Goal: Task Accomplishment & Management: Use online tool/utility

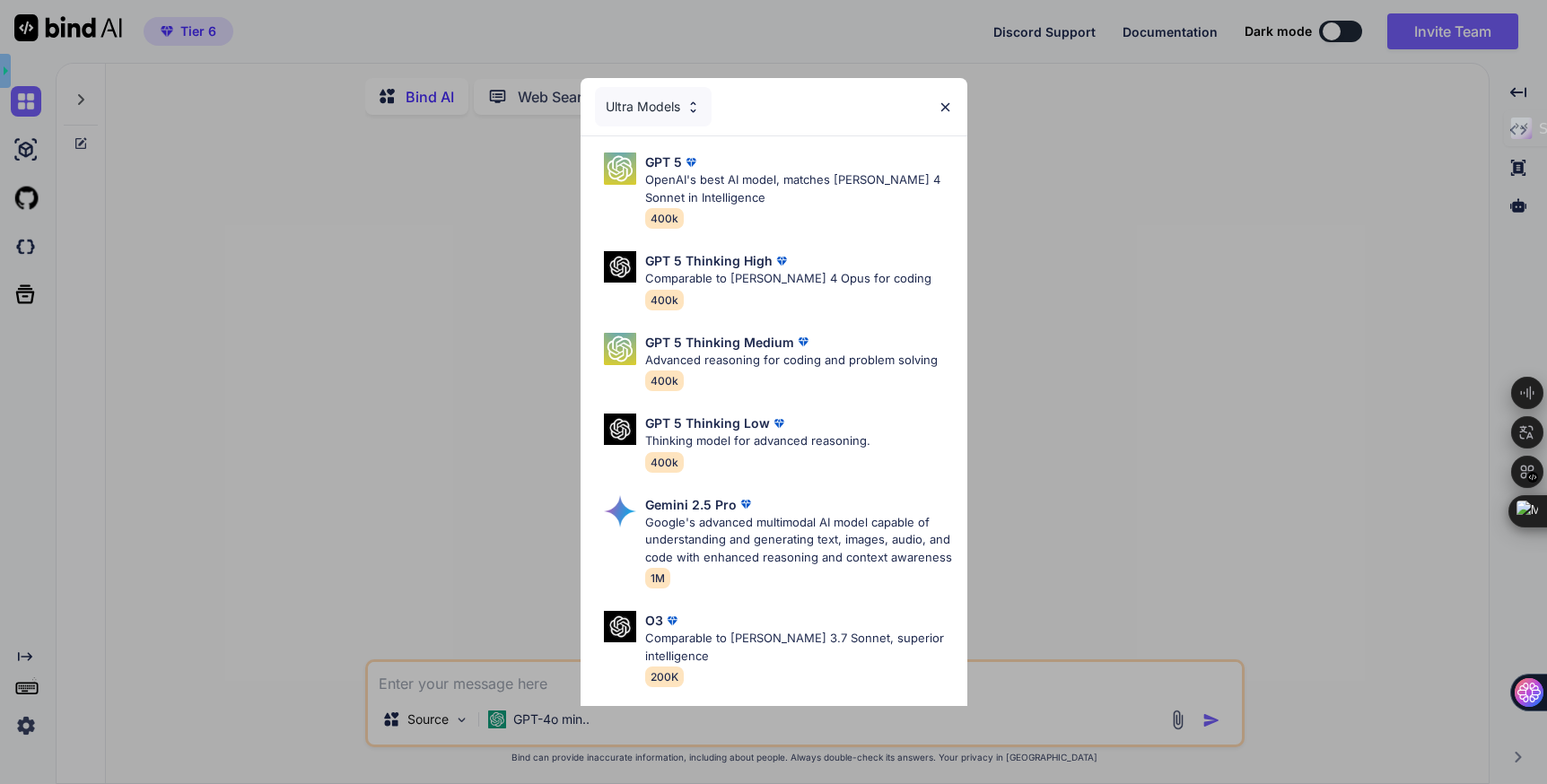
click at [676, 99] on div "Ultra Models" at bounding box center [653, 106] width 117 height 40
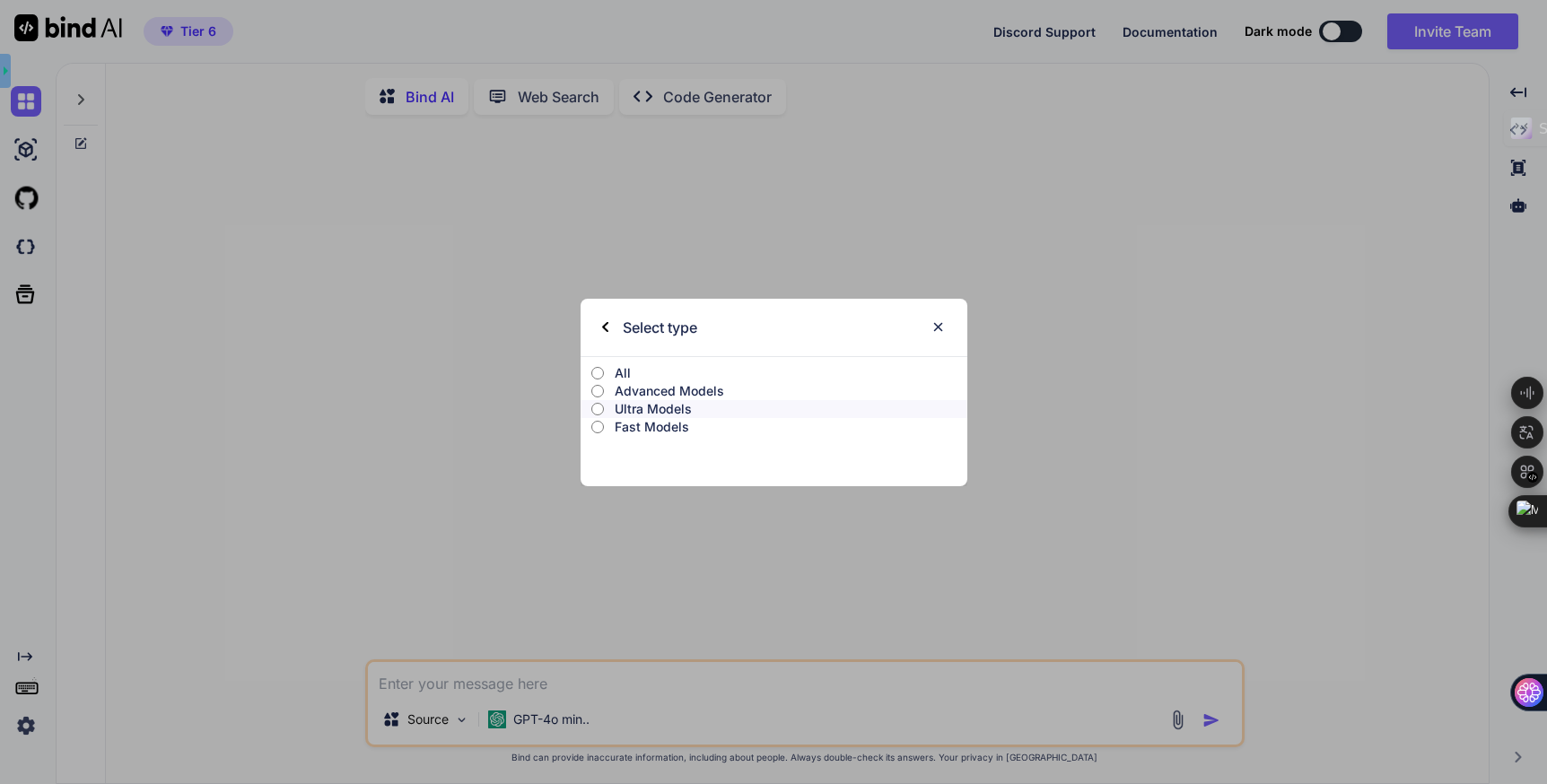
click at [646, 392] on p "Advanced Models" at bounding box center [791, 391] width 352 height 18
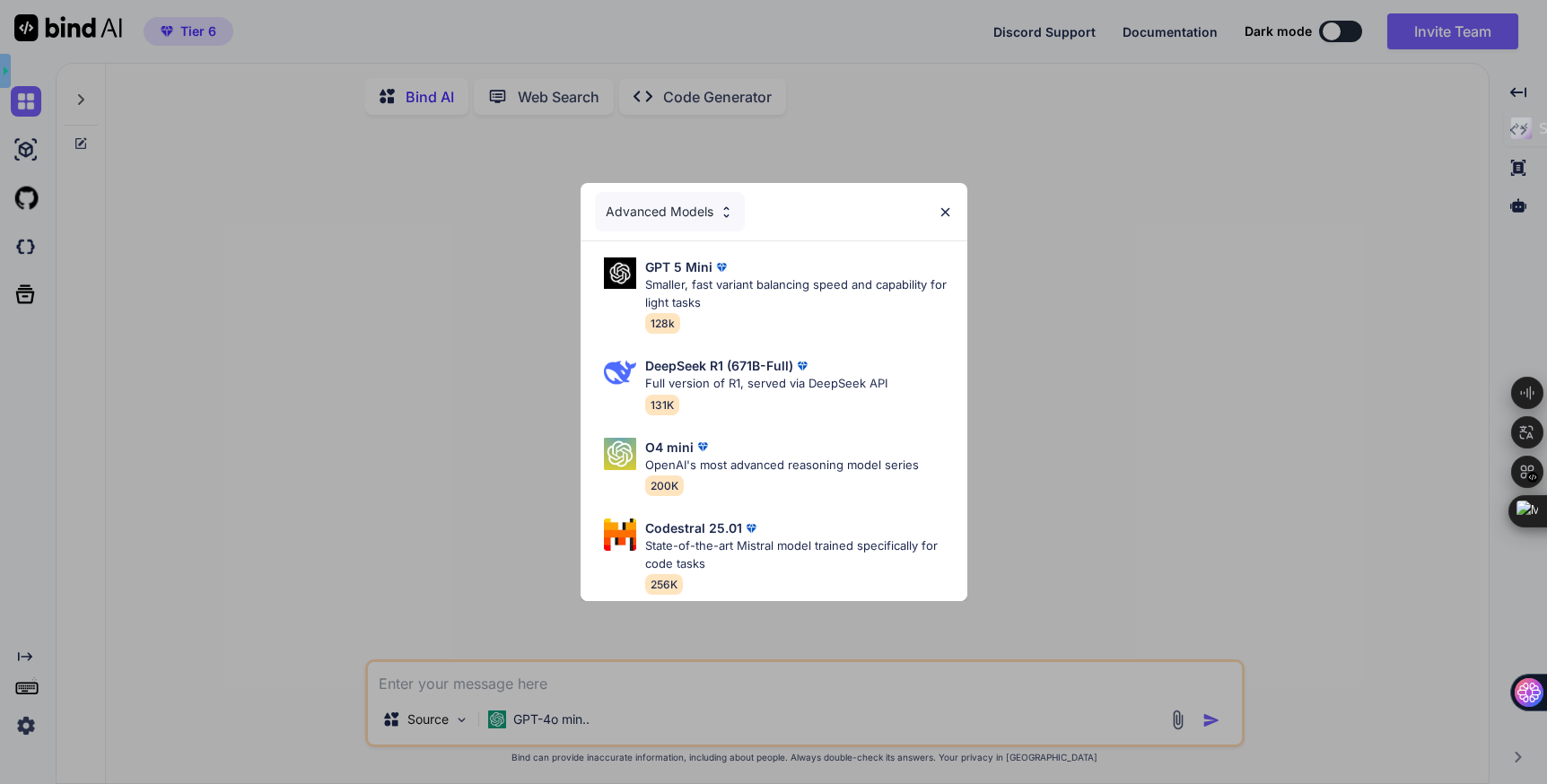
click at [947, 205] on img at bounding box center [945, 212] width 16 height 16
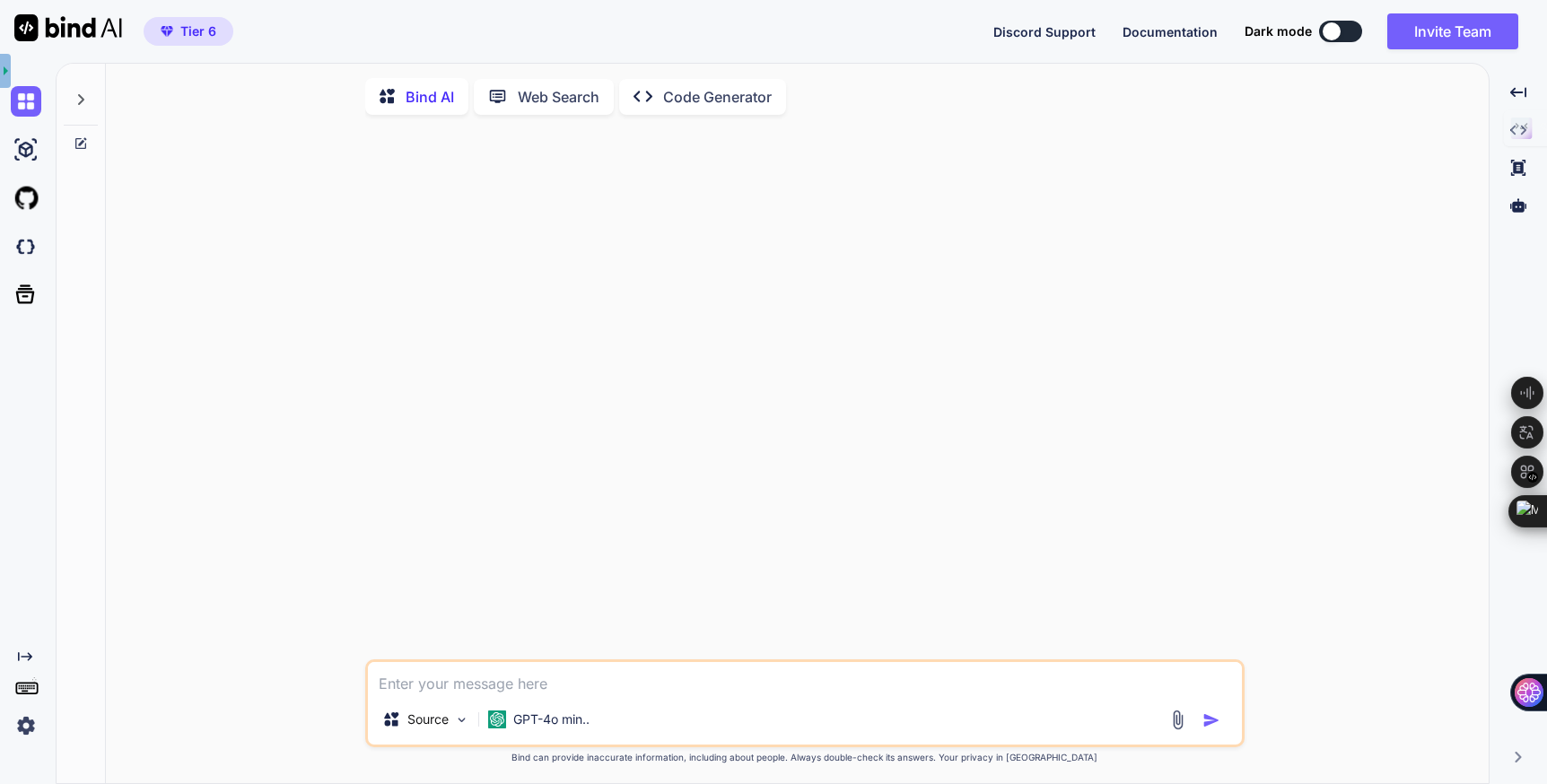
click at [503, 614] on div at bounding box center [806, 394] width 876 height 531
click at [547, 99] on p "Web Search" at bounding box center [558, 97] width 82 height 21
click at [433, 90] on p "Bind AI" at bounding box center [429, 94] width 49 height 21
click at [16, 721] on img at bounding box center [26, 726] width 30 height 30
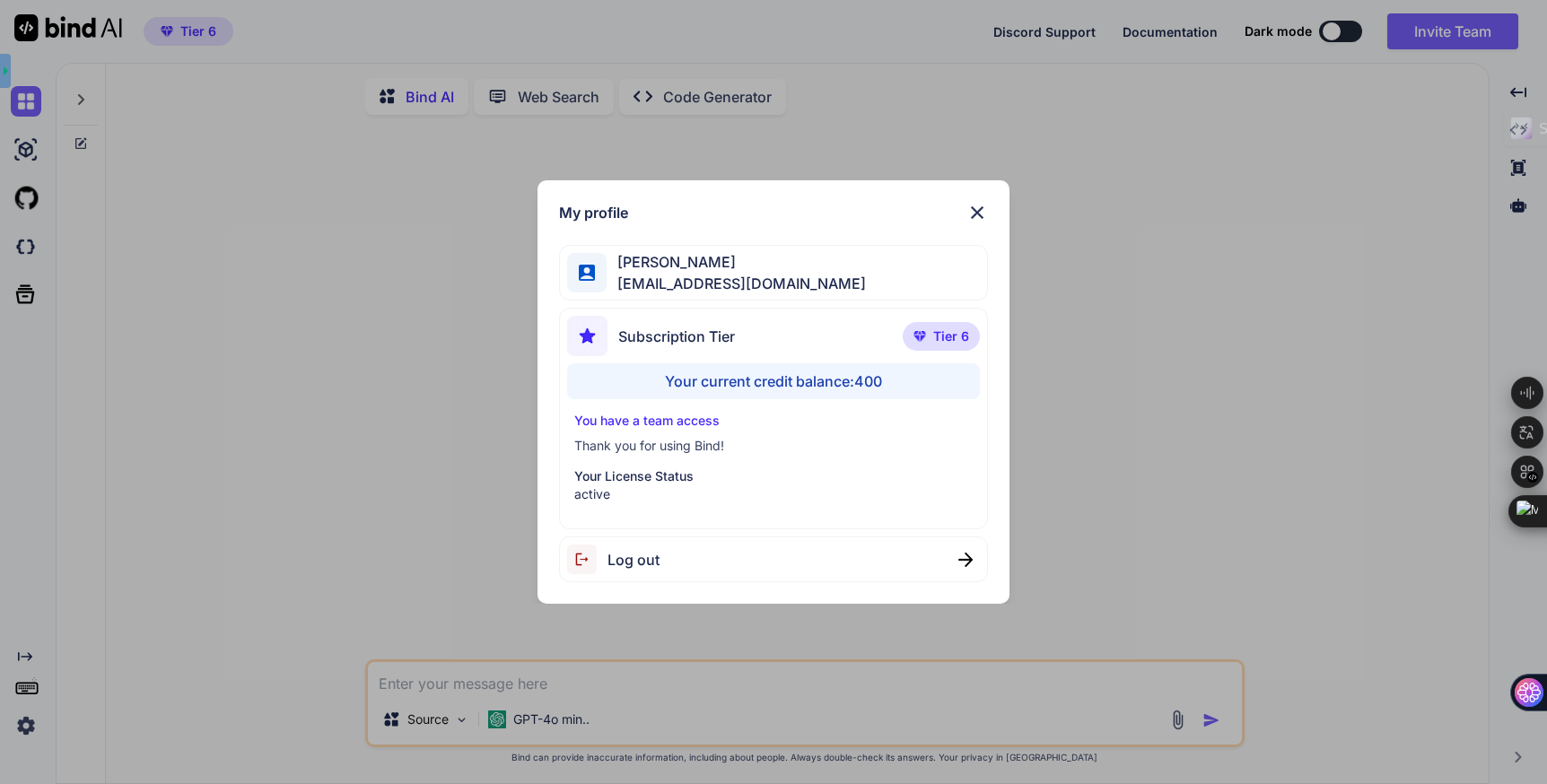
click at [724, 382] on div "Your current credit balance: 400" at bounding box center [774, 381] width 414 height 36
click at [982, 211] on img at bounding box center [977, 212] width 21 height 21
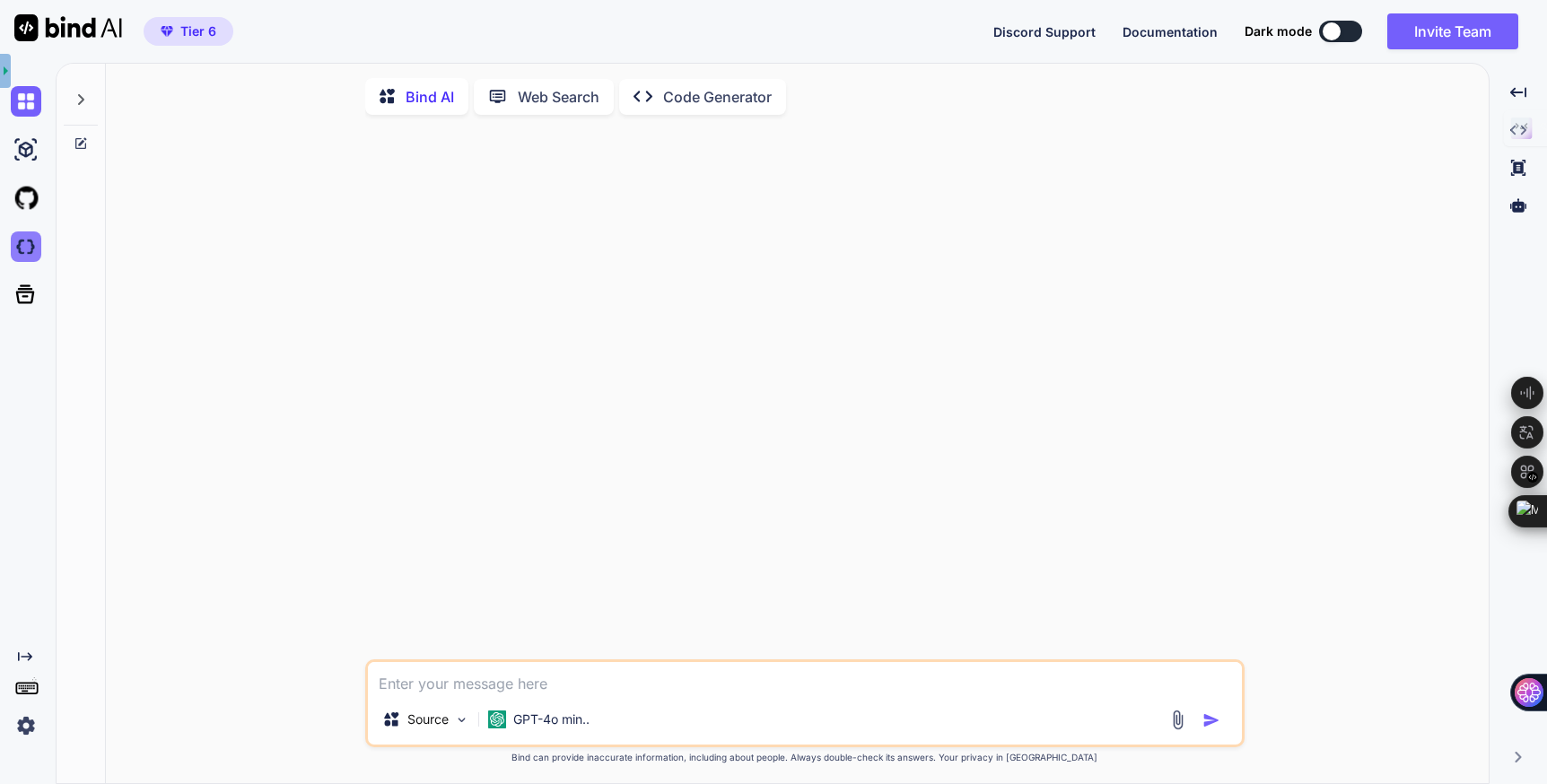
click at [31, 248] on img at bounding box center [26, 246] width 30 height 30
click at [428, 93] on p "Bind AI" at bounding box center [429, 97] width 49 height 21
click at [449, 729] on div "Source" at bounding box center [426, 720] width 101 height 36
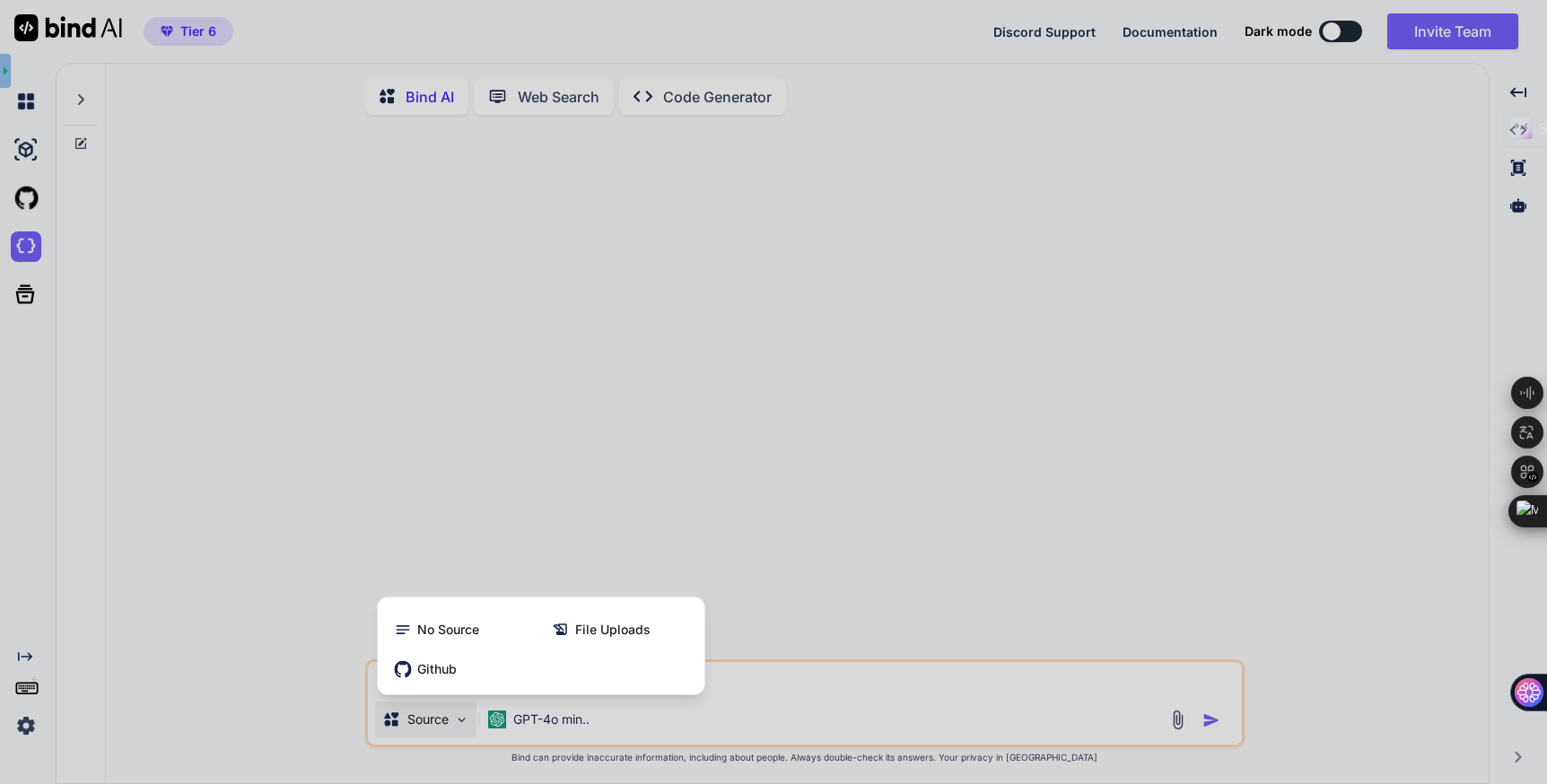
click at [697, 551] on div at bounding box center [773, 392] width 1547 height 784
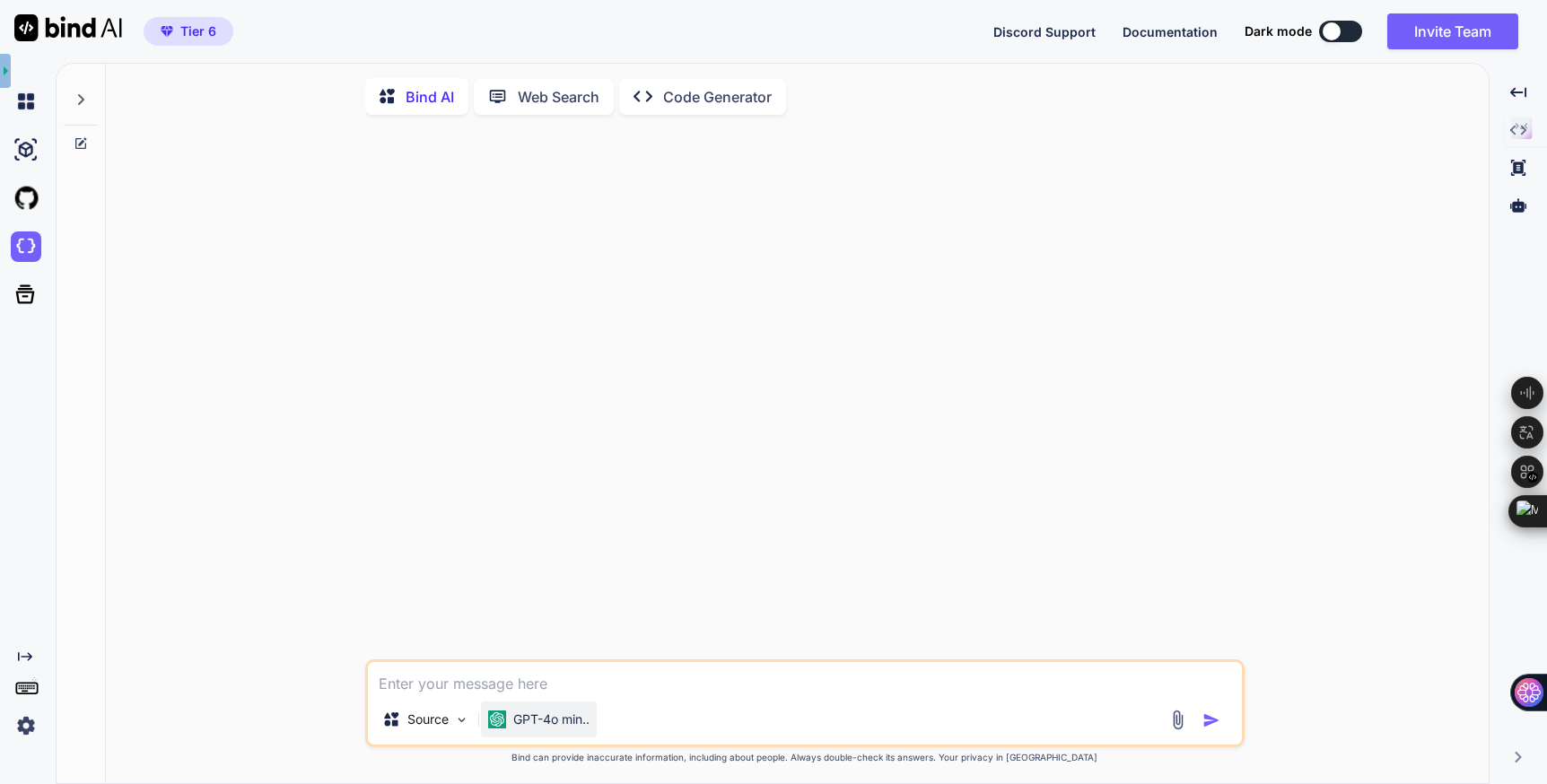
click at [539, 722] on p "GPT-4o min.." at bounding box center [551, 720] width 76 height 18
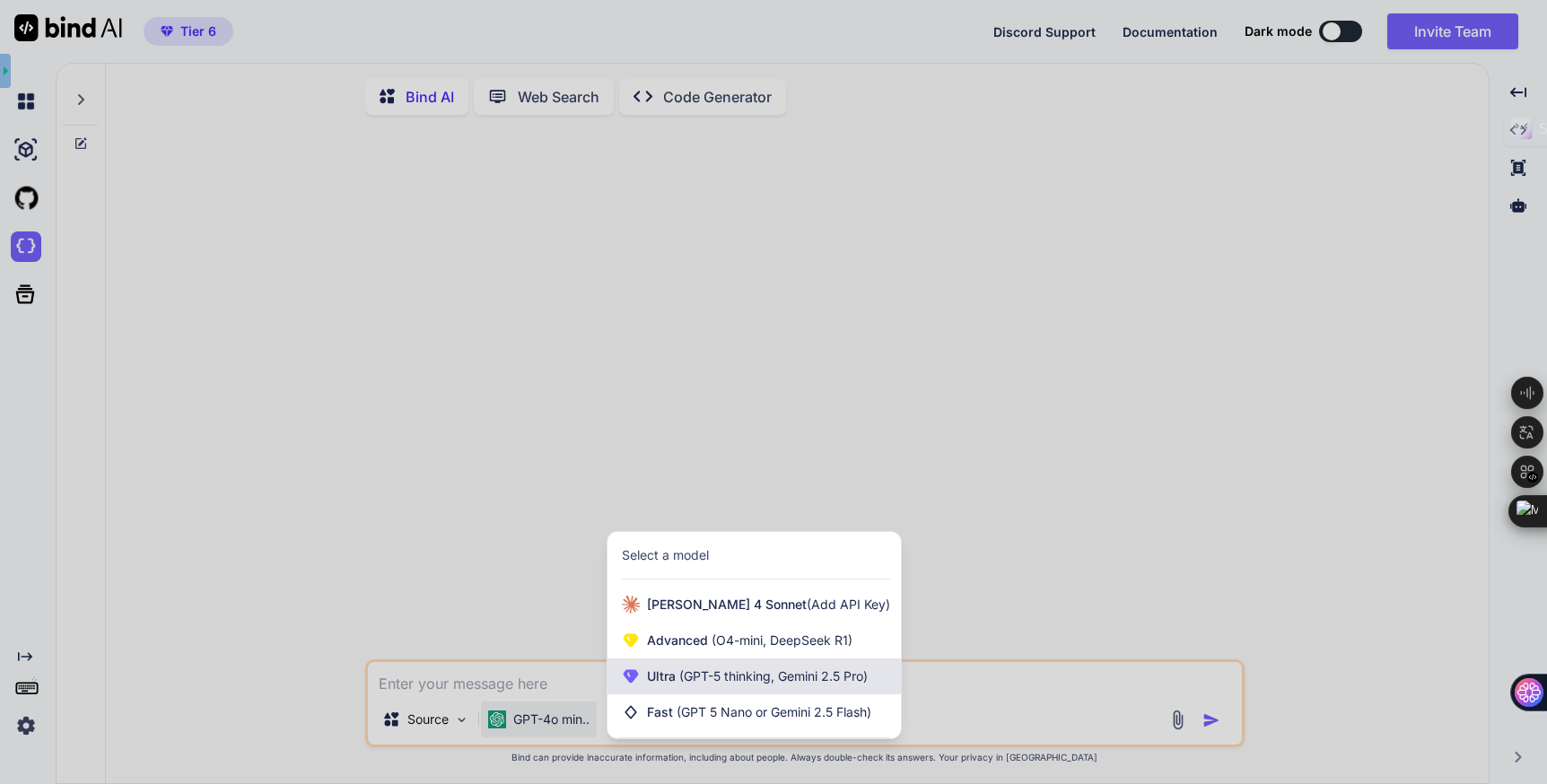
click at [706, 679] on span "(GPT-5 thinking, Gemini 2.5 Pro)" at bounding box center [772, 676] width 192 height 16
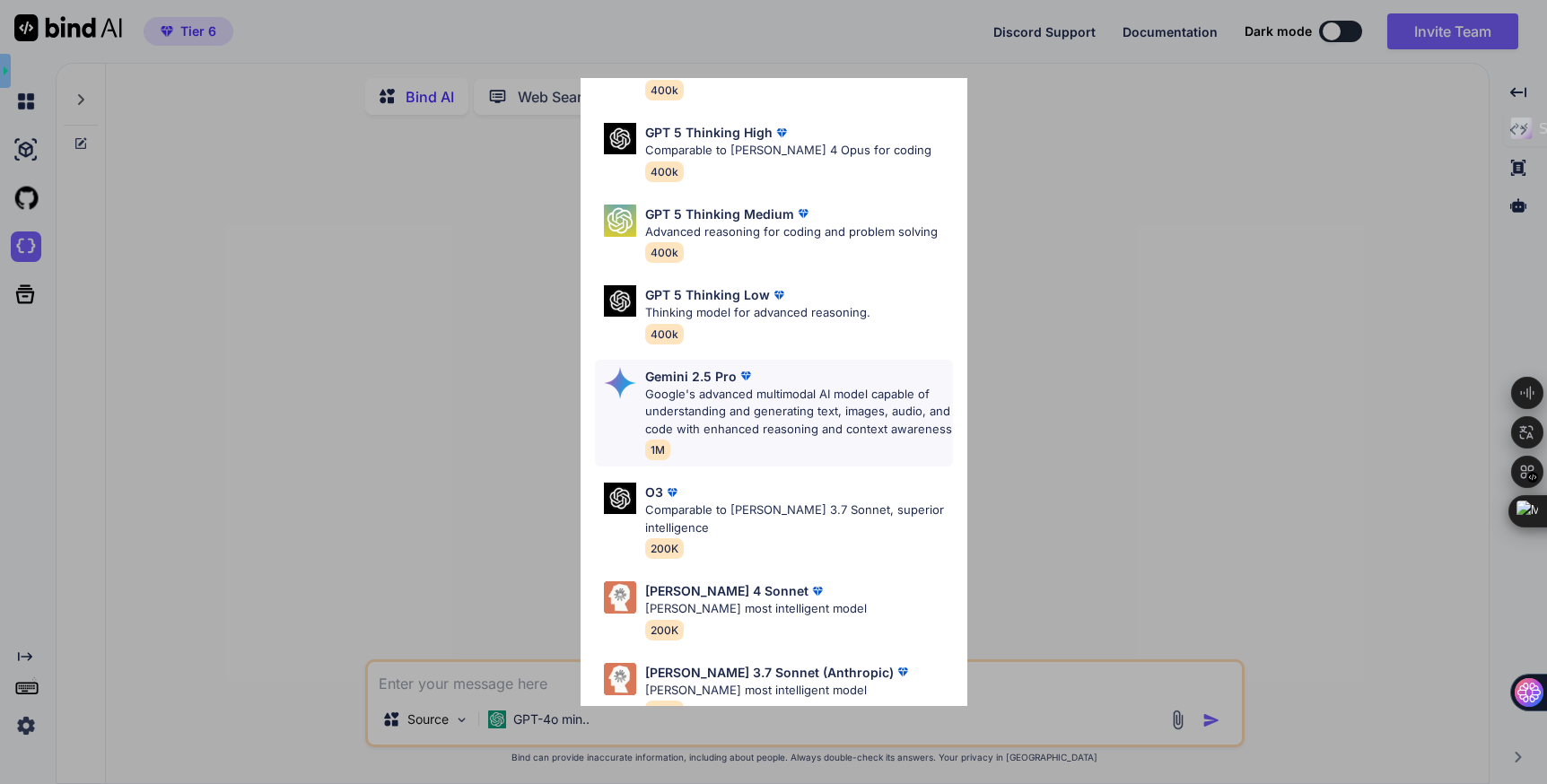
scroll to position [132, 0]
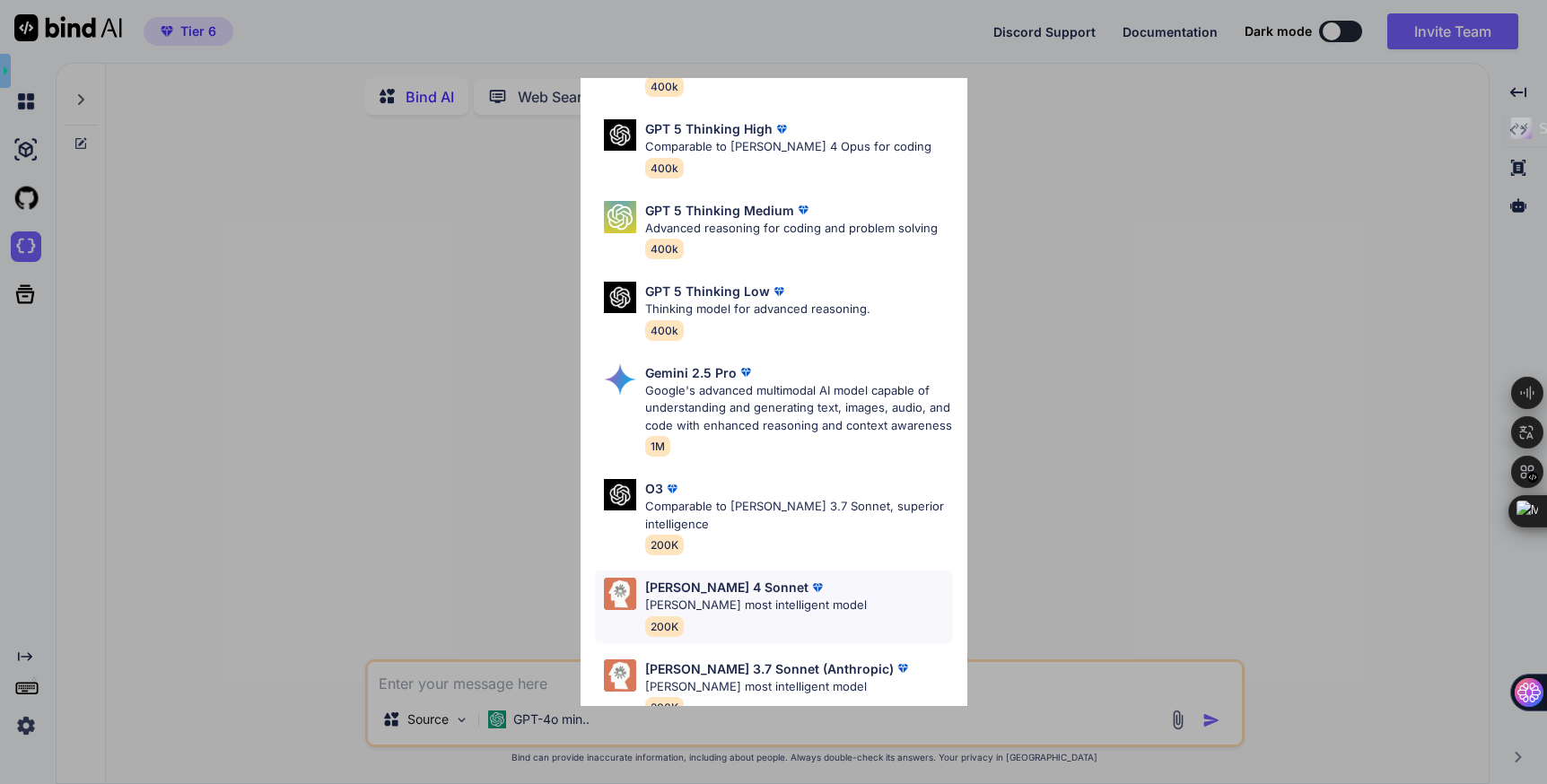
click at [805, 578] on div "Claude 4 Sonnet" at bounding box center [756, 587] width 222 height 18
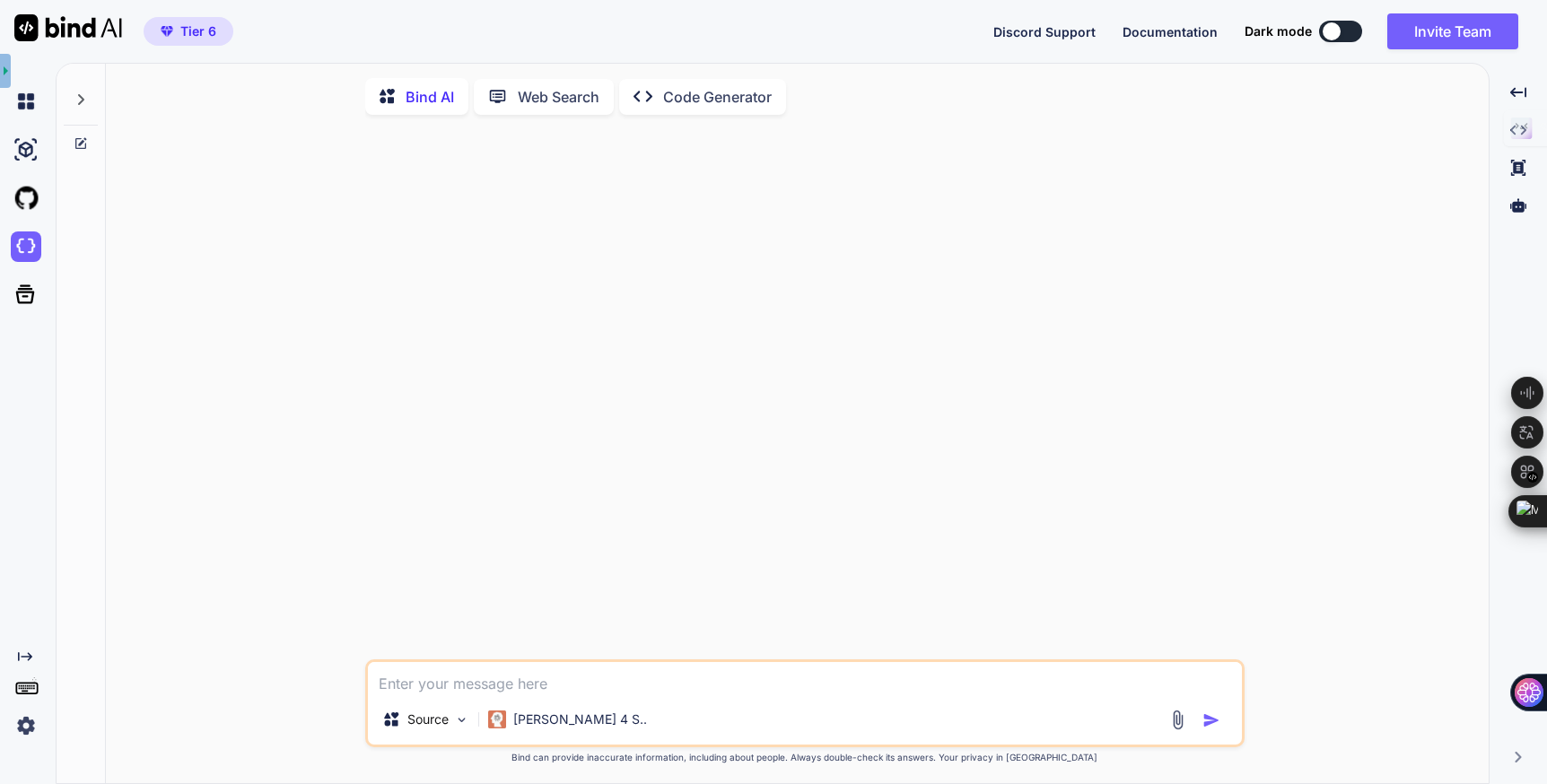
click at [584, 684] on textarea at bounding box center [804, 678] width 874 height 32
click at [1172, 727] on img at bounding box center [1178, 720] width 20 height 20
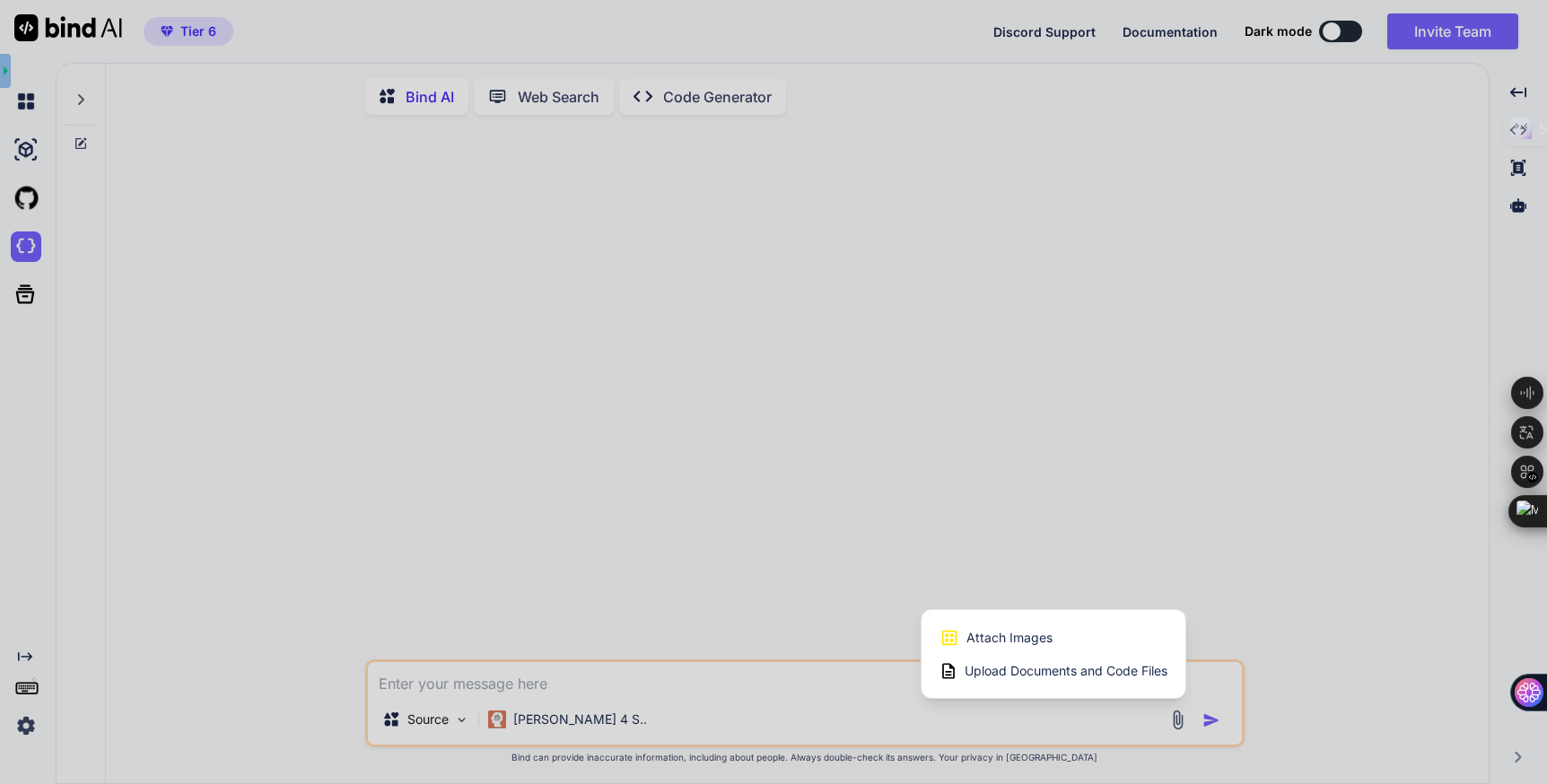
click at [1027, 637] on span "Attach Images" at bounding box center [1010, 638] width 87 height 18
type textarea "x"
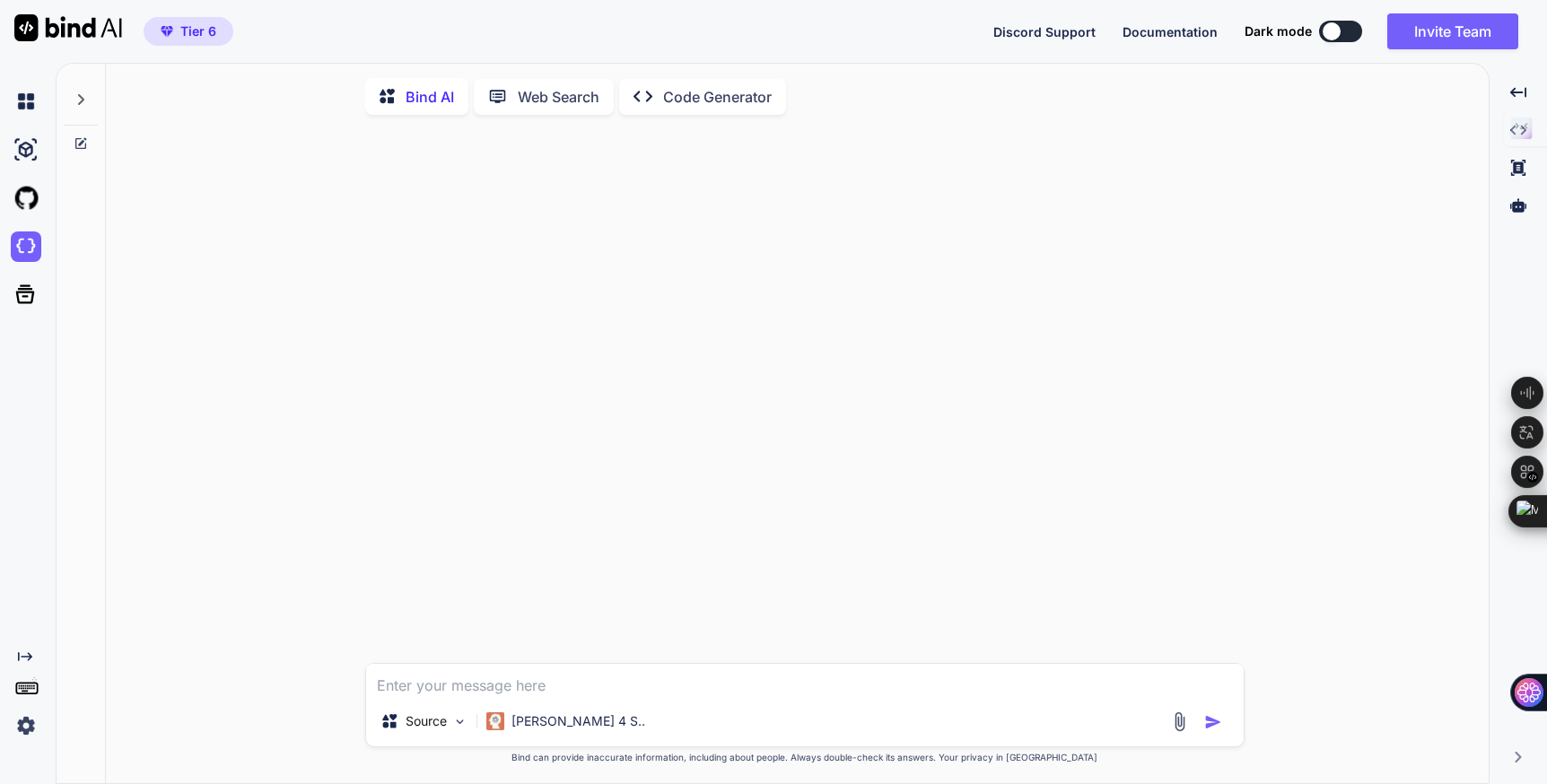
type input "C:\fakepath\12.jpg"
click at [549, 606] on textarea at bounding box center [804, 604] width 878 height 32
type textarea "x"
type textarea "e"
type textarea "x"
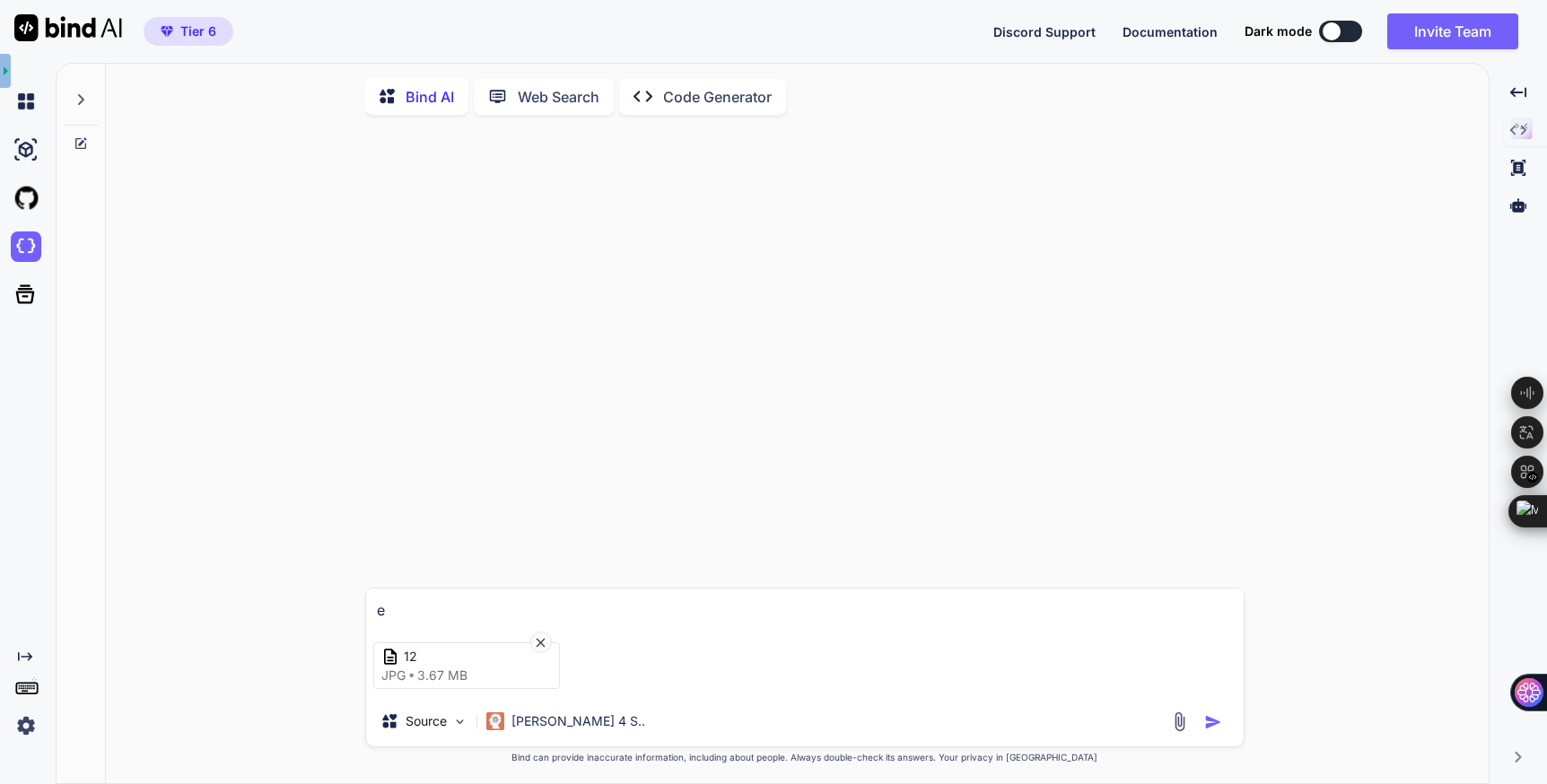
type textarea "er"
type textarea "x"
type textarea "ers"
type textarea "x"
type textarea "erst"
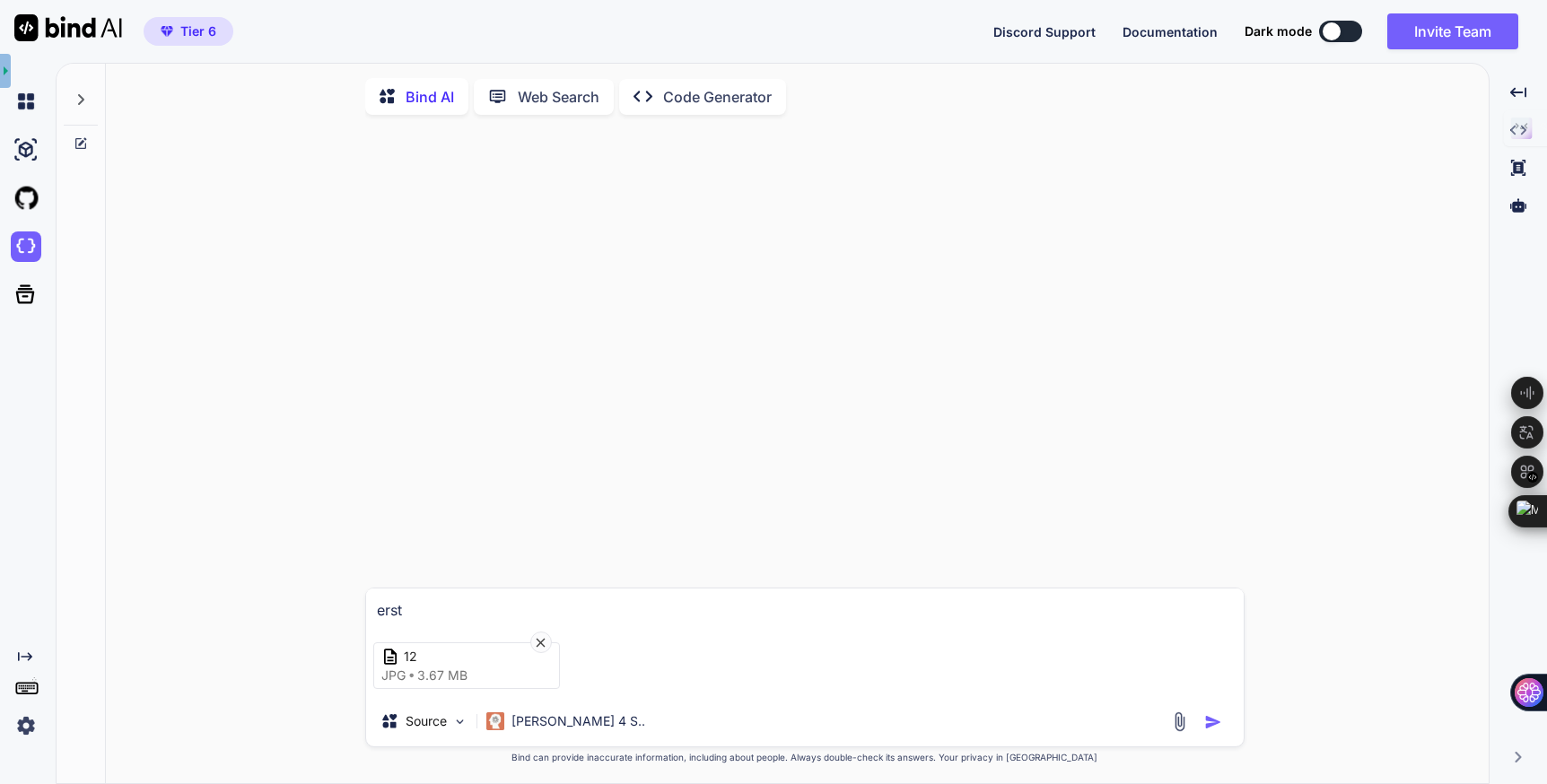
type textarea "x"
type textarea "erste"
type textarea "x"
type textarea "erstel"
type textarea "x"
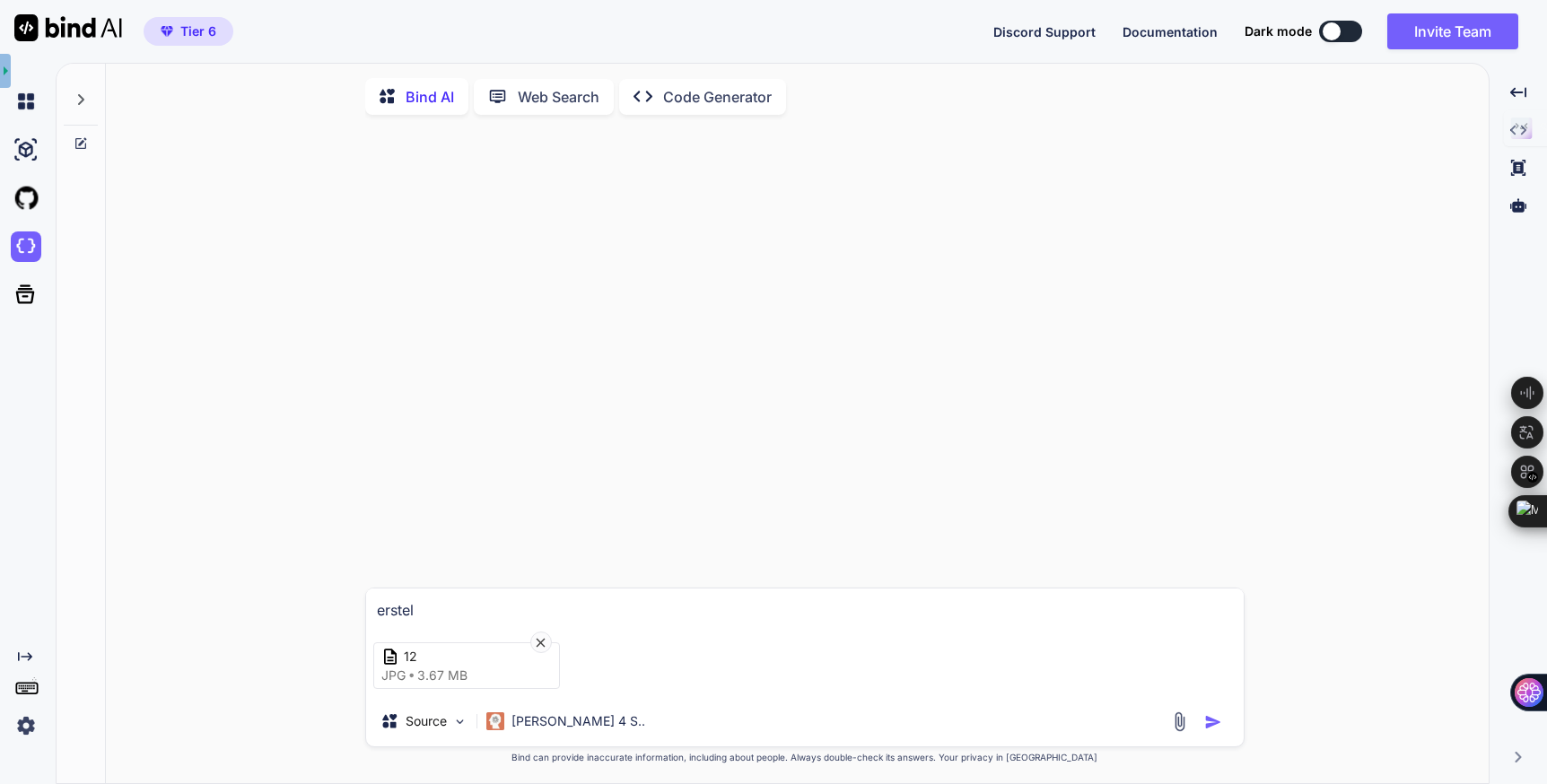
type textarea "erstell"
type textarea "x"
type textarea "erstelle"
type textarea "x"
type textarea "erstelle"
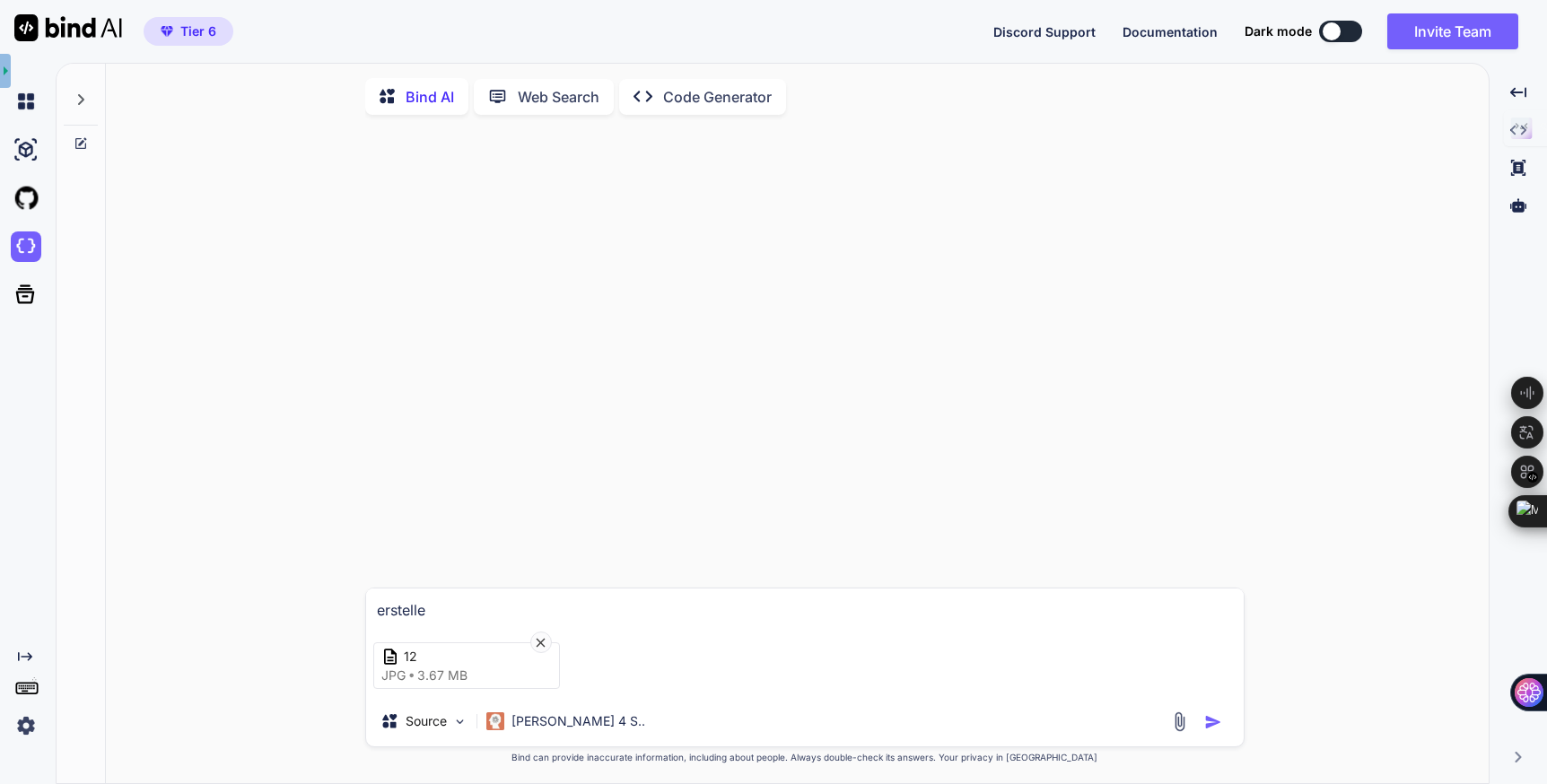
type textarea "x"
type textarea "erstelle e"
type textarea "x"
type textarea "erstelle ei"
type textarea "x"
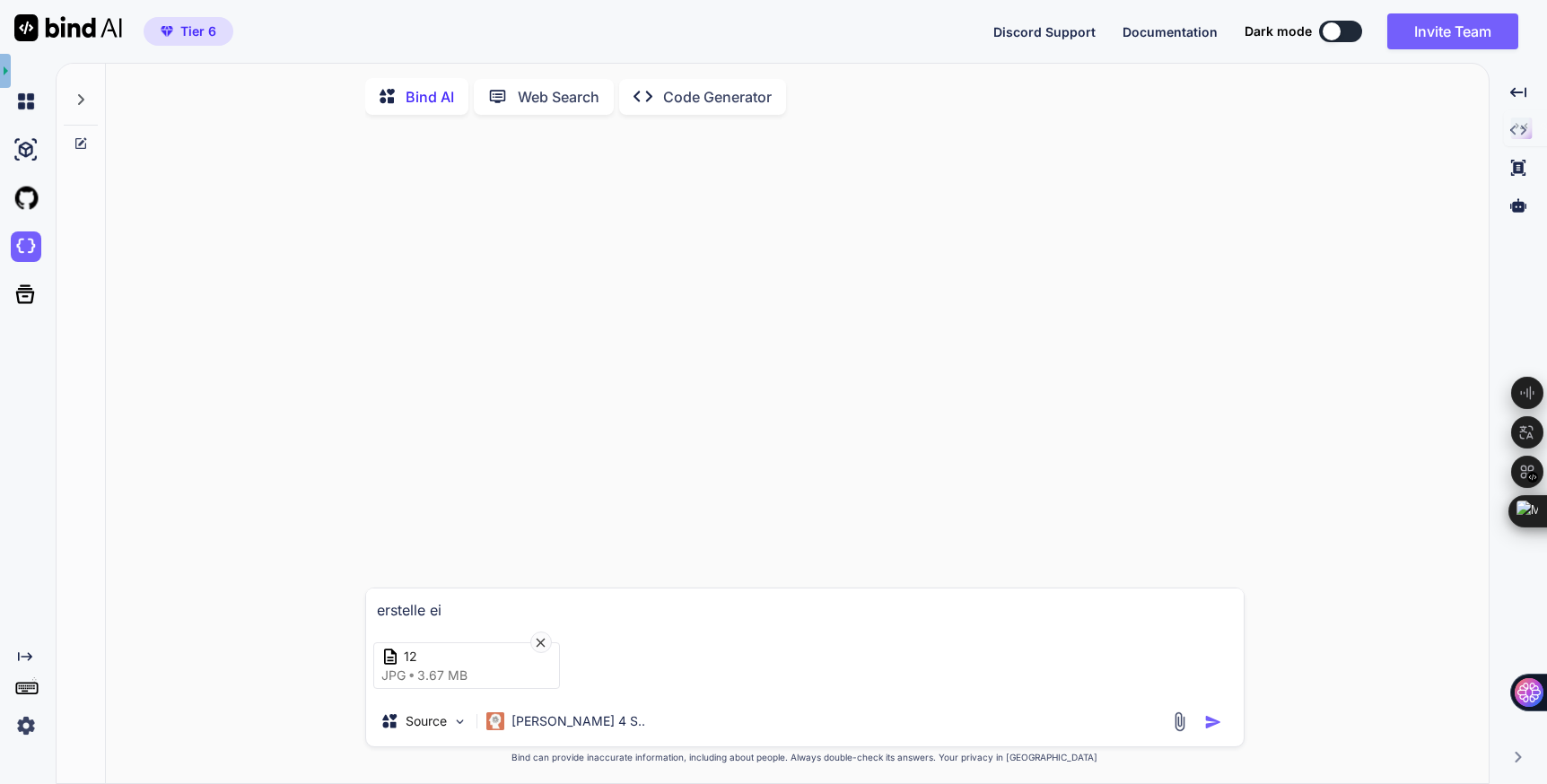
type textarea "erstelle ein"
type textarea "x"
type textarea "erstelle eine"
type textarea "x"
type textarea "erstelle eine"
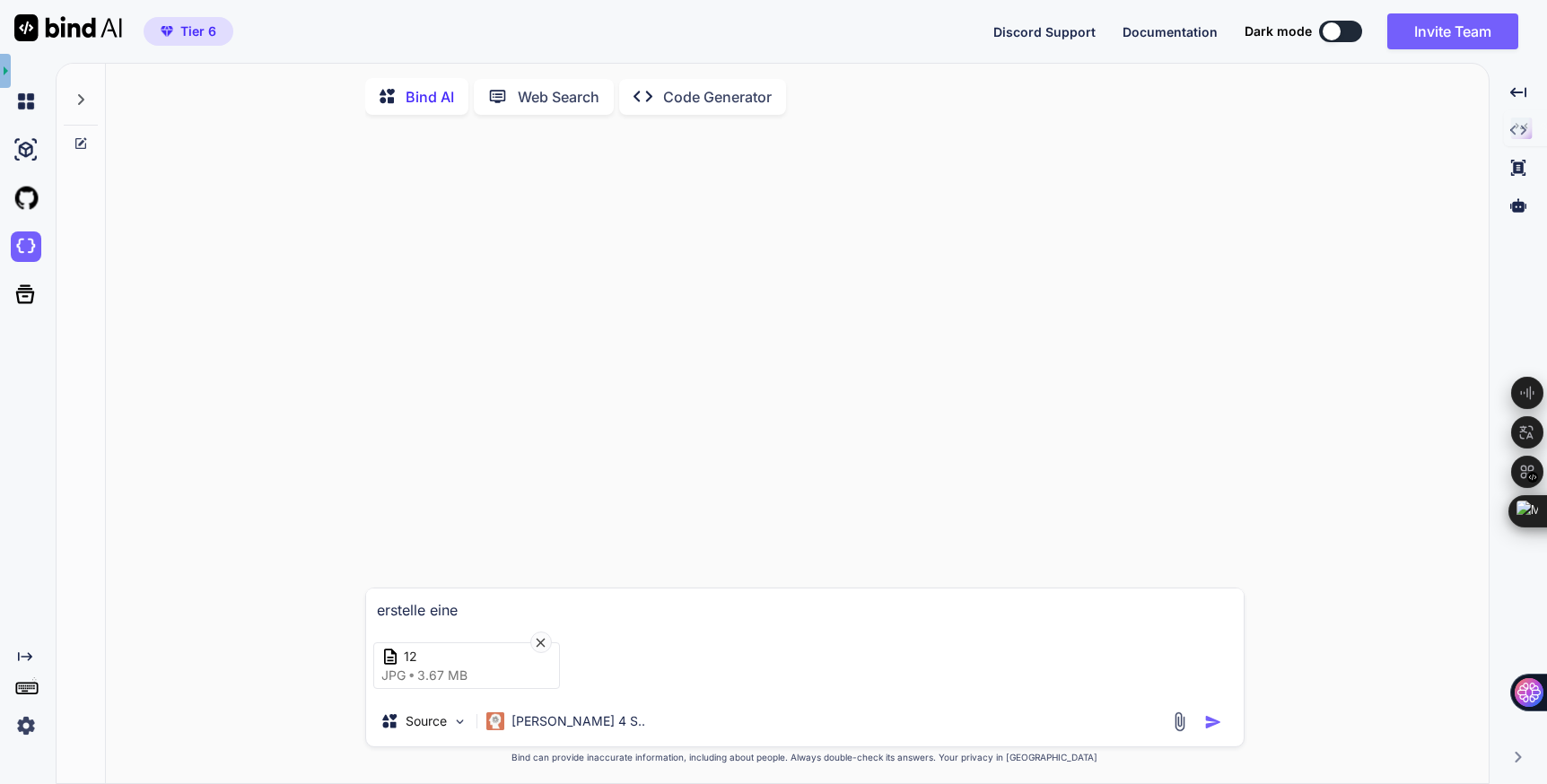
type textarea "x"
type textarea "erstelle eine w"
type textarea "x"
type textarea "erstelle eine we"
type textarea "x"
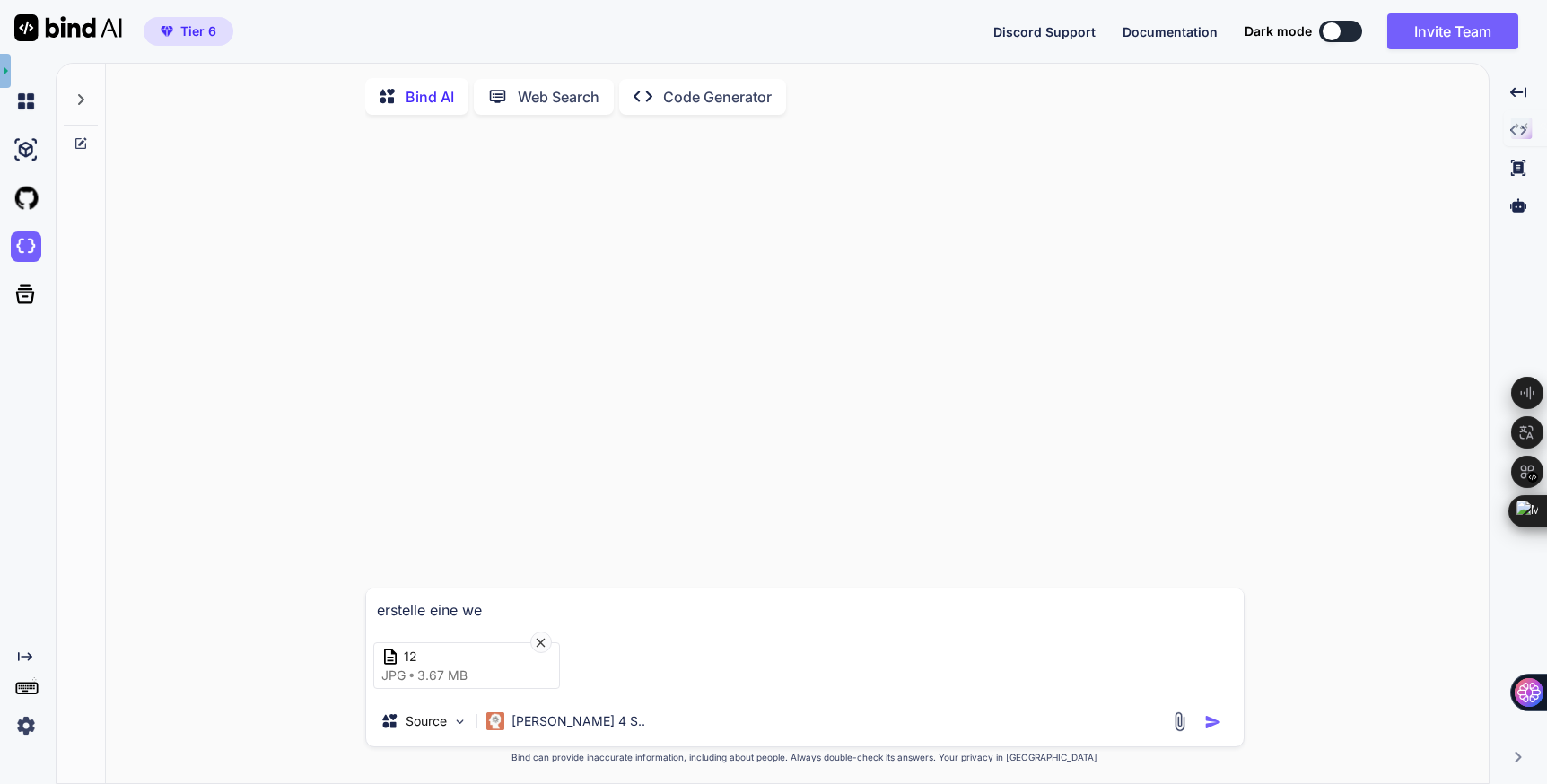
type textarea "erstelle eine web"
type textarea "x"
type textarea "erstelle eine webs"
type textarea "x"
type textarea "erstelle eine websi"
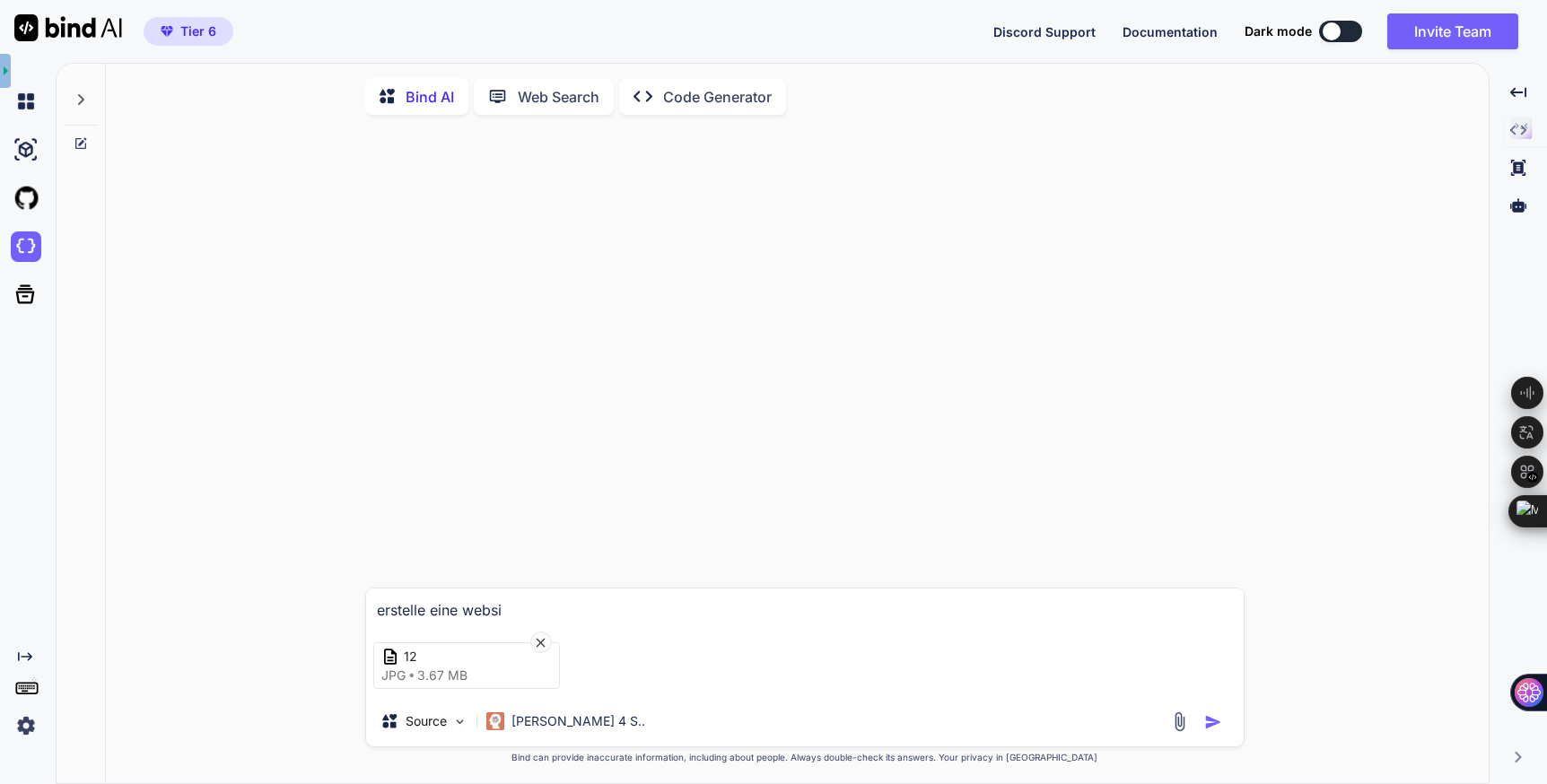
type textarea "x"
type textarea "erstelle eine websit"
type textarea "x"
type textarea "erstelle eine website"
type textarea "x"
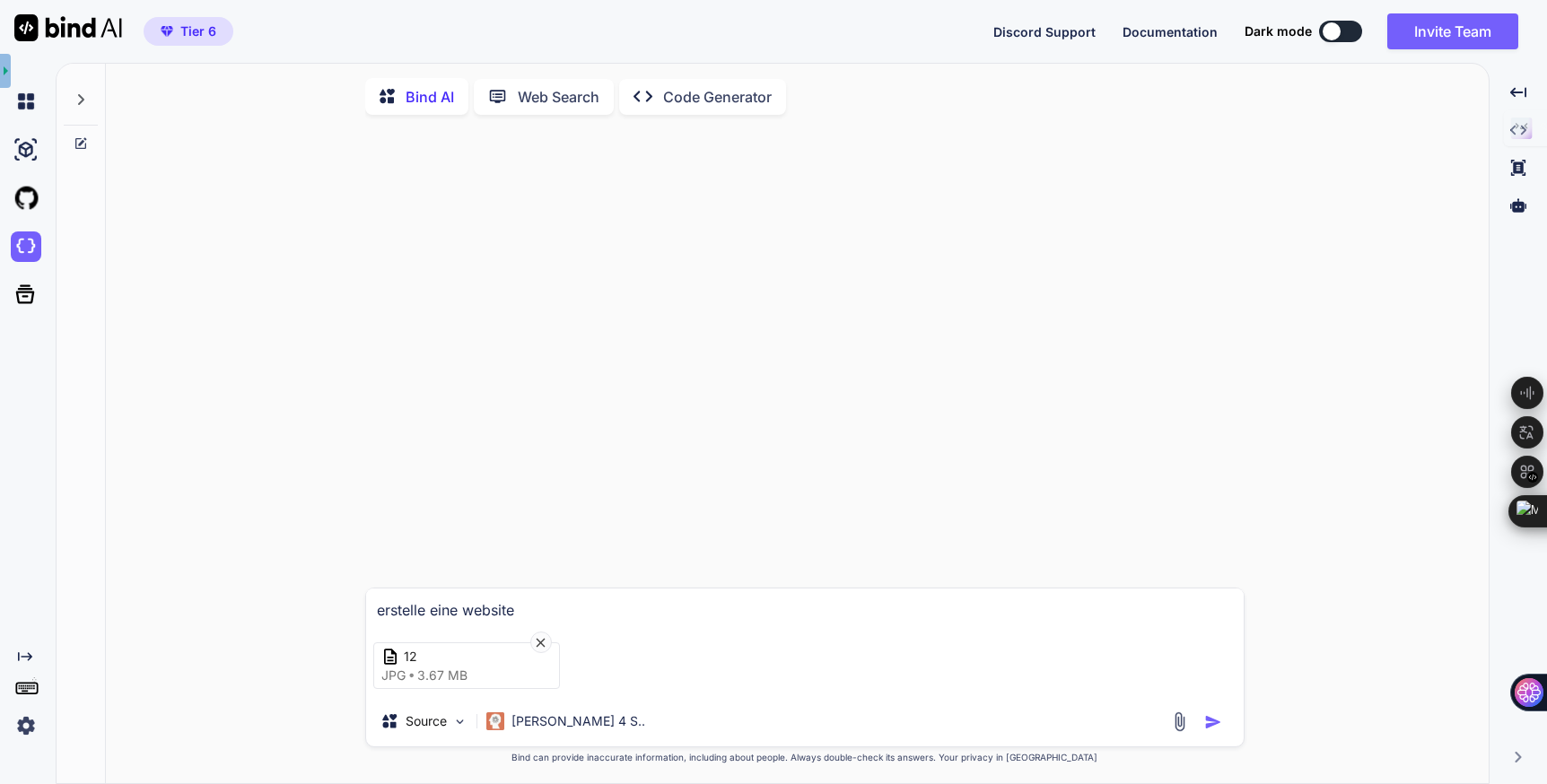
type textarea "erstelle eine website"
type textarea "x"
type textarea "erstelle eine website m"
type textarea "x"
type textarea "erstelle eine website mi"
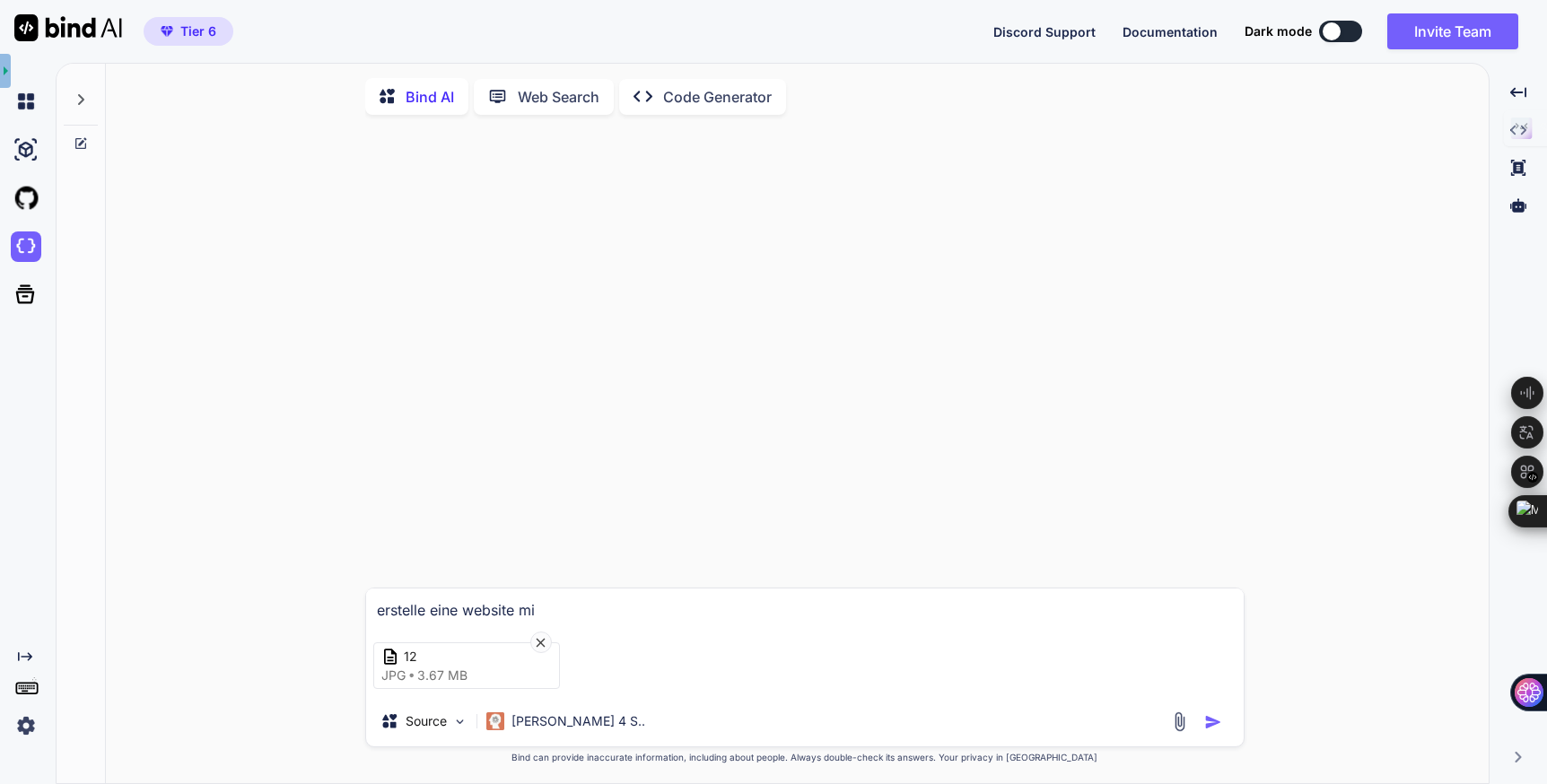
type textarea "x"
type textarea "erstelle eine website mit"
type textarea "x"
type textarea "erstelle eine website mit"
type textarea "x"
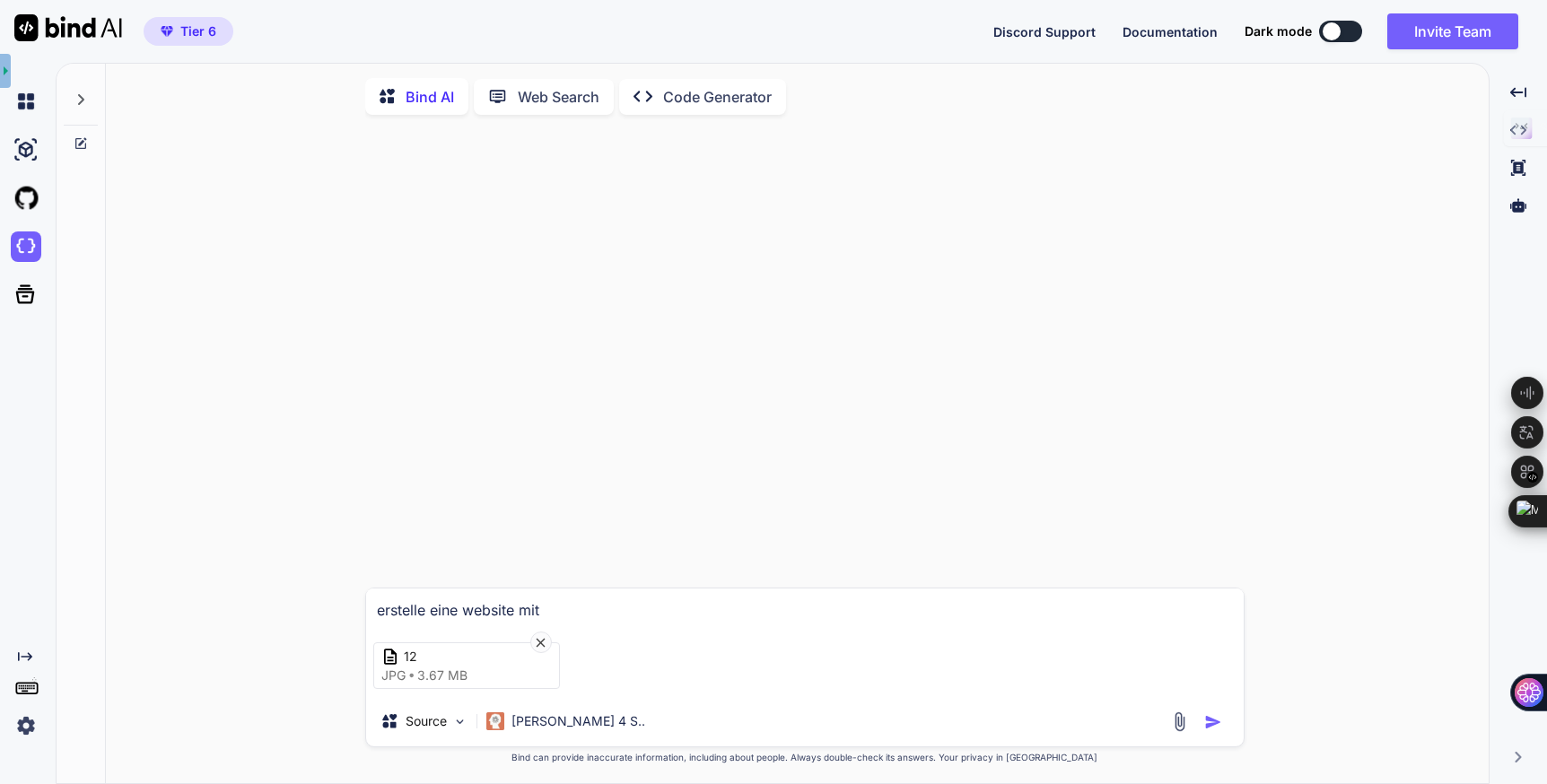
type textarea "erstelle eine website mit d"
type textarea "x"
type textarea "erstelle eine website mit di"
type textarea "x"
type textarea "erstelle eine website mit die"
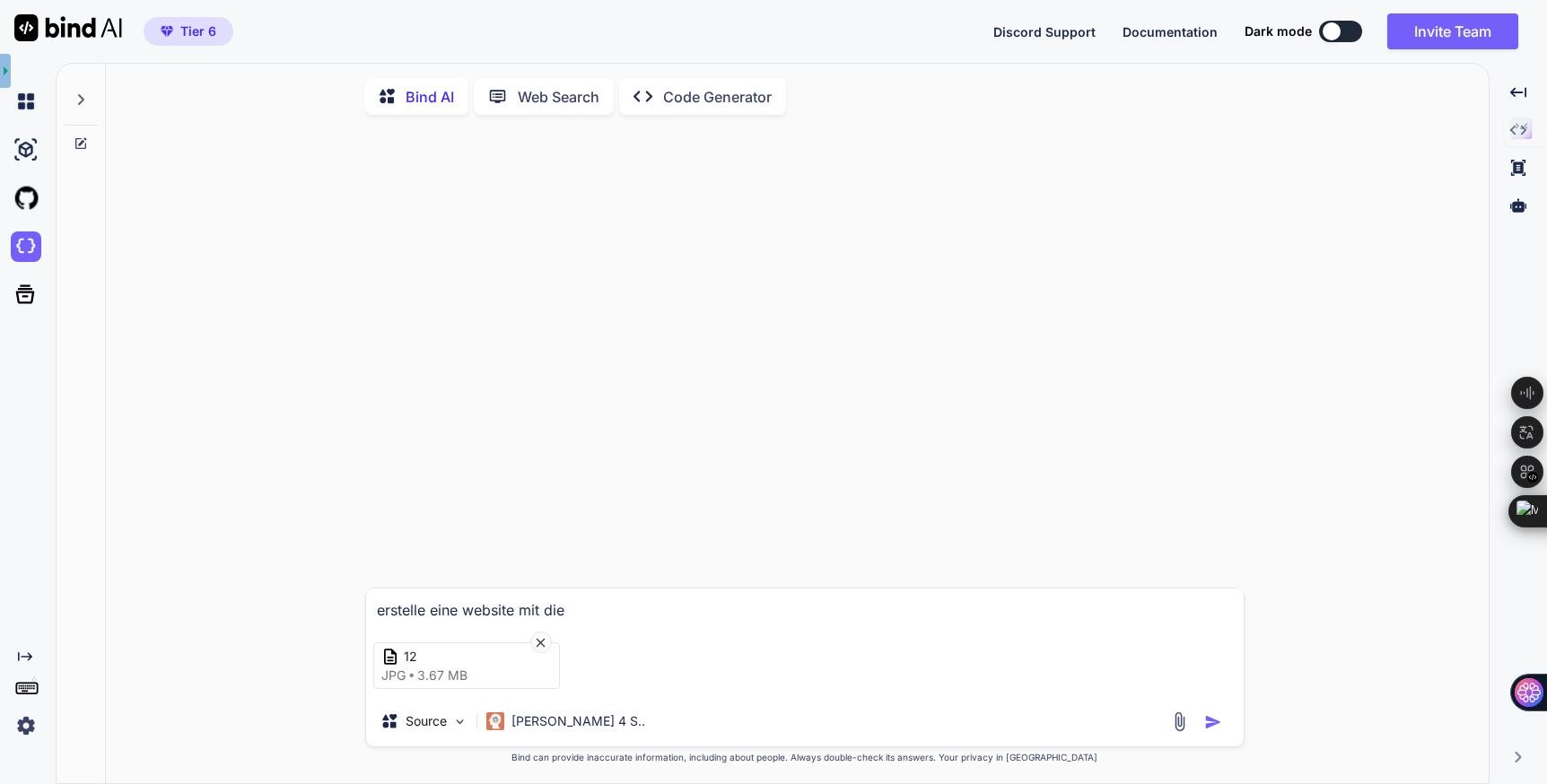
type textarea "x"
type textarea "erstelle eine website mit dies"
type textarea "x"
type textarea "erstelle eine website mit diese"
type textarea "x"
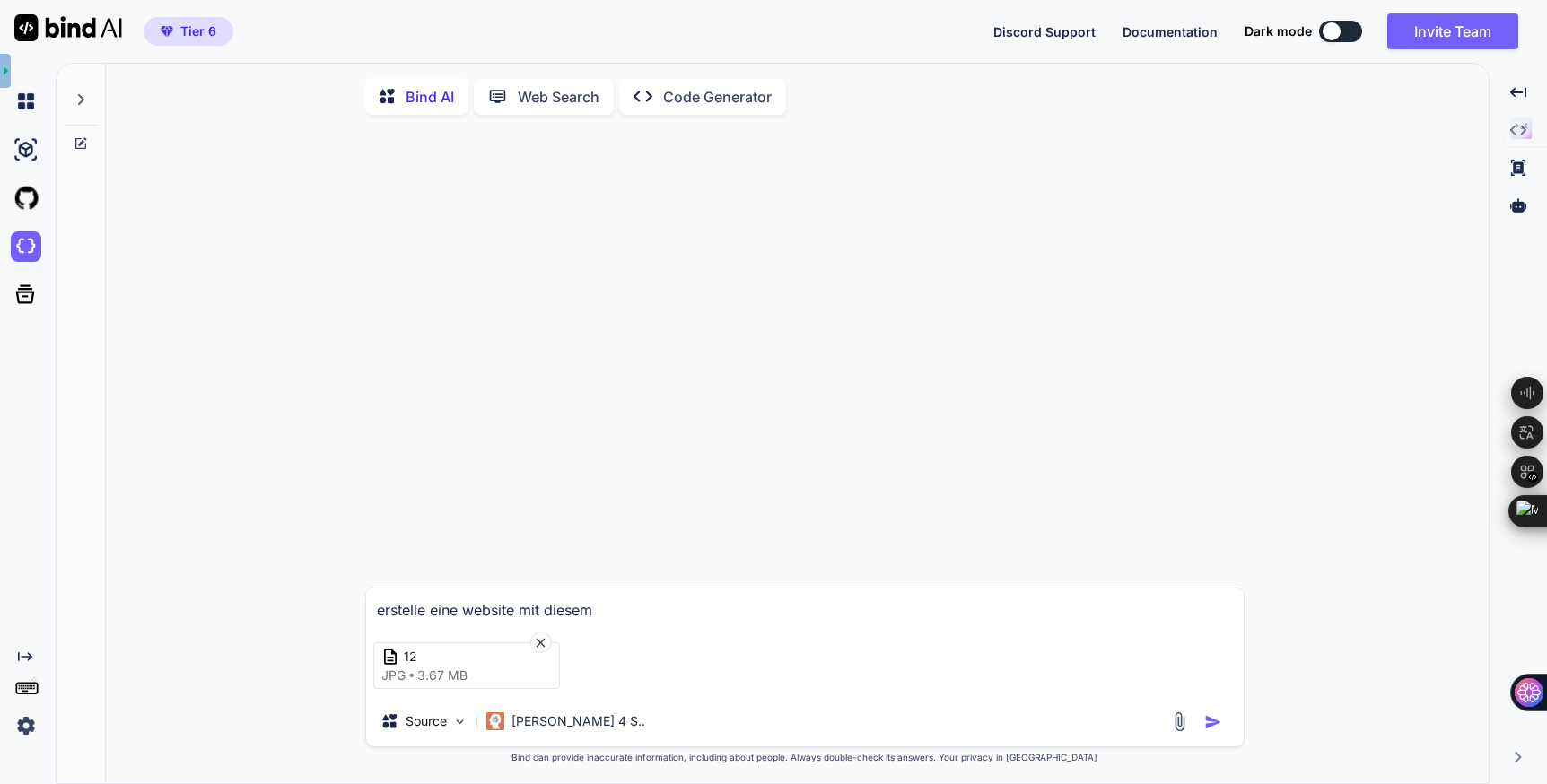
type textarea "erstelle eine website mit diesem"
type textarea "x"
type textarea "erstelle eine website mit diesem d"
type textarea "x"
type textarea "erstelle eine website mit diesem de"
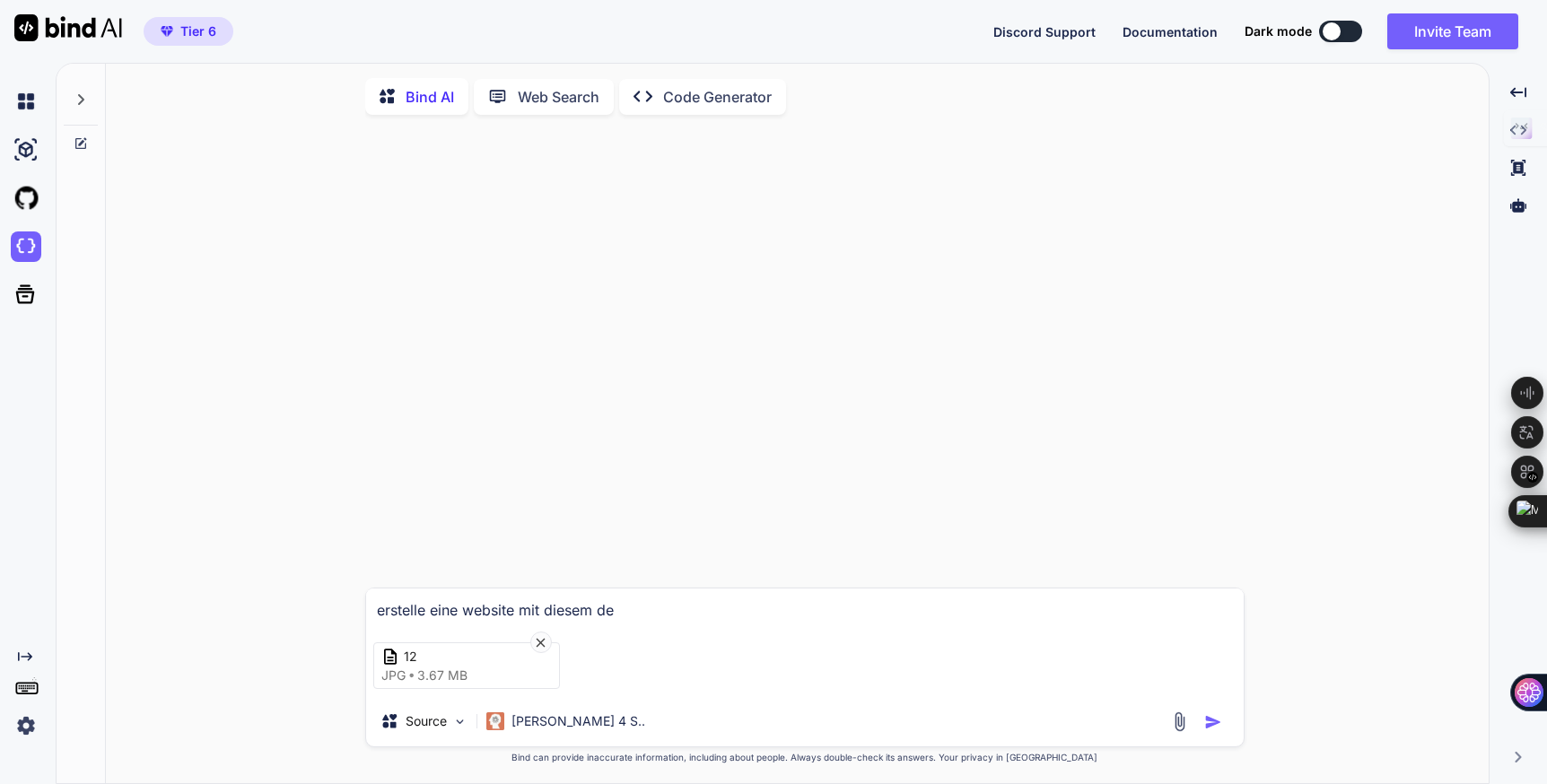
type textarea "x"
type textarea "erstelle eine website mit diesem des"
type textarea "x"
type textarea "erstelle eine website mit diesem desi"
type textarea "x"
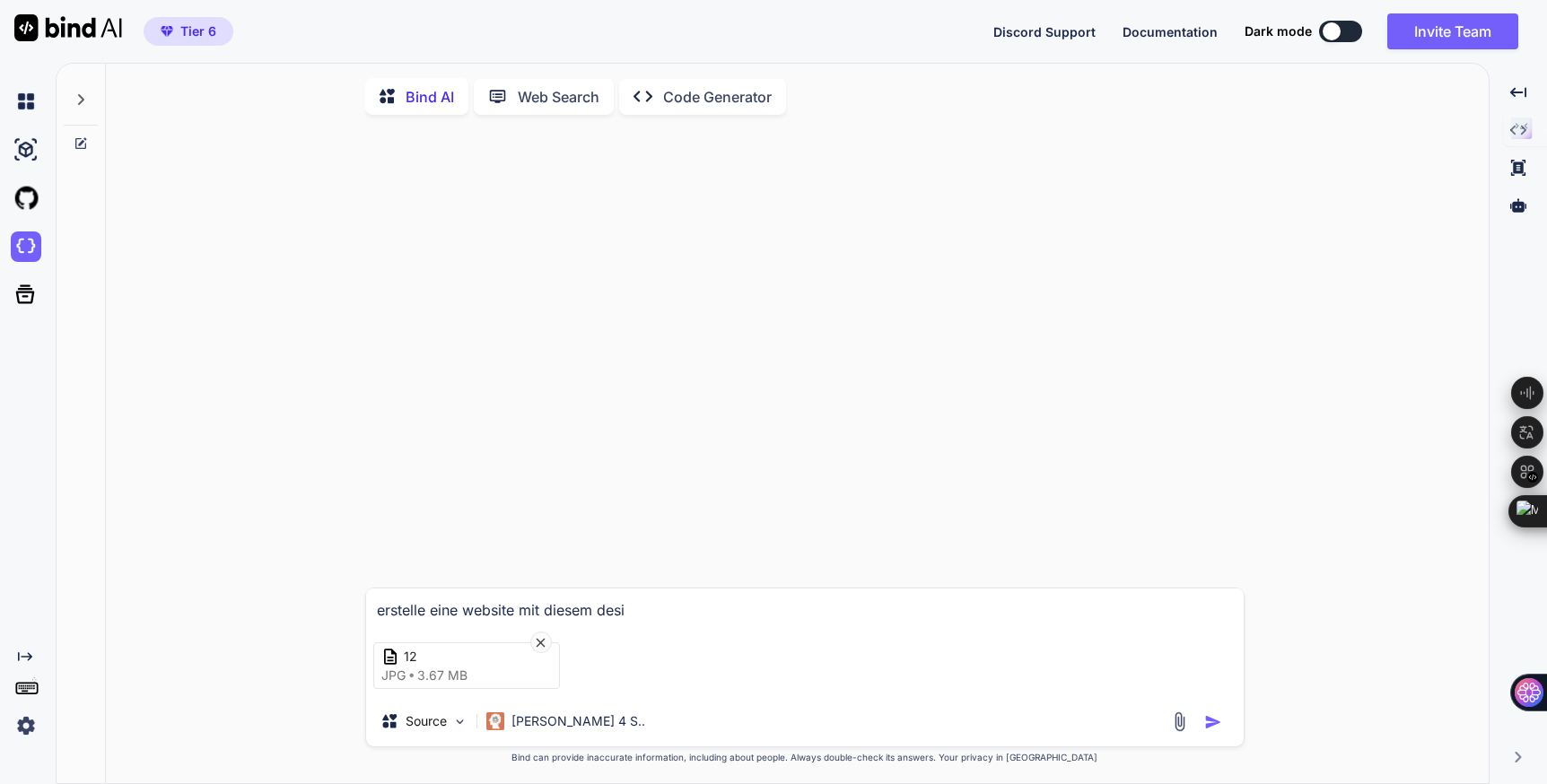
type textarea "erstelle eine website mit diesem desig"
type textarea "x"
type textarea "erstelle eine website mit diesem design"
type textarea "x"
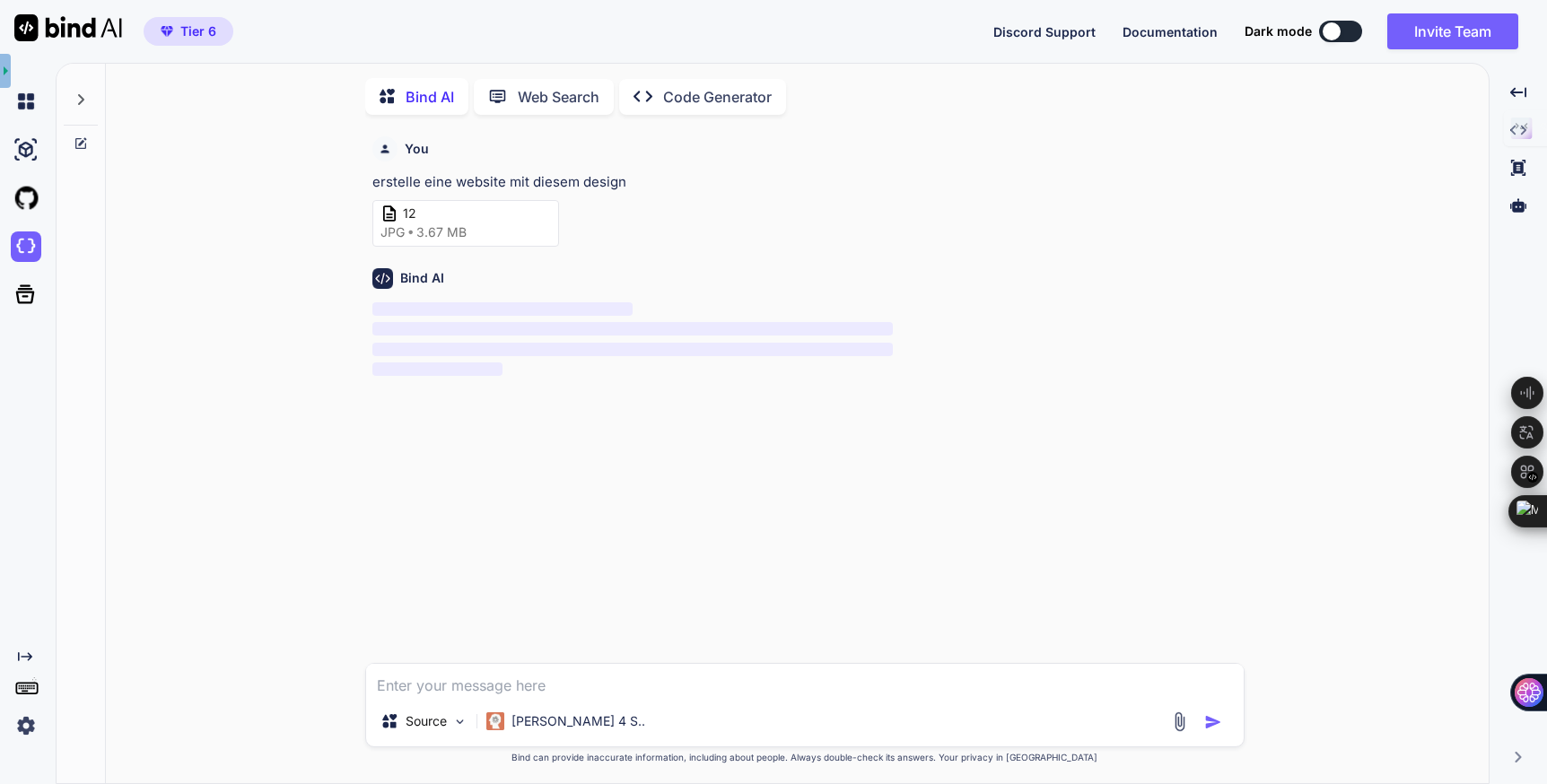
scroll to position [7, 0]
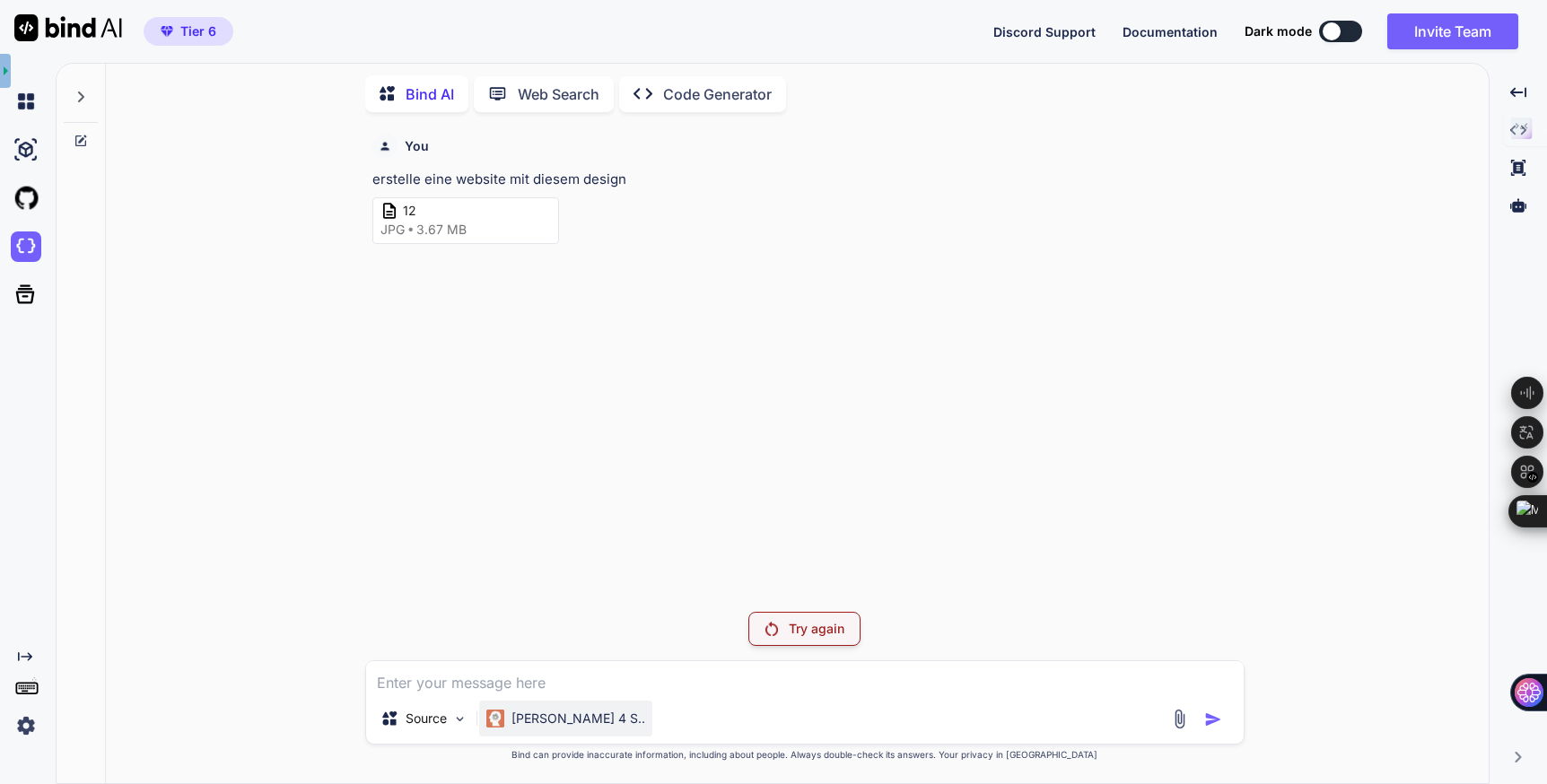
click at [525, 731] on div "Claude 4 S.." at bounding box center [566, 719] width 173 height 36
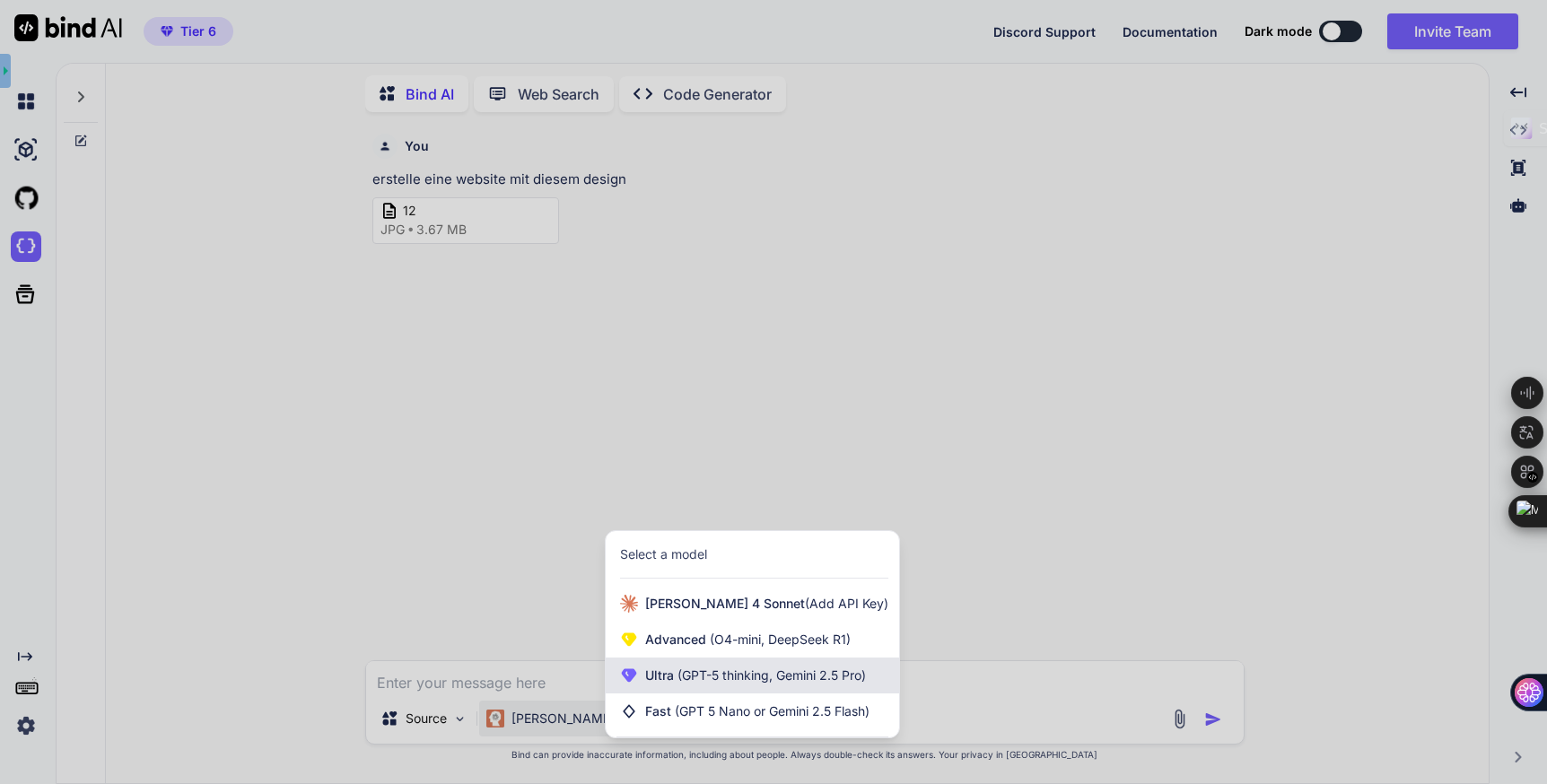
click at [683, 679] on span "(GPT-5 thinking, Gemini 2.5 Pro)" at bounding box center [770, 675] width 192 height 16
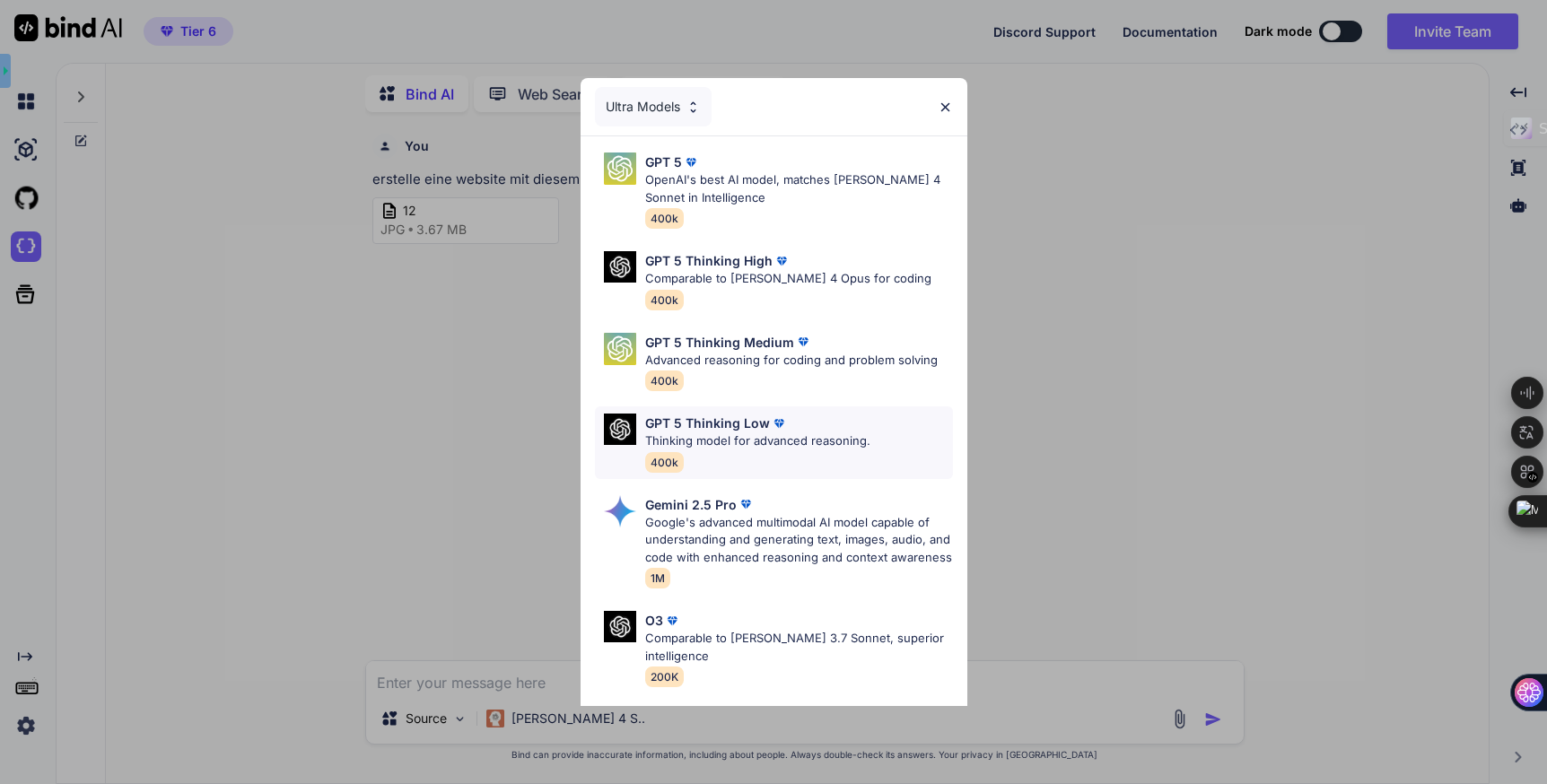
scroll to position [132, 0]
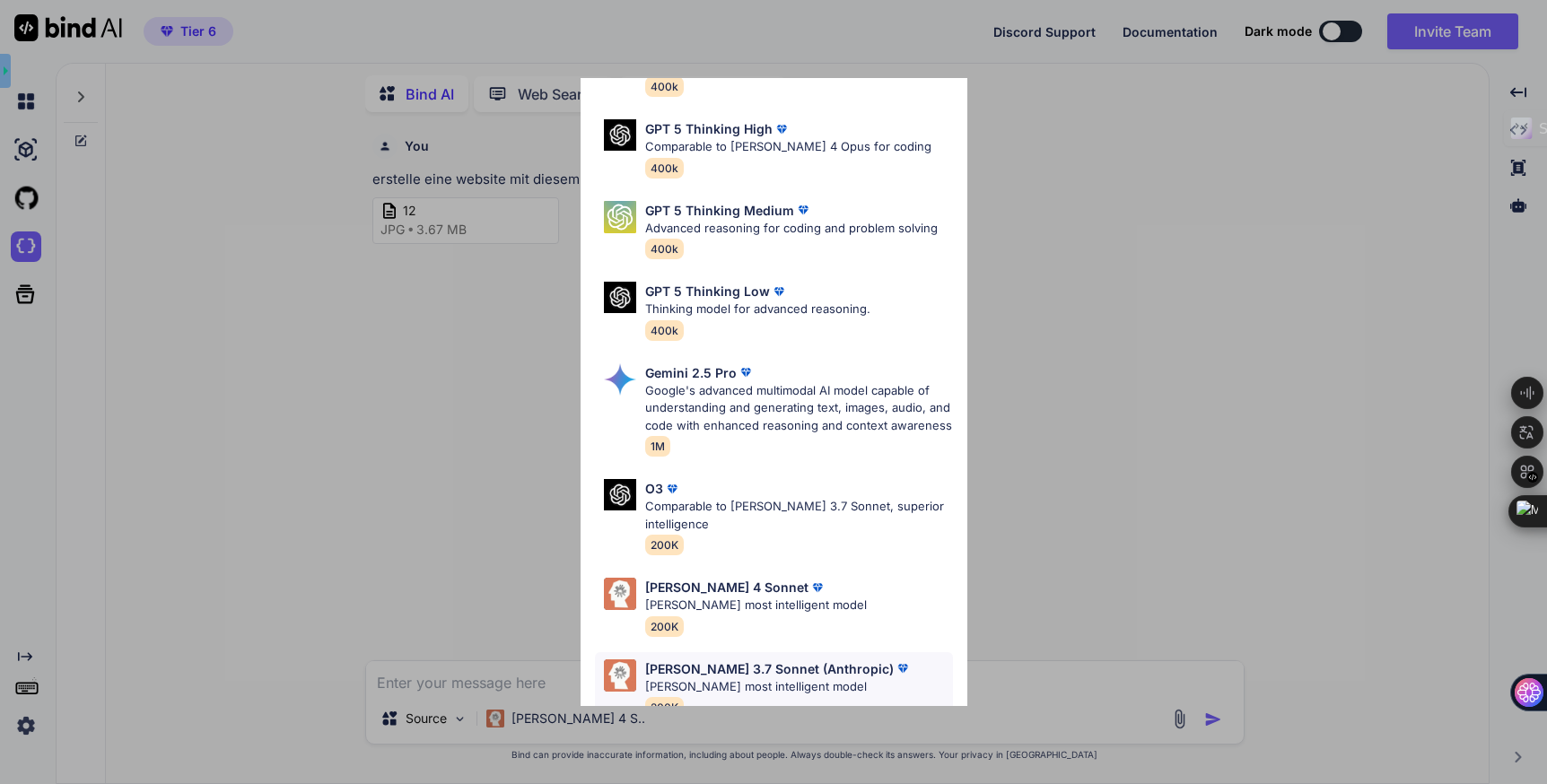
click at [728, 678] on p "Claude's most intelligent model" at bounding box center [778, 686] width 266 height 18
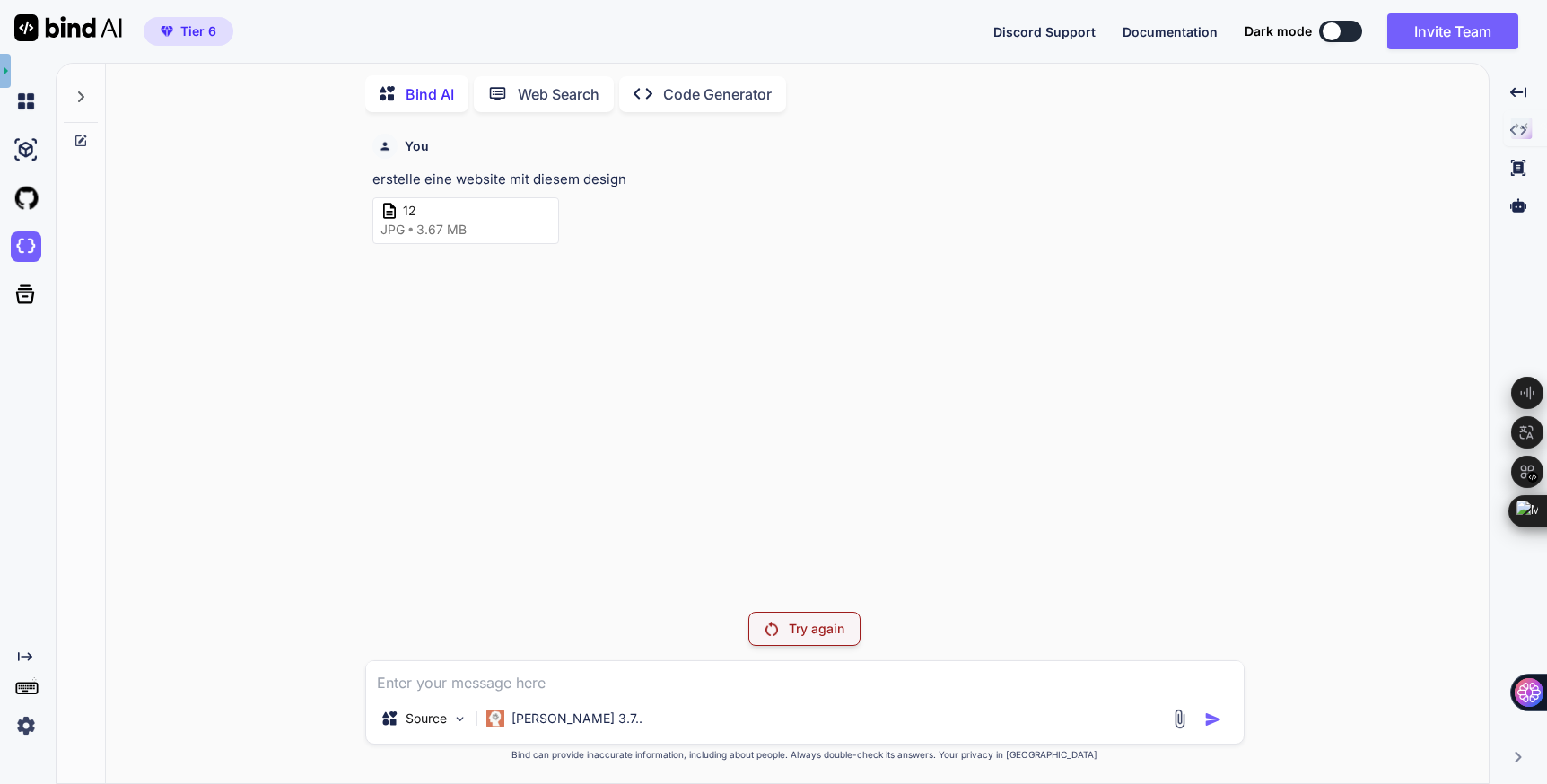
click at [546, 687] on textarea at bounding box center [804, 677] width 878 height 32
type textarea "x"
type textarea "e"
type textarea "x"
type textarea "er"
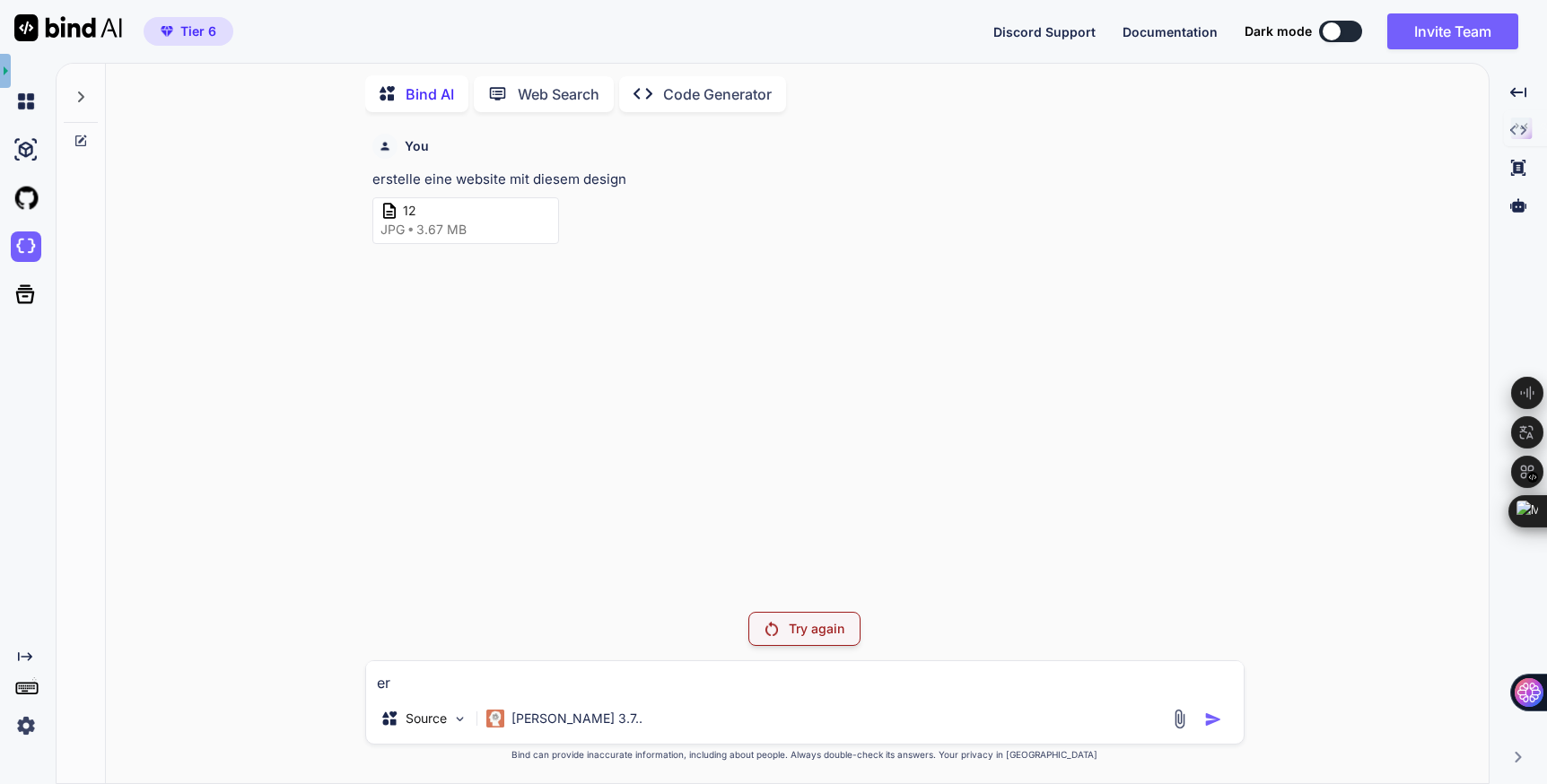
type textarea "x"
type textarea "ers"
type textarea "x"
type textarea "erst"
type textarea "x"
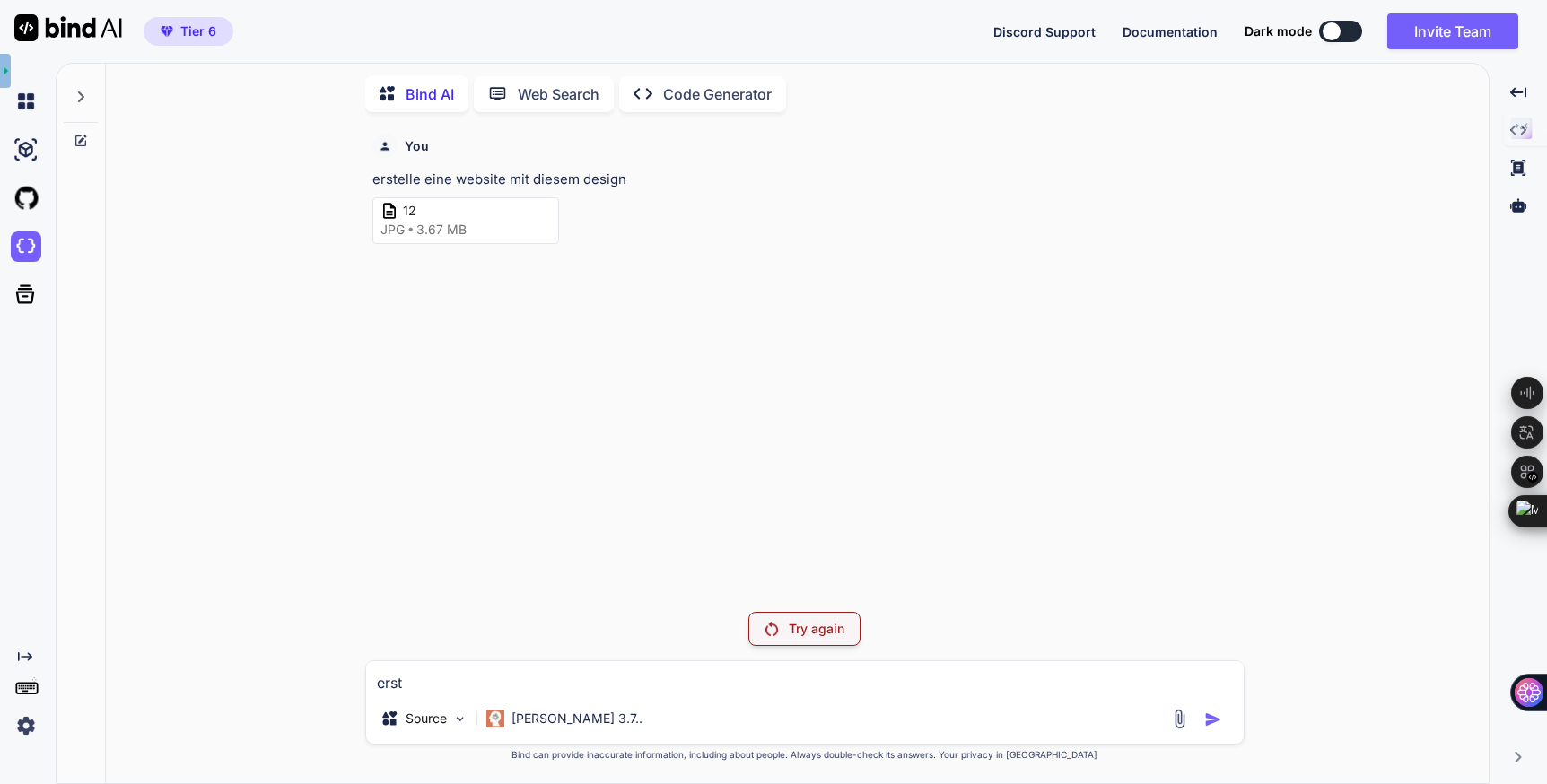
type textarea "erste"
type textarea "x"
type textarea "erstel"
type textarea "x"
type textarea "erstell"
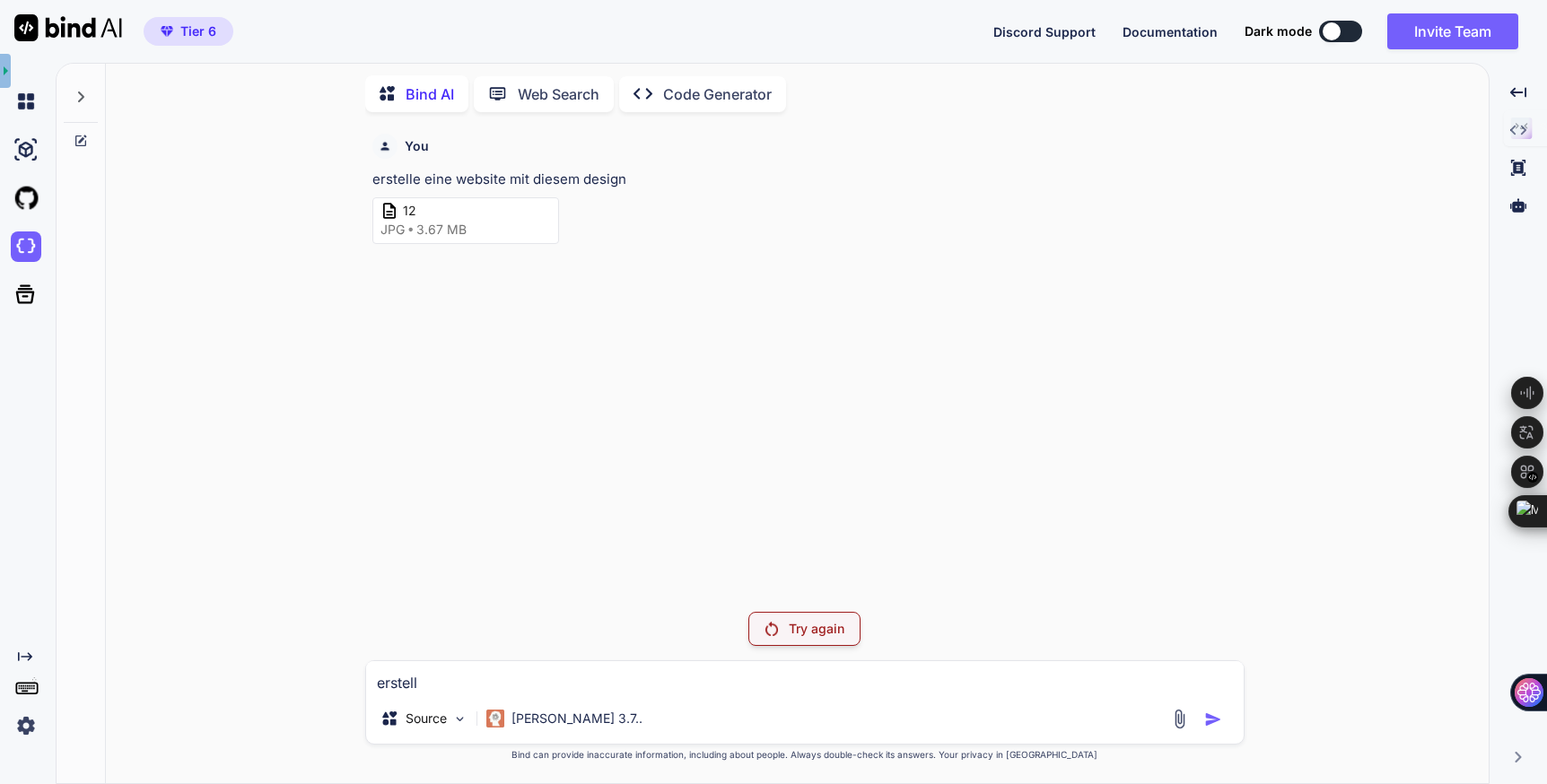
type textarea "x"
type textarea "erstelle"
type textarea "x"
type textarea "erstelle"
type textarea "x"
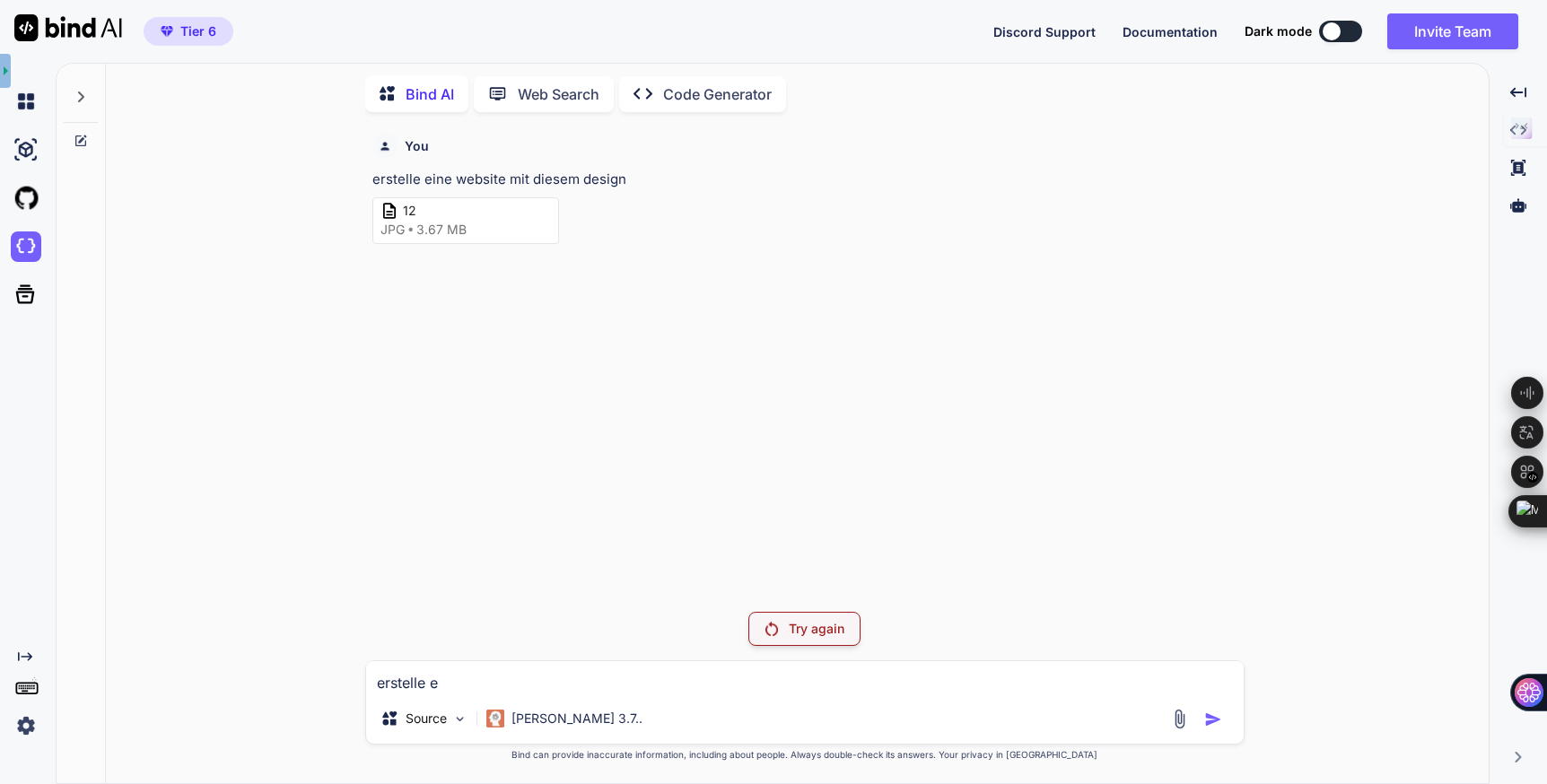
type textarea "erstelle ei"
type textarea "x"
type textarea "erstelle ein"
type textarea "x"
type textarea "erstelle eine"
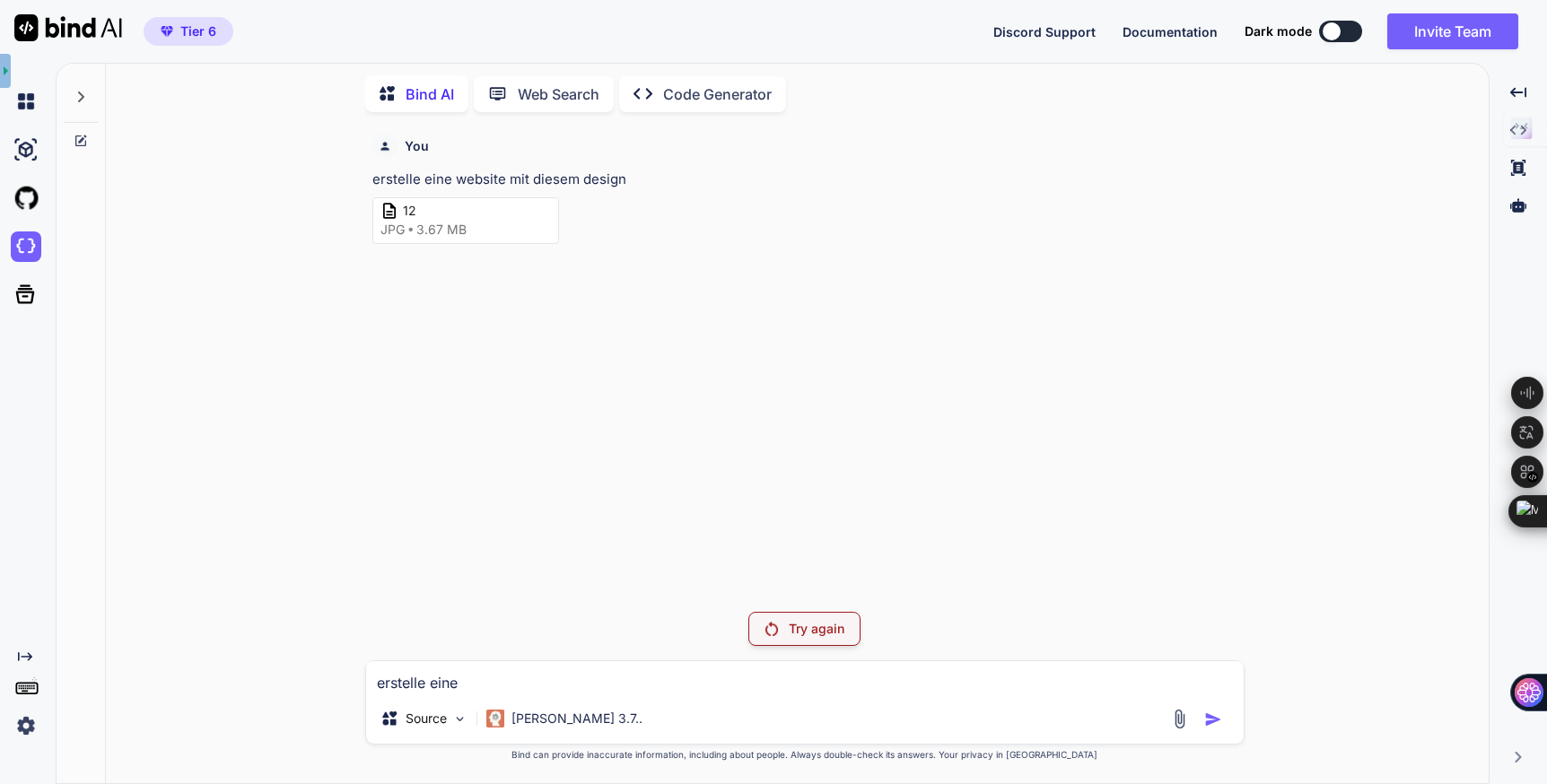
type textarea "x"
type textarea "erstelle eine"
type textarea "x"
type textarea "erstelle eine w"
type textarea "x"
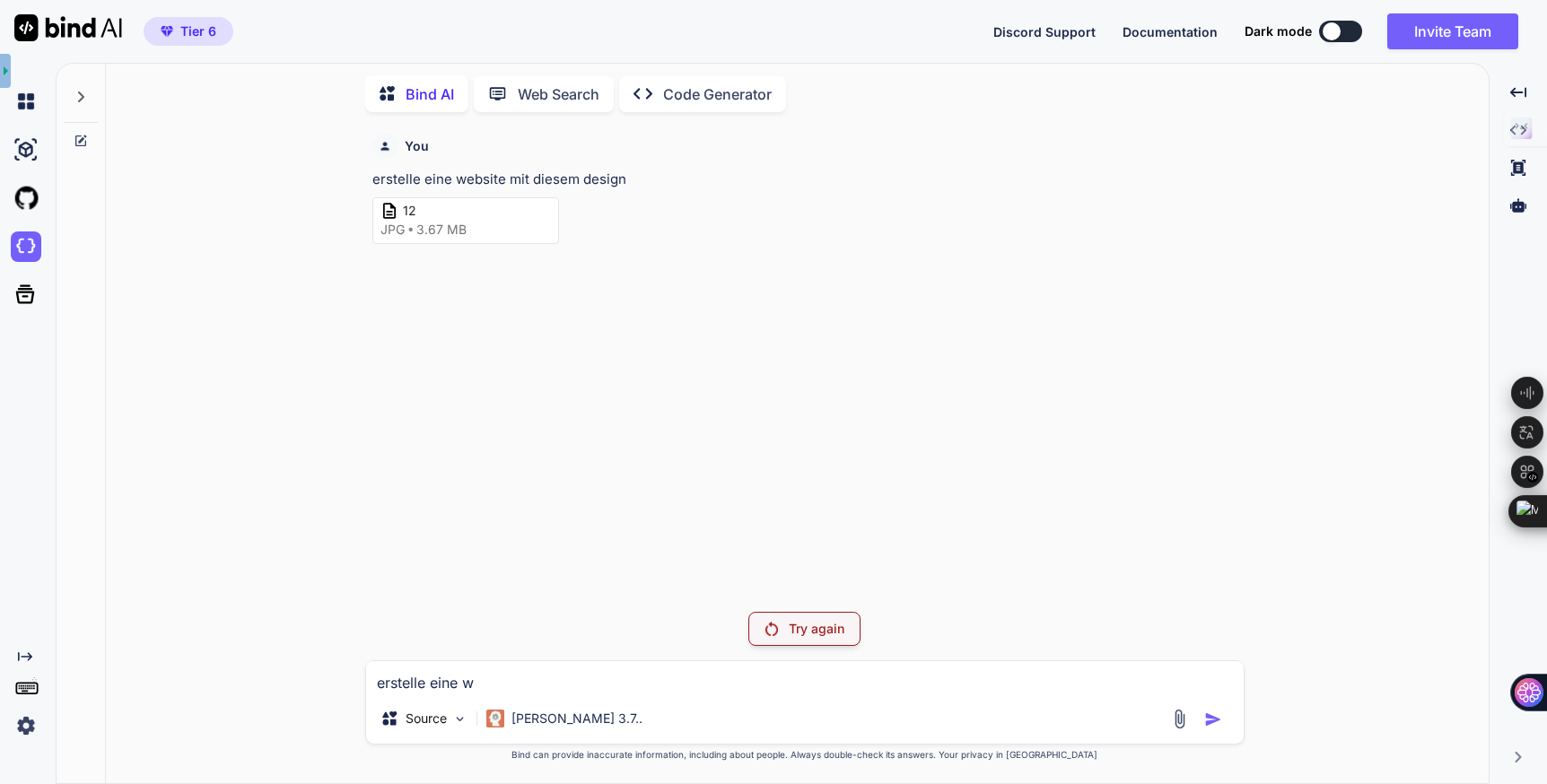
type textarea "erstelle eine we"
type textarea "x"
type textarea "erstelle eine web"
type textarea "x"
type textarea "erstelle eine webs"
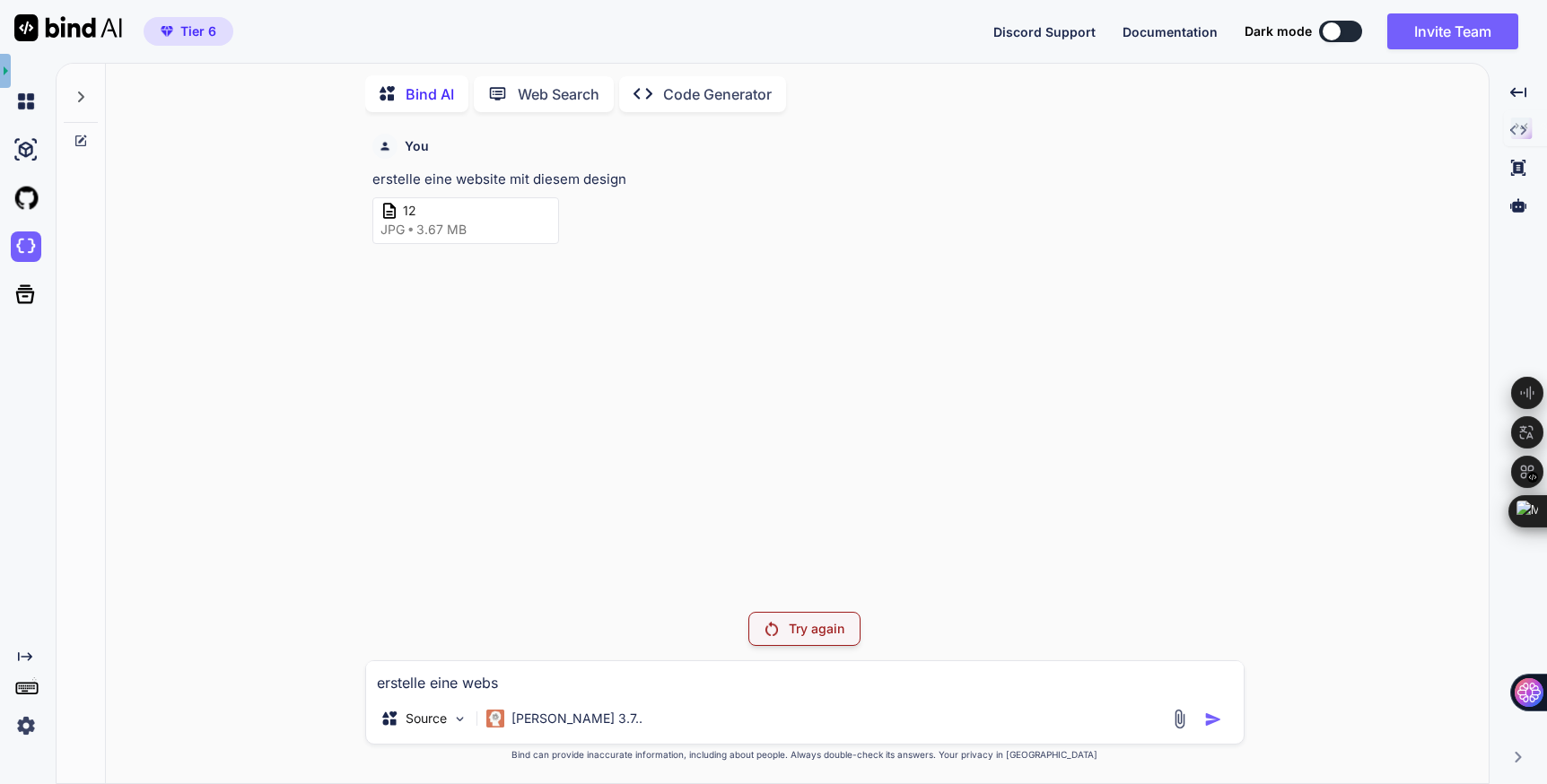
type textarea "x"
type textarea "erstelle eine websi"
type textarea "x"
type textarea "erstelle eine websit"
type textarea "x"
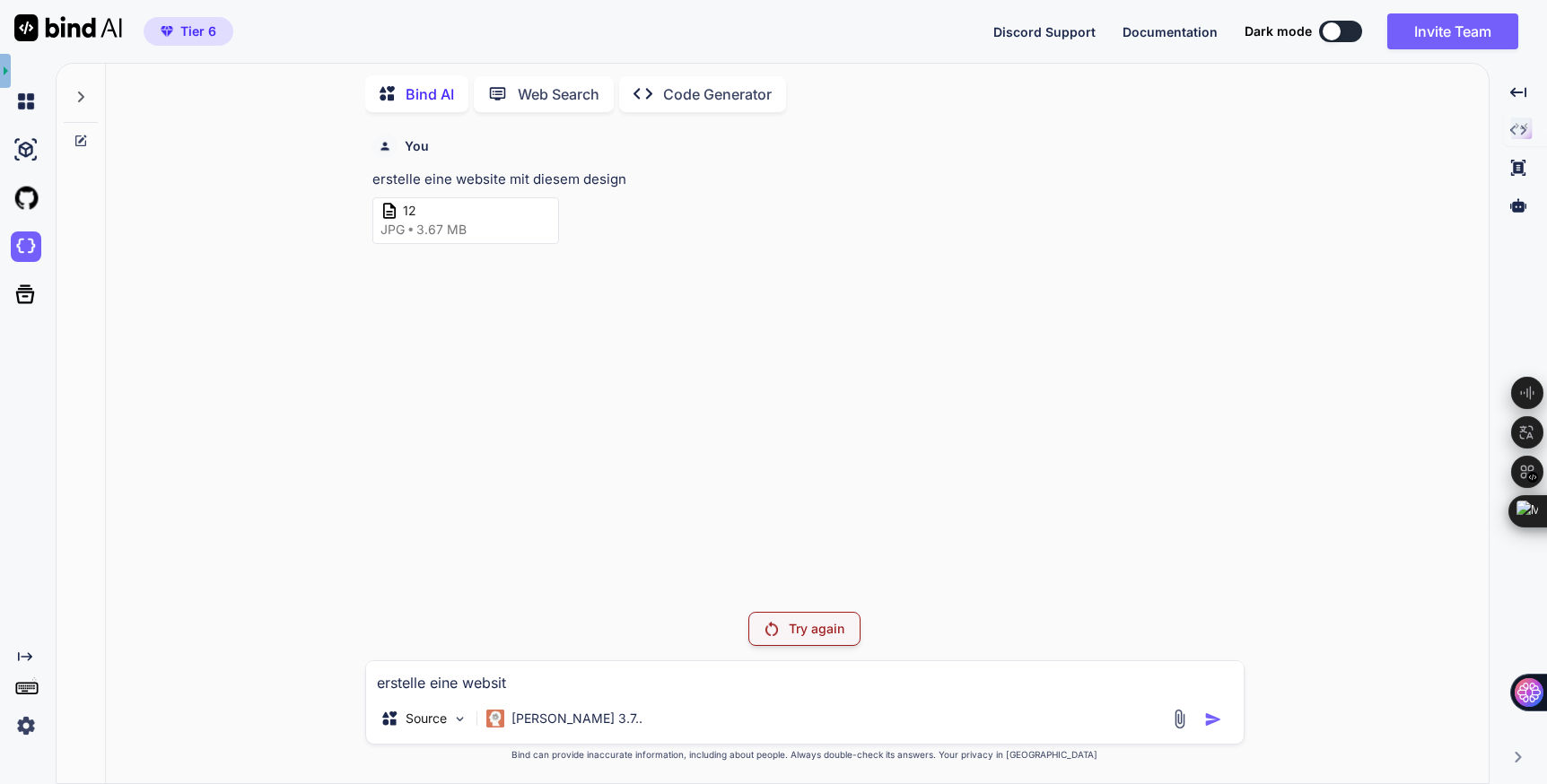
type textarea "erstelle eine website"
type textarea "x"
type textarea "erstelle eine website"
type textarea "x"
type textarea "erstelle eine website m"
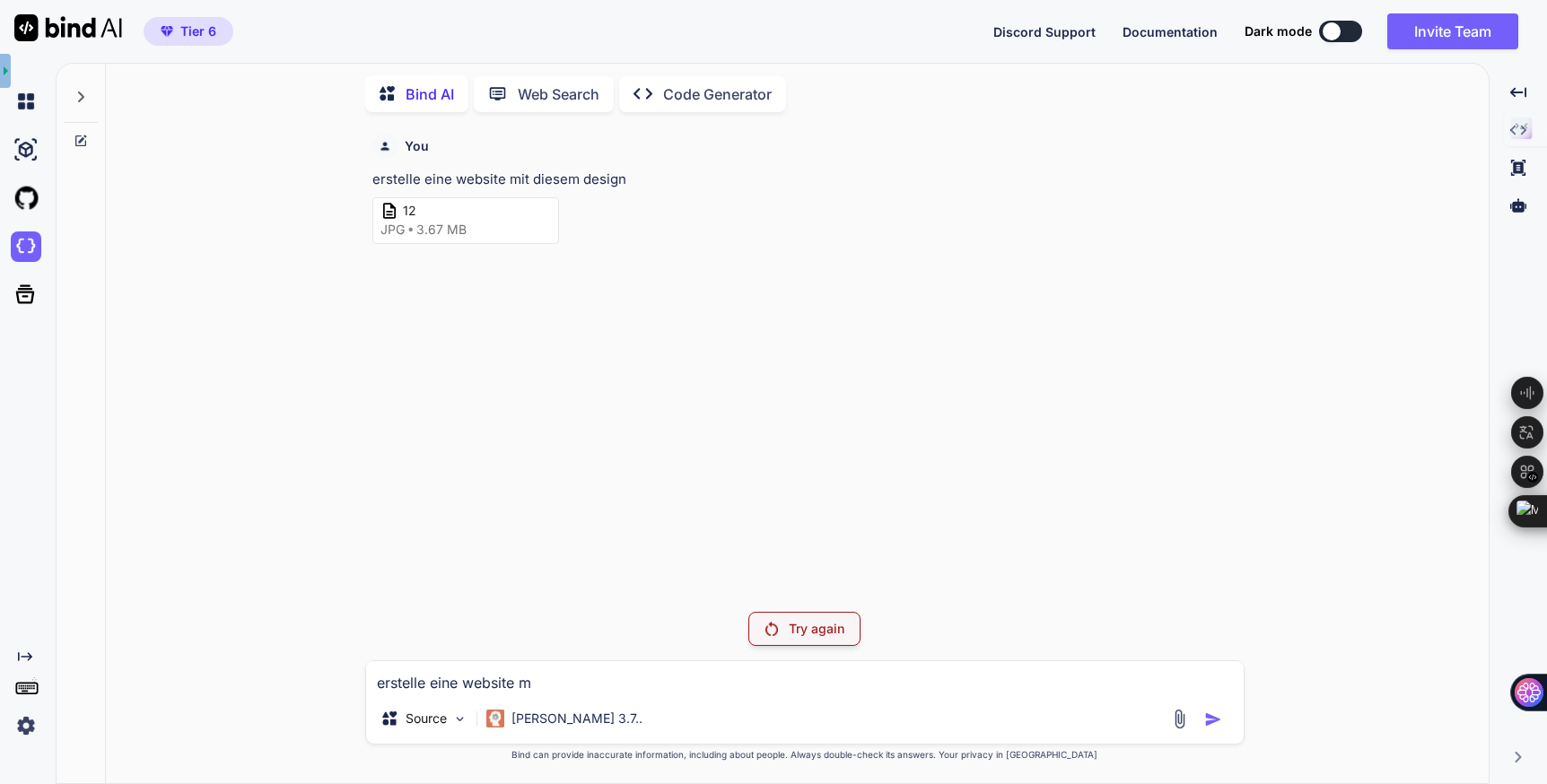
type textarea "x"
type textarea "erstelle eine website mi"
type textarea "x"
type textarea "erstelle eine website mit"
type textarea "x"
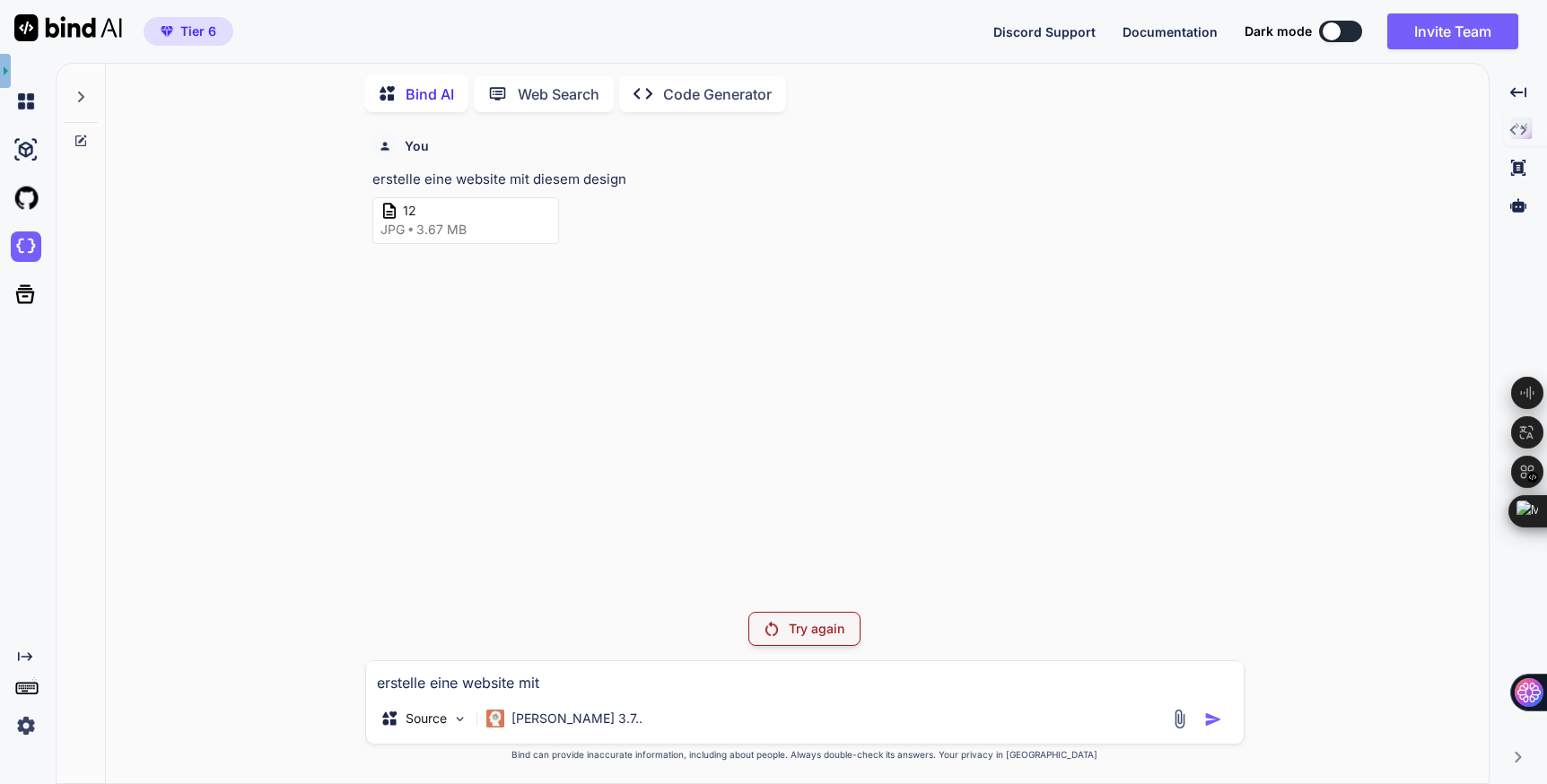
type textarea "erstelle eine website mit"
type textarea "x"
type textarea "erstelle eine website mit d"
type textarea "x"
type textarea "erstelle eine website mit di"
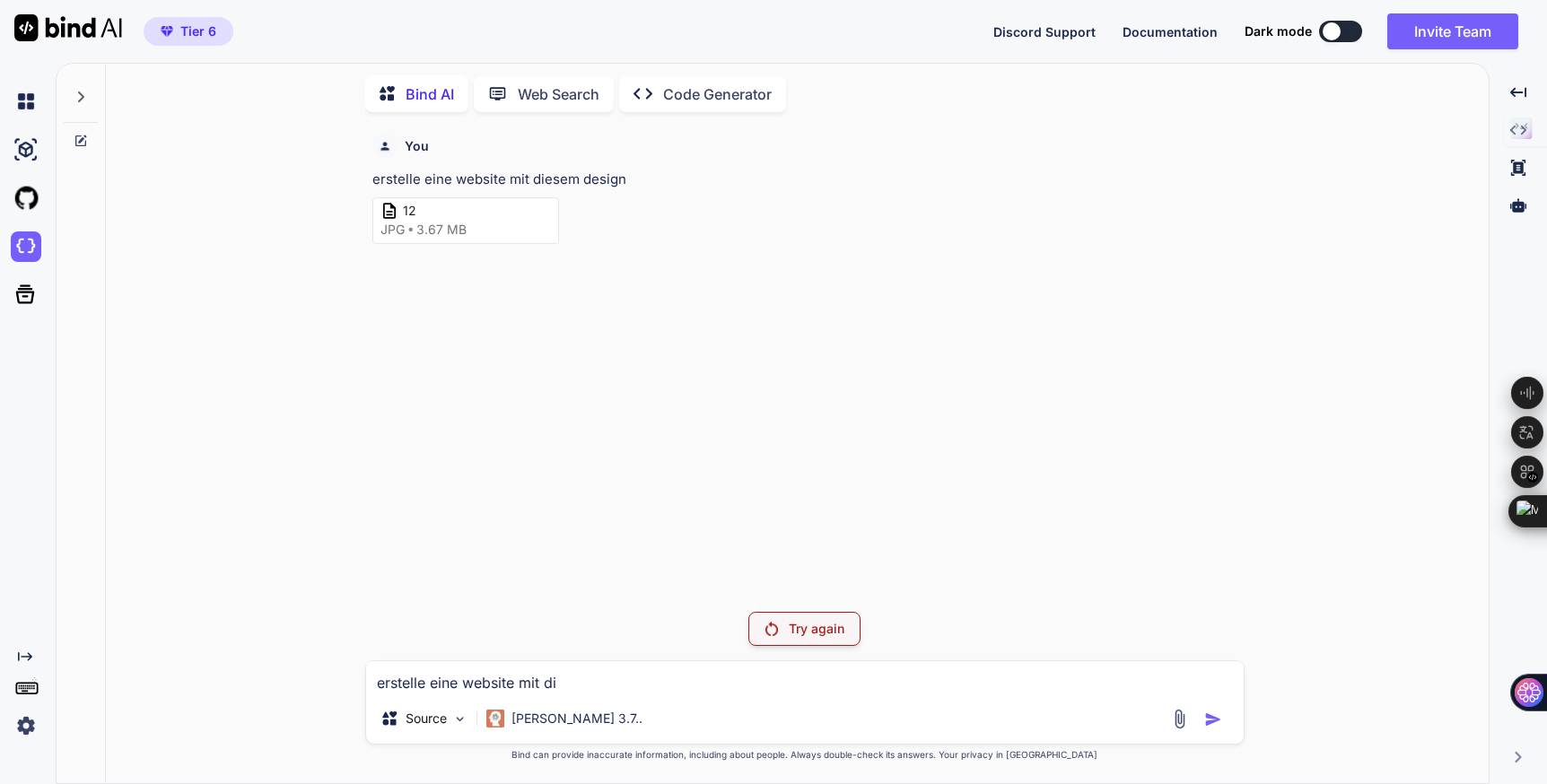
type textarea "x"
type textarea "erstelle eine website mit die"
type textarea "x"
type textarea "erstelle eine website mit dies"
type textarea "x"
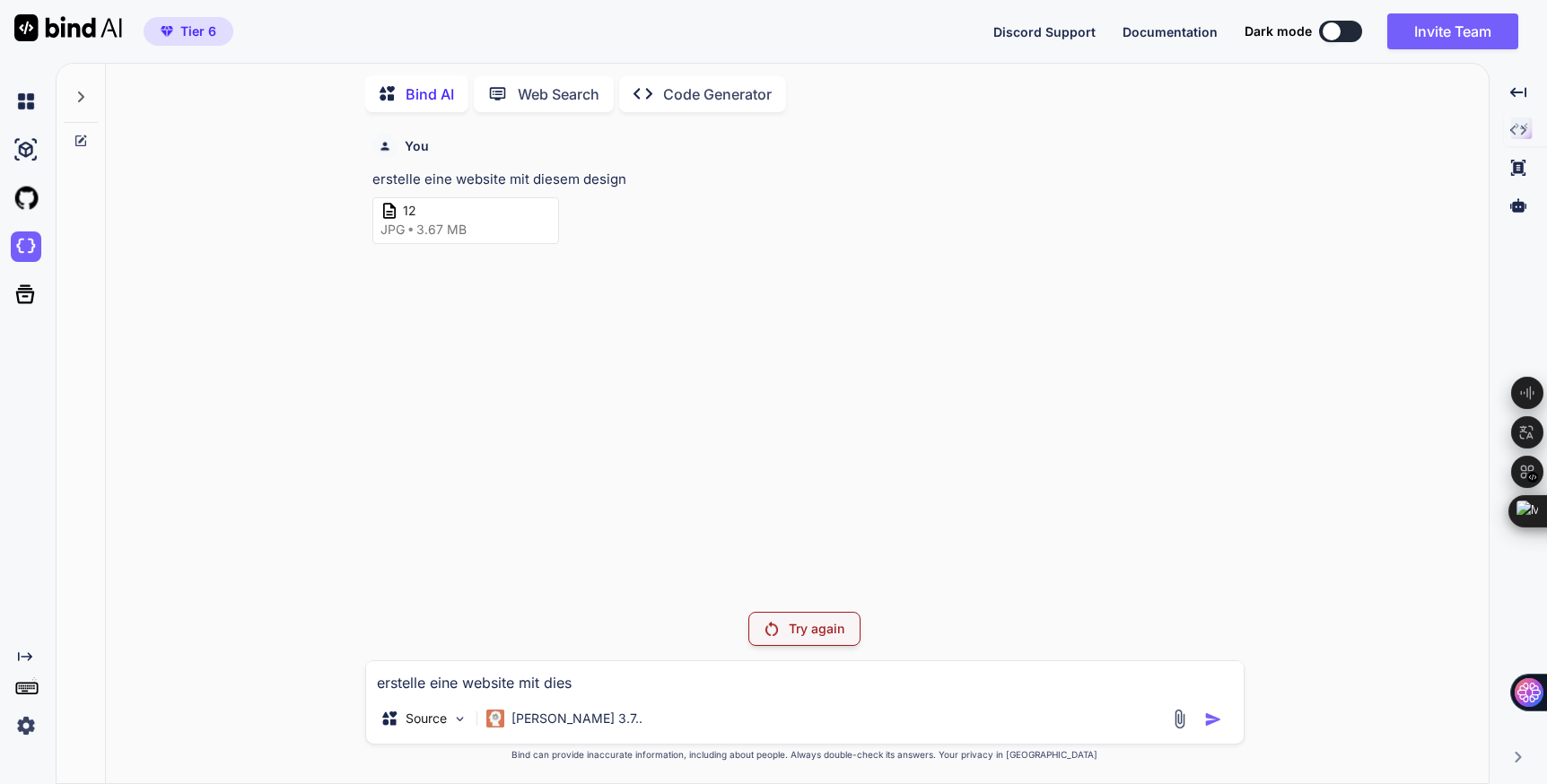
type textarea "erstelle eine website mit diese"
type textarea "x"
type textarea "erstelle eine website mit diesem"
type textarea "x"
type textarea "erstelle eine website mit diesem"
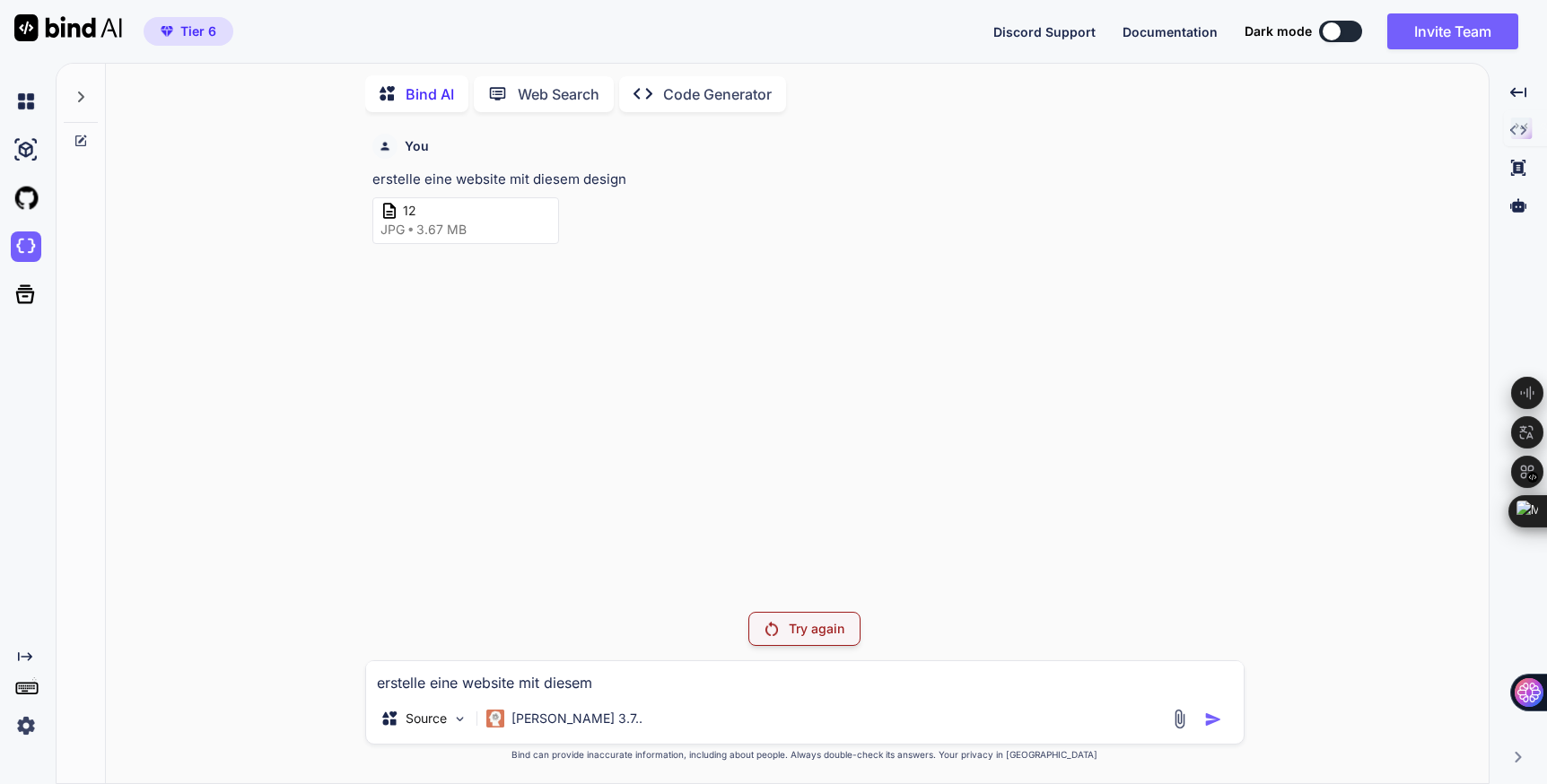
type textarea "x"
type textarea "erstelle eine website mit diesem d"
type textarea "x"
type textarea "erstelle eine website mit diesem de"
type textarea "x"
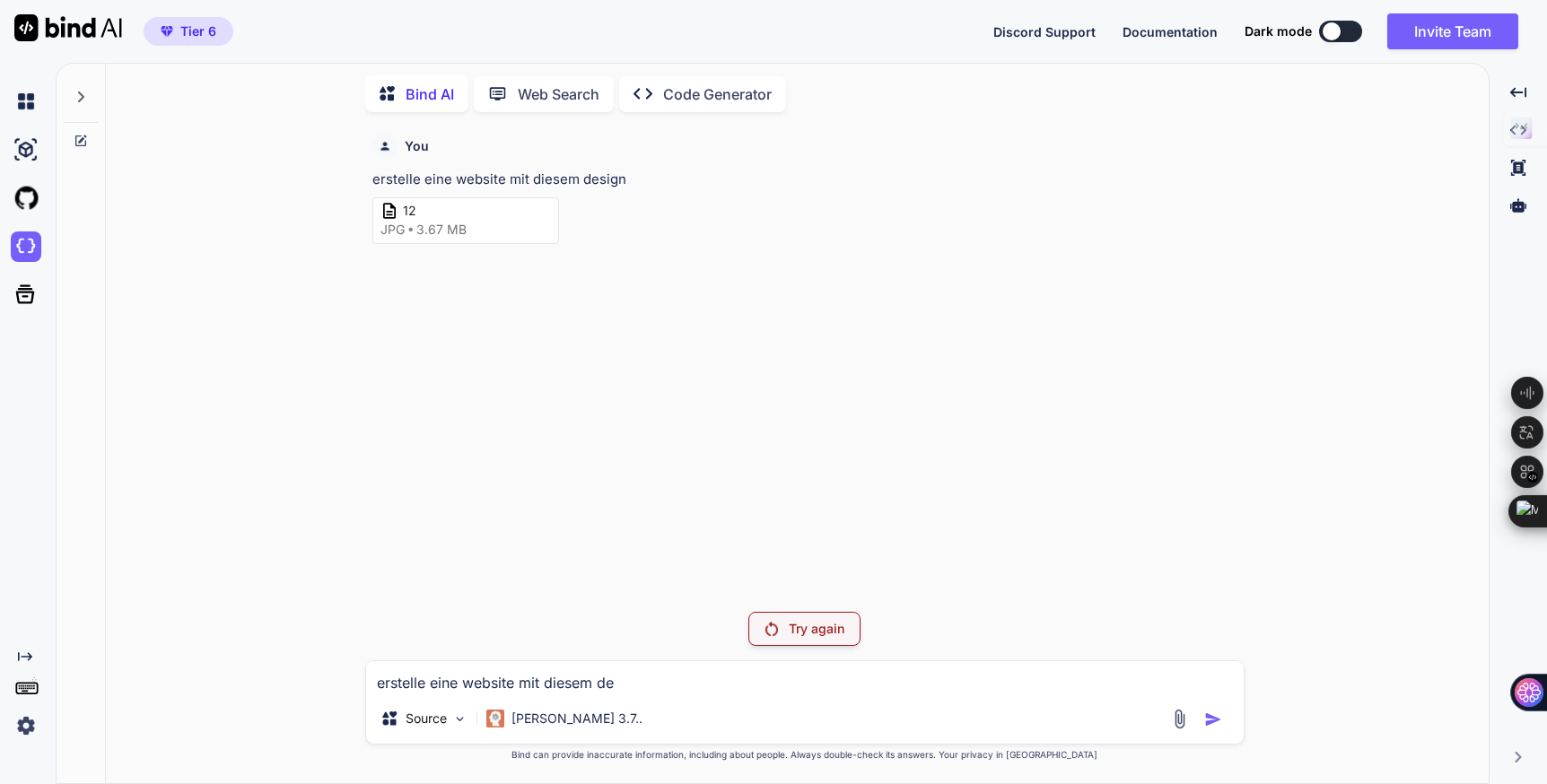
type textarea "erstelle eine website mit diesem des"
type textarea "x"
type textarea "erstelle eine website mit diesem desi"
type textarea "x"
type textarea "erstelle eine website mit diesem desig"
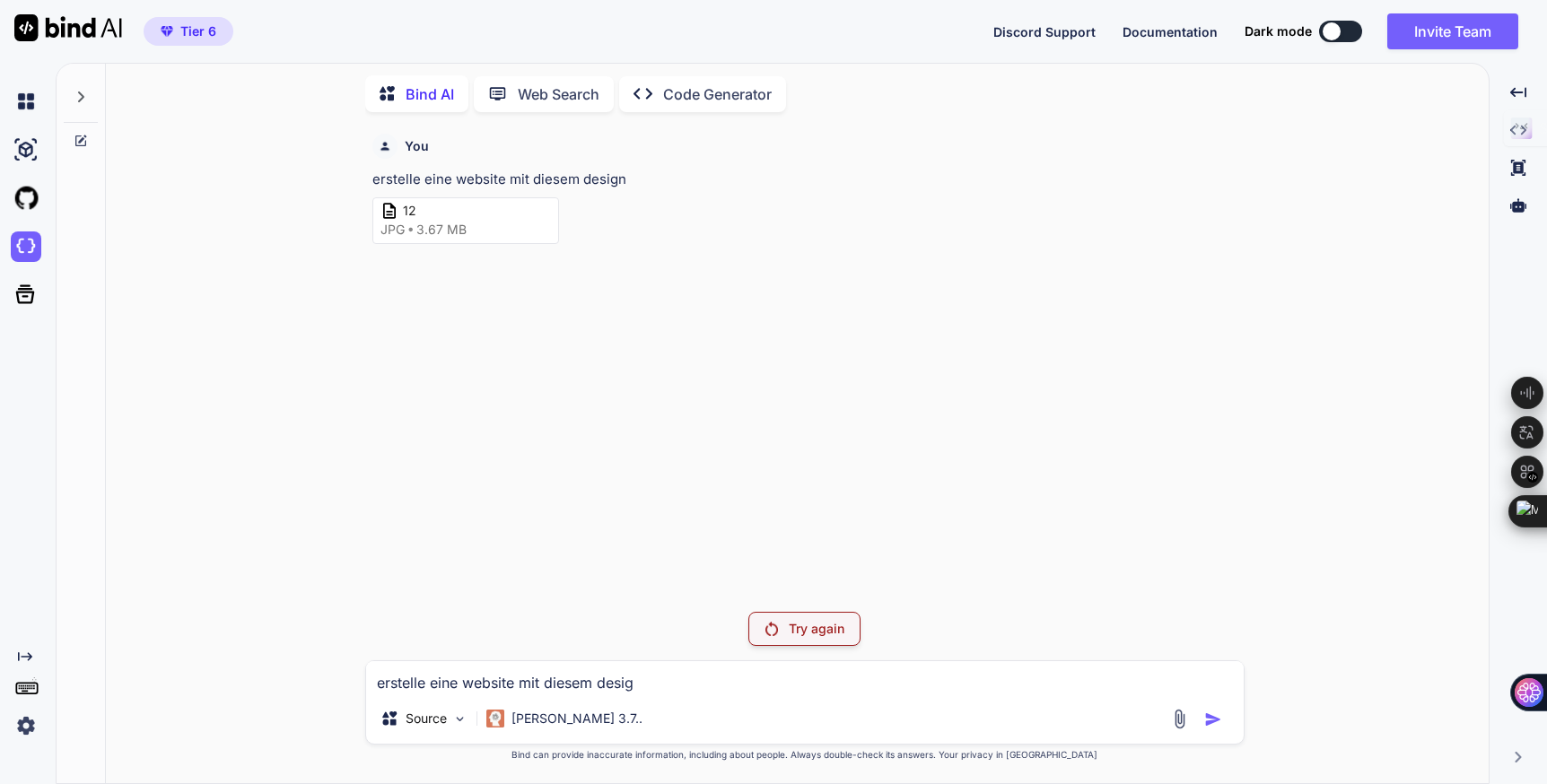
type textarea "x"
type textarea "erstelle eine website mit diesem design"
type textarea "x"
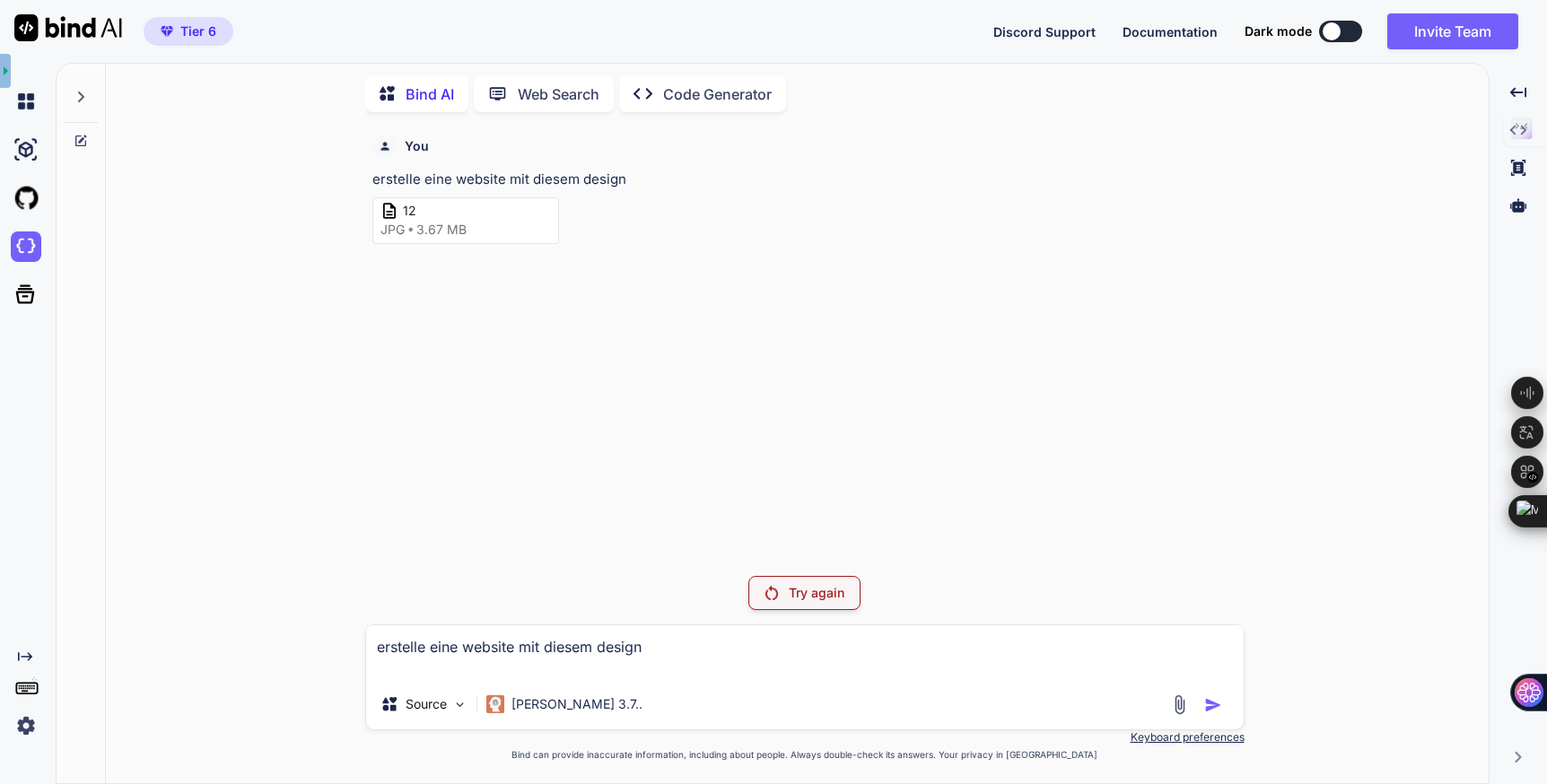
type textarea "erstelle eine website mit diesem design"
click at [803, 596] on p "Try again" at bounding box center [816, 592] width 55 height 18
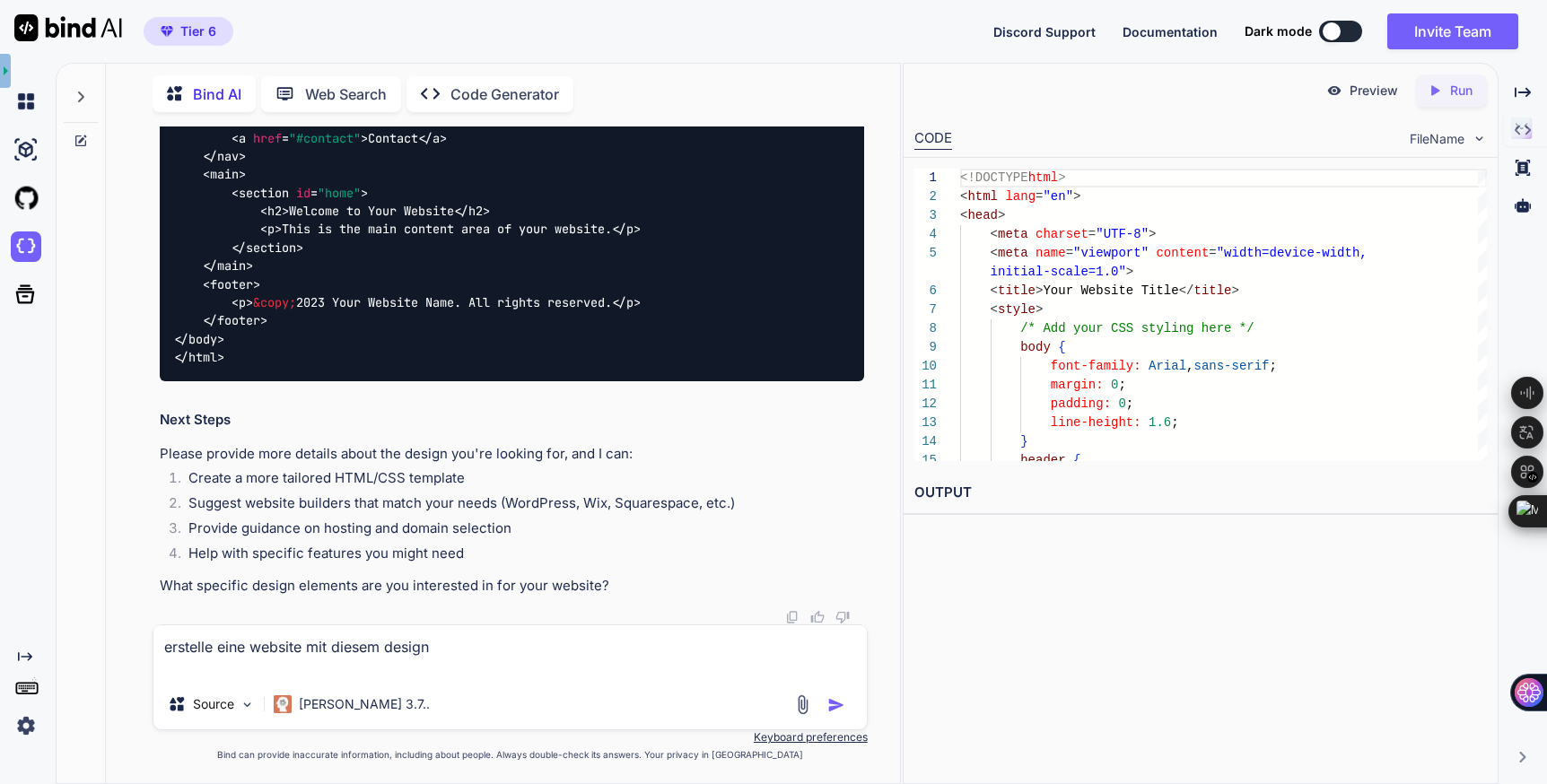
scroll to position [1542, 0]
drag, startPoint x: 462, startPoint y: 649, endPoint x: 162, endPoint y: 629, distance: 300.7
click at [162, 629] on textarea "erstelle eine website mit diesem design" at bounding box center [510, 652] width 713 height 53
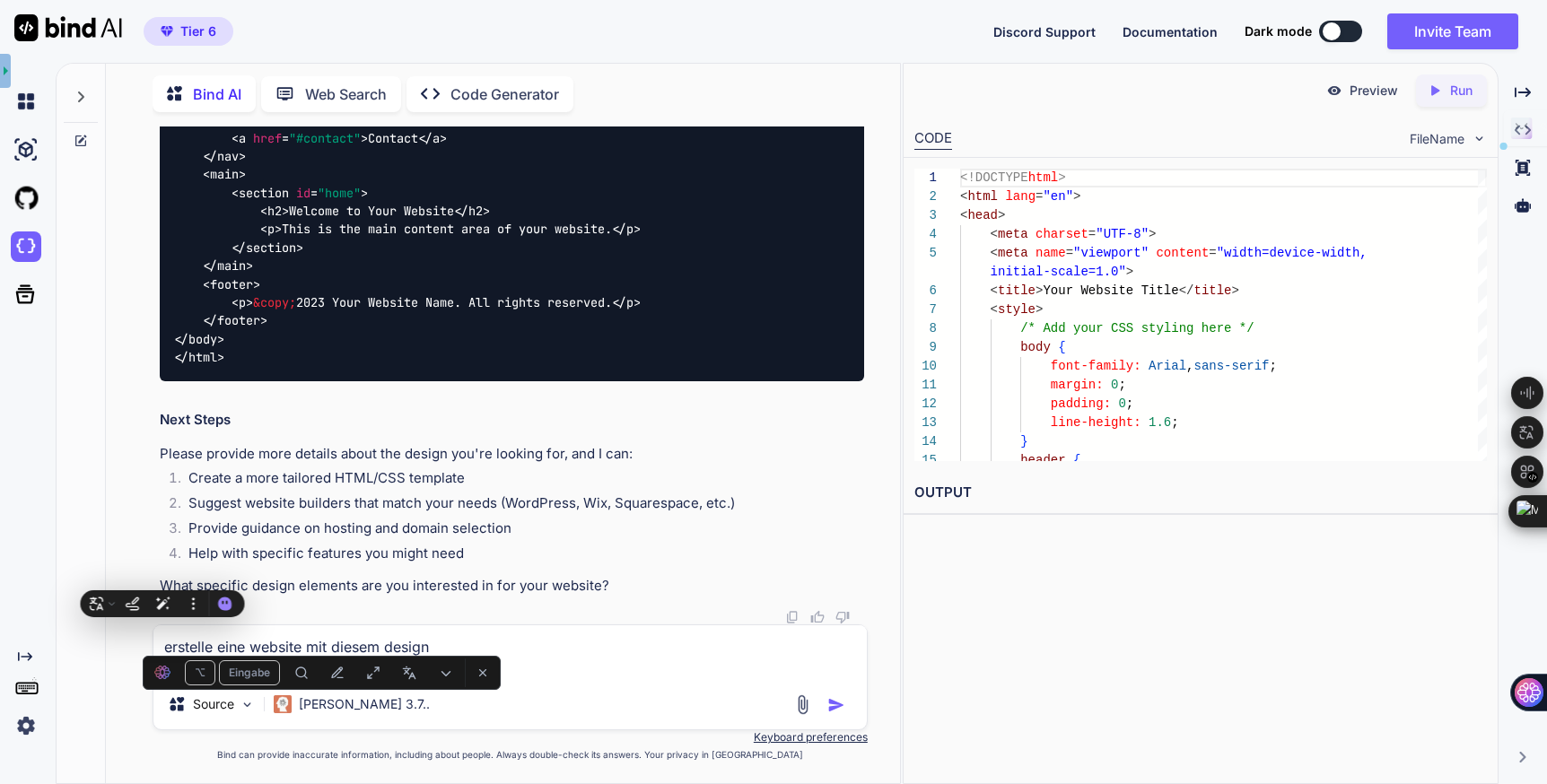
type textarea "x"
type textarea "n"
type textarea "x"
type textarea "ne"
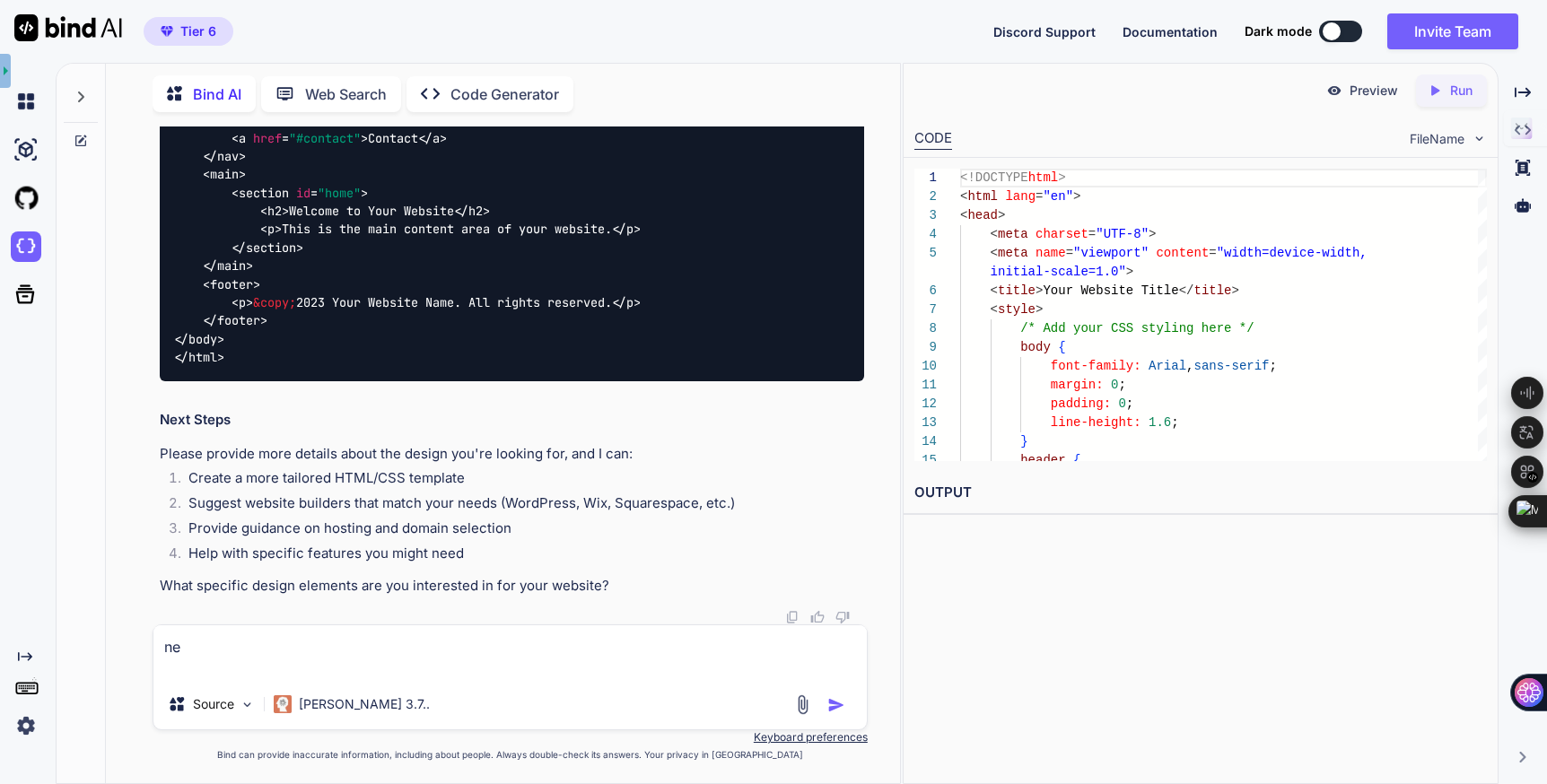
type textarea "x"
type textarea "neh"
type textarea "x"
type textarea "nehm"
type textarea "x"
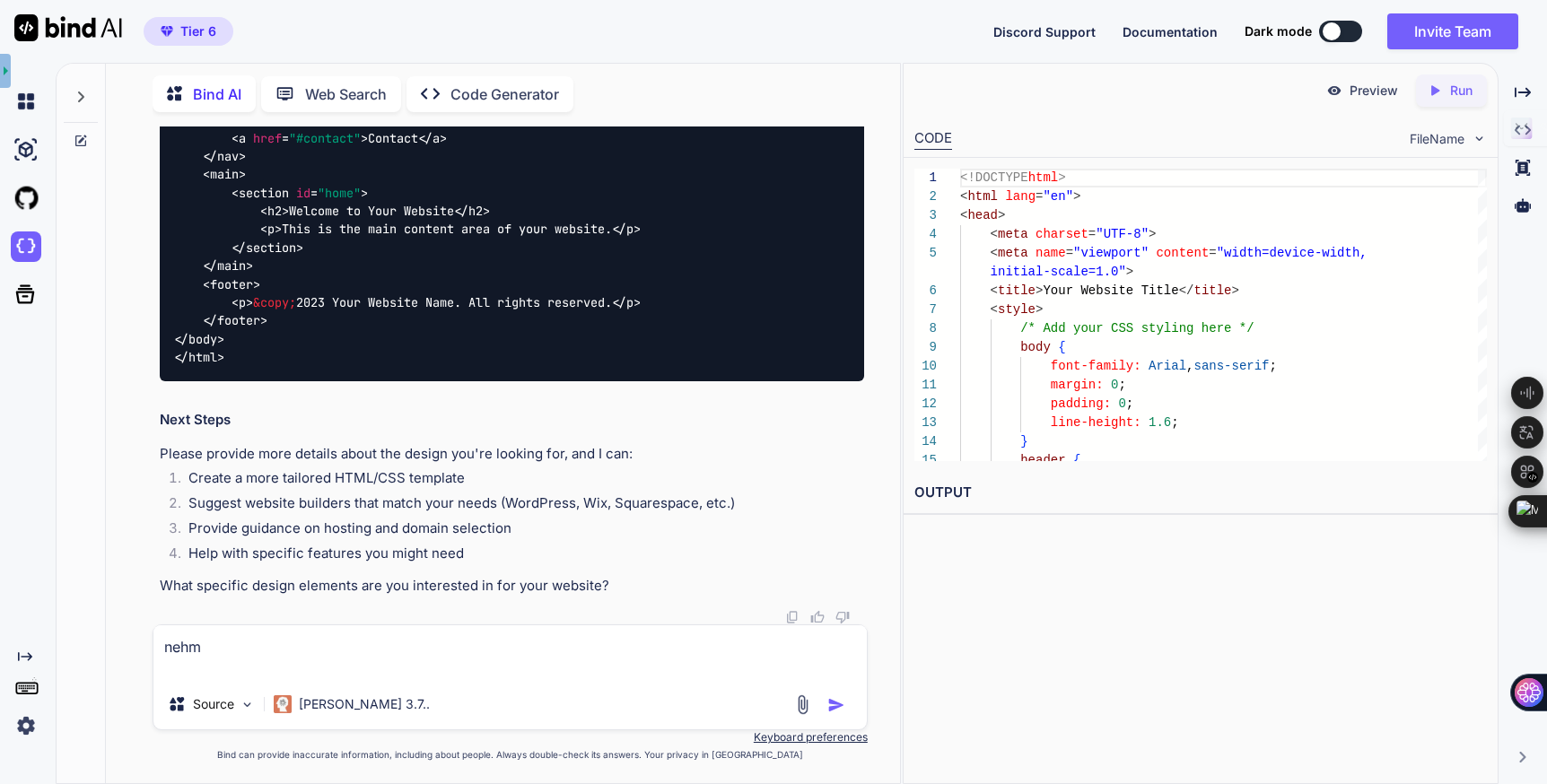
type textarea "nehme"
type textarea "x"
type textarea "nehme"
type textarea "x"
type textarea "nehme d"
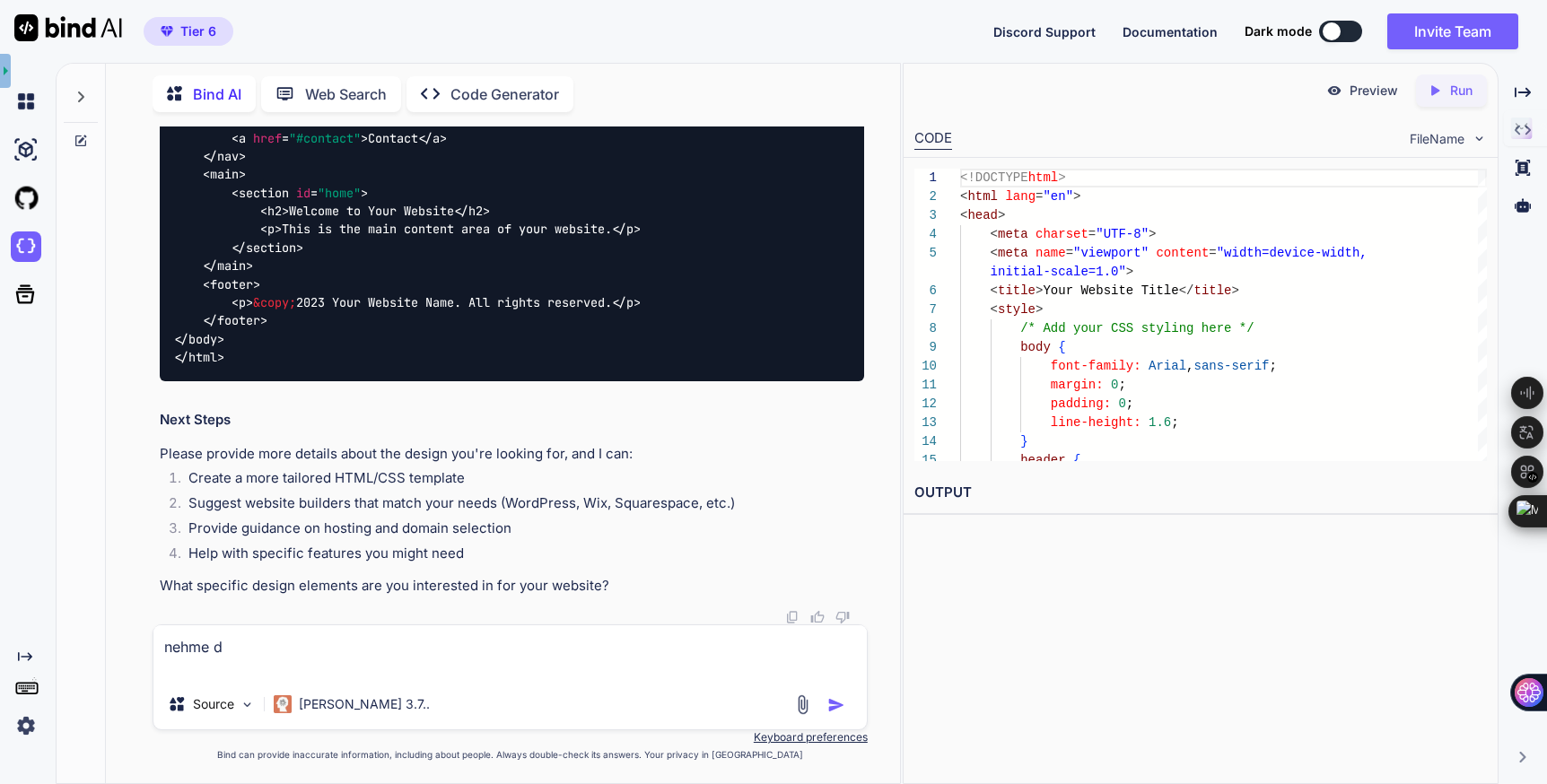
type textarea "x"
type textarea "nehme da"
type textarea "x"
type textarea "nehme das"
type textarea "x"
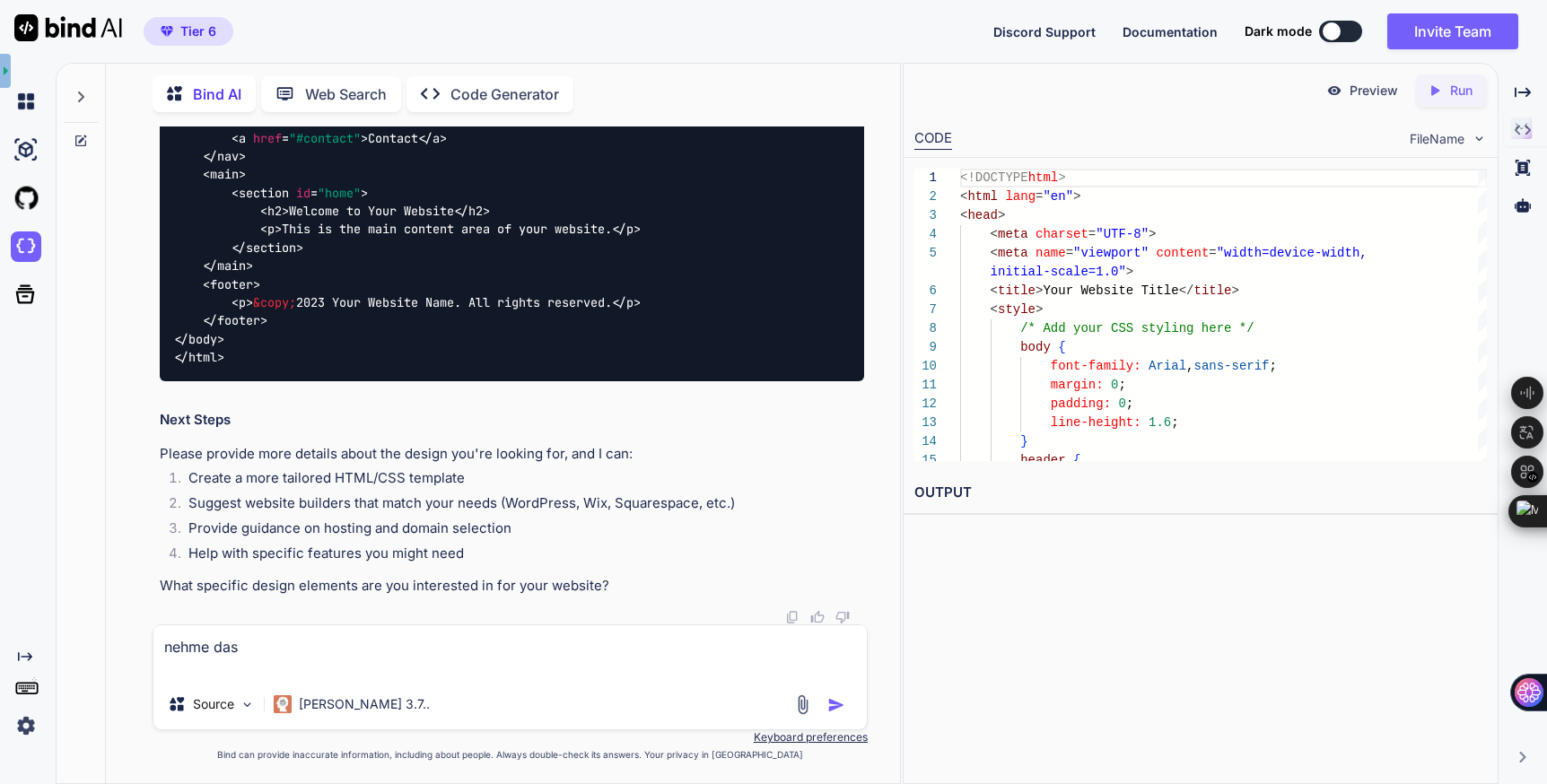
type textarea "nehme das"
type textarea "x"
type textarea "nehme das b"
type textarea "x"
type textarea "nehme das bi"
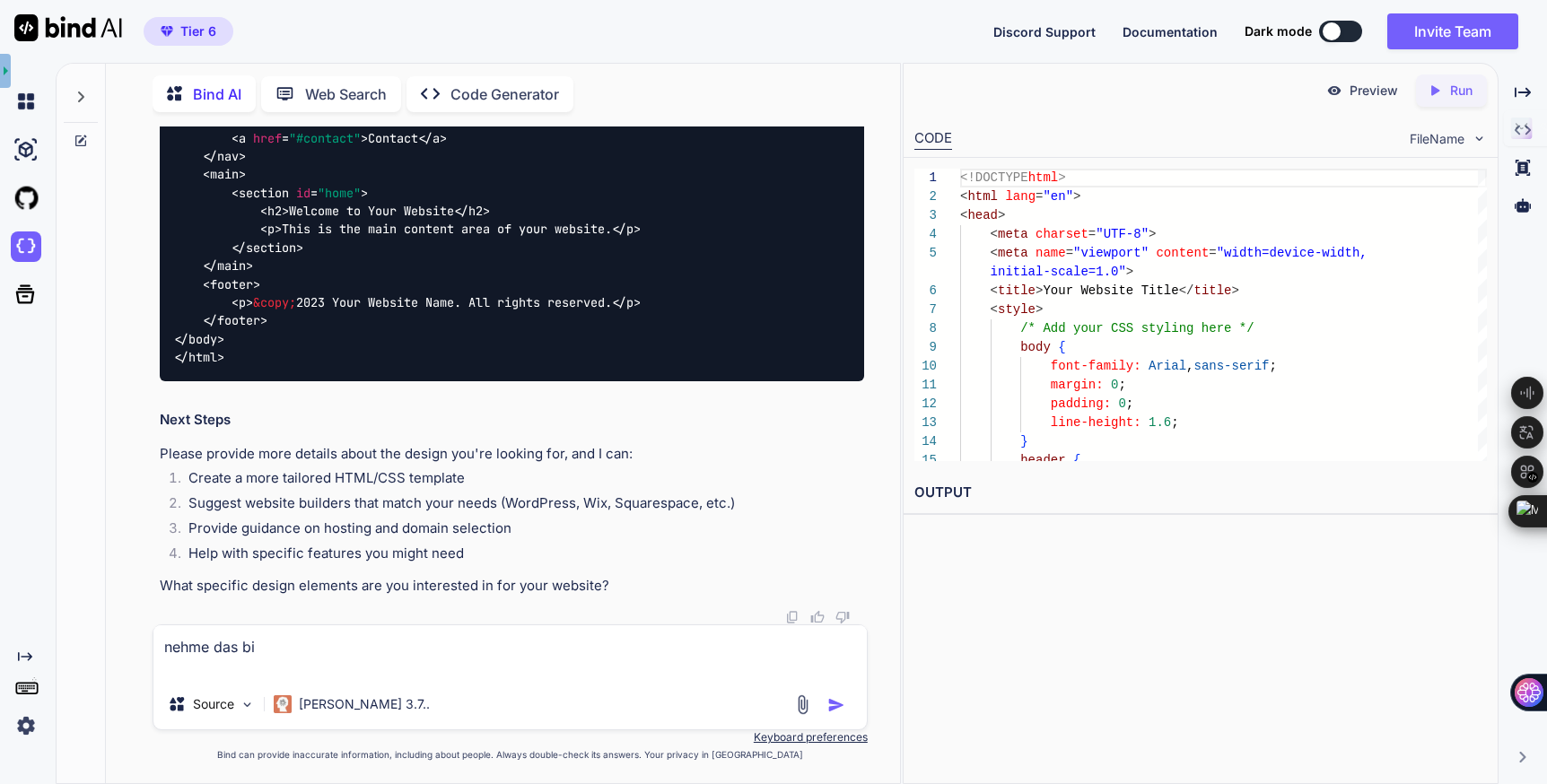
type textarea "x"
type textarea "nehme das bil"
type textarea "x"
type textarea "nehme das bild"
type textarea "x"
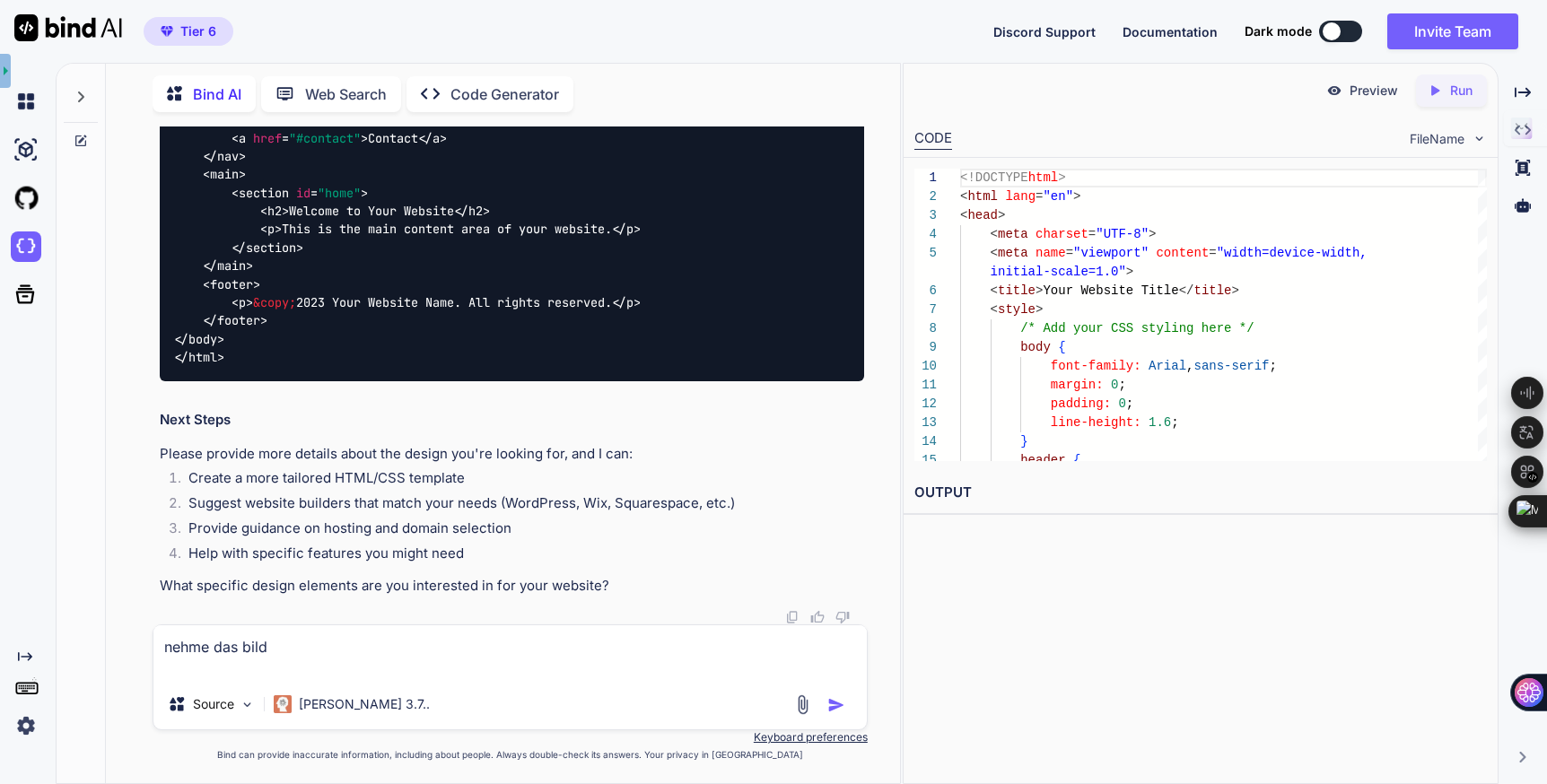
type textarea "nehme das bild"
type textarea "x"
type textarea "nehme das bild a"
type textarea "x"
type textarea "nehme das bild al"
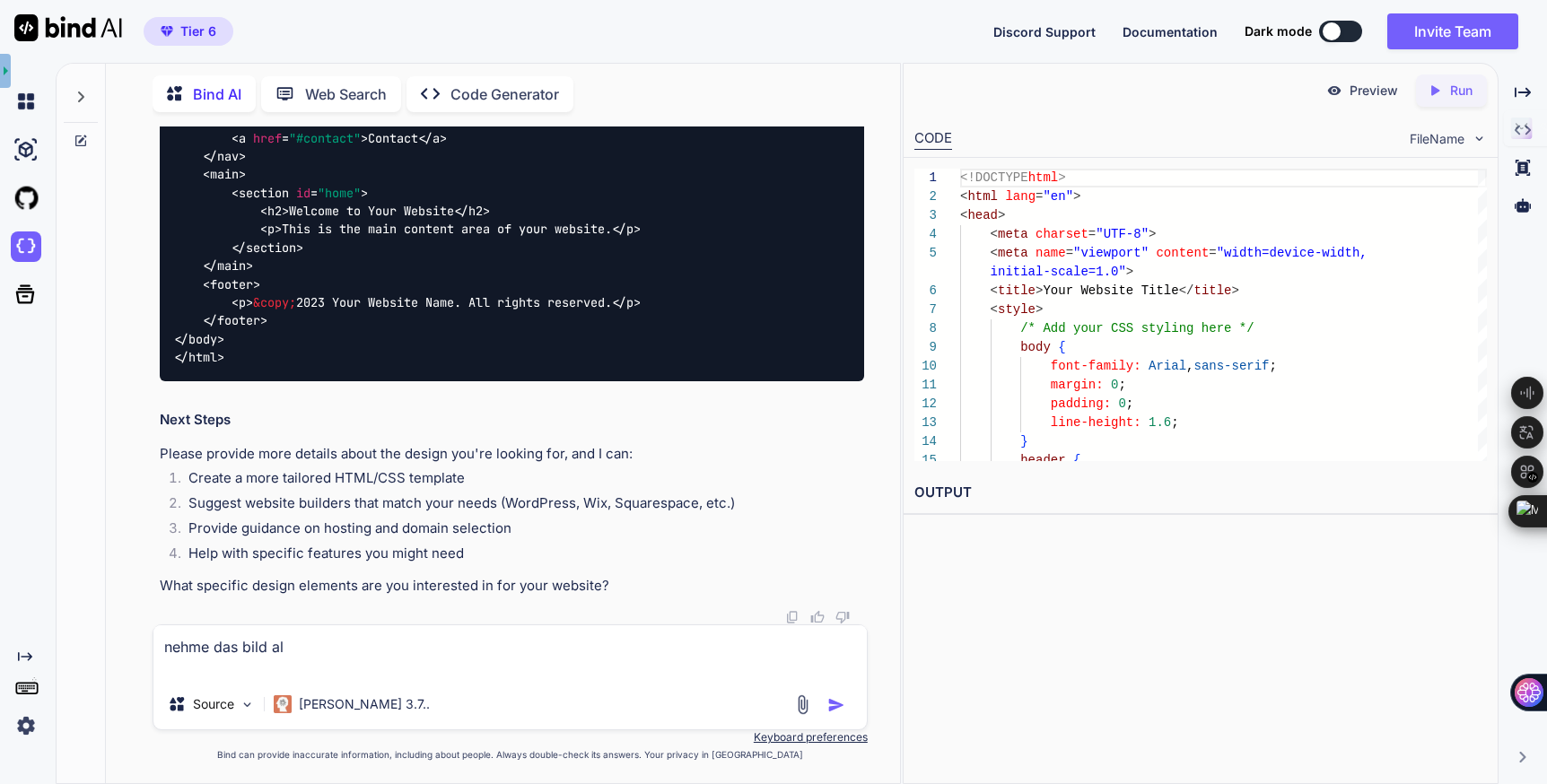
type textarea "x"
type textarea "nehme das bild als"
type textarea "x"
type textarea "nehme das bild als"
type textarea "x"
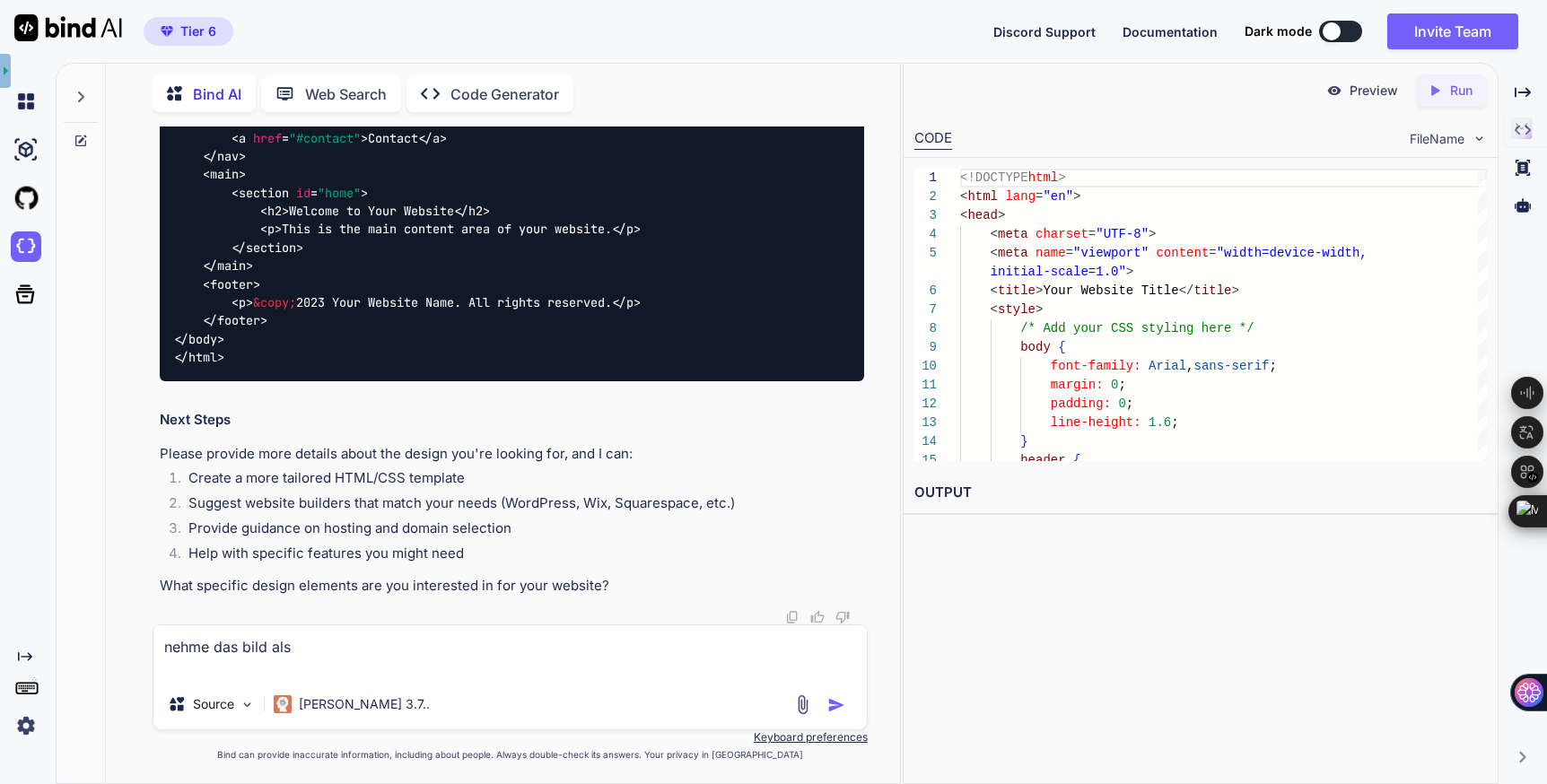
type textarea "nehme das bild als r"
type textarea "x"
type textarea "nehme das bild als re"
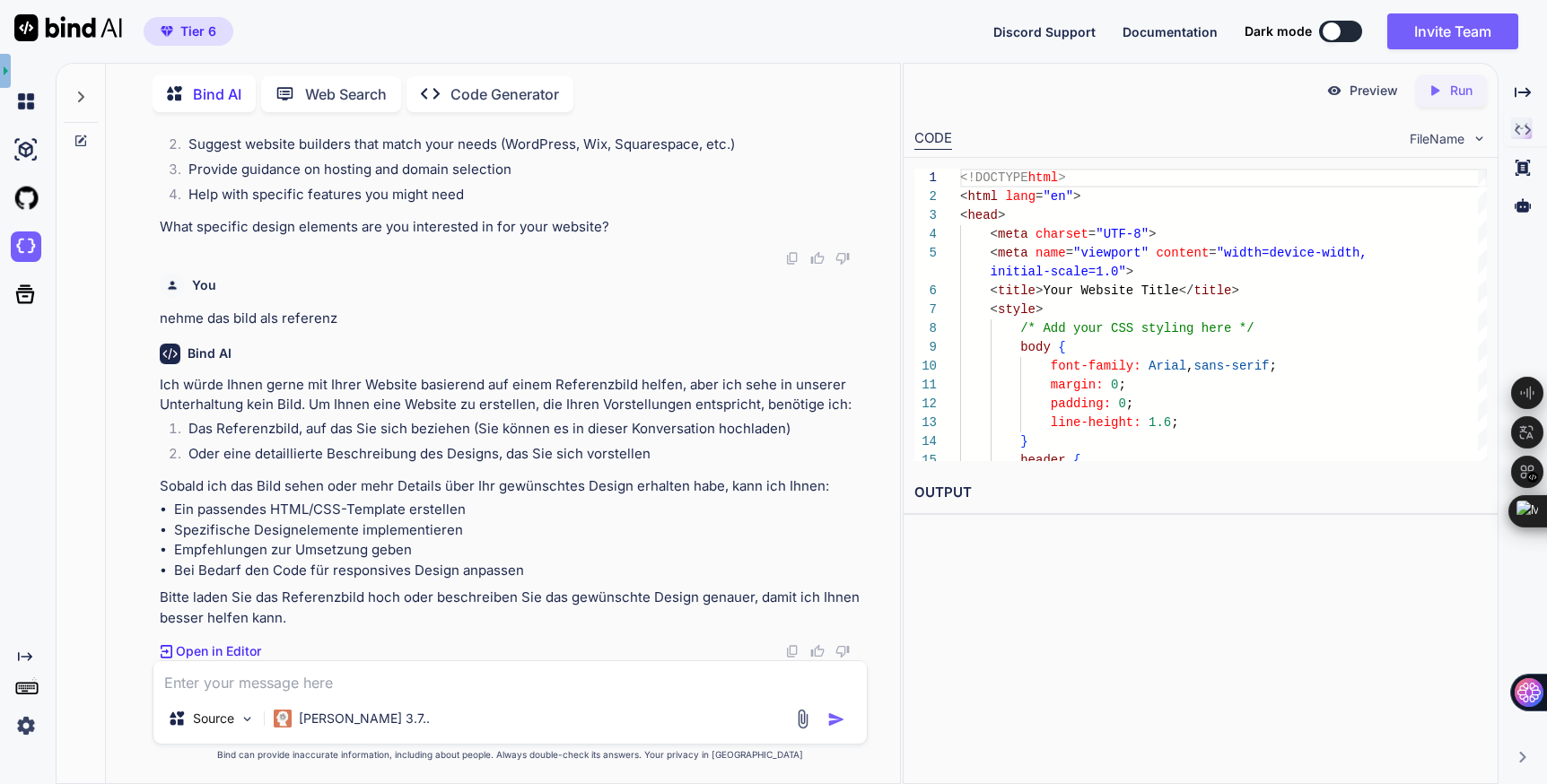
scroll to position [1901, 0]
click at [803, 721] on img at bounding box center [803, 720] width 20 height 20
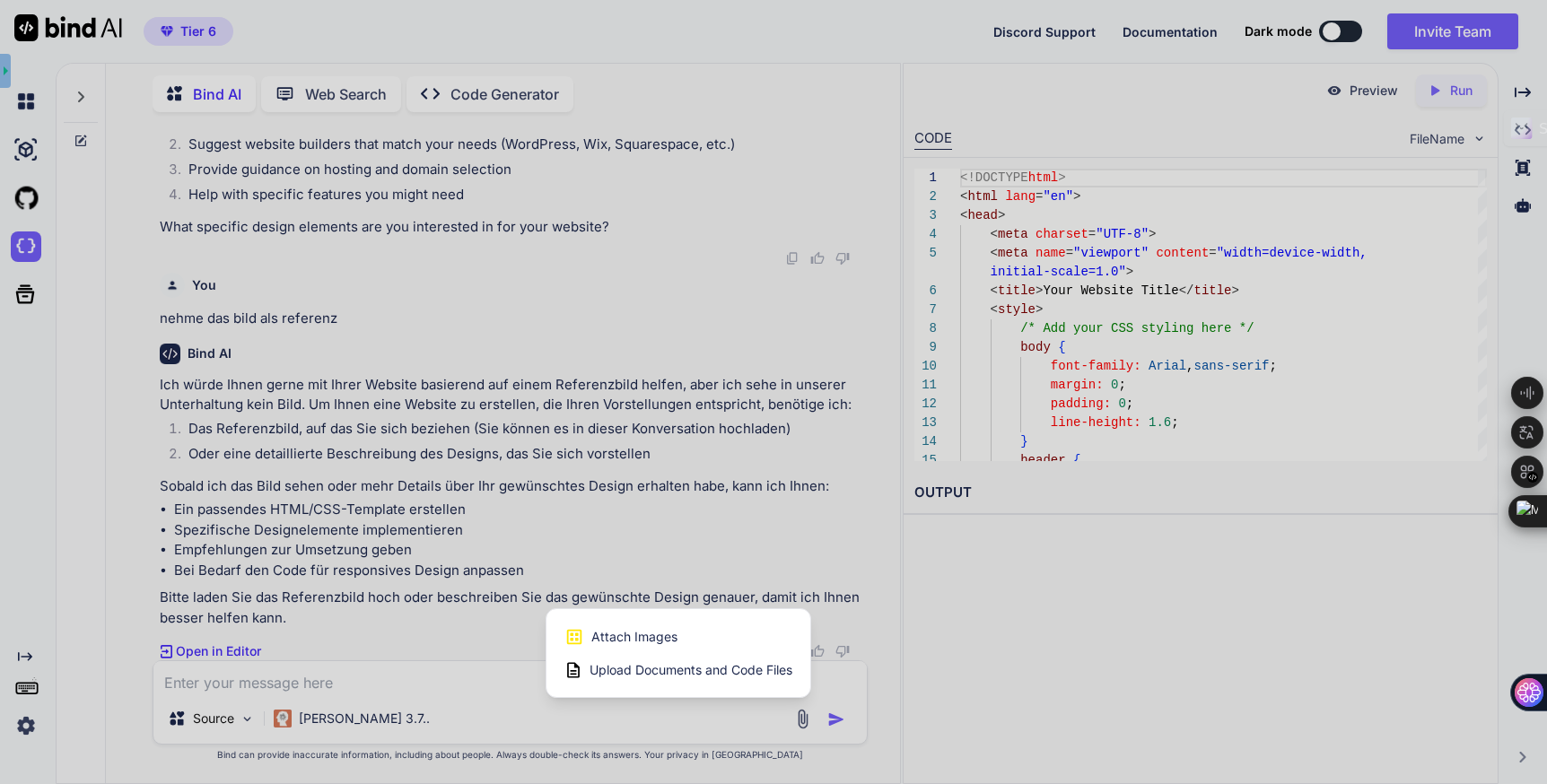
click at [665, 638] on span "Attach Images" at bounding box center [635, 637] width 87 height 18
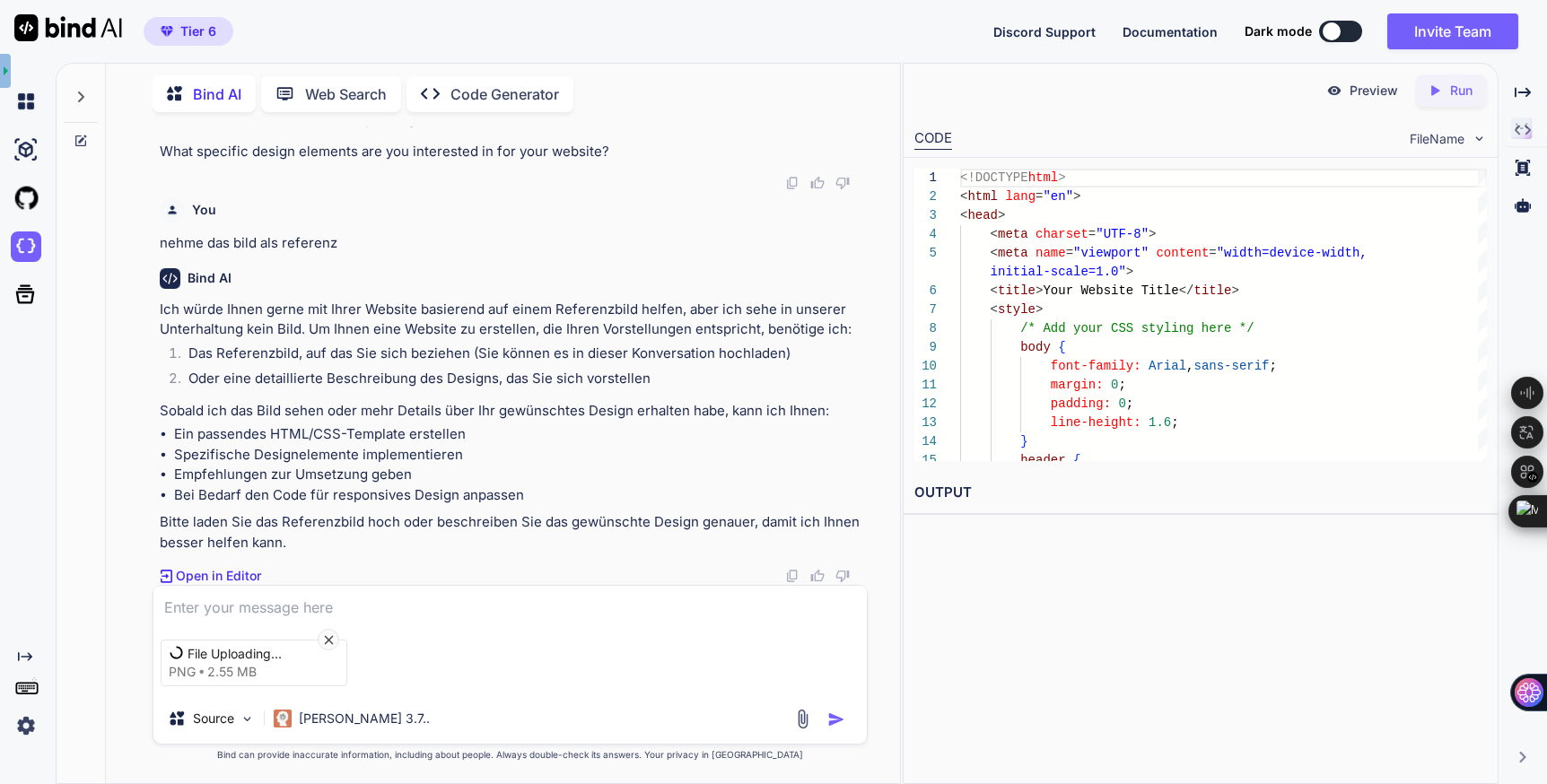
scroll to position [1980, 0]
click at [219, 571] on p "Open in Editor" at bounding box center [218, 576] width 86 height 18
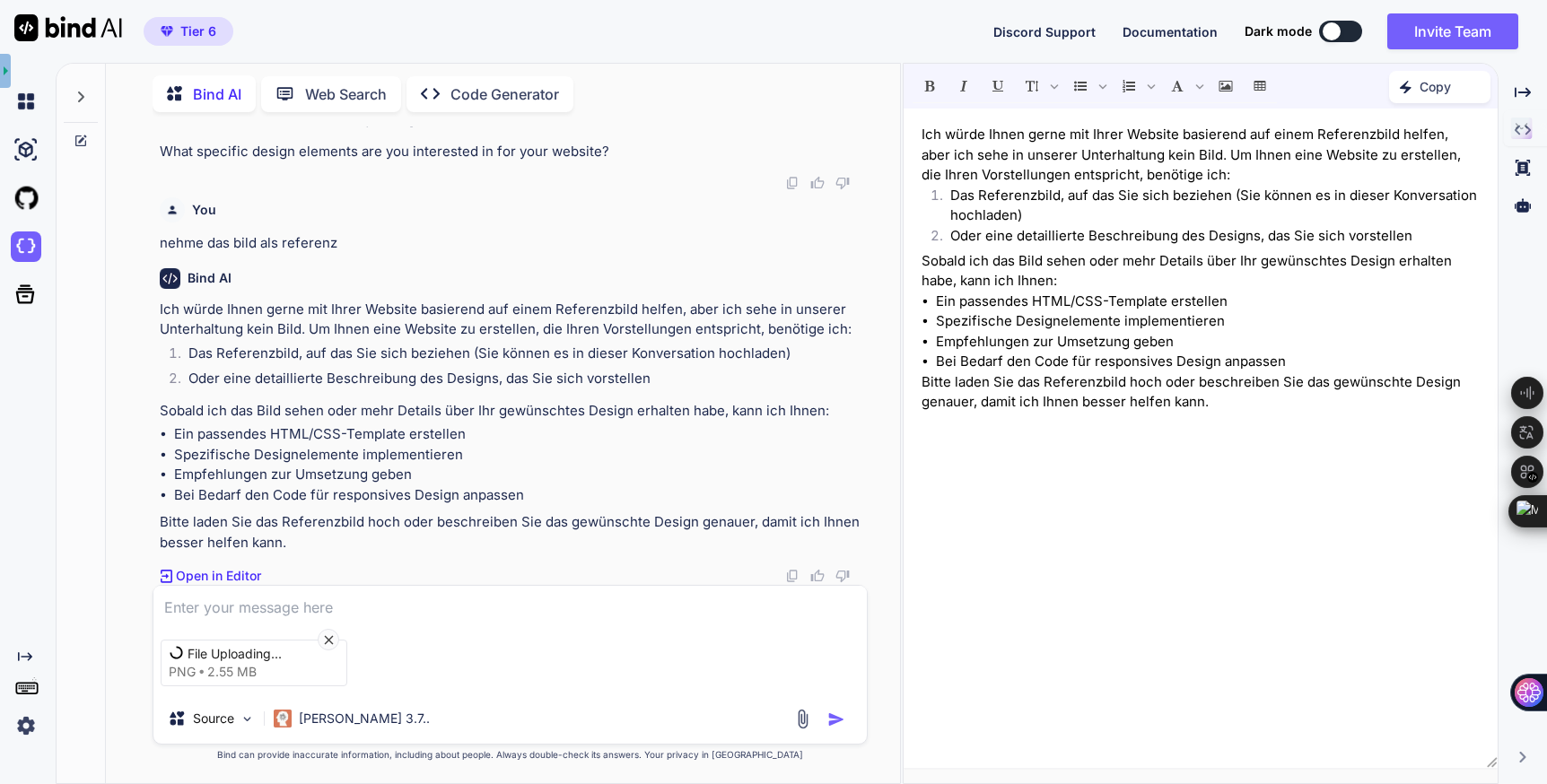
click at [327, 634] on icon at bounding box center [329, 640] width 16 height 16
click at [330, 637] on icon at bounding box center [329, 640] width 9 height 9
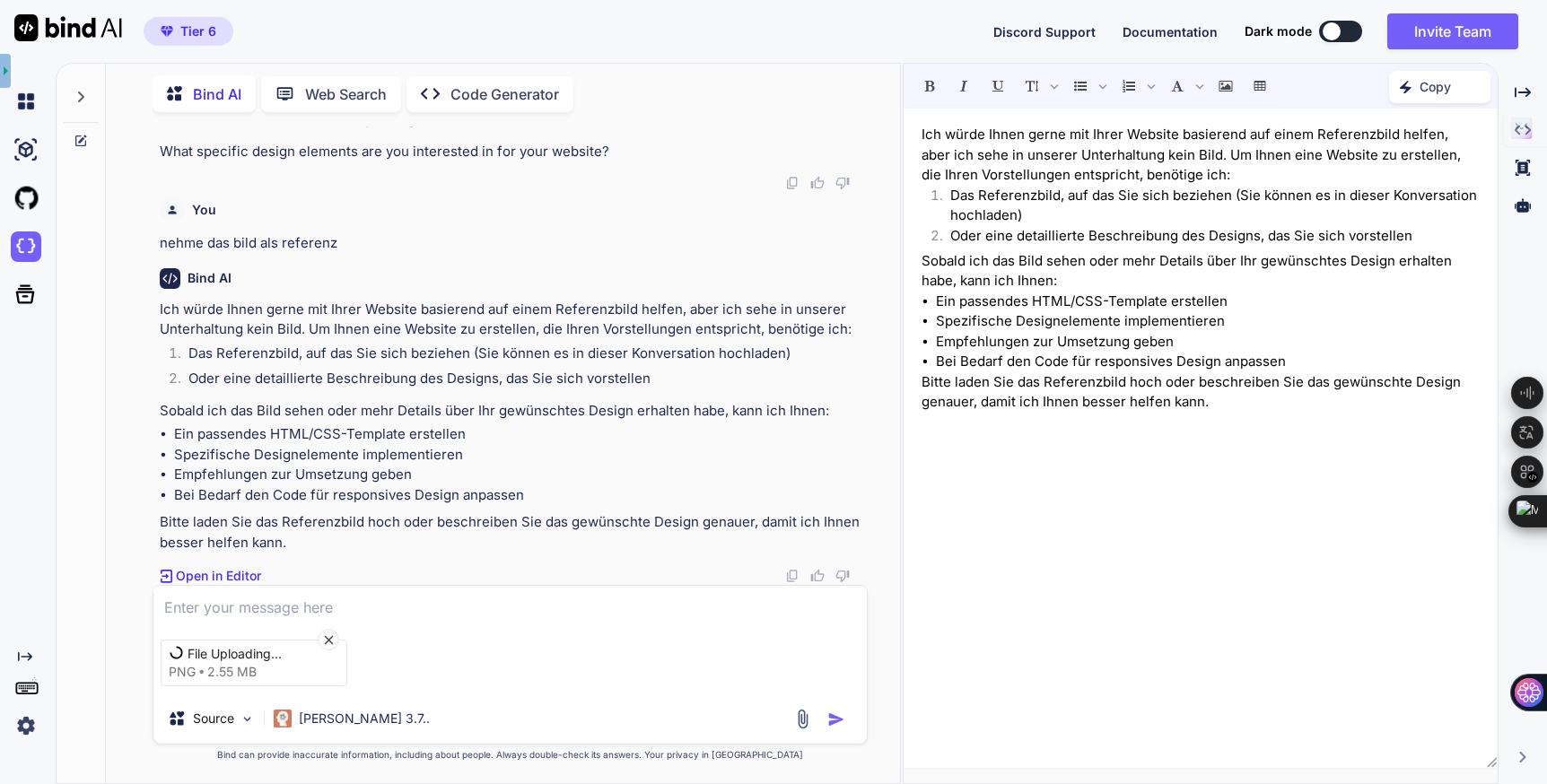
click at [802, 728] on img at bounding box center [803, 720] width 20 height 20
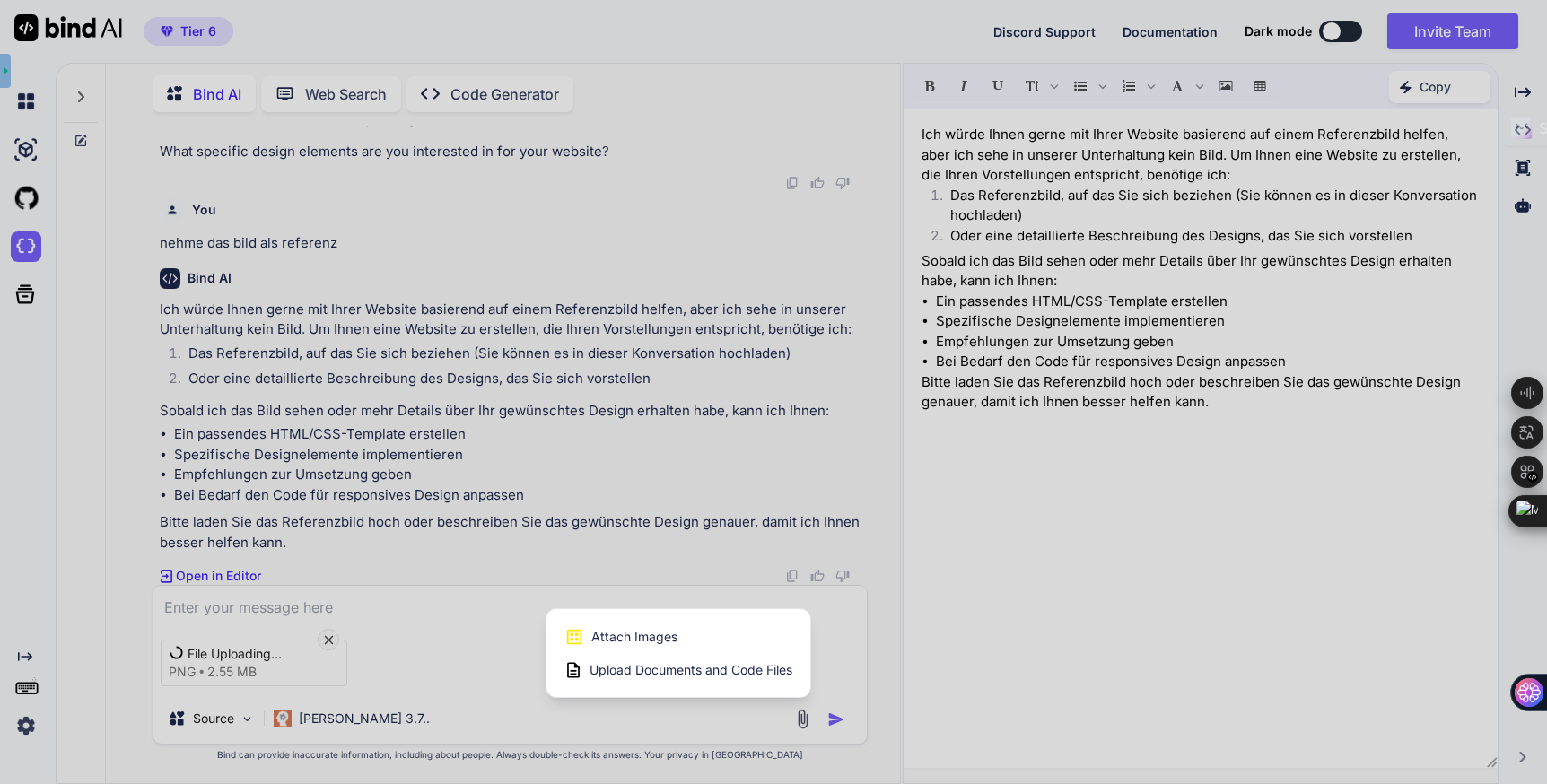
click at [652, 636] on span "Attach Images" at bounding box center [635, 637] width 87 height 18
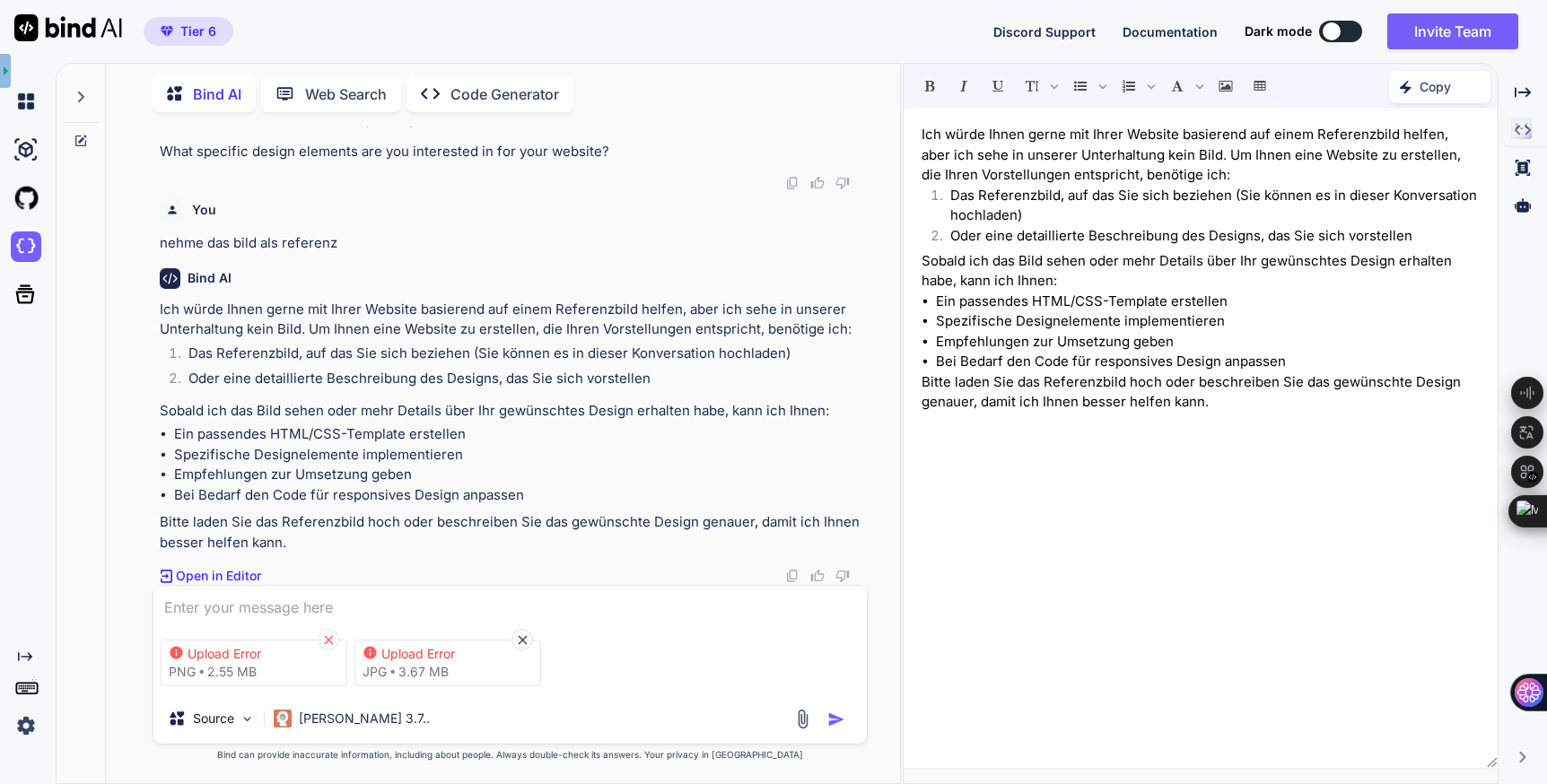
click at [322, 639] on icon at bounding box center [329, 640] width 16 height 16
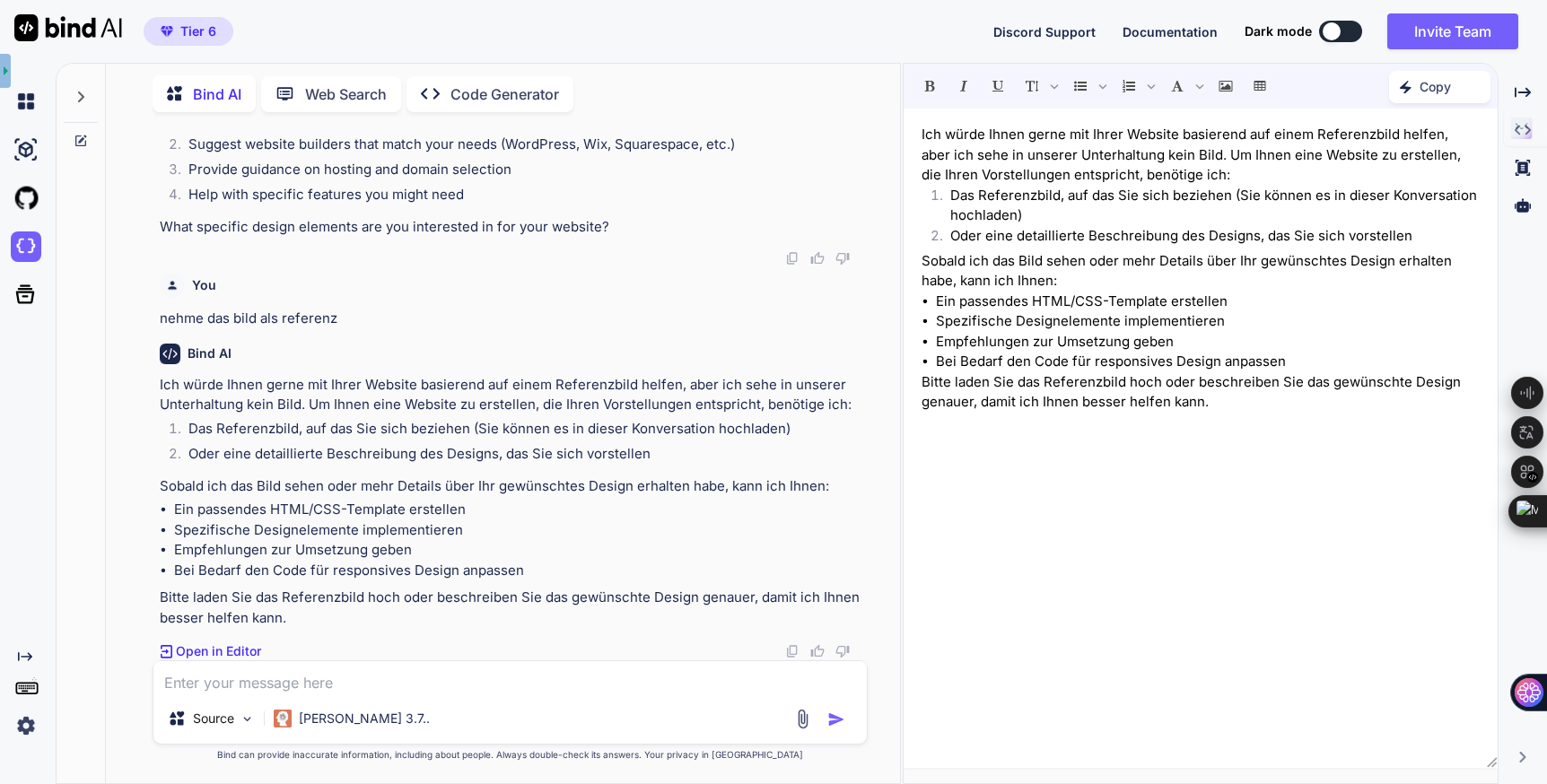
click at [802, 725] on img at bounding box center [803, 720] width 20 height 20
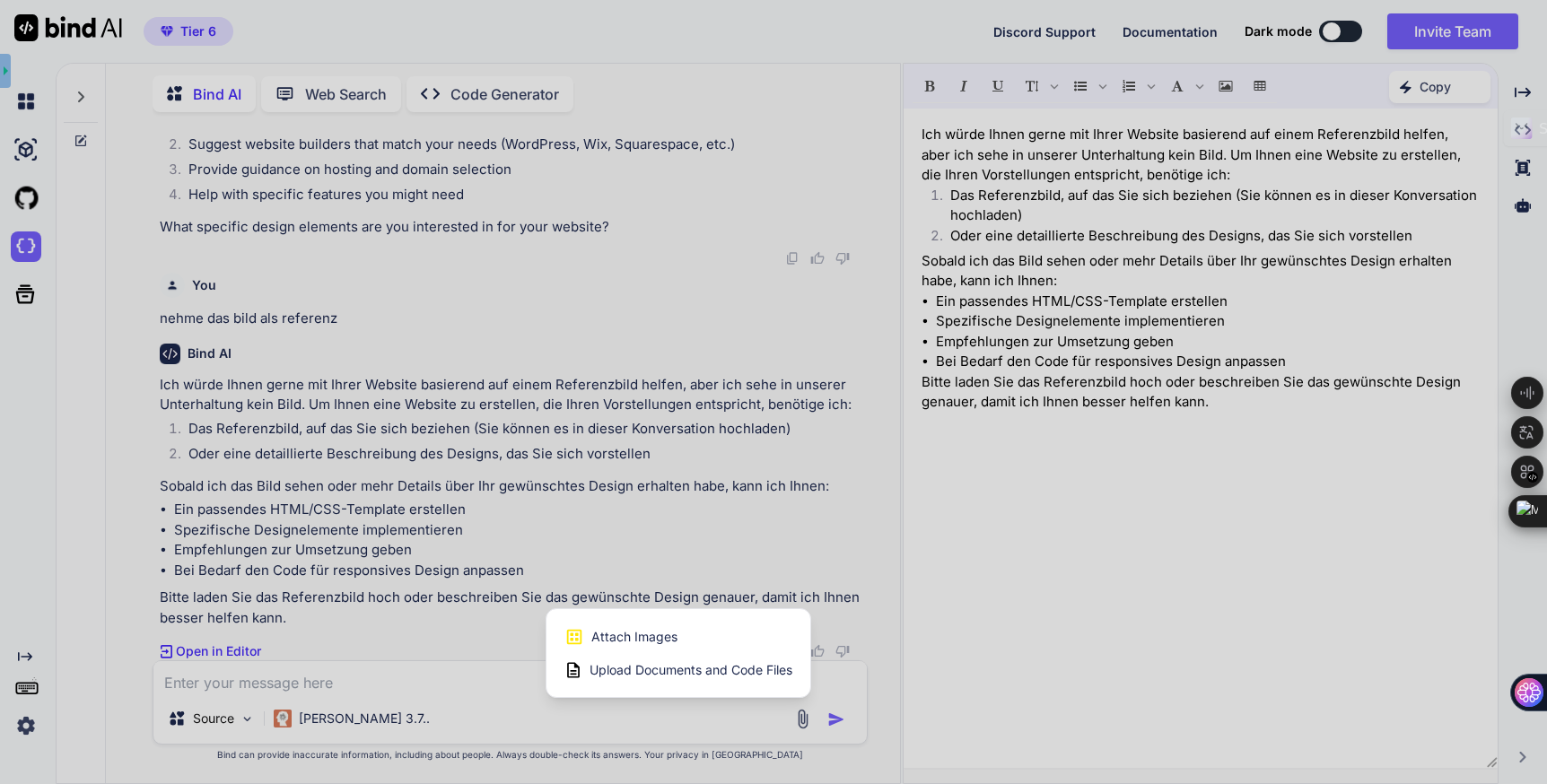
click at [656, 642] on span "Attach Images" at bounding box center [635, 637] width 87 height 18
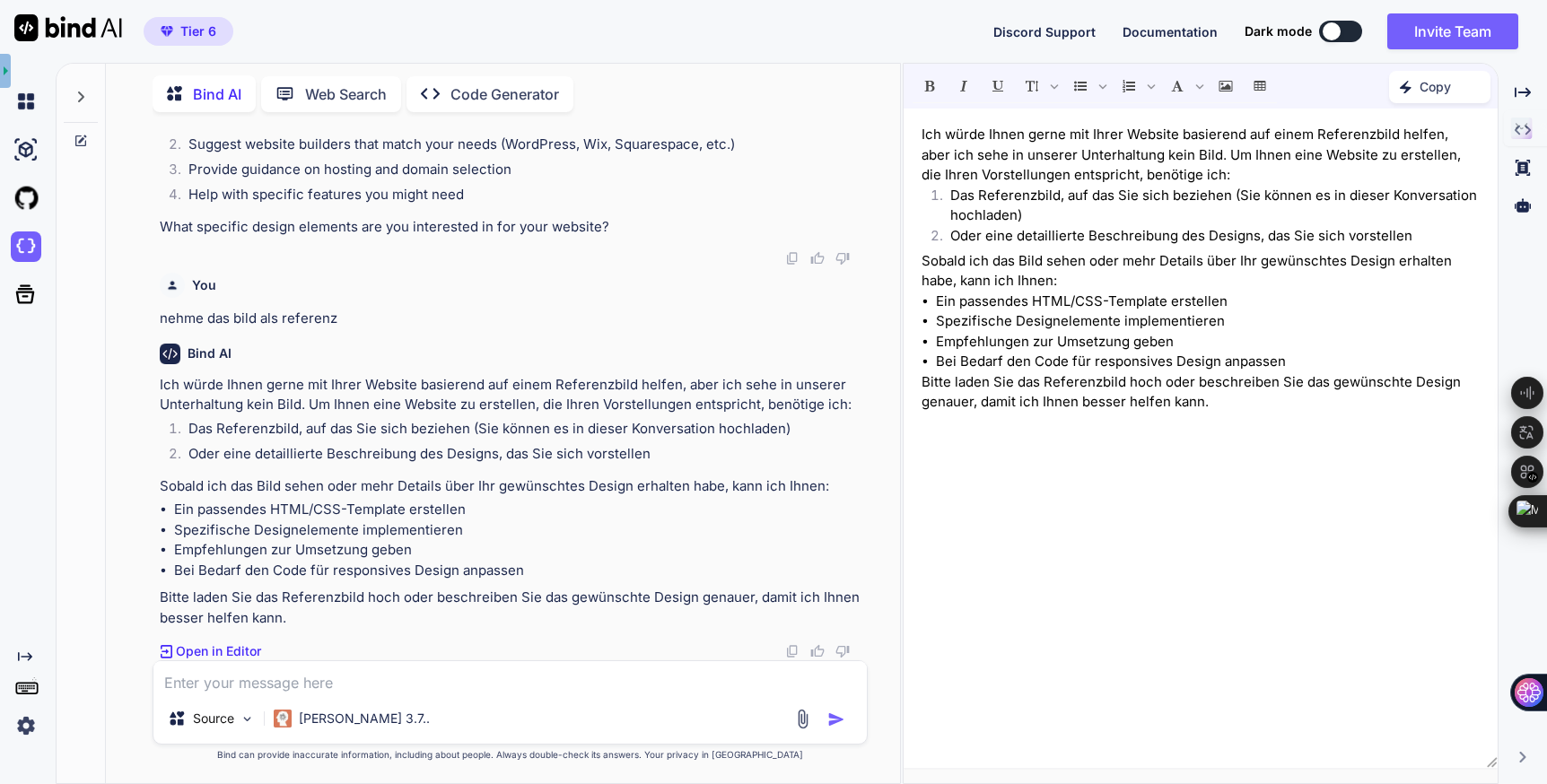
scroll to position [1980, 0]
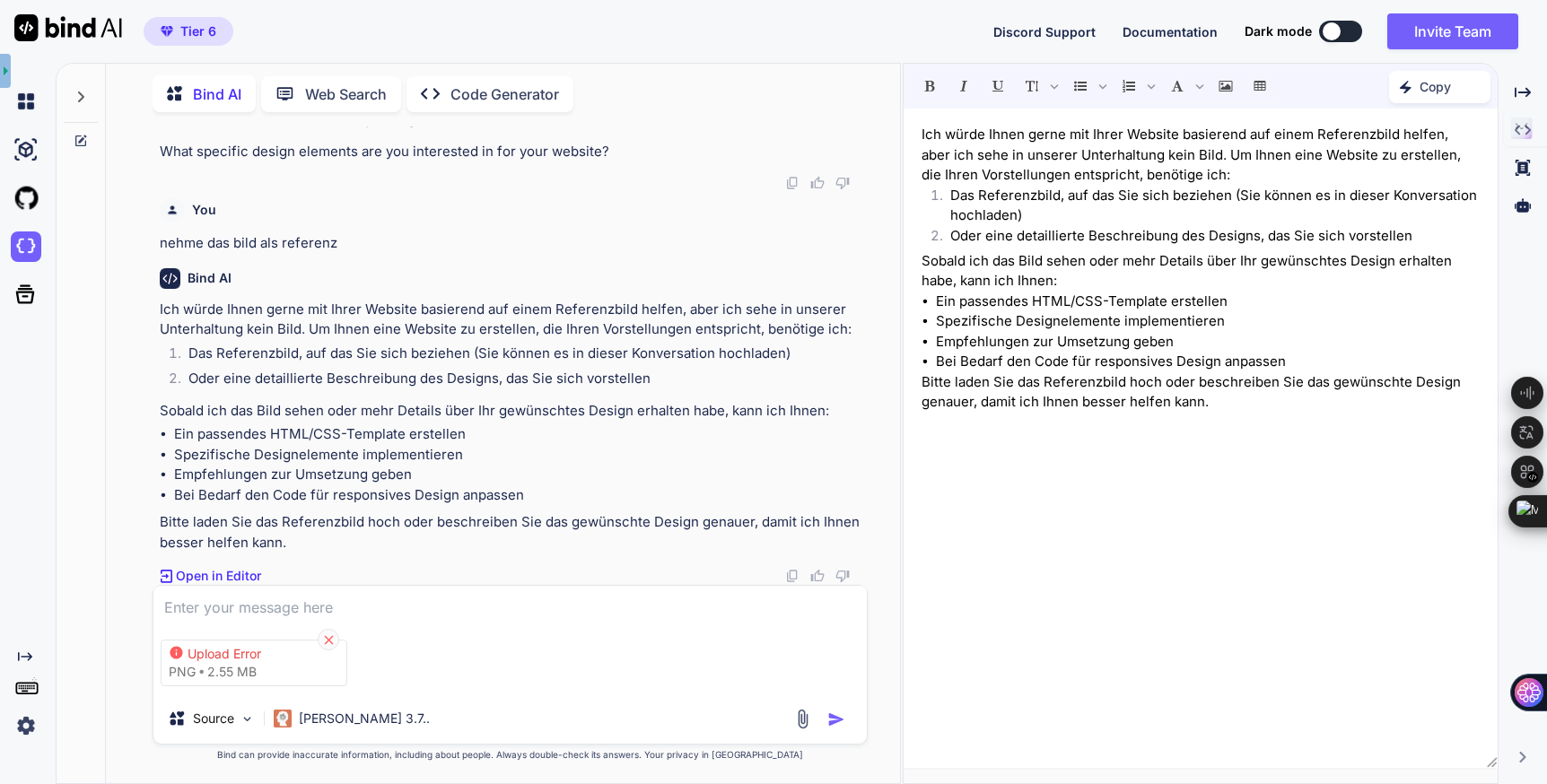
click at [331, 638] on icon at bounding box center [329, 640] width 16 height 16
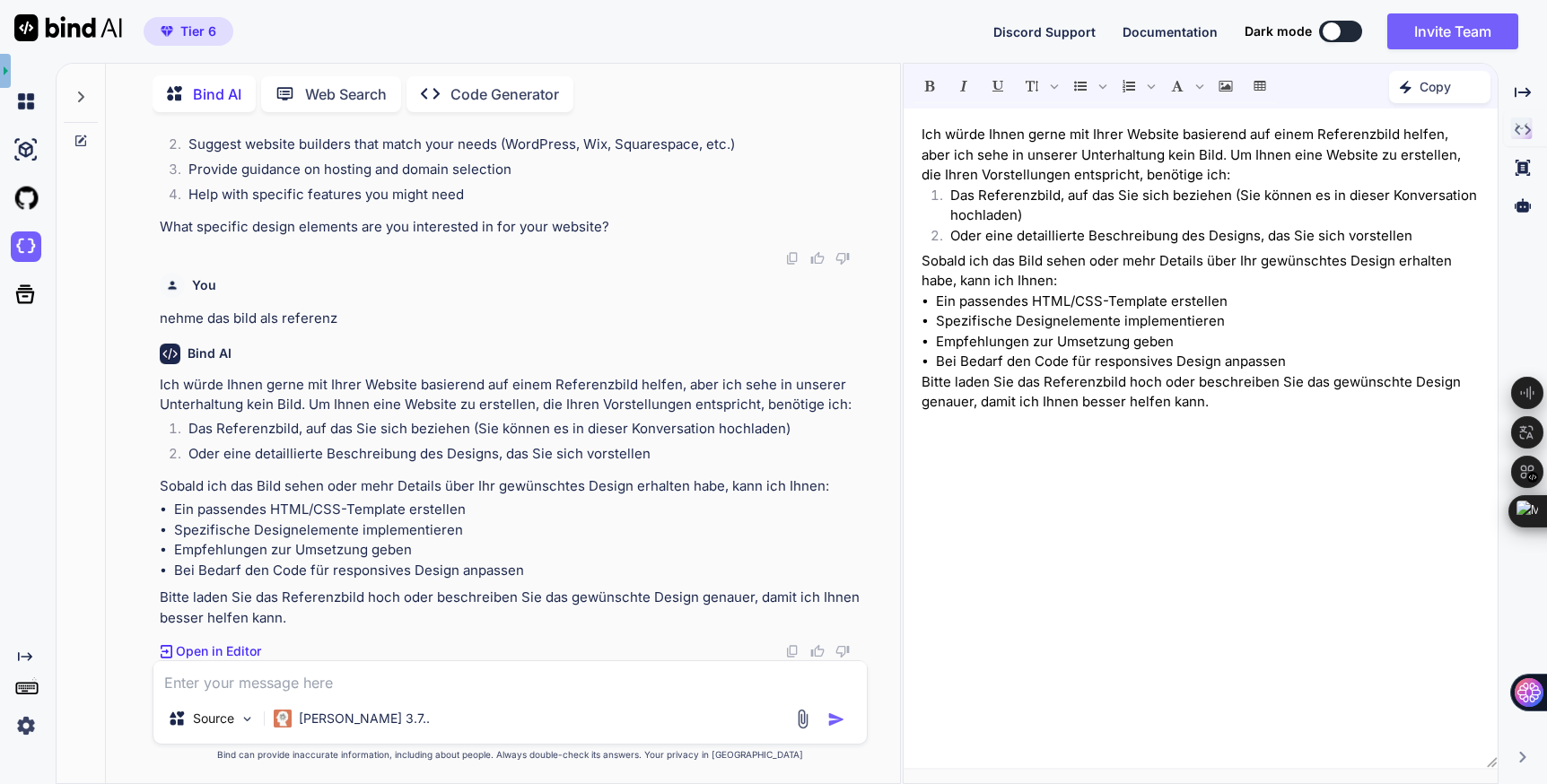
scroll to position [1901, 0]
click at [802, 717] on img at bounding box center [803, 720] width 20 height 20
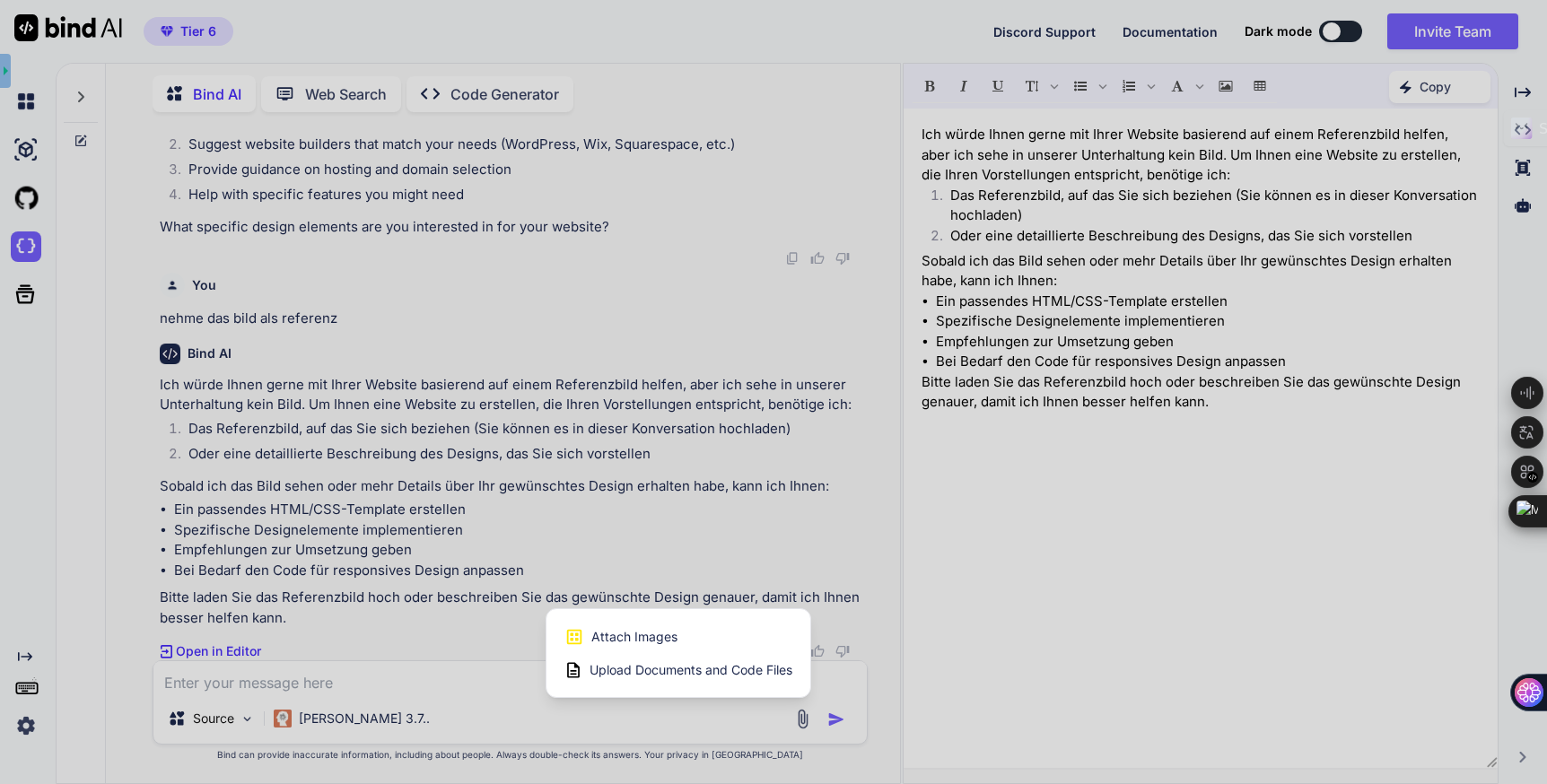
click at [640, 633] on span "Attach Images" at bounding box center [635, 637] width 87 height 18
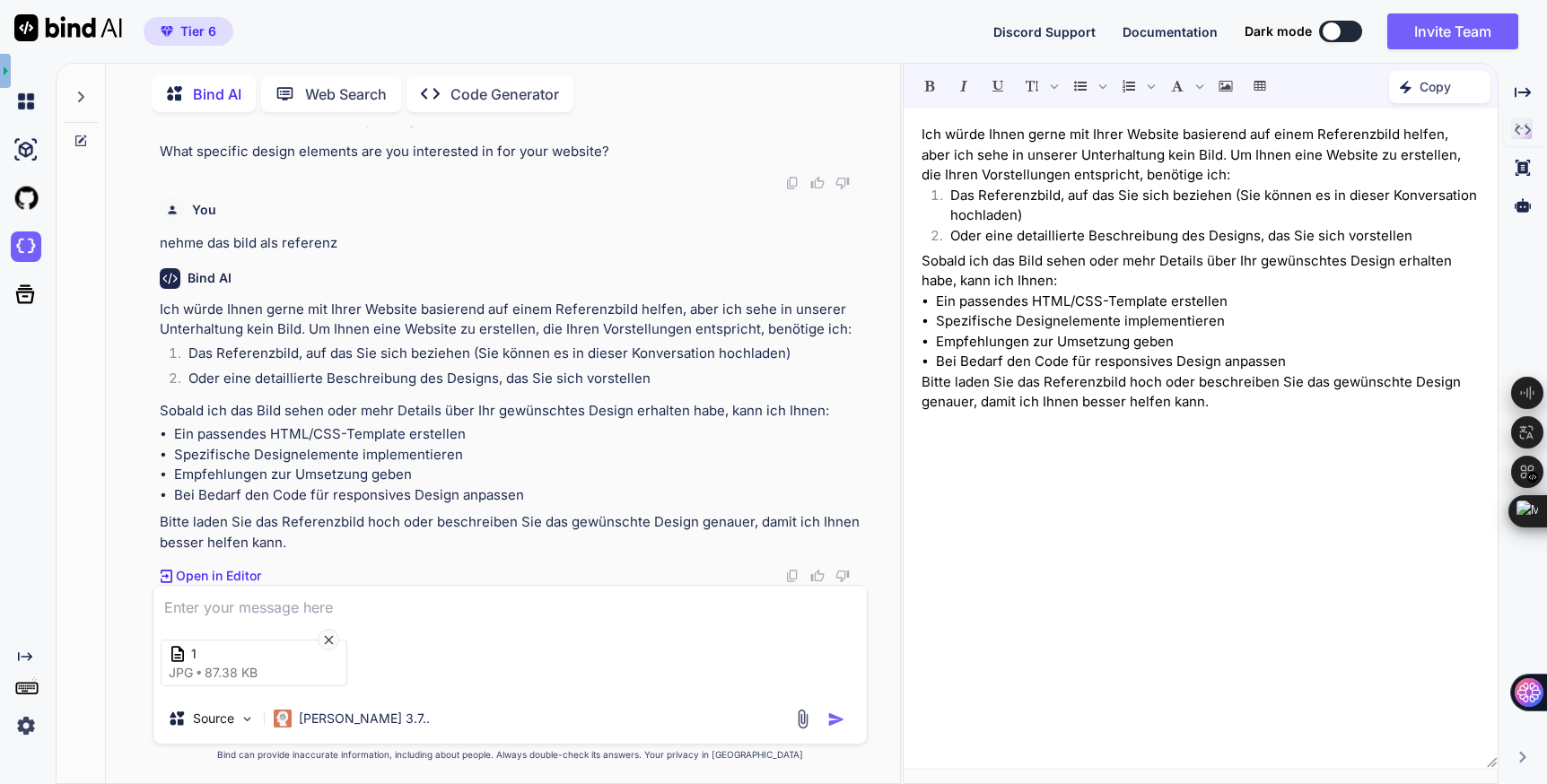
scroll to position [1980, 0]
click at [370, 603] on textarea at bounding box center [510, 602] width 713 height 32
click at [833, 719] on img "button" at bounding box center [836, 720] width 18 height 18
click at [793, 640] on div "1 jpg 87.38 KB" at bounding box center [510, 663] width 713 height 76
click at [154, 586] on span at bounding box center [154, 586] width 0 height 0
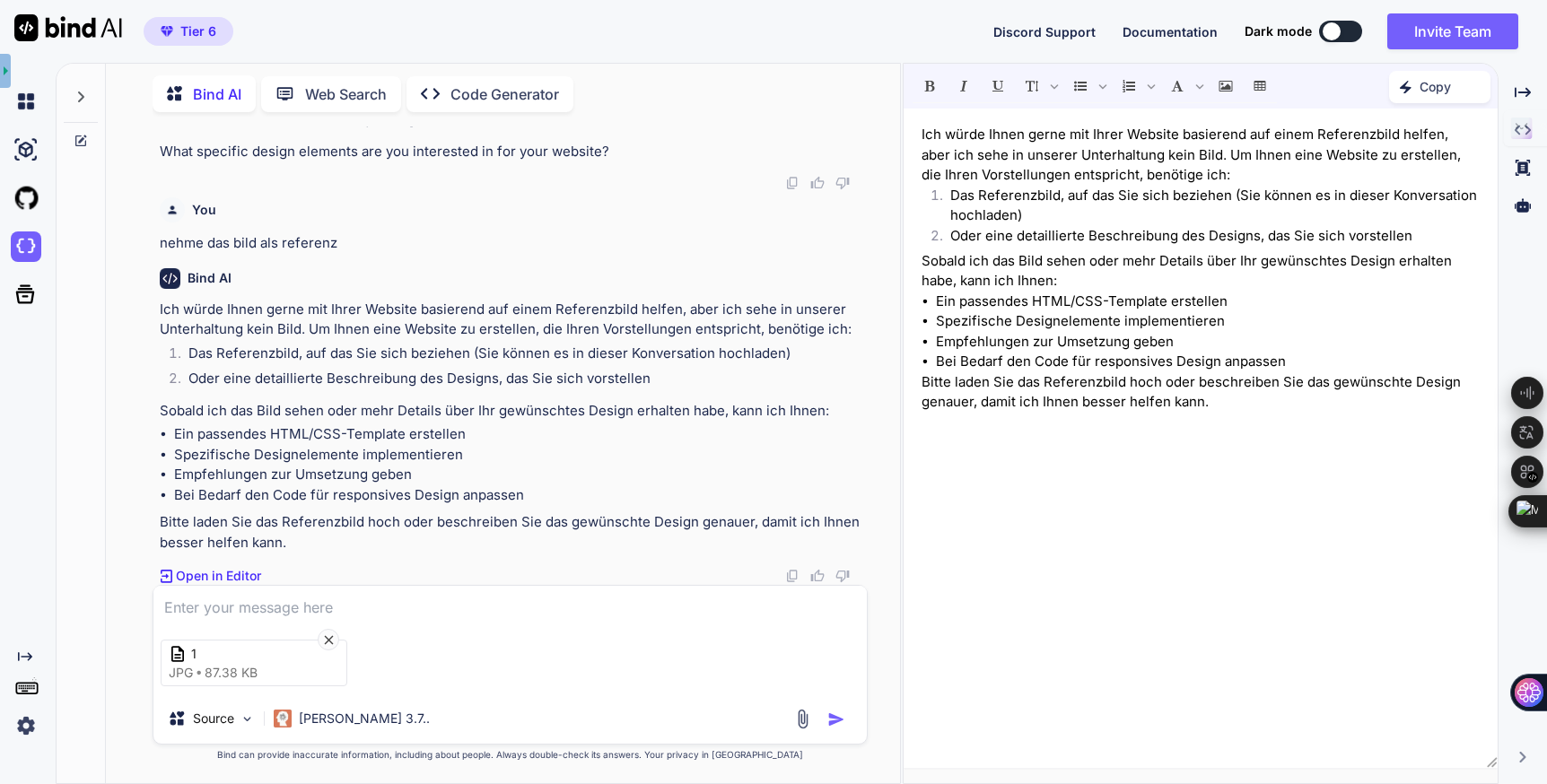
click at [826, 638] on div "1 jpg 87.38 KB" at bounding box center [510, 663] width 713 height 76
click at [835, 720] on img "button" at bounding box center [836, 720] width 18 height 18
click at [350, 603] on textarea at bounding box center [510, 602] width 713 height 32
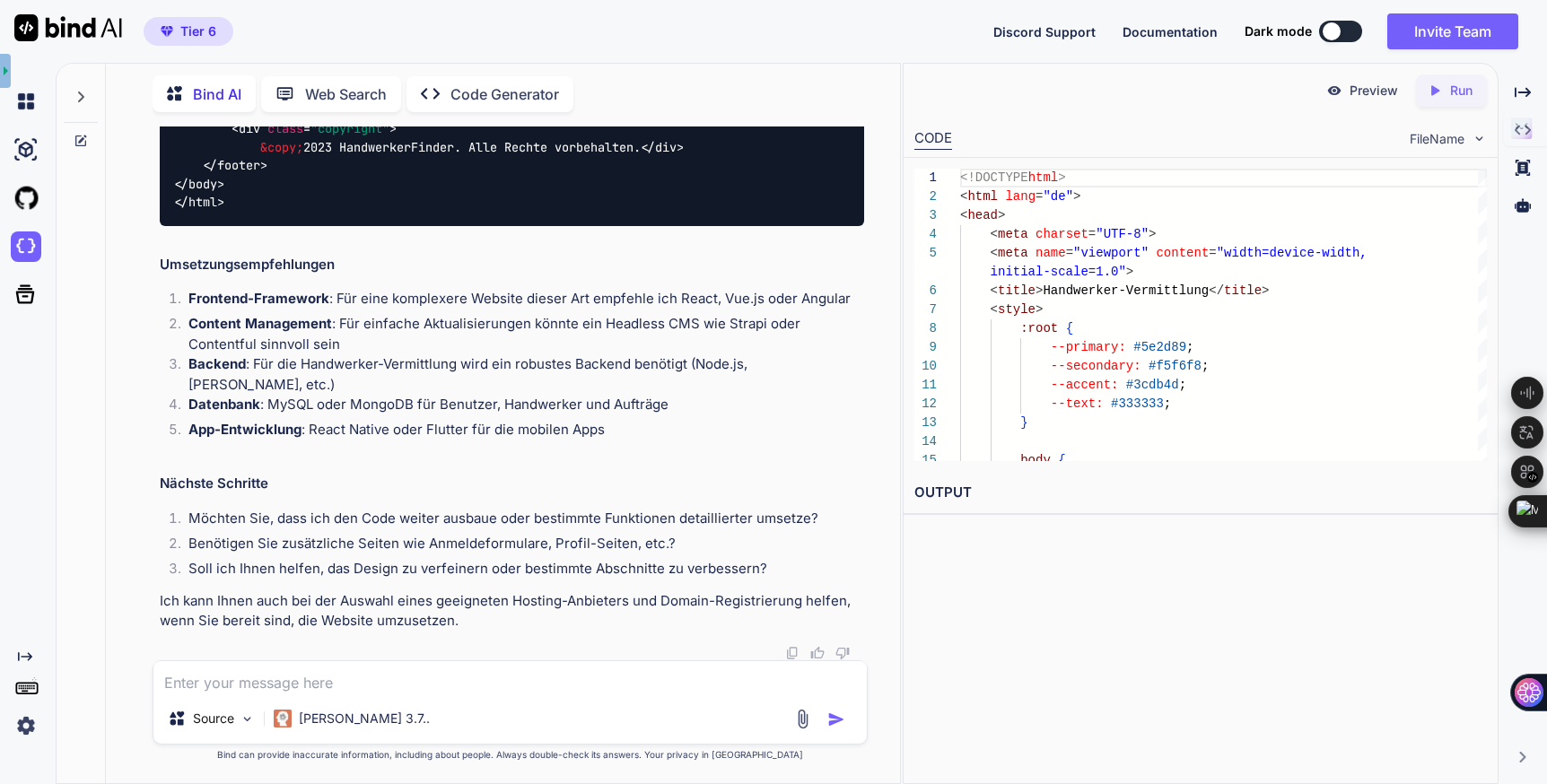
scroll to position [9399, 0]
click at [346, 686] on textarea at bounding box center [510, 677] width 713 height 32
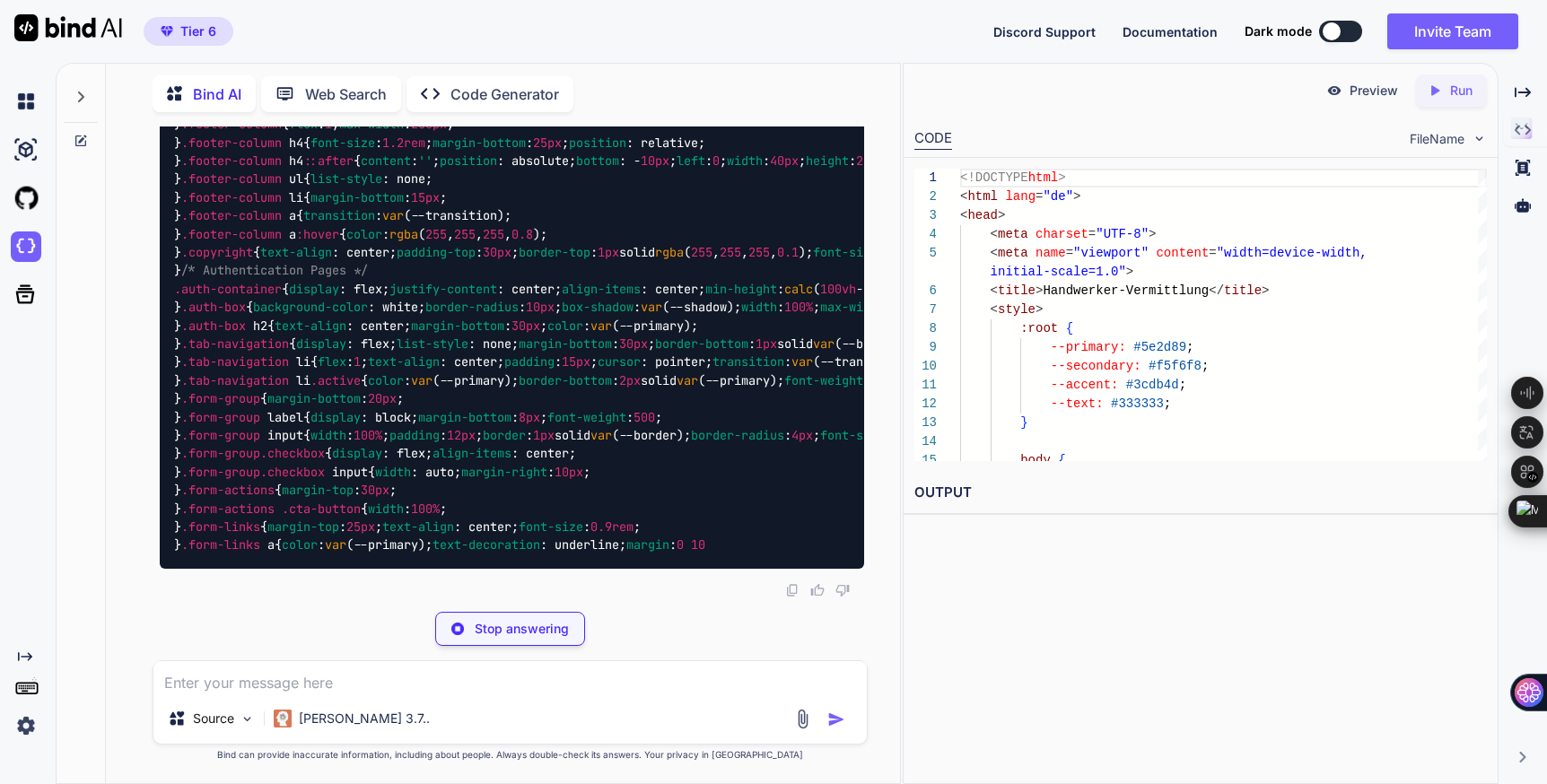
scroll to position [23246, 0]
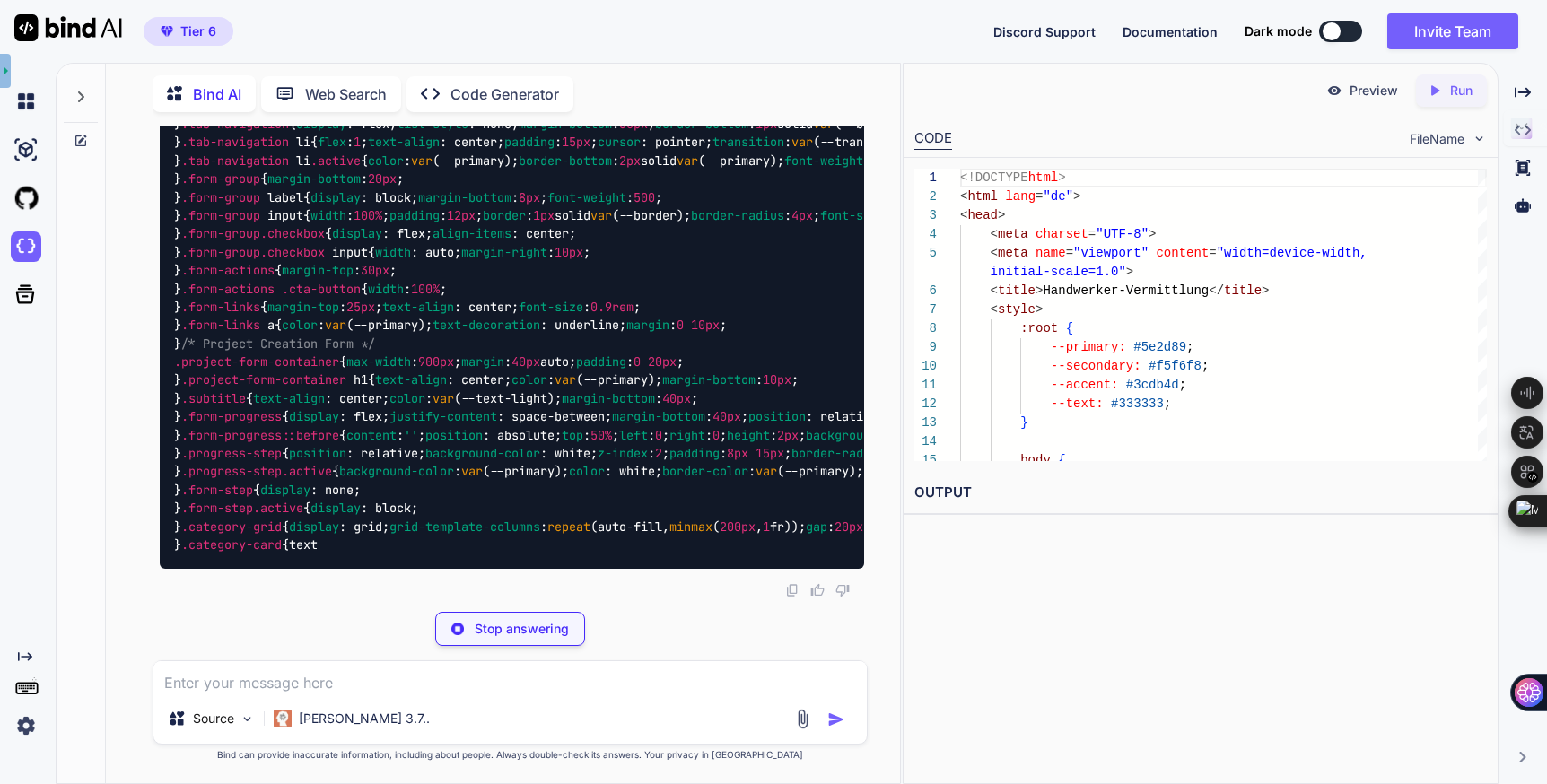
click at [1360, 93] on p "Preview" at bounding box center [1374, 90] width 49 height 18
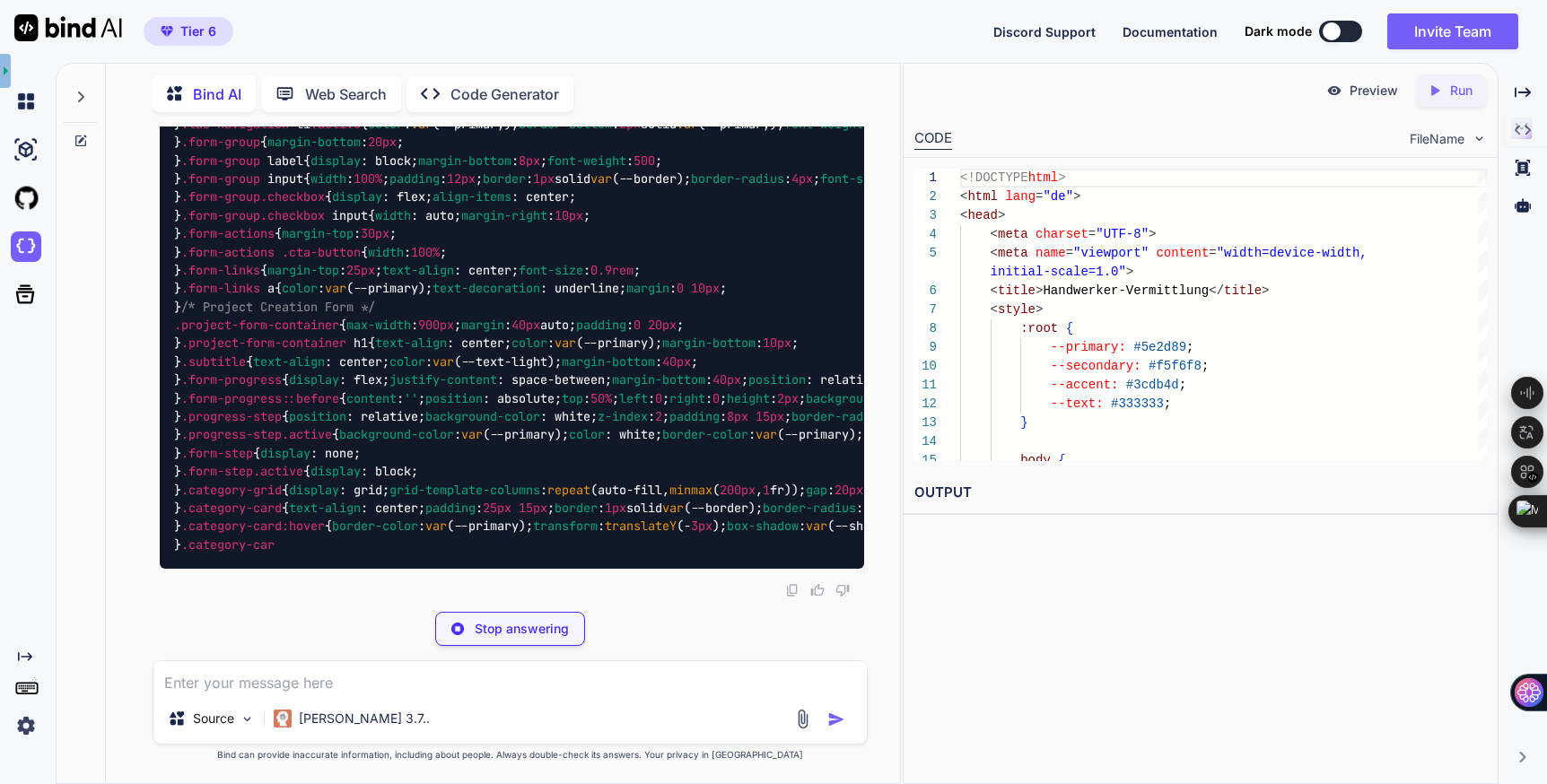
click at [1441, 87] on icon "Created with Pixso." at bounding box center [1436, 91] width 17 height 17
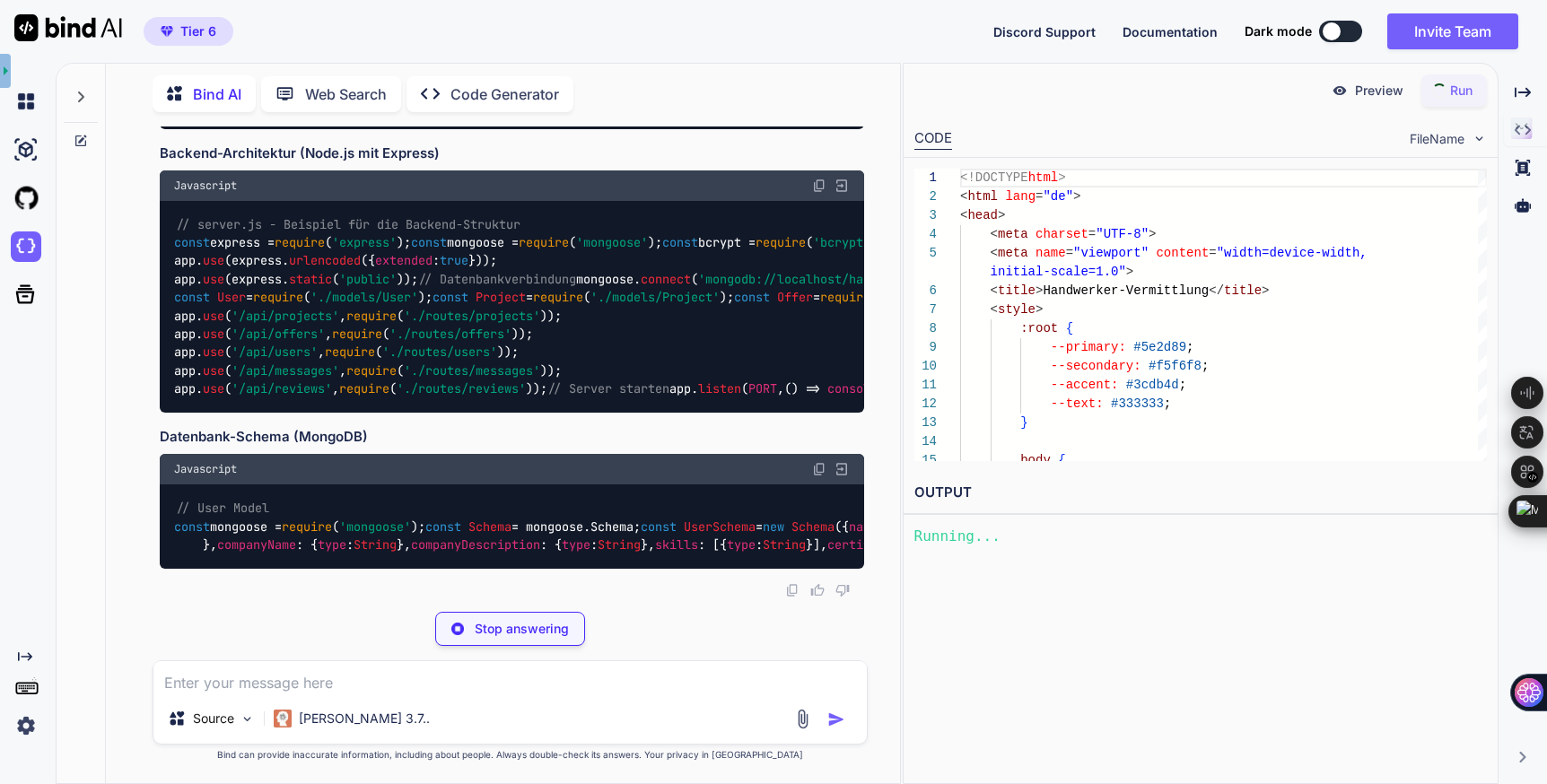
click at [1369, 92] on p "Preview" at bounding box center [1379, 90] width 49 height 18
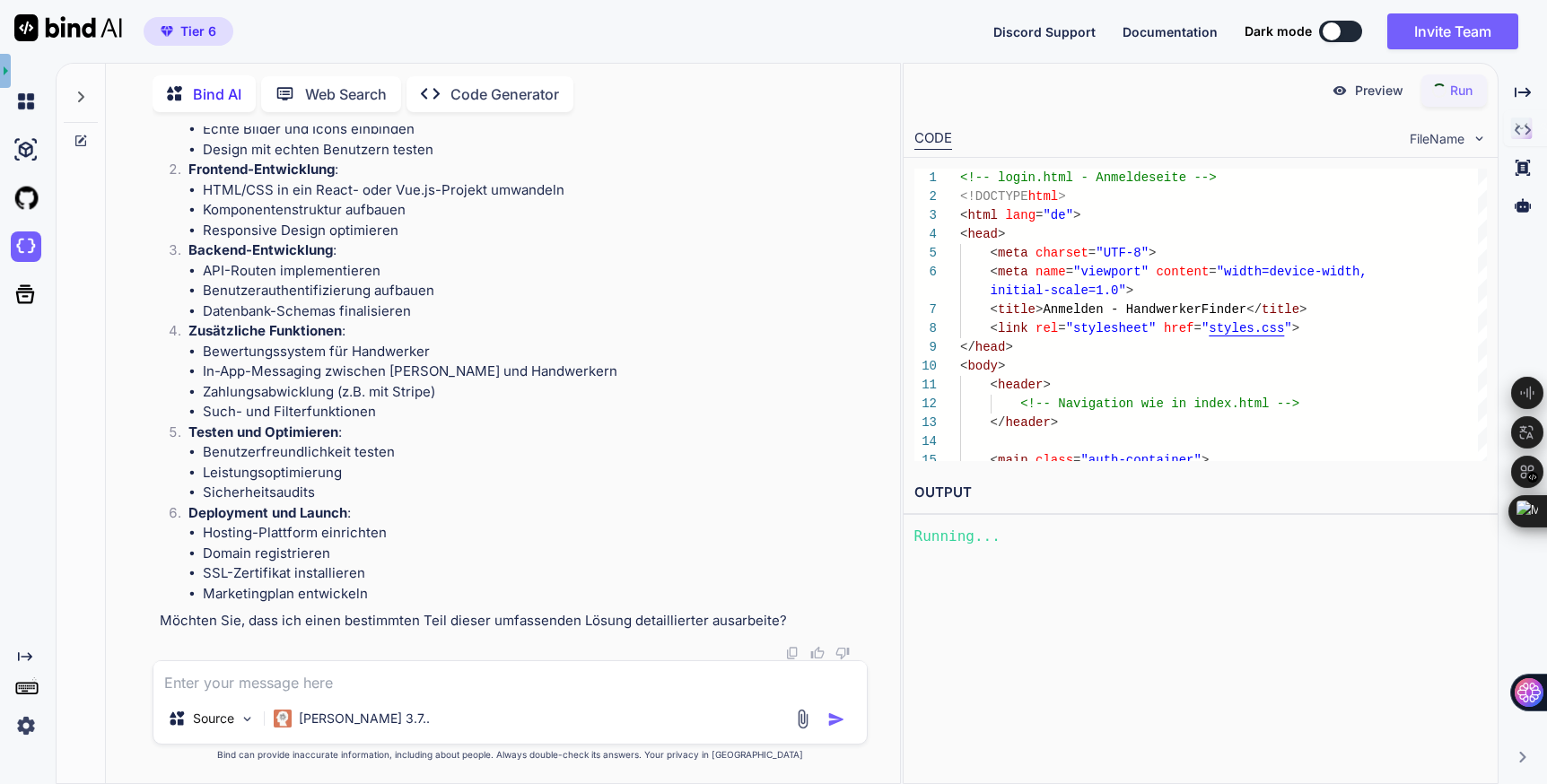
scroll to position [33751, 0]
click at [323, 687] on textarea at bounding box center [510, 677] width 713 height 32
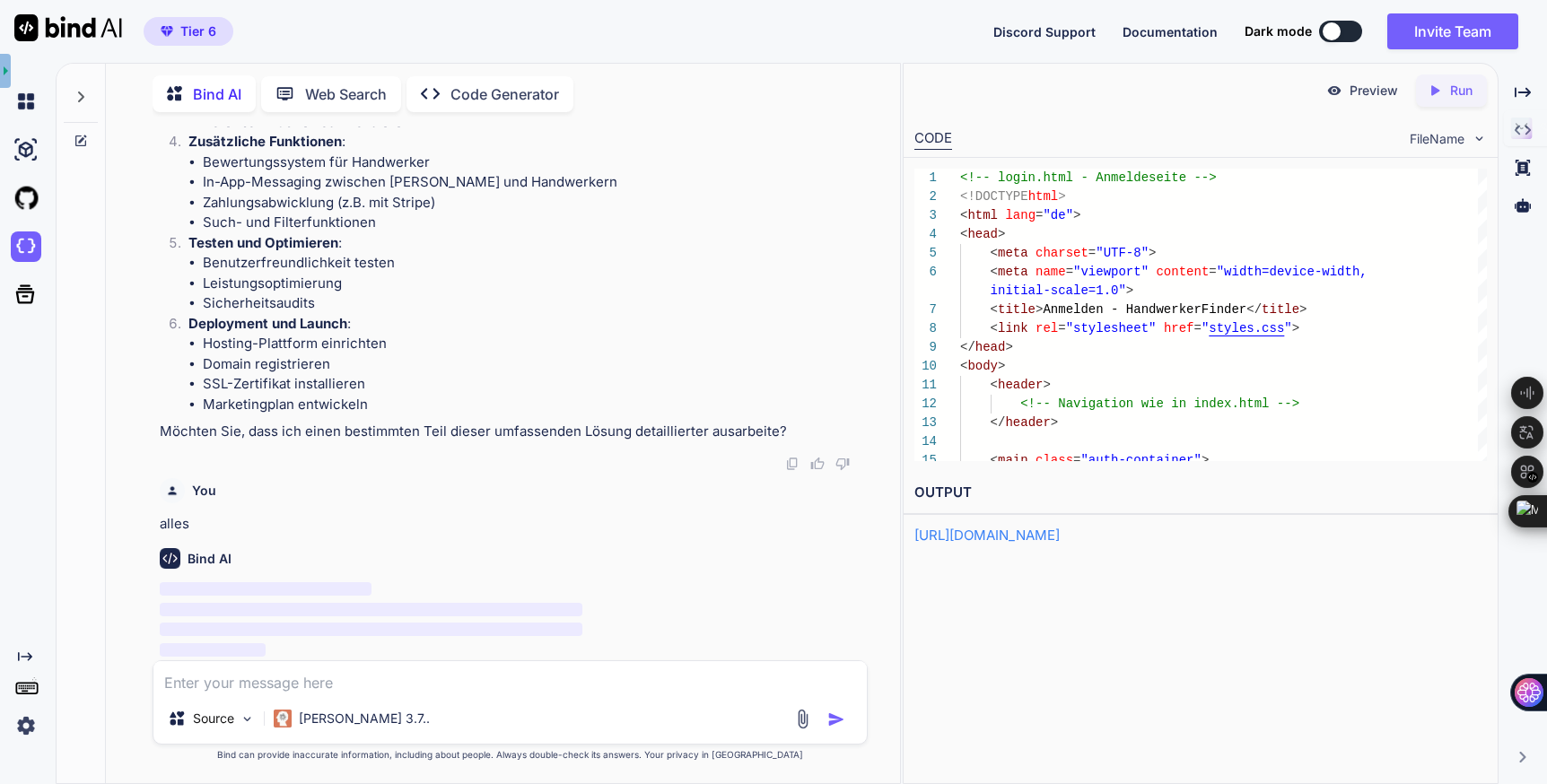
scroll to position [33940, 0]
click at [1365, 88] on p "Preview" at bounding box center [1374, 90] width 49 height 18
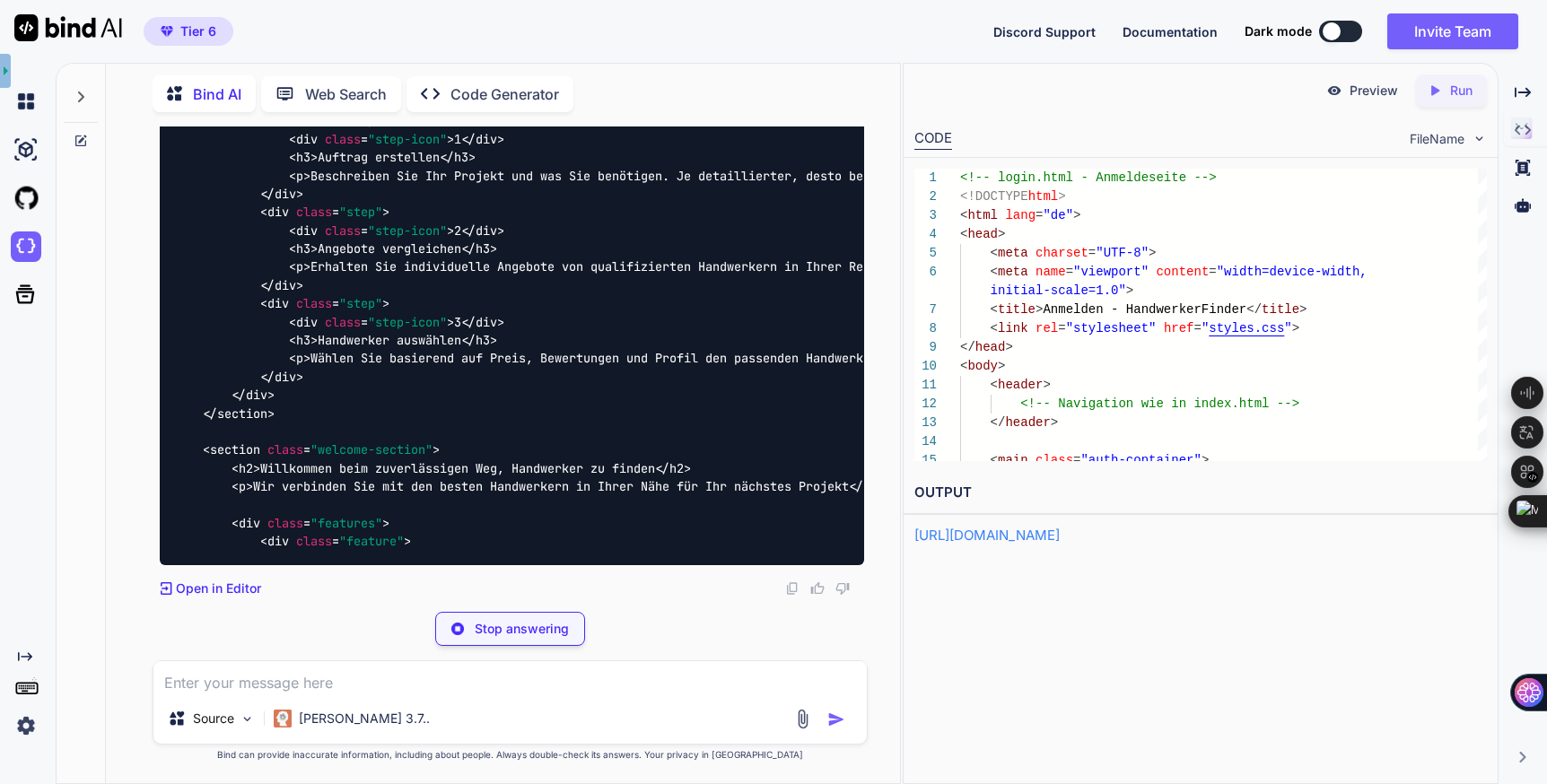
scroll to position [35783, 0]
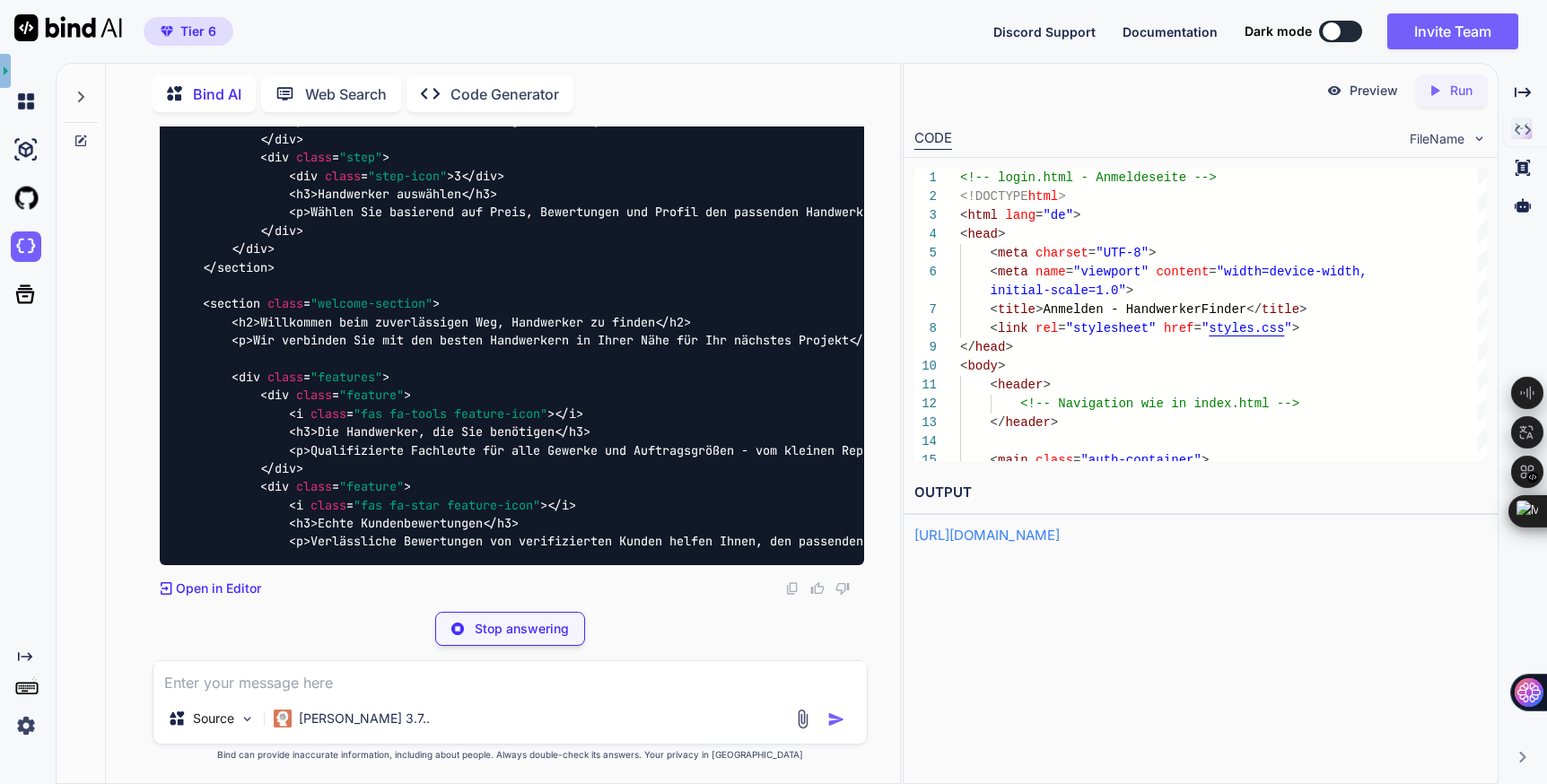
click at [24, 727] on img at bounding box center [26, 726] width 30 height 30
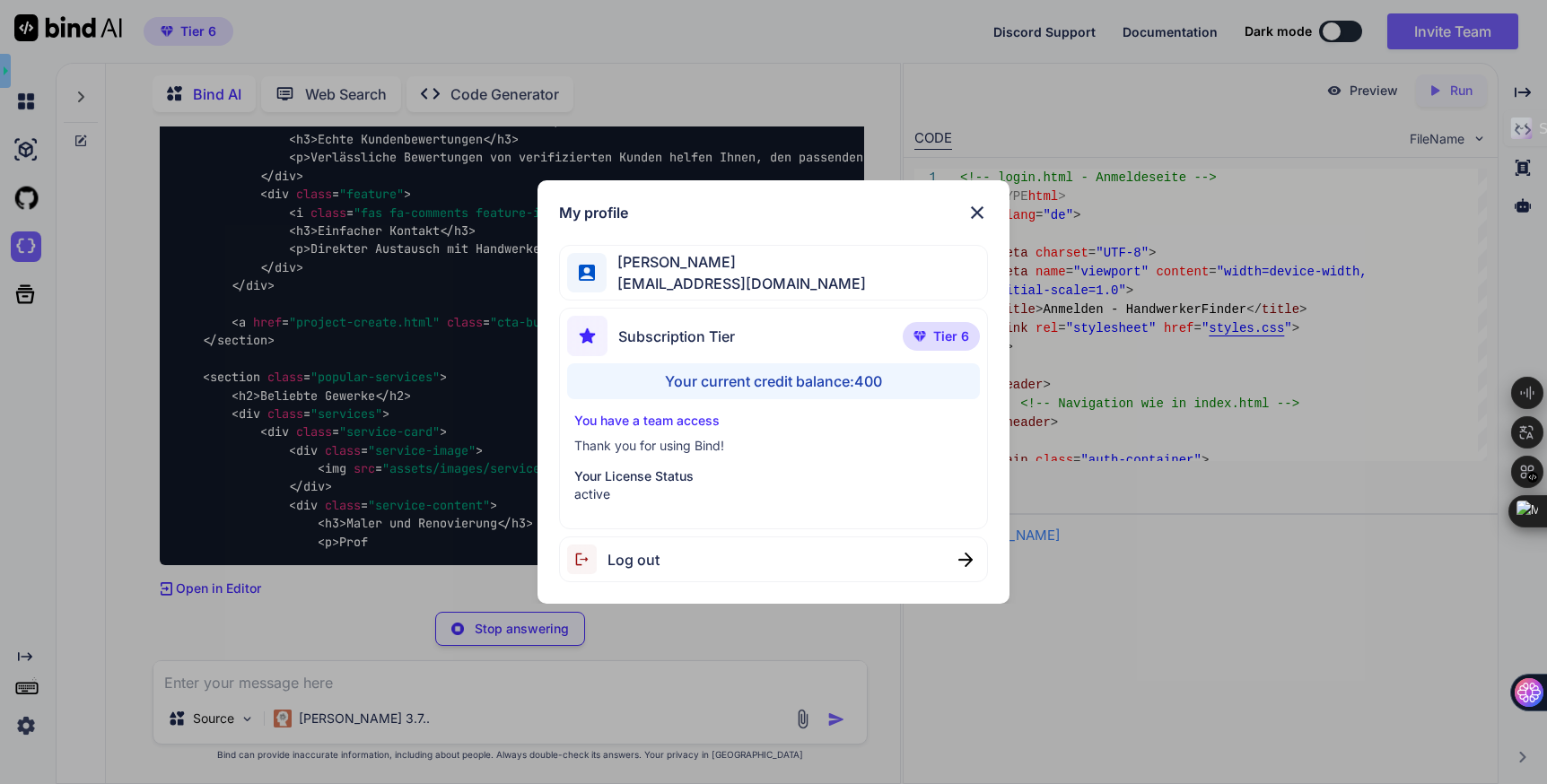
click at [817, 375] on div "Your current credit balance: 400" at bounding box center [774, 381] width 414 height 36
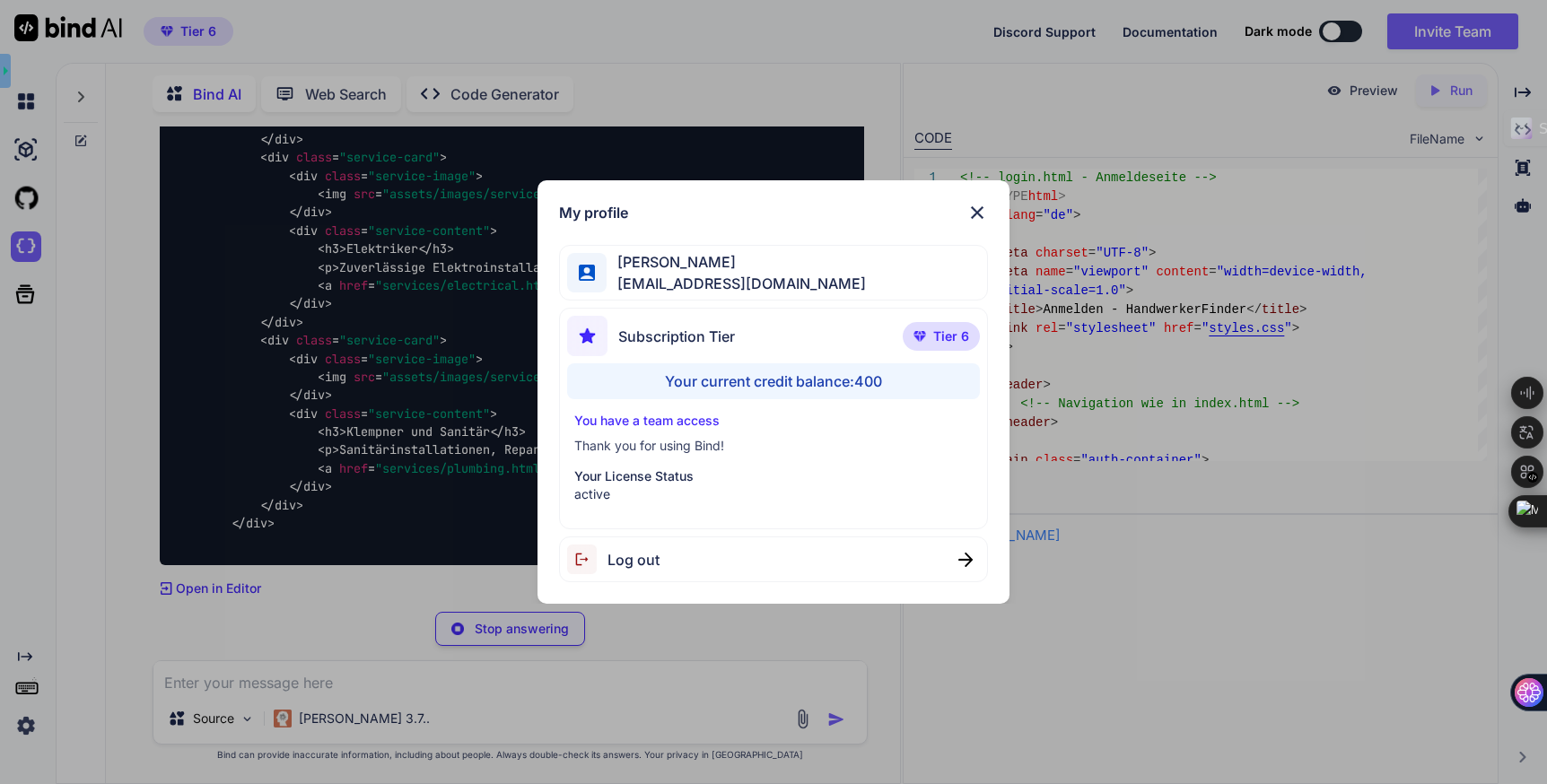
click at [979, 212] on img at bounding box center [977, 212] width 21 height 21
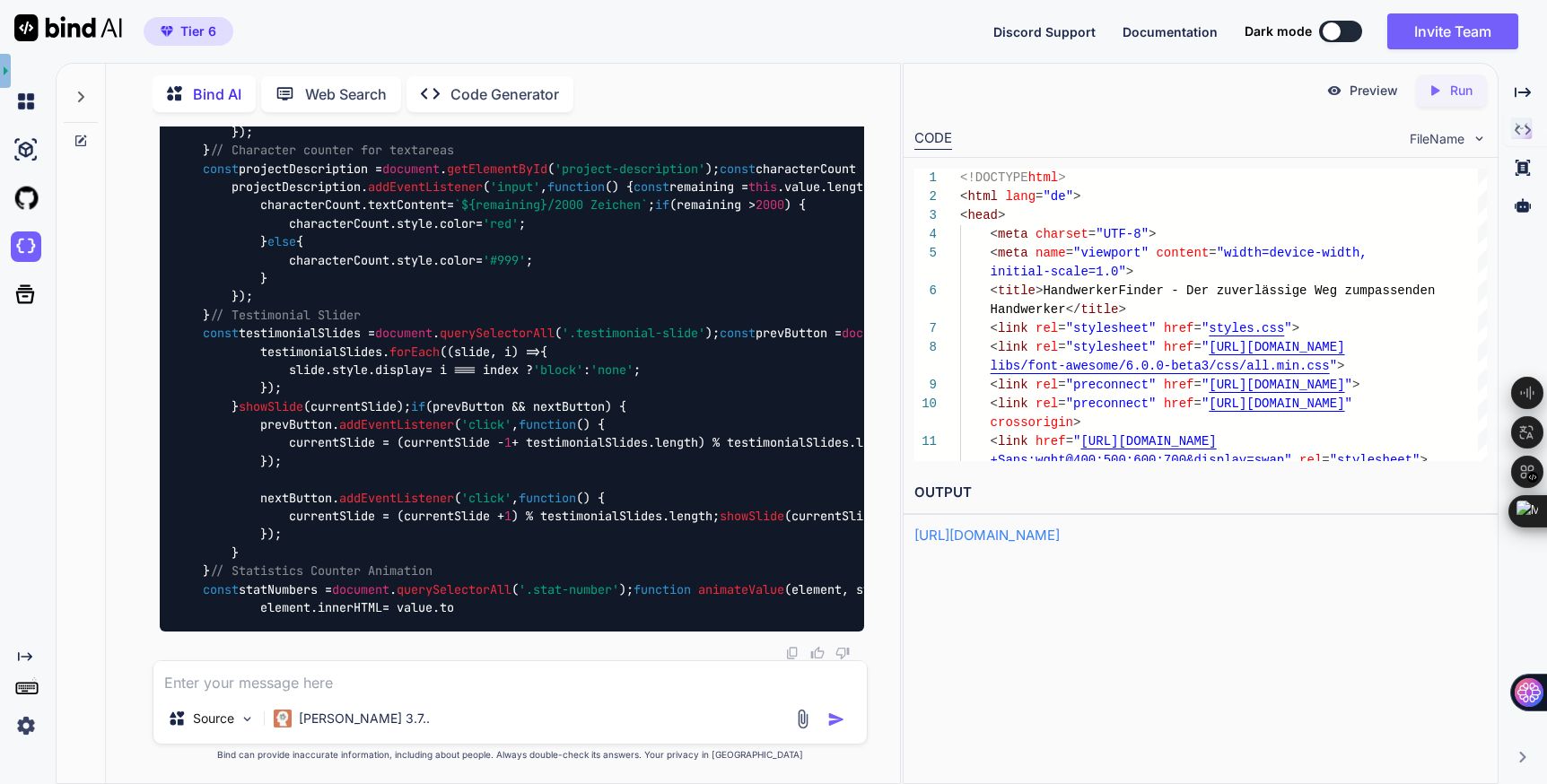
scroll to position [75195, 0]
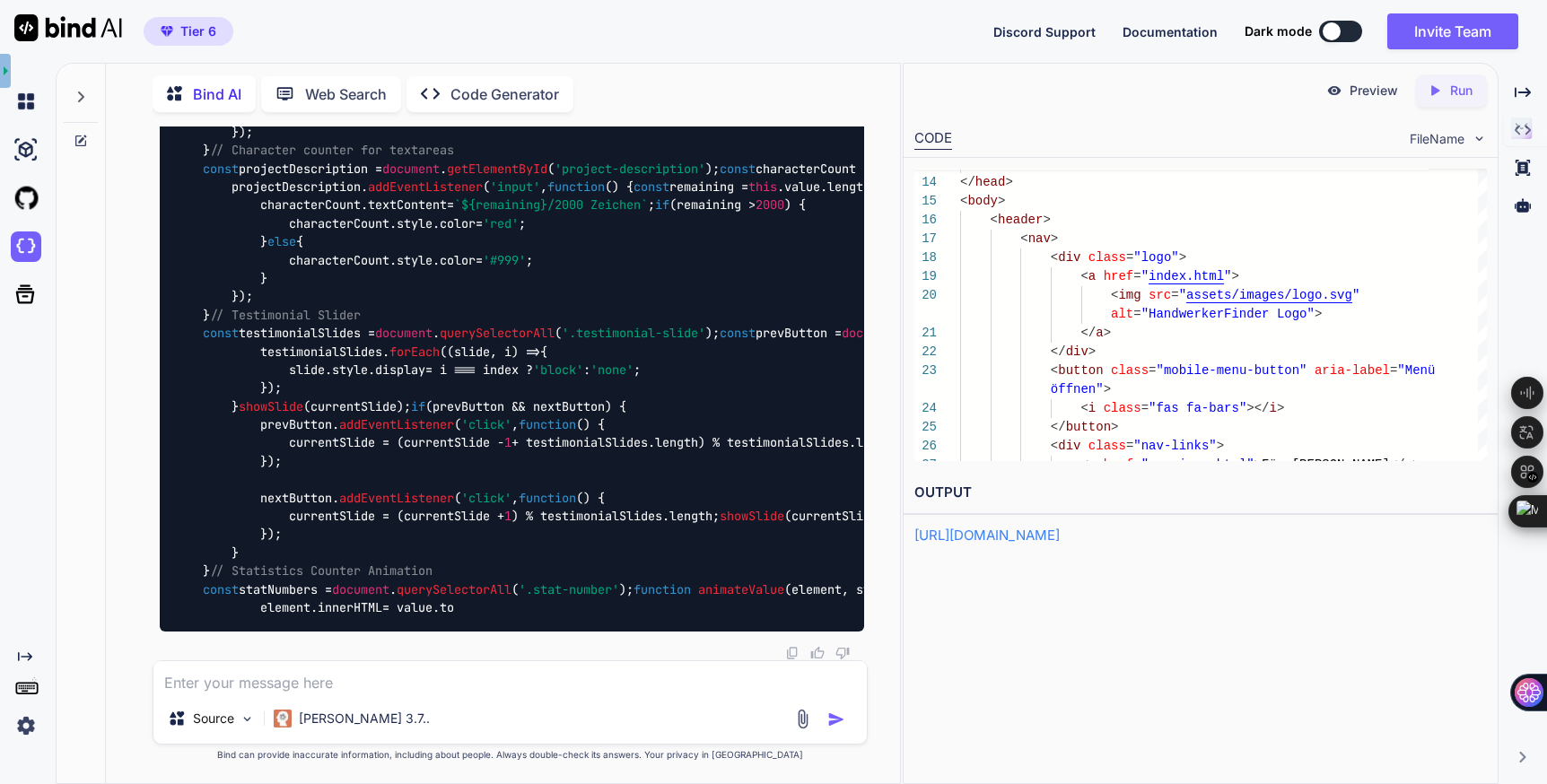
click at [1367, 96] on p "Preview" at bounding box center [1374, 90] width 49 height 18
click at [1460, 92] on p "Run" at bounding box center [1461, 90] width 22 height 18
click at [1367, 87] on p "Preview" at bounding box center [1374, 90] width 49 height 18
click at [390, 85] on div "Web Search" at bounding box center [331, 94] width 140 height 36
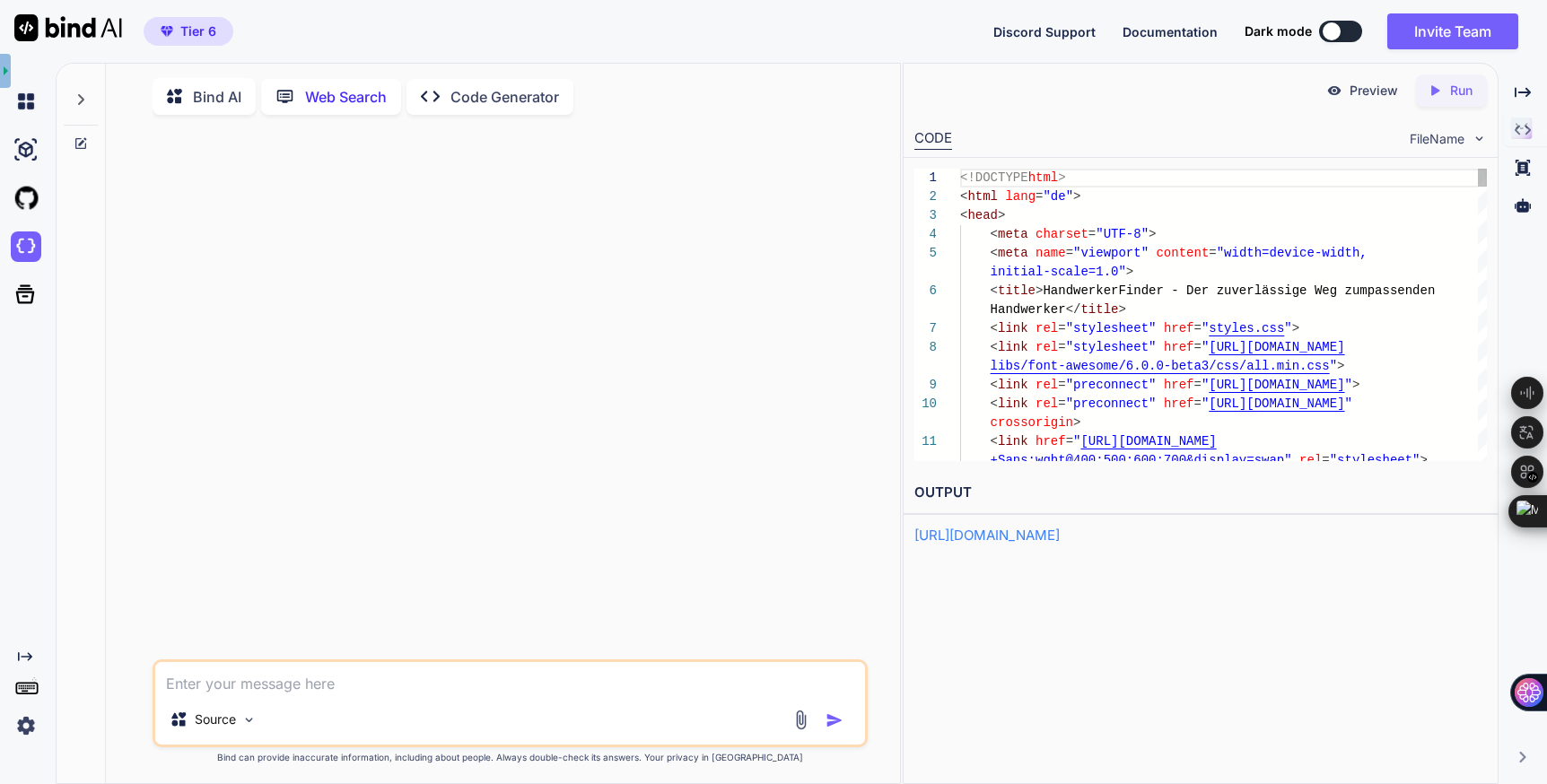
scroll to position [7, 0]
click at [480, 94] on p "Code Generator" at bounding box center [505, 94] width 109 height 21
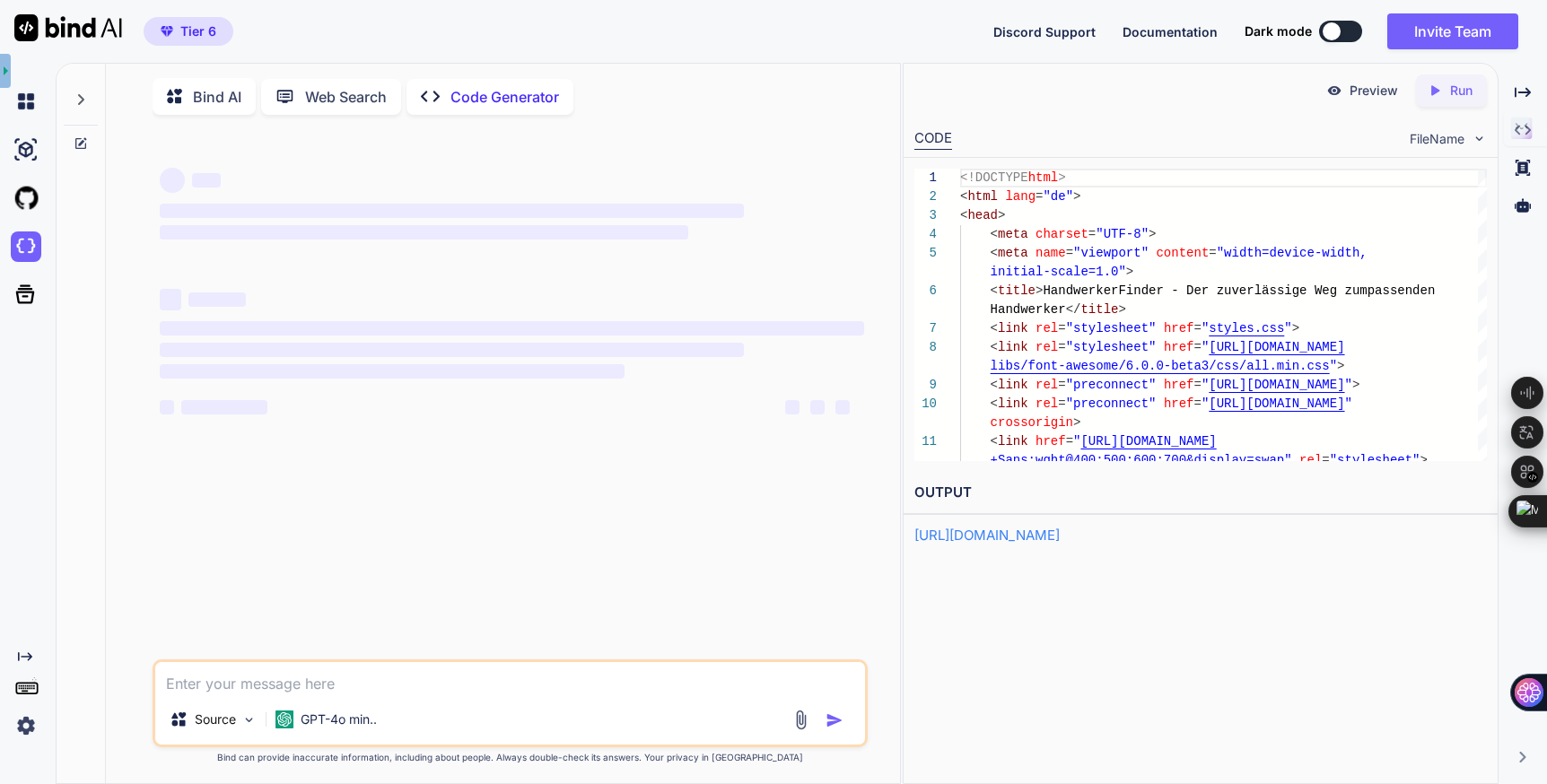
click at [190, 99] on icon at bounding box center [180, 97] width 26 height 22
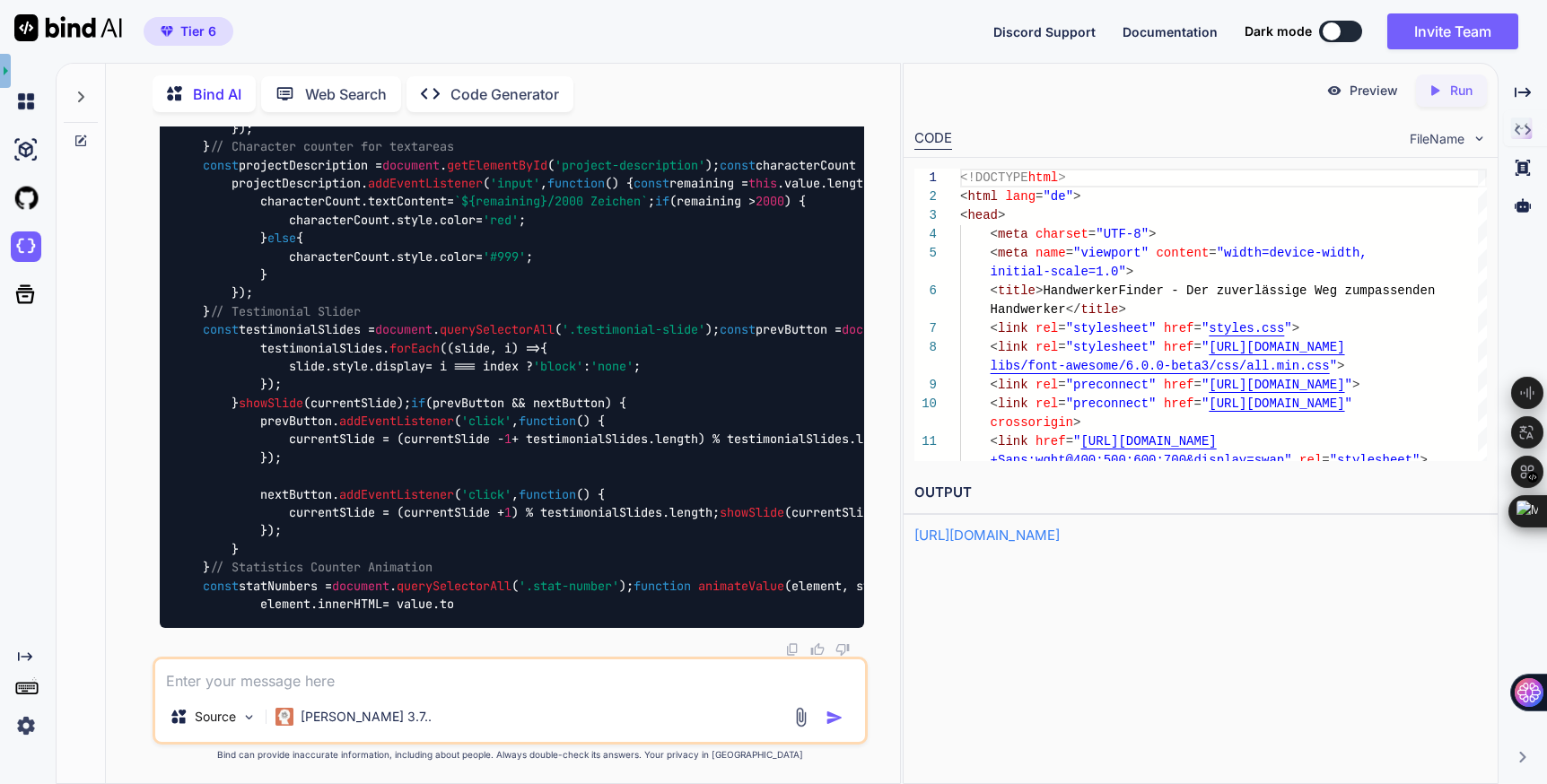
scroll to position [75422, 0]
click at [18, 250] on img at bounding box center [26, 246] width 30 height 30
click at [1428, 151] on div "CODE FileName" at bounding box center [1201, 137] width 595 height 40
click at [1427, 135] on span "FileName" at bounding box center [1436, 138] width 54 height 18
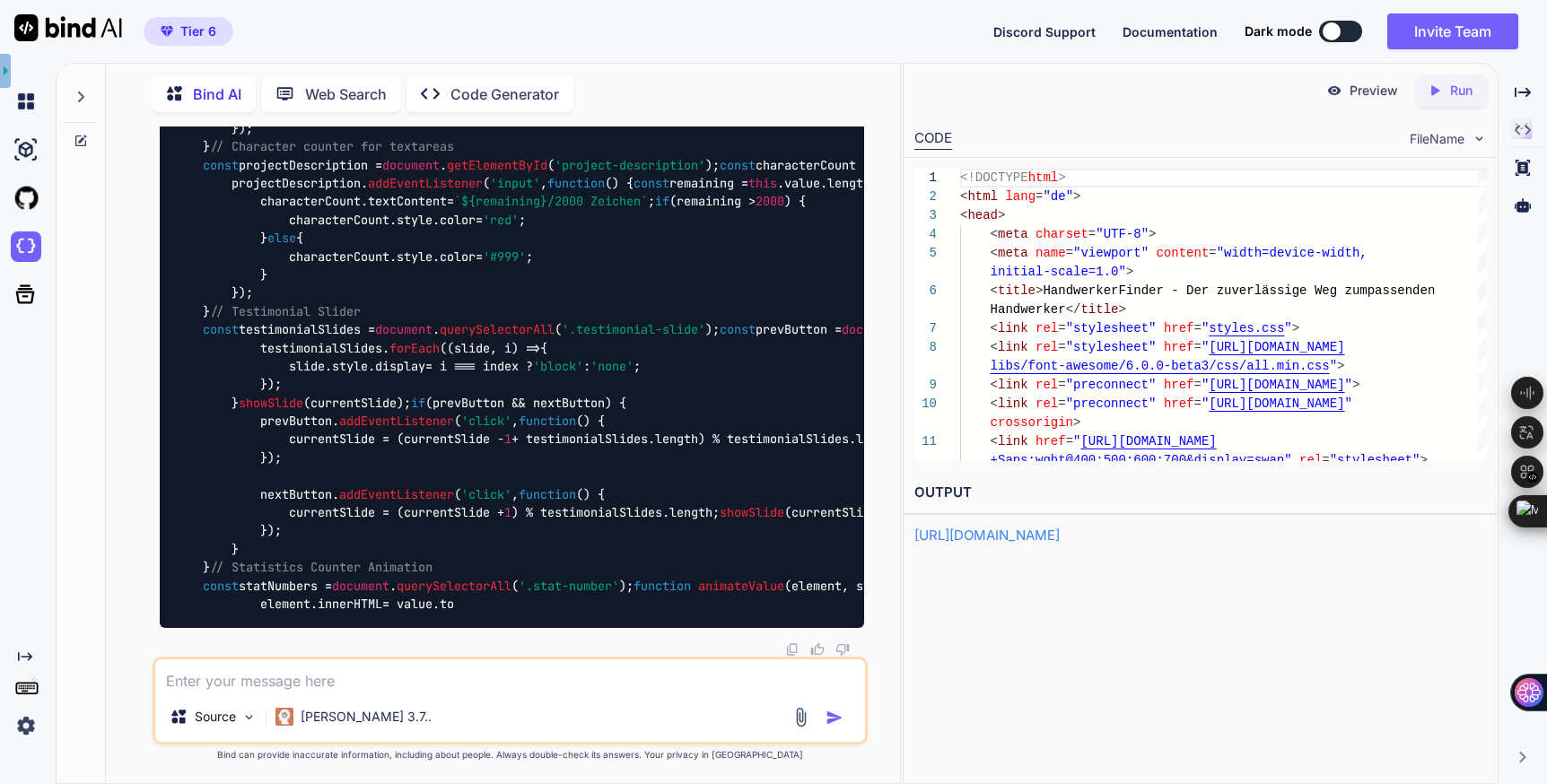
click at [1478, 138] on img at bounding box center [1480, 138] width 16 height 16
click at [1373, 91] on p "Preview" at bounding box center [1374, 90] width 49 height 18
click at [380, 673] on textarea at bounding box center [510, 675] width 710 height 32
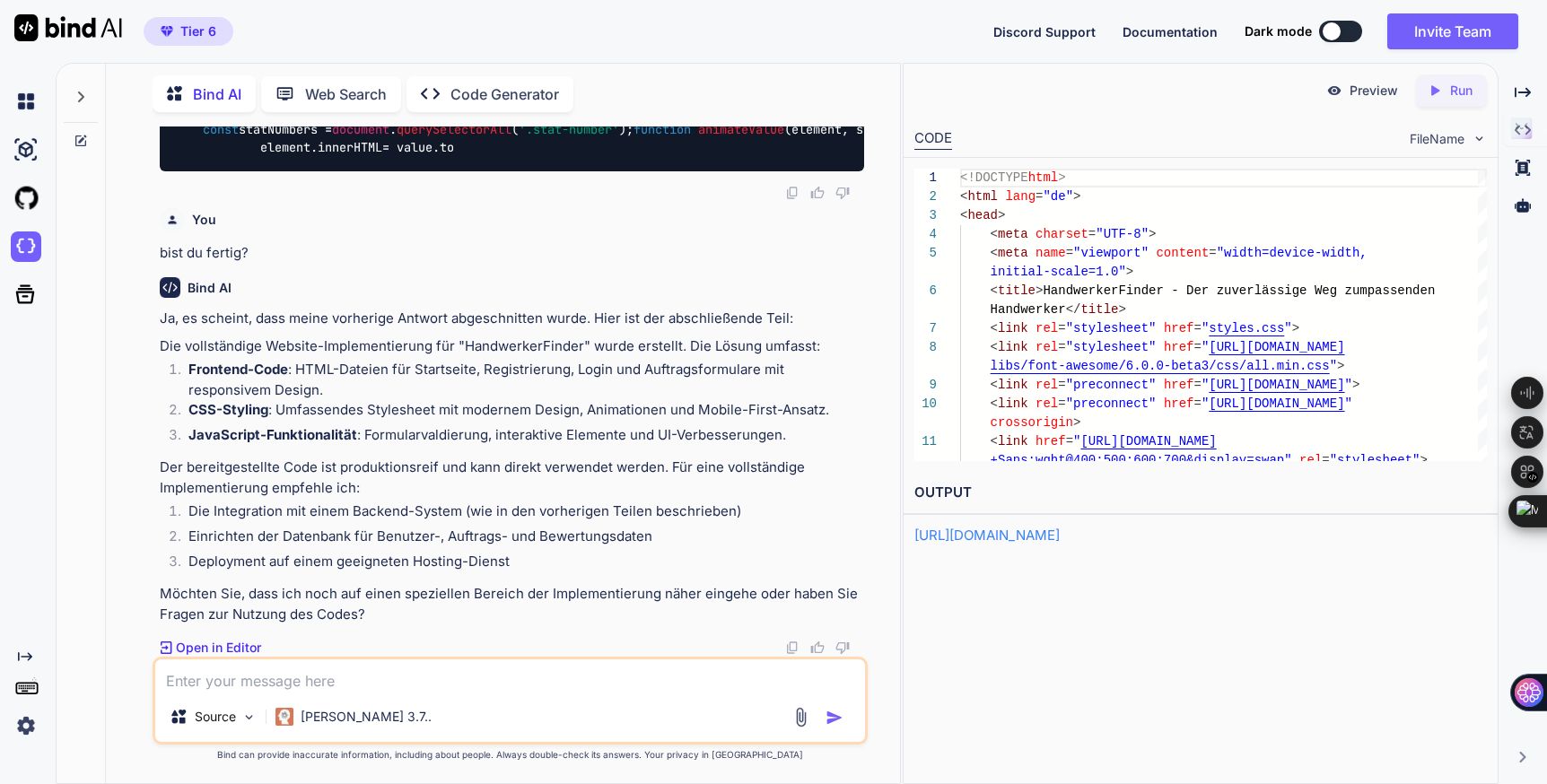
scroll to position [75878, 0]
click at [498, 674] on textarea at bounding box center [510, 675] width 710 height 32
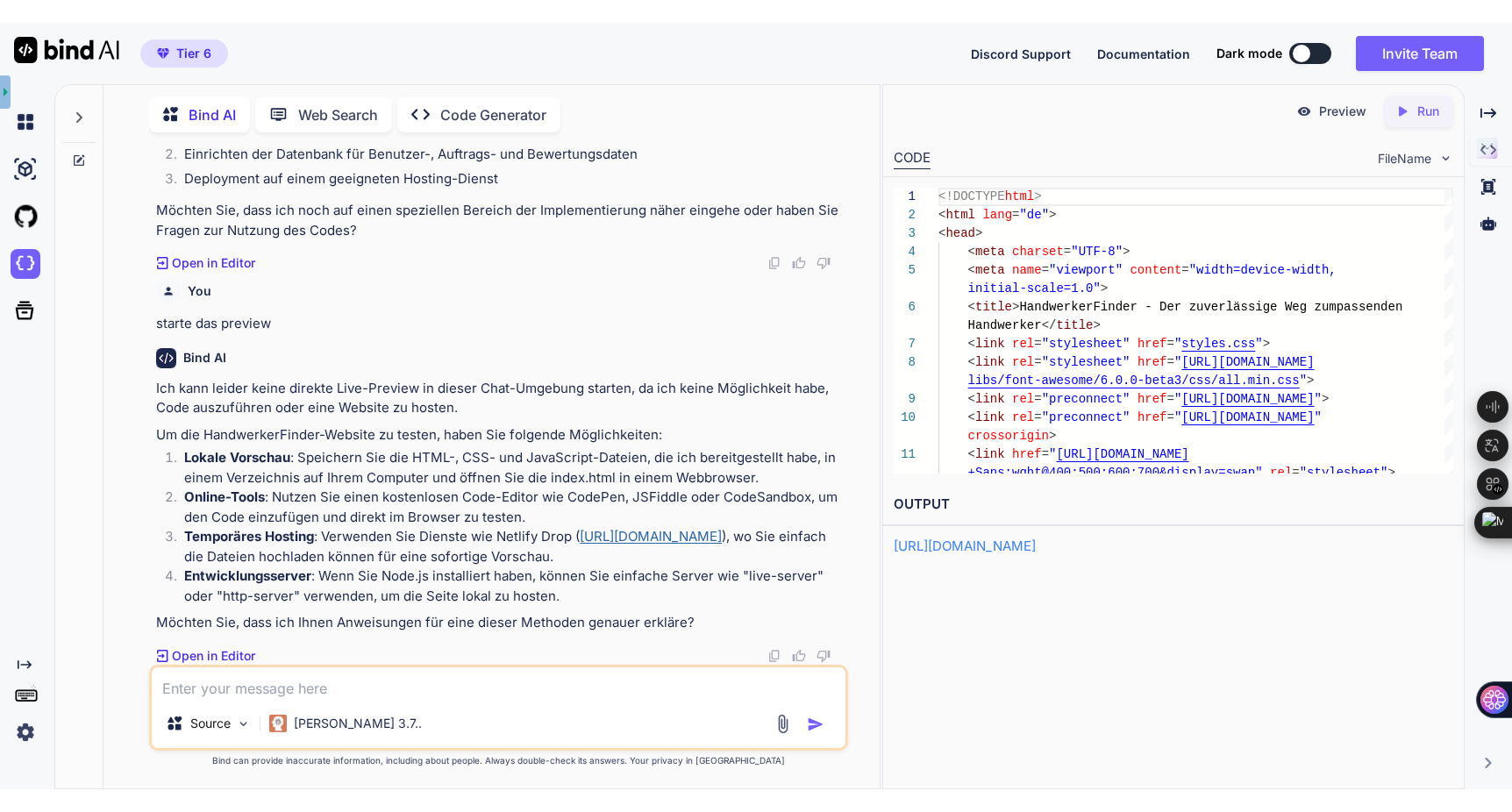
scroll to position [74537, 0]
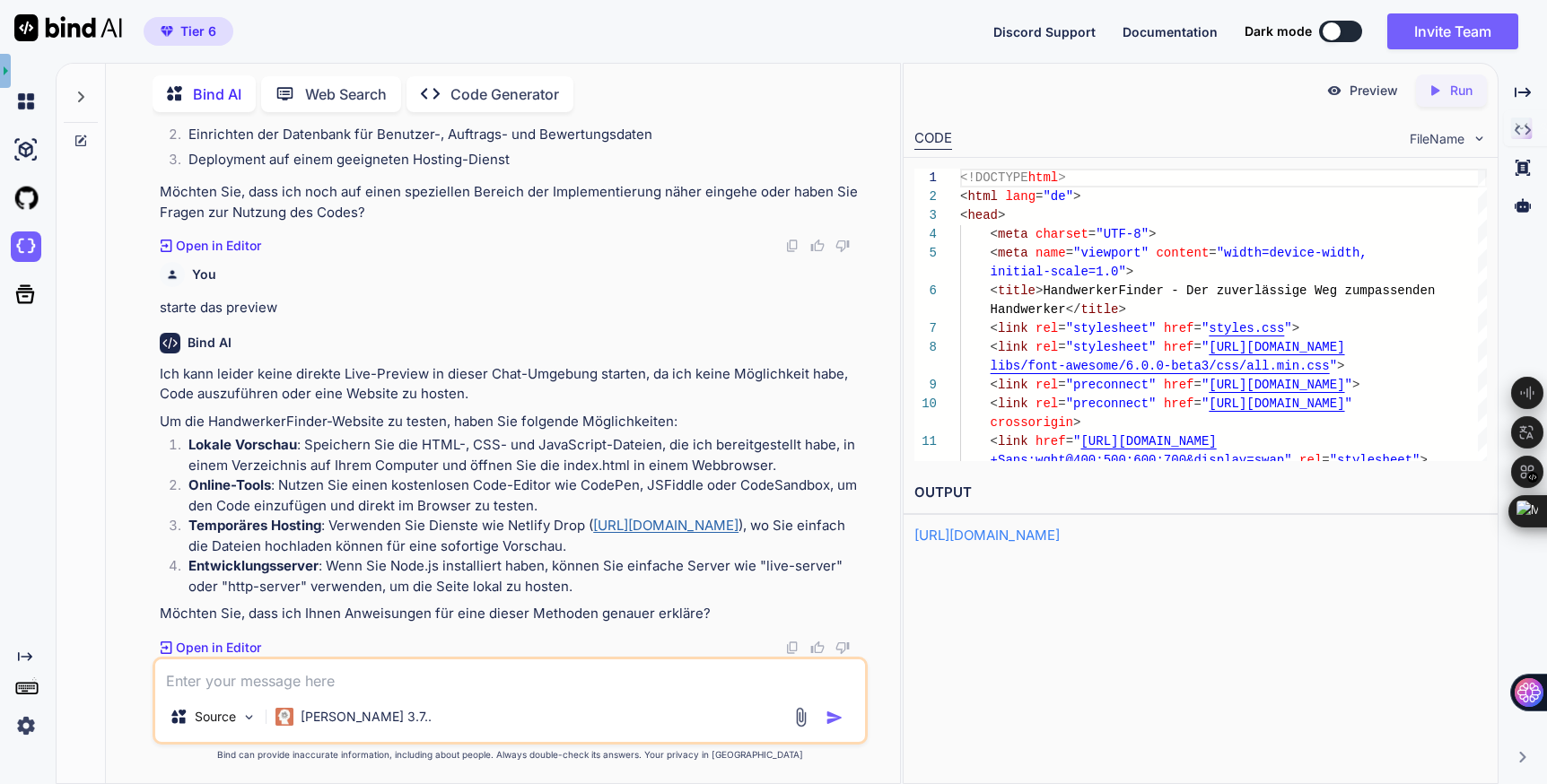
click at [1374, 88] on p "Preview" at bounding box center [1374, 90] width 49 height 18
click at [26, 202] on img at bounding box center [26, 198] width 30 height 30
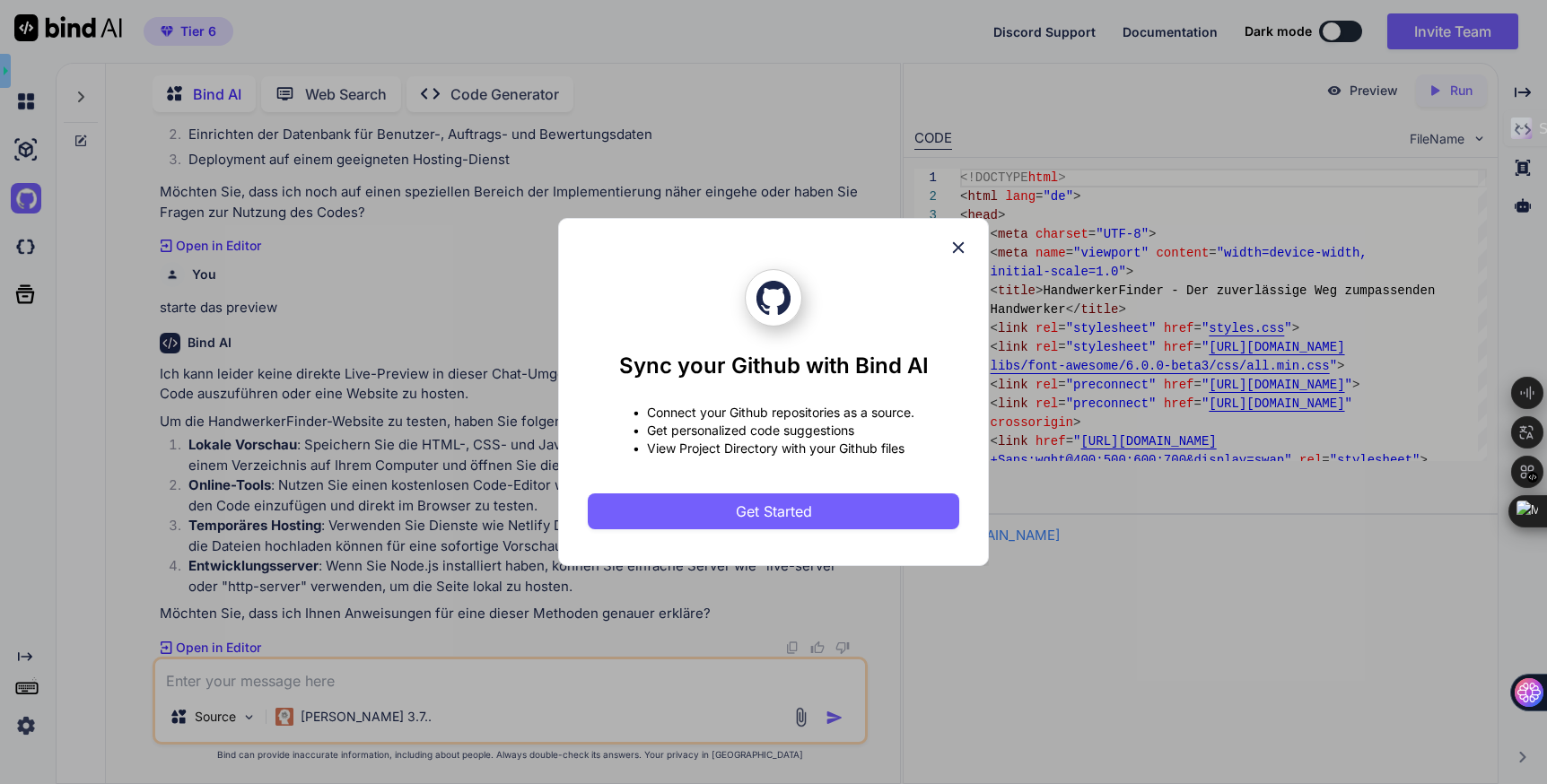
click at [967, 252] on icon at bounding box center [958, 247] width 19 height 19
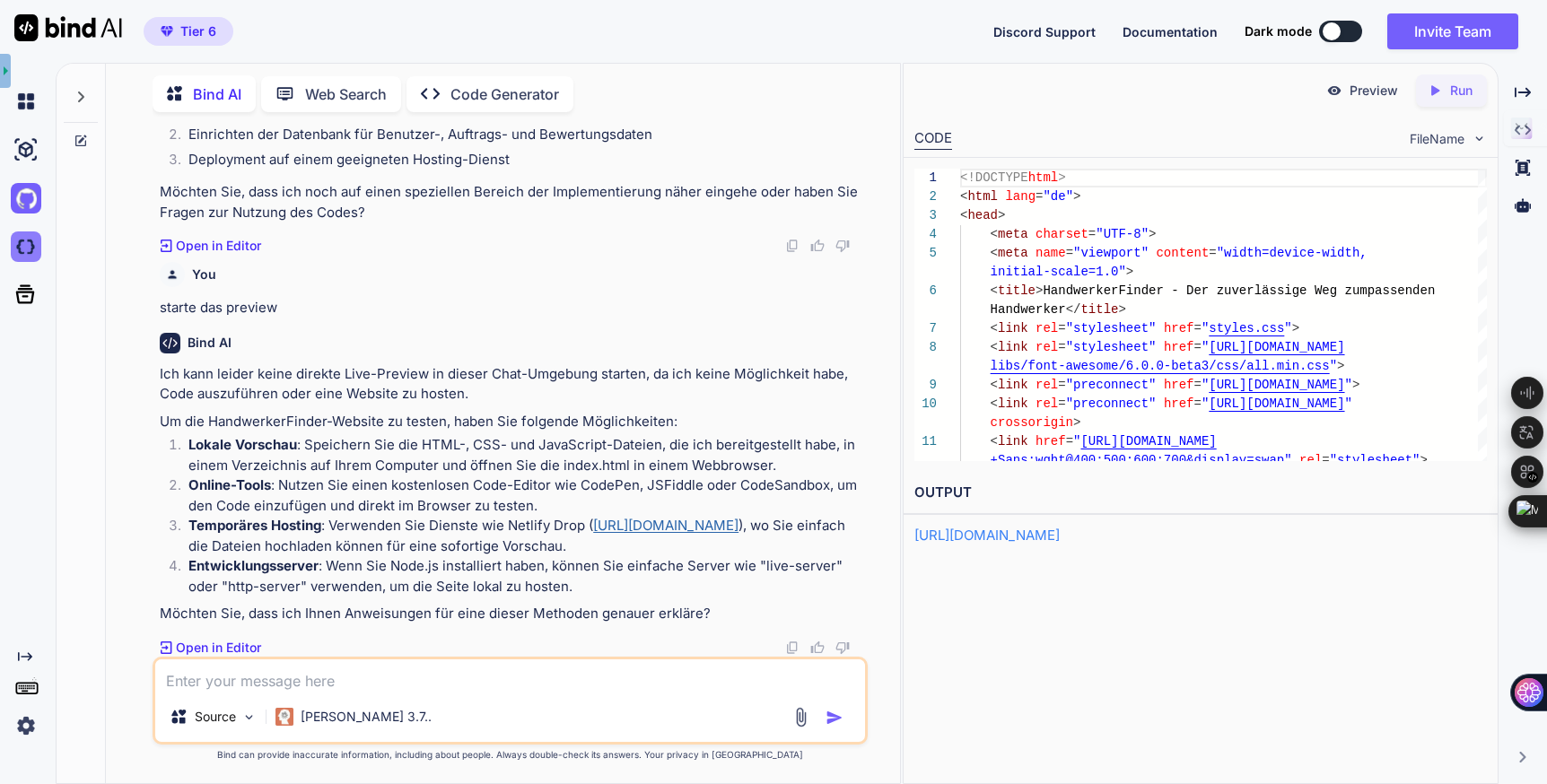
click at [27, 244] on img at bounding box center [26, 246] width 30 height 30
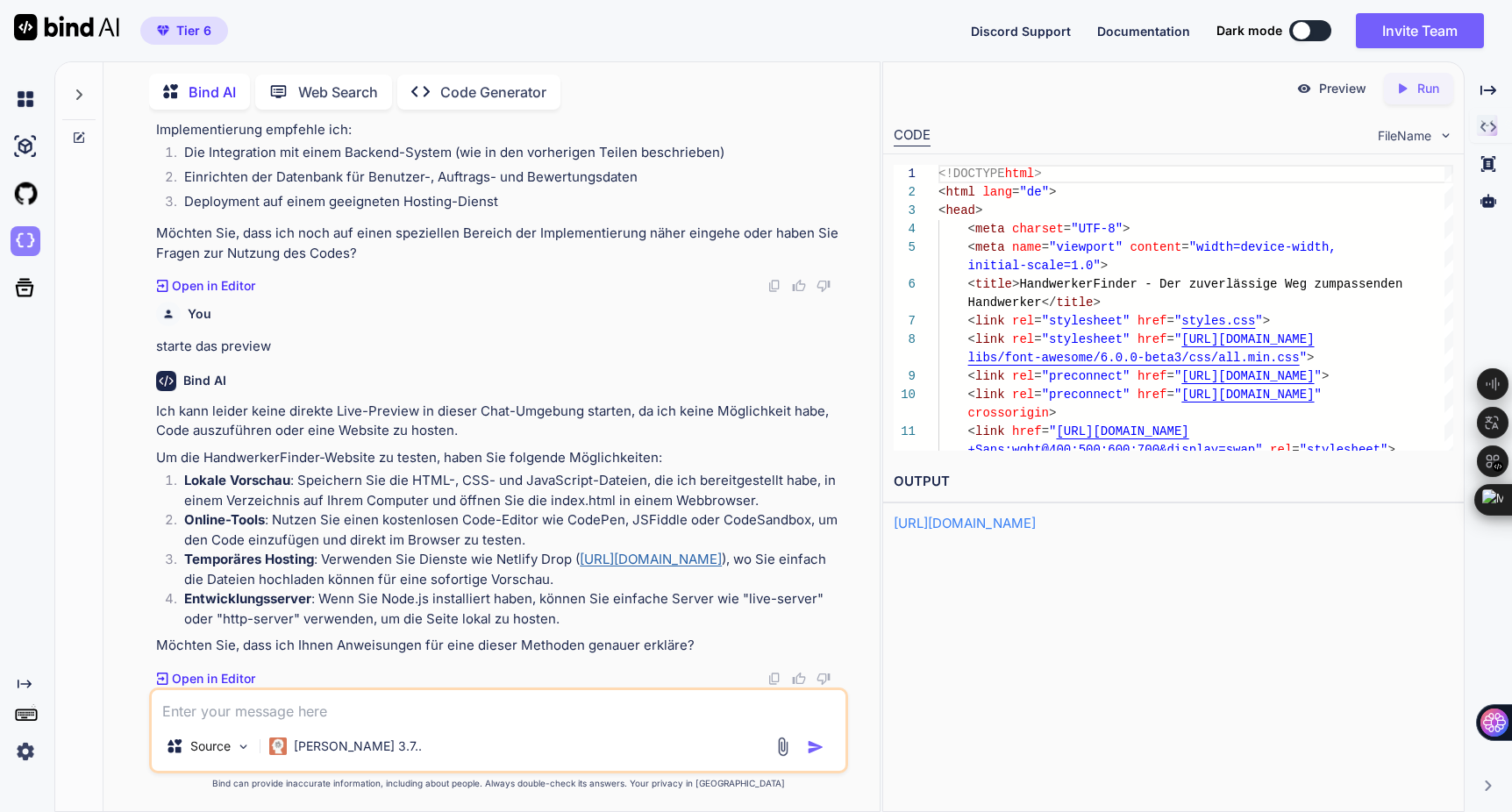
scroll to position [74492, 0]
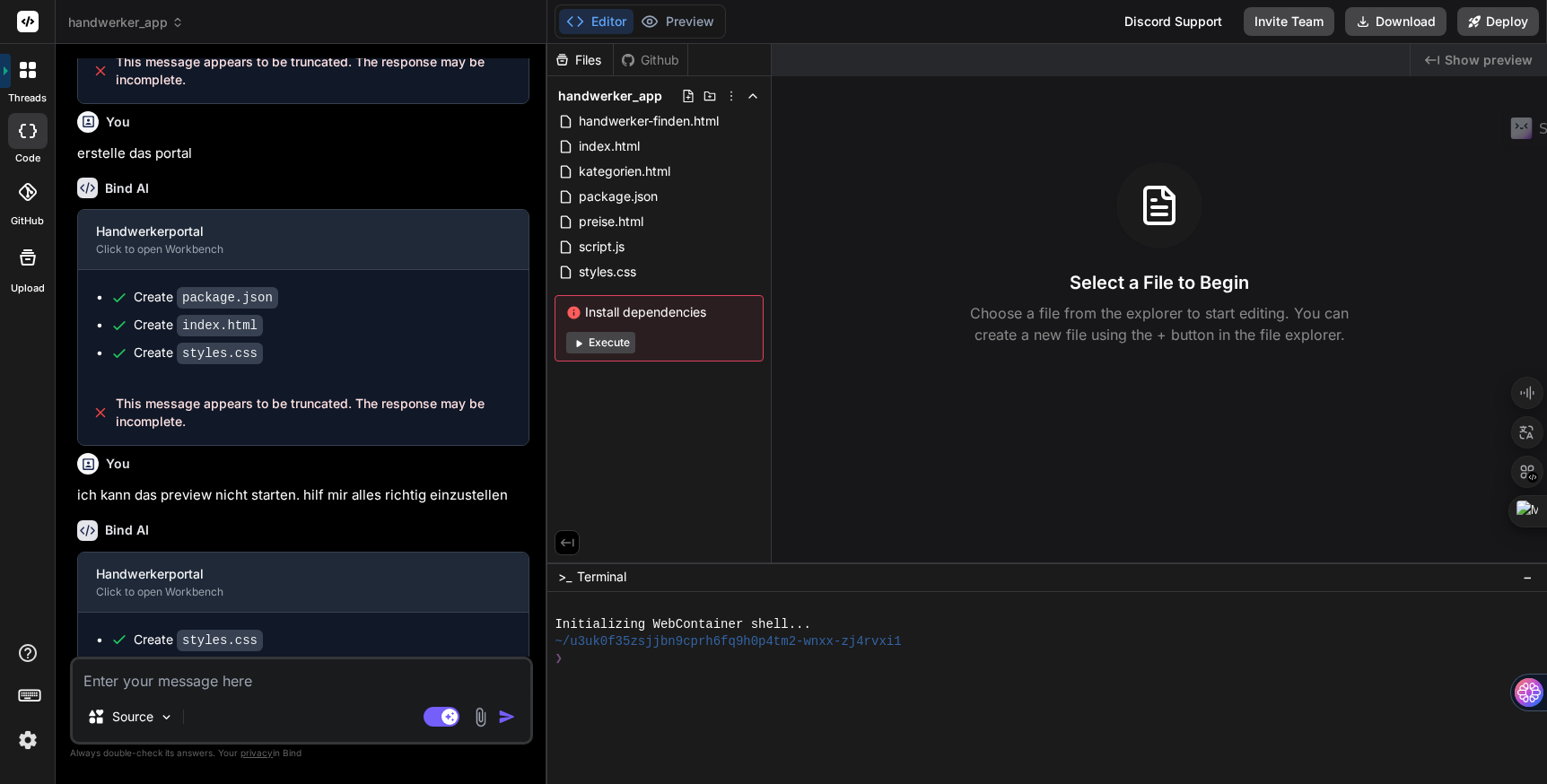
scroll to position [1326, 0]
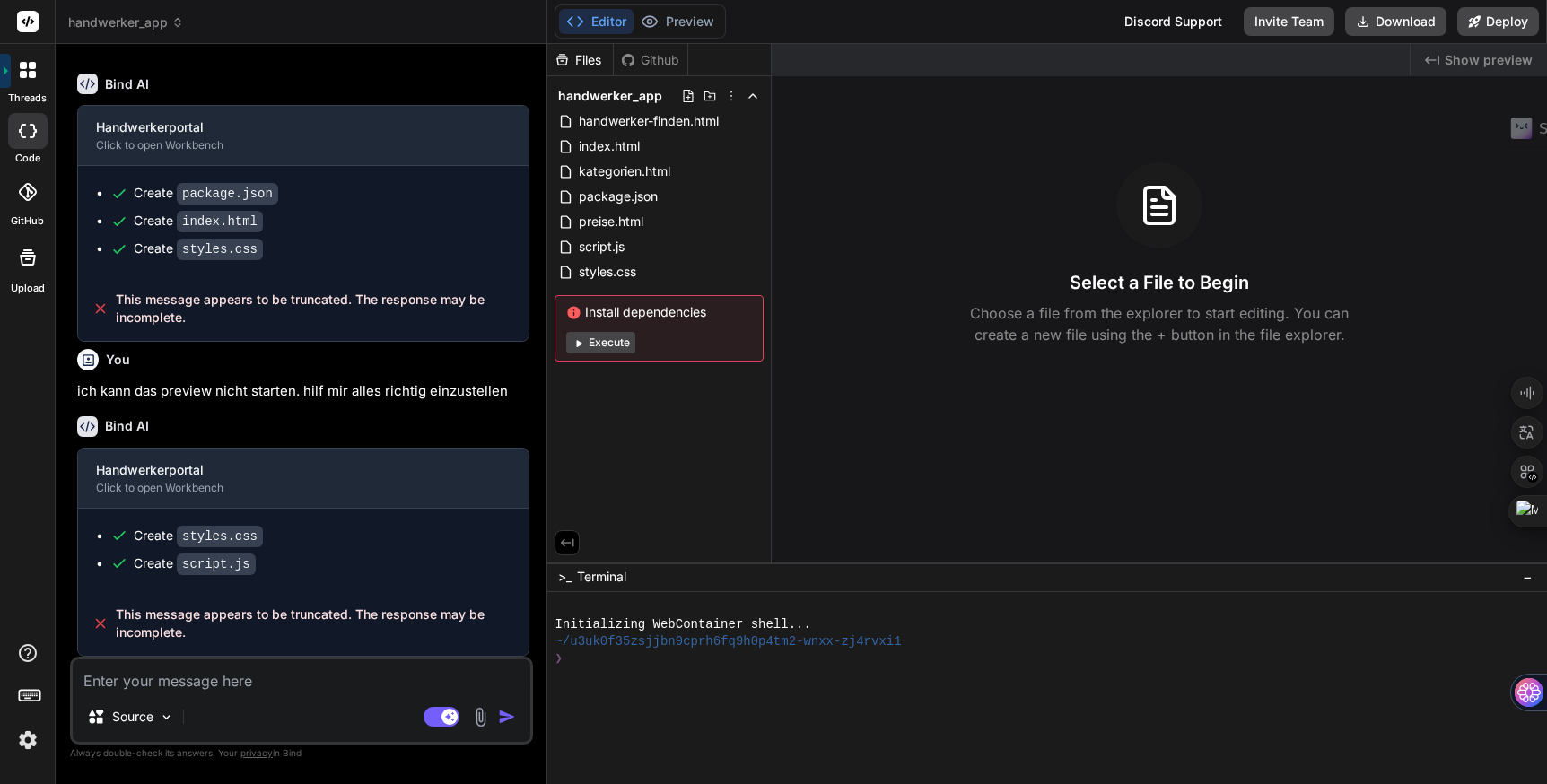
click at [610, 345] on button "Execute" at bounding box center [601, 342] width 69 height 21
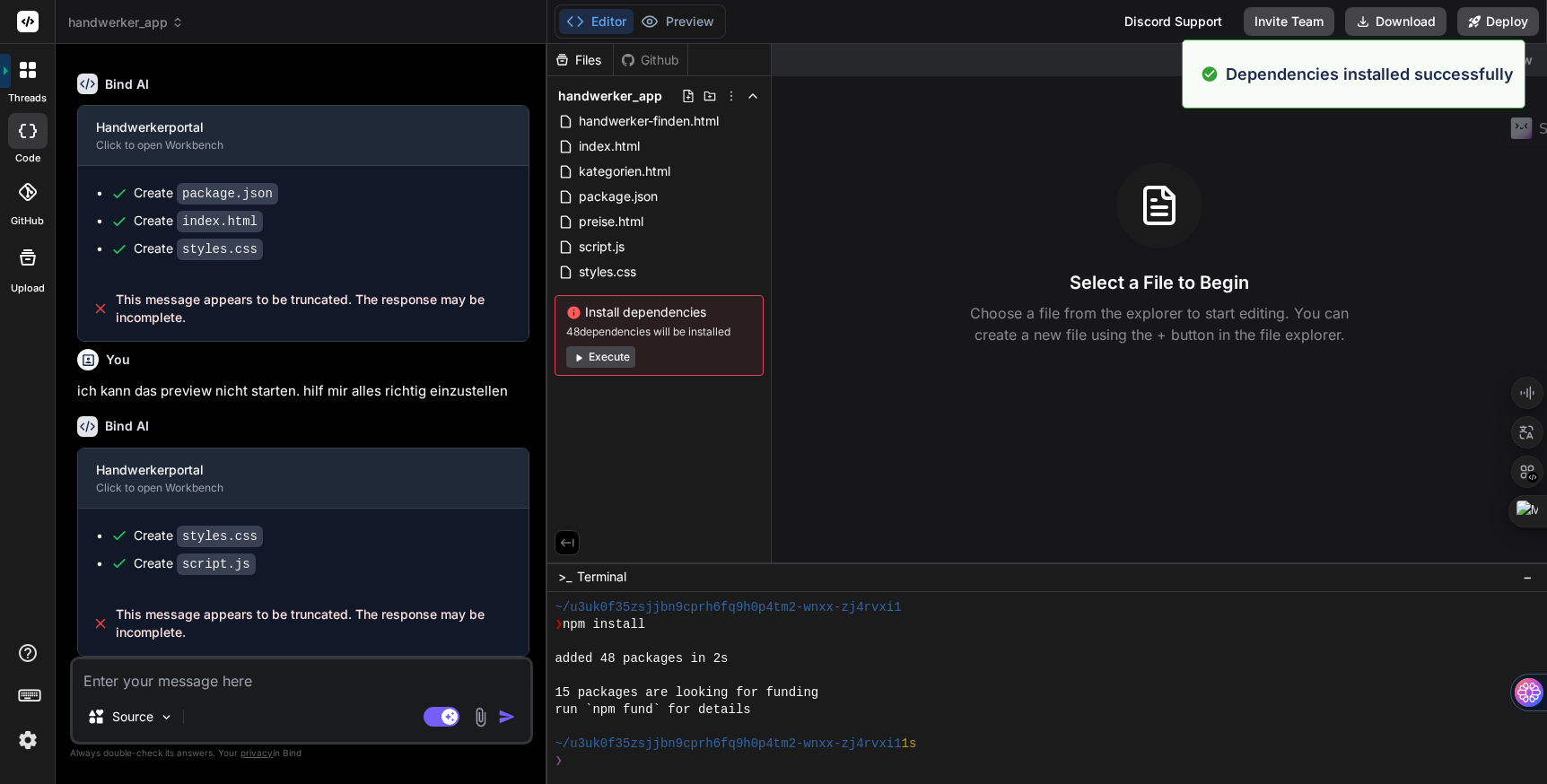
scroll to position [154, 0]
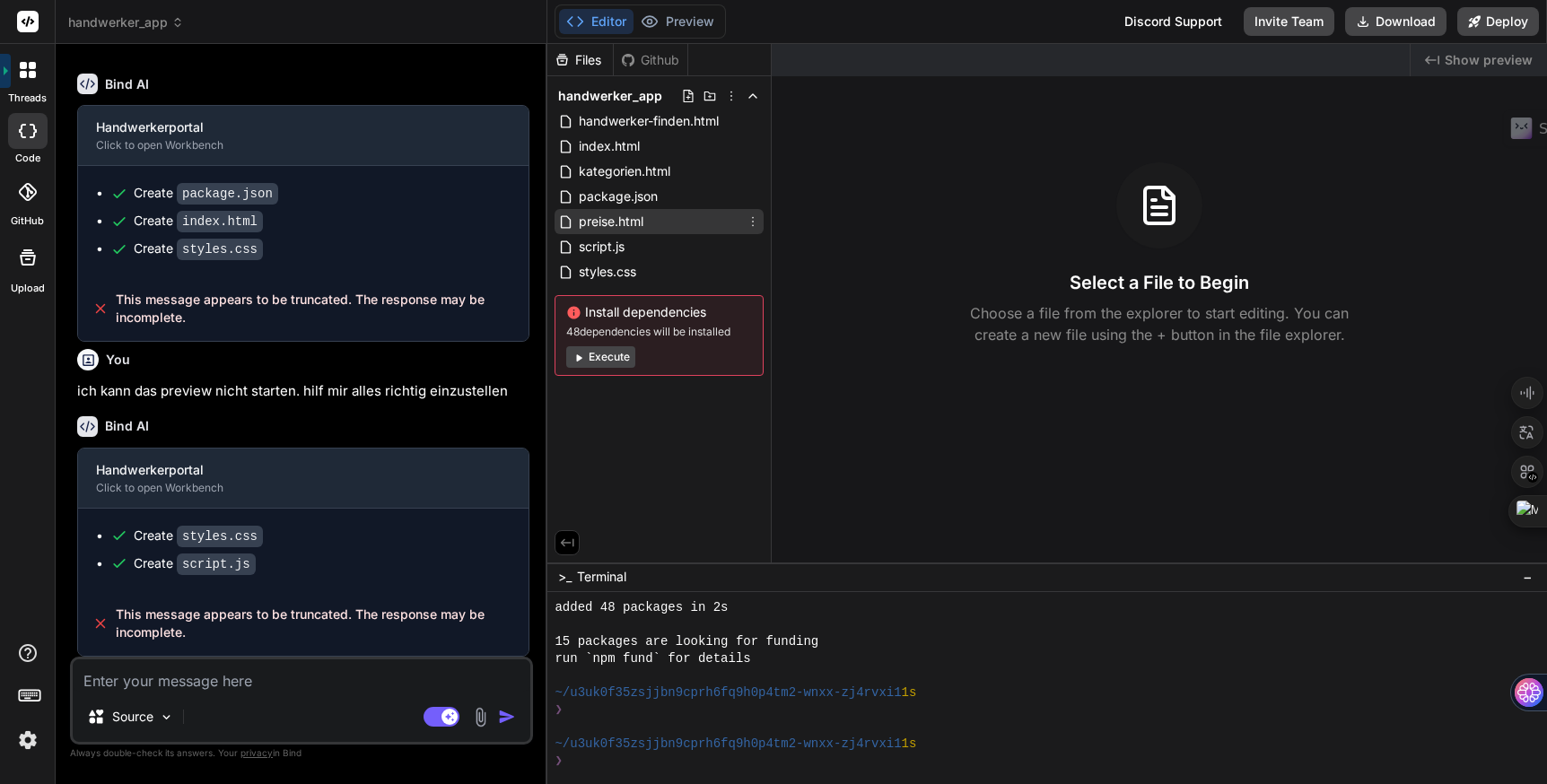
click at [587, 221] on span "preise.html" at bounding box center [611, 221] width 68 height 21
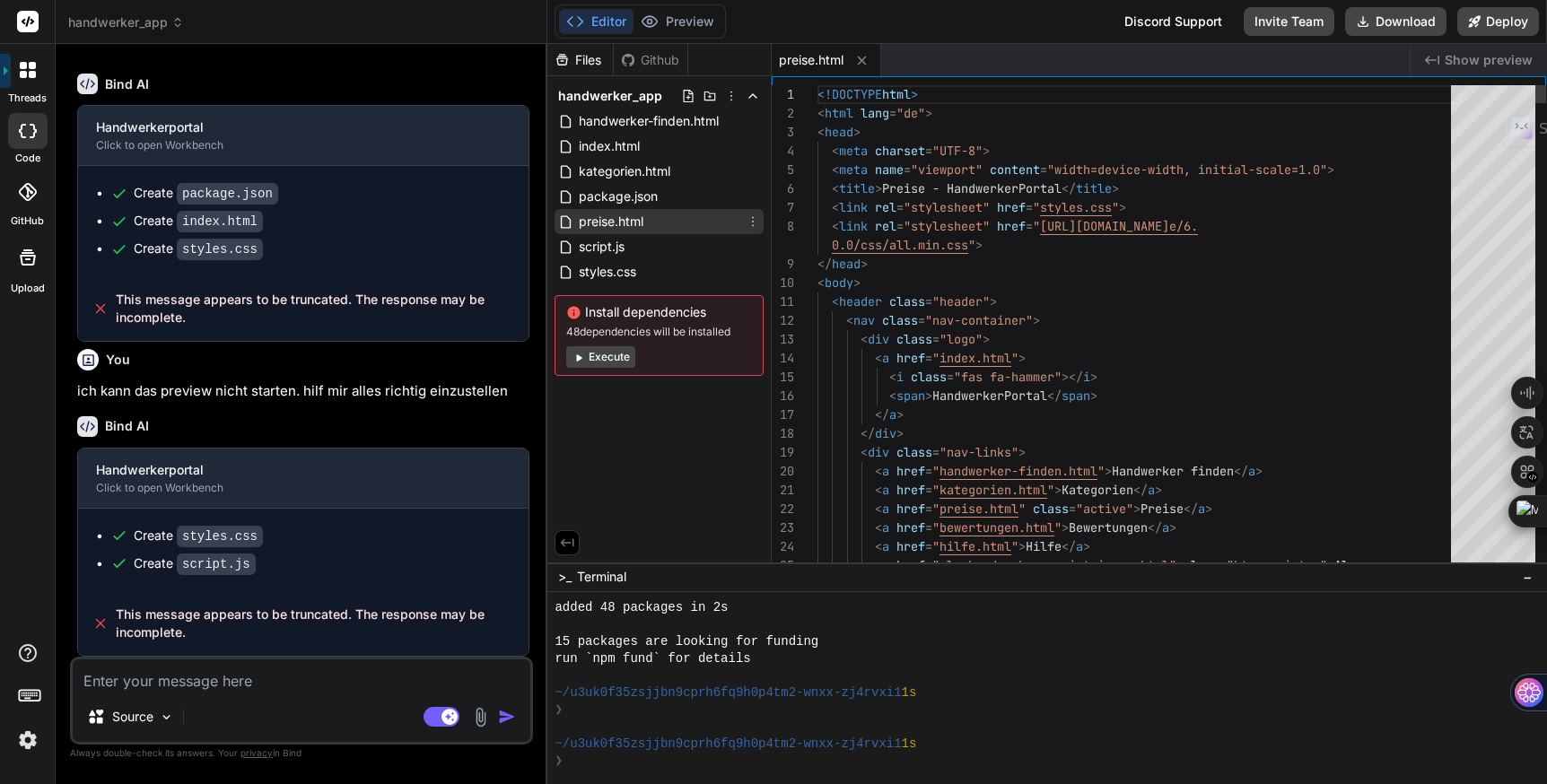
type textarea "x"
click at [597, 192] on span "package.json" at bounding box center [618, 196] width 83 height 21
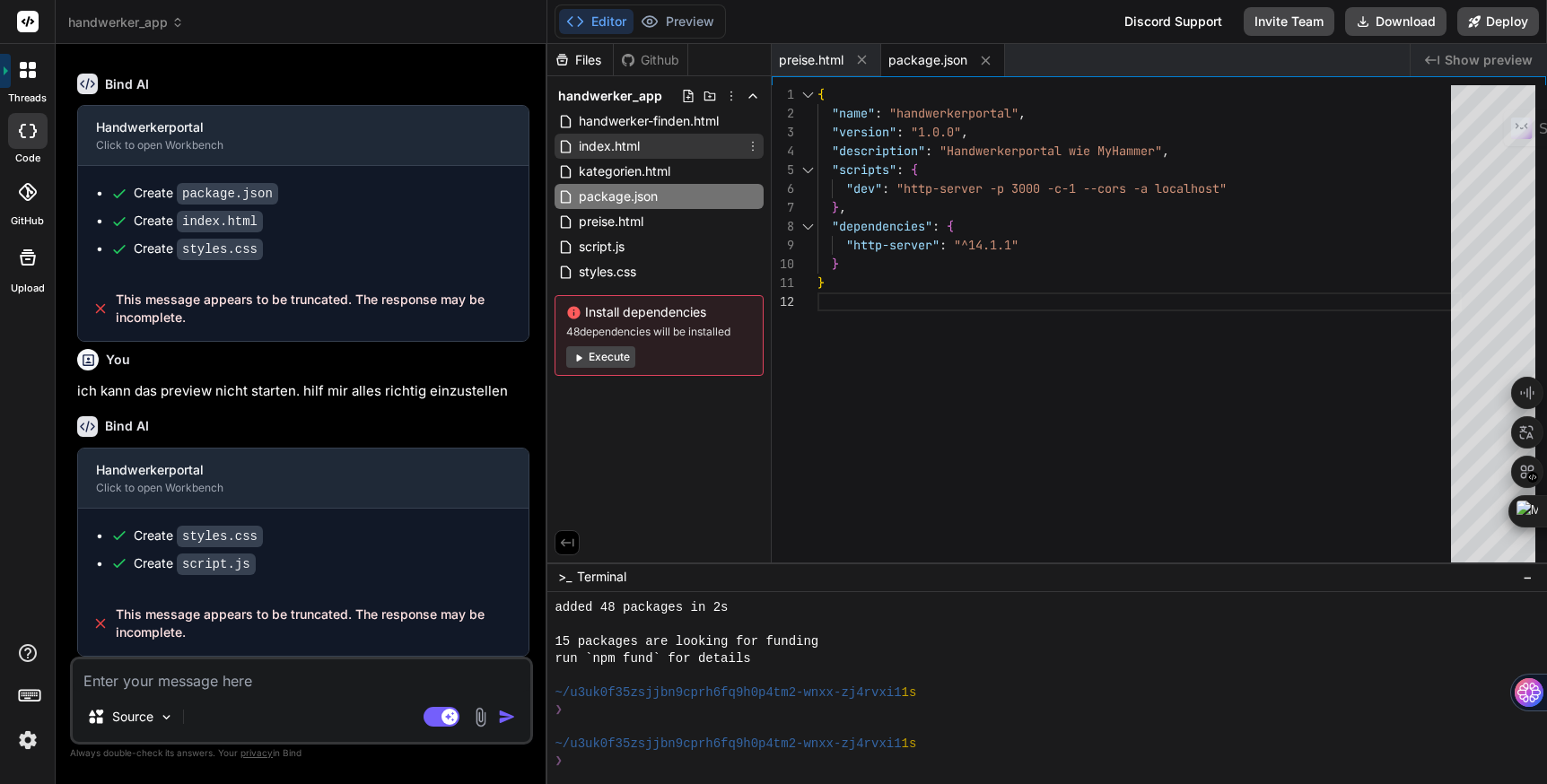
click at [605, 153] on span "index.html" at bounding box center [609, 146] width 64 height 21
type textarea "<script src="script.js"></script> </body> </html>"
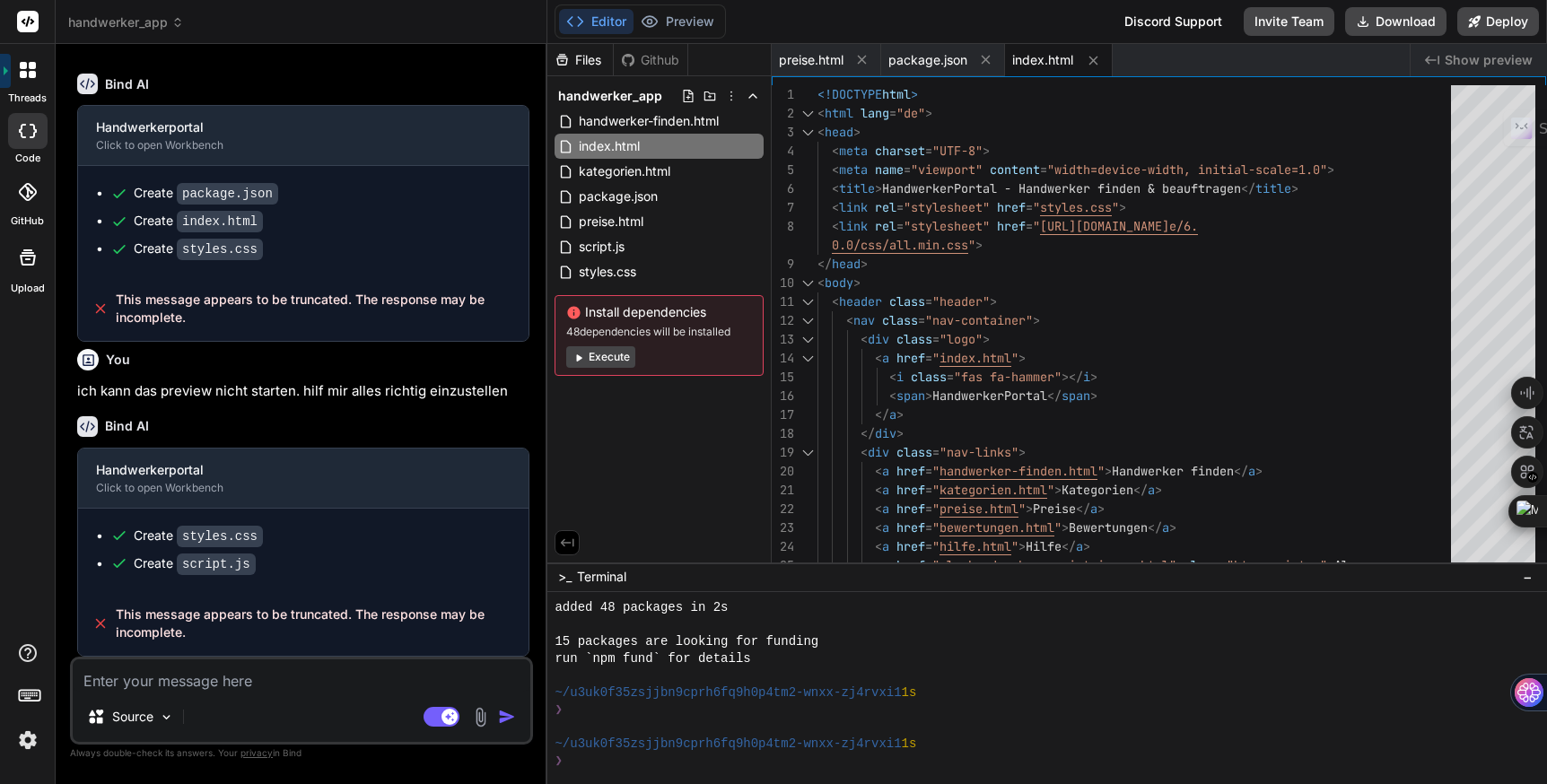
click at [618, 362] on button "Execute" at bounding box center [601, 357] width 69 height 21
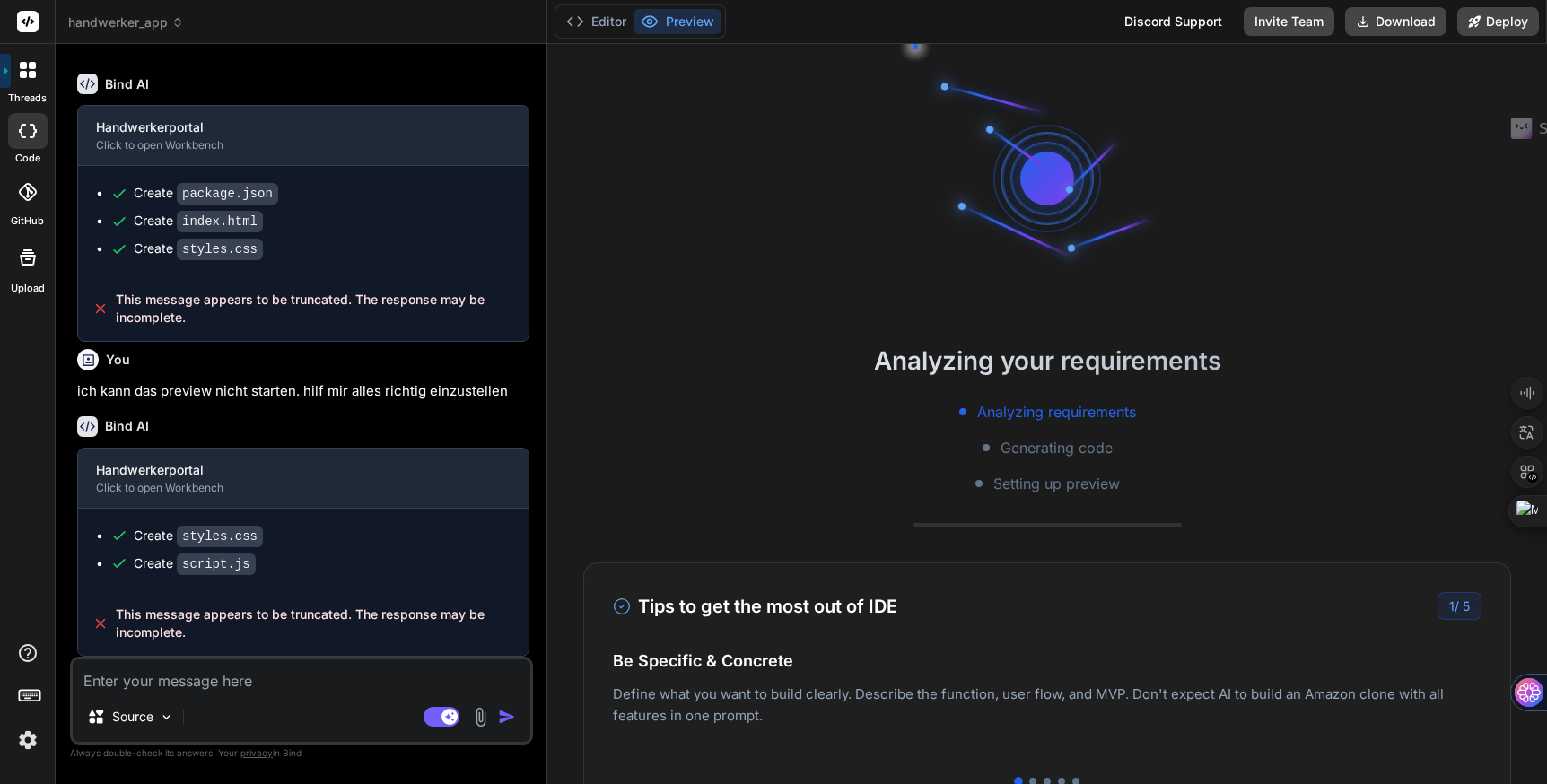
scroll to position [358, 0]
type textarea "x"
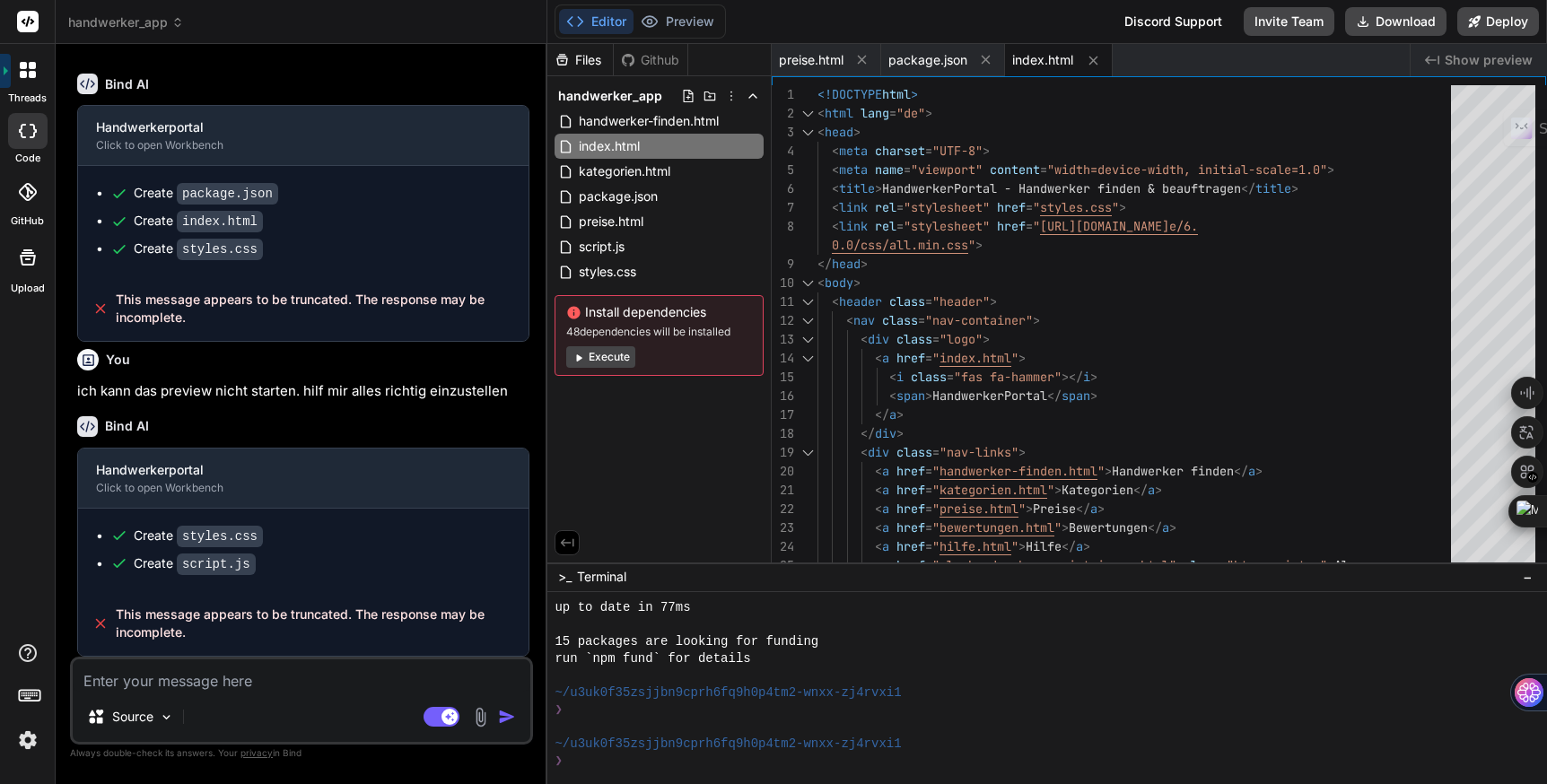
scroll to position [409, 0]
click at [619, 760] on div "❯" at bounding box center [1038, 761] width 968 height 18
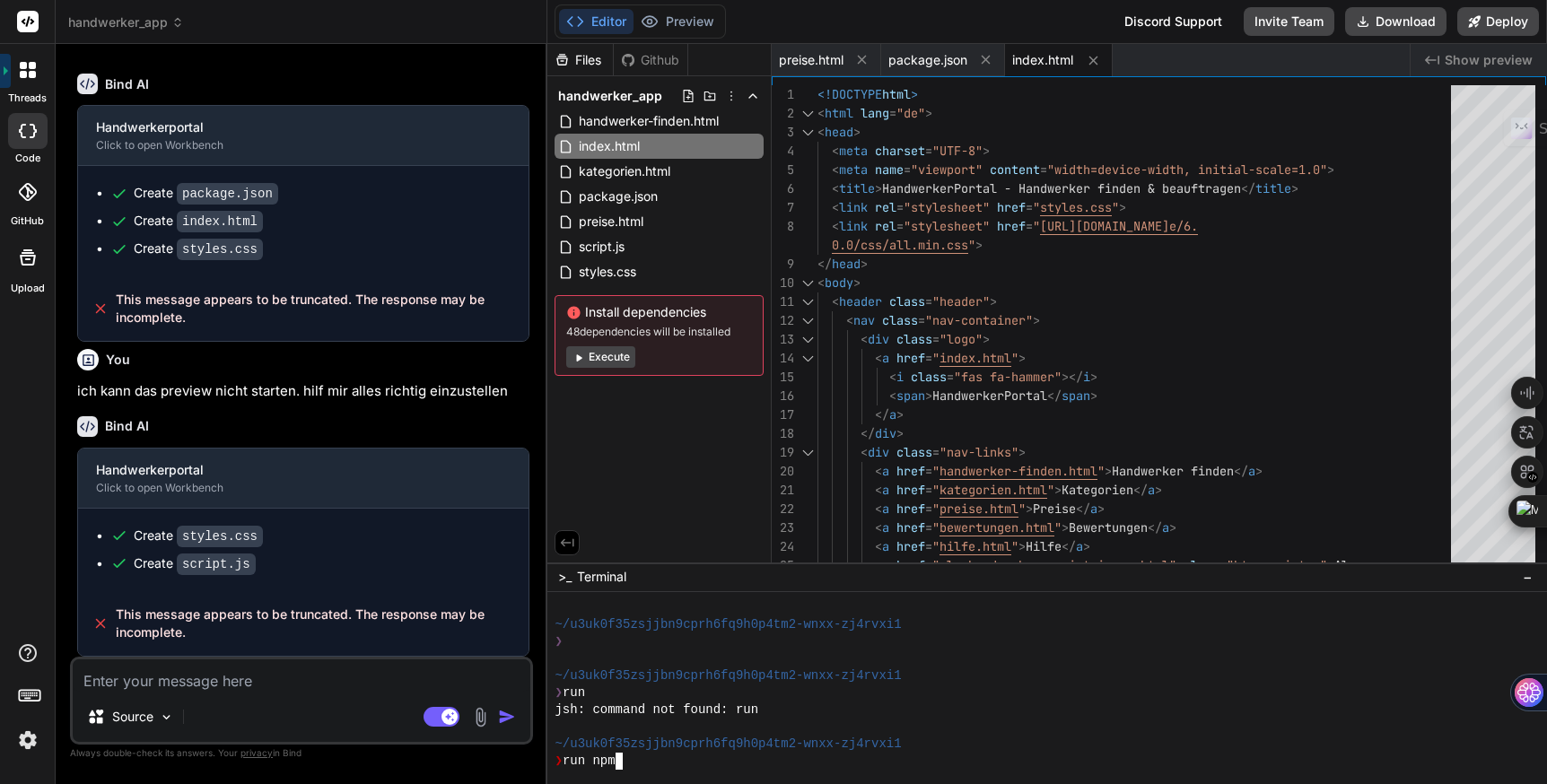
scroll to position [545, 0]
click at [161, 21] on span "handwerker_app" at bounding box center [126, 22] width 116 height 18
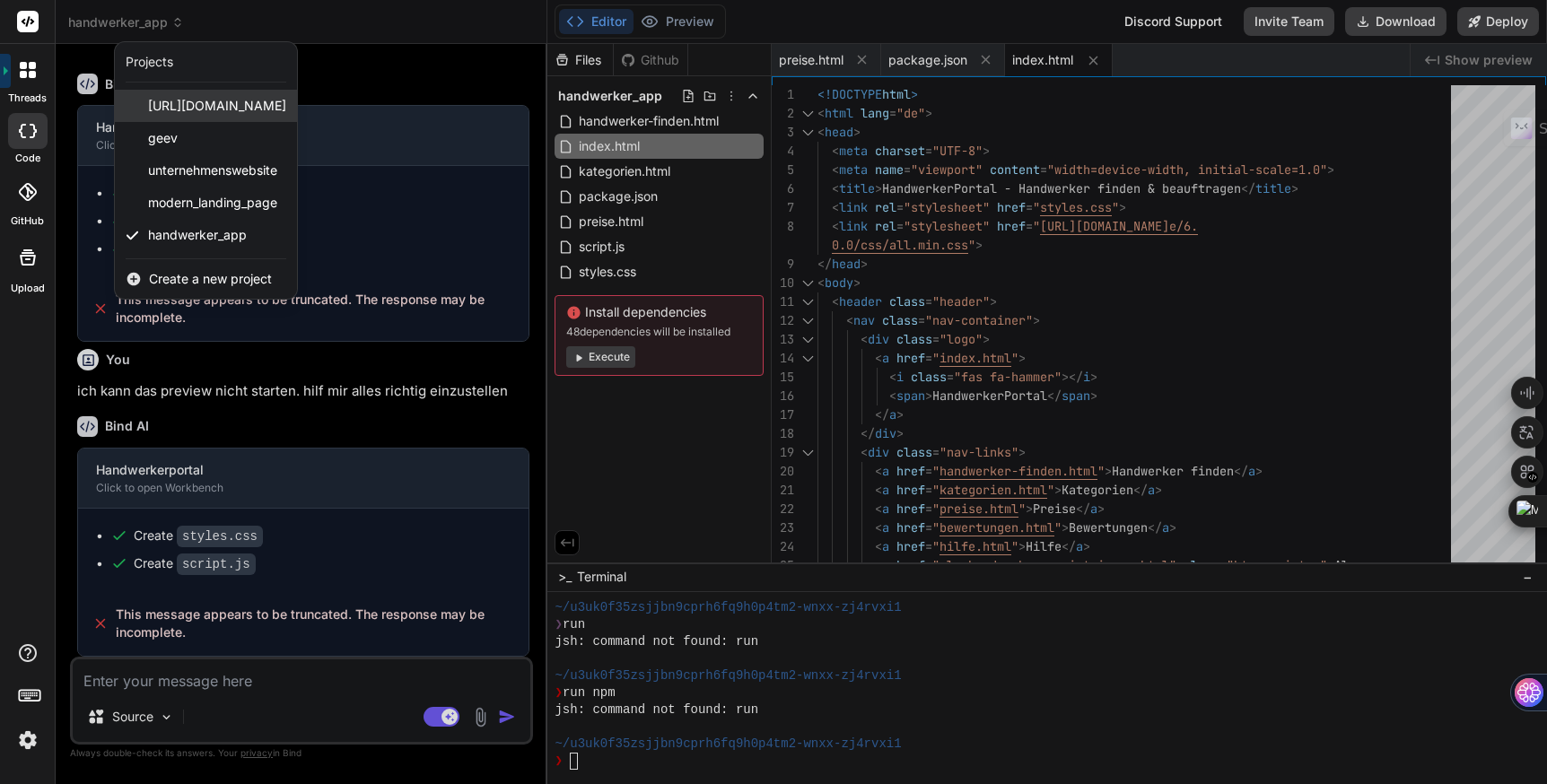
click at [204, 102] on span "website_wie_jaegermediagroup.de" at bounding box center [217, 105] width 138 height 18
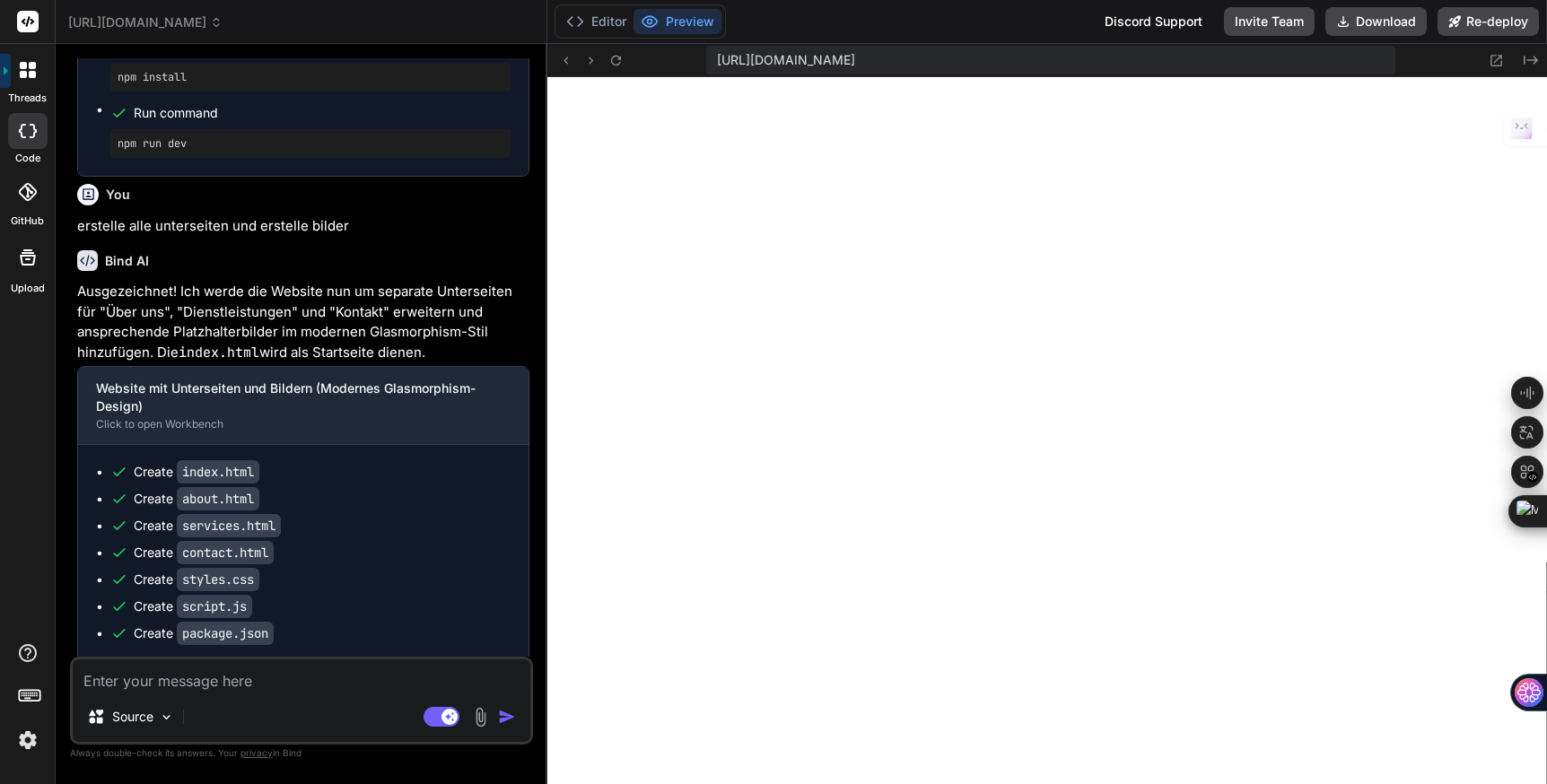
scroll to position [1864, 0]
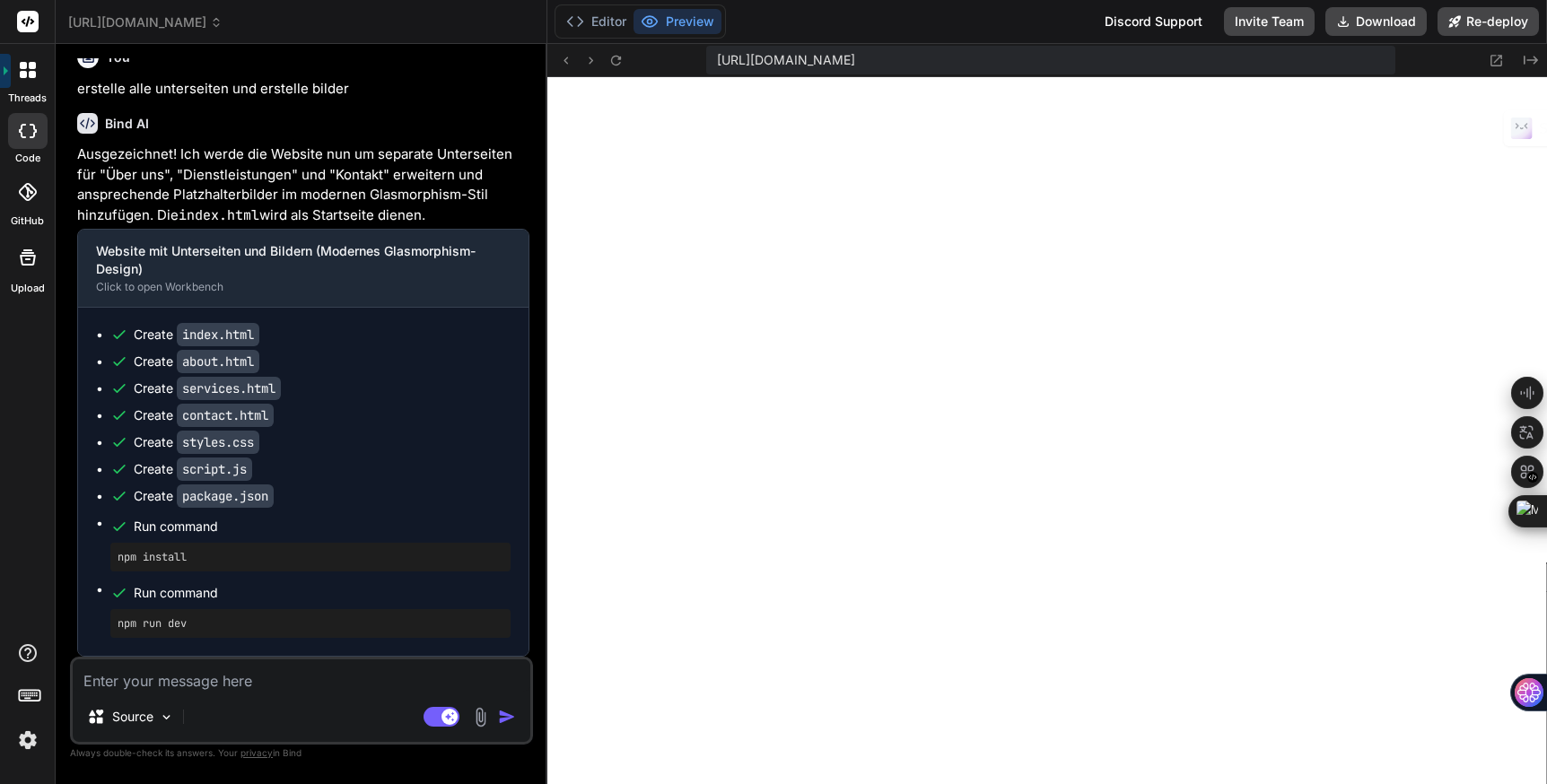
click at [479, 721] on img at bounding box center [480, 718] width 20 height 20
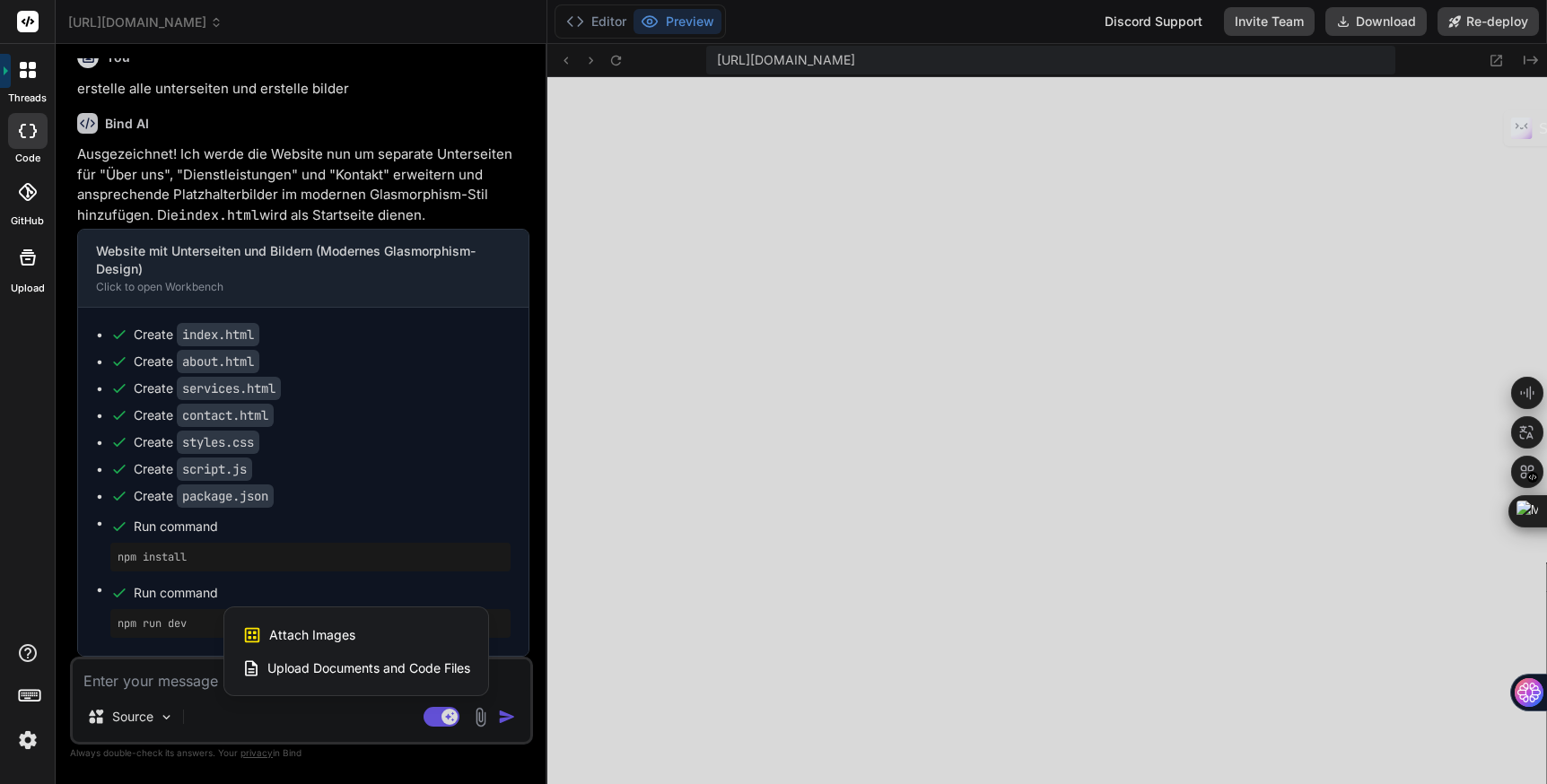
click at [559, 565] on div at bounding box center [773, 392] width 1547 height 784
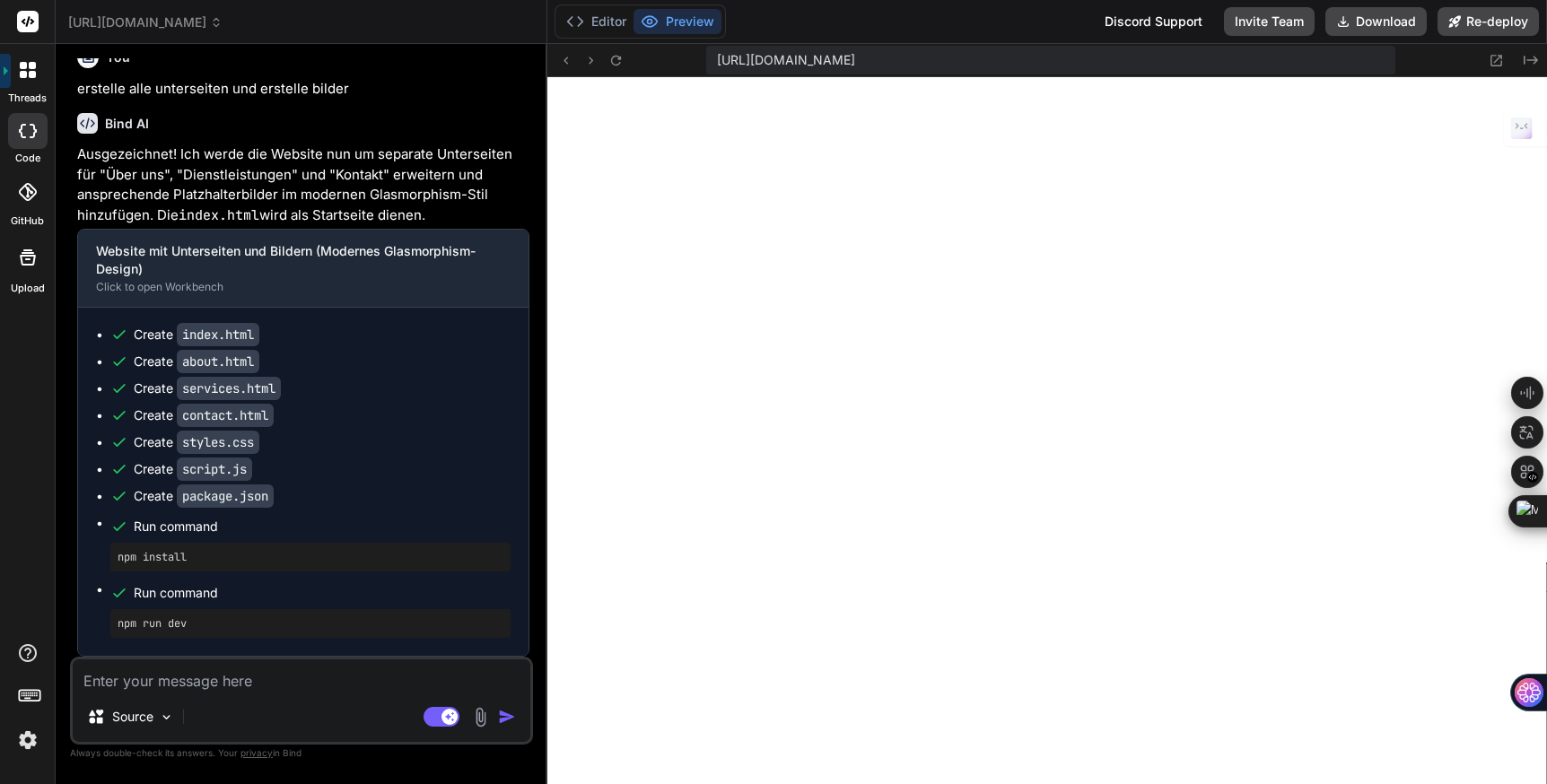
click at [480, 711] on img at bounding box center [480, 718] width 20 height 20
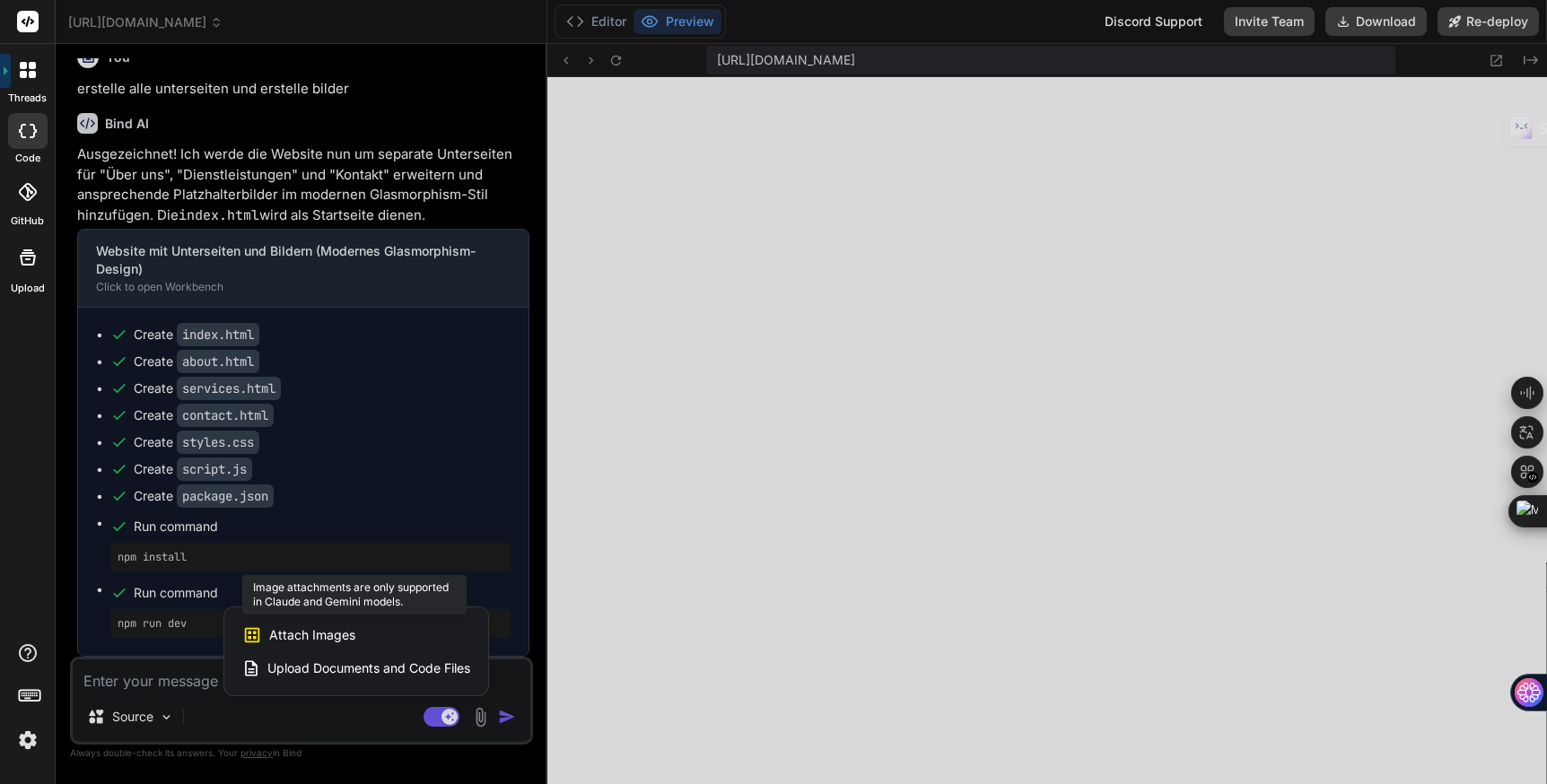
click at [381, 637] on div "Attach Images Image attachments are only supported in Claude and Gemini models." at bounding box center [356, 635] width 228 height 34
click at [193, 708] on div at bounding box center [773, 392] width 1547 height 784
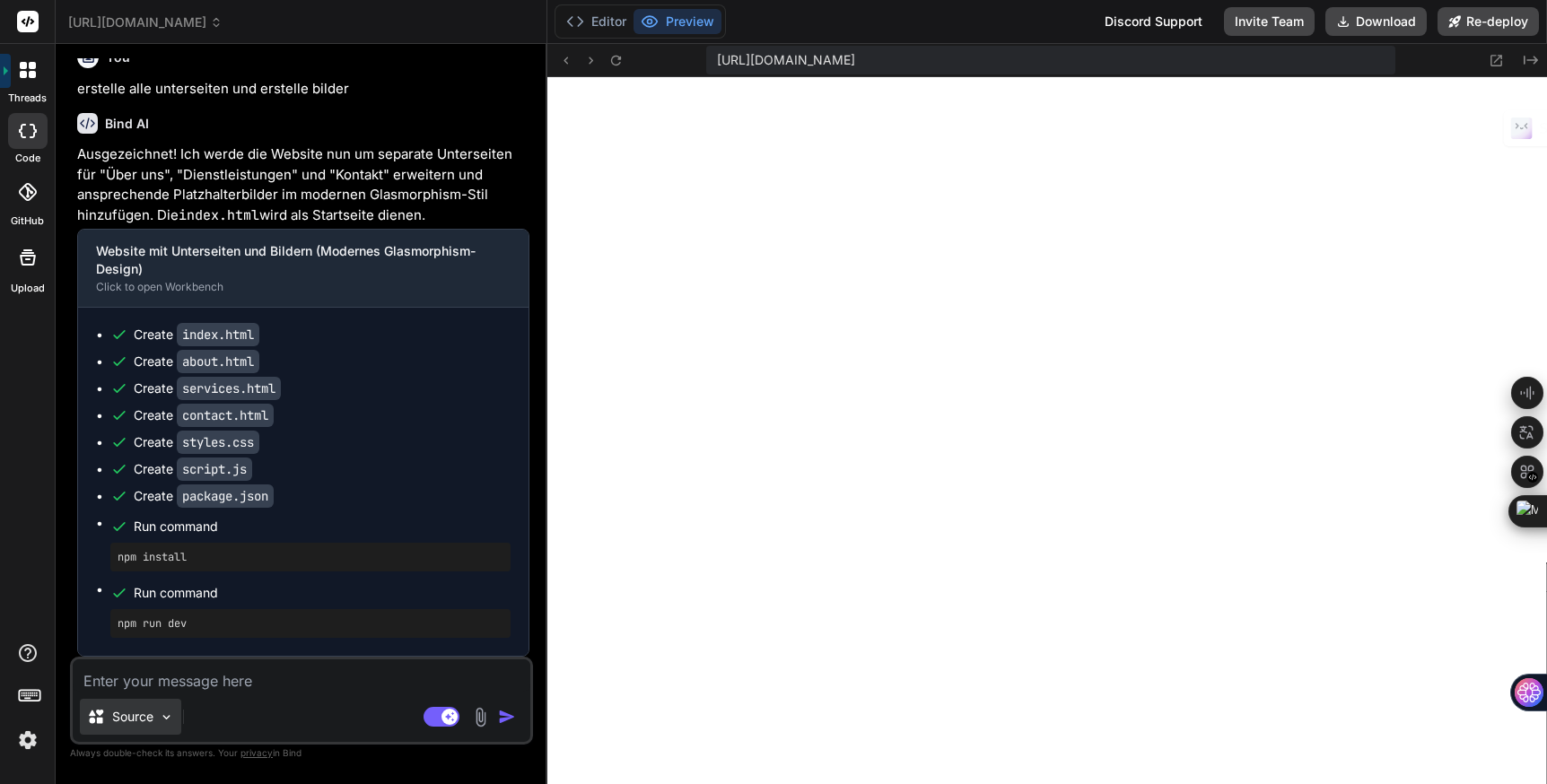
click at [163, 715] on img at bounding box center [166, 718] width 16 height 16
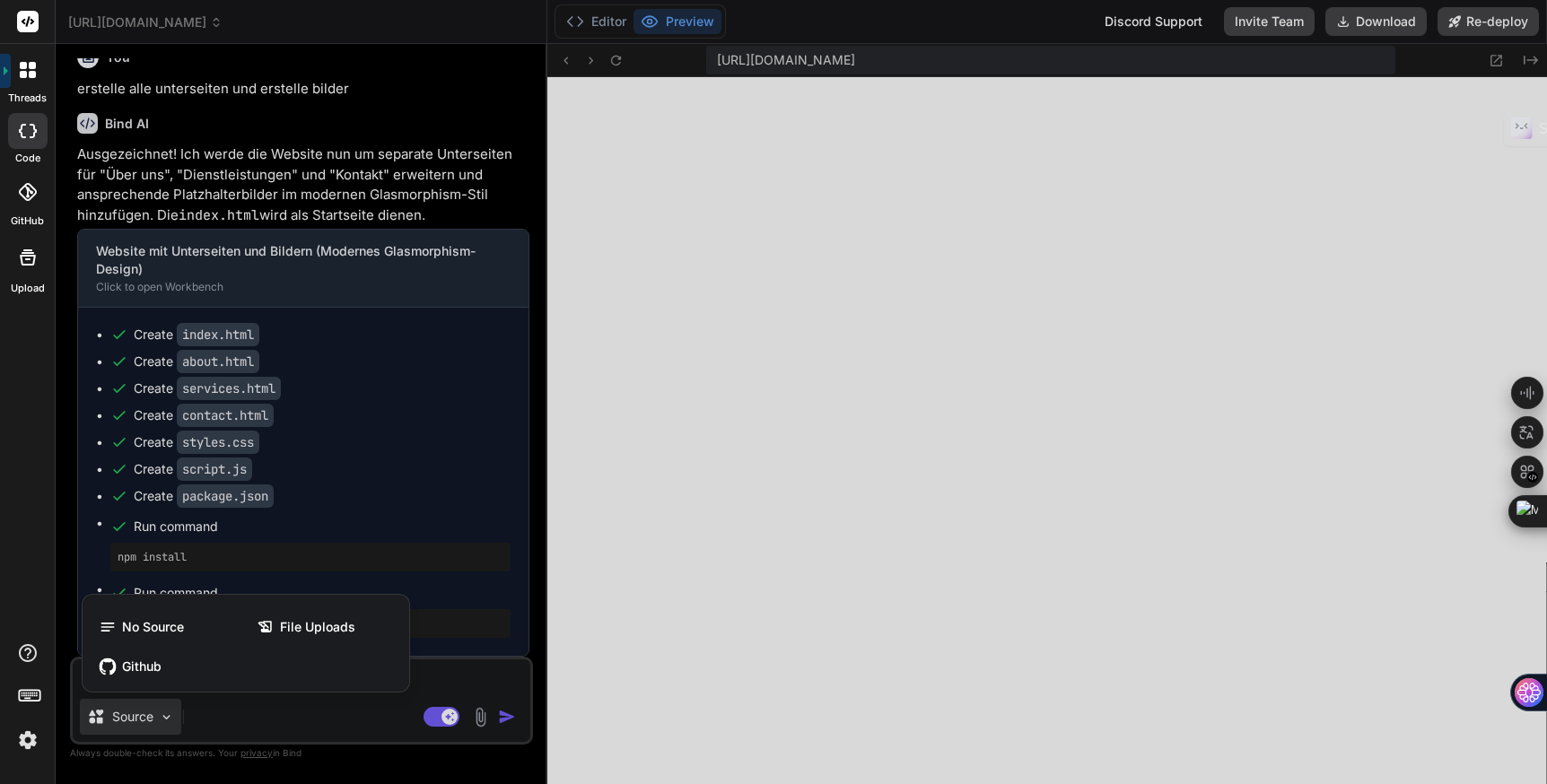
click at [262, 719] on div at bounding box center [773, 392] width 1547 height 784
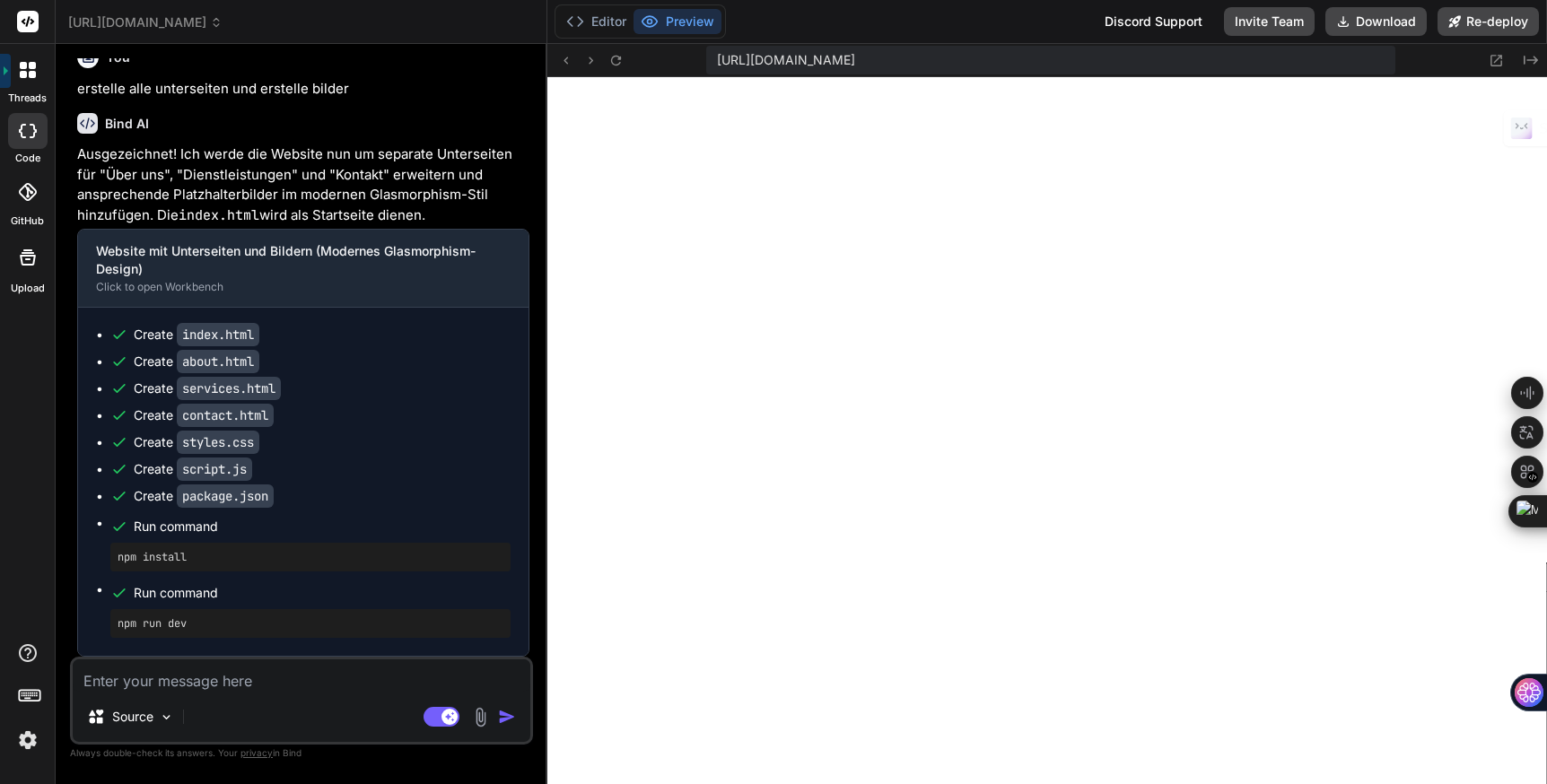
click at [484, 711] on img at bounding box center [480, 718] width 20 height 20
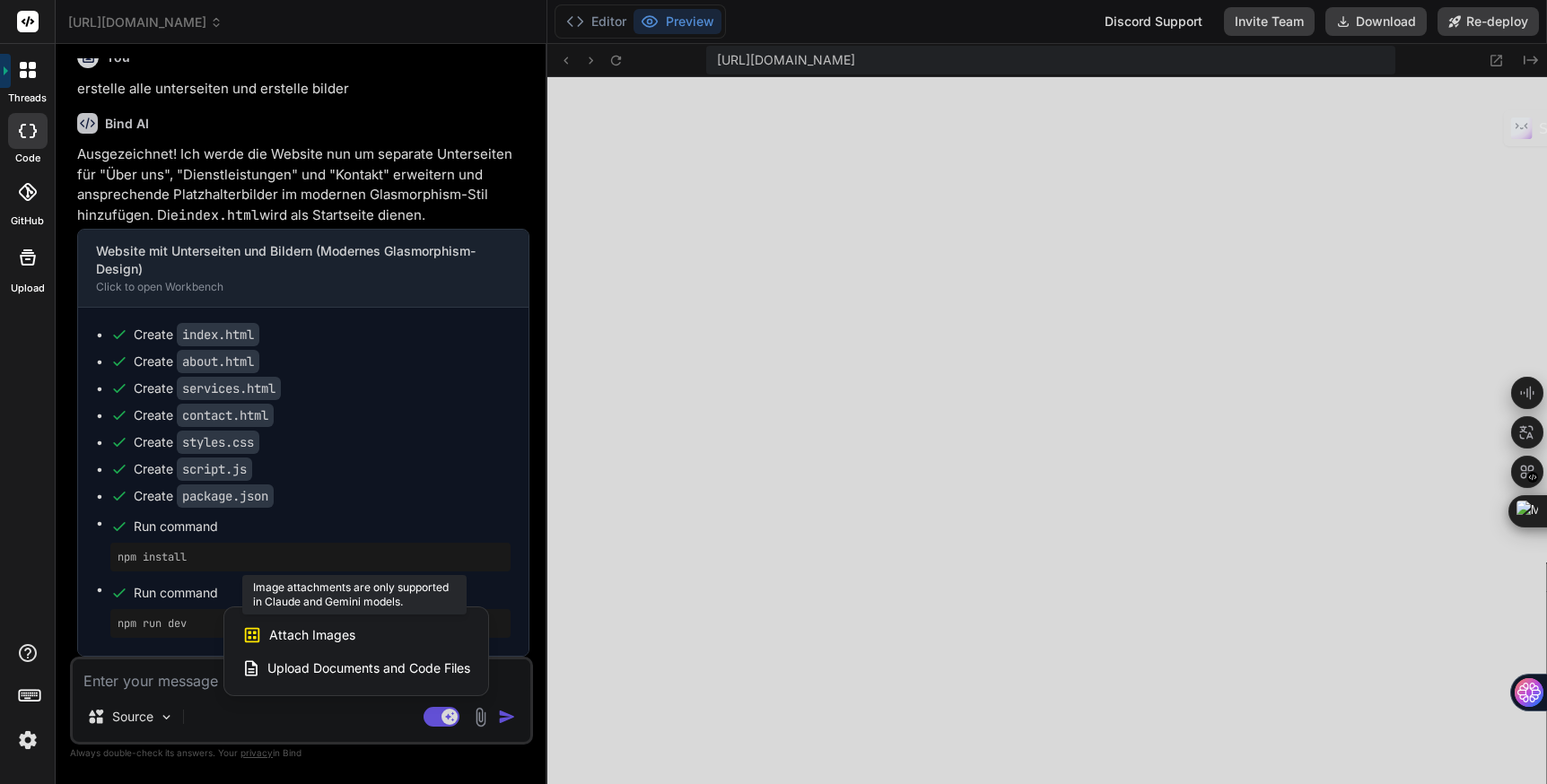
click at [343, 626] on span "Attach Images" at bounding box center [312, 635] width 87 height 18
click at [329, 719] on div at bounding box center [773, 392] width 1547 height 784
type textarea "x"
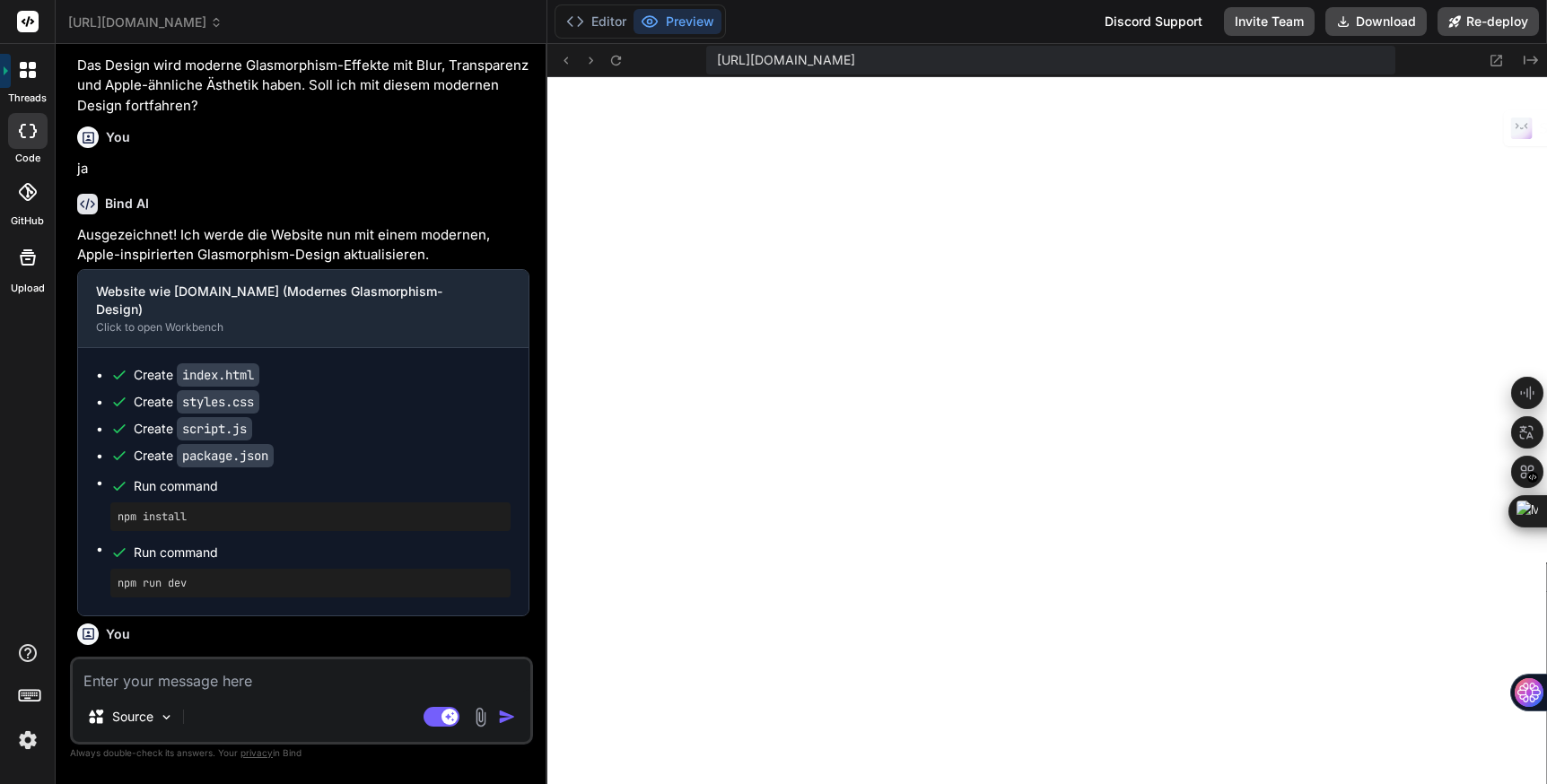
scroll to position [631, 0]
click at [223, 18] on span "website_wie_jaegermediagroup.de" at bounding box center [146, 22] width 155 height 18
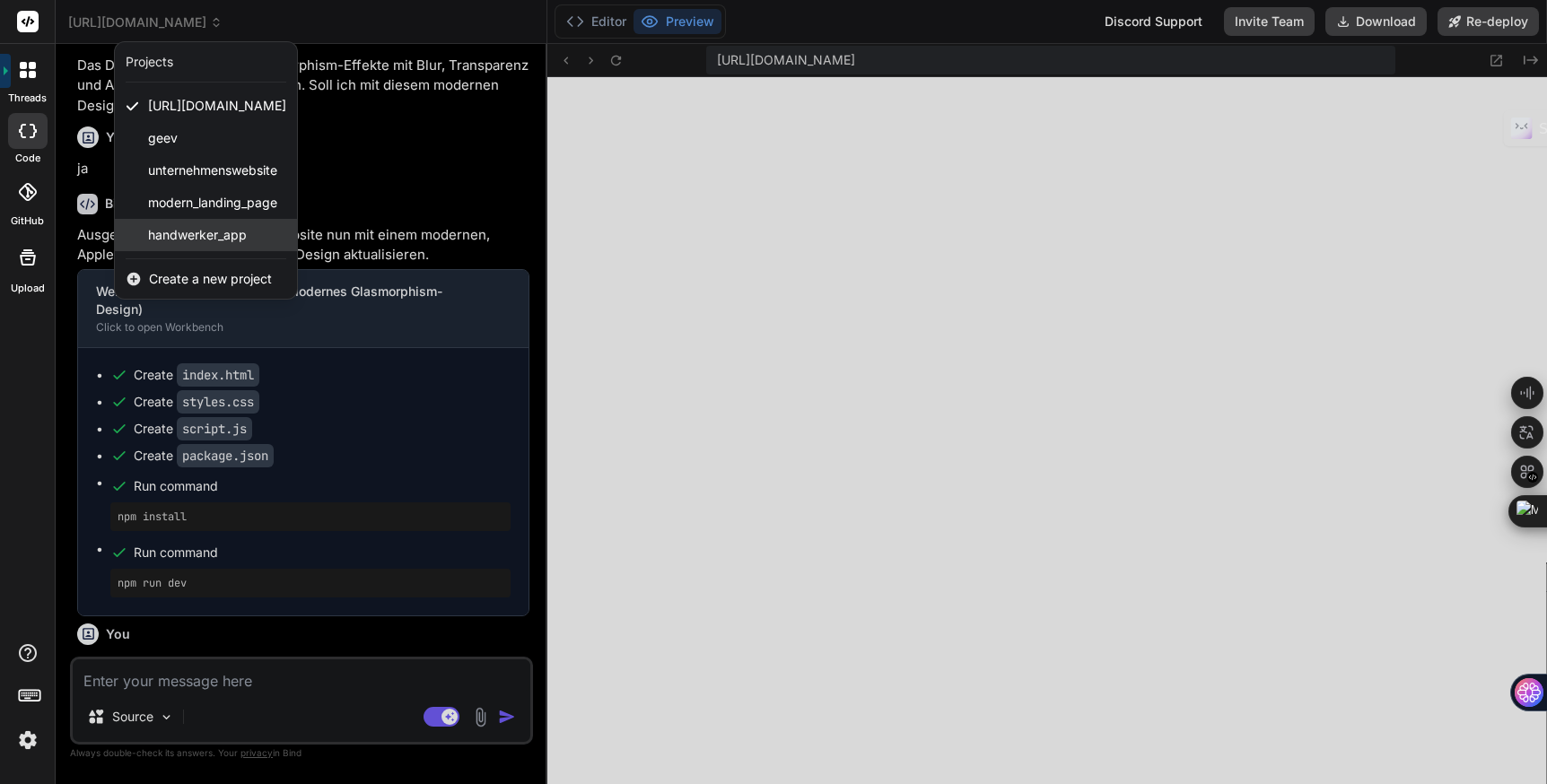
click at [220, 233] on span "handwerker_app" at bounding box center [197, 234] width 99 height 18
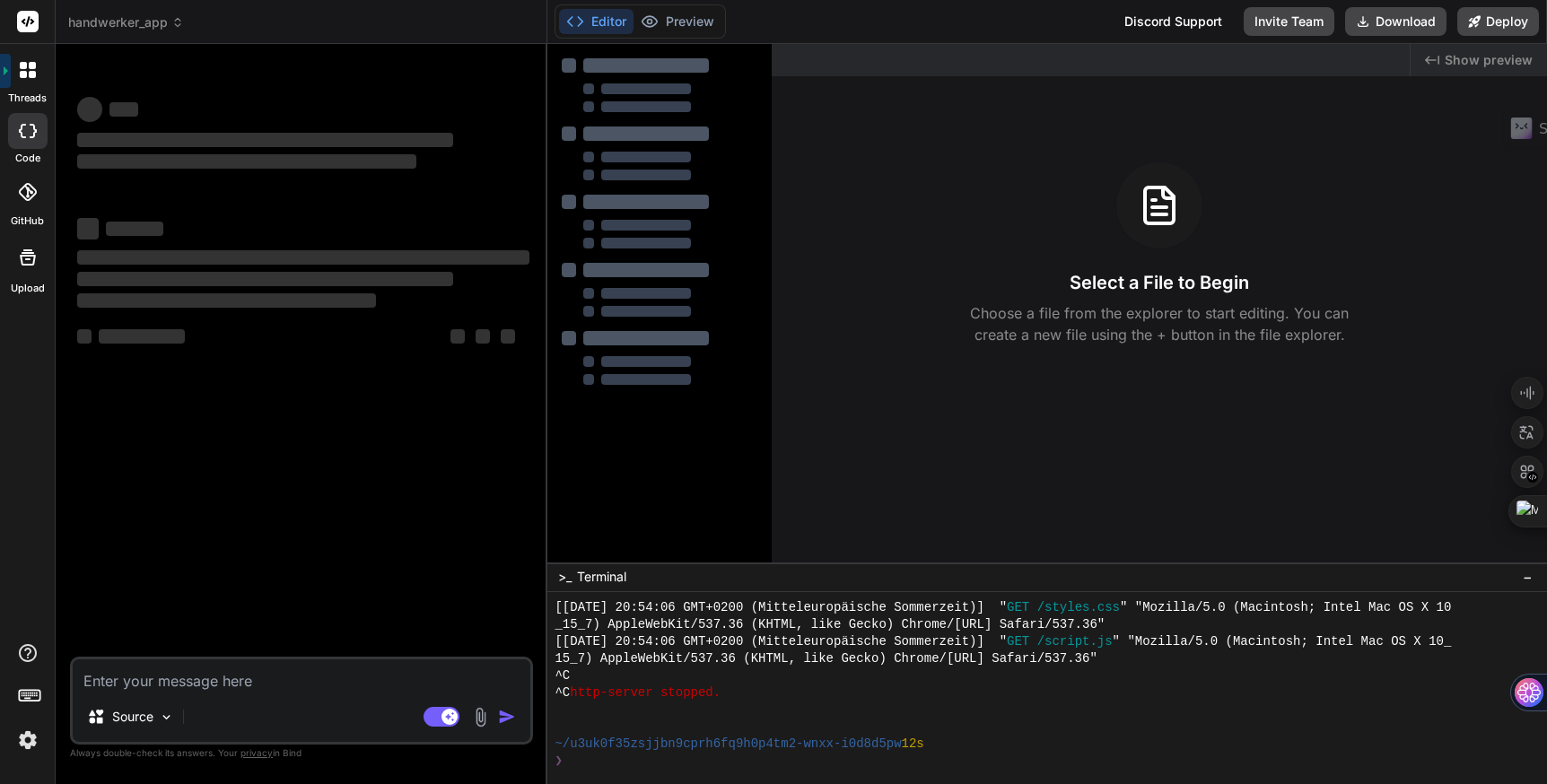
scroll to position [716, 0]
type textarea "x"
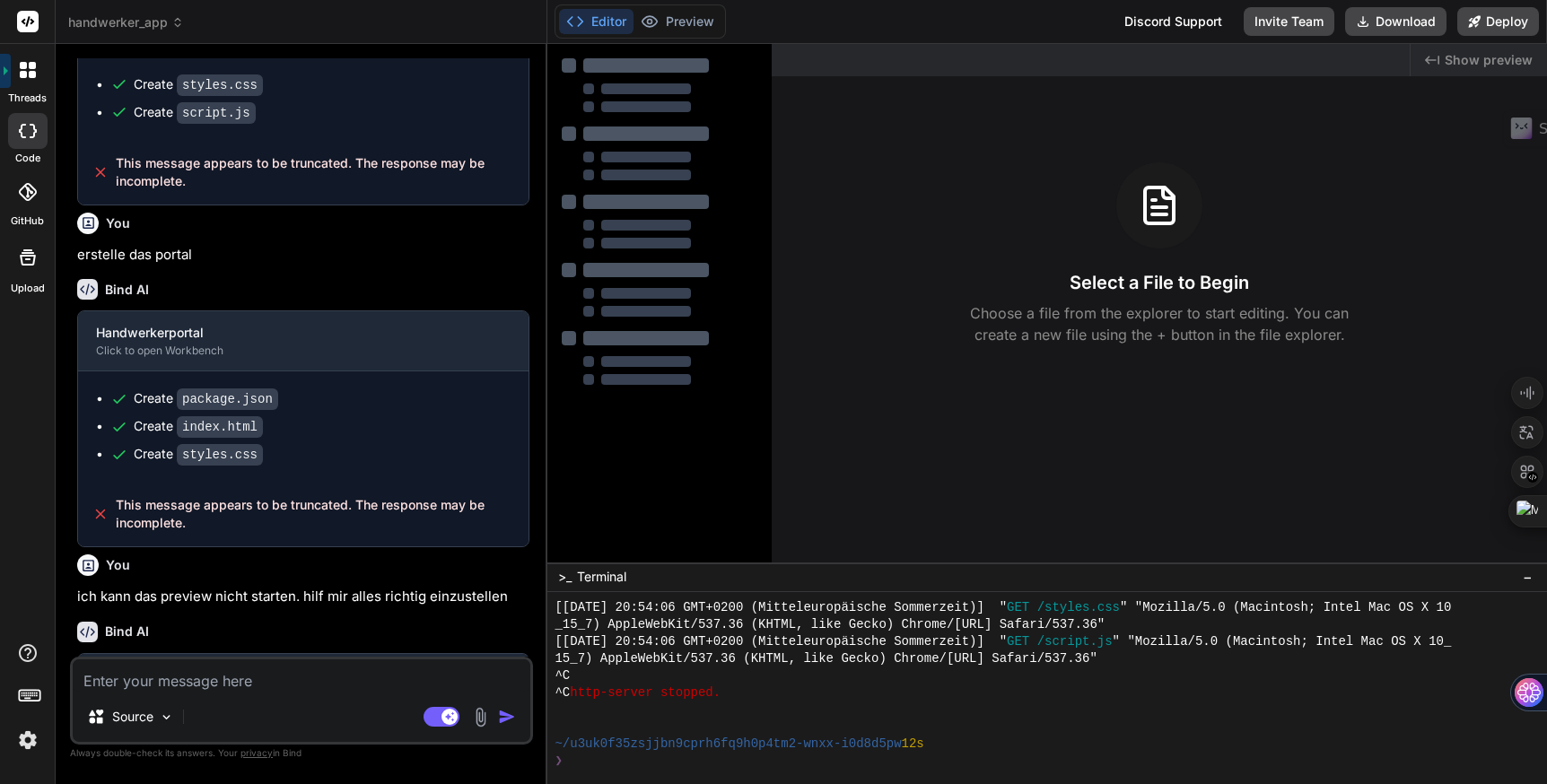
scroll to position [1086, 0]
click at [155, 23] on span "handwerker_app" at bounding box center [126, 22] width 116 height 18
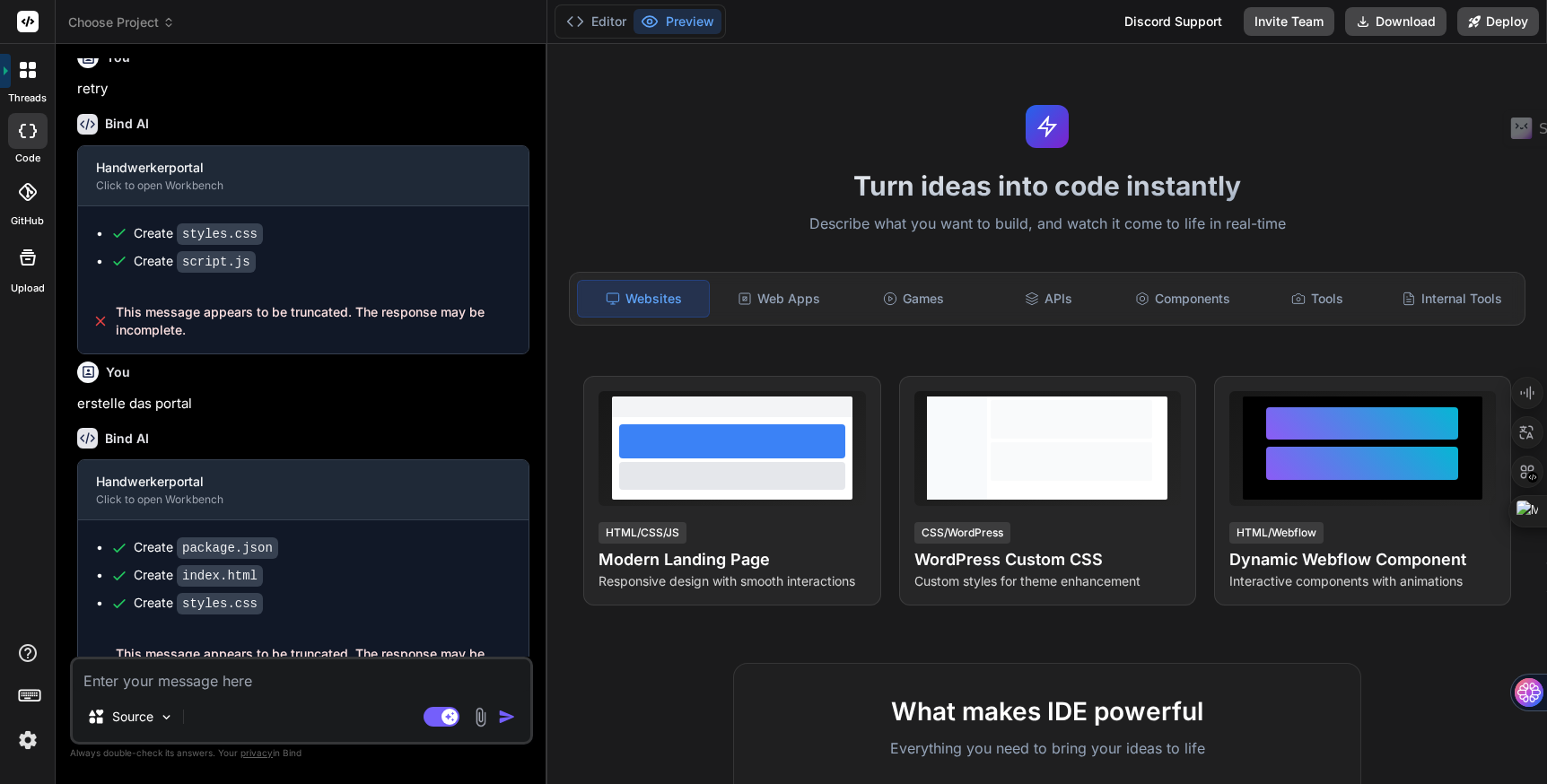
scroll to position [941, 0]
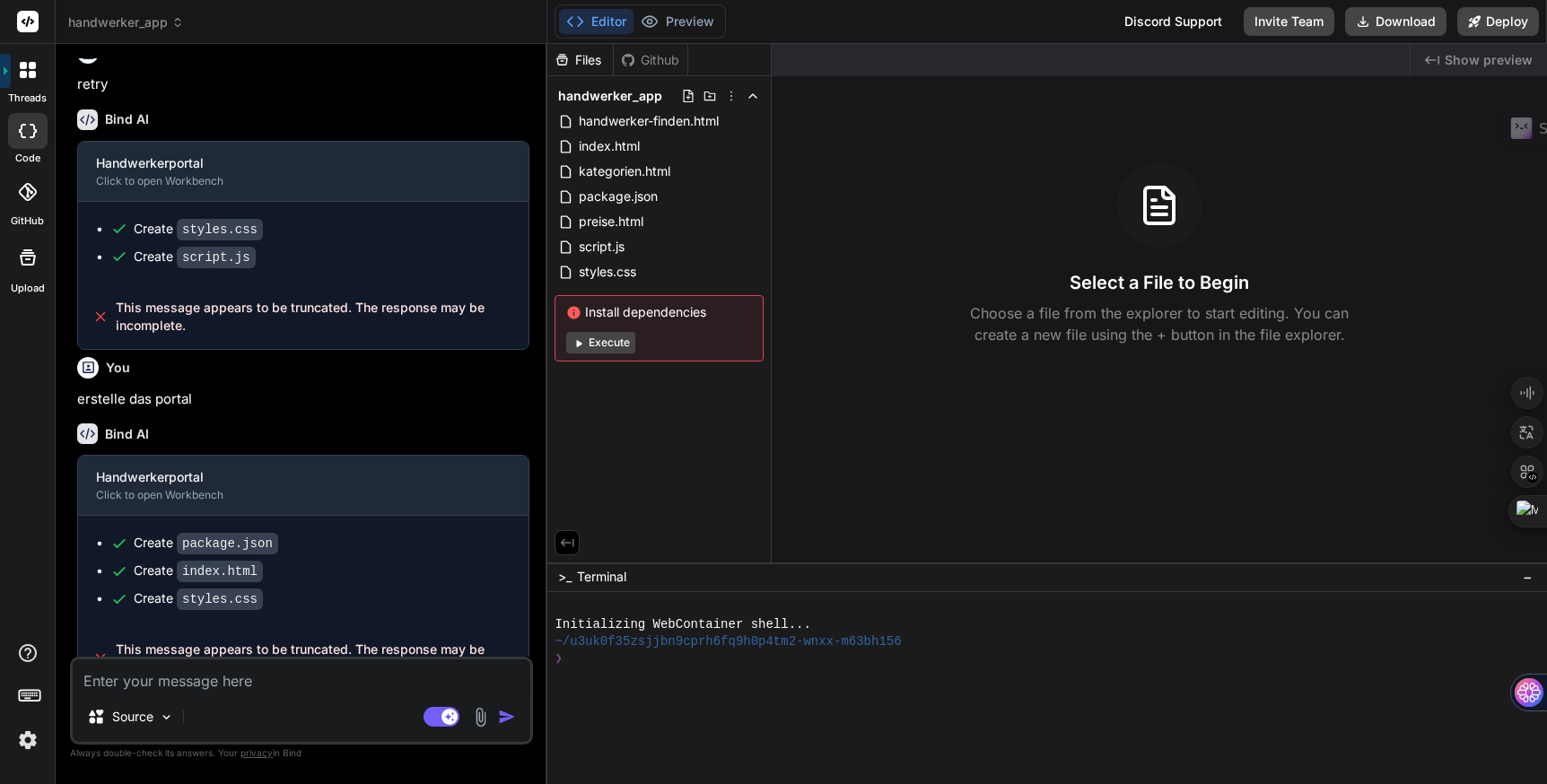
click at [150, 25] on span "handwerker_app" at bounding box center [126, 22] width 116 height 18
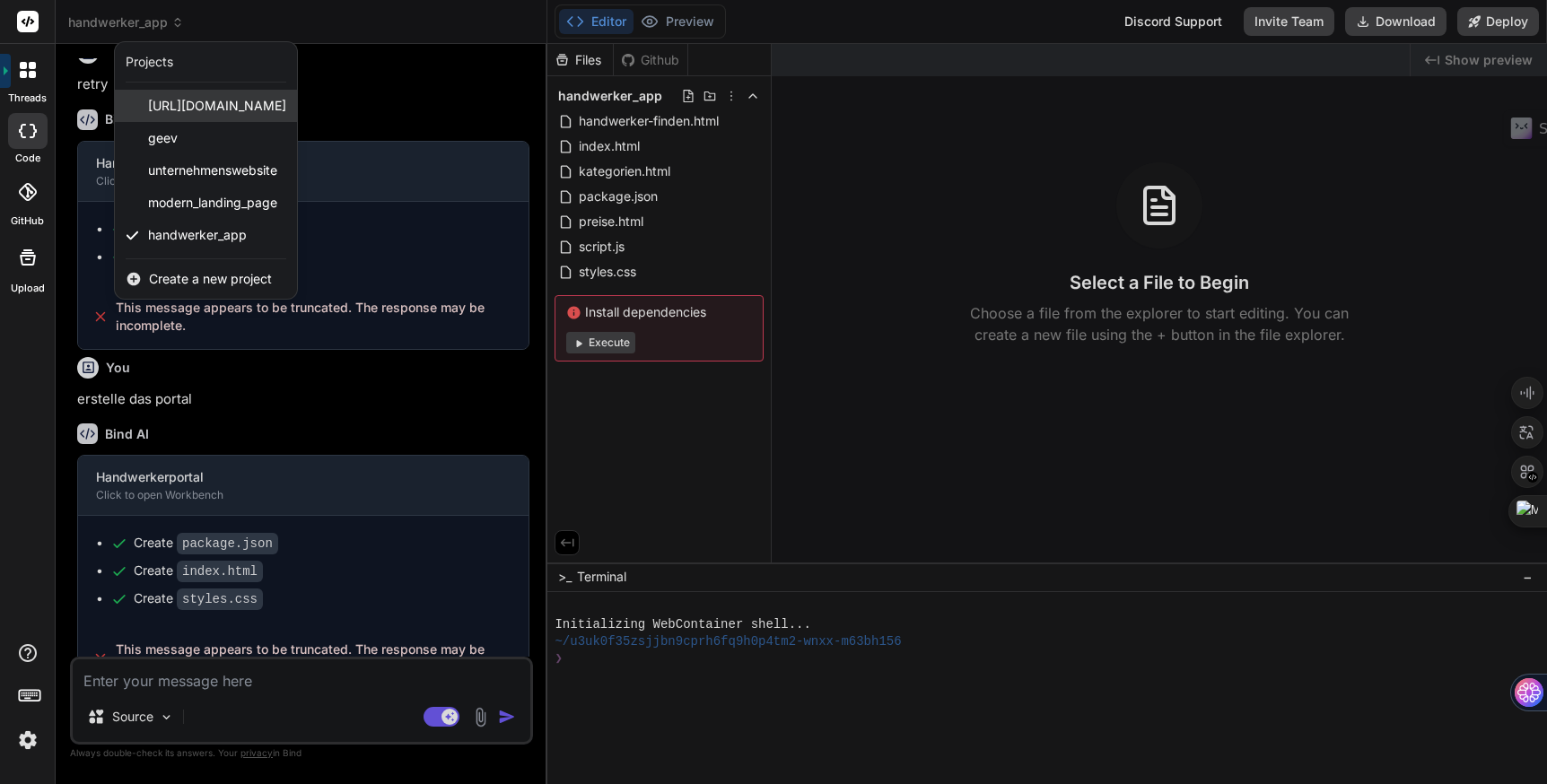
click at [215, 109] on span "[URL][DOMAIN_NAME]" at bounding box center [217, 105] width 138 height 18
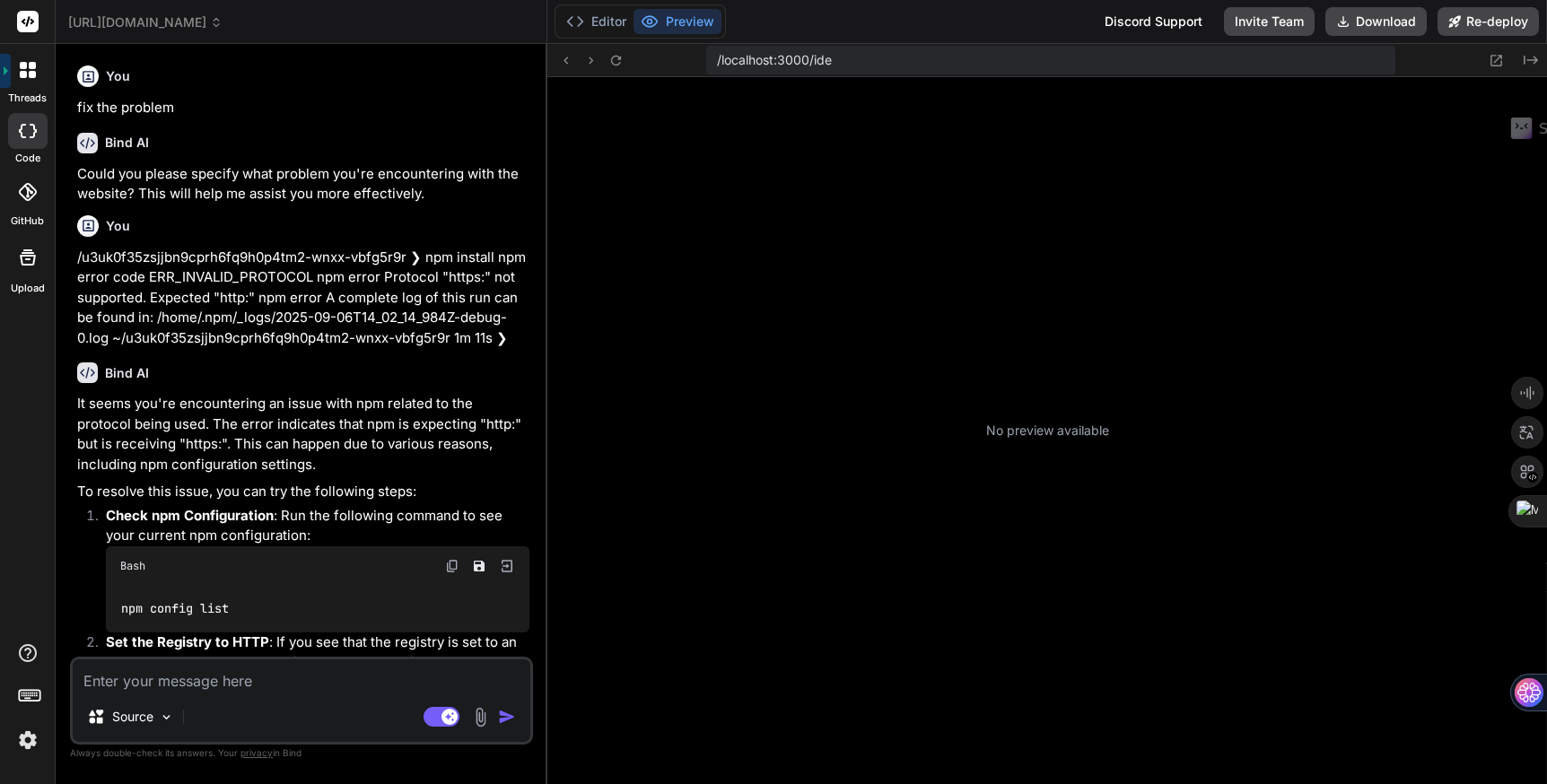
scroll to position [256, 0]
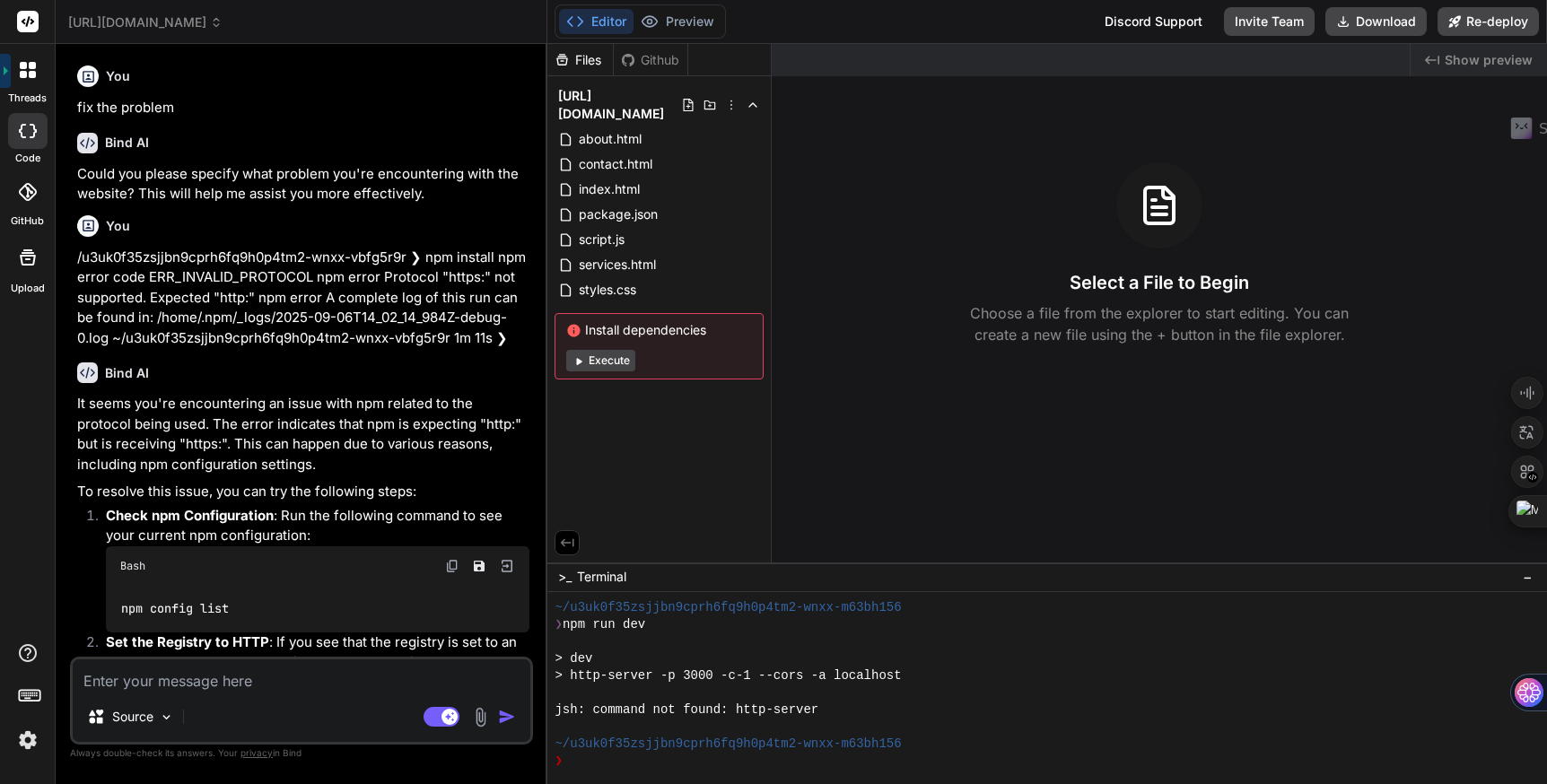
click at [485, 719] on img at bounding box center [480, 718] width 20 height 20
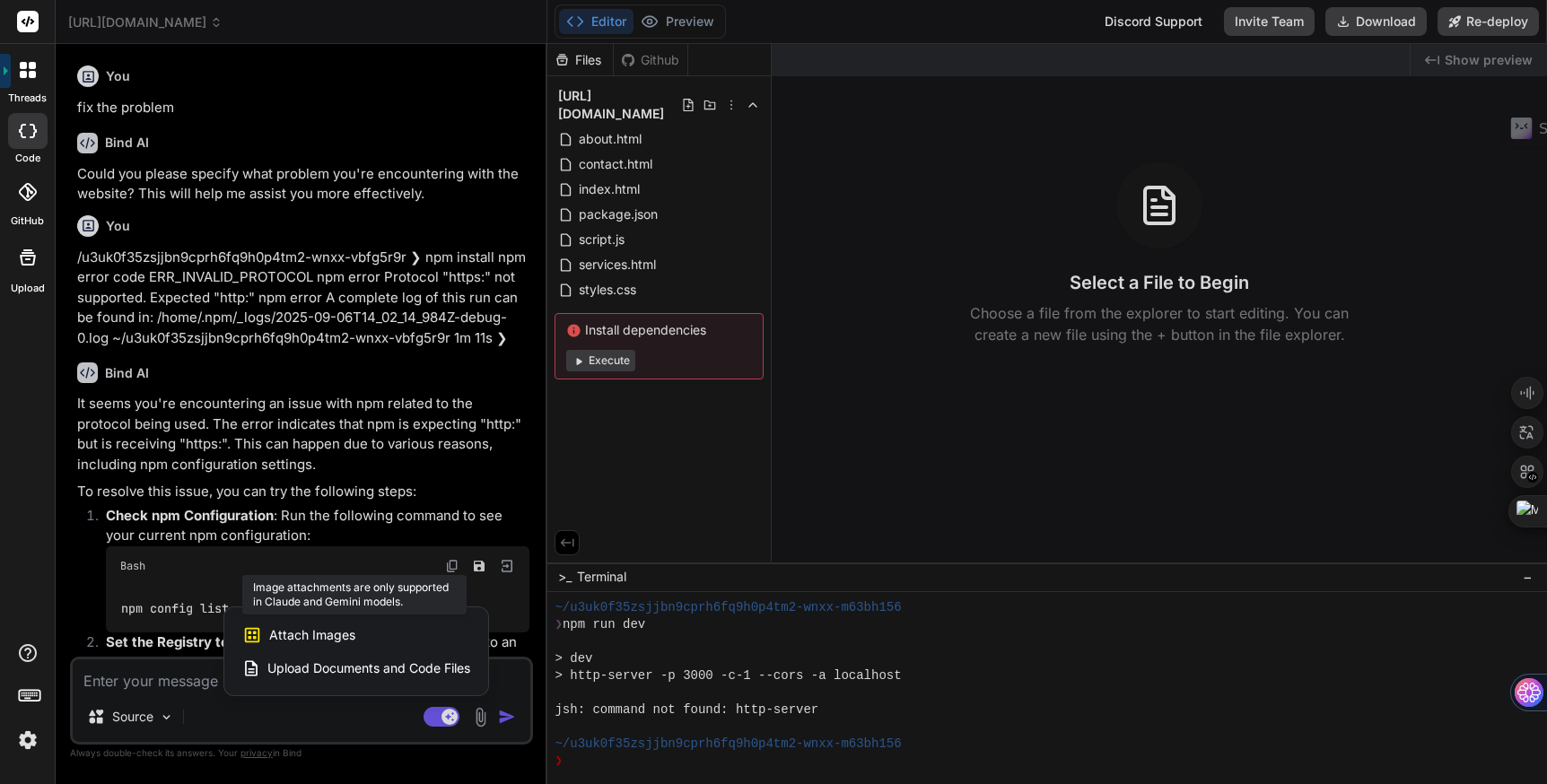
click at [339, 628] on span "Attach Images" at bounding box center [312, 635] width 87 height 18
click at [269, 719] on div at bounding box center [773, 392] width 1547 height 784
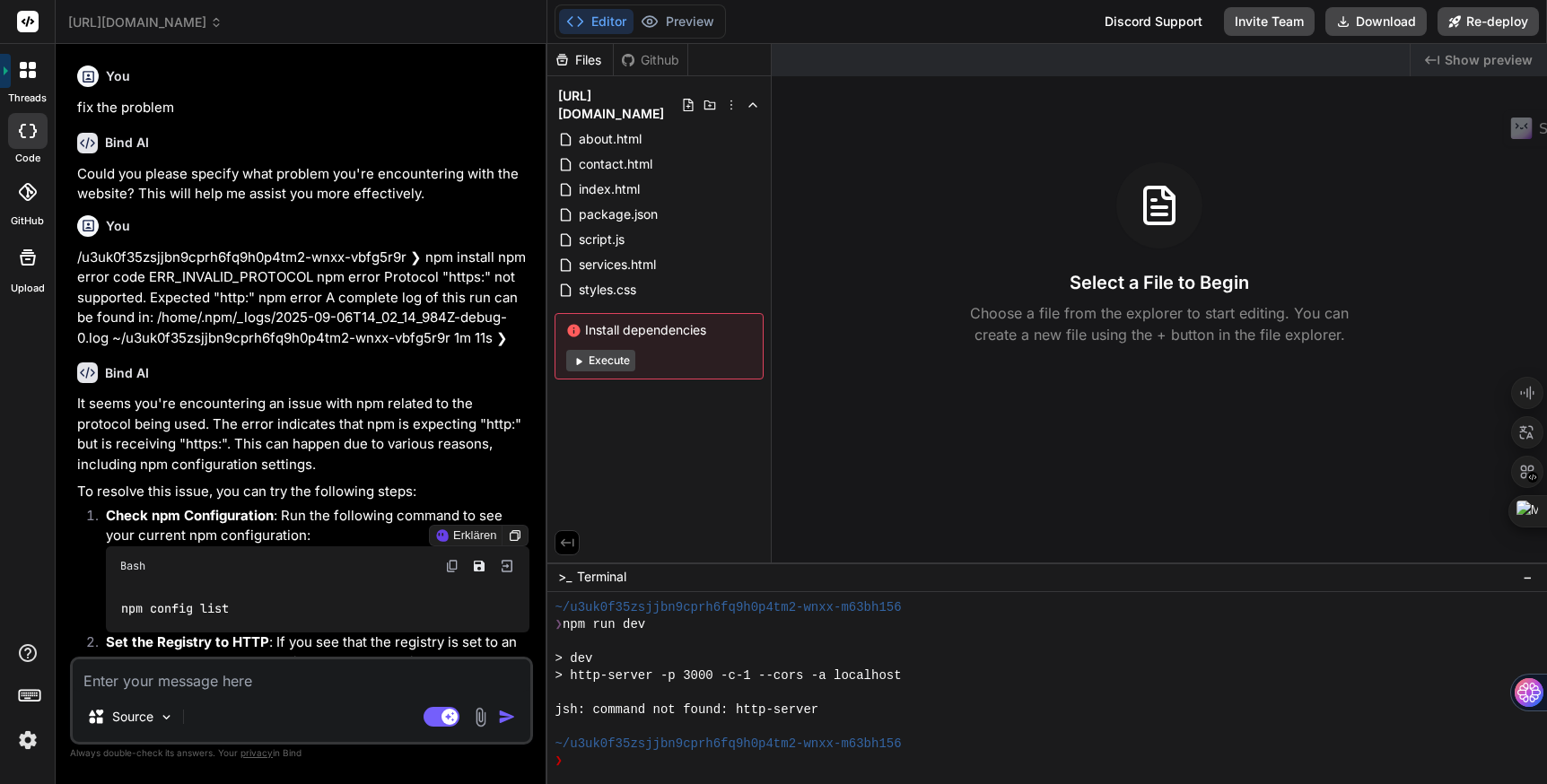
click at [325, 404] on p "It seems you're encountering an issue with npm related to the protocol being us…" at bounding box center [303, 435] width 452 height 81
click at [223, 26] on span "website_wie_jaegermediagroup.de" at bounding box center [146, 22] width 155 height 18
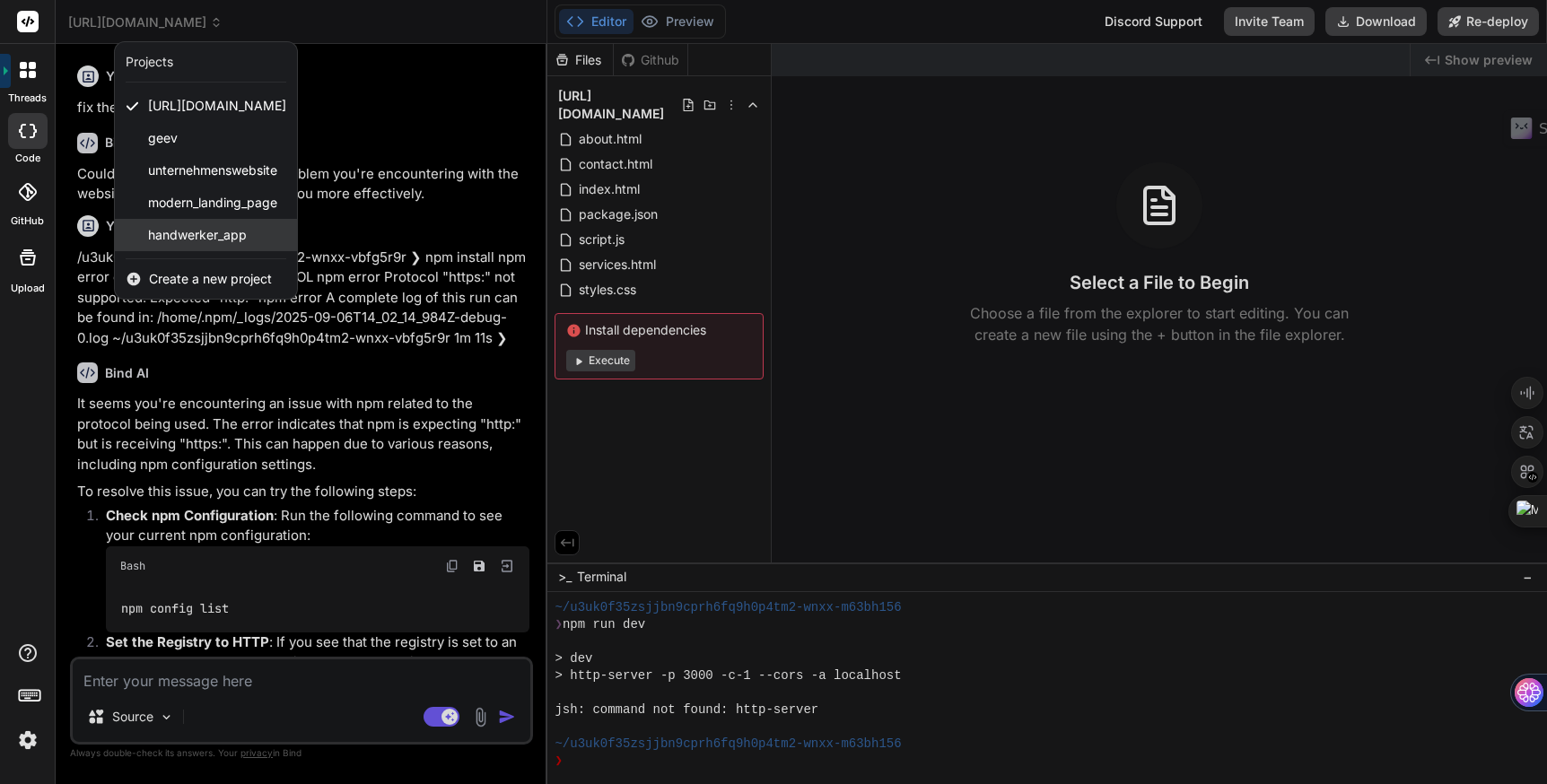
click at [210, 233] on span "handwerker_app" at bounding box center [197, 234] width 99 height 18
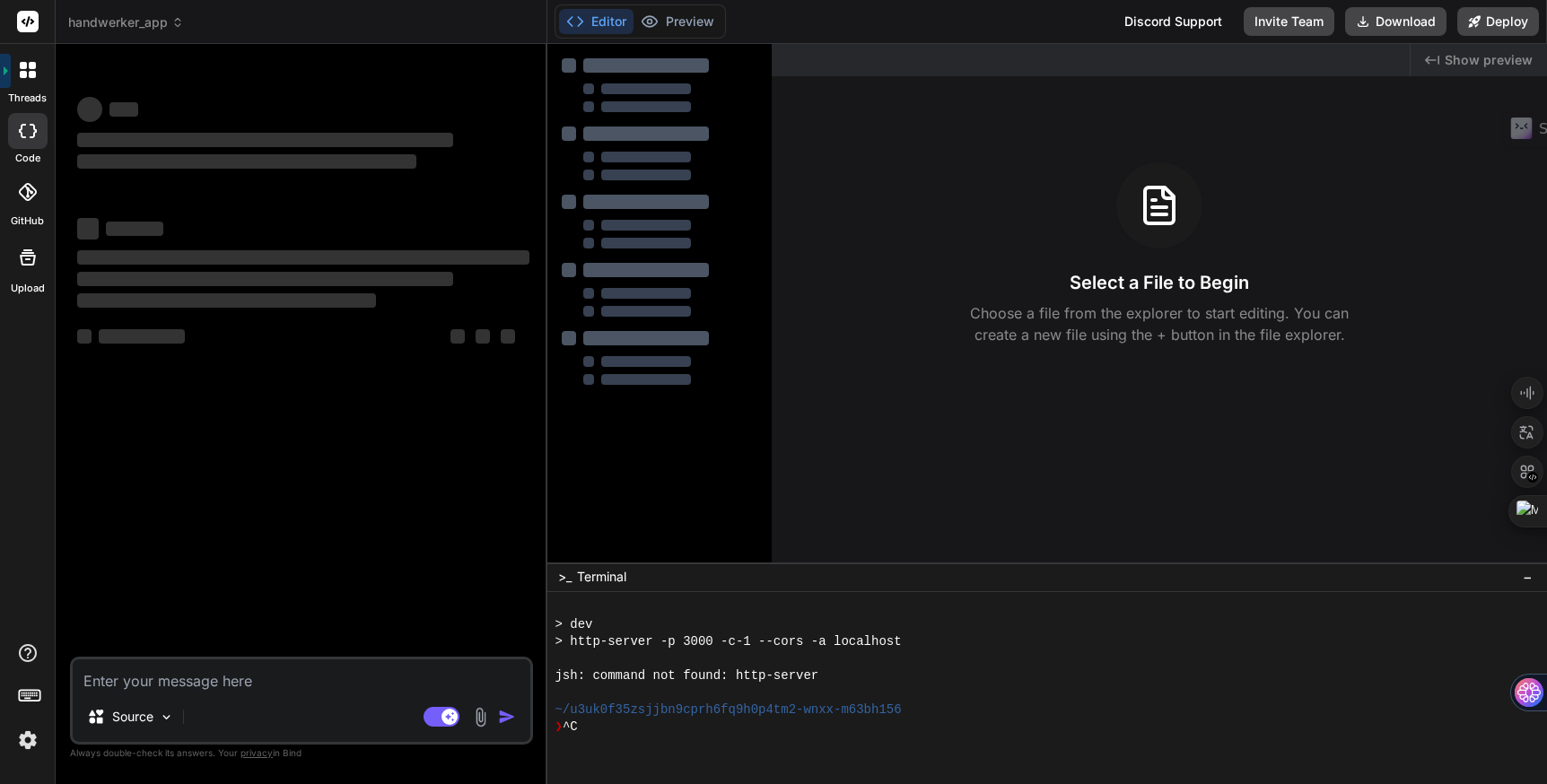
scroll to position [324, 0]
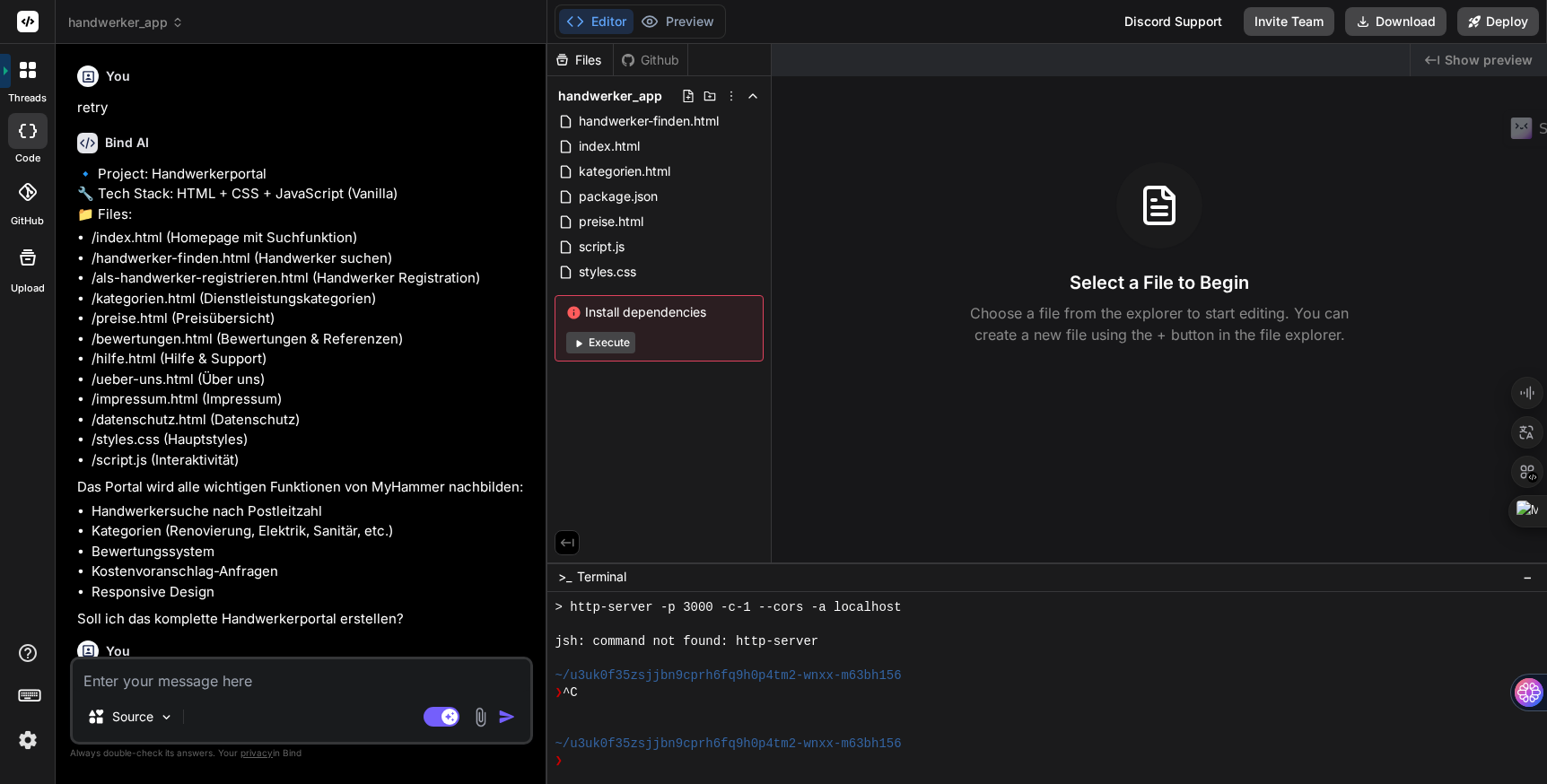
click at [619, 340] on button "Execute" at bounding box center [601, 342] width 69 height 21
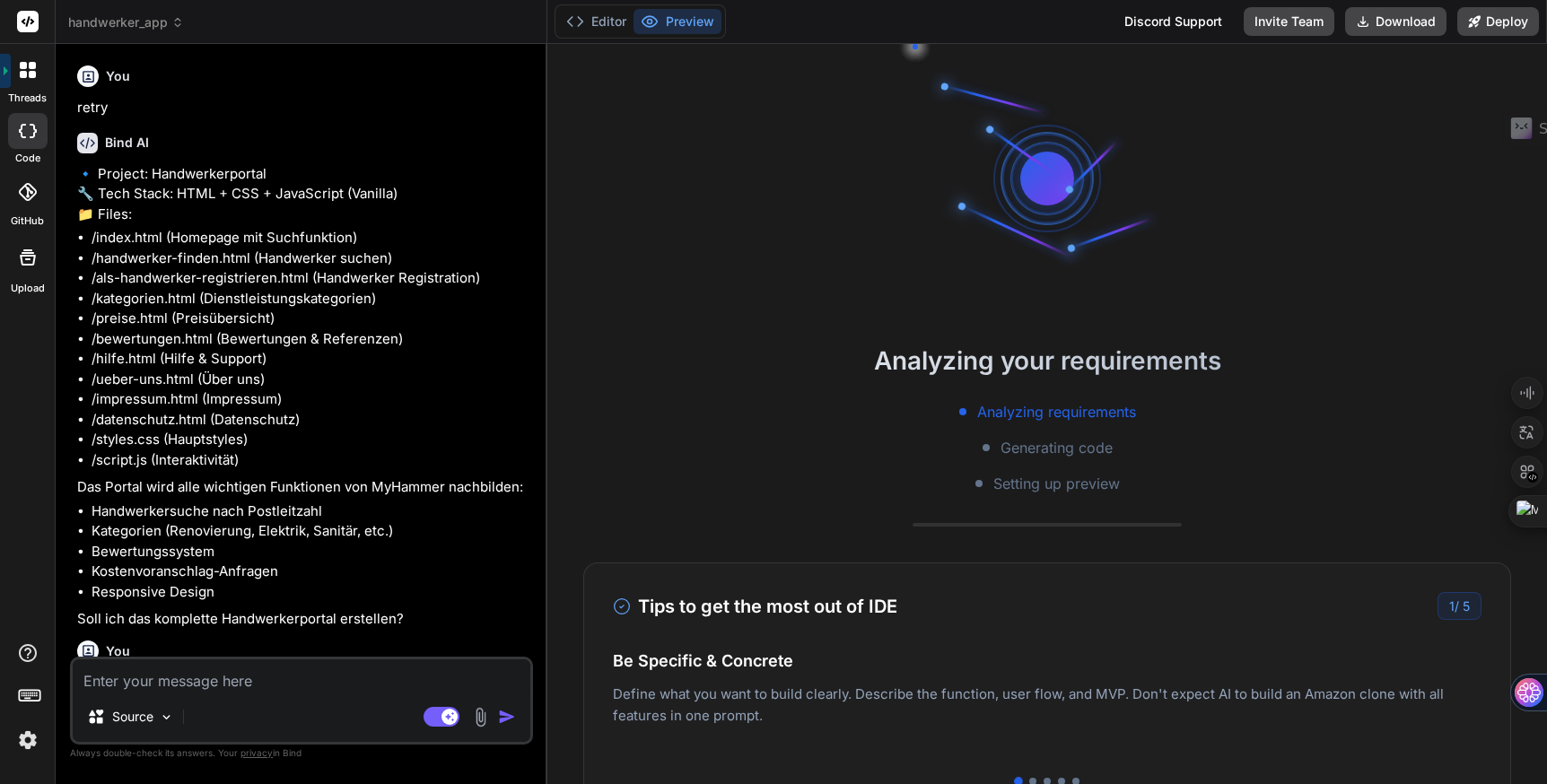
scroll to position [529, 0]
type textarea "x"
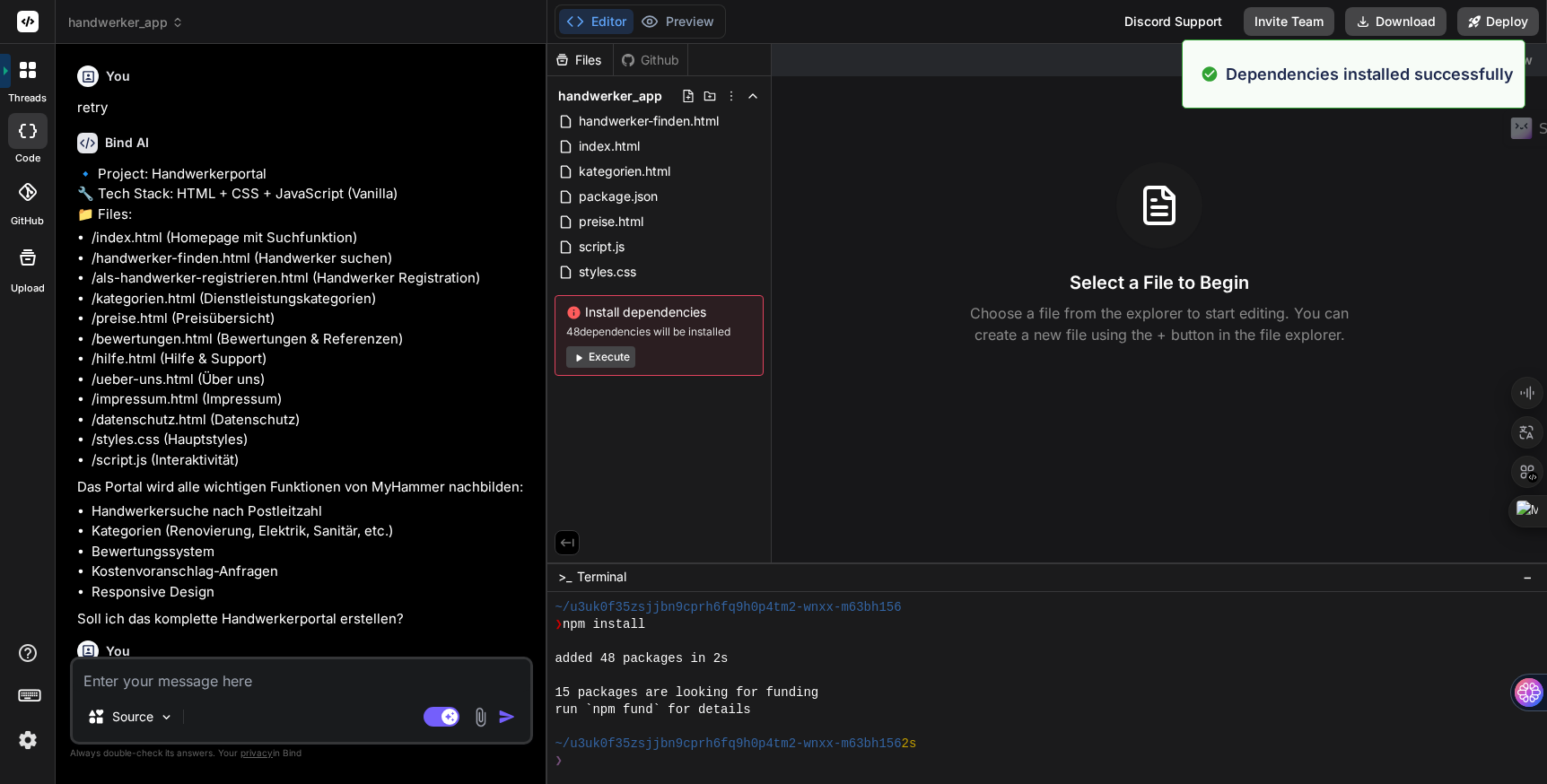
scroll to position [579, 0]
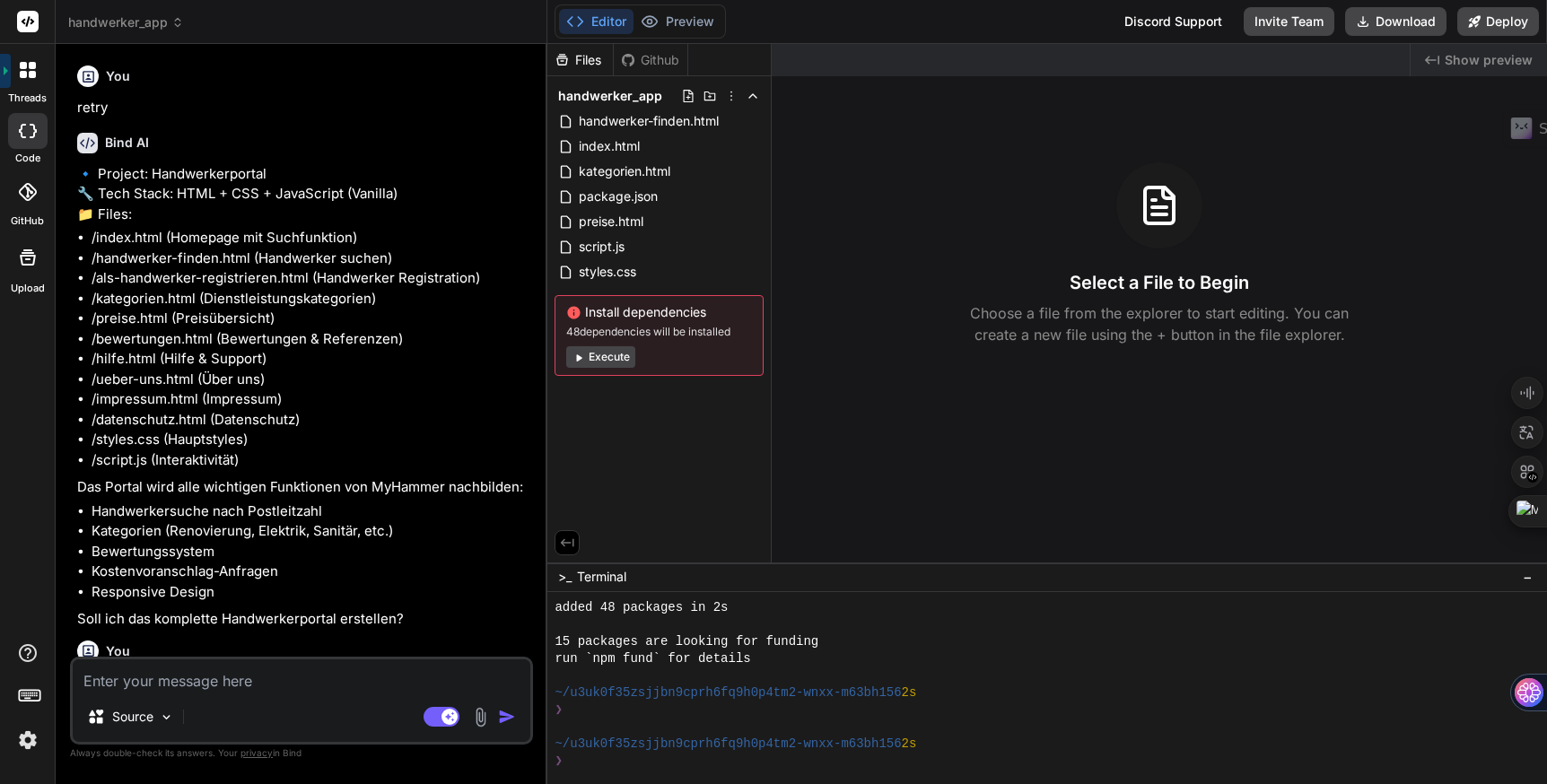
click at [189, 684] on textarea at bounding box center [301, 675] width 458 height 32
type textarea "s"
type textarea "x"
type textarea "st"
type textarea "x"
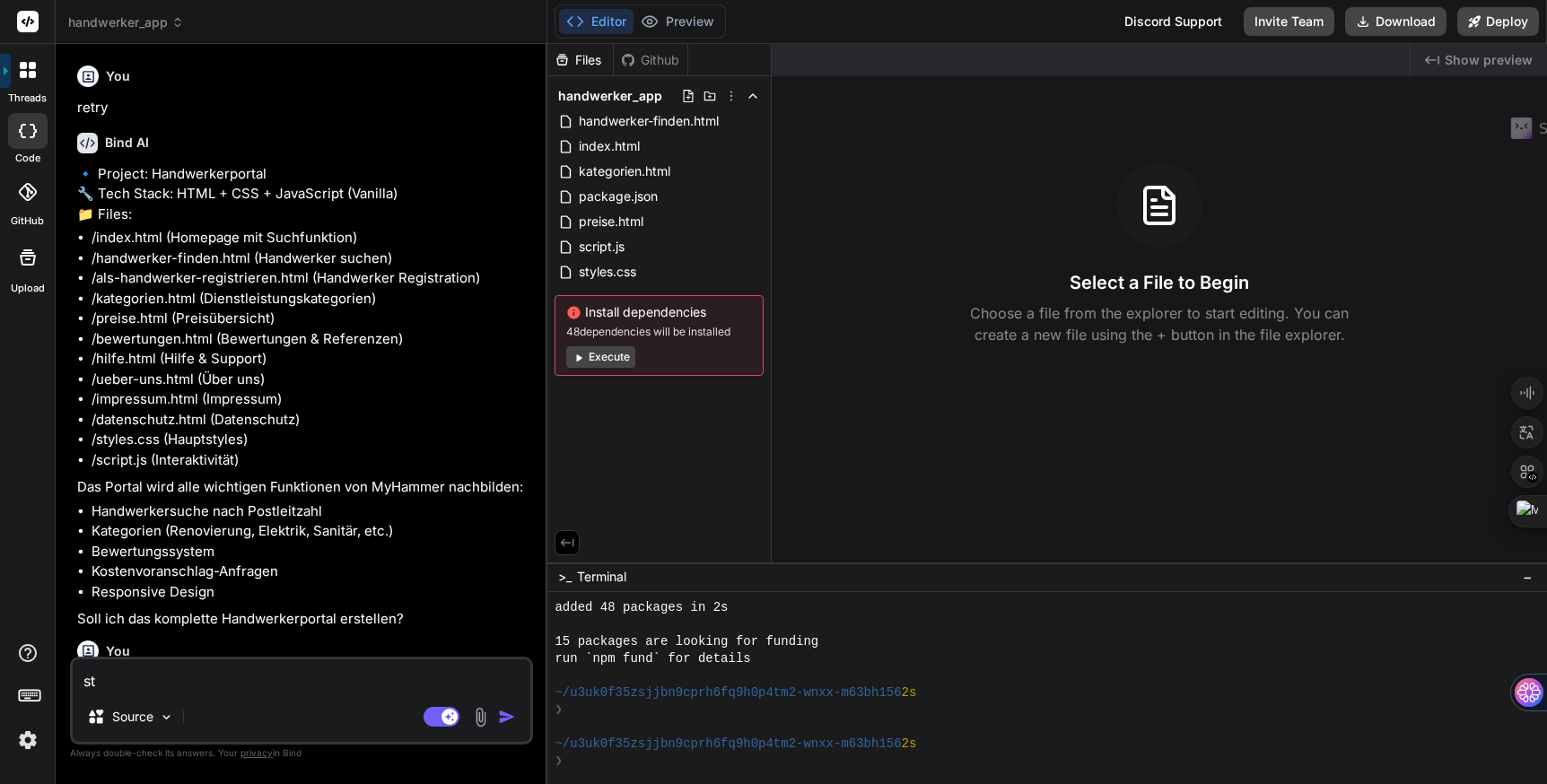
type textarea "sta"
type textarea "x"
type textarea "star"
type textarea "x"
type textarea "start"
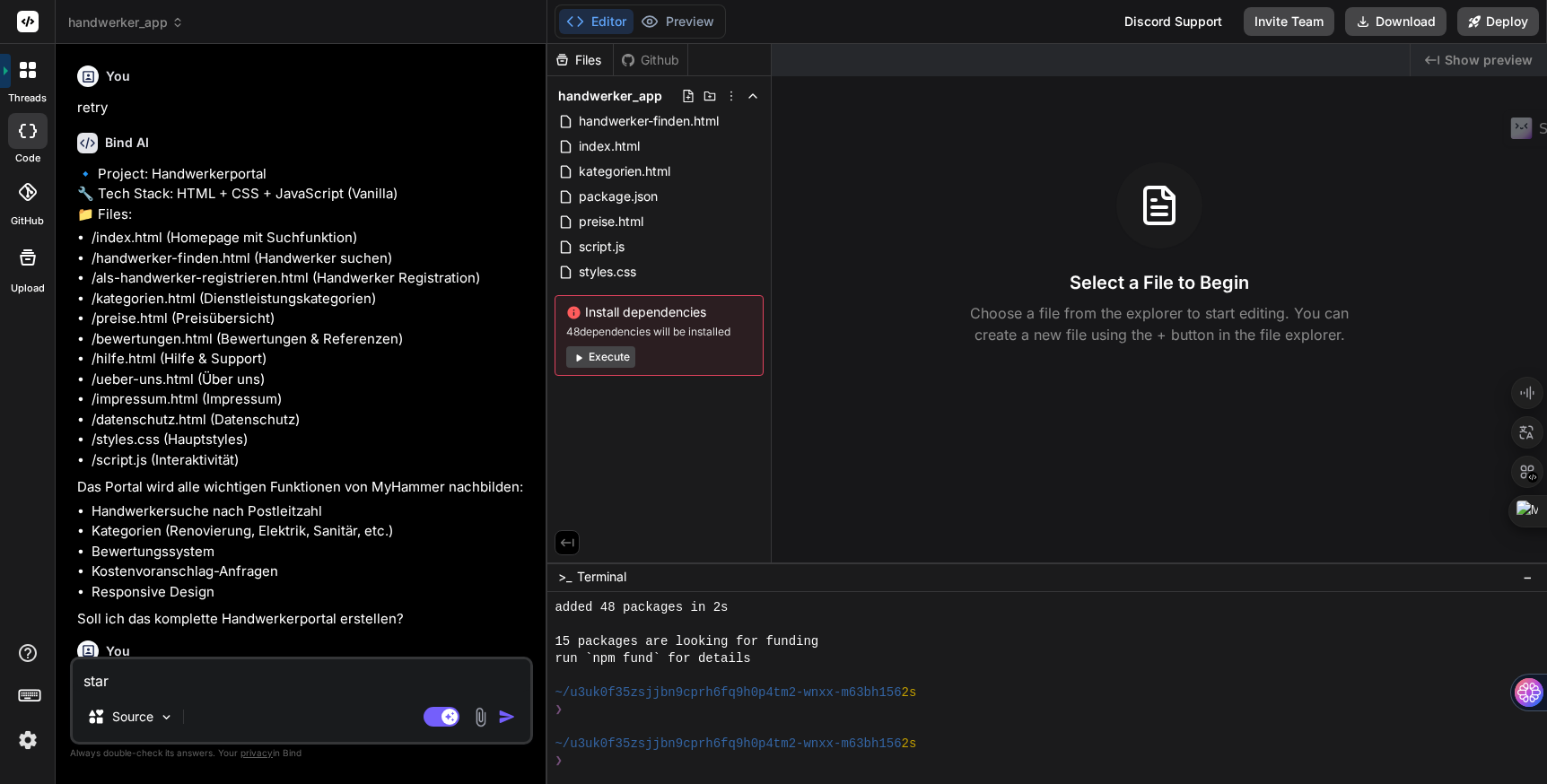
type textarea "x"
type textarea "starte"
type textarea "x"
type textarea "starte"
type textarea "x"
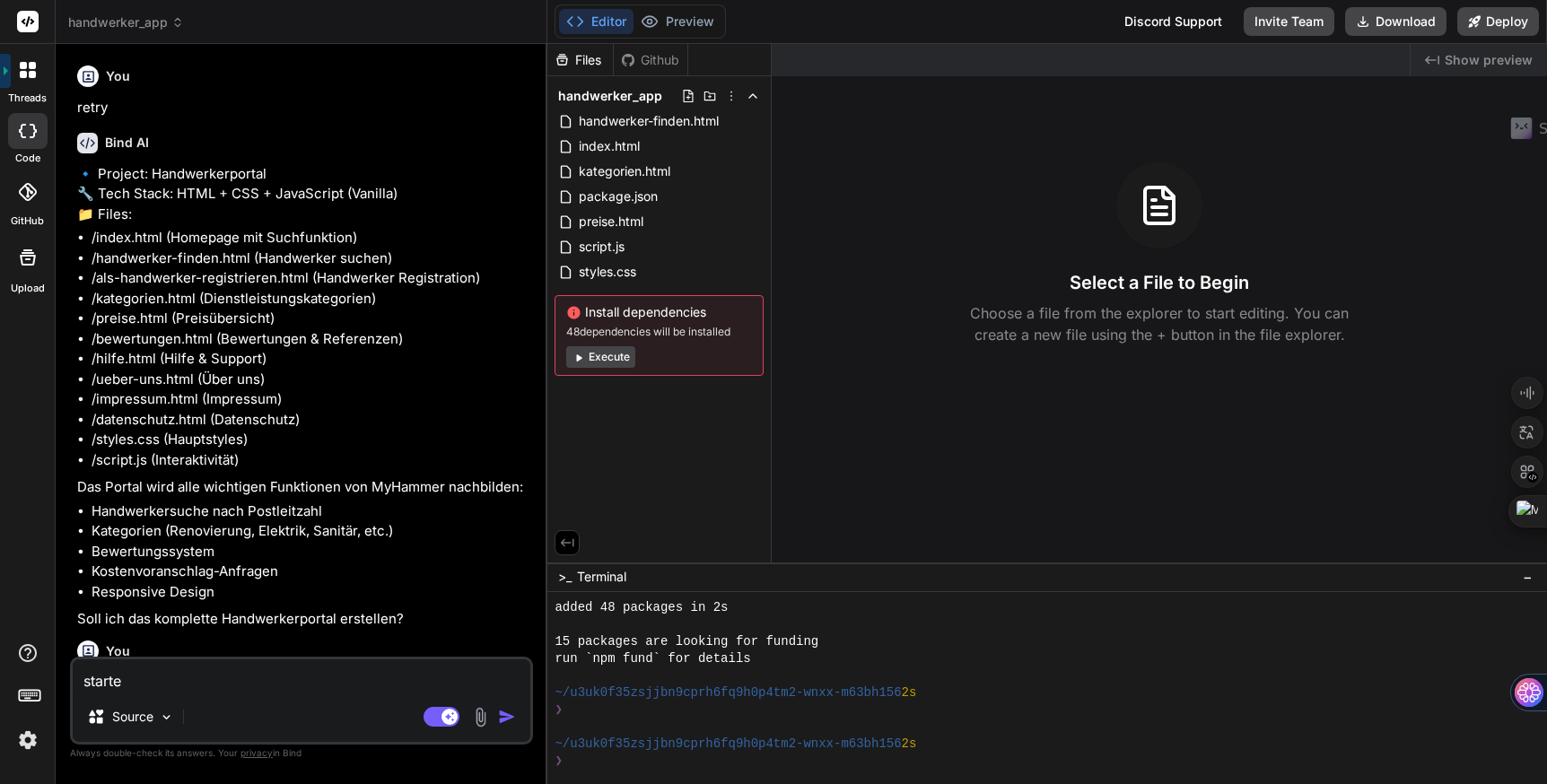
type textarea "starte d"
type textarea "x"
type textarea "starte da"
type textarea "x"
type textarea "starte das"
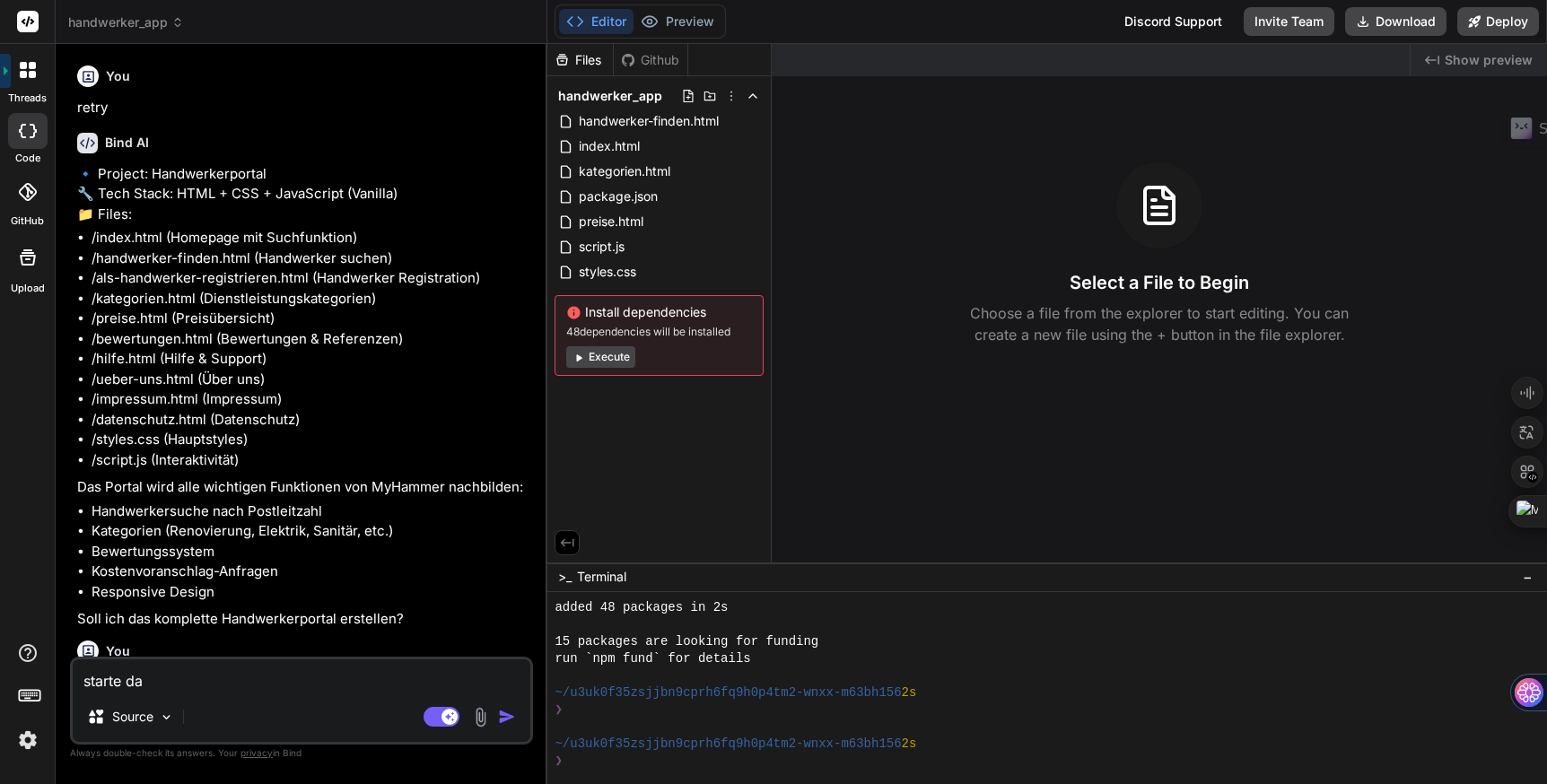
type textarea "x"
type textarea "starte das"
type textarea "x"
type textarea "starte das p"
type textarea "x"
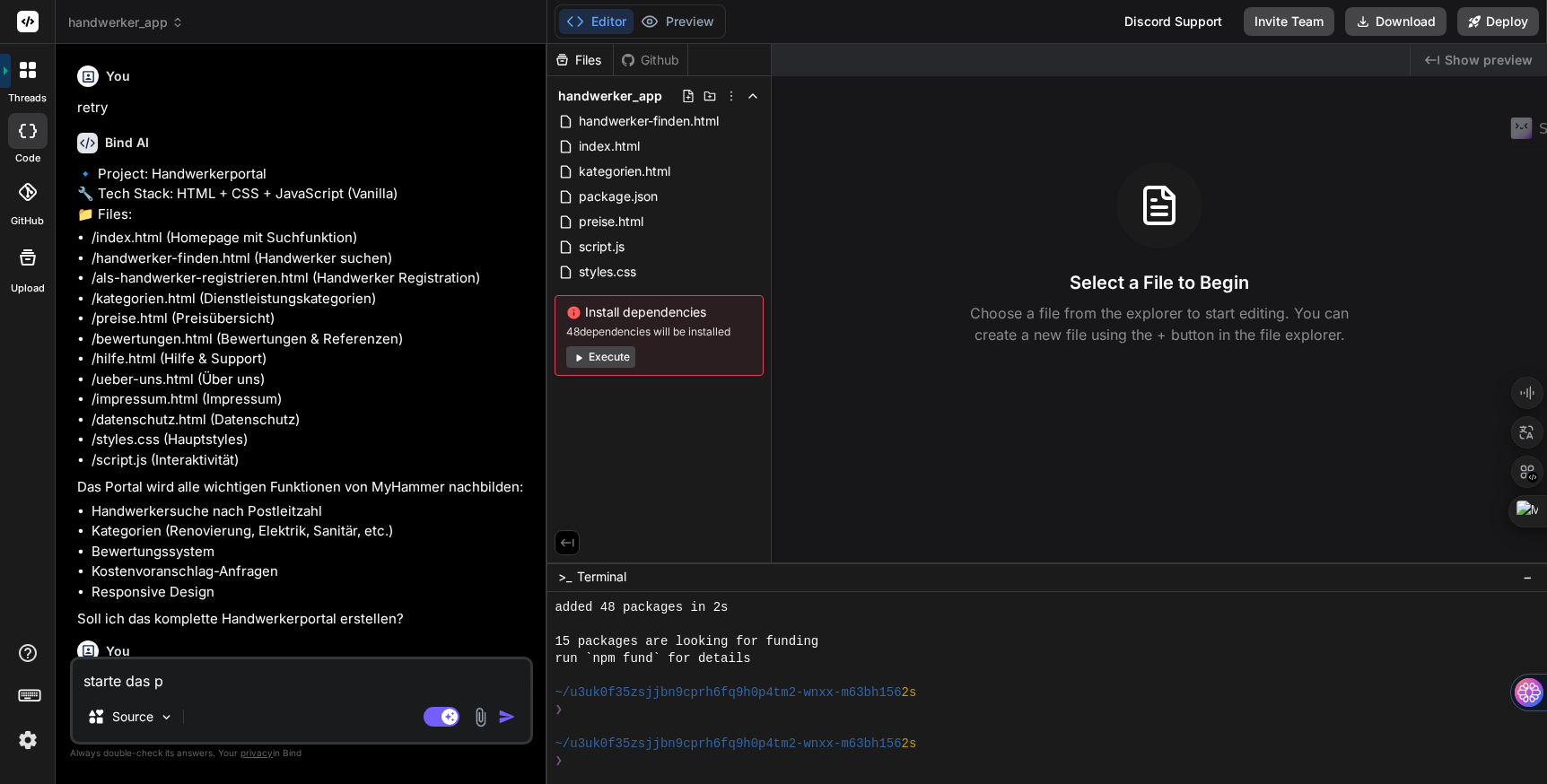
type textarea "starte das pr"
type textarea "x"
type textarea "starte das pre"
type textarea "x"
type textarea "starte das prev"
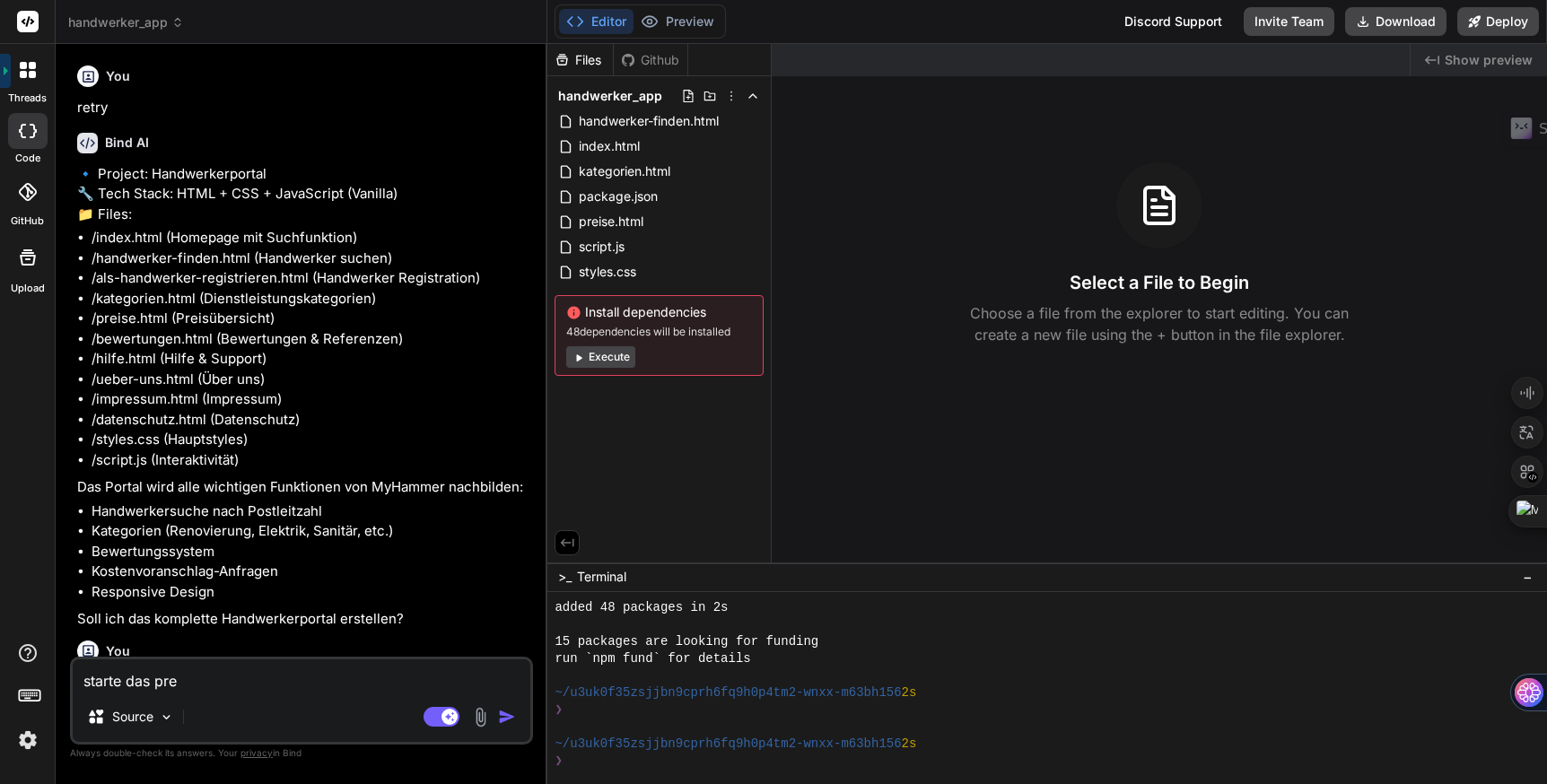
type textarea "x"
type textarea "starte das previ"
type textarea "x"
type textarea "starte das previe"
type textarea "x"
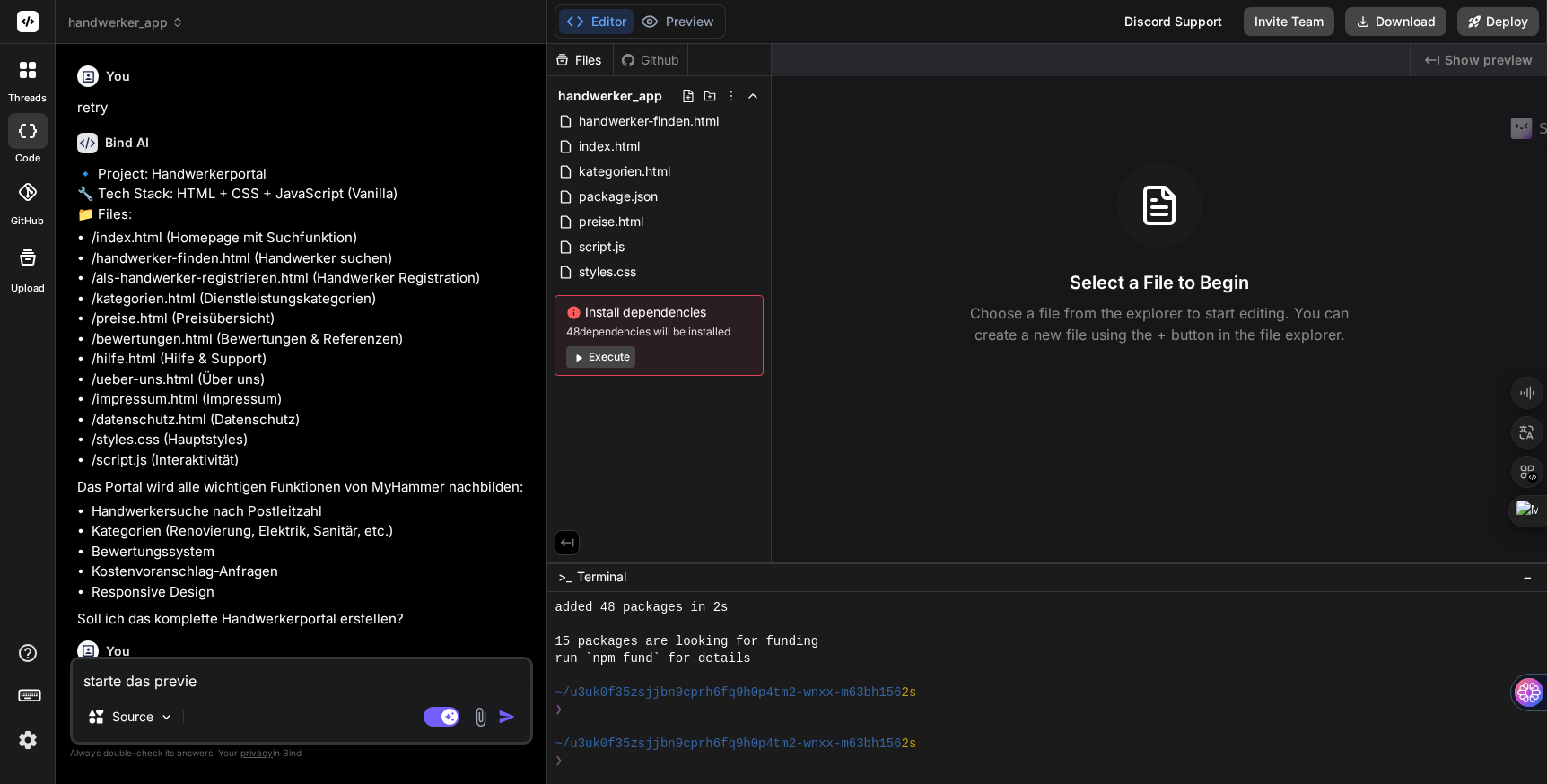
type textarea "starte das preview"
type textarea "x"
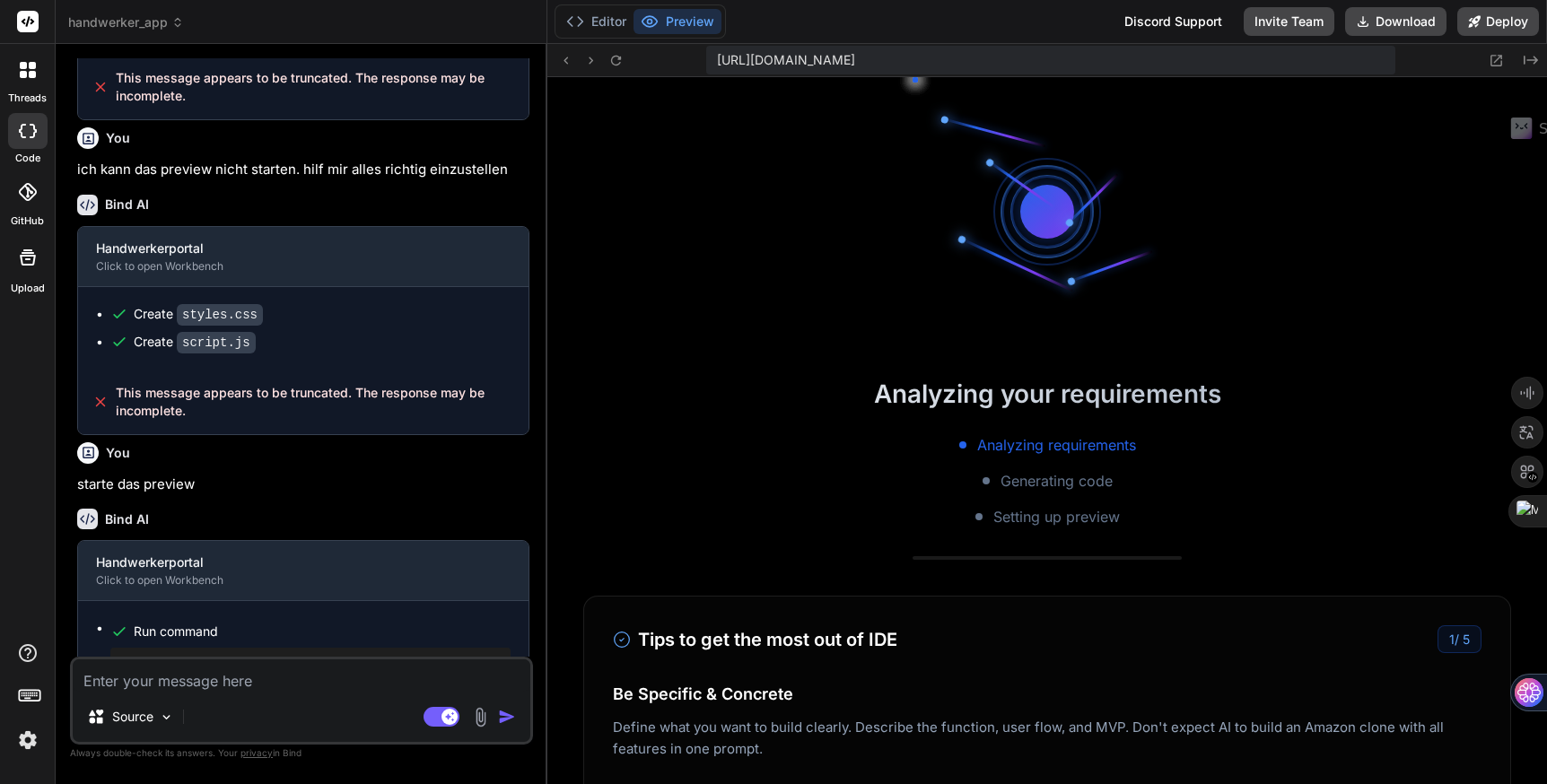
scroll to position [1705, 0]
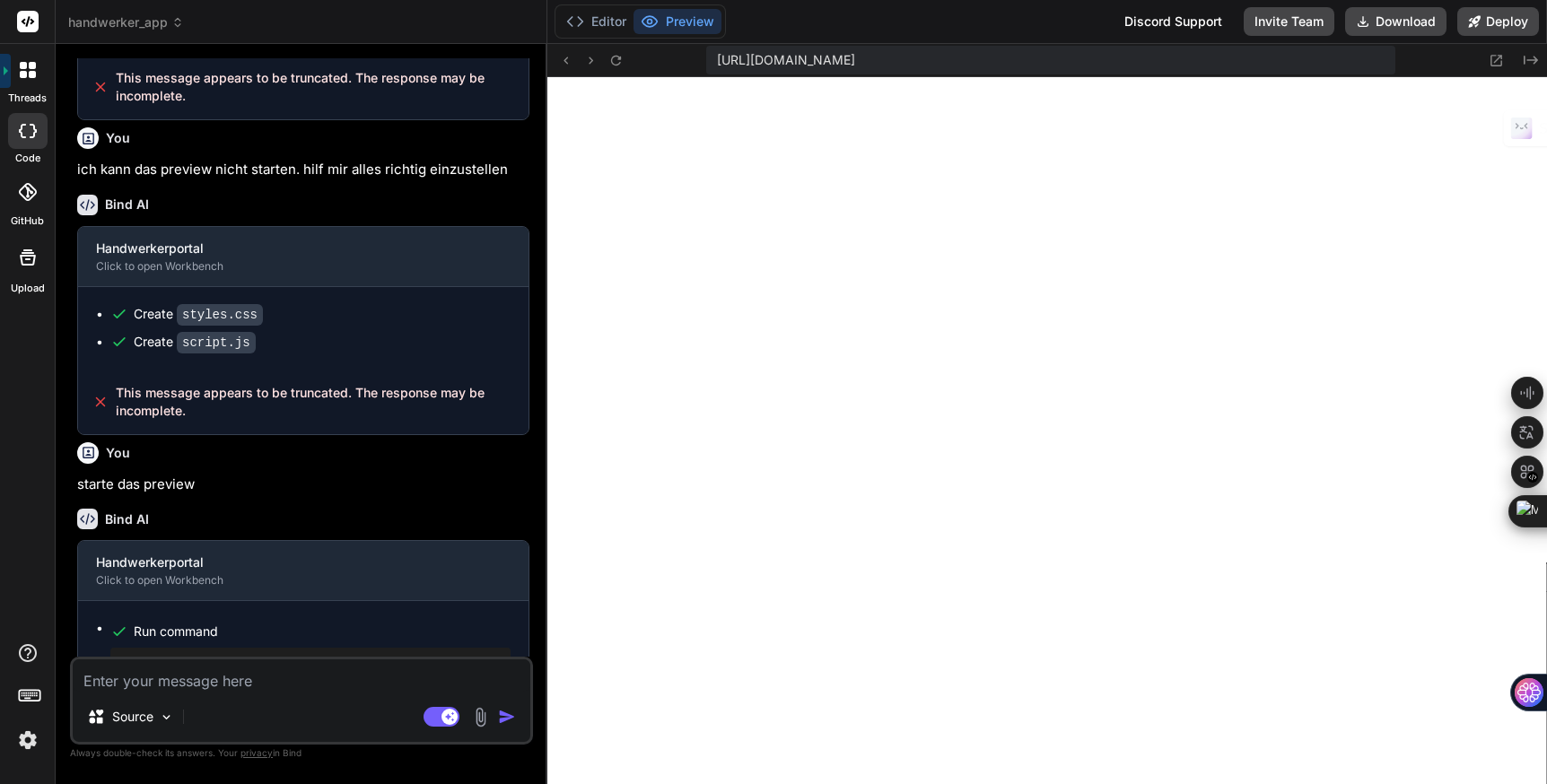
type textarea "x"
click at [567, 54] on icon at bounding box center [566, 60] width 16 height 16
click at [567, 65] on icon at bounding box center [566, 60] width 16 height 16
click at [567, 64] on icon at bounding box center [566, 60] width 16 height 16
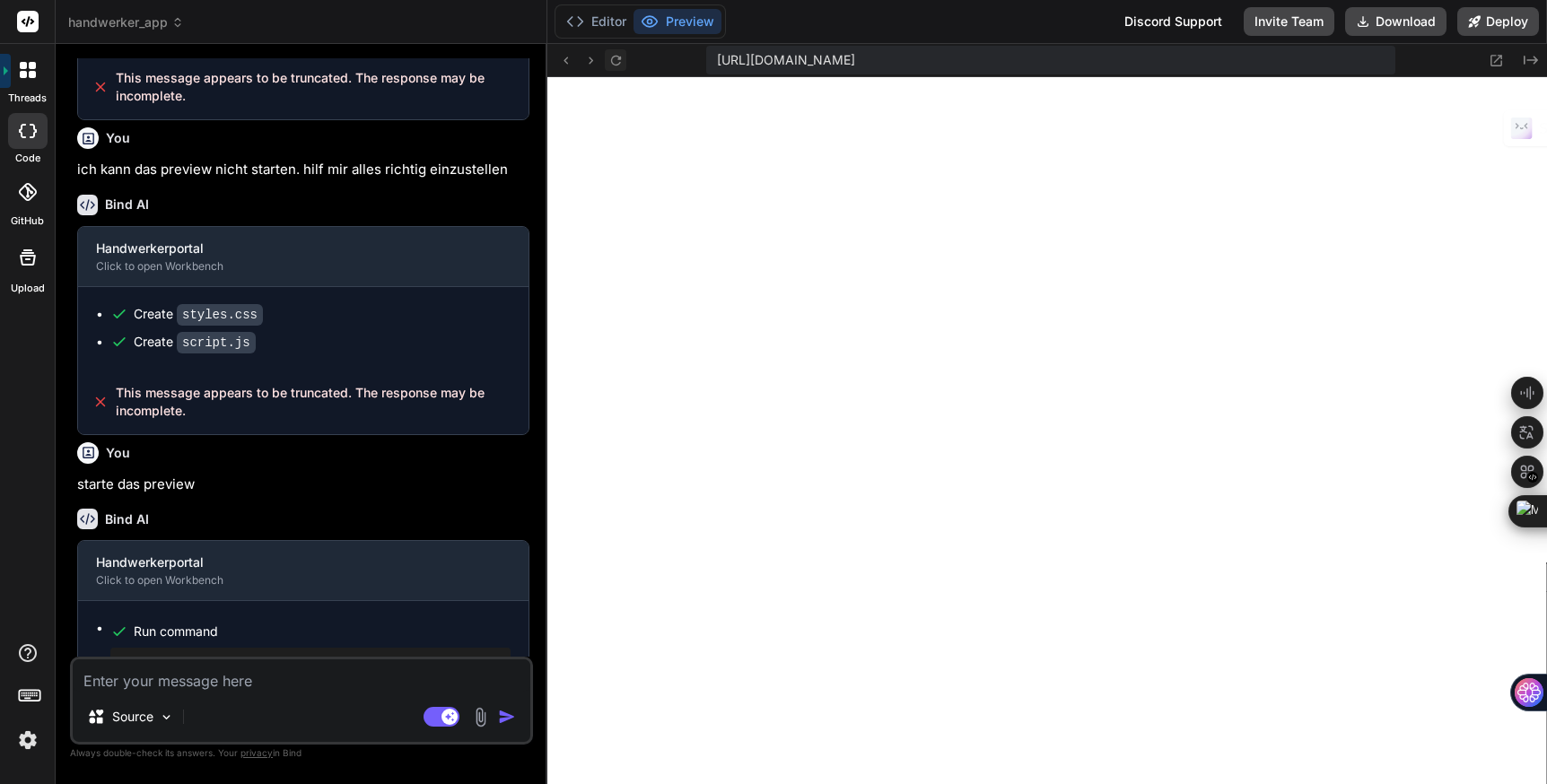
click at [622, 56] on icon at bounding box center [615, 60] width 16 height 16
click at [155, 25] on span "handwerker_app" at bounding box center [126, 22] width 116 height 18
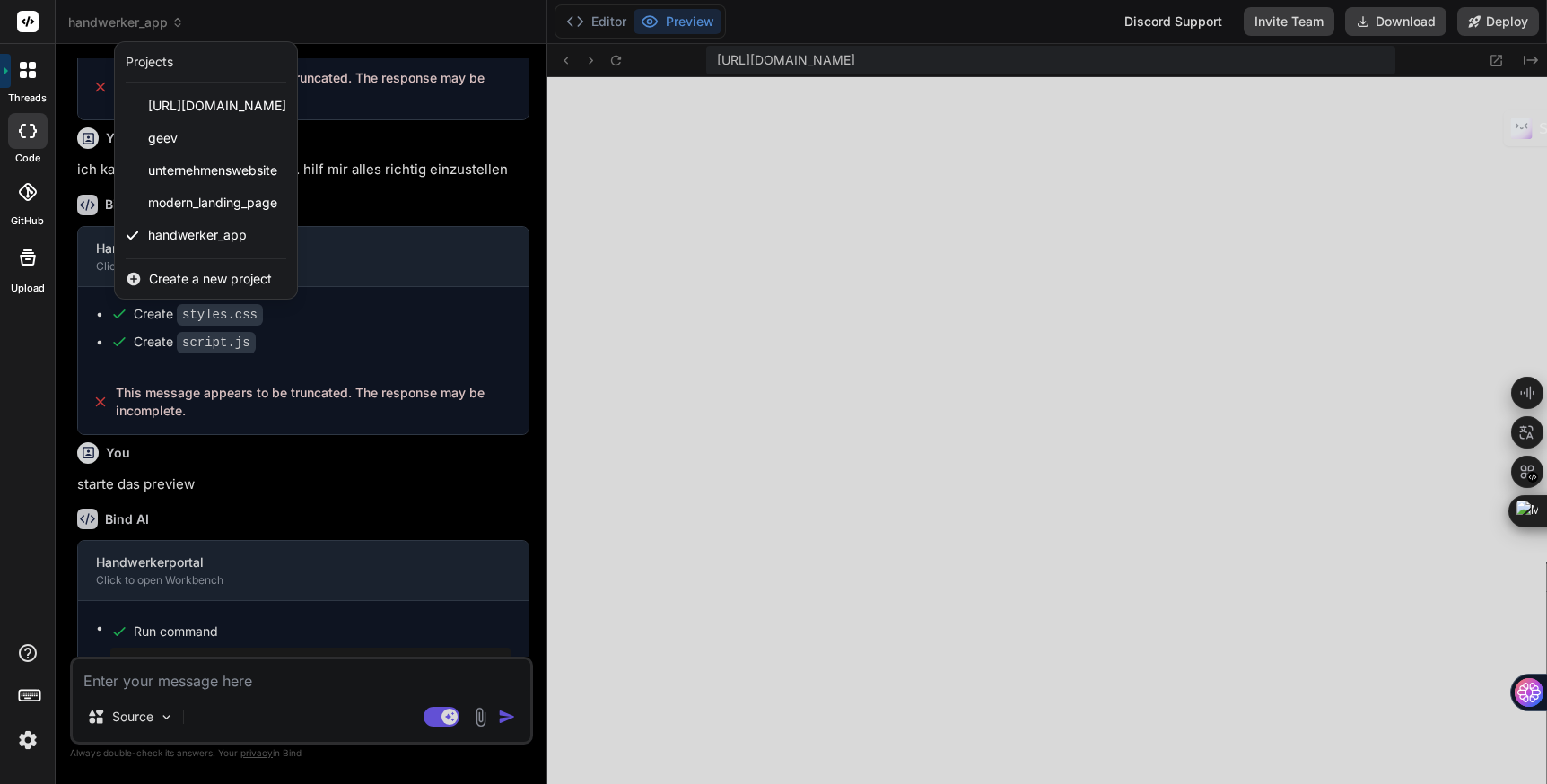
click at [178, 280] on span "Create a new project" at bounding box center [210, 278] width 123 height 18
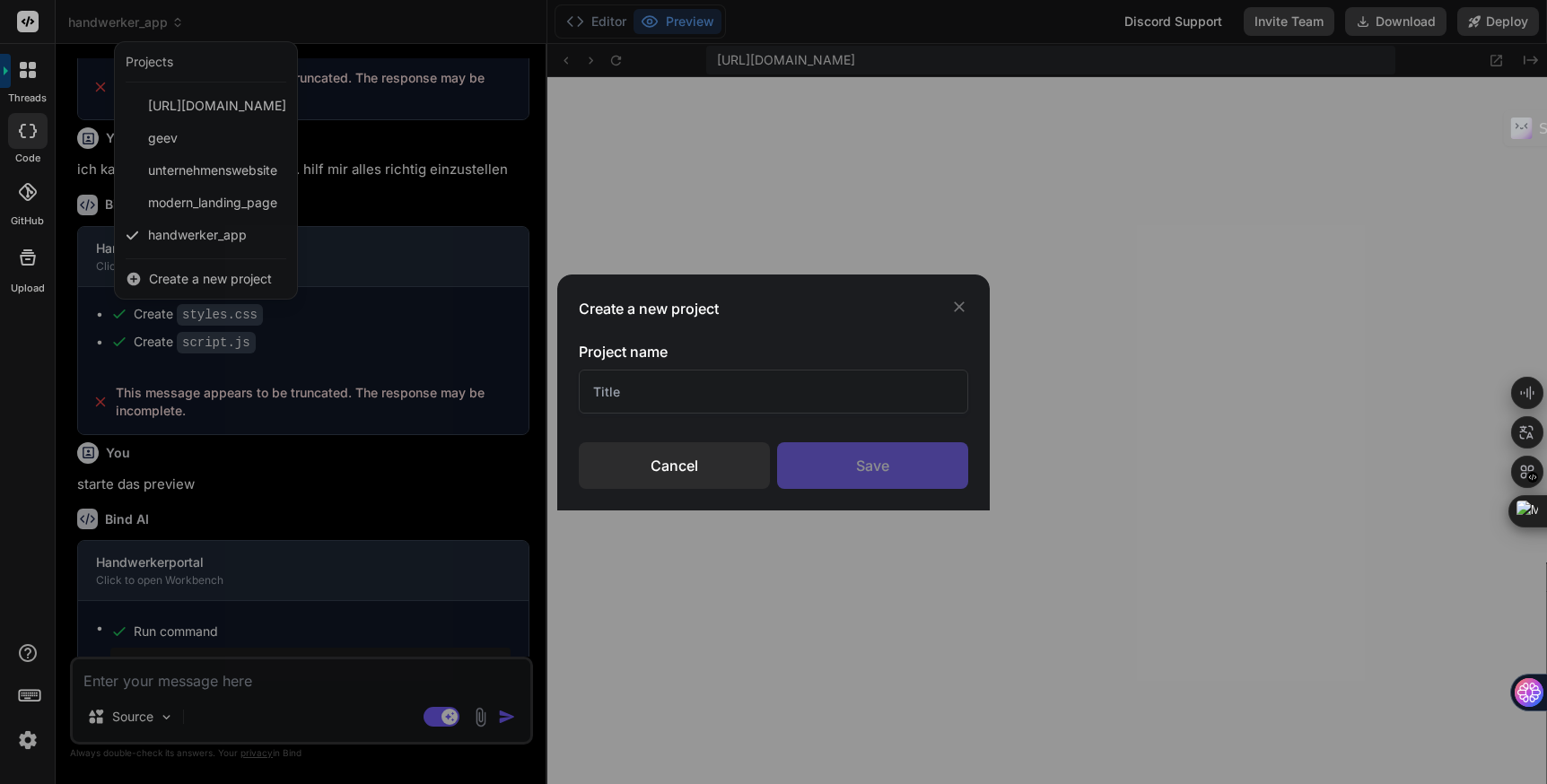
click at [629, 395] on input "text" at bounding box center [774, 392] width 391 height 44
type input "MyHammer"
click at [850, 454] on div "Save" at bounding box center [873, 465] width 191 height 47
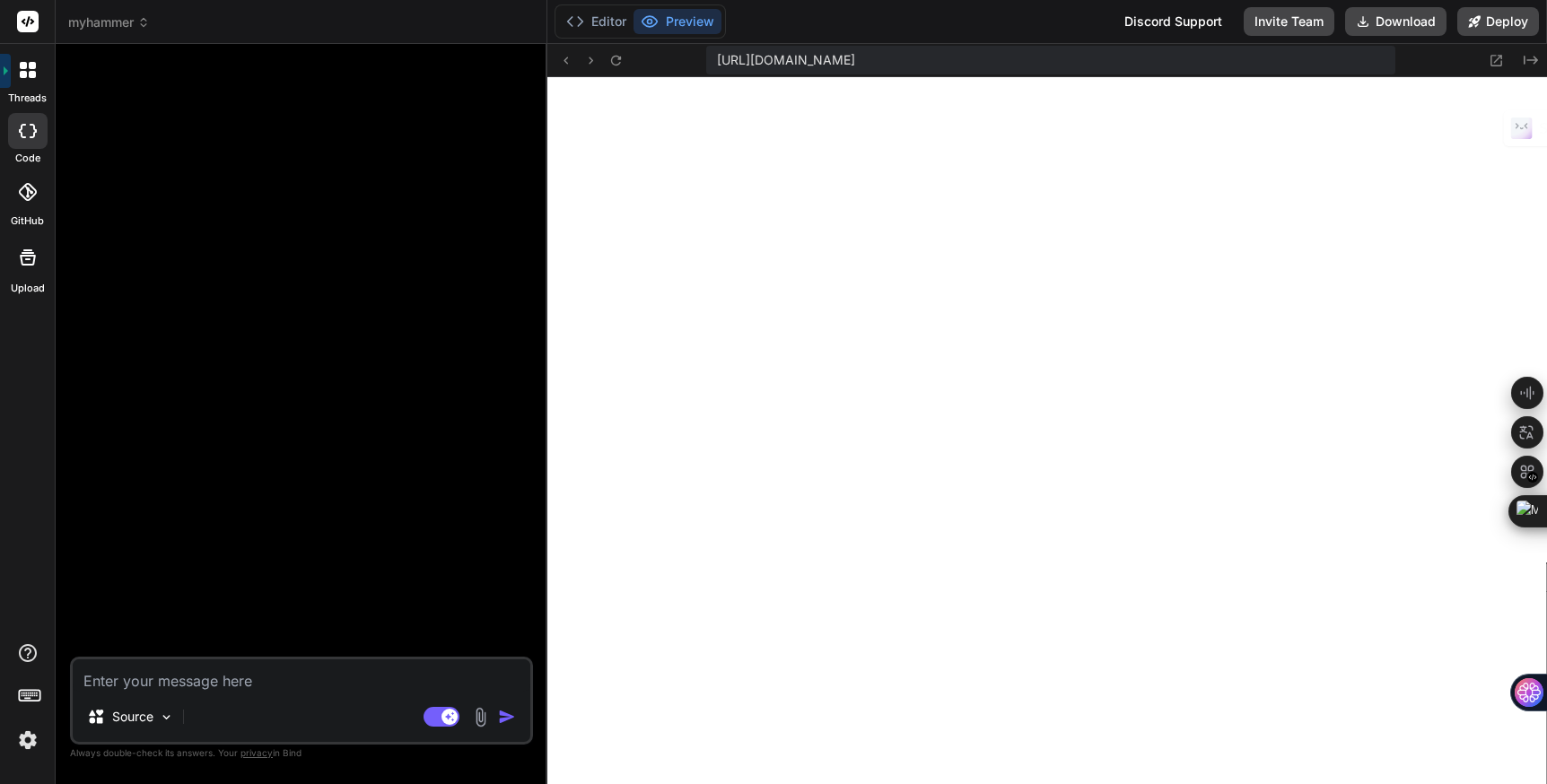
click at [475, 720] on img at bounding box center [480, 718] width 20 height 20
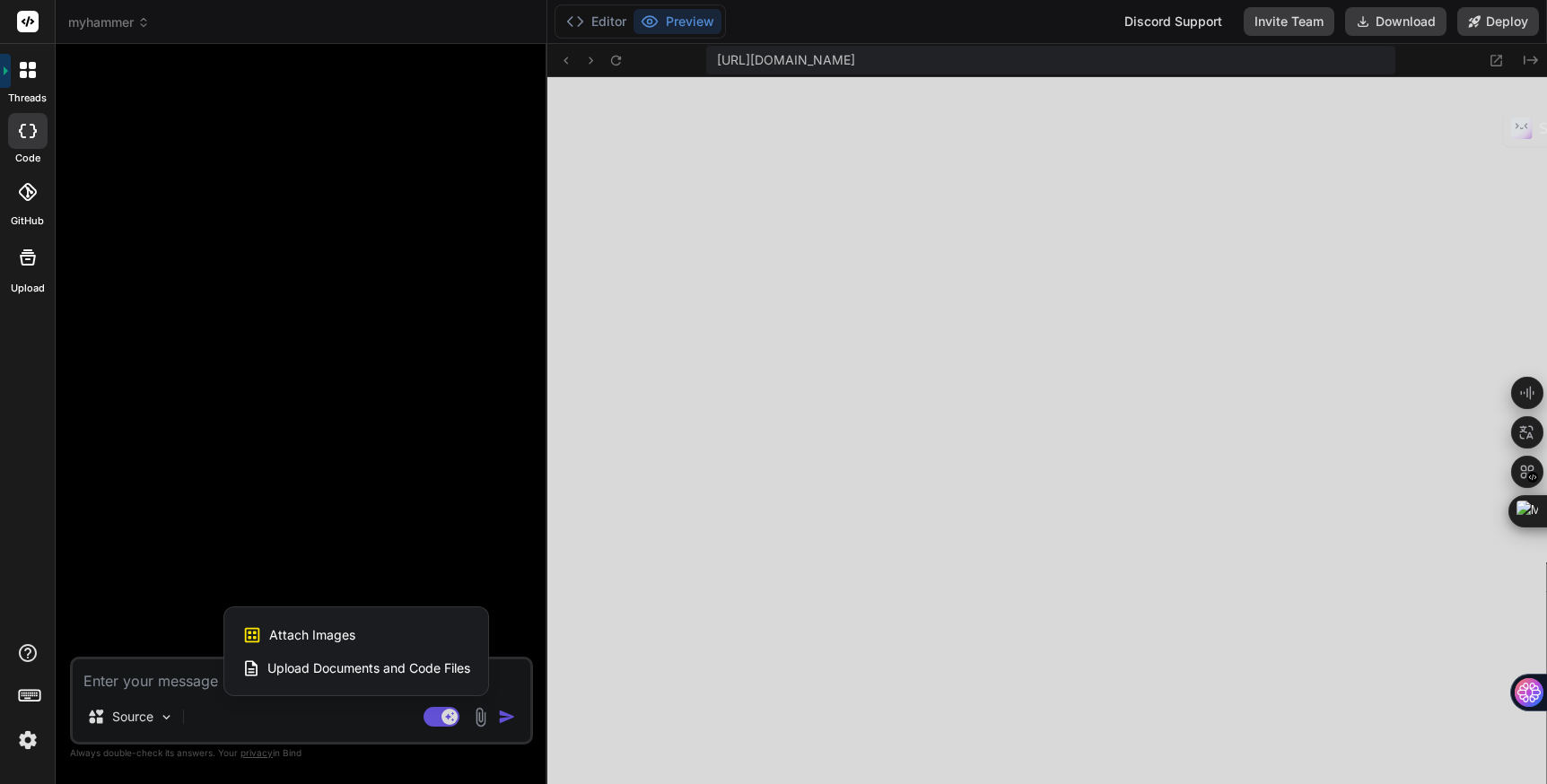
click at [380, 461] on div at bounding box center [773, 392] width 1547 height 784
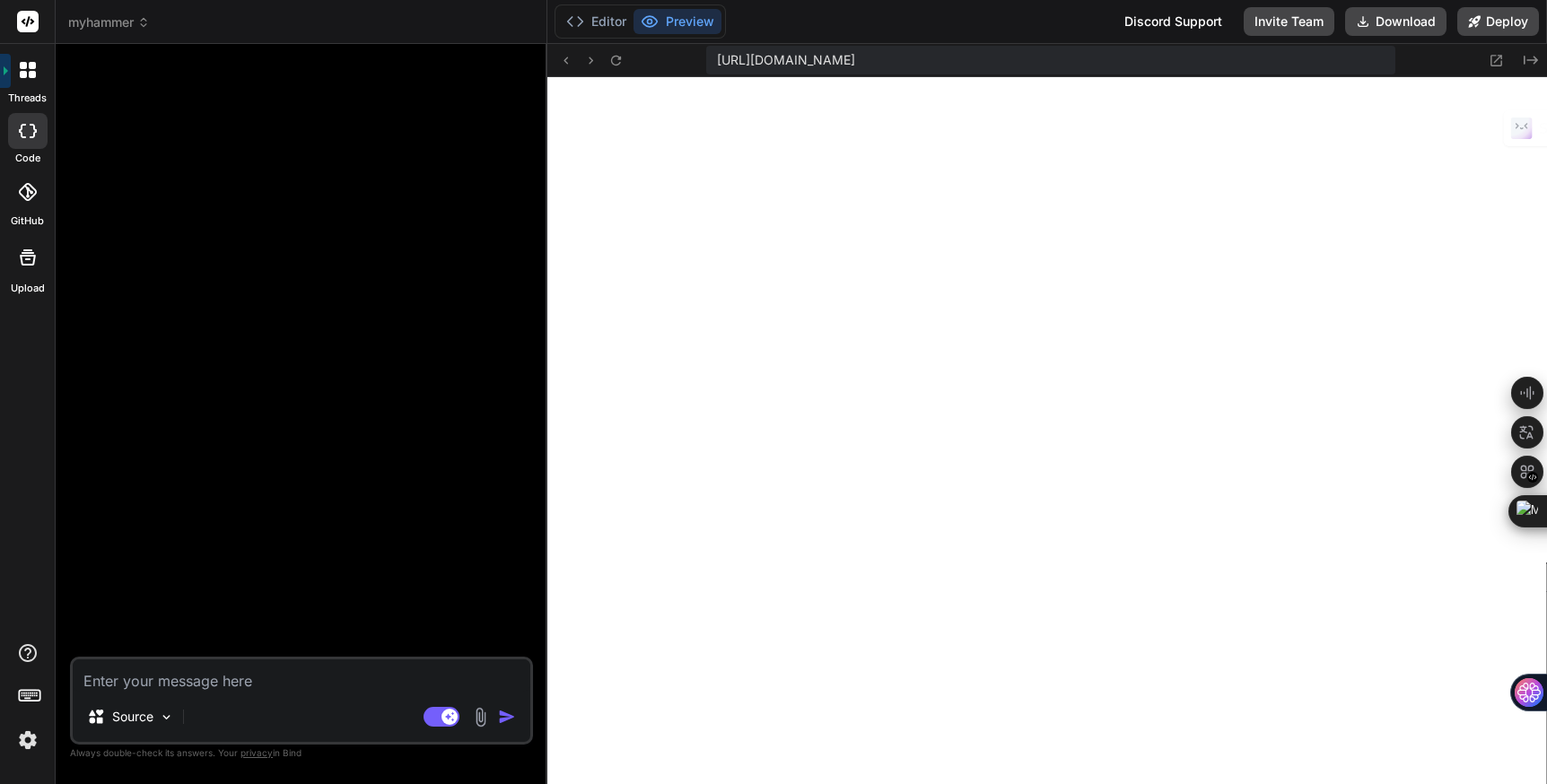
click at [186, 586] on div "🎉 Your Preview is Ready! Tap to view your project preview View Preview" at bounding box center [303, 357] width 460 height 599
click at [23, 127] on icon at bounding box center [27, 131] width 18 height 15
click at [27, 81] on div at bounding box center [28, 70] width 38 height 38
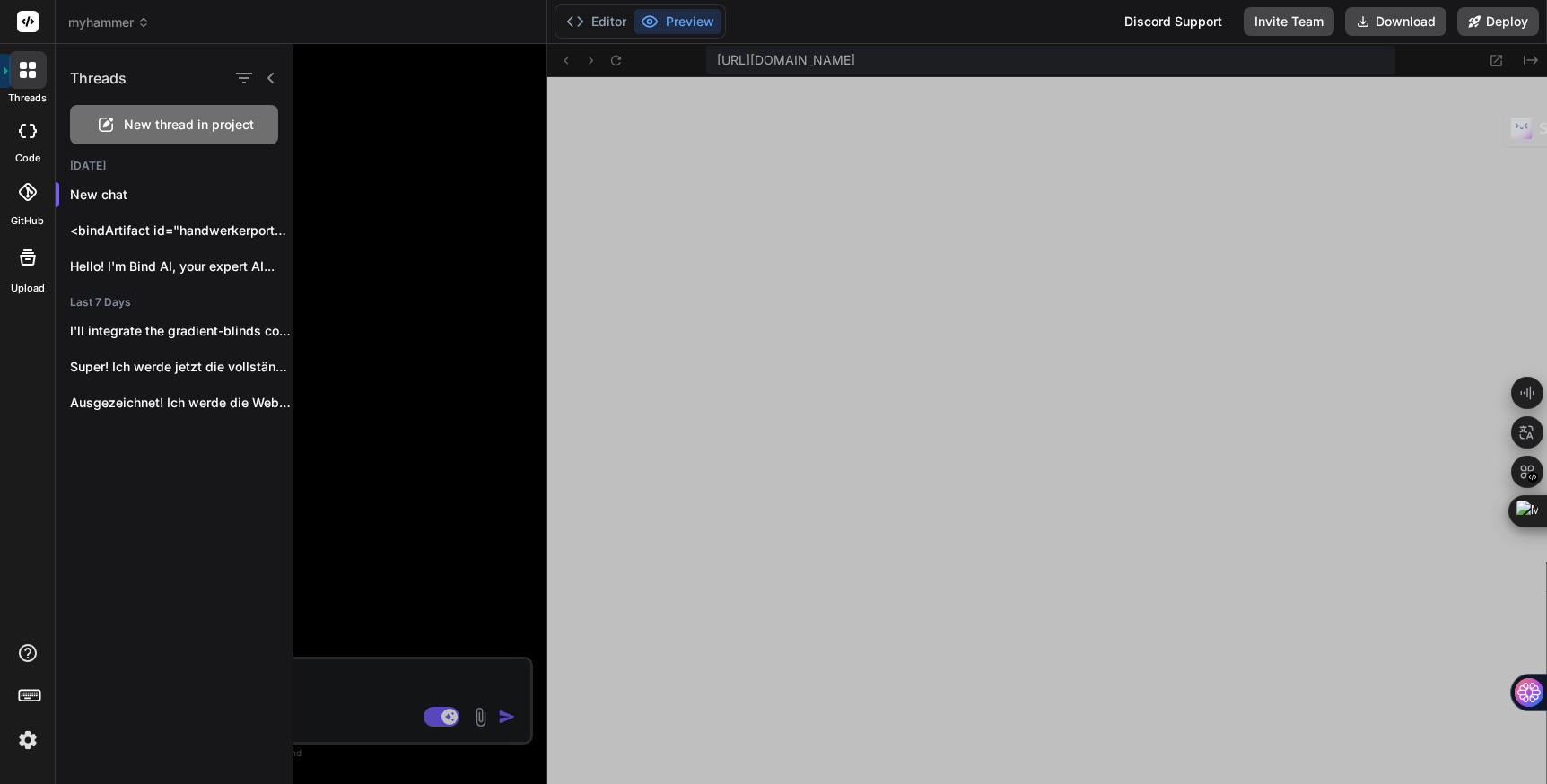
click at [30, 27] on rect at bounding box center [28, 21] width 21 height 21
click at [29, 144] on div at bounding box center [28, 131] width 40 height 36
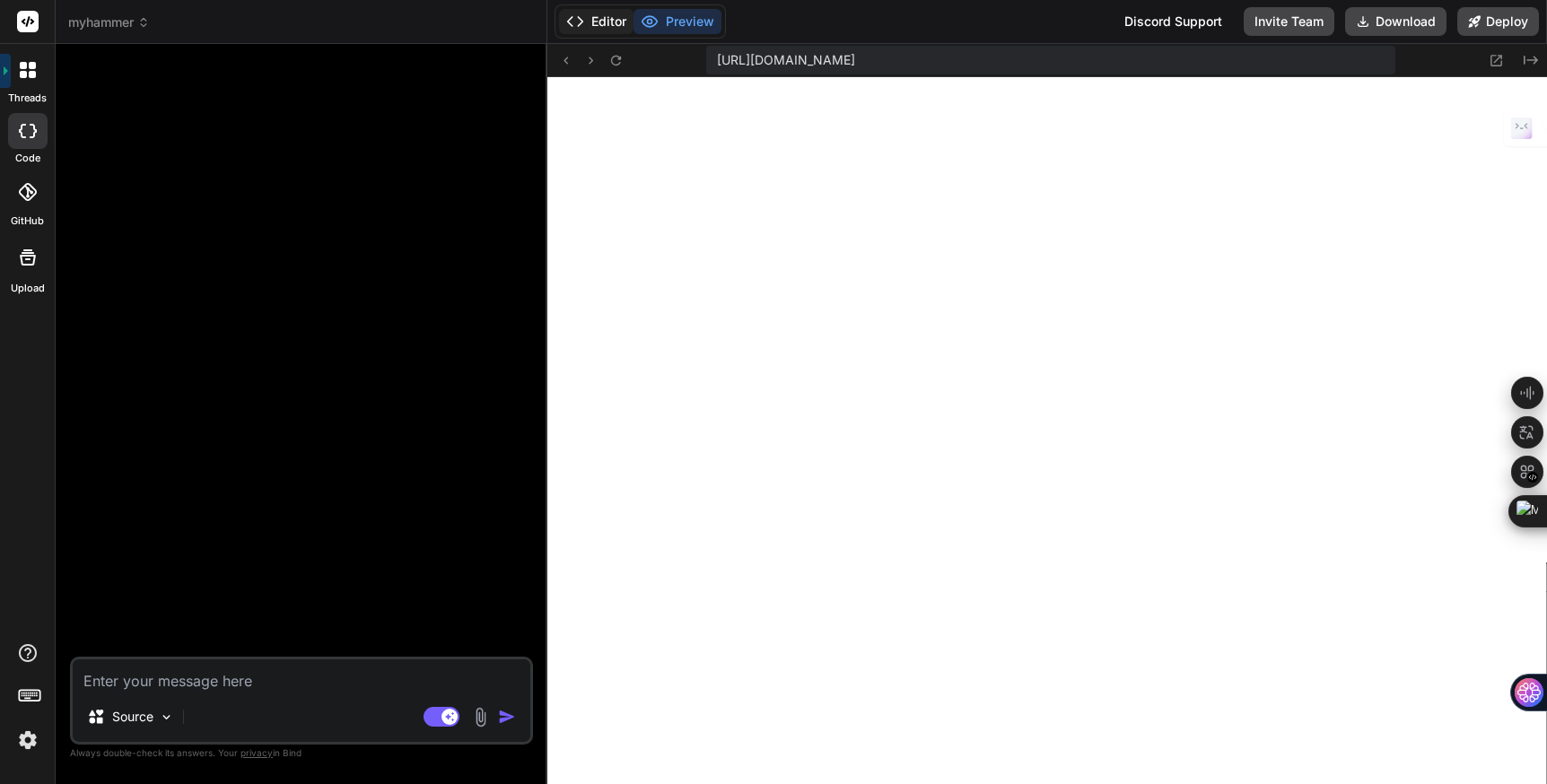
click at [596, 16] on button "Editor" at bounding box center [596, 21] width 75 height 25
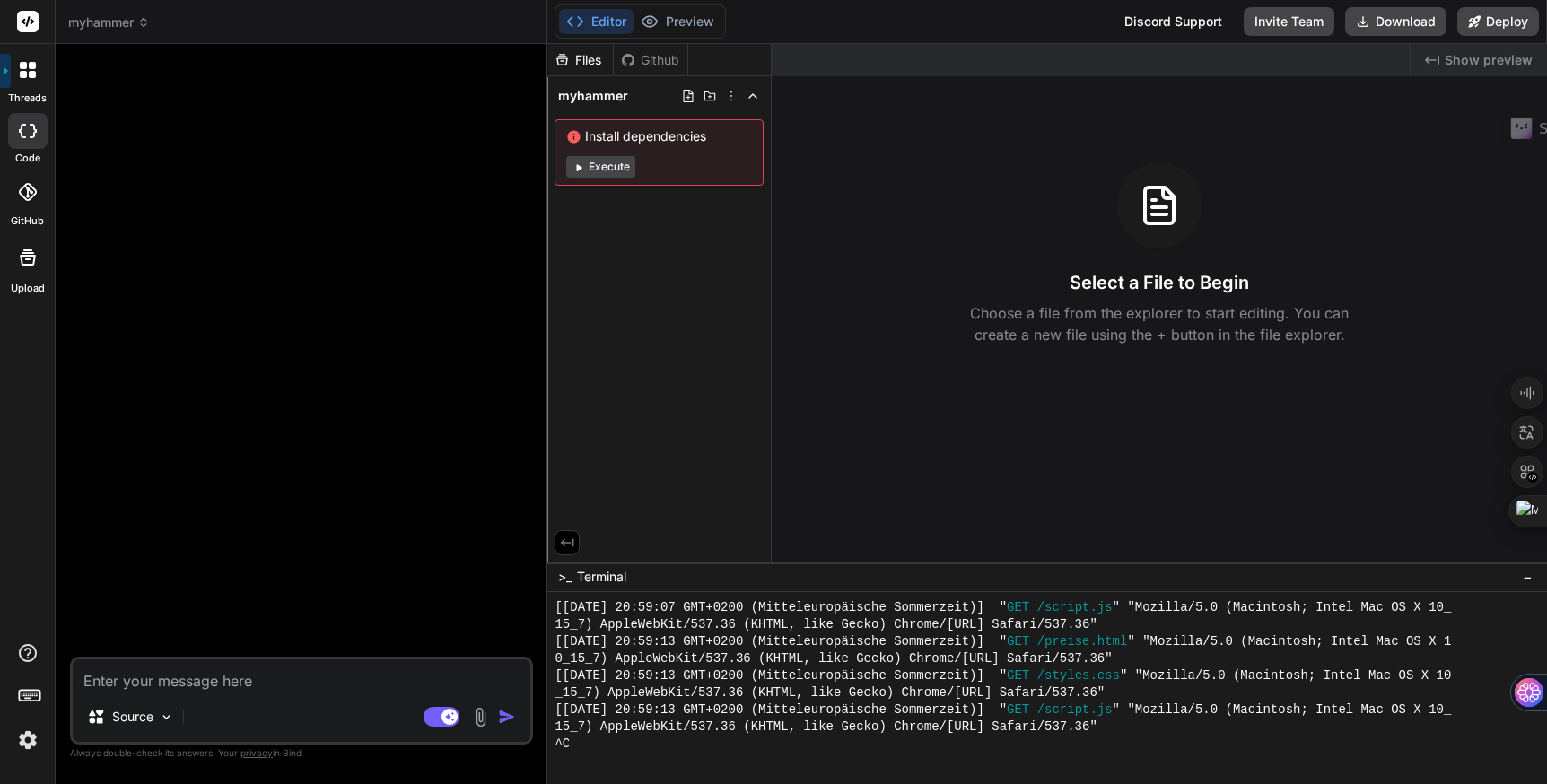
click at [641, 53] on div "Github" at bounding box center [650, 60] width 74 height 18
click at [580, 58] on div "Files" at bounding box center [580, 60] width 65 height 18
click at [692, 94] on icon at bounding box center [688, 96] width 15 height 15
click at [736, 93] on icon at bounding box center [732, 96] width 15 height 15
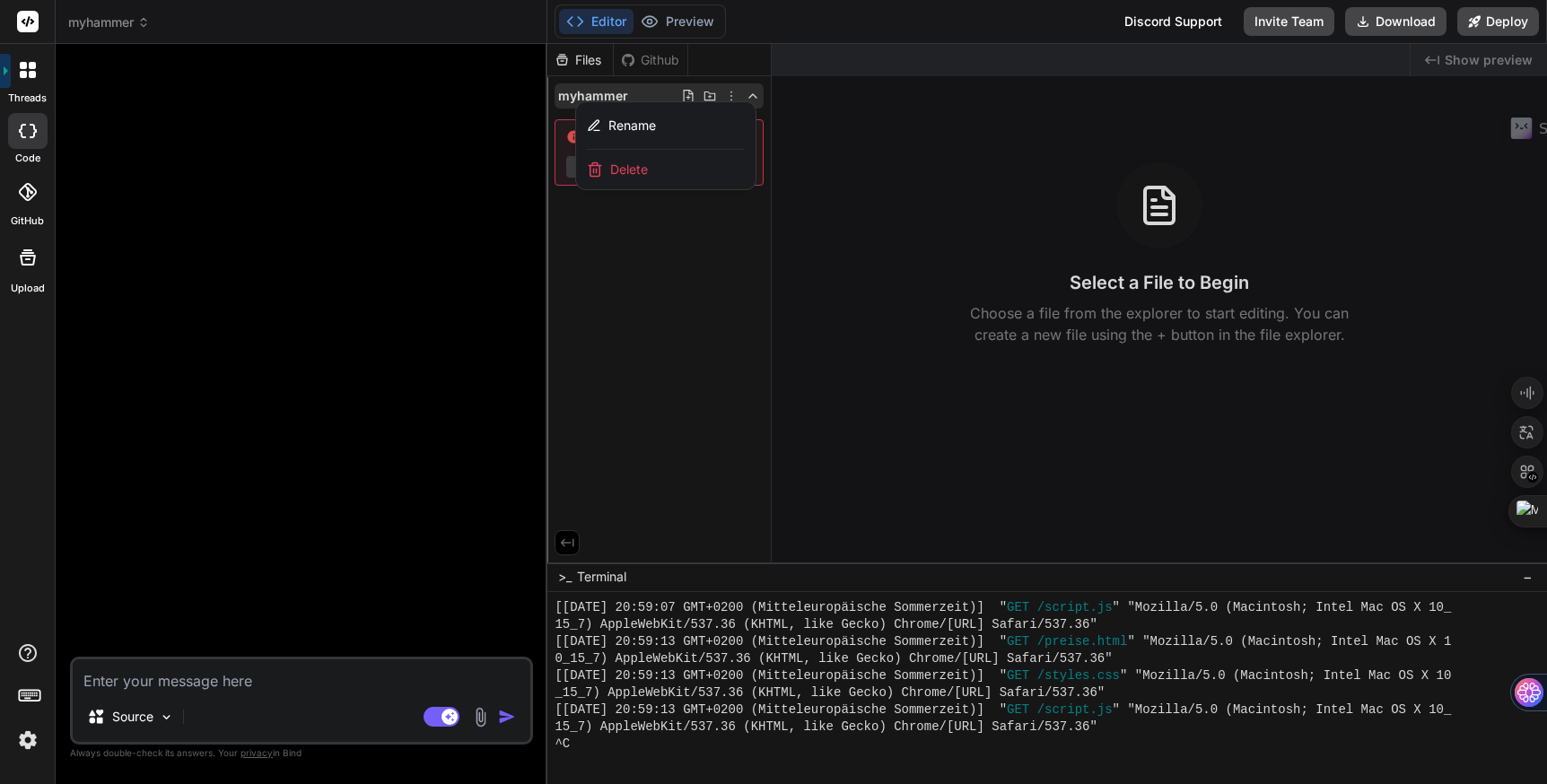
click at [756, 93] on div at bounding box center [1047, 415] width 1000 height 741
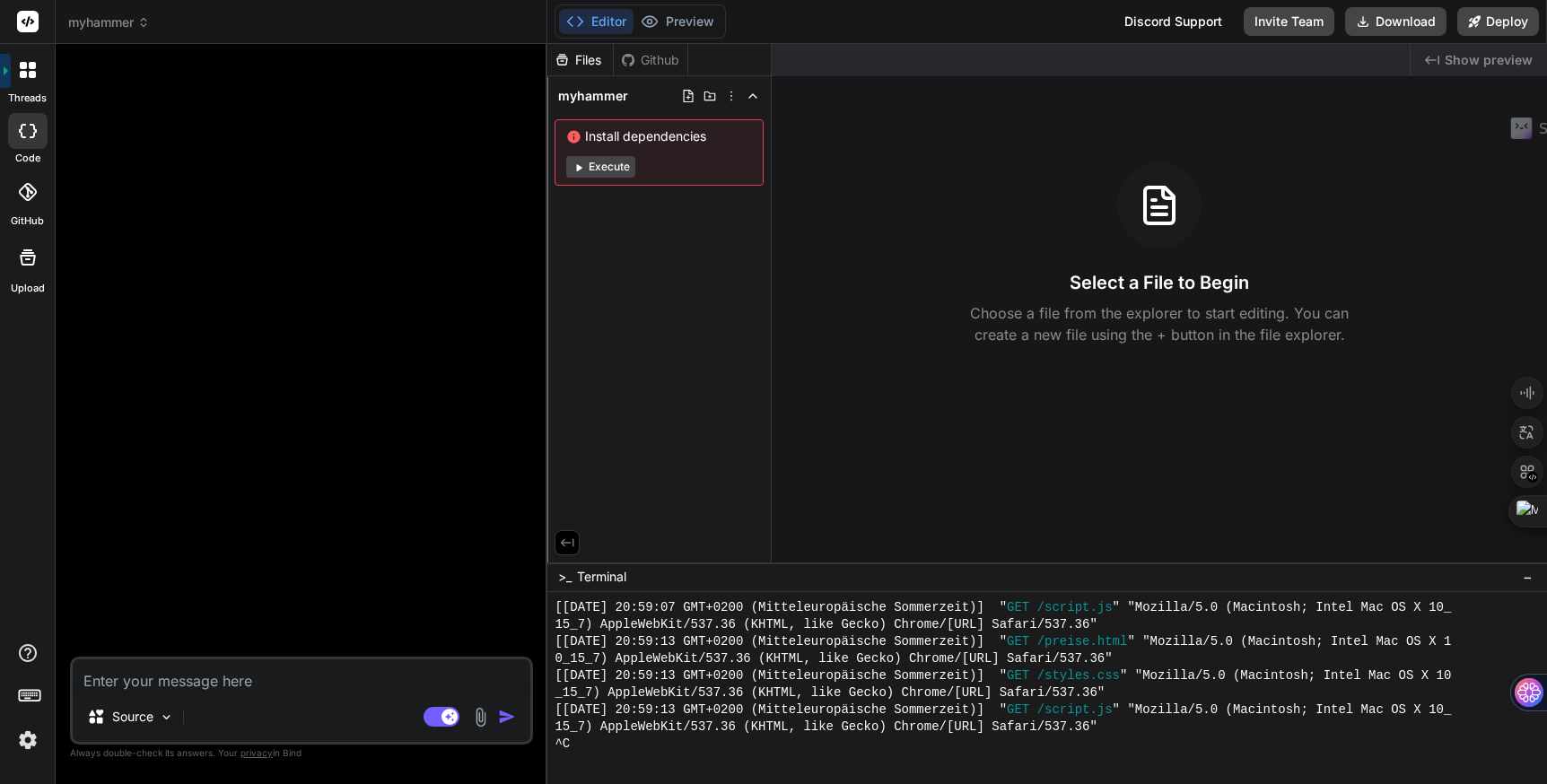
click at [583, 66] on div "Files" at bounding box center [580, 60] width 65 height 18
click at [689, 96] on icon at bounding box center [688, 96] width 15 height 15
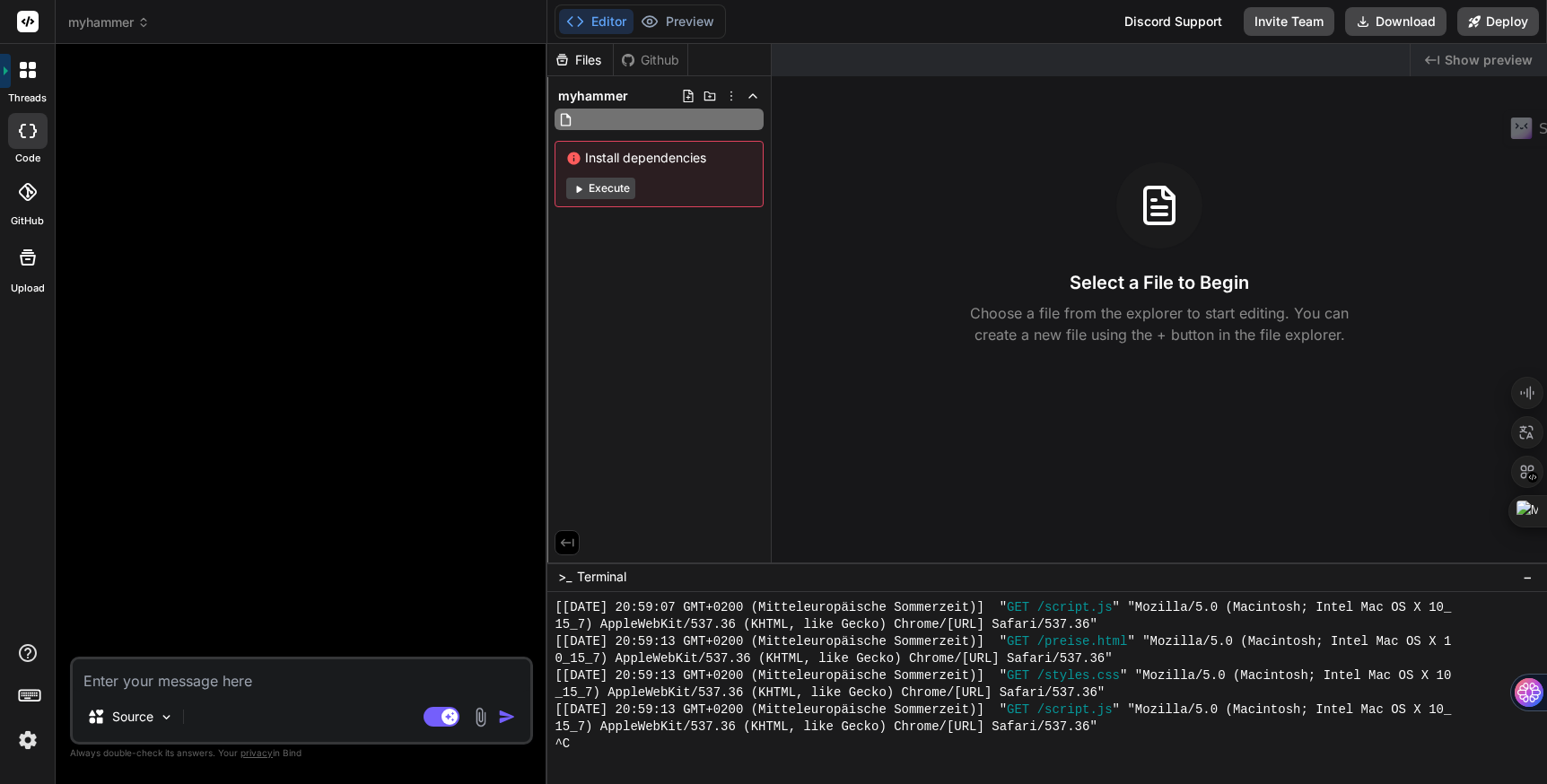
click at [506, 143] on div "🎉 Your Preview is Ready! Tap to view your project preview View Preview" at bounding box center [303, 357] width 460 height 599
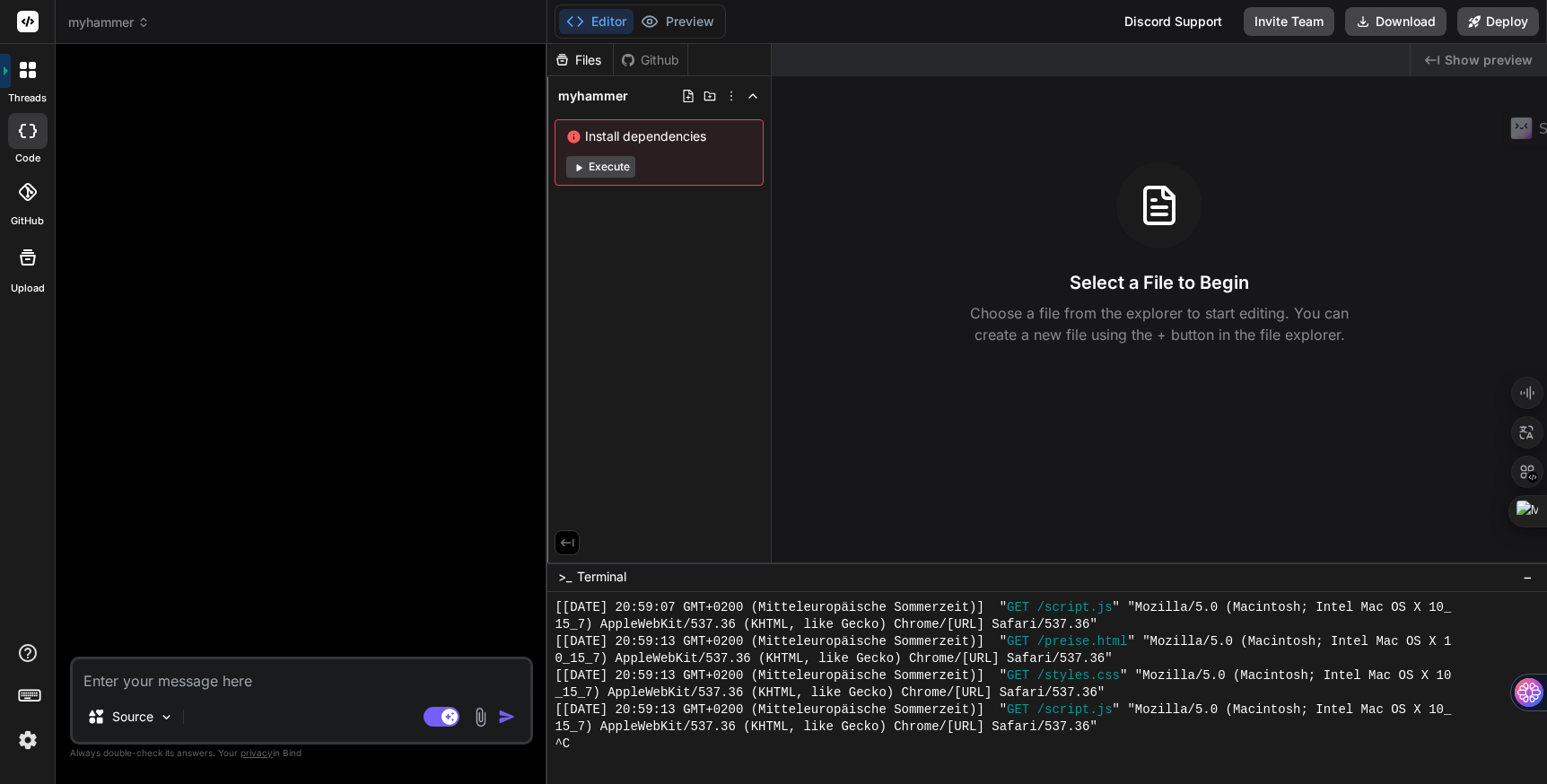
click at [25, 743] on img at bounding box center [28, 740] width 30 height 30
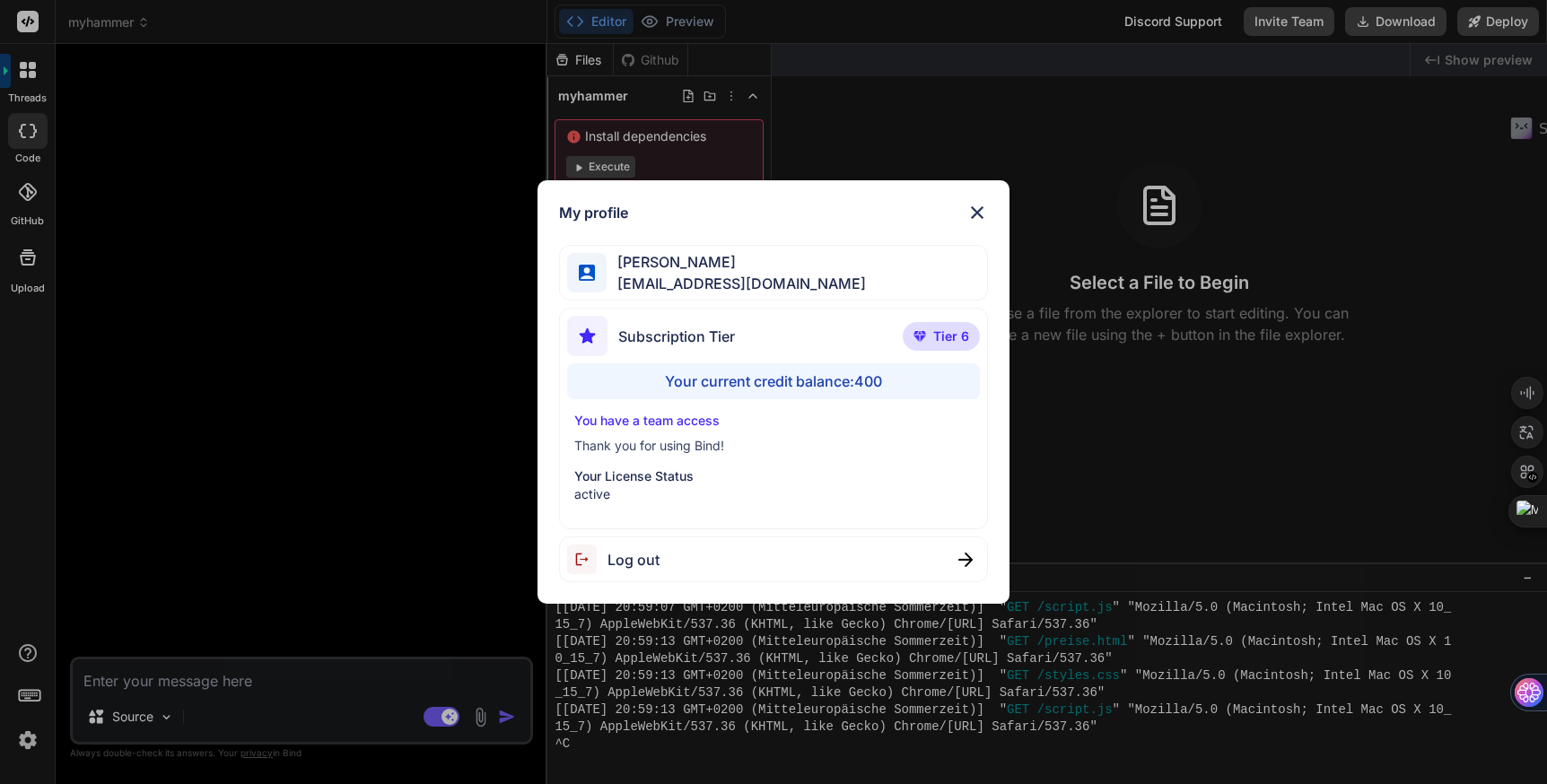
click at [833, 375] on div "Your current credit balance: 400" at bounding box center [774, 381] width 414 height 36
click at [979, 212] on img at bounding box center [977, 212] width 21 height 21
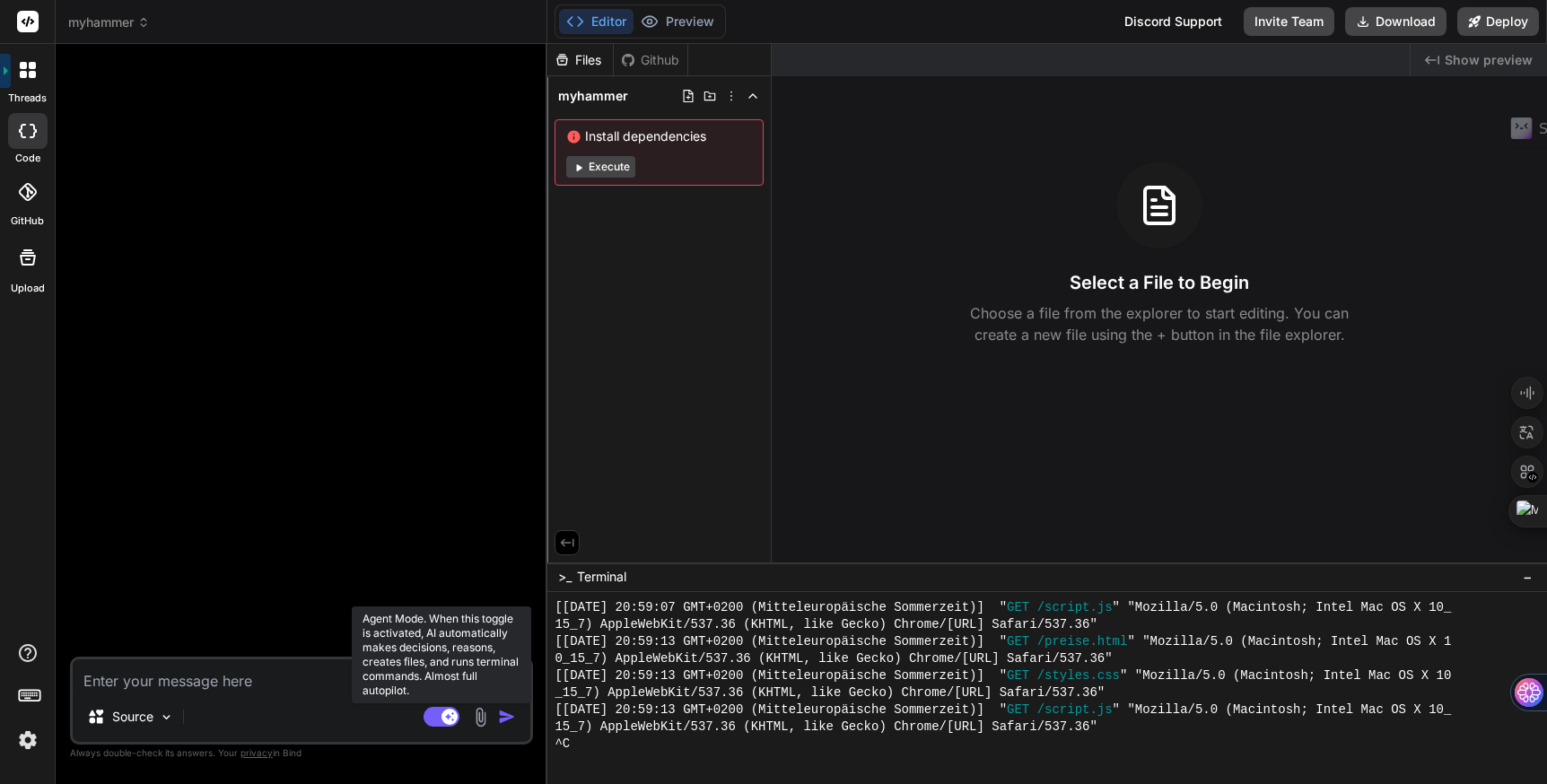
click at [451, 720] on rect at bounding box center [450, 718] width 17 height 17
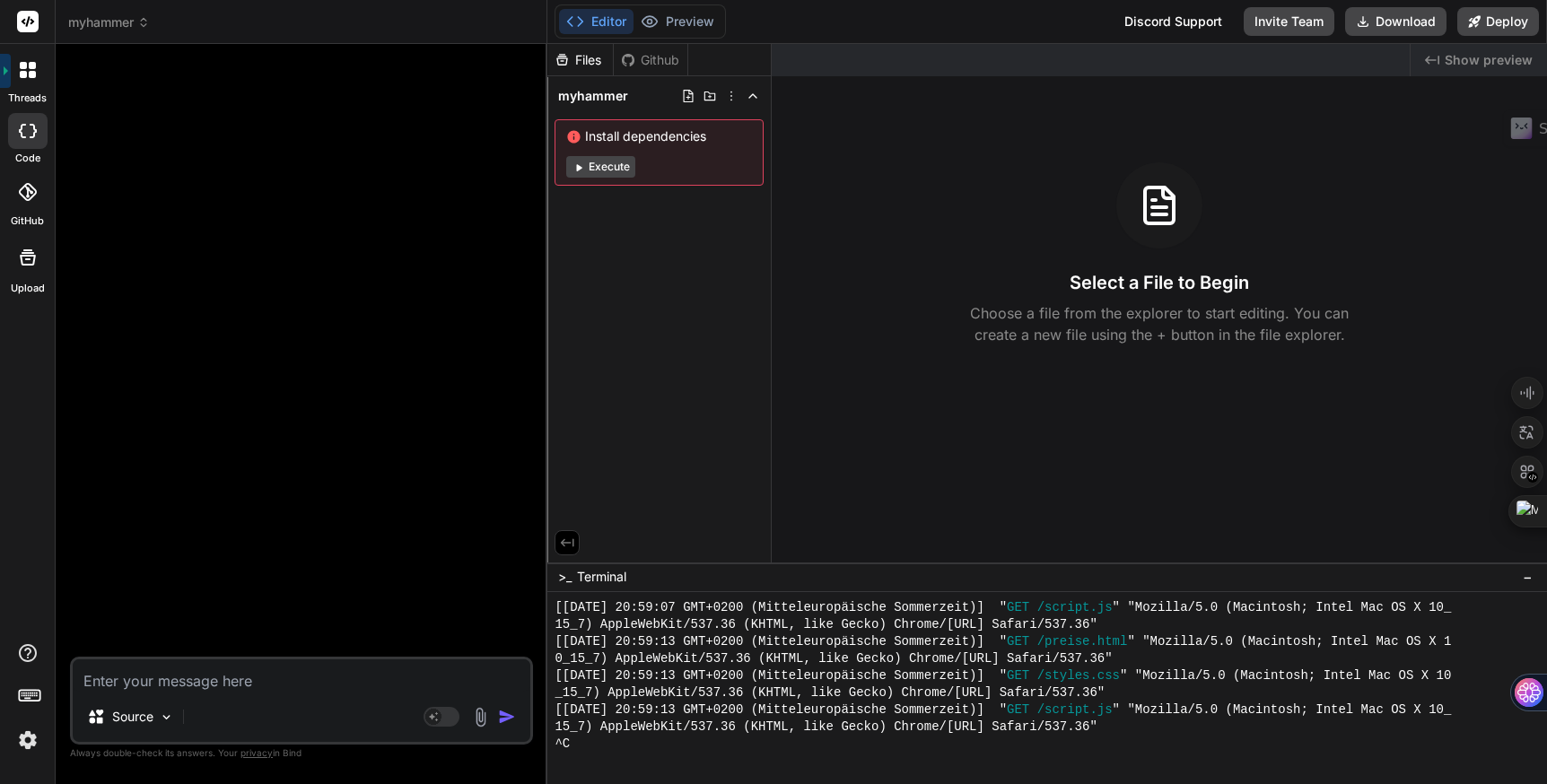
click at [473, 718] on img at bounding box center [480, 718] width 20 height 20
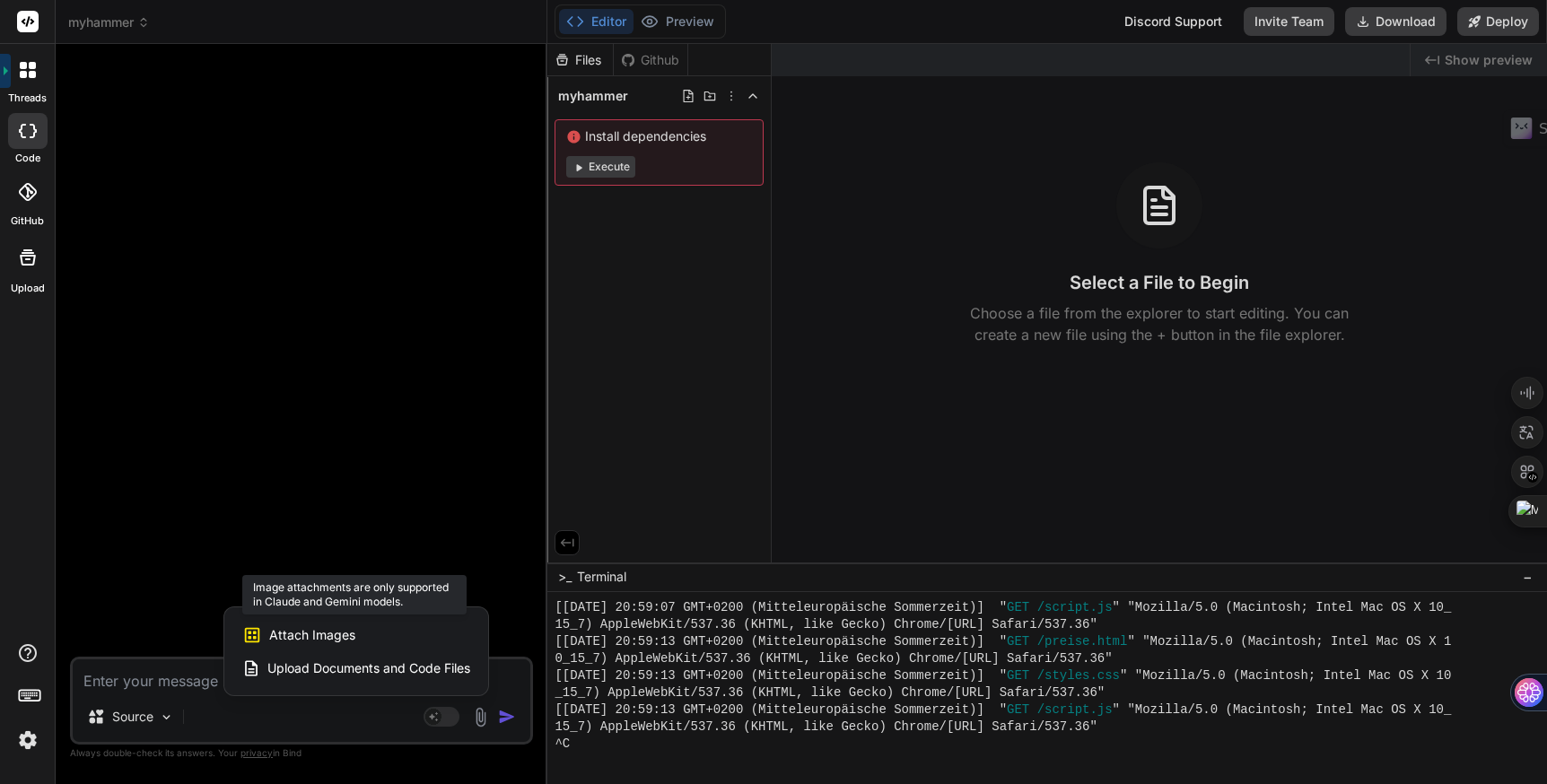
click at [354, 639] on span "Attach Images" at bounding box center [312, 635] width 87 height 18
click at [452, 719] on div at bounding box center [773, 392] width 1547 height 784
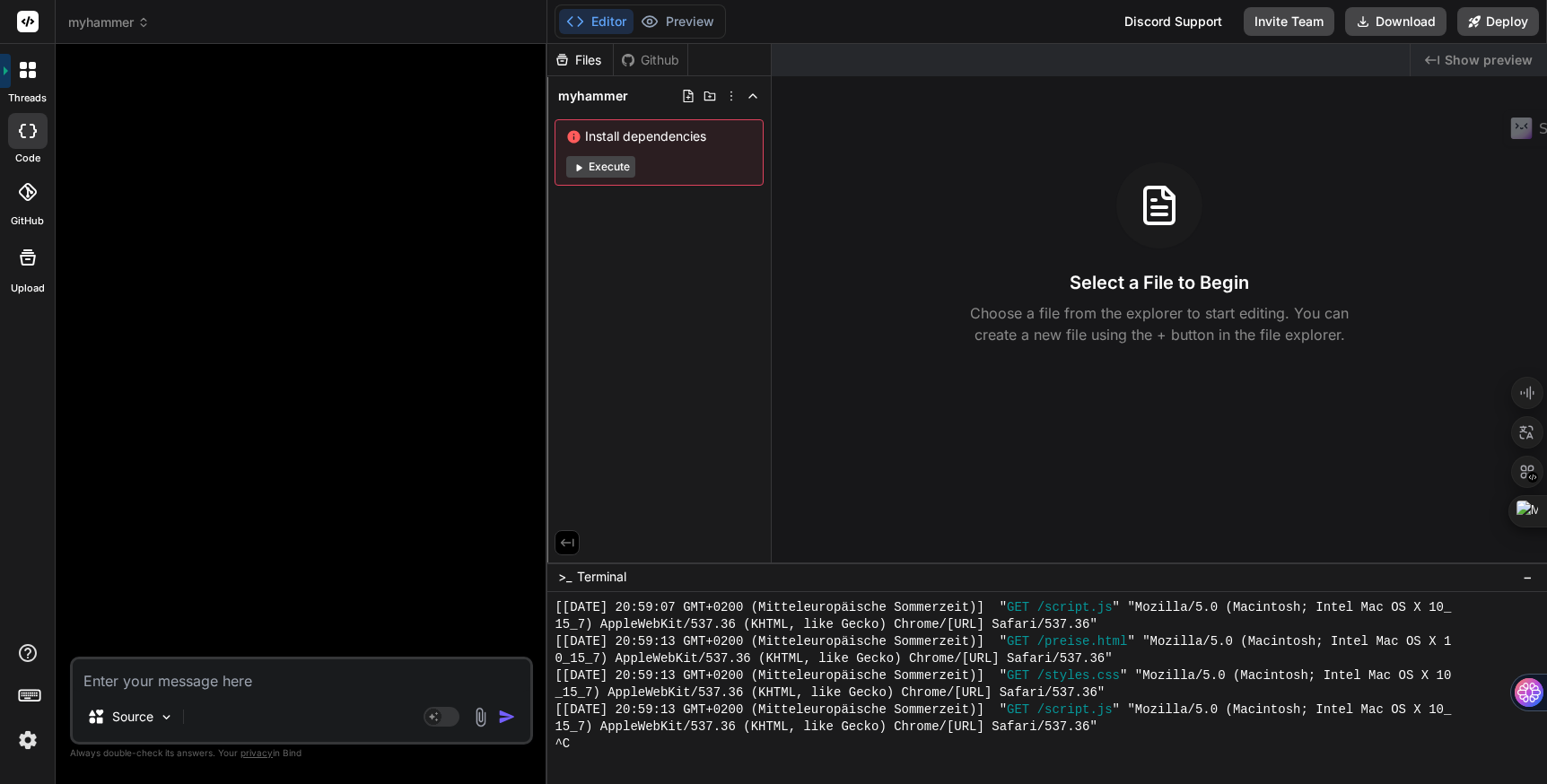
click at [452, 719] on rect at bounding box center [441, 717] width 36 height 19
click at [158, 715] on img at bounding box center [166, 718] width 16 height 16
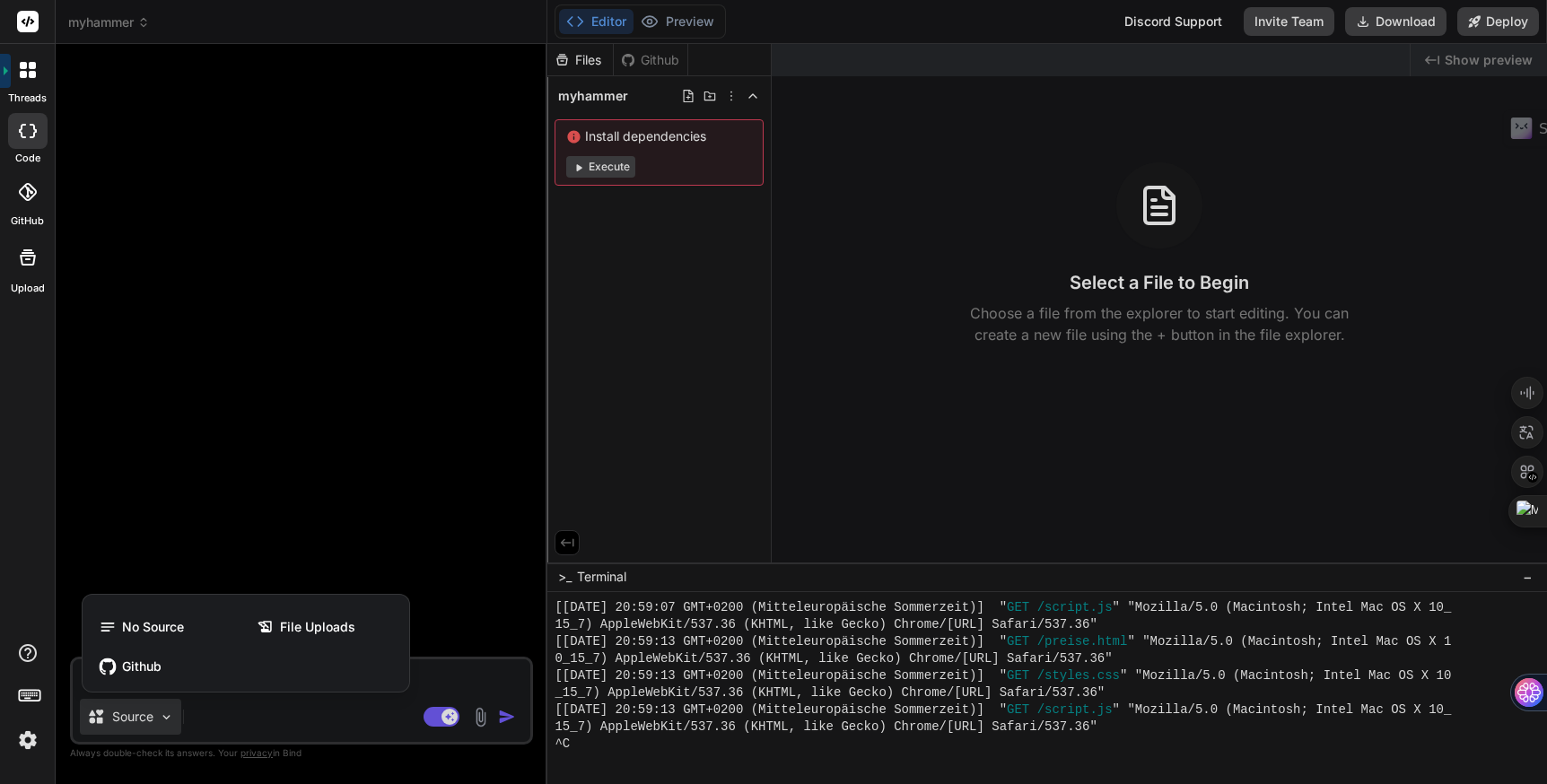
click at [158, 715] on div at bounding box center [773, 392] width 1547 height 784
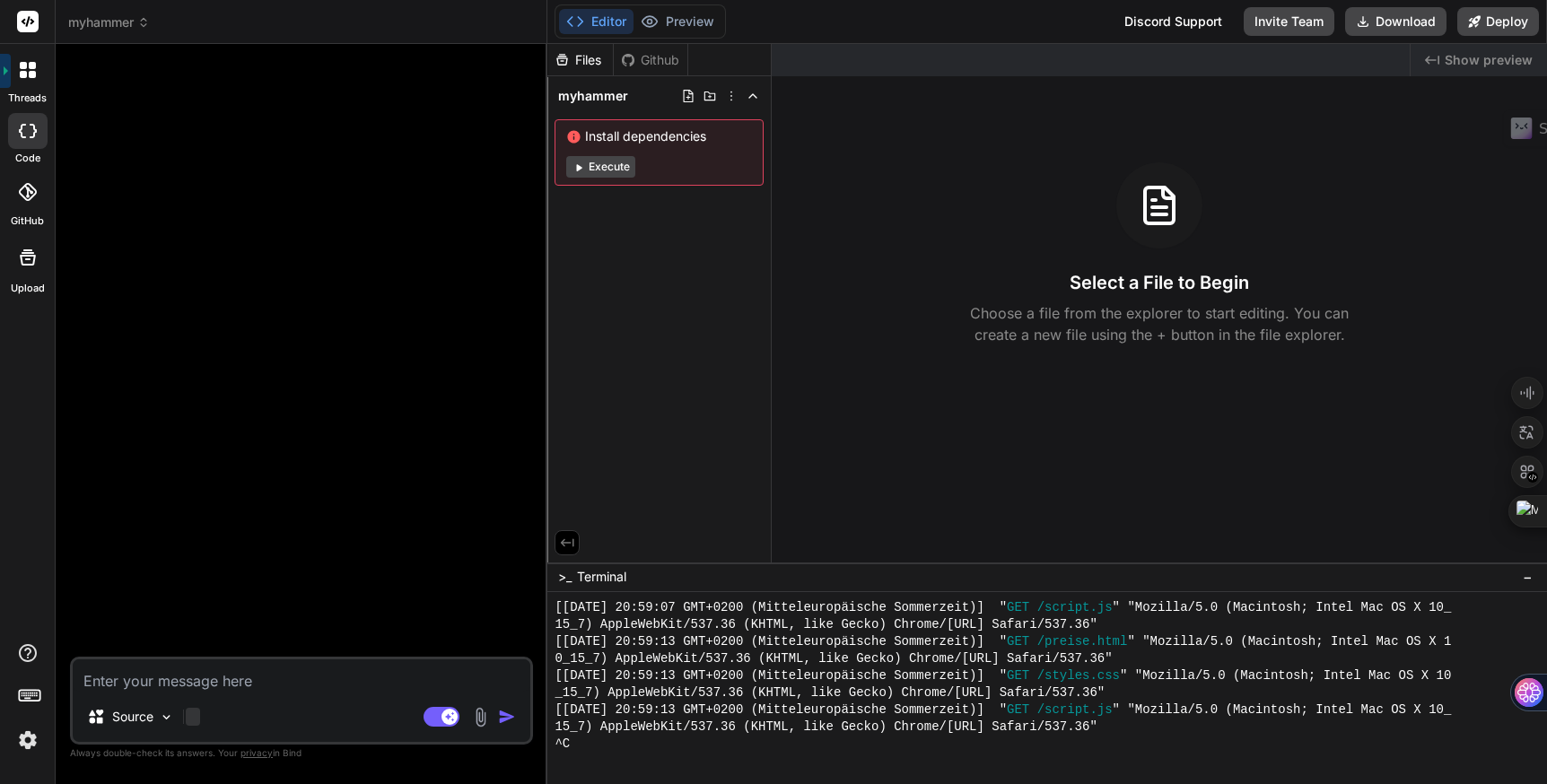
click at [199, 718] on div at bounding box center [193, 717] width 15 height 18
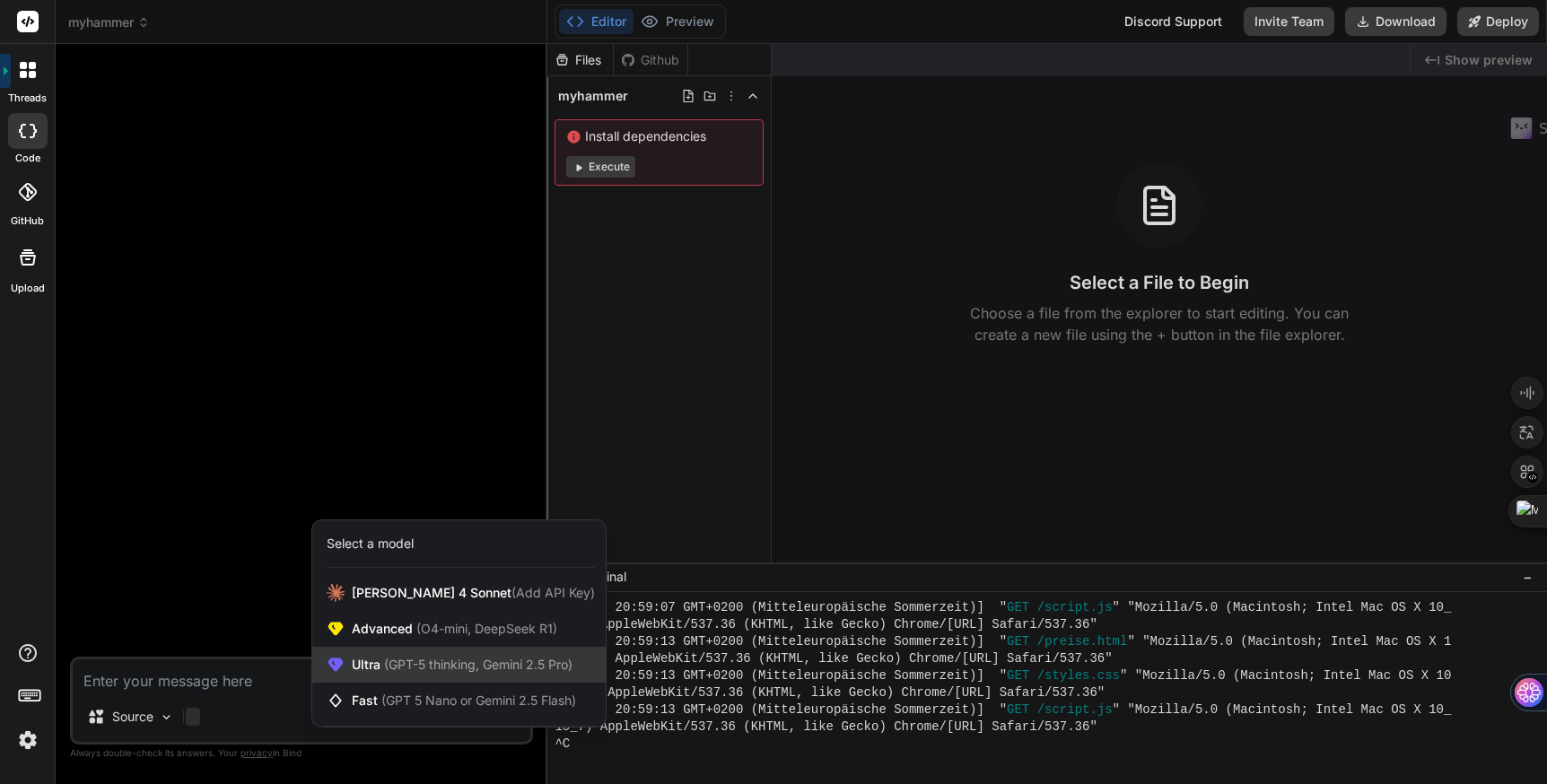
click at [433, 663] on span "(GPT-5 thinking, Gemini 2.5 Pro)" at bounding box center [476, 664] width 192 height 16
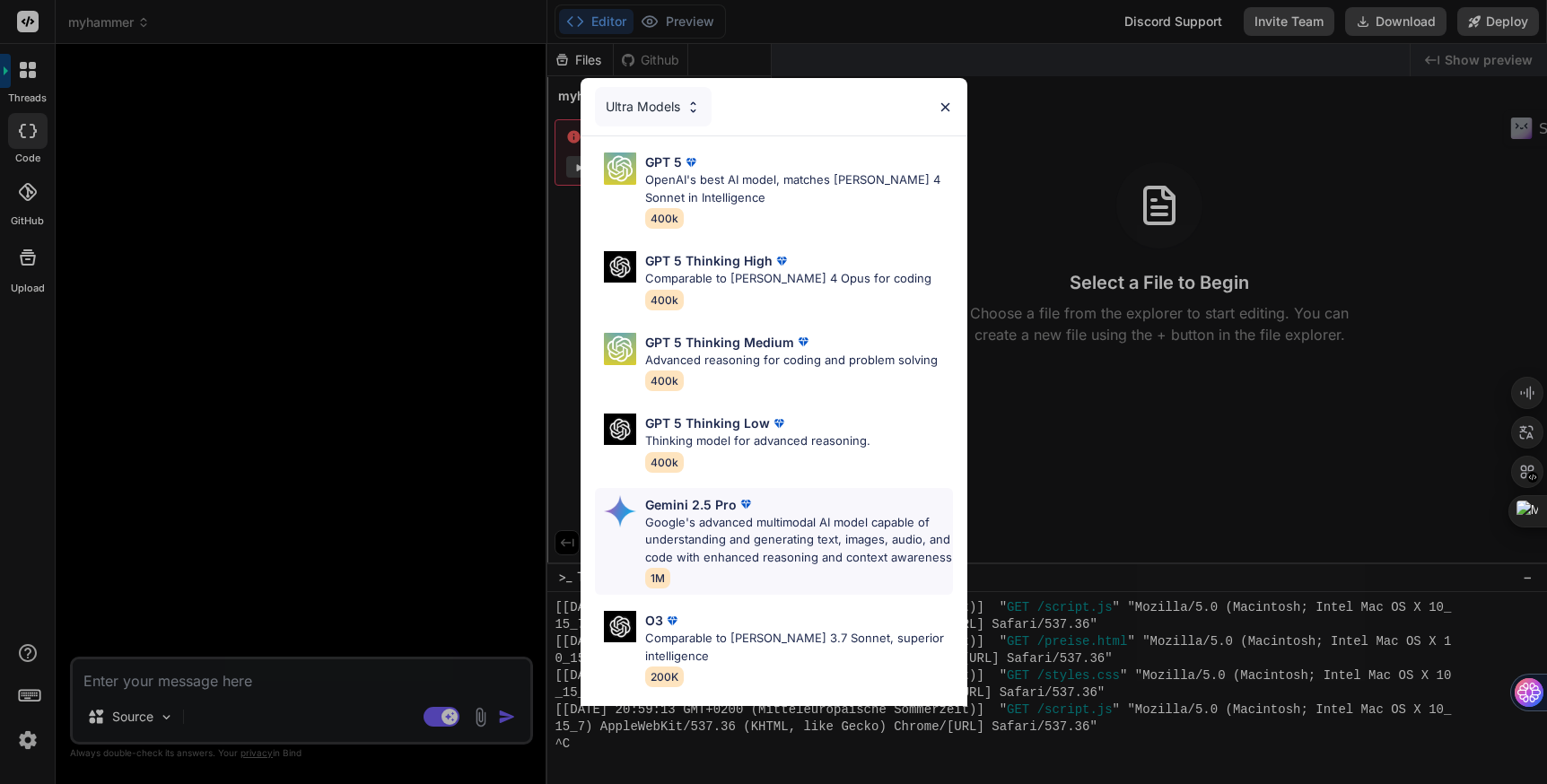
scroll to position [132, 0]
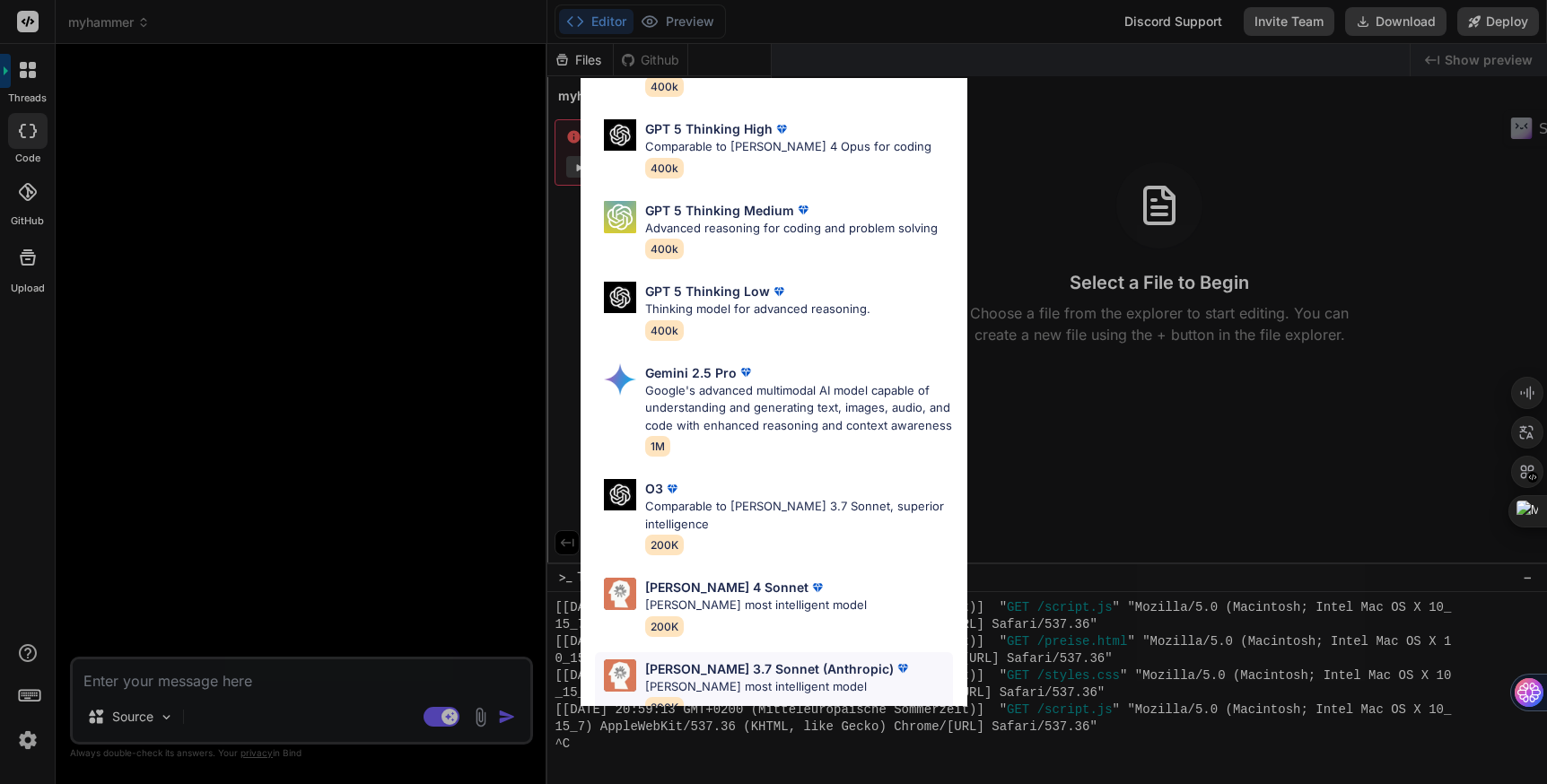
click at [742, 660] on p "[PERSON_NAME] 3.7 Sonnet (Anthropic)" at bounding box center [769, 669] width 249 height 18
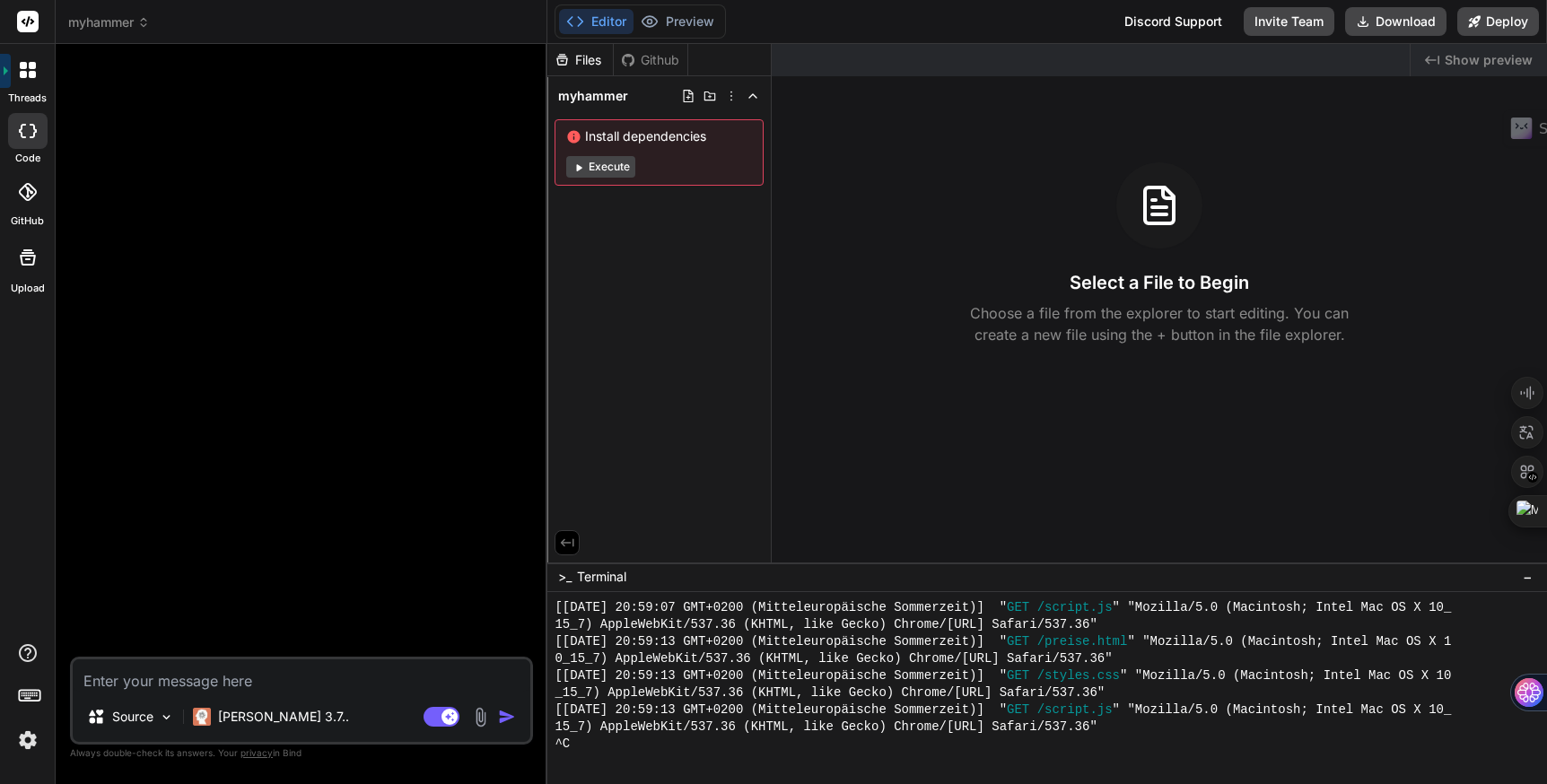
click at [479, 717] on img at bounding box center [480, 718] width 20 height 20
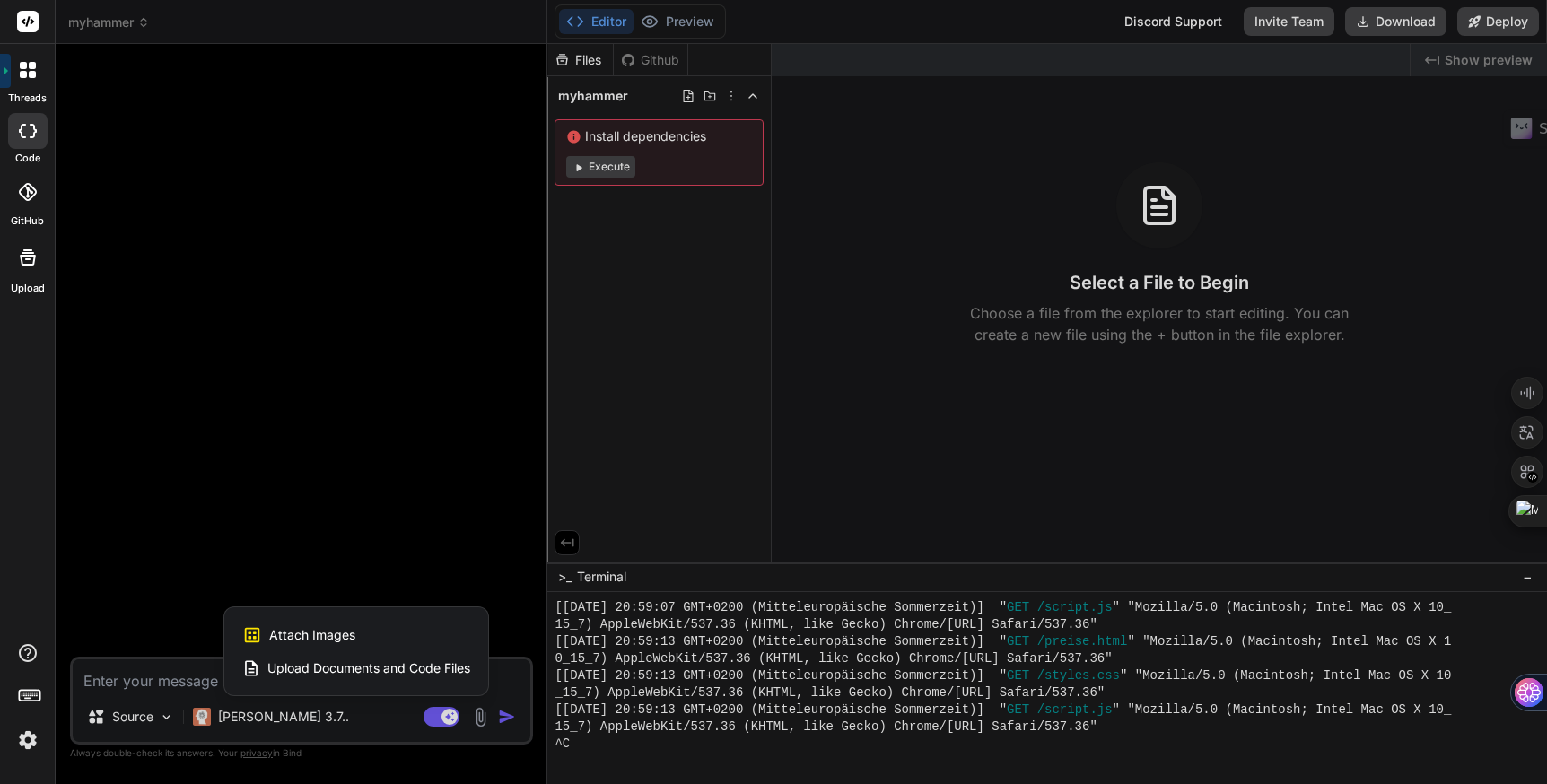
click at [348, 642] on span "Attach Images" at bounding box center [312, 635] width 87 height 18
type textarea "x"
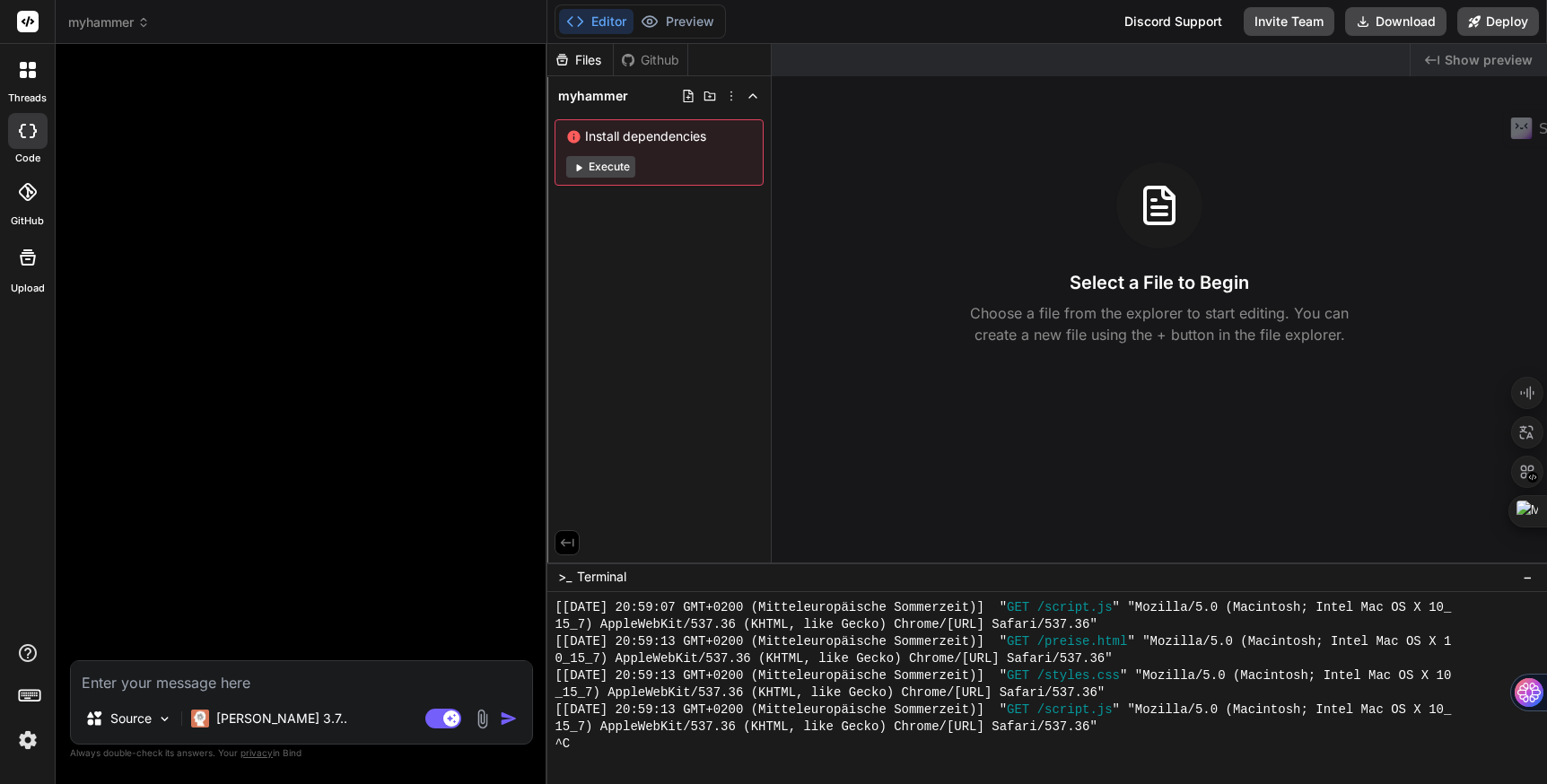
type input "C:\fakepath\12.jpg"
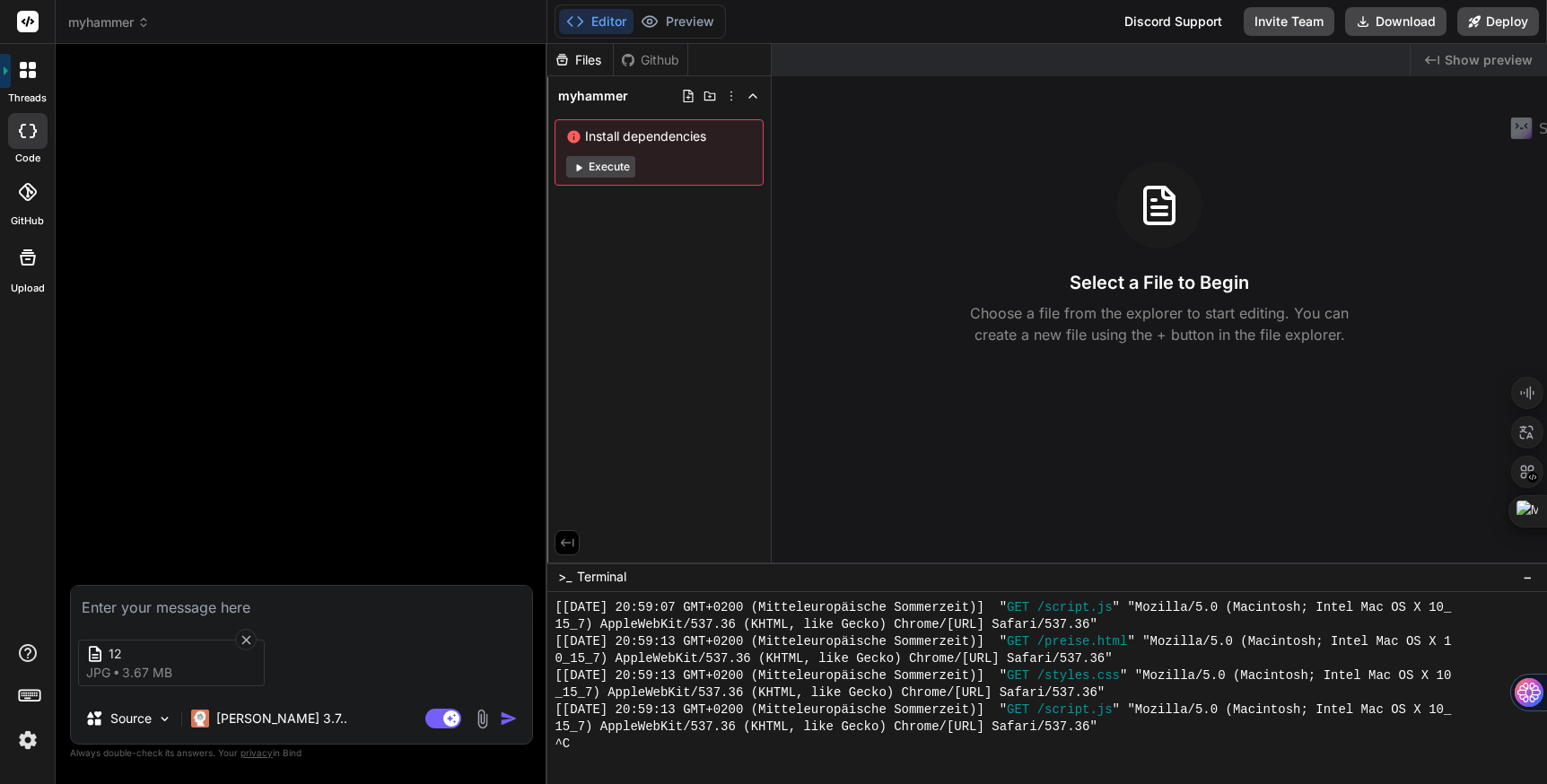
type textarea "x"
click at [236, 603] on textarea at bounding box center [301, 602] width 462 height 32
type textarea "e"
type textarea "x"
type textarea "er"
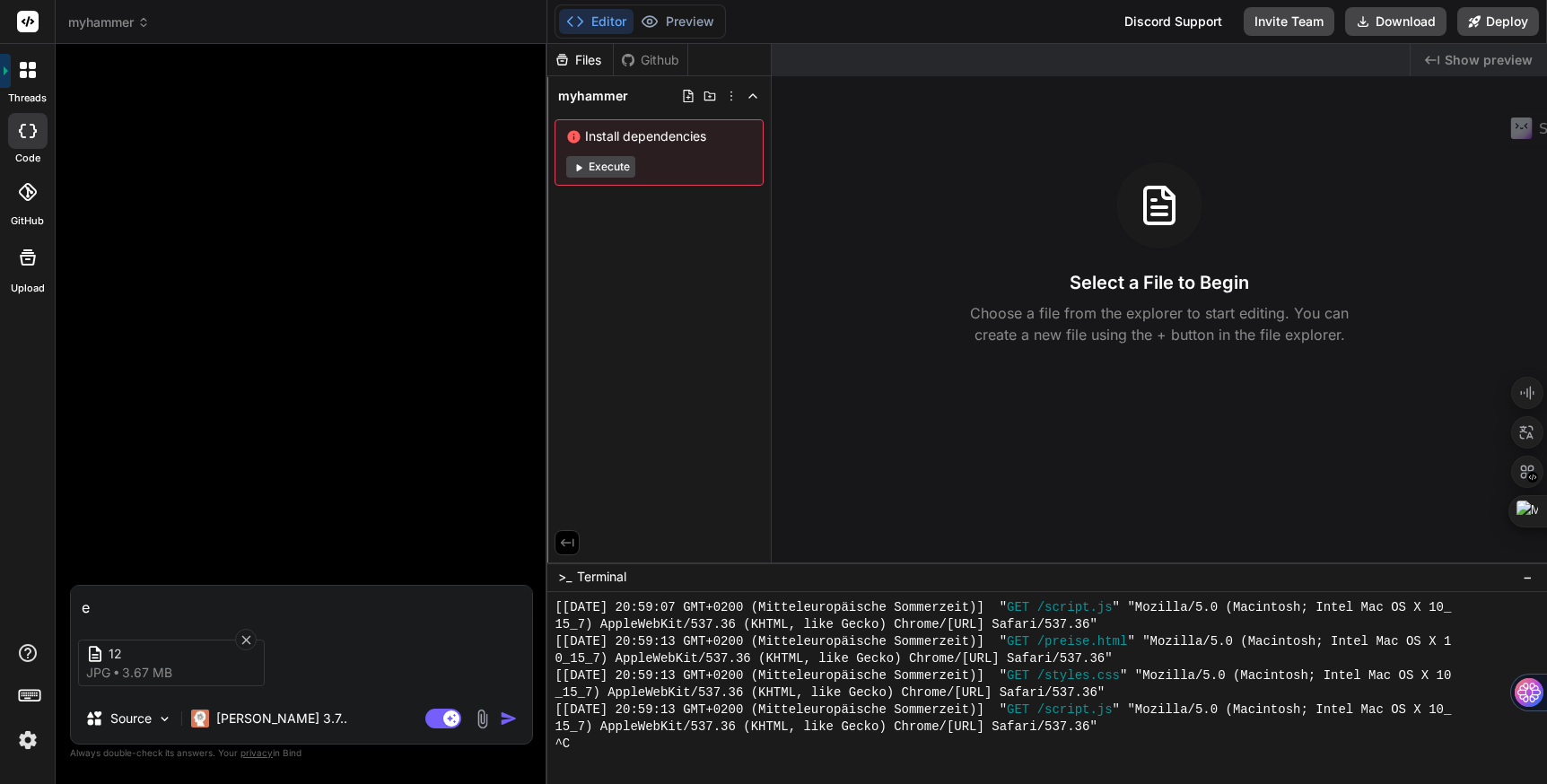
type textarea "x"
type textarea "ers"
type textarea "x"
type textarea "erst"
type textarea "x"
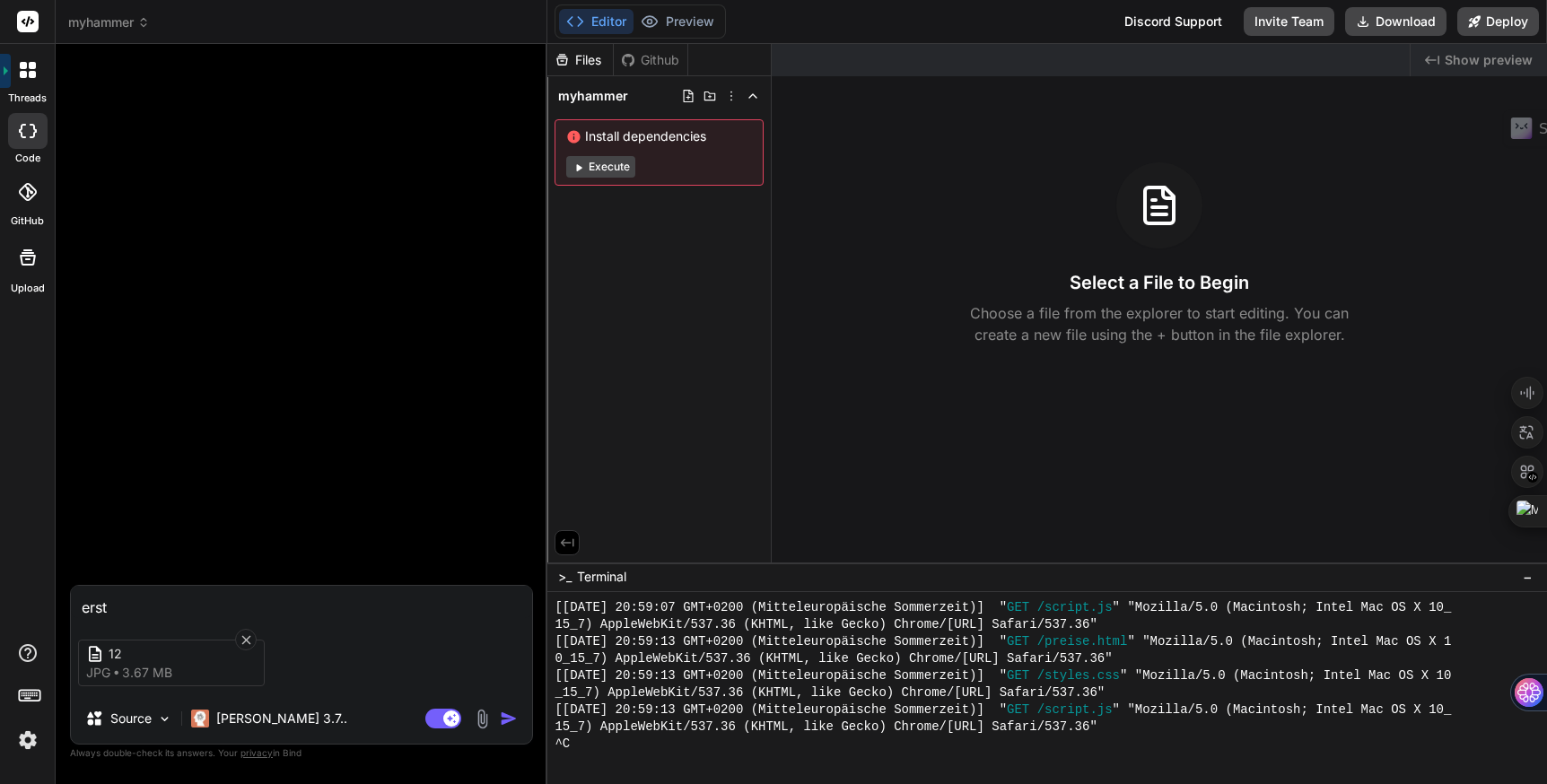
type textarea "erste"
type textarea "x"
type textarea "erstel"
type textarea "x"
type textarea "erstell"
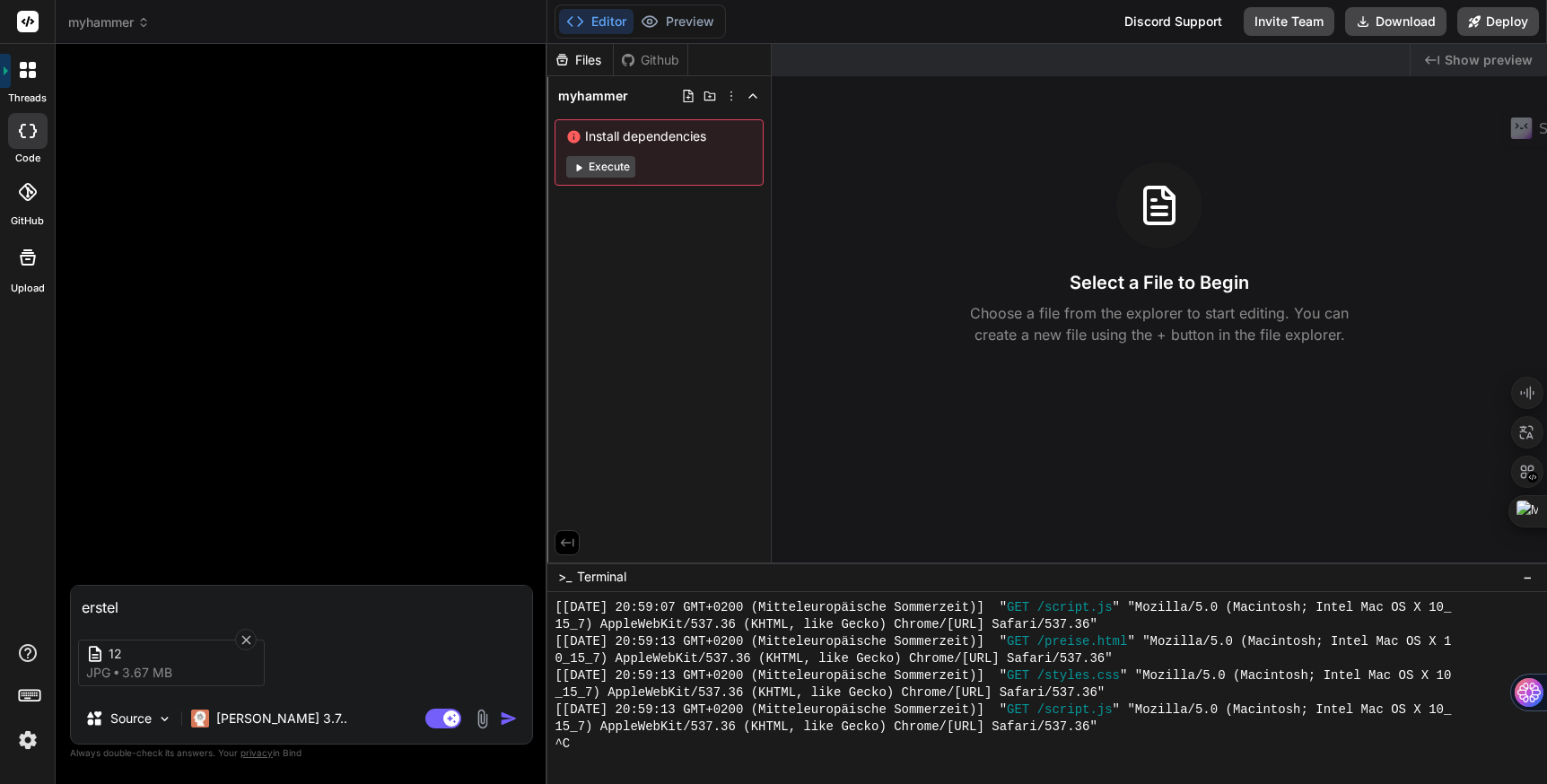
type textarea "x"
type textarea "erstelle"
type textarea "x"
type textarea "erstelle"
type textarea "x"
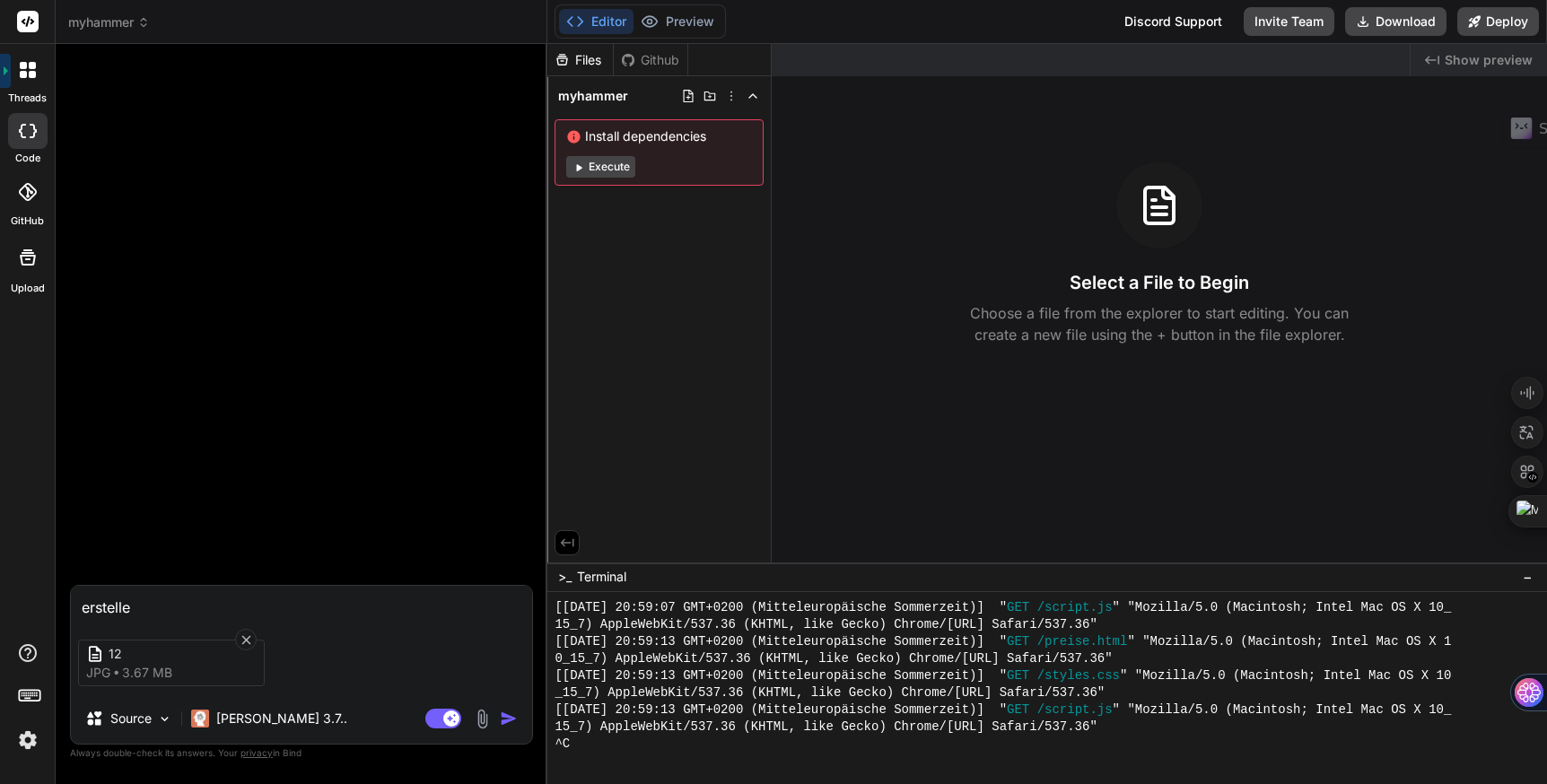
type textarea "erstelle e"
type textarea "x"
type textarea "erstelle ei"
type textarea "x"
type textarea "erstelle ein"
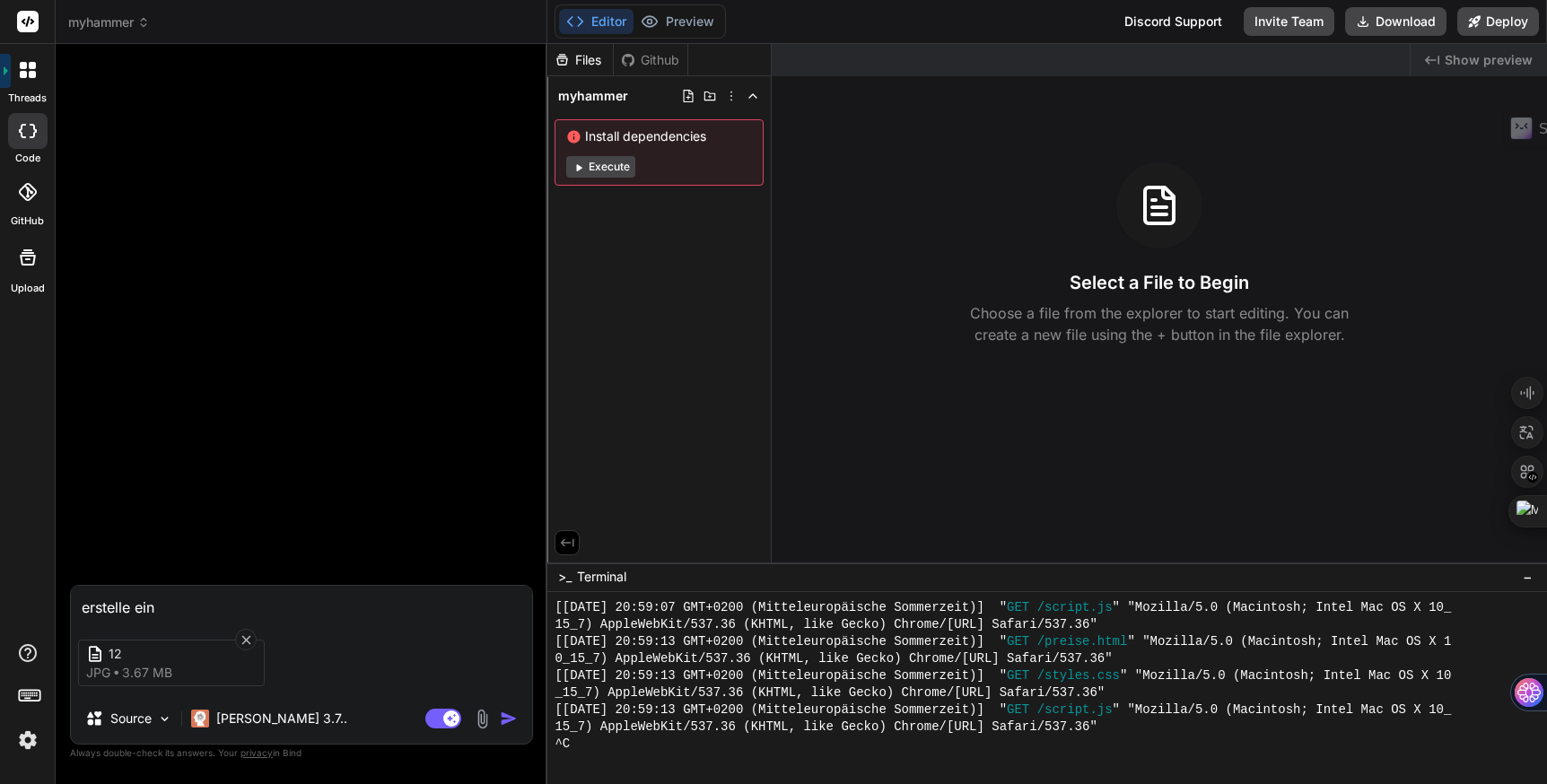
type textarea "x"
type textarea "erstelle eine"
type textarea "x"
type textarea "erstelle eine"
type textarea "x"
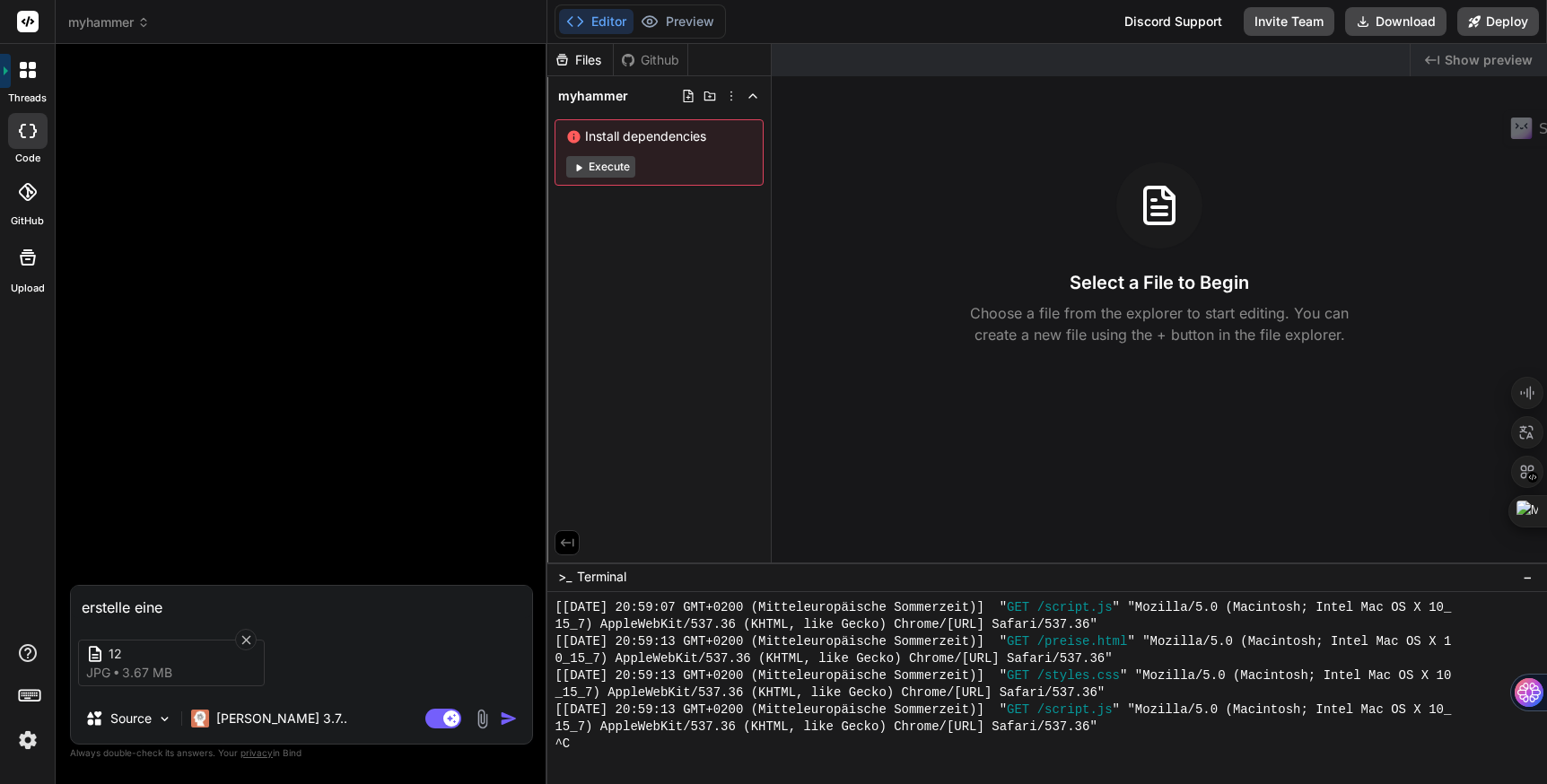
type textarea "erstelle eine w"
type textarea "x"
type textarea "erstelle eine we"
type textarea "x"
type textarea "erstelle eine web"
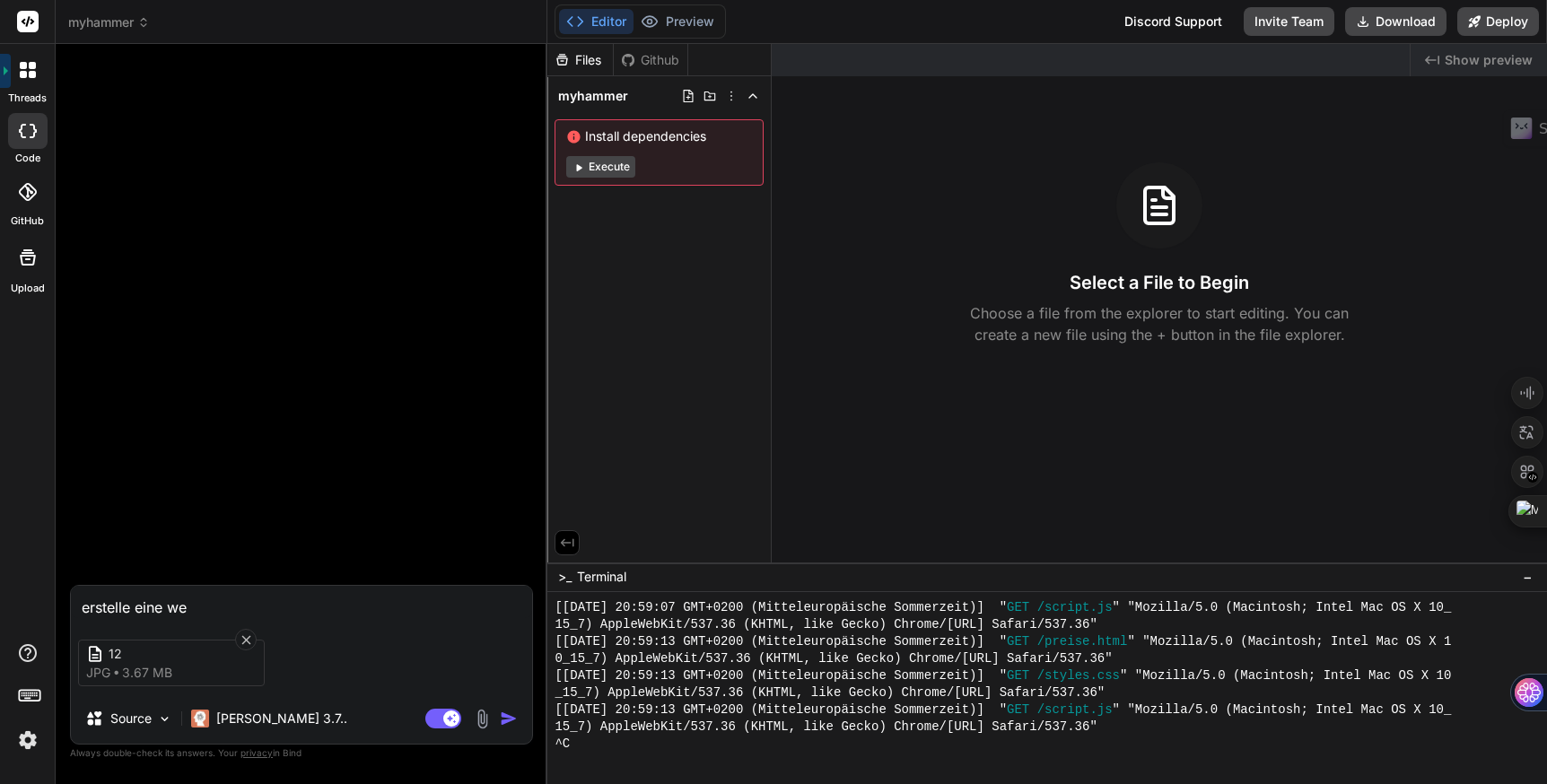
type textarea "x"
type textarea "erstelle eine webs"
type textarea "x"
type textarea "erstelle eine websi"
type textarea "x"
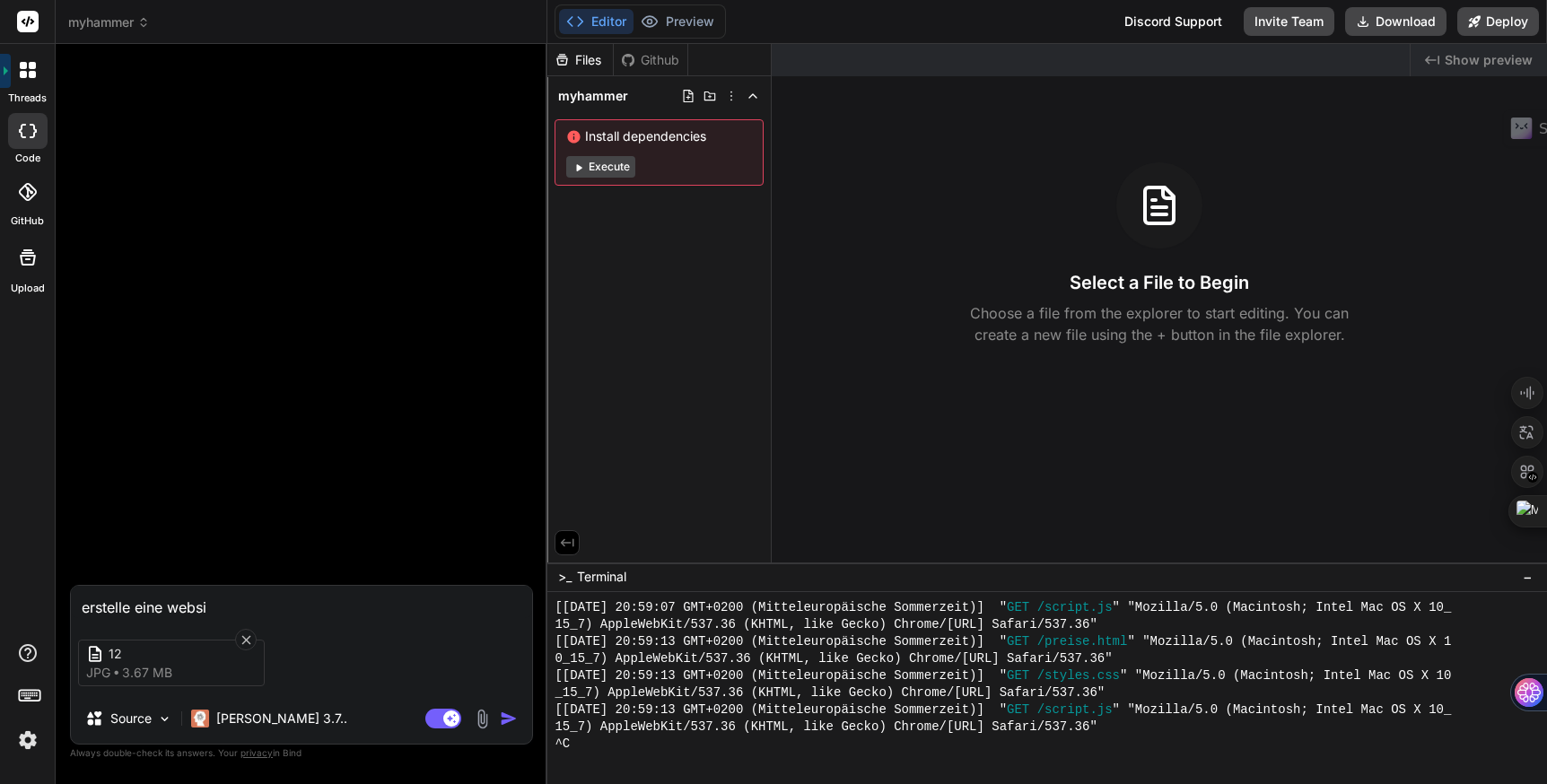
type textarea "erstelle eine websit"
type textarea "x"
type textarea "erstelle eine website"
type textarea "x"
type textarea "erstelle eine website"
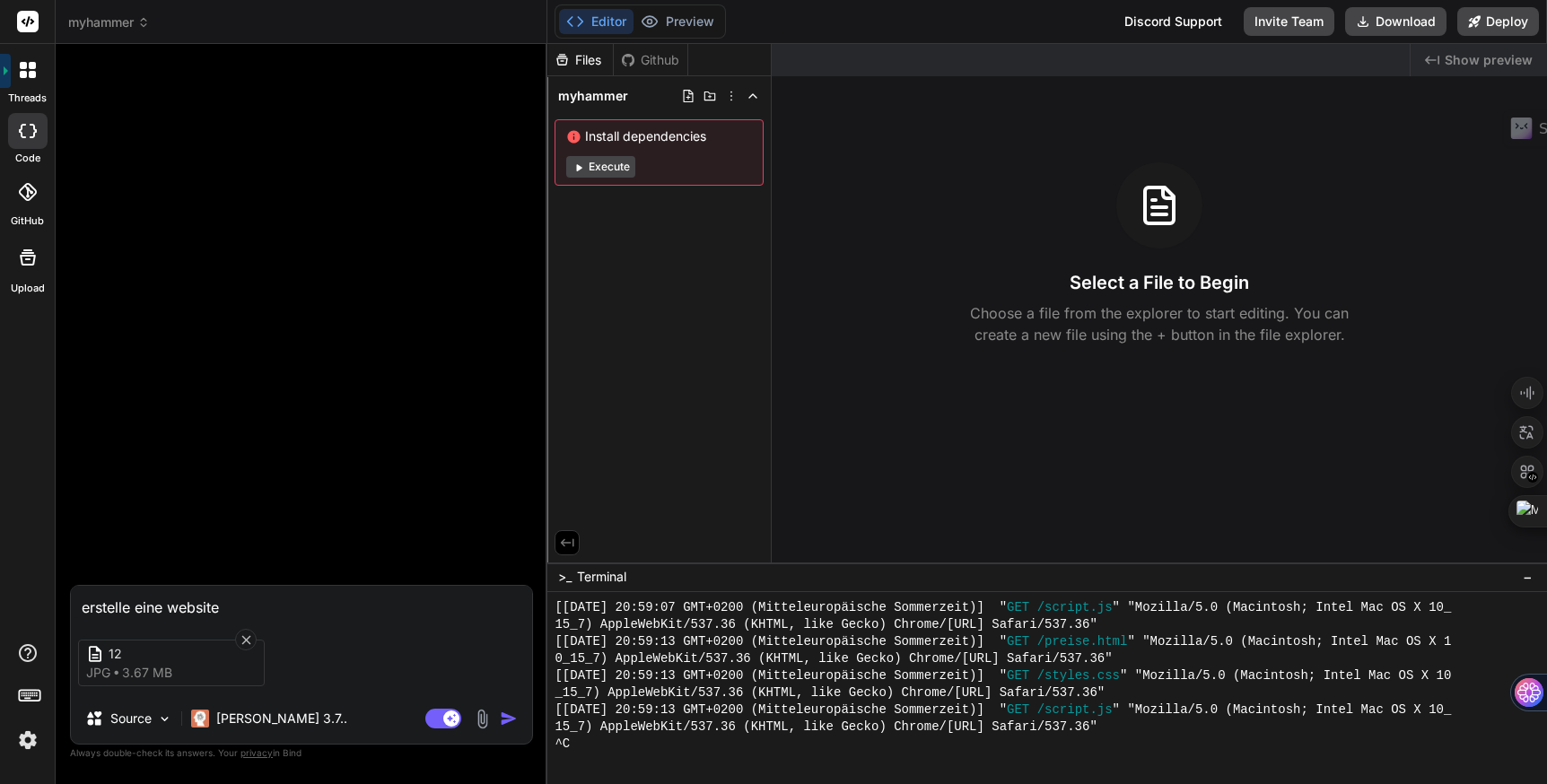
type textarea "x"
type textarea "erstelle eine website w"
type textarea "x"
type textarea "erstelle eine website wi"
type textarea "x"
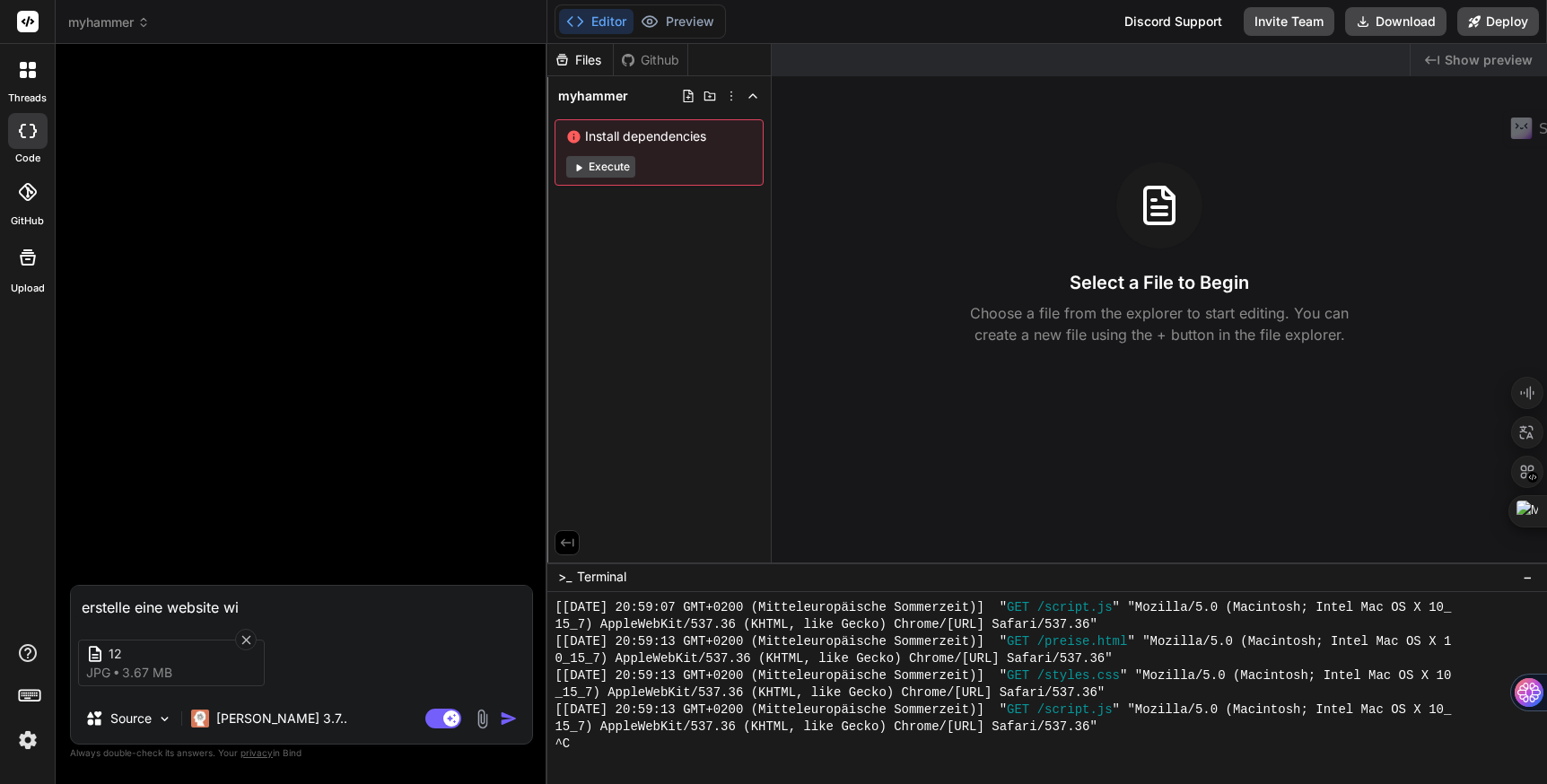
type textarea "erstelle eine website wie"
type textarea "x"
type textarea "erstelle eine website wie"
type textarea "x"
type textarea "erstelle eine website wie d"
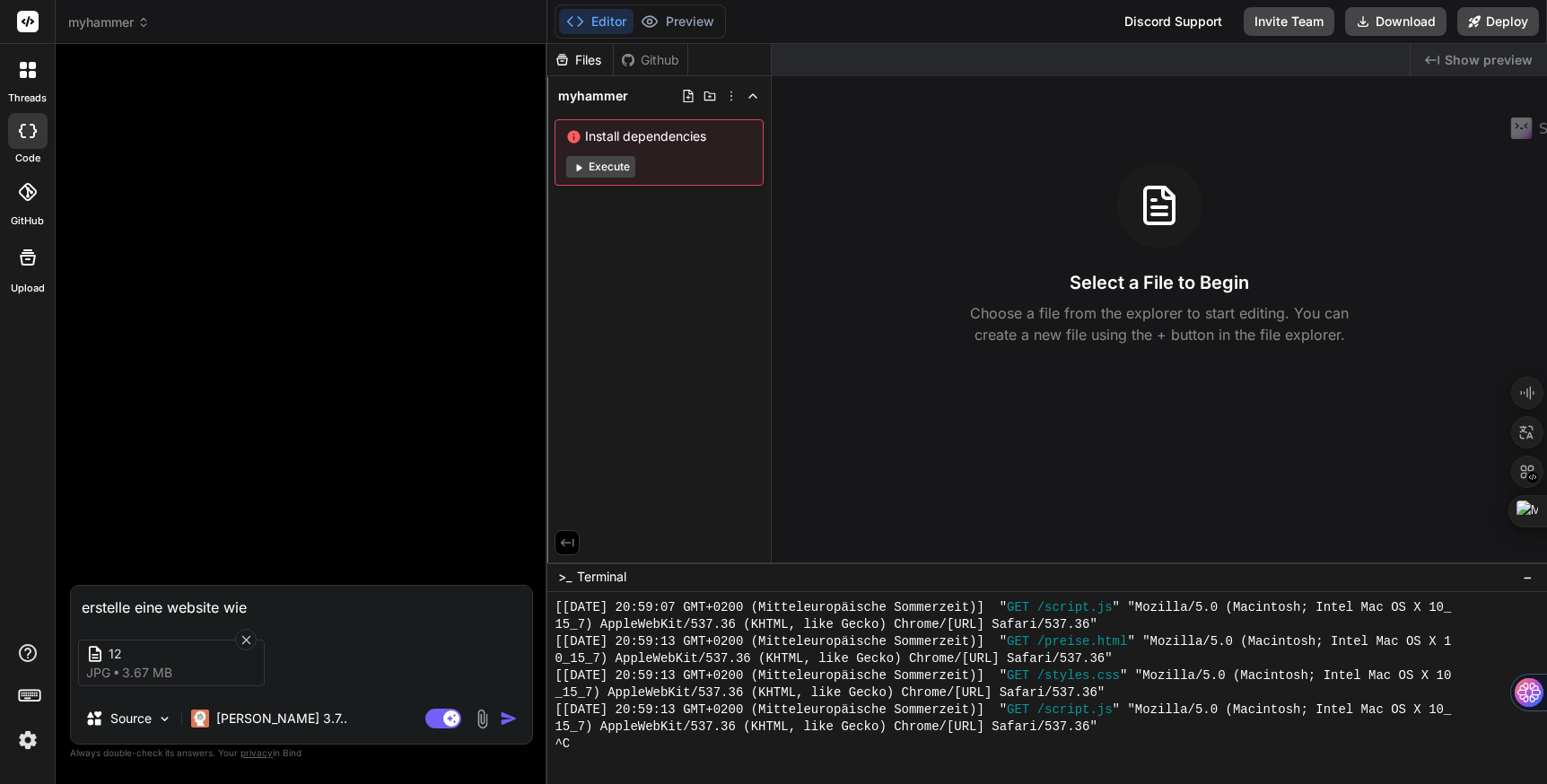
type textarea "x"
type textarea "erstelle eine website wie da"
type textarea "x"
type textarea "erstelle eine website wie das"
type textarea "x"
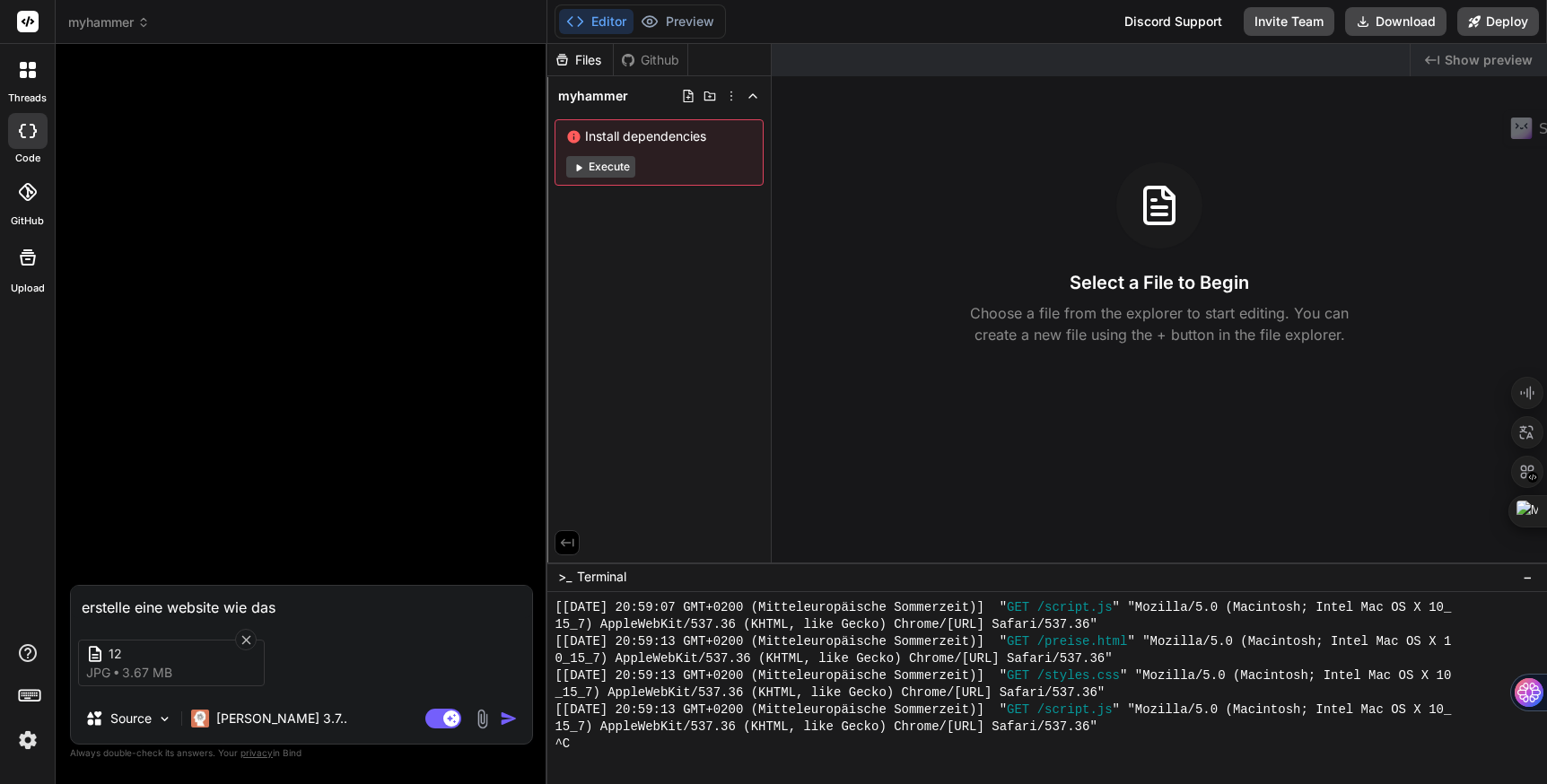
type textarea "erstelle eine website wie das"
type textarea "x"
type textarea "erstelle eine website wie das b"
type textarea "x"
type textarea "erstelle eine website wie das bi"
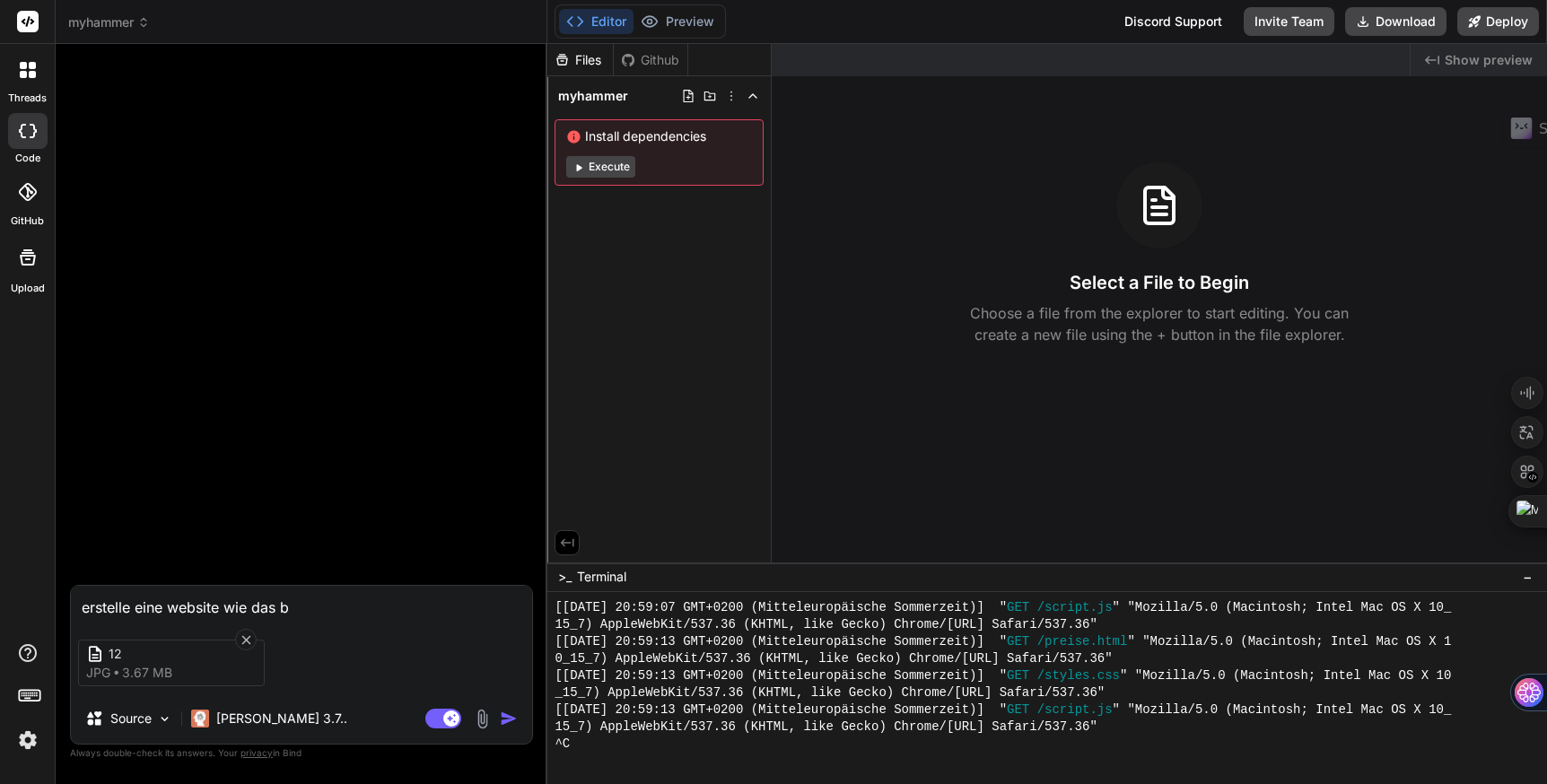
type textarea "x"
type textarea "erstelle eine website wie das bil"
type textarea "x"
type textarea "erstelle eine website wie das bild"
type textarea "x"
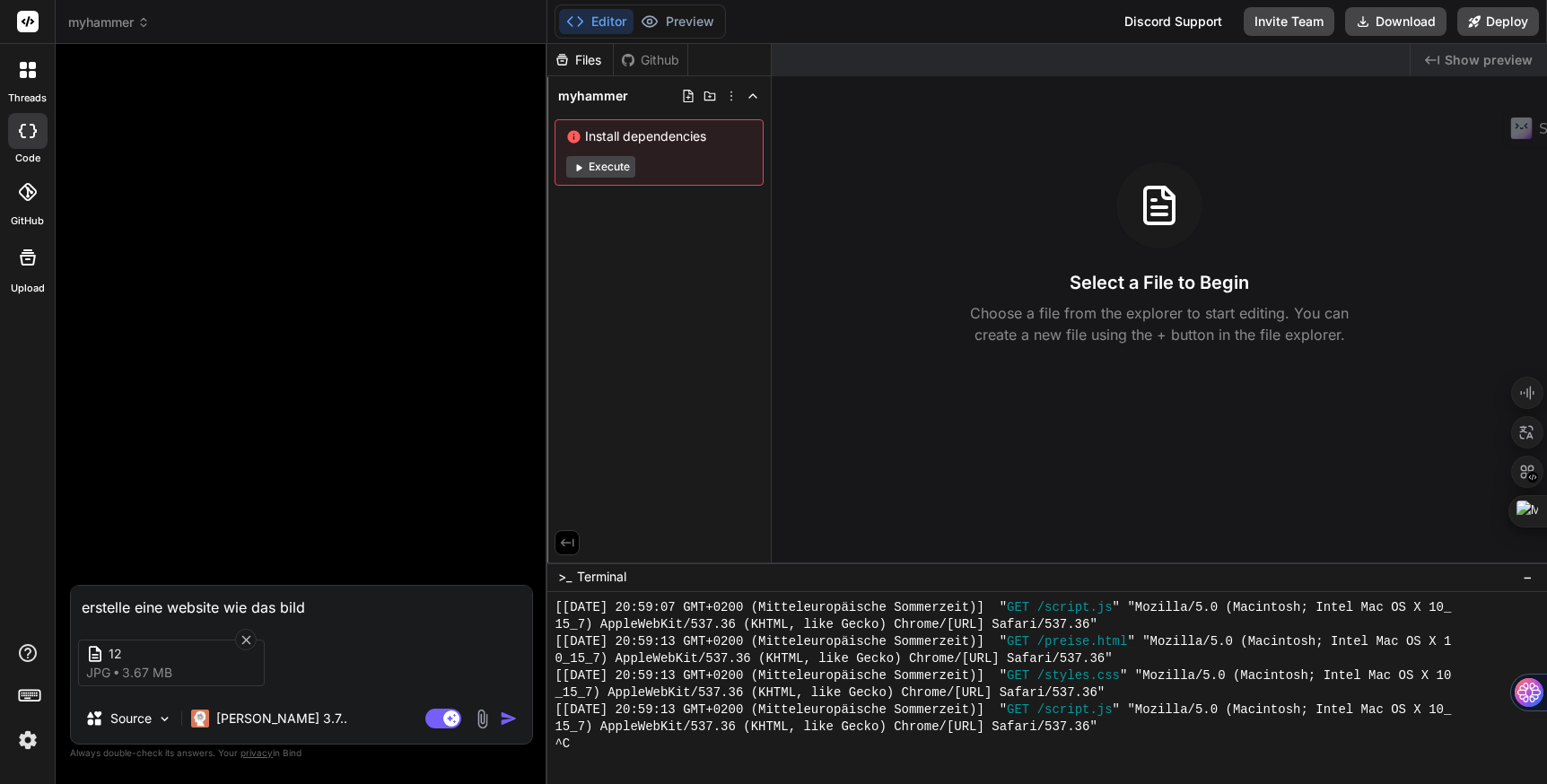
type textarea "erstelle eine website wie das bild"
type textarea "x"
type textarea "erstelle eine website wie das bild i"
type textarea "x"
type textarea "erstelle eine website wie das bild im"
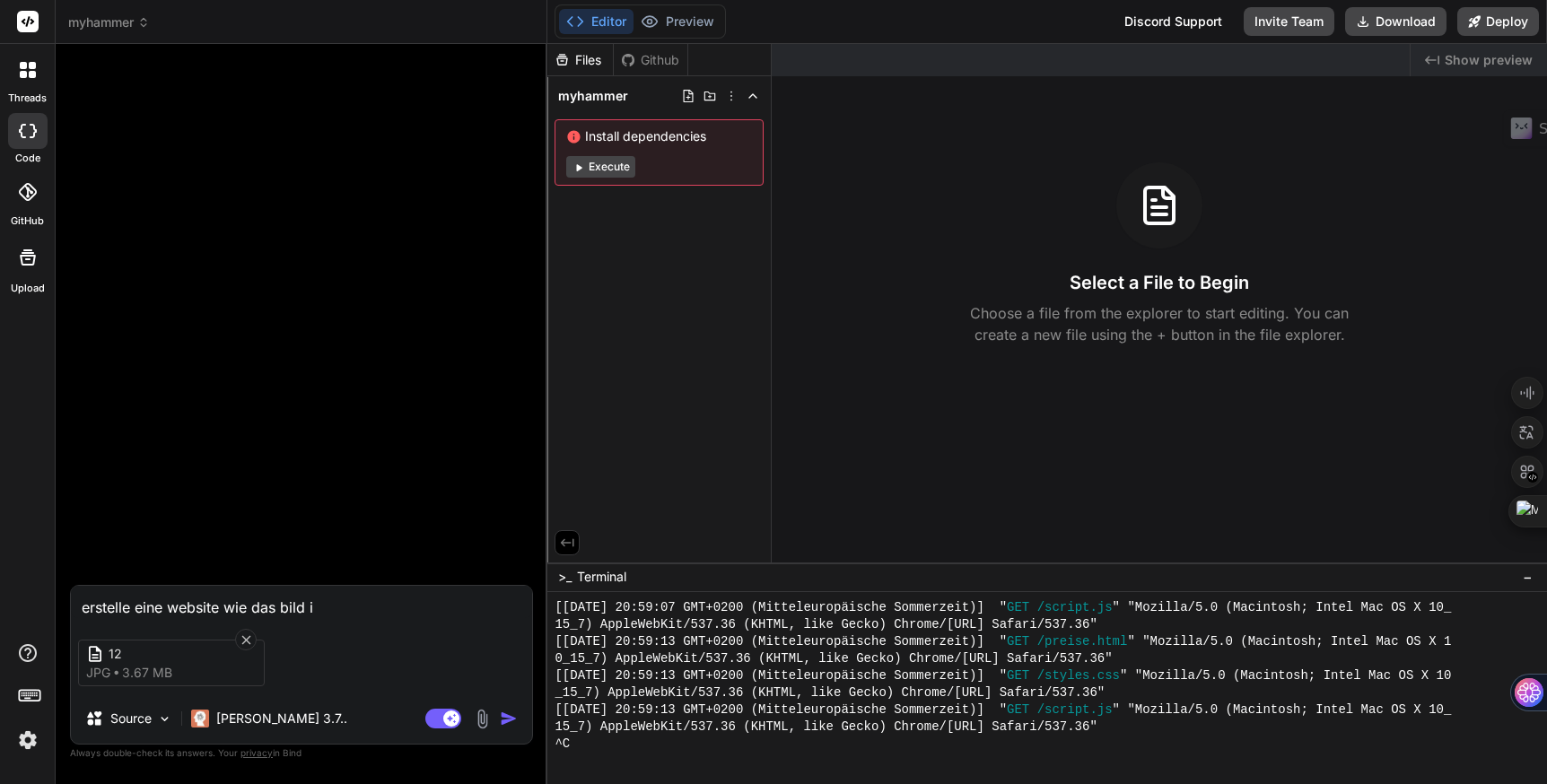
type textarea "x"
type textarea "erstelle eine website wie das bild im"
type textarea "x"
type textarea "erstelle eine website wie das bild im A"
type textarea "x"
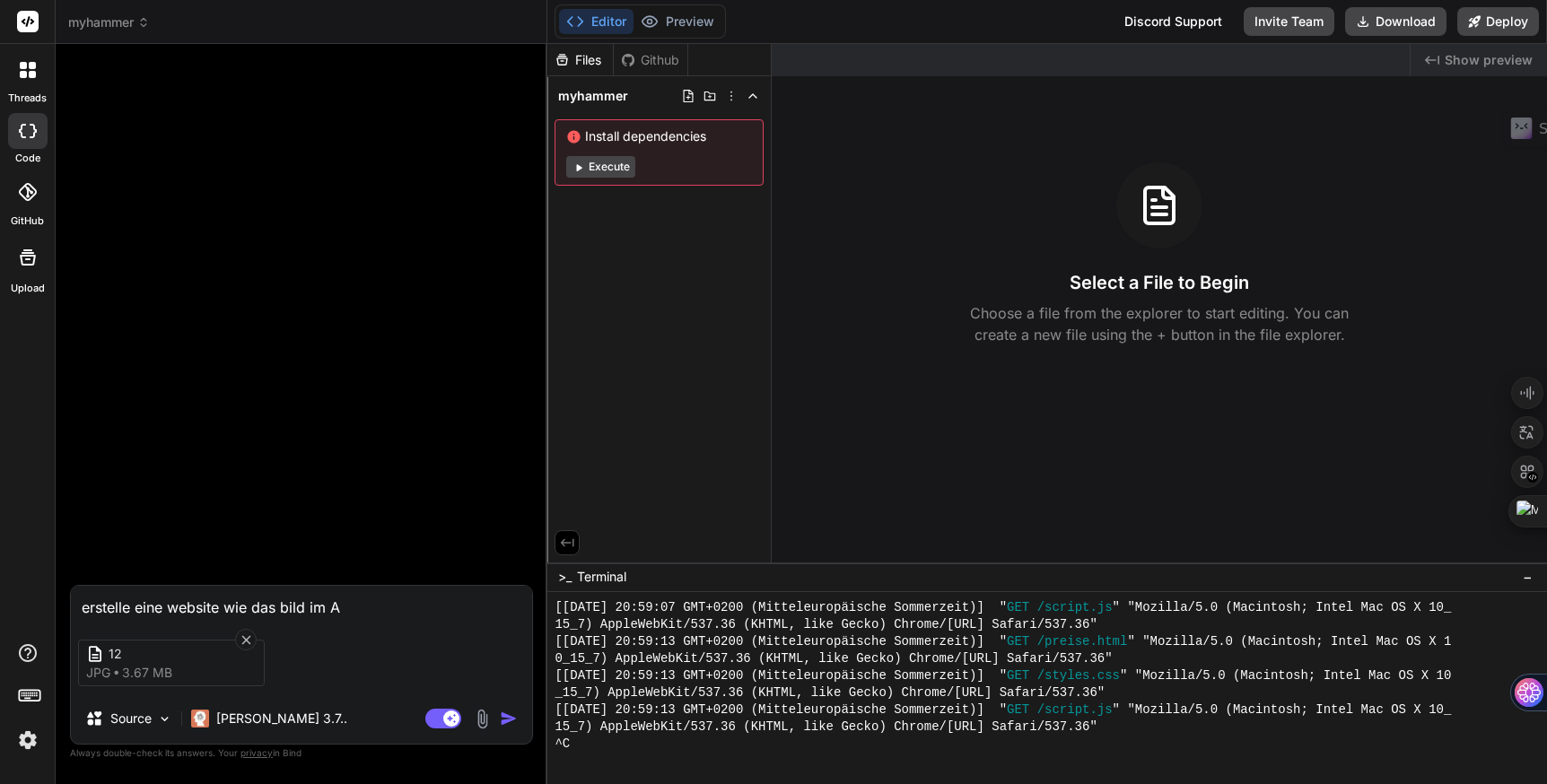
type textarea "erstelle eine website wie das bild im An"
type textarea "x"
type textarea "erstelle eine website wie das bild im Anh"
type textarea "x"
type textarea "erstelle eine website wie das bild im Anha"
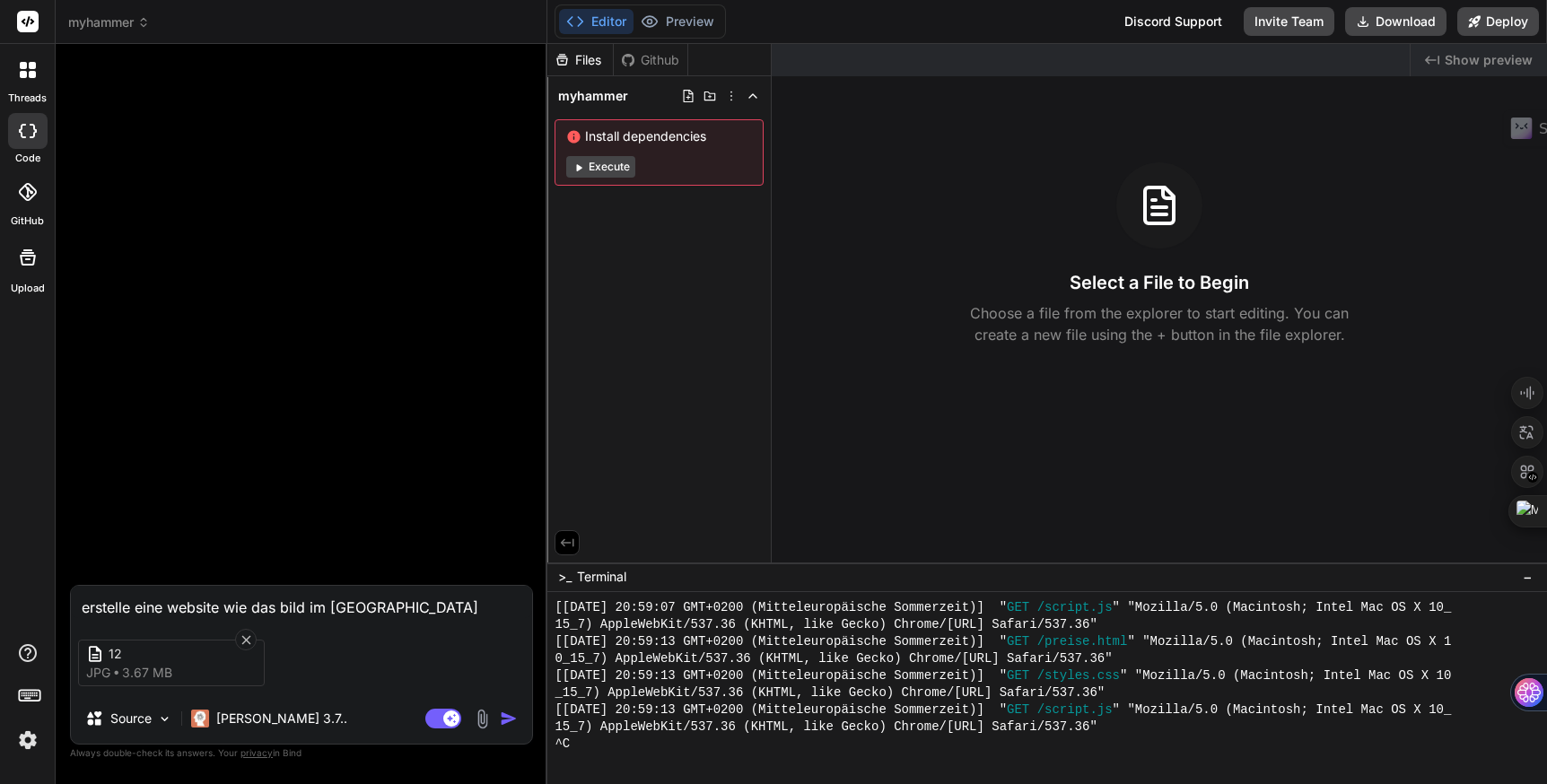
type textarea "x"
type textarea "erstelle eine website wie das bild im Anhan"
type textarea "x"
type textarea "erstelle eine website wie das bild im Anhang"
type textarea "x"
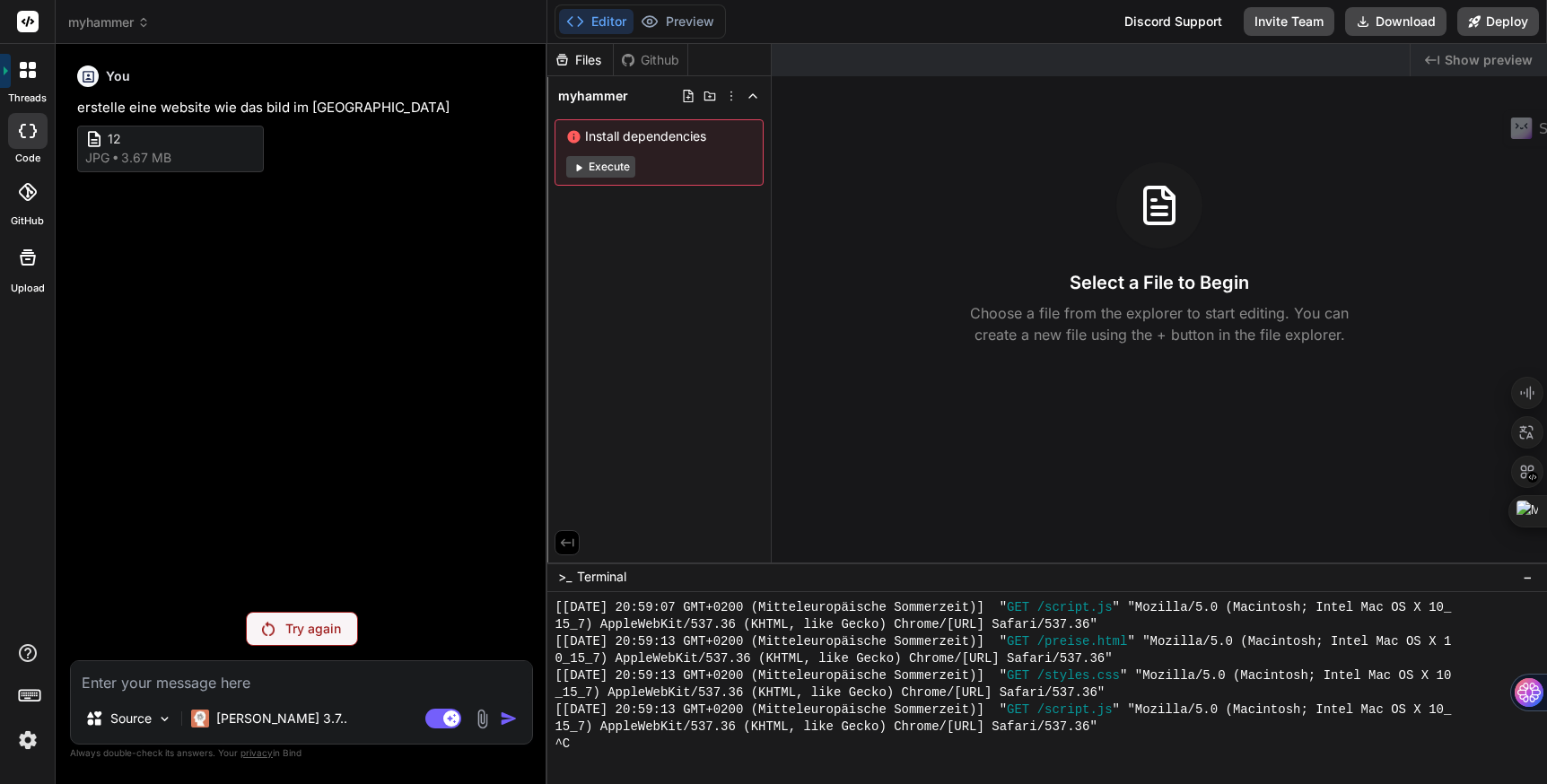
click at [339, 627] on p "Try again" at bounding box center [313, 628] width 55 height 18
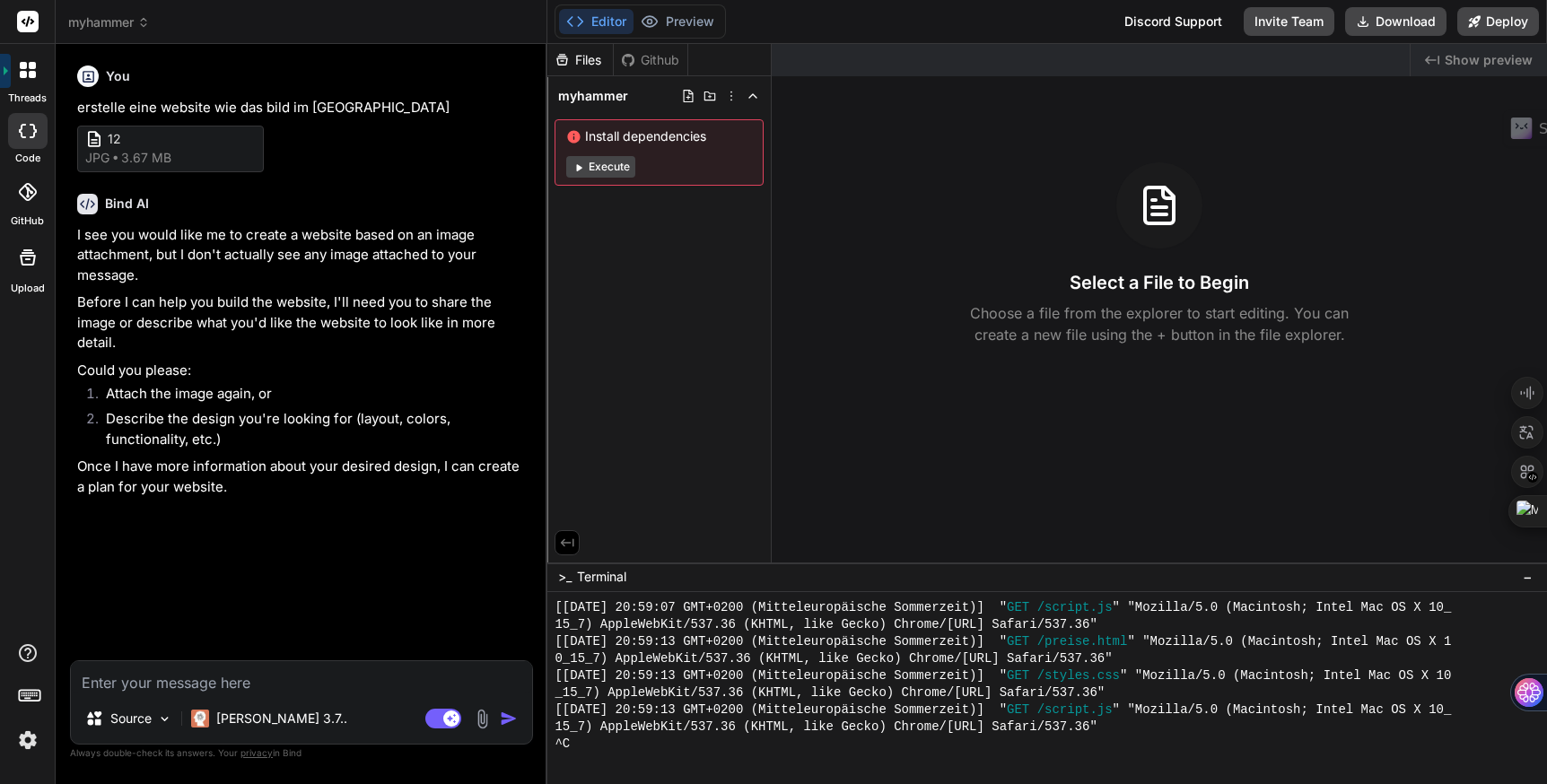
click at [480, 715] on img at bounding box center [482, 720] width 20 height 20
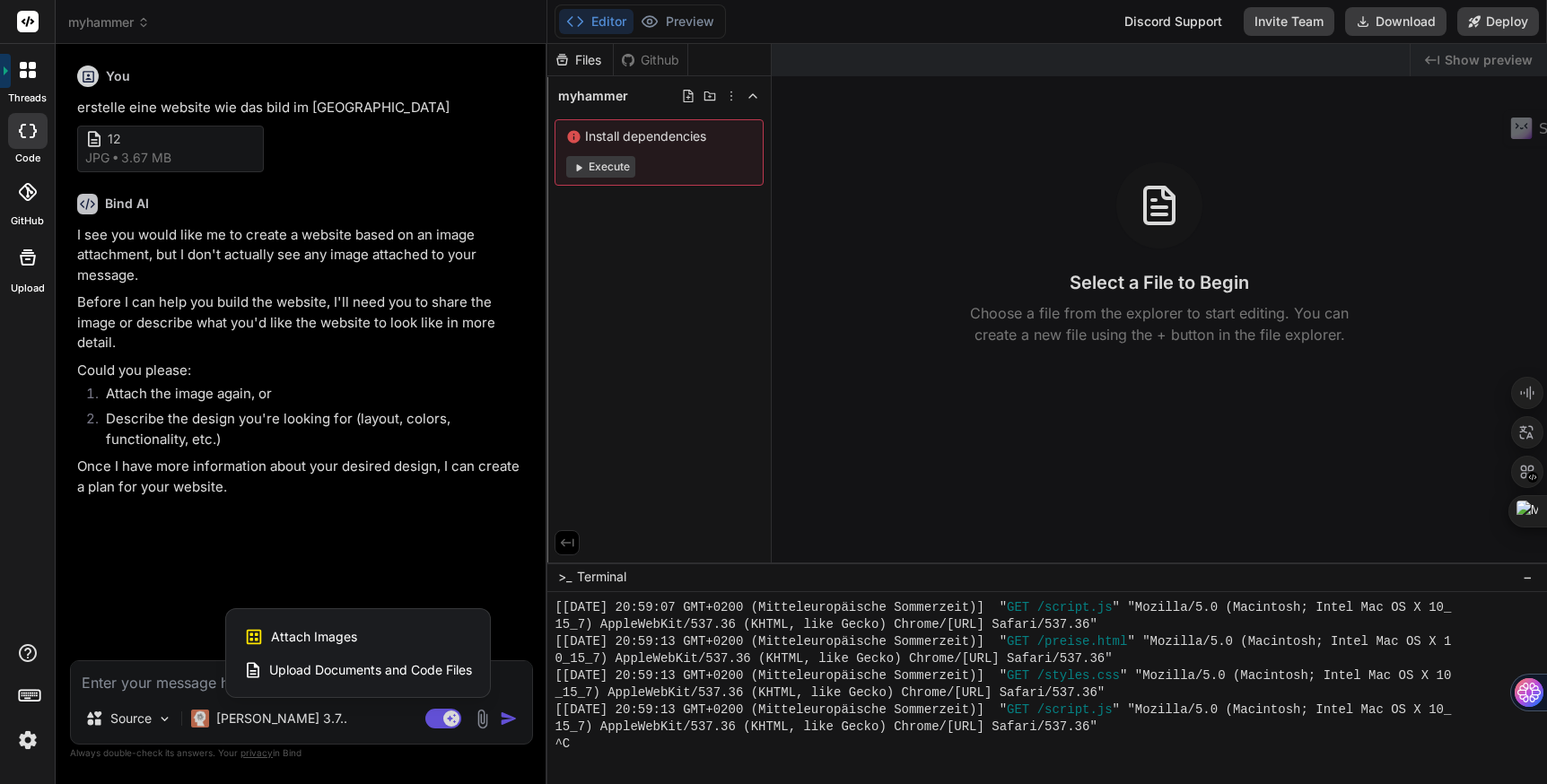
click at [316, 634] on span "Attach Images" at bounding box center [314, 637] width 87 height 18
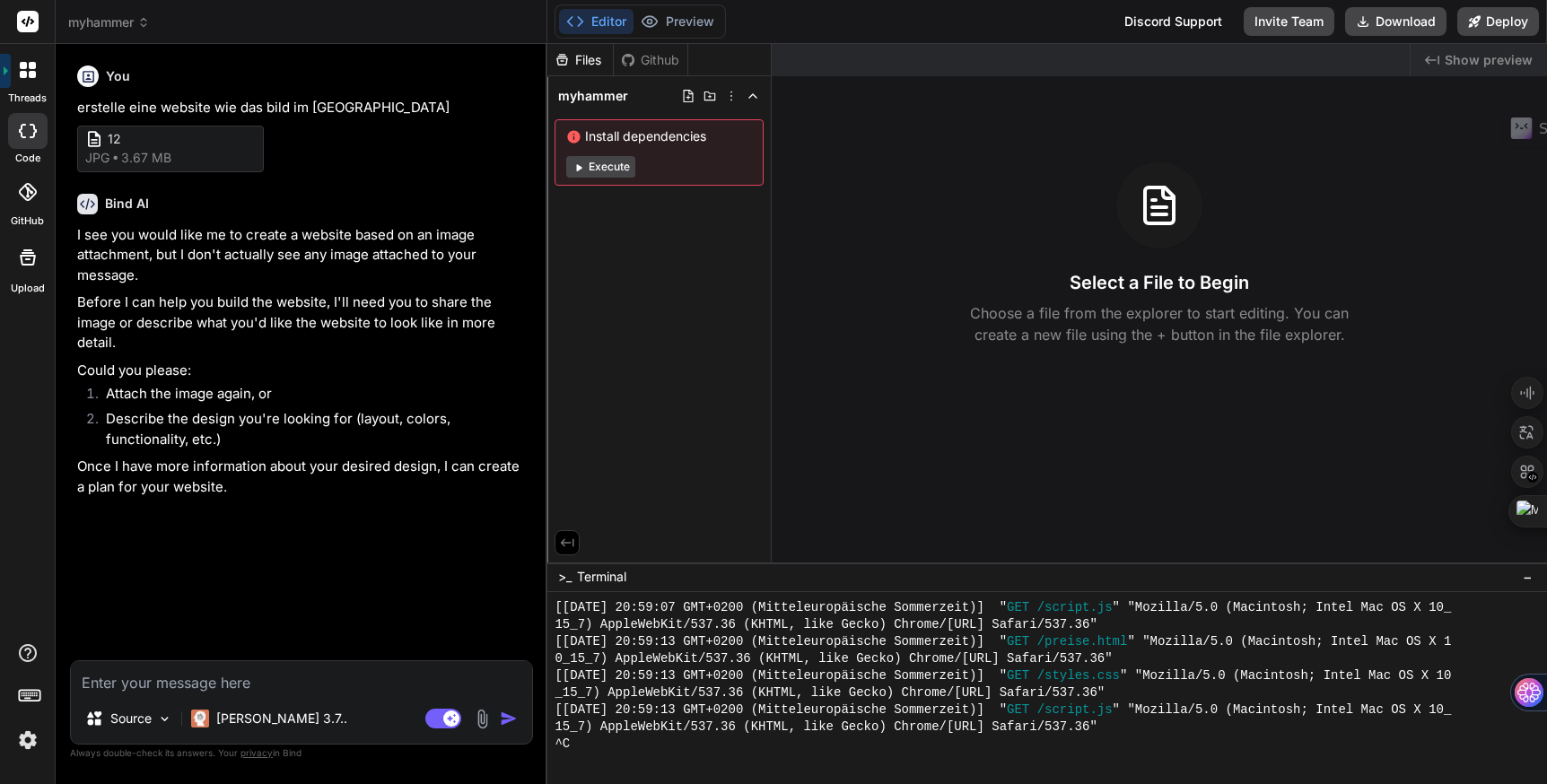
click at [195, 150] on div "12 jpg 3.67 MB" at bounding box center [170, 148] width 187 height 47
click at [103, 140] on icon at bounding box center [95, 139] width 18 height 18
click at [148, 165] on span "3.67 MB" at bounding box center [146, 158] width 51 height 18
click at [295, 531] on div "You erstelle eine website wie das bild im Anhang 12 jpg 3.67 MB Bind AI I see y…" at bounding box center [303, 359] width 460 height 603
click at [217, 681] on textarea at bounding box center [301, 677] width 462 height 32
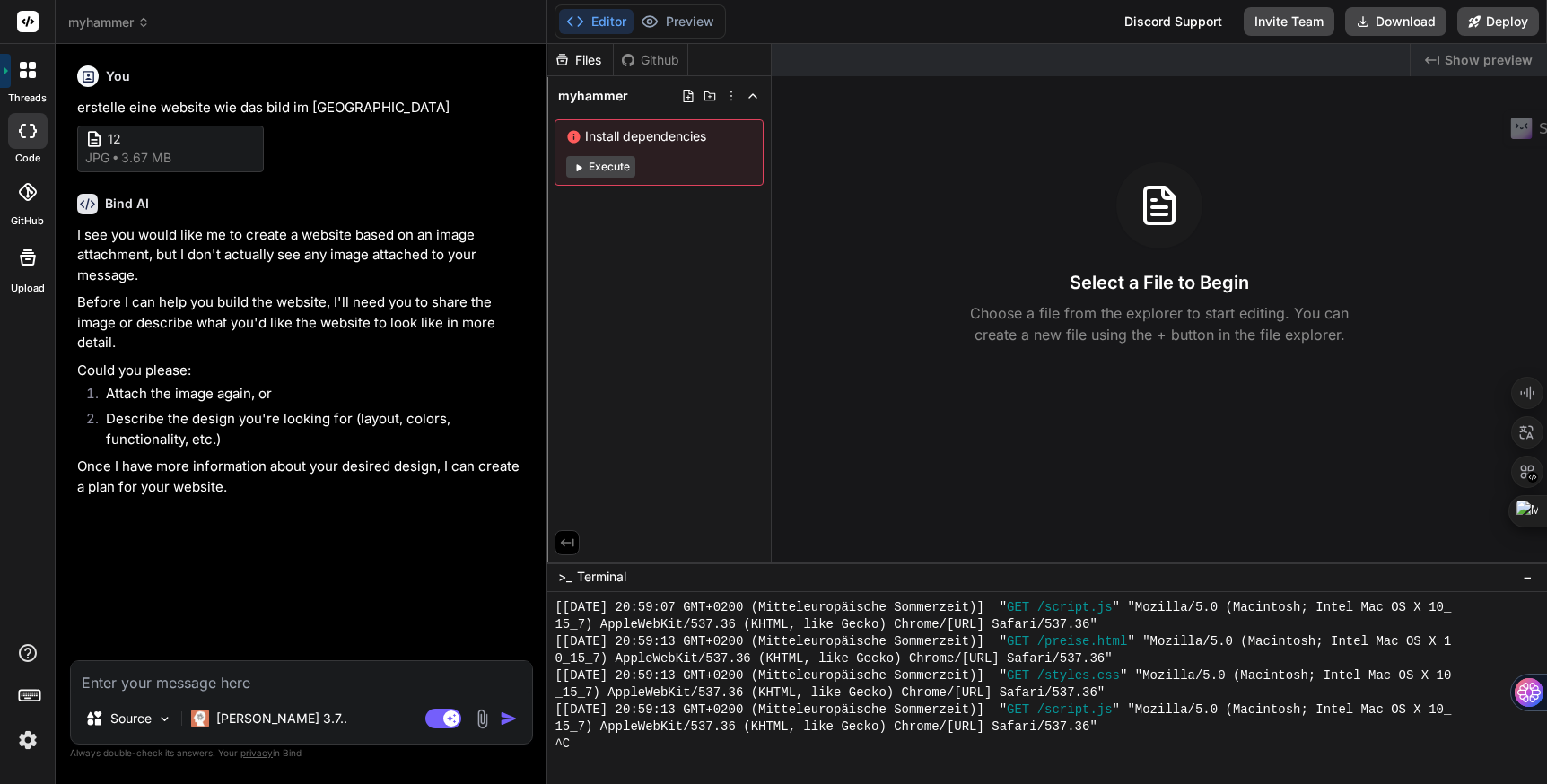
click at [177, 154] on div "12 jpg 3.67 MB" at bounding box center [170, 148] width 187 height 47
click at [111, 139] on span "12" at bounding box center [180, 139] width 144 height 18
click at [483, 722] on img at bounding box center [482, 720] width 20 height 20
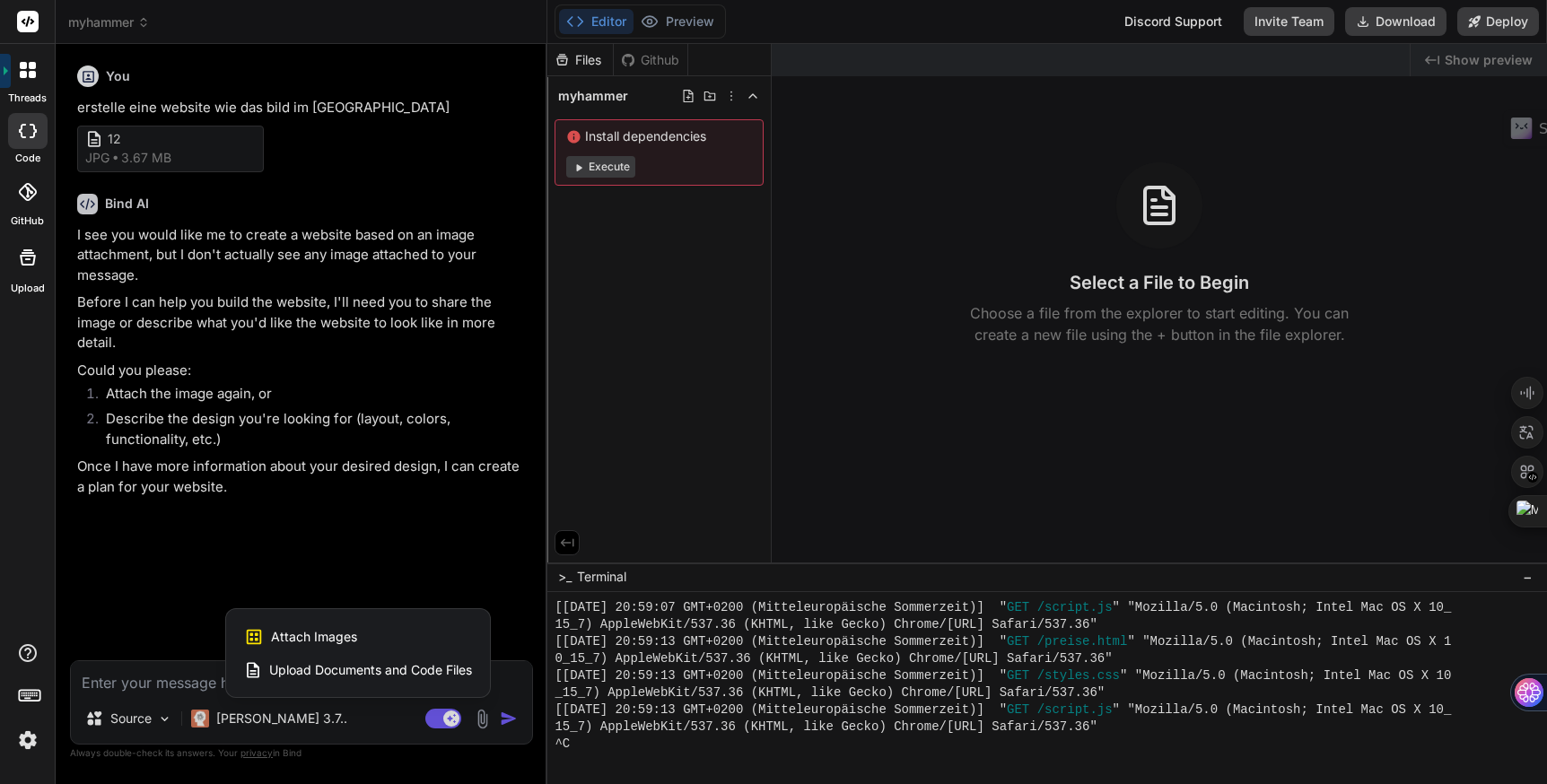
click at [373, 634] on div "Attach Images Image attachments are only supported in Claude and Gemini models." at bounding box center [357, 637] width 228 height 34
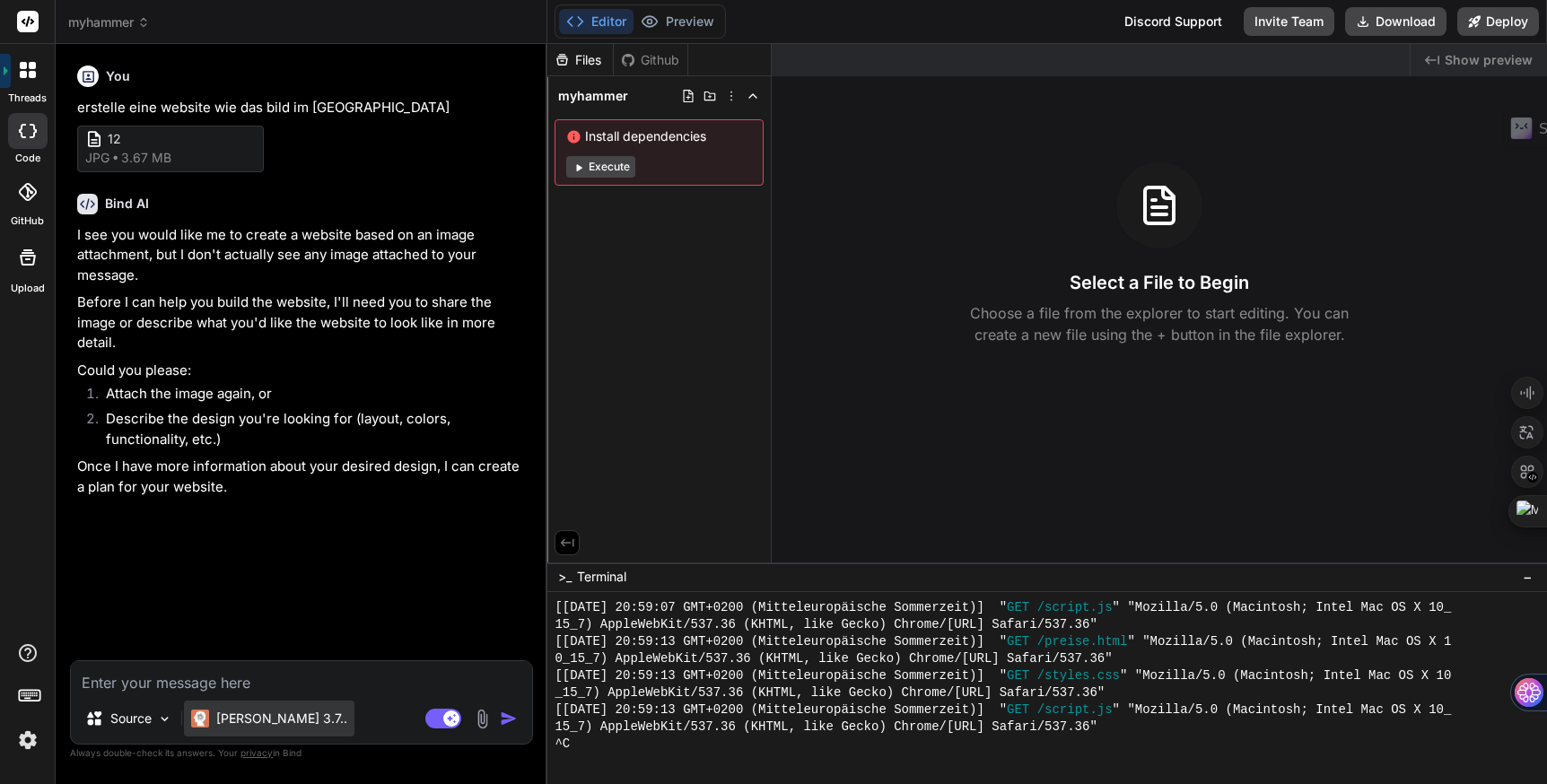
click at [255, 718] on p "[PERSON_NAME] 3.7.." at bounding box center [282, 719] width 131 height 18
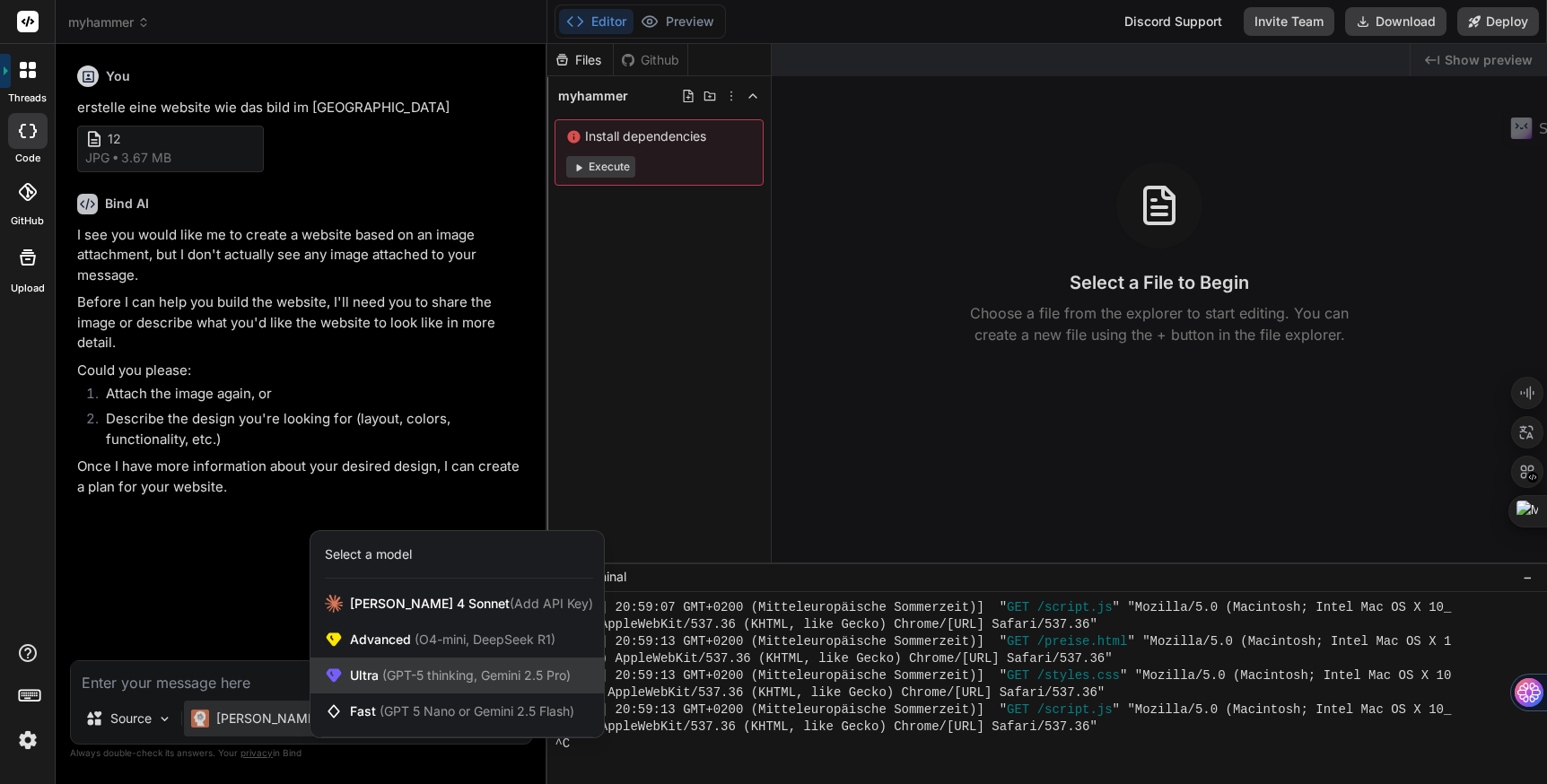
click at [396, 667] on span "Ultra (GPT-5 thinking, Gemini 2.5 Pro)" at bounding box center [461, 675] width 221 height 18
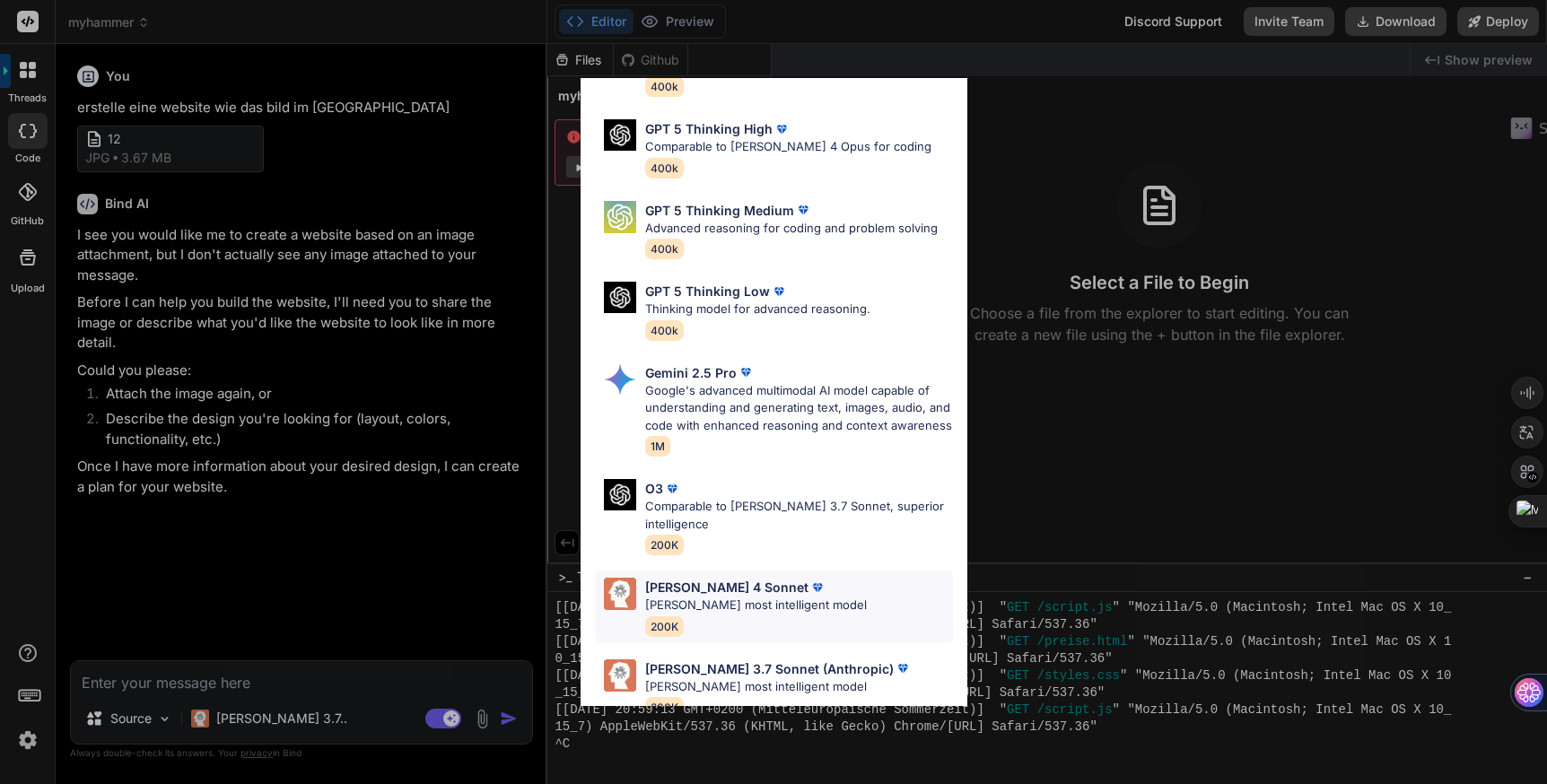
click at [729, 578] on p "[PERSON_NAME] 4 Sonnet" at bounding box center [726, 587] width 163 height 18
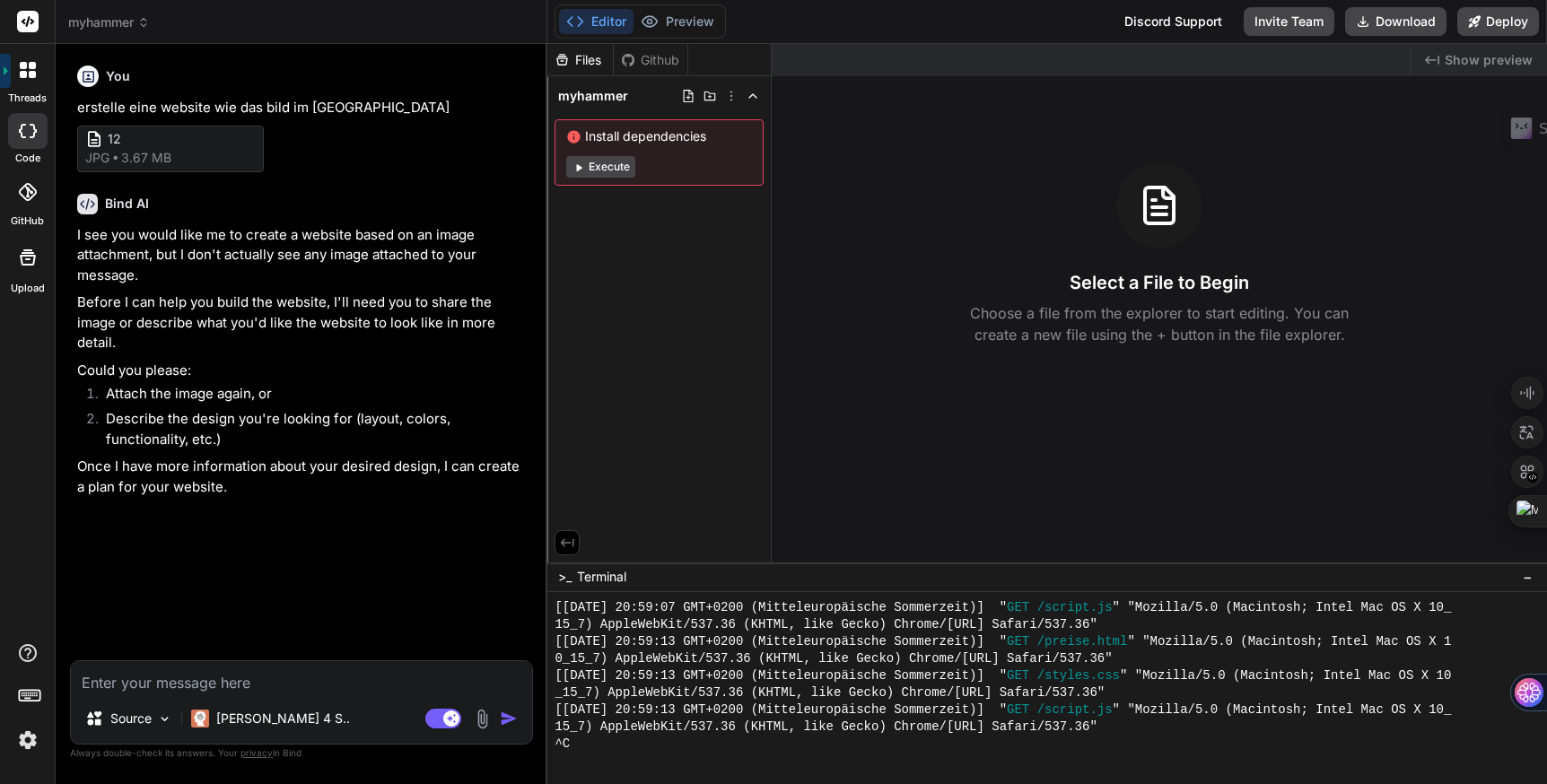
click at [485, 719] on img at bounding box center [482, 720] width 20 height 20
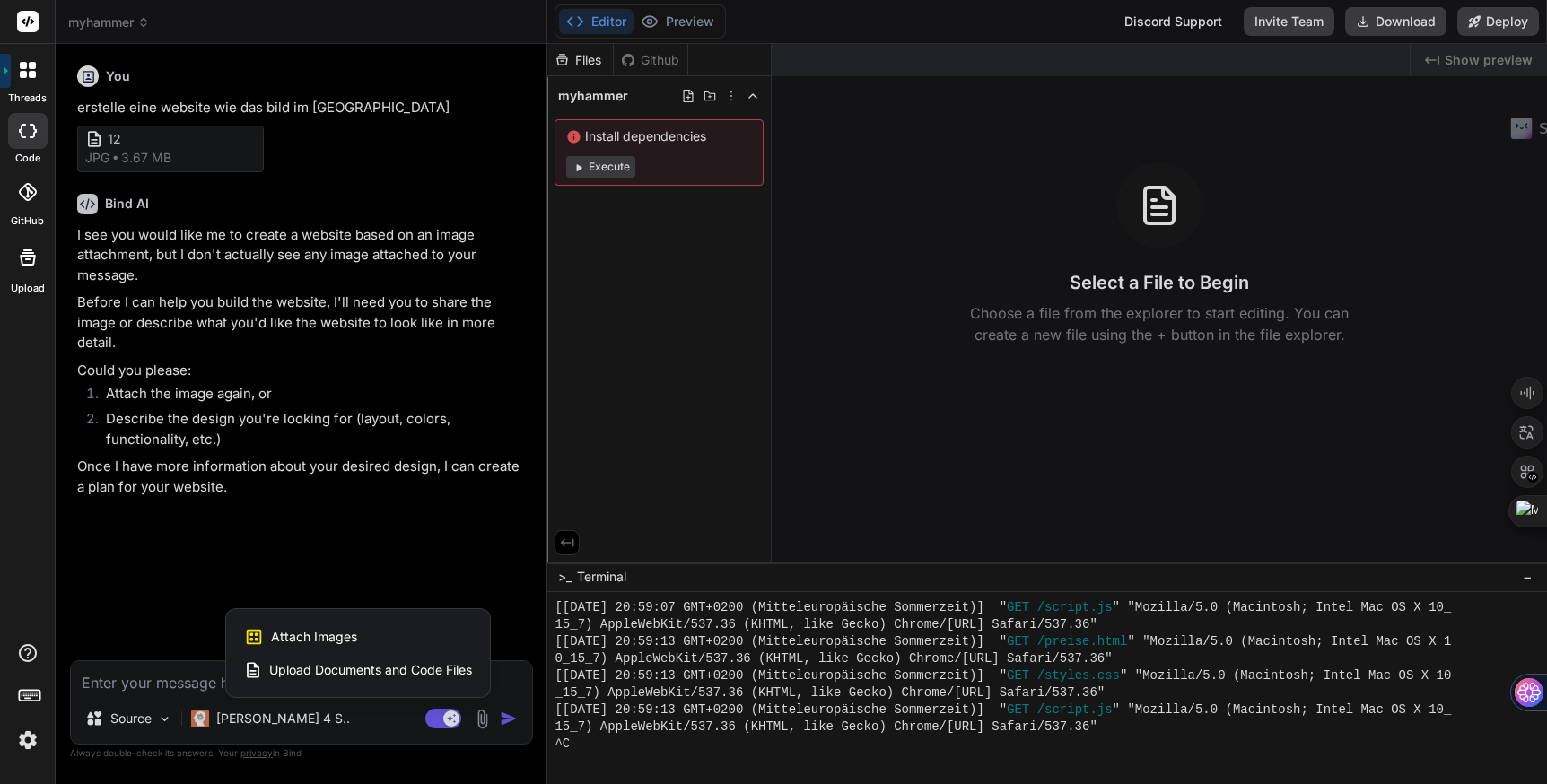
click at [349, 638] on span "Attach Images" at bounding box center [314, 637] width 87 height 18
type textarea "x"
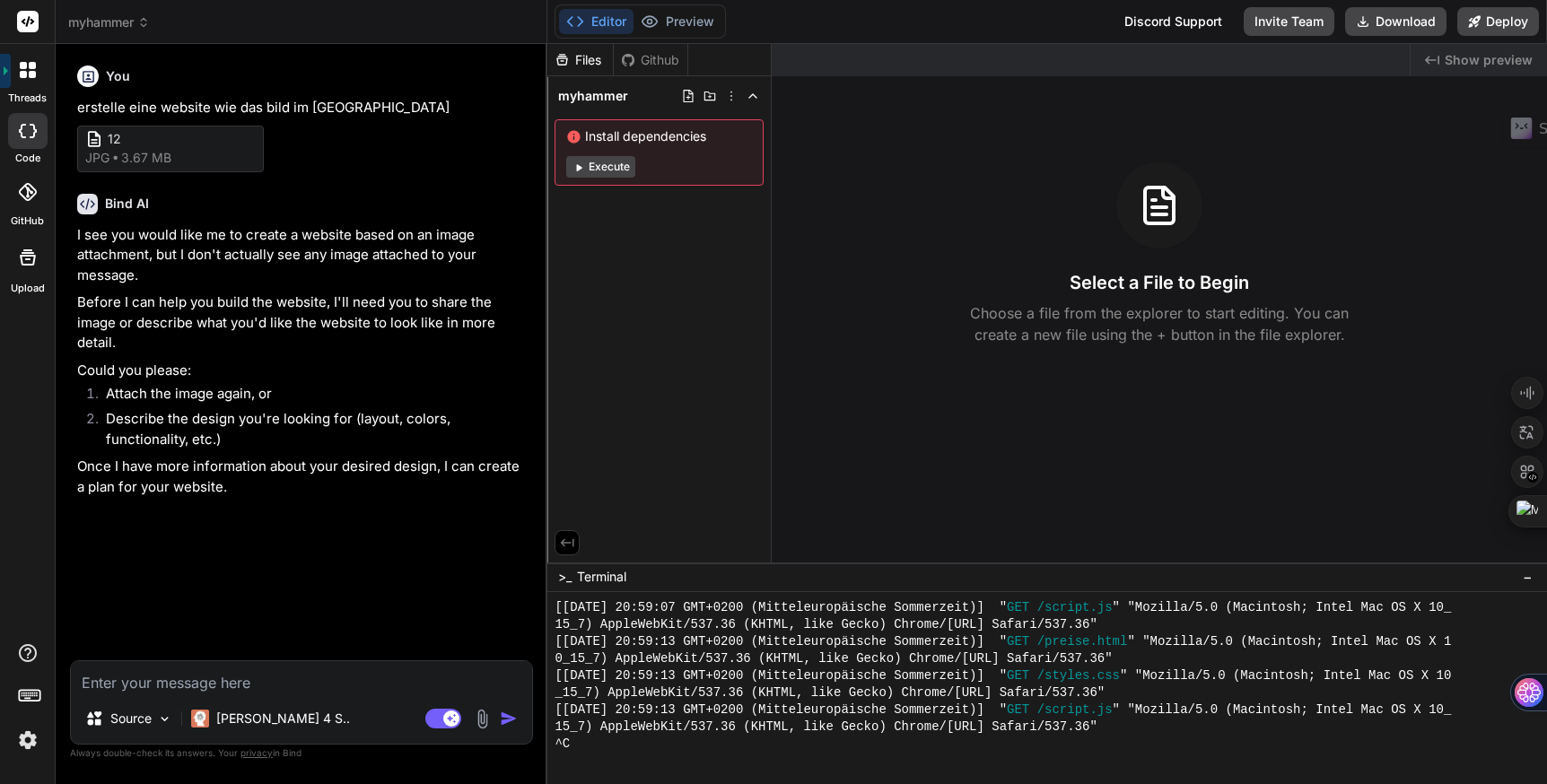
type input "C:\fakepath\1.jpg"
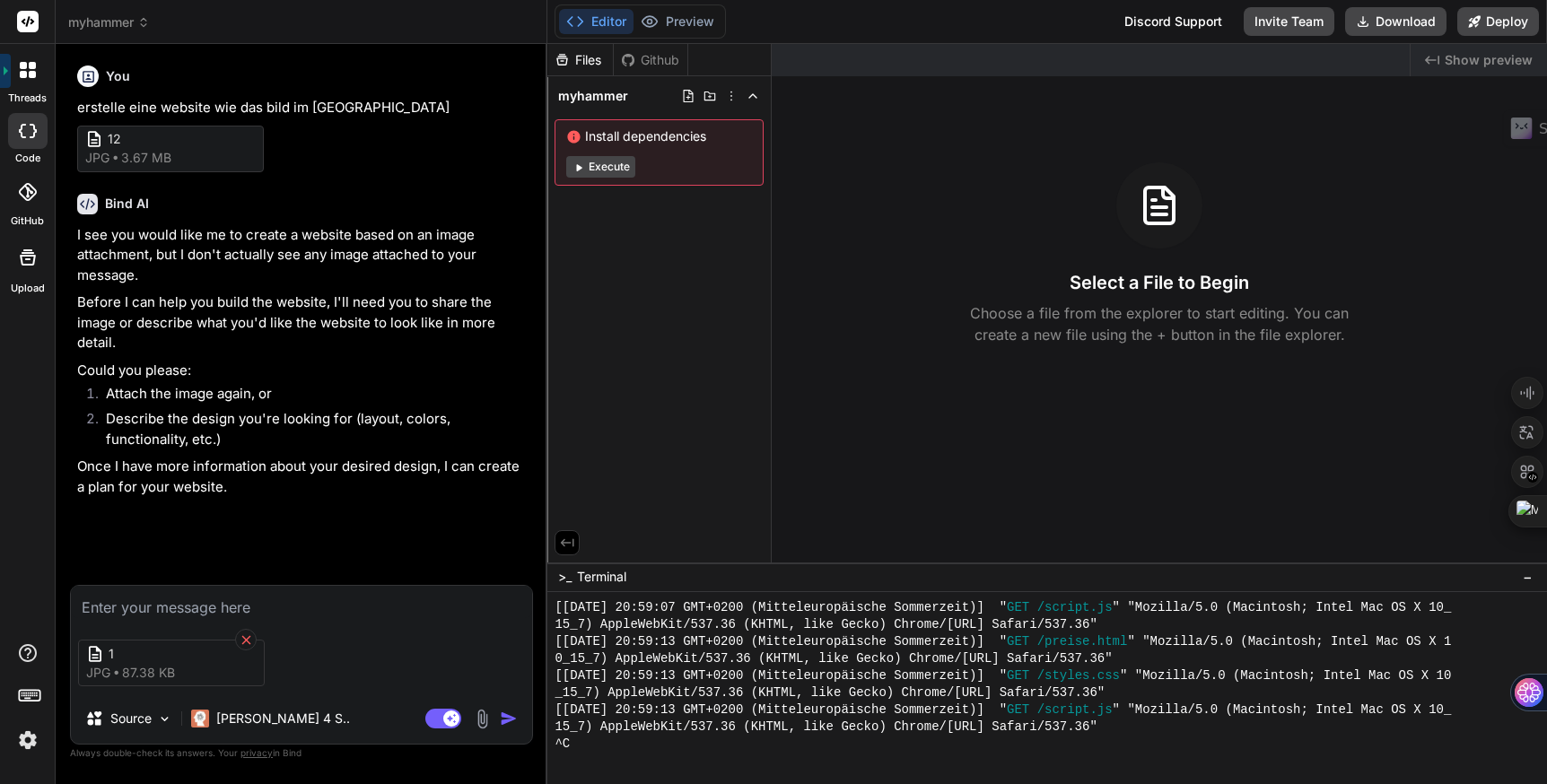
click at [245, 638] on icon at bounding box center [246, 640] width 16 height 16
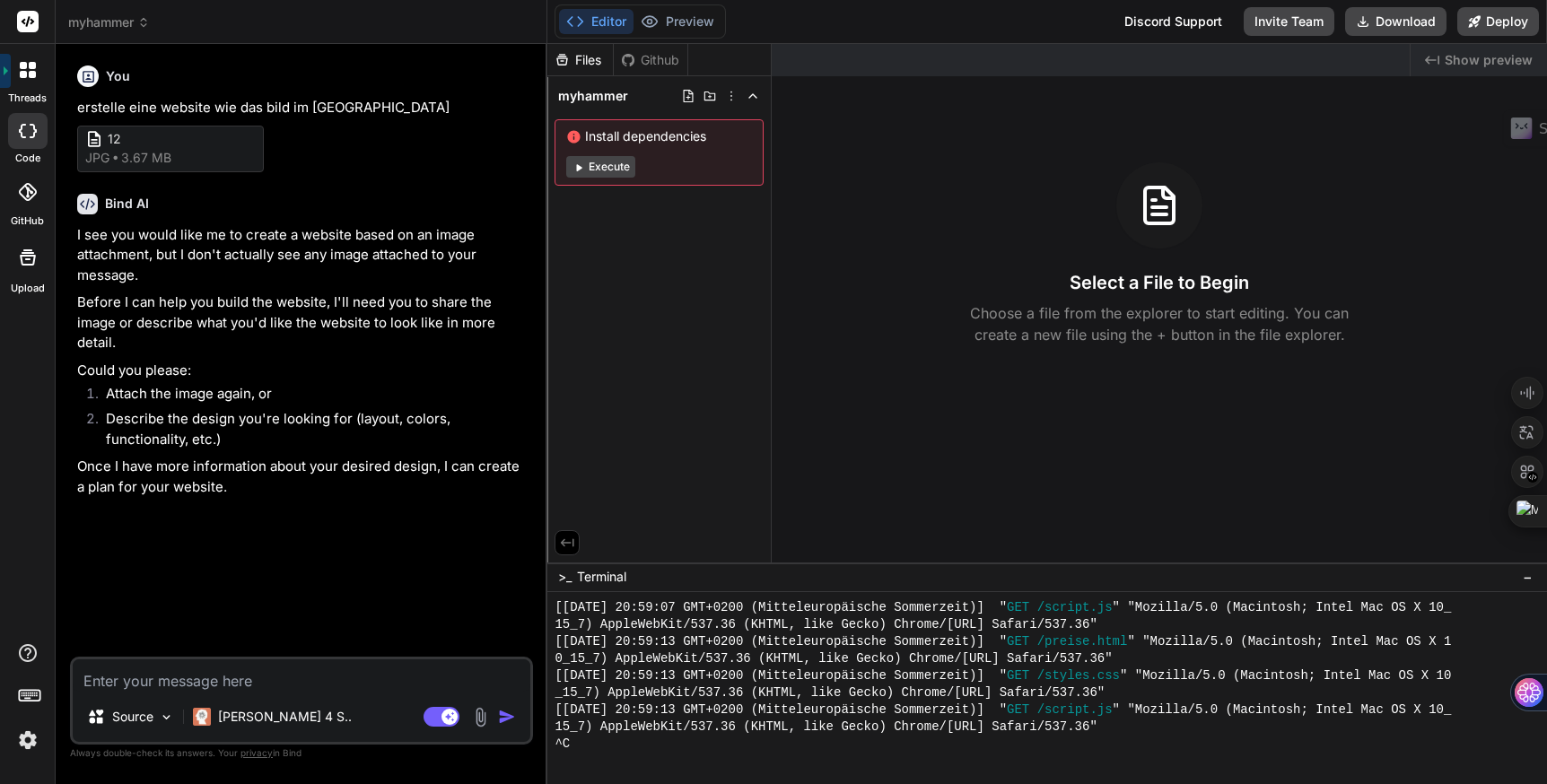
click at [486, 715] on img at bounding box center [480, 718] width 20 height 20
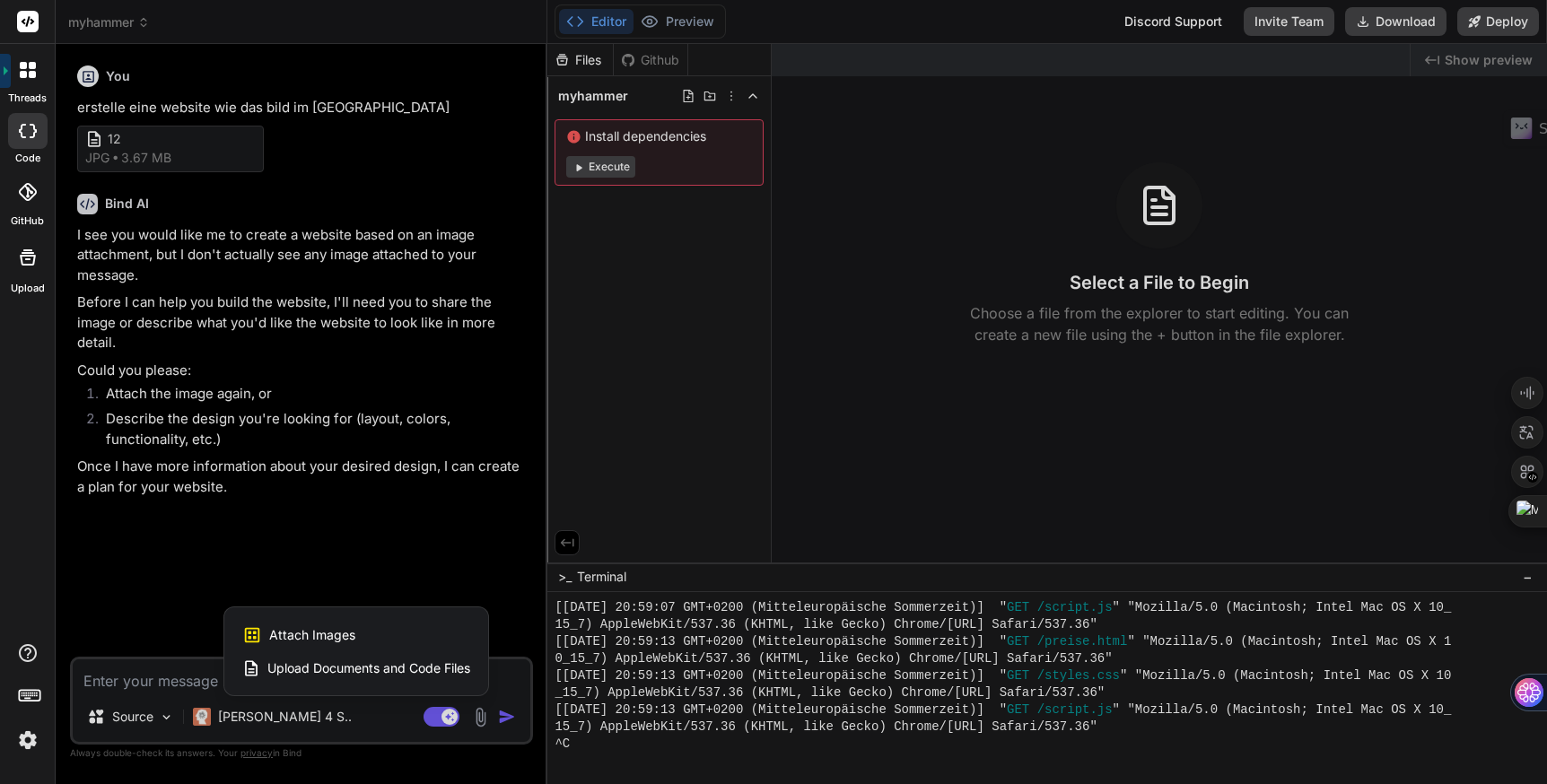
click at [356, 637] on div "Attach Images Image attachments are only supported in Claude and Gemini models." at bounding box center [356, 635] width 228 height 34
type textarea "x"
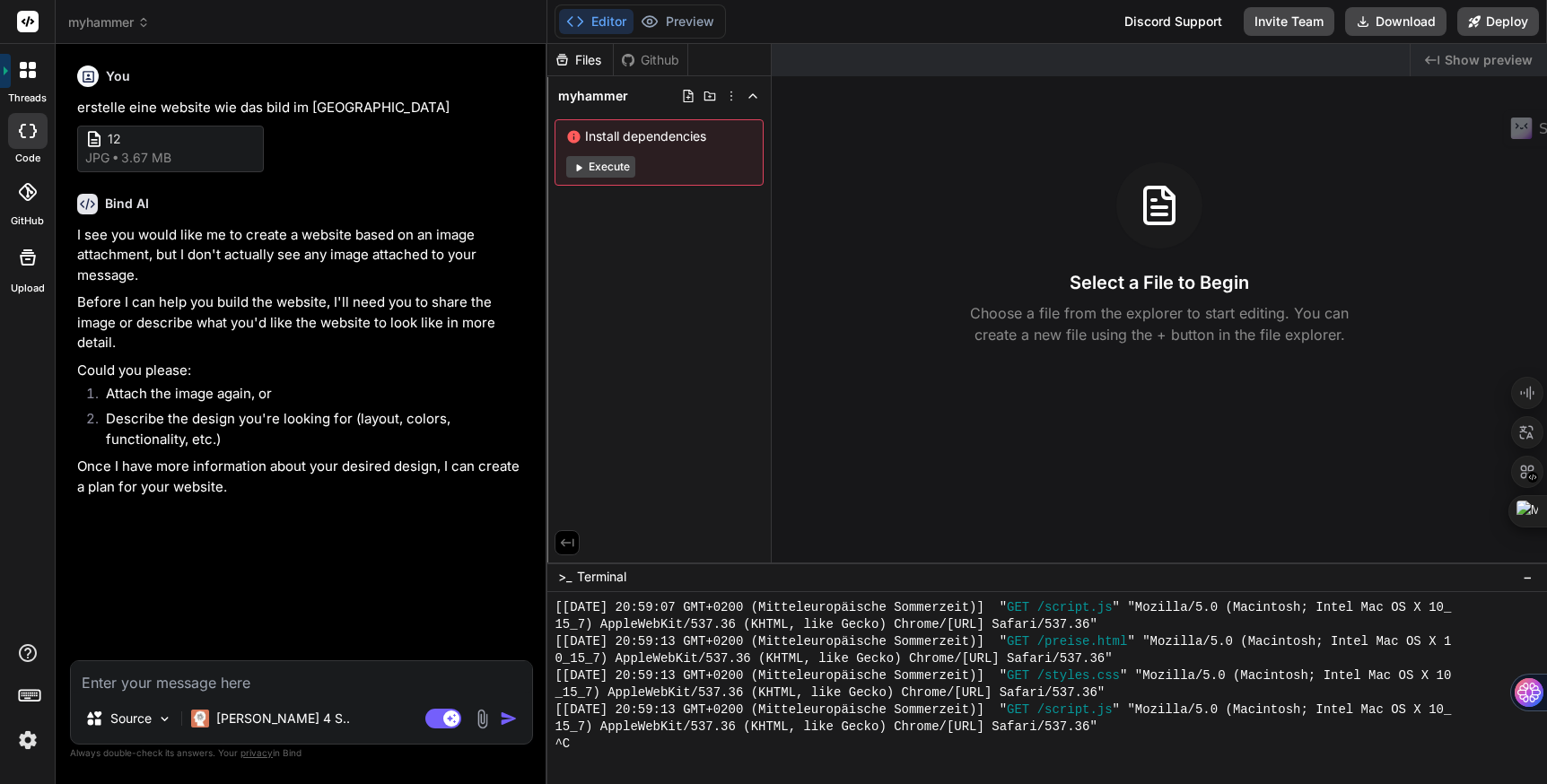
type input "C:\fakepath\12.jpg"
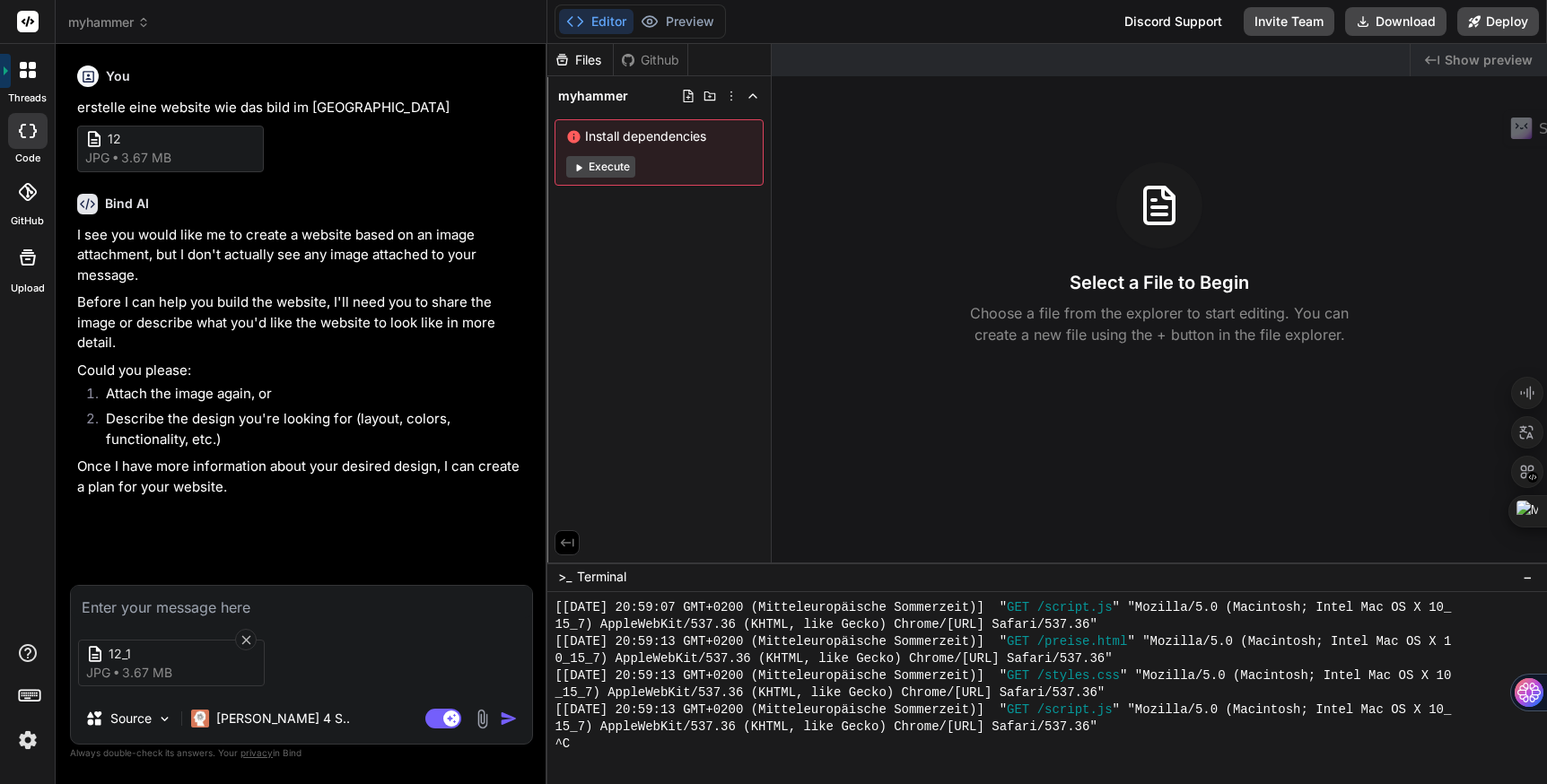
type textarea "x"
click at [197, 606] on textarea at bounding box center [301, 602] width 462 height 32
type textarea "s"
type textarea "x"
type textarea "si"
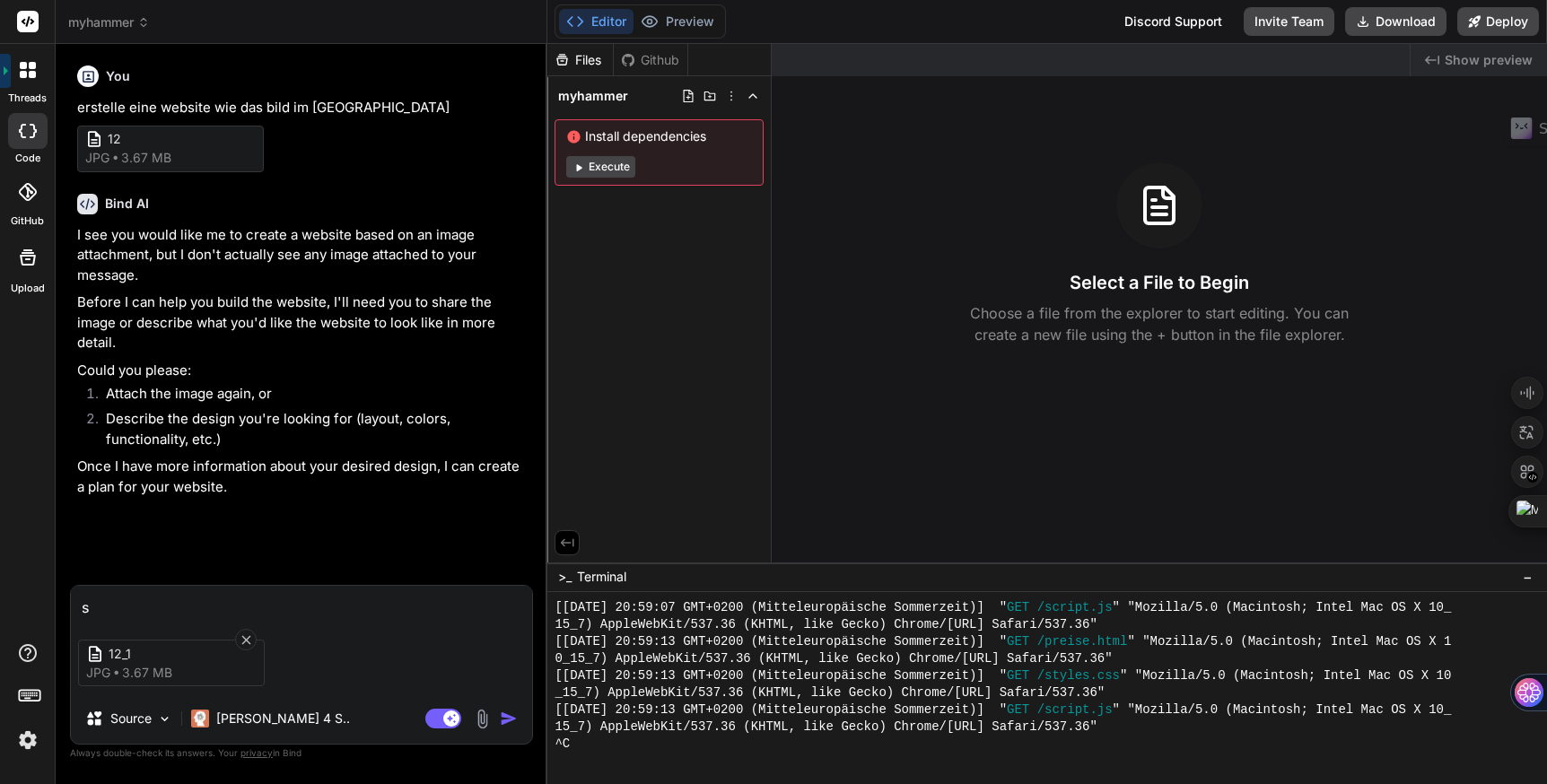
type textarea "x"
type textarea "sie"
type textarea "x"
type textarea "sieh"
type textarea "x"
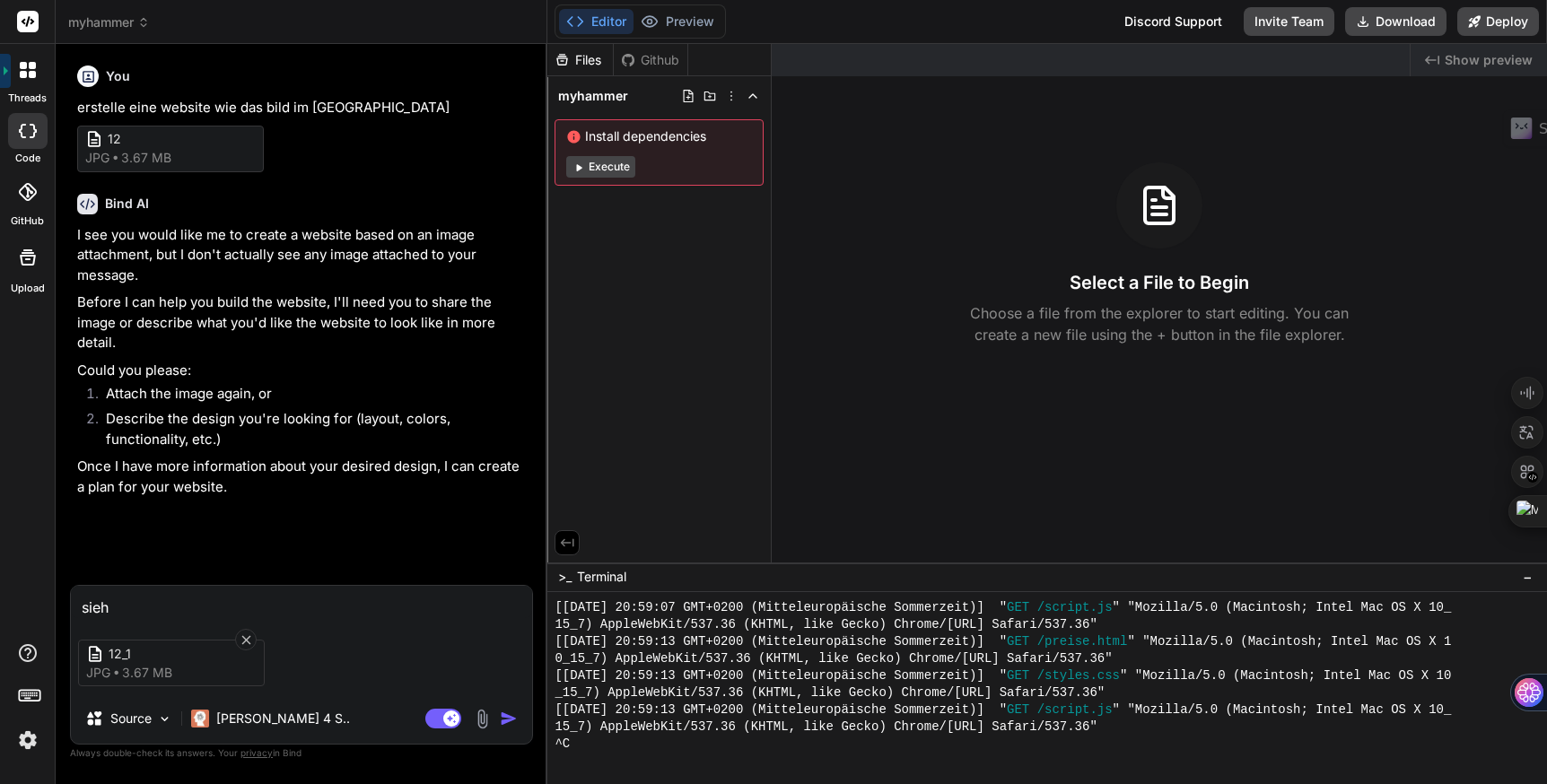
type textarea "siehs"
type textarea "x"
type textarea "siehst"
type textarea "x"
type textarea "siehste"
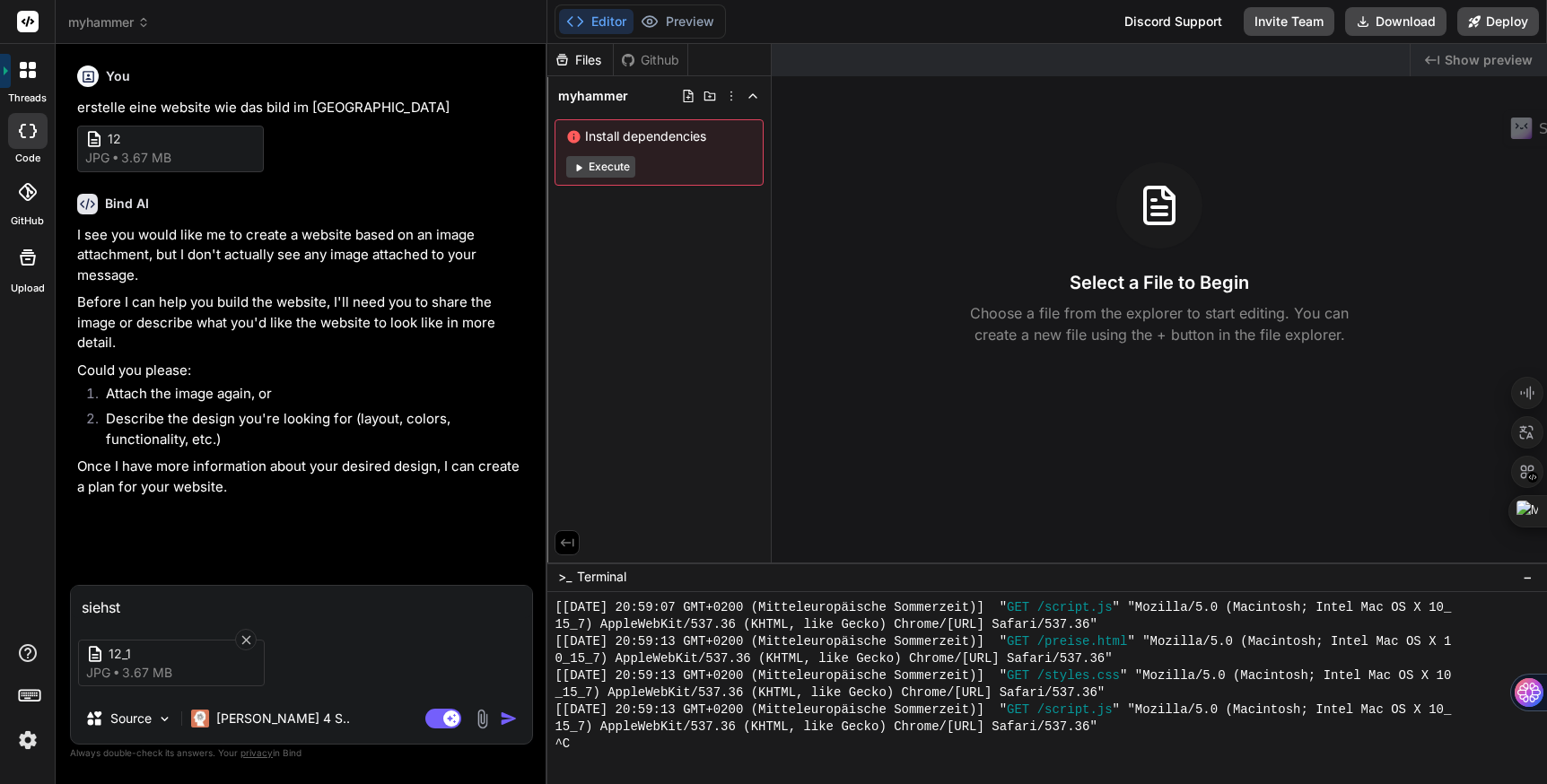
type textarea "x"
type textarea "siehste"
type textarea "x"
type textarea "siehste d"
type textarea "x"
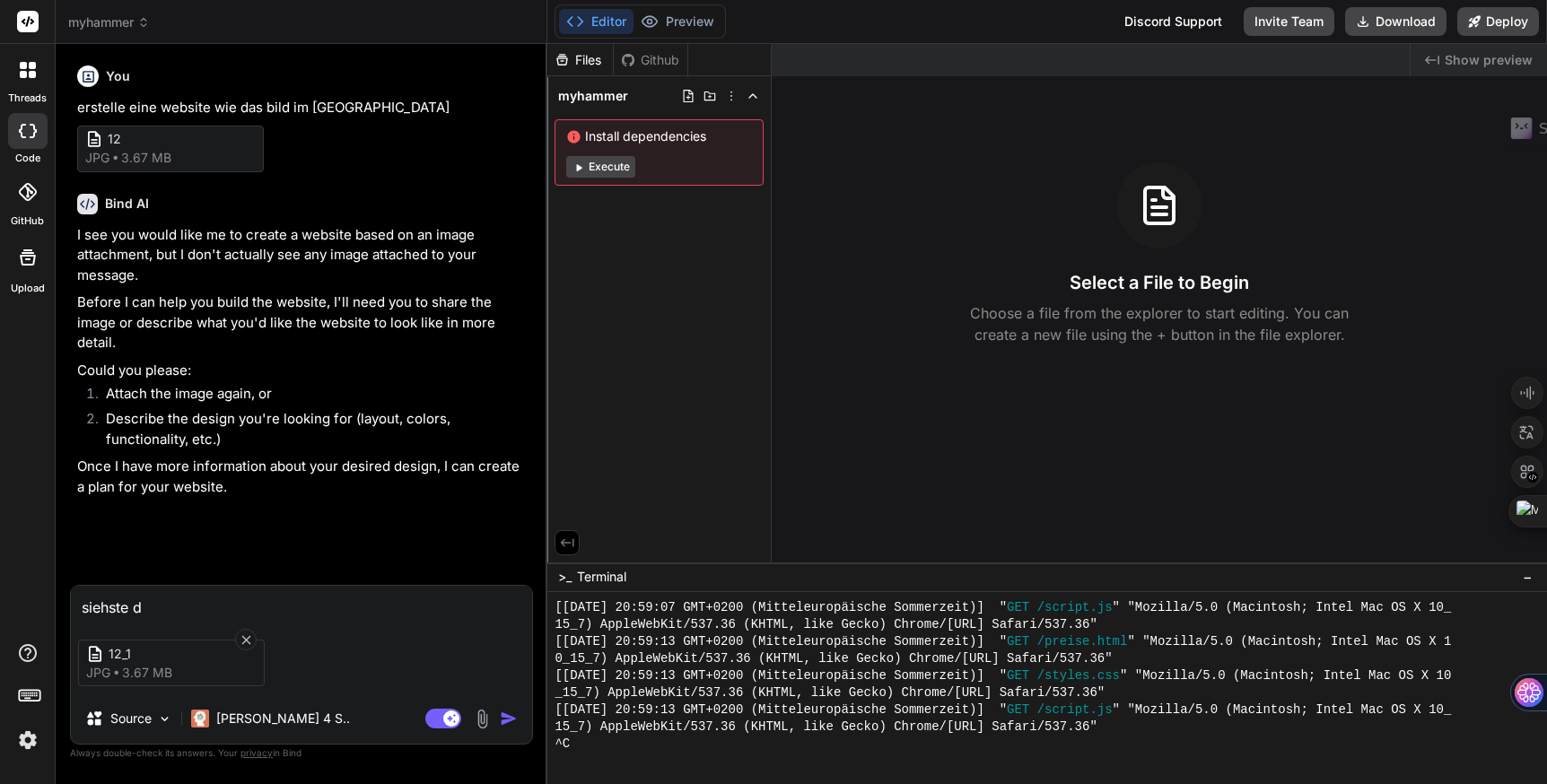
type textarea "siehste da"
type textarea "x"
type textarea "siehste das"
type textarea "x"
type textarea "siehste das"
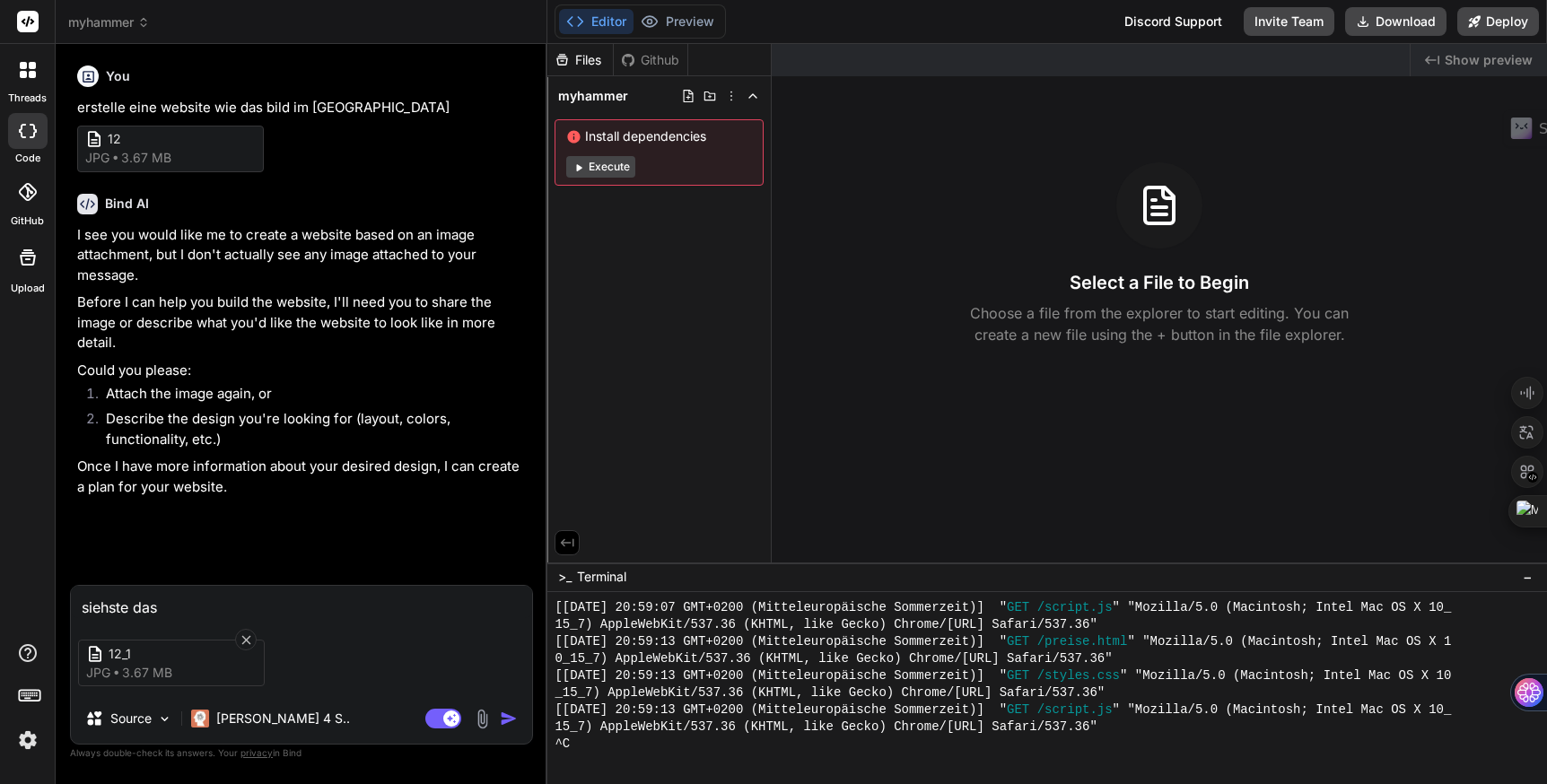
type textarea "x"
type textarea "siehste das f"
type textarea "x"
type textarea "siehste das fo"
type textarea "x"
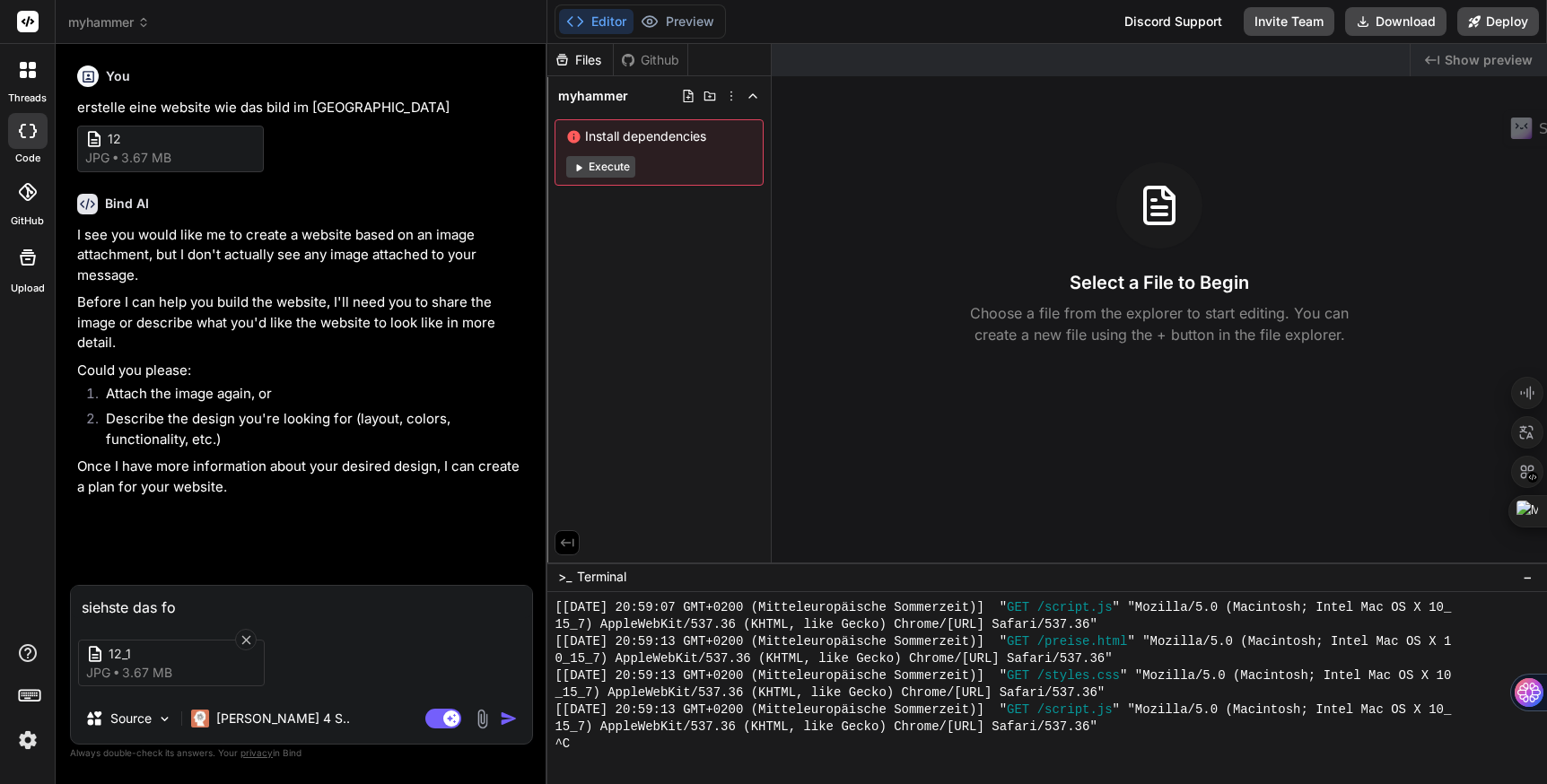
type textarea "siehste das fot"
type textarea "x"
type textarea "siehste das foto"
type textarea "x"
type textarea "siehste das foto"
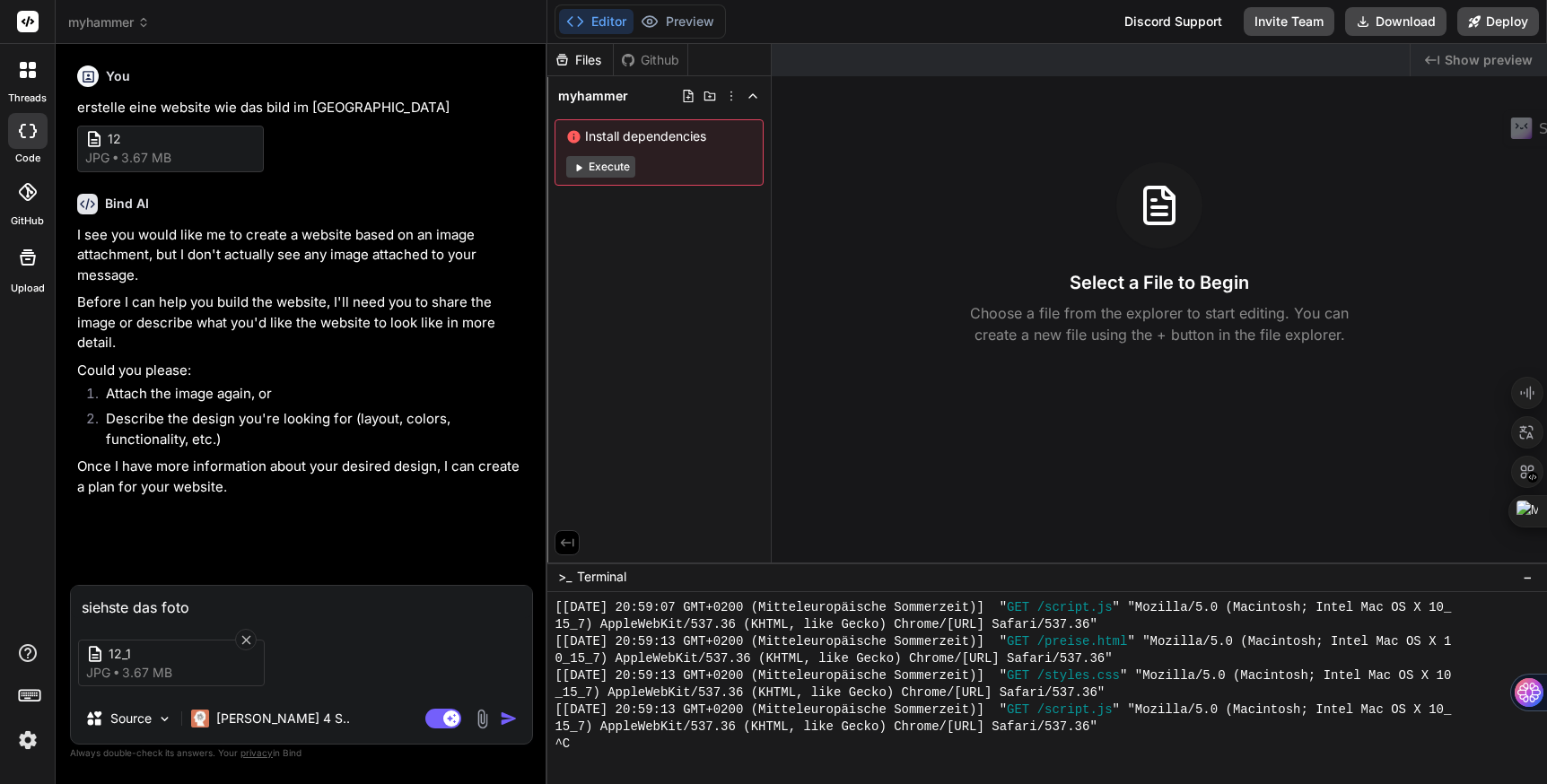
type textarea "x"
type textarea "siehste das foto j"
type textarea "x"
type textarea "siehste das foto je"
type textarea "x"
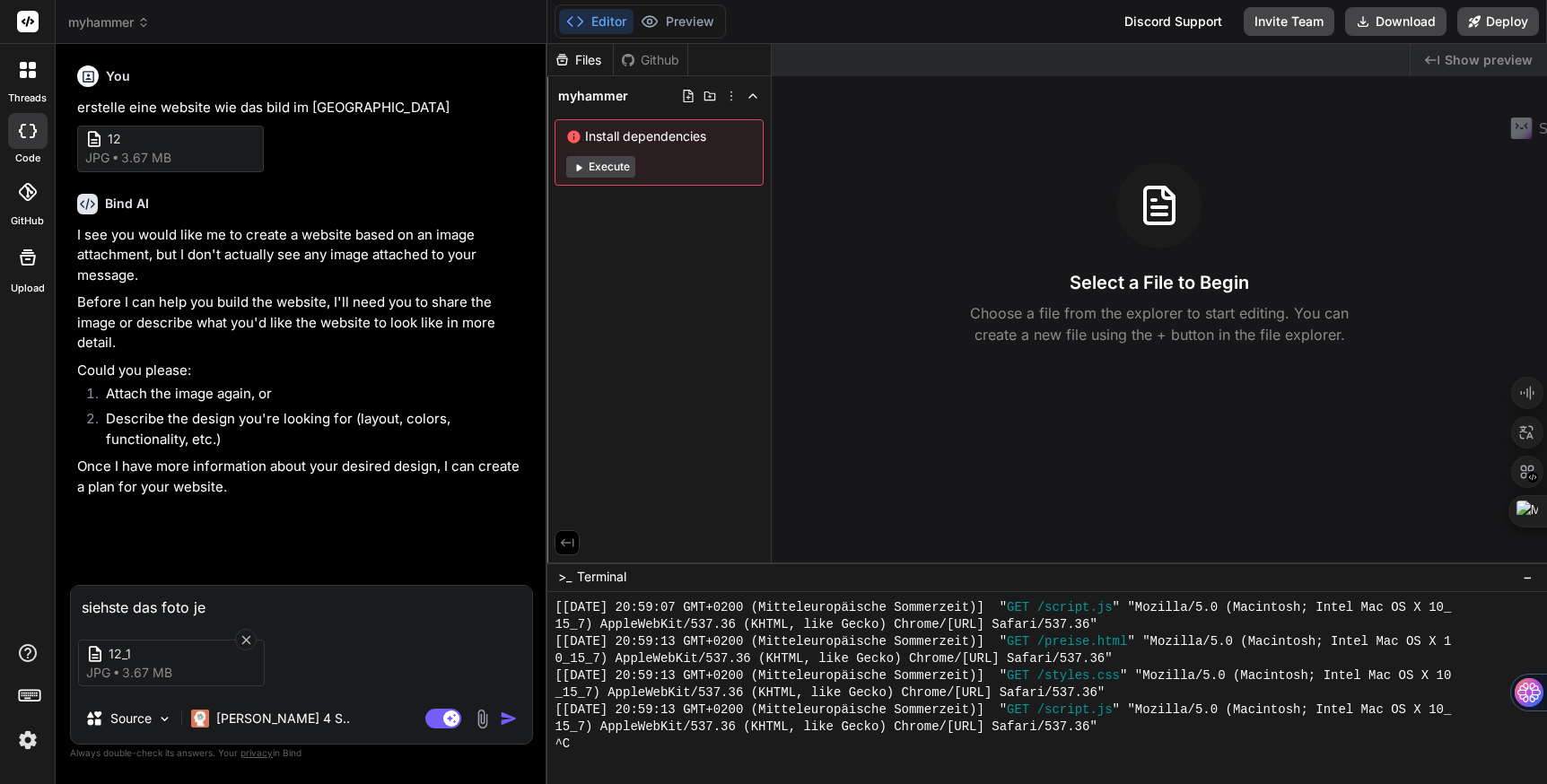
type textarea "siehste das foto jet"
type textarea "x"
type textarea "siehste das foto jetz"
type textarea "x"
type textarea "siehste das foto jetzt"
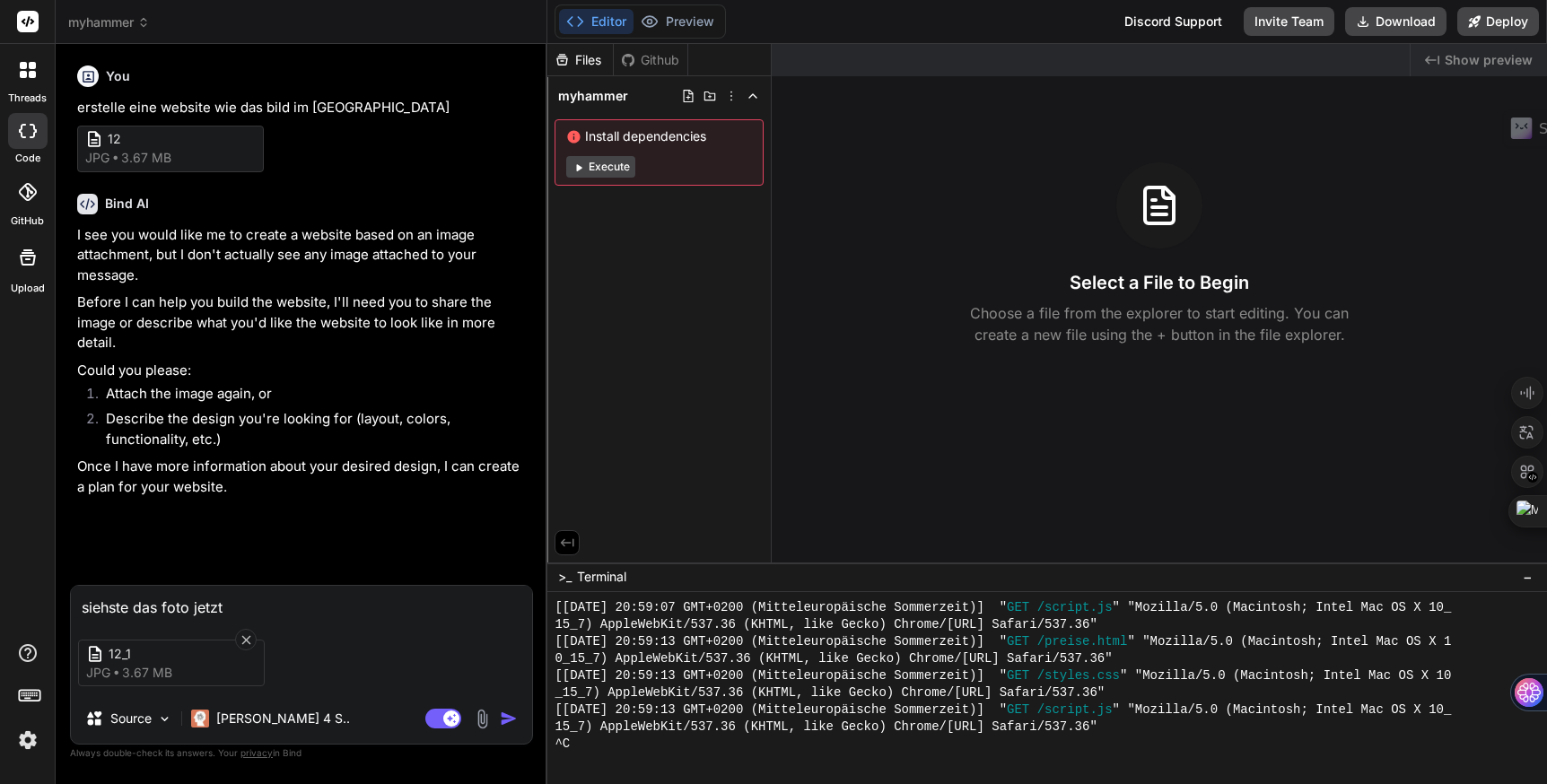
type textarea "x"
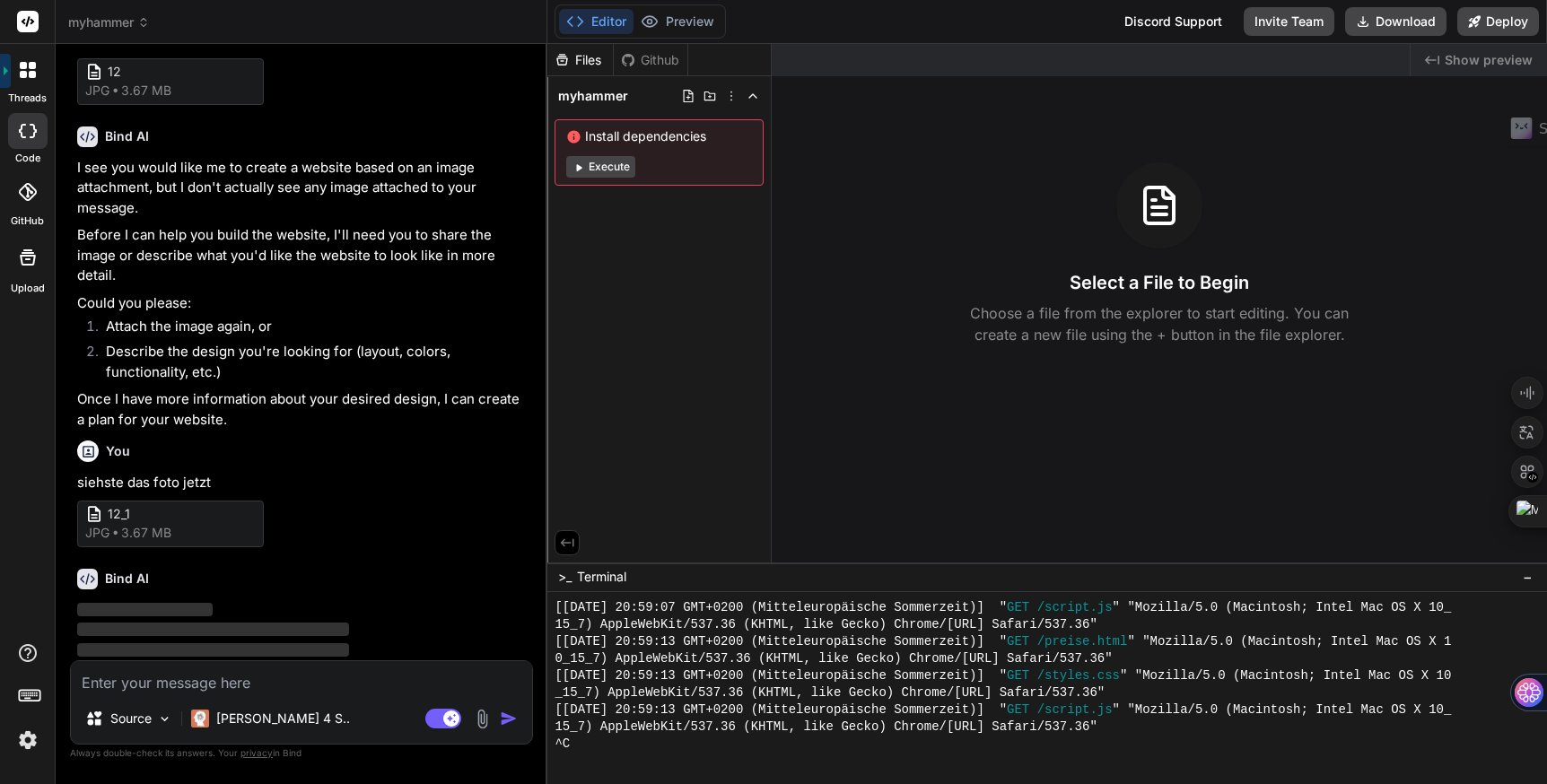
scroll to position [4, 0]
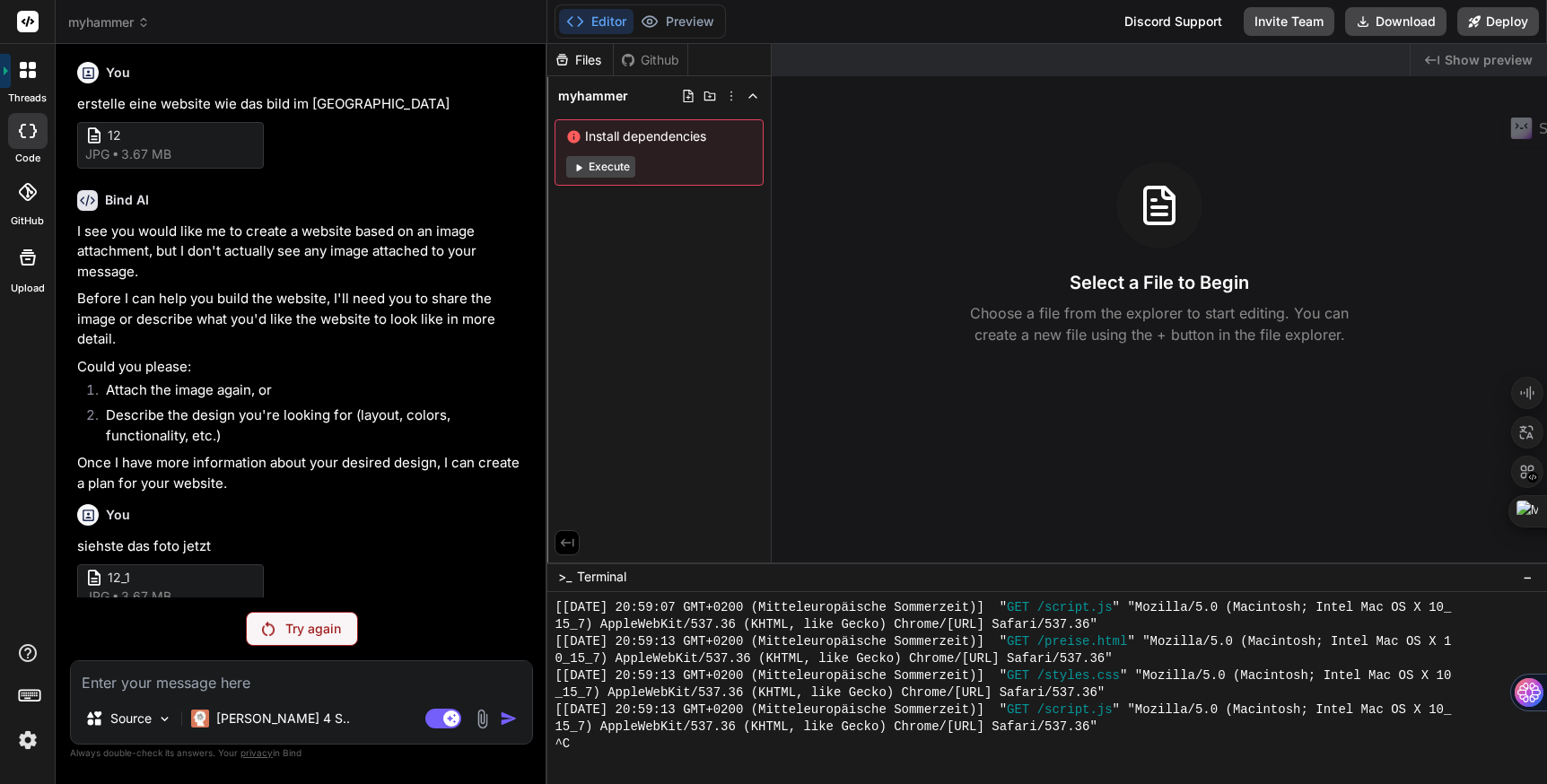
click at [297, 627] on p "Try again" at bounding box center [313, 628] width 55 height 18
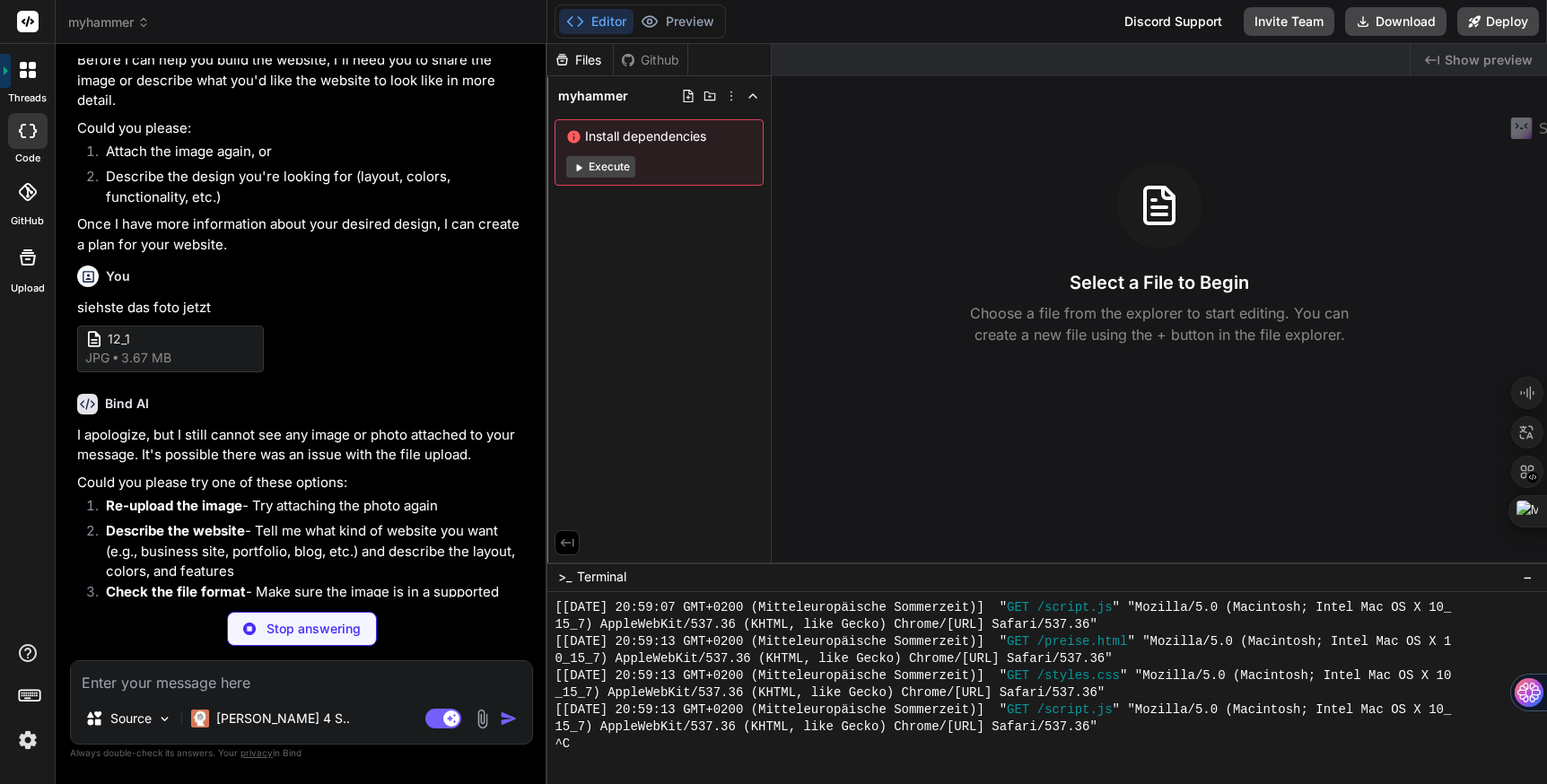
scroll to position [235, 0]
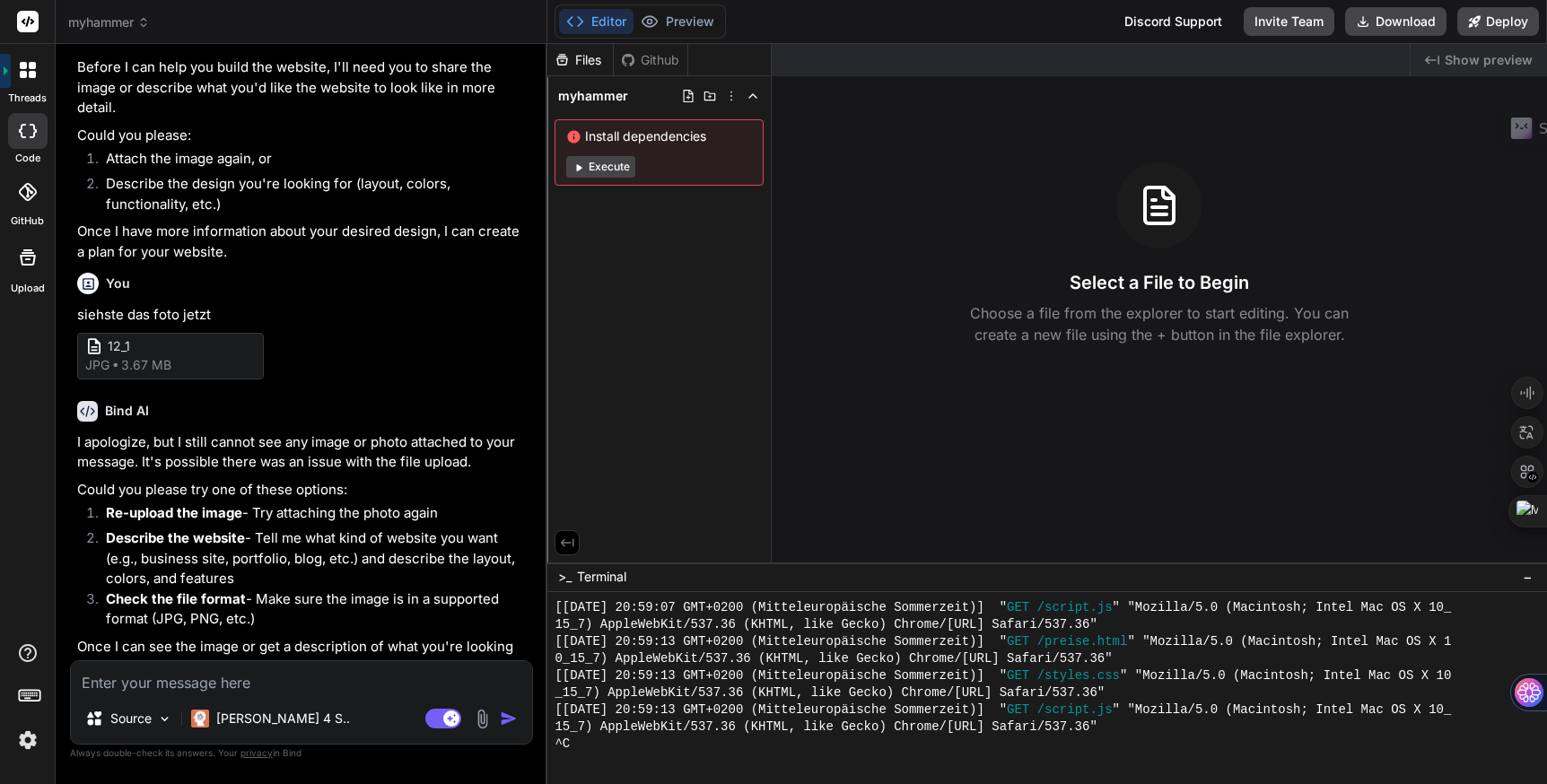
click at [483, 719] on img at bounding box center [482, 720] width 20 height 20
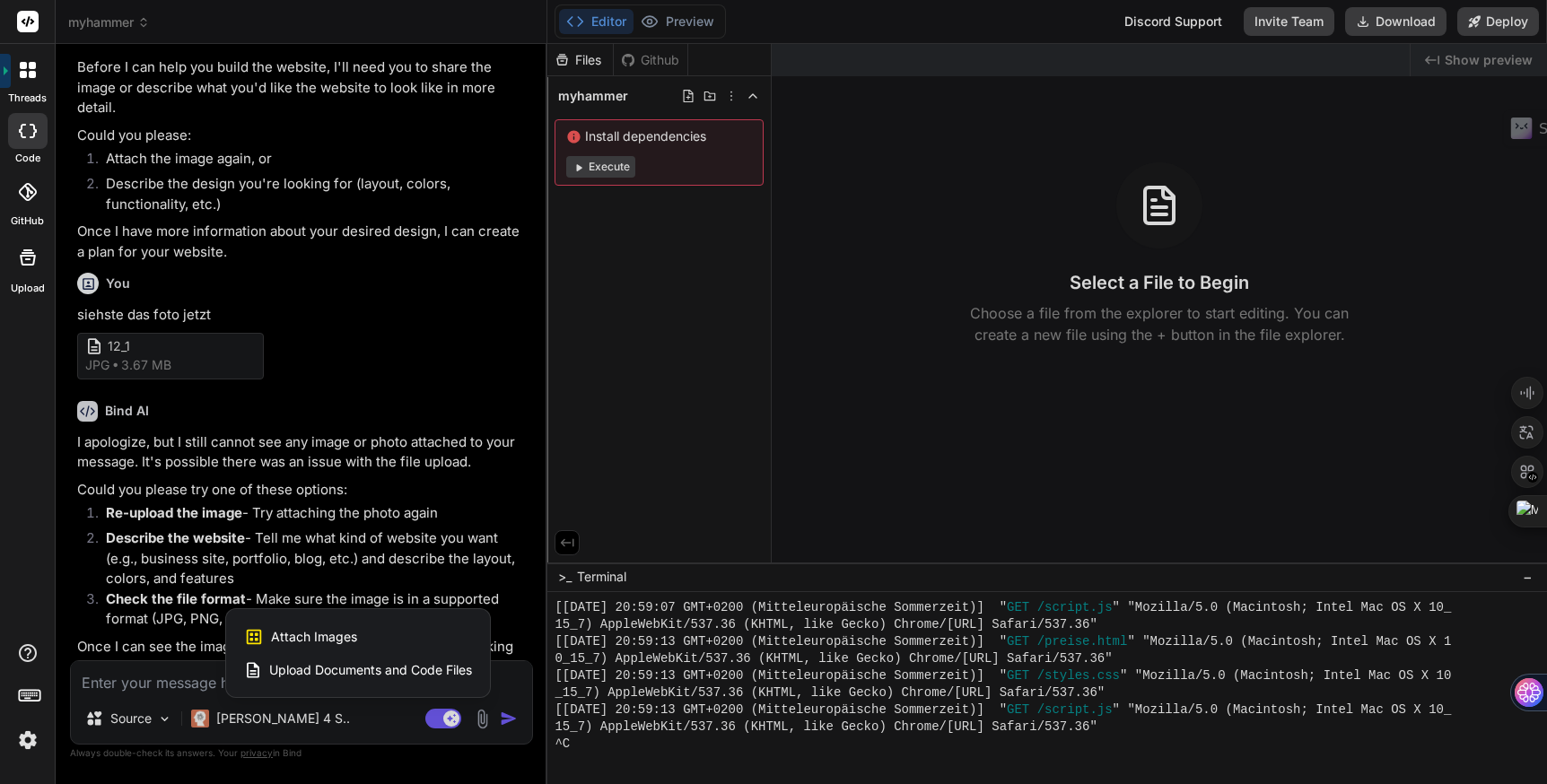
click at [354, 632] on span "Attach Images" at bounding box center [314, 637] width 87 height 18
type textarea "x"
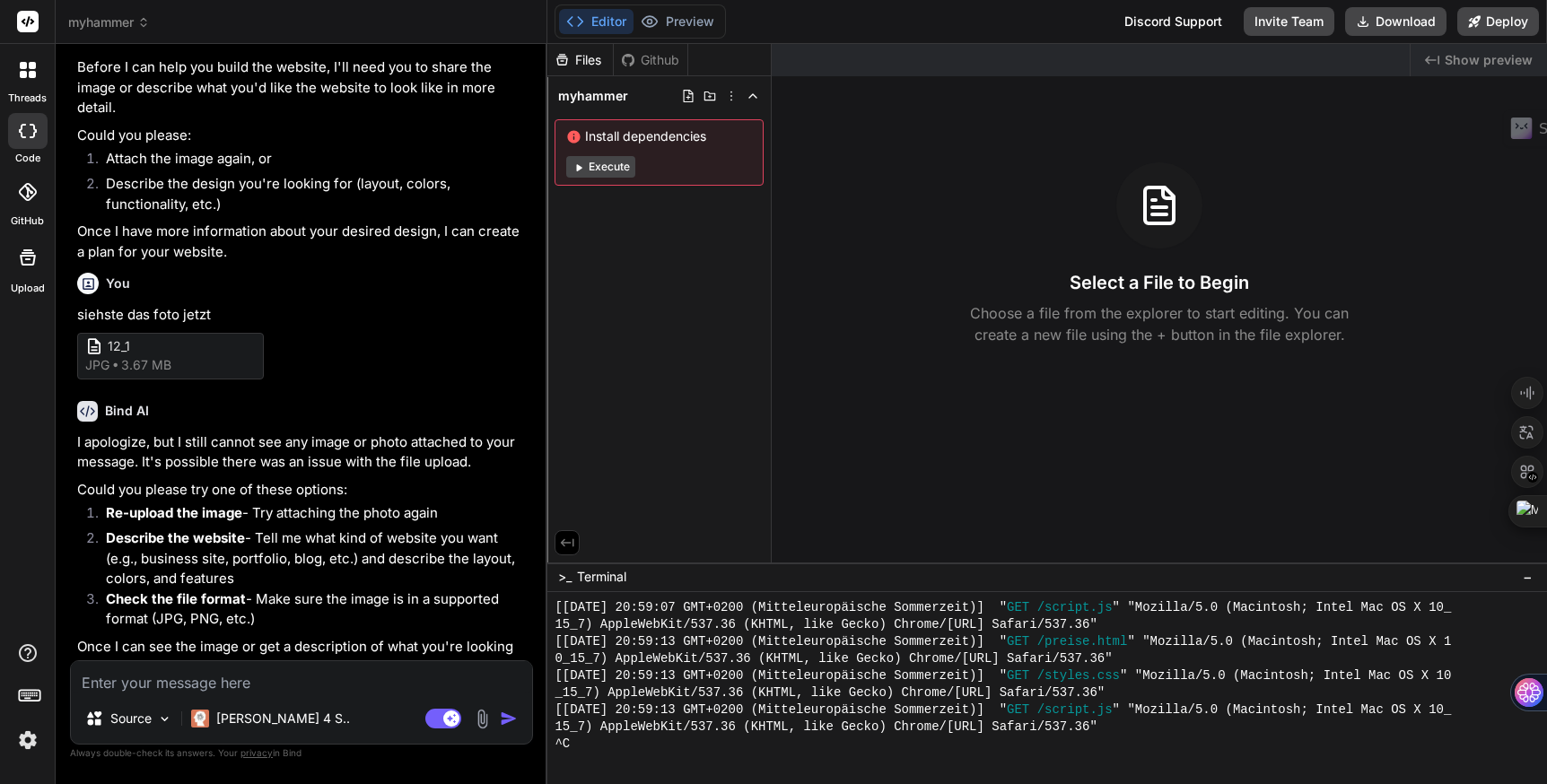
type input "C:\fakepath\1.jpg"
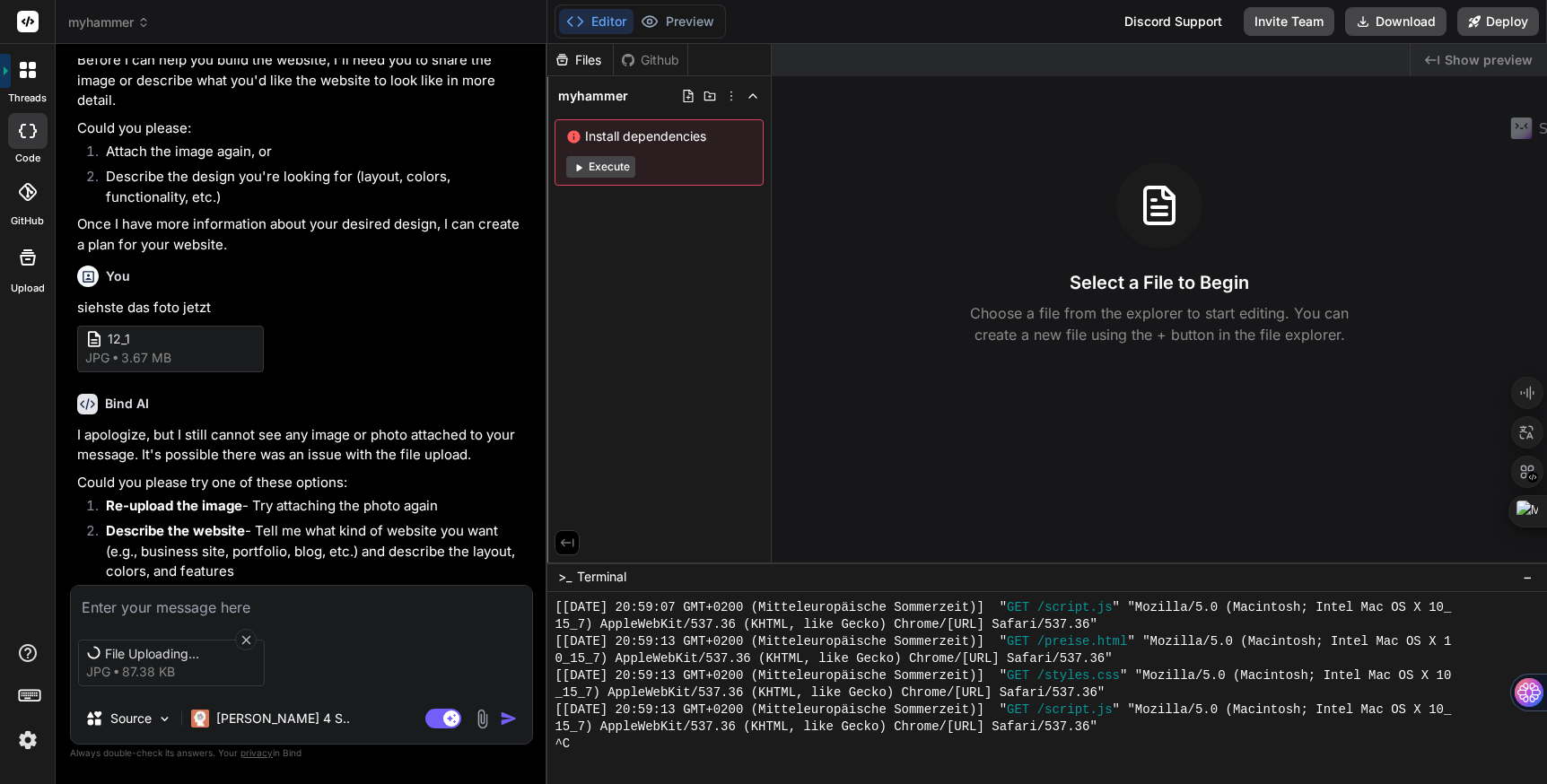
scroll to position [314, 0]
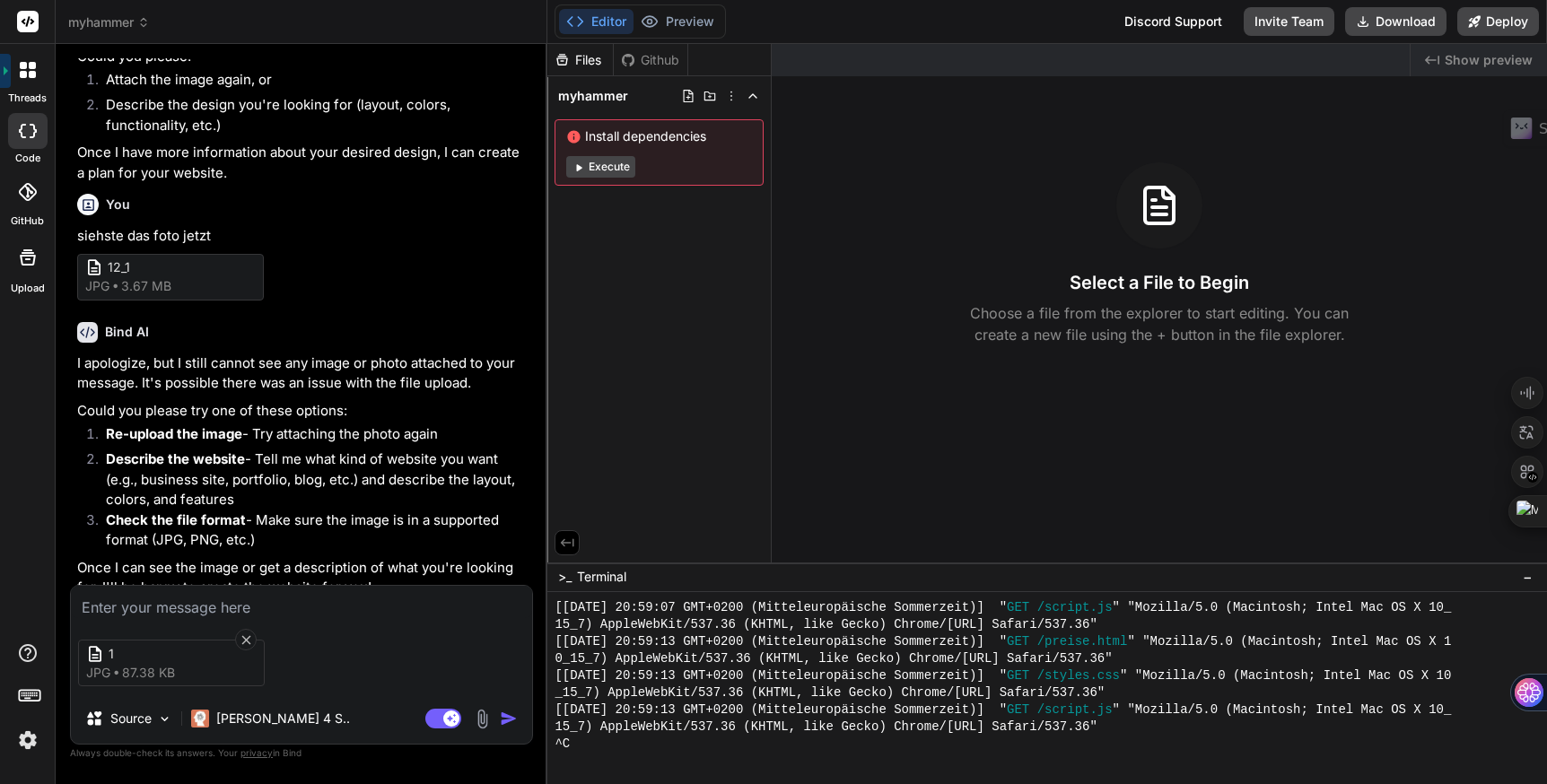
type textarea "x"
click at [299, 597] on textarea at bounding box center [301, 602] width 462 height 32
type textarea "j"
type textarea "x"
type textarea "je"
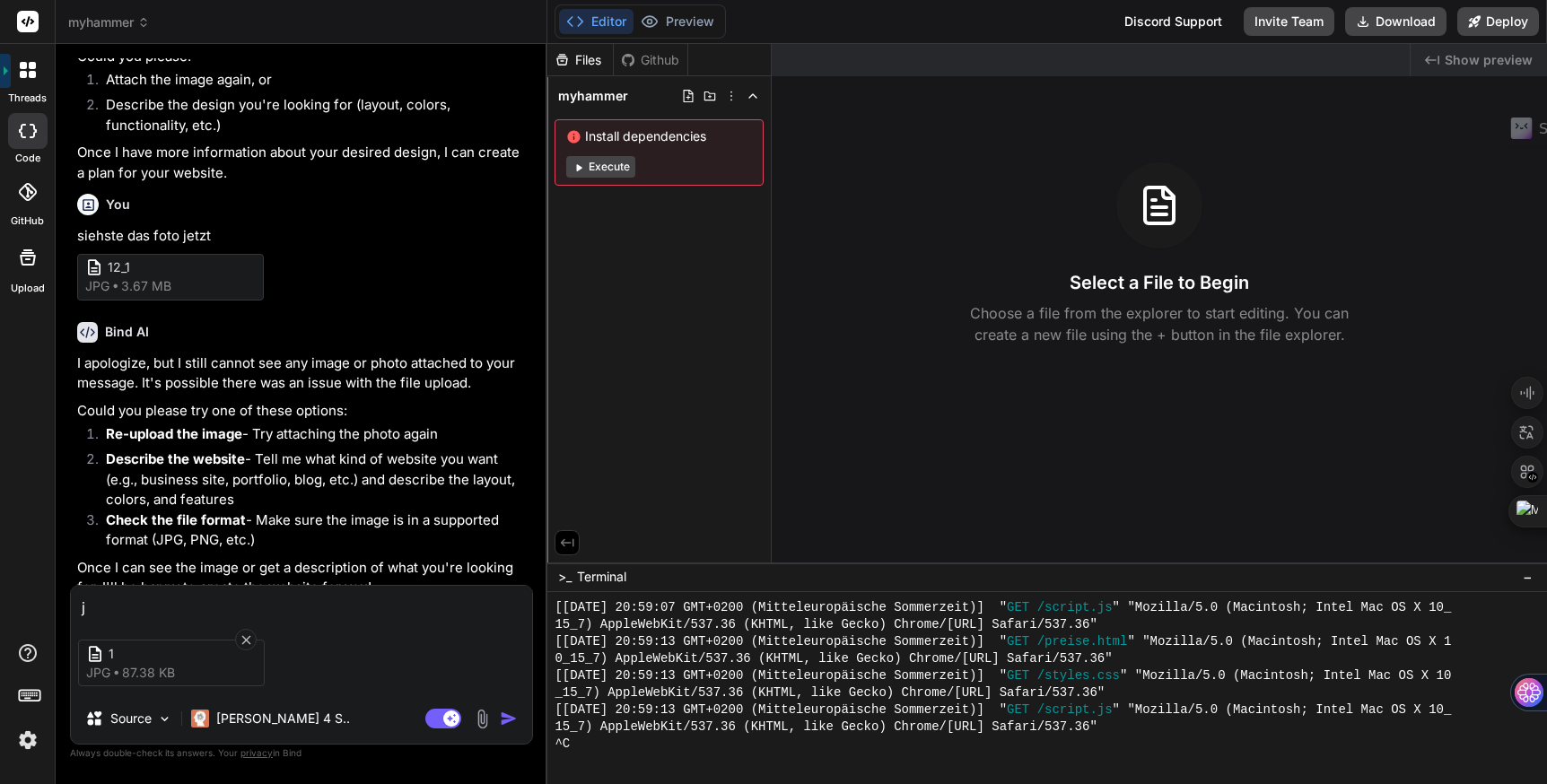
type textarea "x"
type textarea "jet"
type textarea "x"
type textarea "jetz"
type textarea "x"
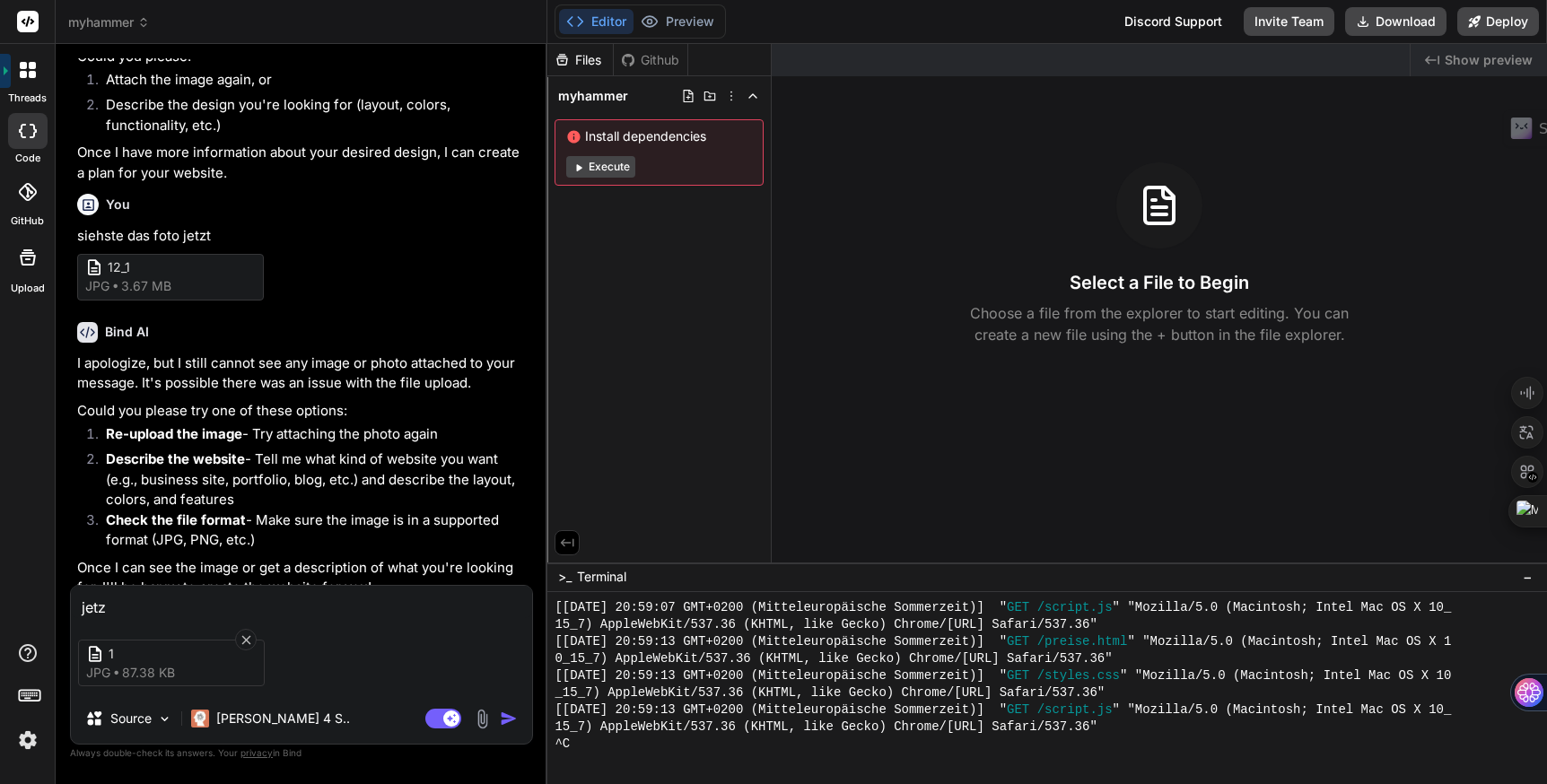
type textarea "jetzt"
type textarea "x"
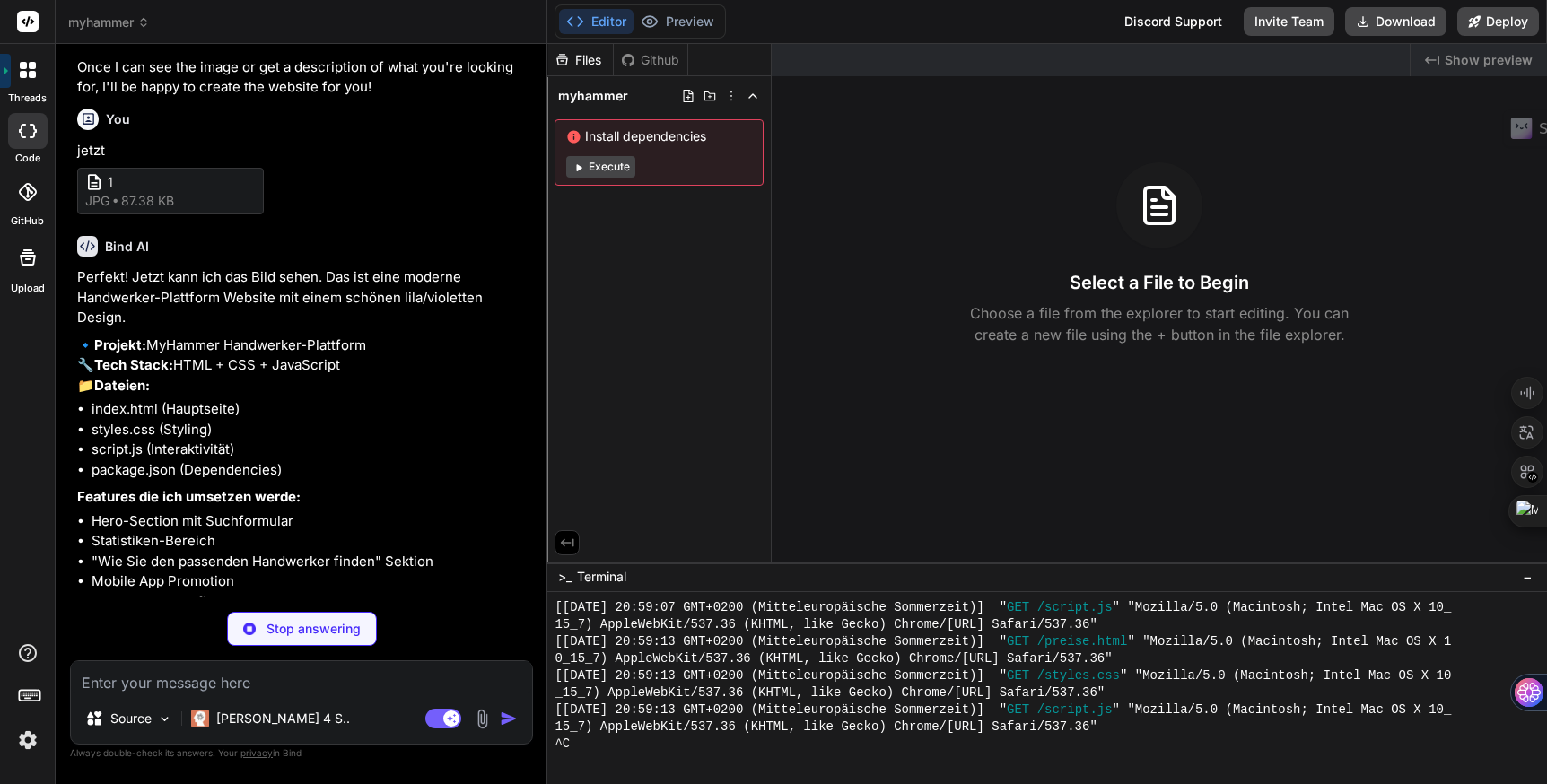
scroll to position [815, 0]
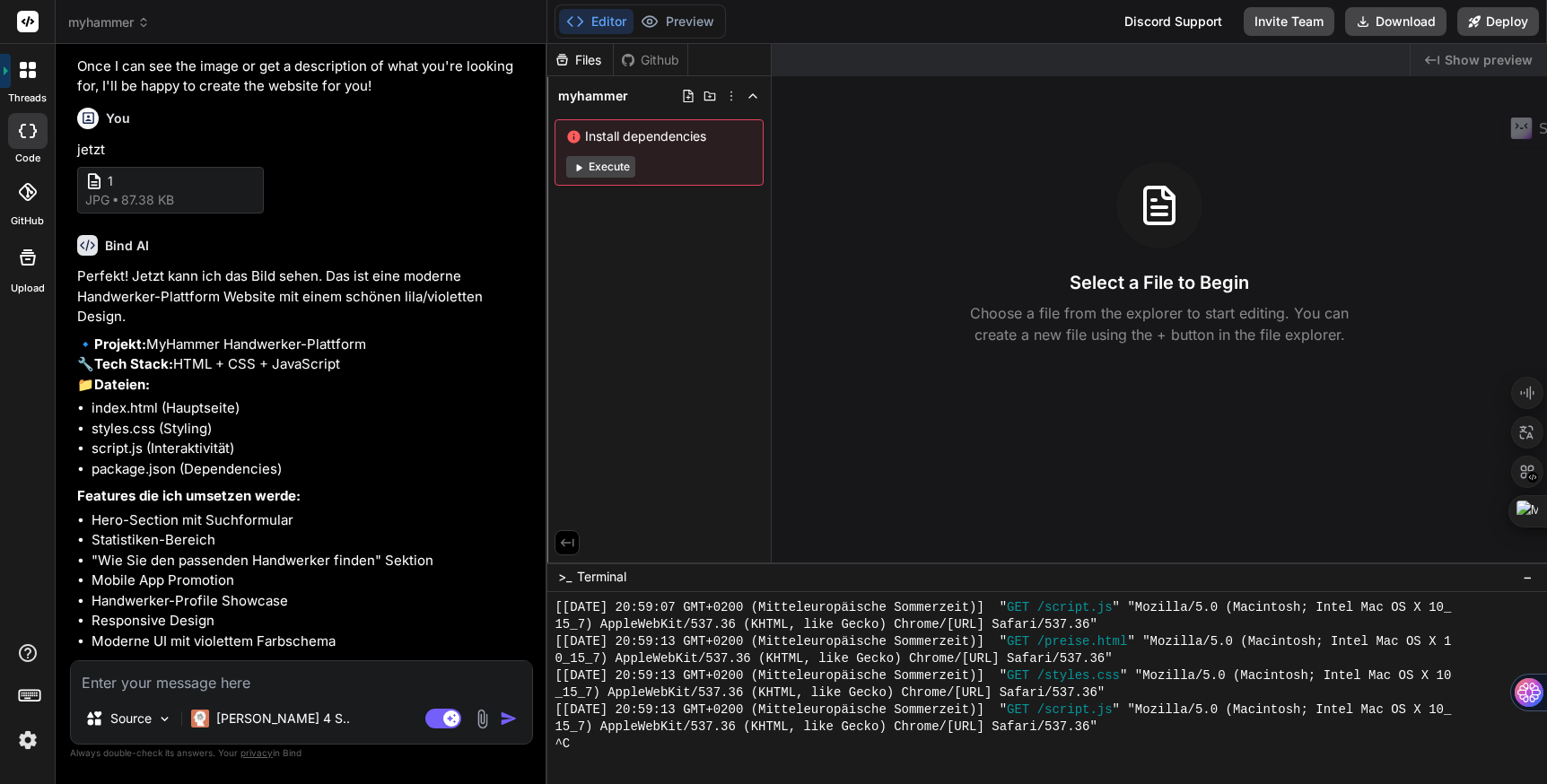
type textarea "x"
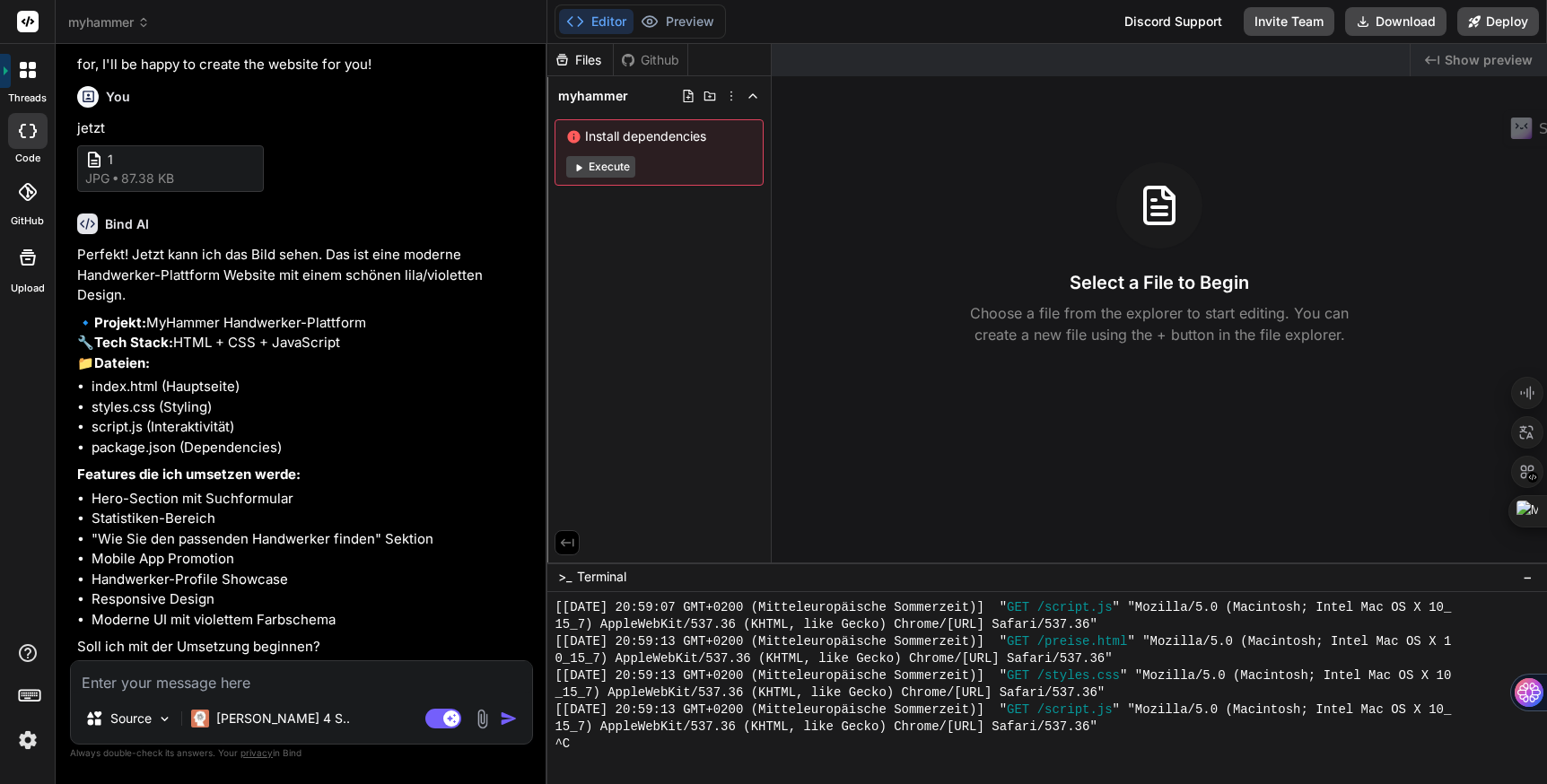
type textarea "j"
type textarea "x"
type textarea "ja"
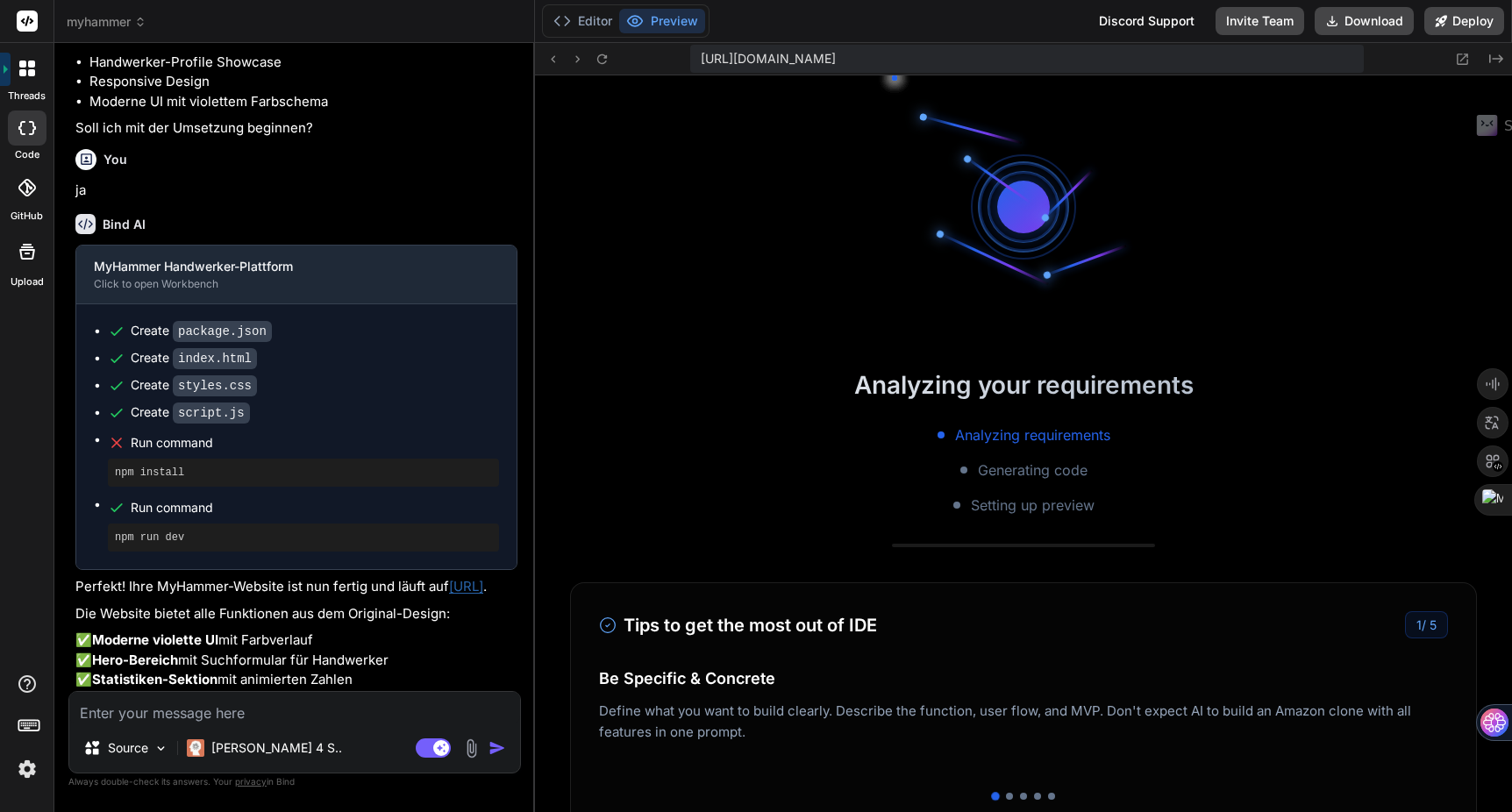
scroll to position [2233, 0]
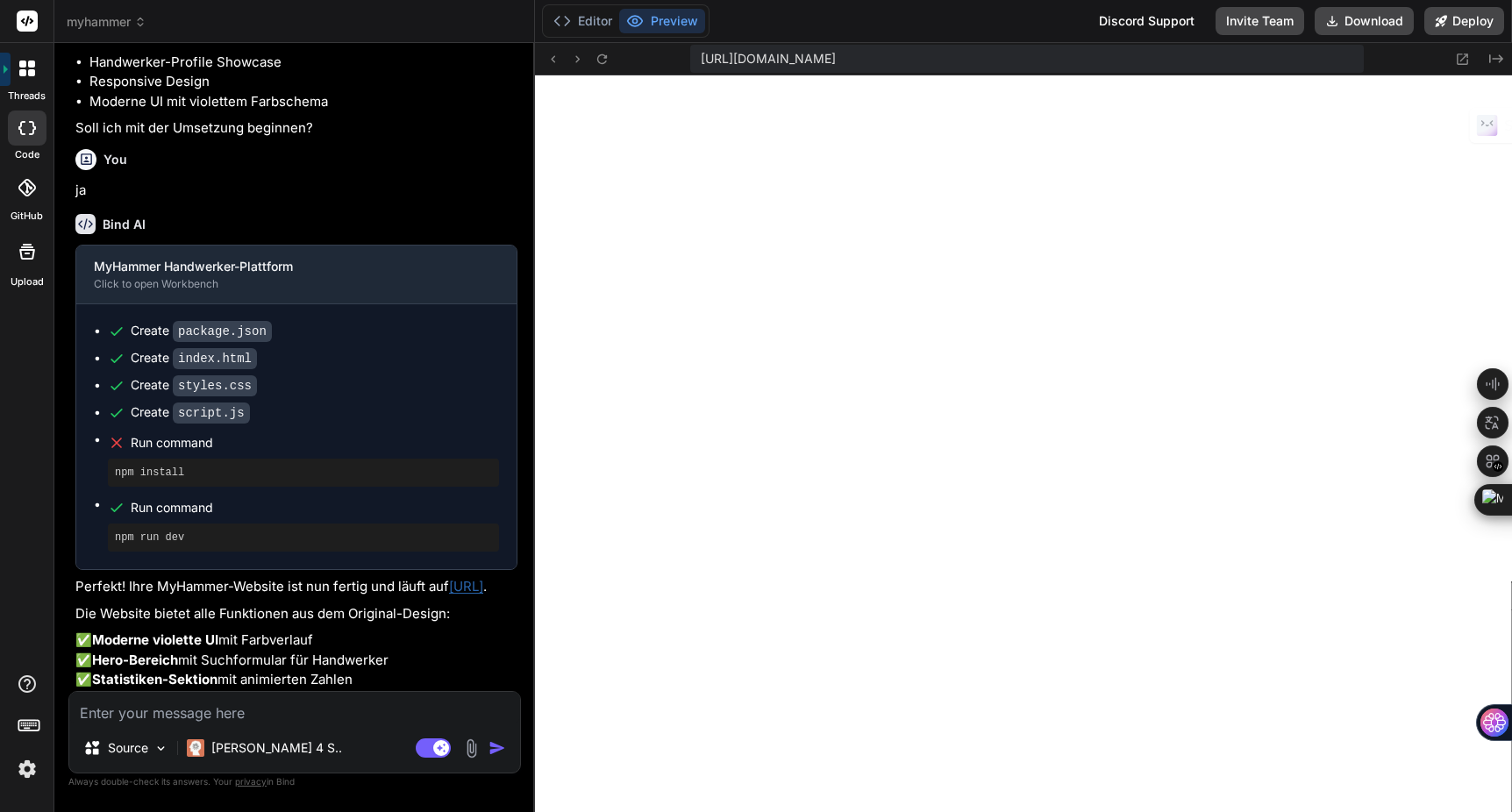
click at [26, 23] on icon at bounding box center [27, 22] width 14 height 11
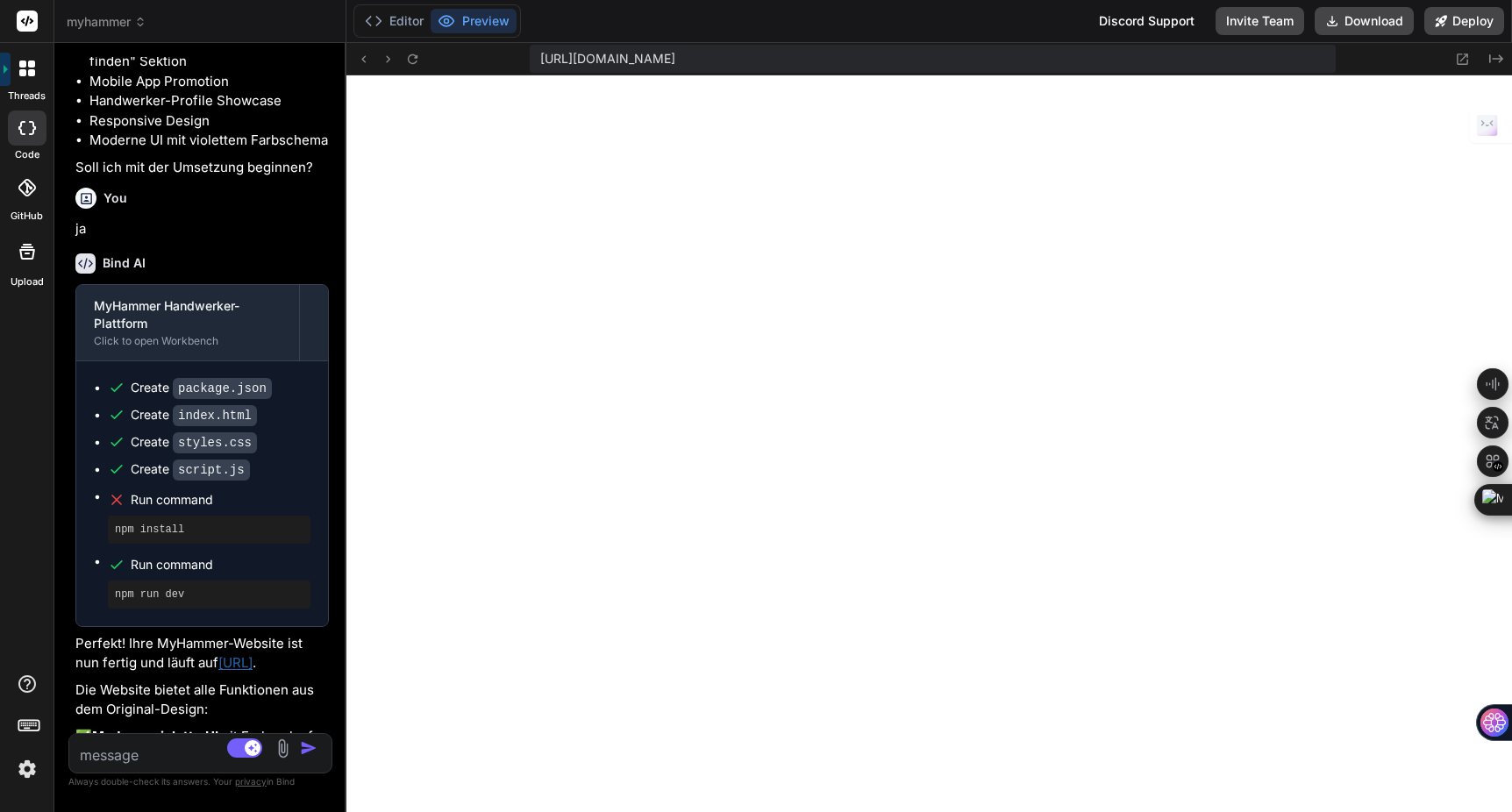
scroll to position [1692, 0]
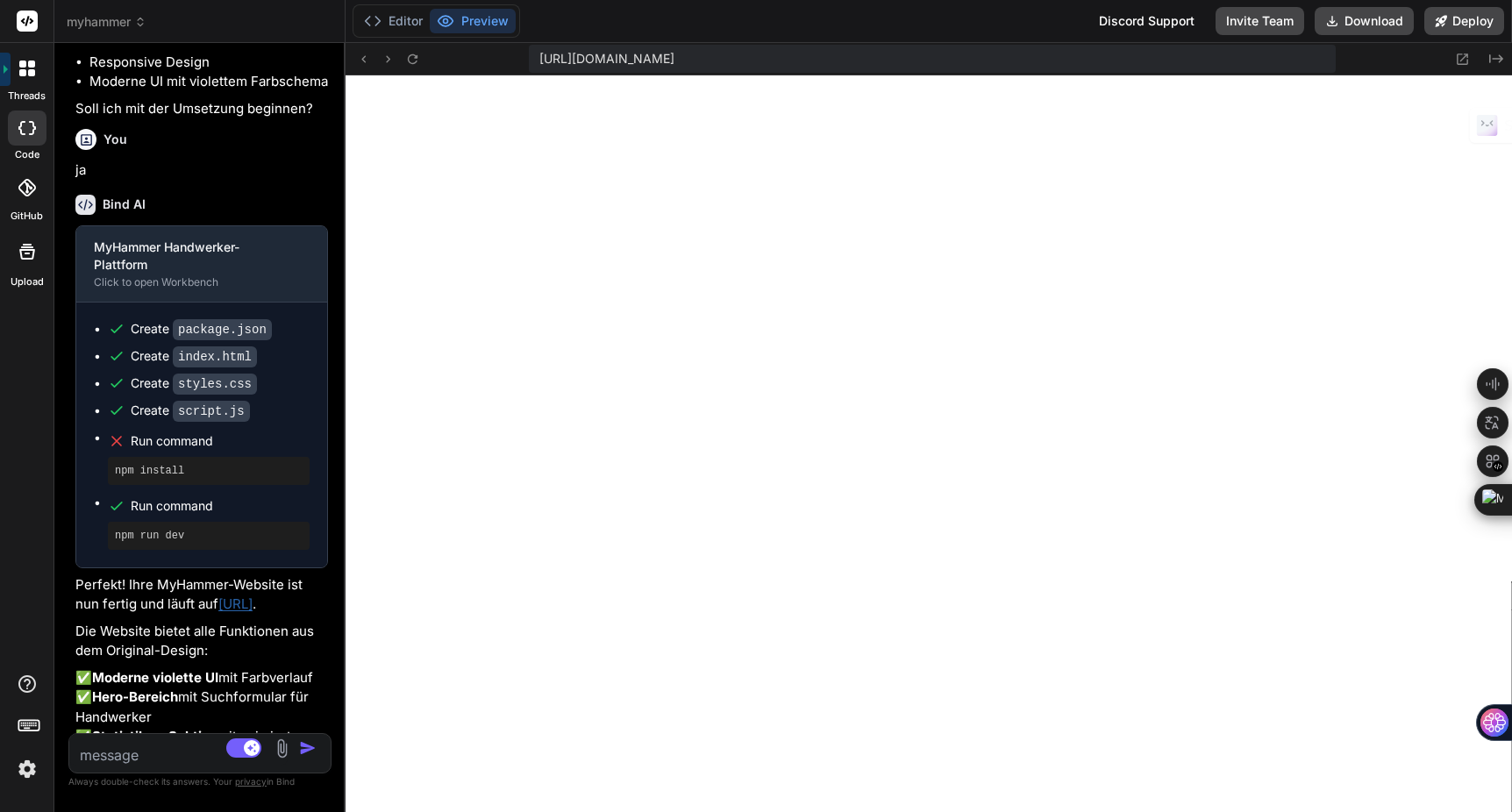
drag, startPoint x: 533, startPoint y: 137, endPoint x: 250, endPoint y: 145, distance: 283.1
click at [250, 145] on div "Bind AI Web Search Created with Pixso. Code Generator You erstelle eine website…" at bounding box center [199, 428] width 291 height 769
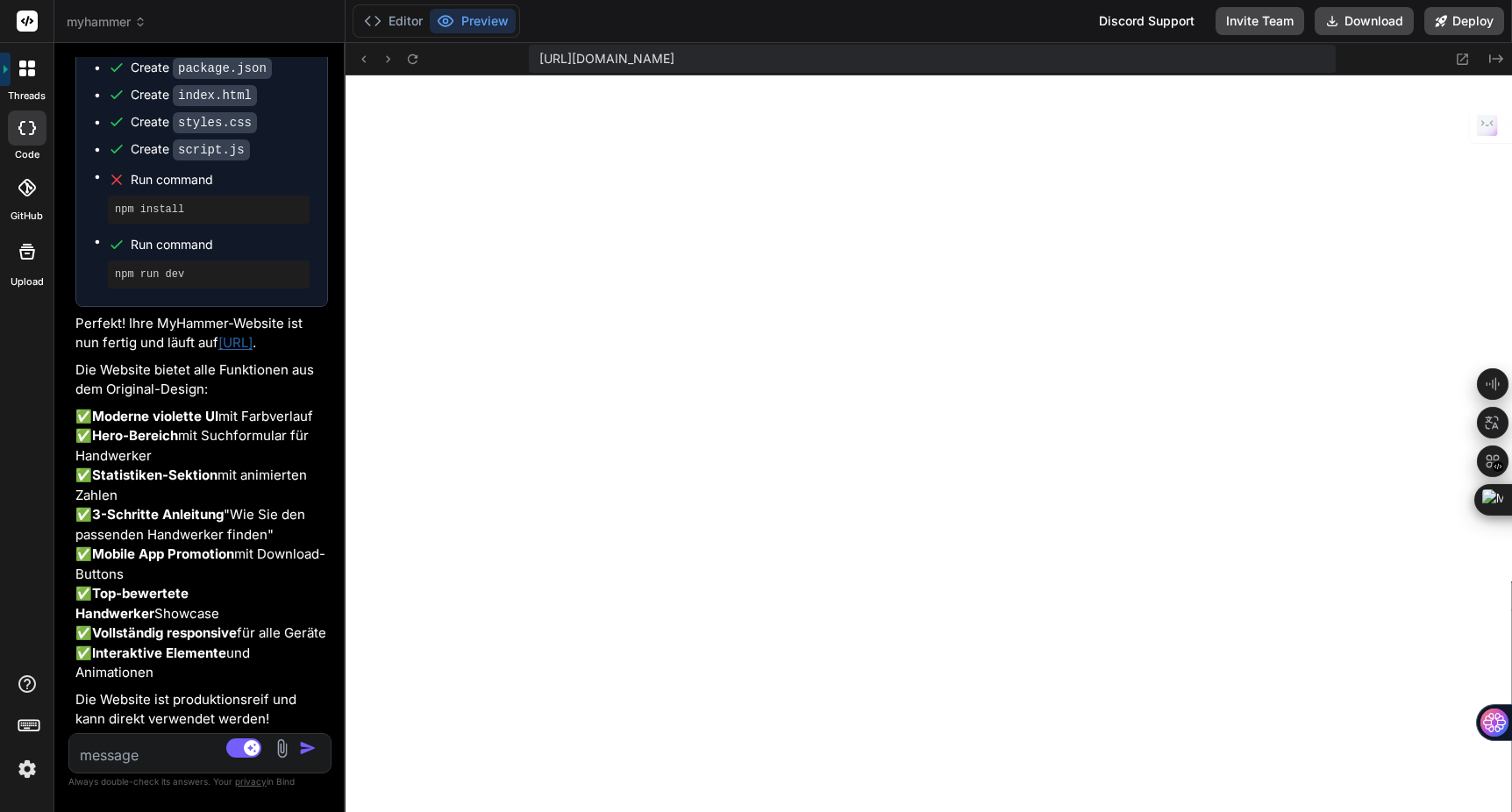
scroll to position [2087, 0]
click at [161, 751] on textarea at bounding box center [178, 749] width 219 height 32
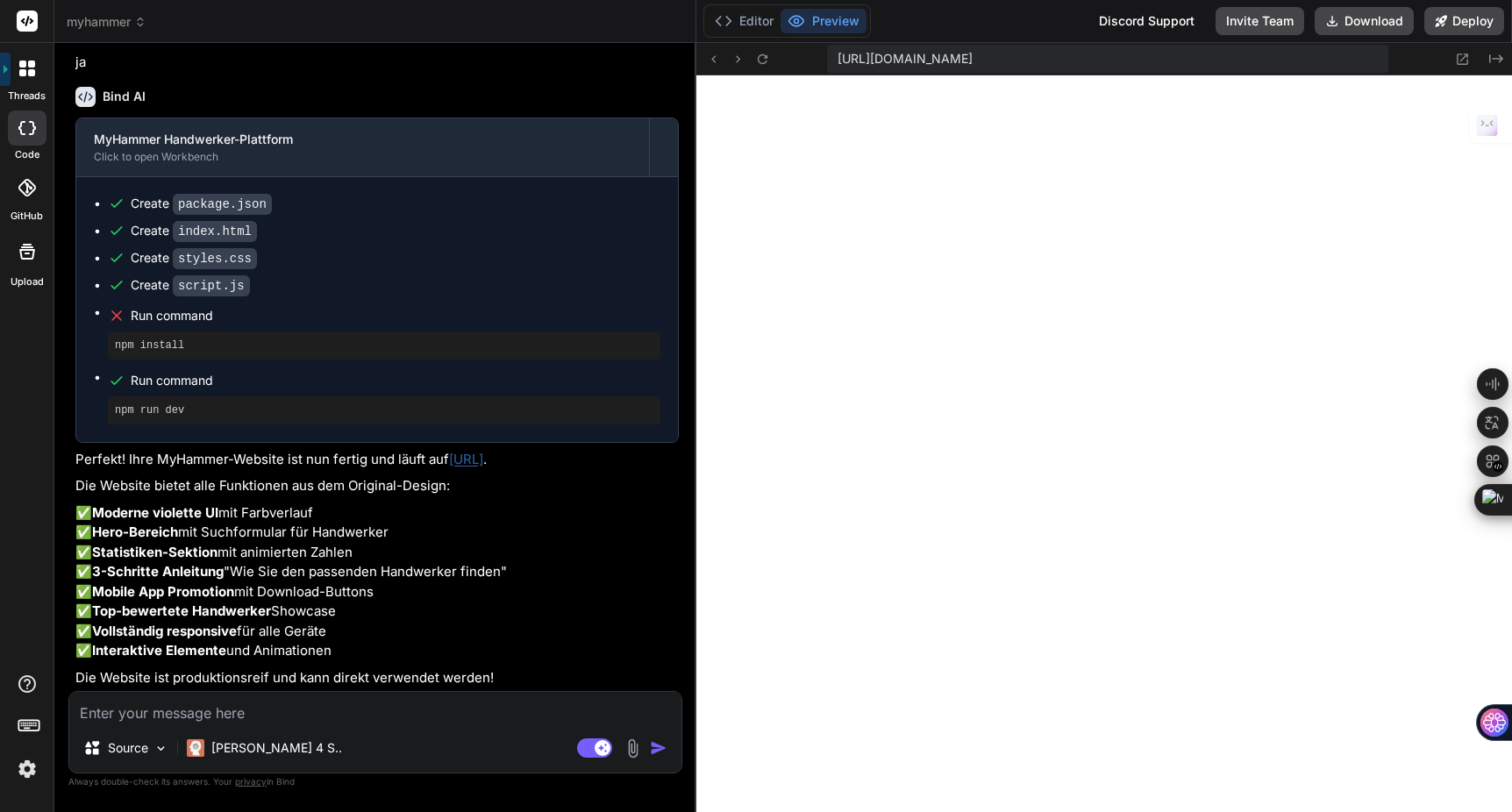
scroll to position [1532, 0]
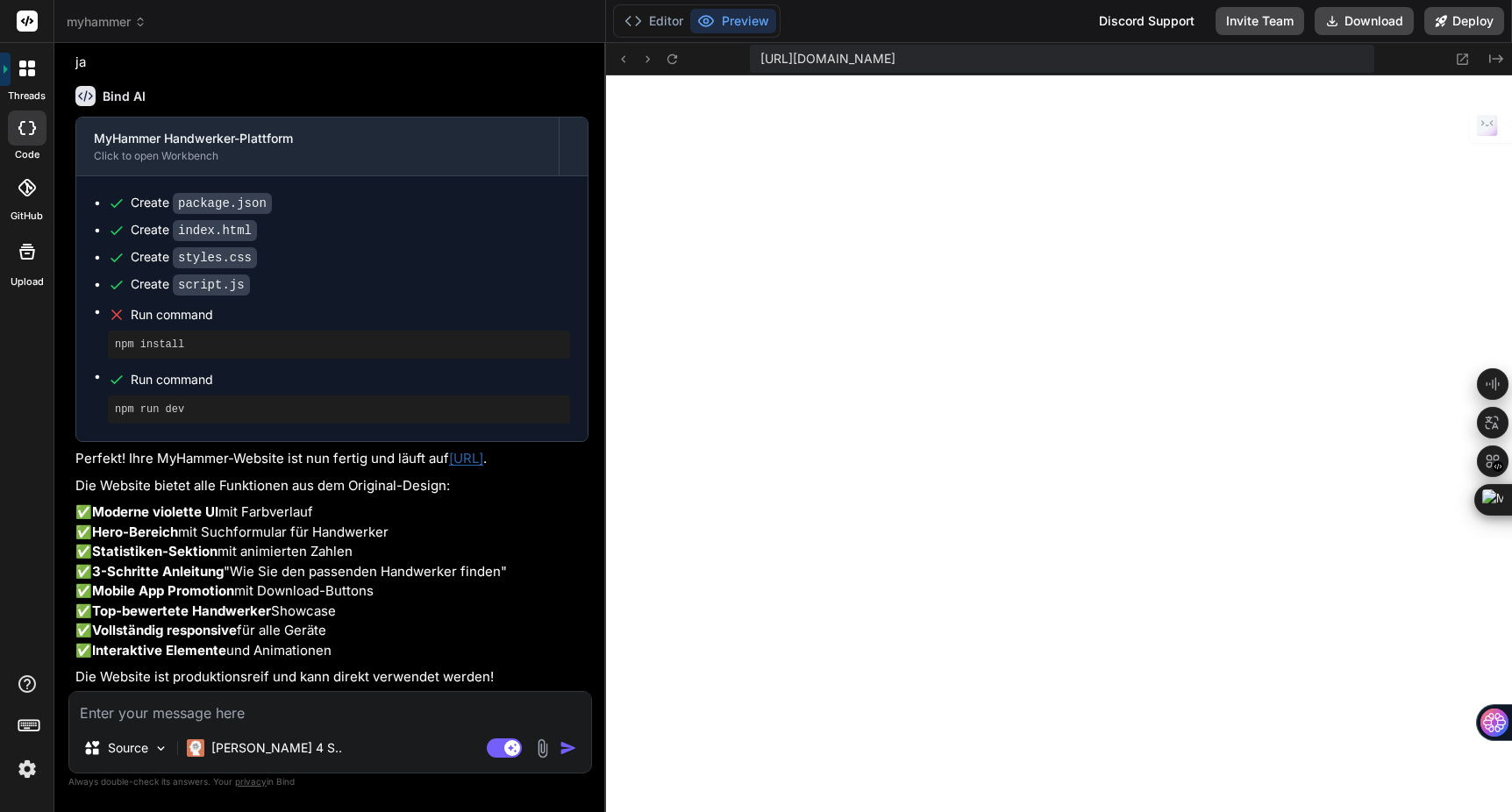
drag, startPoint x: 344, startPoint y: 660, endPoint x: 572, endPoint y: 625, distance: 230.7
click at [572, 625] on div "Bind AI Web Search Created with Pixso. Code Generator You erstelle eine website…" at bounding box center [330, 428] width 552 height 769
click at [274, 751] on p "Claude 4 S.." at bounding box center [276, 747] width 131 height 17
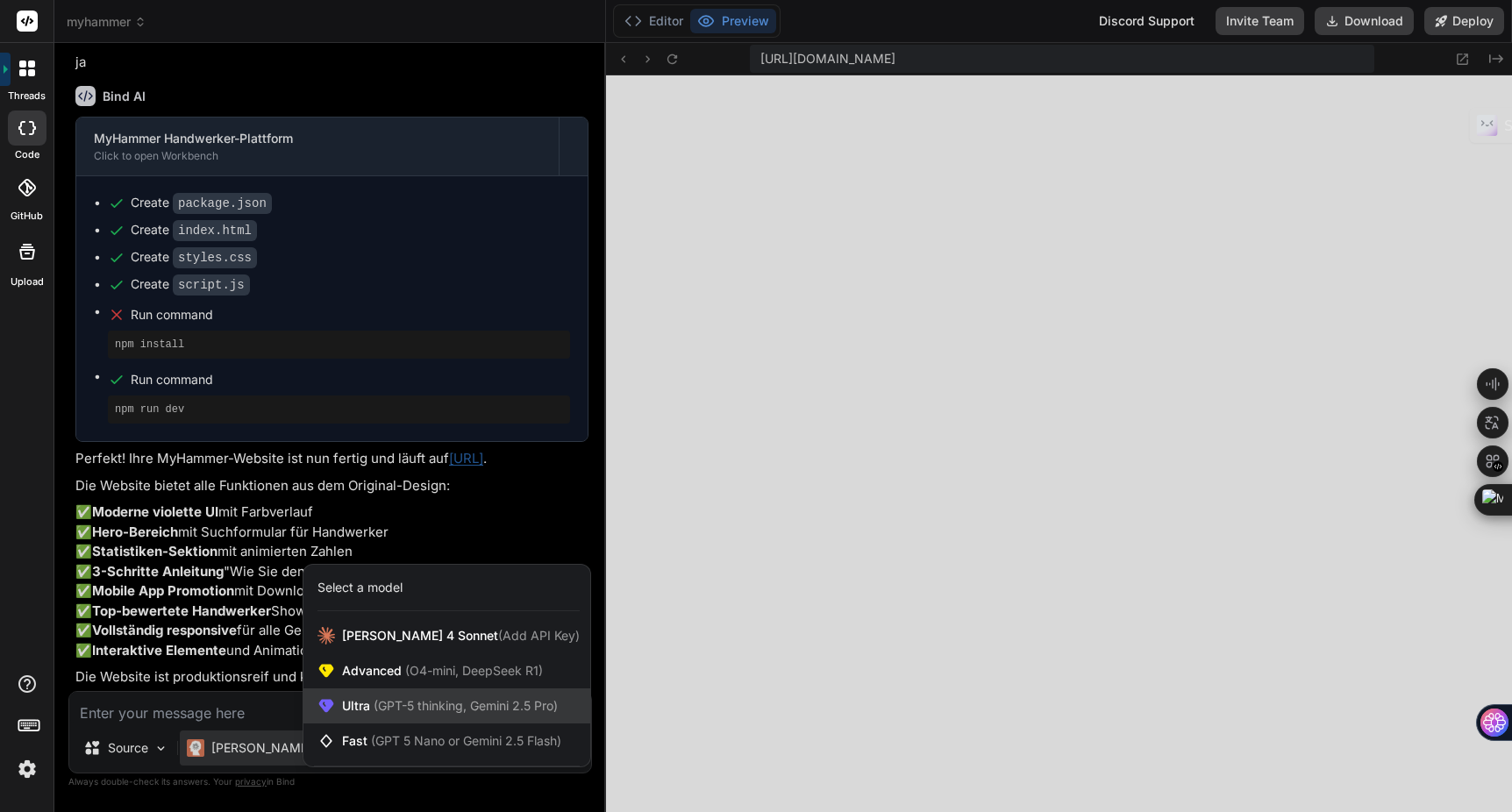
click at [412, 709] on span "(GPT-5 thinking, Gemini 2.5 Pro)" at bounding box center [464, 705] width 187 height 15
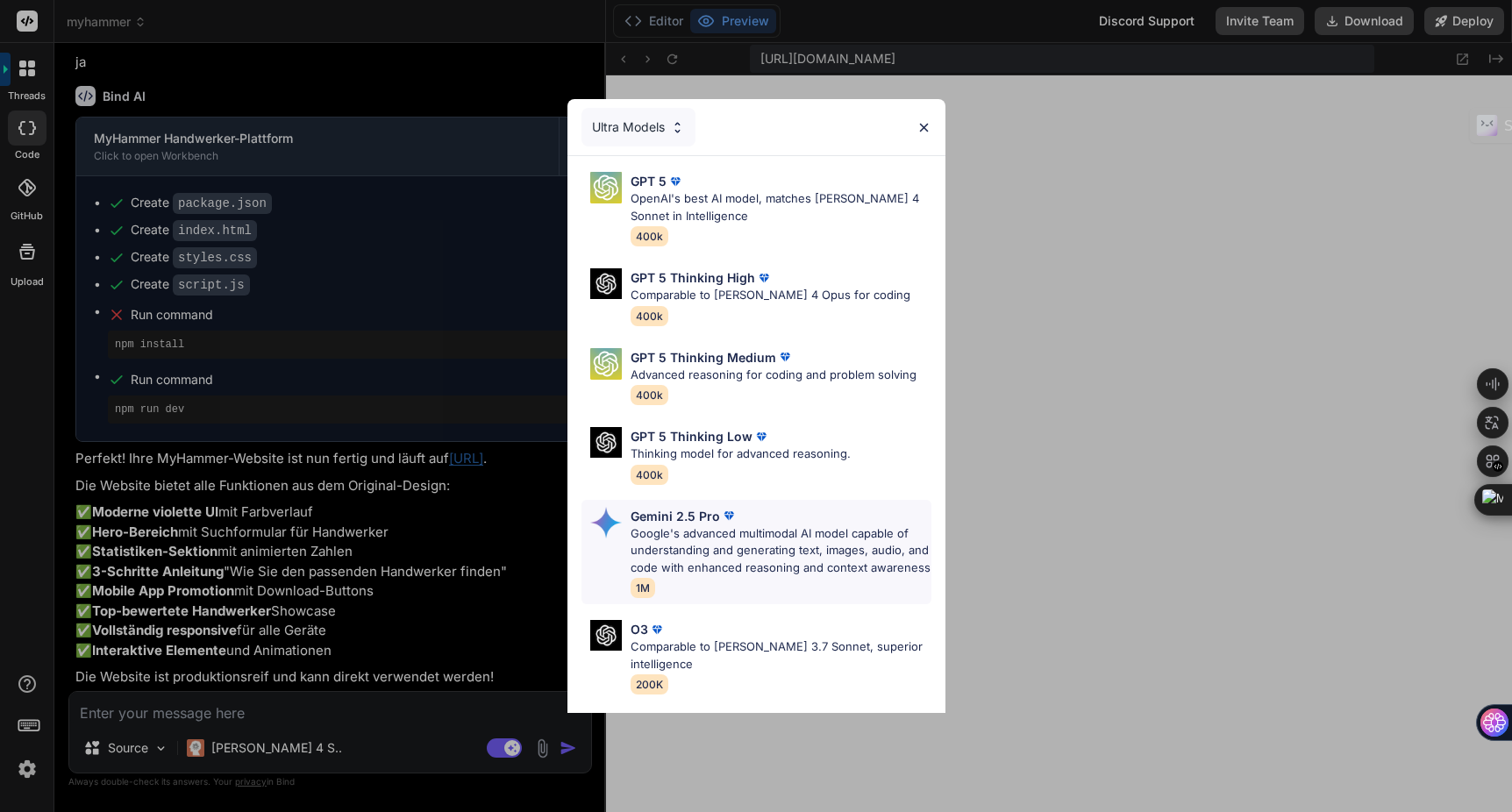
scroll to position [129, 0]
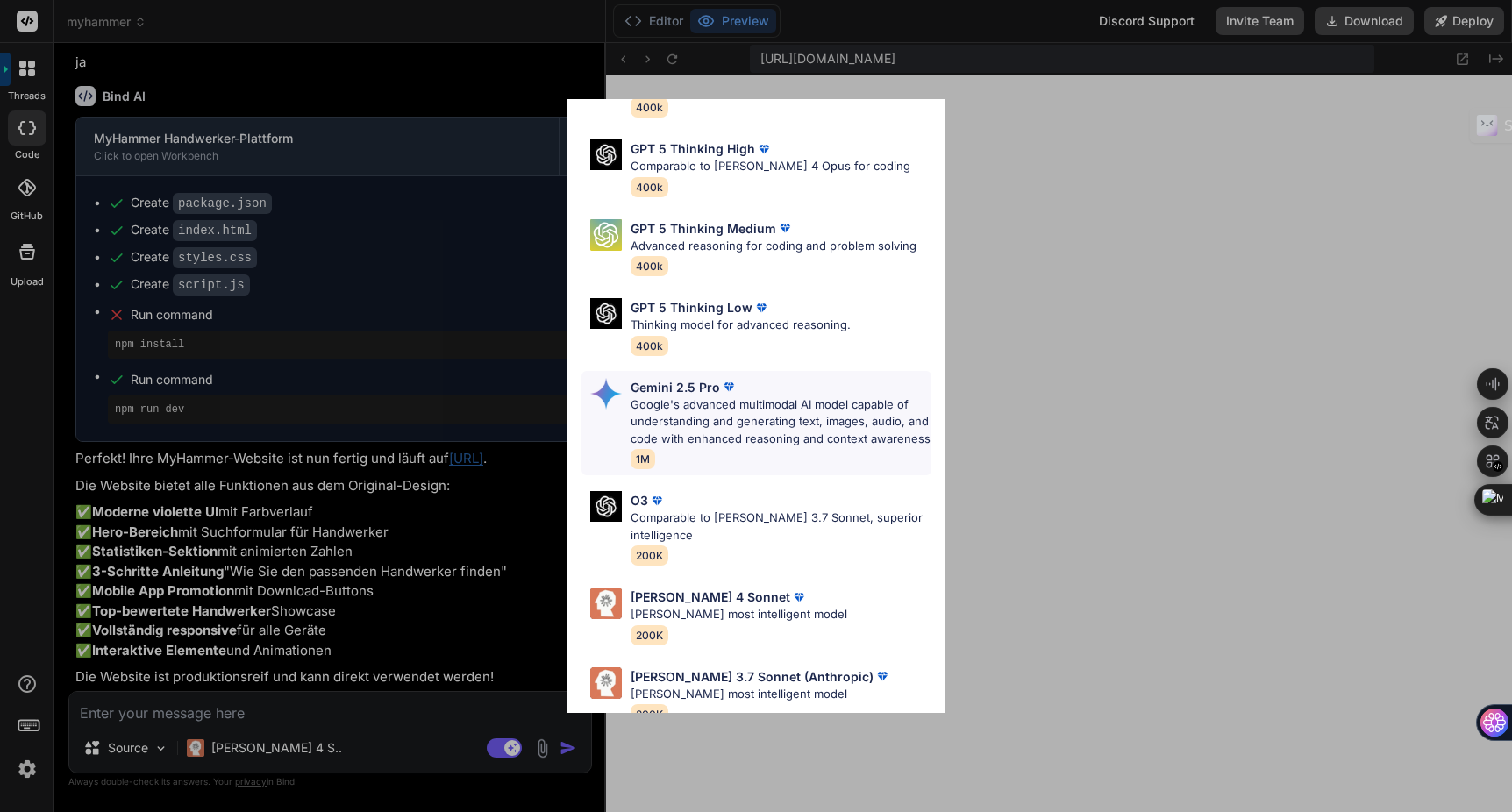
click at [779, 424] on p "Google's advanced multimodal AI model capable of understanding and generating t…" at bounding box center [781, 421] width 301 height 51
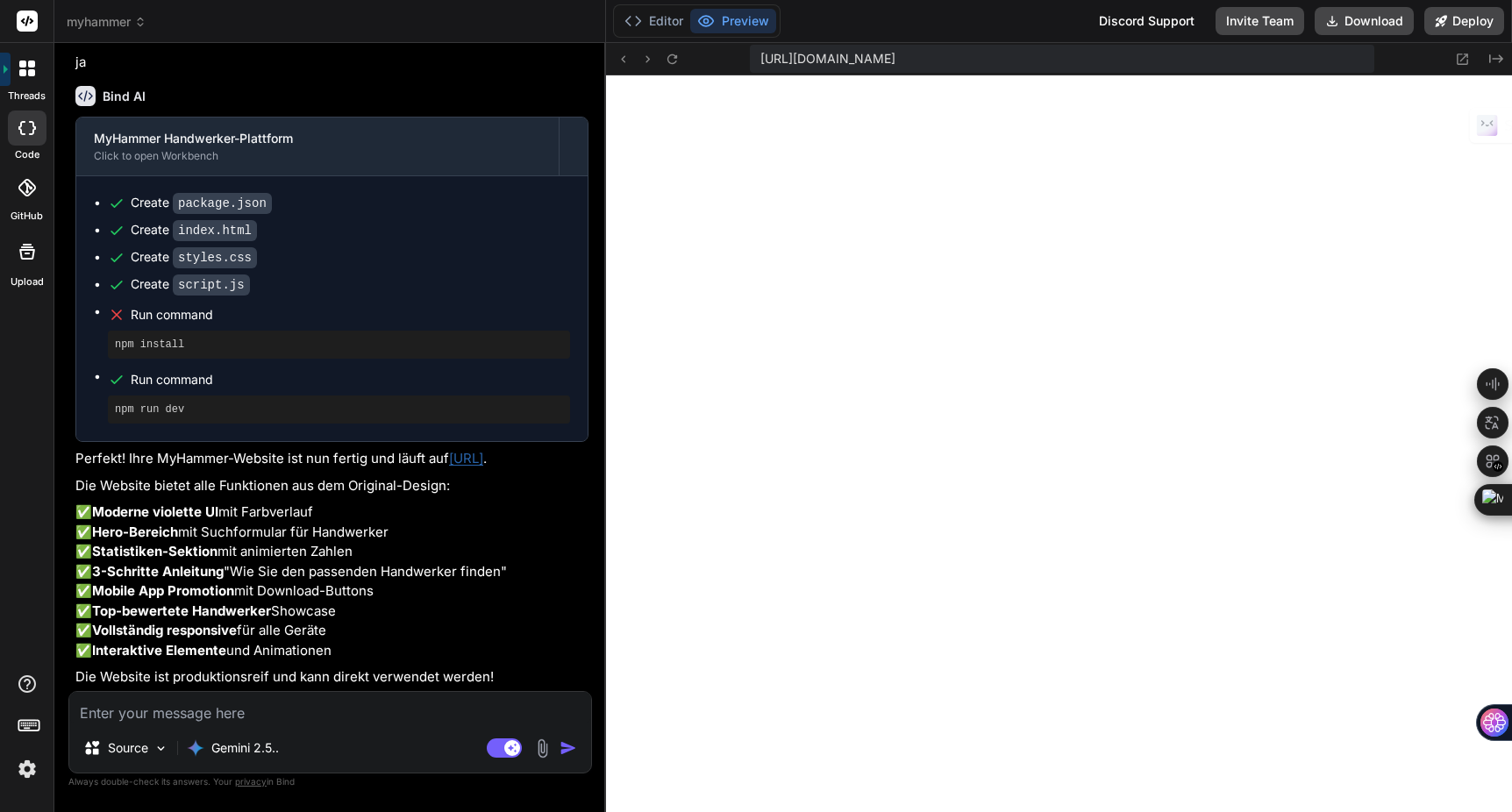
click at [249, 710] on textarea at bounding box center [330, 708] width 522 height 32
click at [269, 748] on p "Gemini 2.5.." at bounding box center [245, 747] width 68 height 17
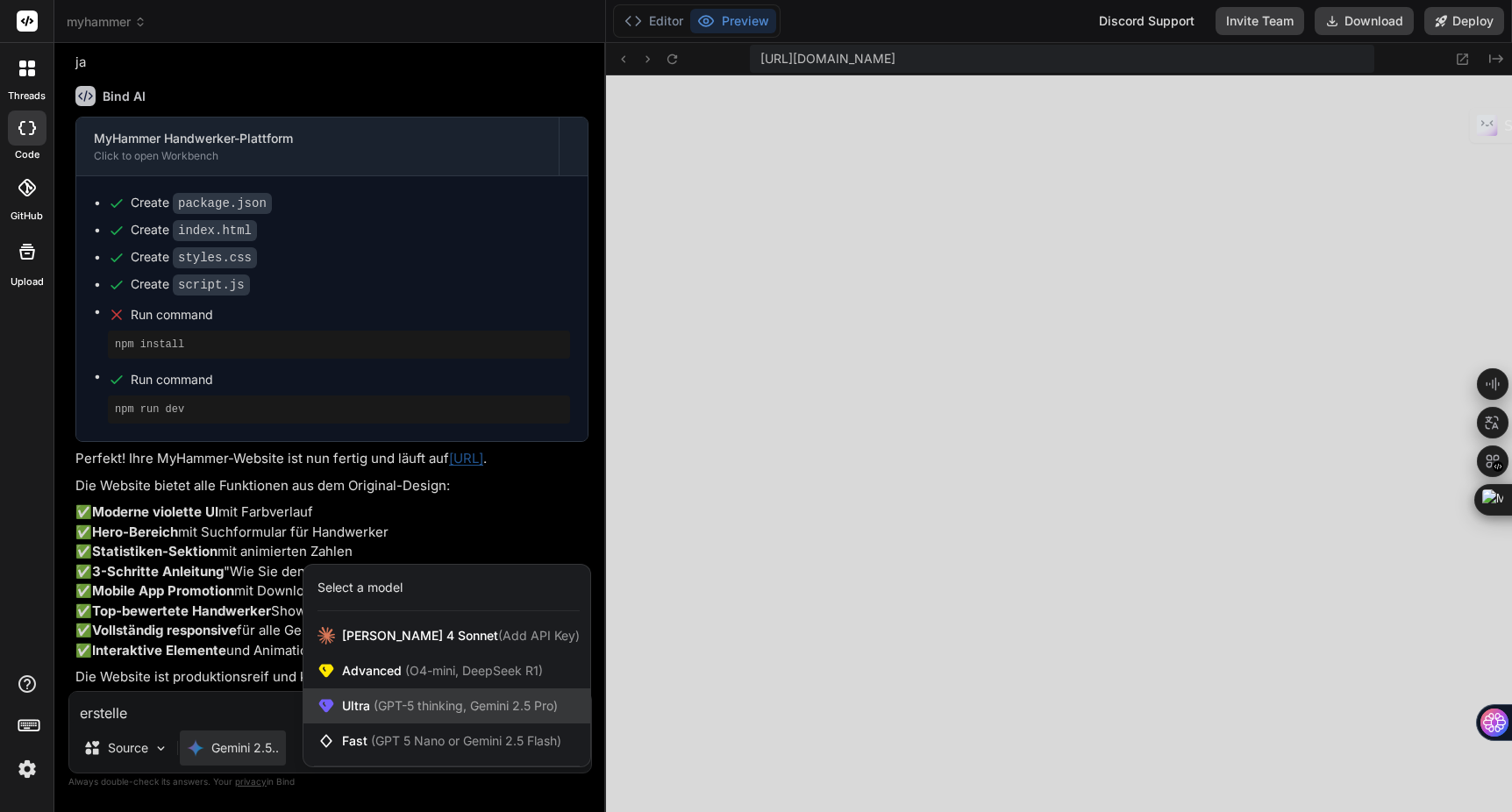
click at [435, 708] on span "(GPT-5 thinking, Gemini 2.5 Pro)" at bounding box center [464, 705] width 187 height 15
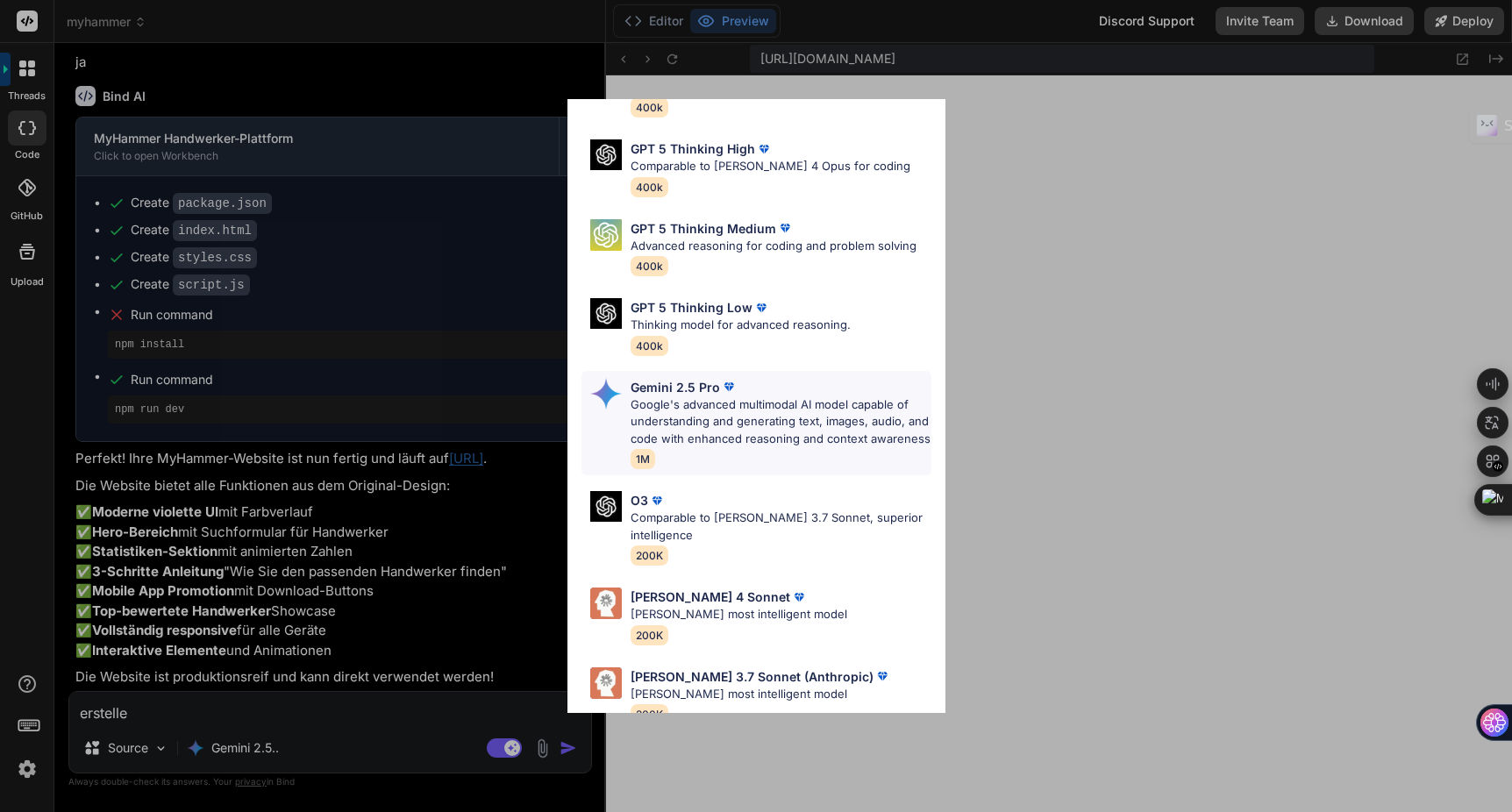
click at [756, 416] on p "Google's advanced multimodal AI model capable of understanding and generating t…" at bounding box center [781, 421] width 301 height 51
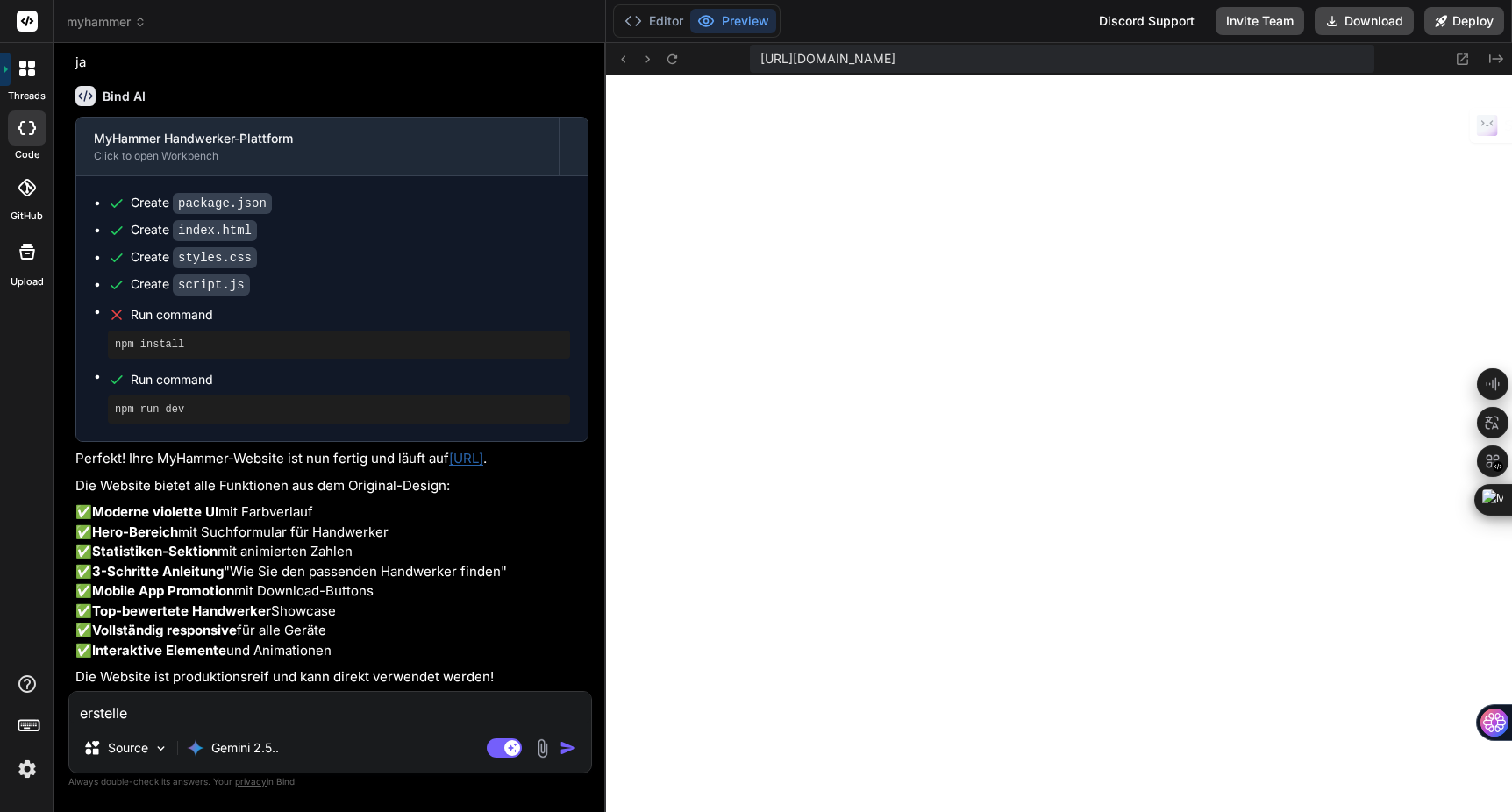
click at [284, 716] on textarea "erstelle" at bounding box center [330, 708] width 522 height 32
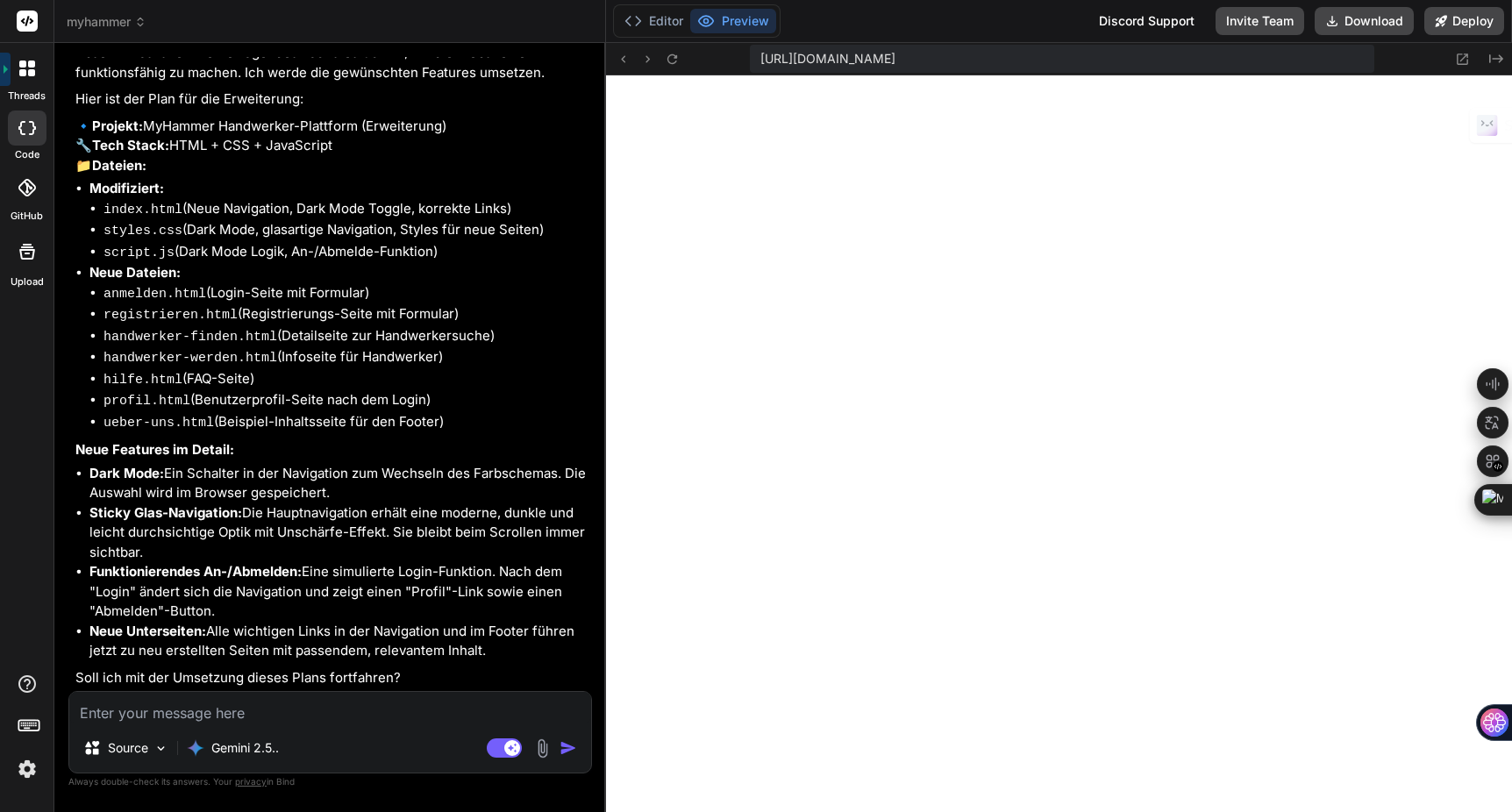
scroll to position [2344, 0]
click at [177, 710] on textarea at bounding box center [330, 708] width 522 height 32
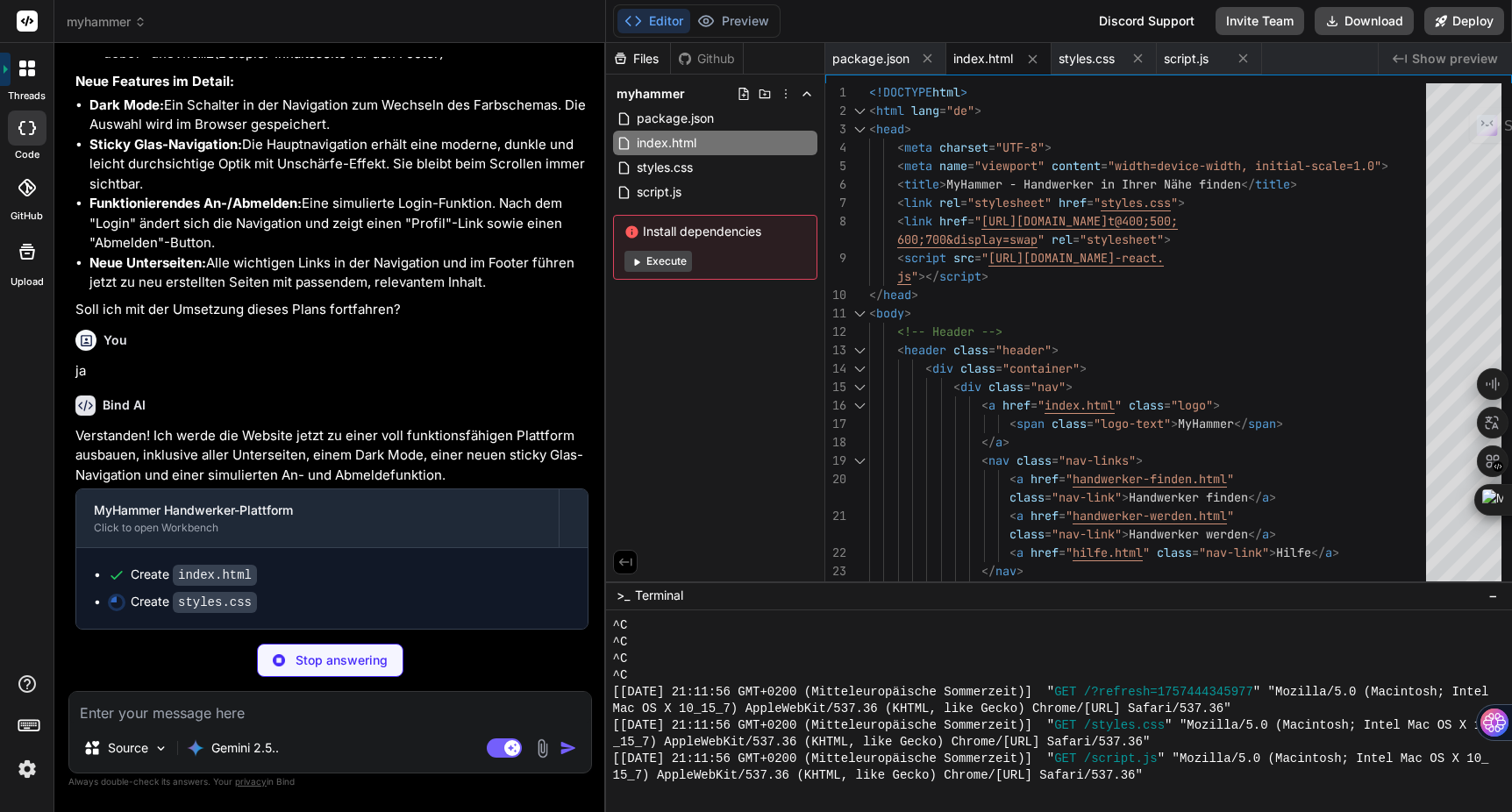
scroll to position [2711, 0]
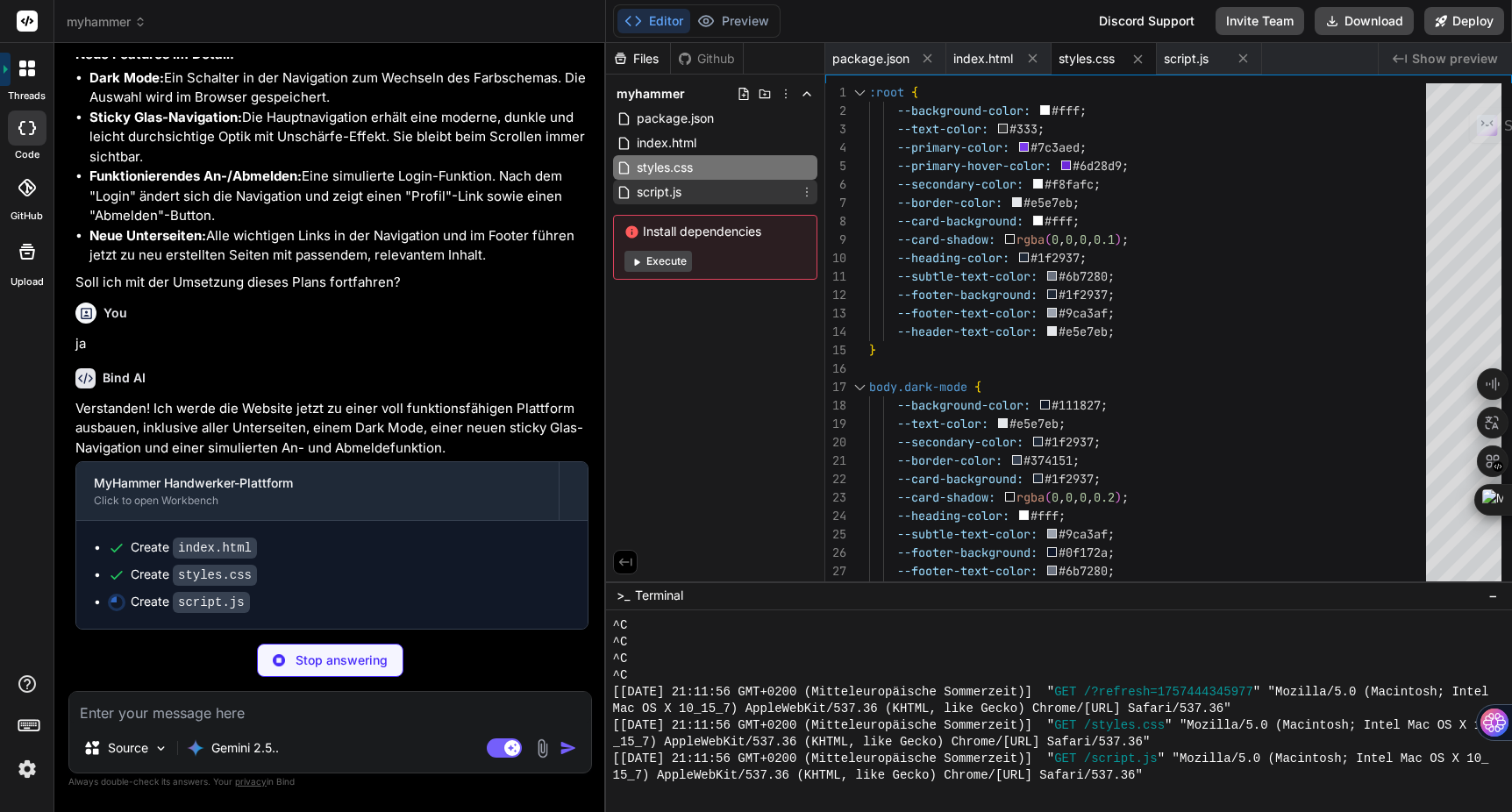
click at [690, 198] on div "script.js" at bounding box center [715, 192] width 204 height 24
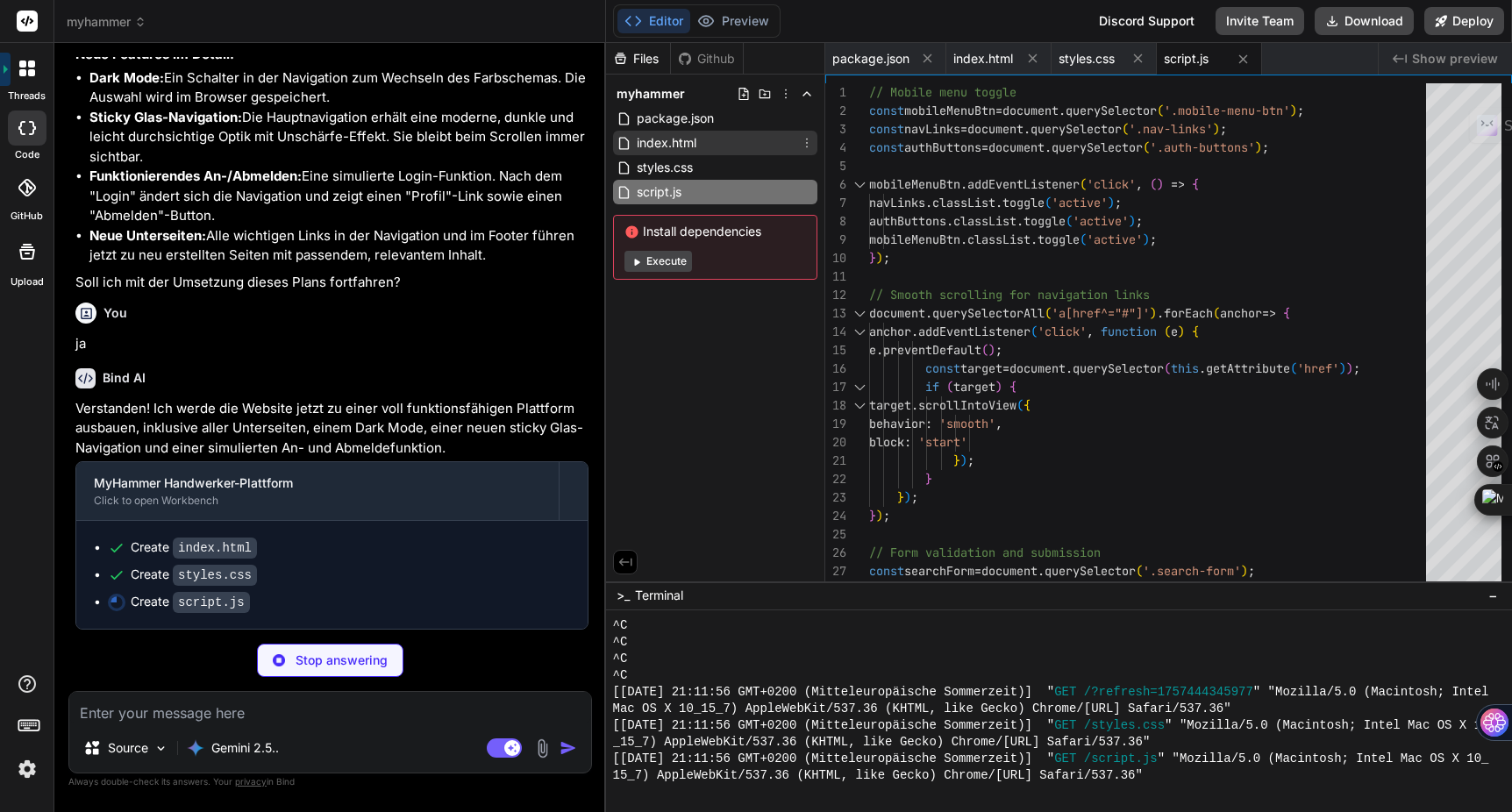
click at [685, 148] on span "index.html" at bounding box center [666, 142] width 63 height 21
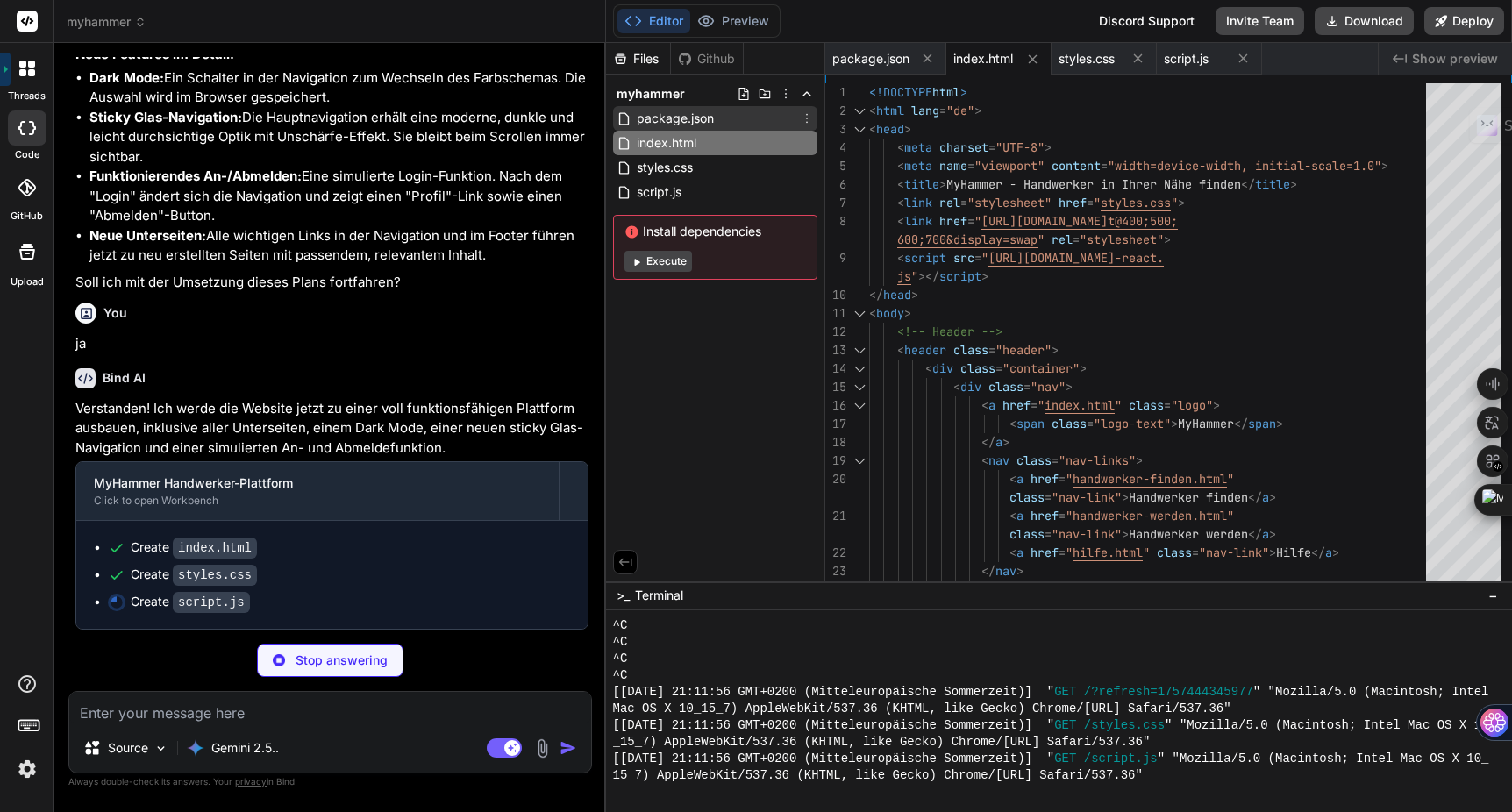
click at [685, 121] on span "package.json" at bounding box center [675, 118] width 81 height 21
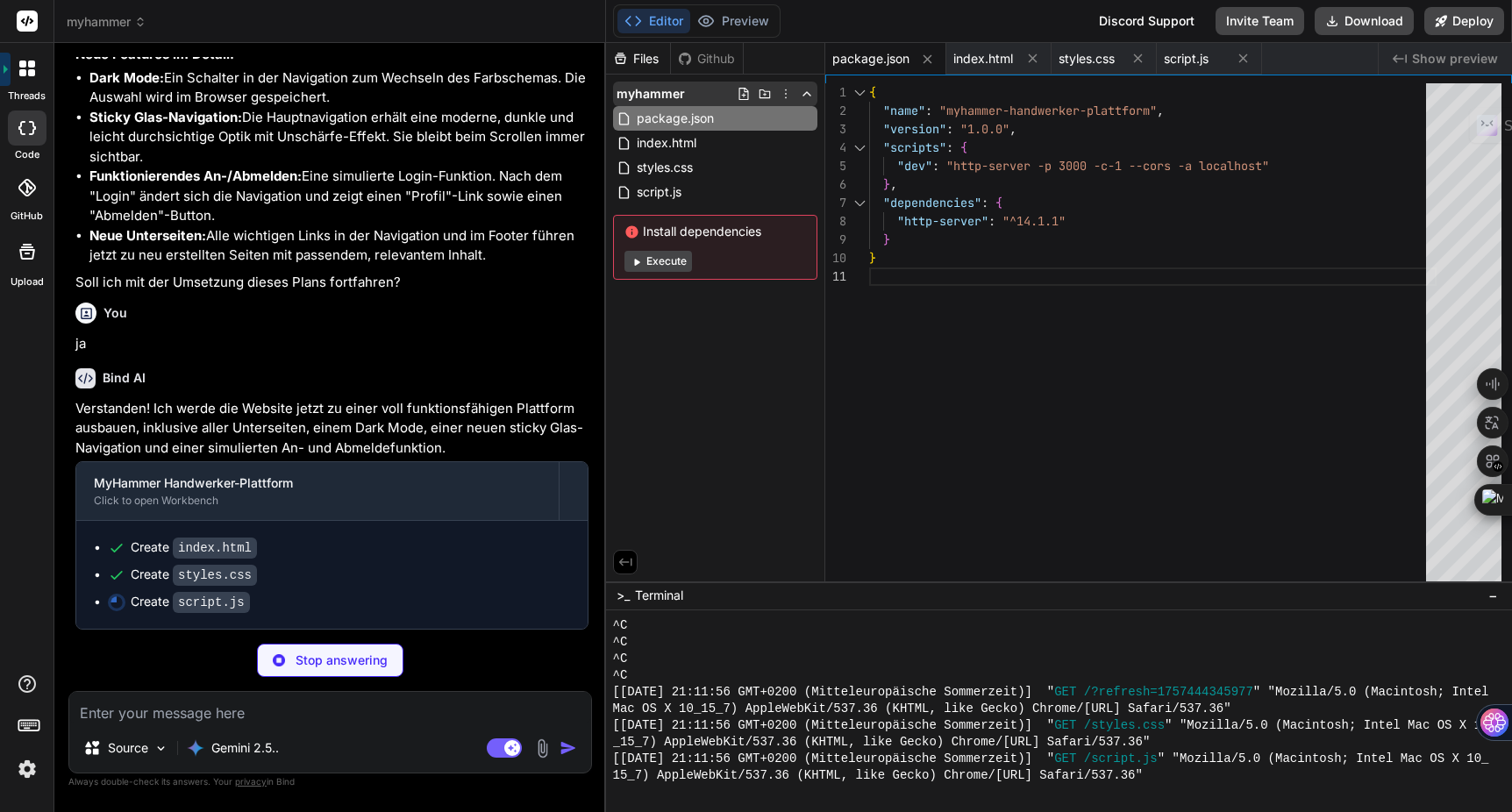
click at [765, 88] on icon at bounding box center [765, 94] width 14 height 14
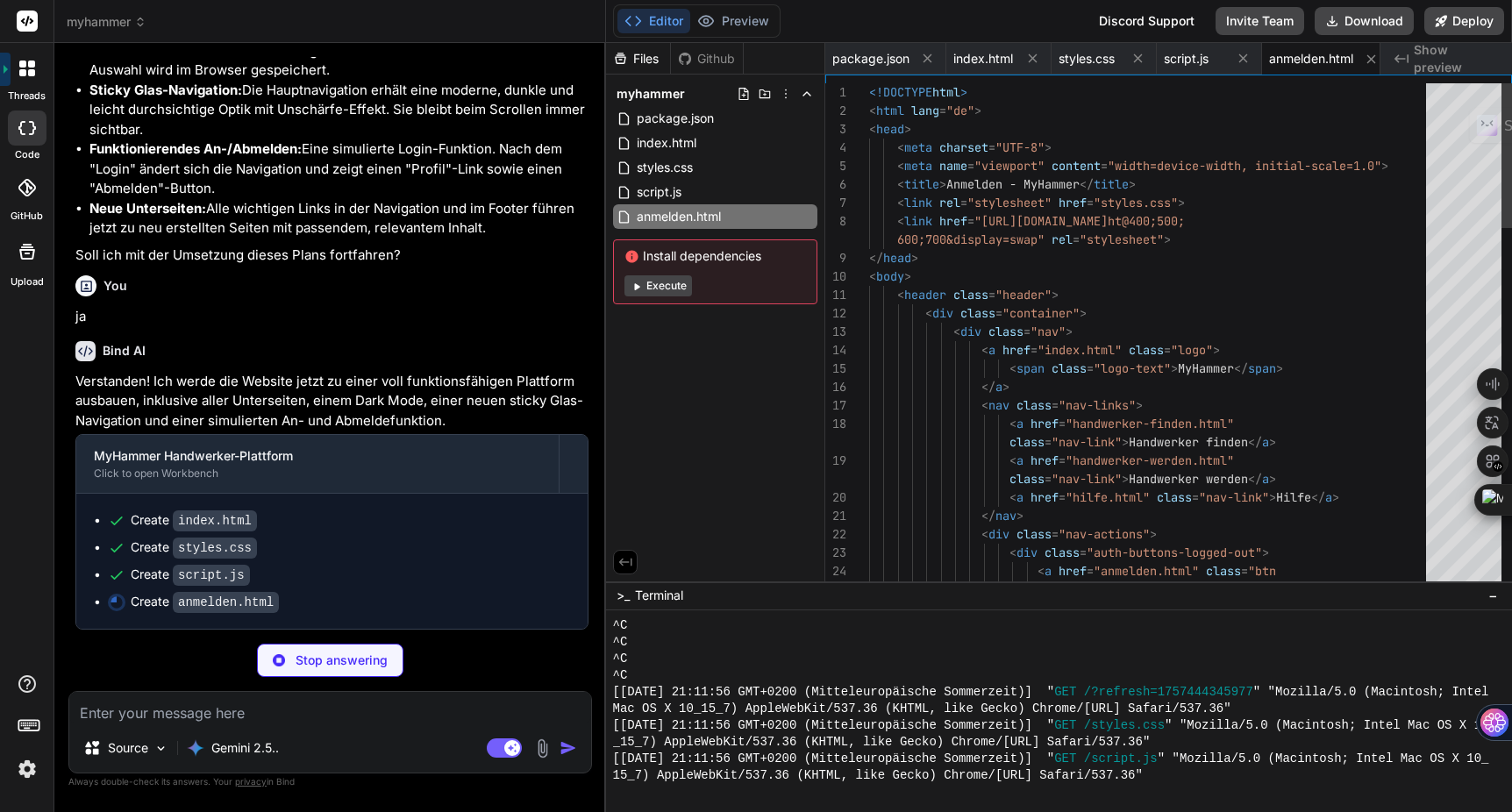
scroll to position [0, 11]
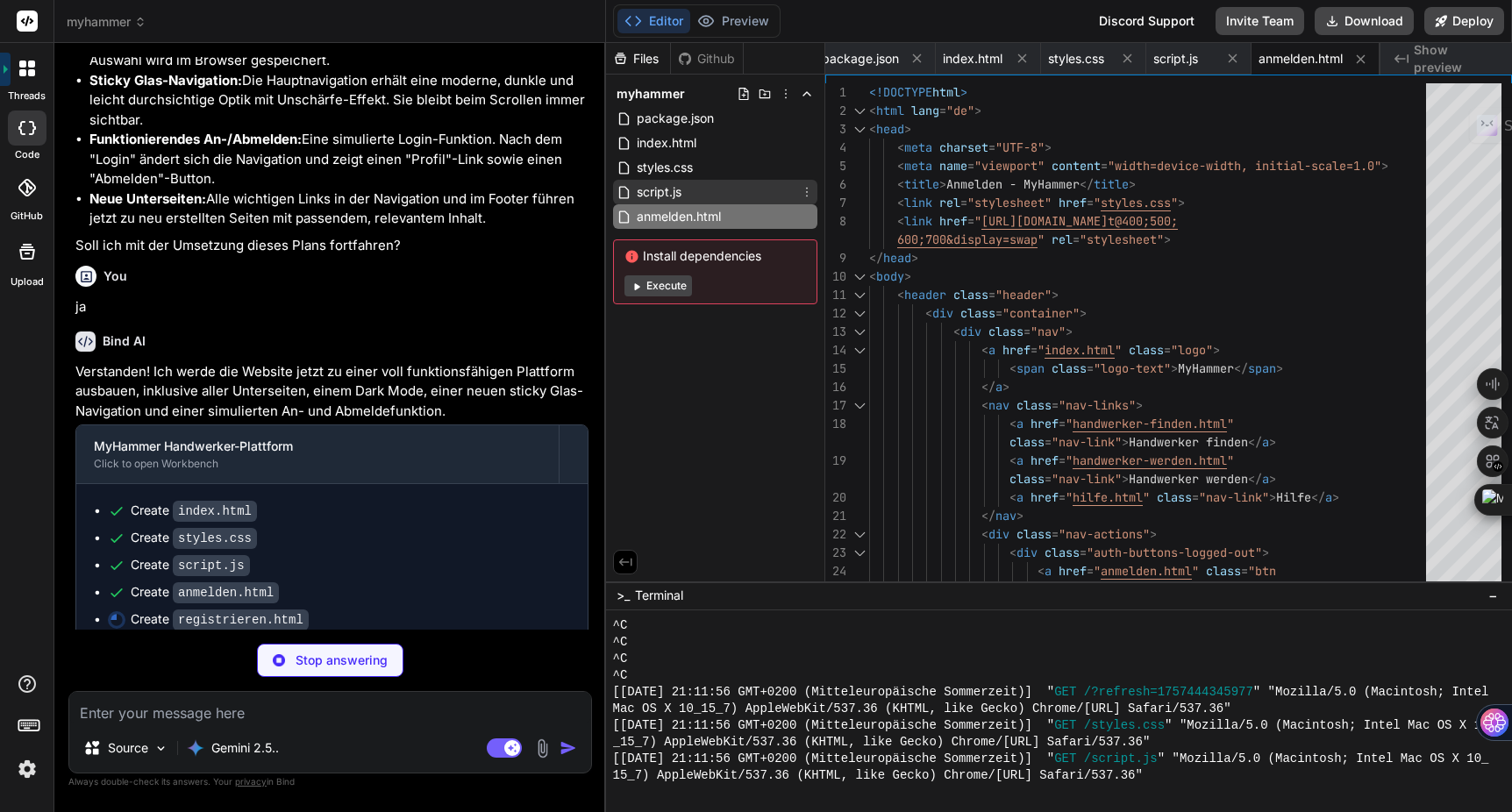
click at [685, 195] on div "script.js" at bounding box center [715, 192] width 204 height 24
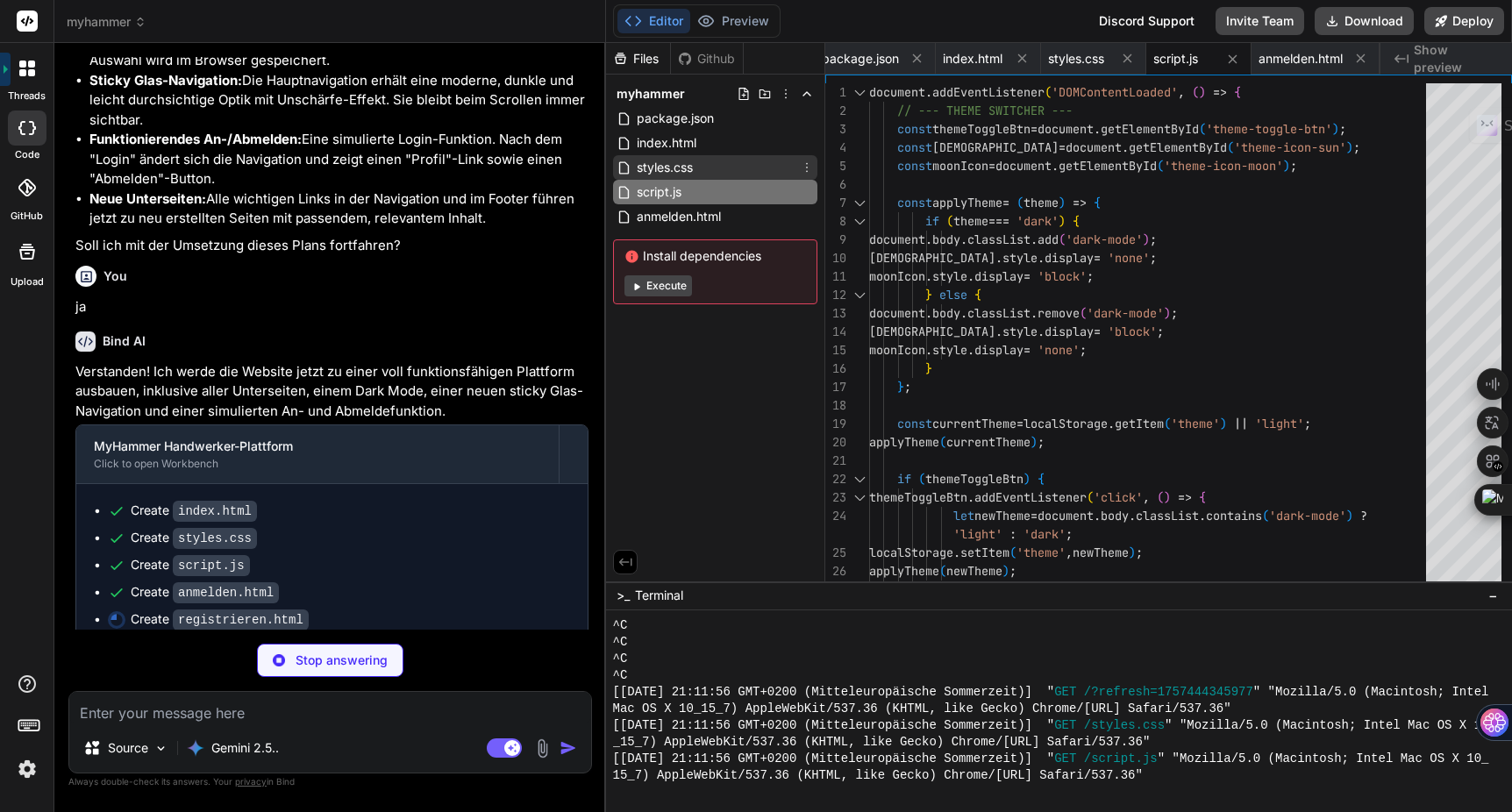
click at [684, 176] on span "styles.css" at bounding box center [665, 167] width 59 height 21
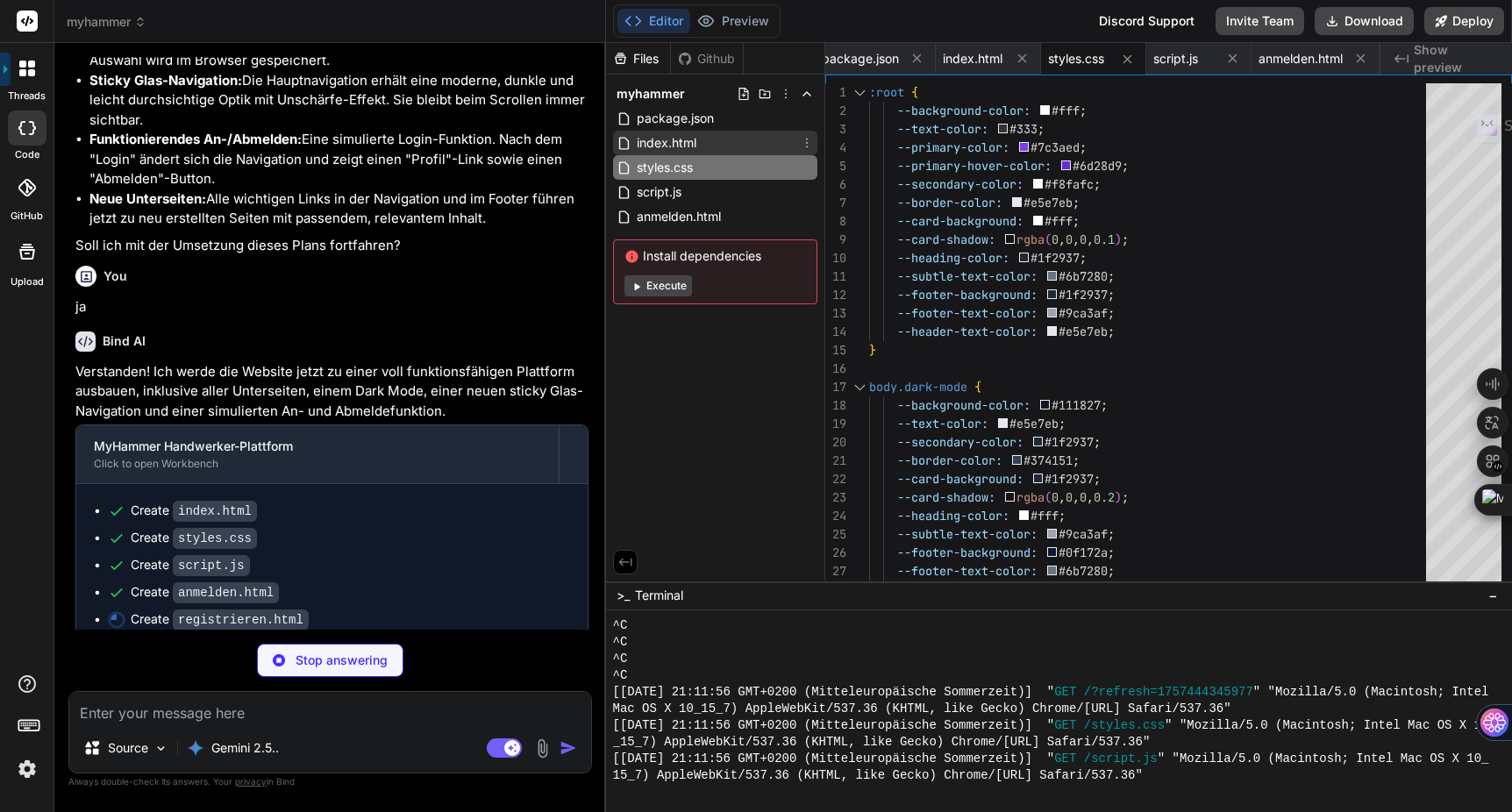
click at [683, 152] on span "index.html" at bounding box center [666, 142] width 63 height 21
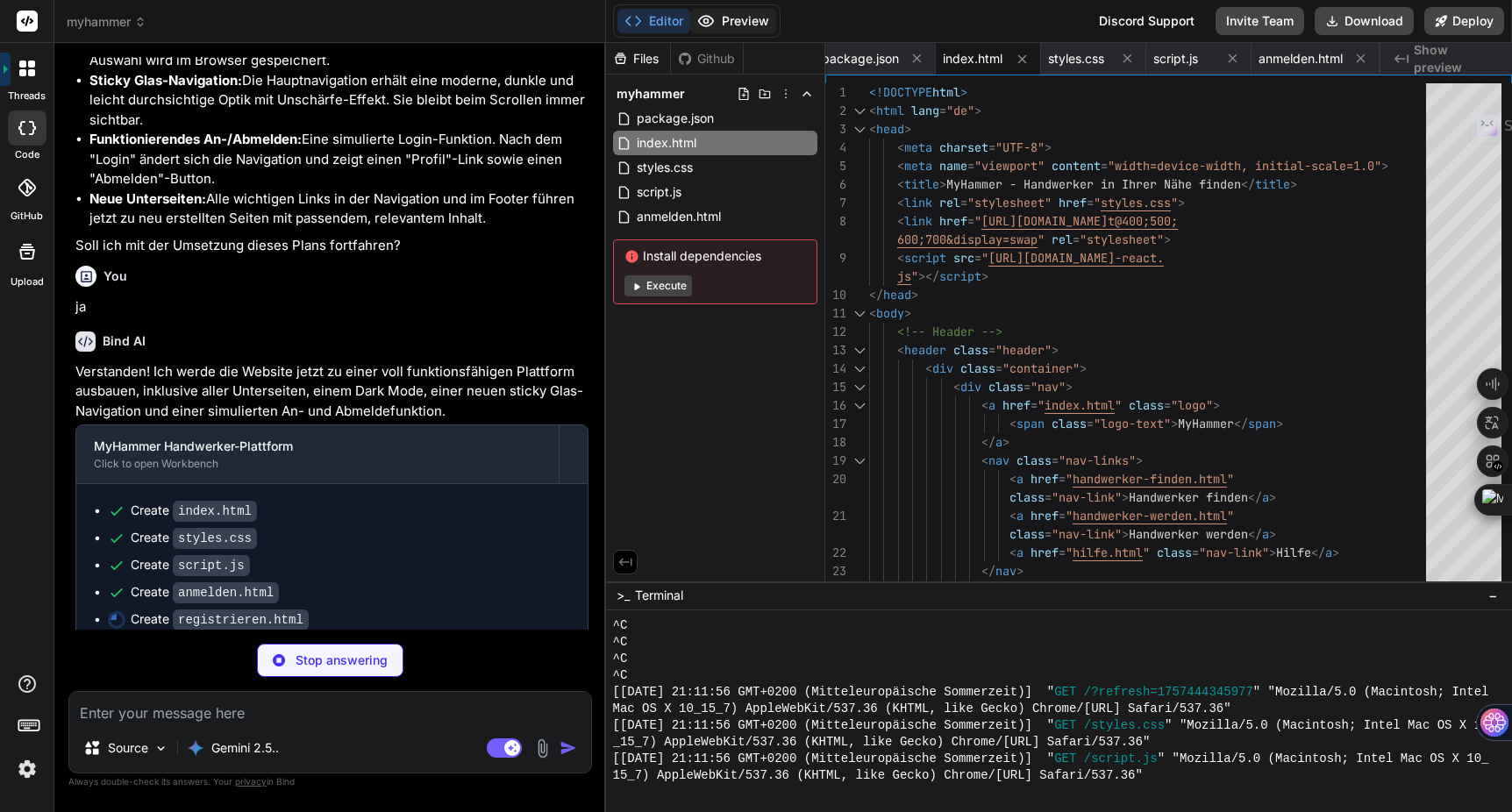
click at [756, 26] on button "Preview" at bounding box center [733, 21] width 86 height 24
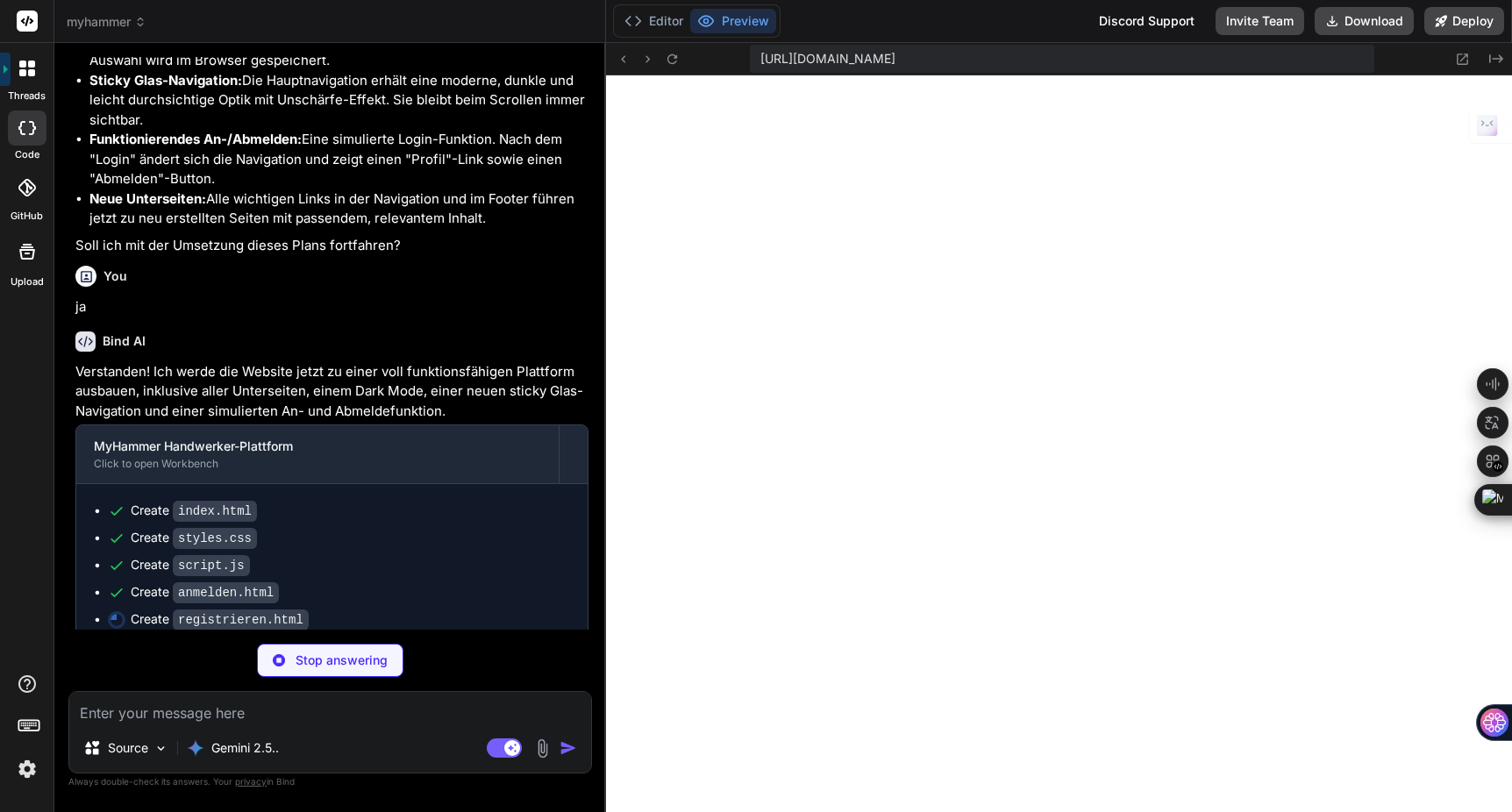
scroll to position [0, 149]
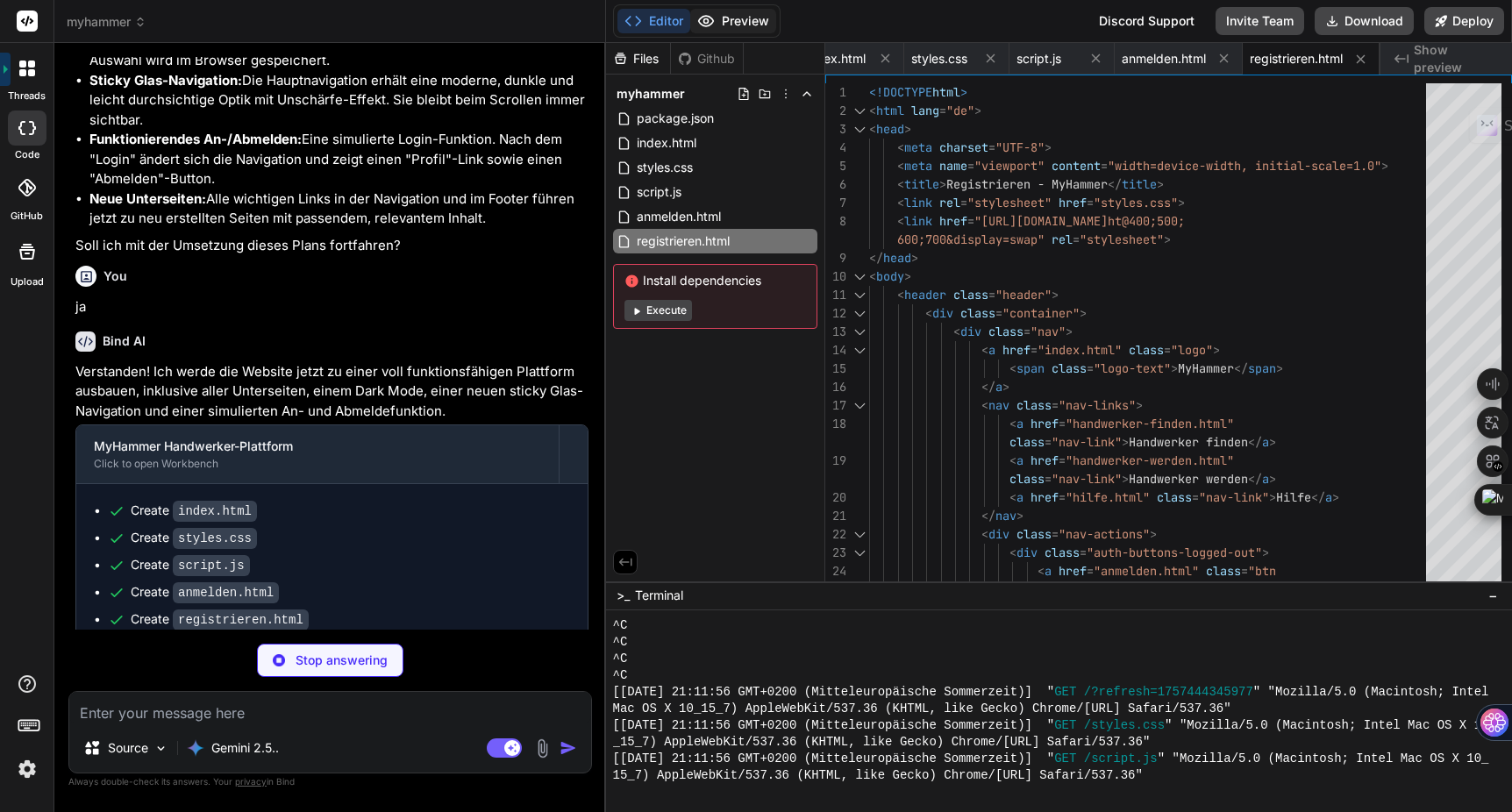
click at [744, 16] on button "Preview" at bounding box center [733, 21] width 86 height 24
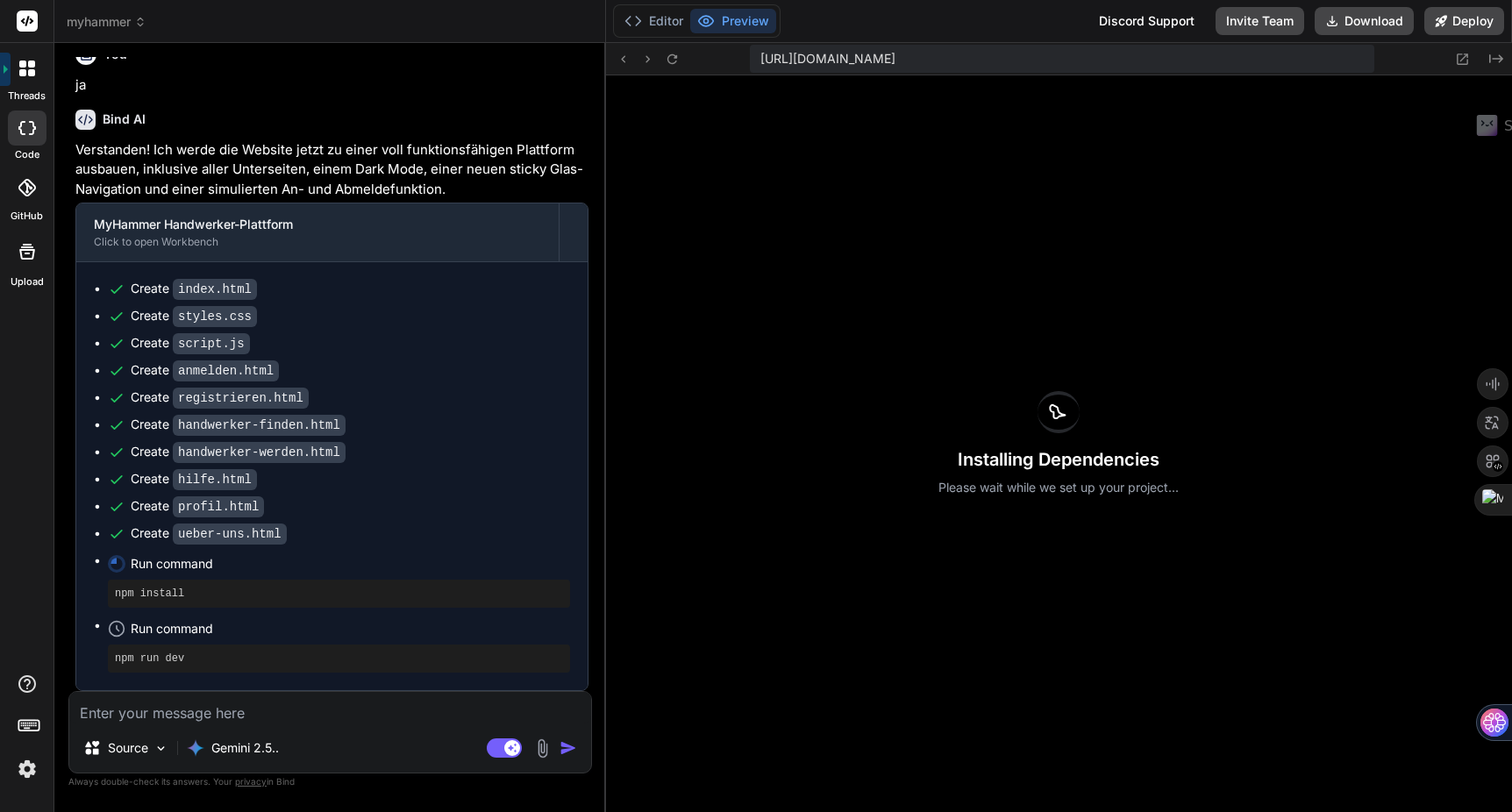
scroll to position [2994, 0]
click at [825, 186] on div "Installing Dependencies Please wait while we set up your project..." at bounding box center [1059, 444] width 906 height 736
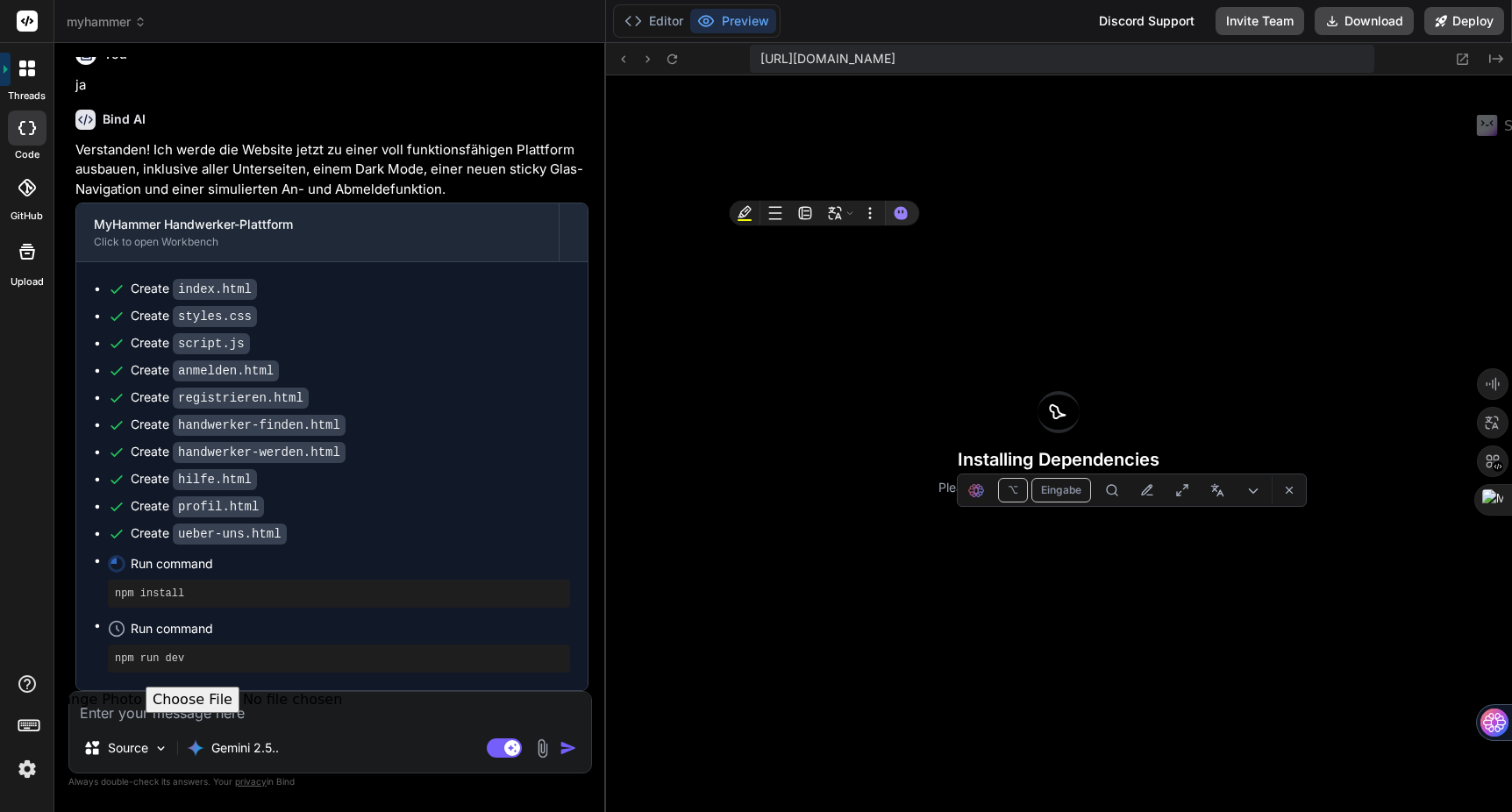
click at [978, 741] on div "Installing Dependencies Please wait while we set up your project..." at bounding box center [1059, 444] width 906 height 736
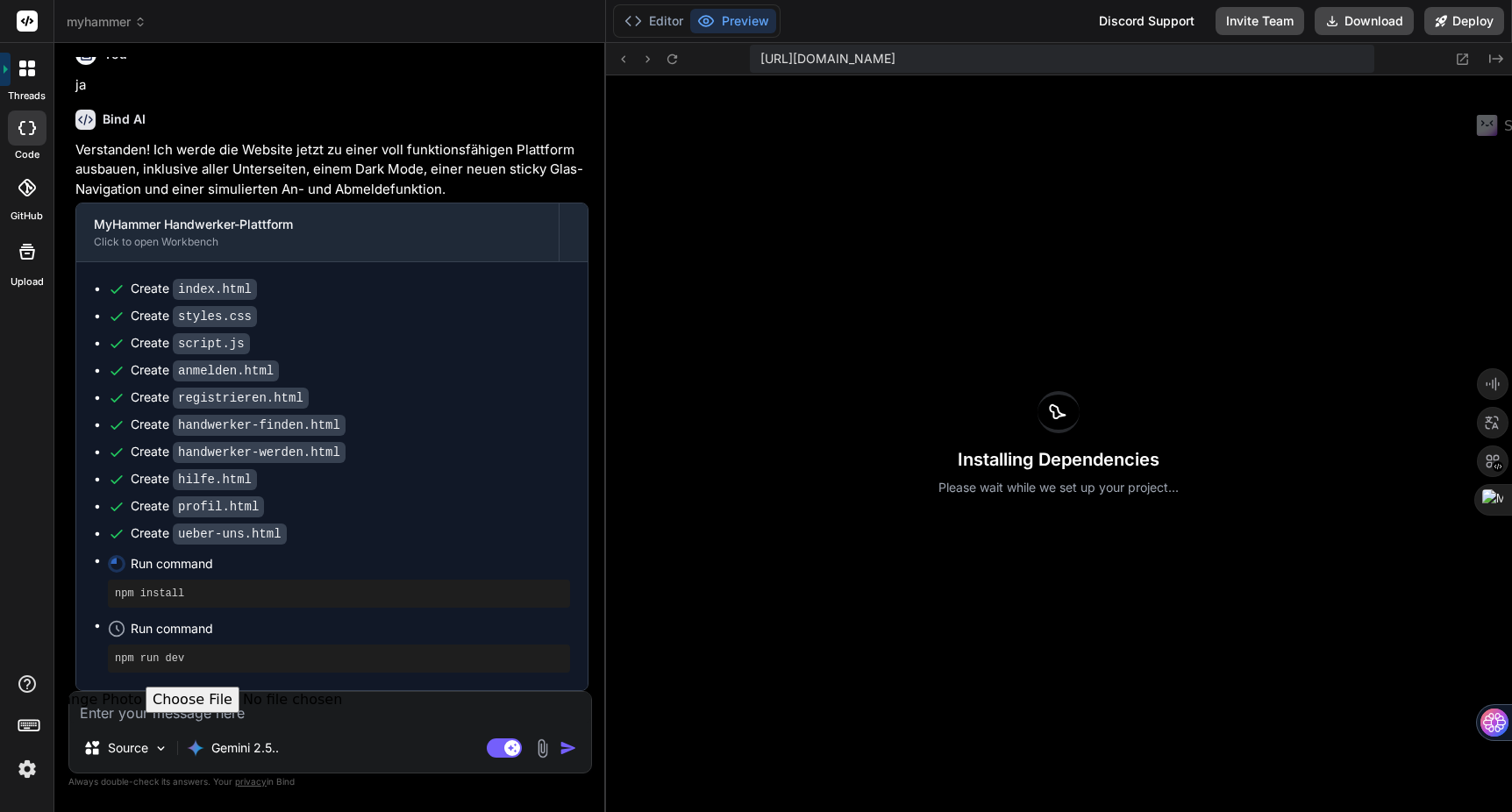
click at [905, 136] on div "Installing Dependencies Please wait while we set up your project..." at bounding box center [1059, 444] width 906 height 736
drag, startPoint x: 981, startPoint y: 176, endPoint x: 898, endPoint y: 165, distance: 83.7
click at [901, 158] on div "Installing Dependencies Please wait while we set up your project..." at bounding box center [1059, 444] width 906 height 736
click at [443, 546] on div "Change Photo" at bounding box center [449, 583] width 423 height 284
click at [439, 474] on img at bounding box center [509, 467] width 423 height 14
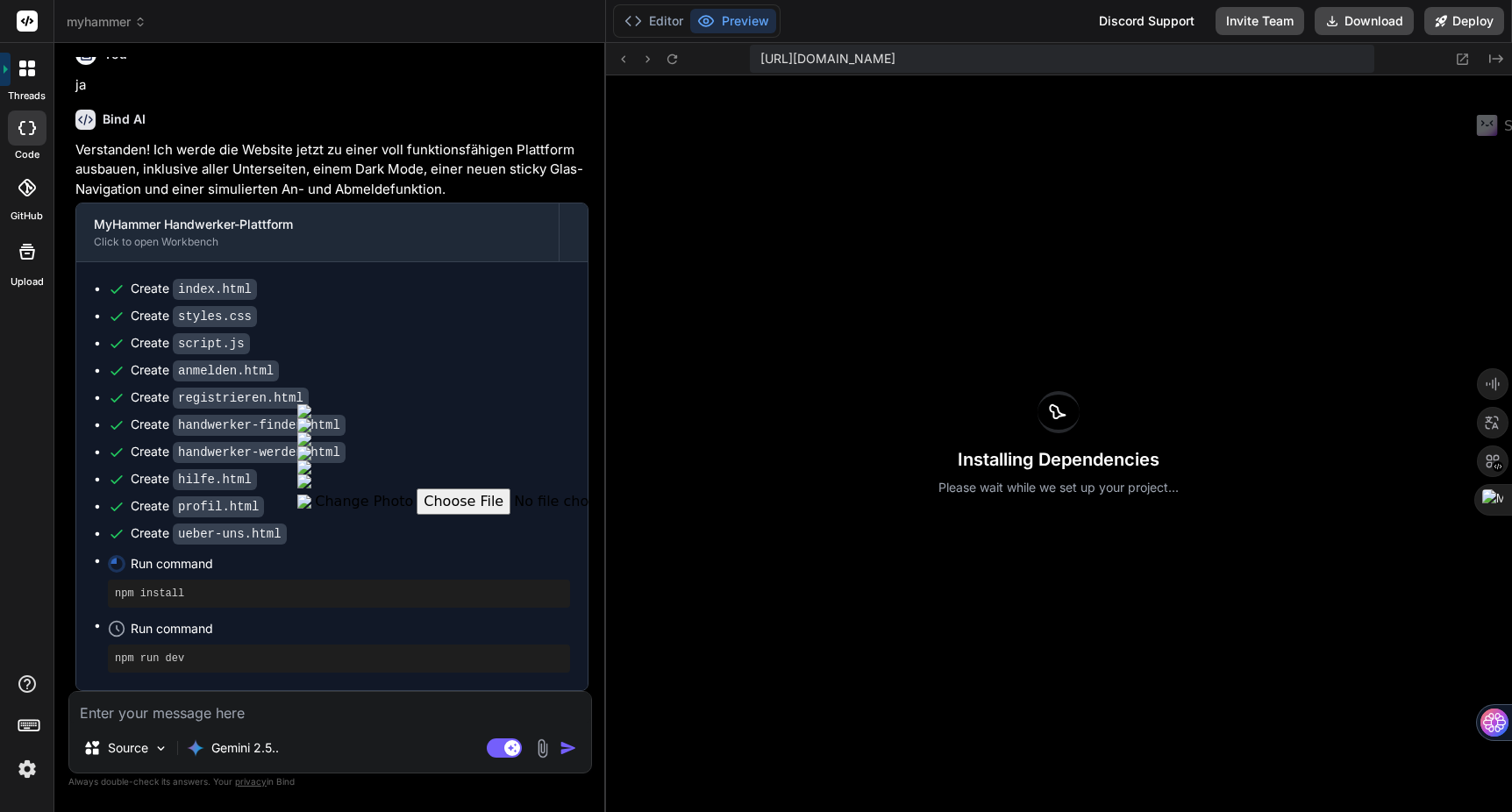
click at [721, 447] on img at bounding box center [509, 439] width 423 height 14
click at [457, 502] on img at bounding box center [509, 496] width 423 height 14
click at [455, 517] on img at bounding box center [509, 510] width 423 height 14
click at [356, 432] on img at bounding box center [509, 426] width 423 height 14
click at [378, 447] on img at bounding box center [509, 439] width 423 height 14
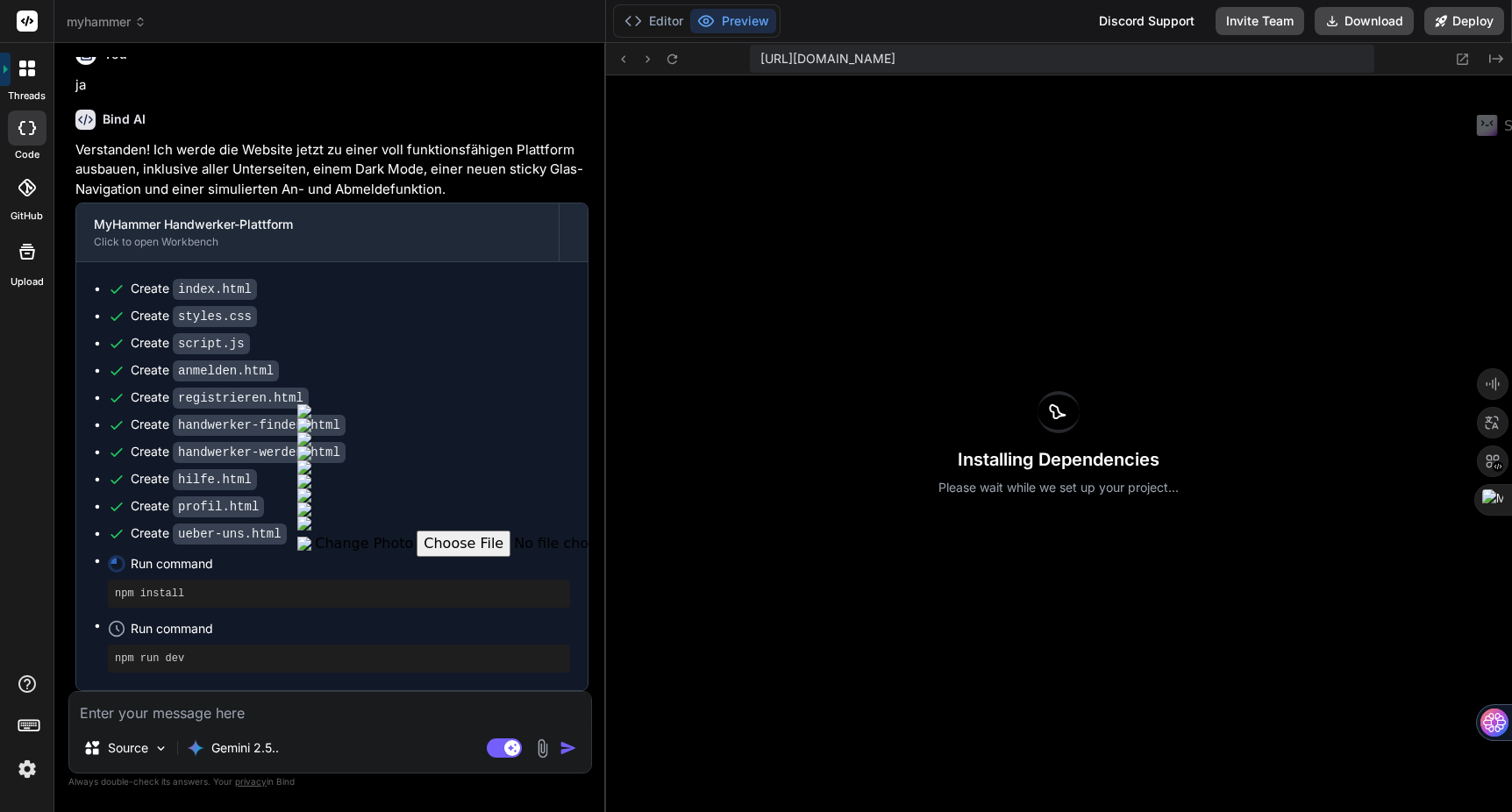
click at [423, 432] on img at bounding box center [509, 426] width 423 height 14
click at [335, 419] on img at bounding box center [509, 411] width 423 height 14
drag, startPoint x: 1217, startPoint y: 585, endPoint x: 1252, endPoint y: 571, distance: 37.7
click at [1254, 571] on div "Installing Dependencies Please wait while we set up your project..." at bounding box center [1059, 444] width 906 height 736
drag, startPoint x: 1228, startPoint y: 593, endPoint x: 1218, endPoint y: 579, distance: 17.2
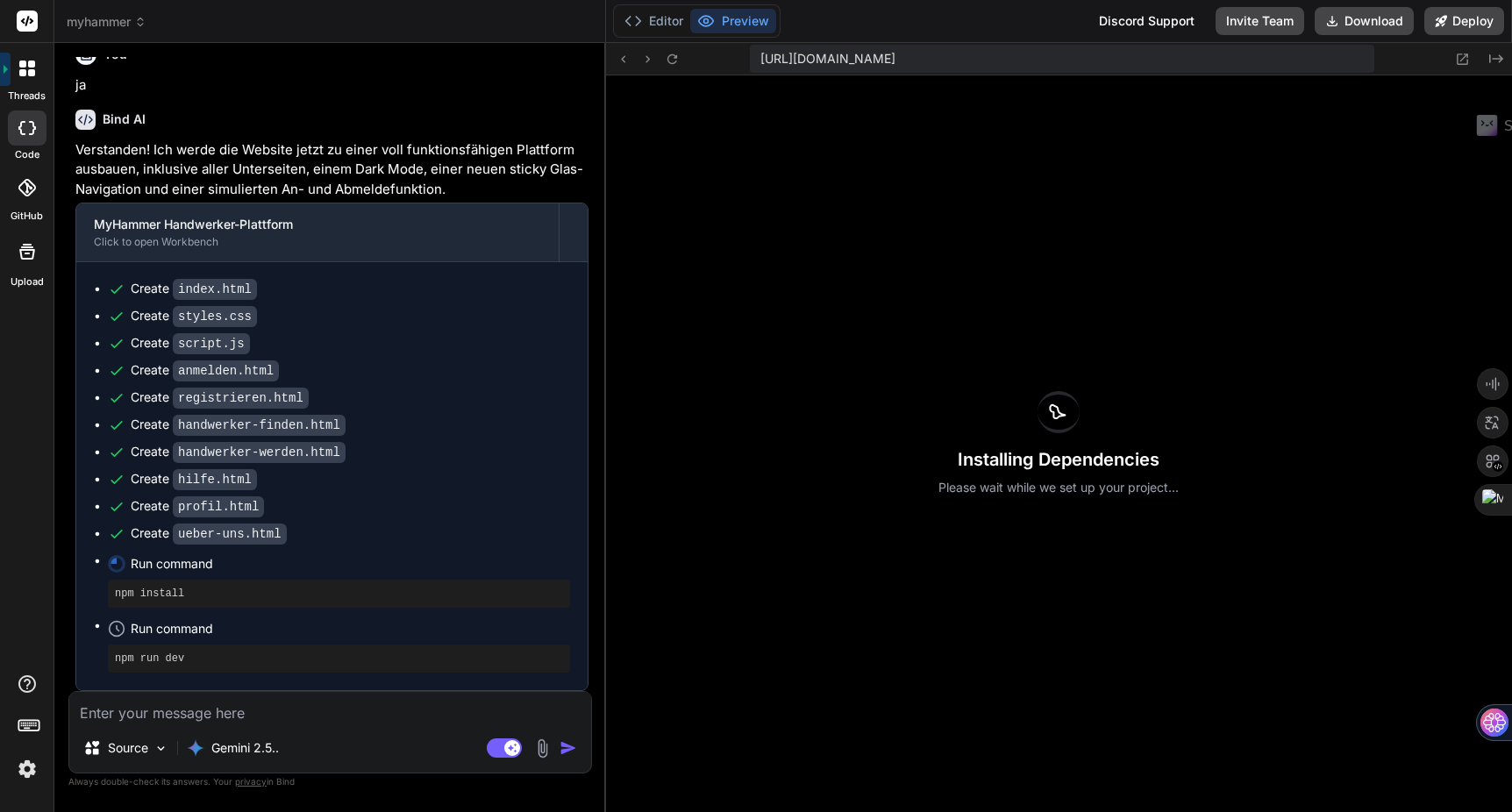
click at [1219, 579] on div "Installing Dependencies Please wait while we set up your project..." at bounding box center [1059, 444] width 906 height 736
drag, startPoint x: 1197, startPoint y: 583, endPoint x: 935, endPoint y: 600, distance: 262.6
click at [931, 597] on div "Installing Dependencies Please wait while we set up your project..." at bounding box center [1059, 444] width 906 height 736
click at [995, 444] on div "Installing Dependencies Please wait while we set up your project..." at bounding box center [1059, 444] width 906 height 736
click at [1091, 411] on div "Installing Dependencies Please wait while we set up your project..." at bounding box center [1059, 444] width 906 height 736
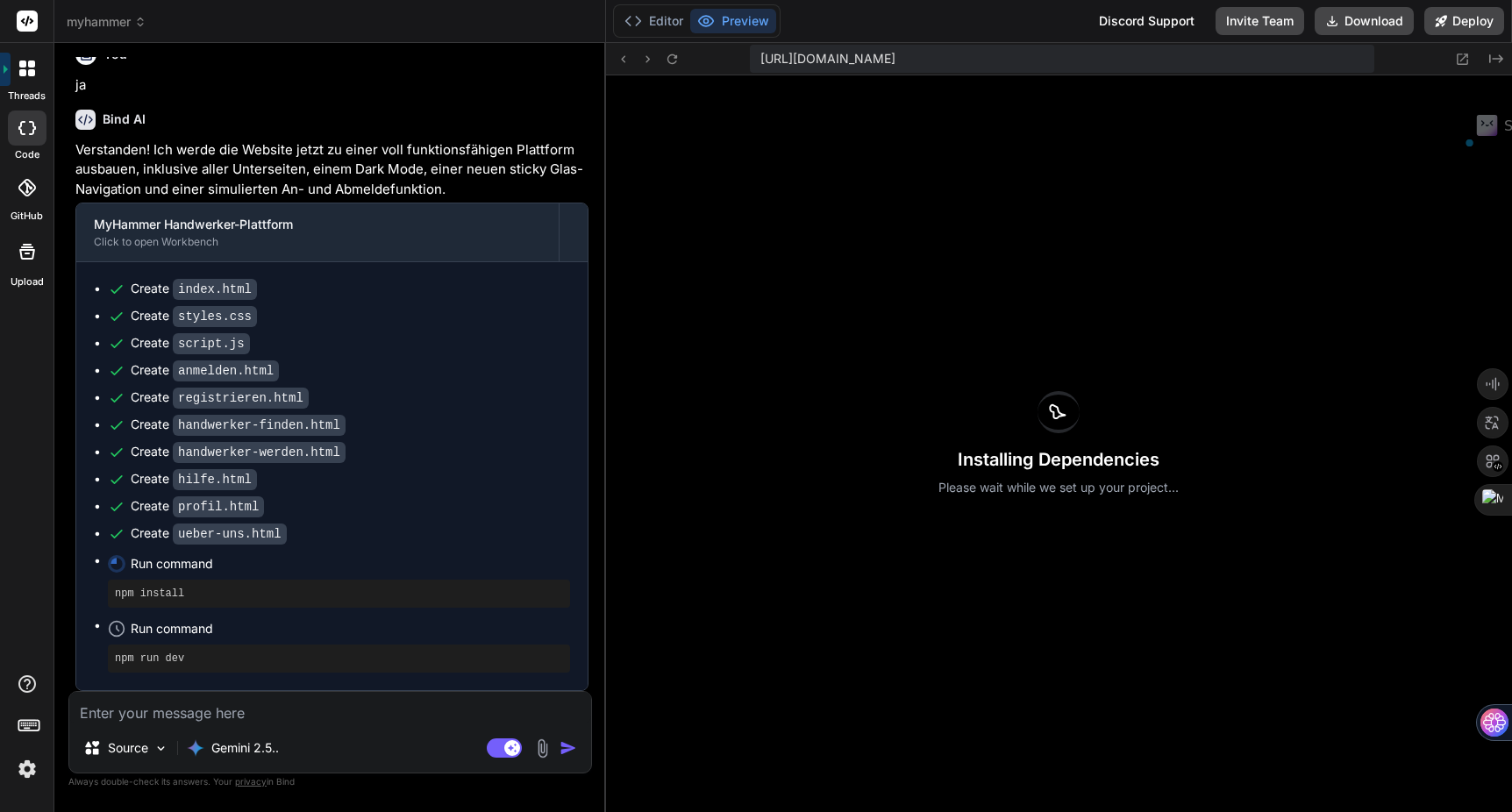
drag, startPoint x: 1240, startPoint y: 413, endPoint x: 1171, endPoint y: 422, distance: 69.6
click at [1171, 422] on div "Installing Dependencies Please wait while we set up your project..." at bounding box center [1059, 444] width 906 height 736
click at [905, 351] on div "Installing Dependencies Please wait while we set up your project..." at bounding box center [1059, 444] width 906 height 736
drag, startPoint x: 1038, startPoint y: 493, endPoint x: 1183, endPoint y: 567, distance: 162.8
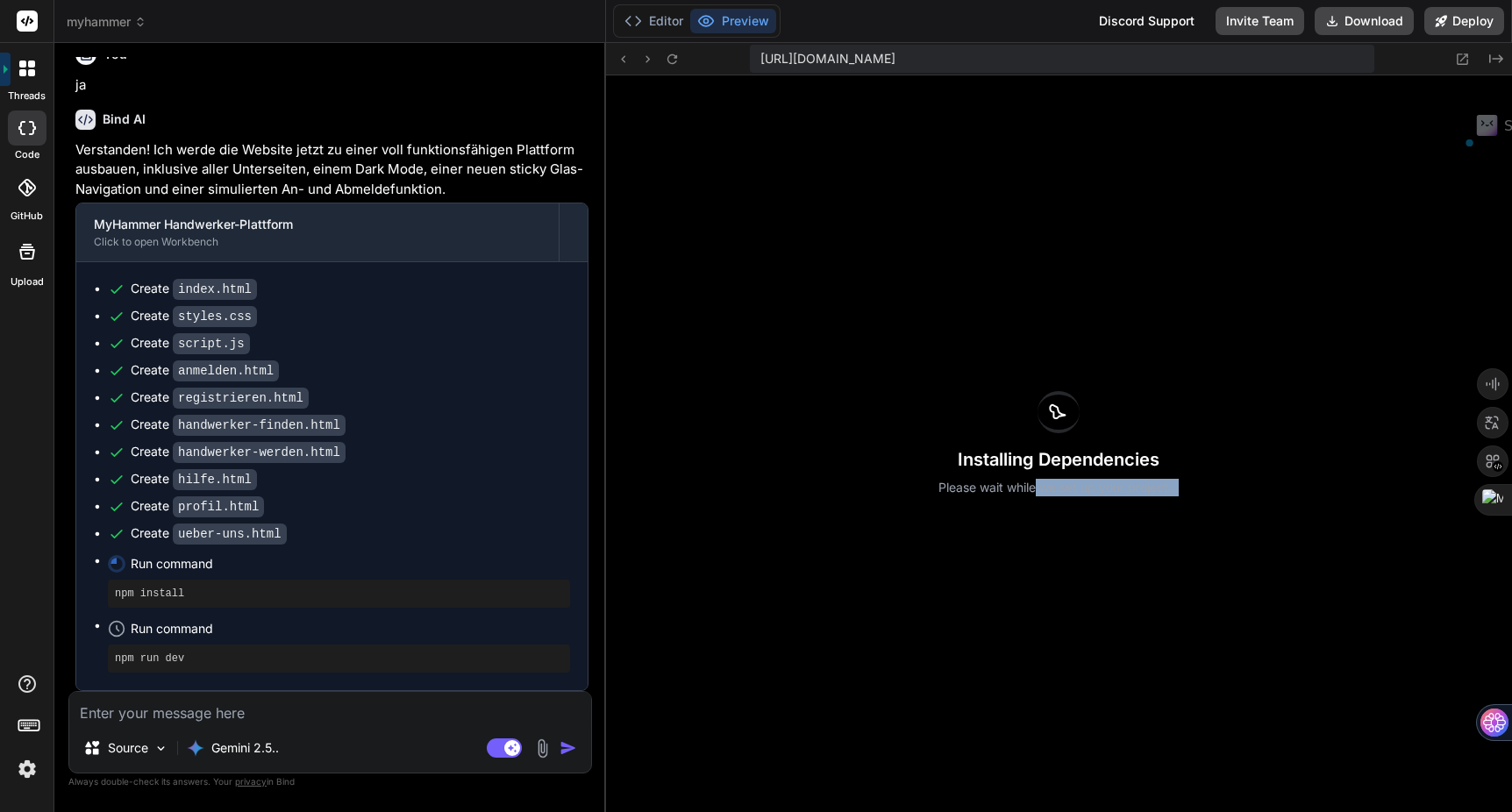
click at [1181, 569] on div "Installing Dependencies Please wait while we set up your project..." at bounding box center [1059, 444] width 906 height 736
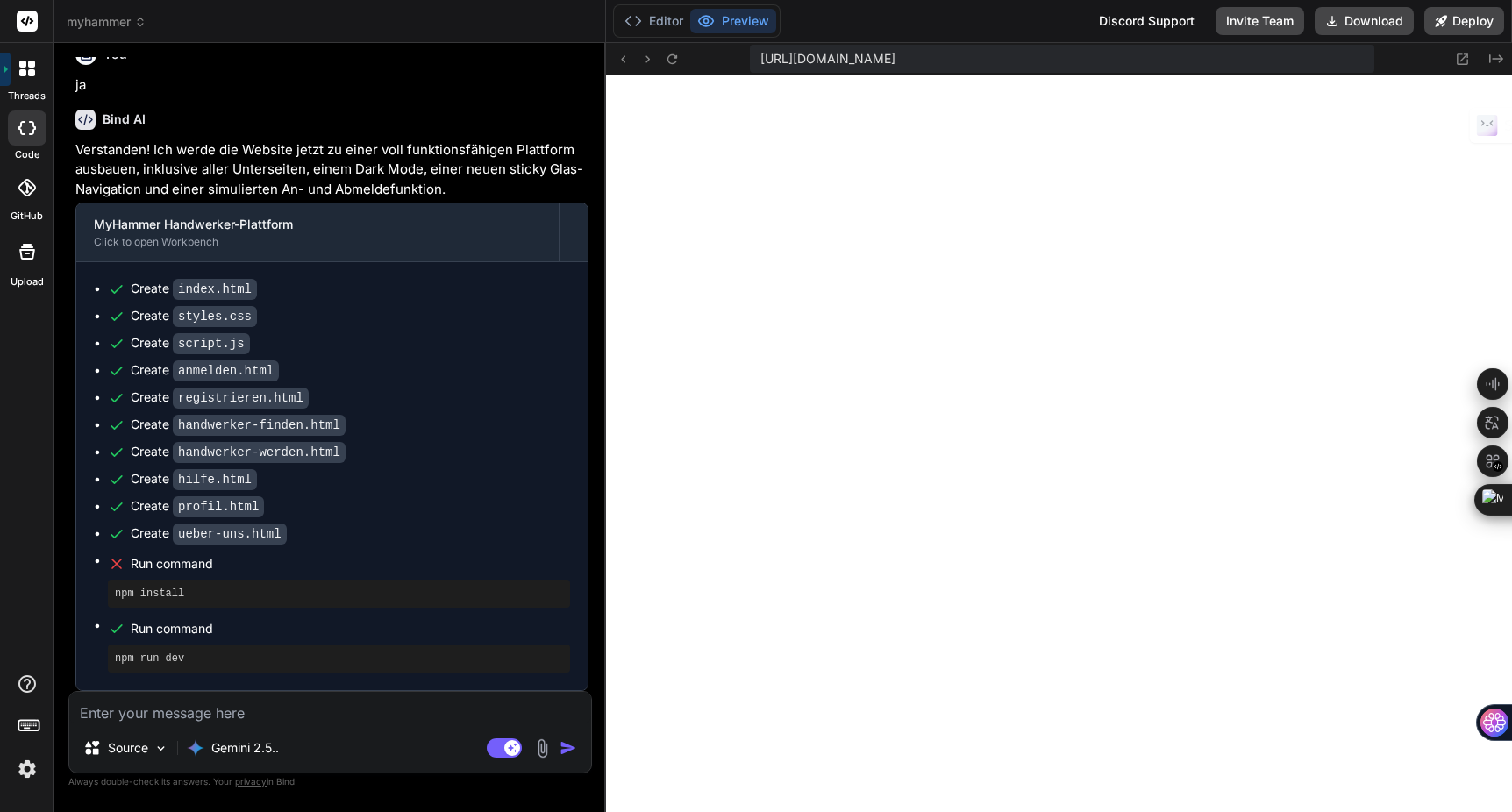
scroll to position [3066, 0]
click at [122, 17] on span "myhammer" at bounding box center [106, 22] width 80 height 17
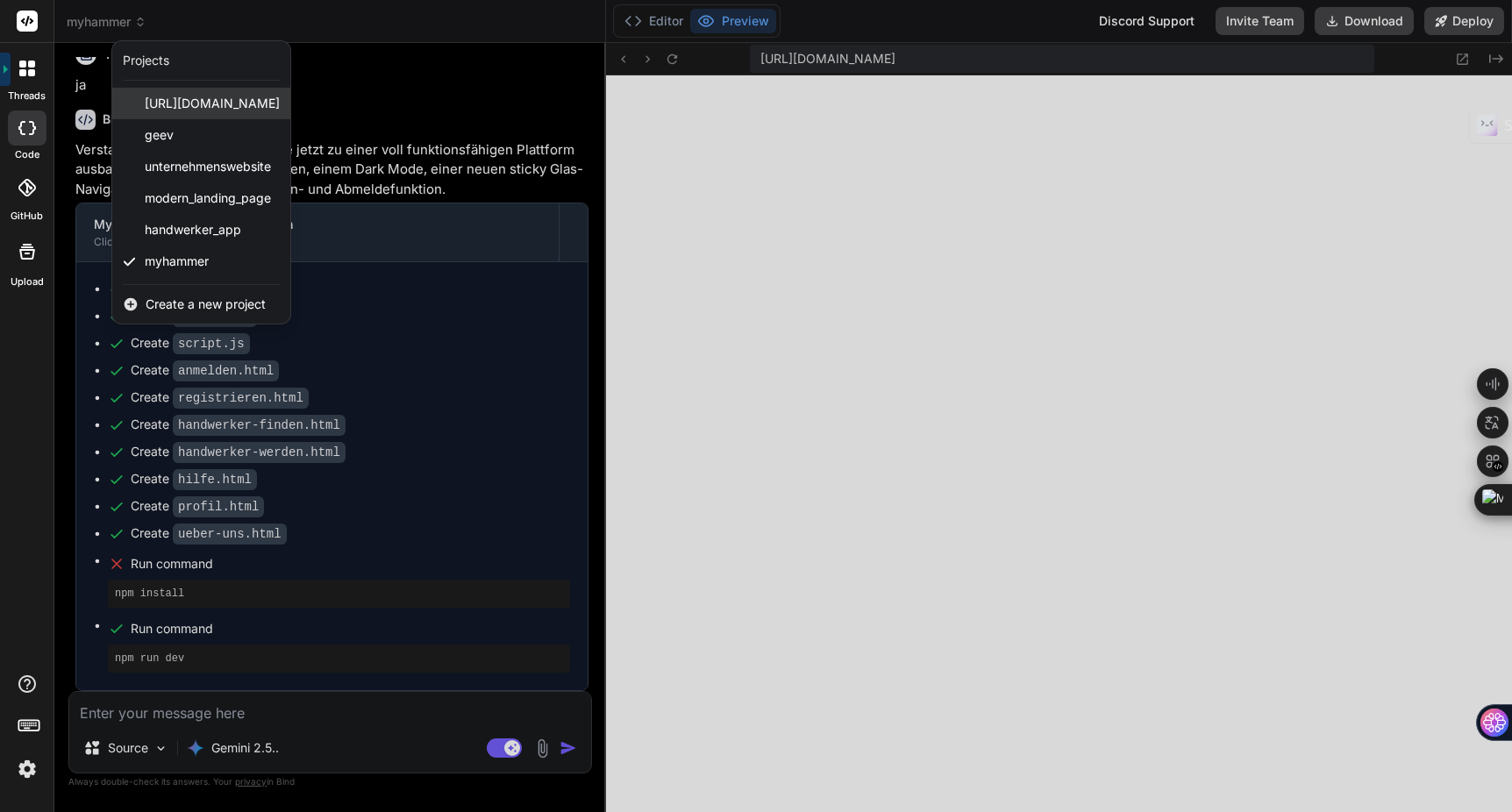
click at [198, 101] on span "website_wie_jaegermediagroup.de" at bounding box center [213, 103] width 135 height 17
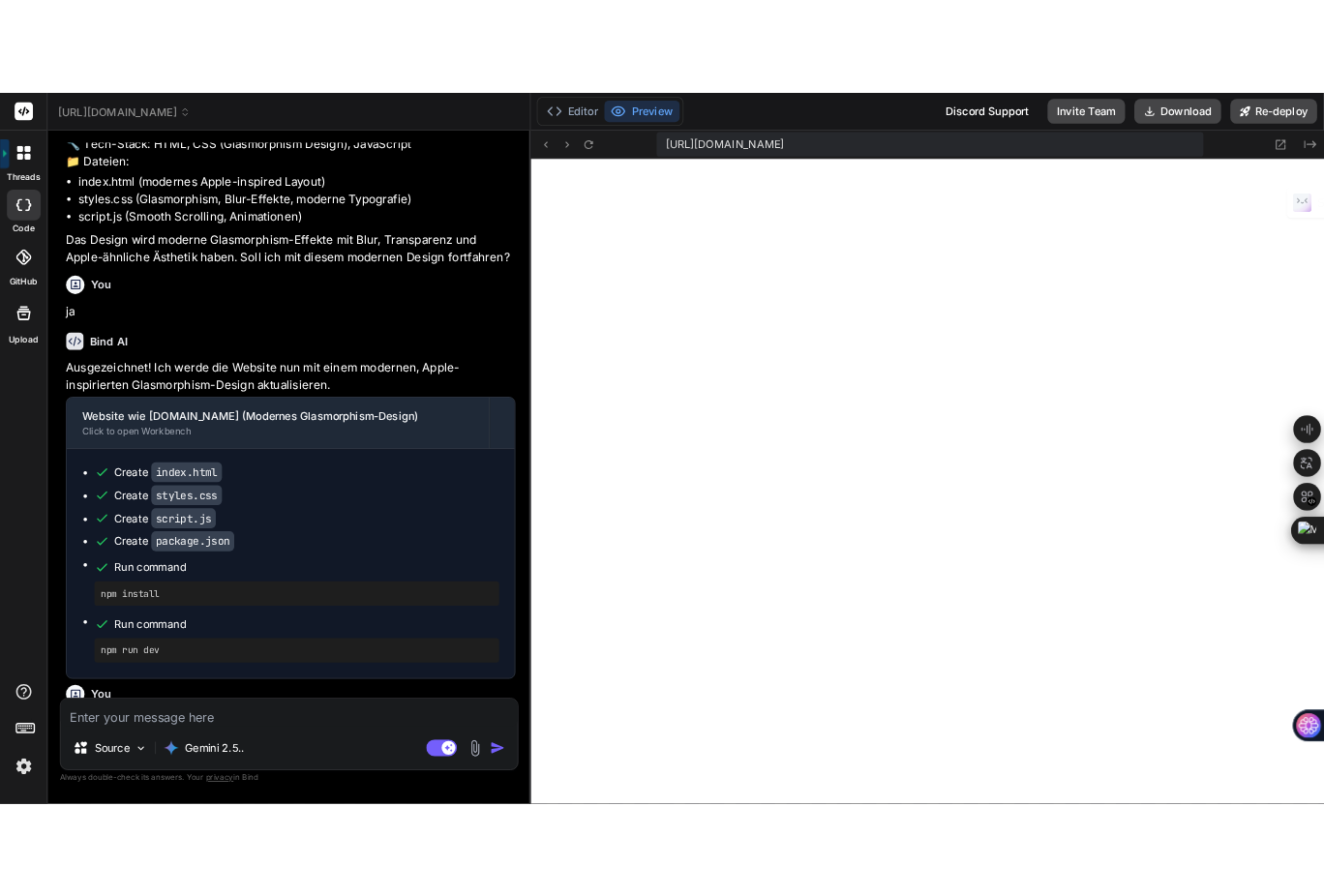
scroll to position [1185, 0]
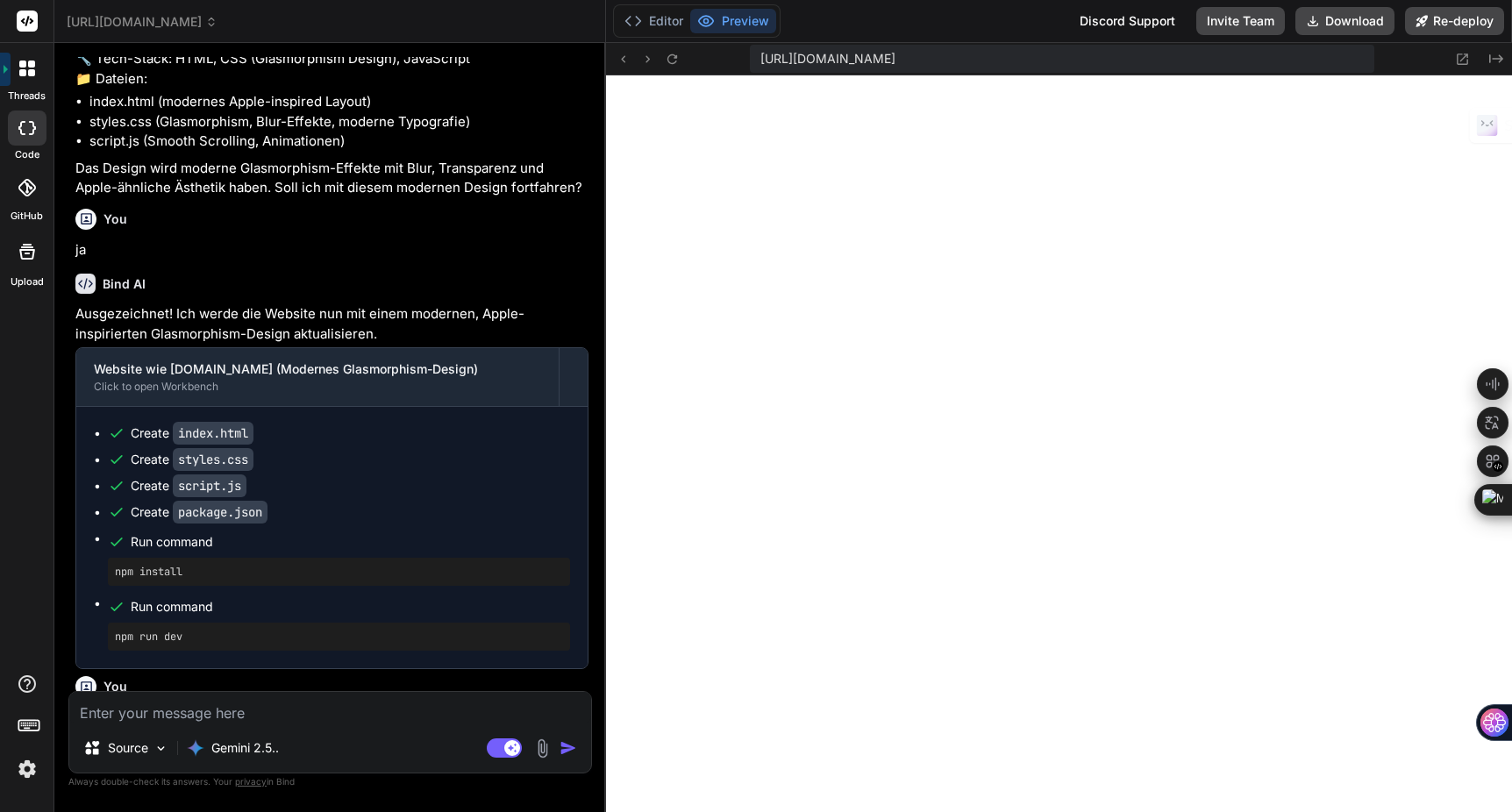
drag, startPoint x: 1102, startPoint y: 785, endPoint x: 944, endPoint y: 795, distance: 158.3
click at [944, 765] on div at bounding box center [780, 734] width 376 height 131
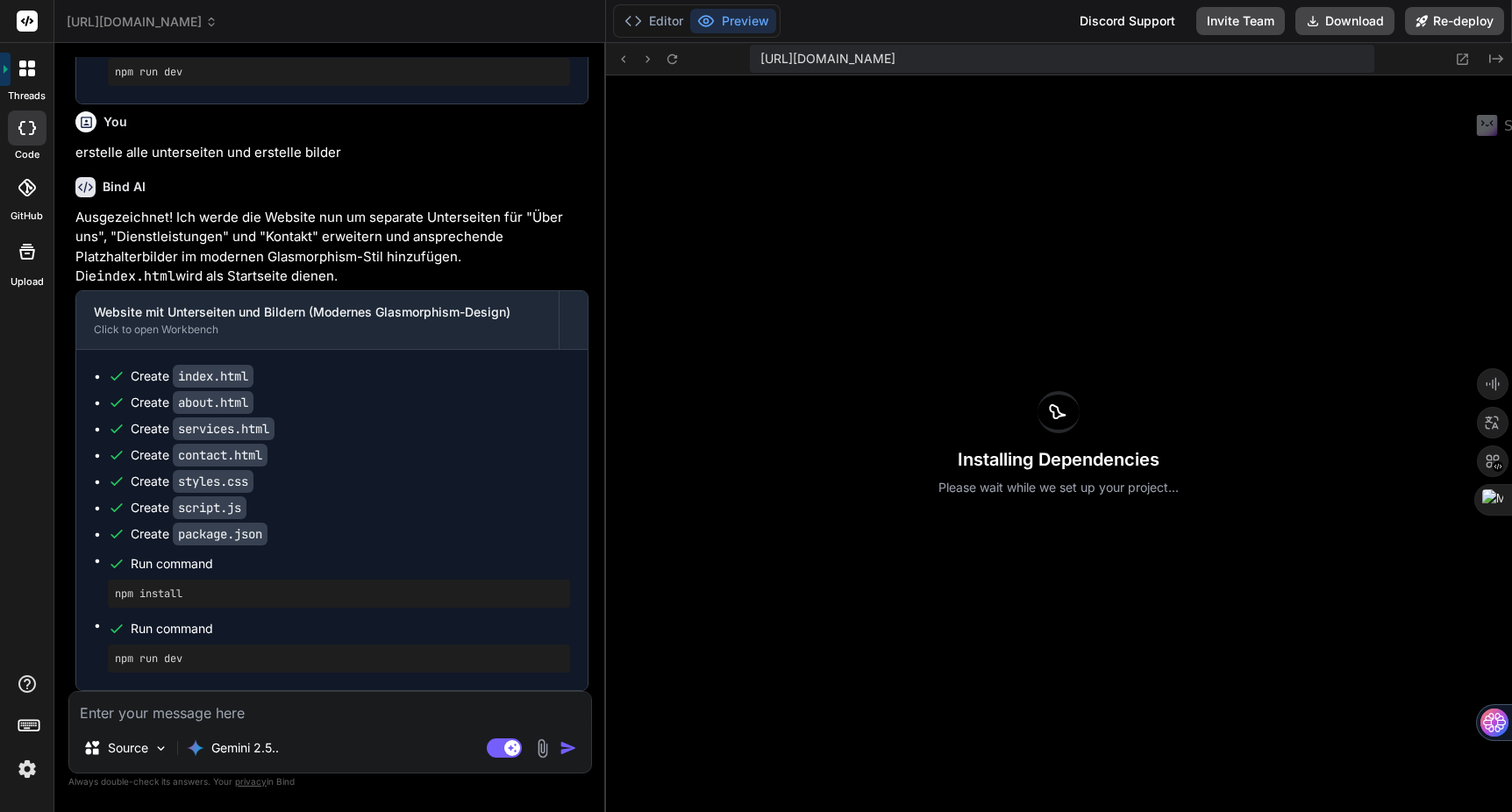
scroll to position [1677, 0]
click at [732, 26] on button "Preview" at bounding box center [733, 21] width 86 height 24
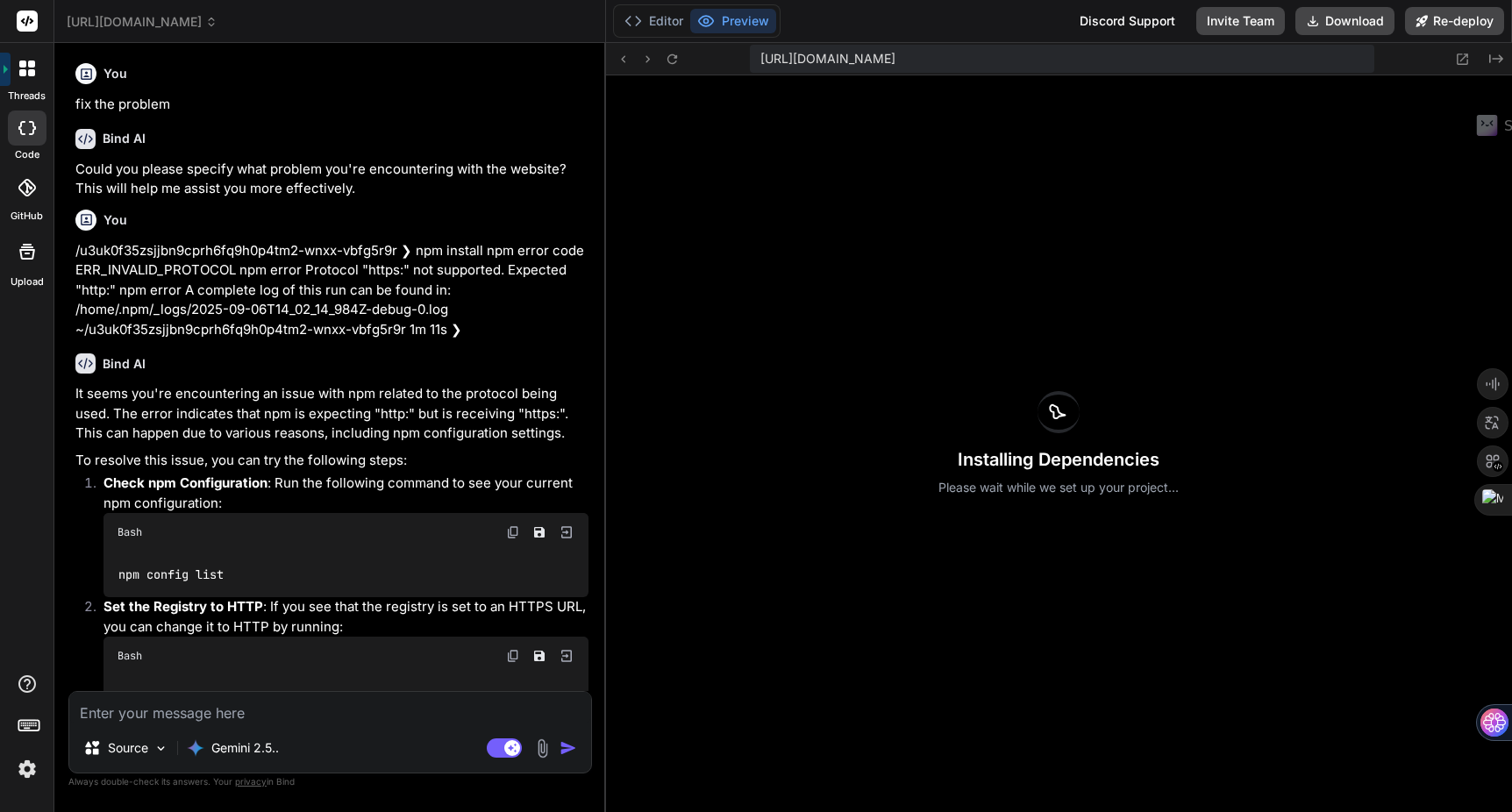
scroll to position [0, 0]
click at [218, 26] on span "website_wie_jaegermediagroup.de" at bounding box center [142, 22] width 151 height 17
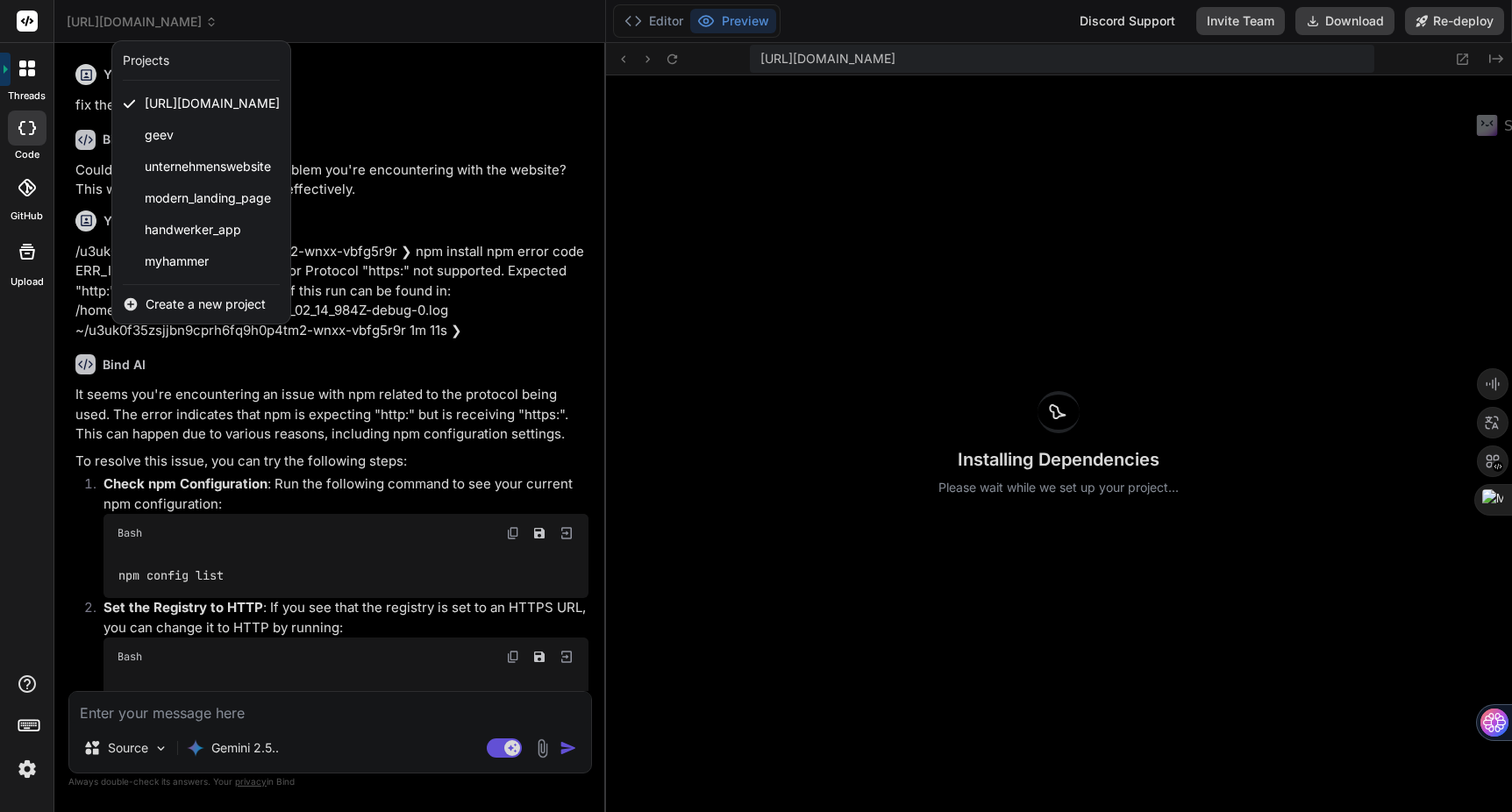
click at [486, 104] on div at bounding box center [756, 406] width 1512 height 812
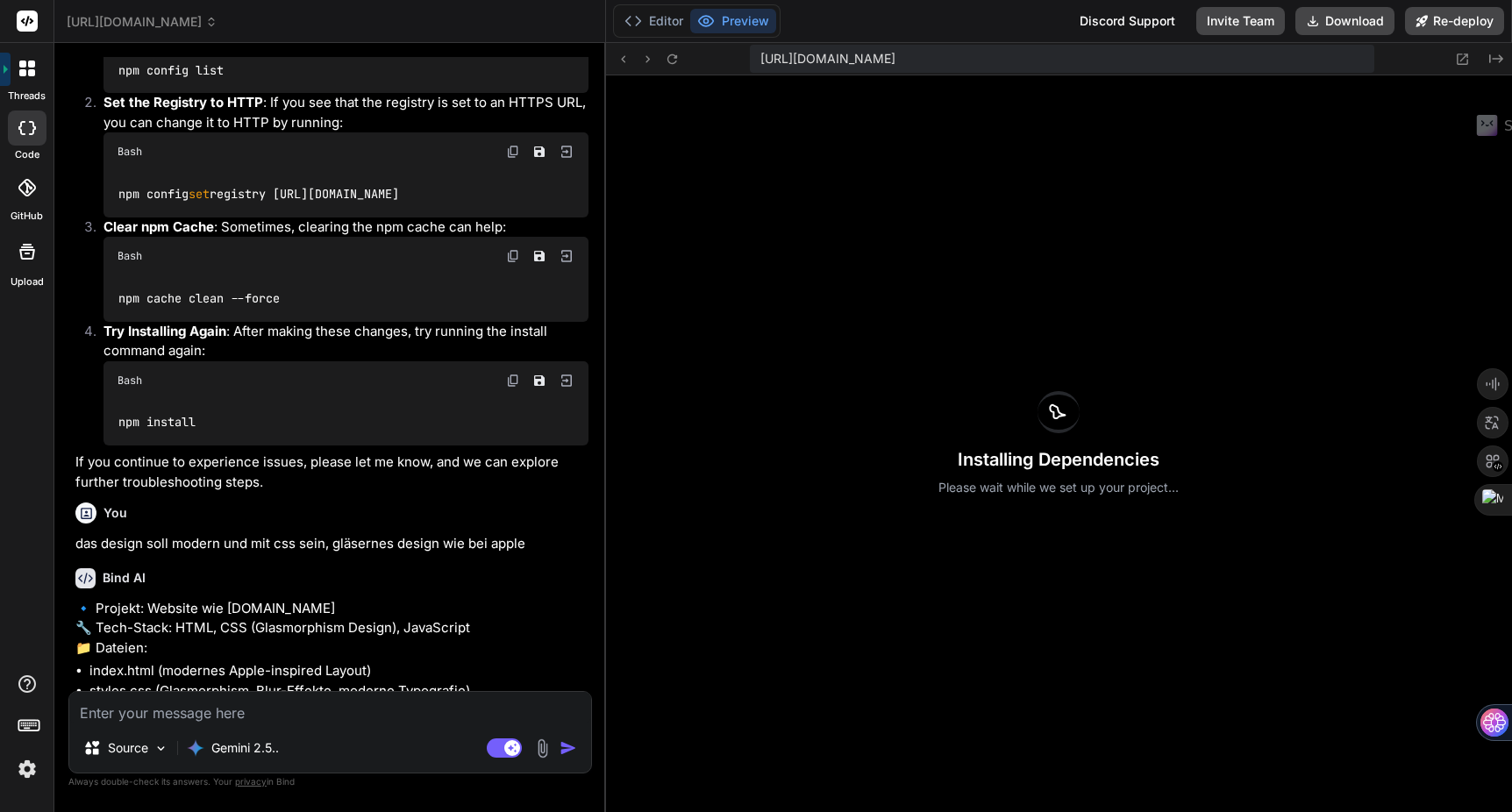
scroll to position [538, 0]
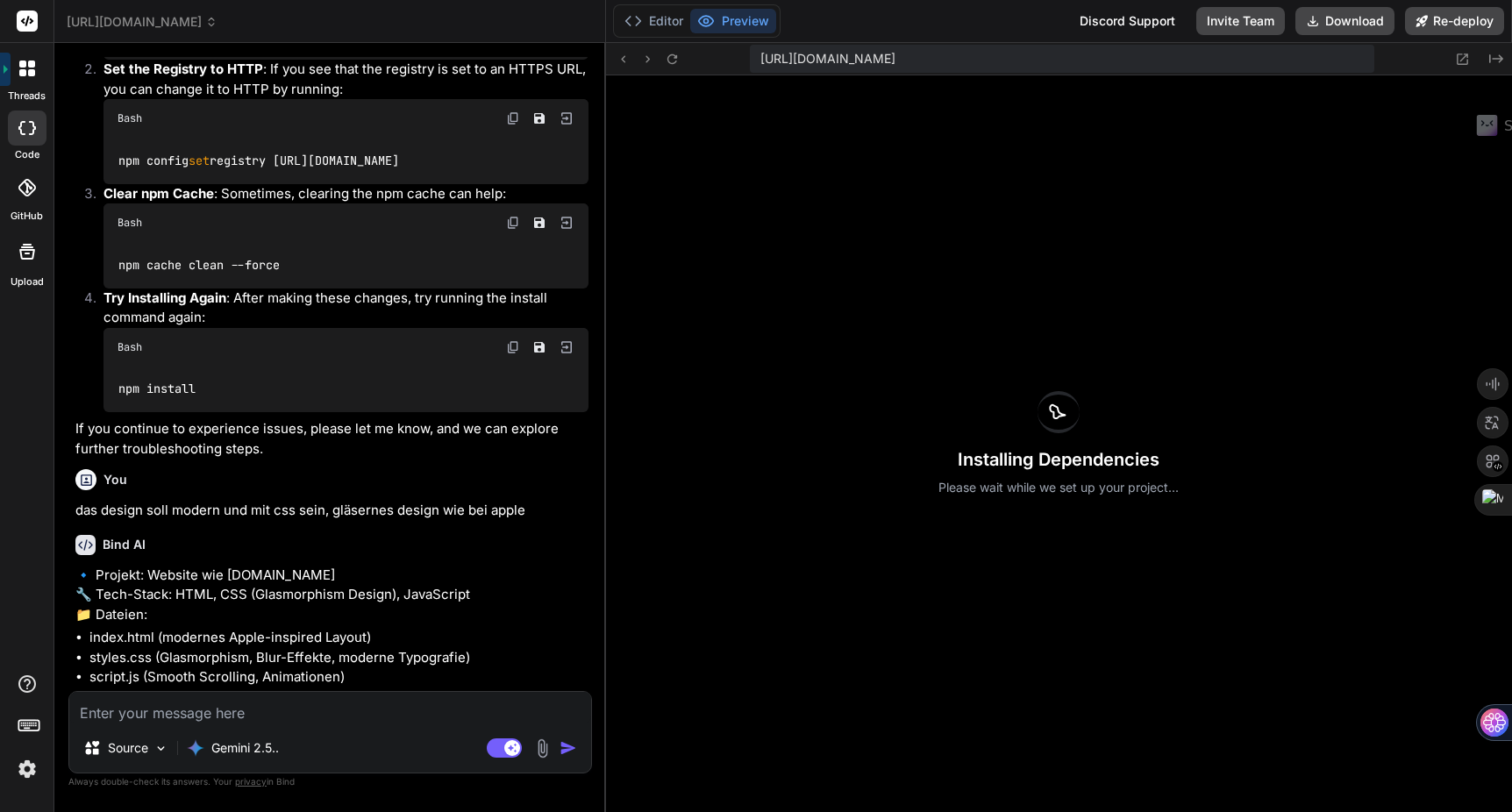
click at [25, 765] on img at bounding box center [27, 769] width 30 height 30
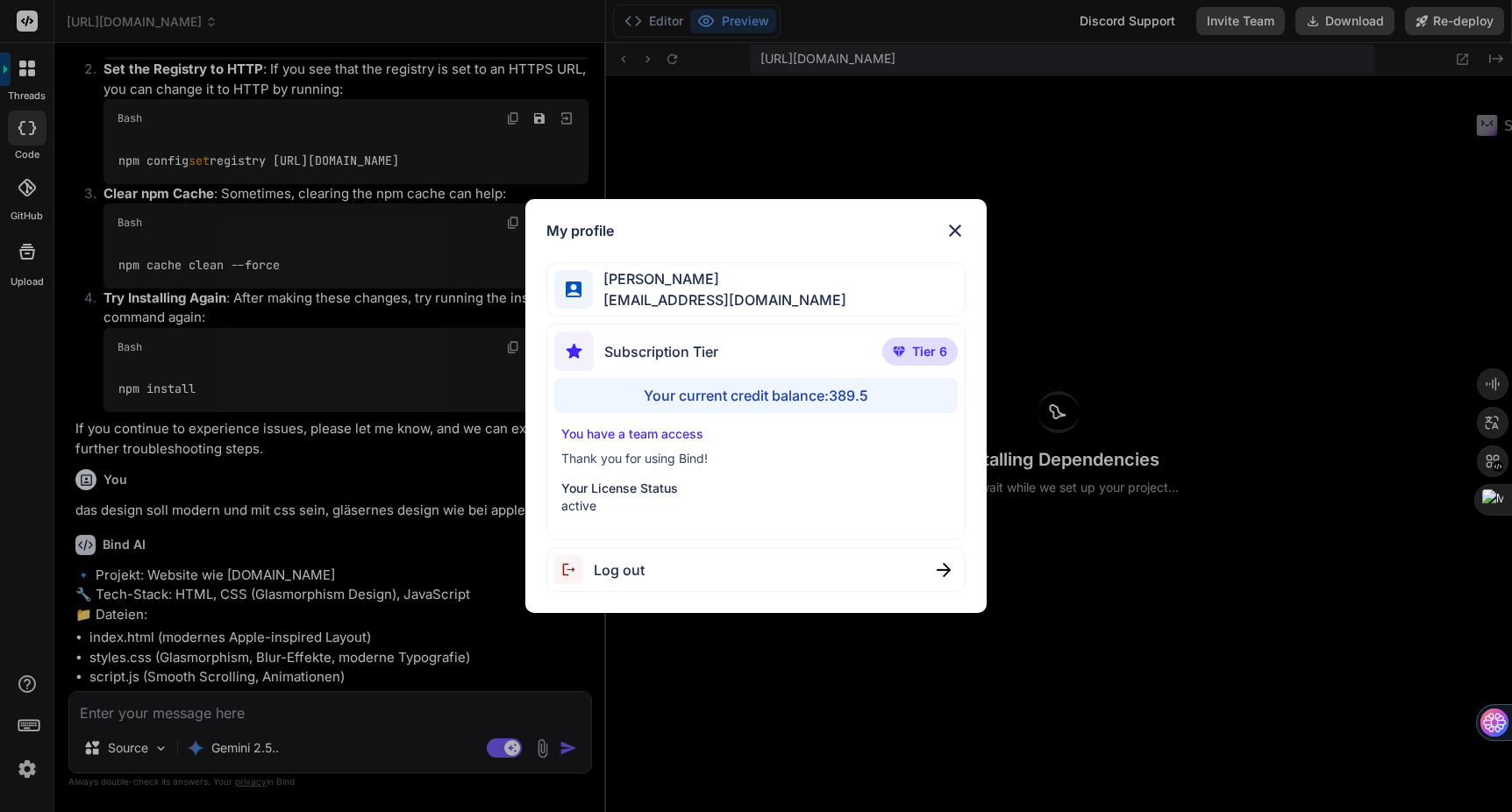
click at [696, 396] on div "Your current credit balance: 389.5" at bounding box center [756, 395] width 404 height 35
click at [956, 227] on img at bounding box center [955, 230] width 21 height 21
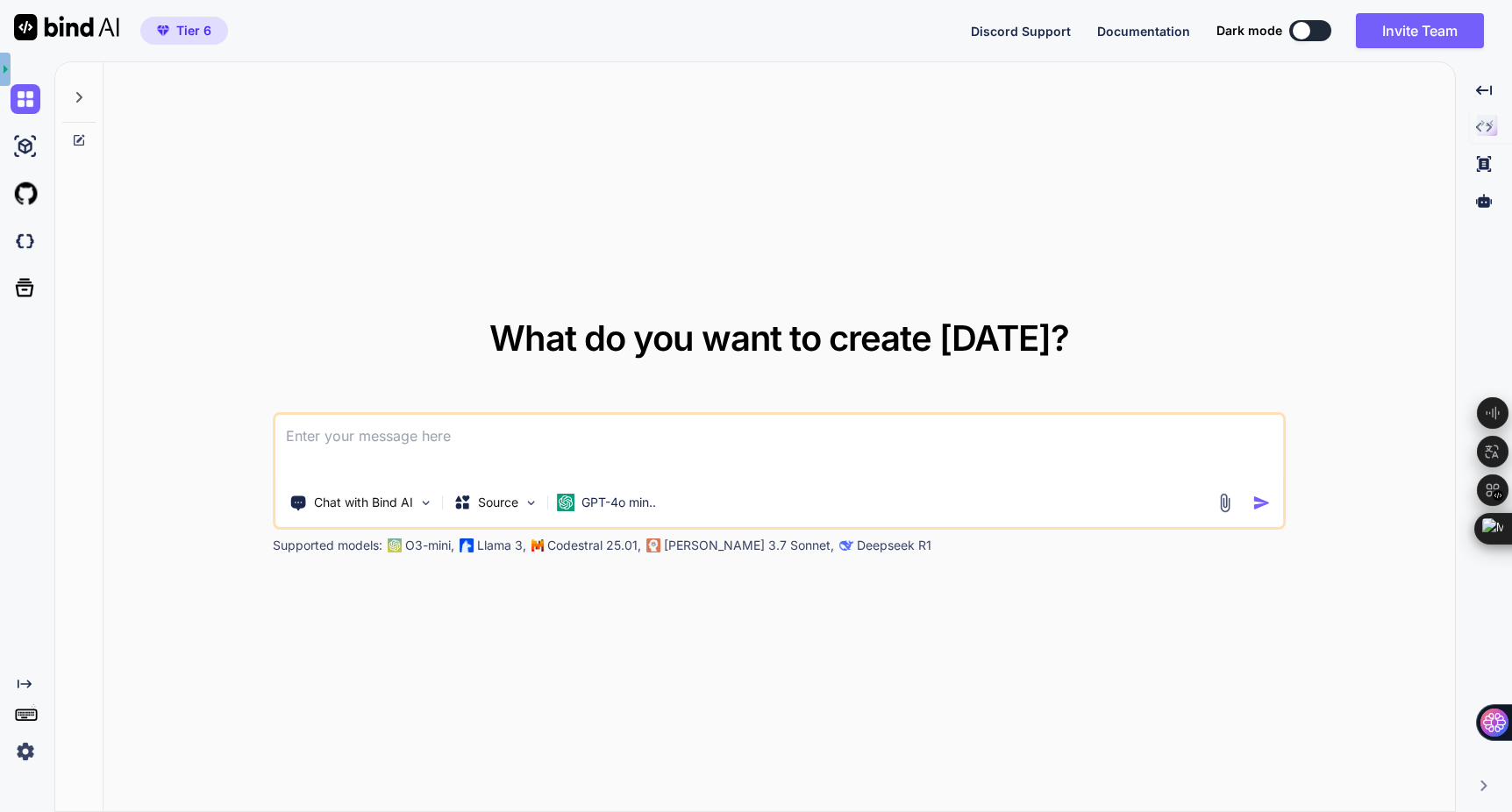
type textarea "x"
click at [22, 753] on img at bounding box center [25, 751] width 30 height 30
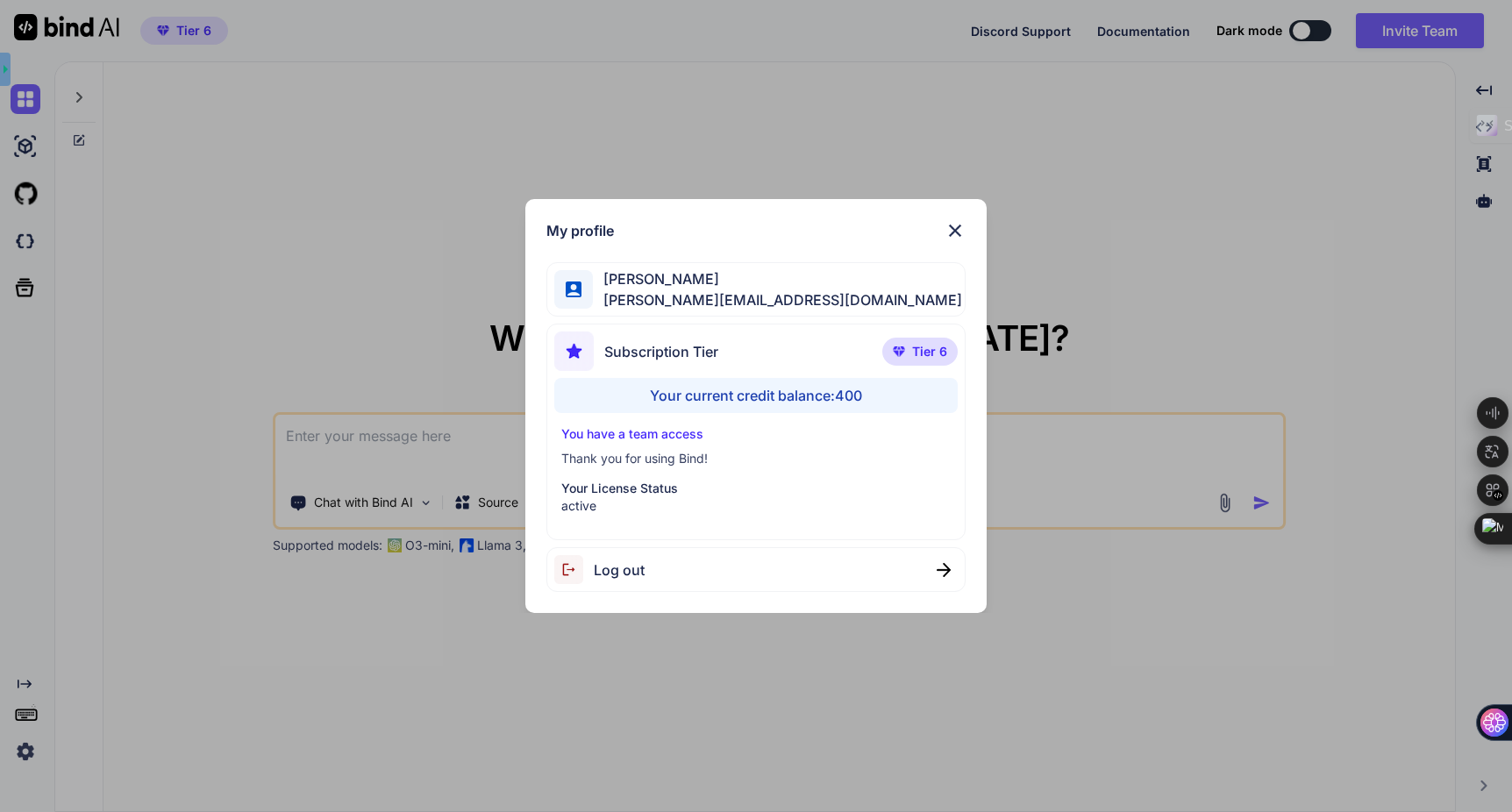
click at [786, 390] on div "Your current credit balance: 400" at bounding box center [756, 395] width 404 height 35
click at [958, 228] on img at bounding box center [955, 230] width 21 height 21
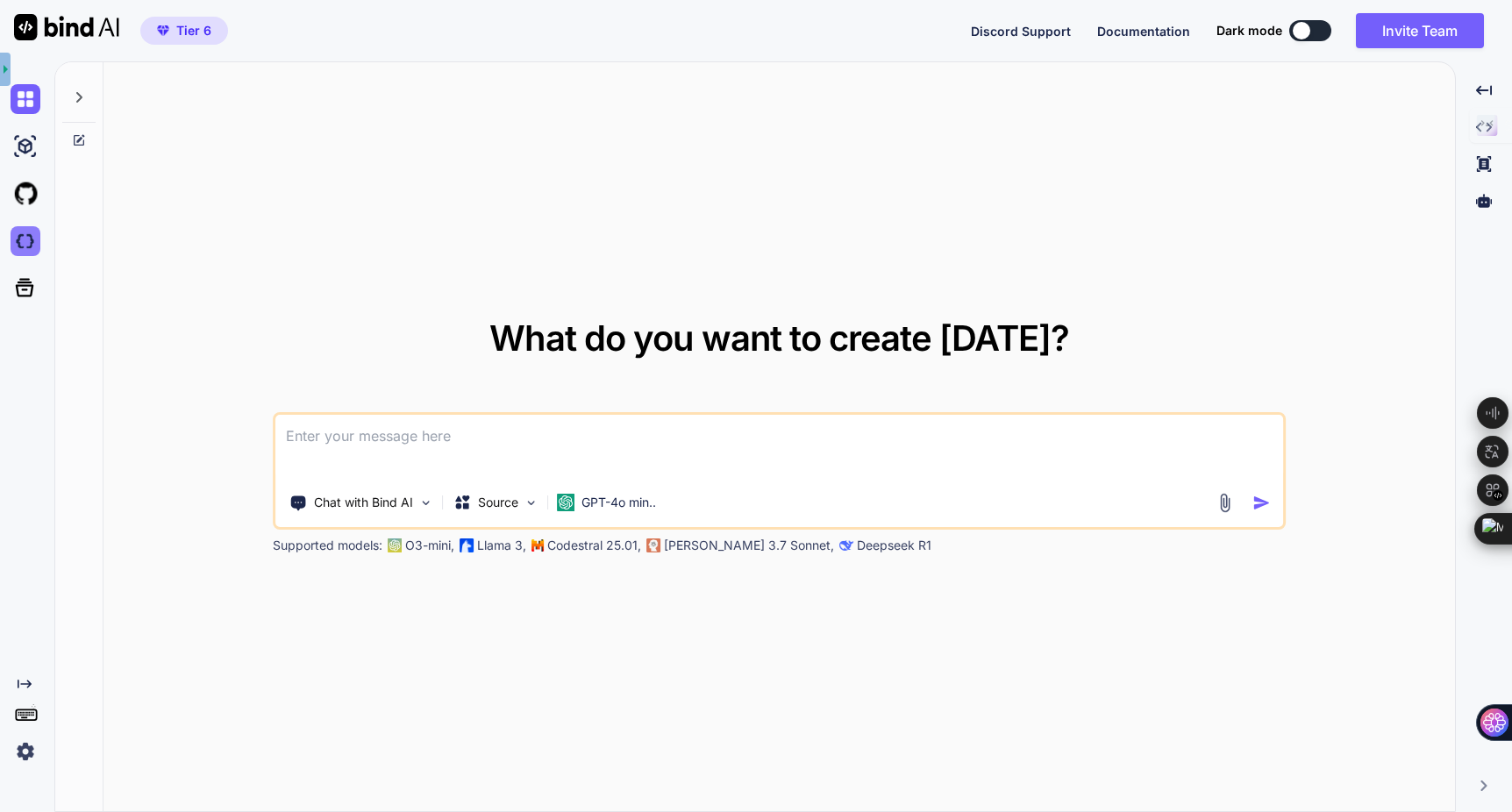
click at [18, 242] on img at bounding box center [25, 240] width 30 height 30
click at [27, 110] on img at bounding box center [25, 99] width 30 height 30
click at [25, 147] on img at bounding box center [25, 146] width 30 height 30
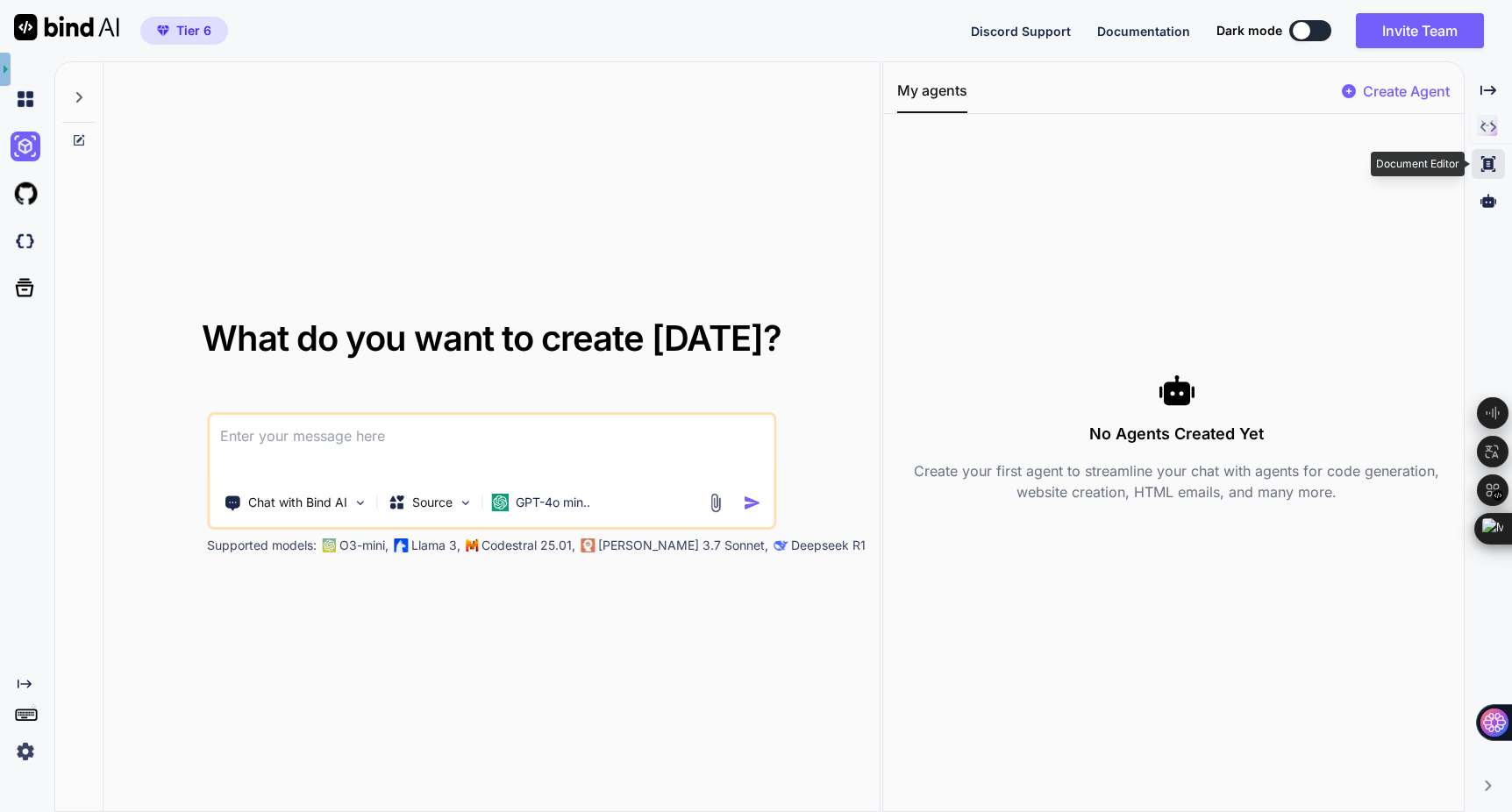
click at [1500, 158] on div "Created with Pixso." at bounding box center [1489, 164] width 33 height 30
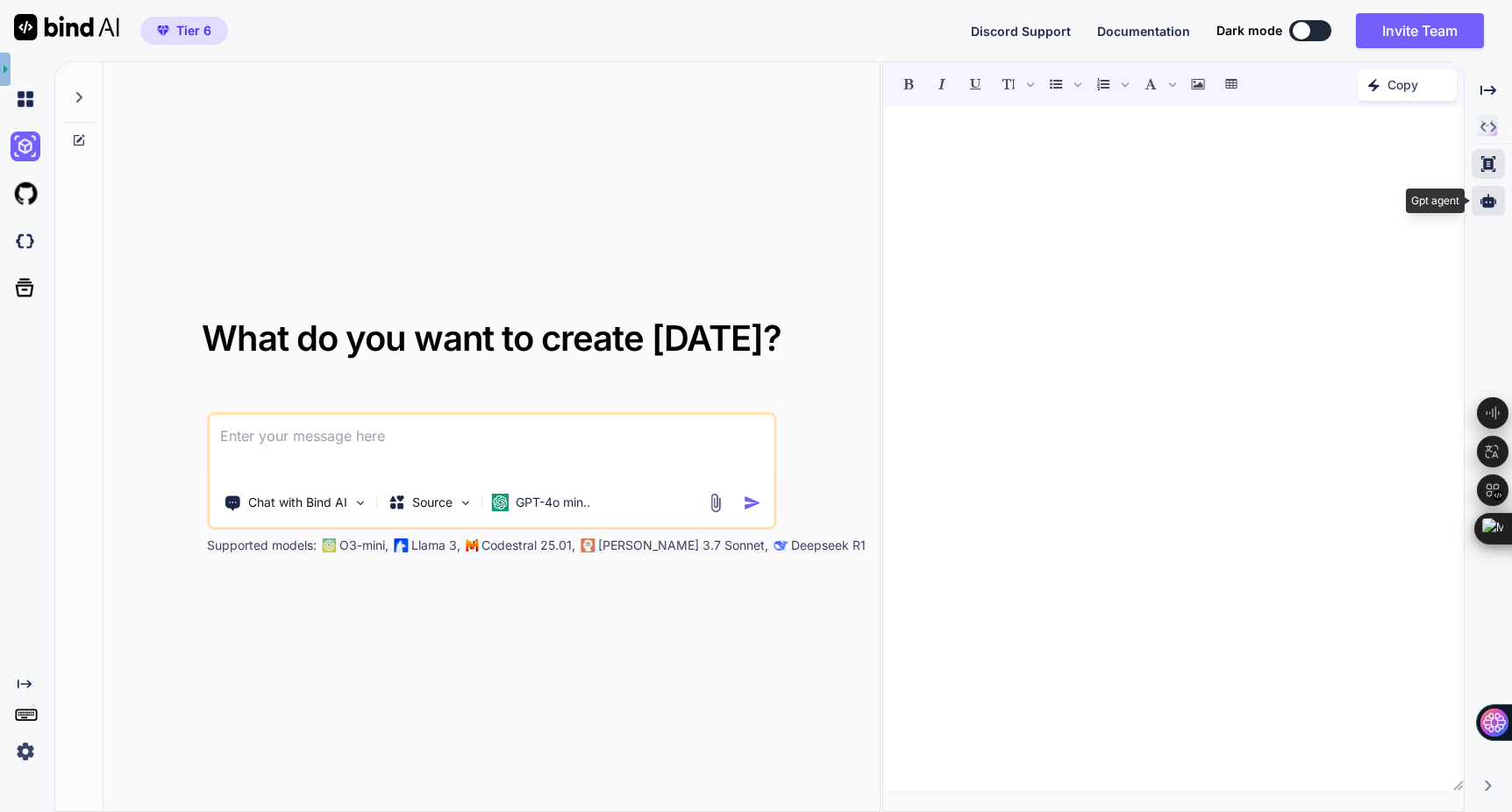
click at [1489, 196] on icon at bounding box center [1489, 200] width 16 height 14
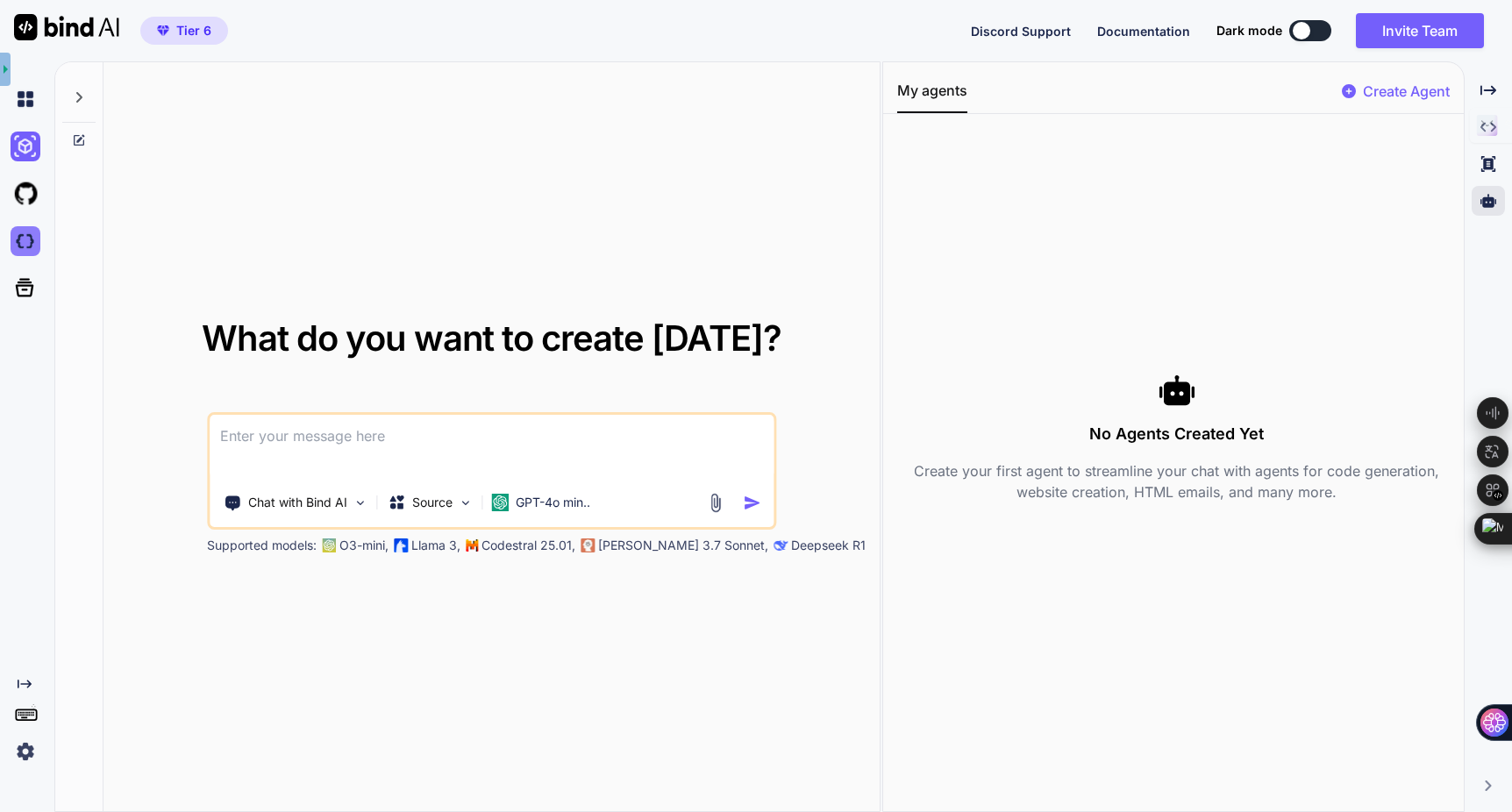
click at [17, 236] on img at bounding box center [25, 240] width 30 height 30
click at [19, 287] on icon at bounding box center [24, 287] width 24 height 24
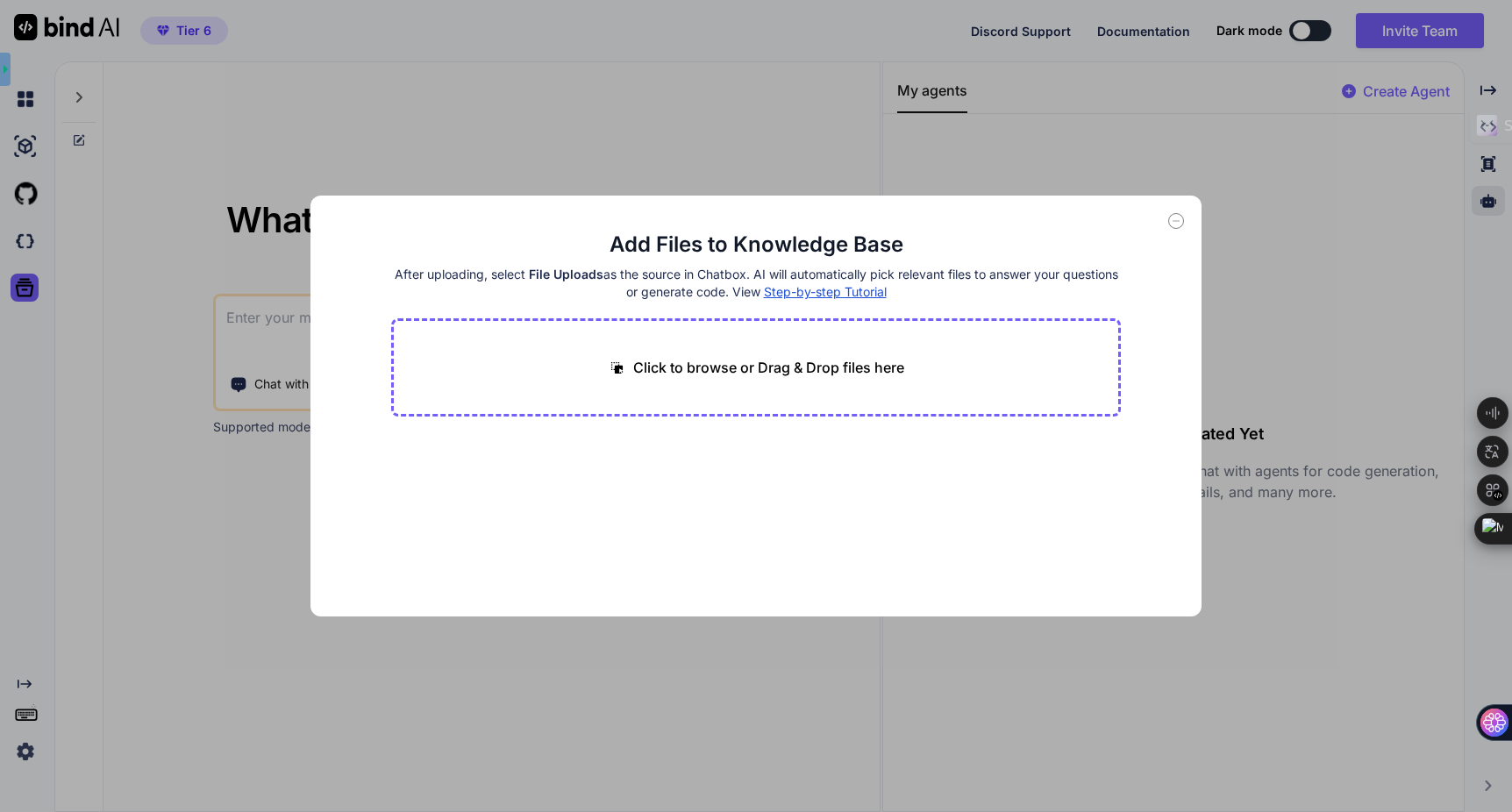
click at [1179, 217] on icon at bounding box center [1177, 221] width 16 height 16
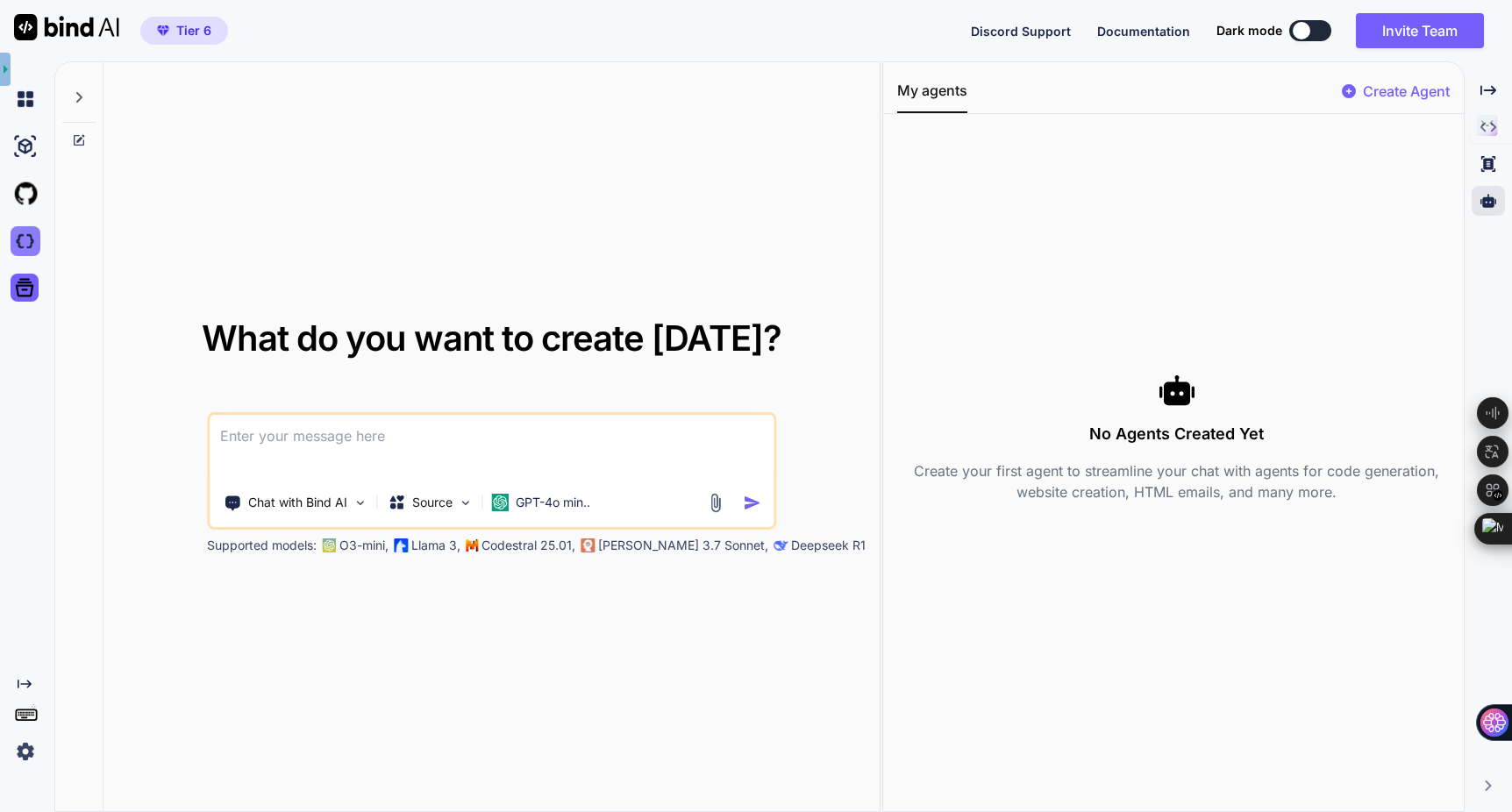
click at [20, 236] on img at bounding box center [25, 240] width 30 height 30
click at [23, 237] on img at bounding box center [25, 240] width 30 height 30
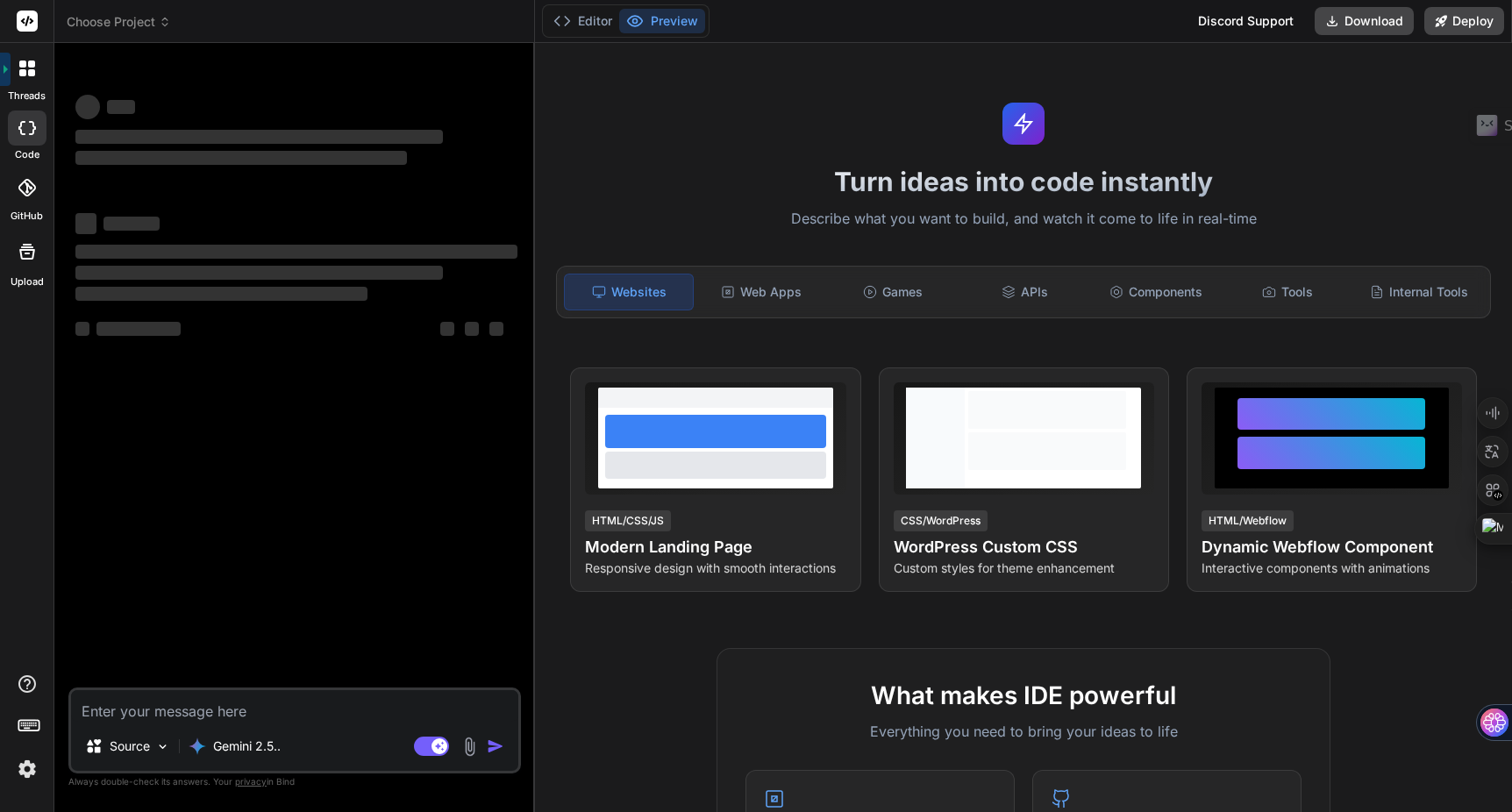
click at [24, 773] on img at bounding box center [27, 769] width 30 height 30
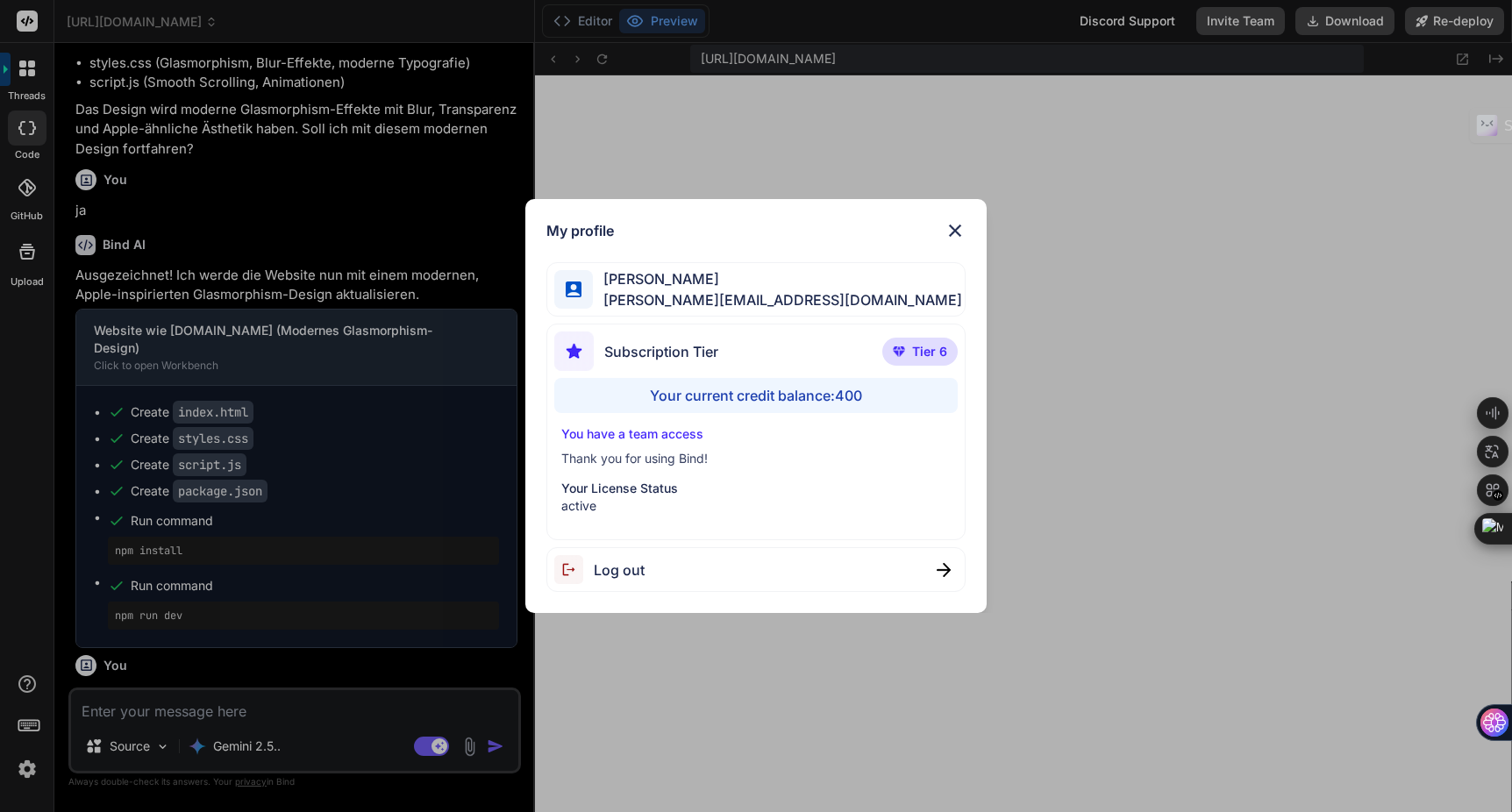
scroll to position [600, 0]
click at [916, 343] on span "Tier 6" at bounding box center [929, 351] width 35 height 17
click at [656, 510] on p "active" at bounding box center [756, 505] width 390 height 17
click at [739, 400] on div "Your current credit balance: 400" at bounding box center [756, 395] width 404 height 35
click at [964, 232] on img at bounding box center [955, 230] width 21 height 21
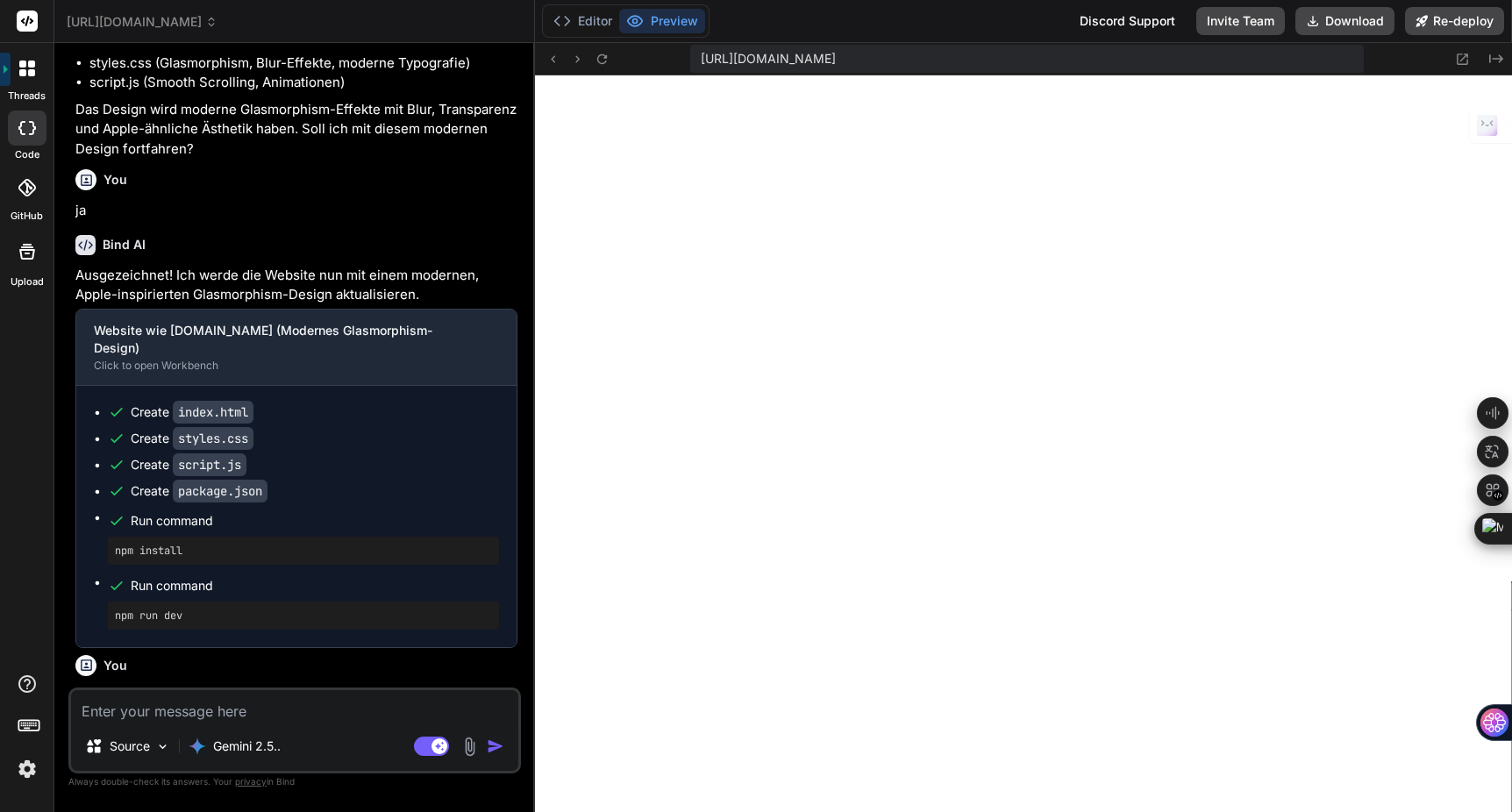
click at [199, 23] on span "[URL][DOMAIN_NAME]" at bounding box center [142, 22] width 151 height 17
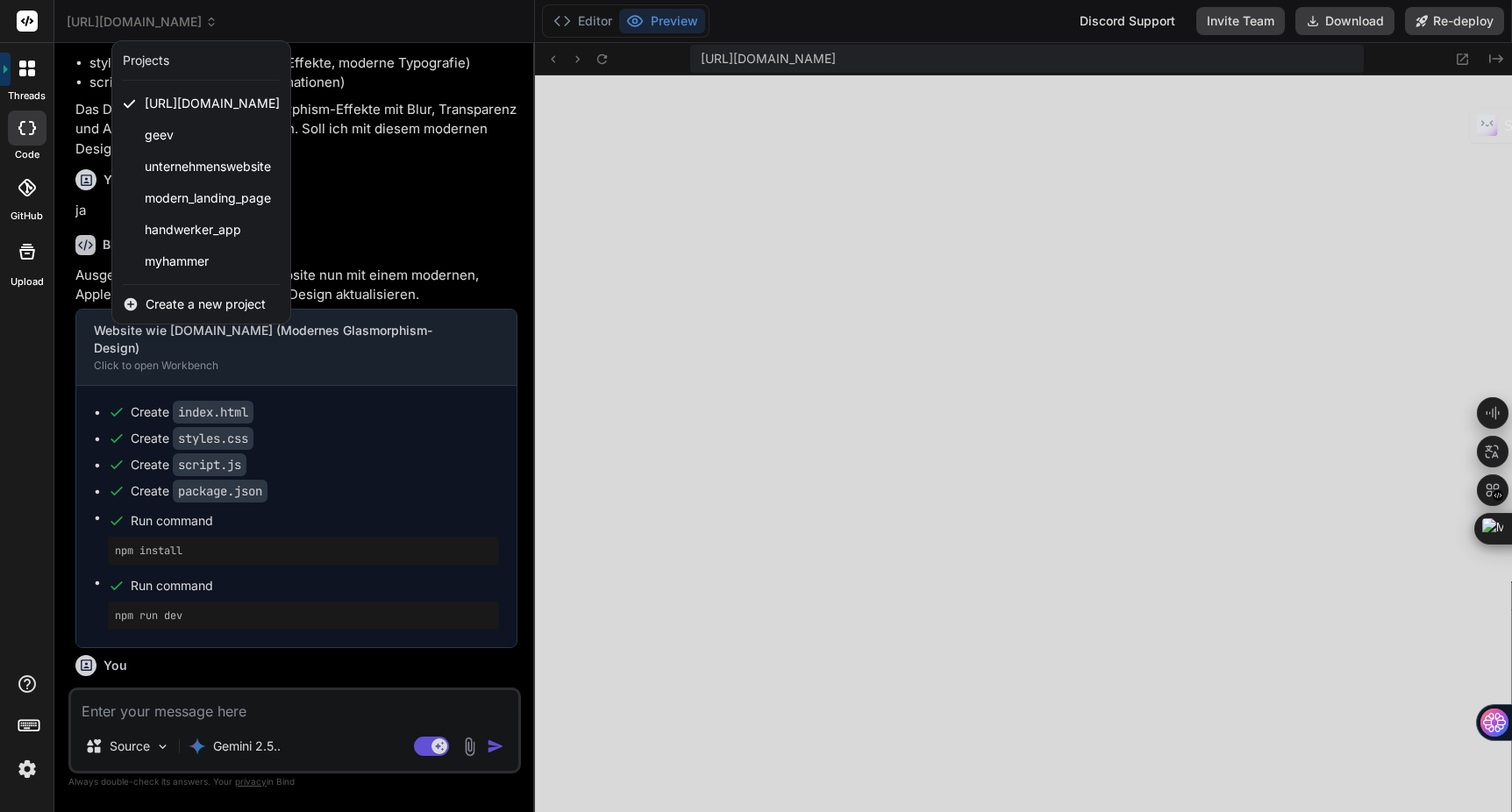
click at [229, 299] on span "Create a new project" at bounding box center [205, 303] width 120 height 17
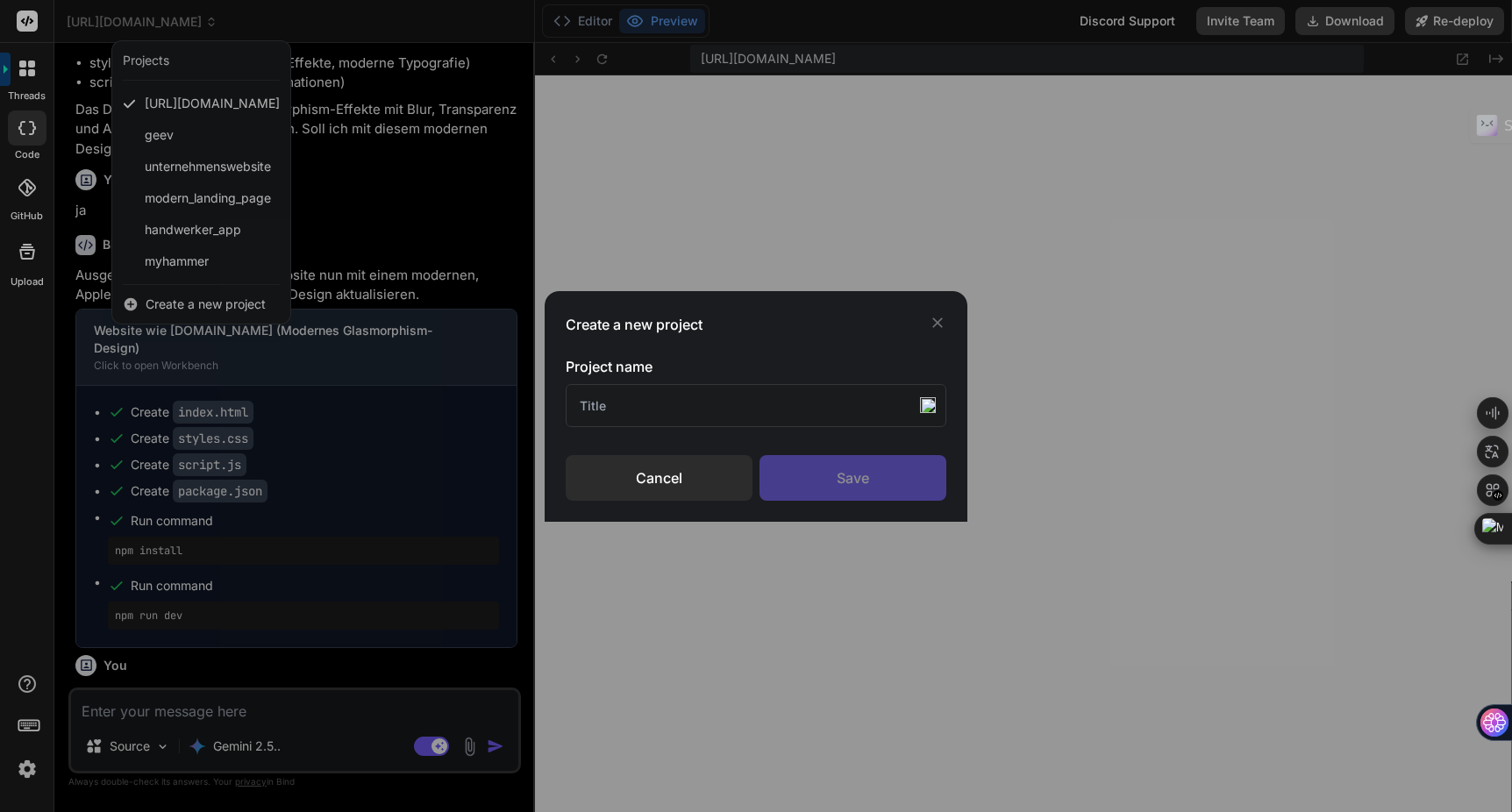
click at [657, 483] on div "Cancel" at bounding box center [658, 478] width 186 height 46
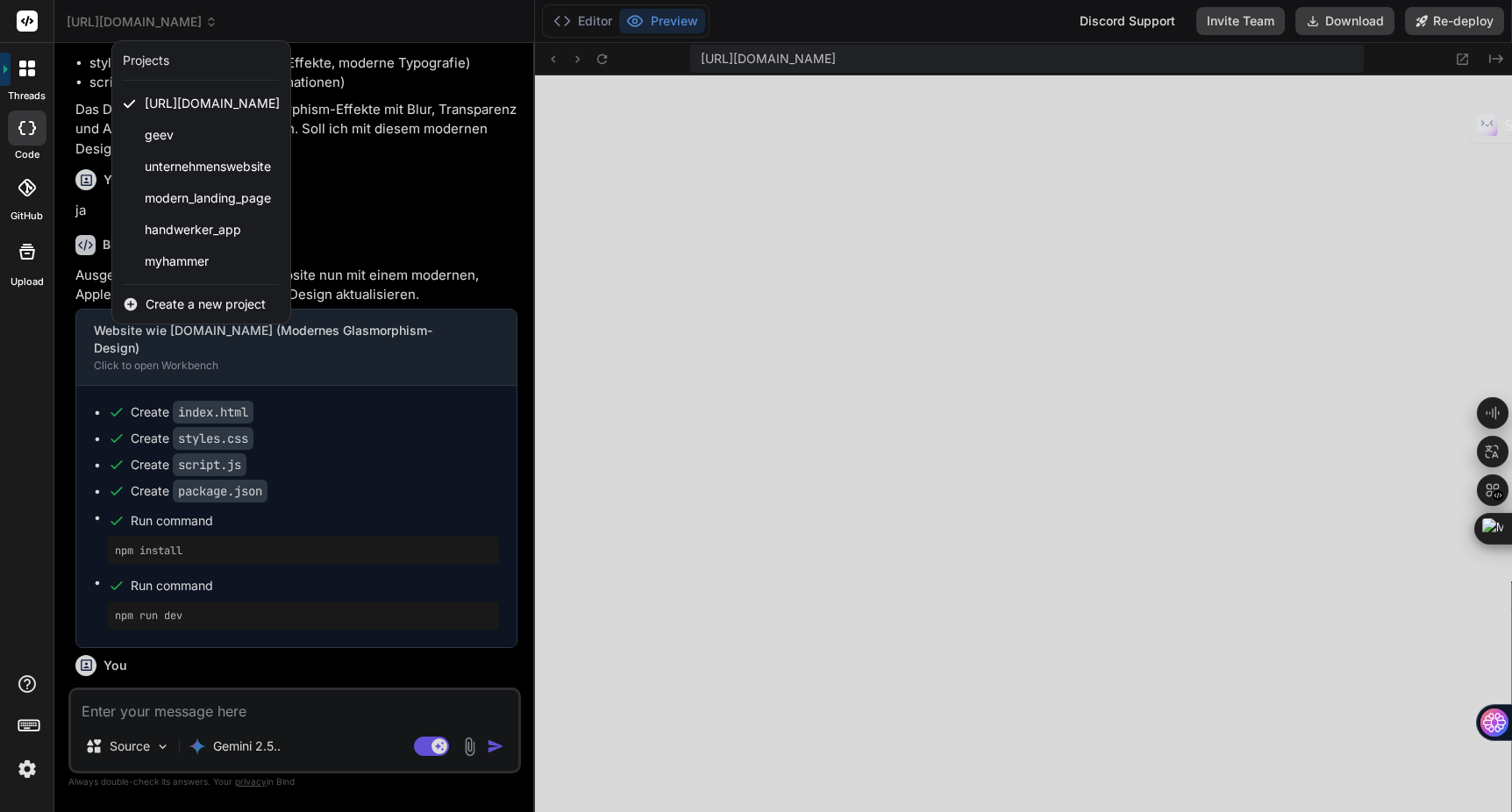
click at [258, 60] on div "Projects" at bounding box center [201, 59] width 157 height 17
click at [167, 60] on div "Projects" at bounding box center [146, 59] width 47 height 17
click at [355, 17] on div at bounding box center [756, 406] width 1512 height 812
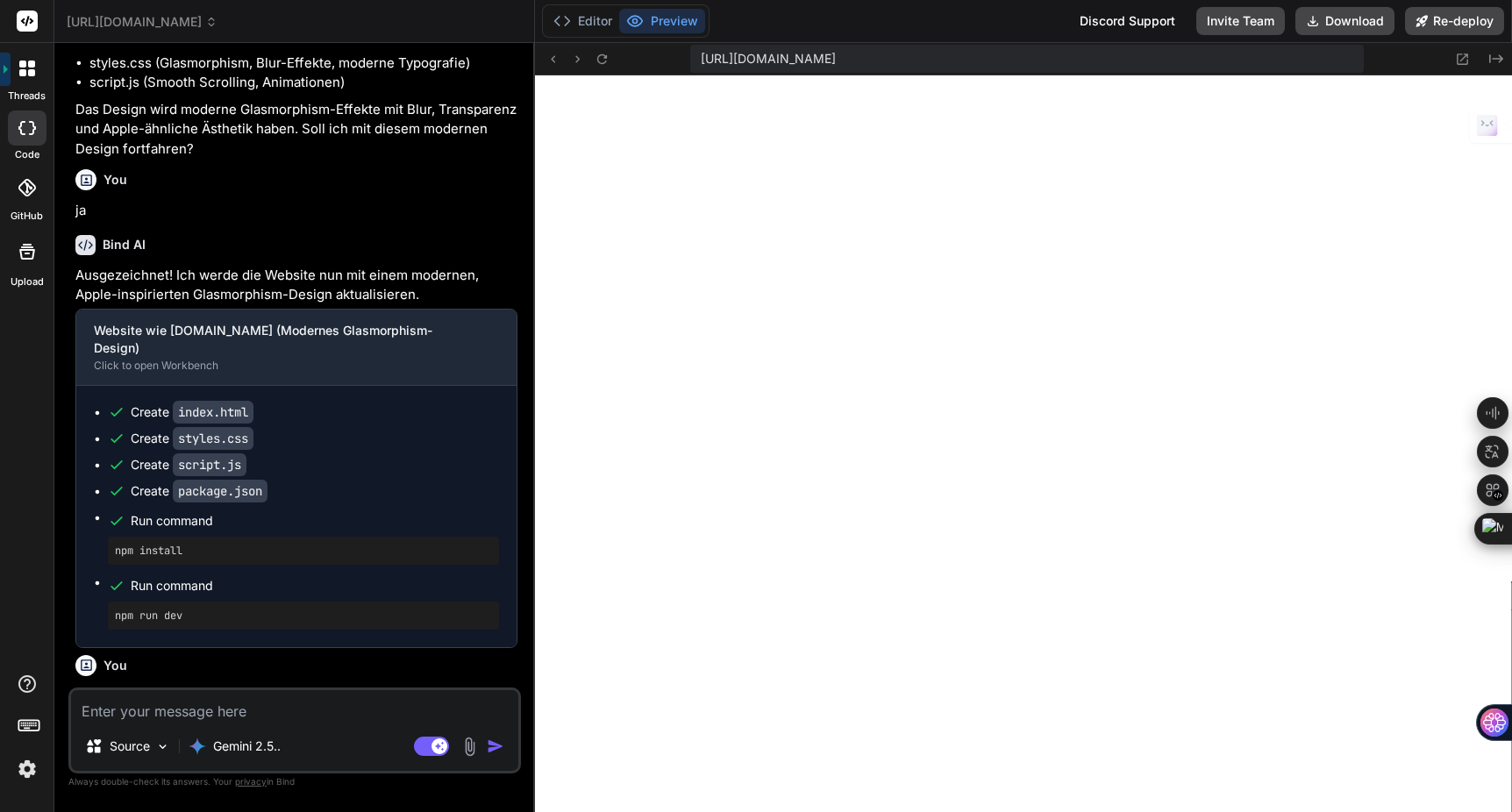
click at [218, 14] on span "[URL][DOMAIN_NAME]" at bounding box center [142, 22] width 151 height 17
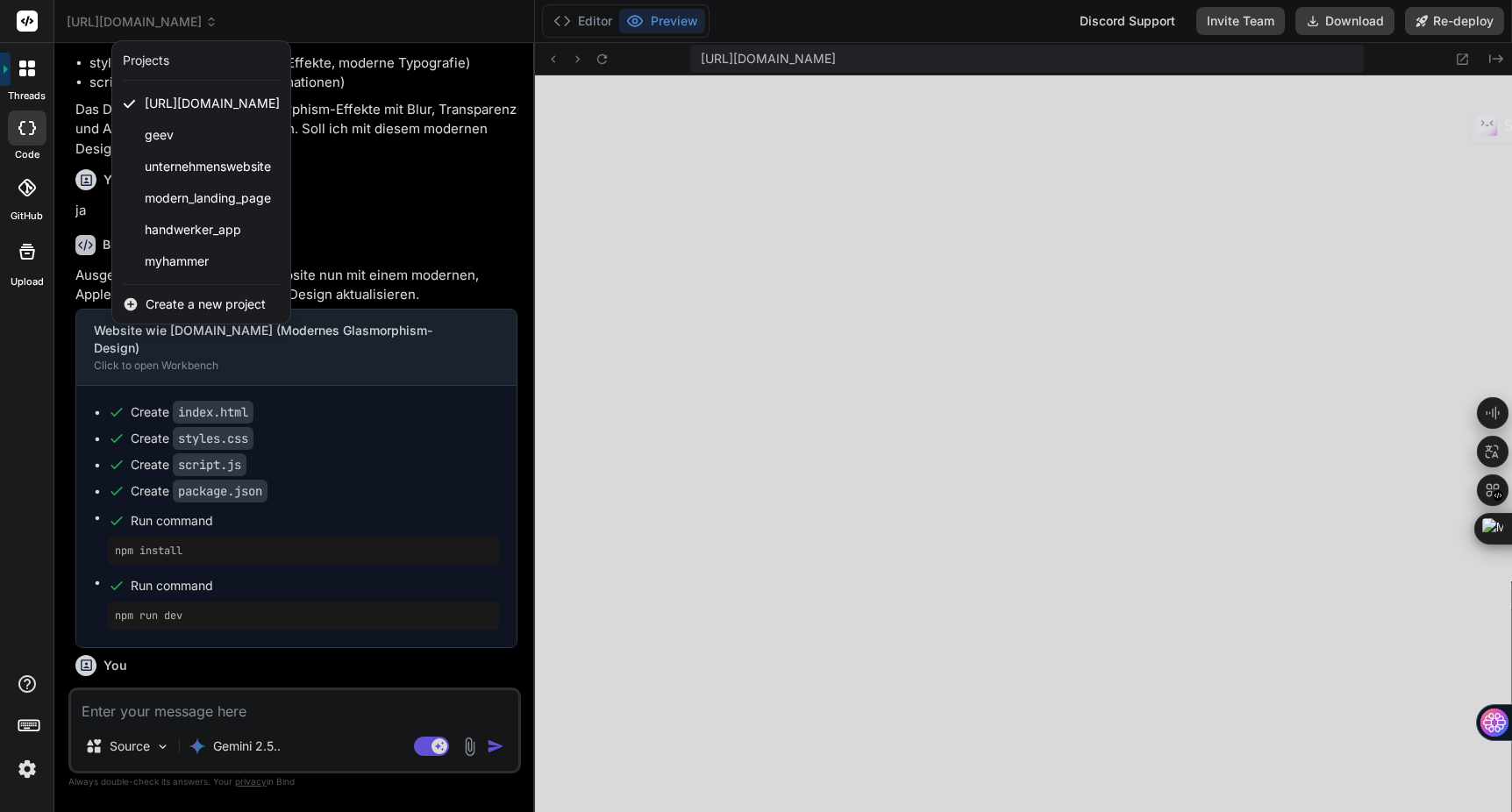
click at [362, 15] on div at bounding box center [756, 406] width 1512 height 812
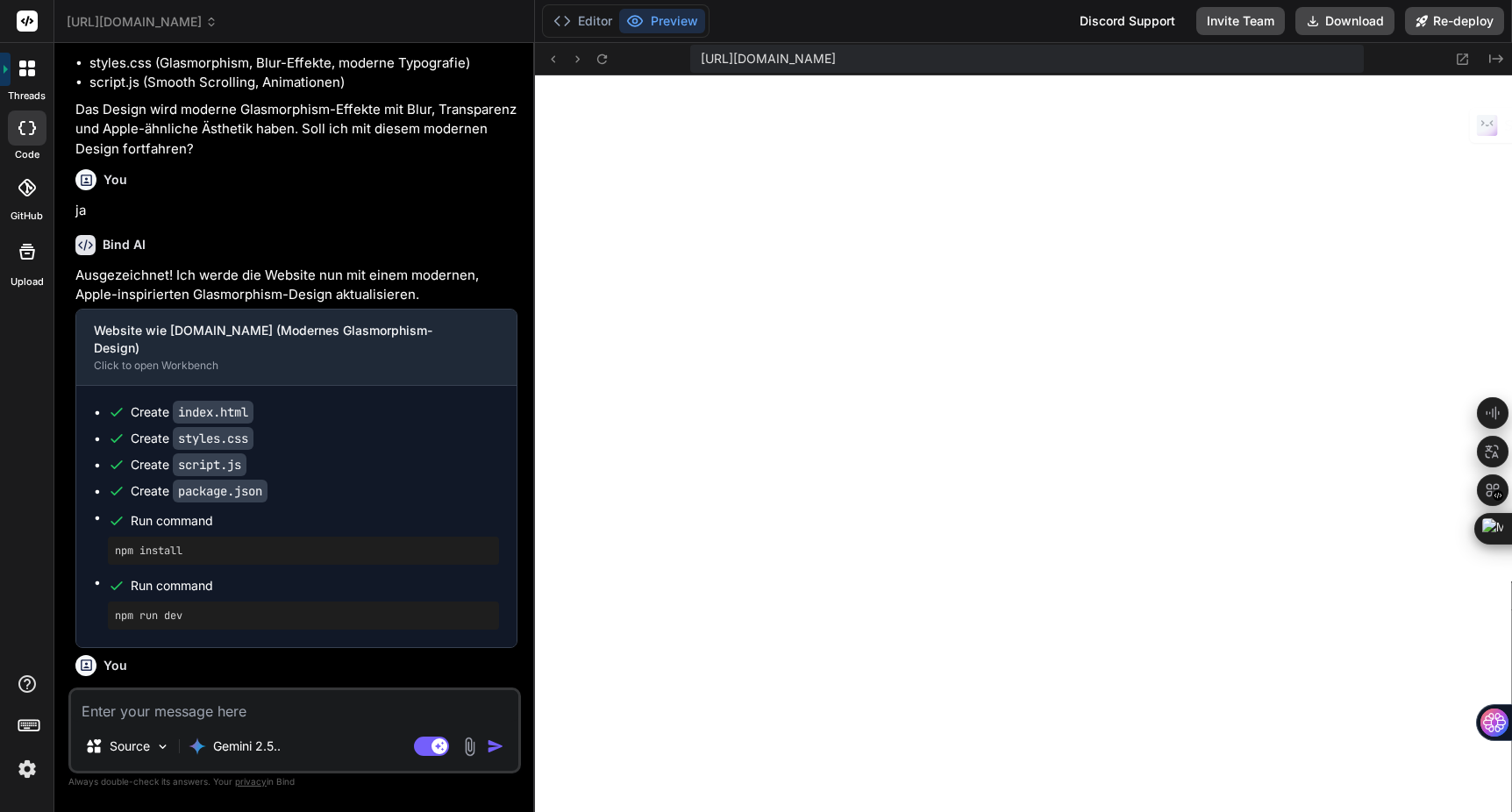
click at [31, 768] on img at bounding box center [27, 769] width 30 height 30
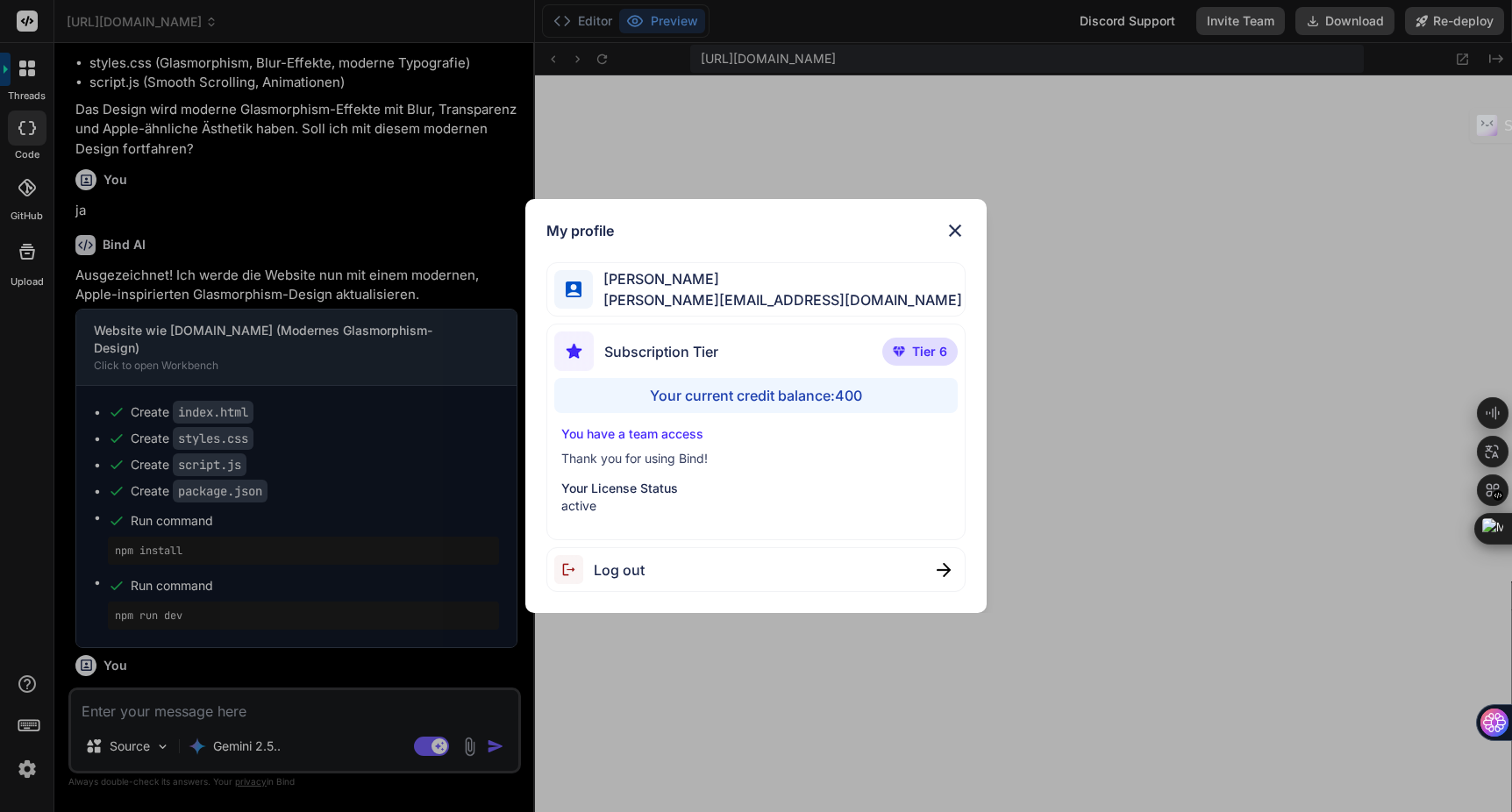
click at [966, 228] on div "My profile Kay Jaeger jaeger.digitallight@gmail.com Subscription Tier Tier 6 Yo…" at bounding box center [756, 406] width 462 height 415
click at [956, 230] on img at bounding box center [955, 230] width 21 height 21
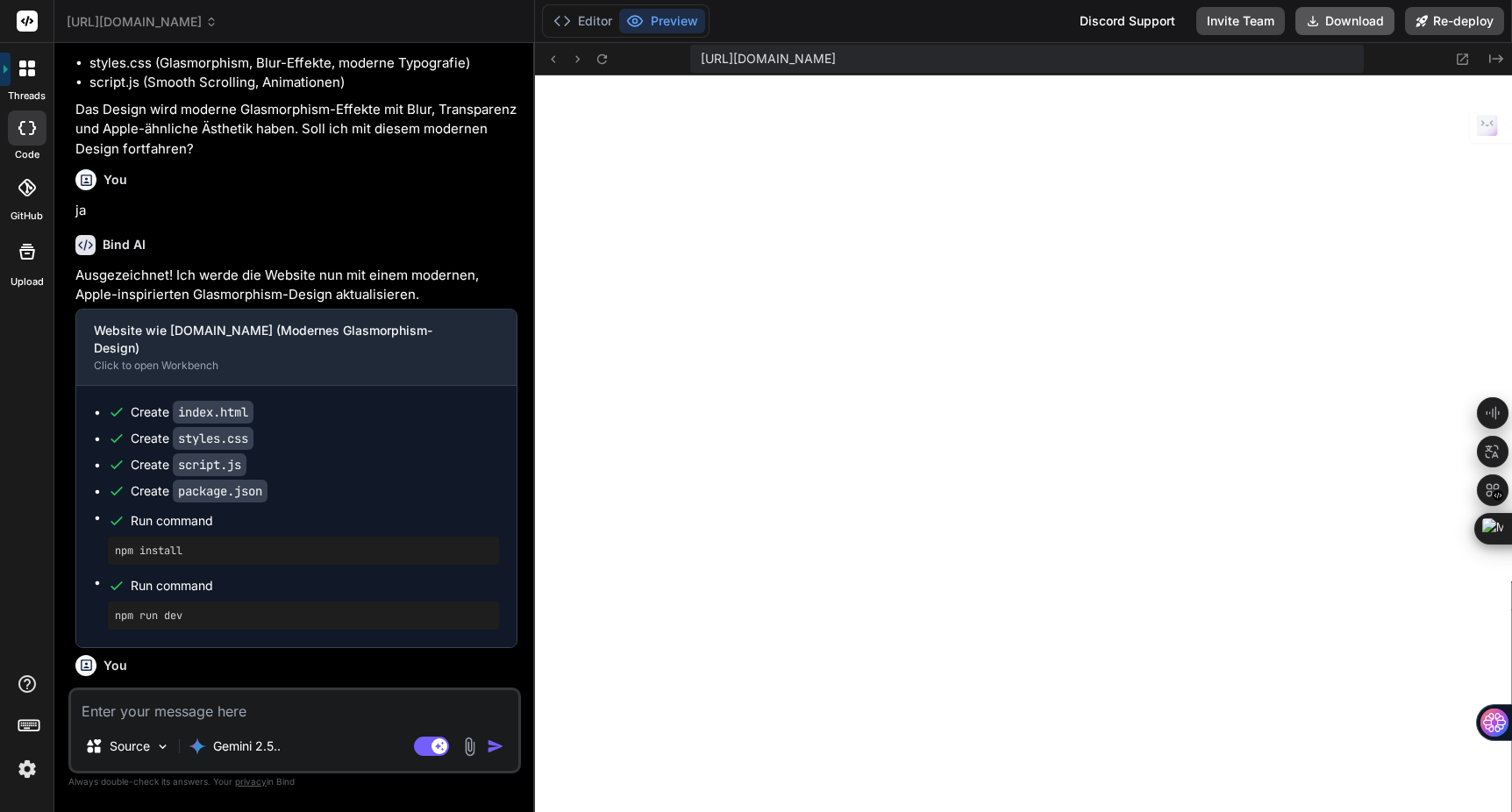
click at [1312, 30] on button "Download" at bounding box center [1345, 21] width 99 height 28
click at [179, 23] on span "[URL][DOMAIN_NAME]" at bounding box center [142, 22] width 151 height 17
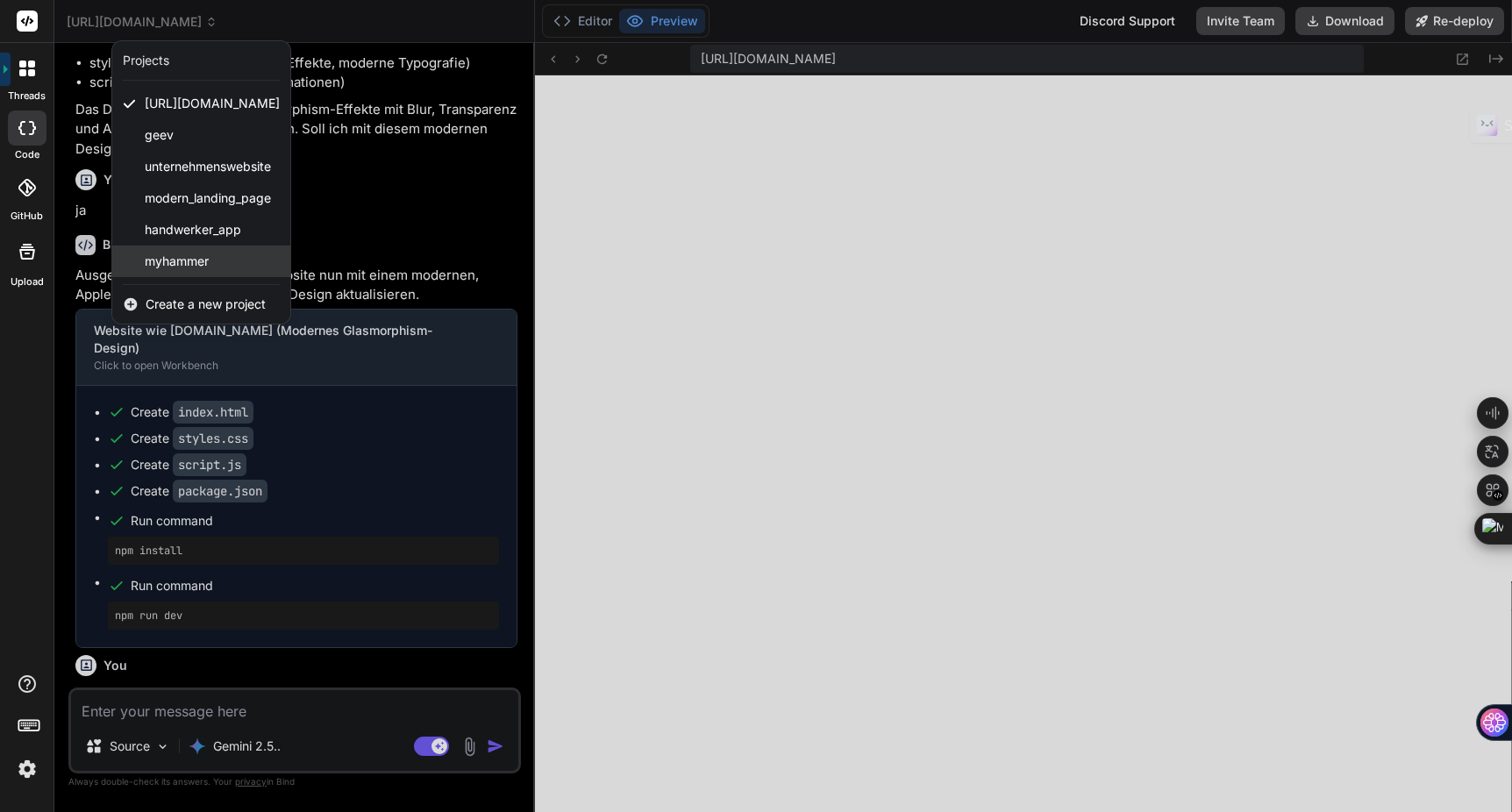
click at [210, 257] on div "myhammer" at bounding box center [202, 261] width 178 height 32
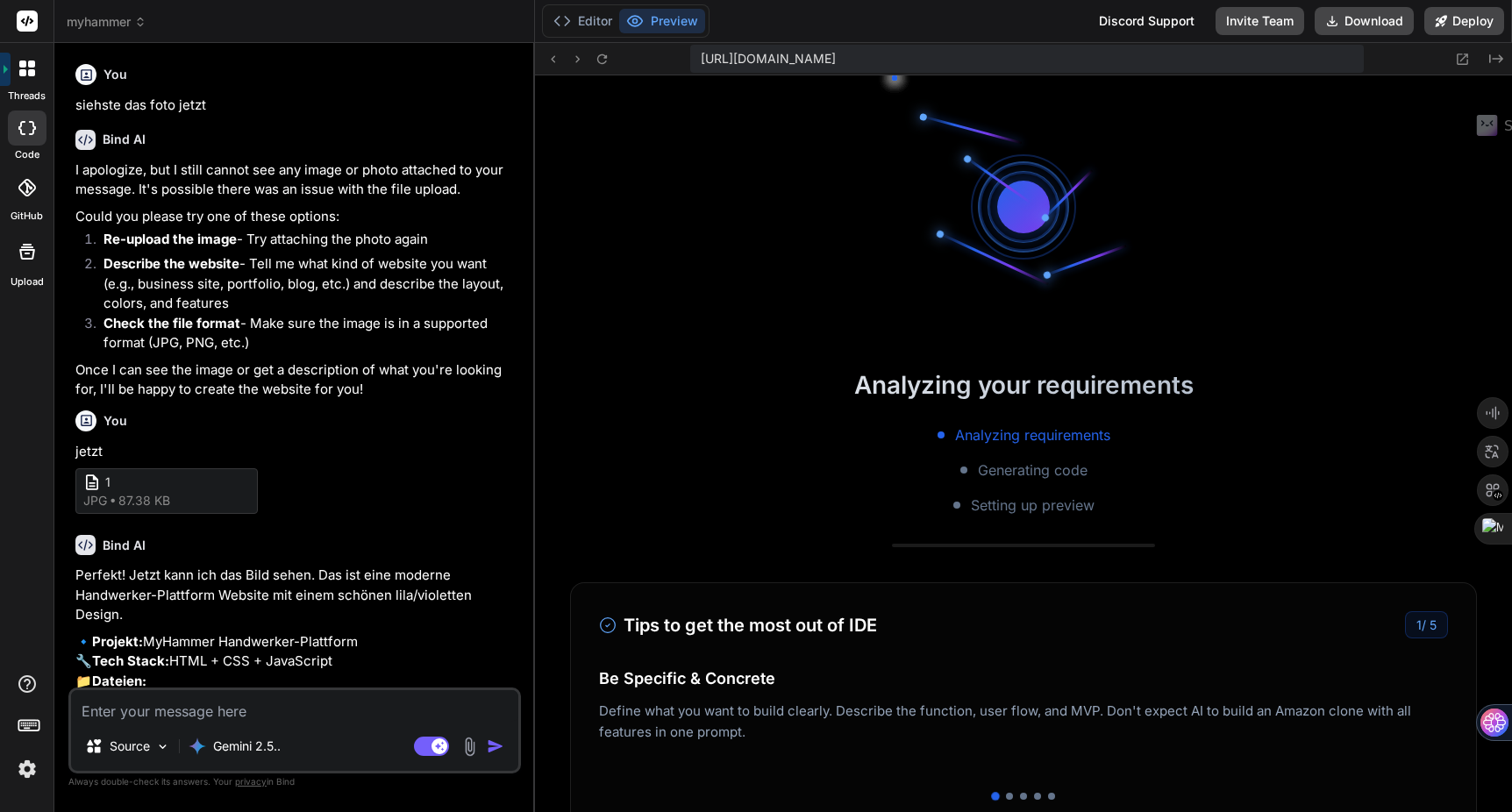
scroll to position [1500, 0]
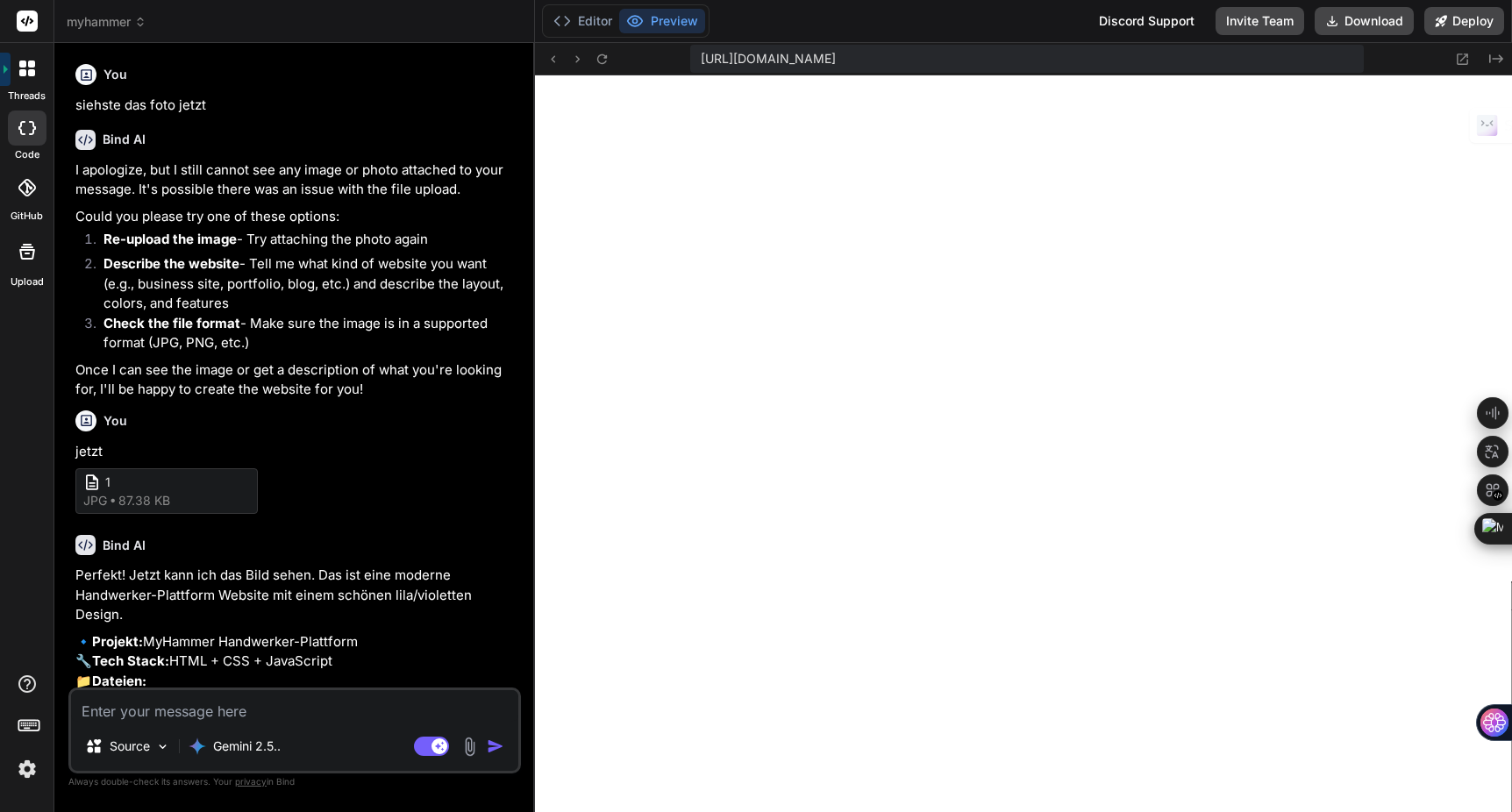
type textarea "x"
click at [1463, 60] on icon at bounding box center [1462, 59] width 15 height 15
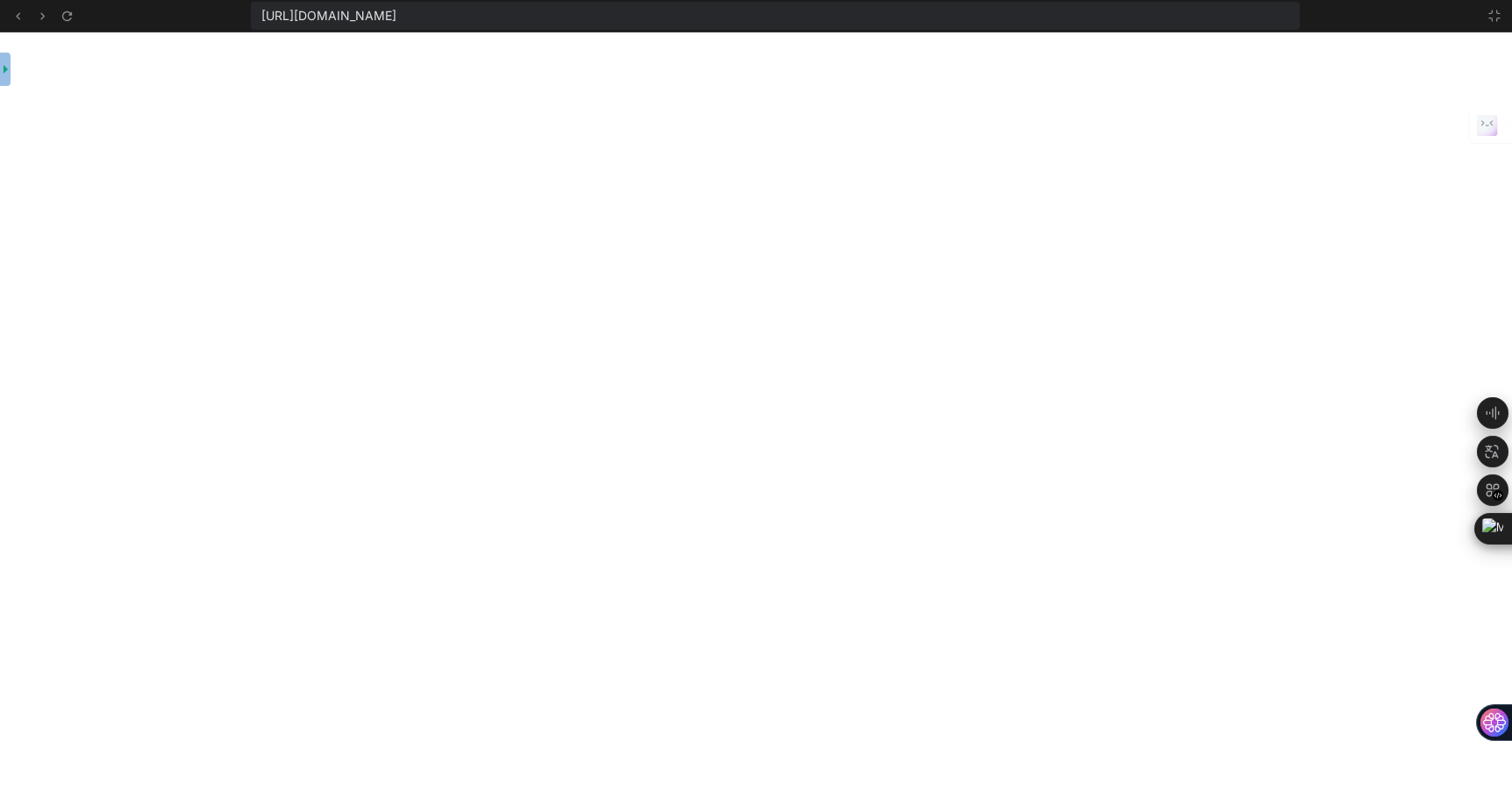
scroll to position [1600, 0]
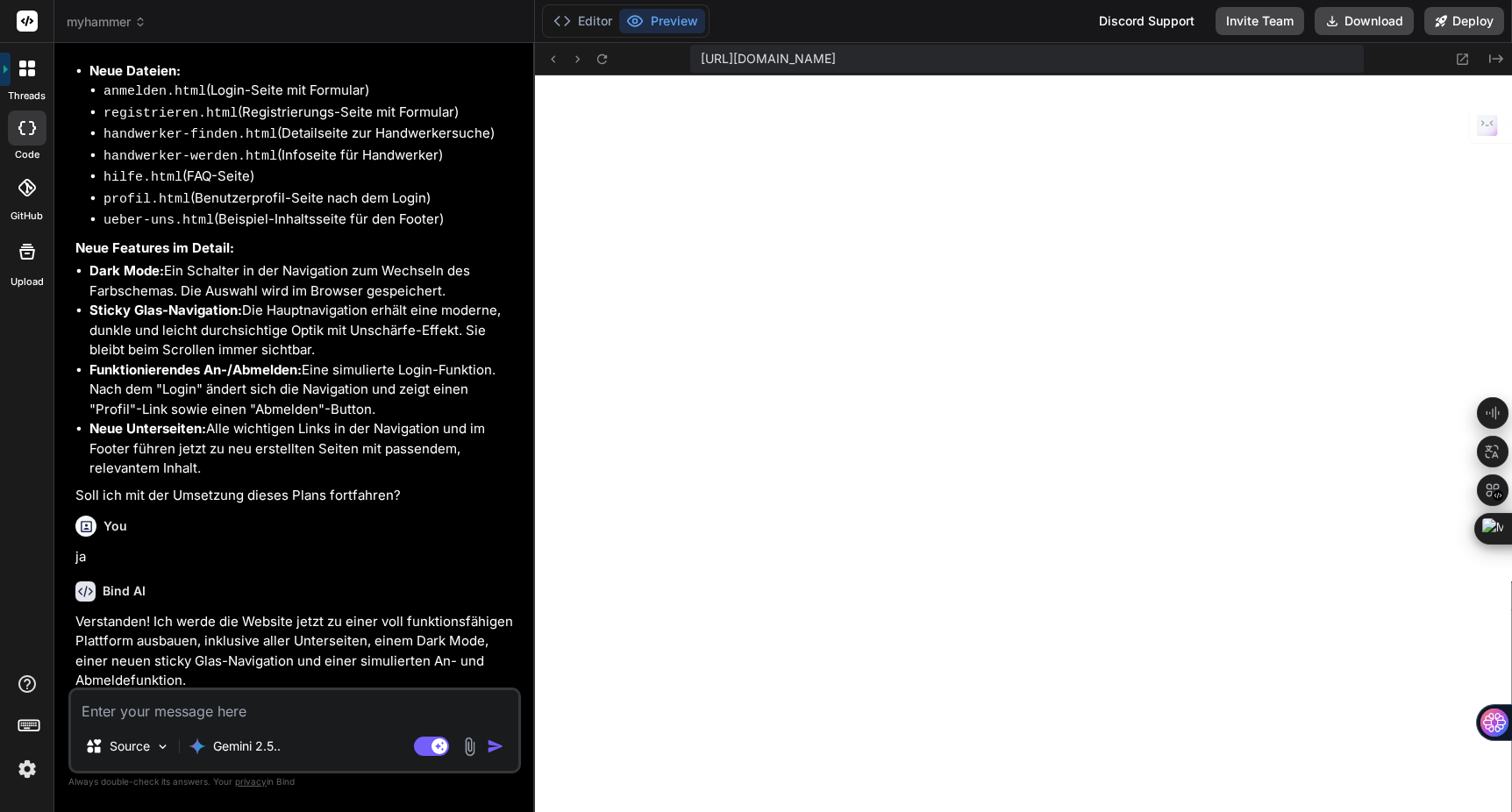
scroll to position [600, 0]
click at [119, 30] on span "myhammer" at bounding box center [106, 22] width 80 height 17
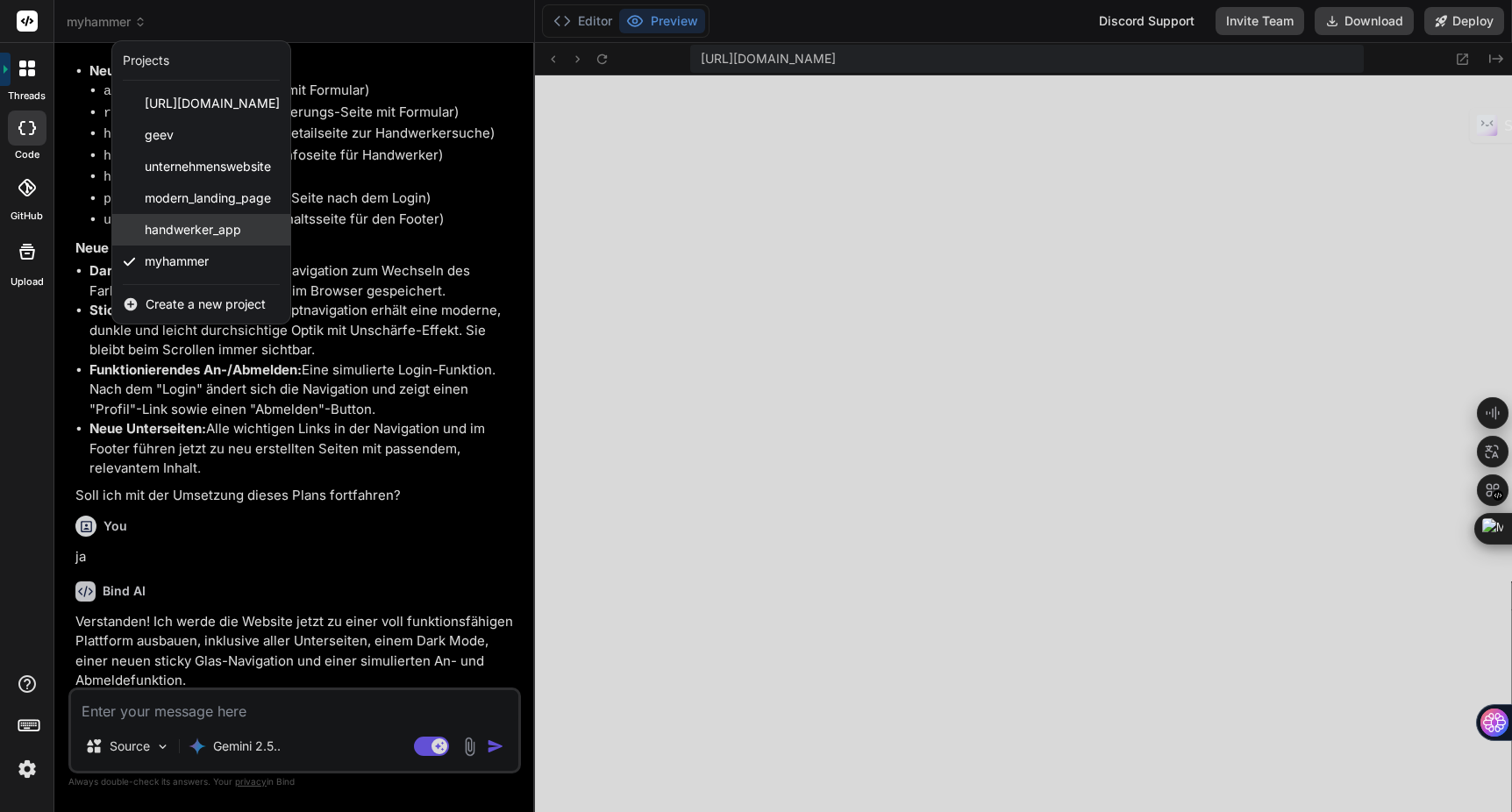
click at [197, 234] on span "handwerker_app" at bounding box center [193, 229] width 96 height 17
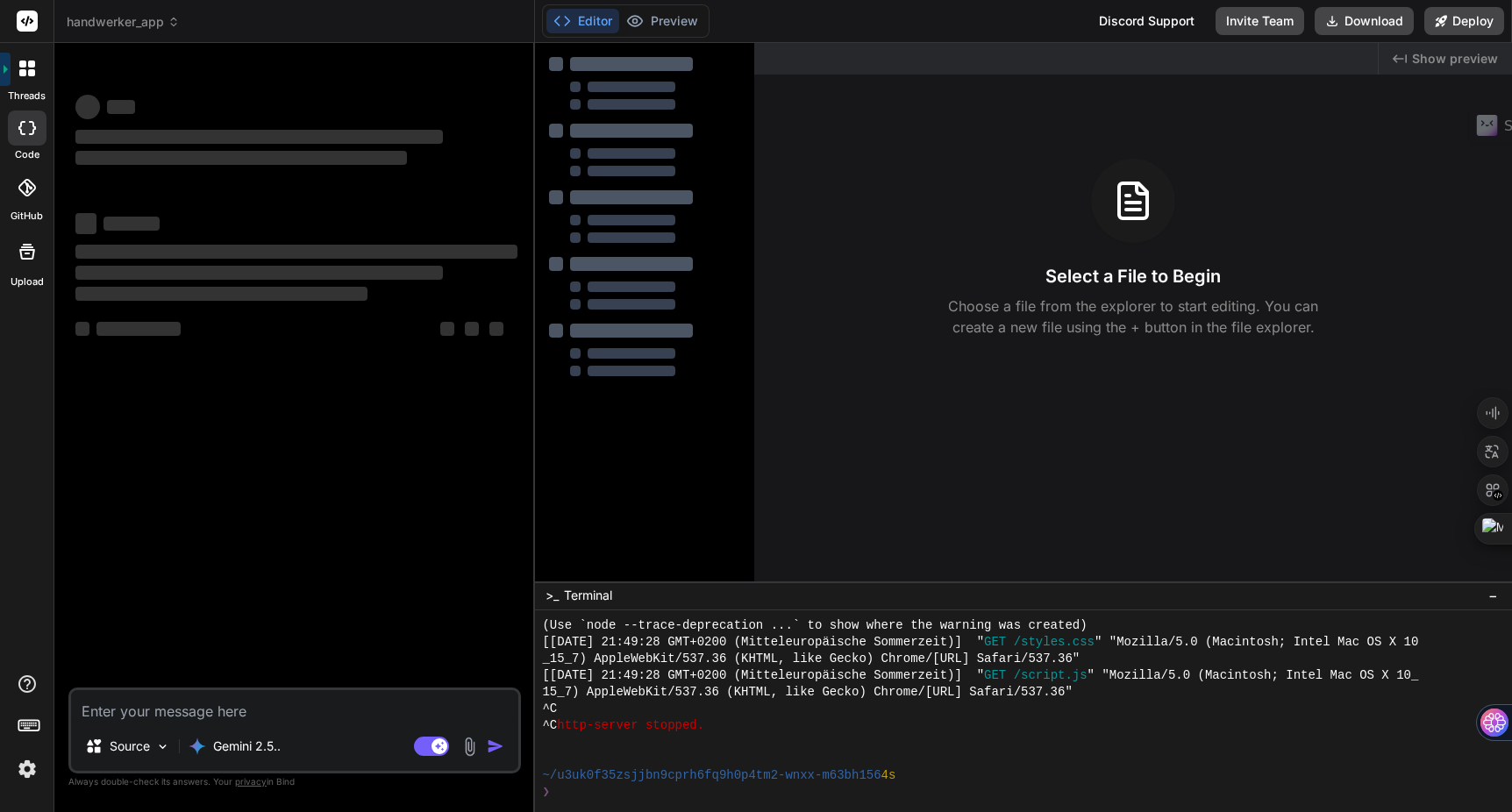
scroll to position [683, 0]
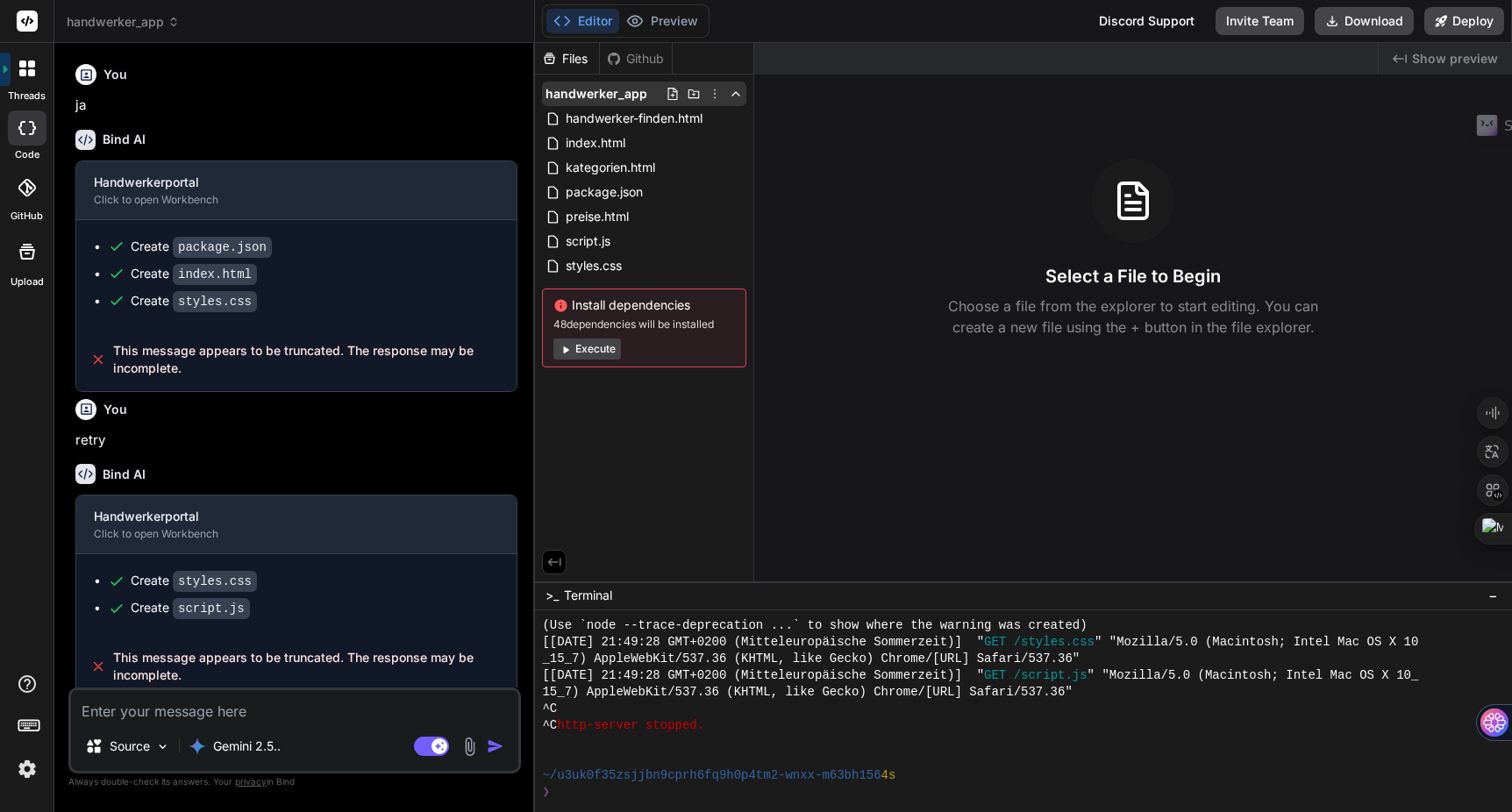
click at [713, 88] on icon at bounding box center [715, 94] width 14 height 14
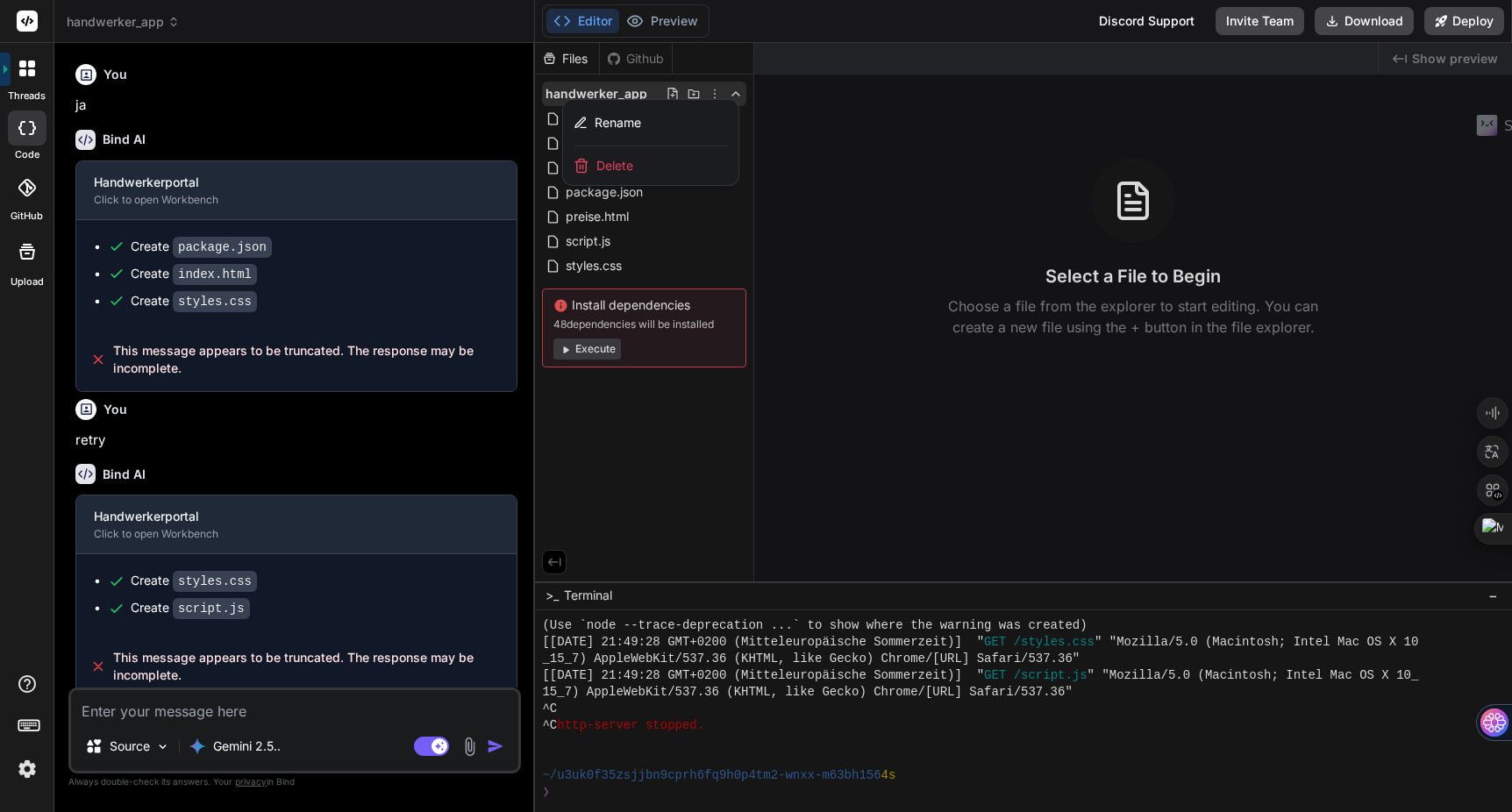
click at [890, 137] on div at bounding box center [1023, 428] width 977 height 769
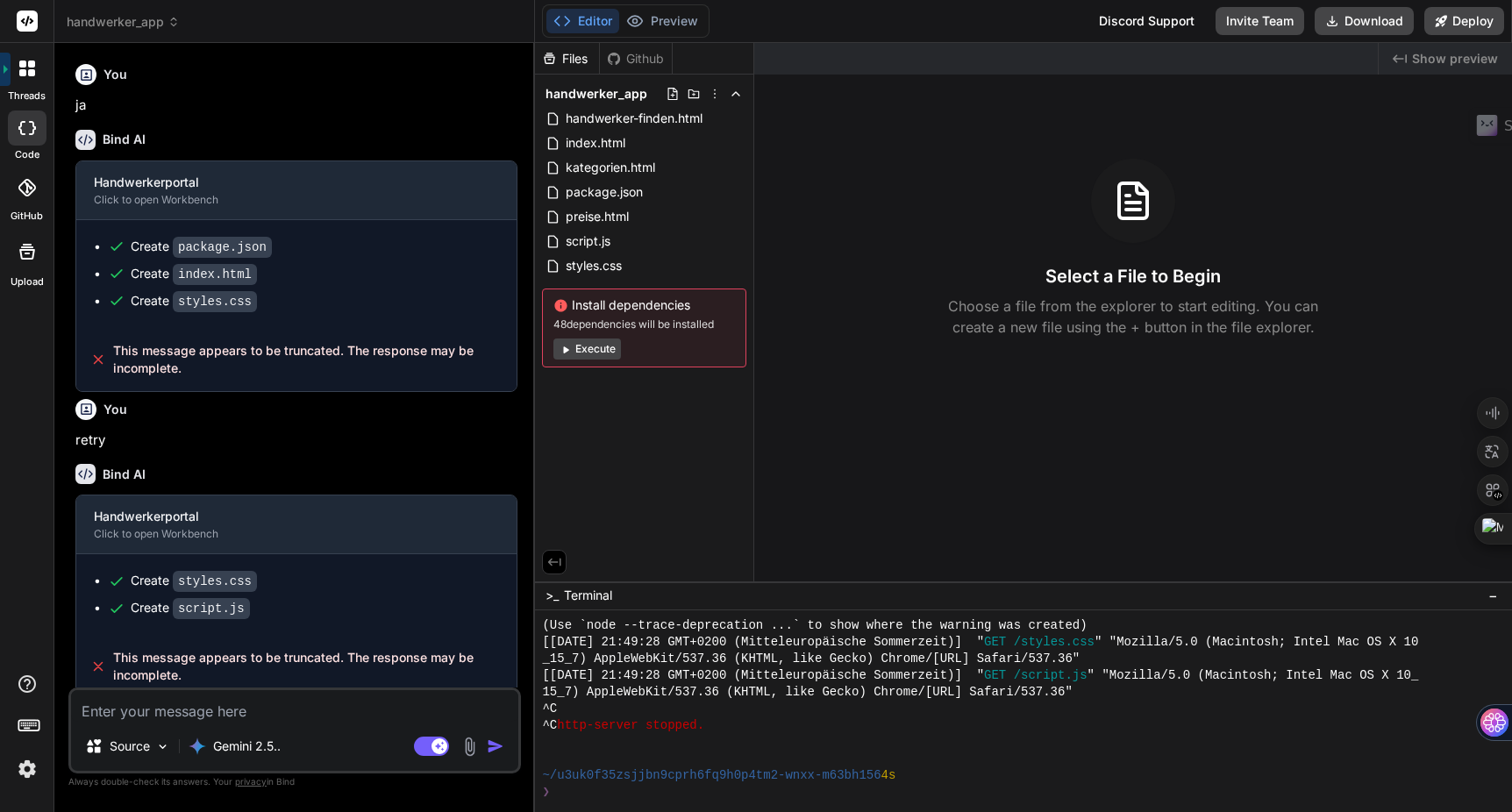
click at [596, 351] on button "Execute" at bounding box center [587, 348] width 68 height 21
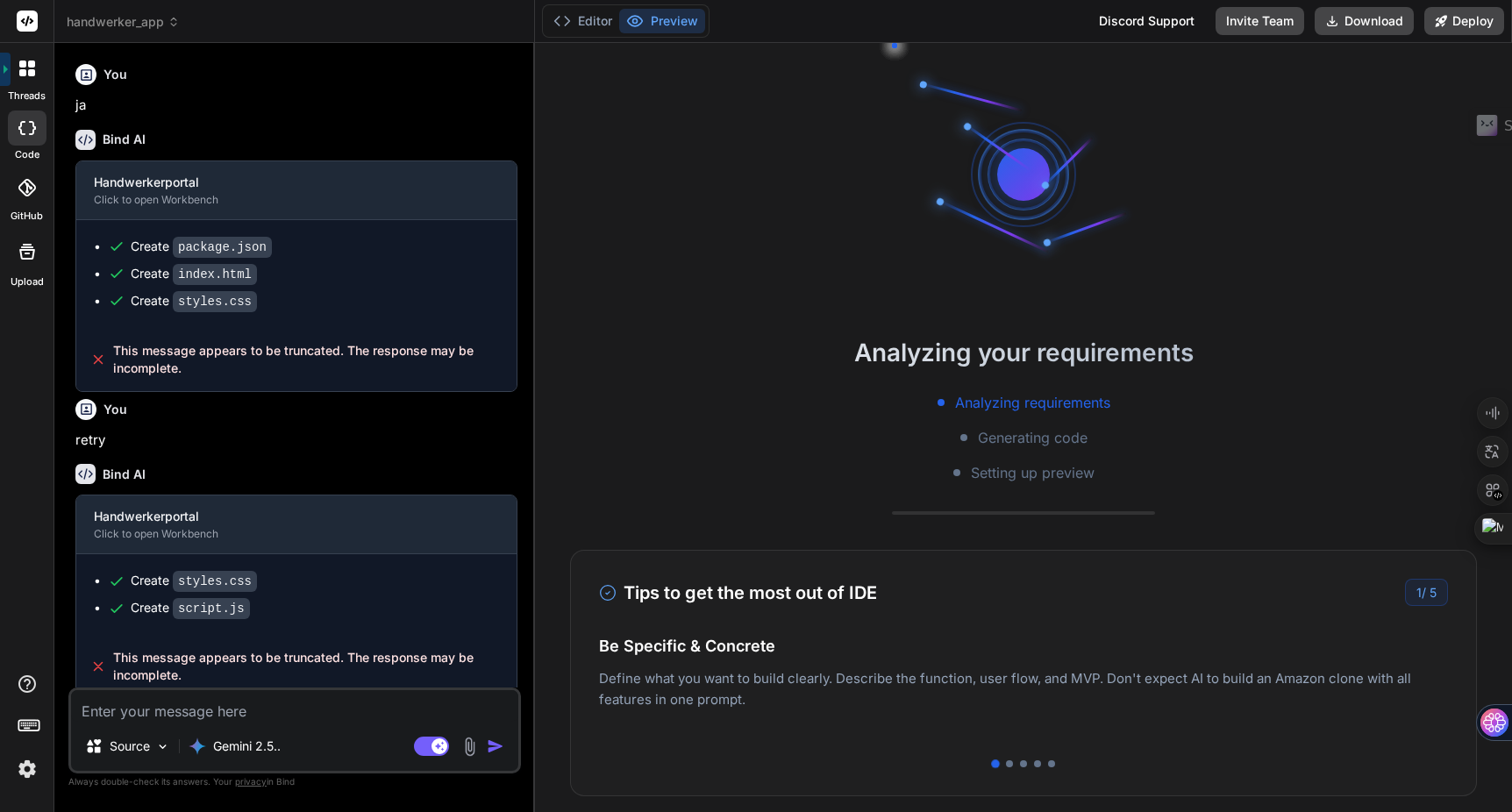
scroll to position [883, 0]
type textarea "x"
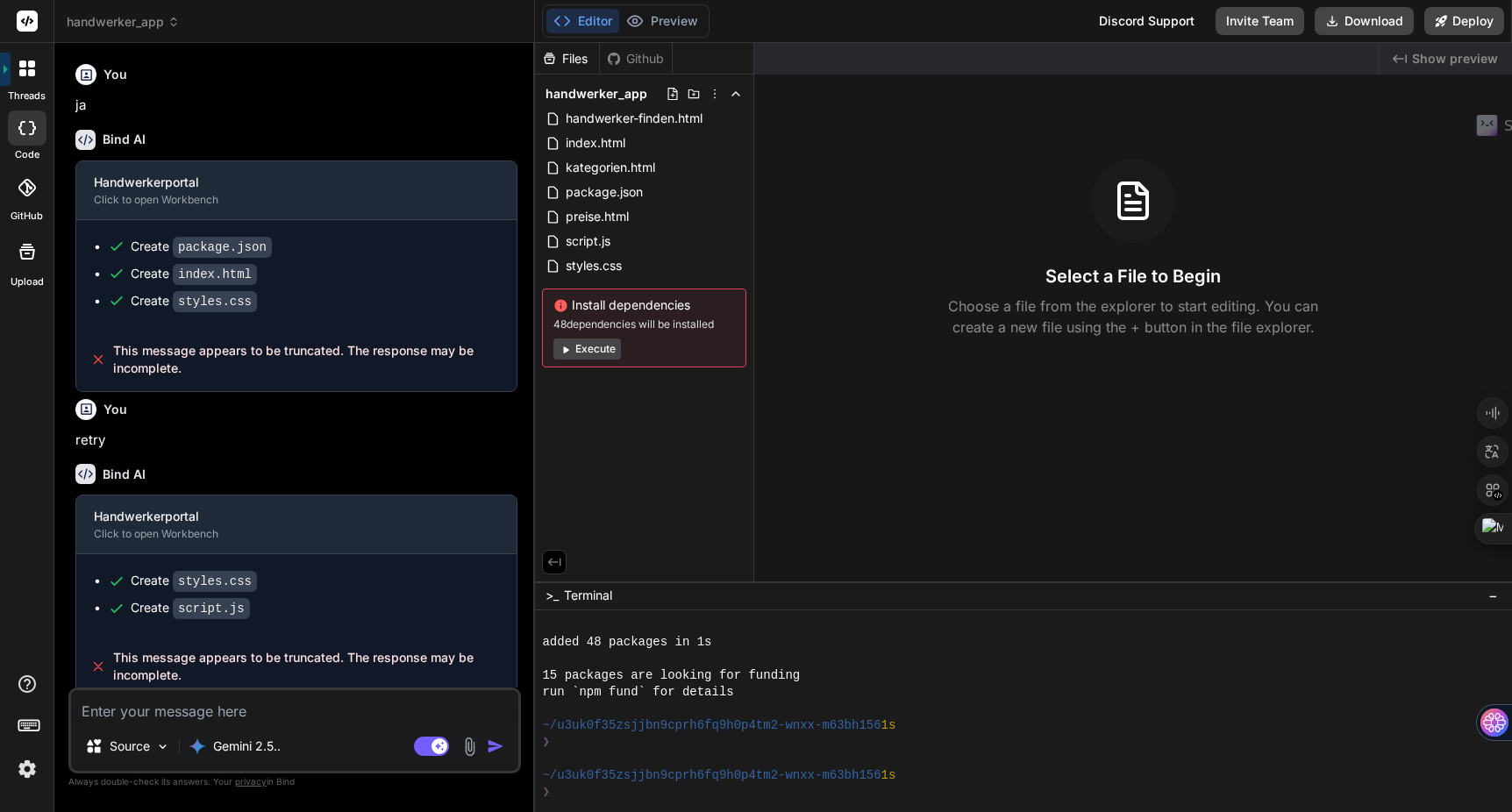
click at [234, 712] on textarea at bounding box center [294, 706] width 448 height 32
type textarea "s"
type textarea "x"
type textarea "st"
type textarea "x"
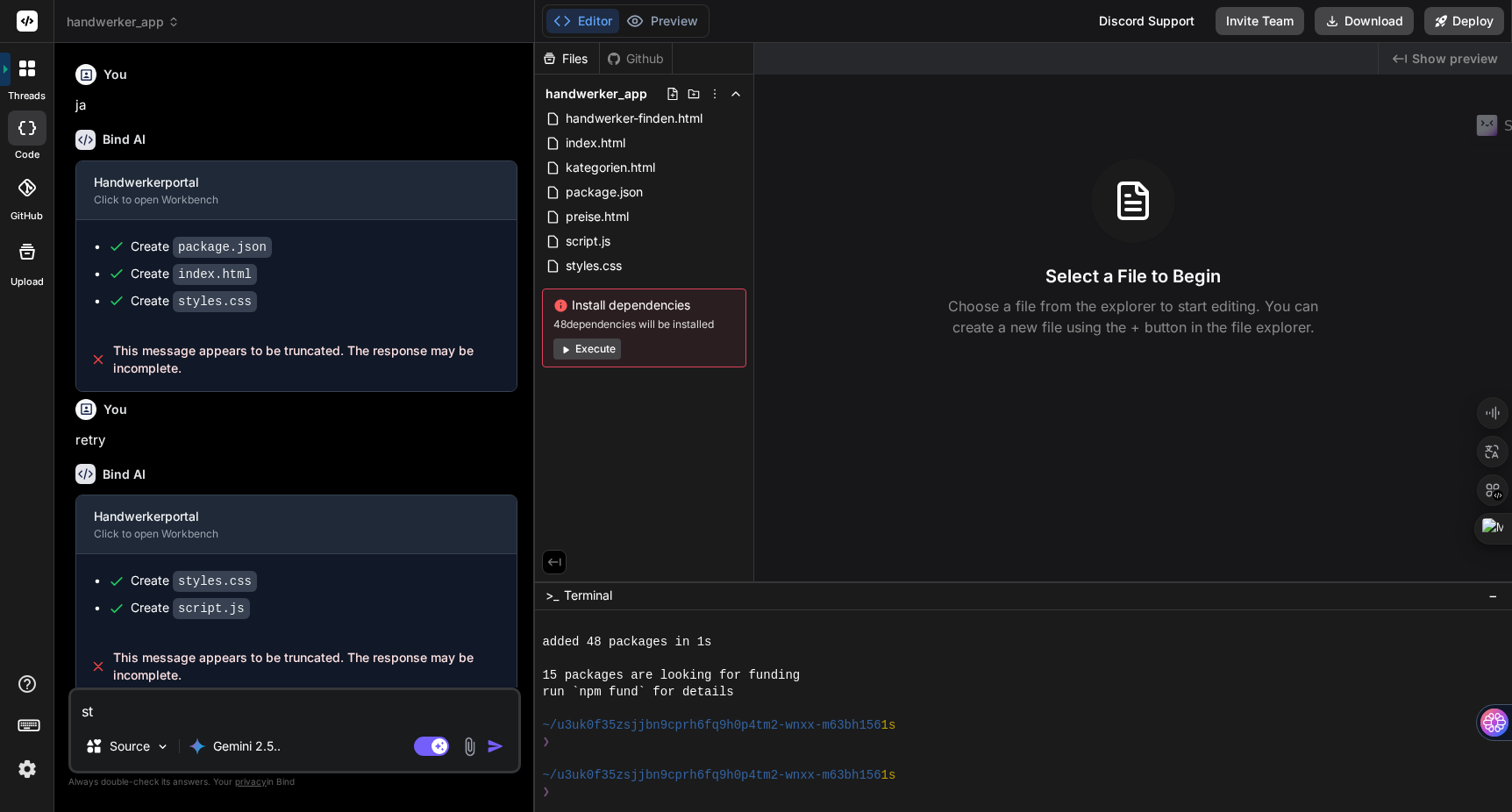
type textarea "sta"
type textarea "x"
type textarea "star"
type textarea "x"
type textarea "start"
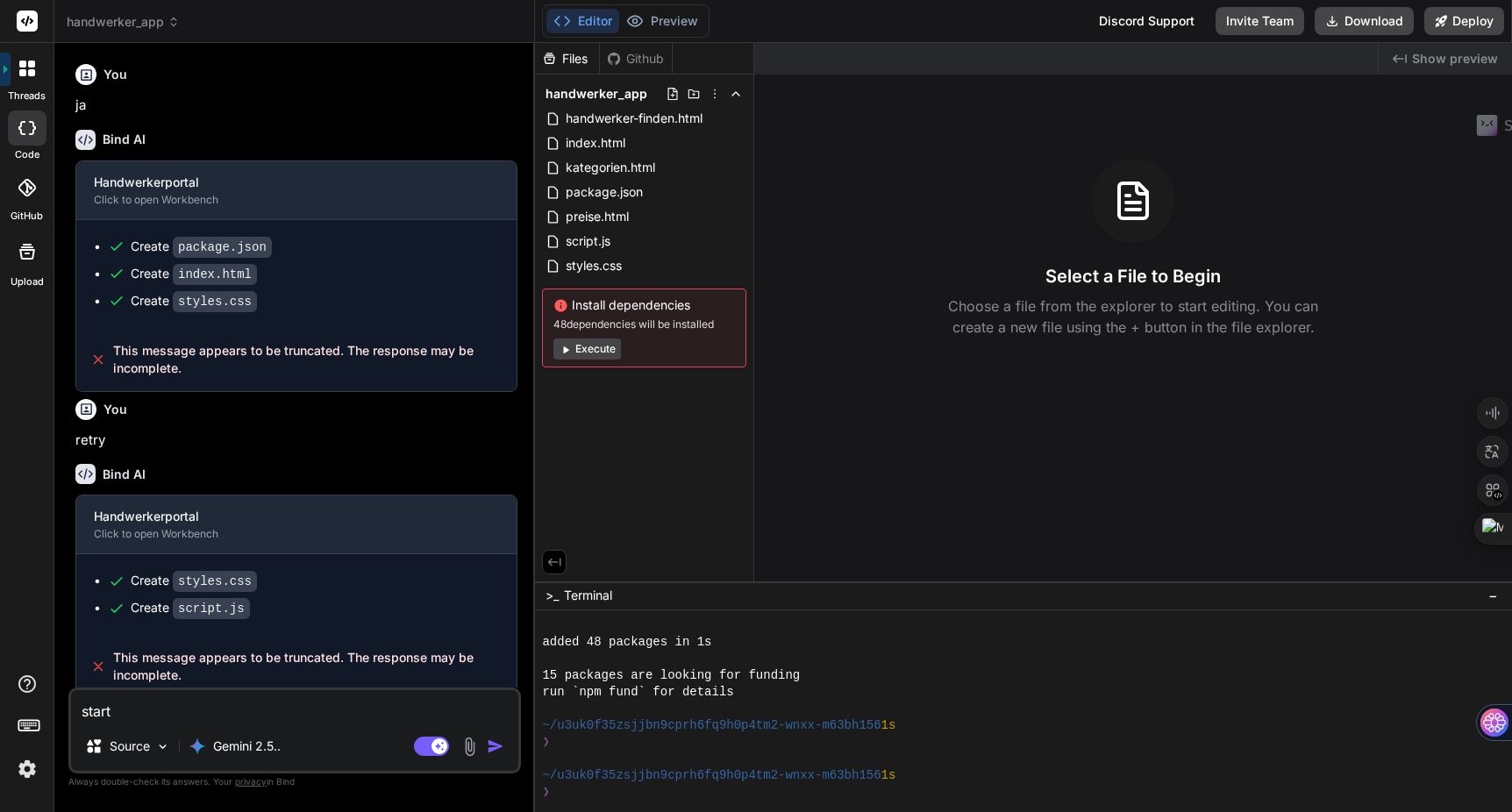
type textarea "x"
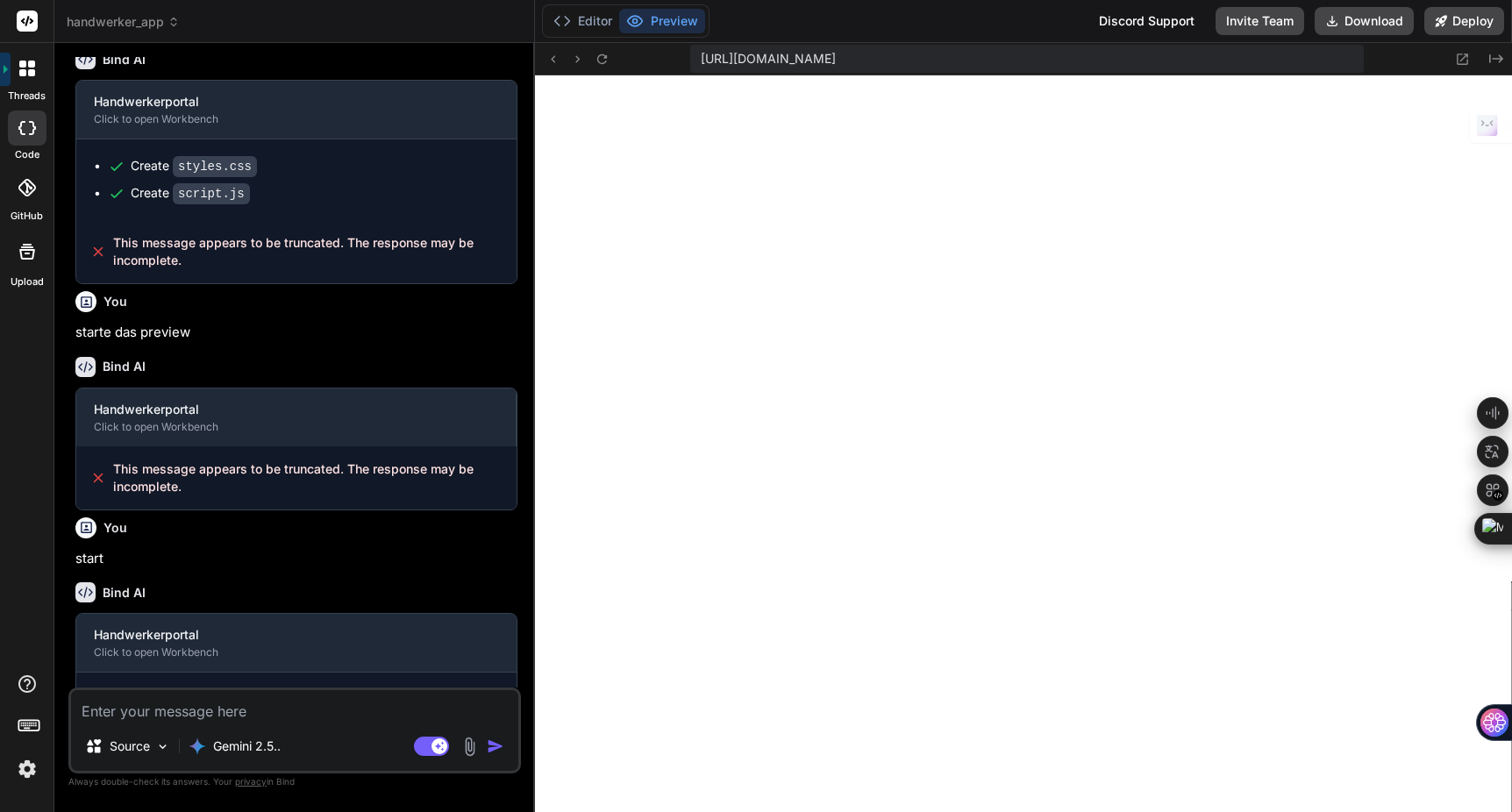
scroll to position [2283, 0]
click at [143, 20] on span "handwerker_app" at bounding box center [123, 22] width 113 height 17
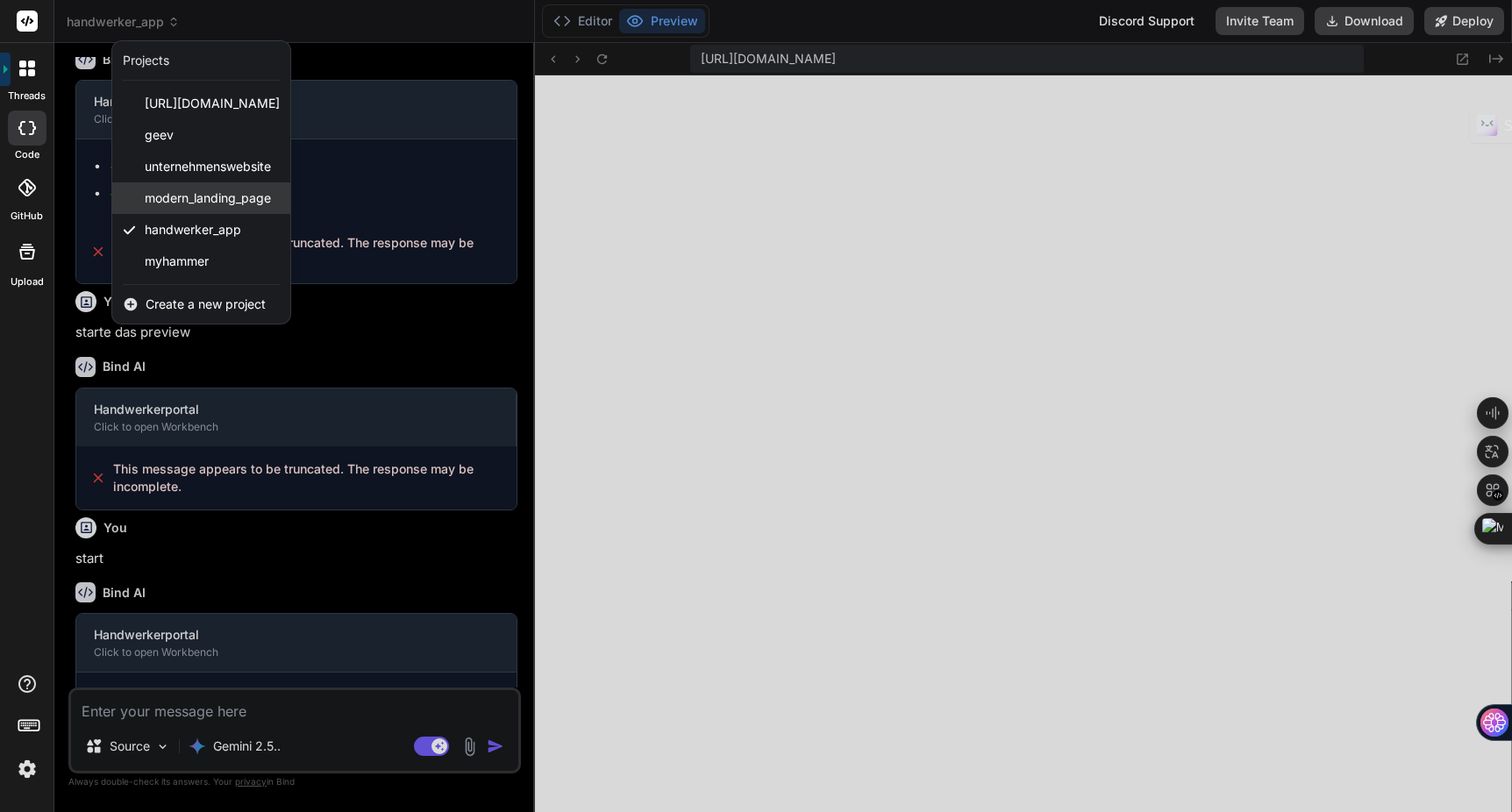
click at [199, 197] on span "modern_landing_page" at bounding box center [208, 197] width 126 height 17
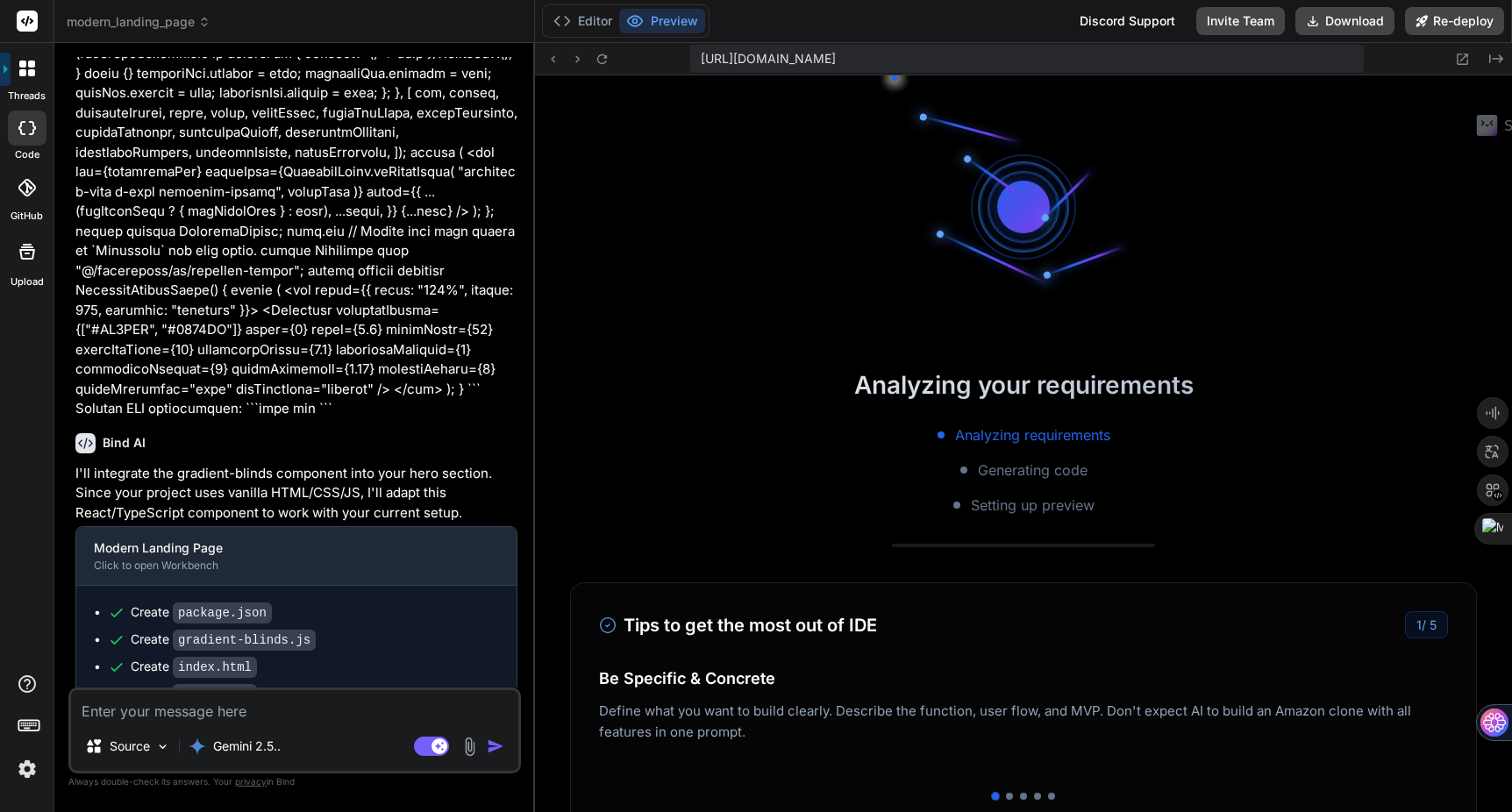
scroll to position [3033, 0]
type textarea "x"
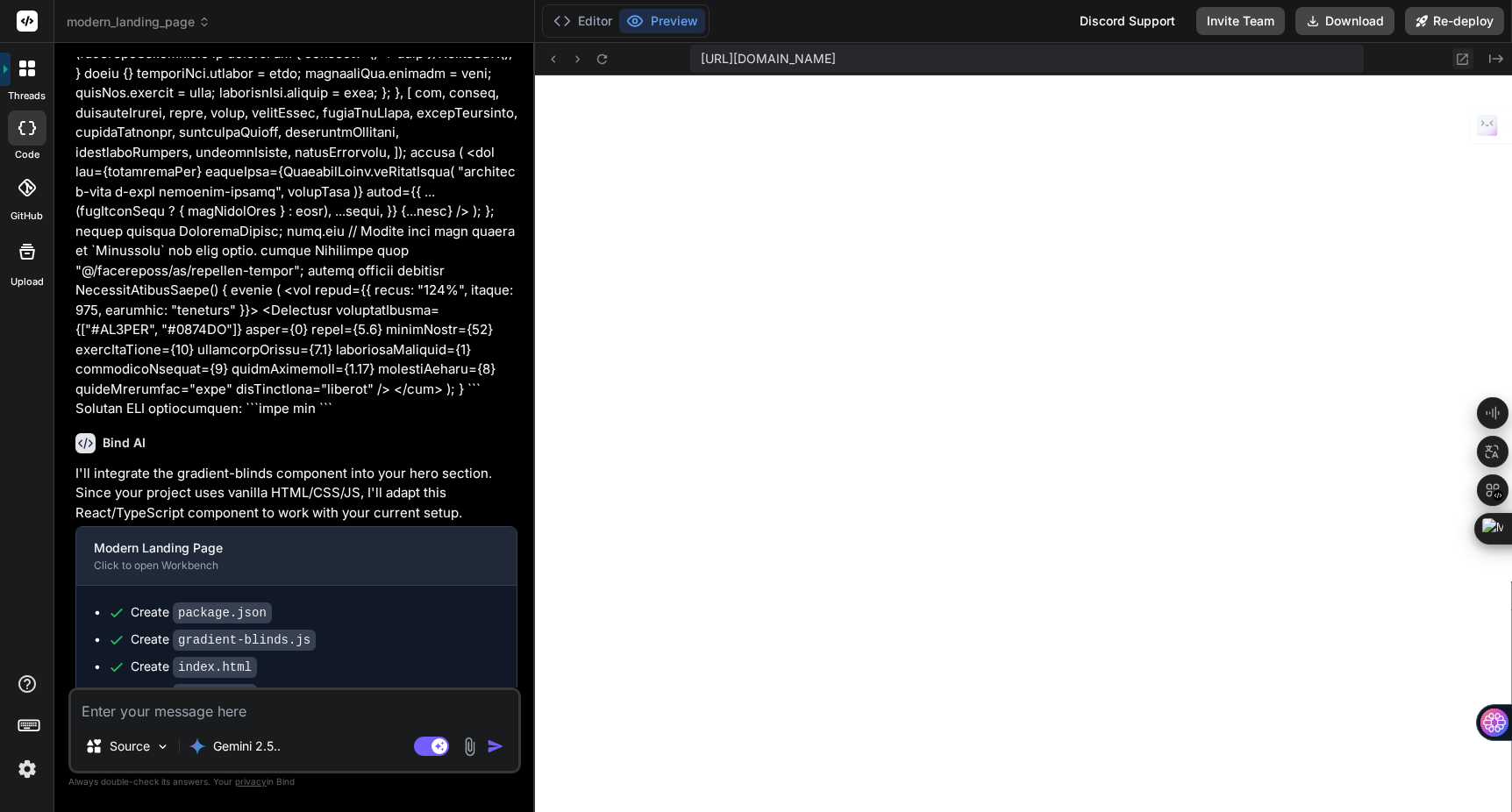
click at [1466, 57] on icon at bounding box center [1462, 59] width 15 height 15
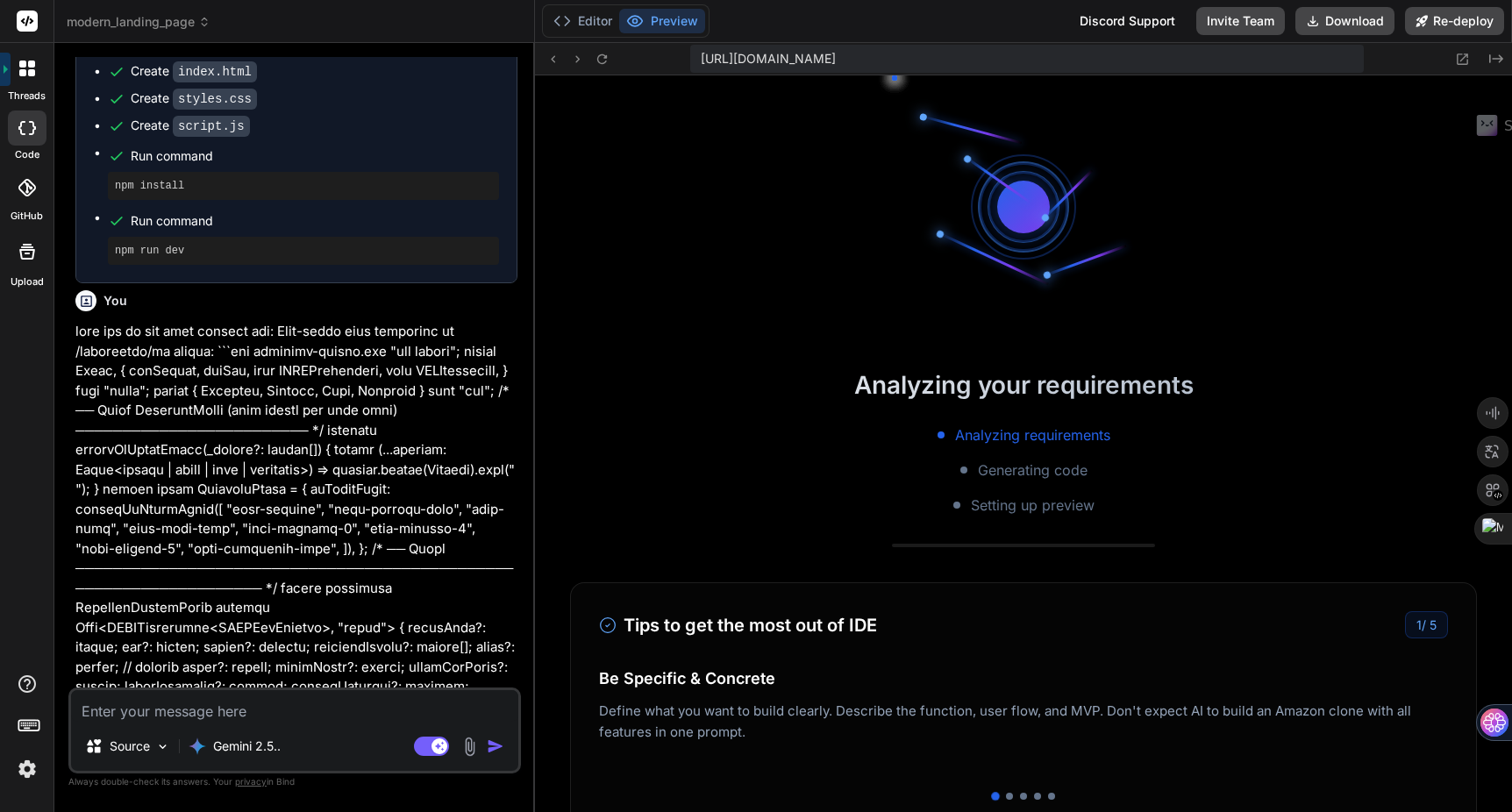
scroll to position [633, 0]
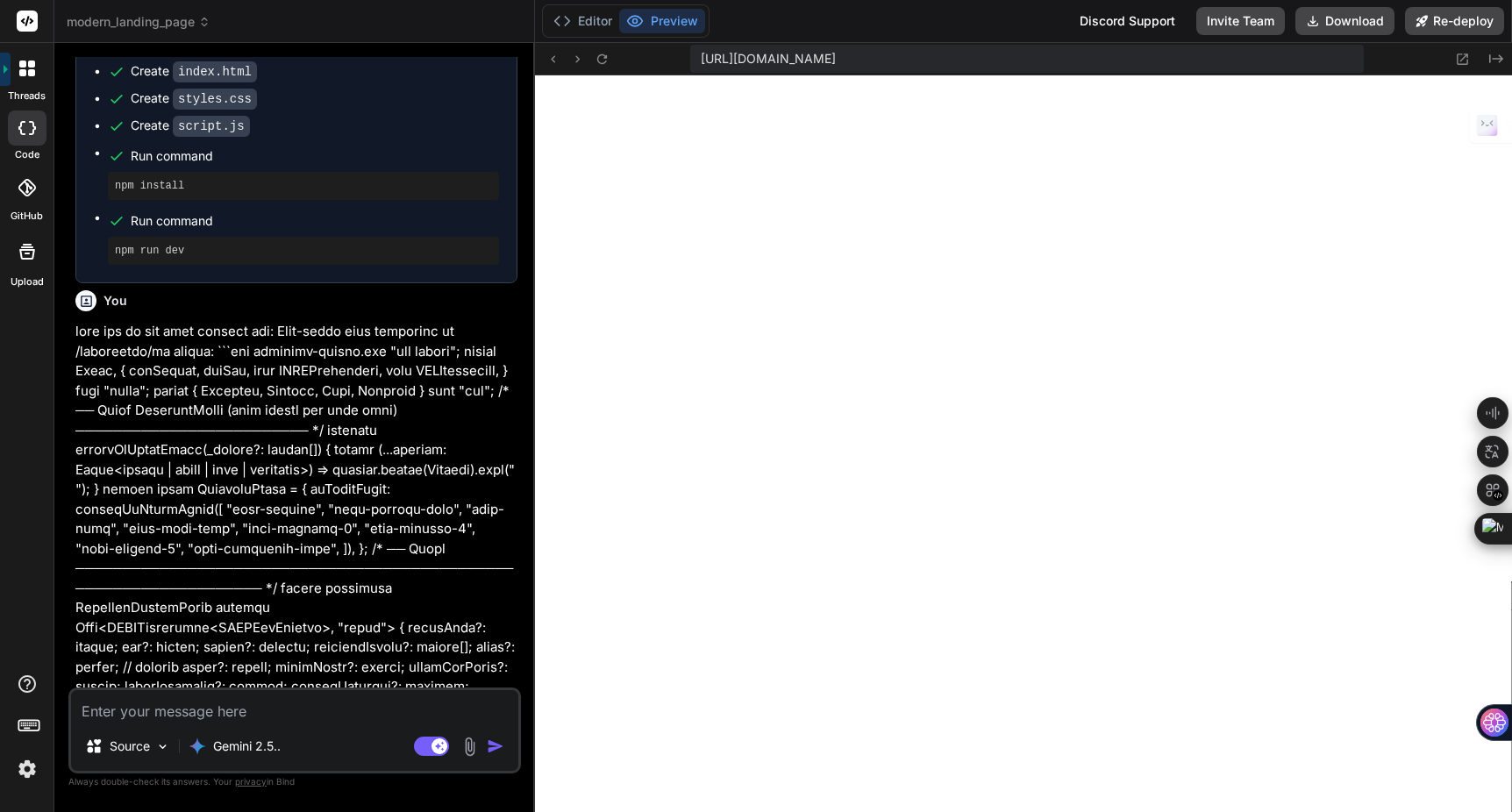
type textarea "x"
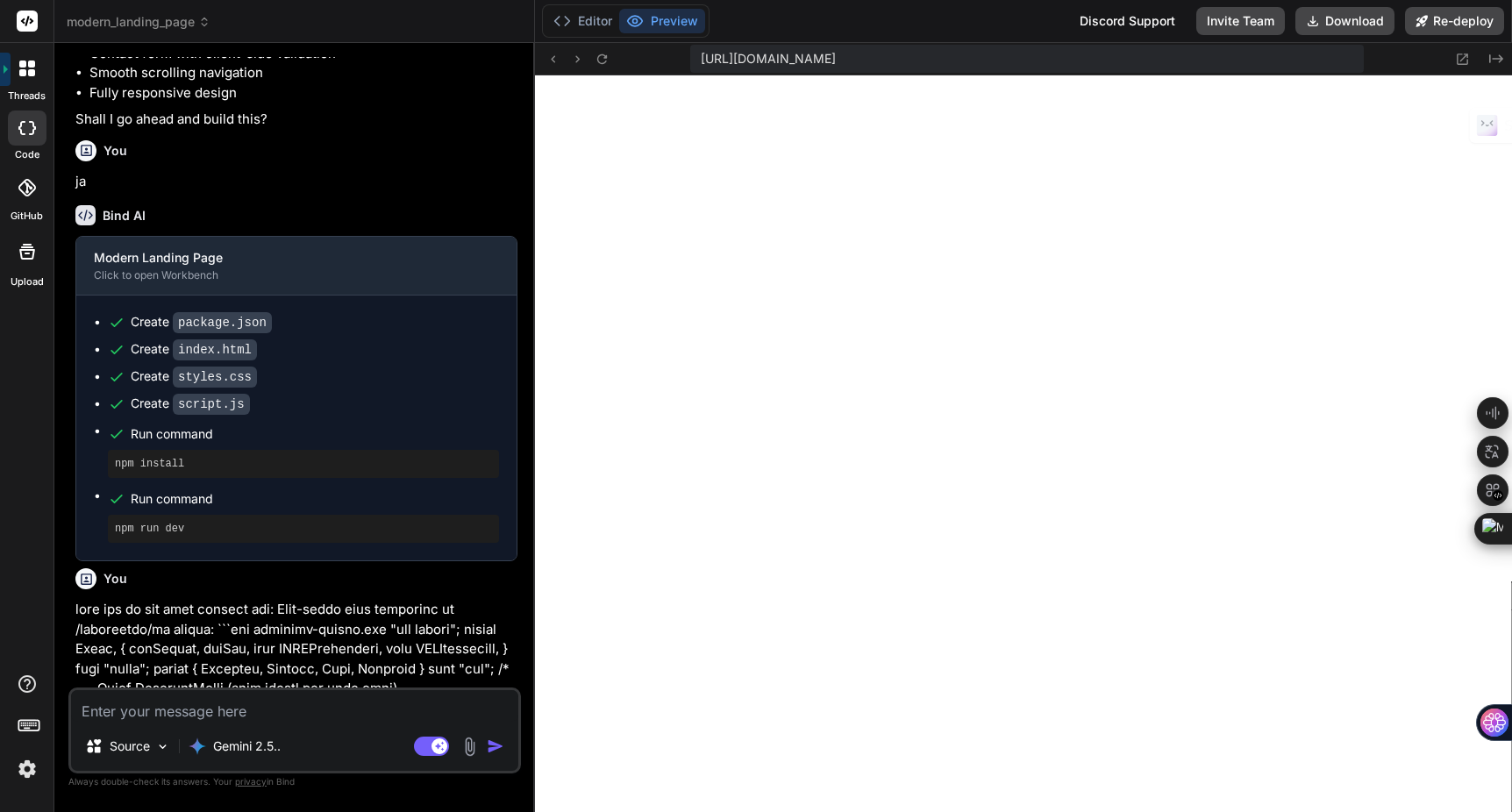
scroll to position [0, 0]
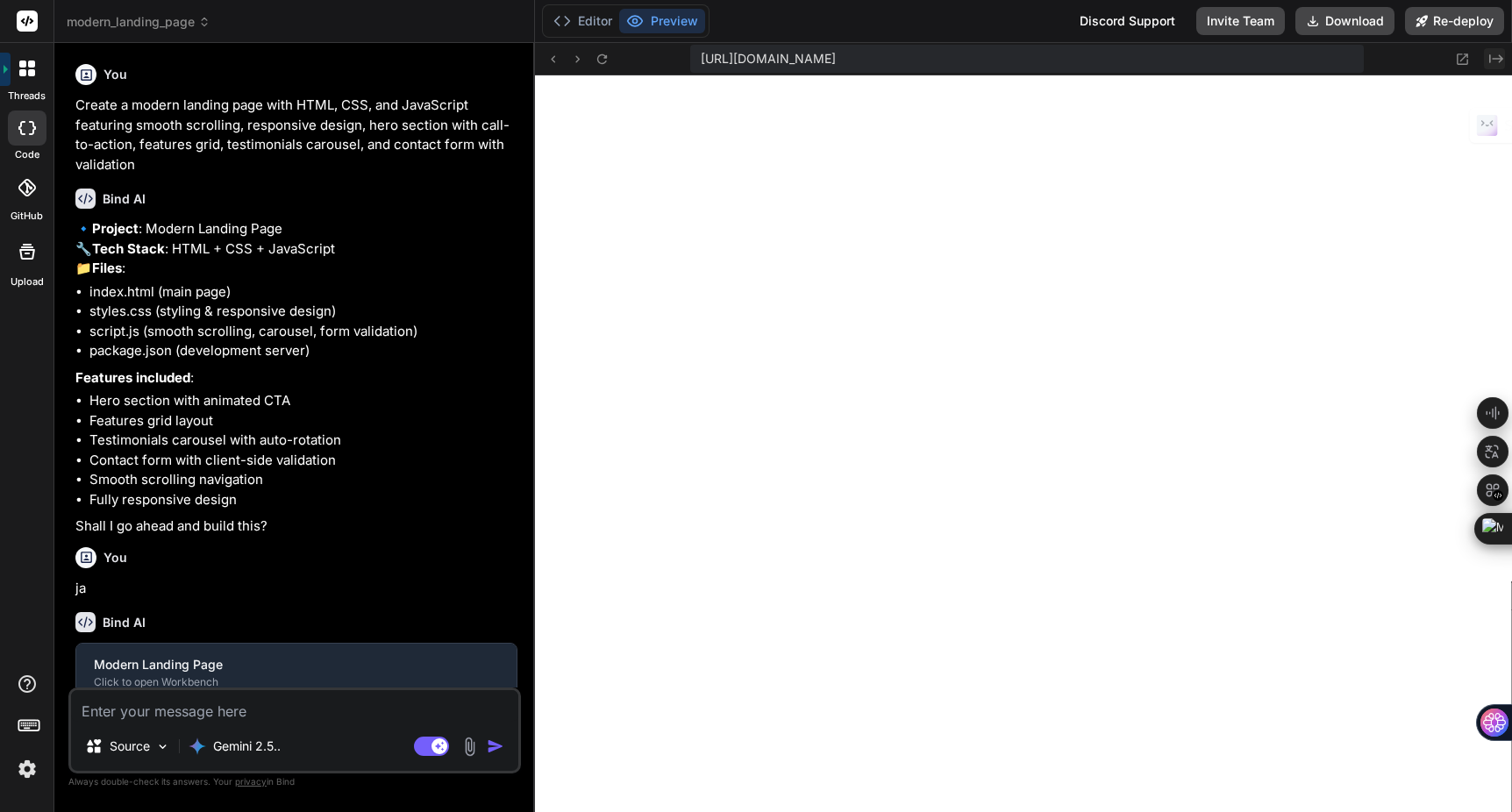
click at [1496, 60] on icon "Created with Pixso." at bounding box center [1497, 59] width 14 height 14
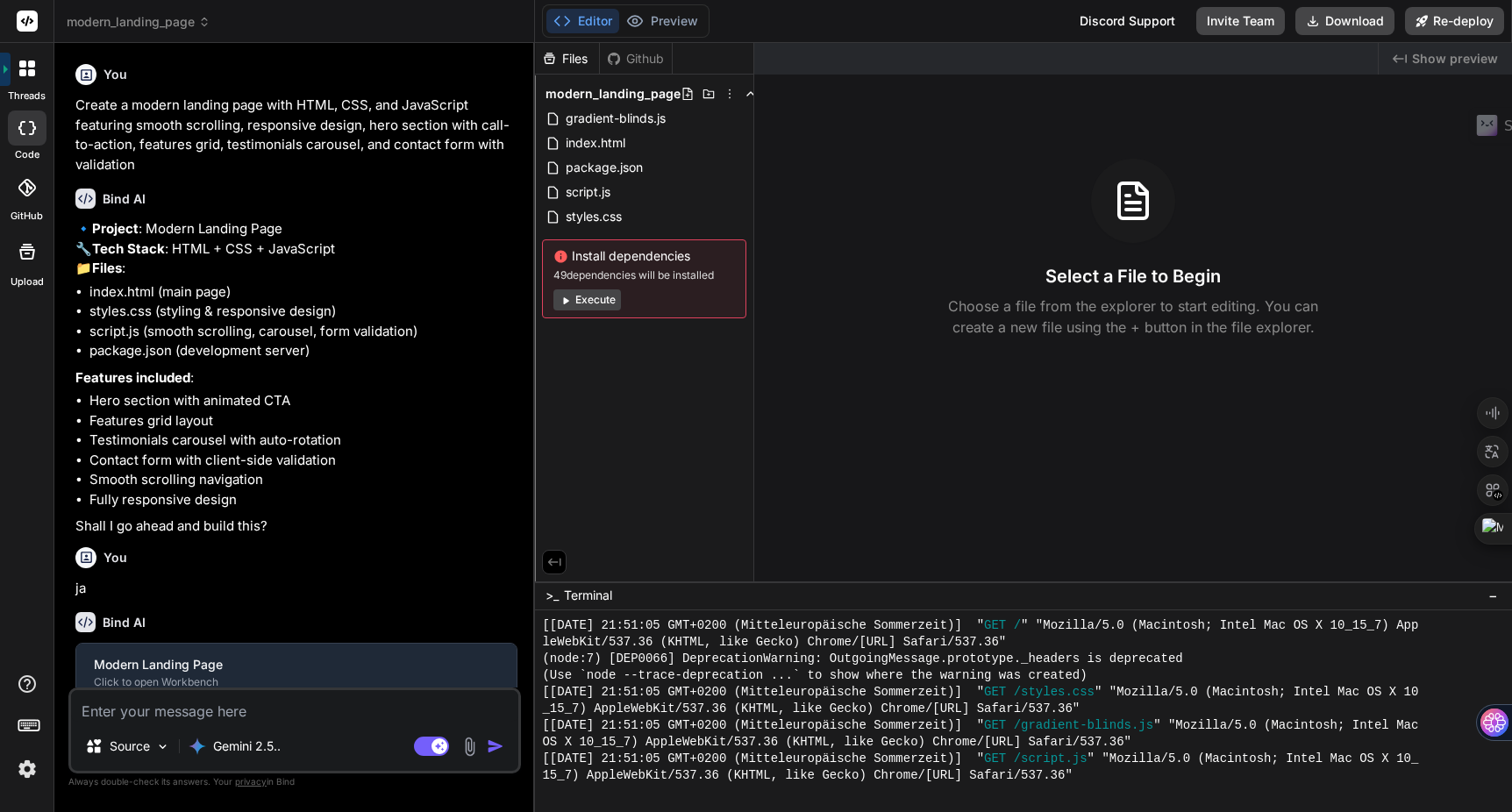
click at [1478, 59] on span "Show preview" at bounding box center [1454, 59] width 86 height 17
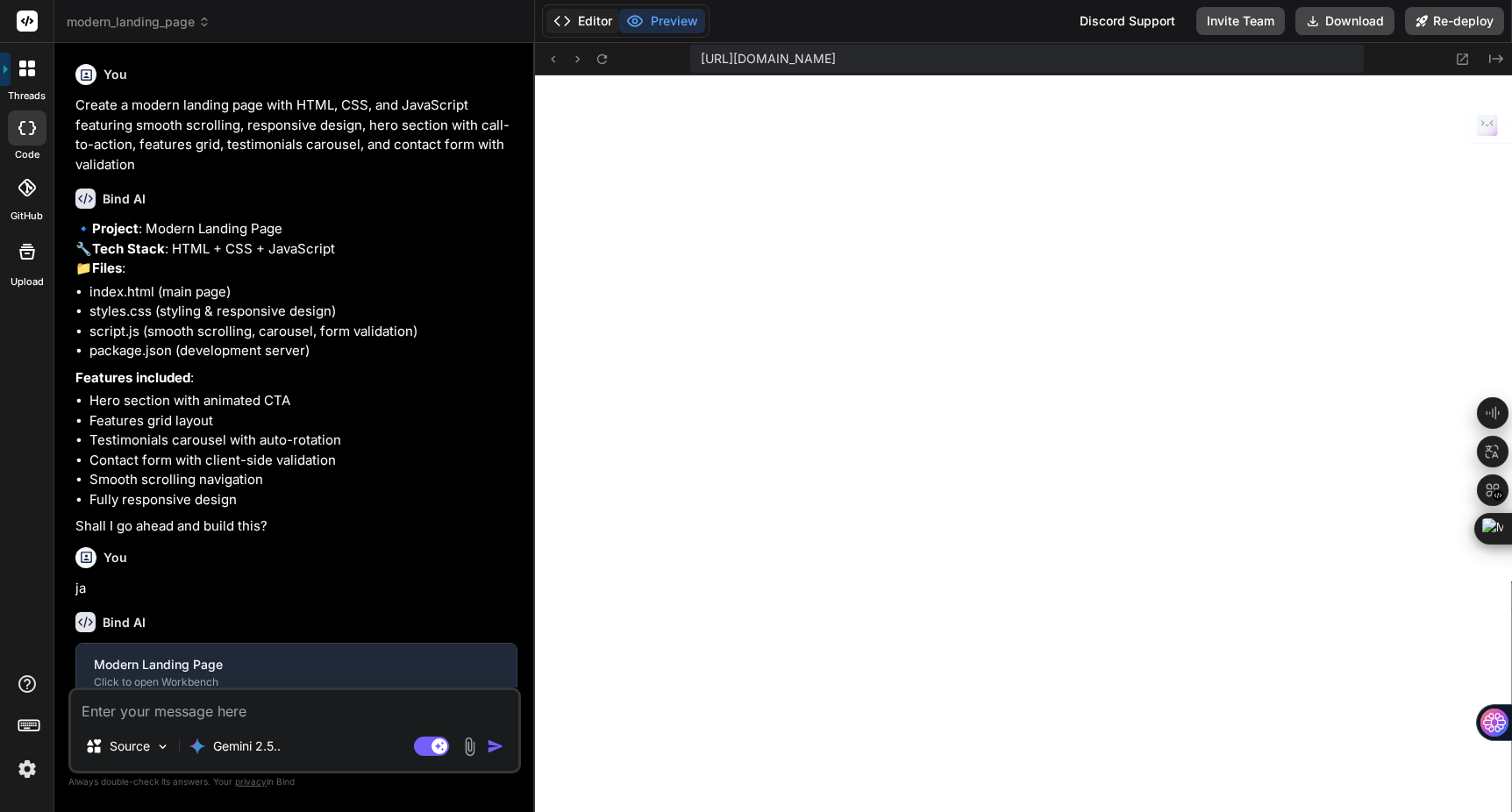
click at [587, 18] on button "Editor" at bounding box center [583, 21] width 73 height 24
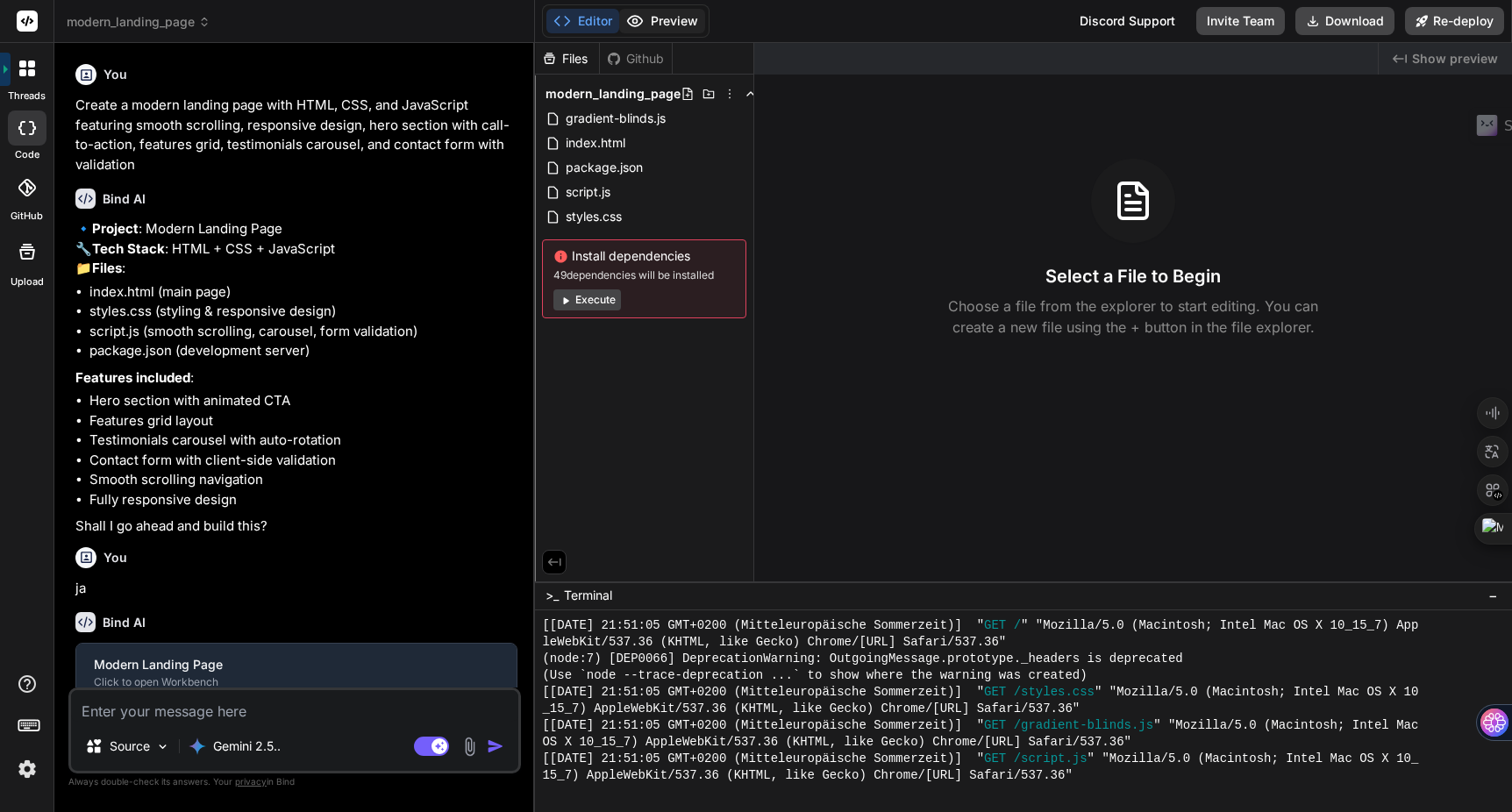
click at [641, 24] on icon at bounding box center [635, 22] width 15 height 11
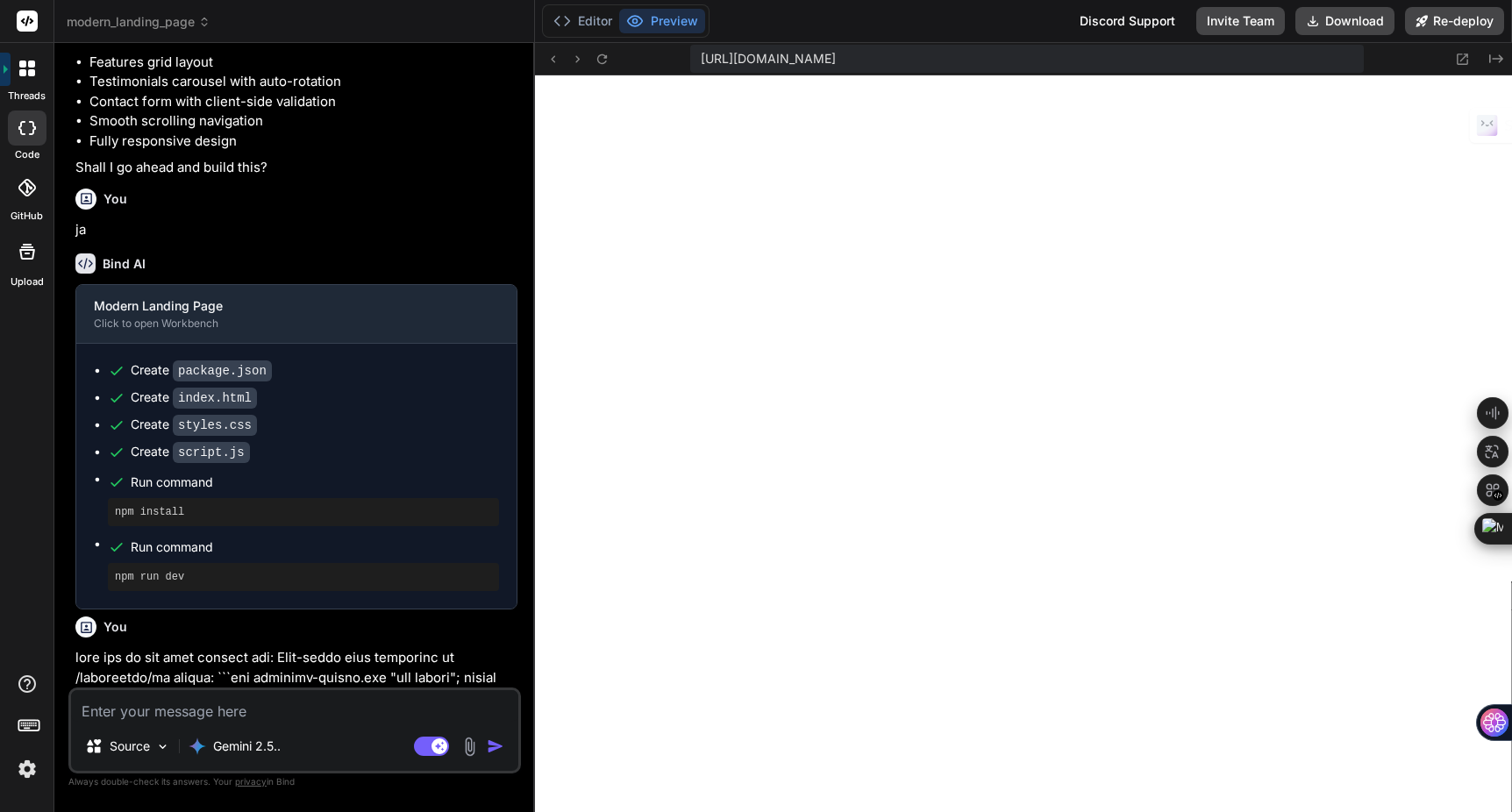
scroll to position [343, 0]
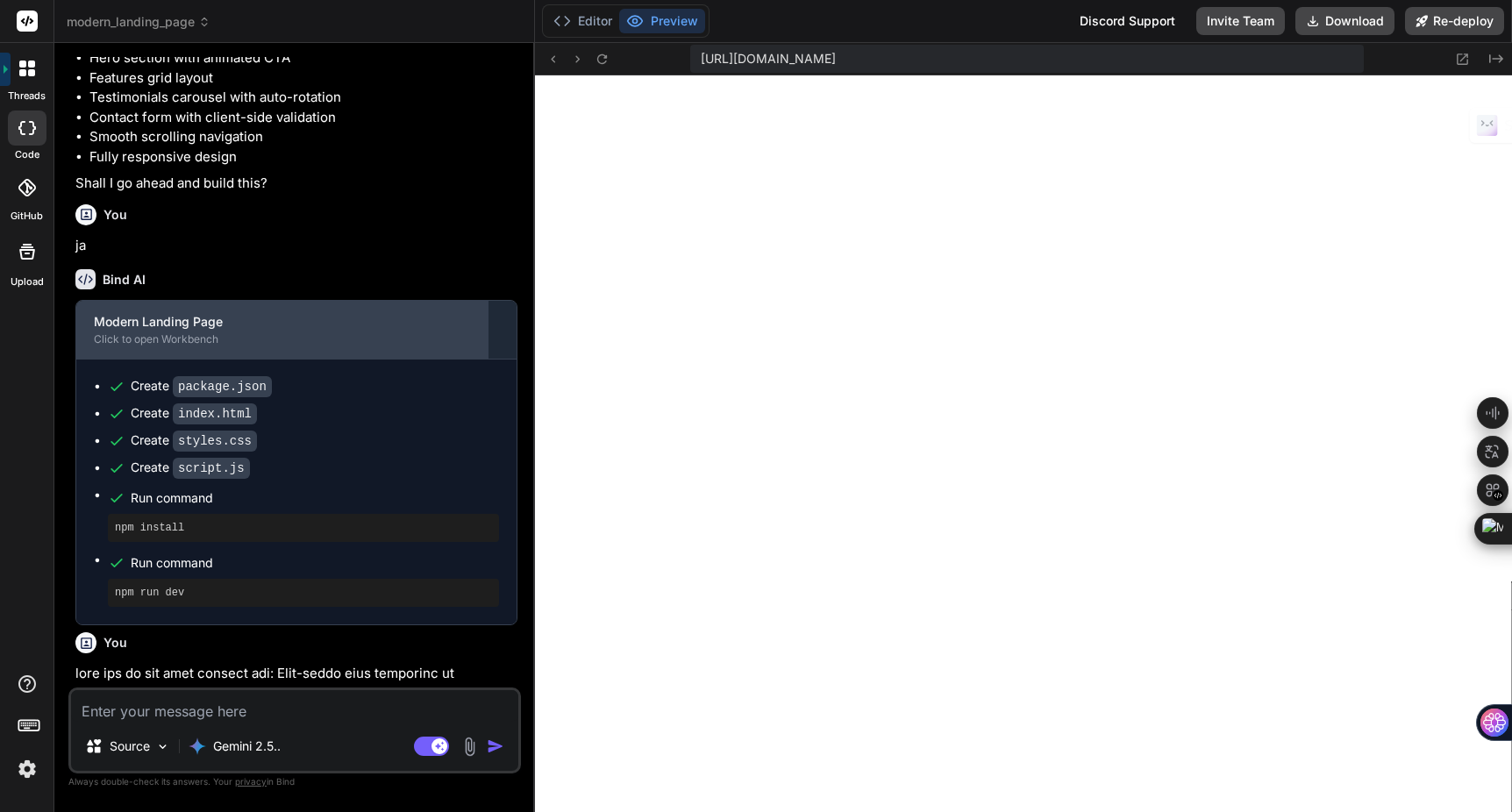
click at [135, 330] on div "Modern Landing Page" at bounding box center [282, 321] width 377 height 17
click at [197, 347] on div "Click to open Workbench" at bounding box center [282, 339] width 377 height 14
click at [195, 330] on div "Modern Landing Page" at bounding box center [282, 321] width 377 height 17
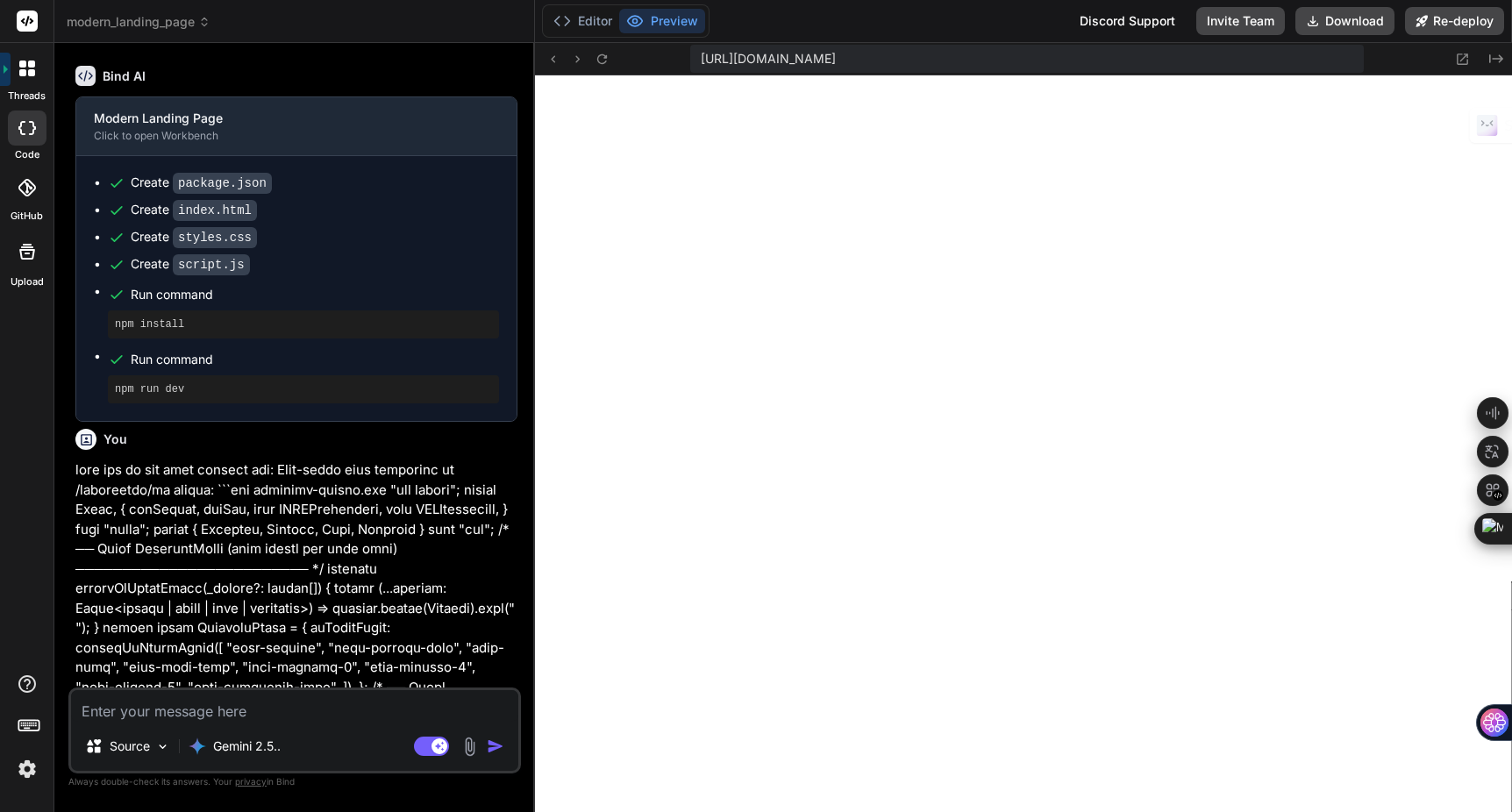
scroll to position [554, 0]
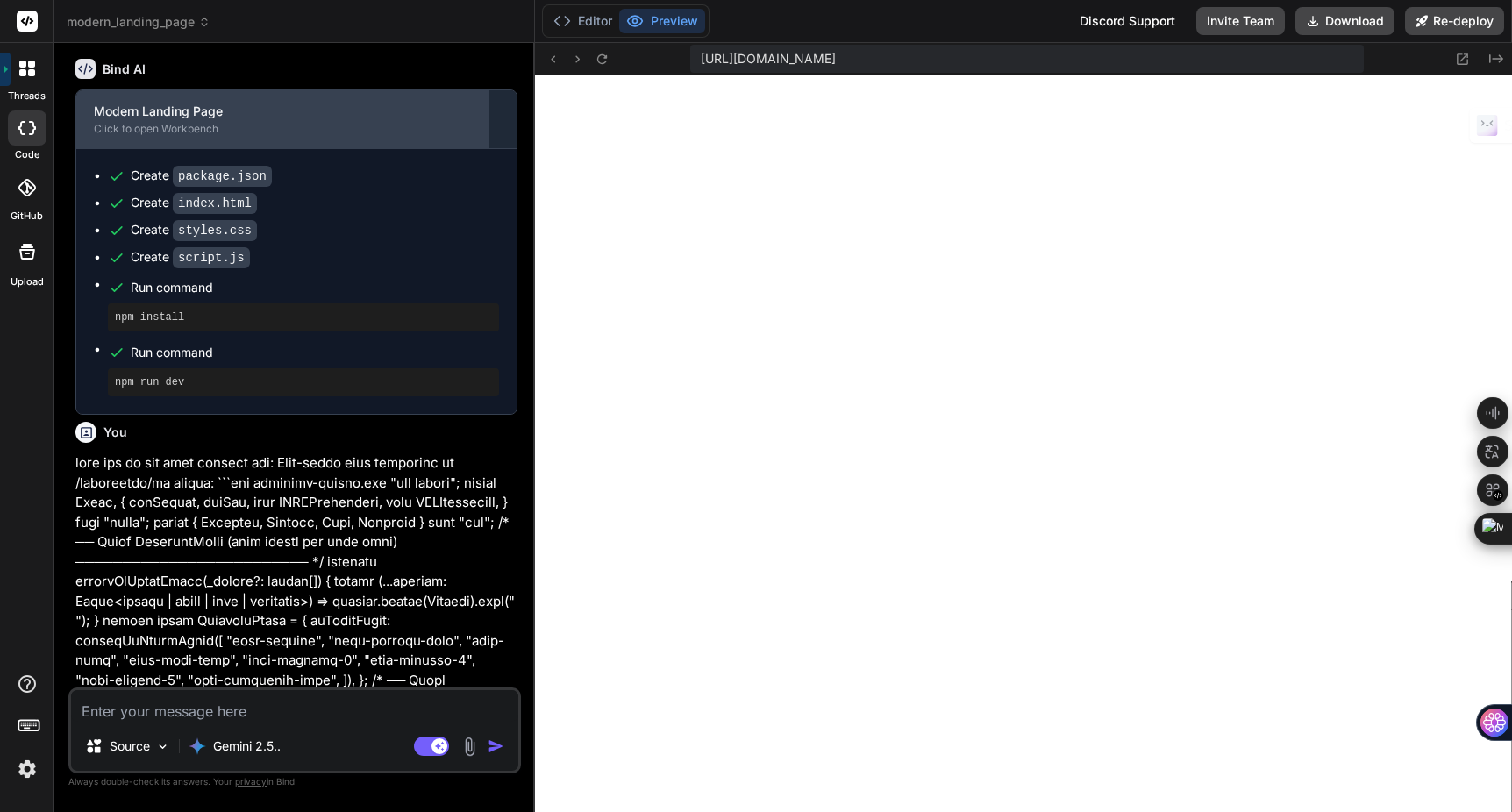
click at [203, 136] on div "Click to open Workbench" at bounding box center [282, 129] width 377 height 14
click at [183, 120] on div "Modern Landing Page" at bounding box center [282, 111] width 377 height 17
click at [257, 137] on div "Modern Landing Page Click to open Workbench" at bounding box center [283, 119] width 412 height 58
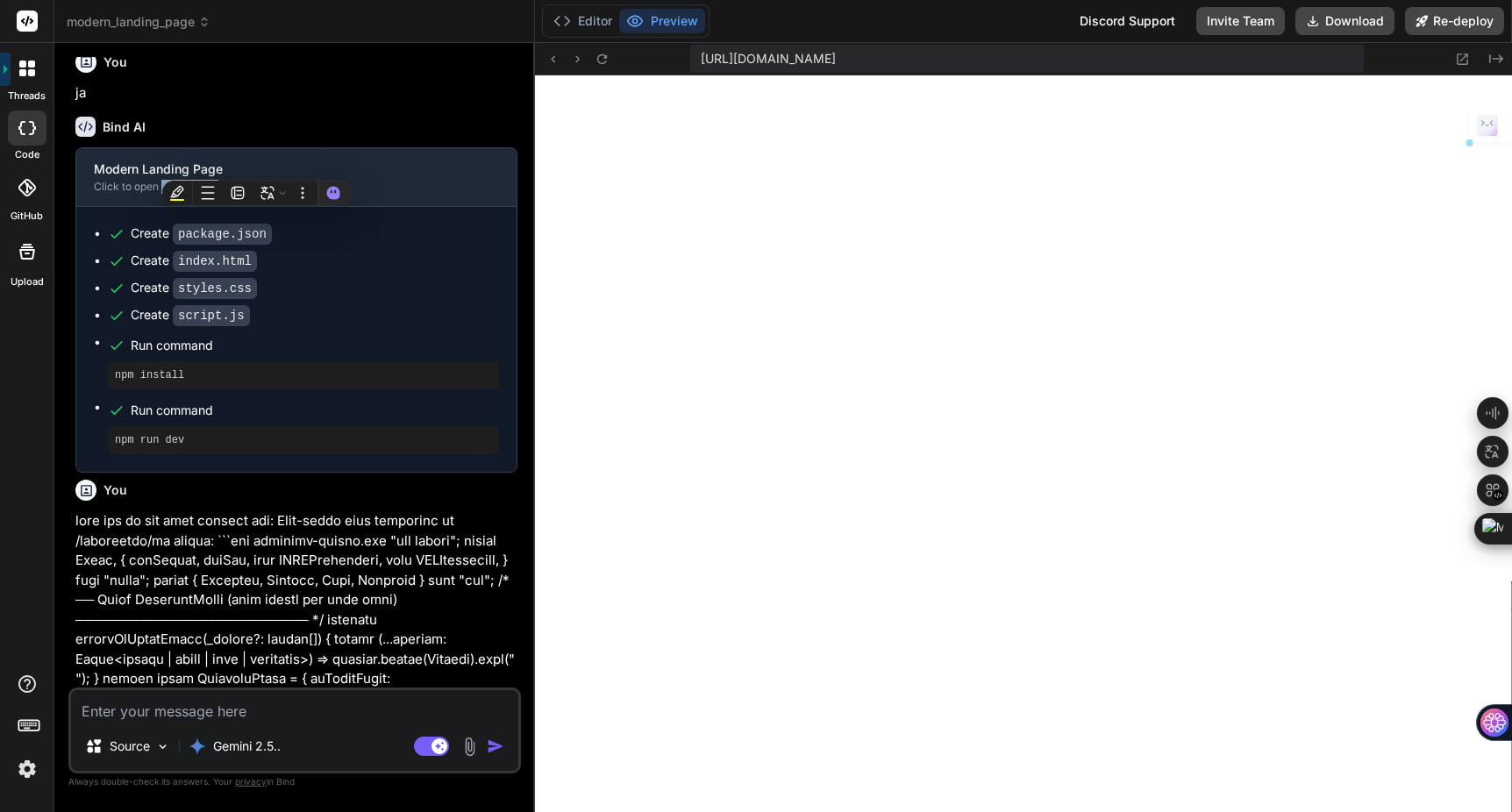
scroll to position [451, 0]
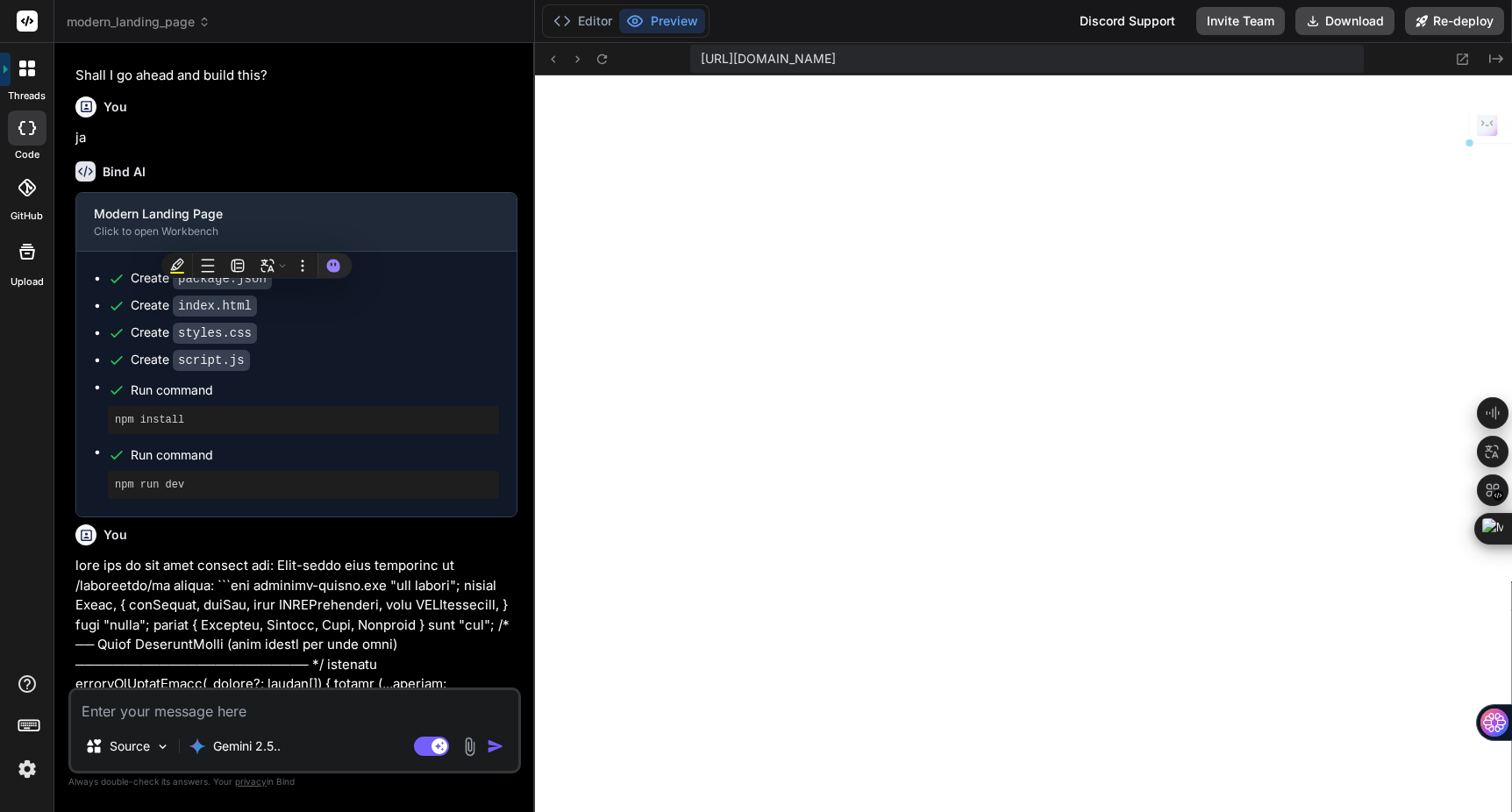
click at [87, 182] on icon at bounding box center [86, 171] width 20 height 20
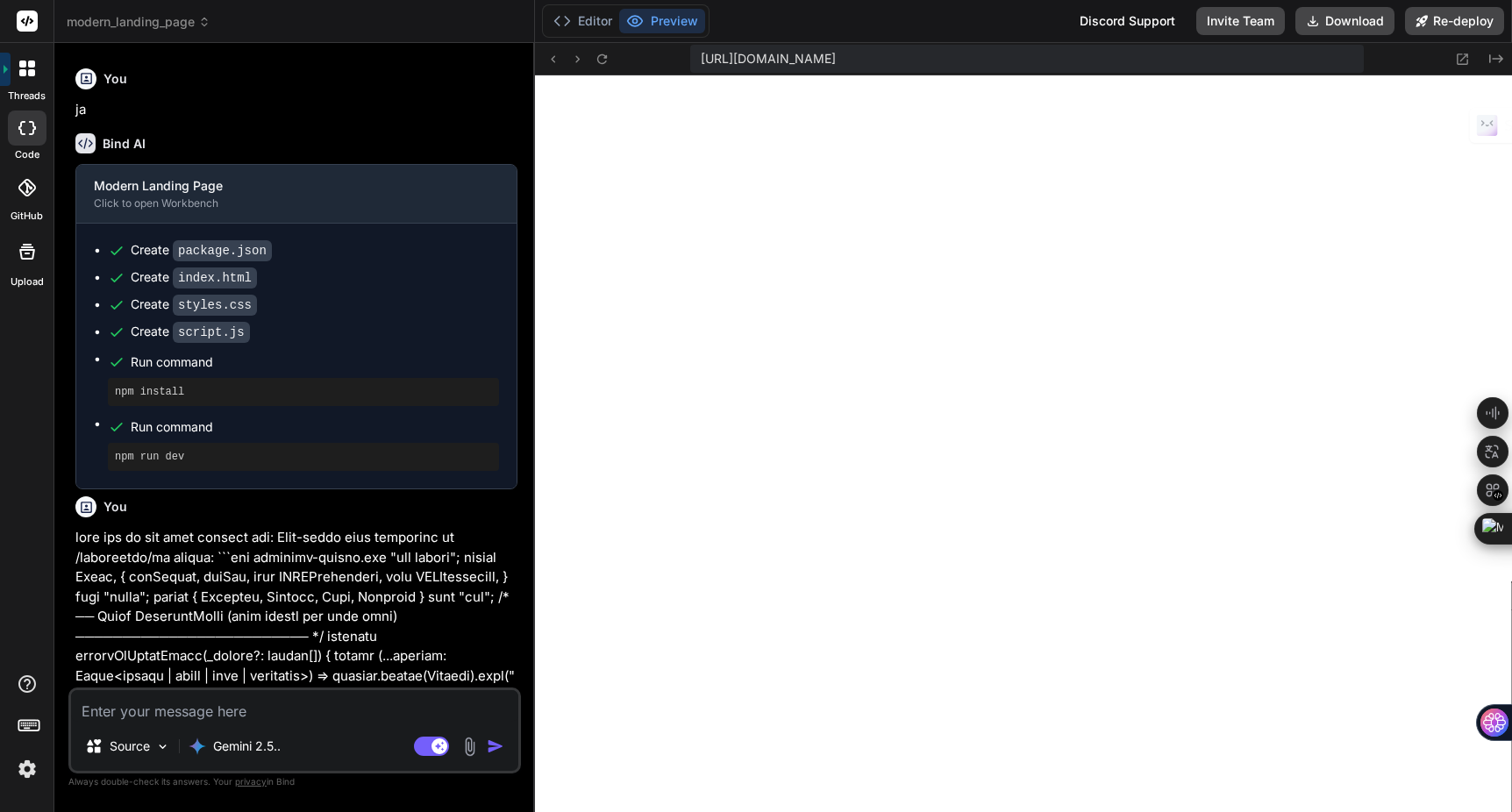
scroll to position [492, 0]
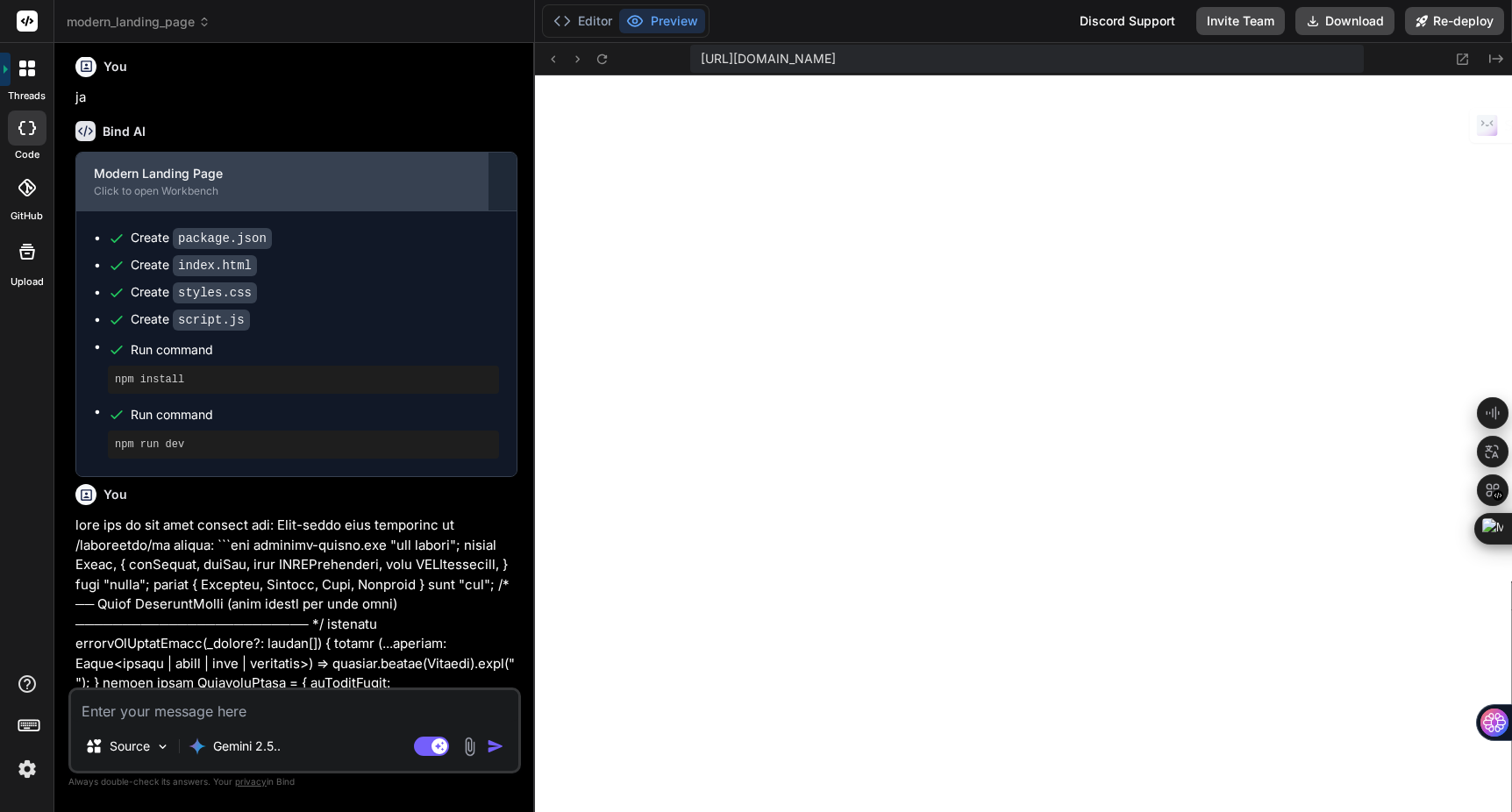
click at [154, 183] on div "Modern Landing Page" at bounding box center [282, 173] width 377 height 17
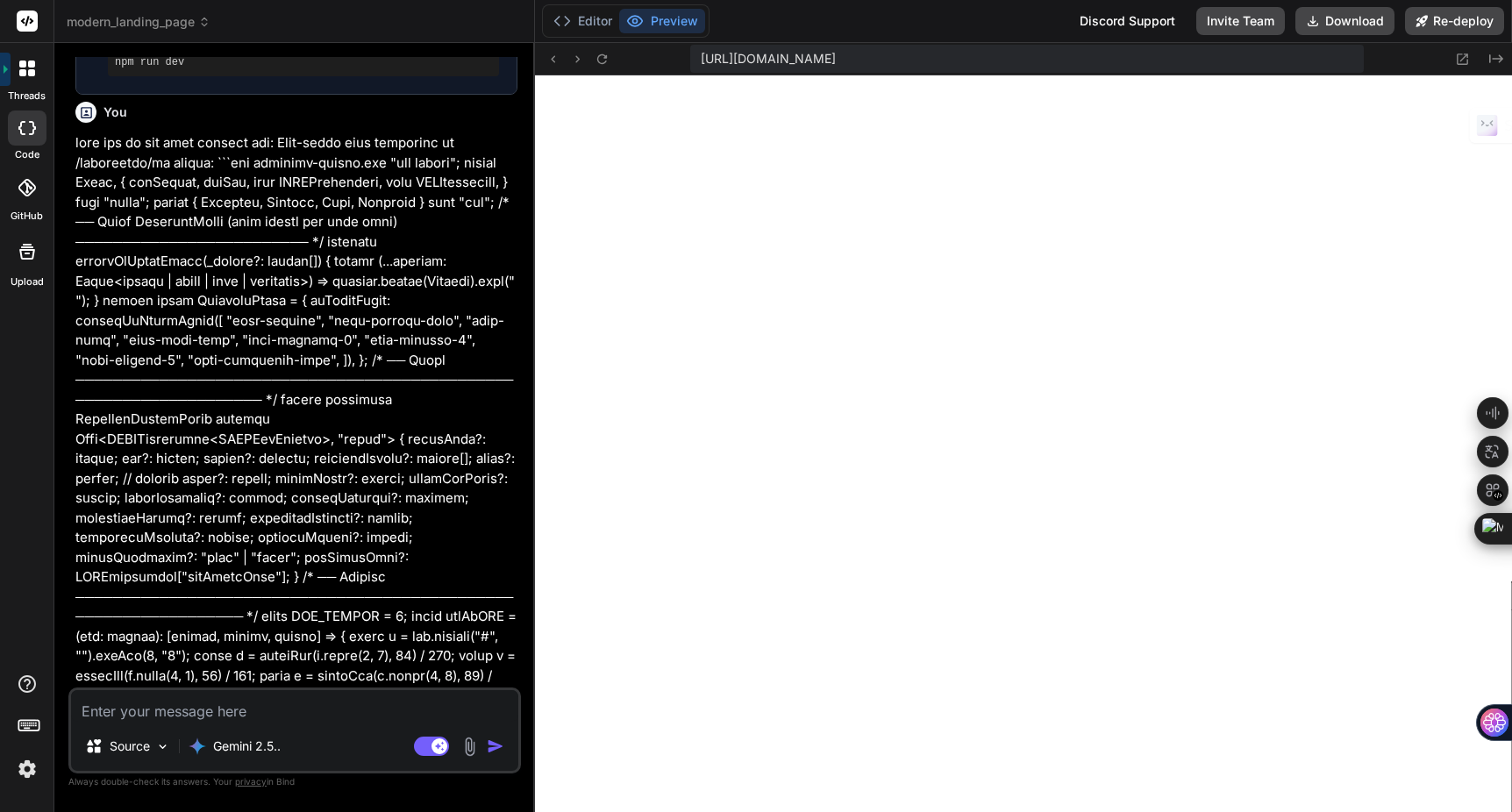
scroll to position [885, 0]
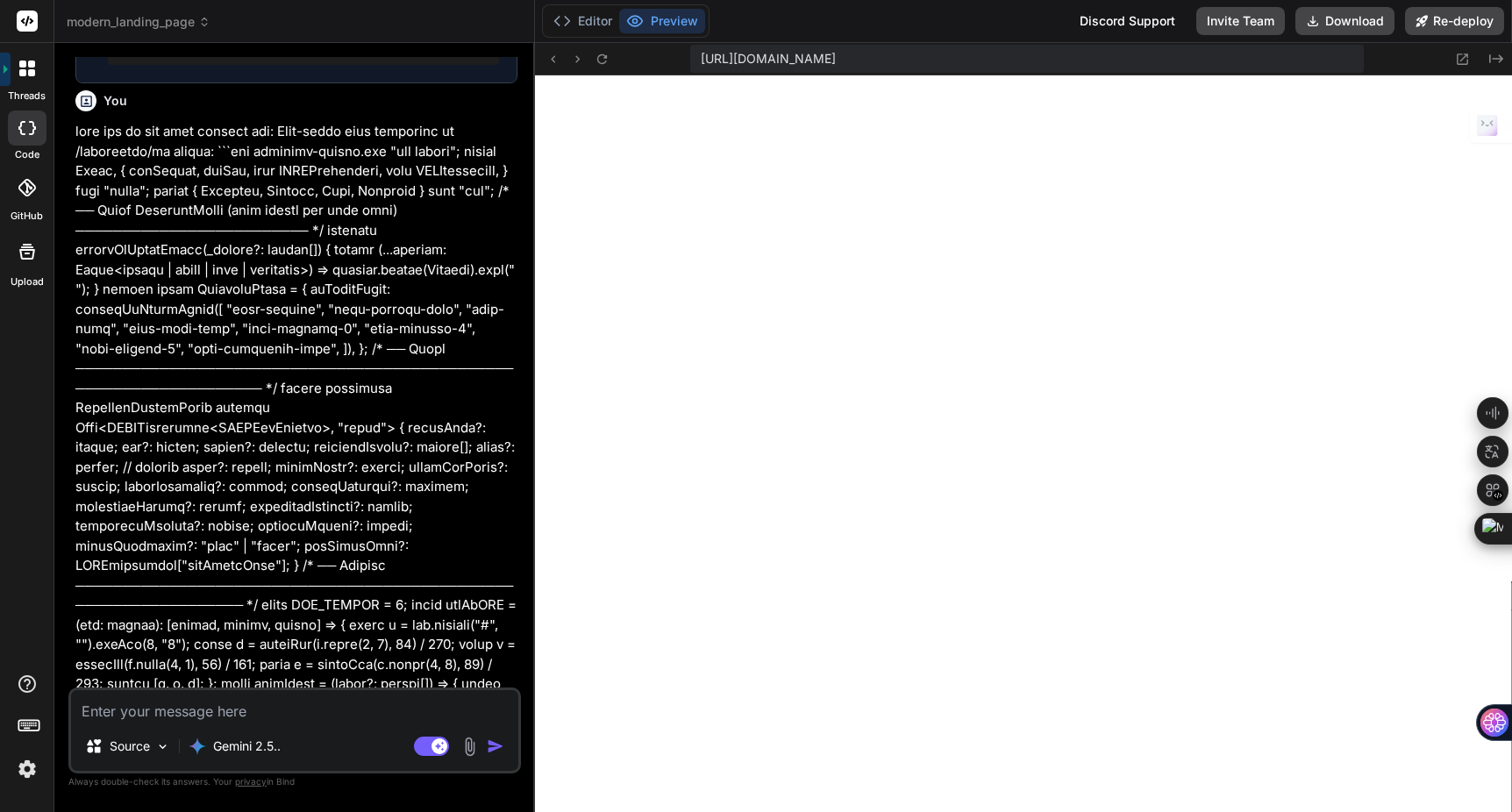
click at [87, 109] on icon at bounding box center [86, 101] width 15 height 15
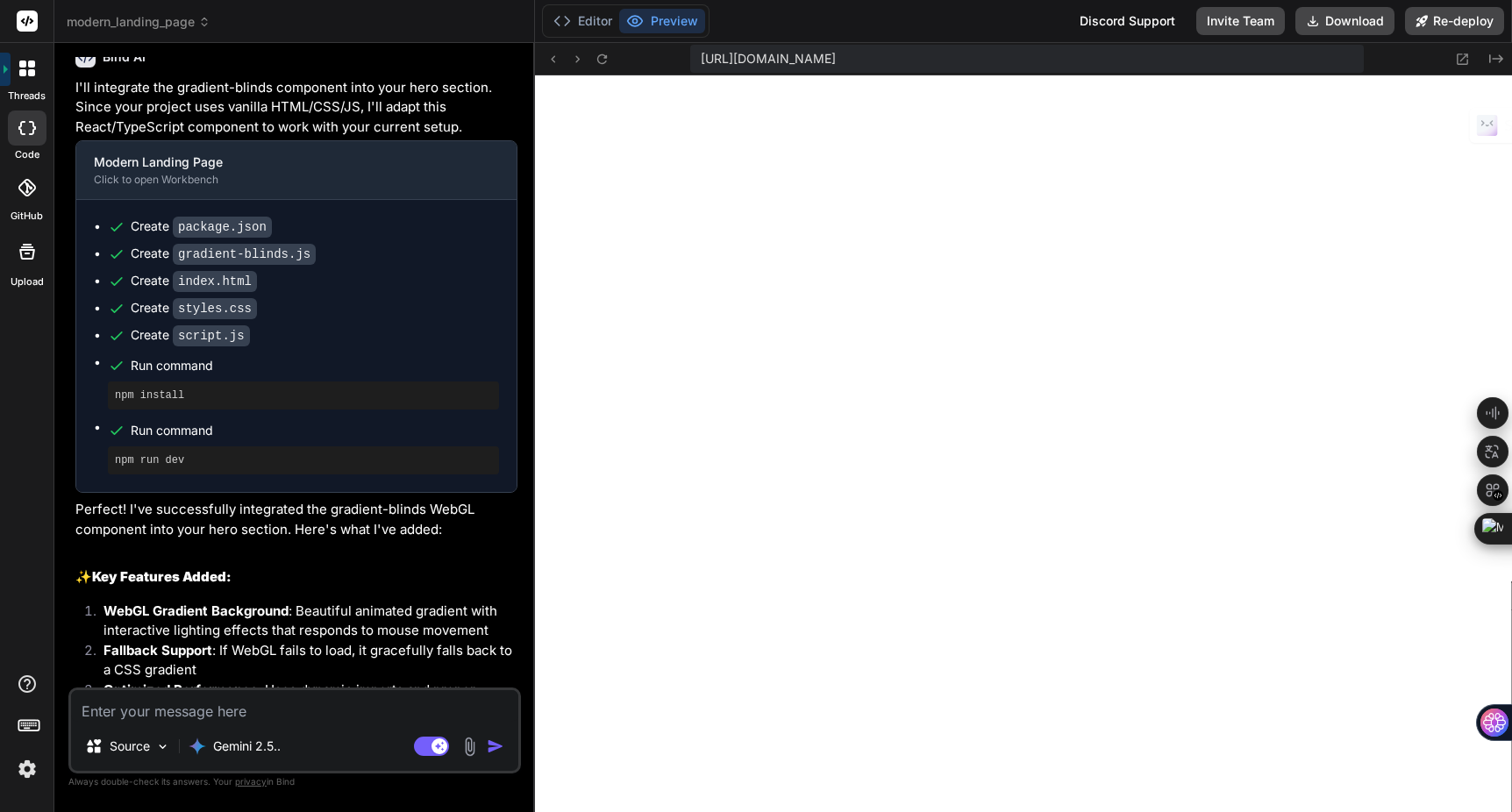
scroll to position [4831, 0]
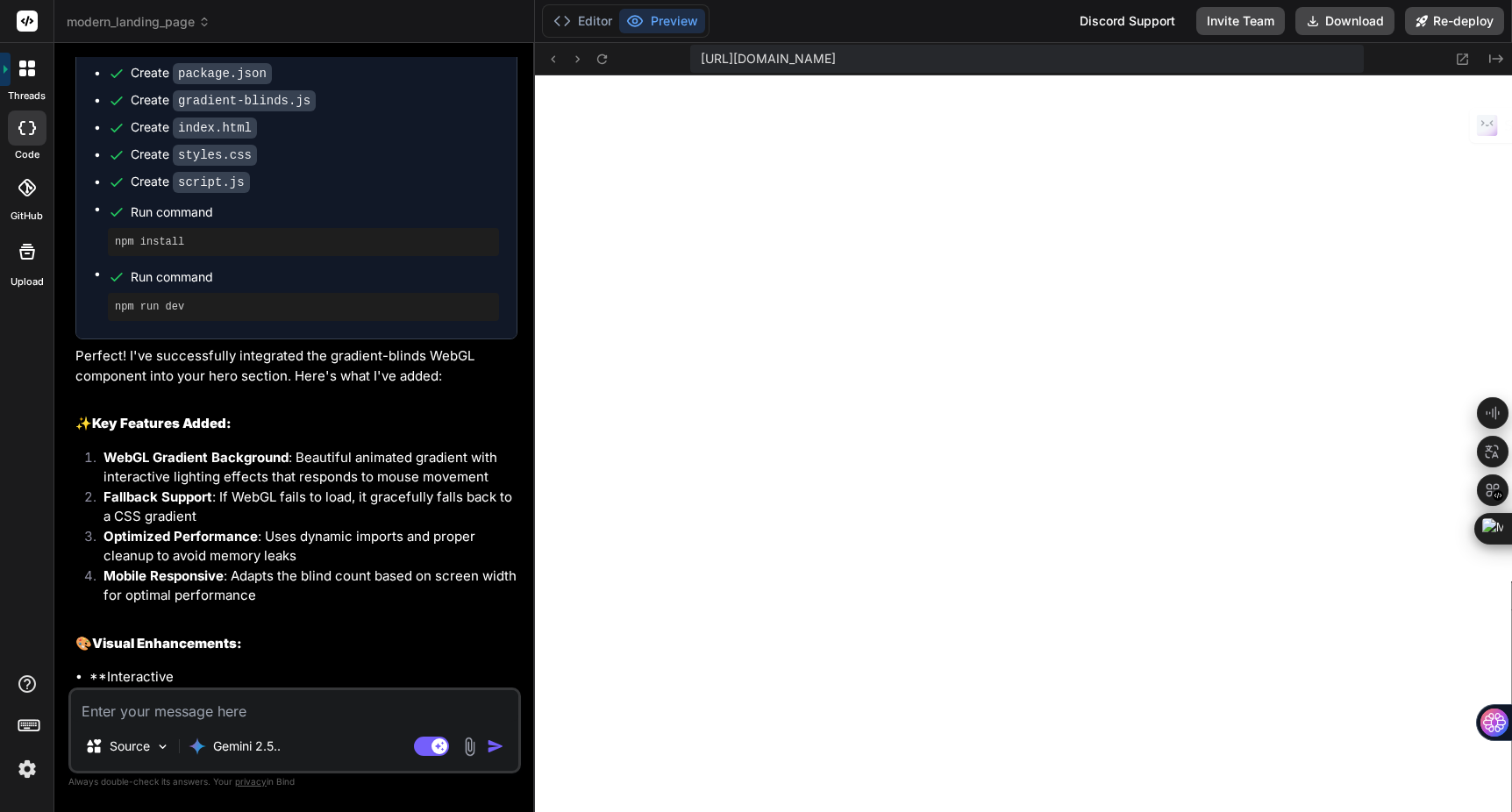
click at [156, 706] on textarea at bounding box center [294, 706] width 448 height 32
type textarea "b"
type textarea "x"
type textarea "bi"
type textarea "x"
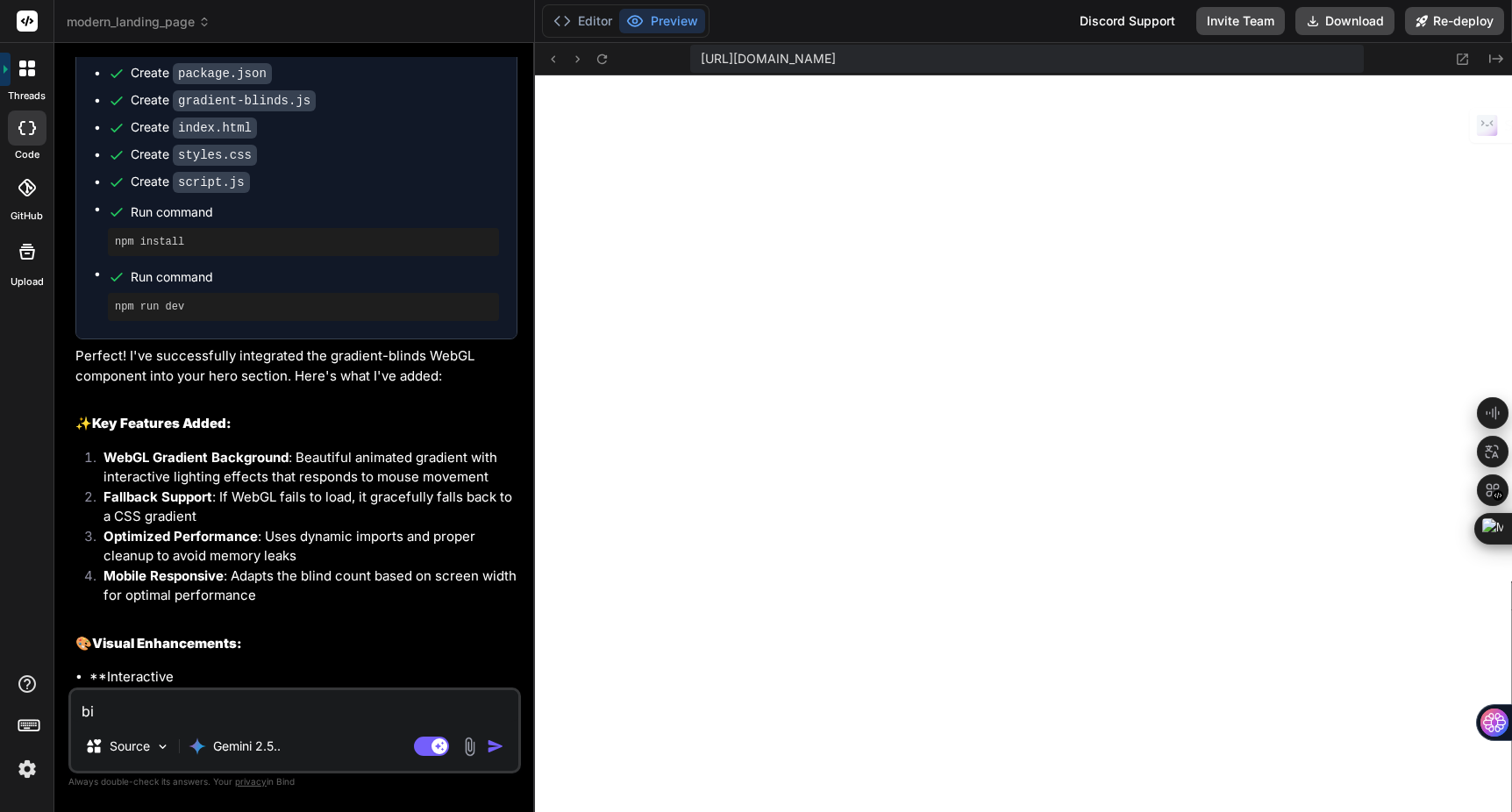
type textarea "bit"
type textarea "x"
type textarea "bitt"
type textarea "x"
type textarea "bitte"
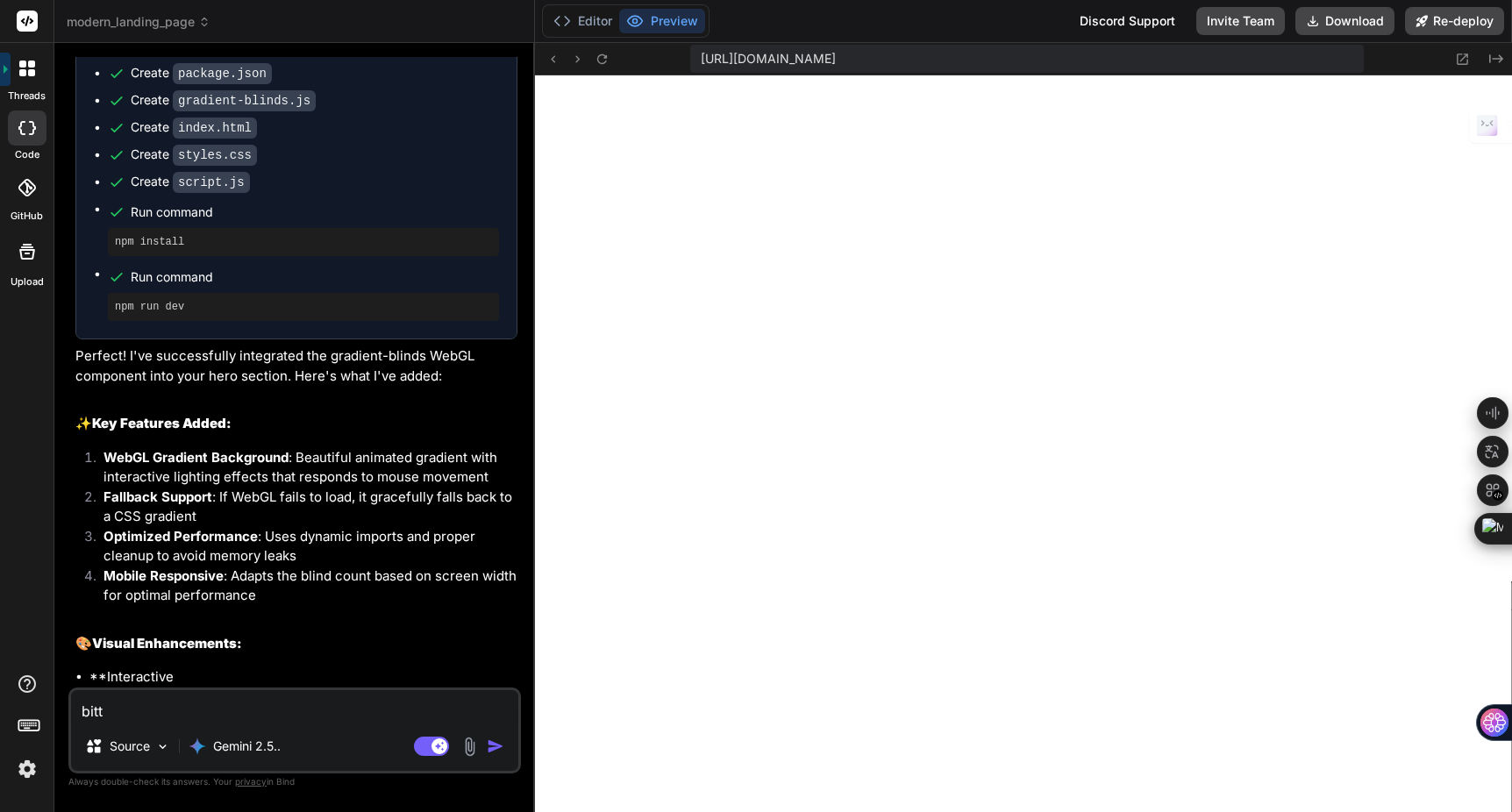
type textarea "x"
type textarea "bitte"
type textarea "x"
type textarea "bitte r"
type textarea "x"
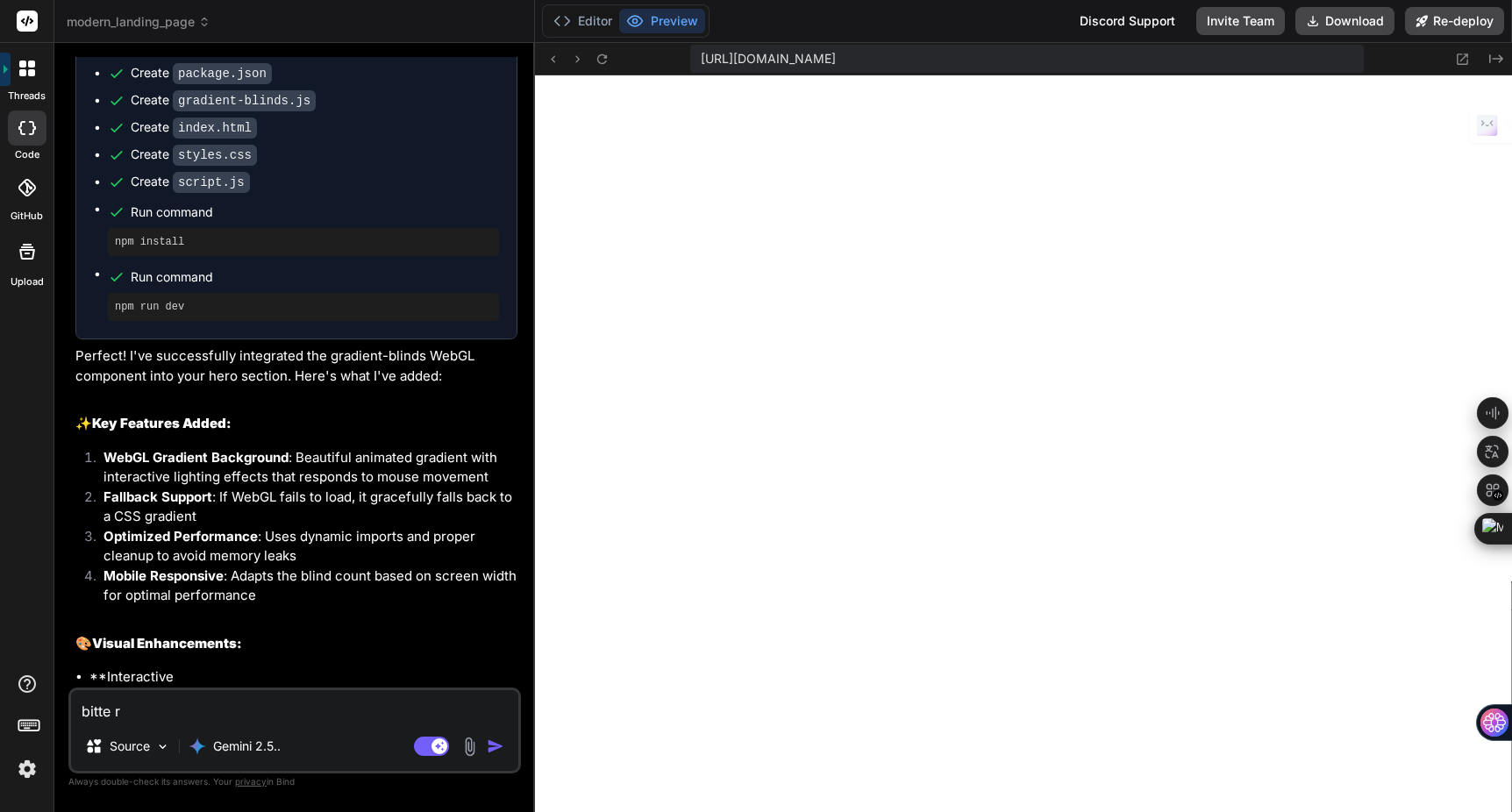
type textarea "bitte rü"
type textarea "x"
type textarea "bitte rüc"
type textarea "x"
type textarea "bitte rück"
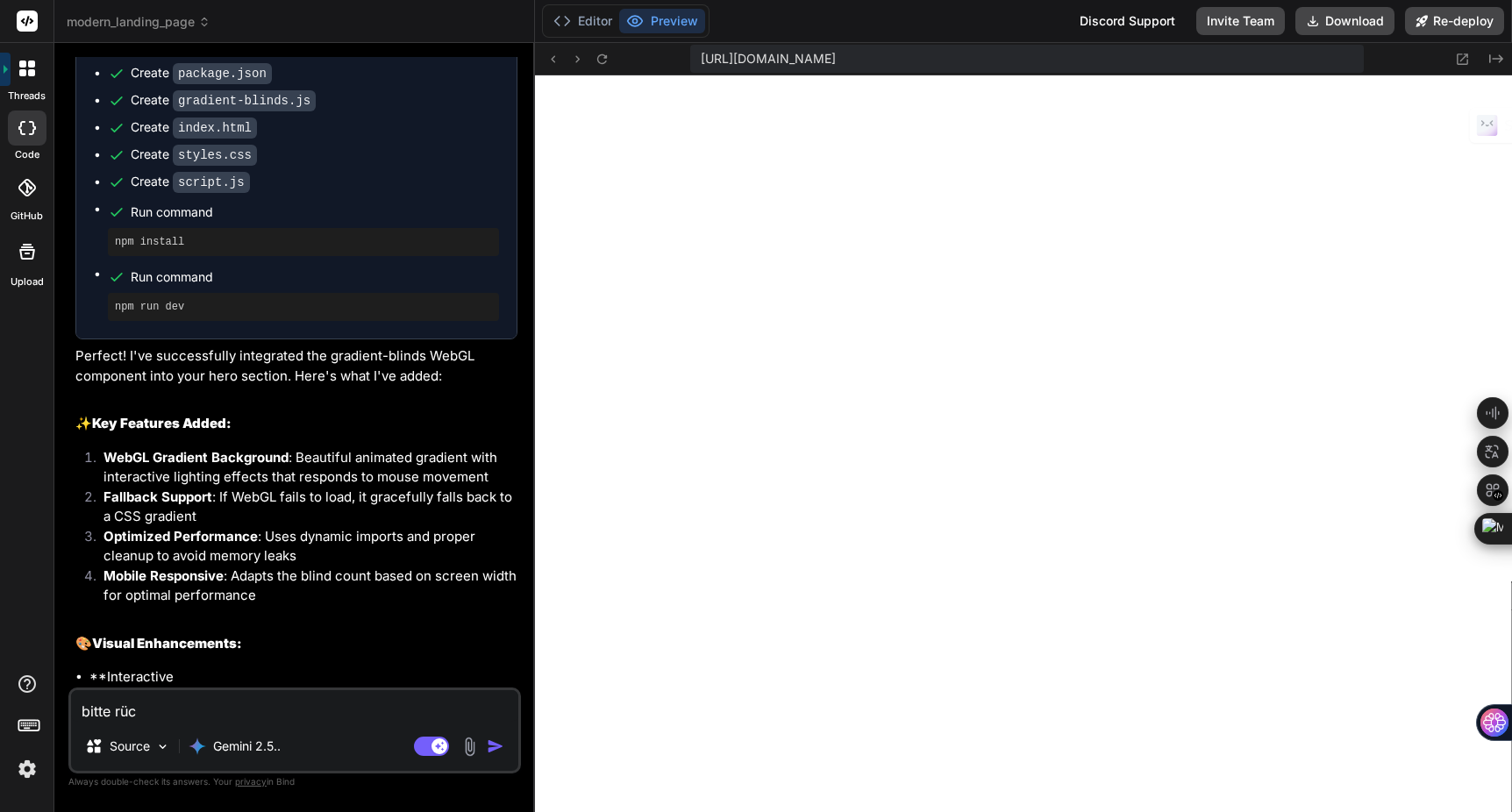
type textarea "x"
type textarea "bitte rüc"
type textarea "x"
type textarea "bitte rü"
type textarea "x"
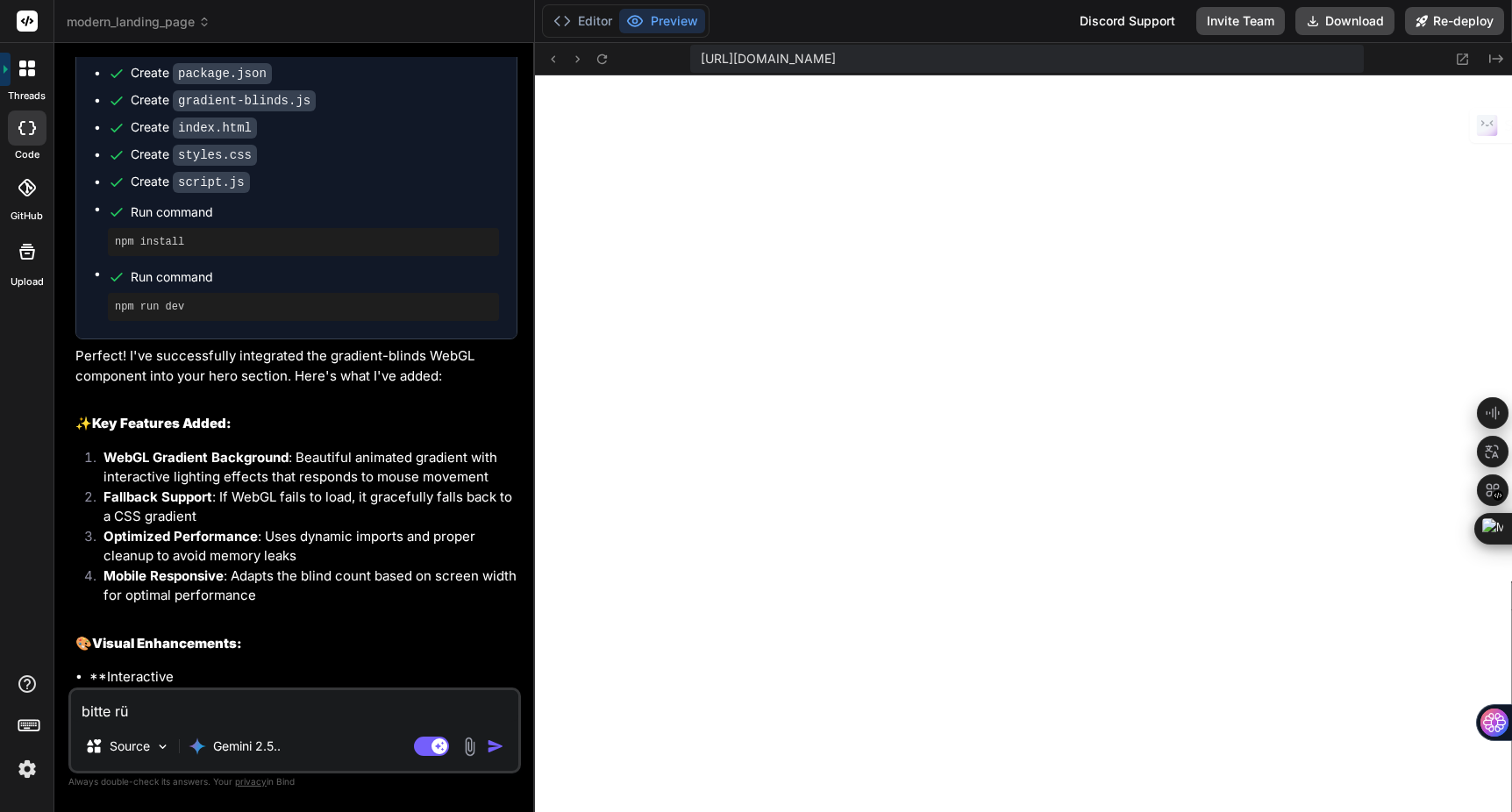
type textarea "bitte r"
type textarea "x"
type textarea "bitte"
type textarea "x"
type textarea "bitte"
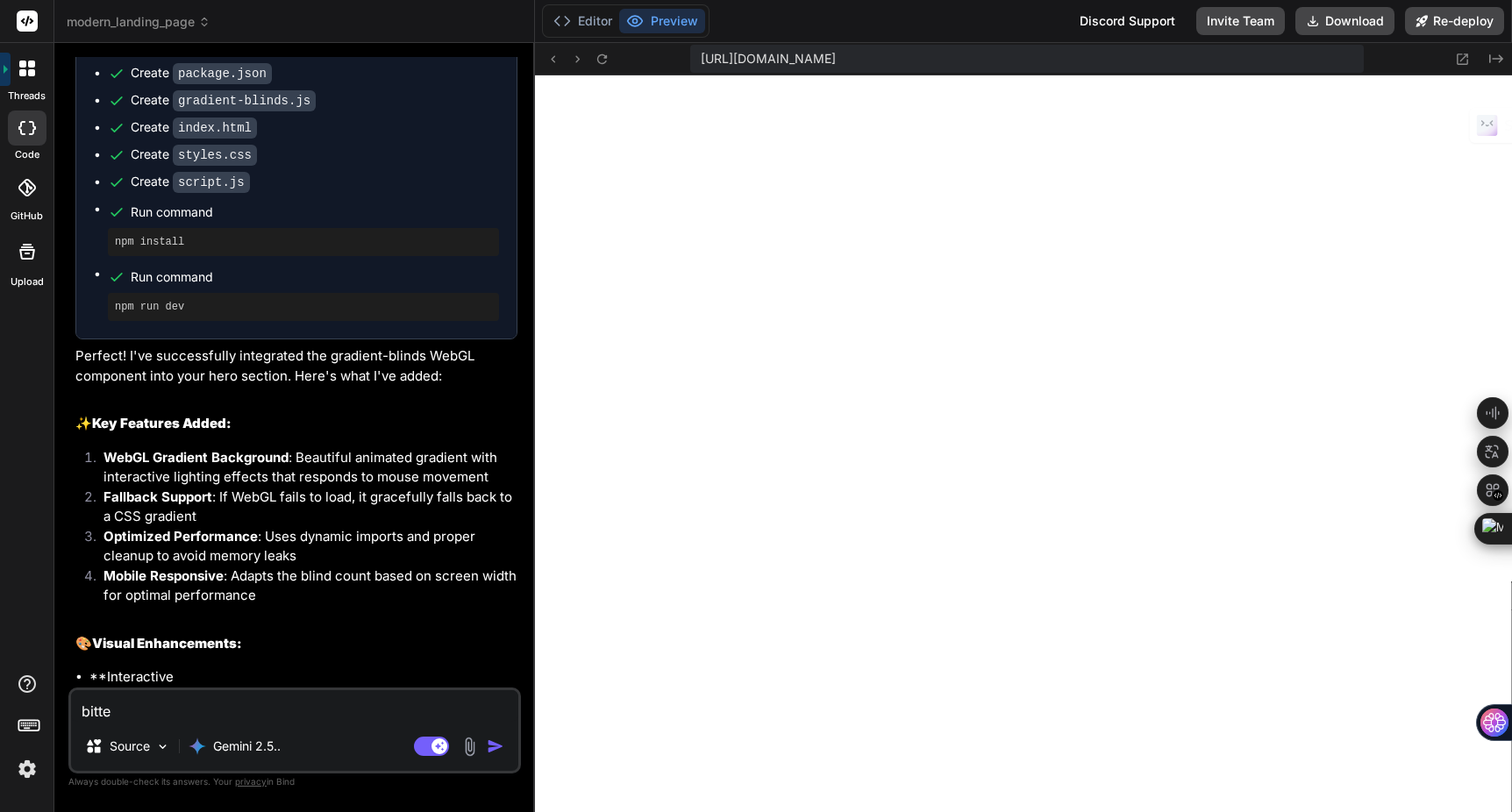
type textarea "x"
type textarea "bitt"
type textarea "x"
type textarea "bit"
type textarea "x"
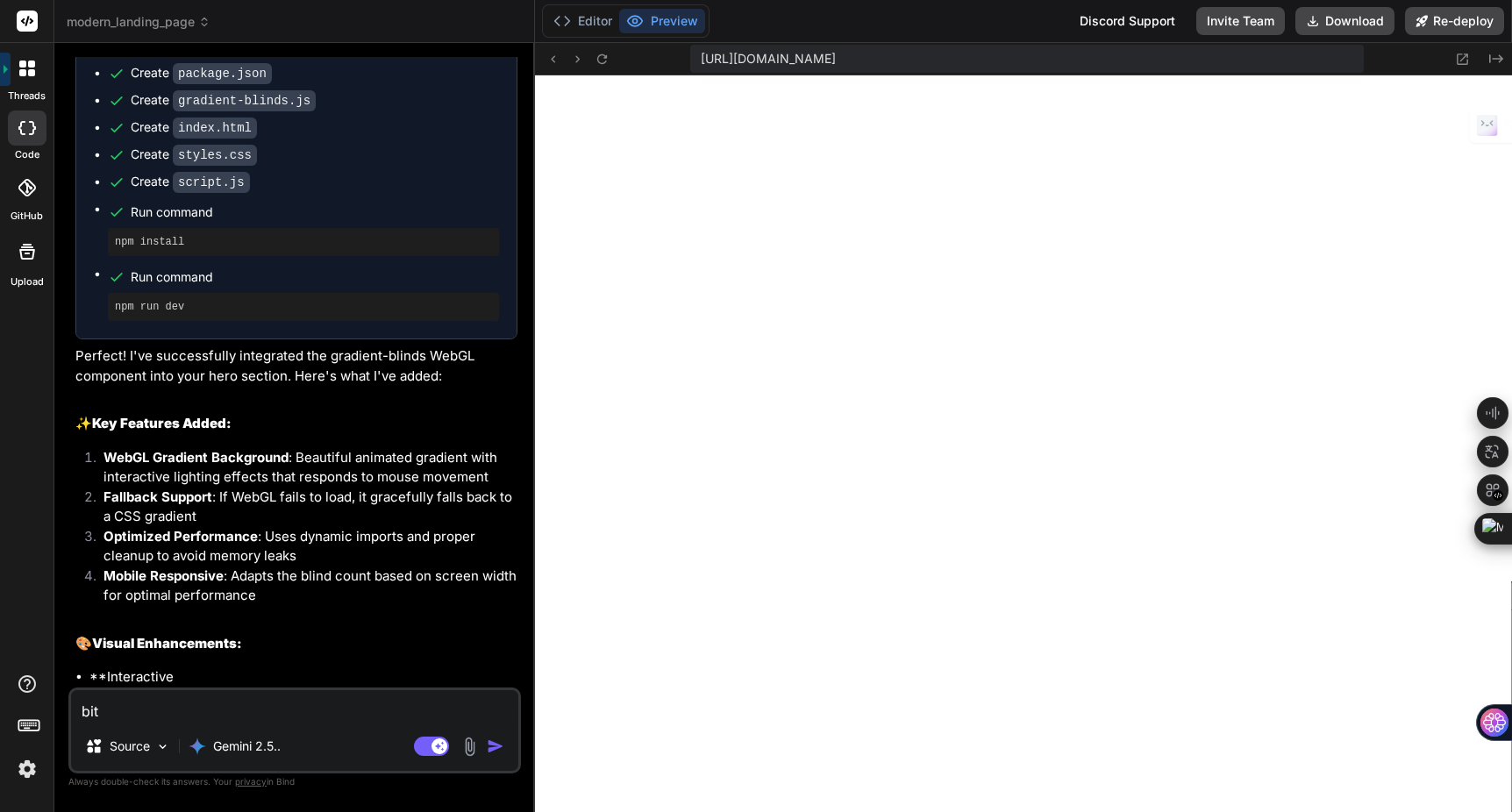
type textarea "bi"
type textarea "x"
type textarea "b"
type textarea "x"
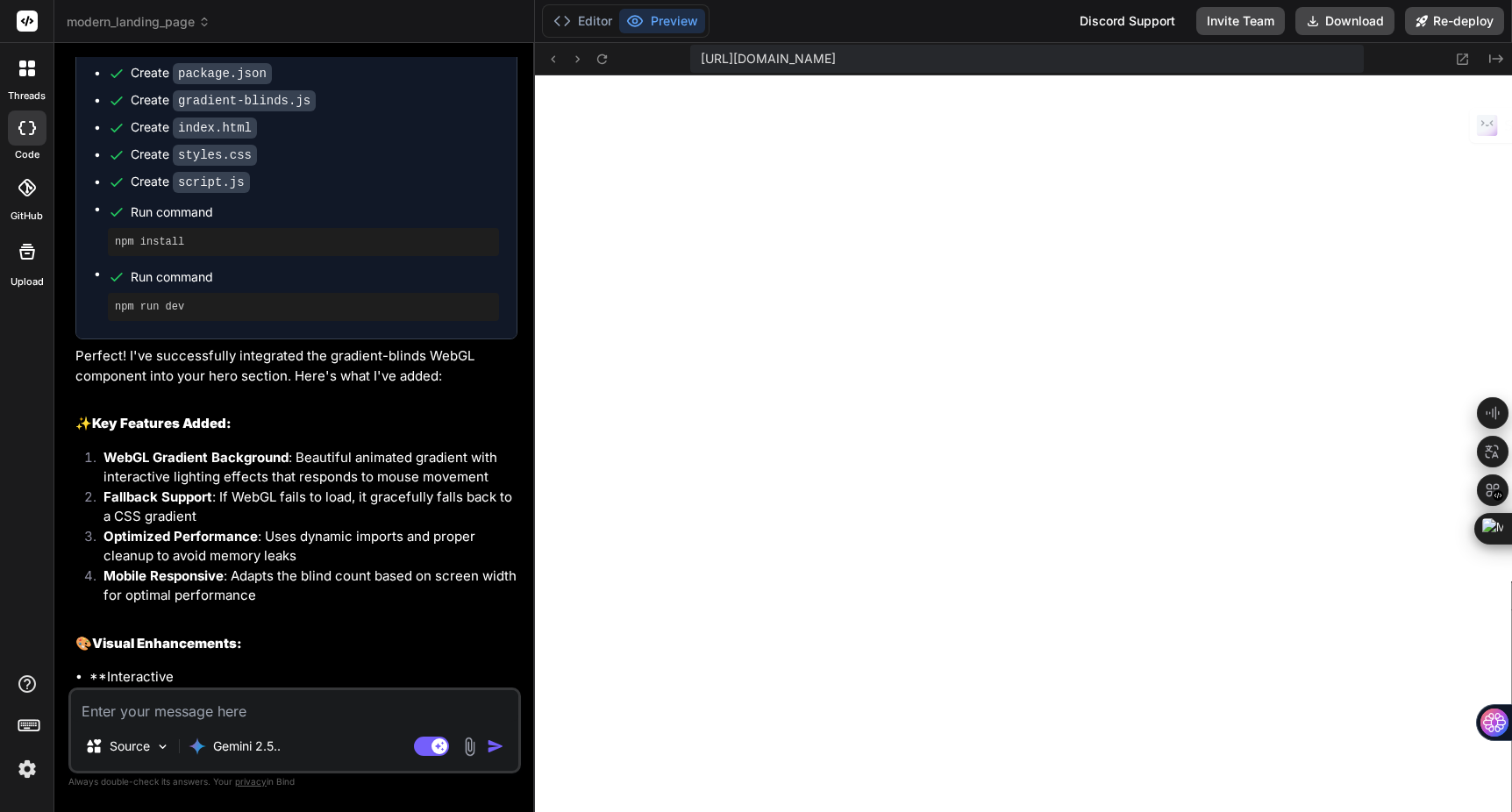
type textarea "L"
type textarea "x"
type textarea "Le"
type textarea "x"
type textarea "Let"
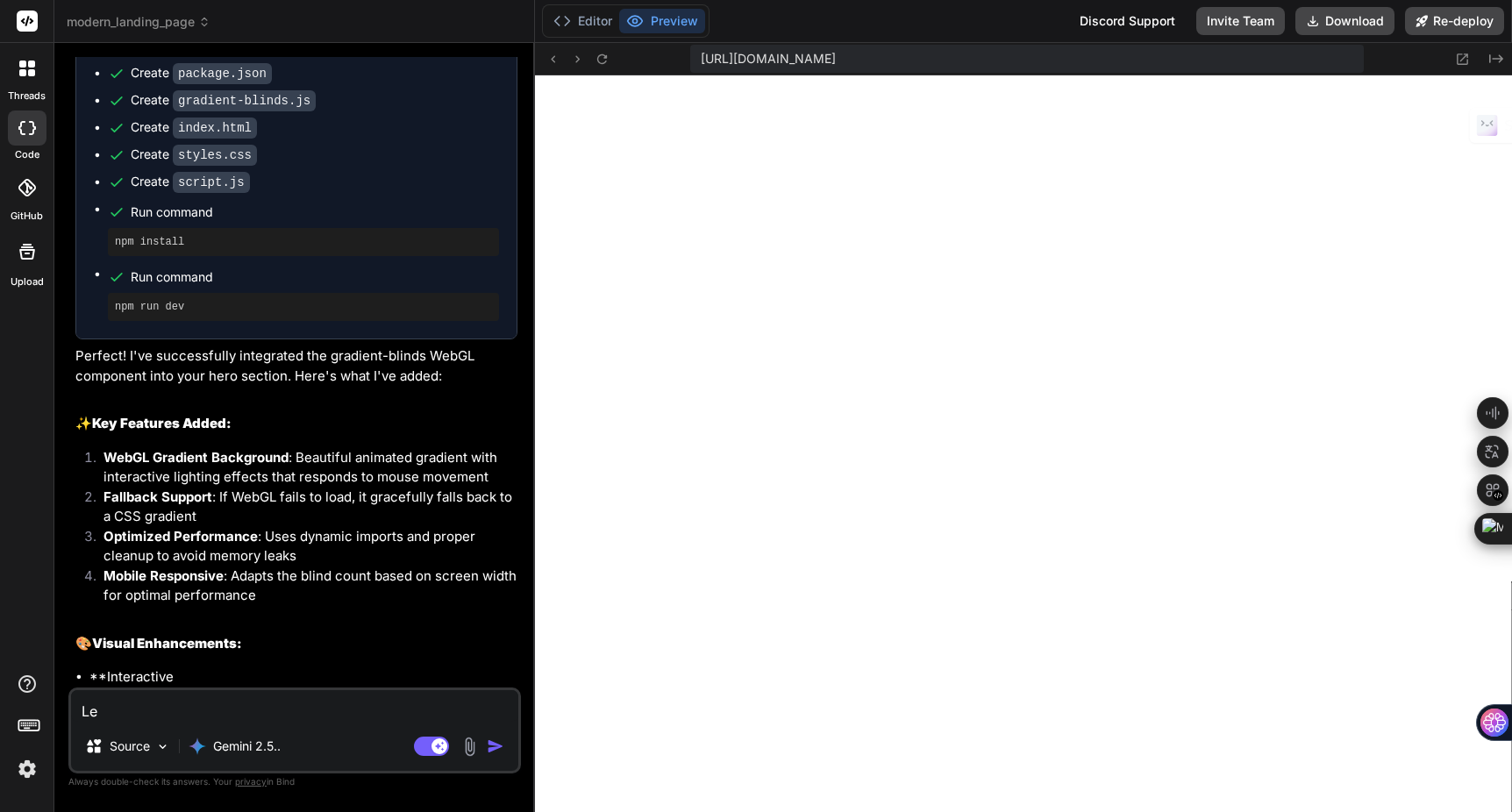
type textarea "x"
type textarea "Letzte"
type textarea "x"
type textarea "Letzte Akt"
type textarea "x"
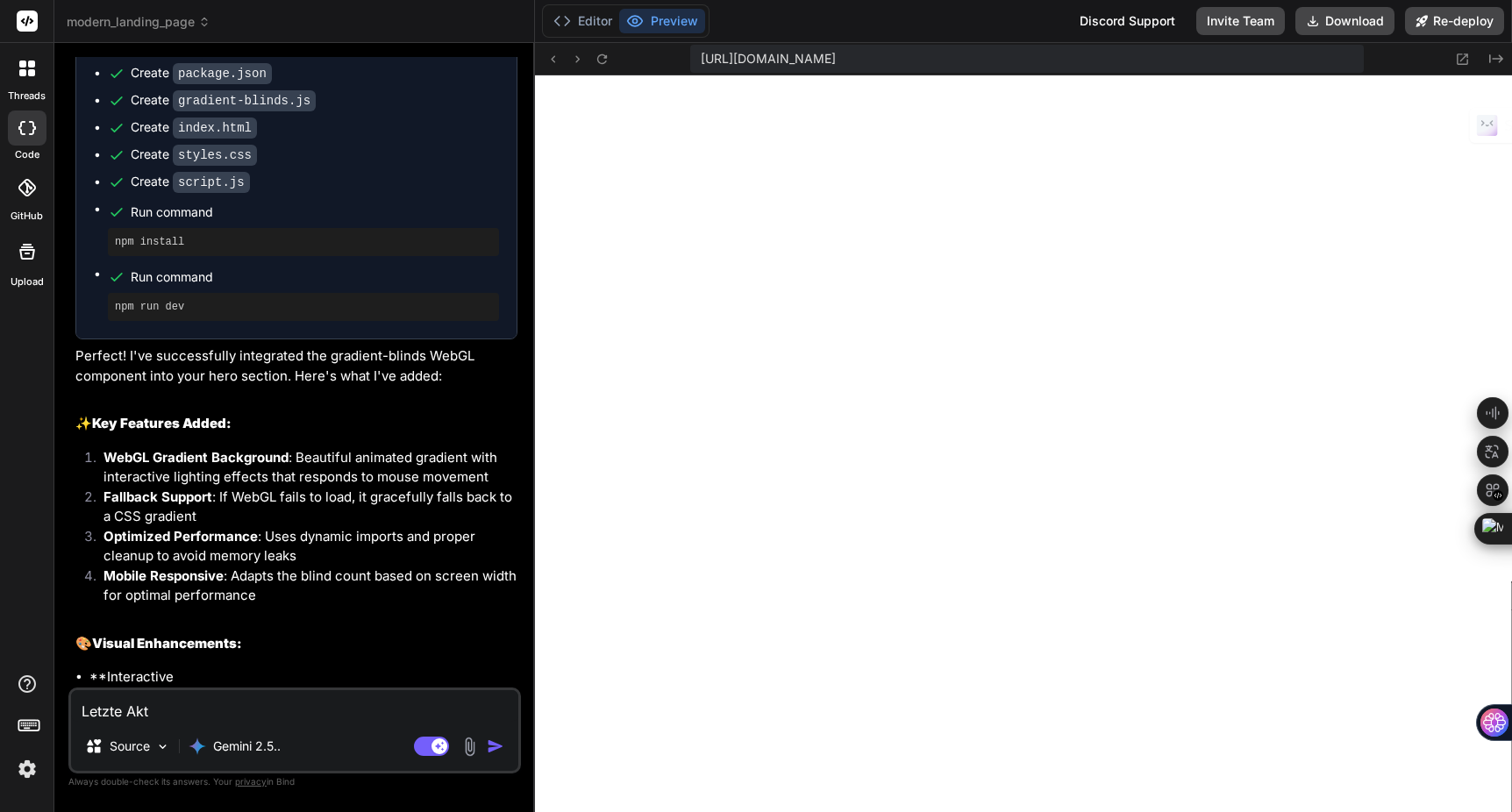
type textarea "Letzte Aktion"
type textarea "x"
type textarea "Letzte Aktion rüc"
type textarea "x"
type textarea "Letzte Aktion rück"
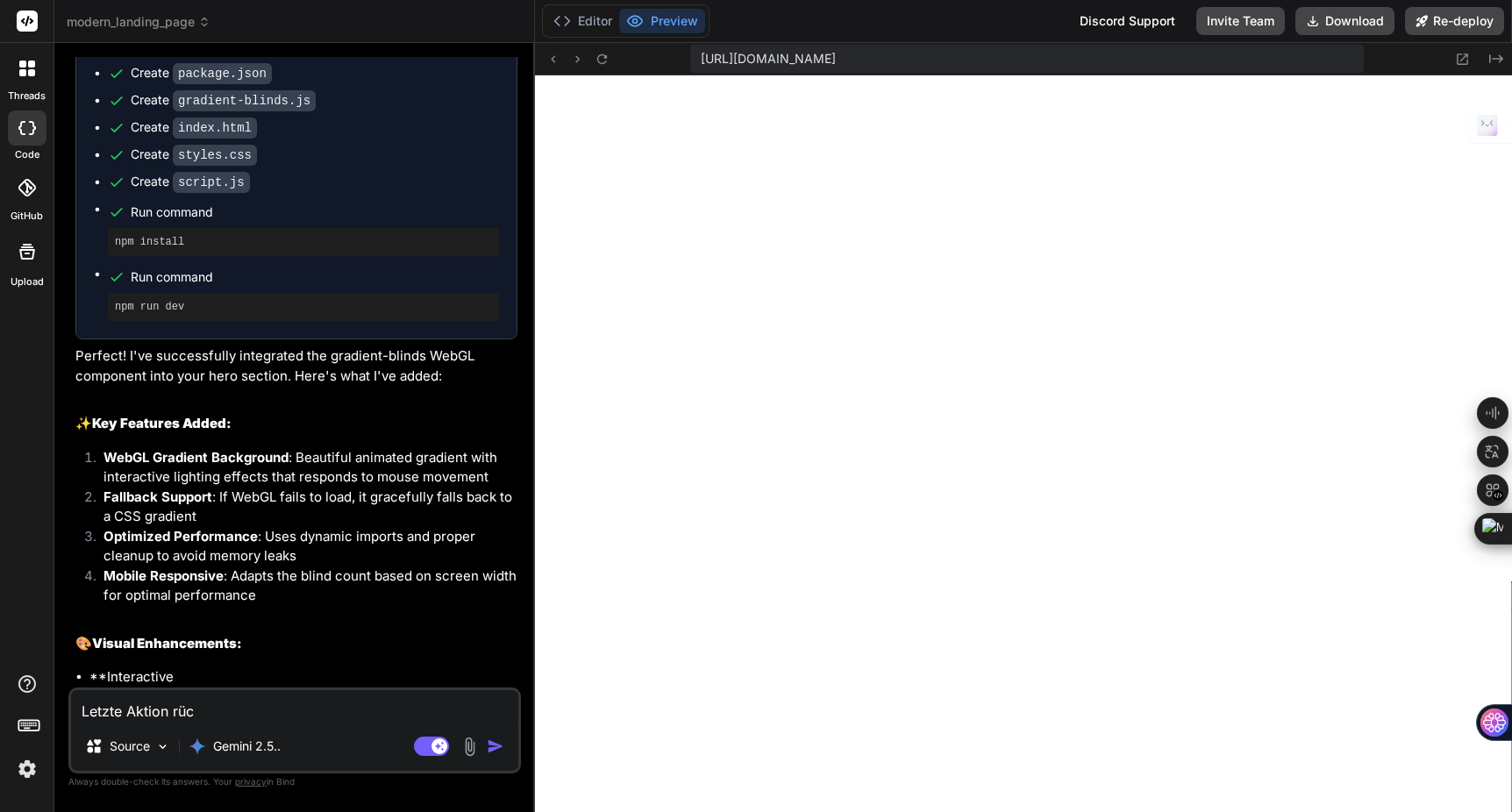
type textarea "x"
type textarea "Letzte Aktion rückgäng"
type textarea "x"
type textarea "Letzte Aktion rückgängig"
type textarea "x"
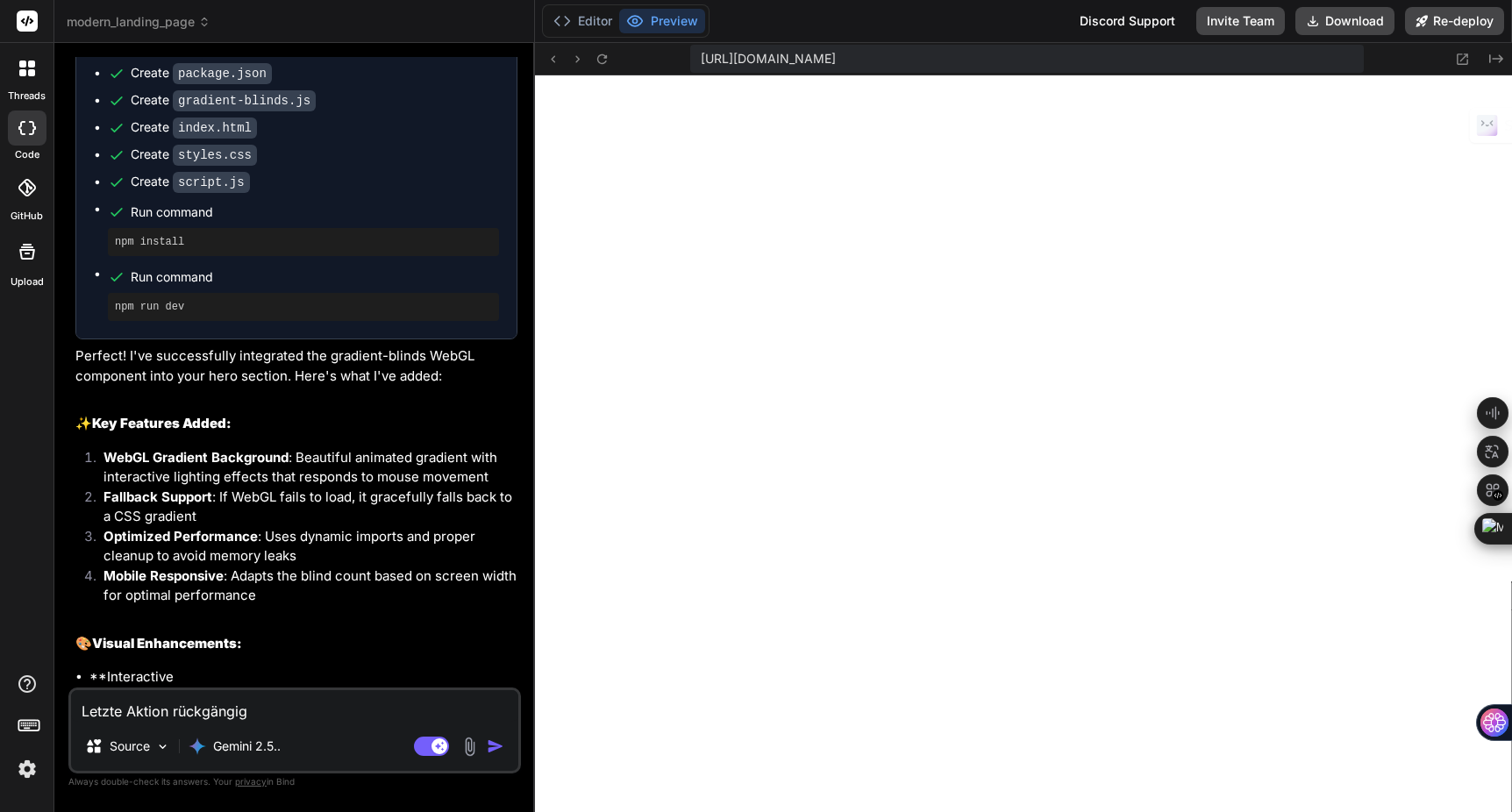
type textarea "Letzte Aktion rückgängig mach"
type textarea "x"
type textarea "Letzte Aktion rückgängig machen"
type textarea "x"
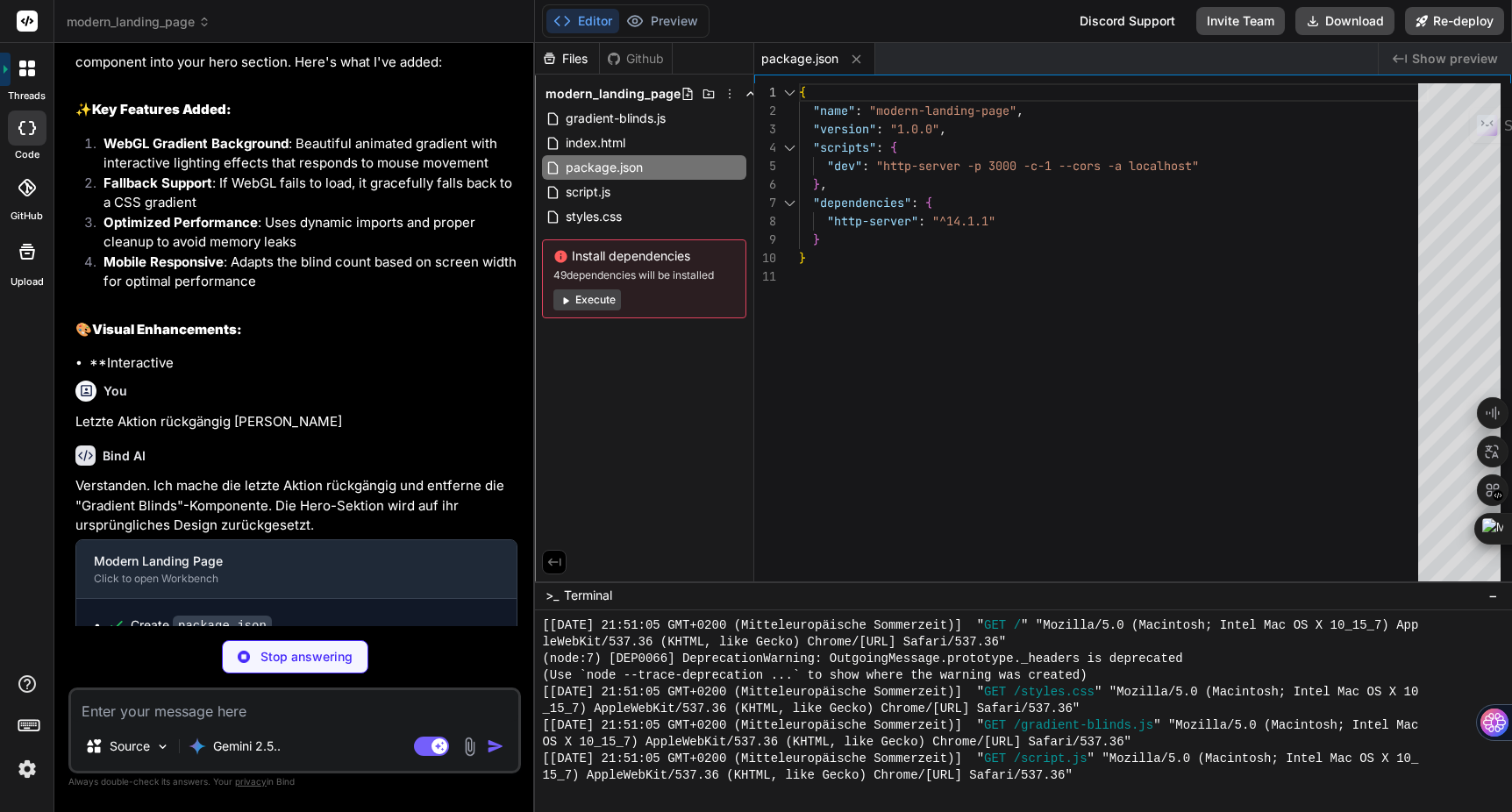
scroll to position [5200, 0]
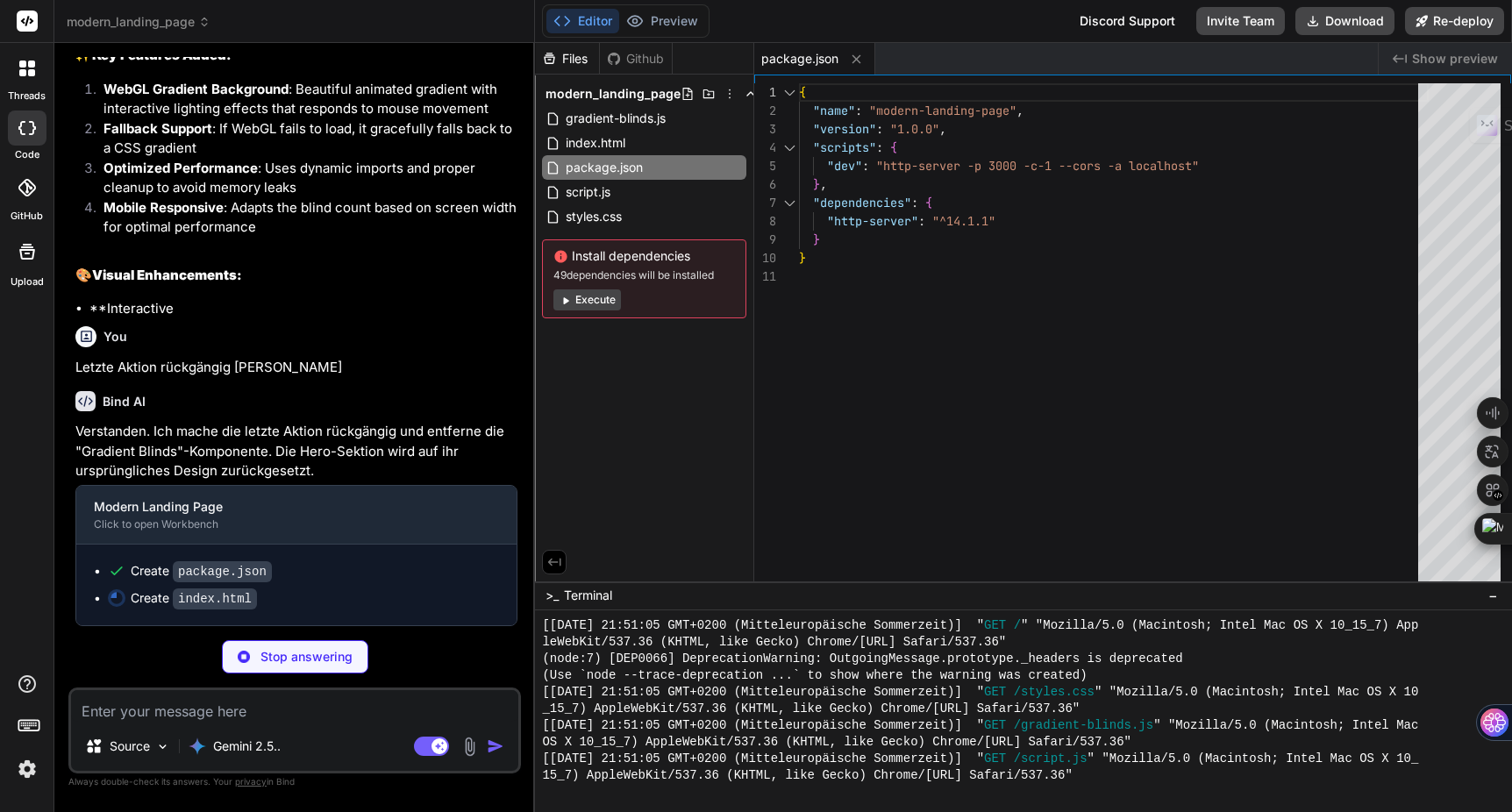
type textarea "x"
type textarea "</div> </footer> <script src="script.js"></script> </body> </html>"
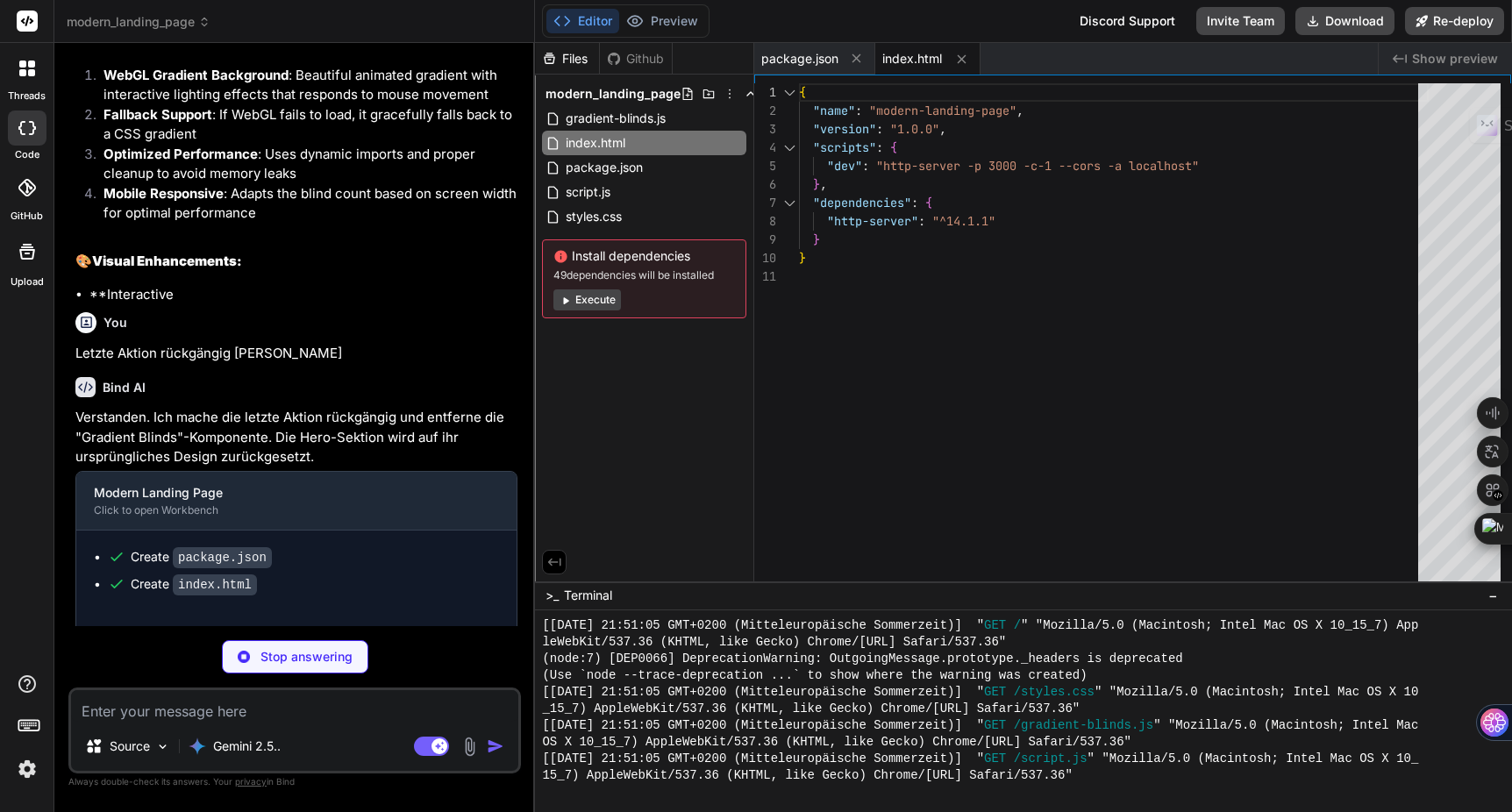
type textarea "x"
type textarea "} .features, .testimonials, .contact { padding: 60px 0; } }"
type textarea "x"
type textarea "sections.forEach(section => { section.style.opacity = '0'; section.style.transf…"
type textarea "x"
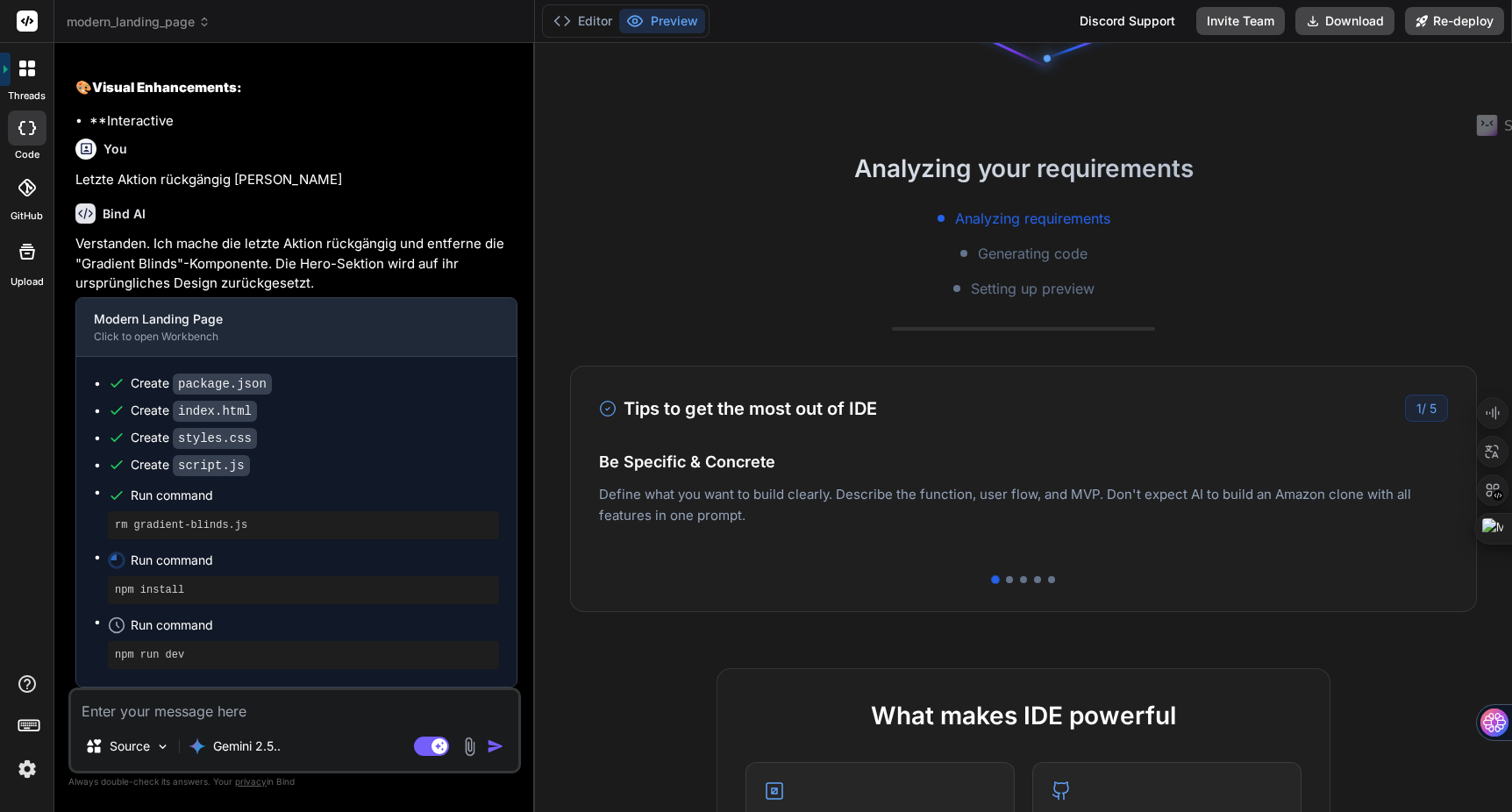
scroll to position [0, 0]
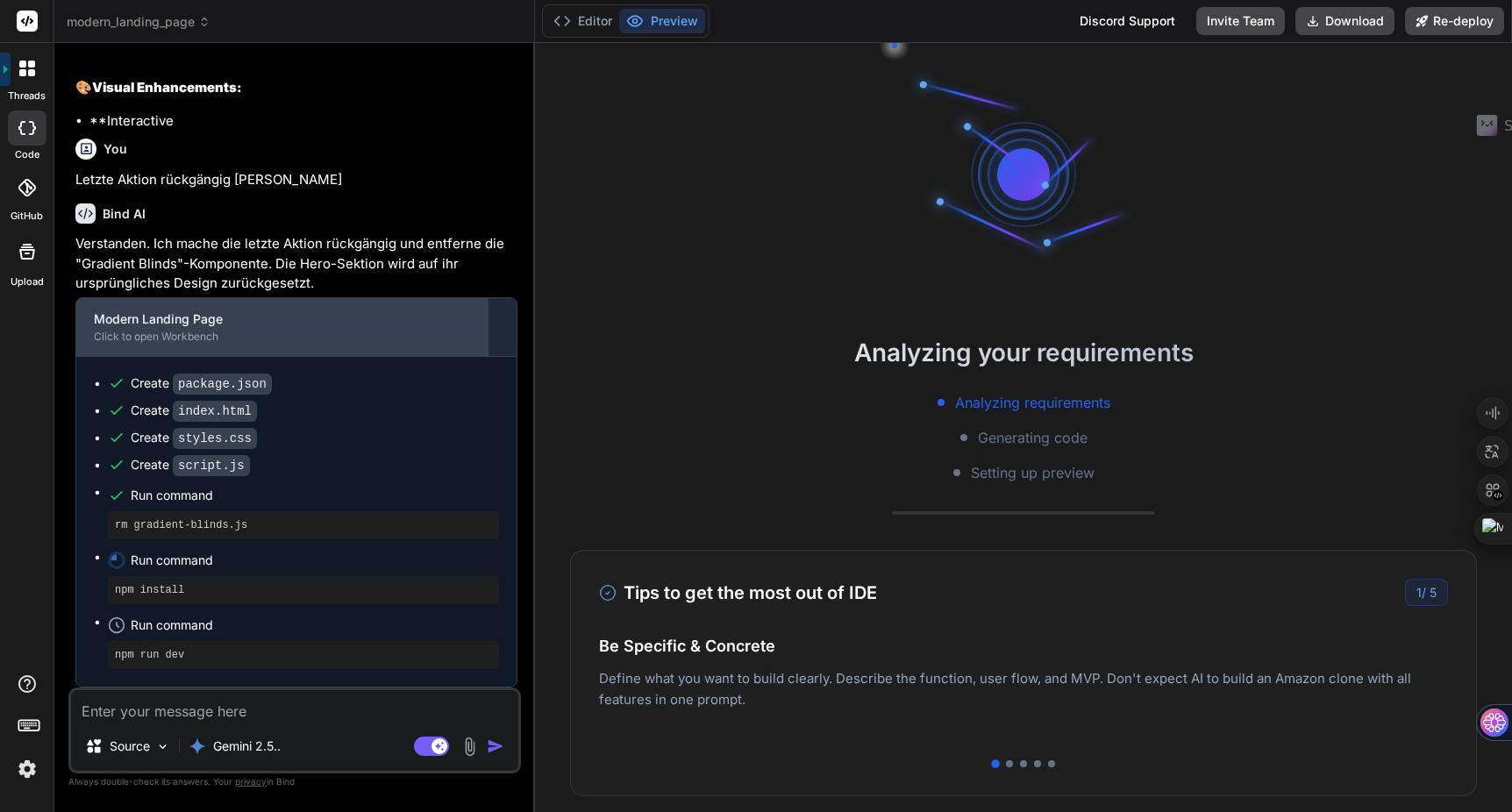
click at [252, 322] on div "Modern Landing Page" at bounding box center [282, 319] width 377 height 17
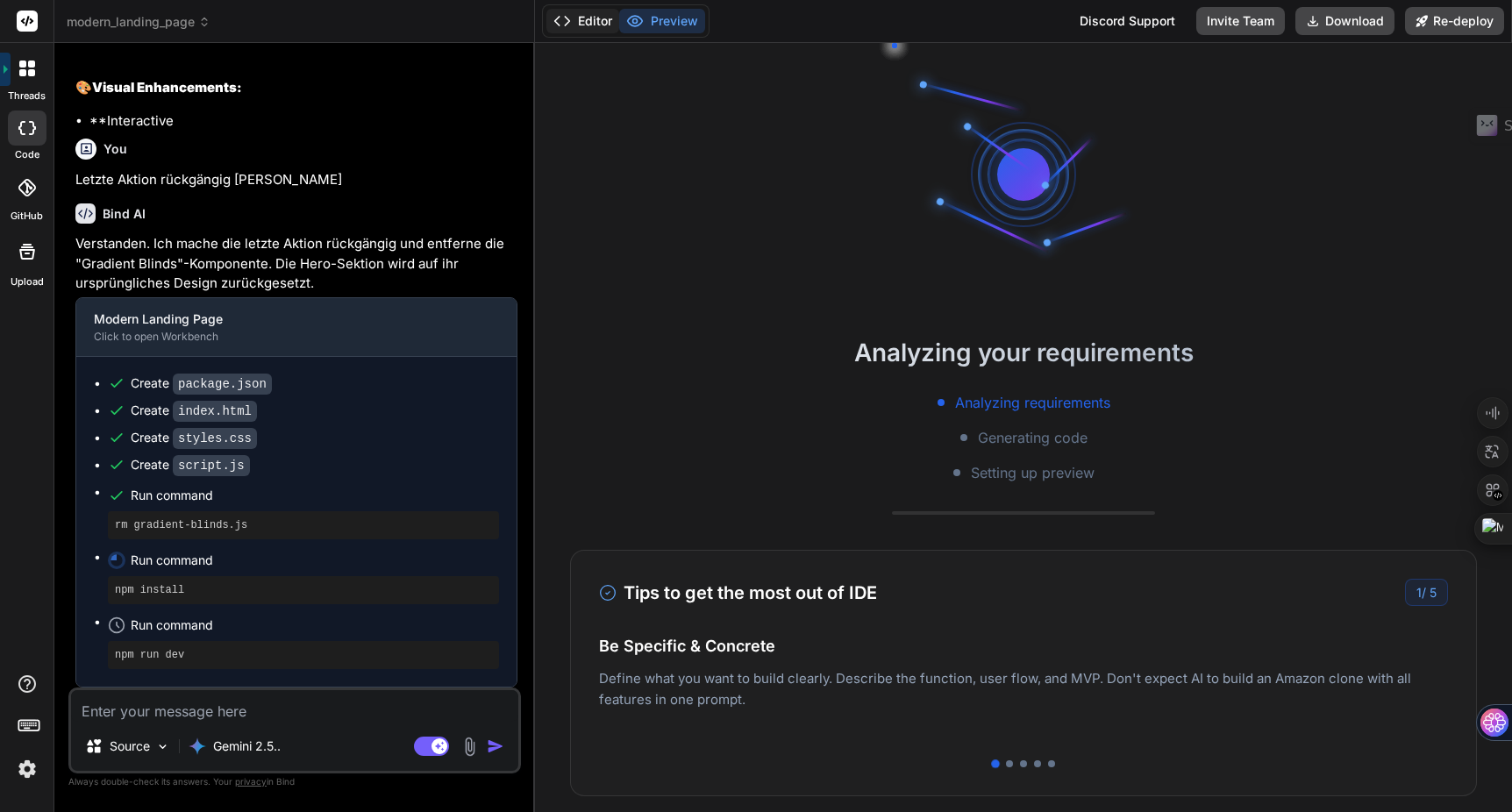
click at [603, 22] on button "Editor" at bounding box center [583, 21] width 73 height 24
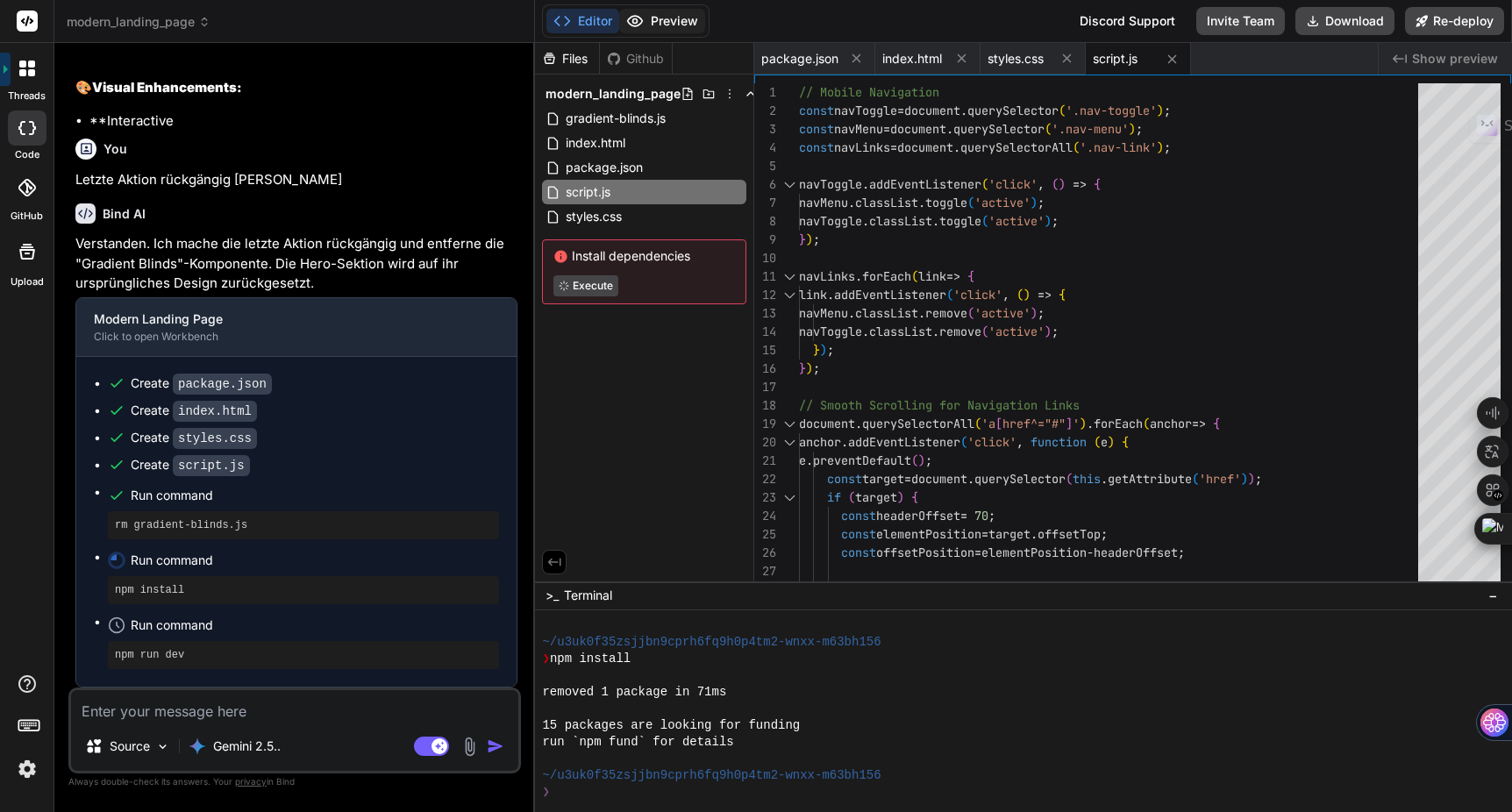
click at [665, 19] on button "Preview" at bounding box center [662, 21] width 86 height 24
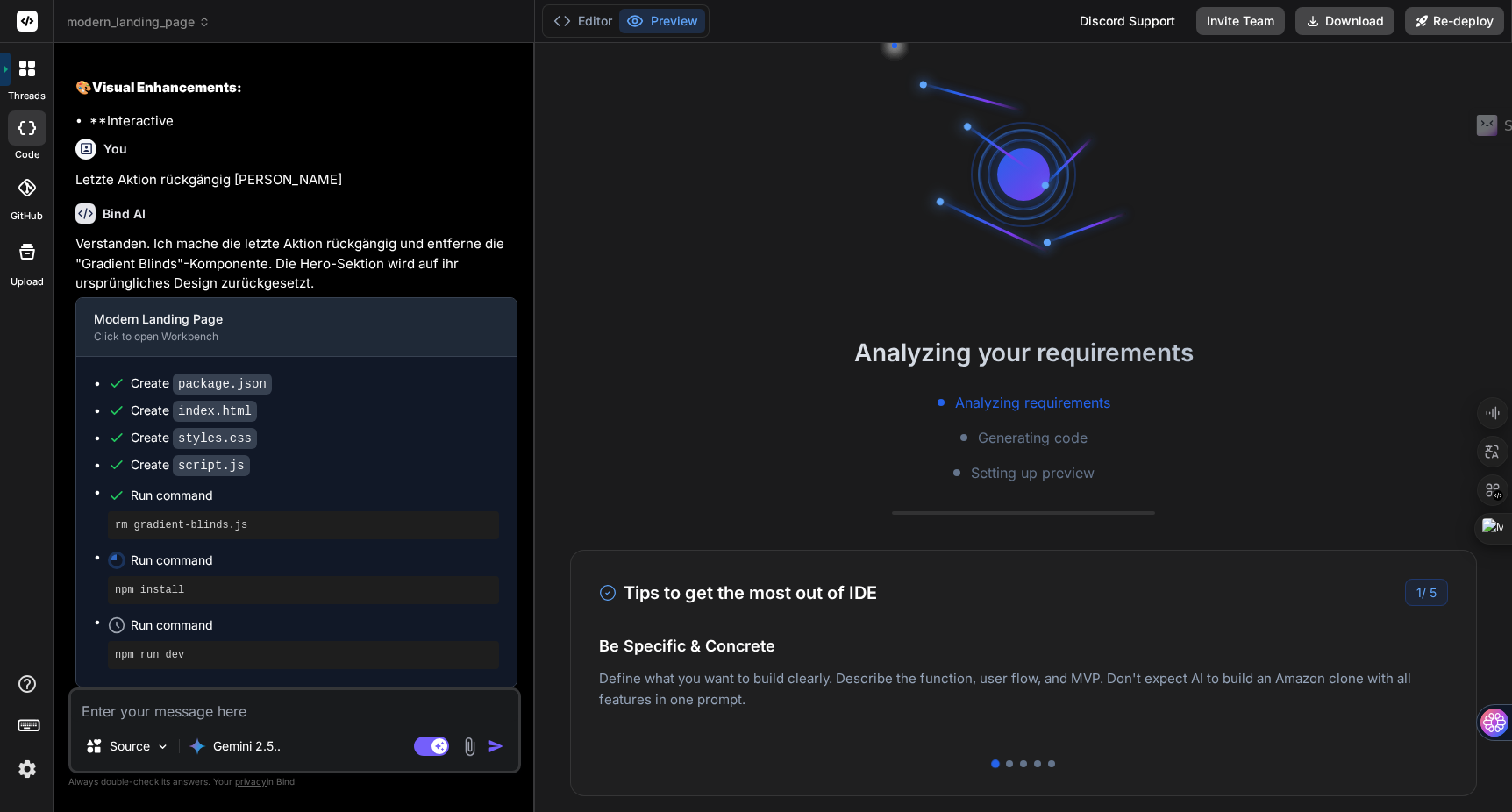
click at [280, 712] on textarea at bounding box center [294, 706] width 448 height 32
type textarea "f"
type textarea "x"
type textarea "fe"
type textarea "x"
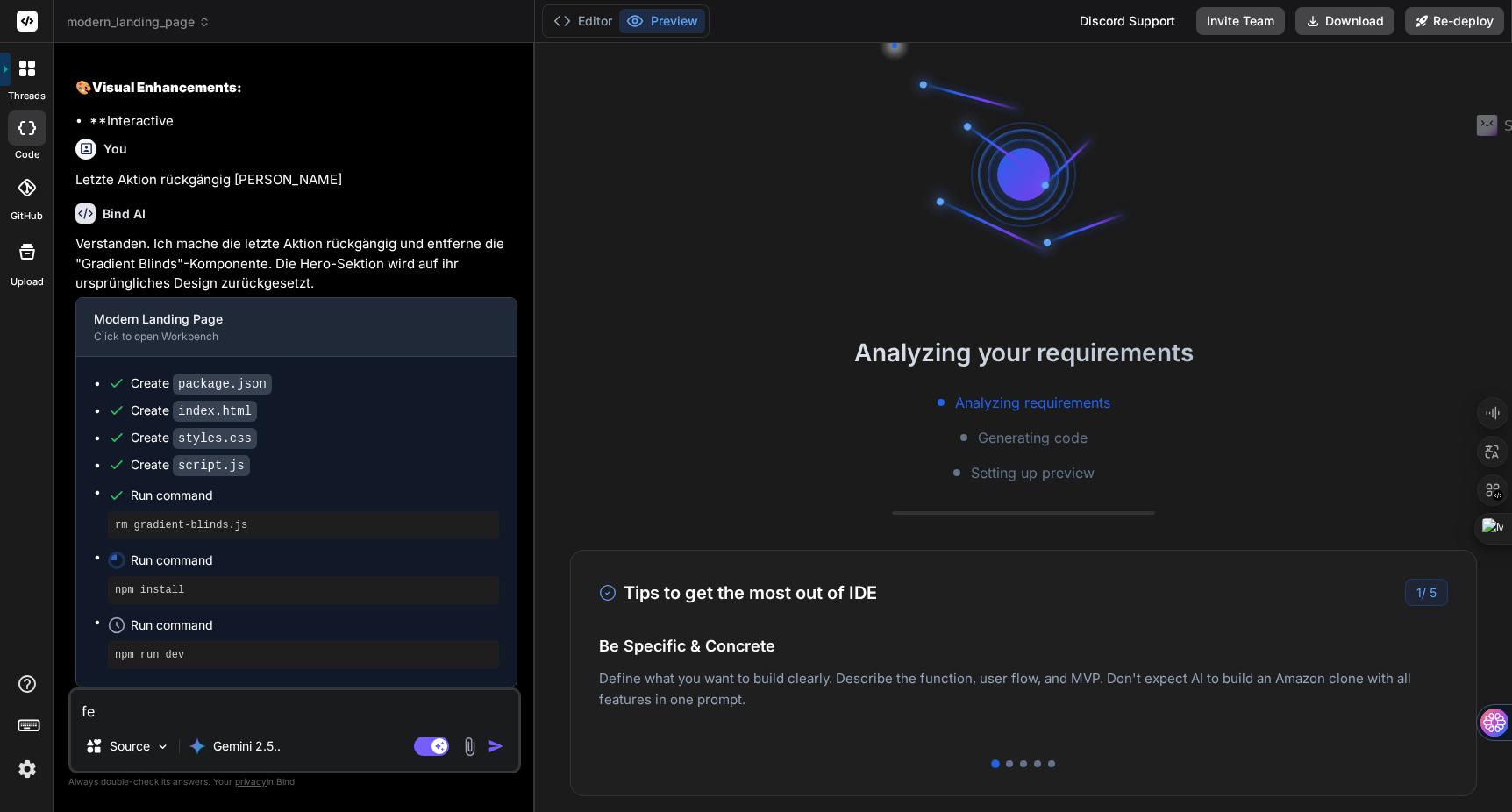
type textarea "fer"
type textarea "x"
type textarea "fert"
type textarea "x"
type textarea "ferti"
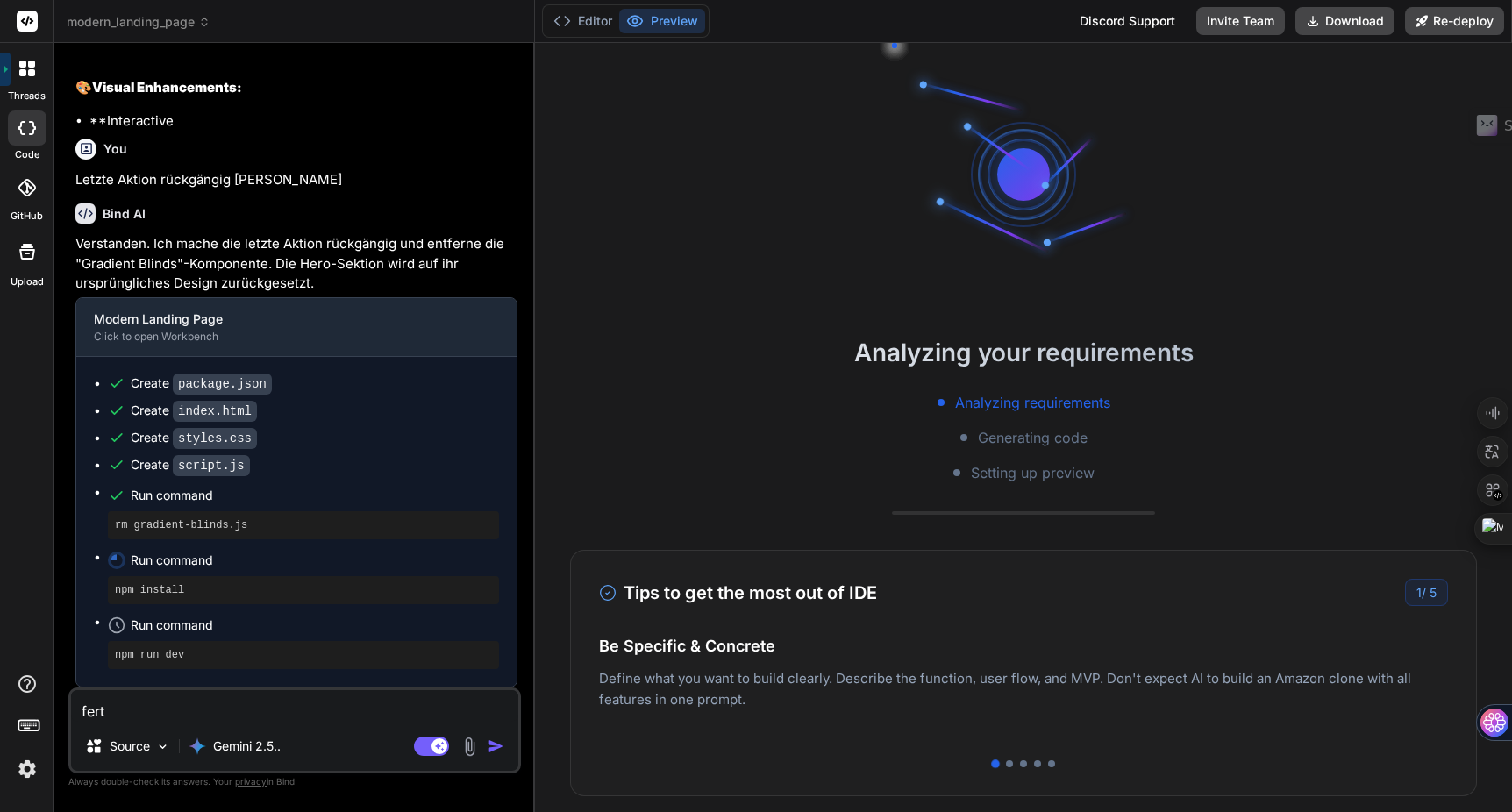
type textarea "x"
type textarea "fertig"
type textarea "x"
type textarea "fertig?"
type textarea "x"
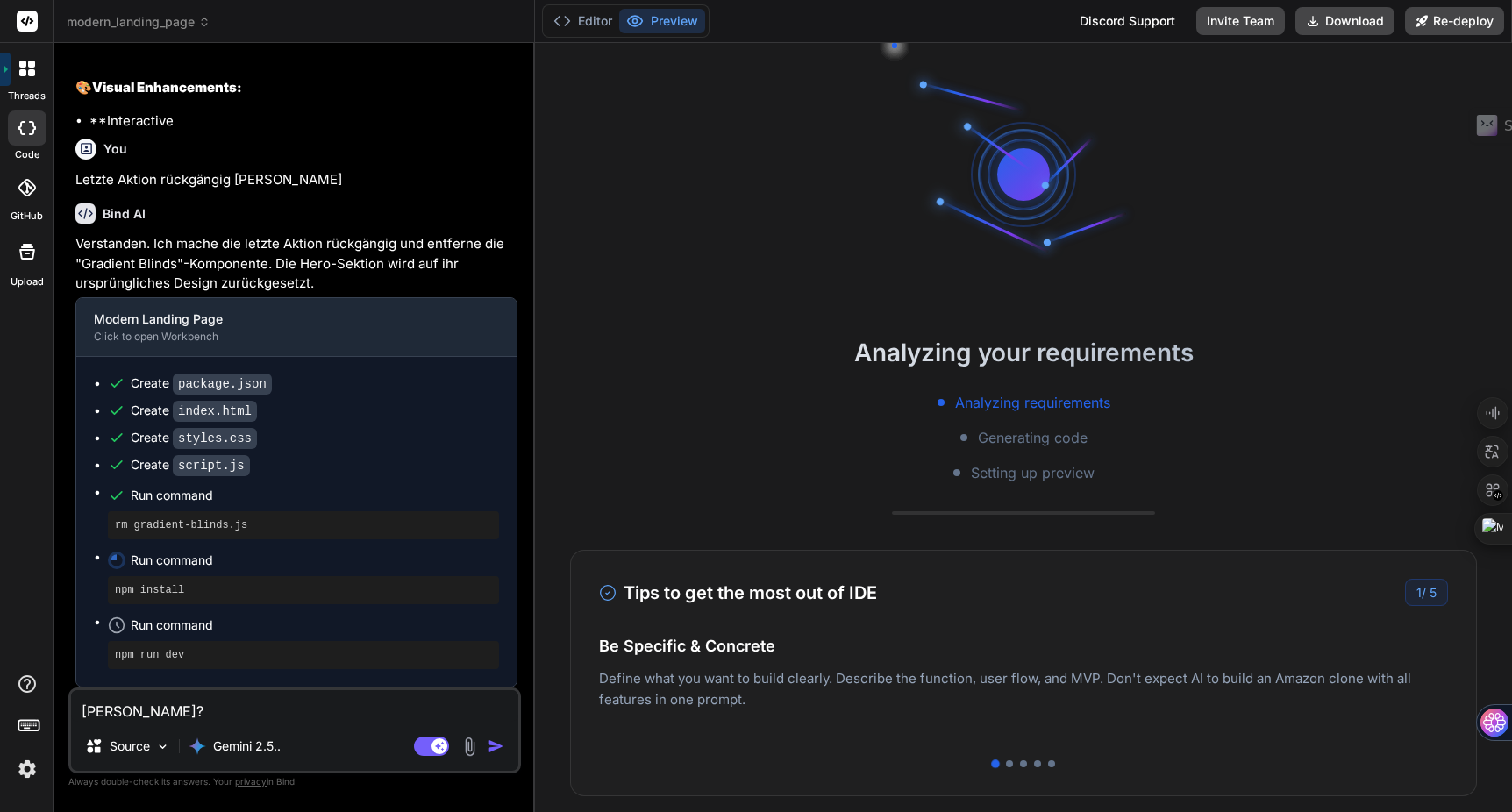
type textarea "fertig?"
type textarea "x"
type textarea "fertig? s"
type textarea "x"
type textarea "fertig? st"
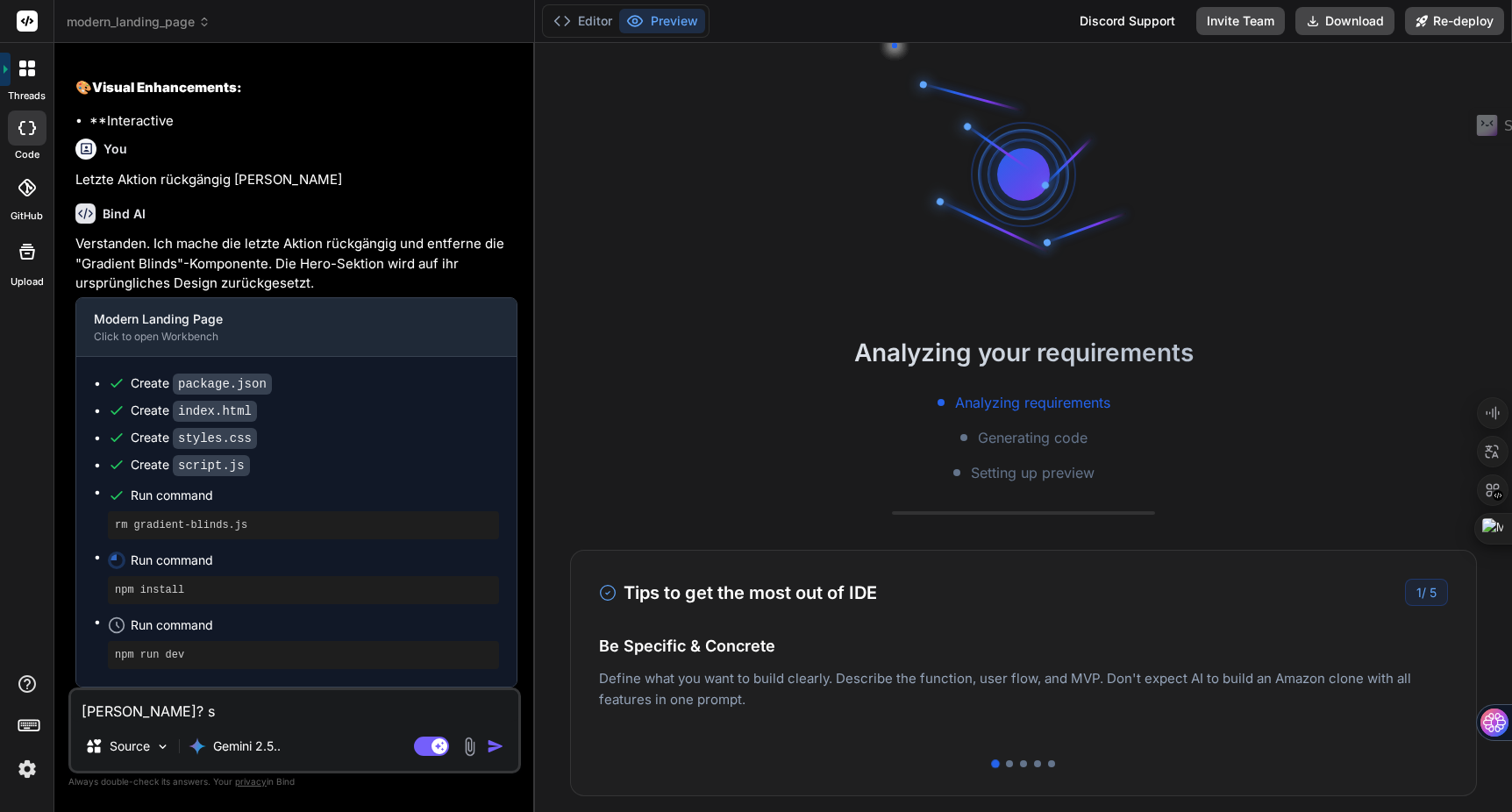
type textarea "x"
type textarea "fertig? sta"
type textarea "x"
type textarea "fertig? star"
type textarea "x"
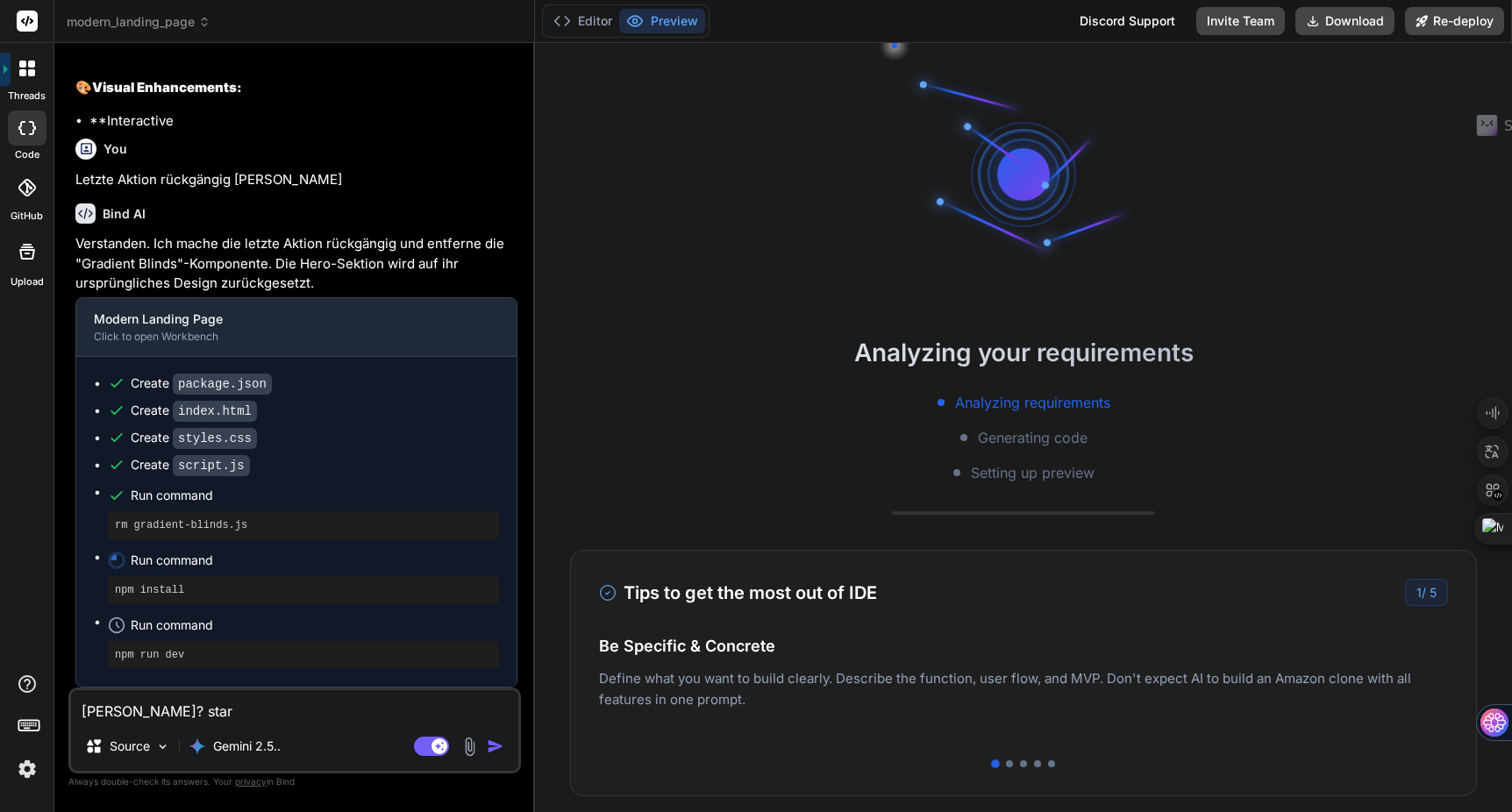
type textarea "fertig? start"
type textarea "x"
type textarea "fertig? starte"
type textarea "x"
type textarea "fertig? starten"
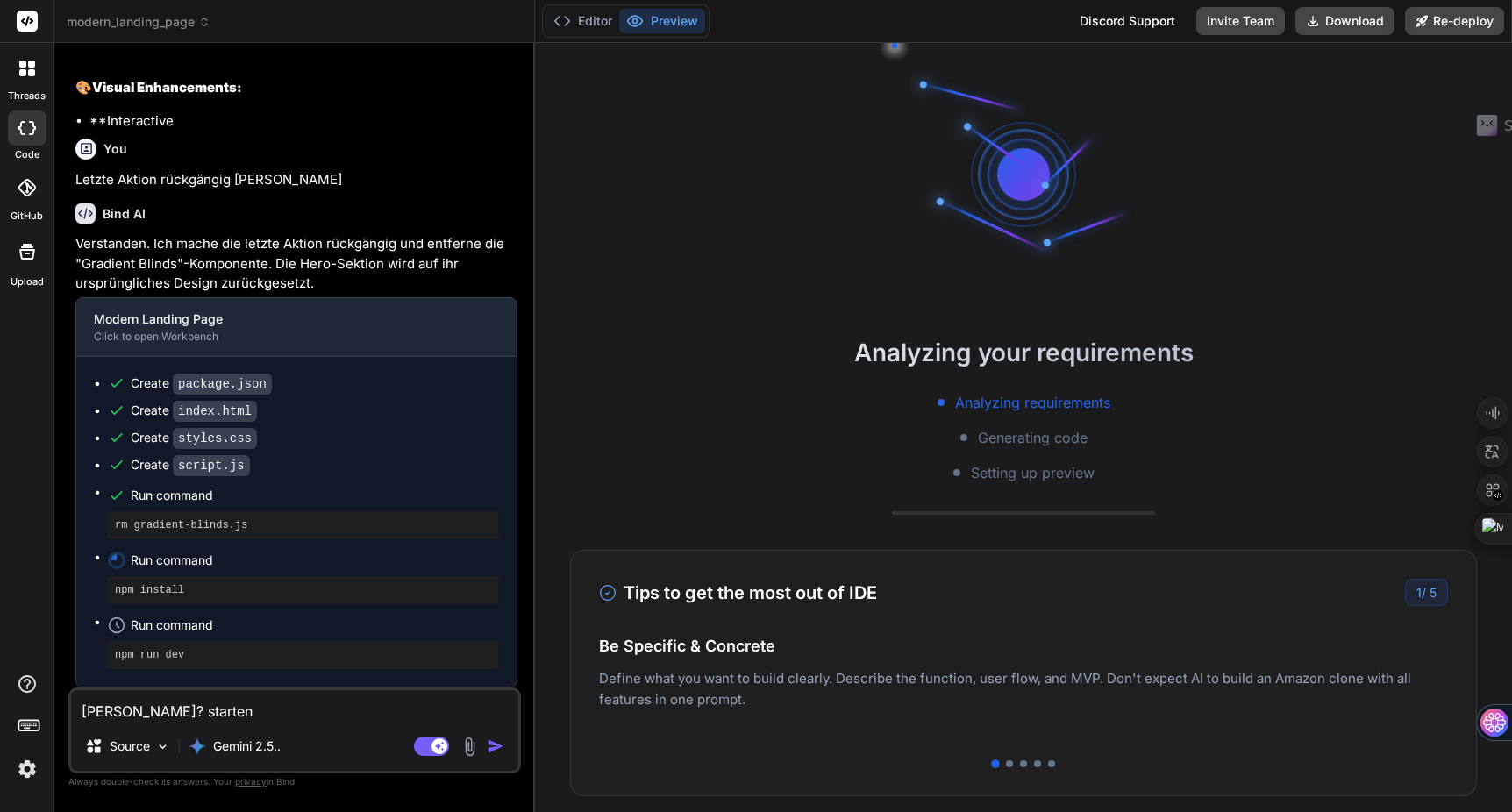
type textarea "x"
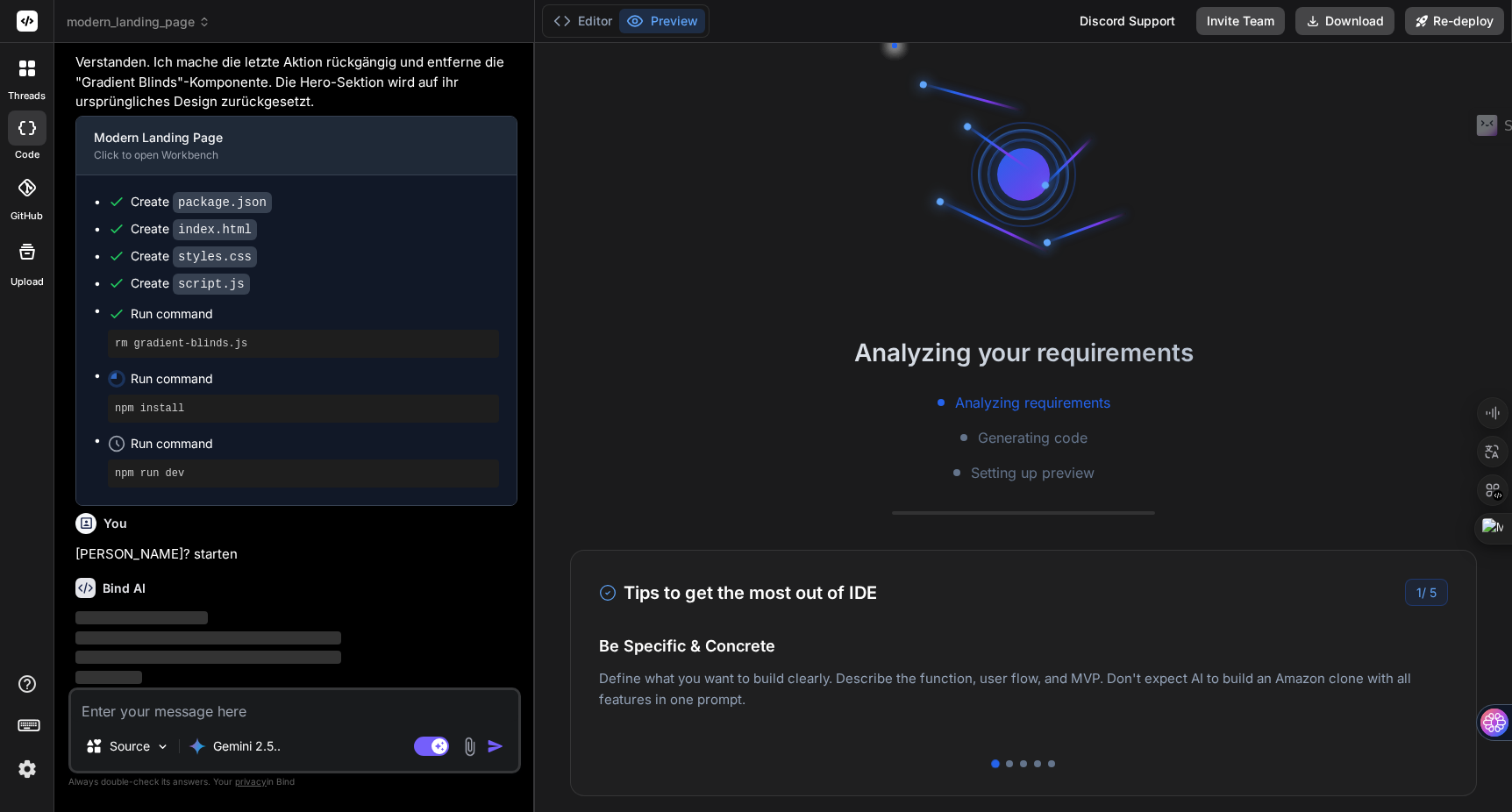
scroll to position [5569, 0]
click at [172, 384] on span "Run command" at bounding box center [314, 378] width 368 height 17
click at [272, 747] on p "Gemini 2.5.." at bounding box center [247, 745] width 68 height 17
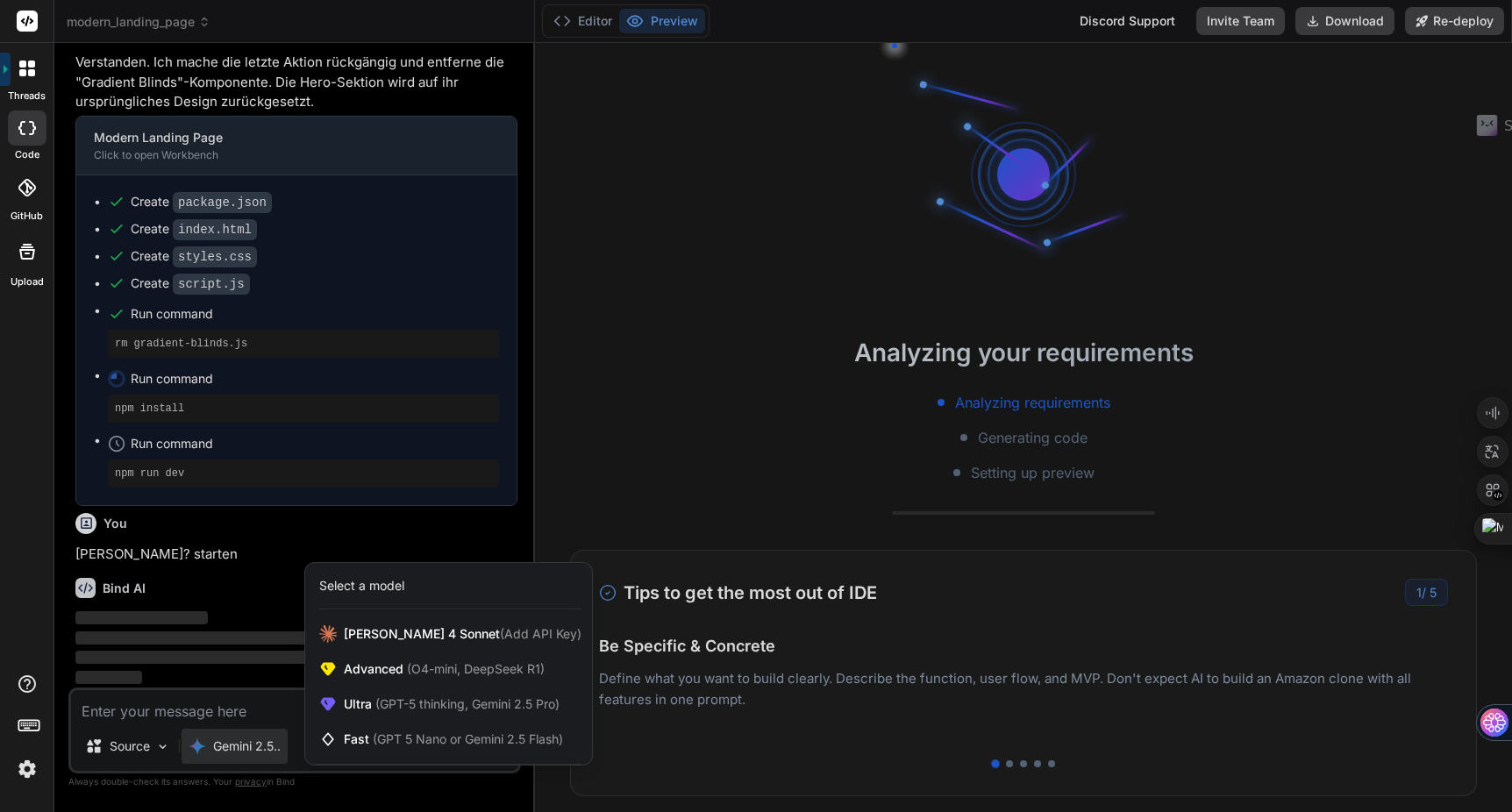
click at [272, 747] on div at bounding box center [756, 406] width 1512 height 812
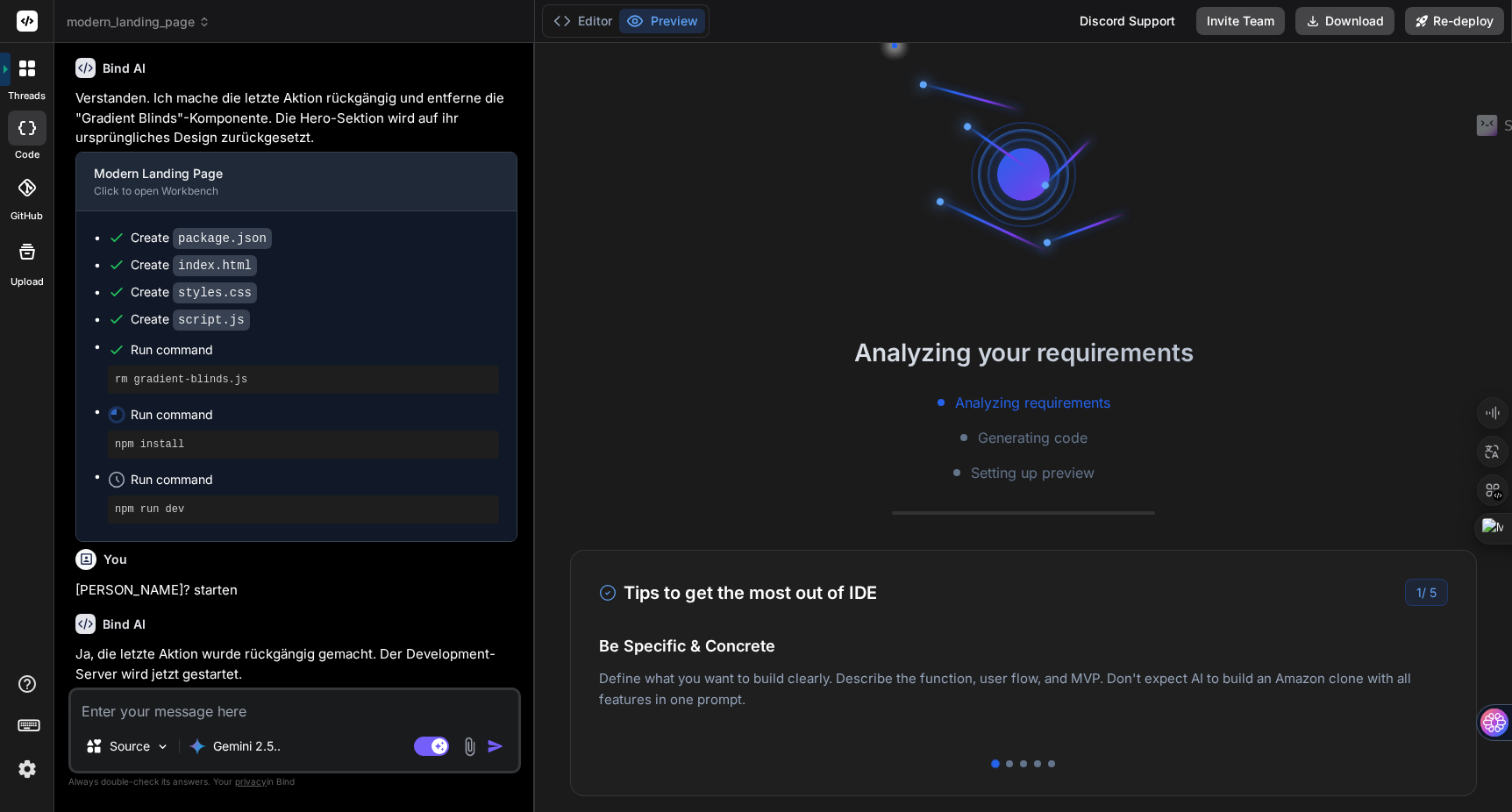
scroll to position [5533, 0]
click at [169, 18] on span "modern_landing_page" at bounding box center [139, 22] width 144 height 17
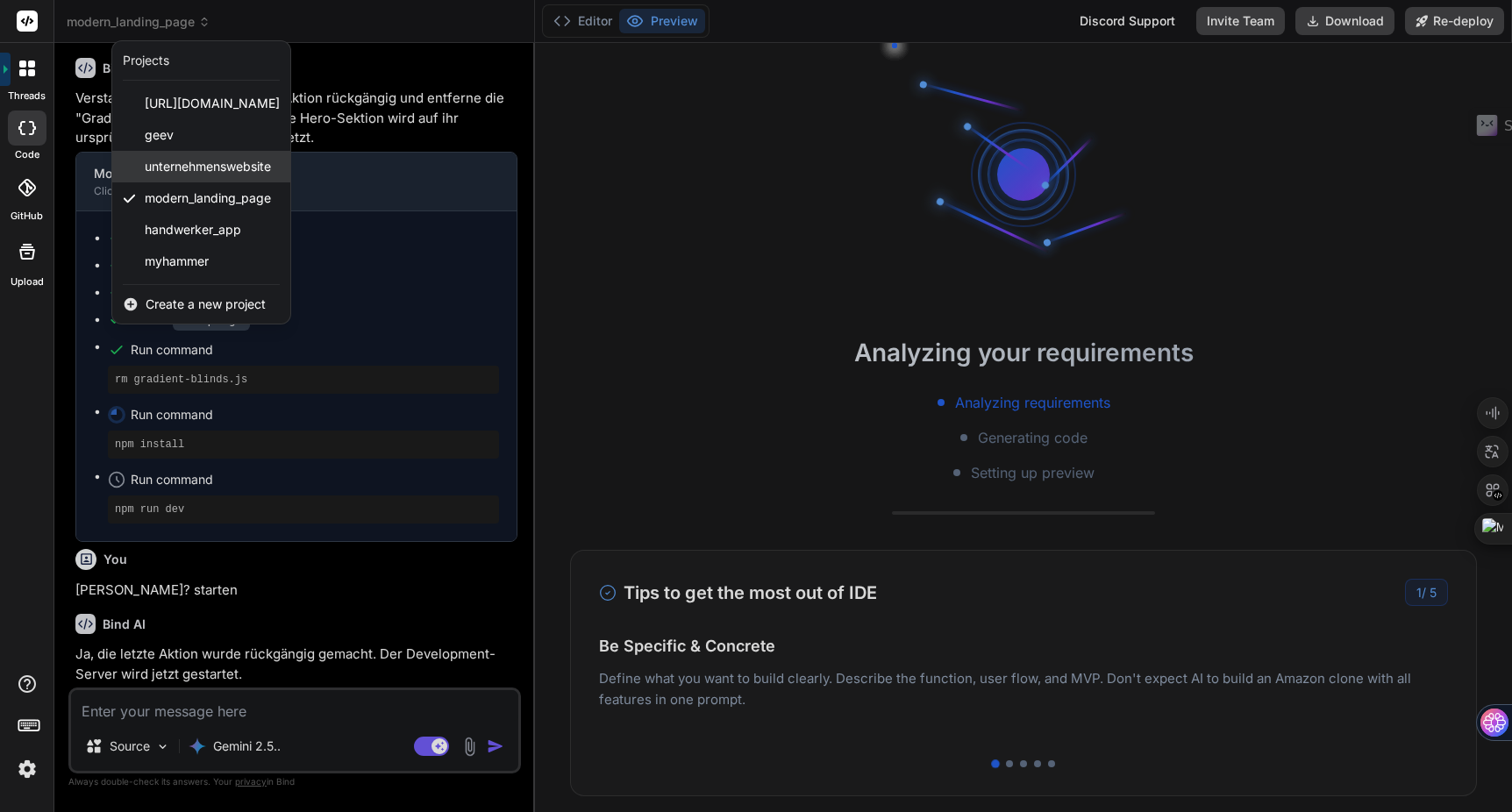
click at [209, 167] on span "unternehmenswebsite" at bounding box center [208, 166] width 126 height 17
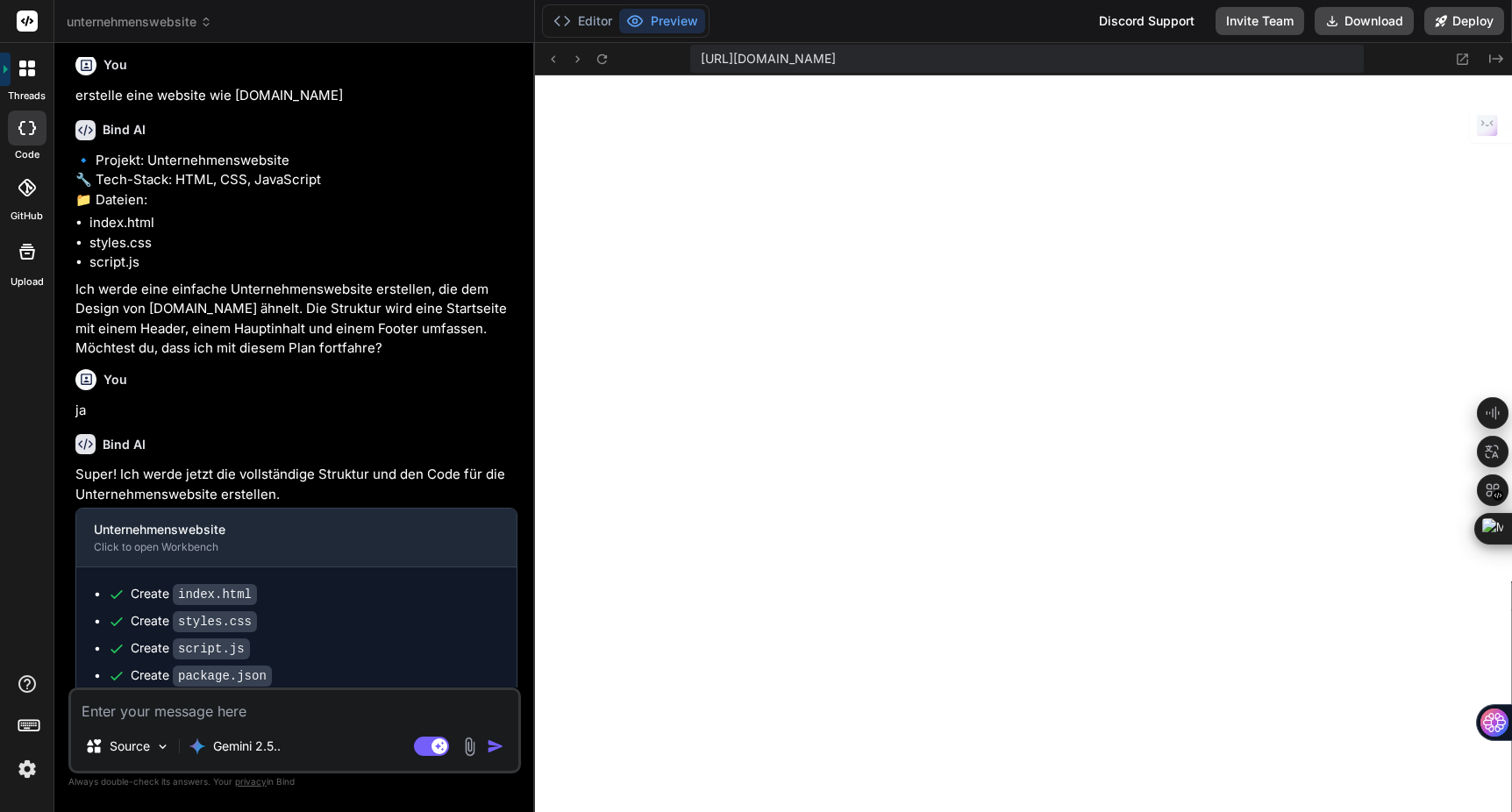
scroll to position [0, 0]
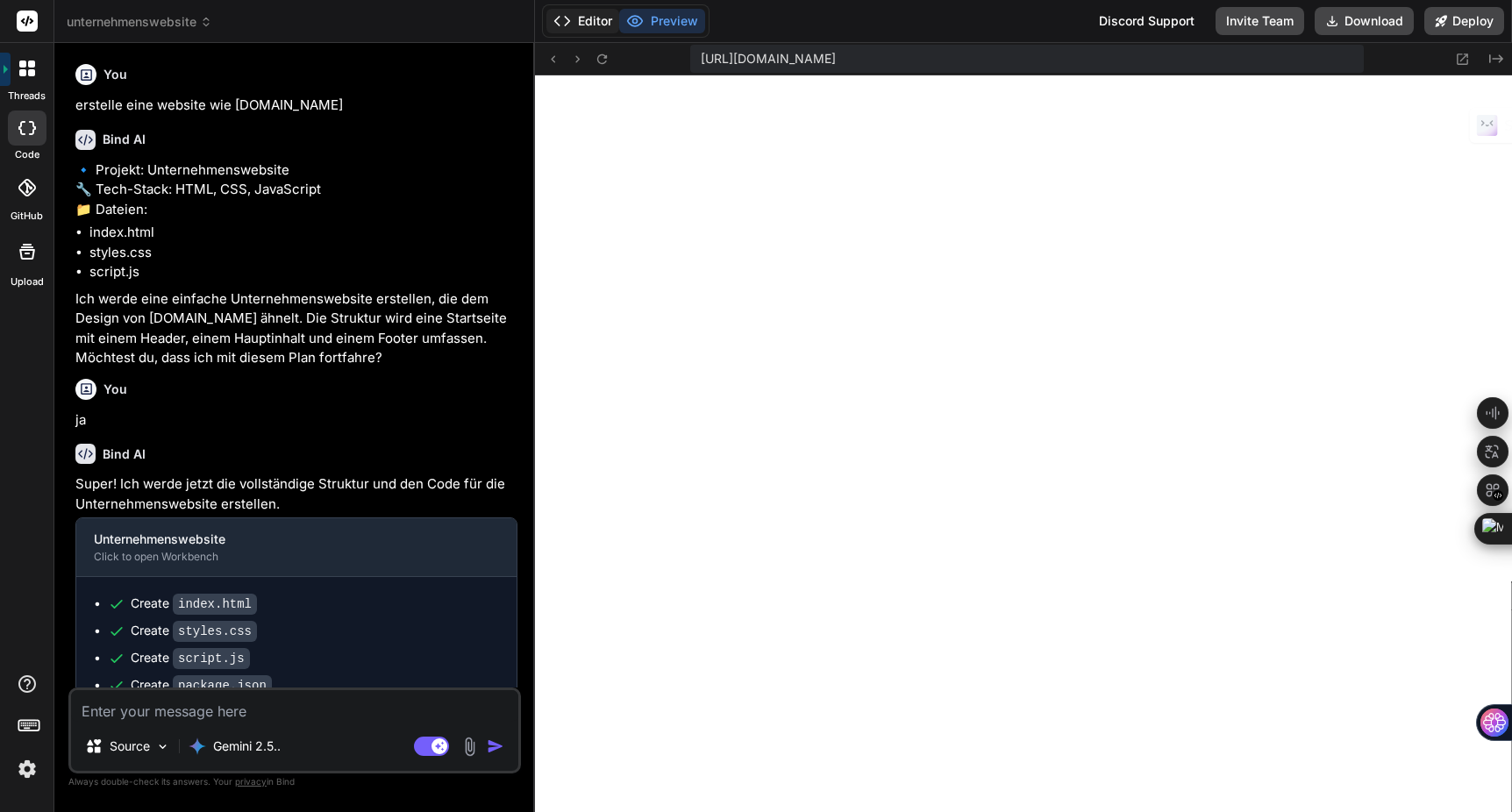
click at [575, 21] on button "Editor" at bounding box center [583, 21] width 73 height 24
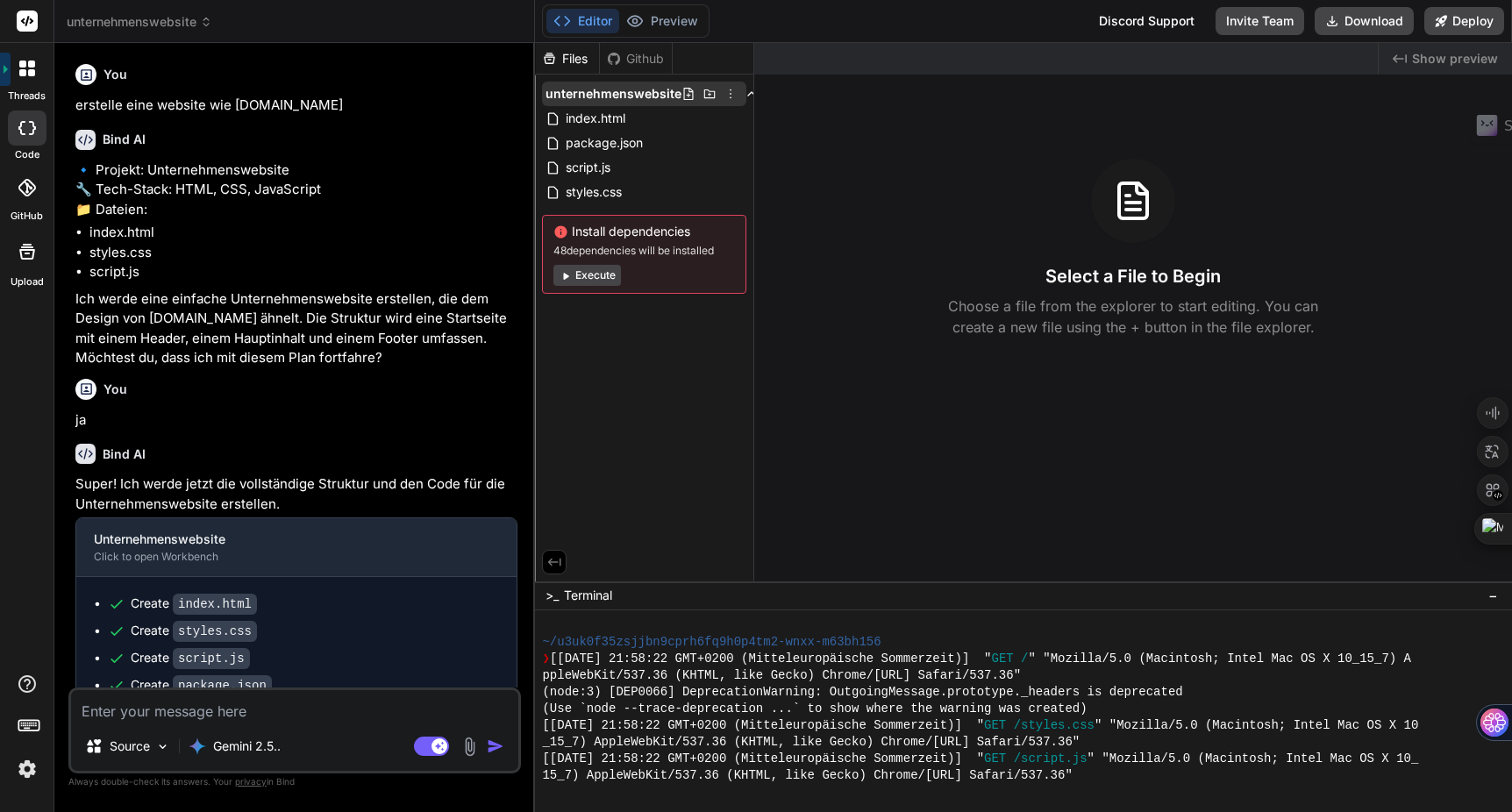
click at [727, 92] on icon at bounding box center [731, 94] width 14 height 14
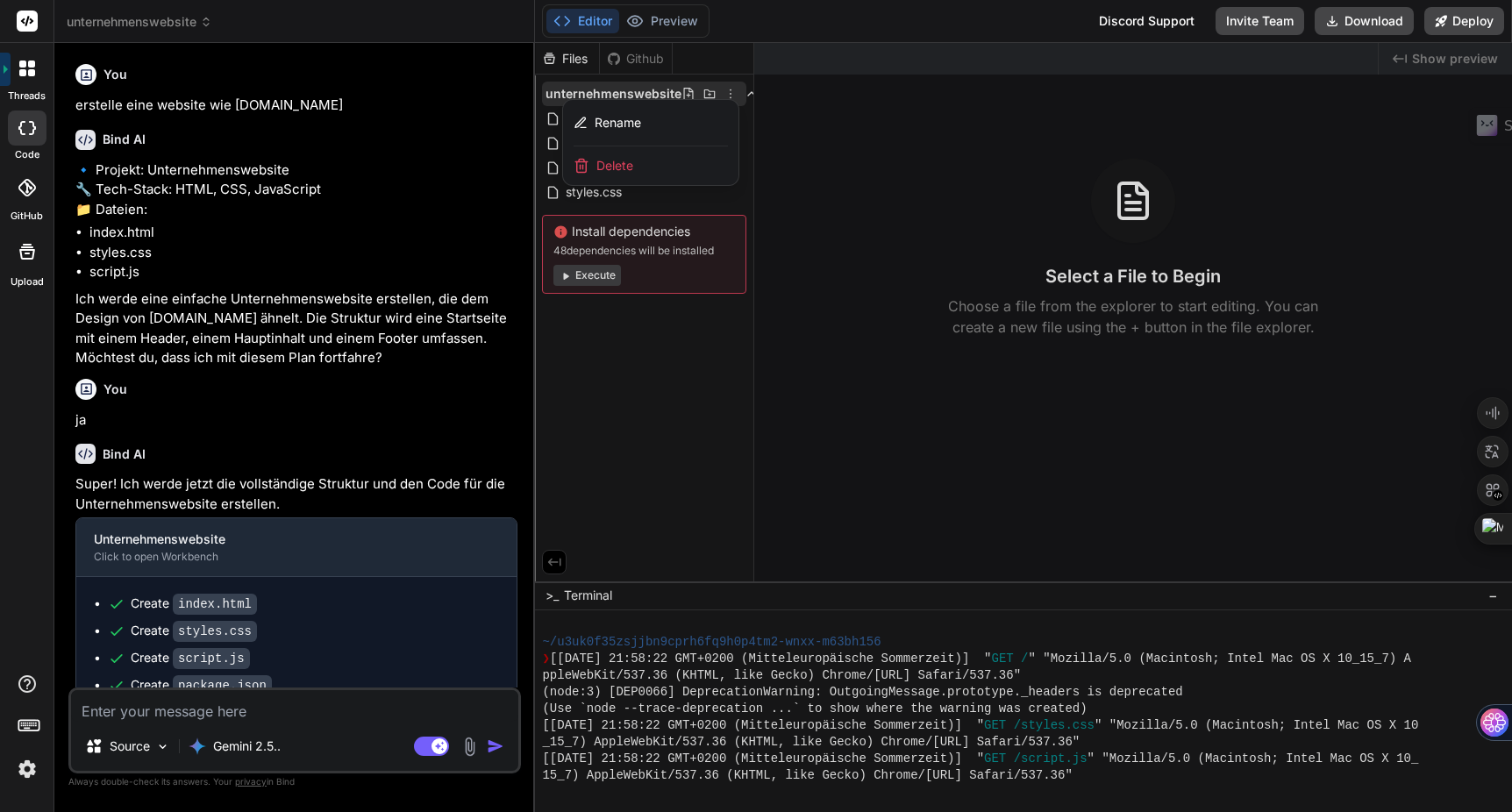
click at [649, 161] on div "Delete" at bounding box center [650, 166] width 176 height 39
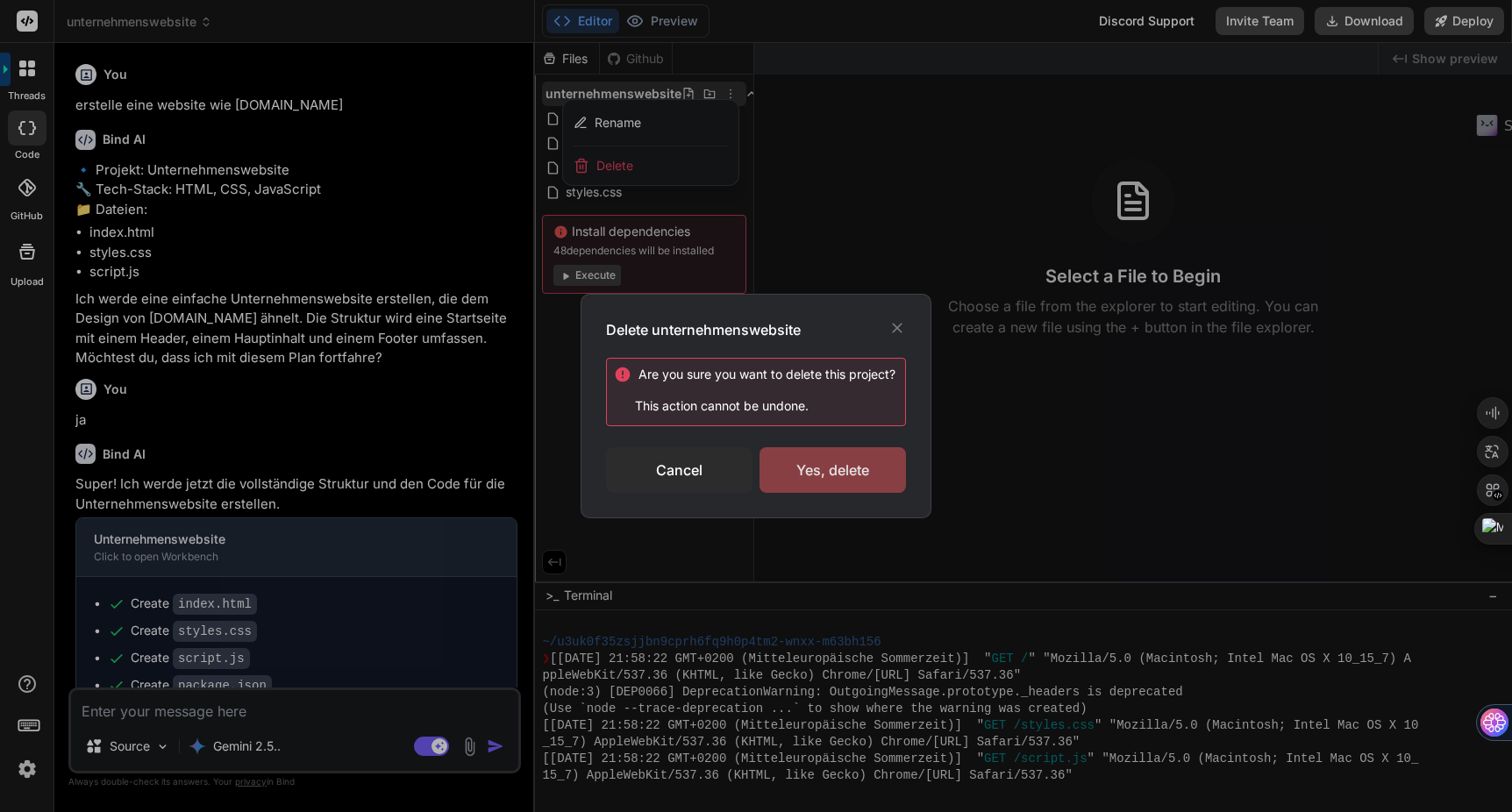
click at [823, 469] on div "Yes, delete" at bounding box center [833, 470] width 147 height 46
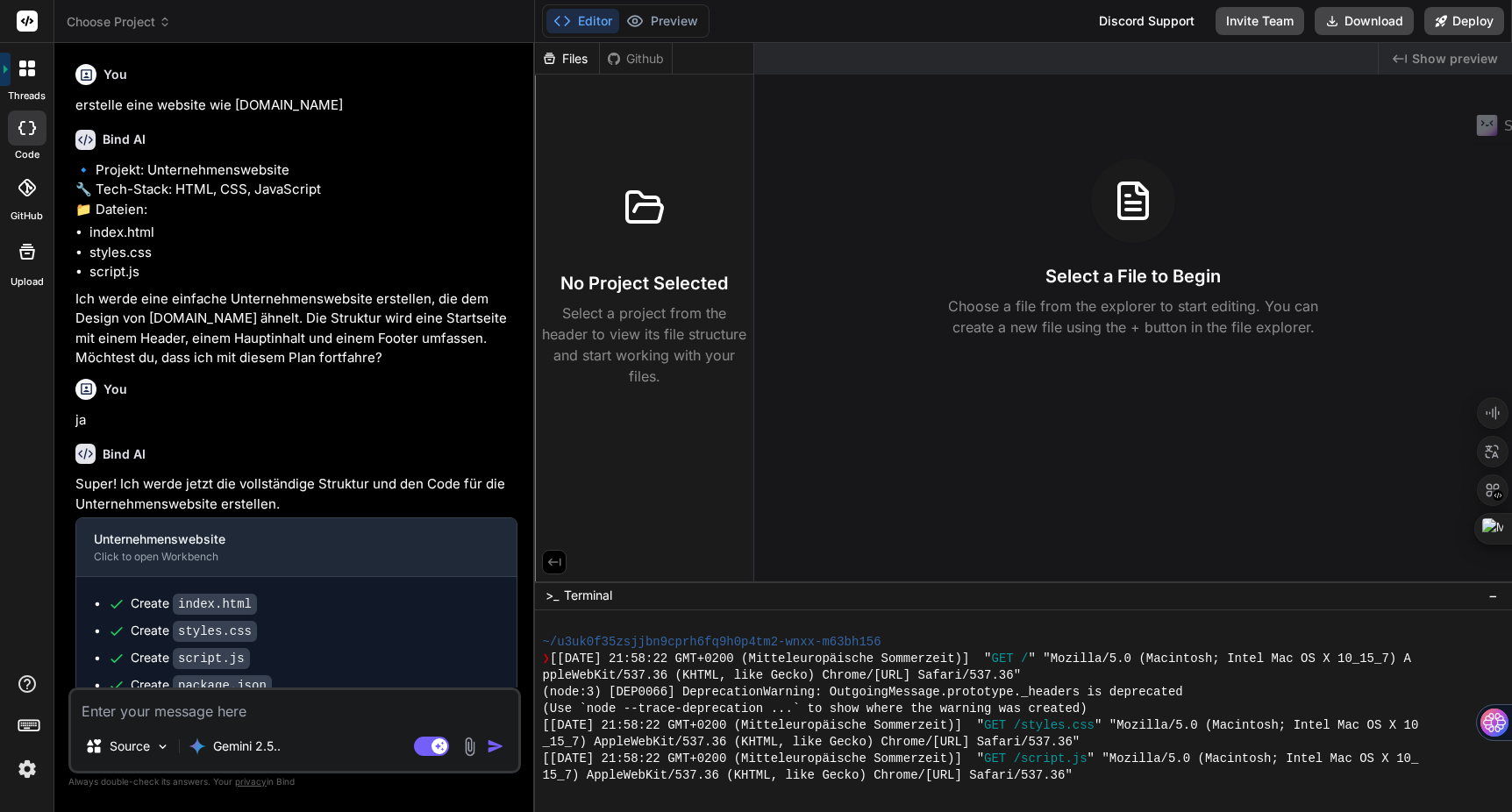
click at [130, 28] on span "Choose Project" at bounding box center [119, 22] width 104 height 17
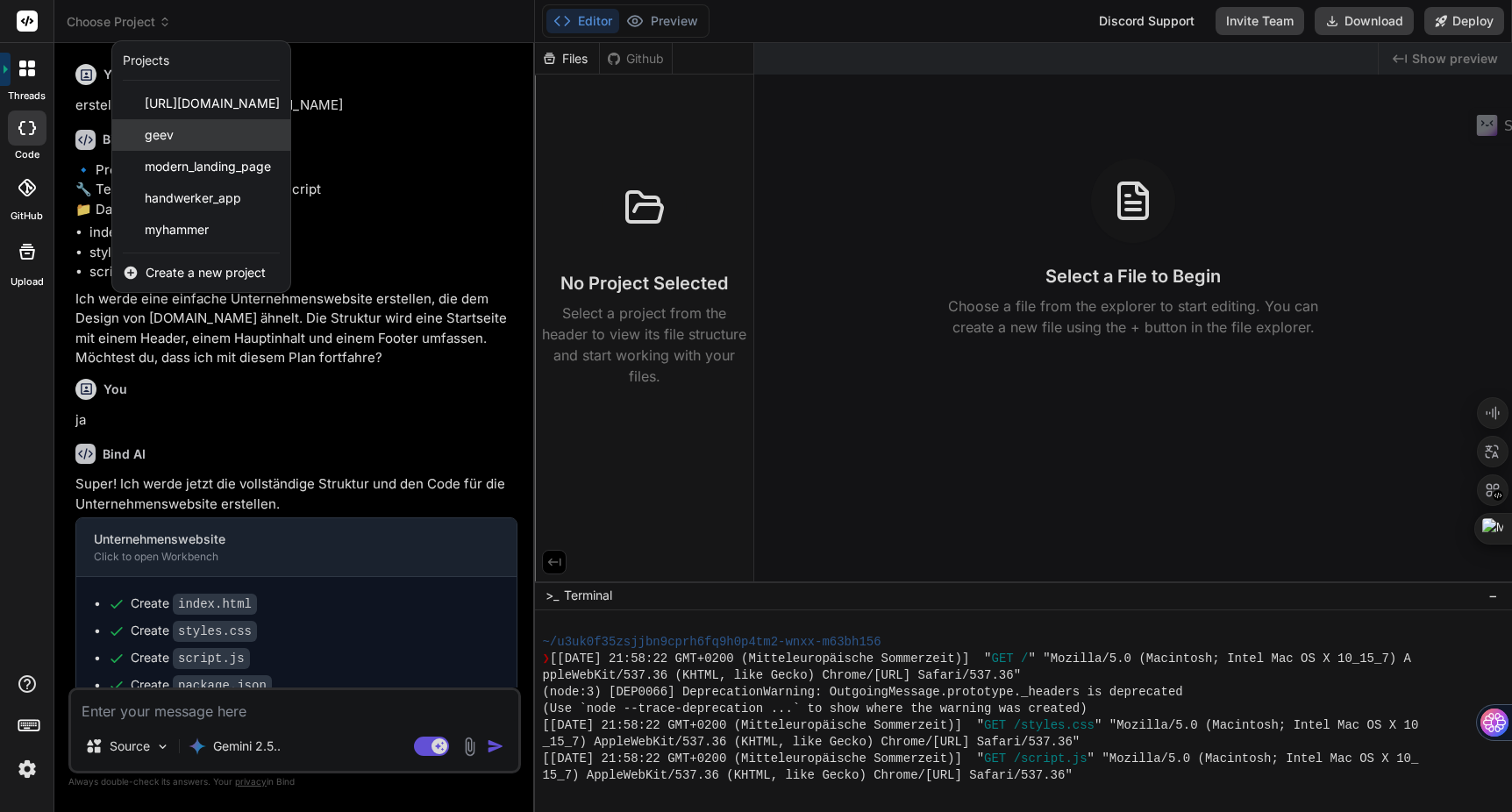
click at [201, 133] on div "geev" at bounding box center [202, 134] width 178 height 32
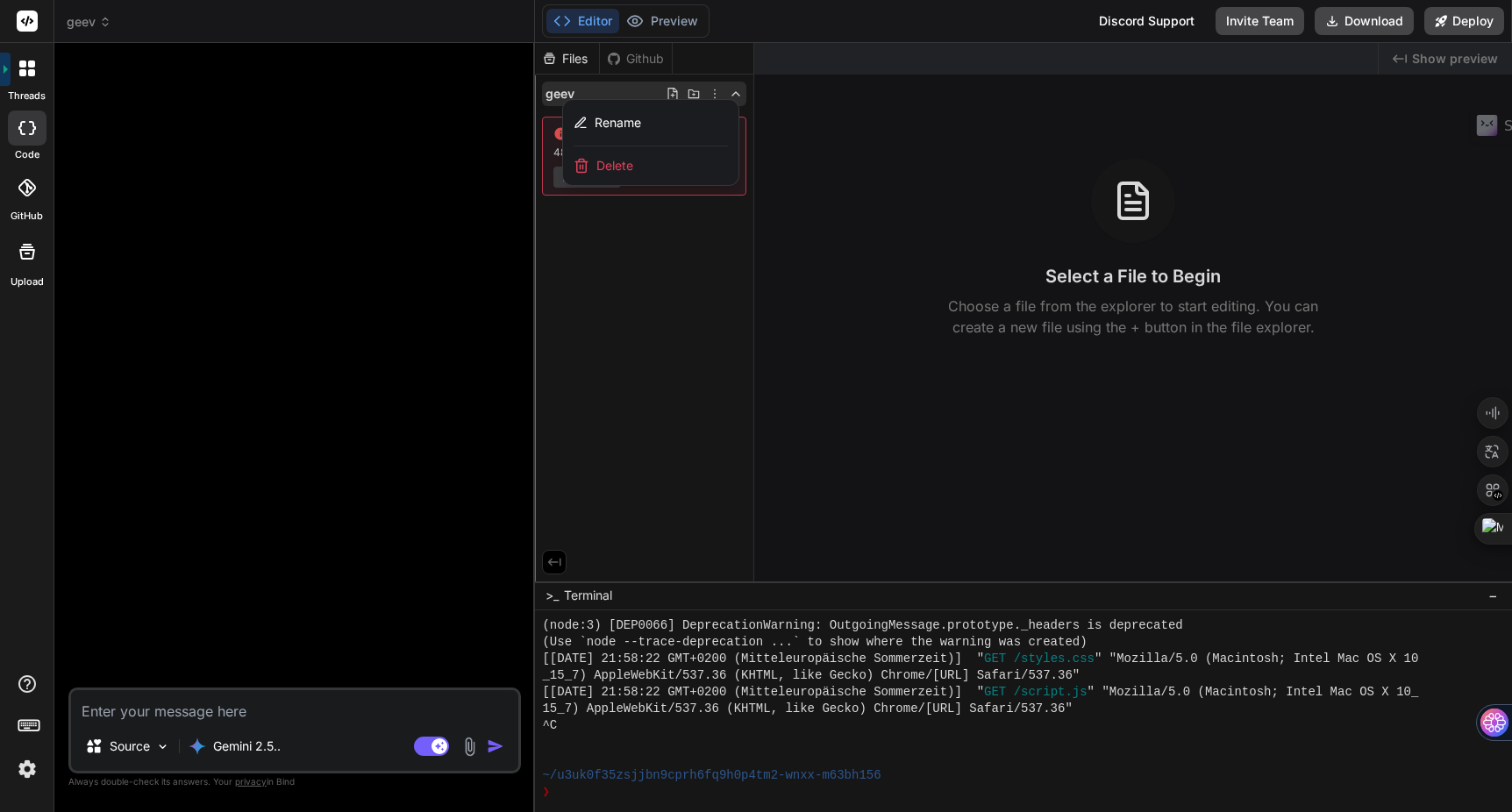
click at [607, 278] on div at bounding box center [1023, 428] width 977 height 769
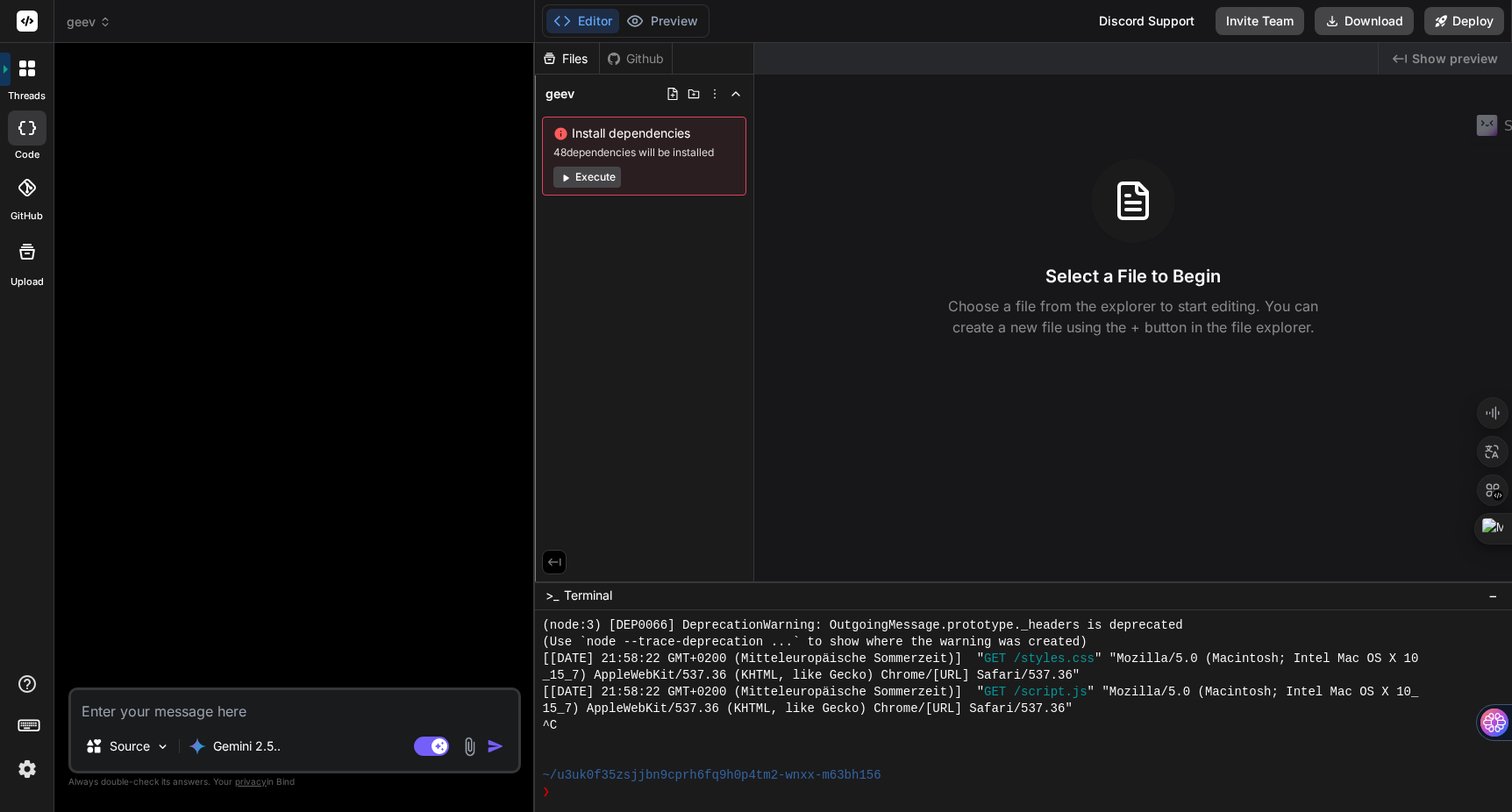
click at [598, 179] on button "Execute" at bounding box center [587, 176] width 68 height 21
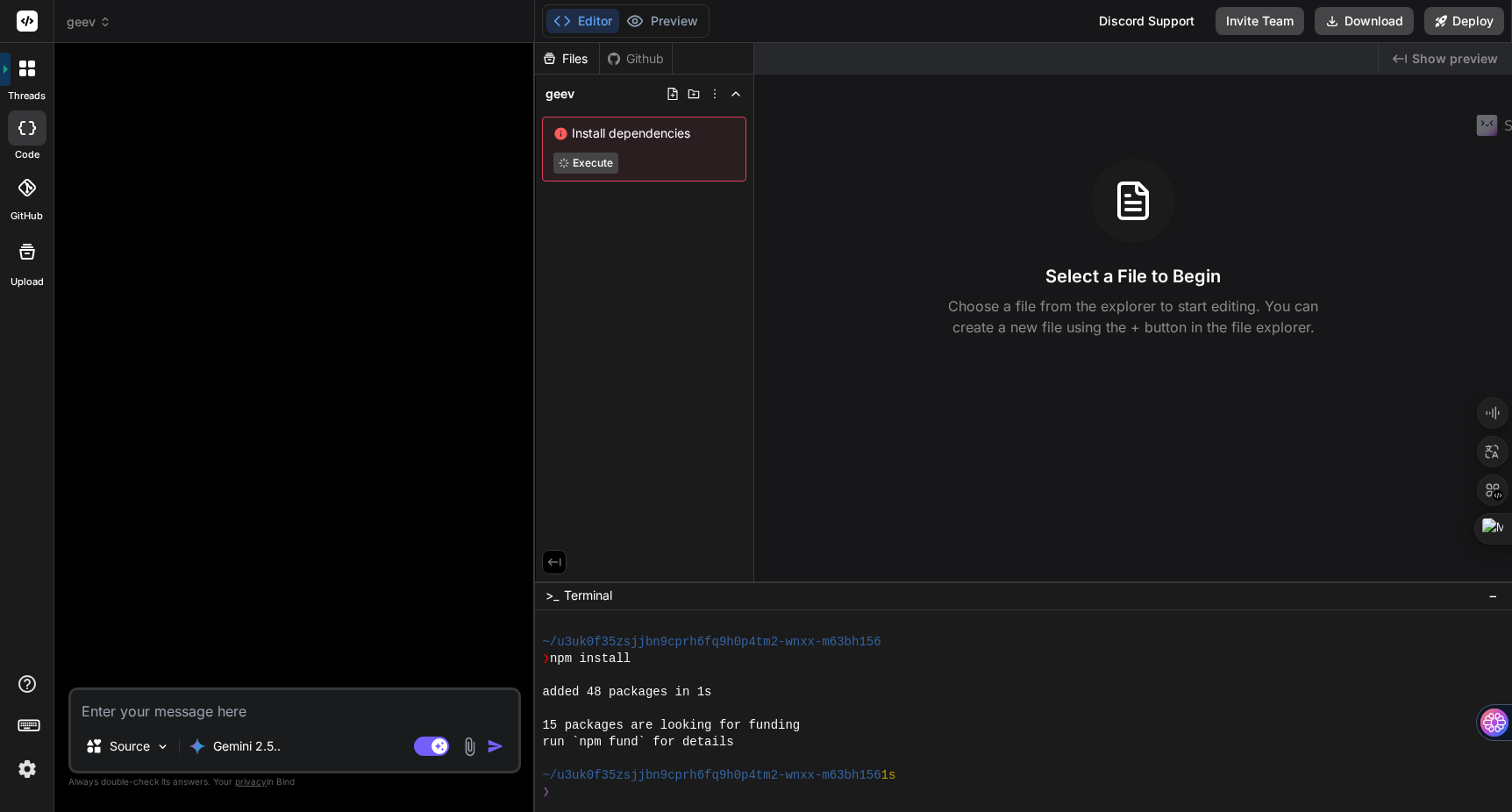
scroll to position [2699, 0]
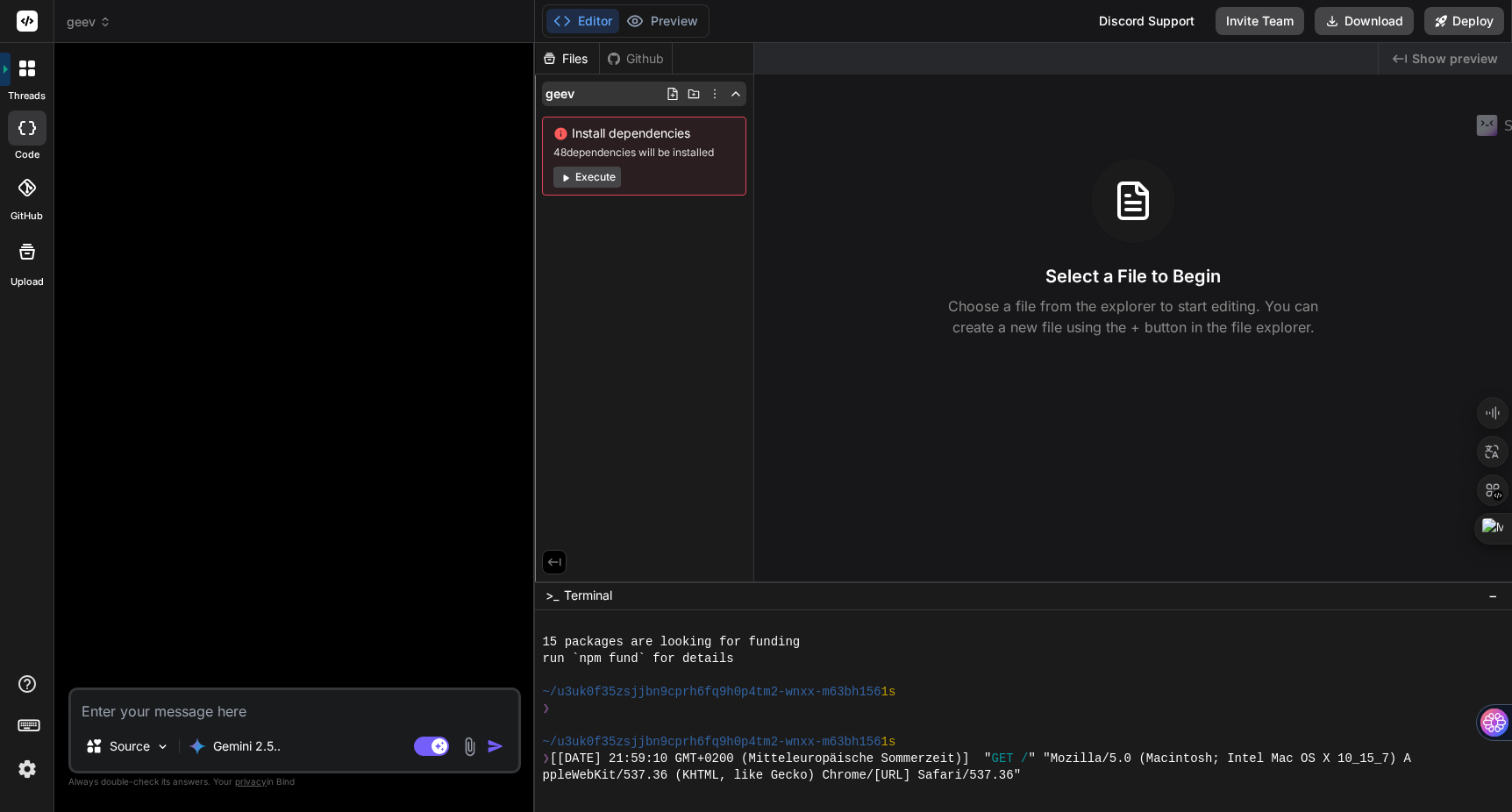
click at [717, 99] on icon at bounding box center [715, 94] width 14 height 14
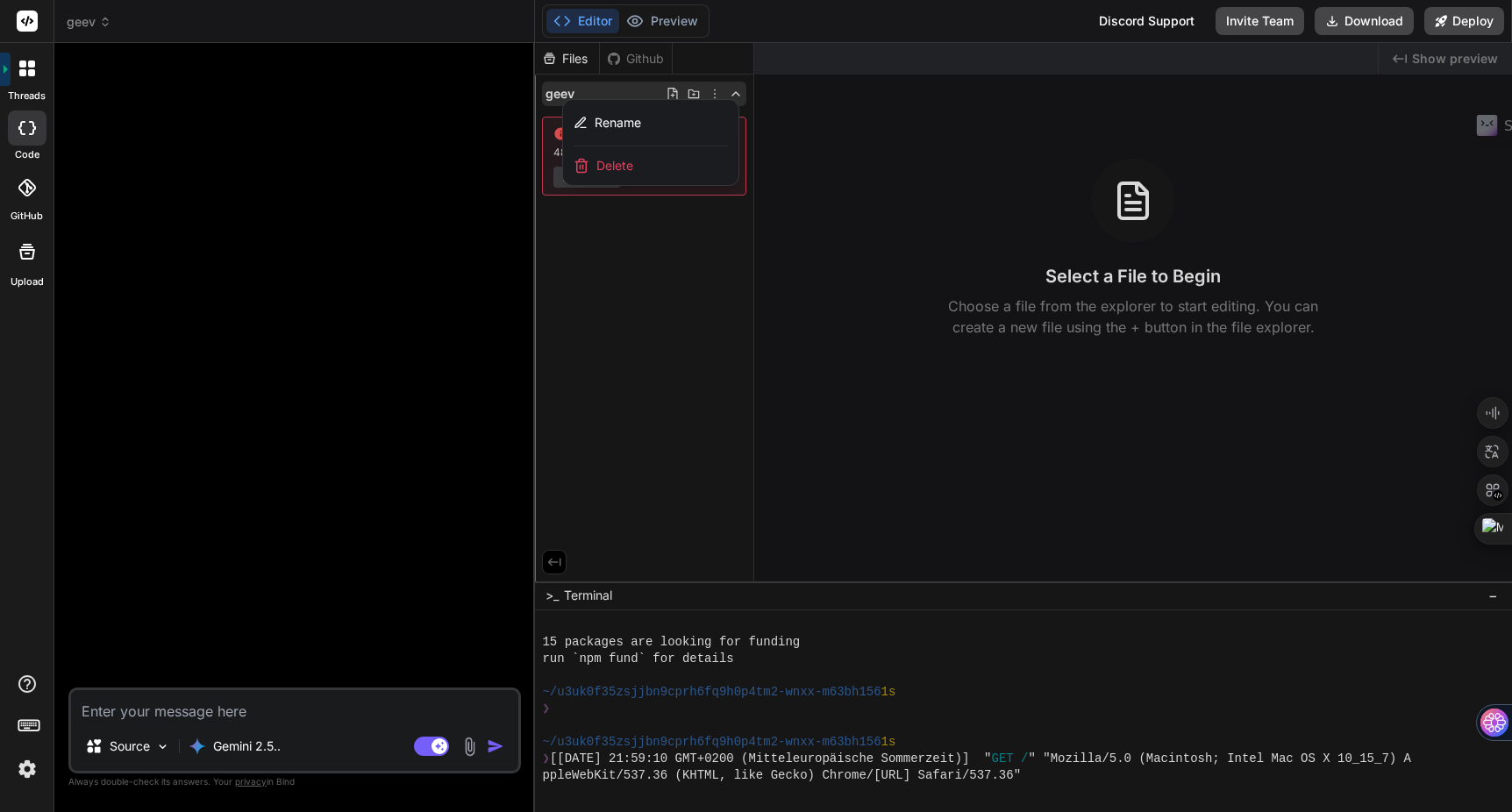
click at [649, 164] on div "Delete" at bounding box center [650, 166] width 176 height 39
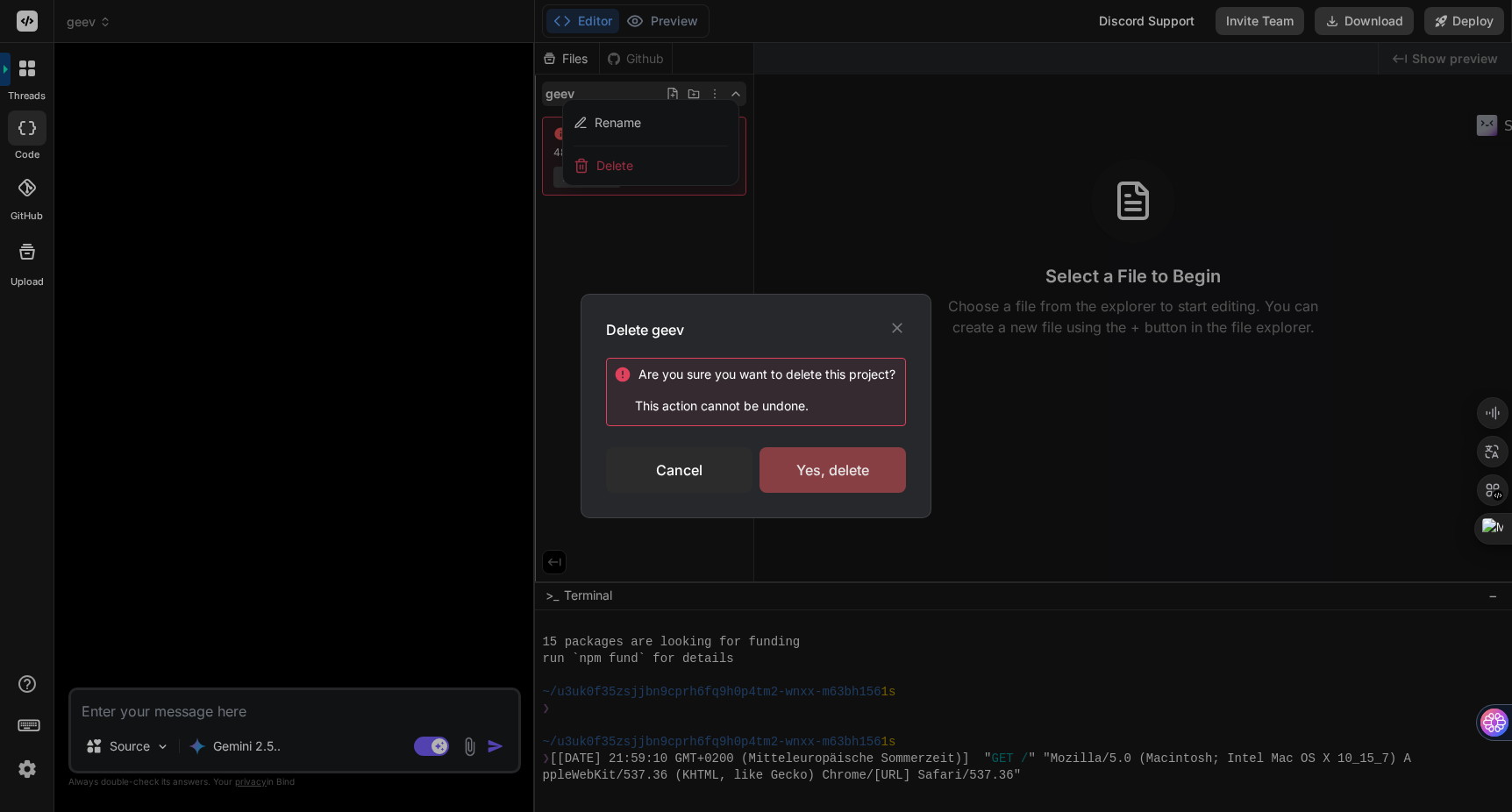
click at [839, 454] on div "Yes, delete" at bounding box center [833, 470] width 147 height 46
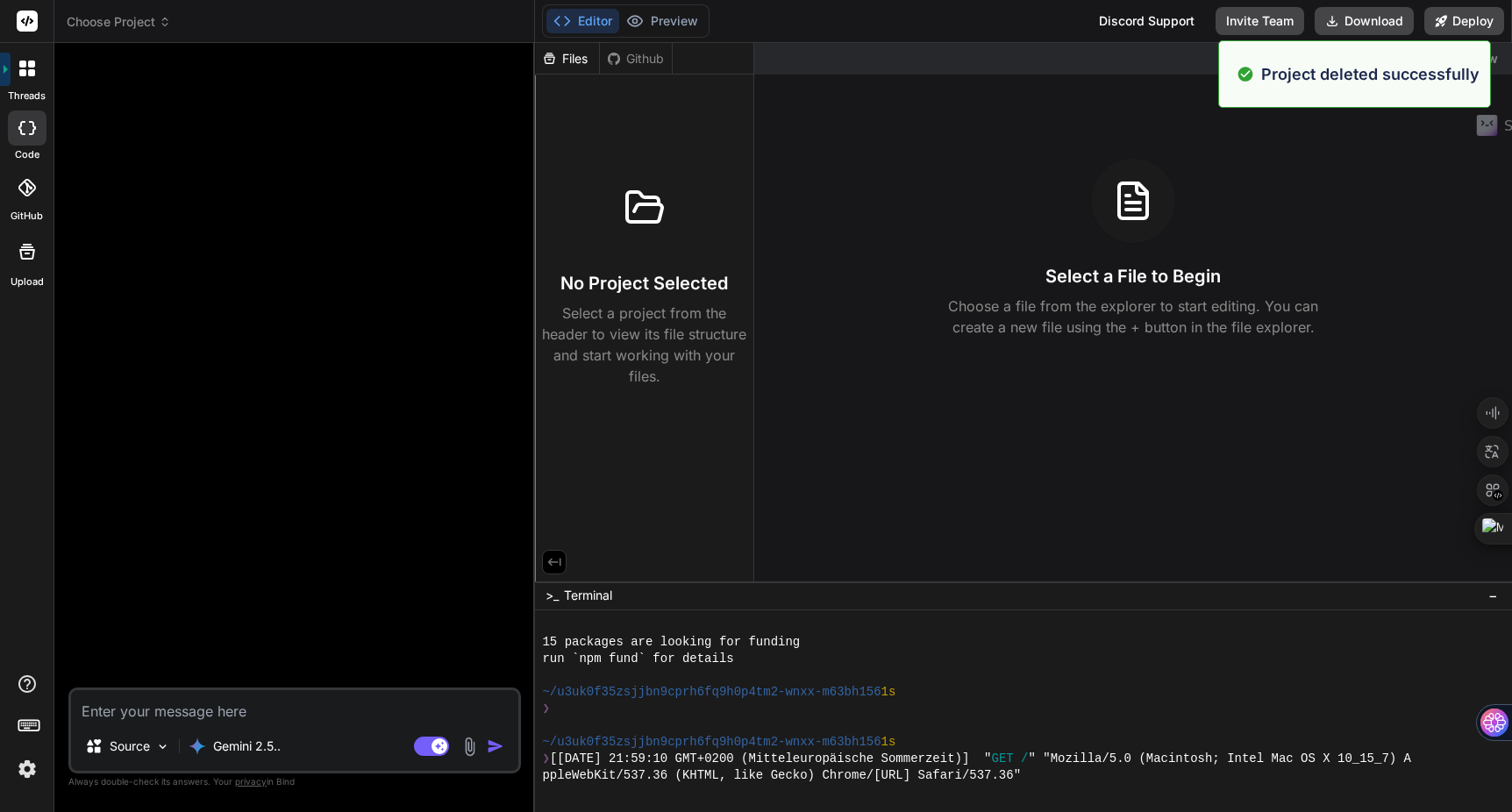
click at [146, 32] on header "Choose Project Created with Pixso." at bounding box center [294, 22] width 481 height 43
click at [132, 23] on span "Choose Project" at bounding box center [119, 22] width 104 height 17
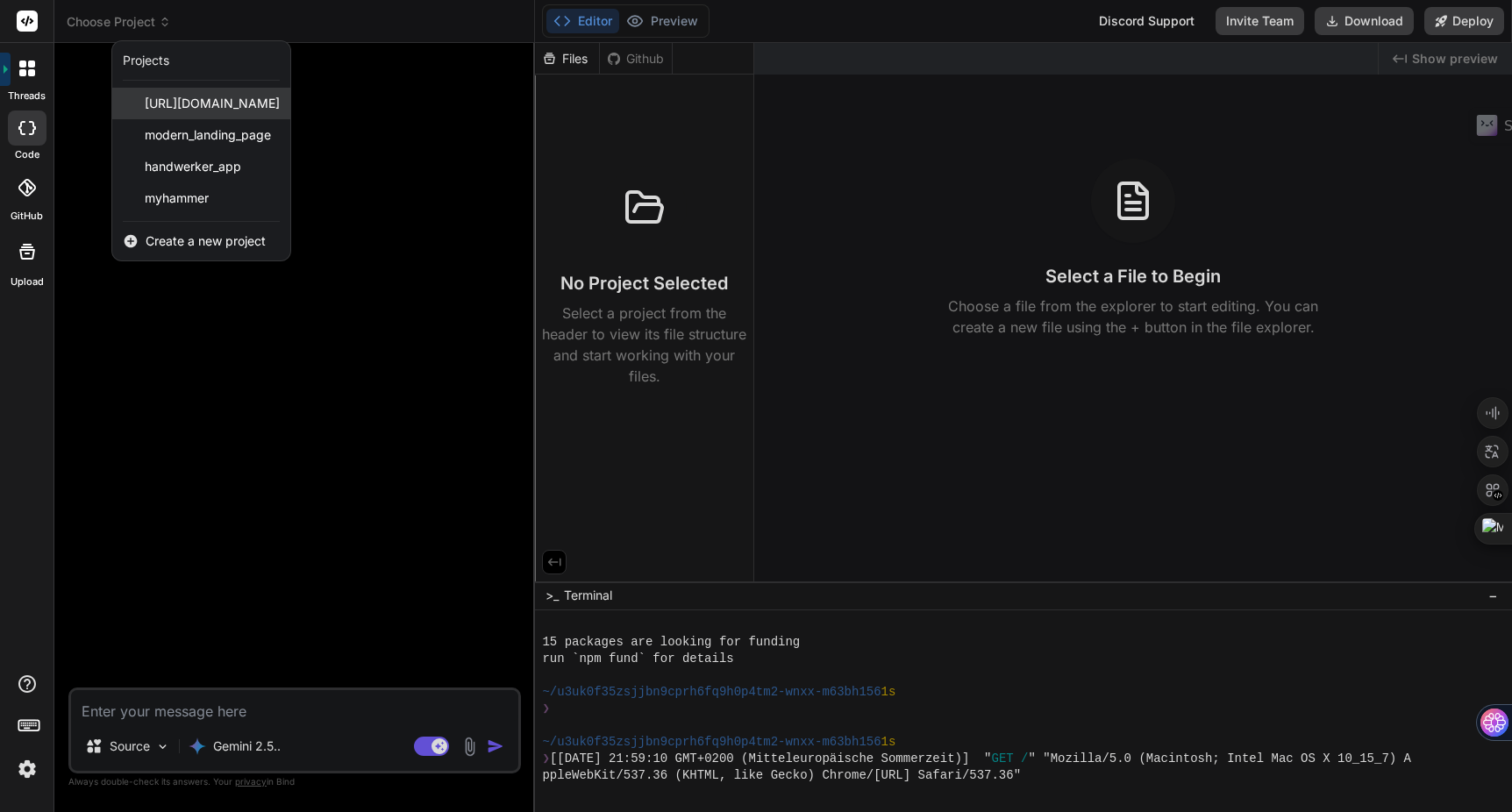
click at [189, 96] on span "website_wie_jaegermediagroup.de" at bounding box center [213, 103] width 135 height 17
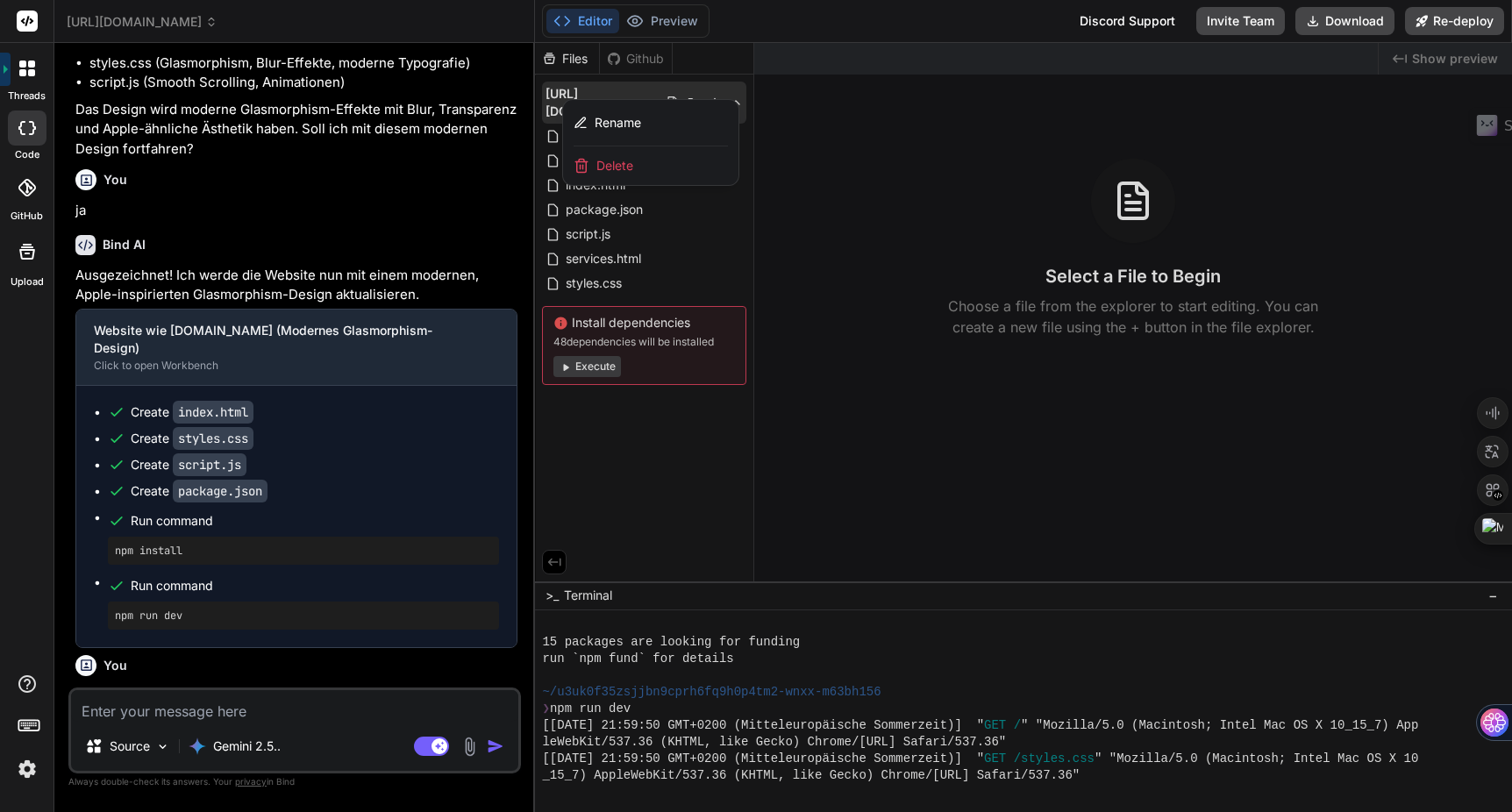
scroll to position [3199, 0]
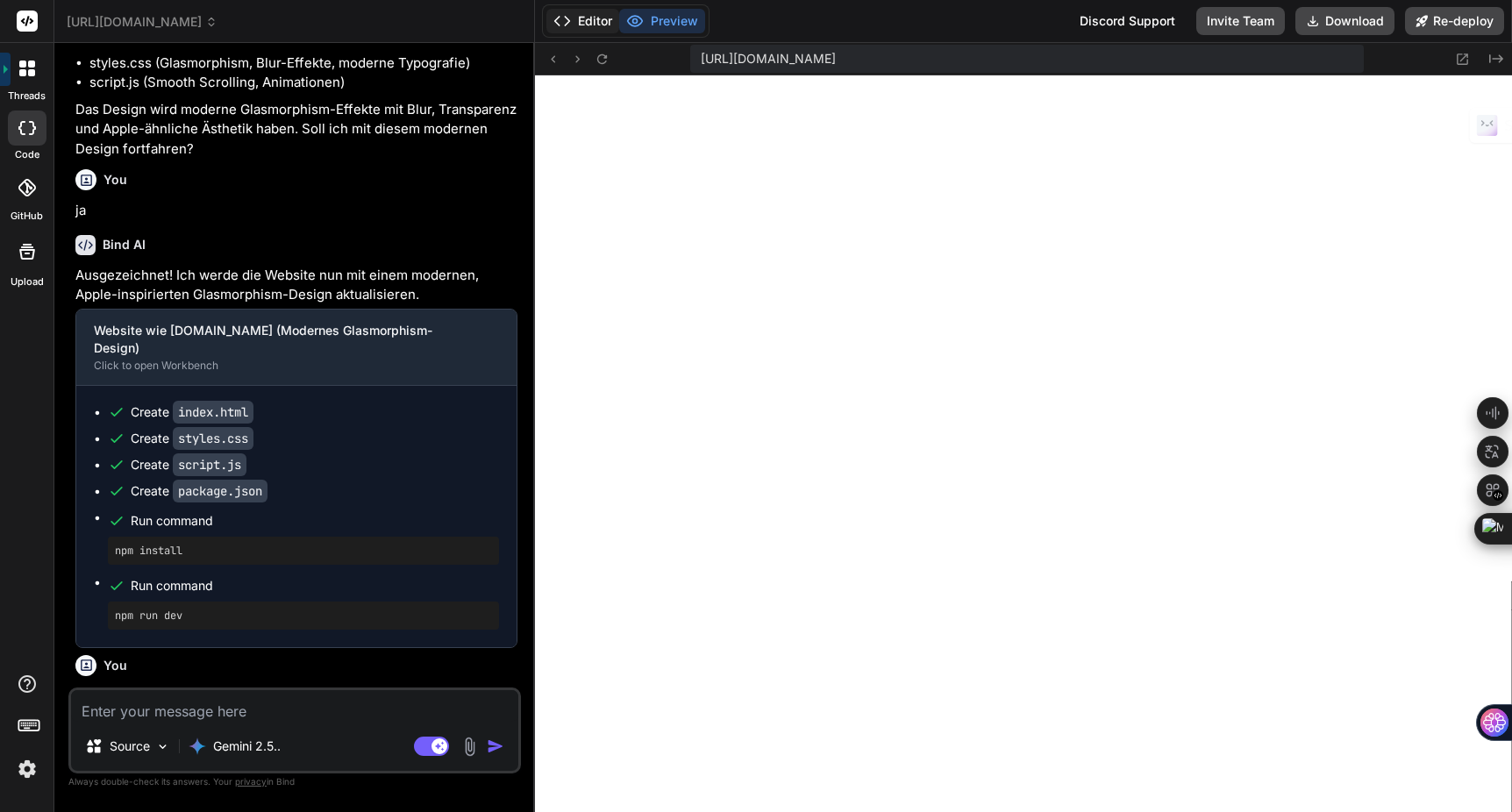
click at [584, 27] on button "Editor" at bounding box center [583, 21] width 73 height 24
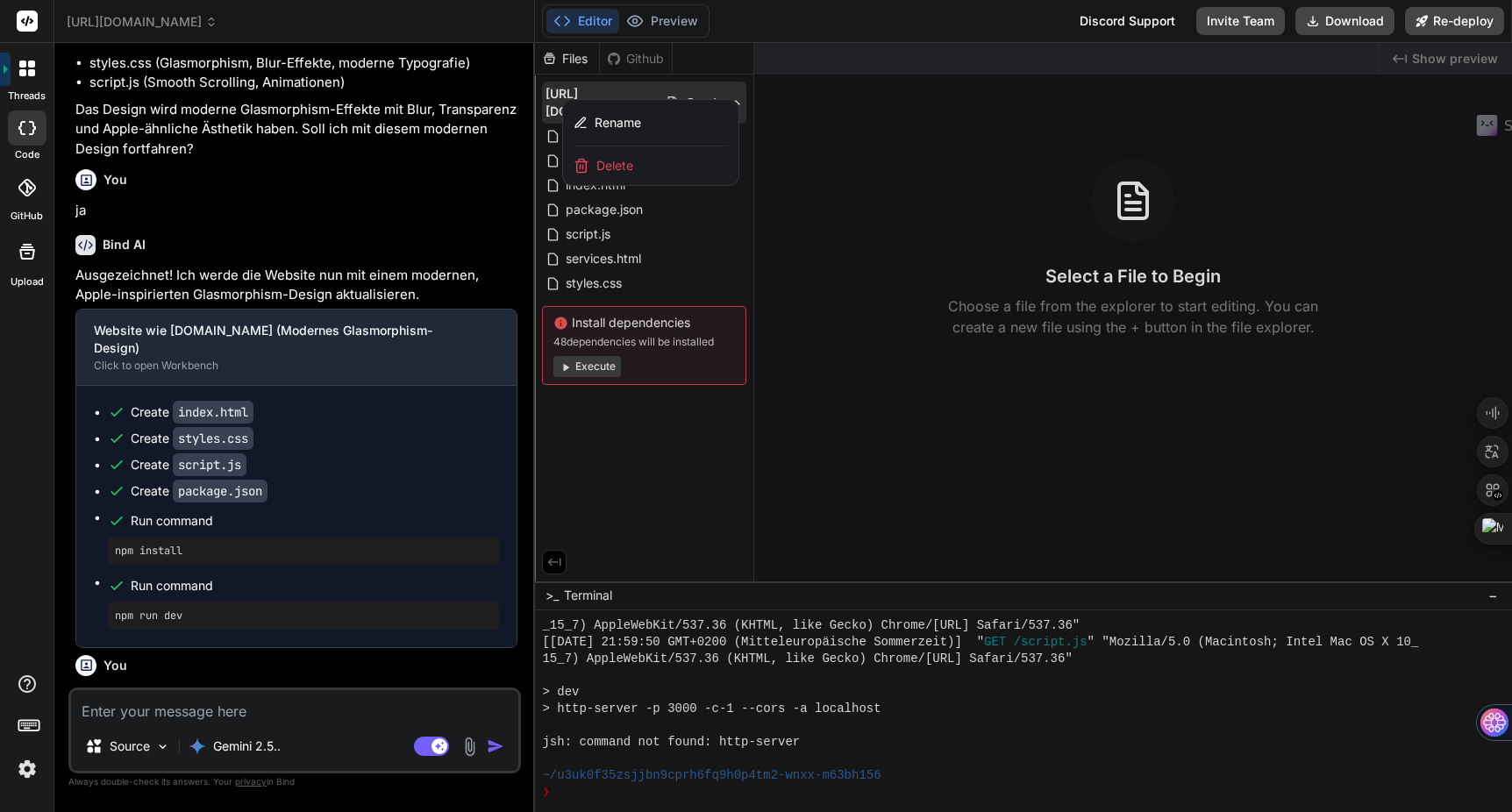
click at [640, 164] on div "Delete" at bounding box center [650, 166] width 176 height 39
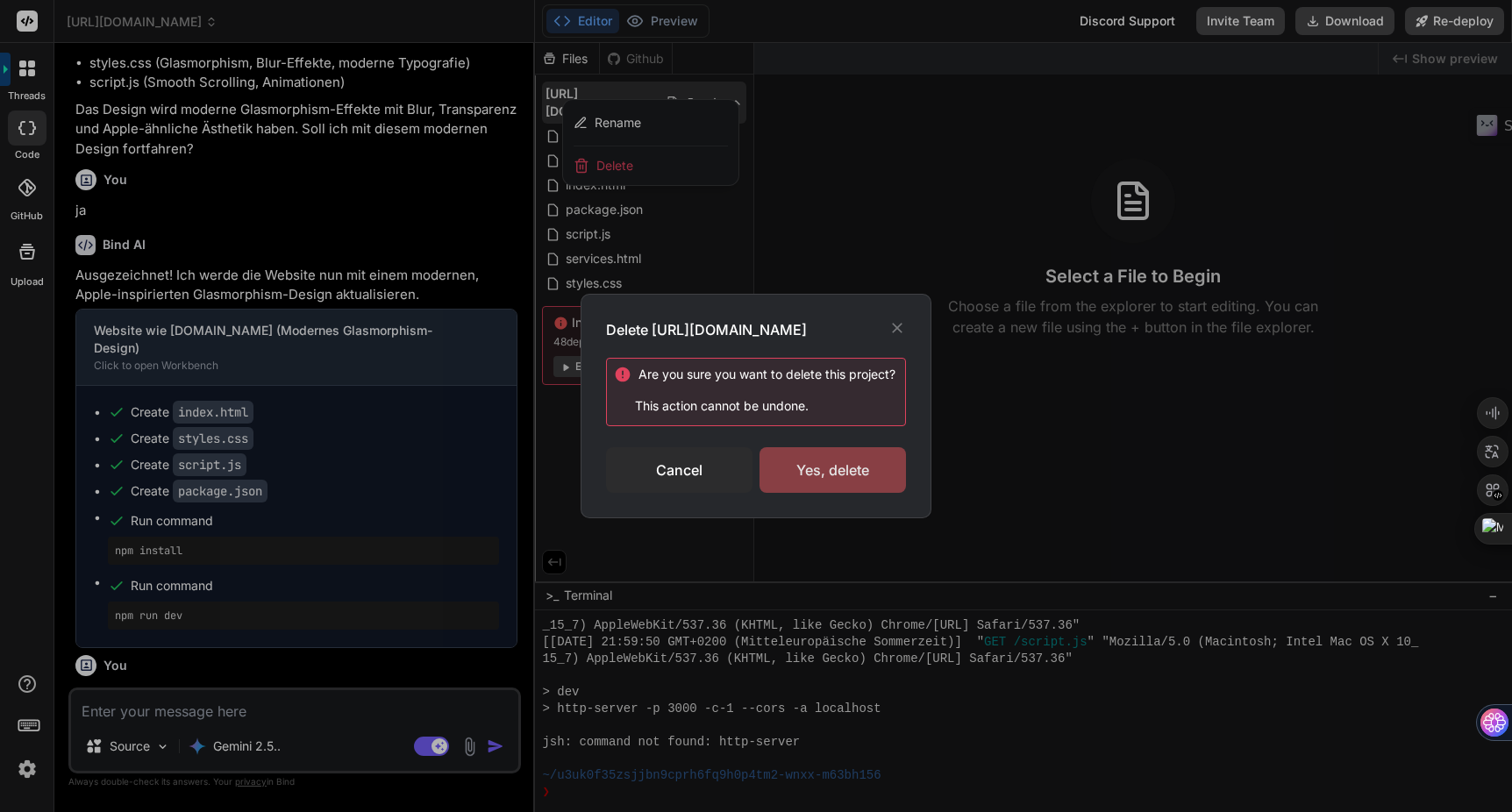
click at [808, 462] on div "Yes, delete" at bounding box center [833, 470] width 147 height 46
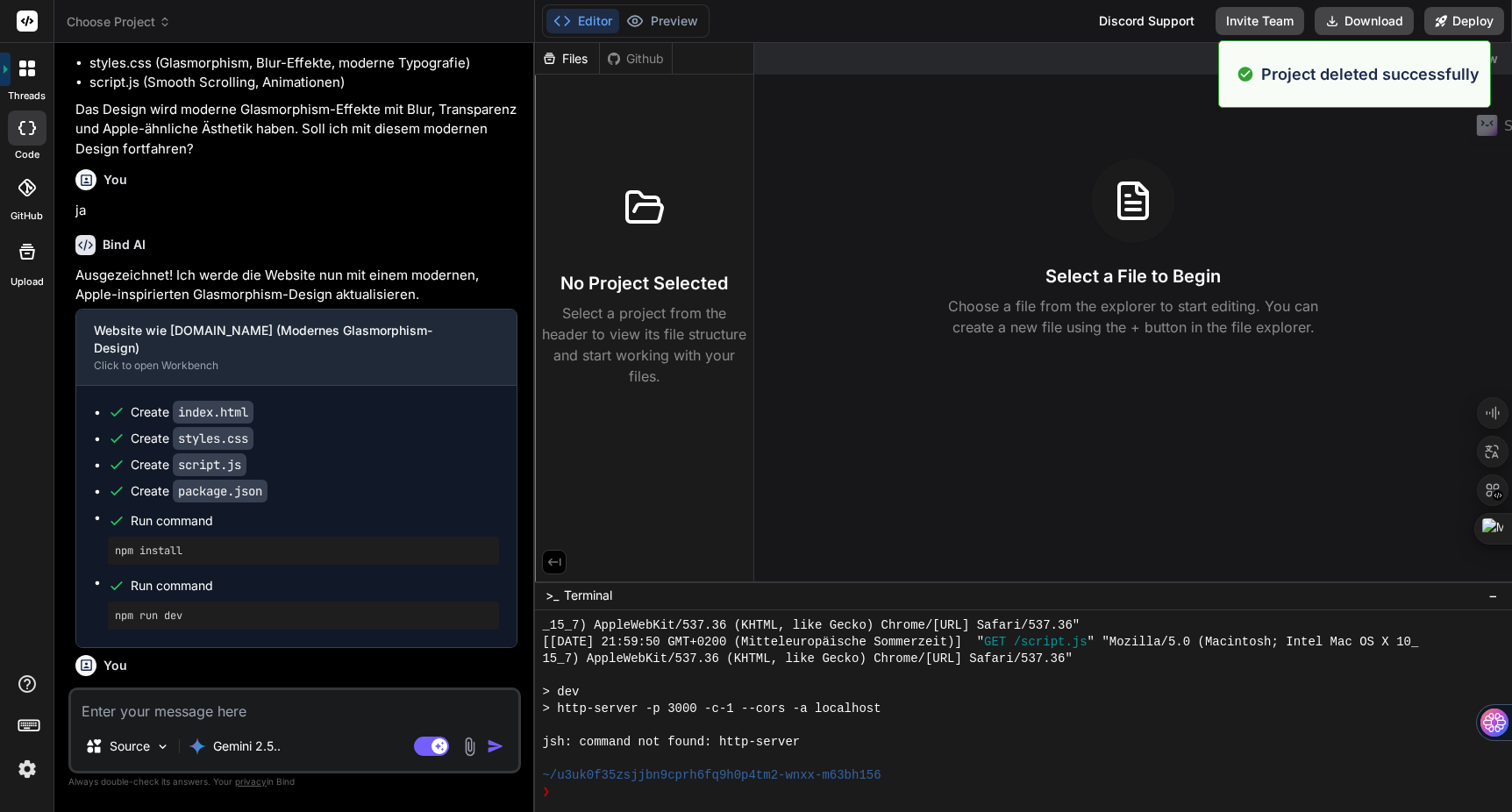
click at [153, 21] on span "Choose Project" at bounding box center [119, 22] width 104 height 17
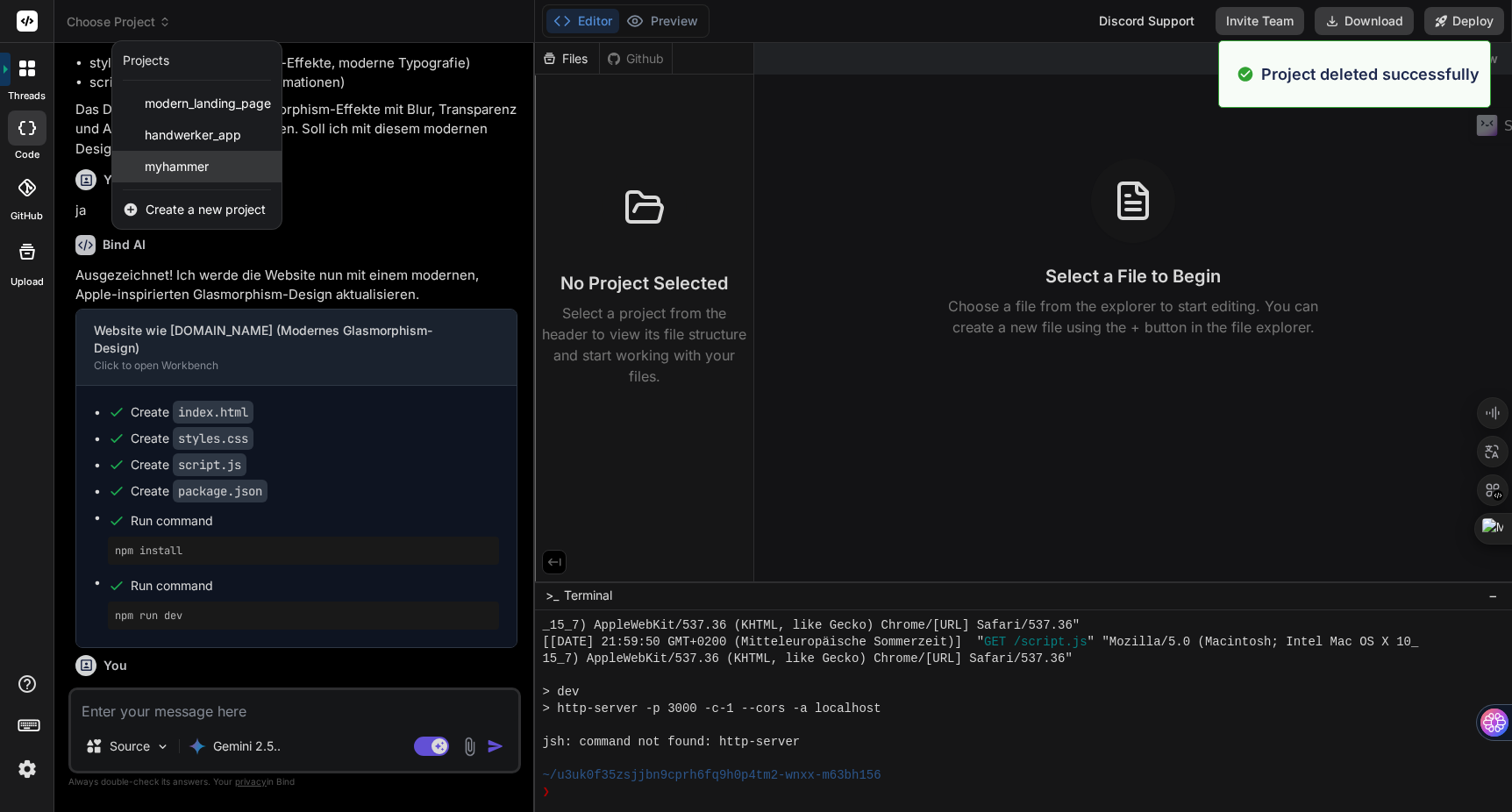
click at [199, 174] on span "myhammer" at bounding box center [177, 166] width 64 height 17
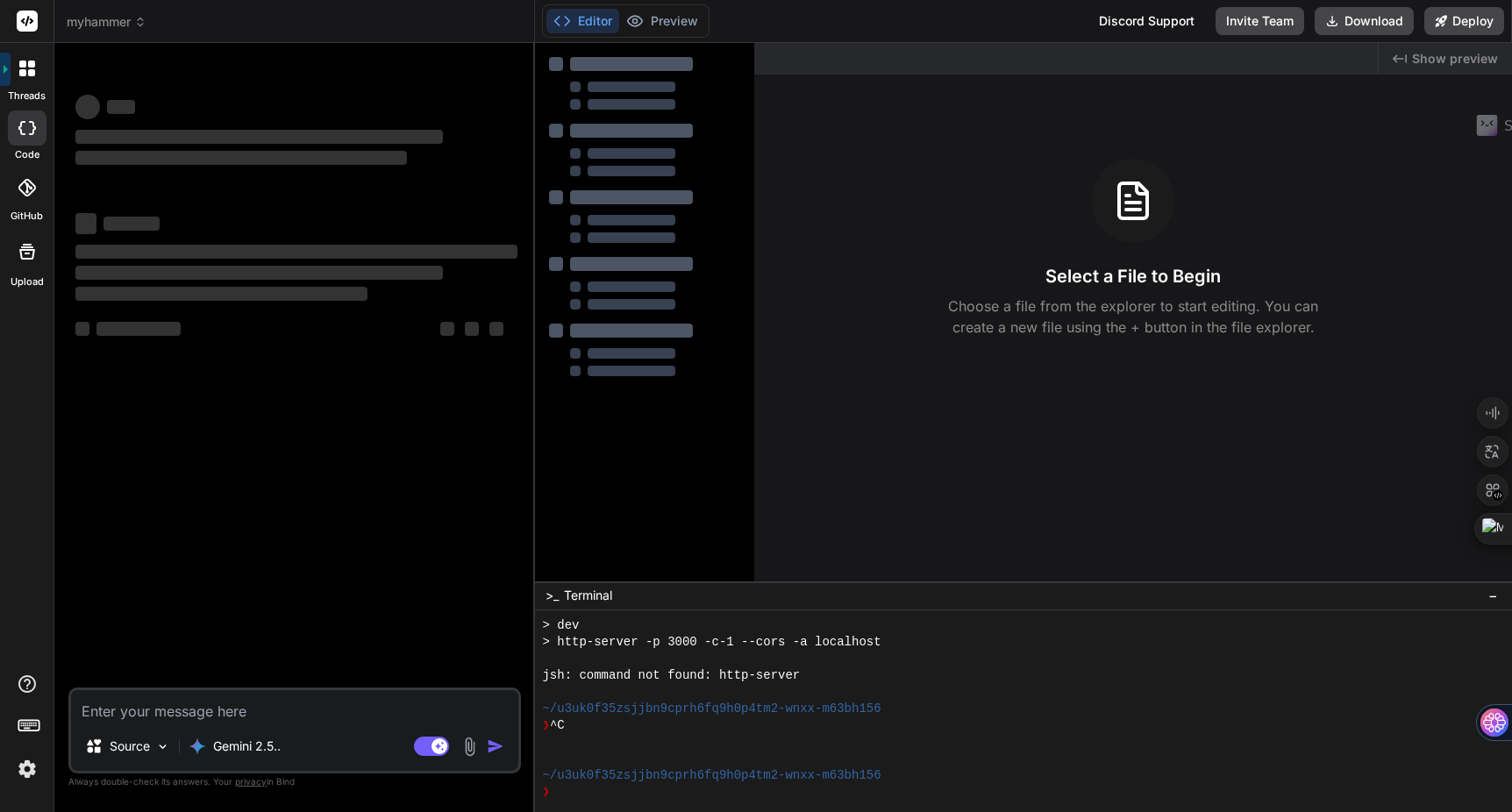
scroll to position [3266, 0]
click at [119, 27] on span "myhammer" at bounding box center [106, 22] width 80 height 17
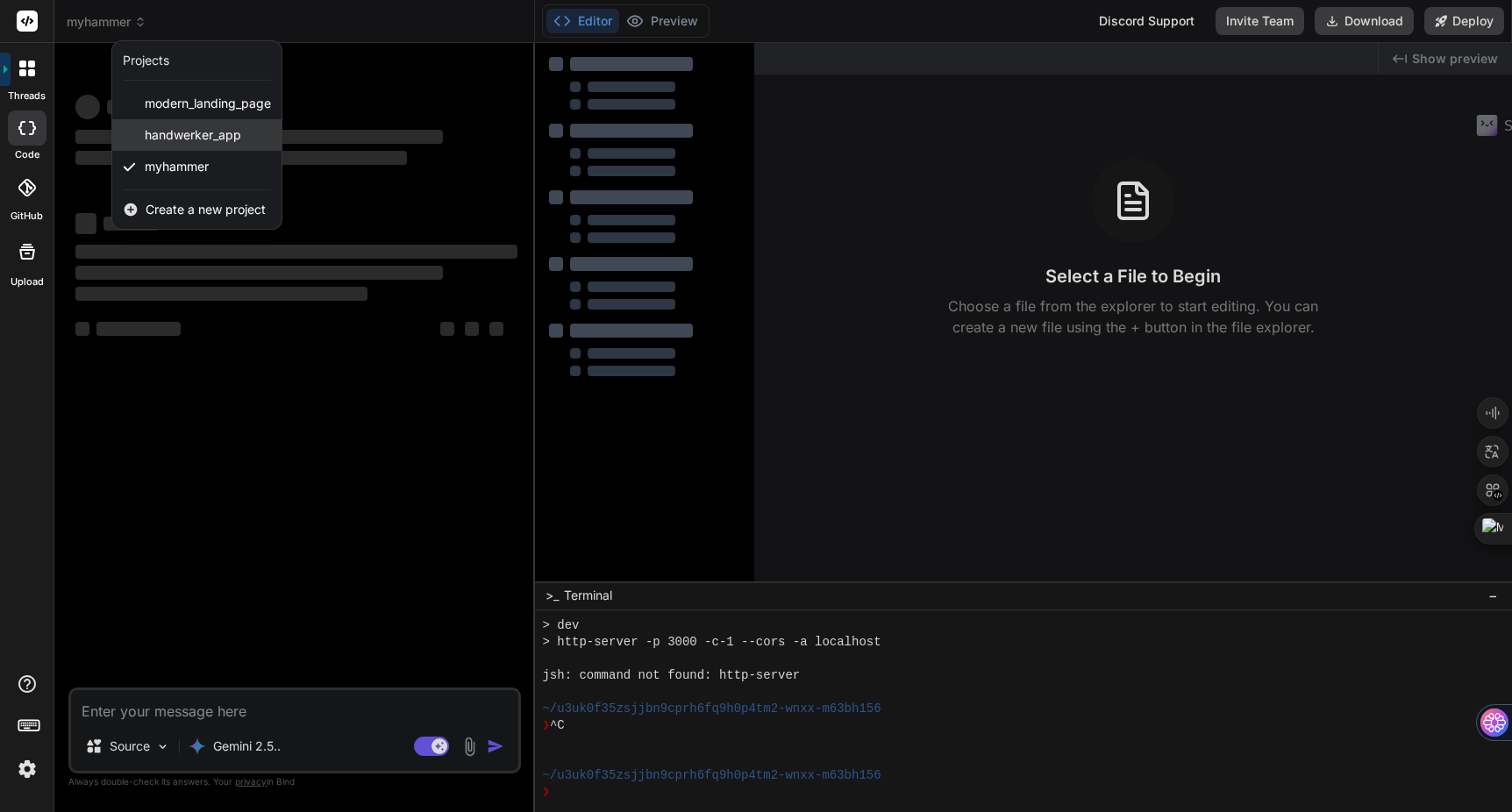
click at [162, 137] on span "handwerker_app" at bounding box center [193, 134] width 96 height 17
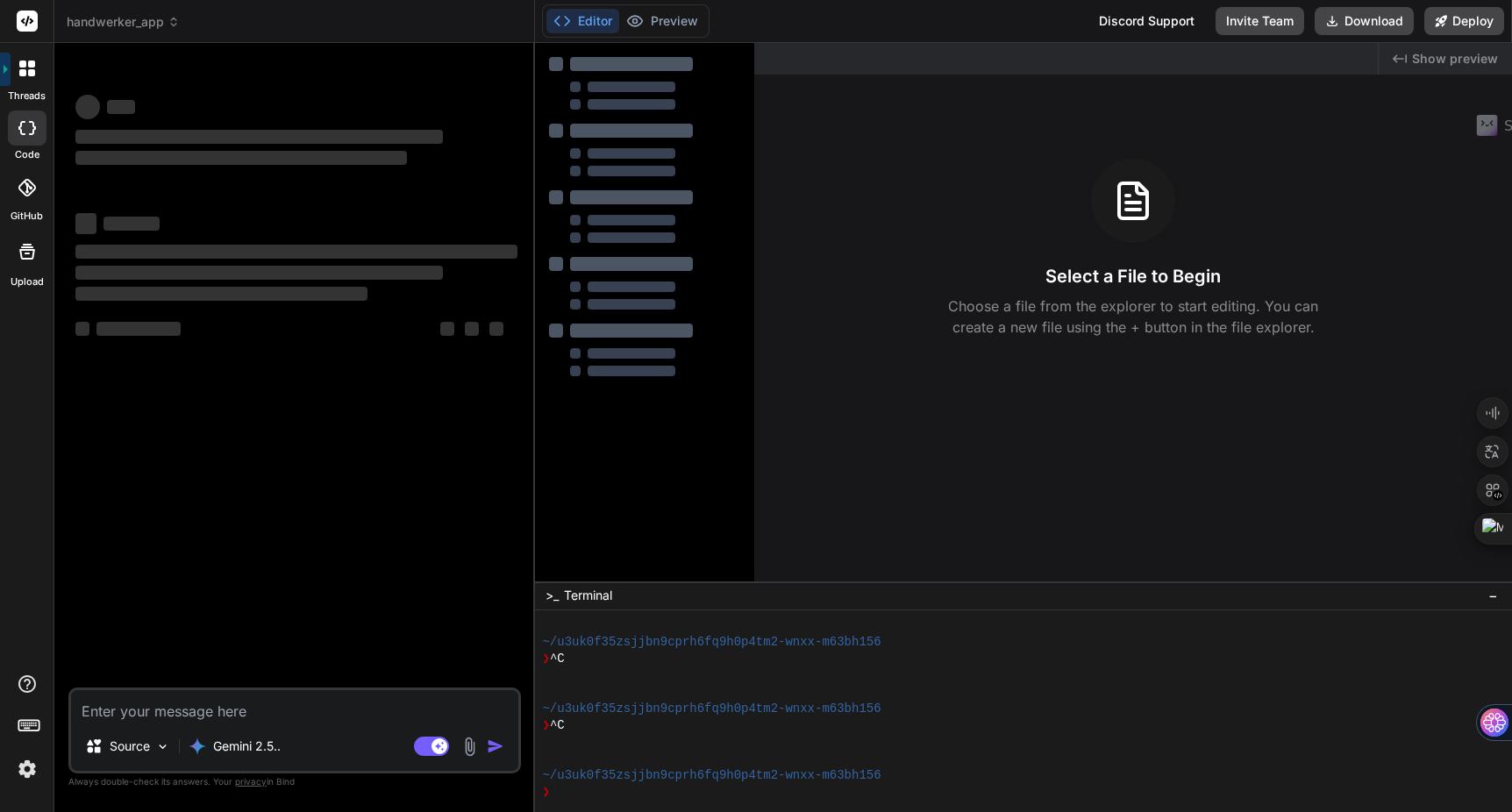
click at [126, 27] on span "handwerker_app" at bounding box center [123, 22] width 113 height 17
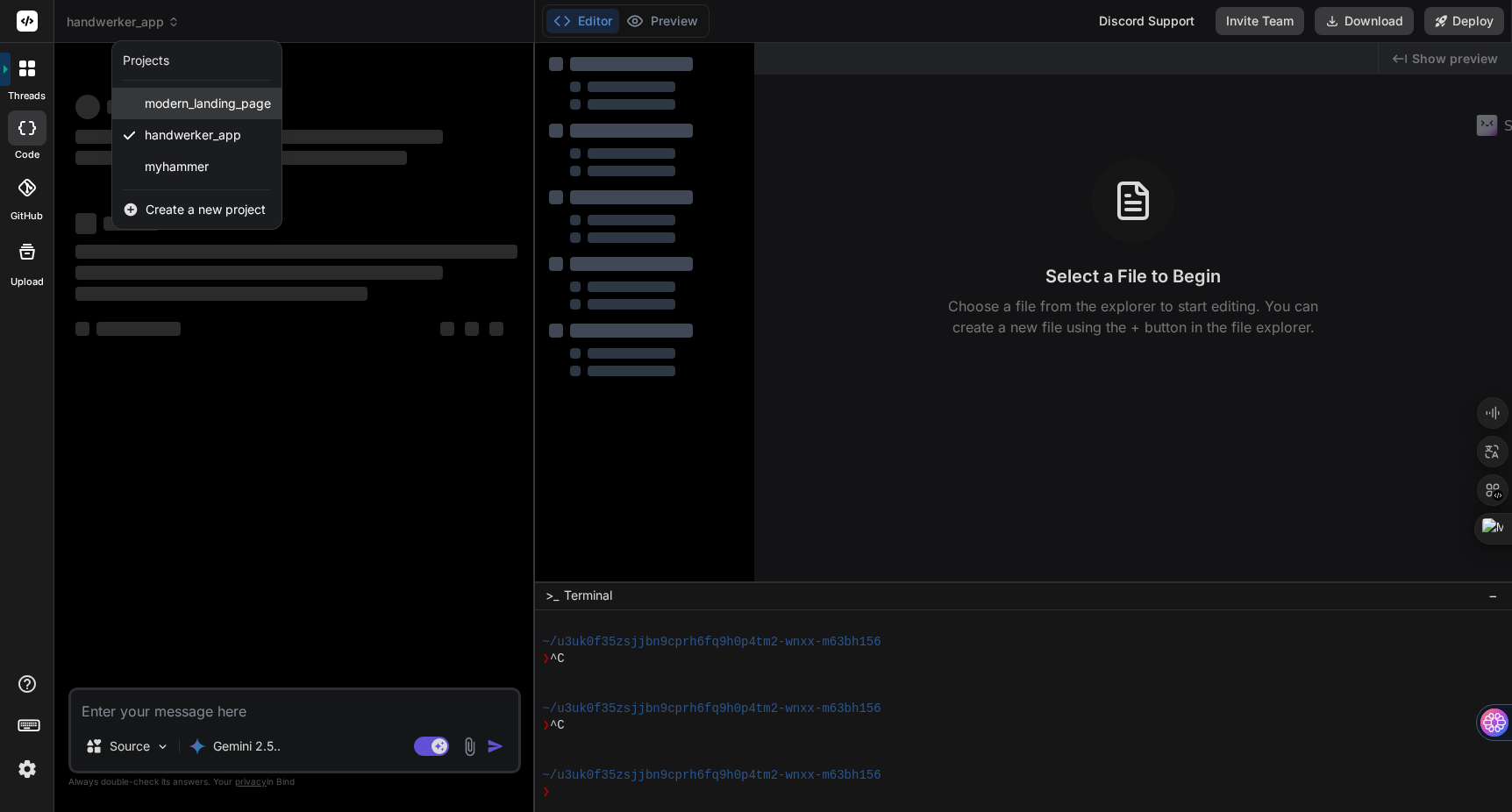
click at [173, 110] on span "modern_landing_page" at bounding box center [208, 103] width 126 height 17
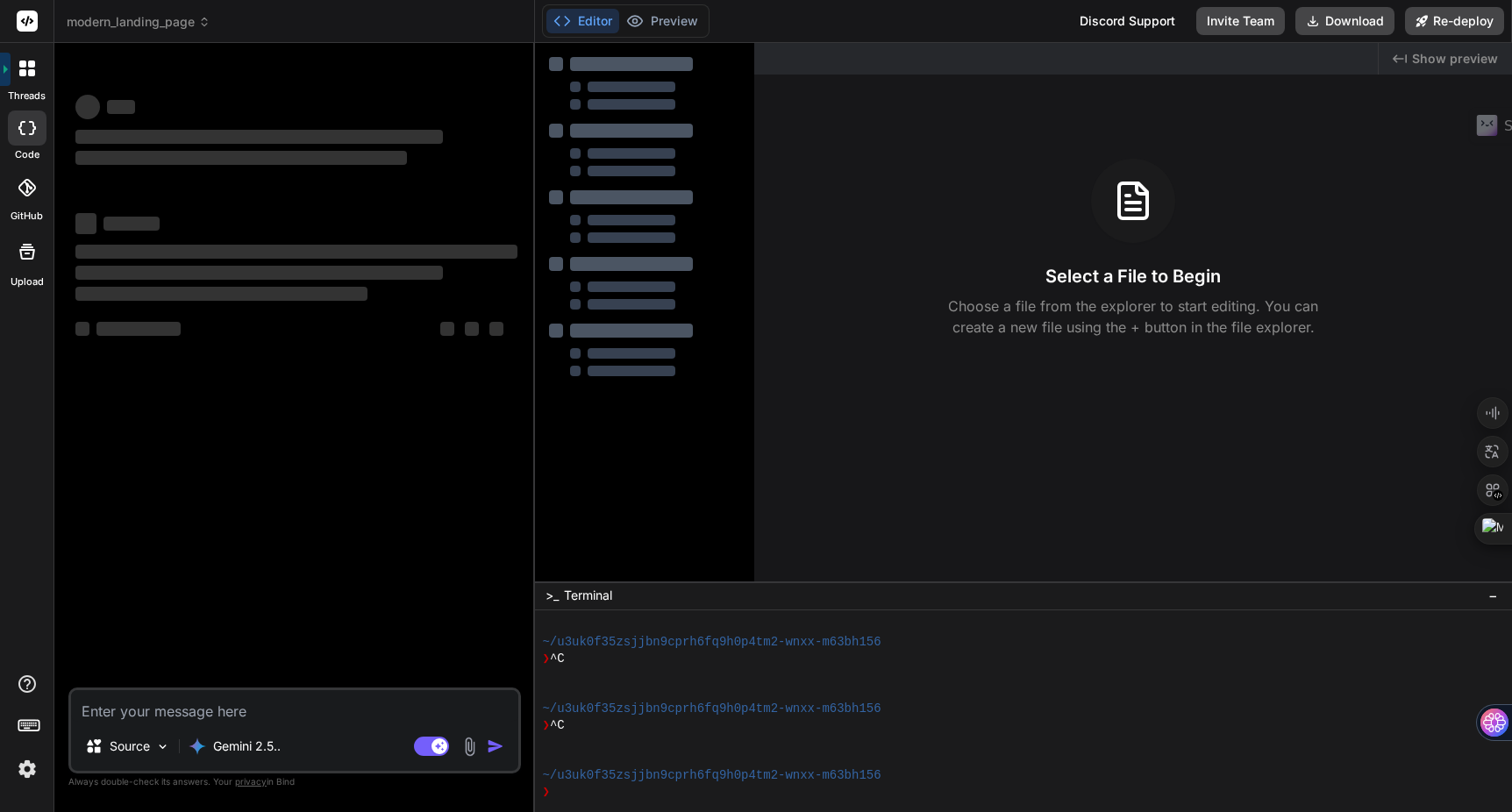
scroll to position [3399, 0]
click at [137, 30] on span "modern_landing_page" at bounding box center [139, 22] width 144 height 17
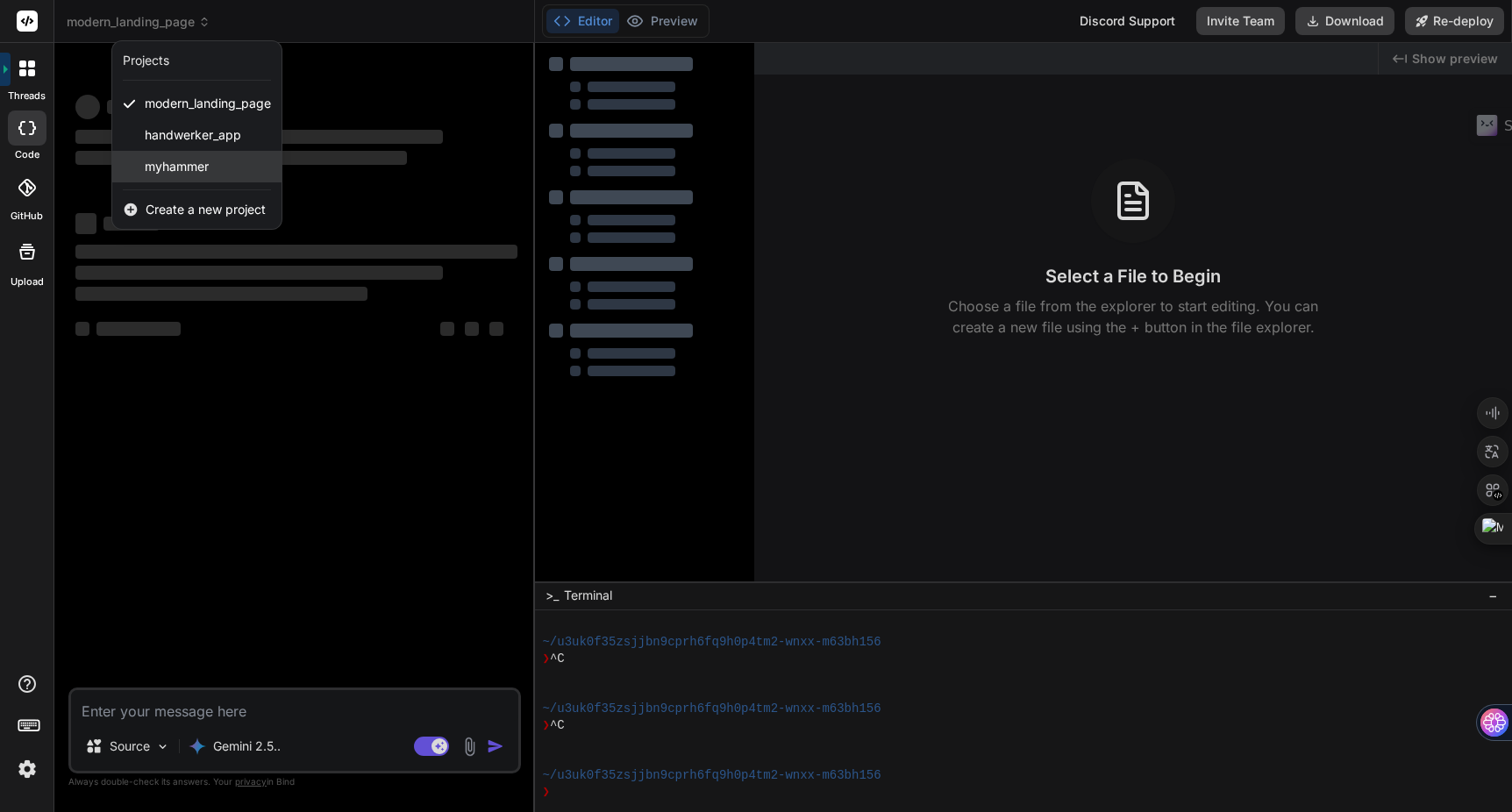
click at [149, 175] on span "myhammer" at bounding box center [177, 166] width 64 height 17
type textarea "x"
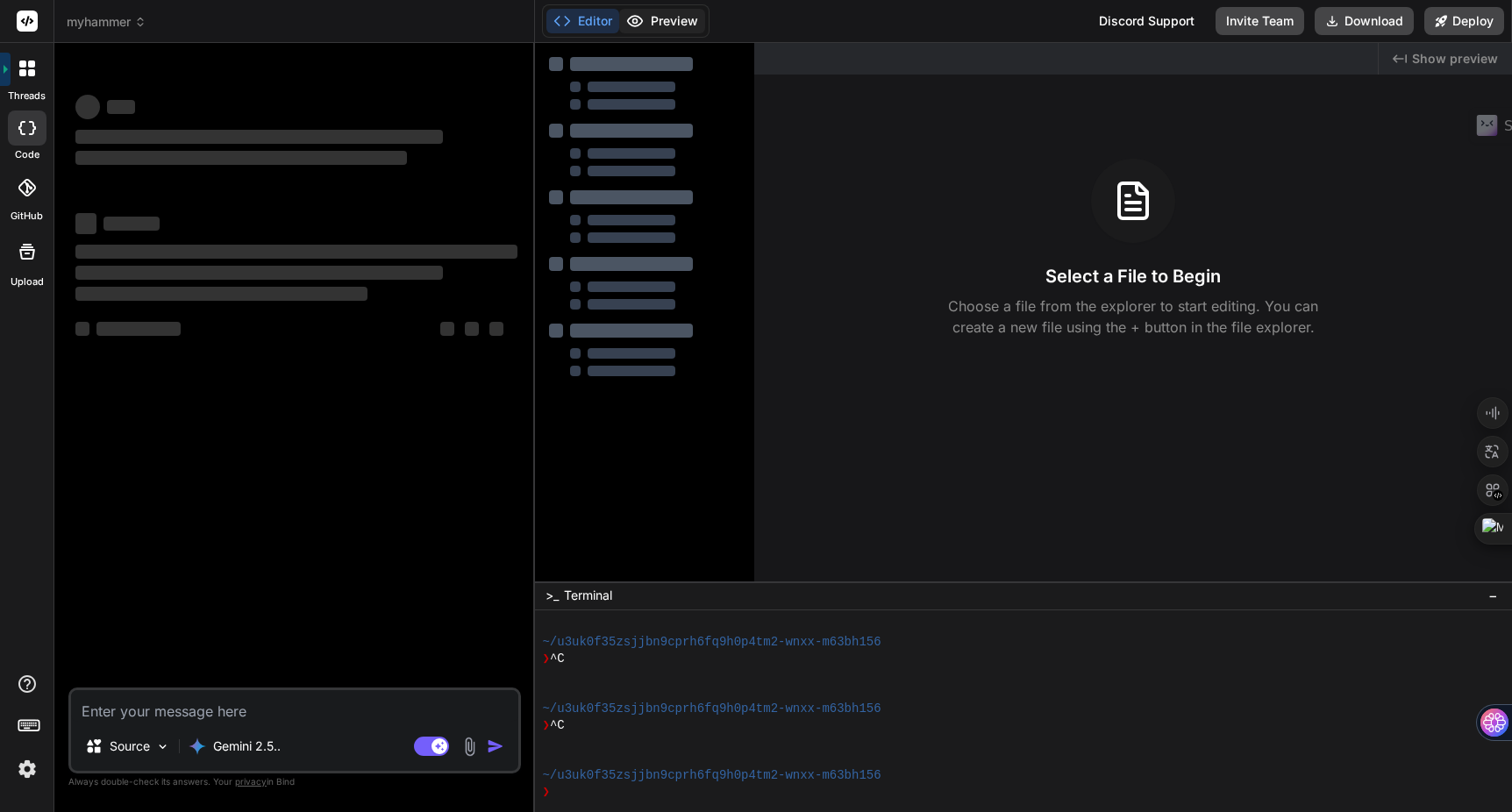
click at [680, 24] on button "Preview" at bounding box center [662, 21] width 86 height 24
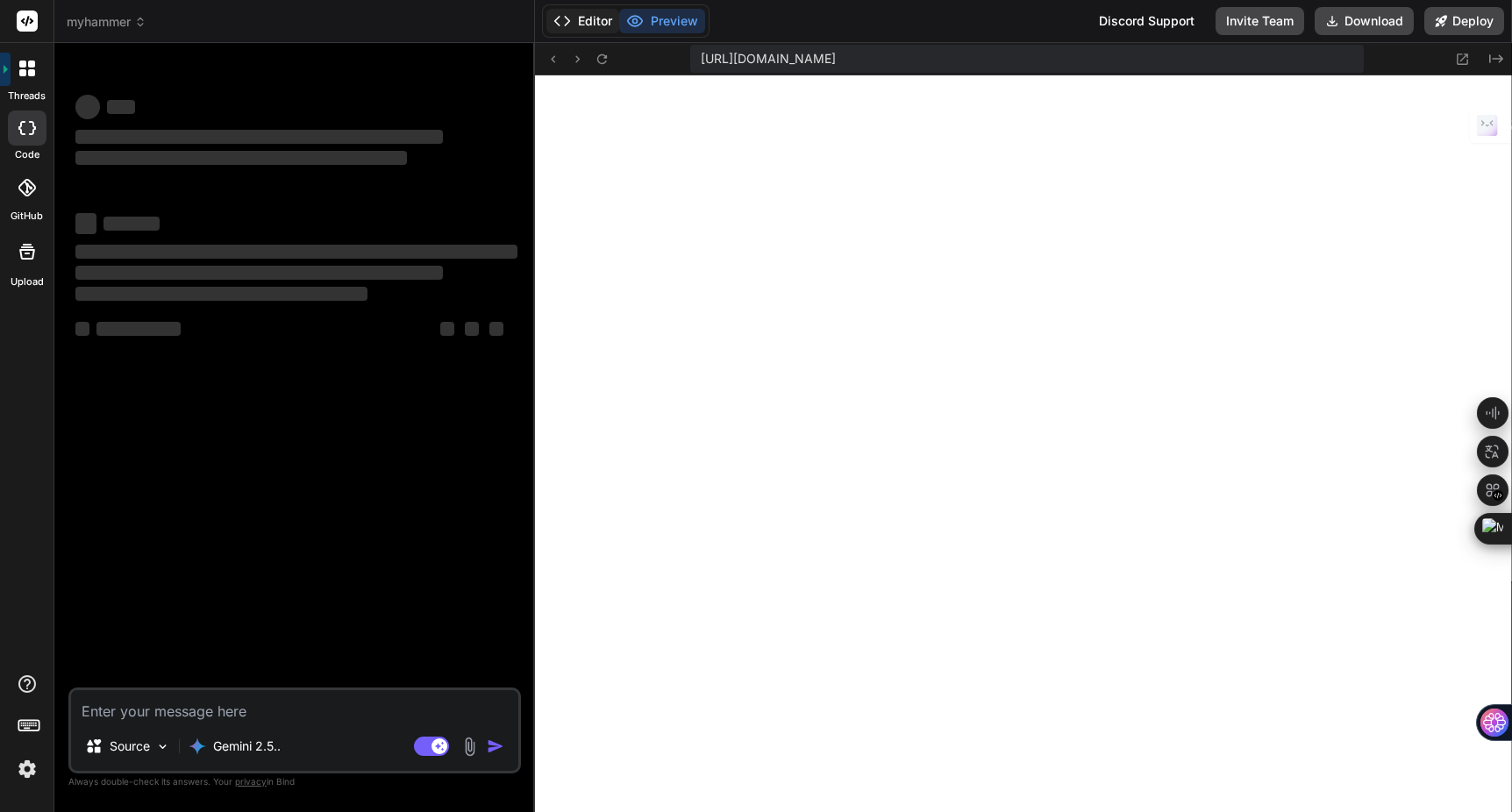
click at [597, 17] on button "Editor" at bounding box center [583, 21] width 73 height 24
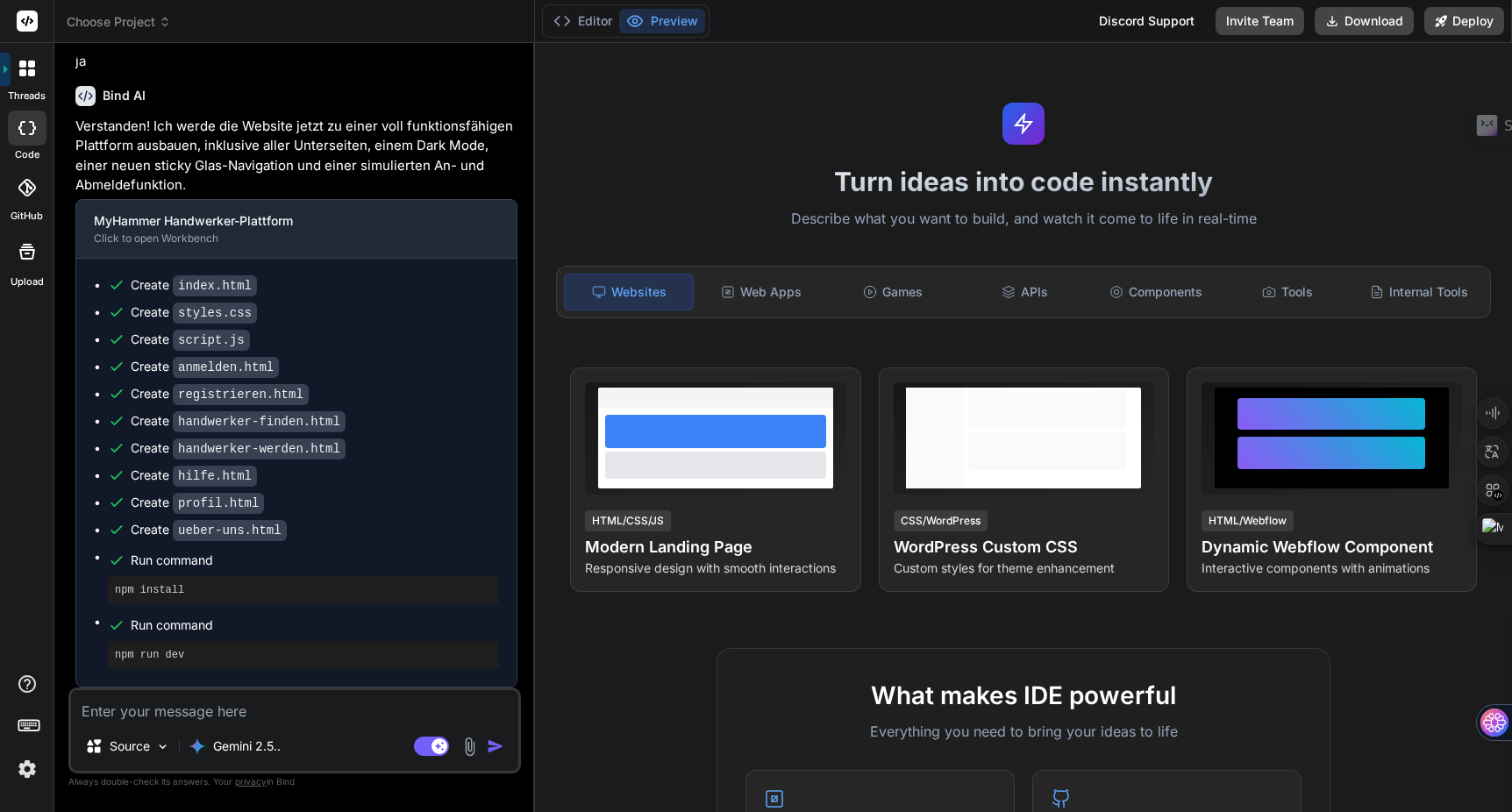
scroll to position [2698, 0]
click at [604, 21] on button "Editor" at bounding box center [583, 21] width 73 height 24
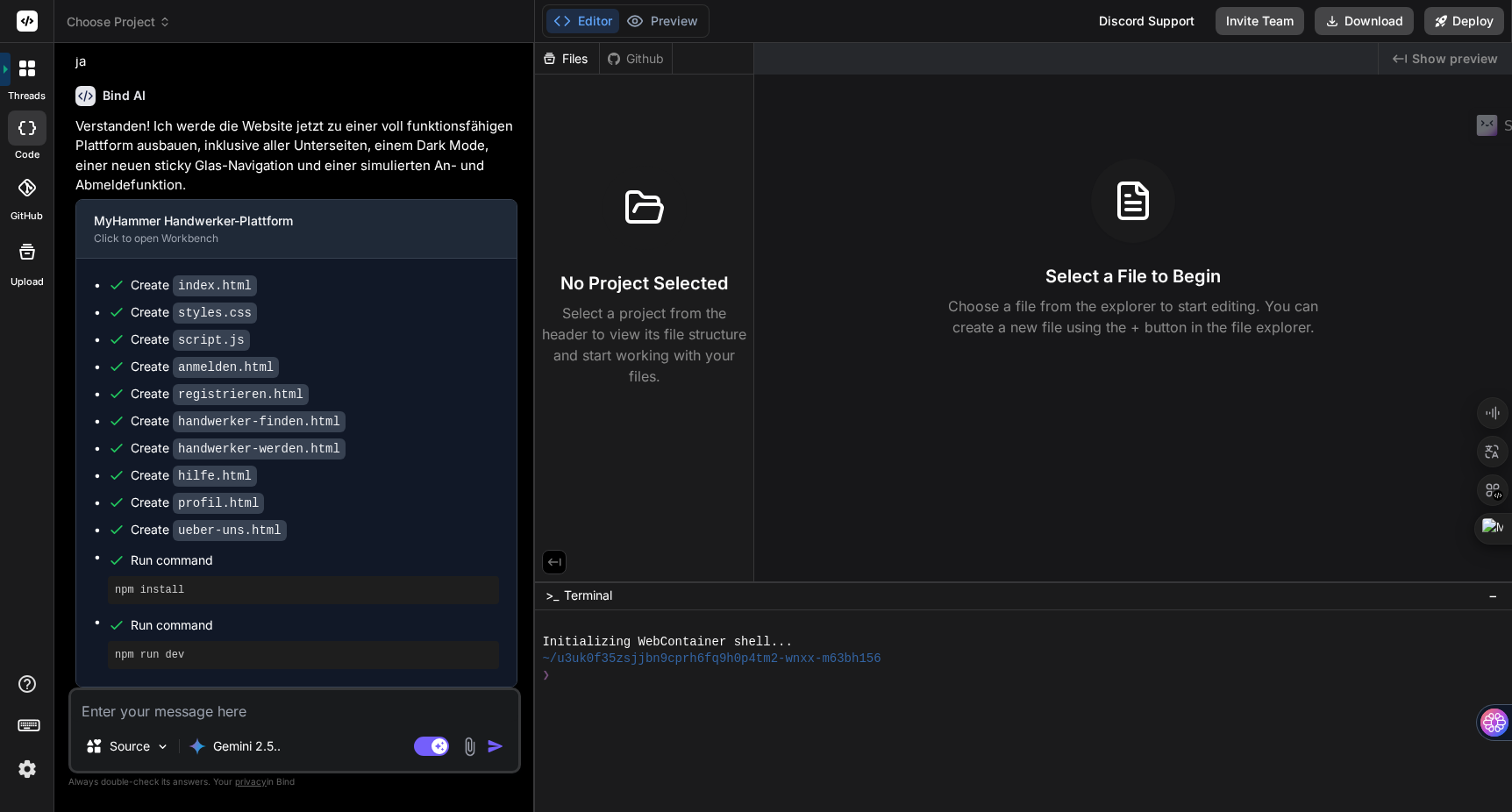
click at [134, 401] on div "Create registrieren.html" at bounding box center [220, 394] width 178 height 18
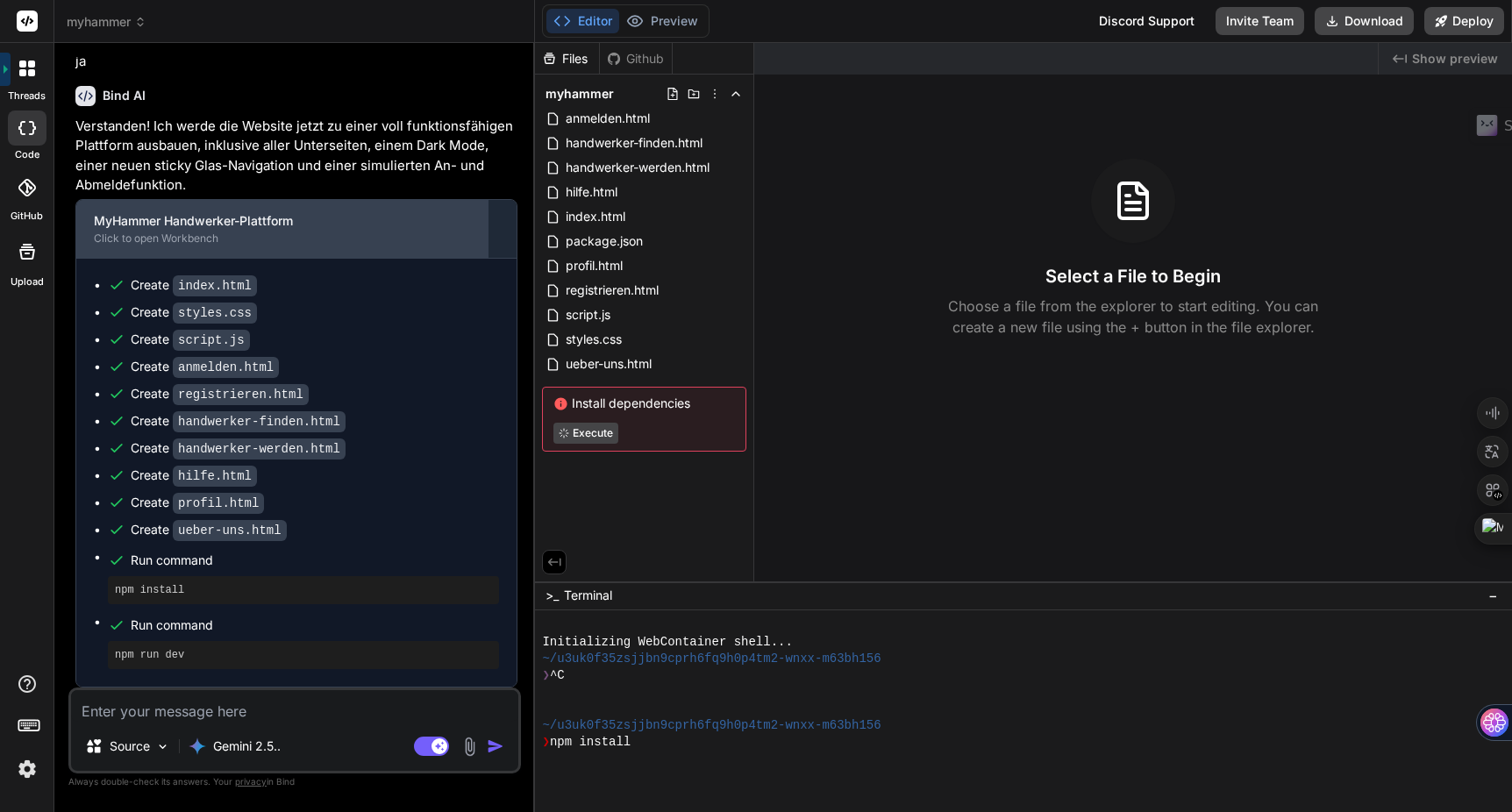
click at [208, 236] on div "Click to open Workbench" at bounding box center [282, 239] width 377 height 14
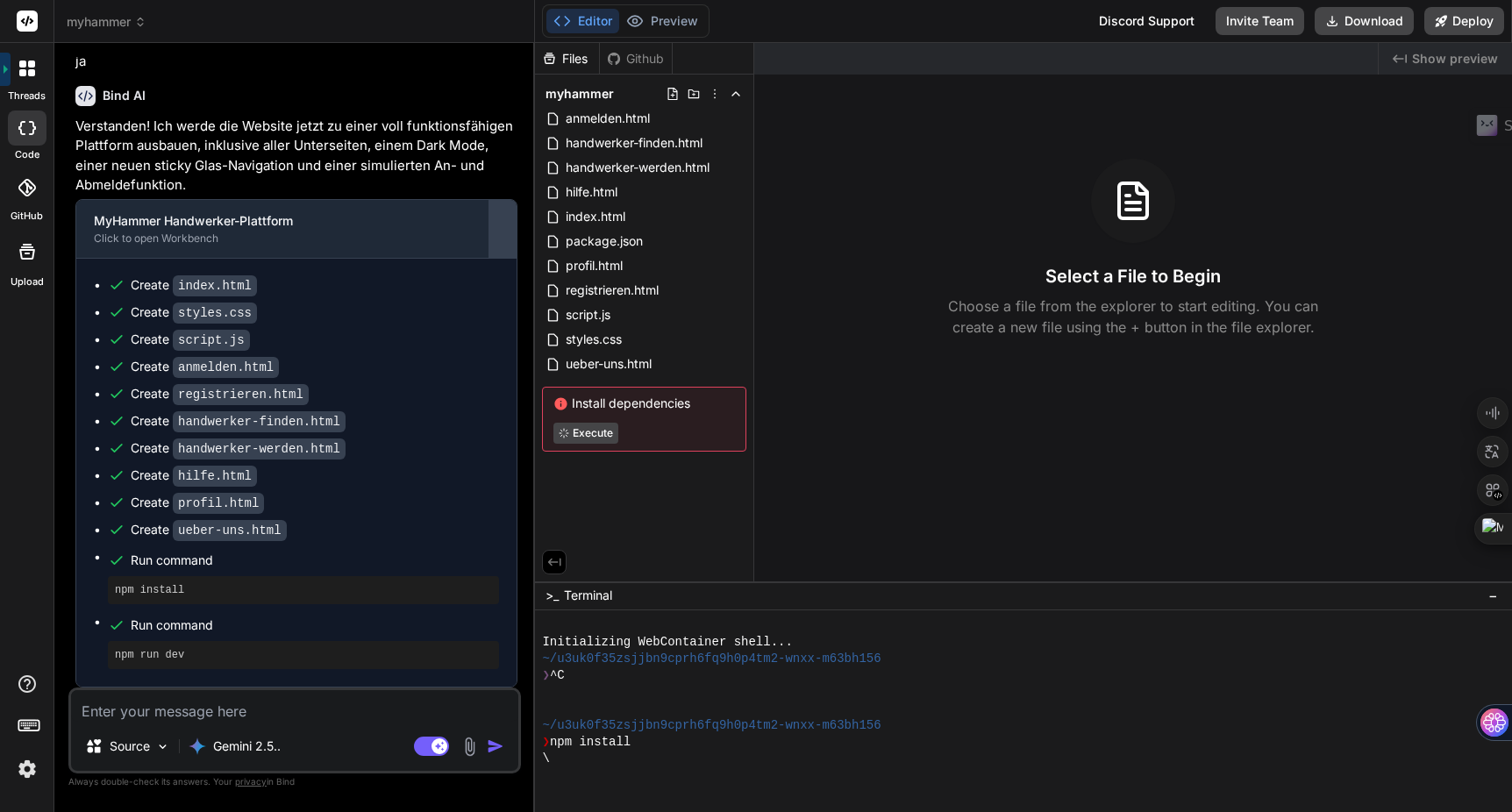
click at [499, 232] on div at bounding box center [502, 229] width 28 height 28
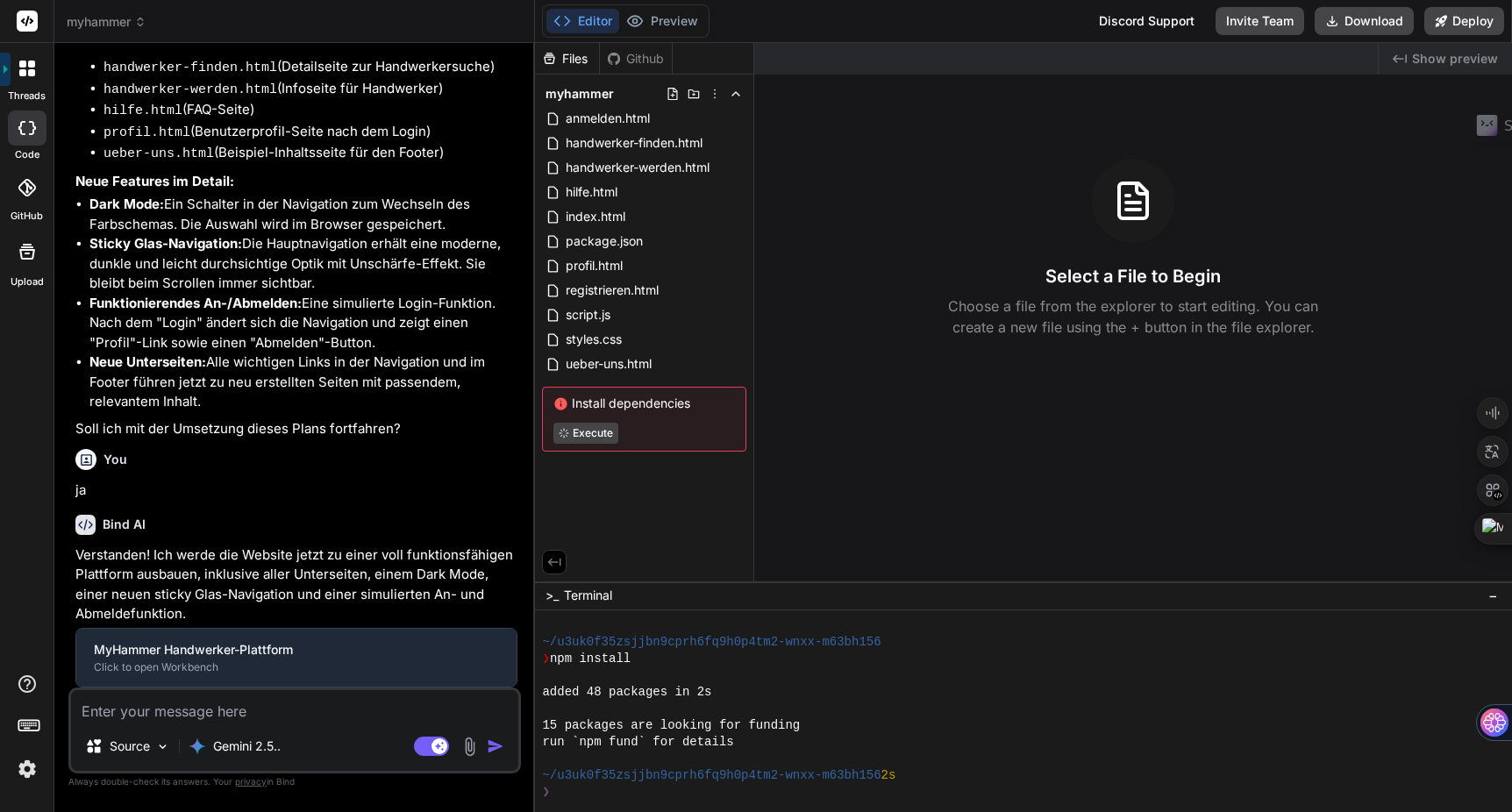
scroll to position [84, 0]
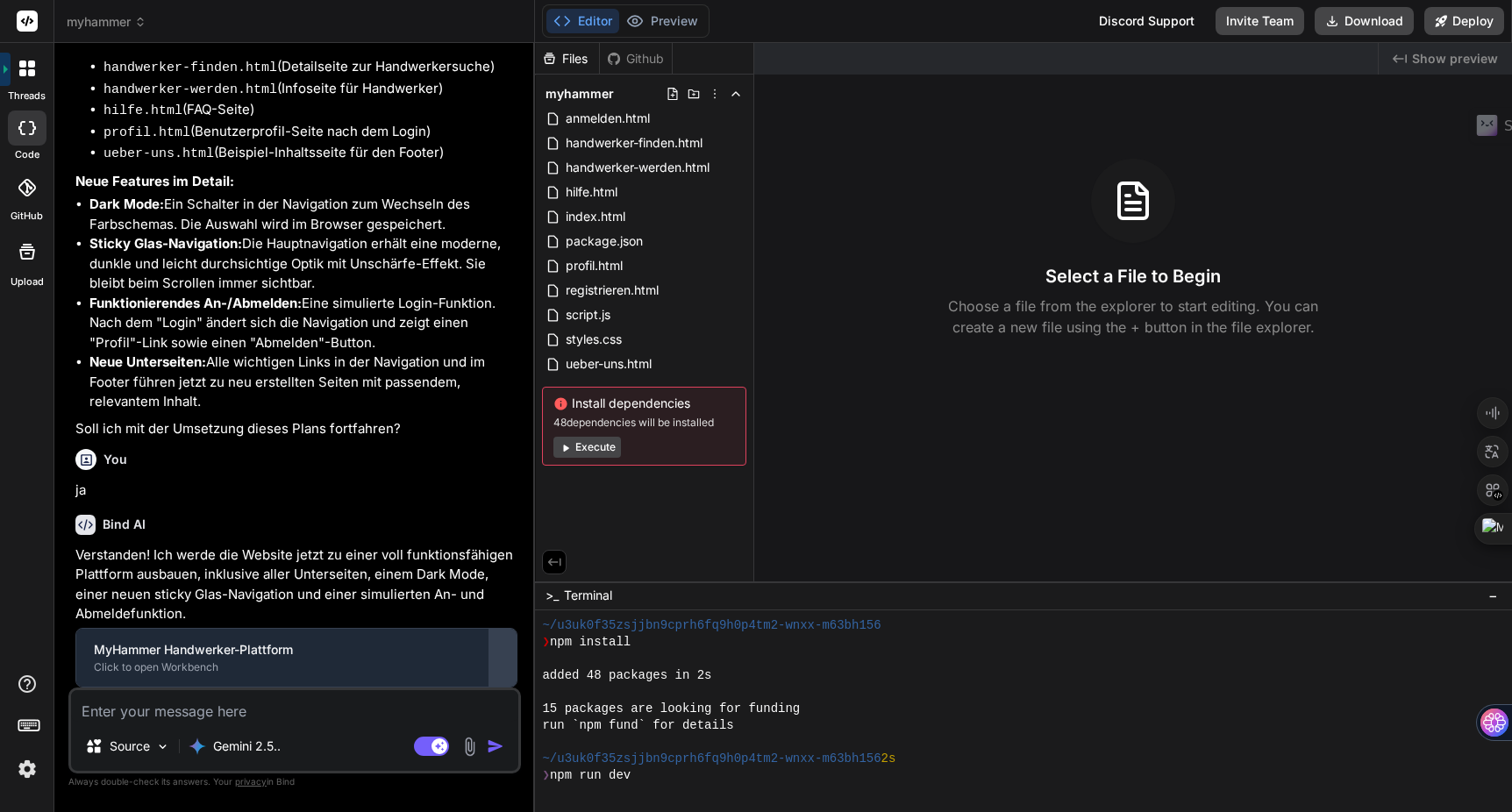
click at [506, 648] on div at bounding box center [502, 657] width 28 height 28
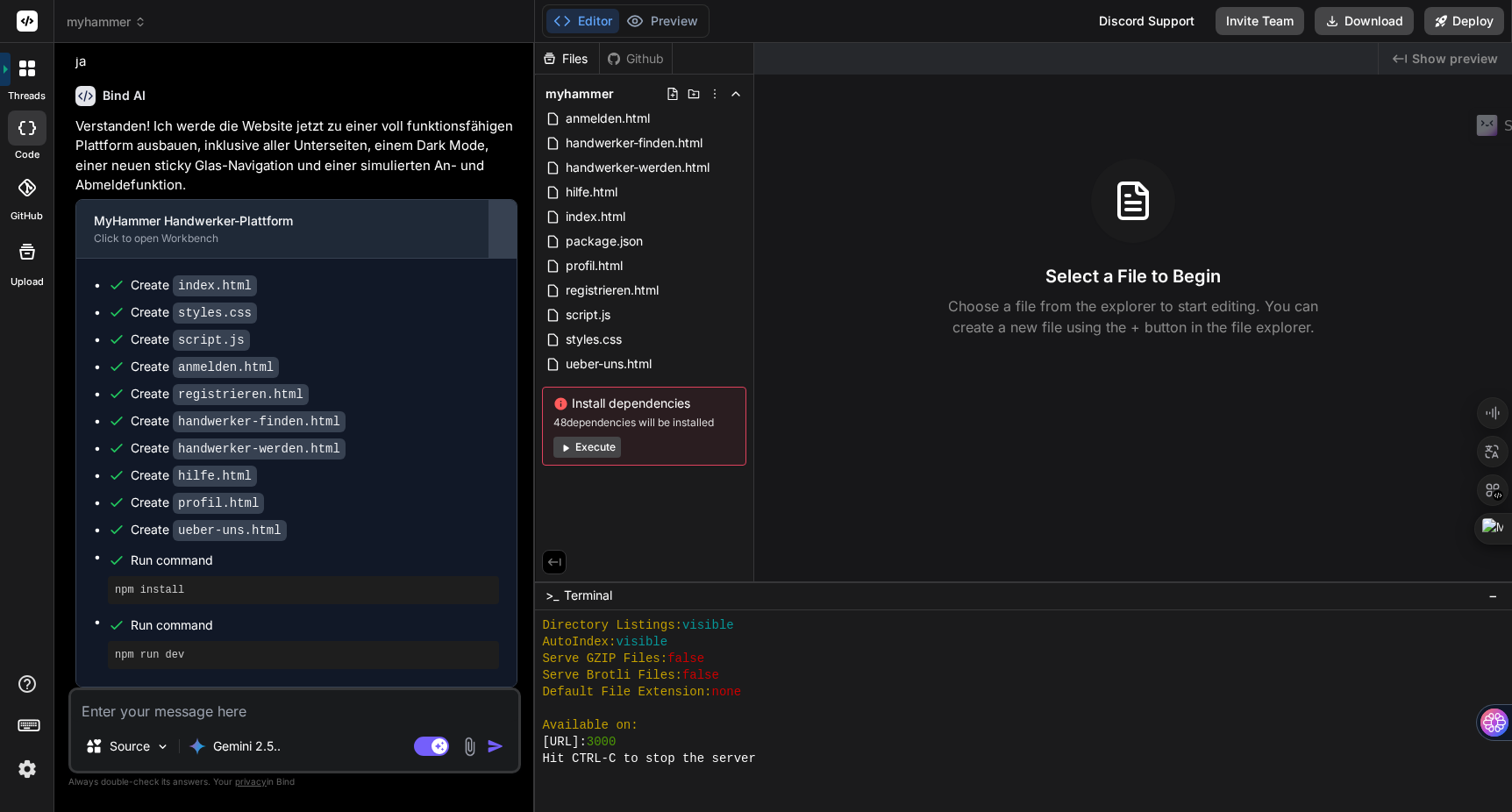
scroll to position [600, 0]
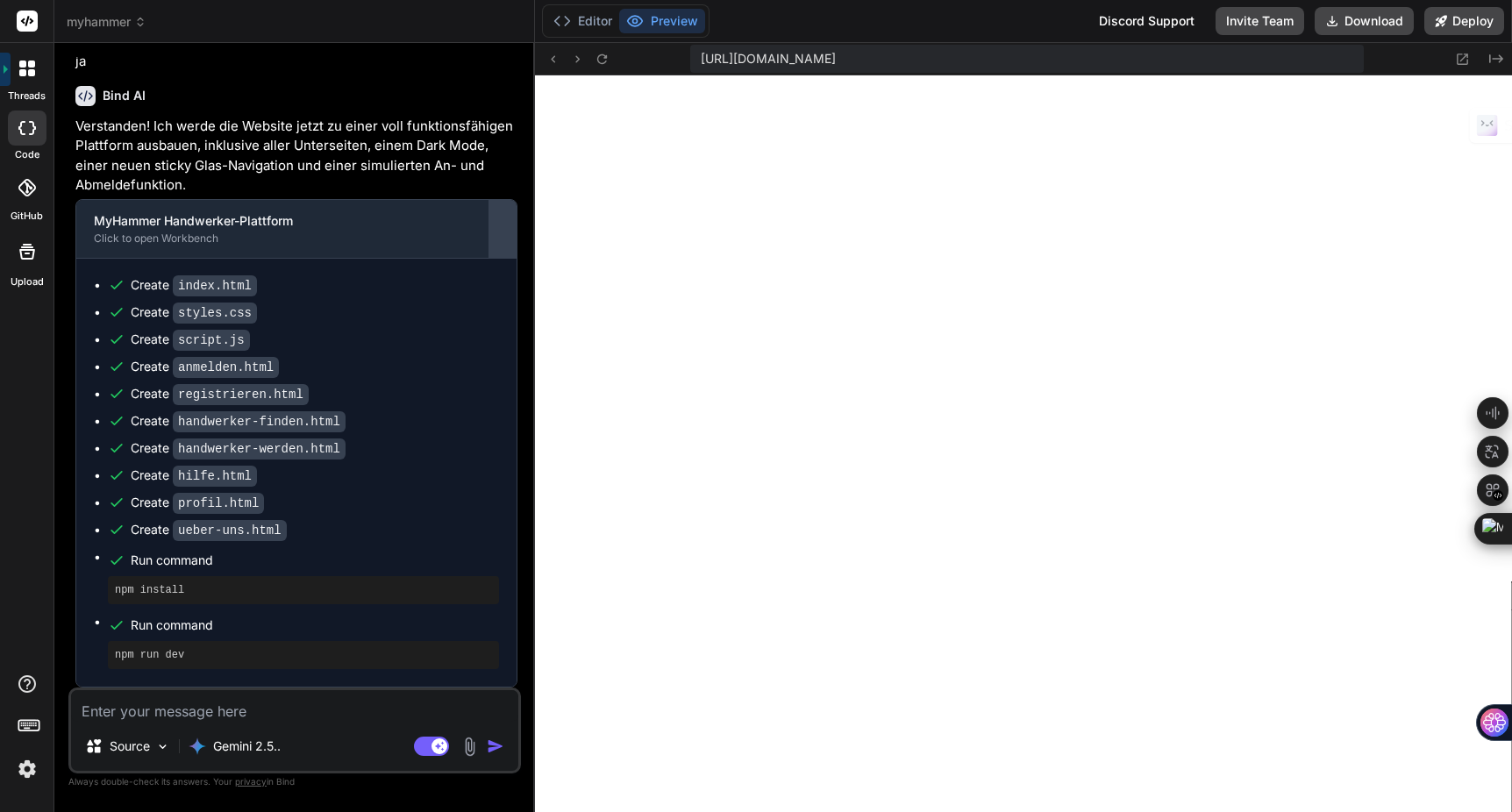
click at [501, 237] on div at bounding box center [502, 229] width 28 height 28
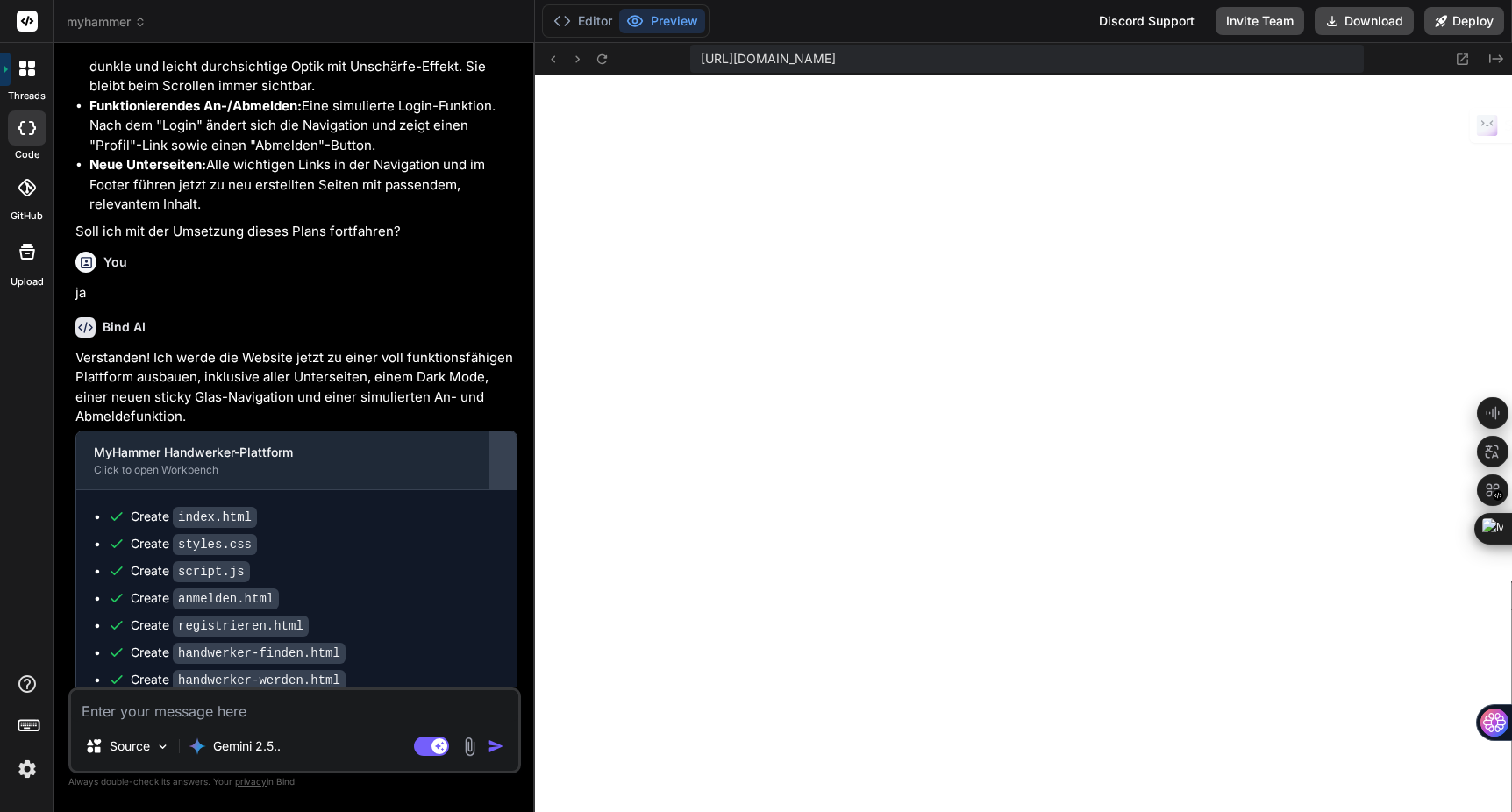
scroll to position [2274, 0]
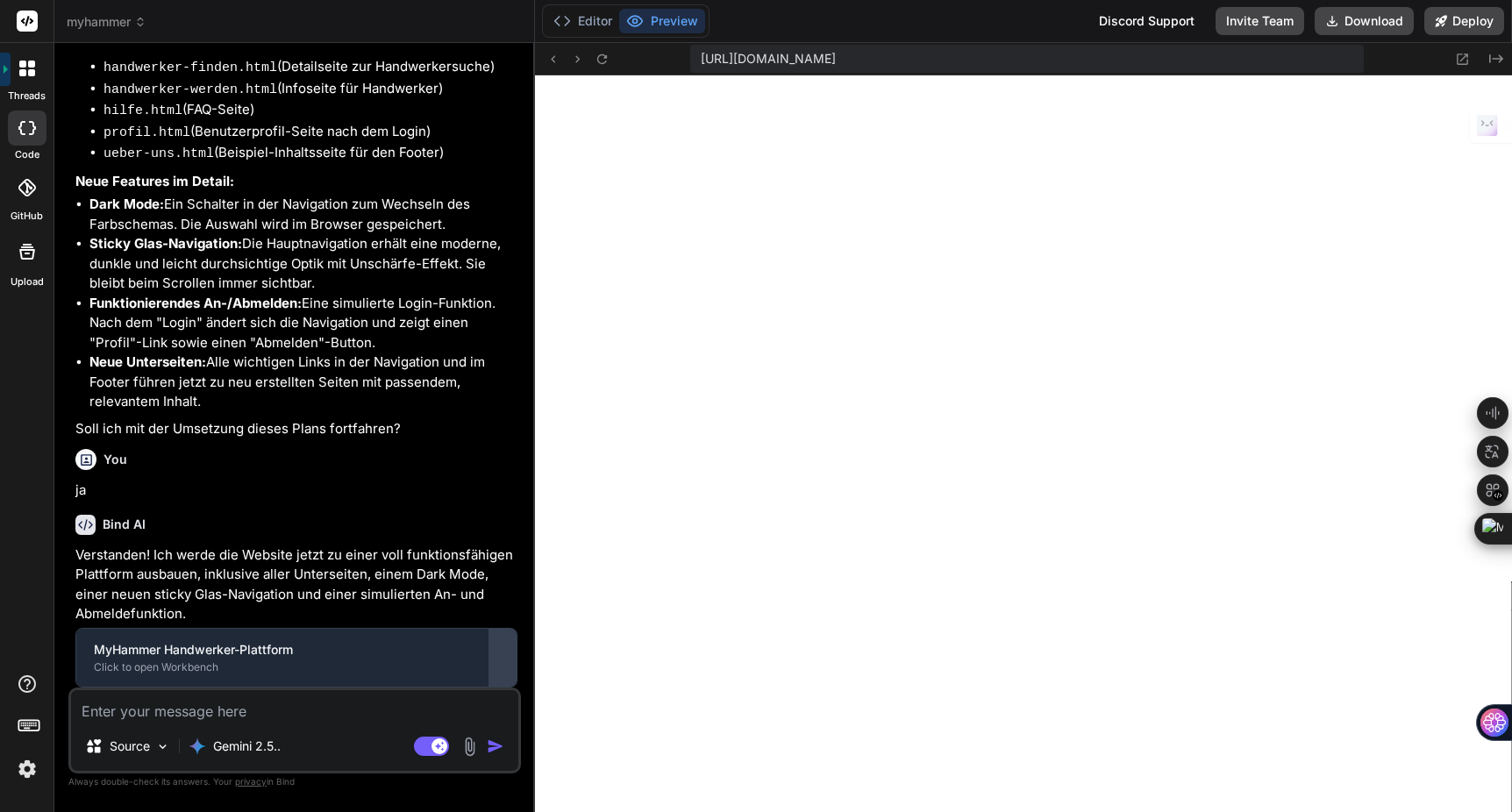
click at [496, 661] on div at bounding box center [502, 657] width 28 height 28
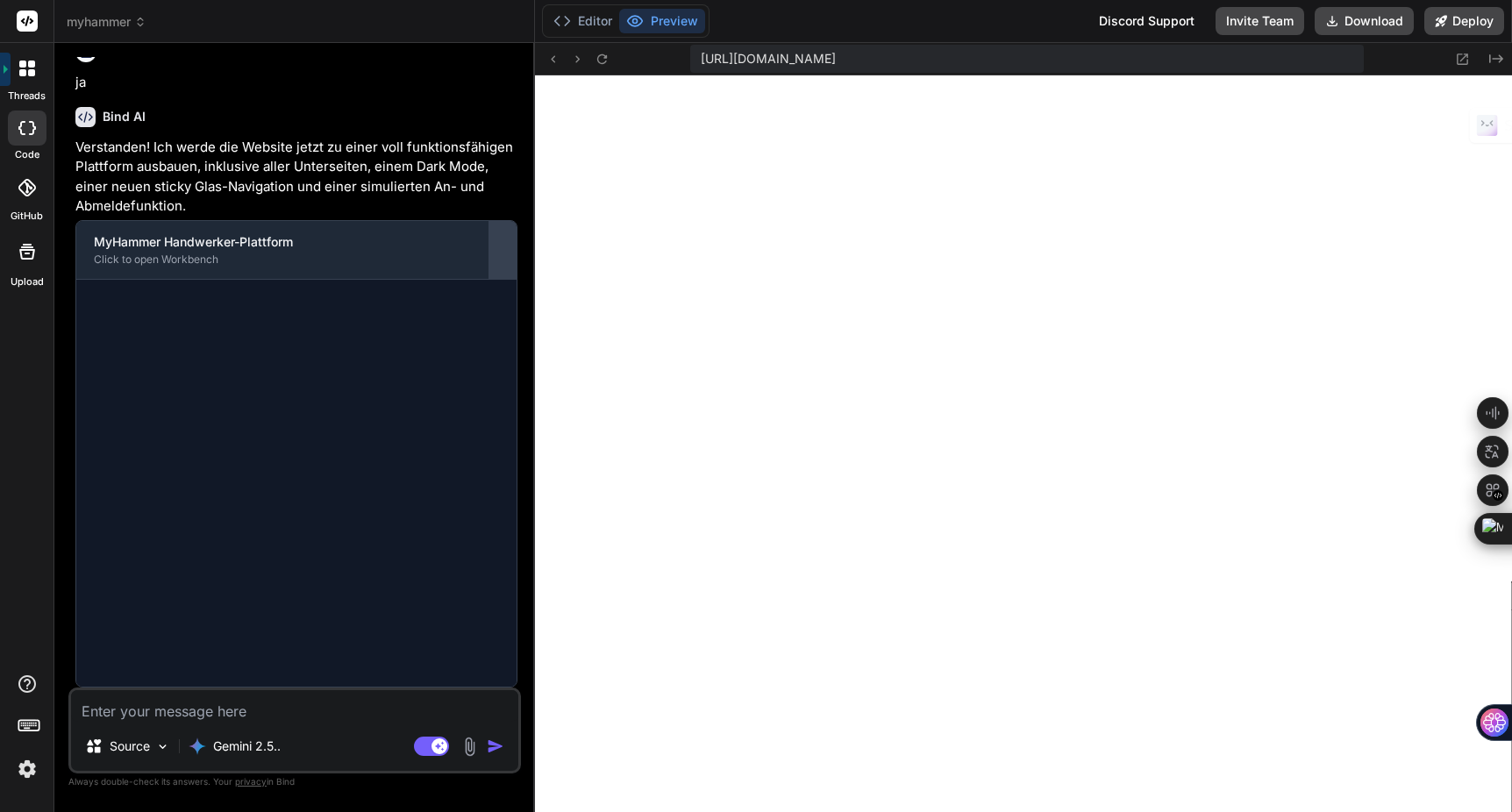
scroll to position [2698, 0]
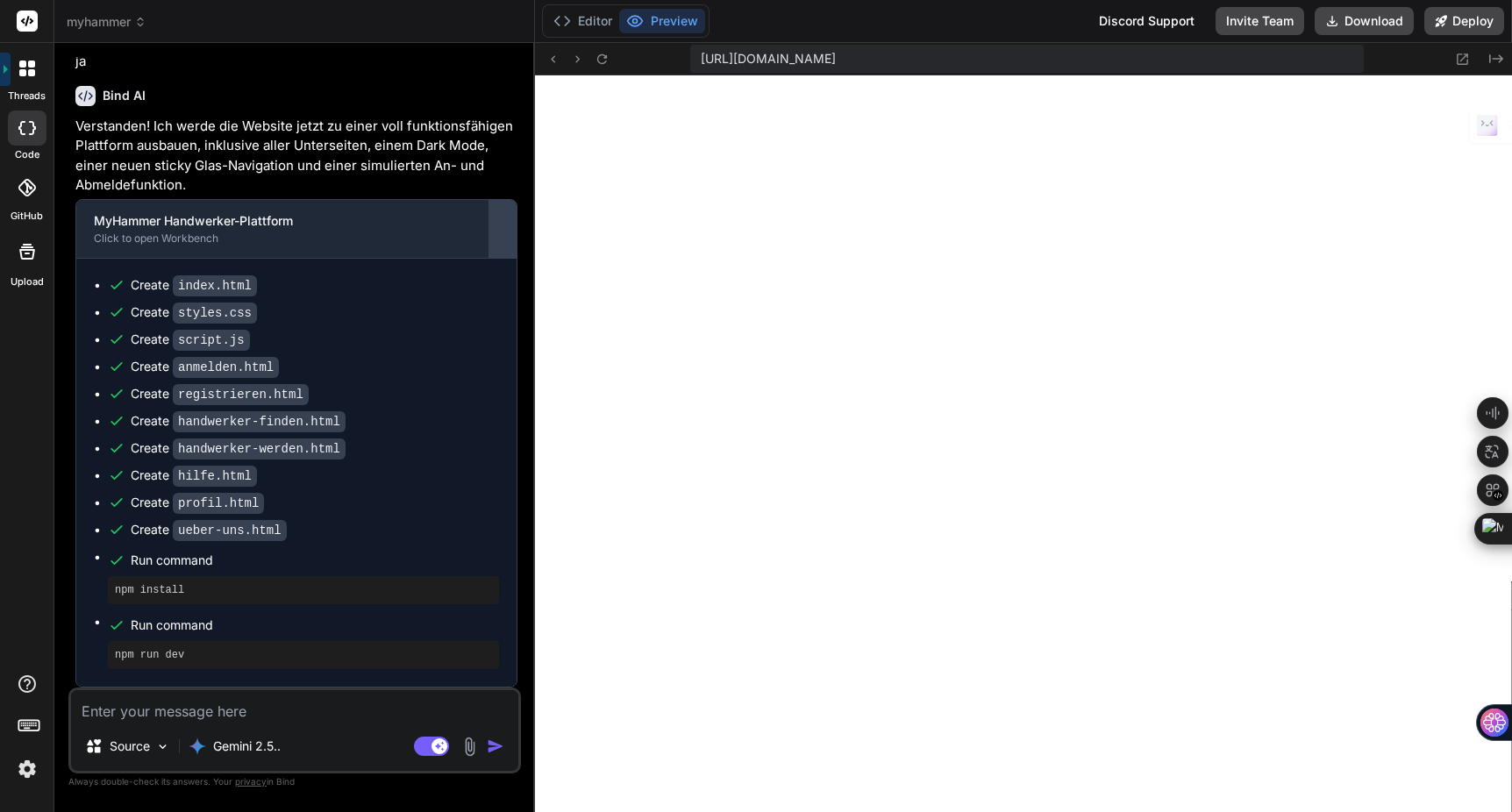
click at [503, 236] on div at bounding box center [502, 229] width 28 height 28
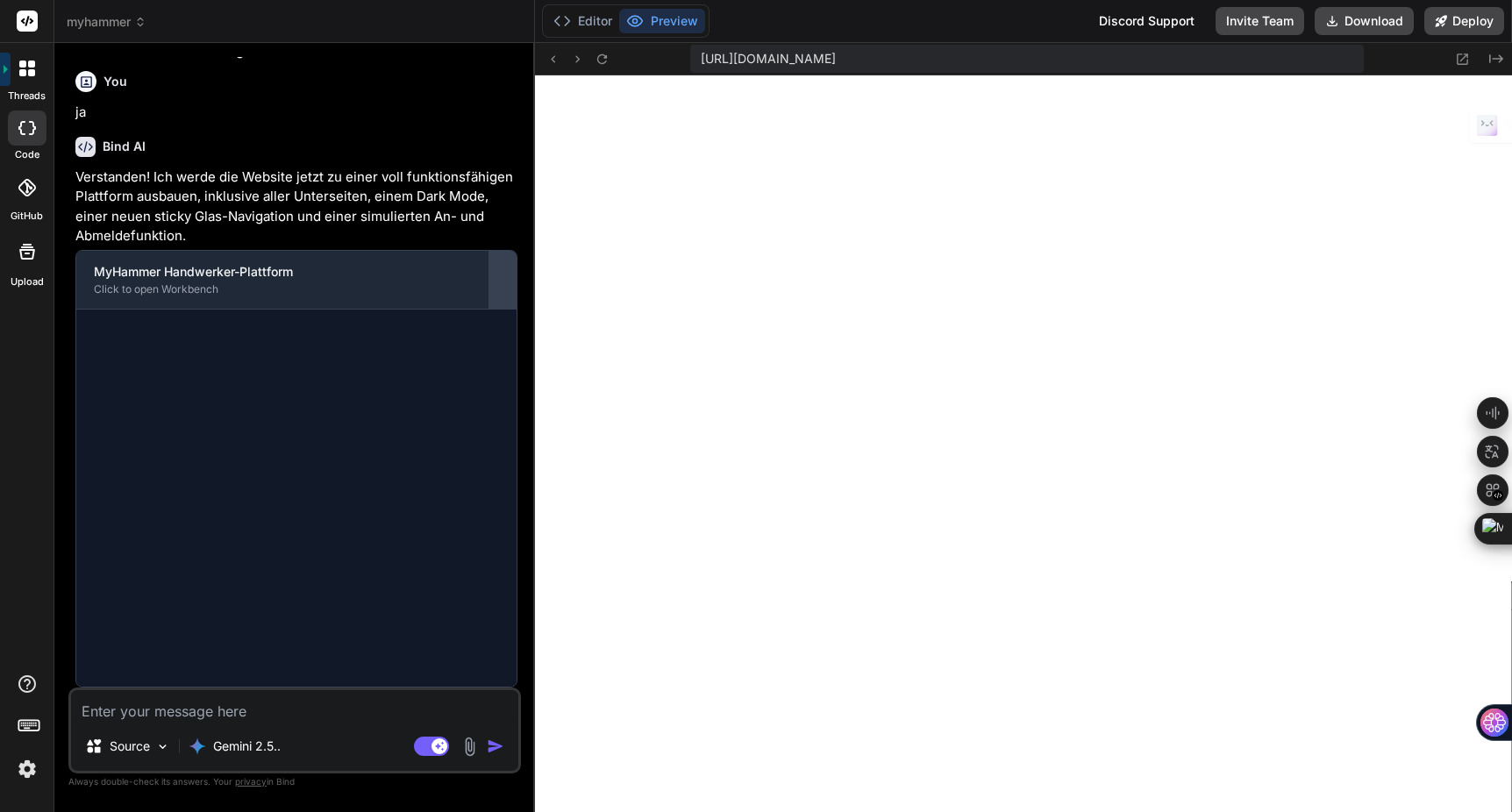
scroll to position [2274, 0]
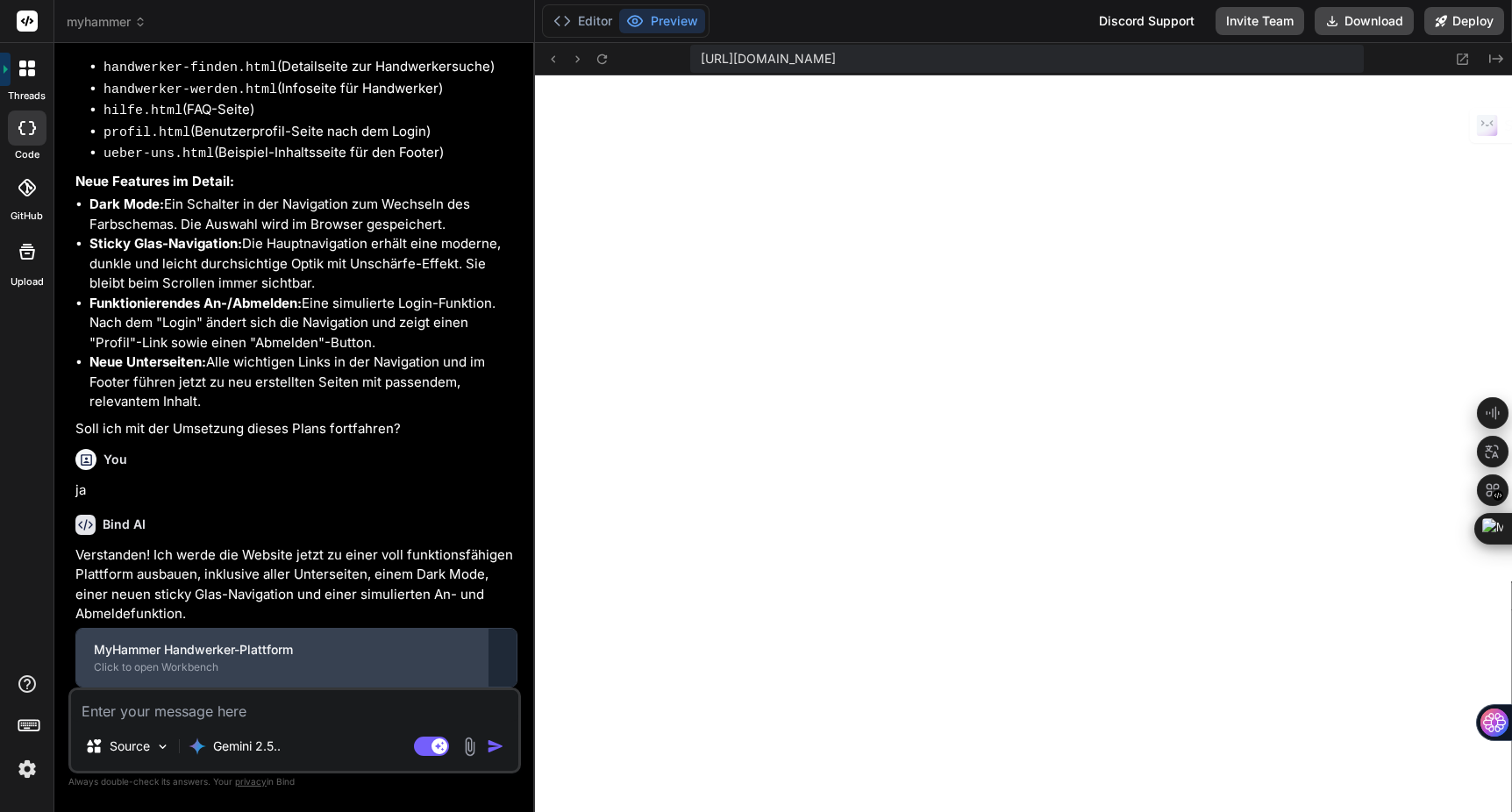
click at [382, 663] on div "Click to open Workbench" at bounding box center [282, 668] width 377 height 14
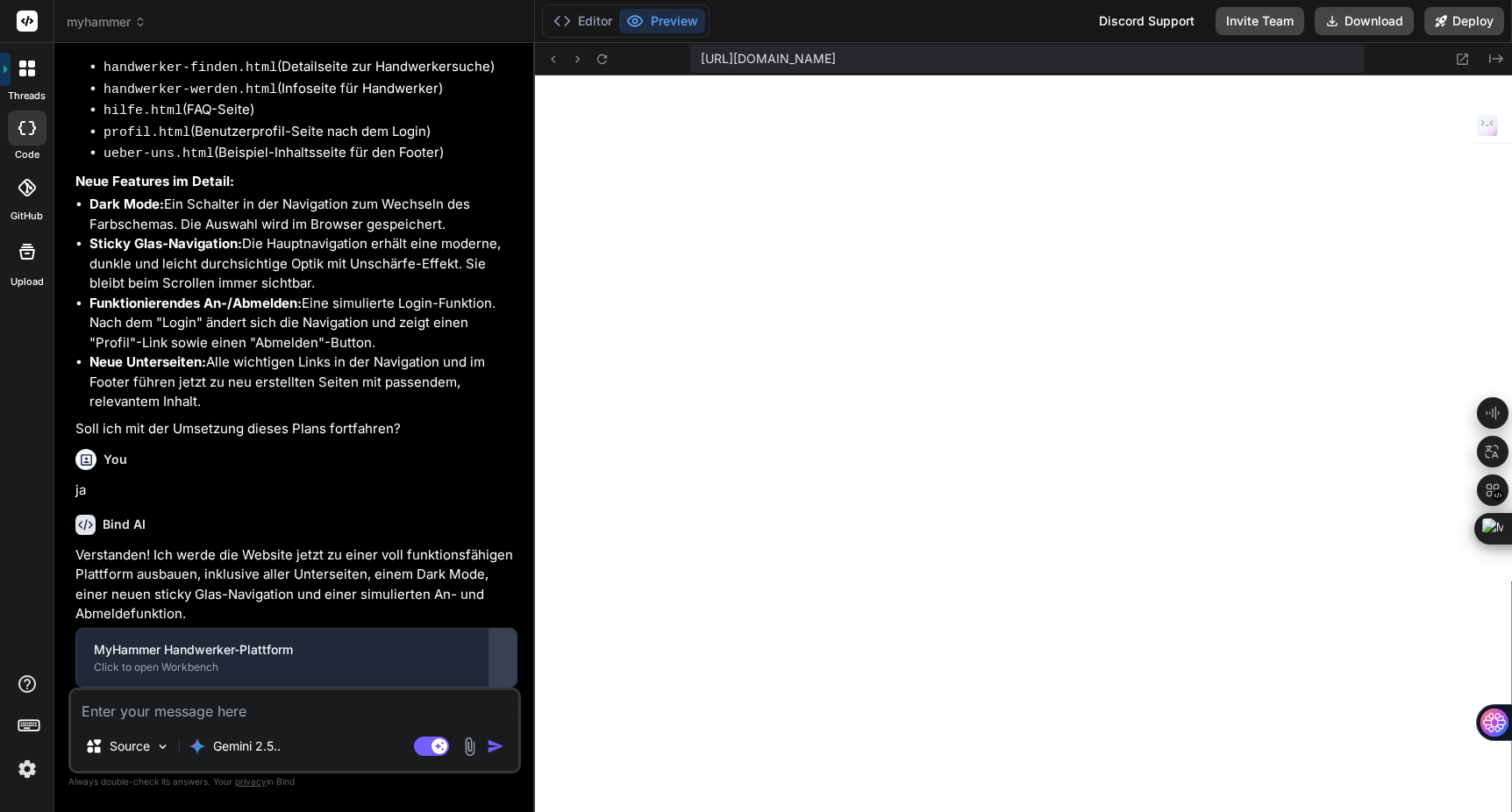
click at [501, 660] on div at bounding box center [502, 657] width 28 height 28
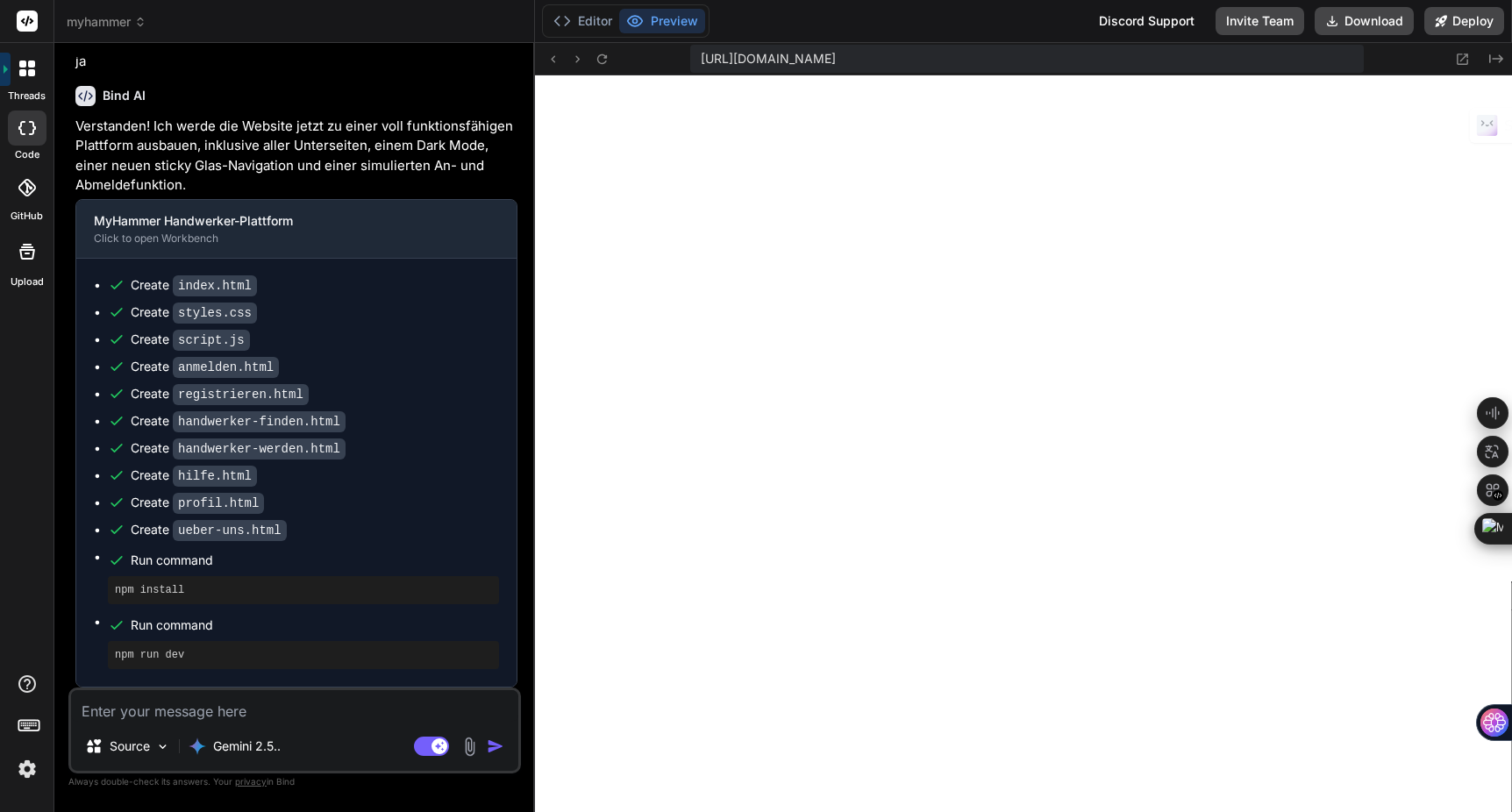
scroll to position [2698, 0]
click at [170, 543] on ul "Create index.html Create styles.css Create script.js Create anmelden.html Creat…" at bounding box center [296, 473] width 405 height 392
click at [159, 528] on div "Create ueber-uns.html" at bounding box center [208, 530] width 156 height 18
click at [1460, 59] on icon at bounding box center [1462, 59] width 15 height 15
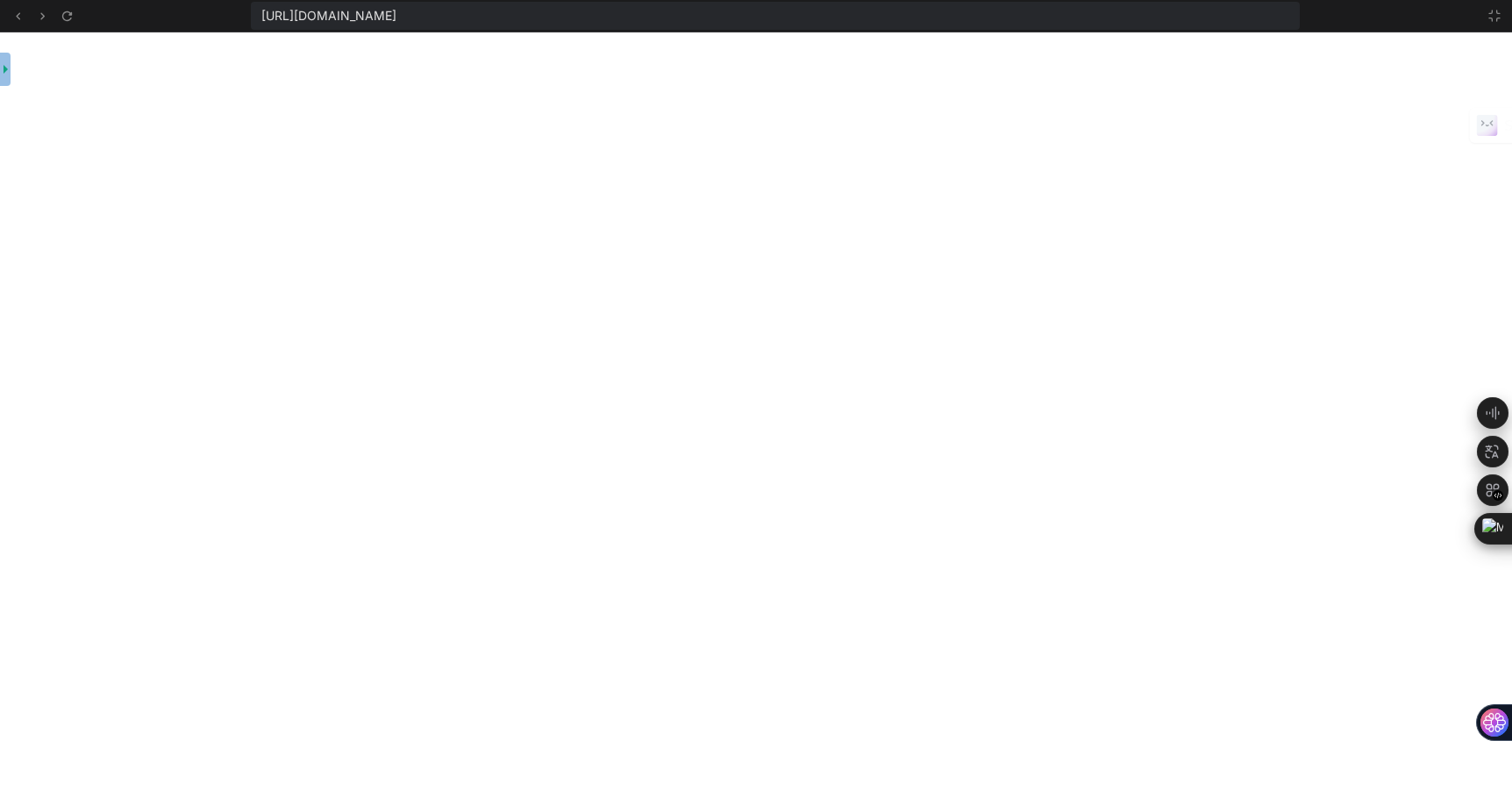
scroll to position [1100, 0]
click at [1499, 17] on icon at bounding box center [1495, 16] width 11 height 11
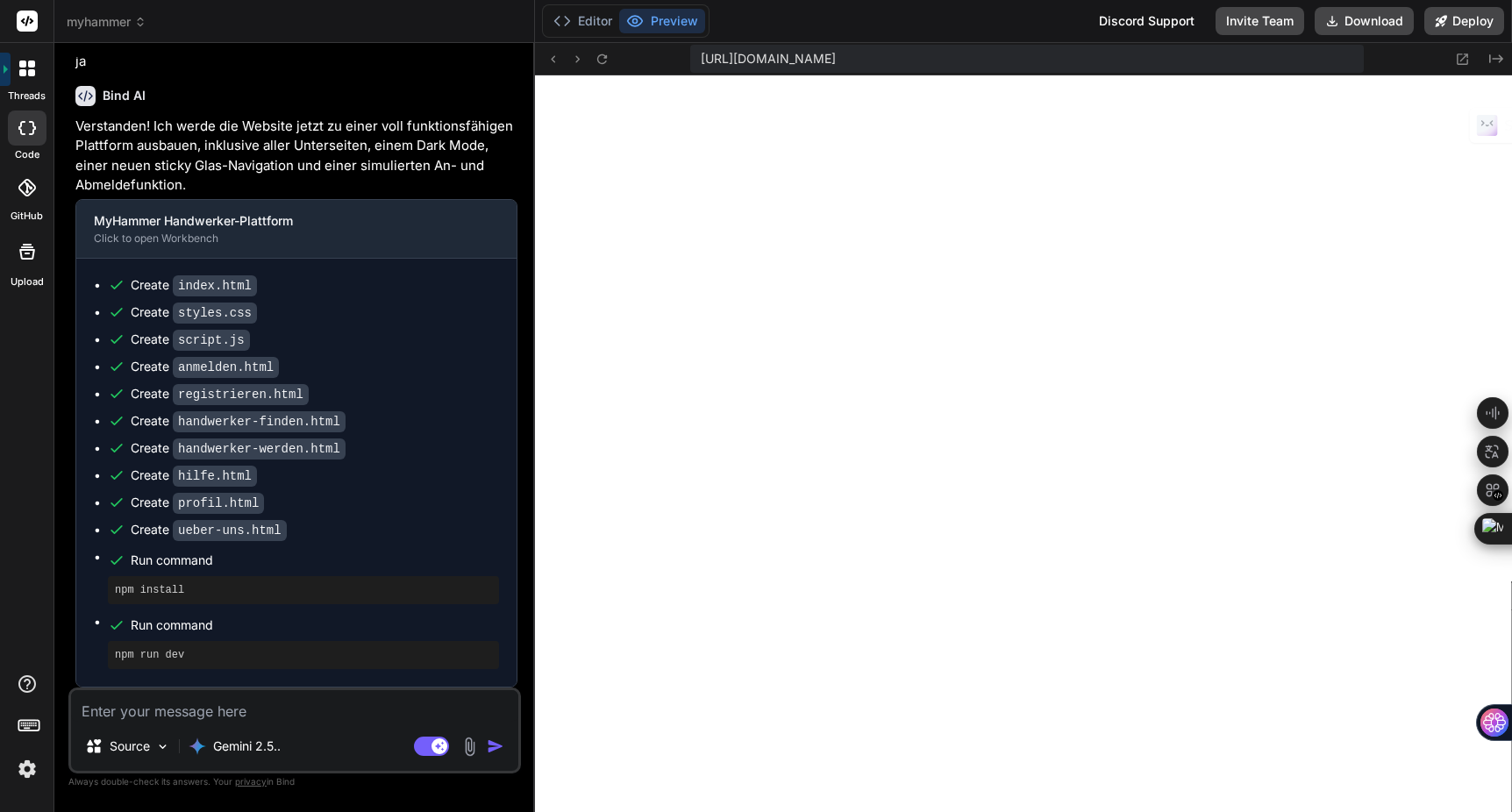
scroll to position [1200, 0]
click at [1497, 60] on icon "Created with Pixso." at bounding box center [1497, 59] width 14 height 14
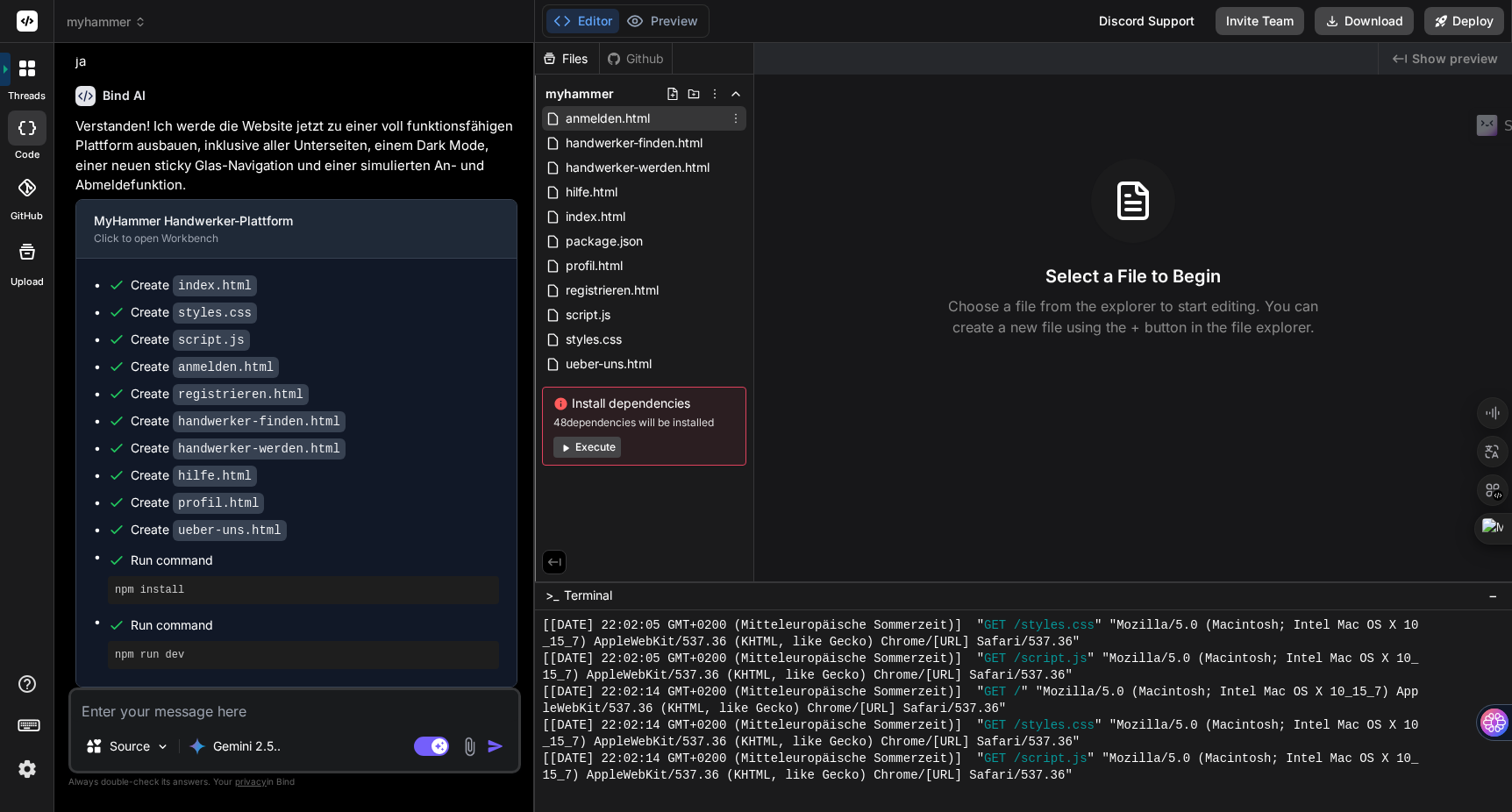
click at [631, 111] on span "anmelden.html" at bounding box center [607, 118] width 87 height 21
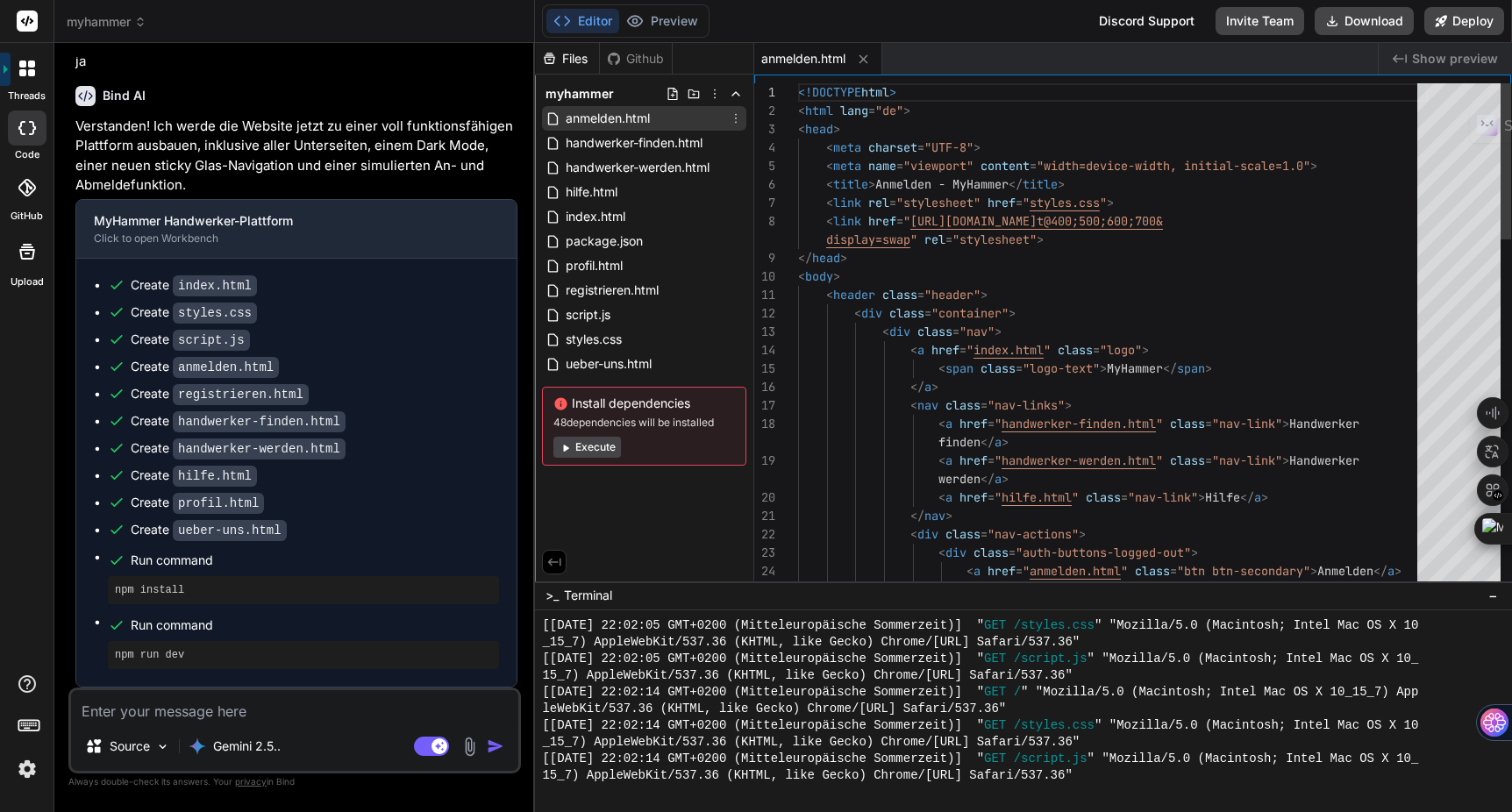
type textarea "x"
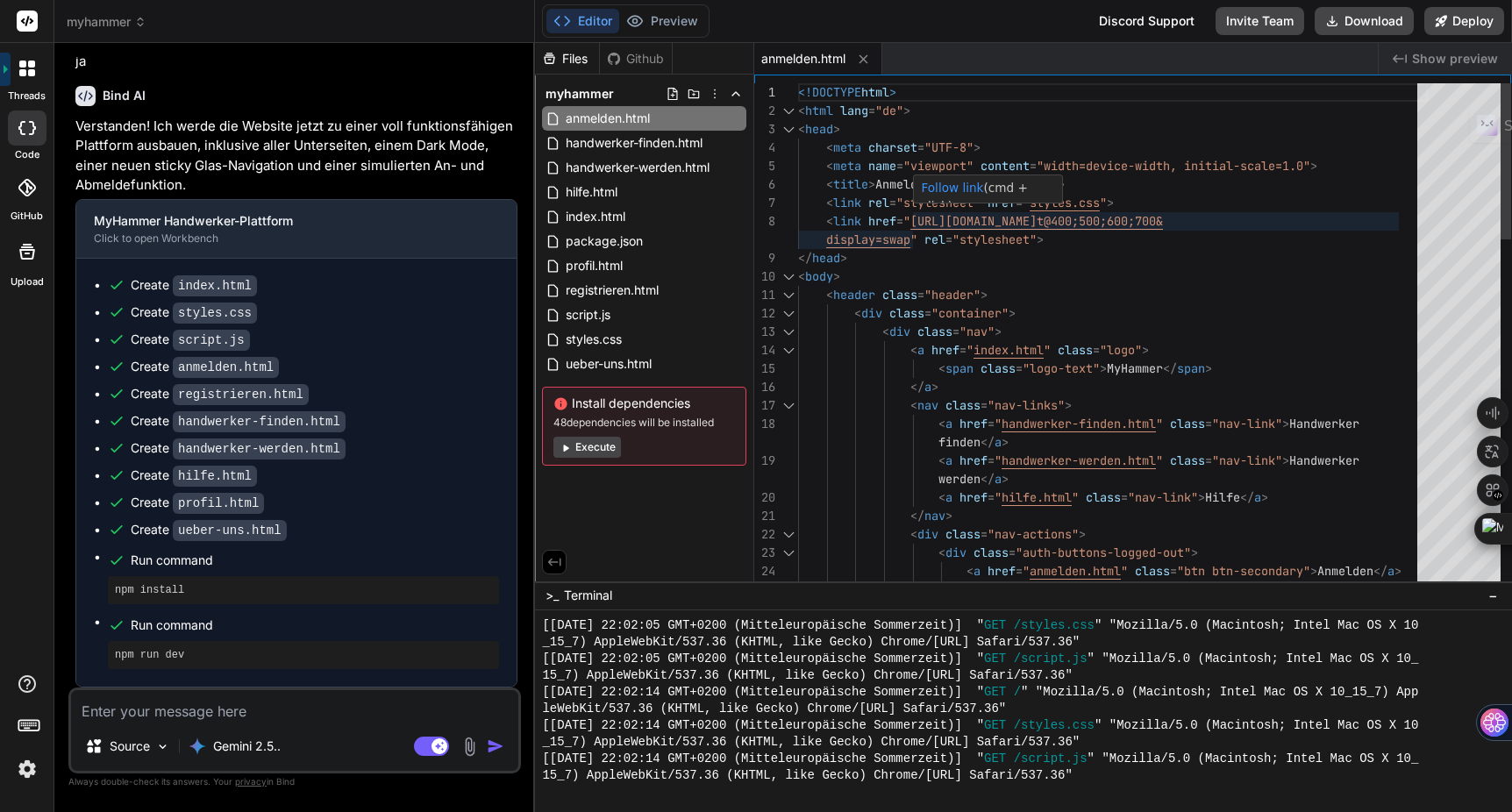
type textarea "<!DOCTYPE html> <html lang="de"> <head> <meta charset="UTF-8"> <meta name="view…"
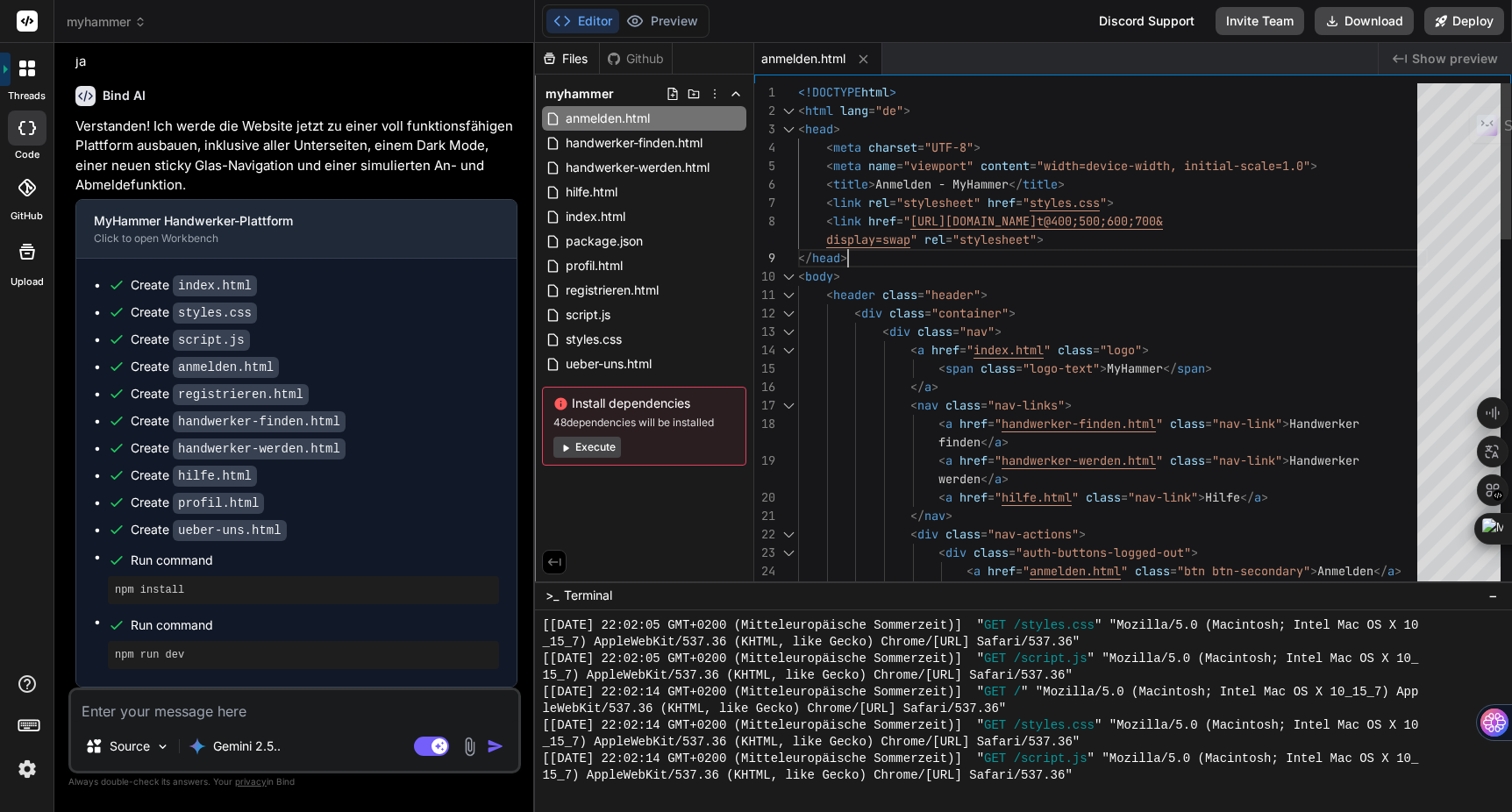
scroll to position [166, 0]
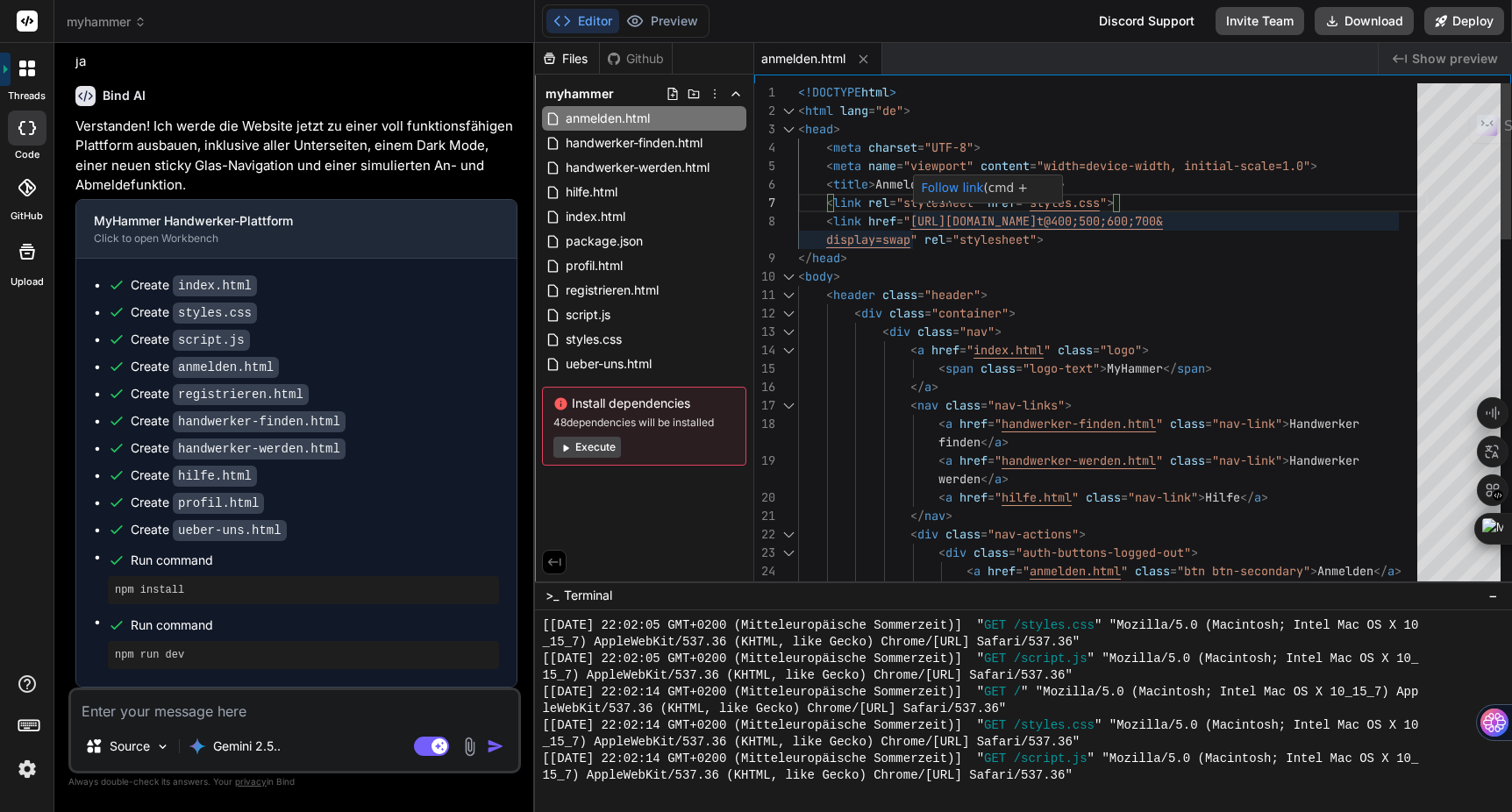
click at [974, 186] on link "Follow link" at bounding box center [952, 188] width 62 height 14
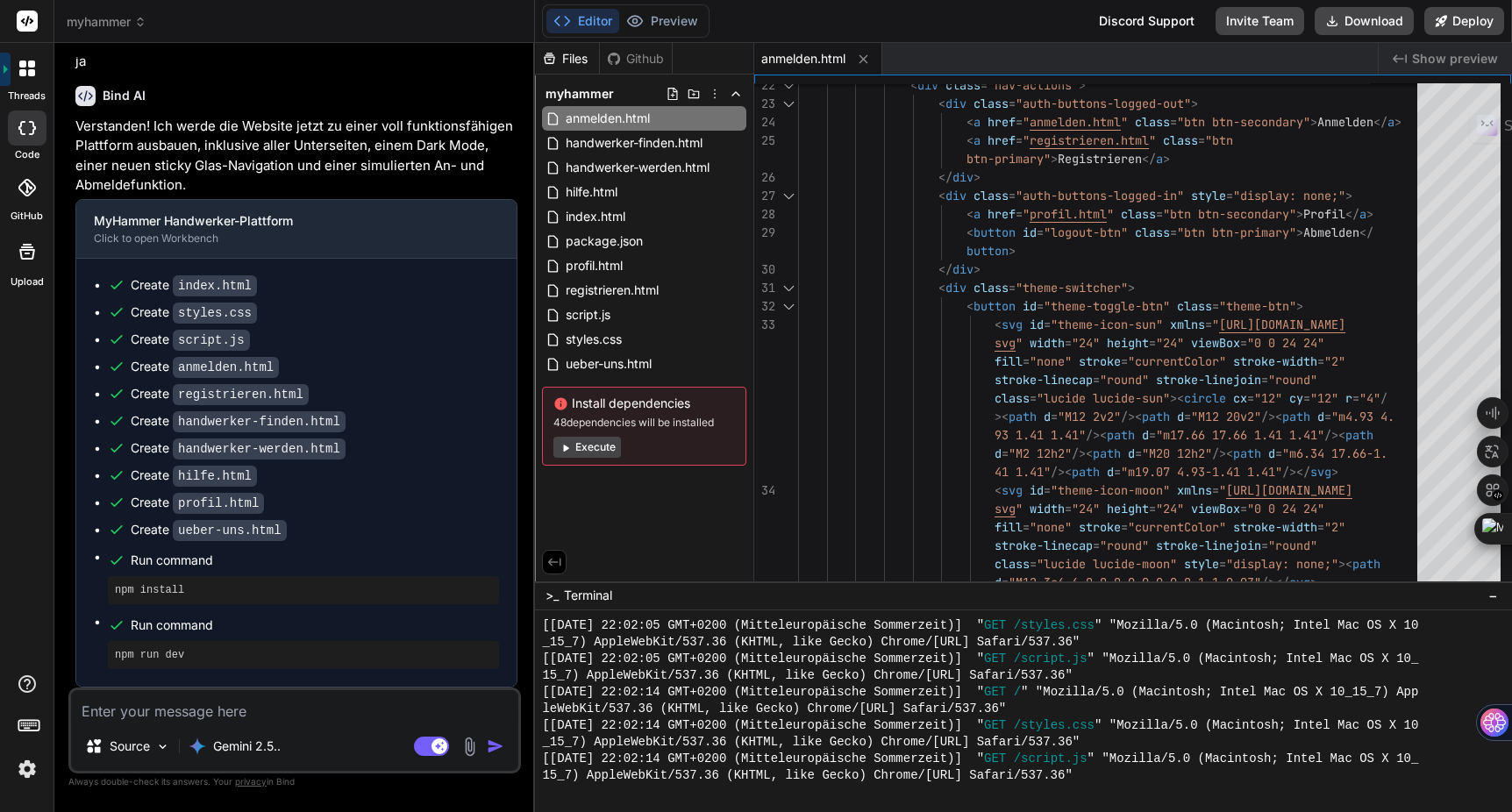
click at [580, 447] on button "Execute" at bounding box center [587, 447] width 68 height 21
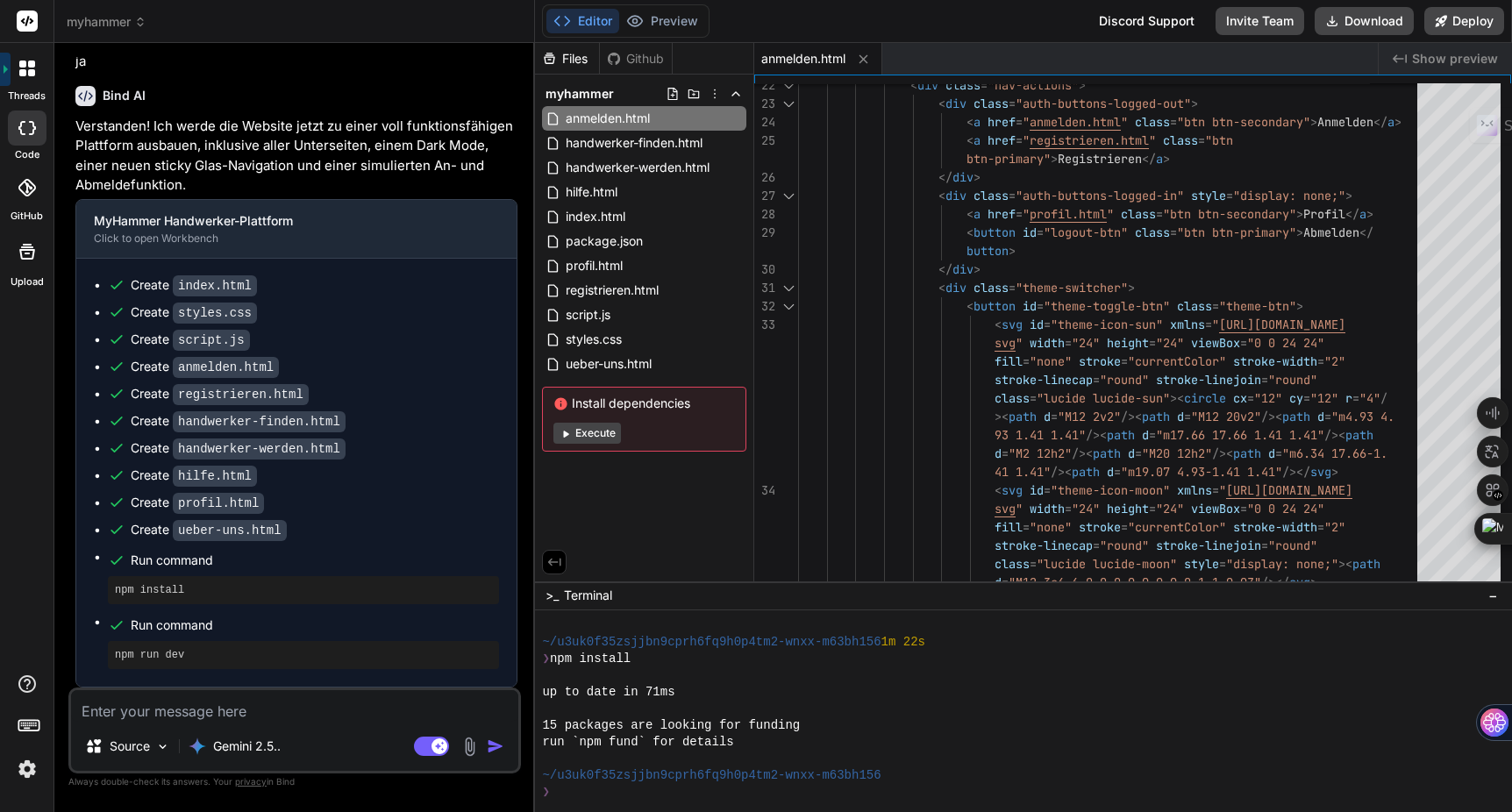
scroll to position [1433, 0]
type textarea "x"
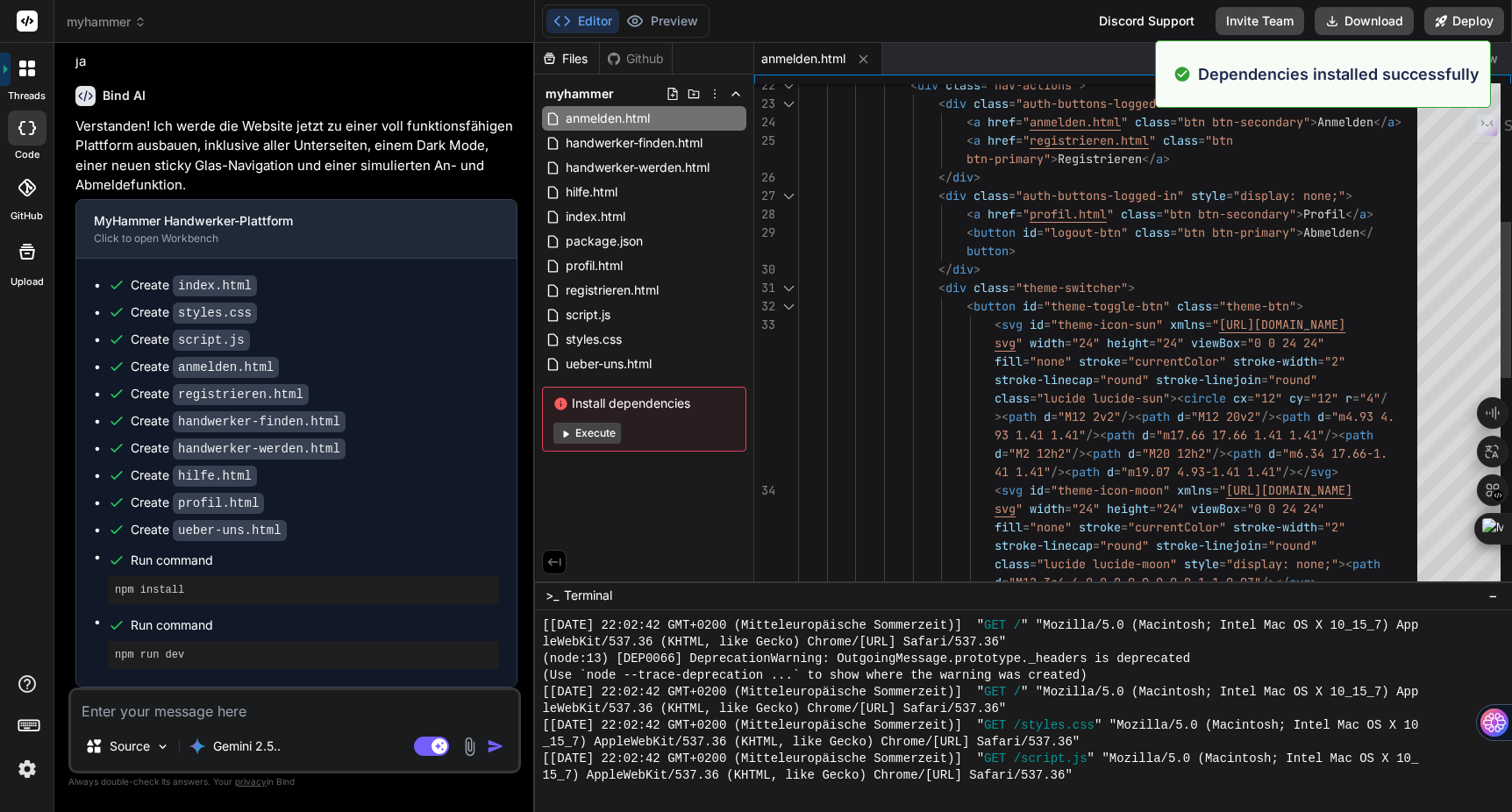
scroll to position [2083, 0]
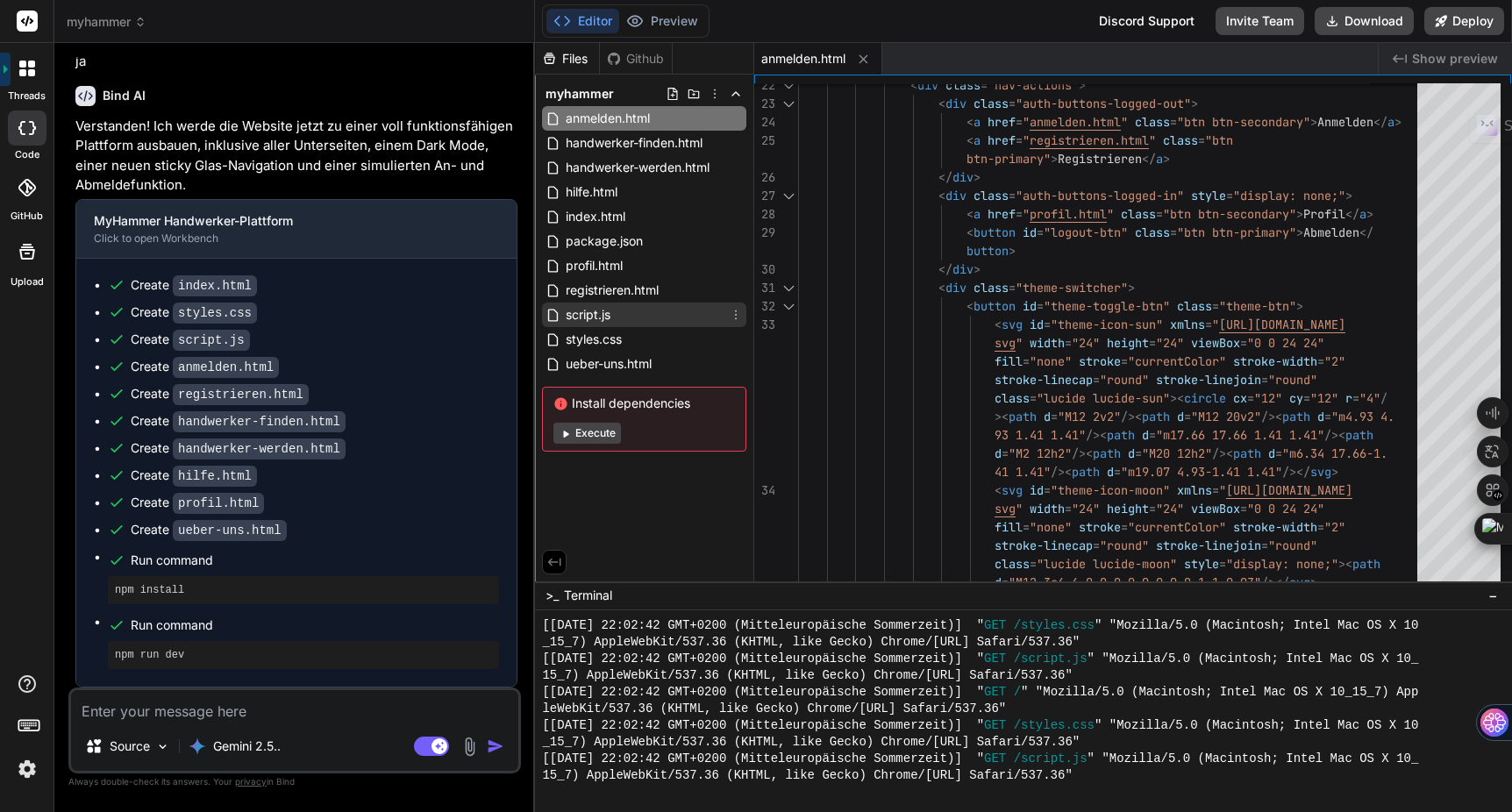
click at [597, 311] on span "script.js" at bounding box center [588, 314] width 49 height 21
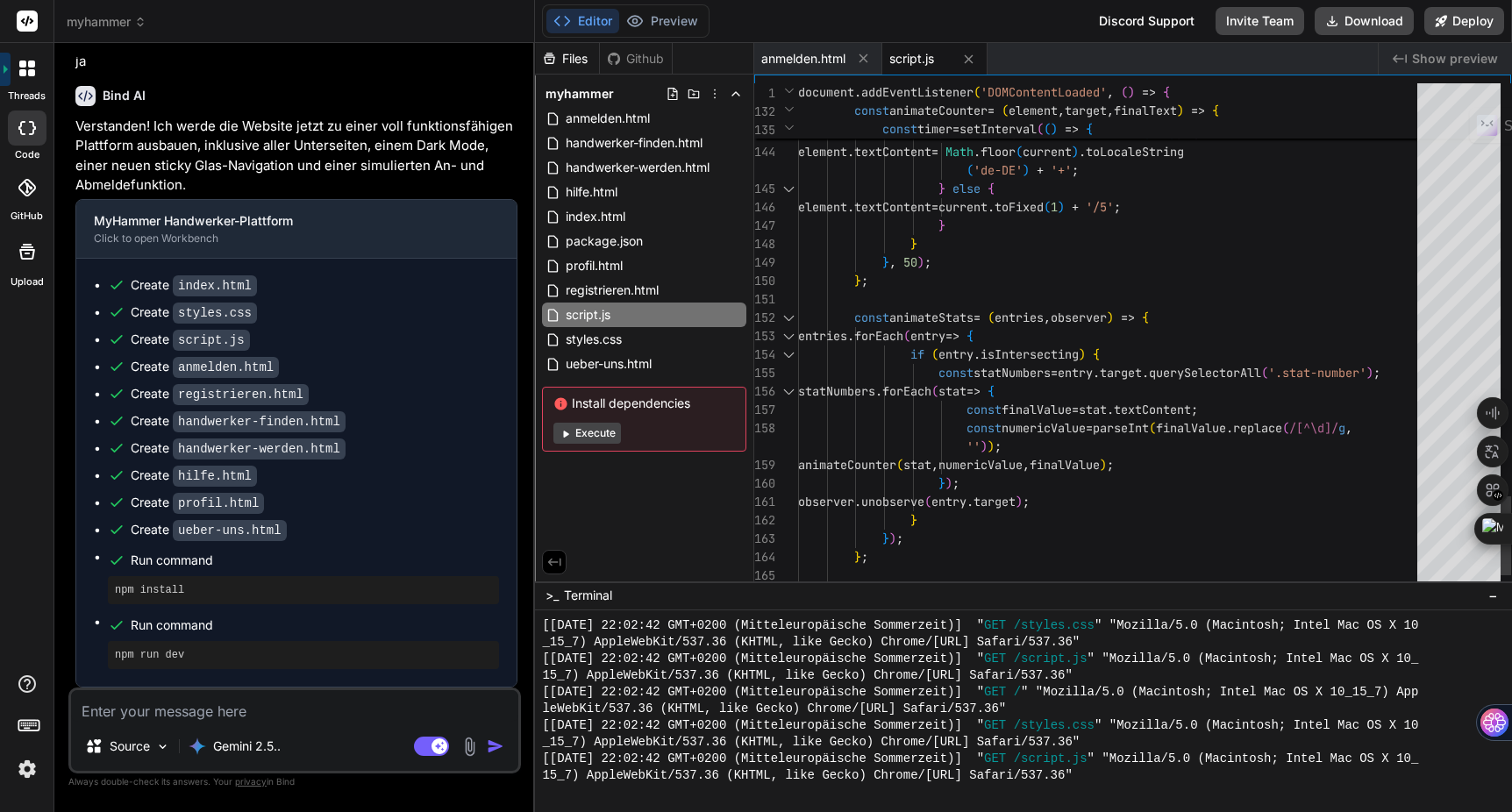
scroll to position [74, 0]
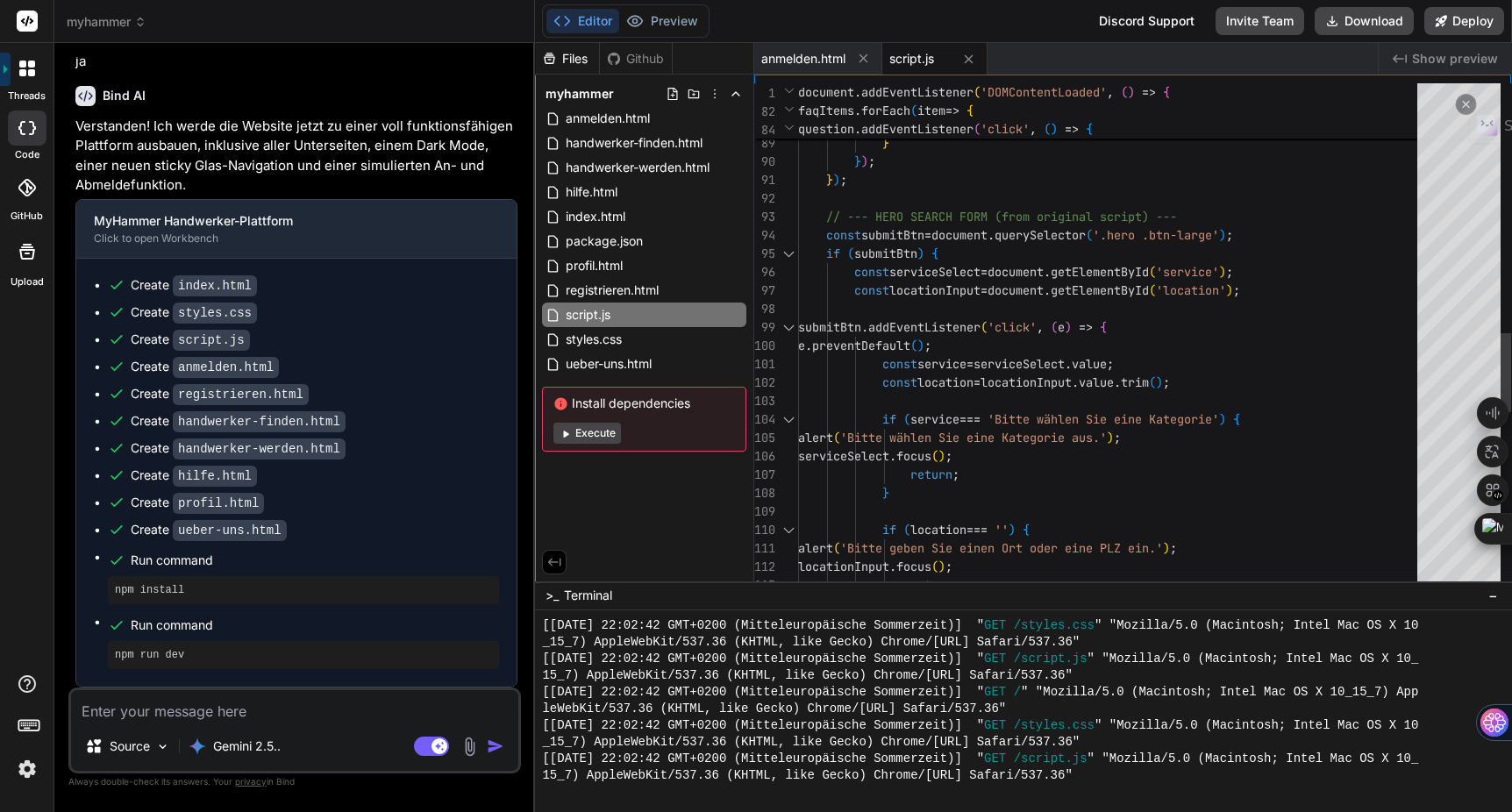
click at [1450, 258] on div at bounding box center [1459, 337] width 84 height 506
click at [1452, 278] on div at bounding box center [1459, 258] width 84 height 48
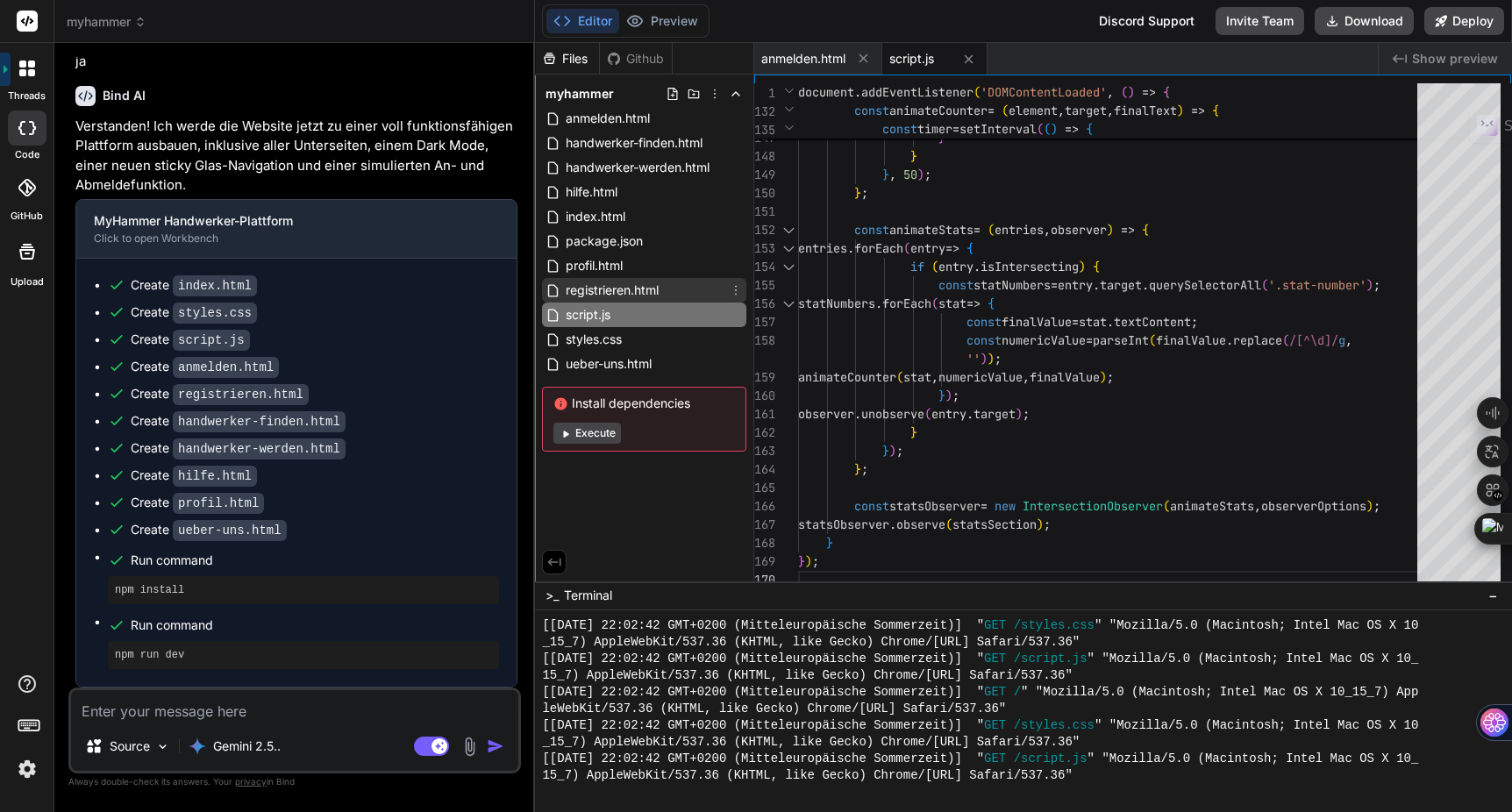
click at [651, 284] on span "registrieren.html" at bounding box center [611, 290] width 96 height 21
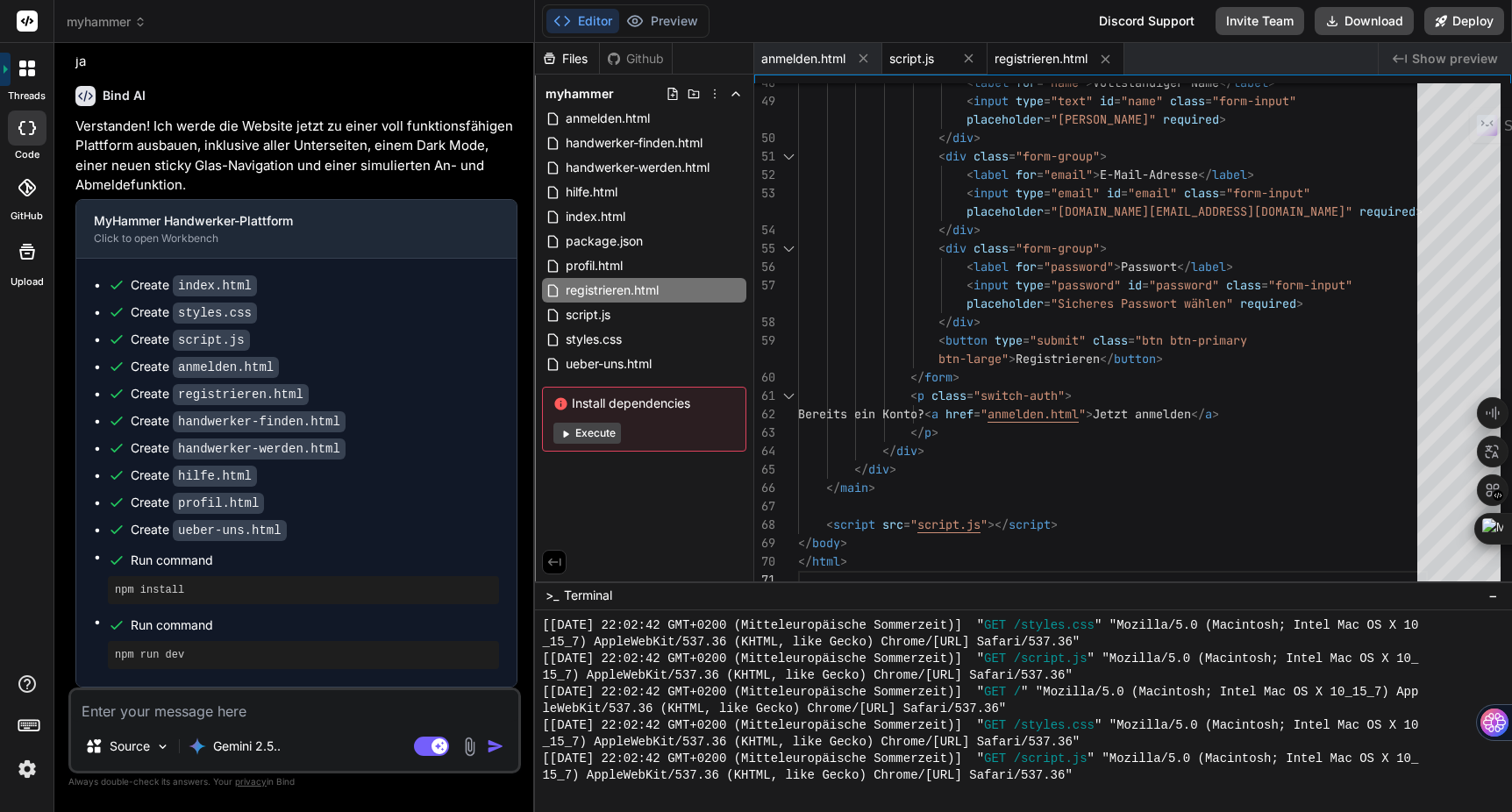
click at [920, 57] on span "script.js" at bounding box center [912, 59] width 45 height 17
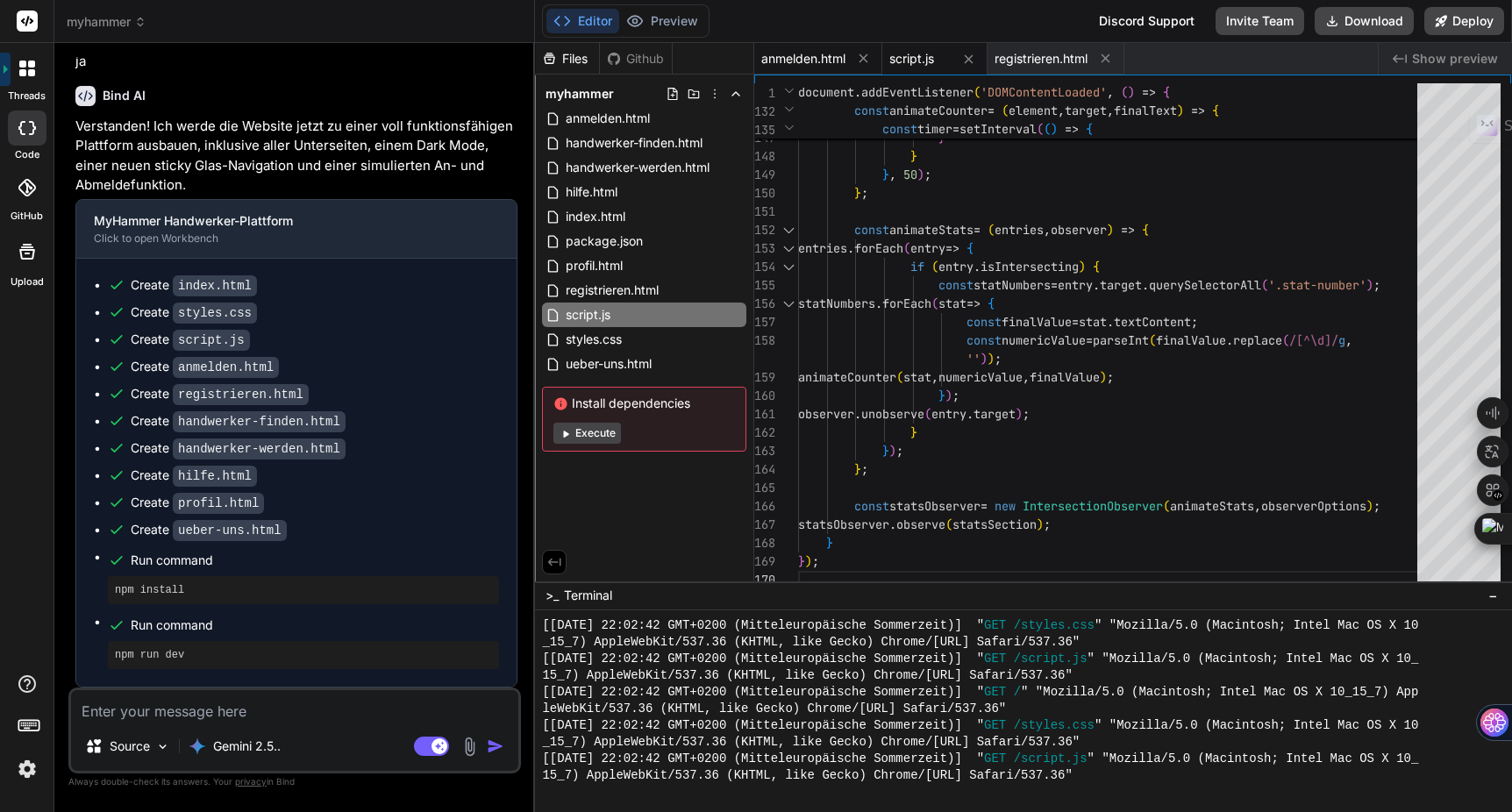
click at [798, 54] on span "anmelden.html" at bounding box center [804, 59] width 85 height 17
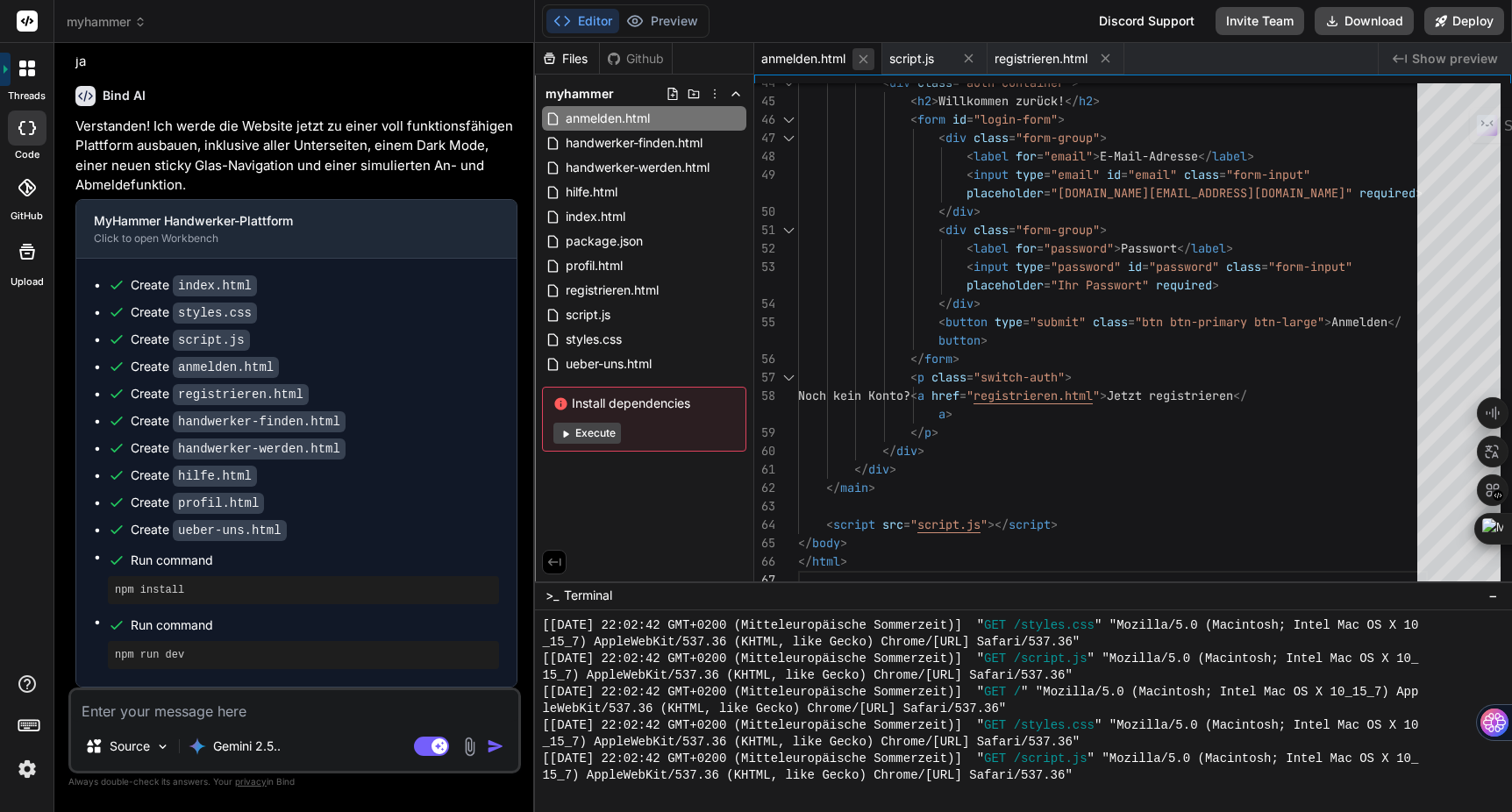
click at [868, 57] on icon at bounding box center [864, 59] width 15 height 15
type textarea "</body> </html>"
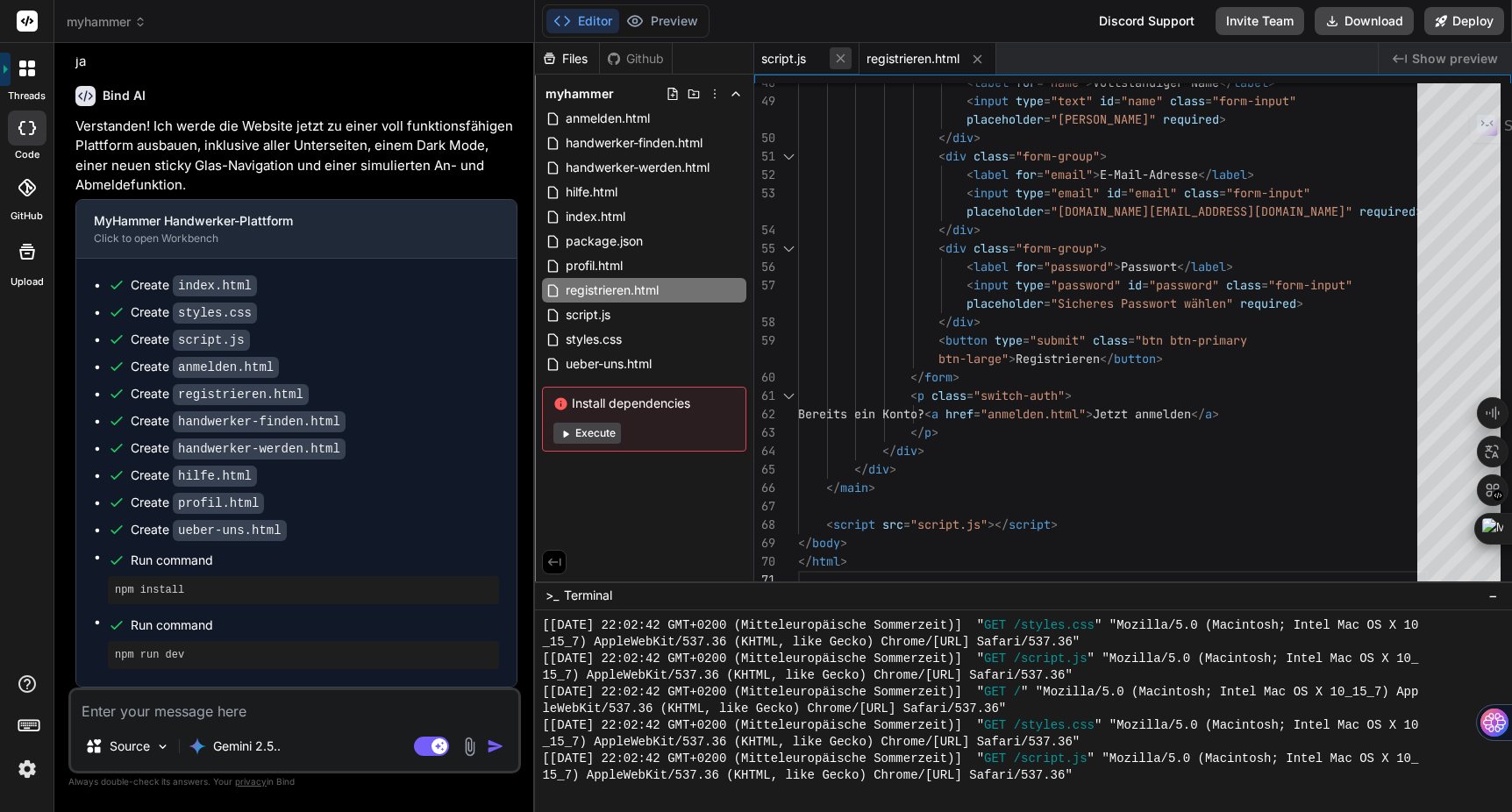
click at [846, 54] on icon at bounding box center [840, 58] width 15 height 15
click at [882, 59] on button at bounding box center [873, 59] width 22 height 22
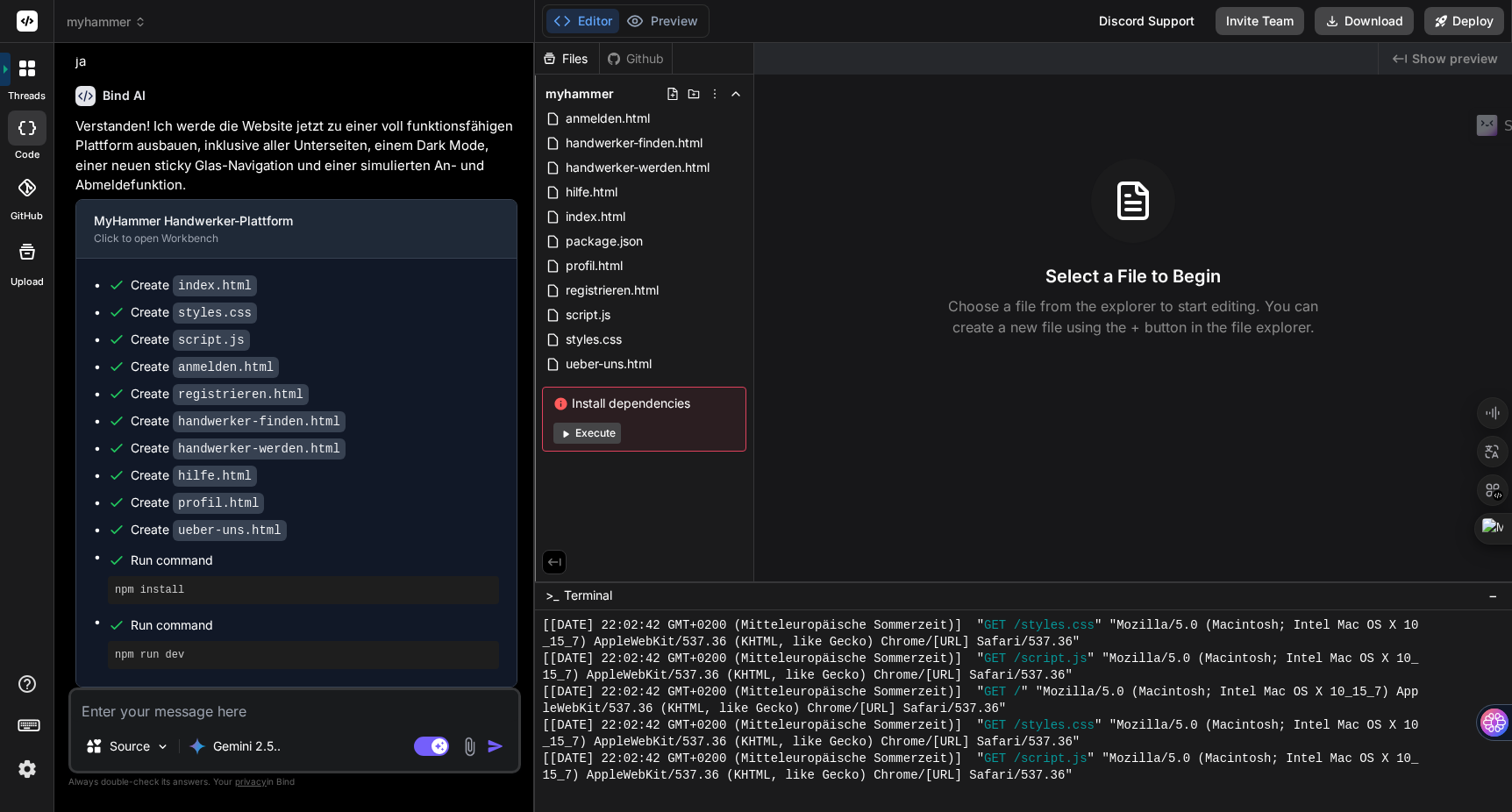
click at [1440, 54] on span "Show preview" at bounding box center [1454, 59] width 86 height 17
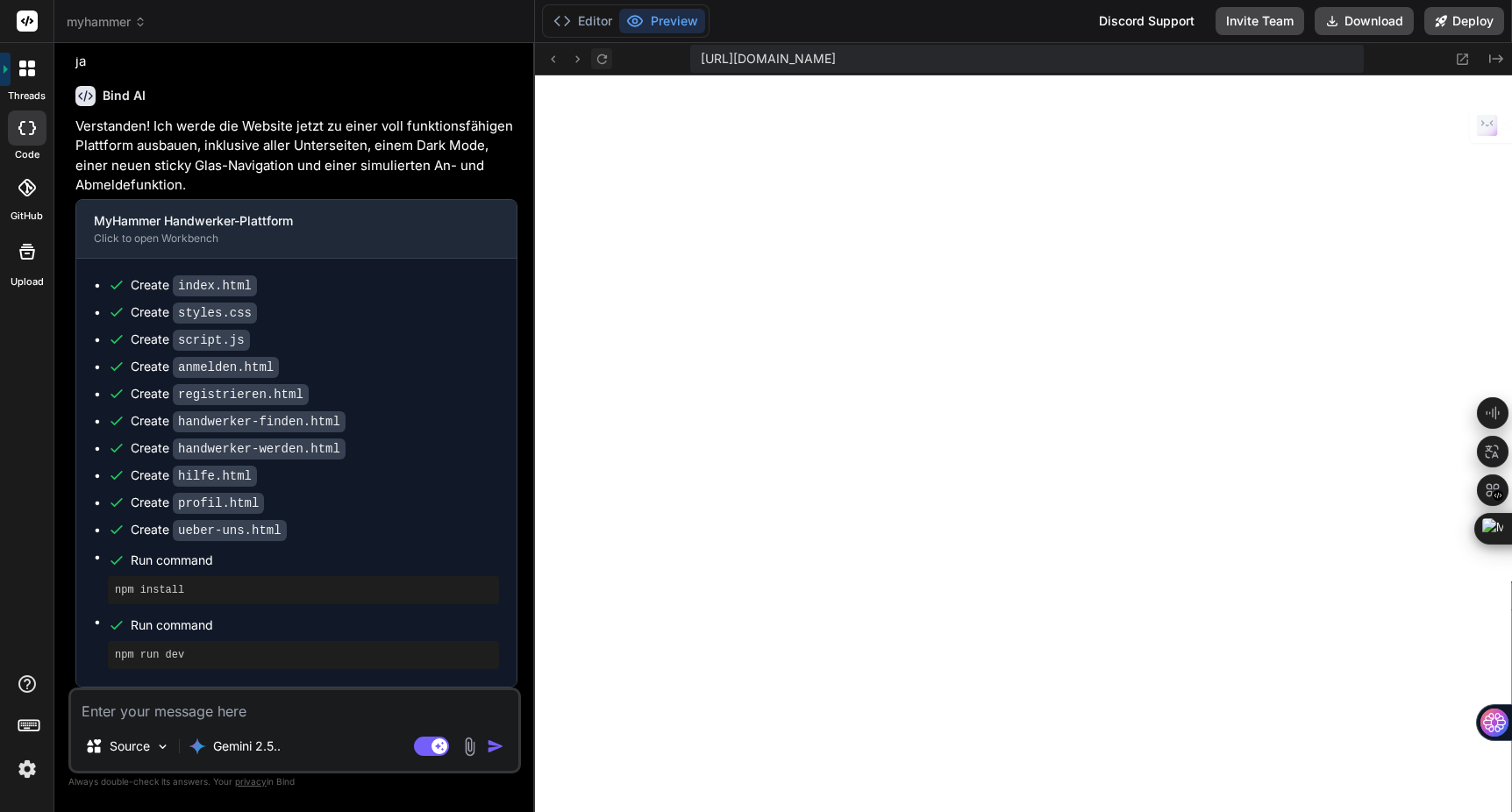
click at [600, 62] on icon at bounding box center [602, 58] width 10 height 10
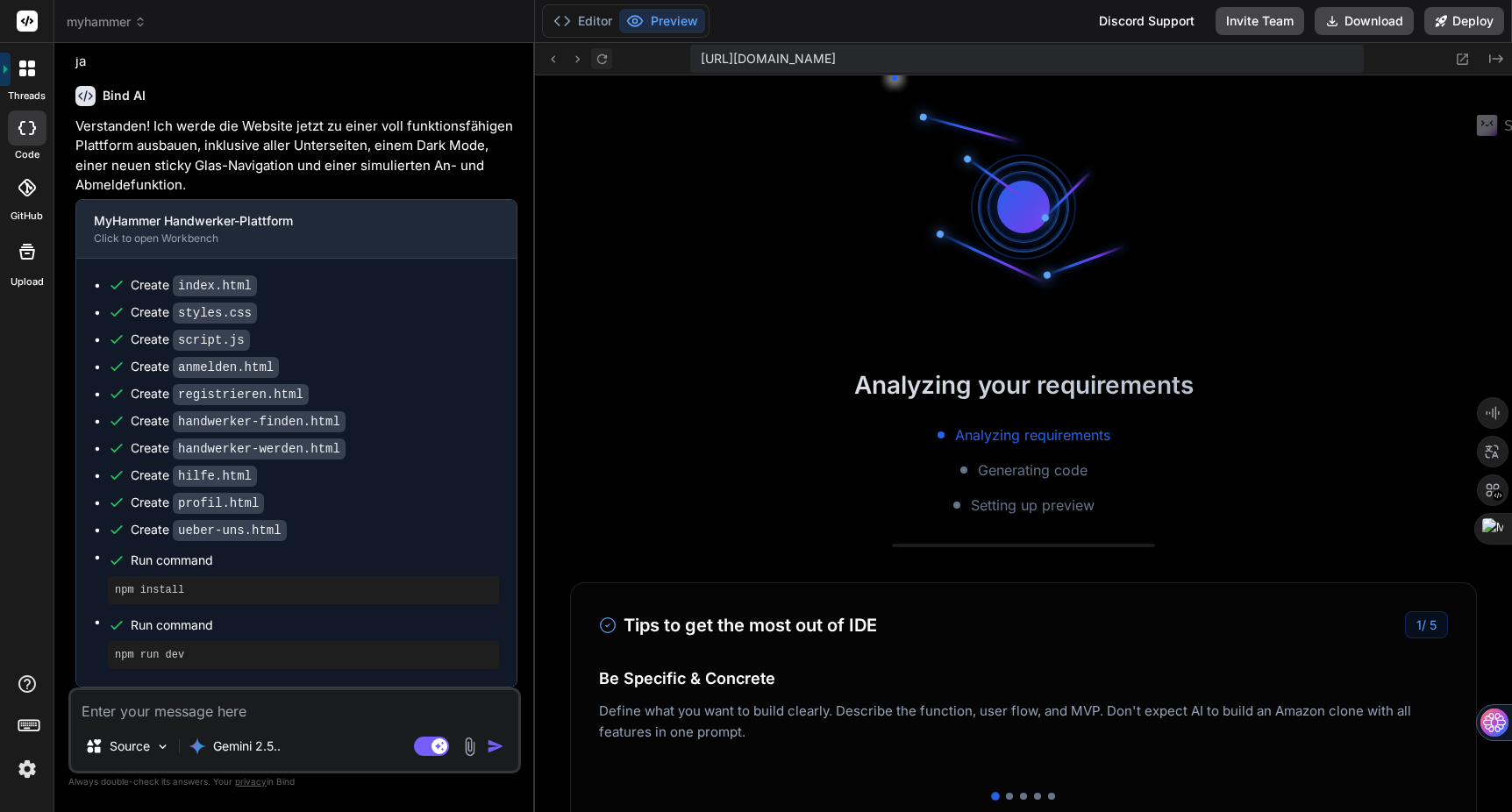
scroll to position [2216, 0]
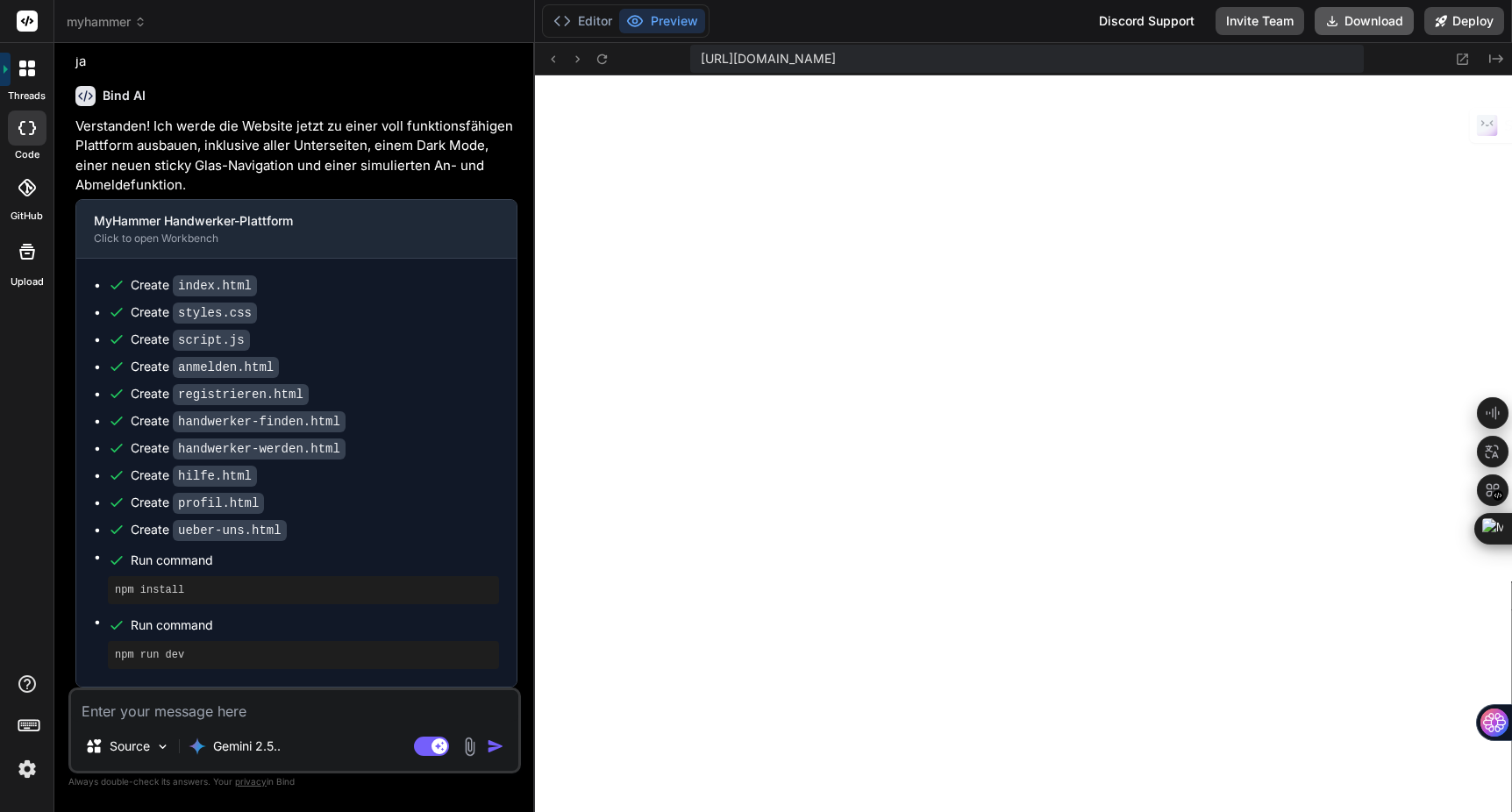
click at [1359, 15] on button "Download" at bounding box center [1364, 21] width 99 height 28
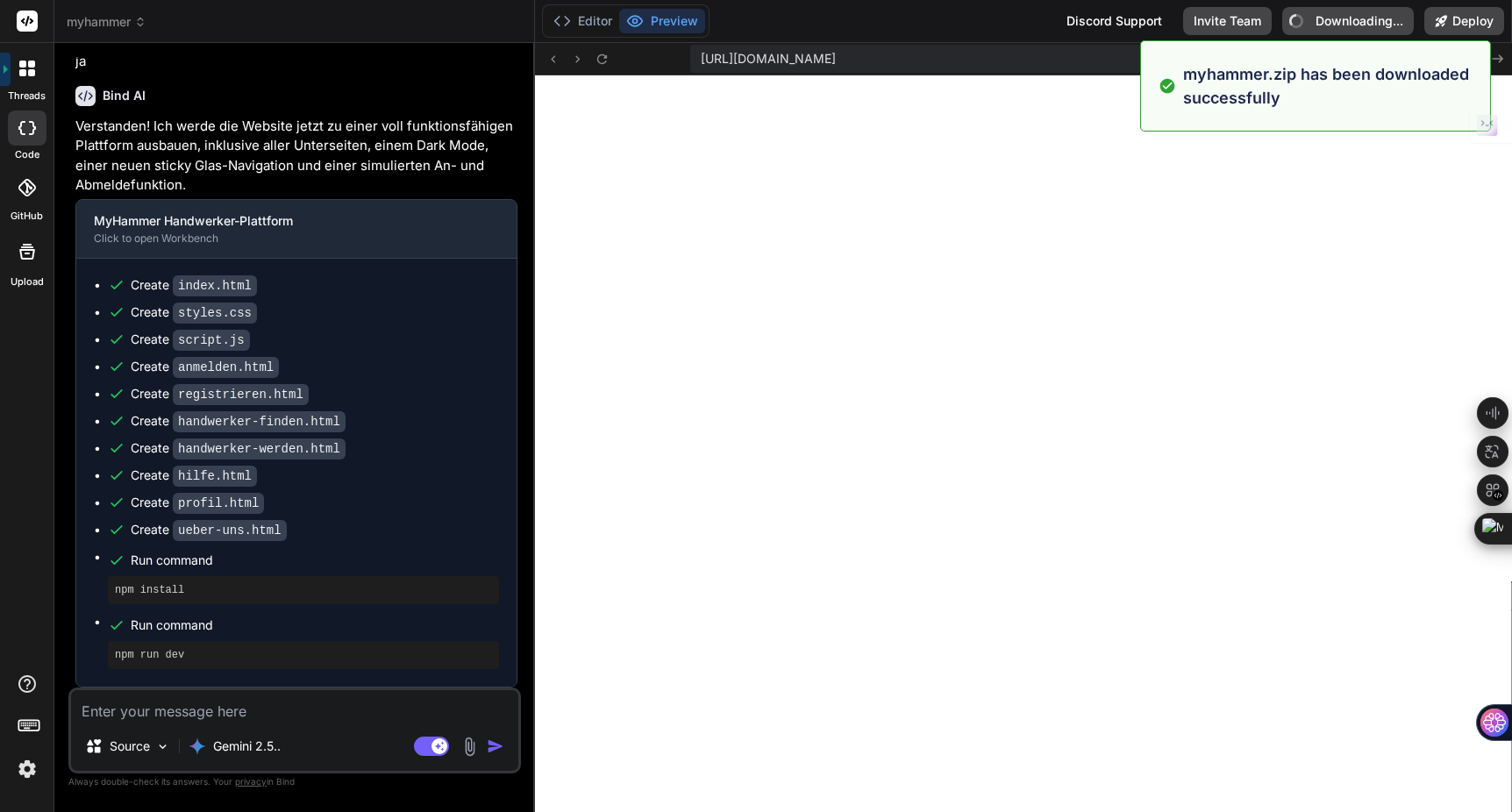
type textarea "x"
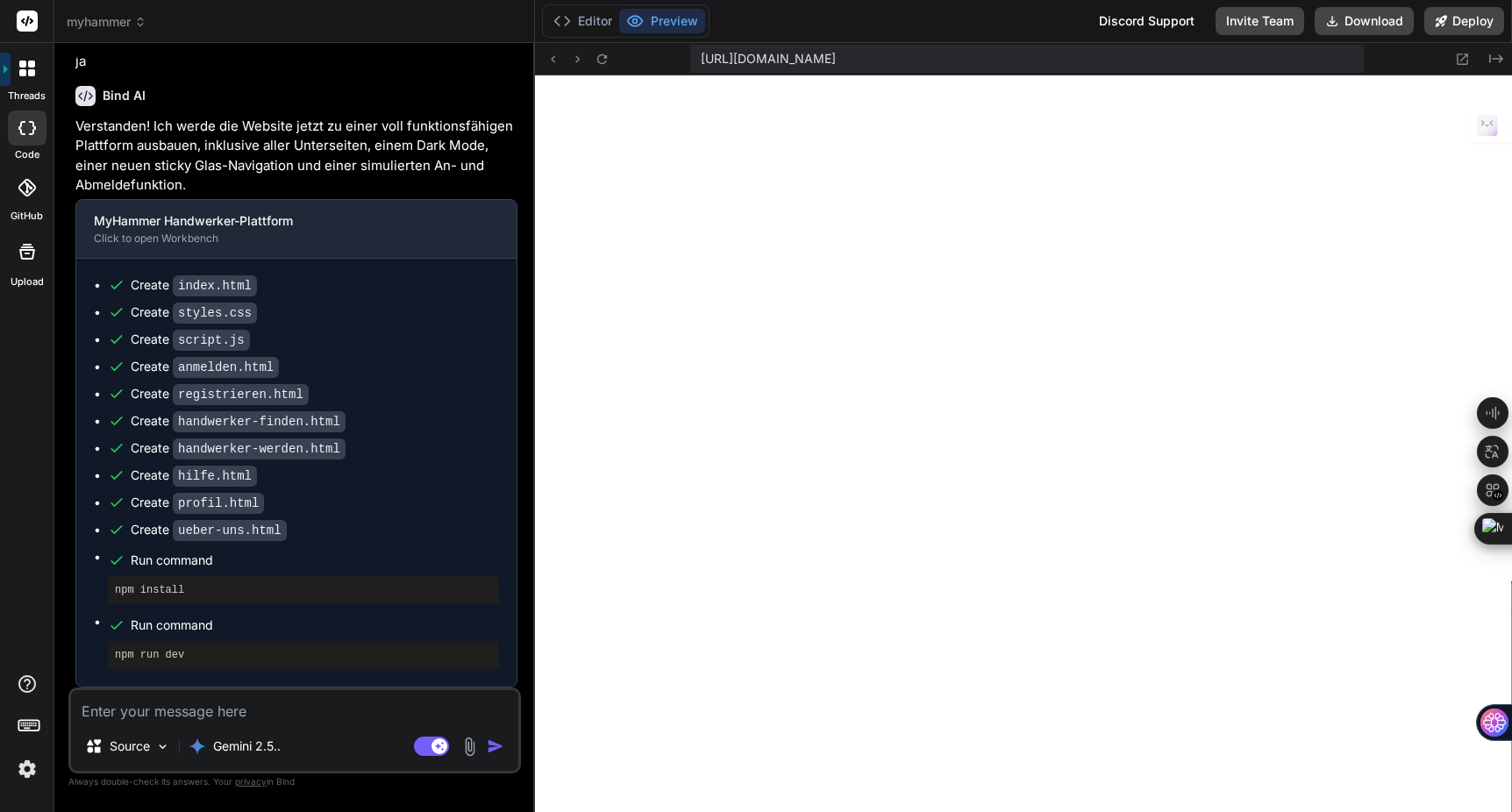
click at [123, 31] on header "myhammer Created with Pixso." at bounding box center [294, 22] width 481 height 43
click at [110, 23] on span "myhammer" at bounding box center [106, 22] width 80 height 17
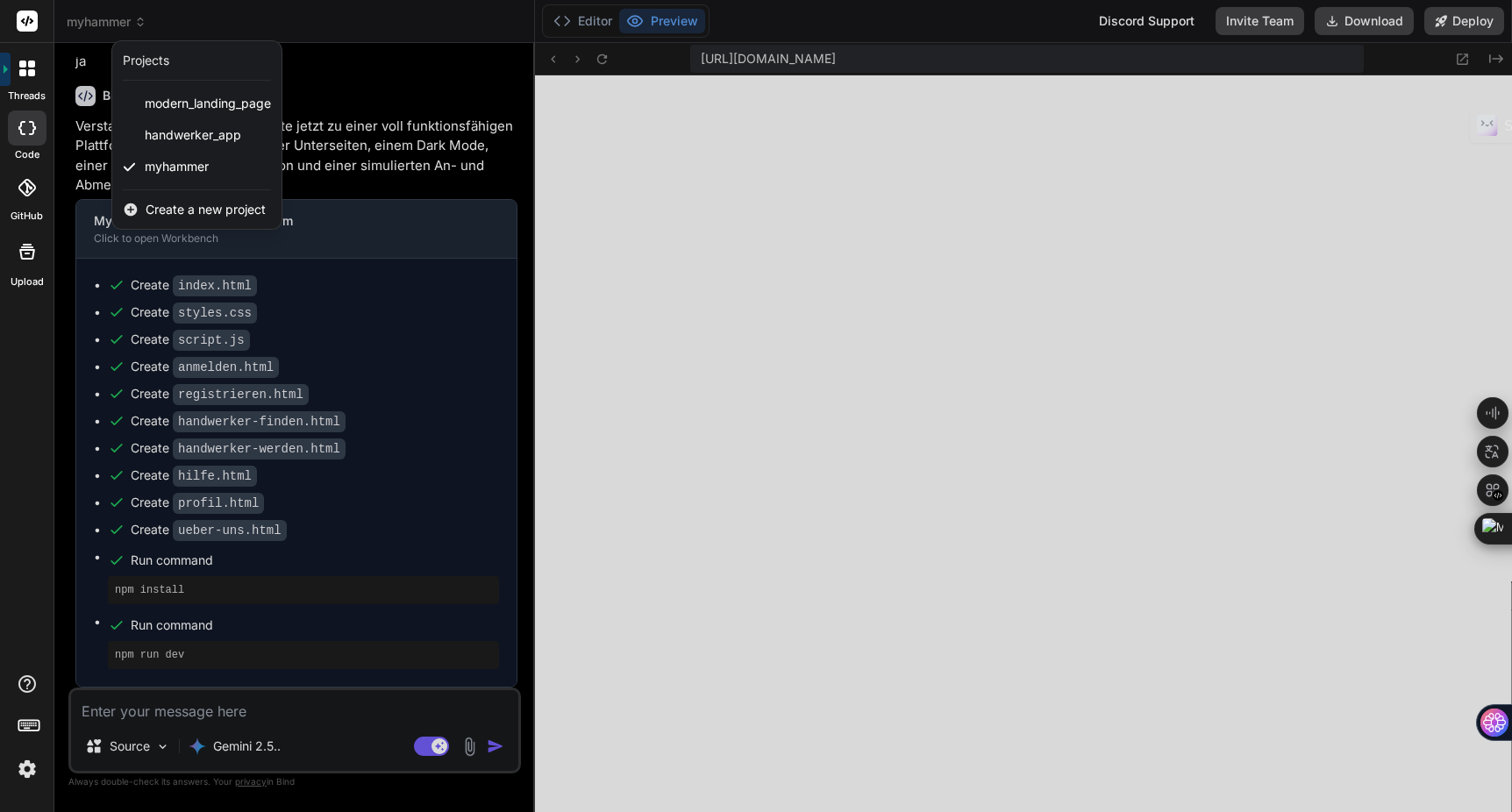
click at [193, 210] on span "Create a new project" at bounding box center [205, 209] width 120 height 17
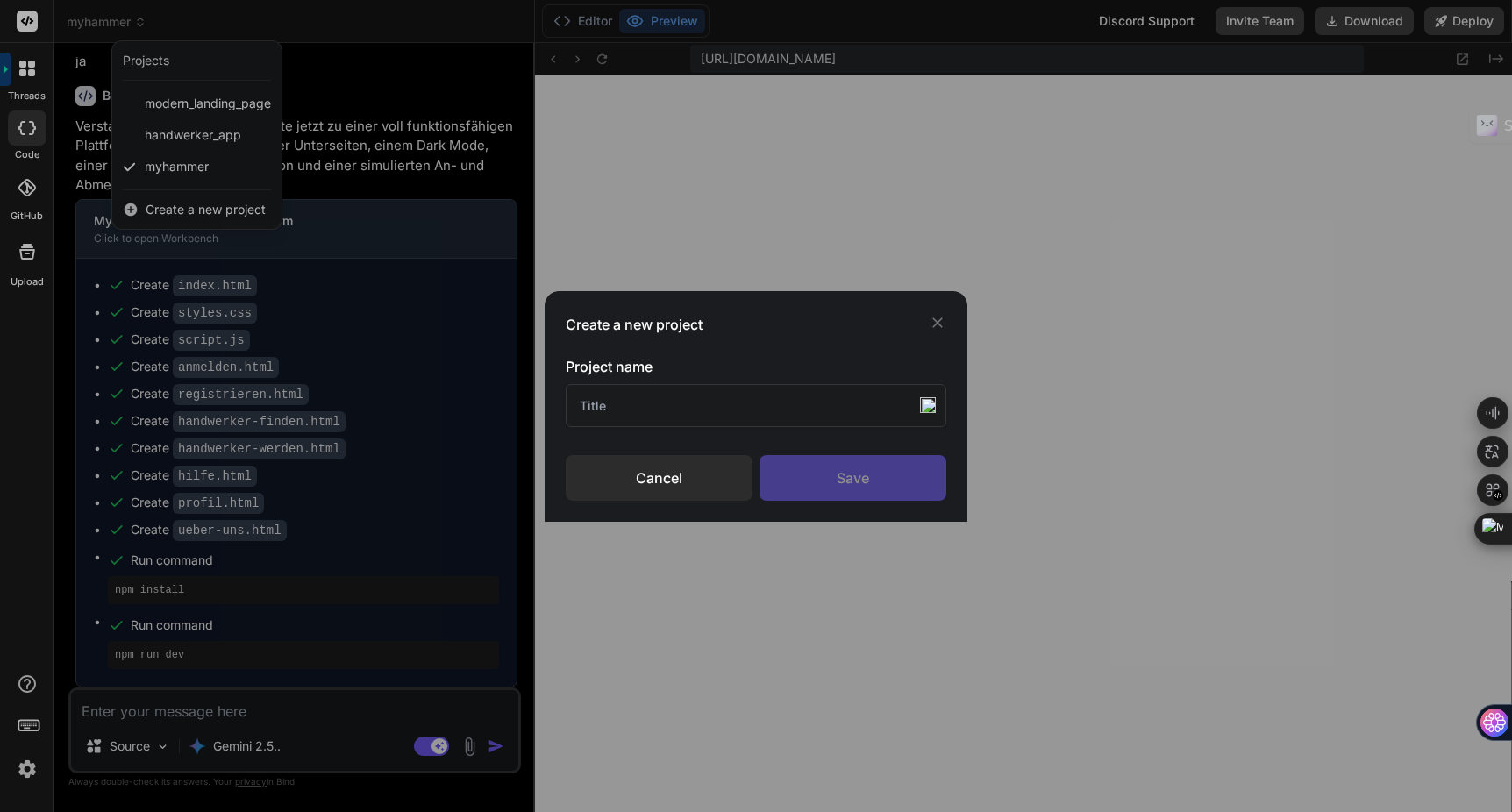
click at [623, 401] on input "text" at bounding box center [756, 406] width 382 height 43
type input "test"
click at [836, 459] on div "Save" at bounding box center [853, 478] width 186 height 46
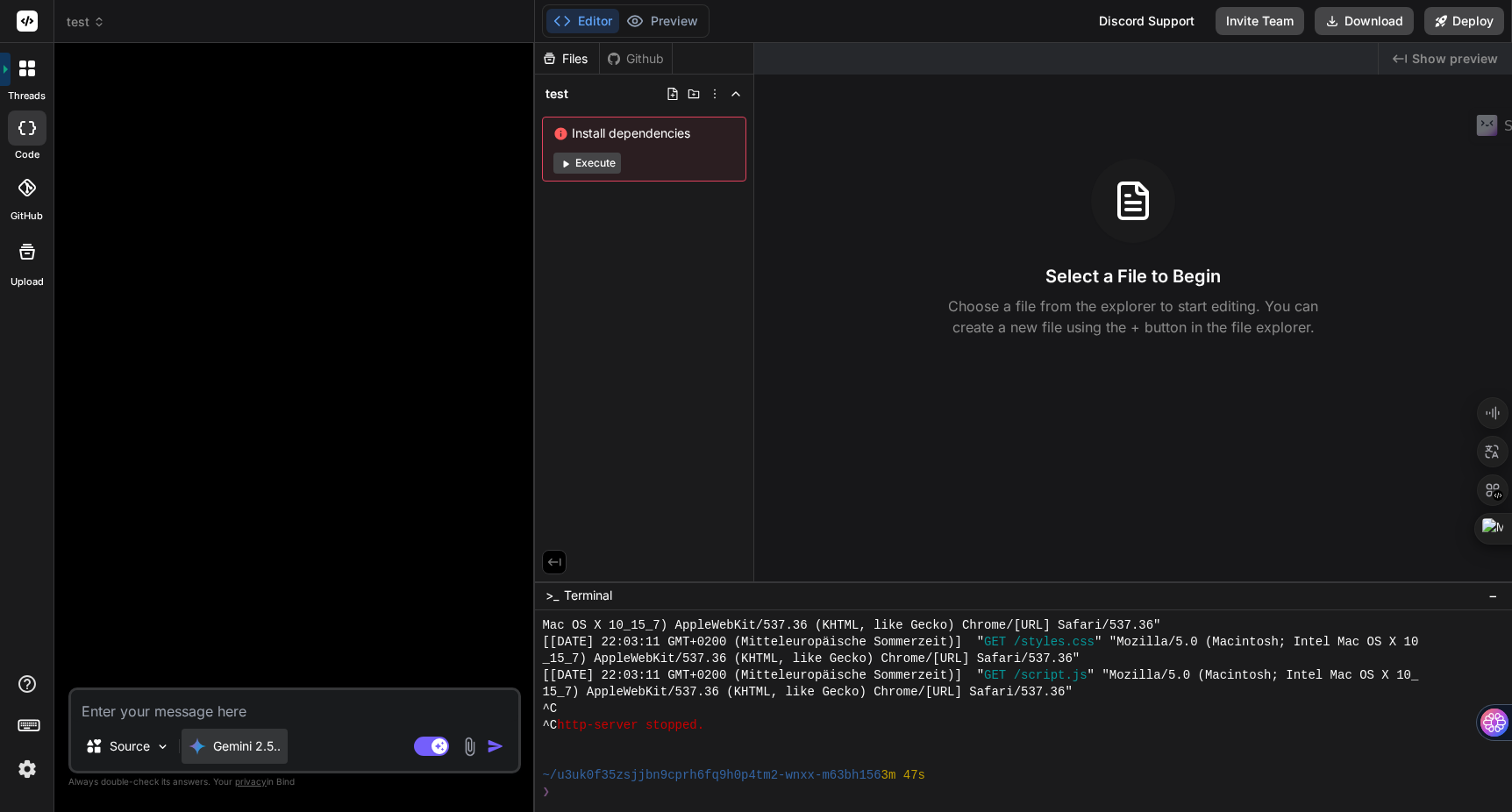
click at [245, 750] on p "Gemini 2.5.." at bounding box center [247, 745] width 68 height 17
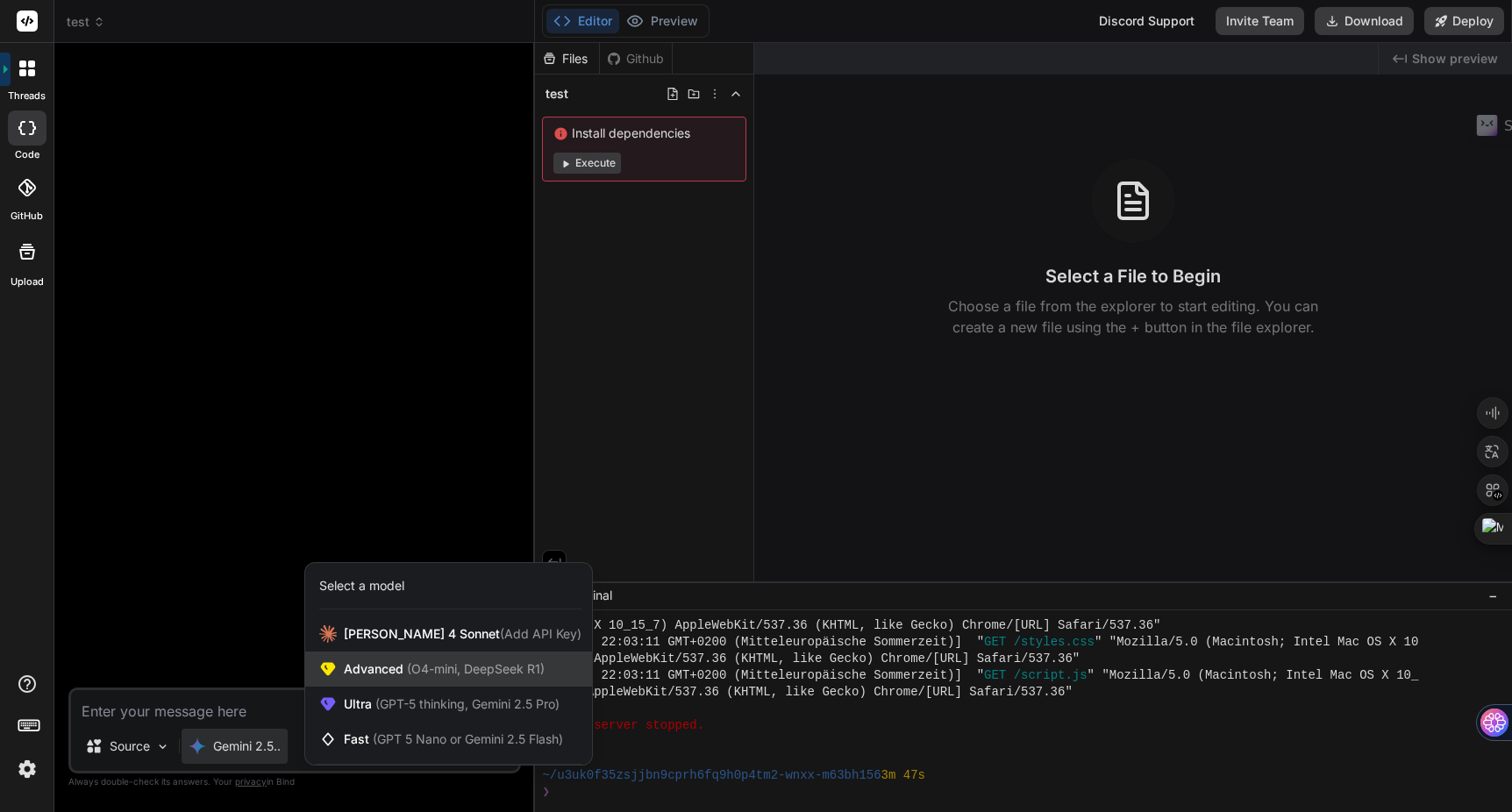
click at [394, 676] on span "Advanced (O4-mini, DeepSeek R1)" at bounding box center [444, 669] width 201 height 17
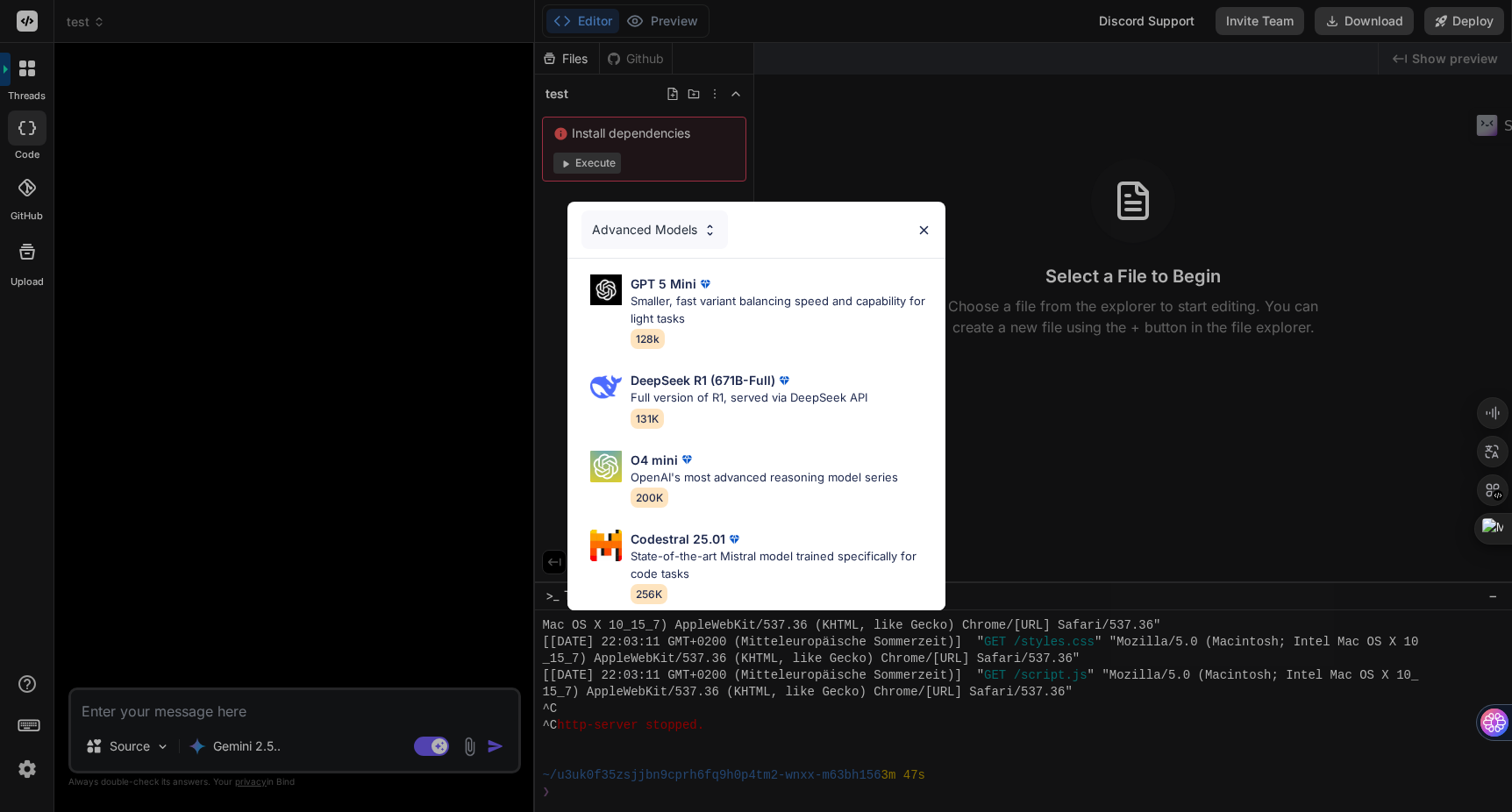
click at [674, 228] on div "Advanced Models" at bounding box center [655, 230] width 147 height 39
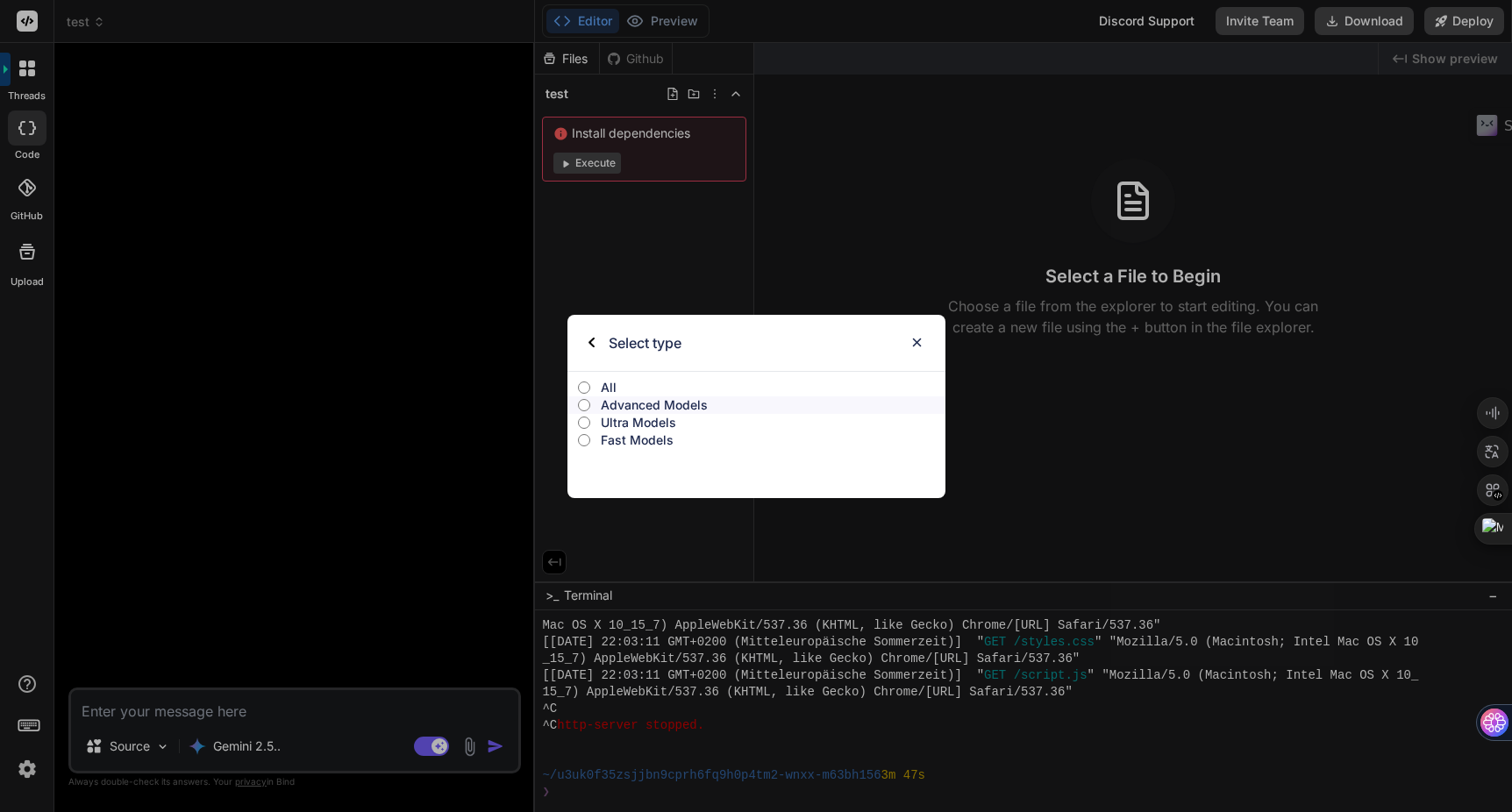
click at [629, 419] on p "Ultra Models" at bounding box center [773, 422] width 344 height 17
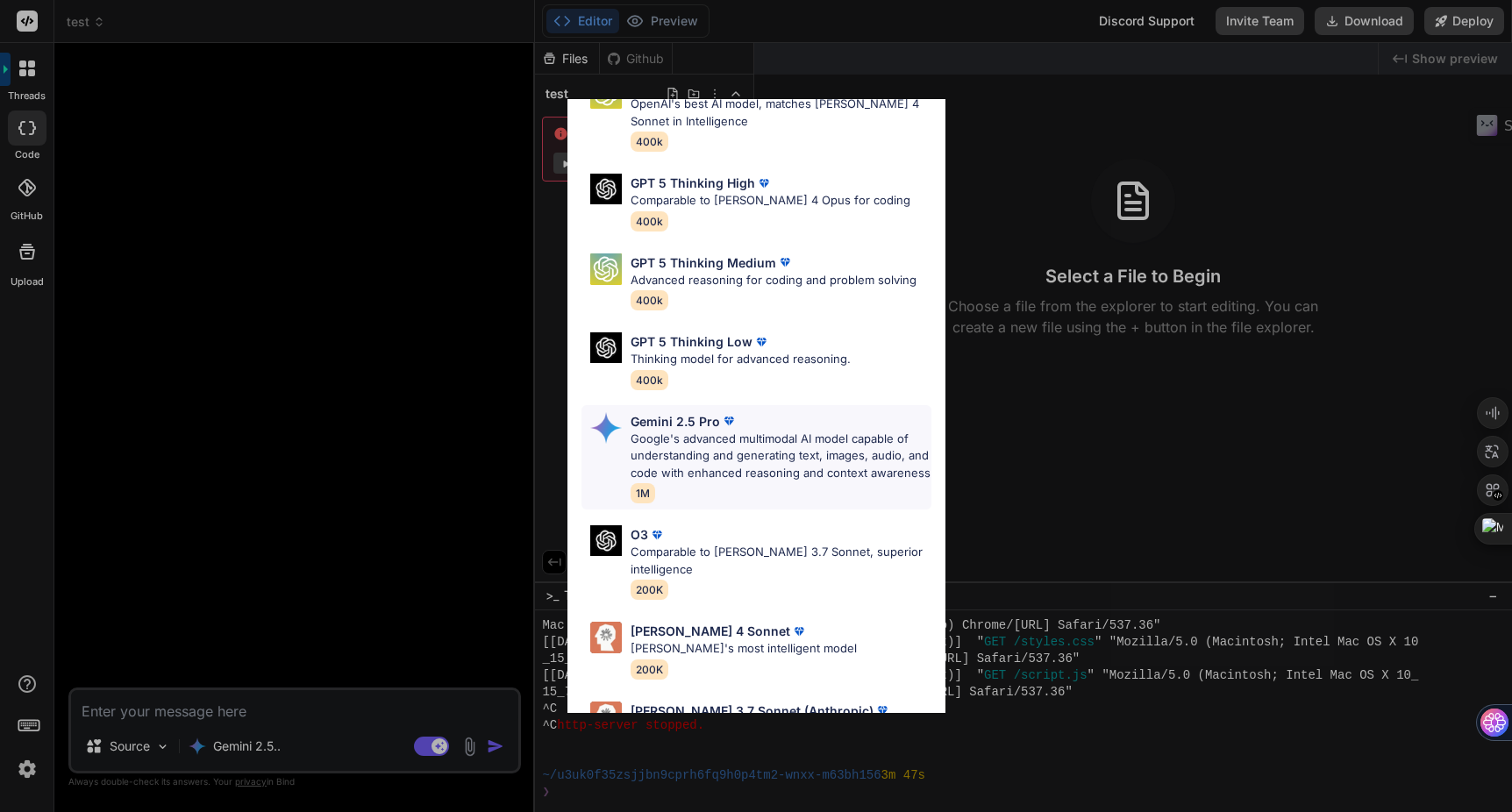
scroll to position [129, 0]
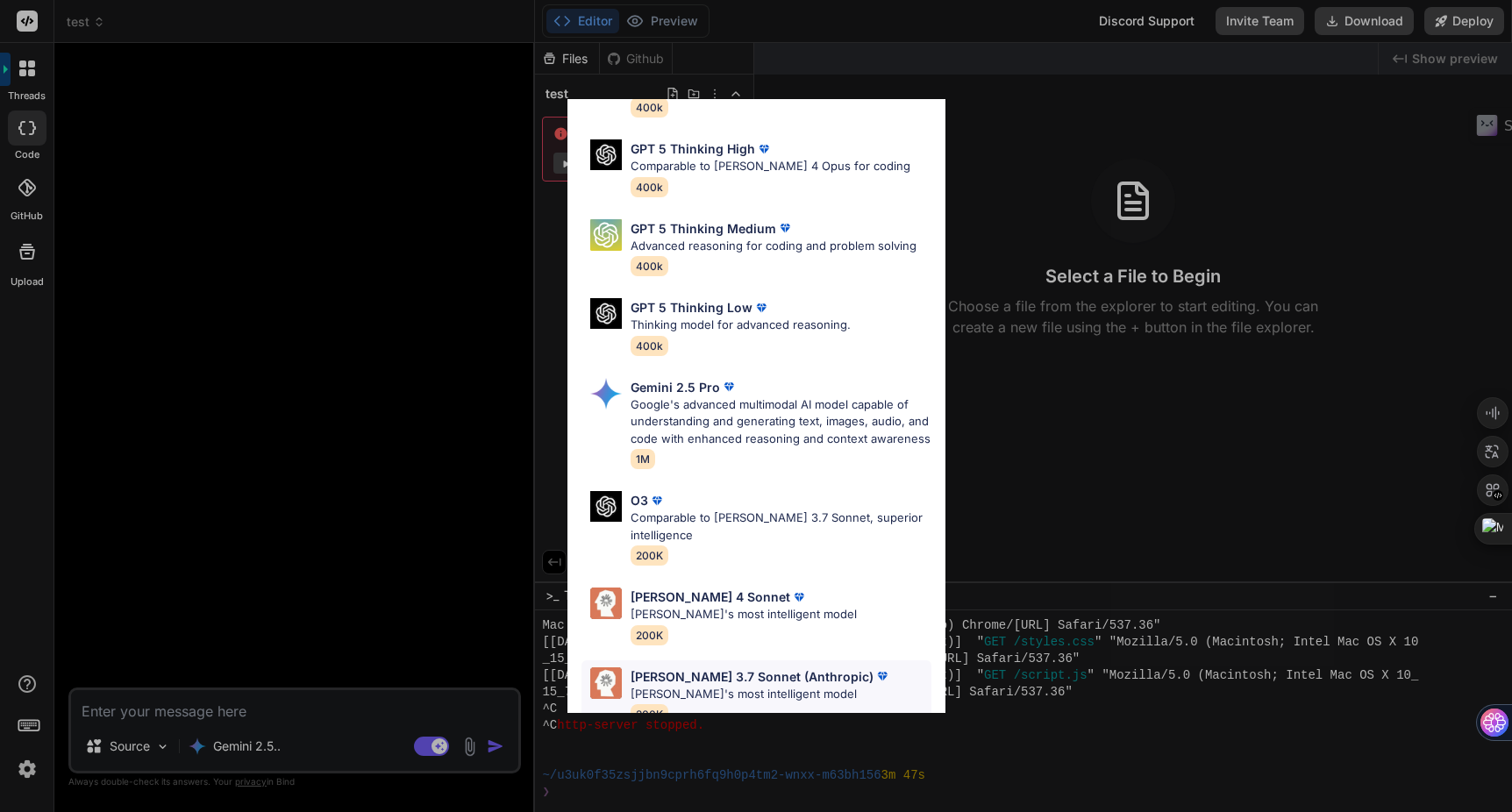
click at [695, 667] on p "[PERSON_NAME] 3.7 Sonnet (Anthropic)" at bounding box center [752, 676] width 243 height 18
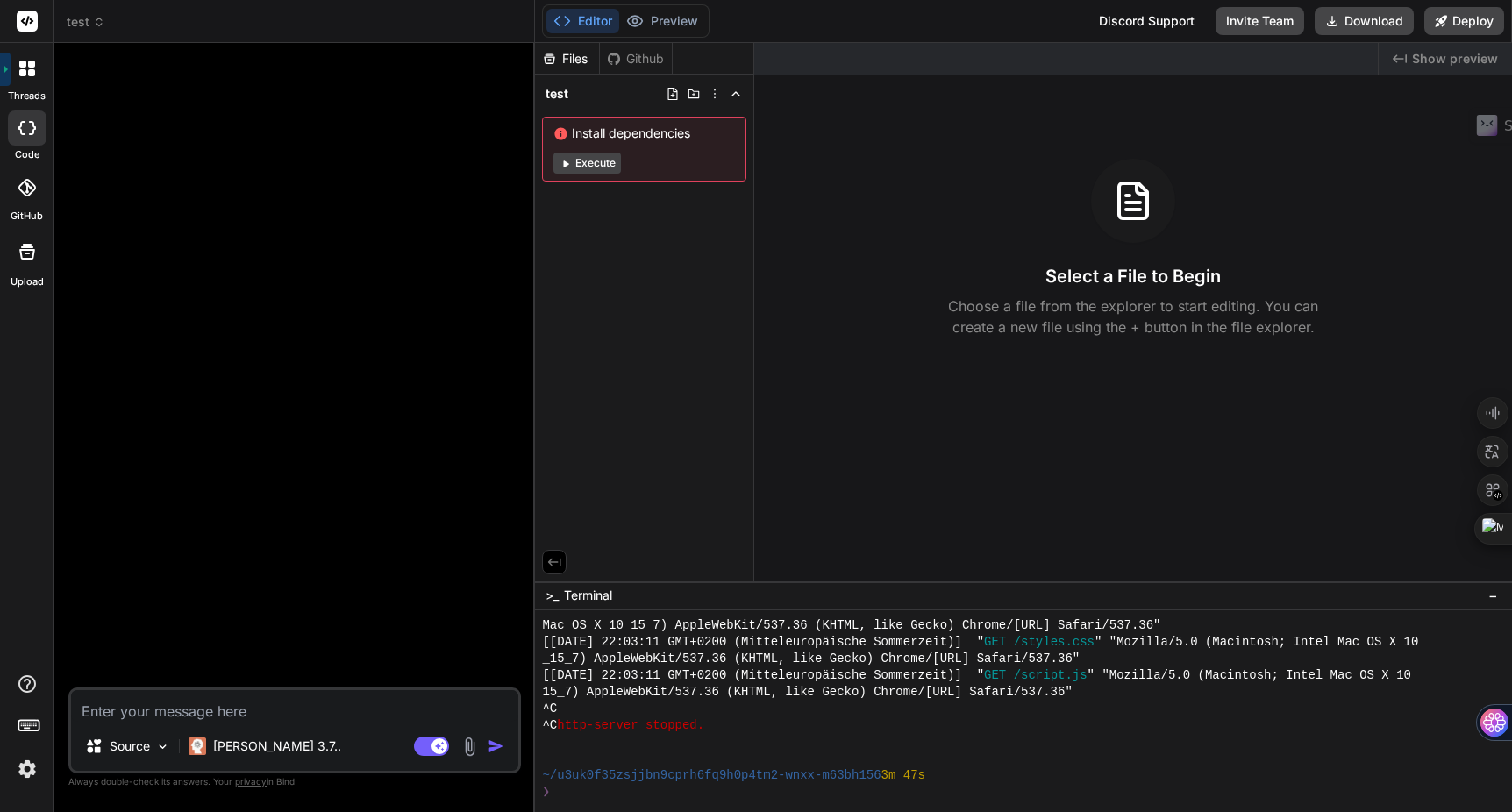
click at [467, 744] on img at bounding box center [469, 746] width 20 height 20
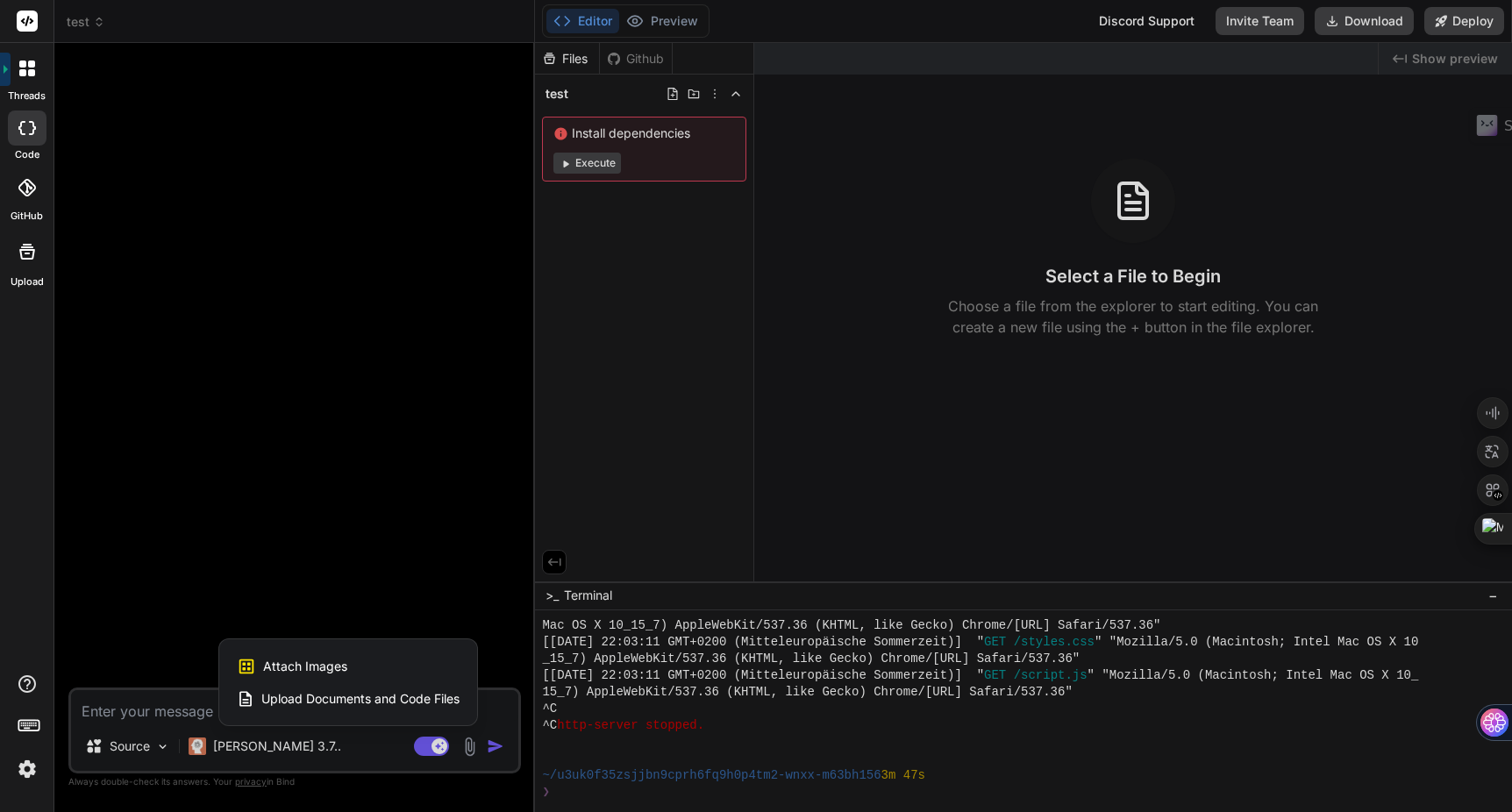
click at [316, 664] on span "Attach Images" at bounding box center [305, 666] width 85 height 17
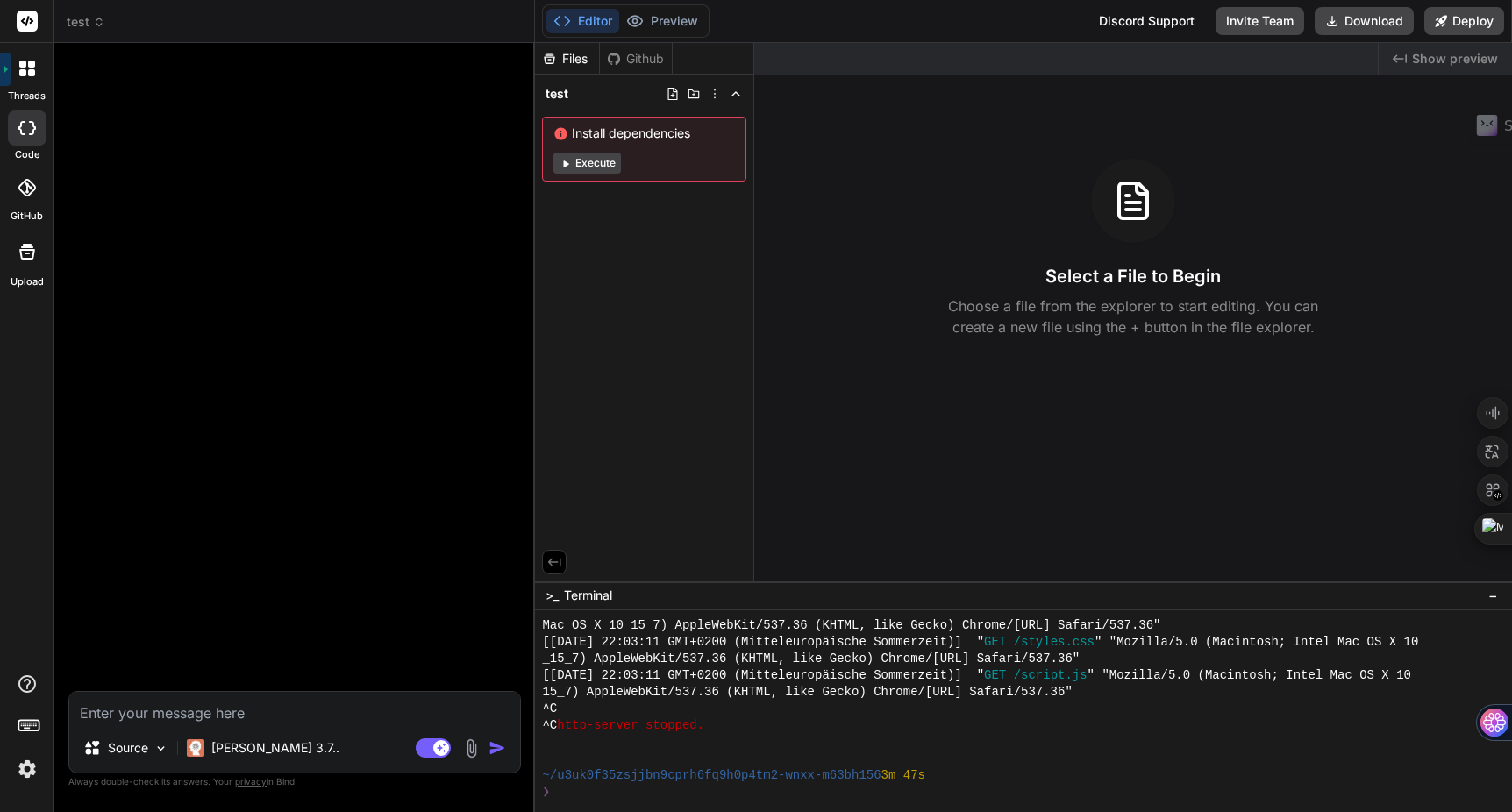
click at [472, 748] on img at bounding box center [471, 748] width 20 height 20
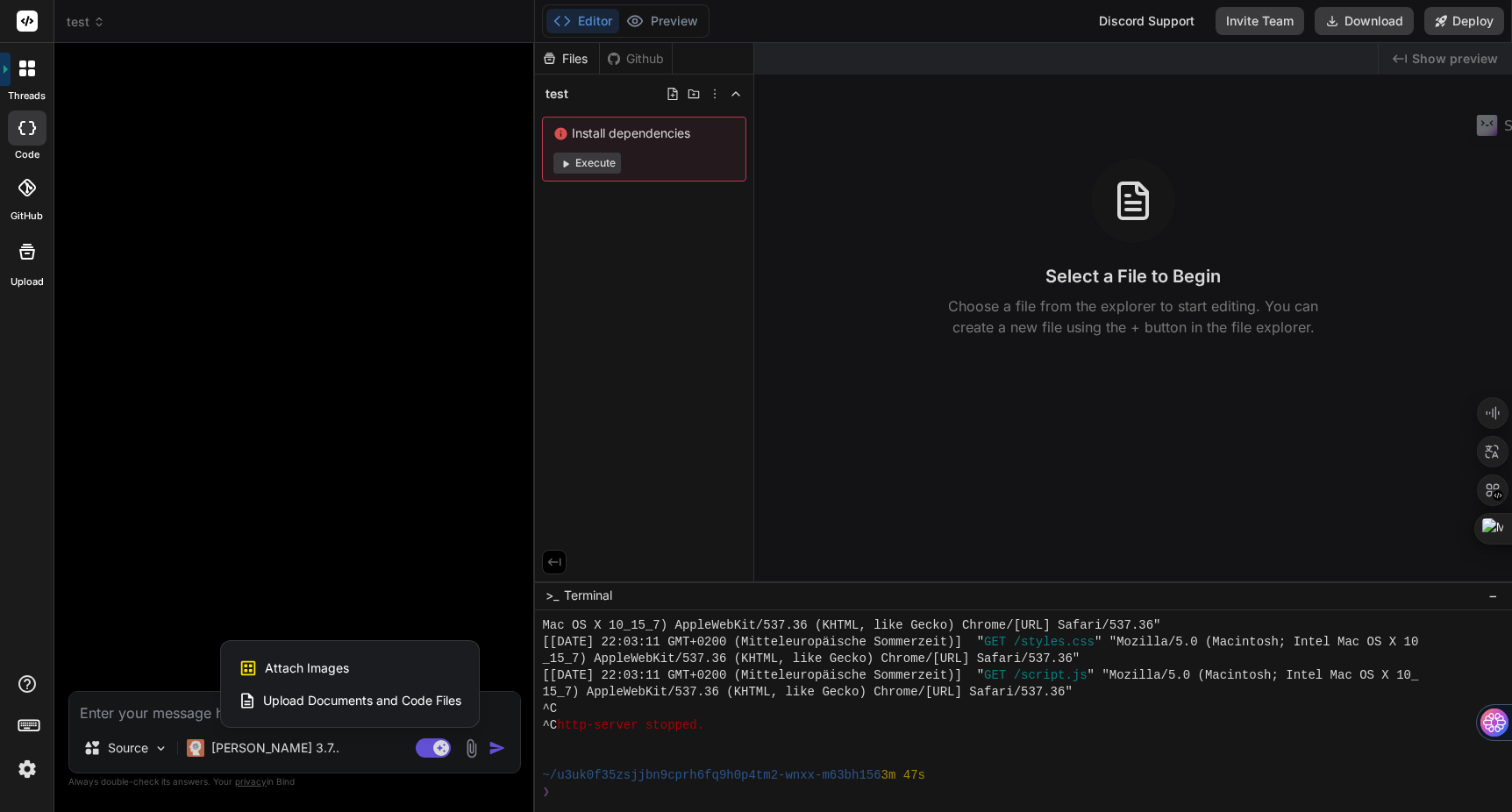
click at [411, 703] on span "Upload Documents and Code Files" at bounding box center [362, 700] width 198 height 17
type textarea "x"
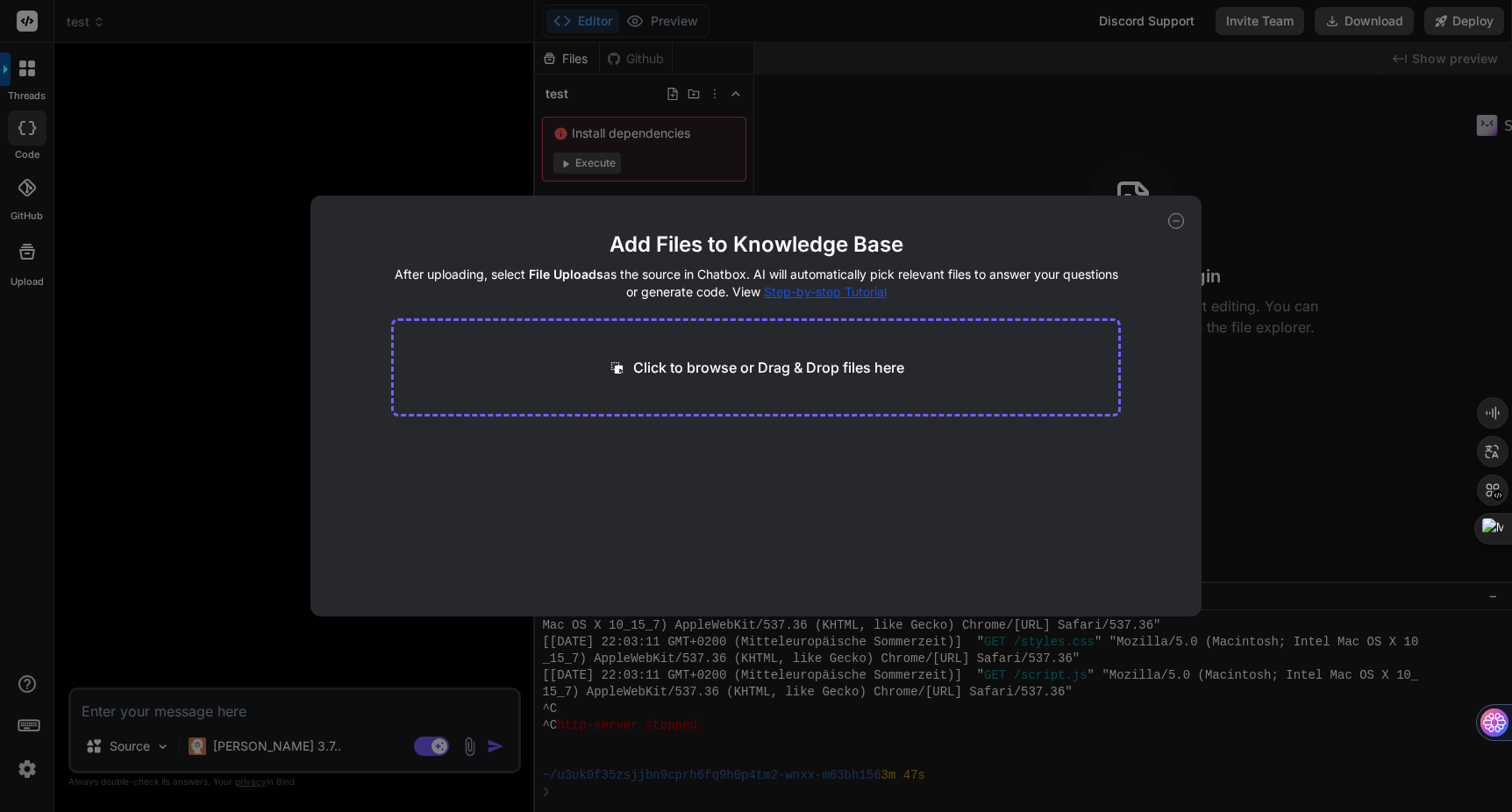
click at [645, 368] on p "Click to browse or Drag & Drop files here" at bounding box center [768, 366] width 271 height 21
type input "C:\fakepath\MyHammer - Der zuverlässige Weg, einen [PERSON_NAME] zu beauftrage…"
click at [561, 447] on icon at bounding box center [563, 448] width 9 height 9
click at [774, 391] on div "Click to browse or Drag & Drop files here" at bounding box center [756, 367] width 730 height 98
click at [758, 365] on p "Click to browse or Drag & Drop files here" at bounding box center [768, 366] width 271 height 21
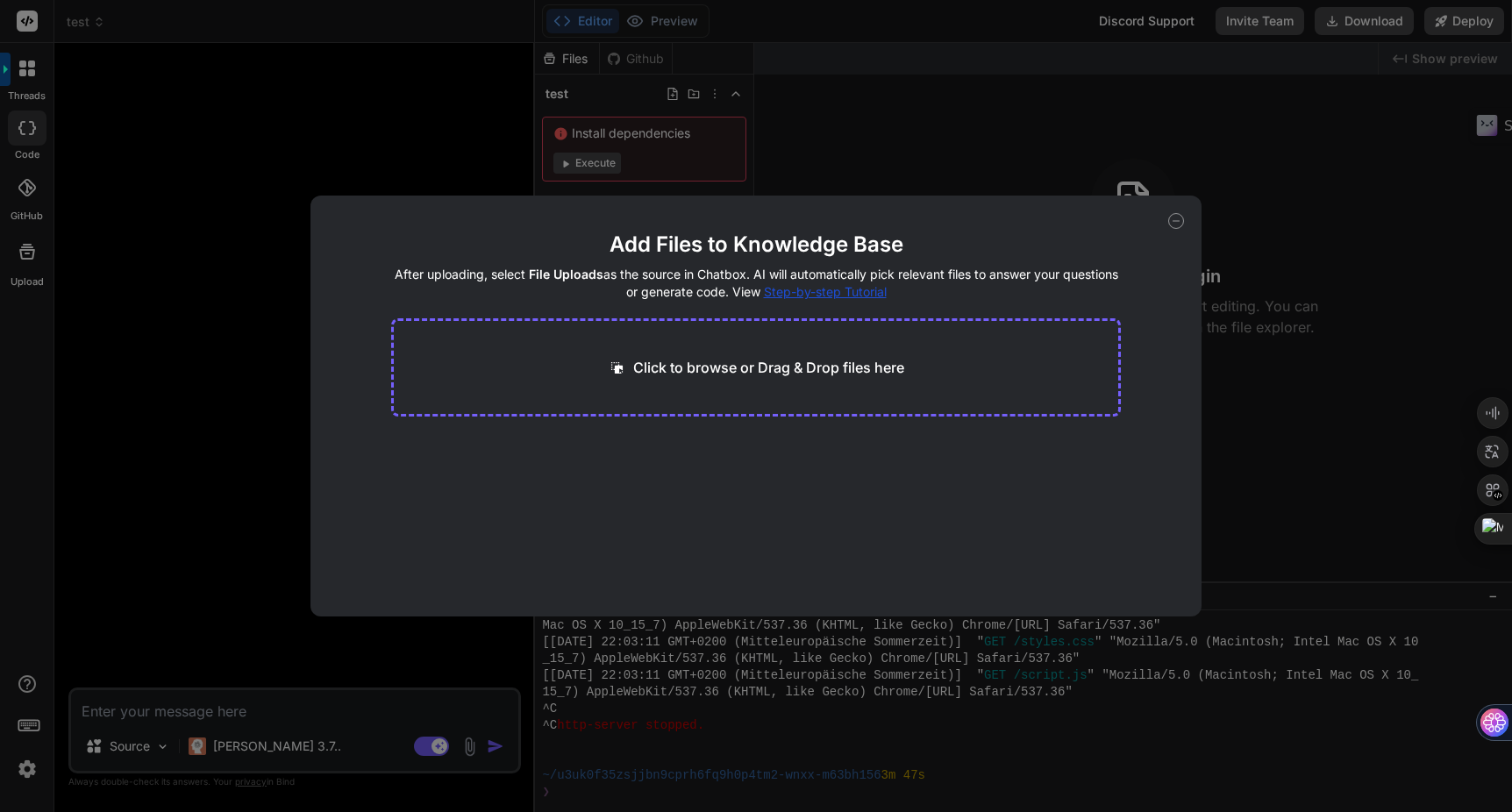
click at [1178, 228] on icon at bounding box center [1177, 221] width 16 height 16
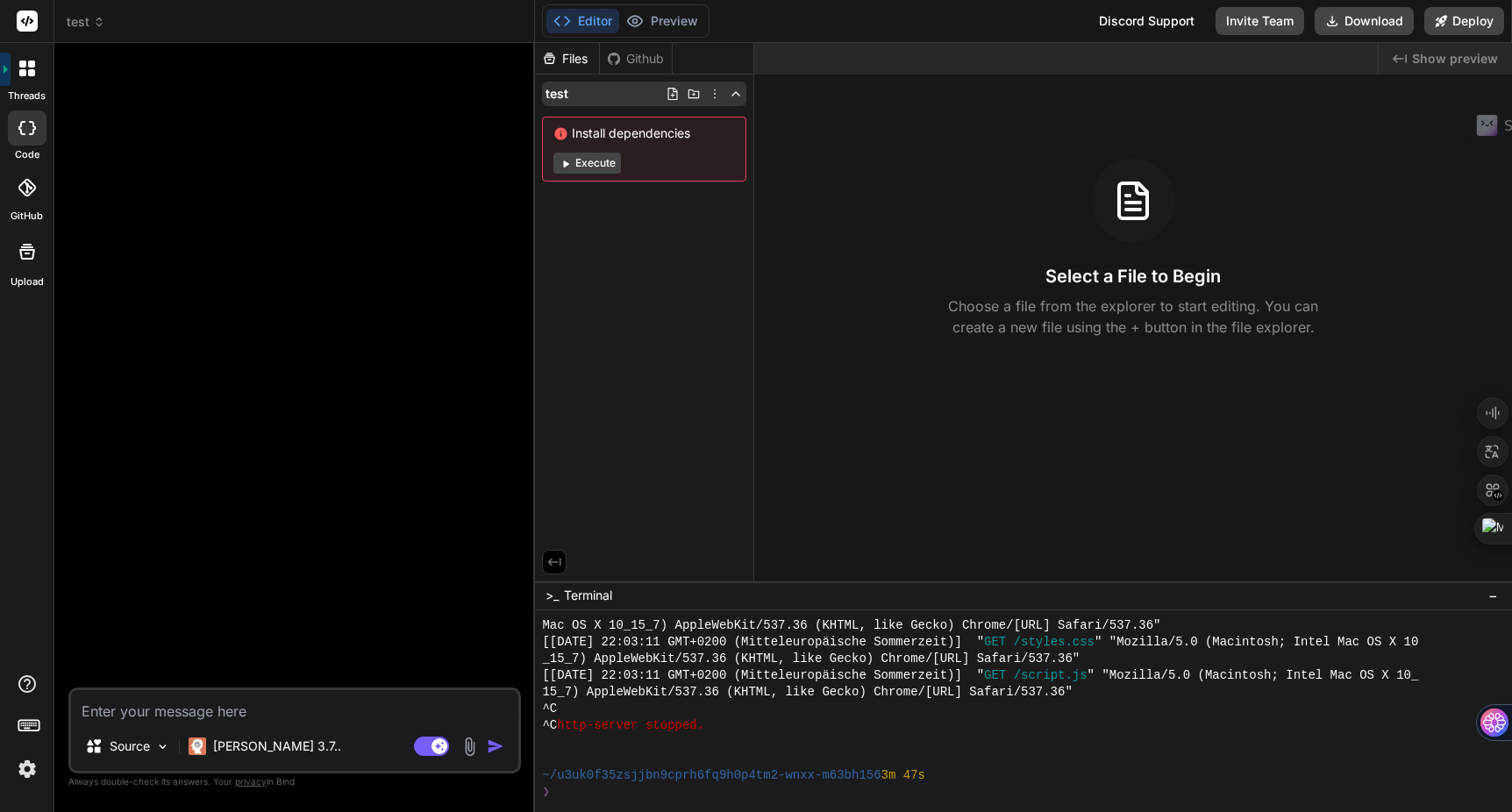
click at [669, 95] on icon at bounding box center [673, 94] width 14 height 14
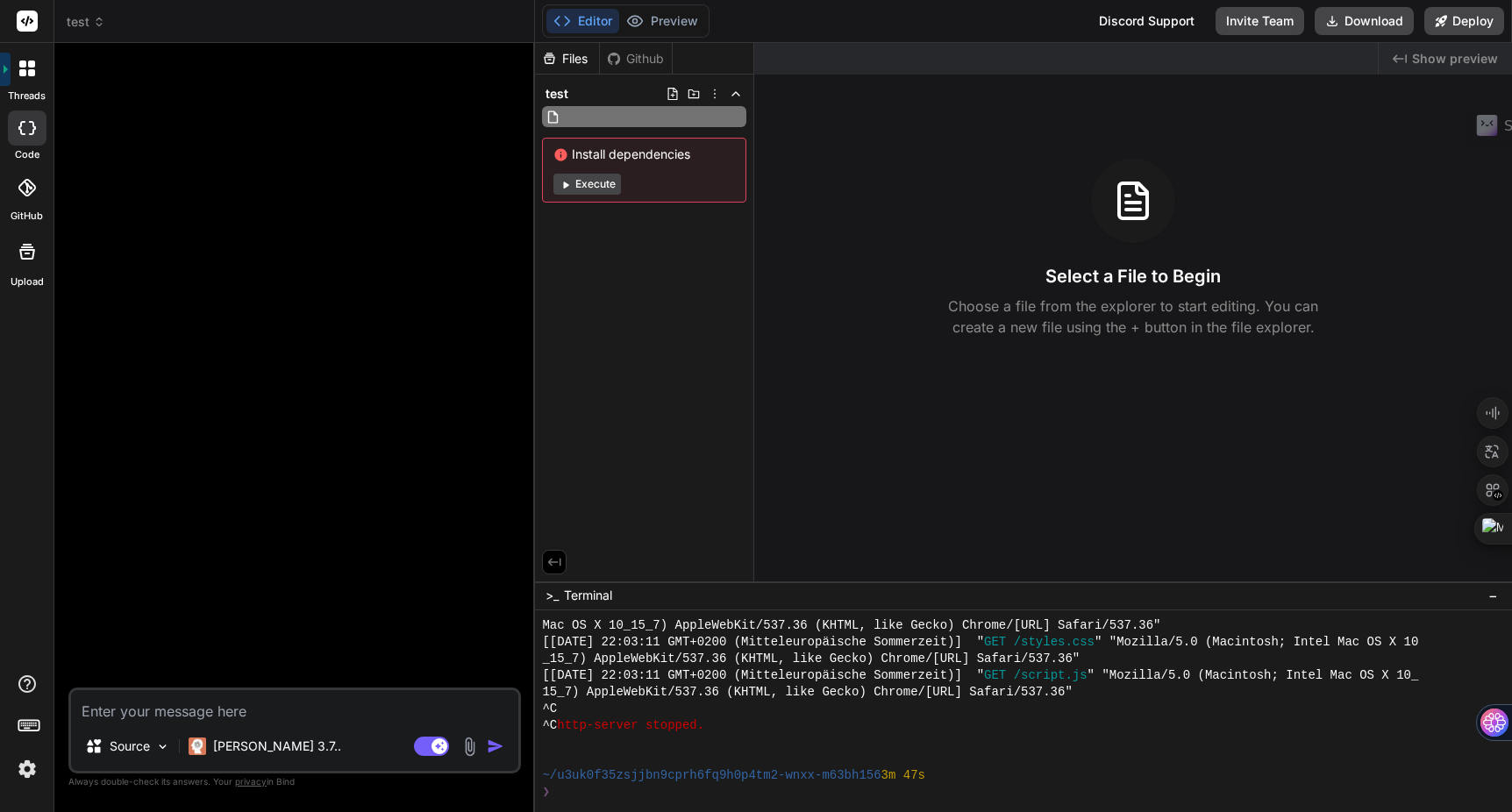
click at [649, 117] on input "text" at bounding box center [659, 116] width 192 height 21
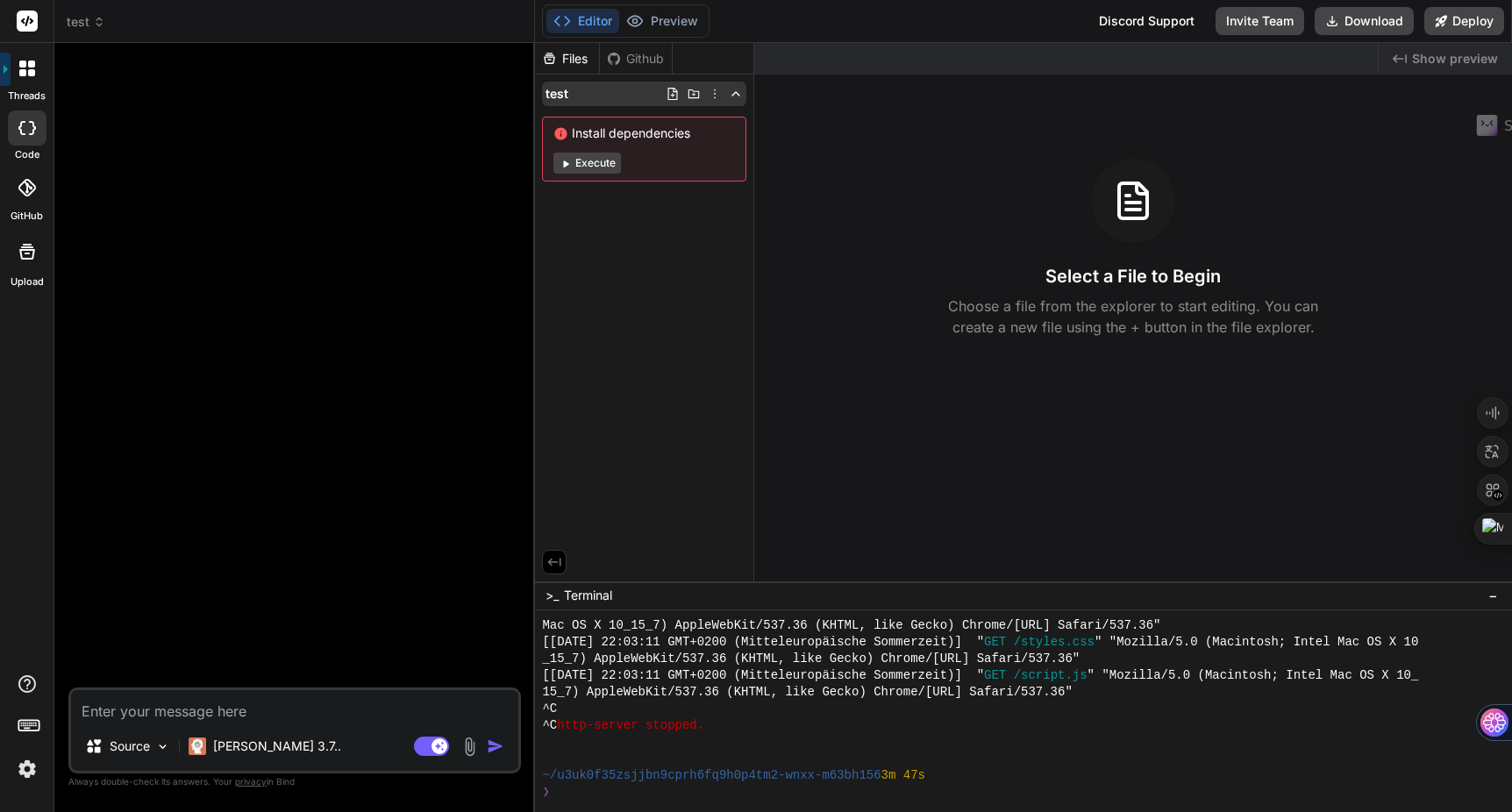
click at [671, 97] on icon at bounding box center [673, 94] width 14 height 14
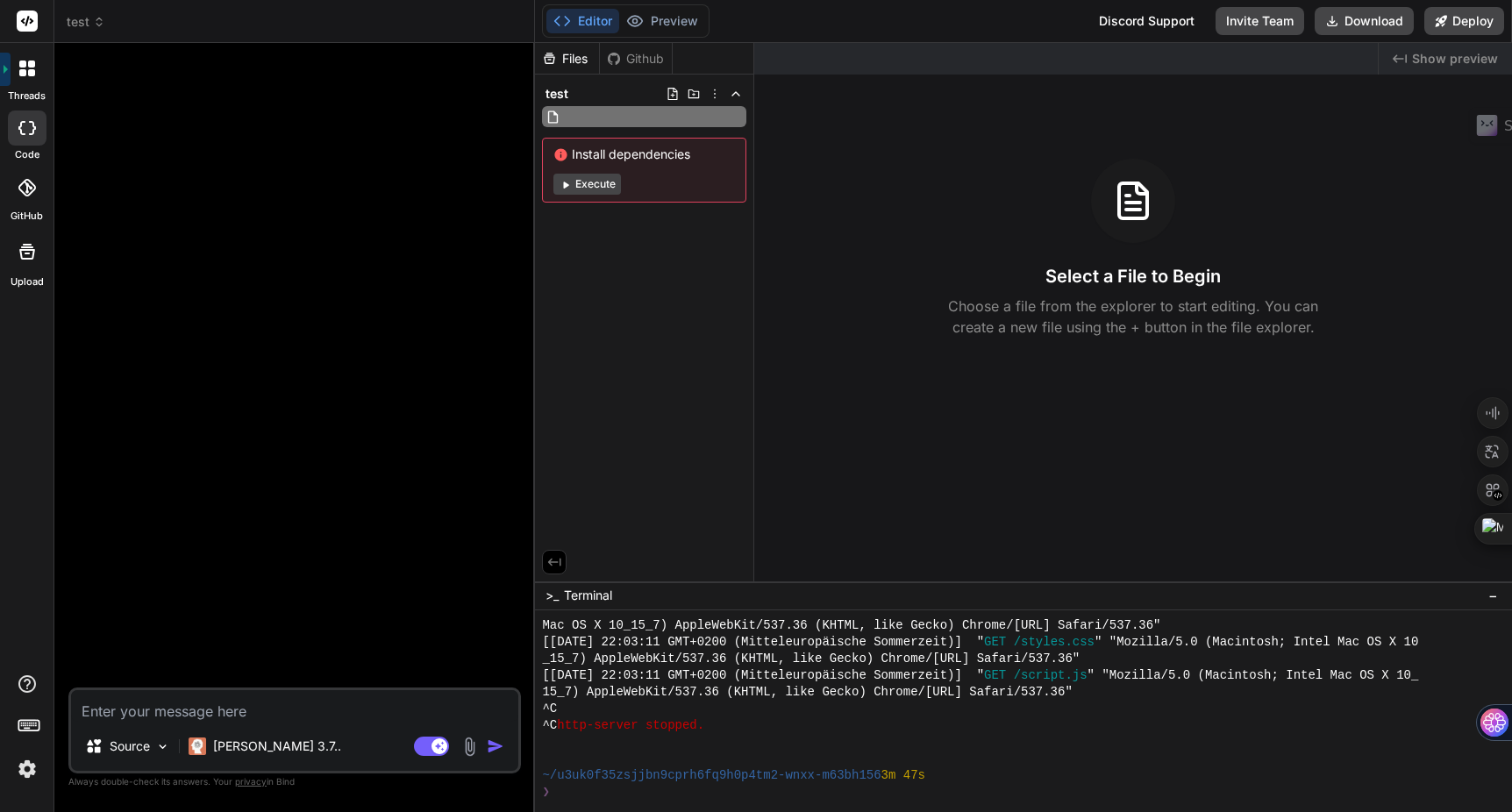
click at [470, 744] on img at bounding box center [469, 746] width 20 height 20
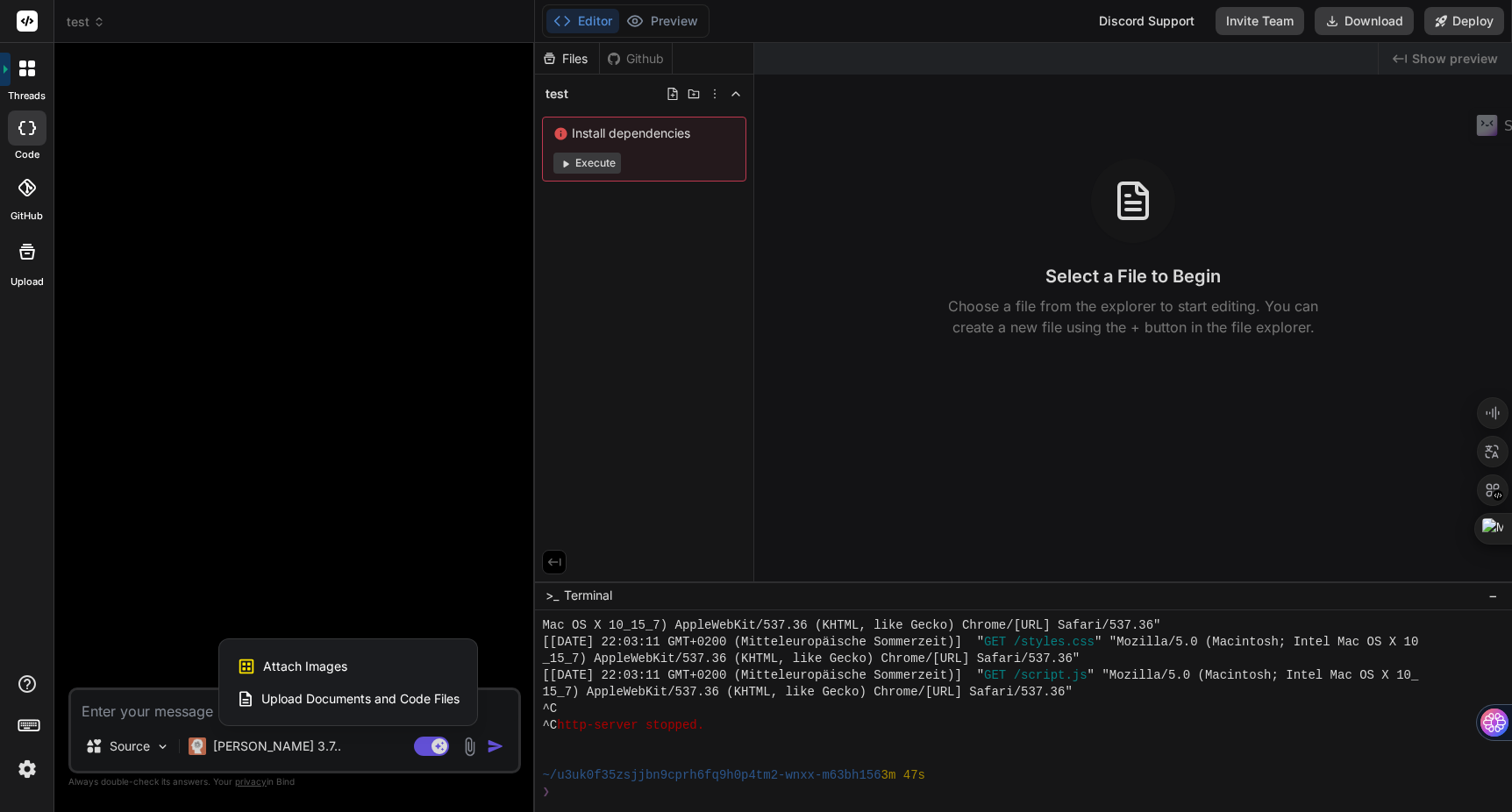
click at [293, 690] on span "Upload Documents and Code Files" at bounding box center [360, 699] width 198 height 17
type textarea "x"
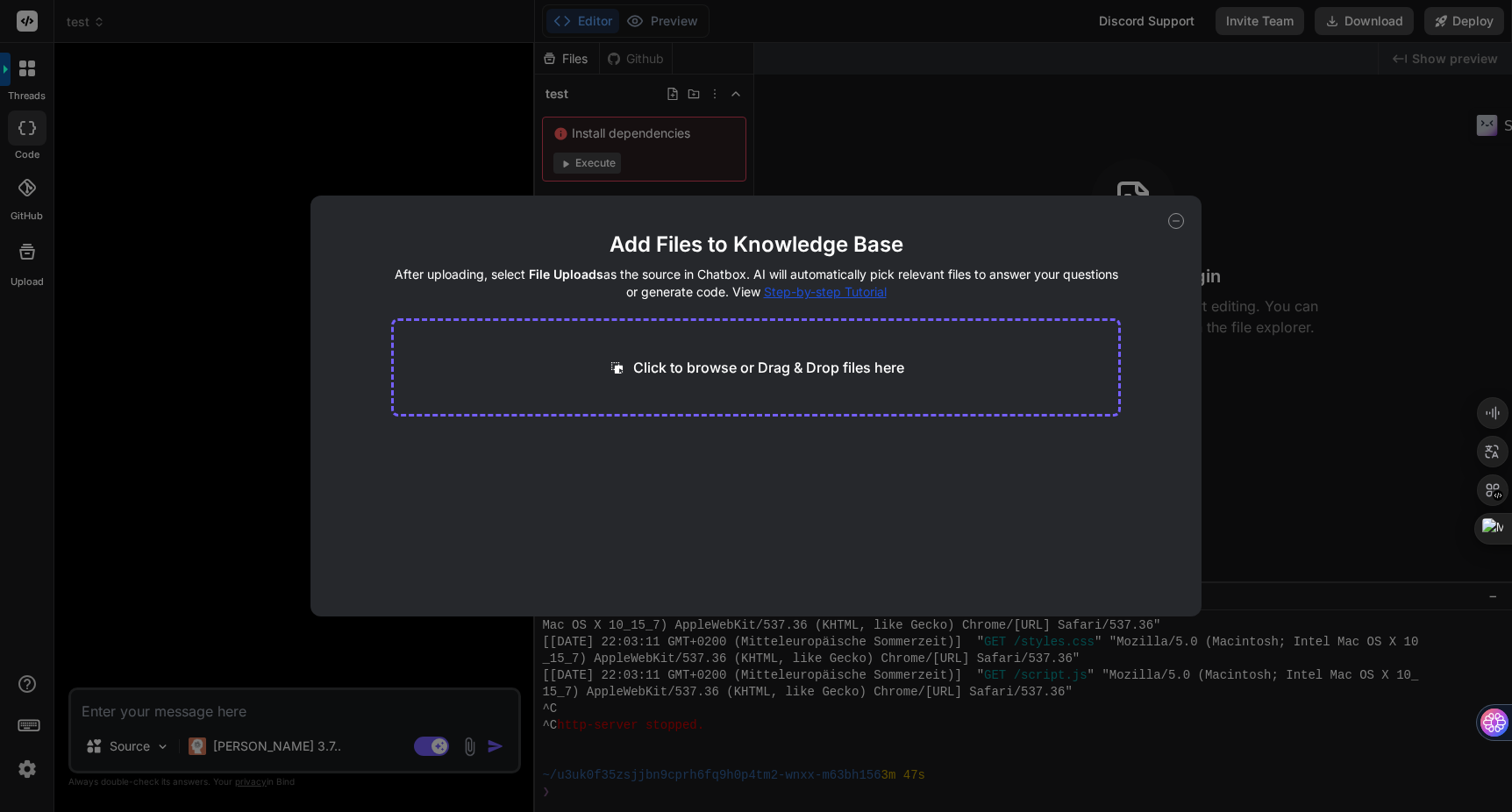
click at [593, 393] on div "Click to browse or Drag & Drop files here" at bounding box center [756, 367] width 730 height 98
click at [659, 370] on p "Click to browse or Drag & Drop files here" at bounding box center [768, 366] width 271 height 21
type input "C:\fakepath\MyHammer - Der zuverlässige Weg, einen [PERSON_NAME] zu beauftrage…"
click at [1090, 562] on button "Finish" at bounding box center [1091, 564] width 61 height 35
click at [941, 371] on div "Click to browse or Drag & Drop files here" at bounding box center [756, 367] width 730 height 98
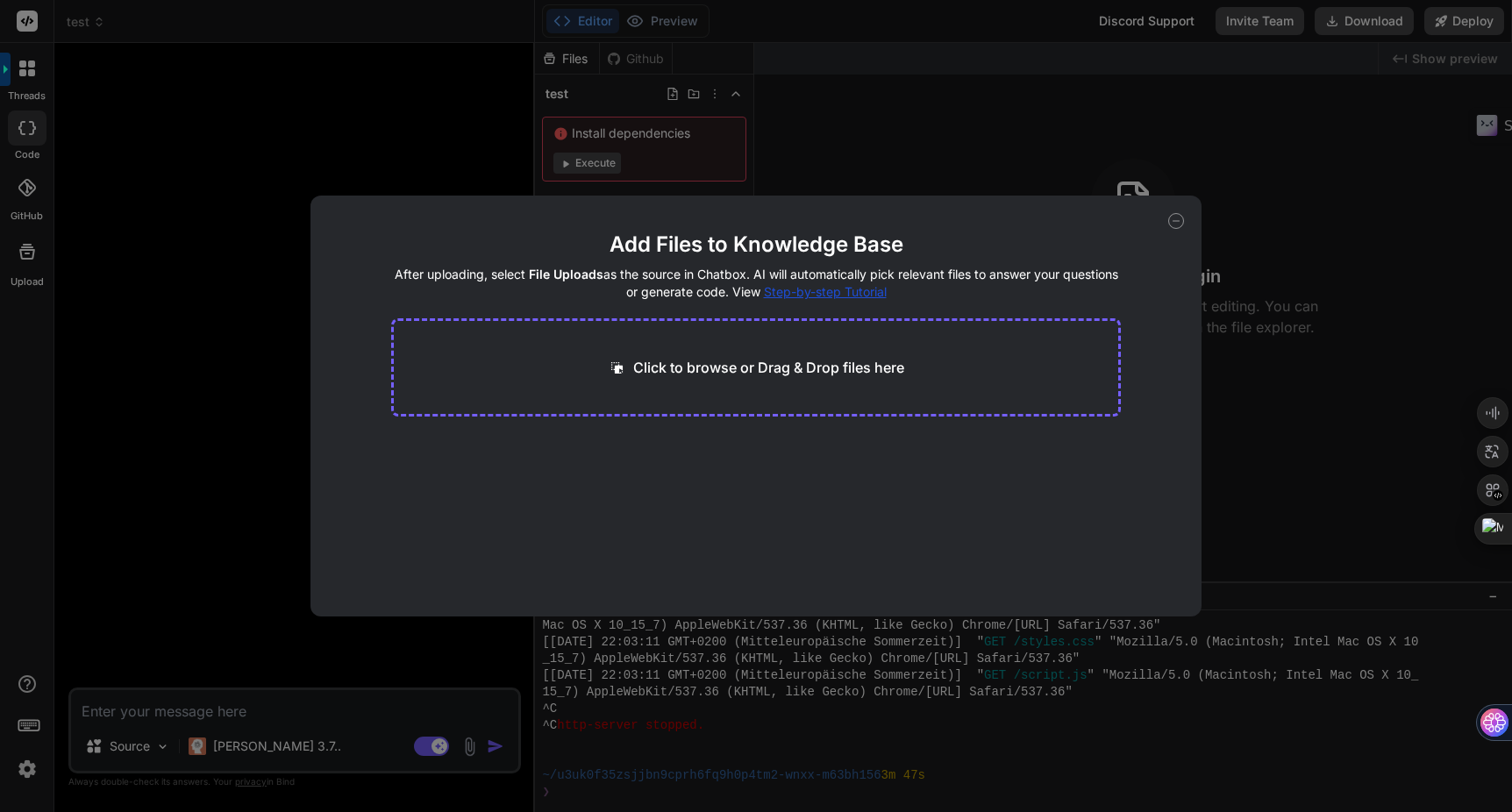
click at [867, 373] on p "Click to browse or Drag & Drop files here" at bounding box center [768, 366] width 271 height 21
click at [1175, 221] on icon at bounding box center [1175, 221] width 6 height 0
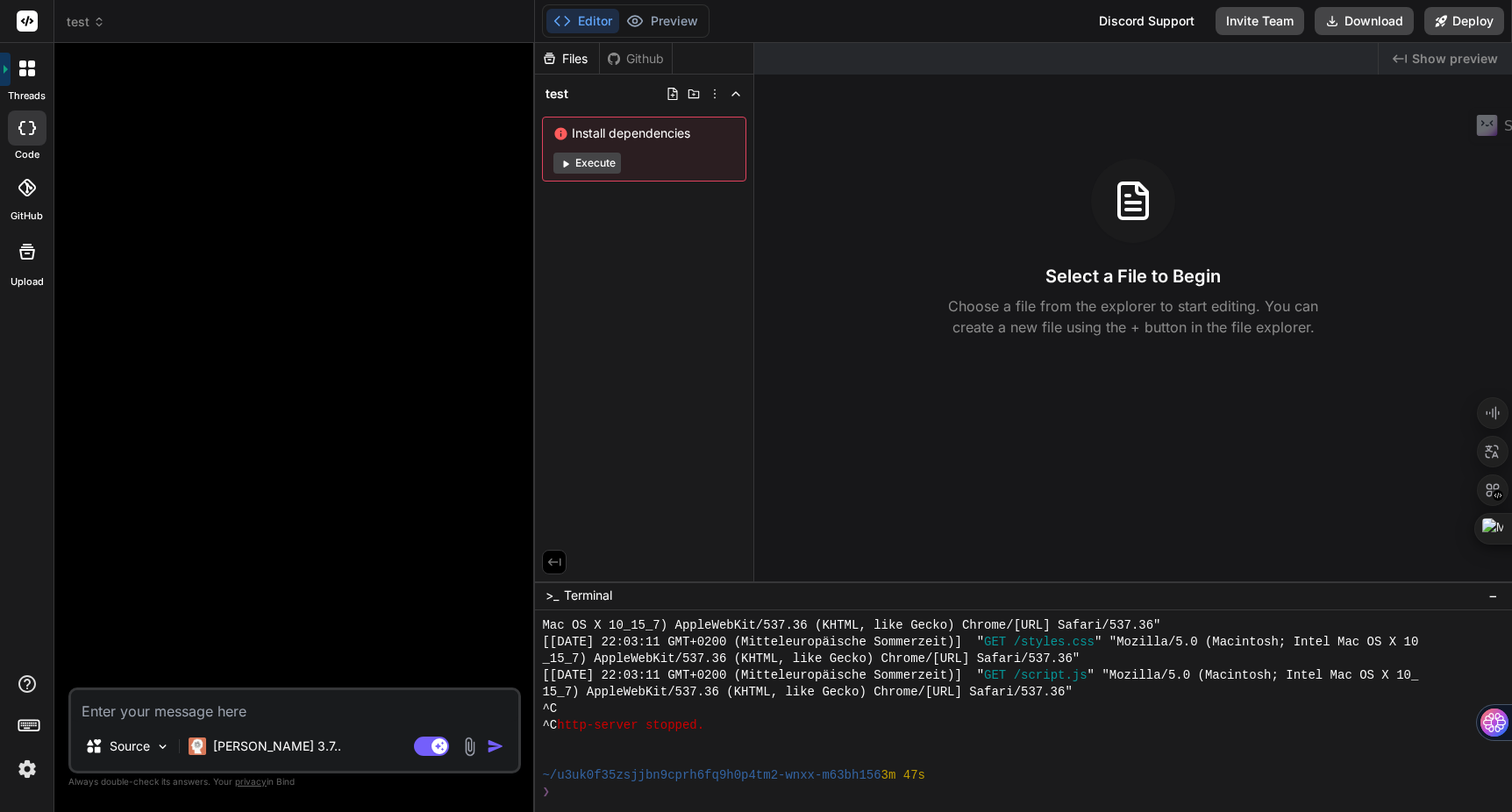
click at [468, 759] on div "Source Claude 3.7.." at bounding box center [294, 749] width 448 height 42
click at [468, 748] on img at bounding box center [469, 746] width 20 height 20
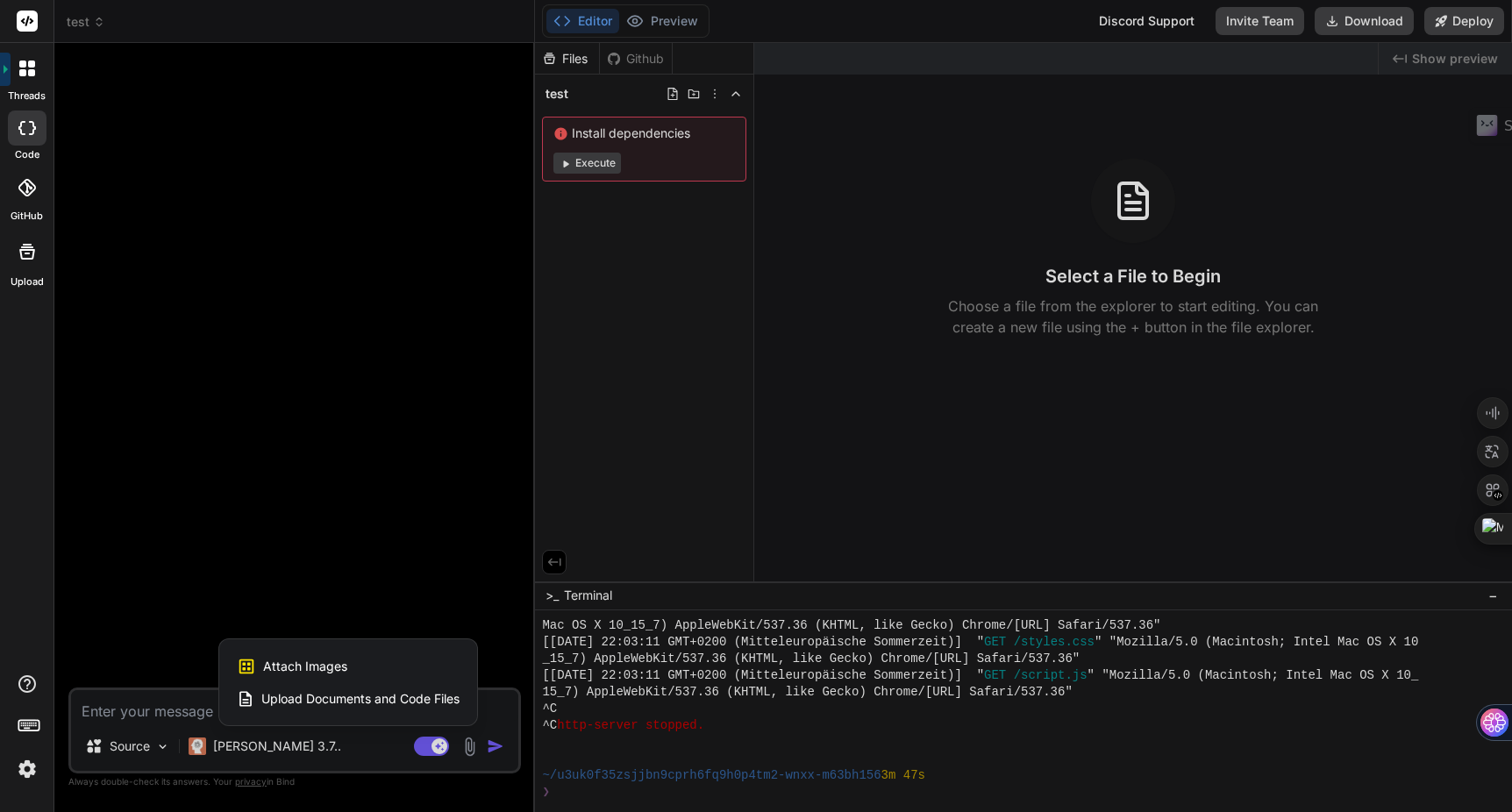
click at [346, 667] on span "Attach Images" at bounding box center [305, 666] width 85 height 17
type textarea "x"
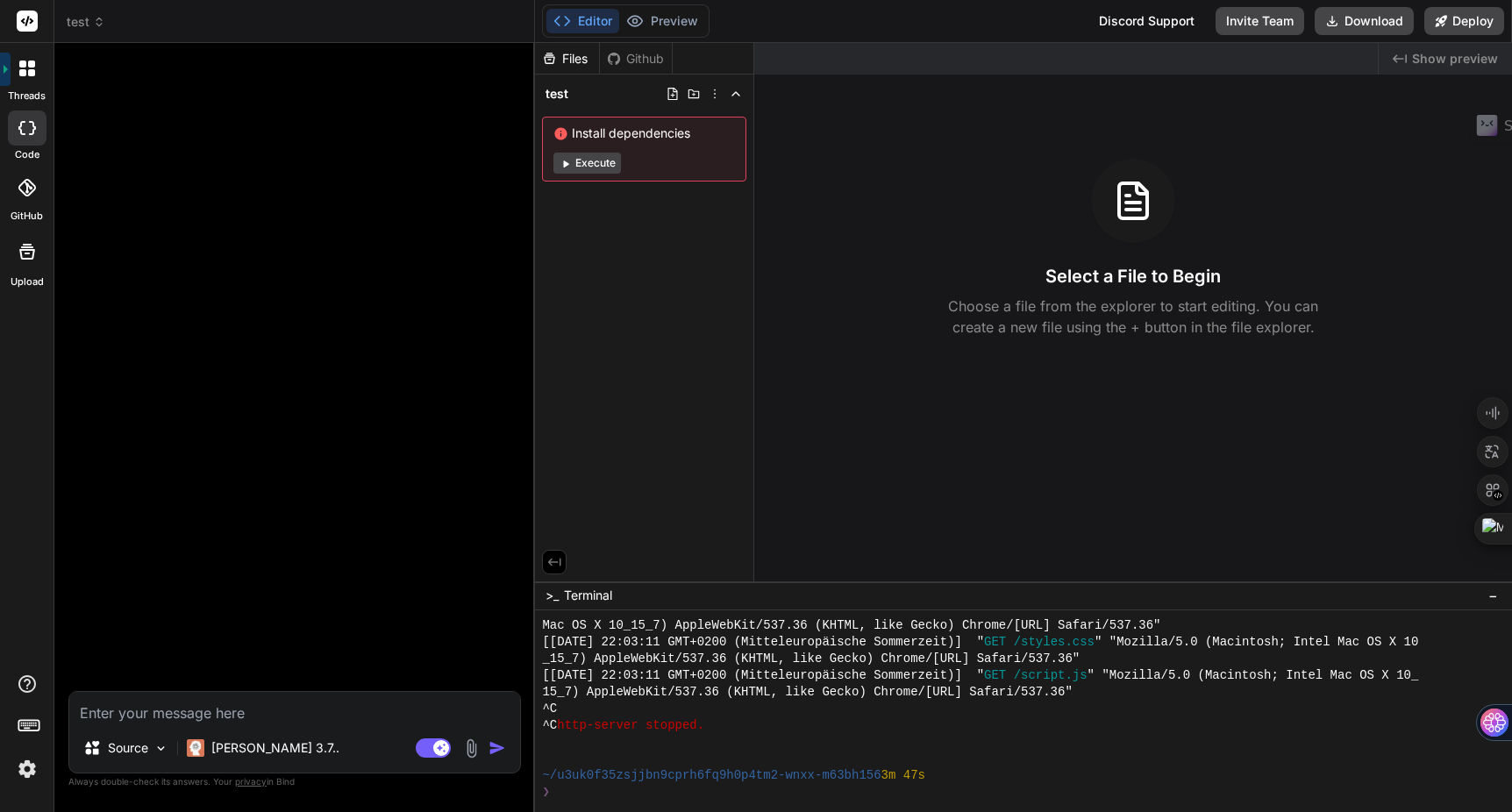
type input "C:\fakepath\12.jpg"
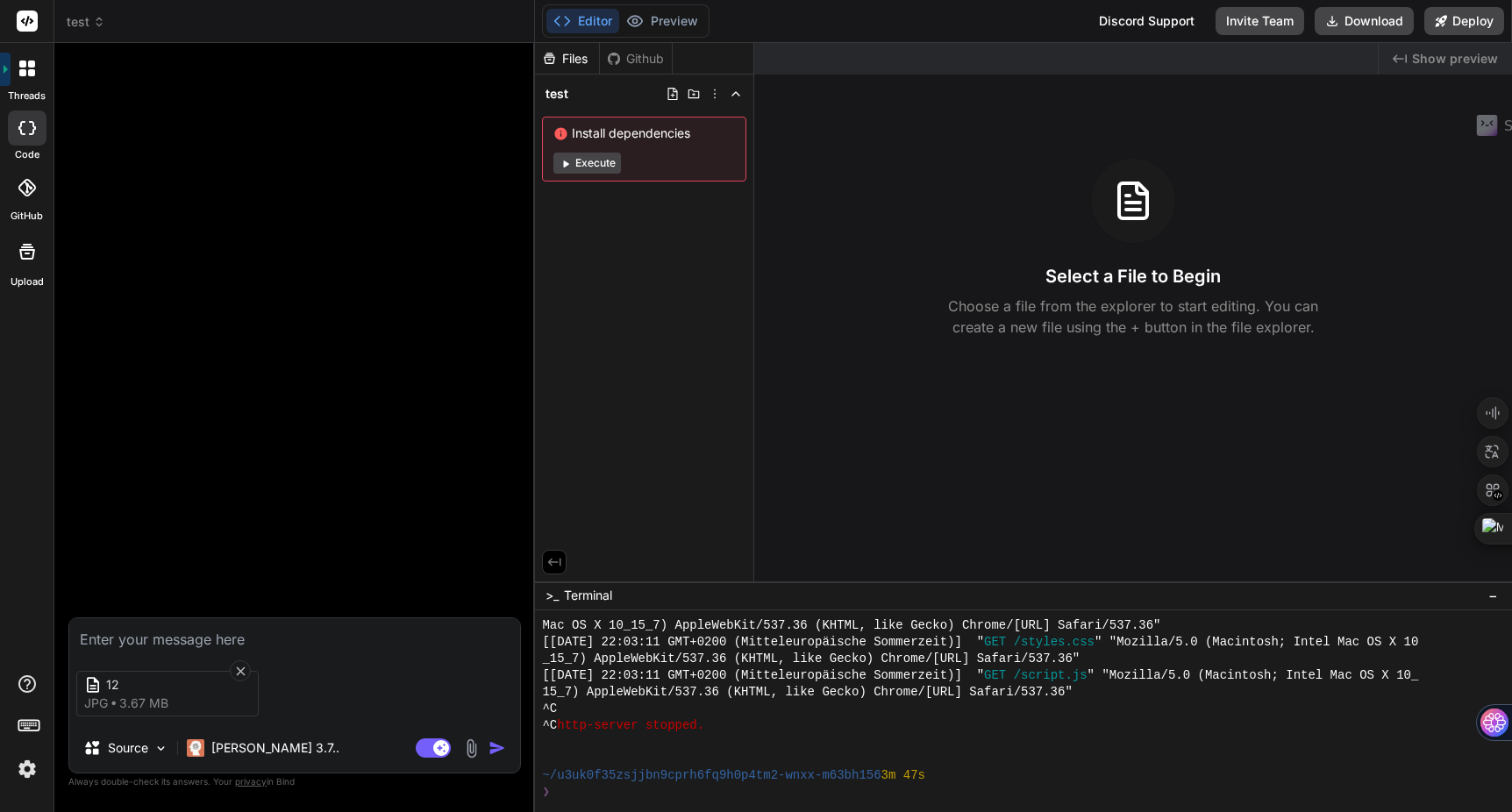
type textarea "x"
click at [246, 631] on textarea at bounding box center [294, 634] width 451 height 32
type textarea "e"
type textarea "x"
type textarea "er"
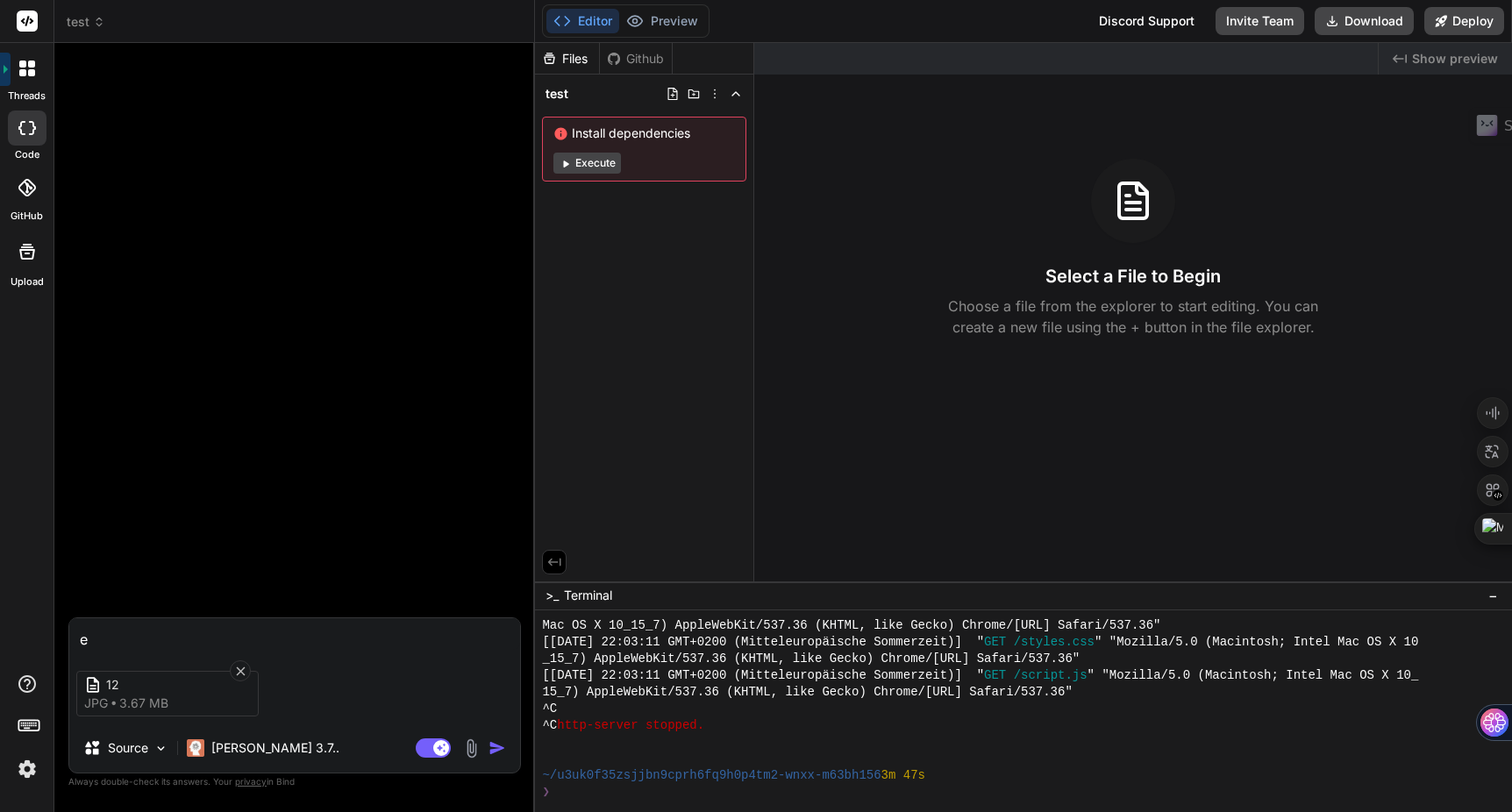
type textarea "x"
type textarea "ers"
type textarea "x"
type textarea "erst"
type textarea "x"
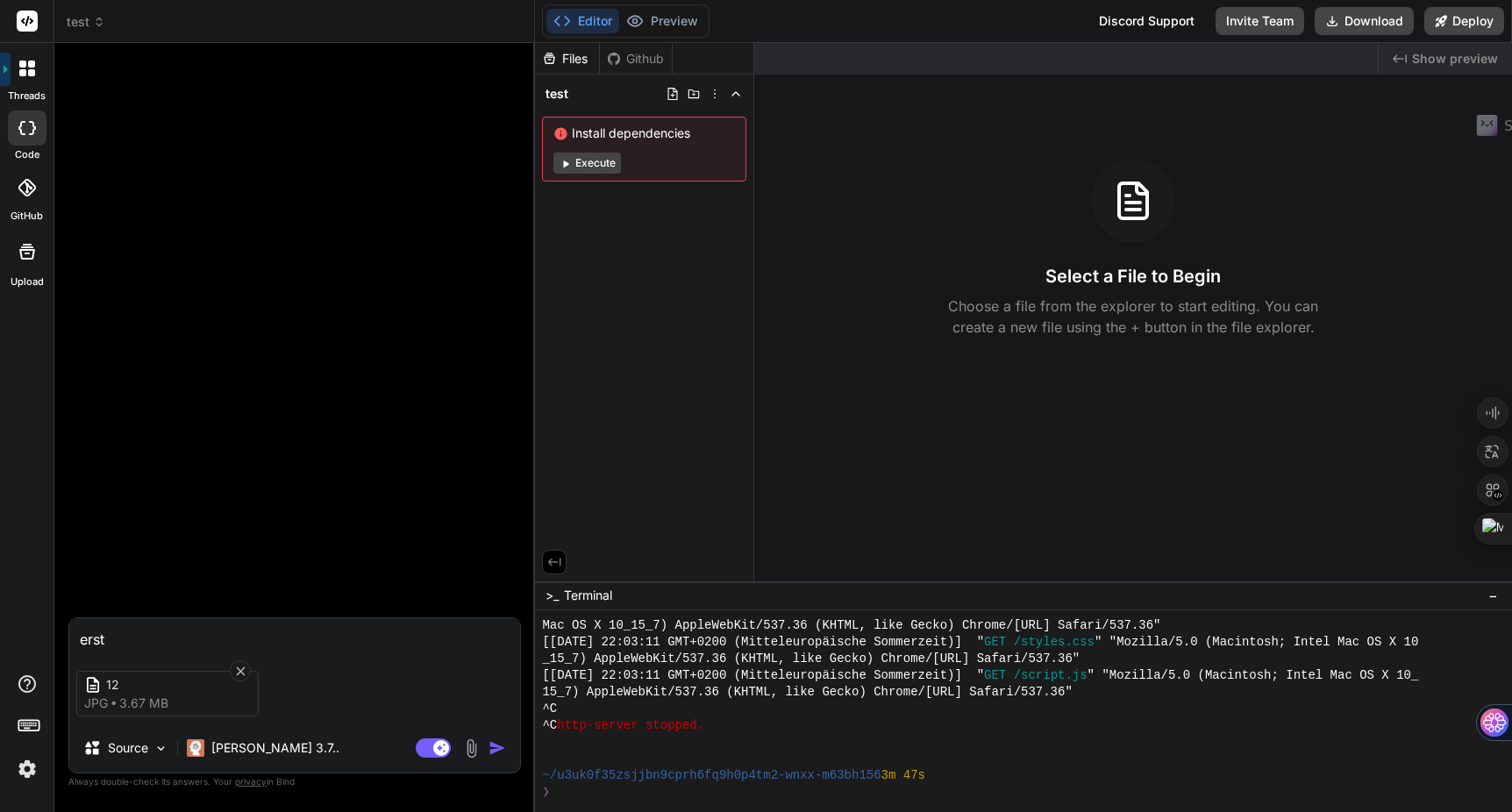
type textarea "erste"
type textarea "x"
type textarea "erstel"
type textarea "x"
type textarea "erstell"
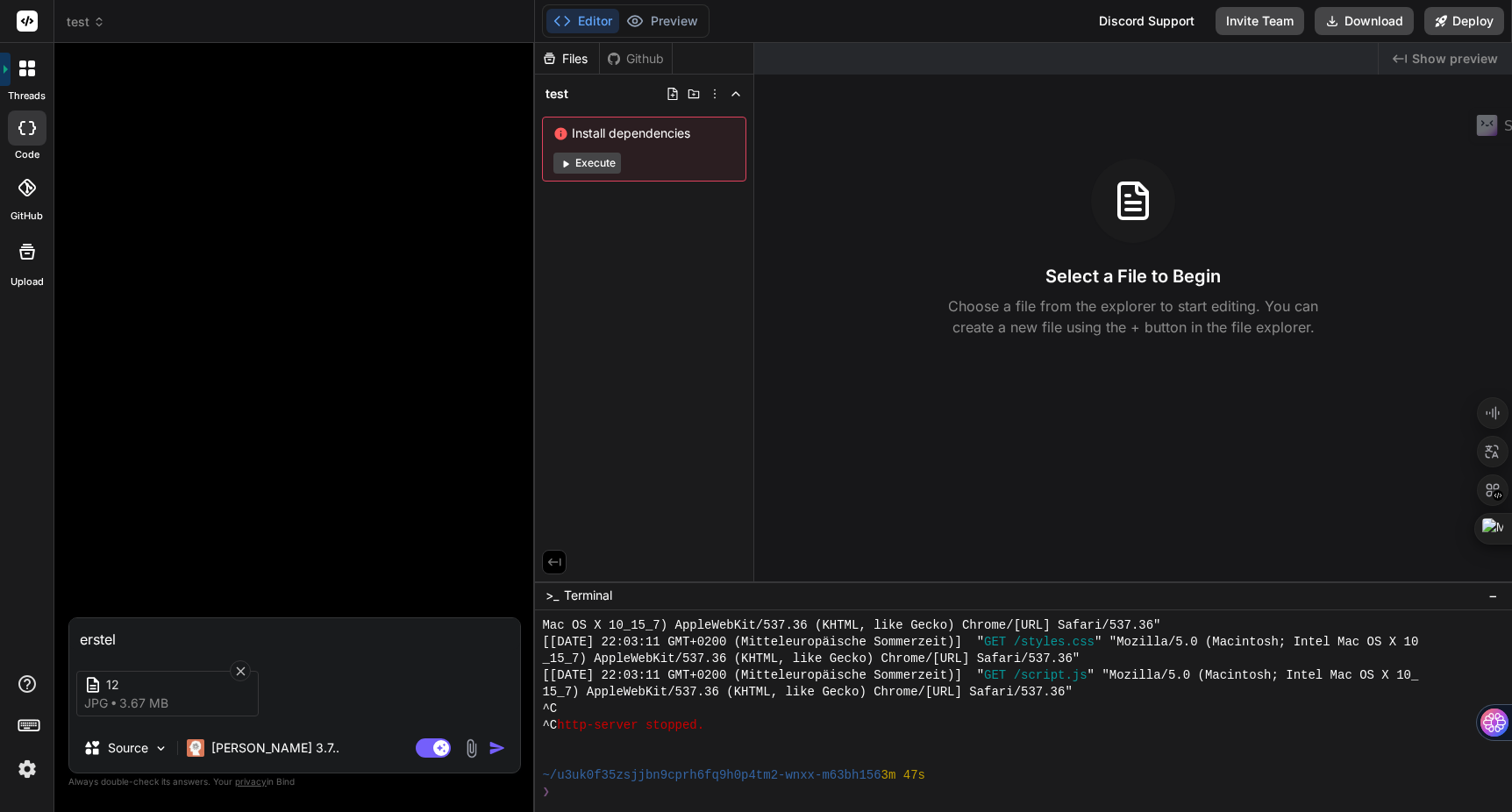
type textarea "x"
type textarea "erstelle"
type textarea "x"
type textarea "erstelle"
type textarea "x"
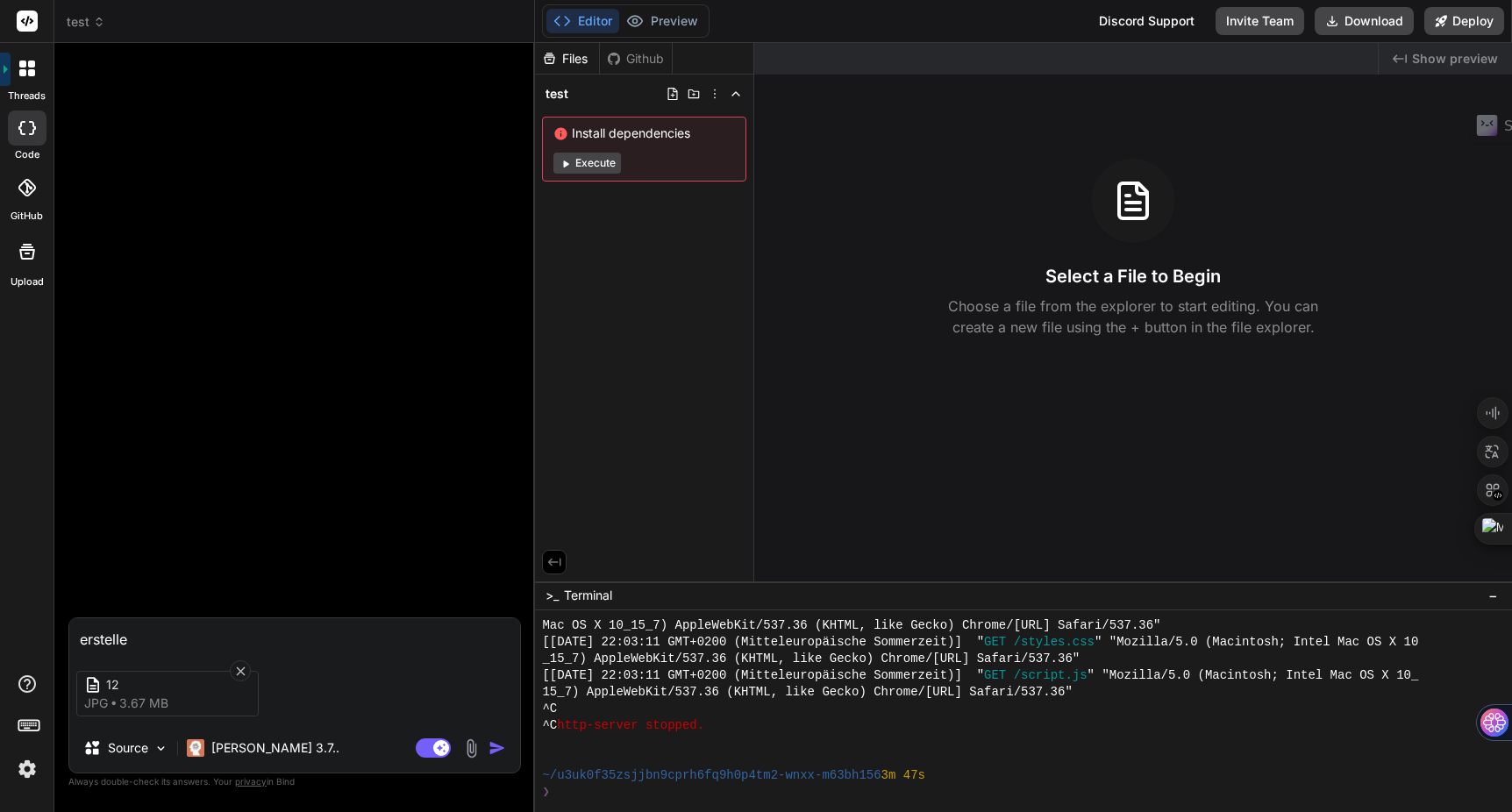
type textarea "erstelle e"
type textarea "x"
type textarea "erstelle ei"
type textarea "x"
type textarea "erstelle ein"
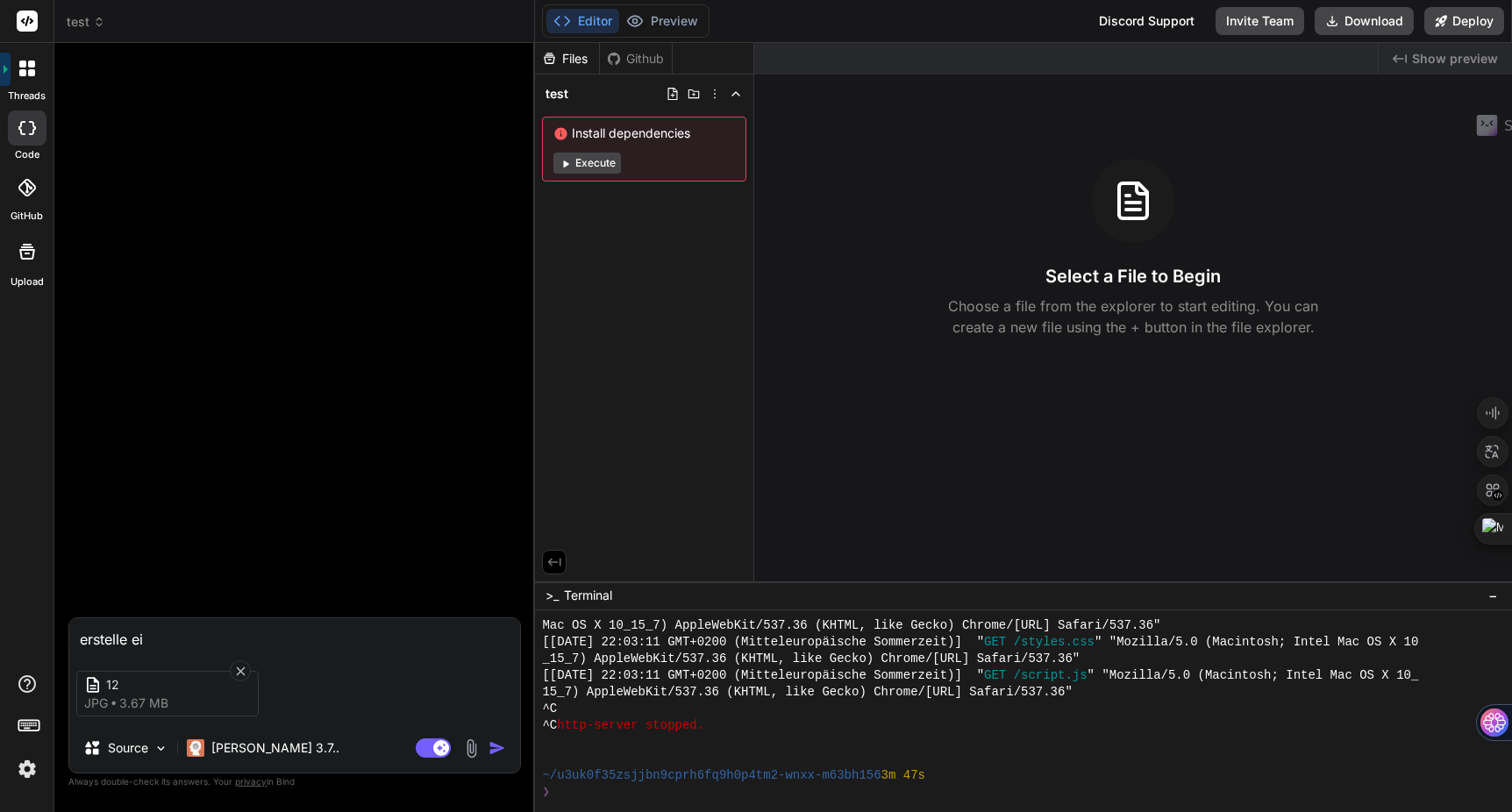
type textarea "x"
type textarea "erstelle eine"
type textarea "x"
type textarea "erstelle eine"
type textarea "x"
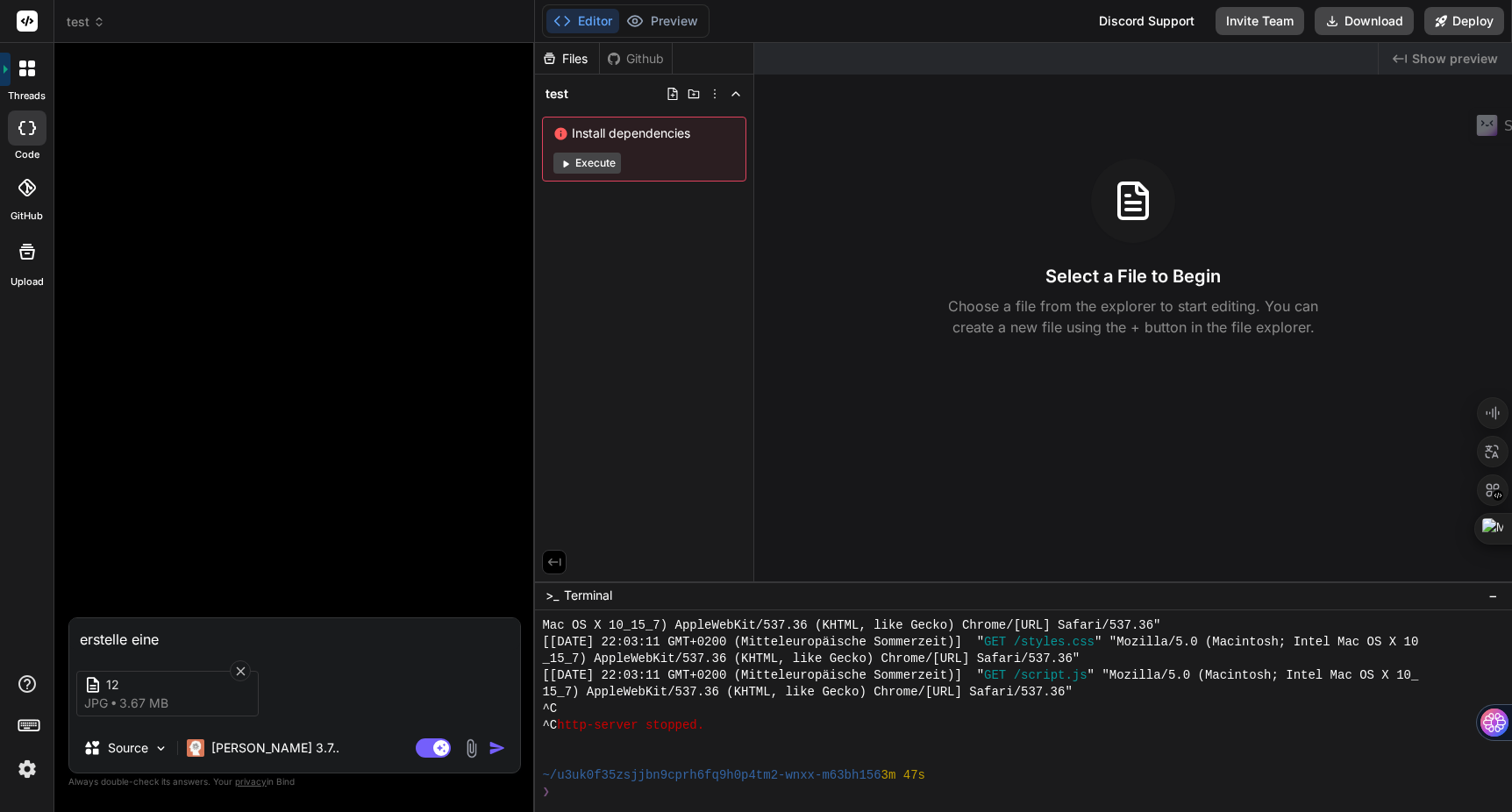
type textarea "erstelle eine w"
type textarea "x"
type textarea "erstelle eine we"
type textarea "x"
type textarea "erstelle eine web"
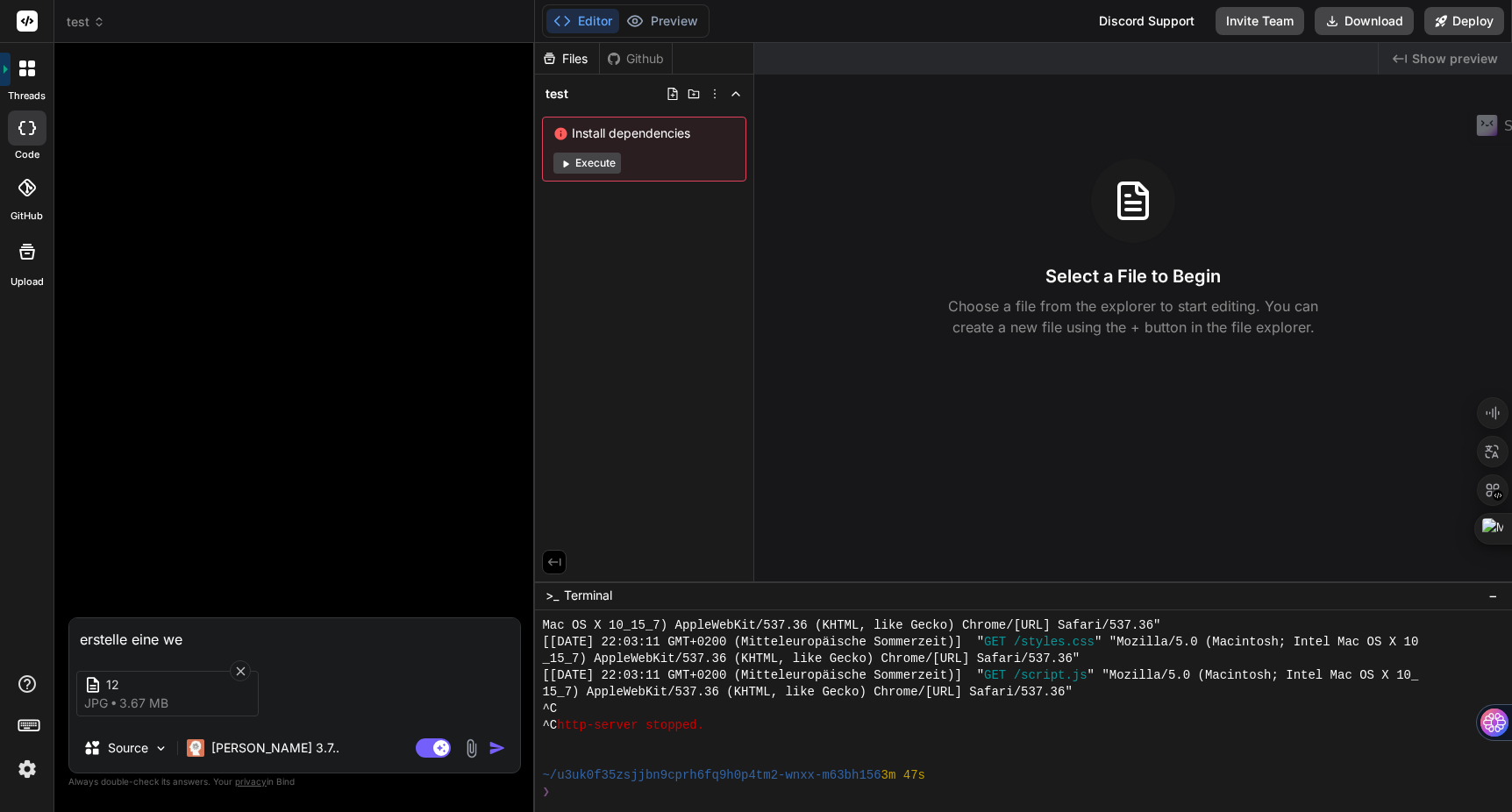
type textarea "x"
type textarea "erstelle eine webs"
type textarea "x"
type textarea "erstelle eine websi"
type textarea "x"
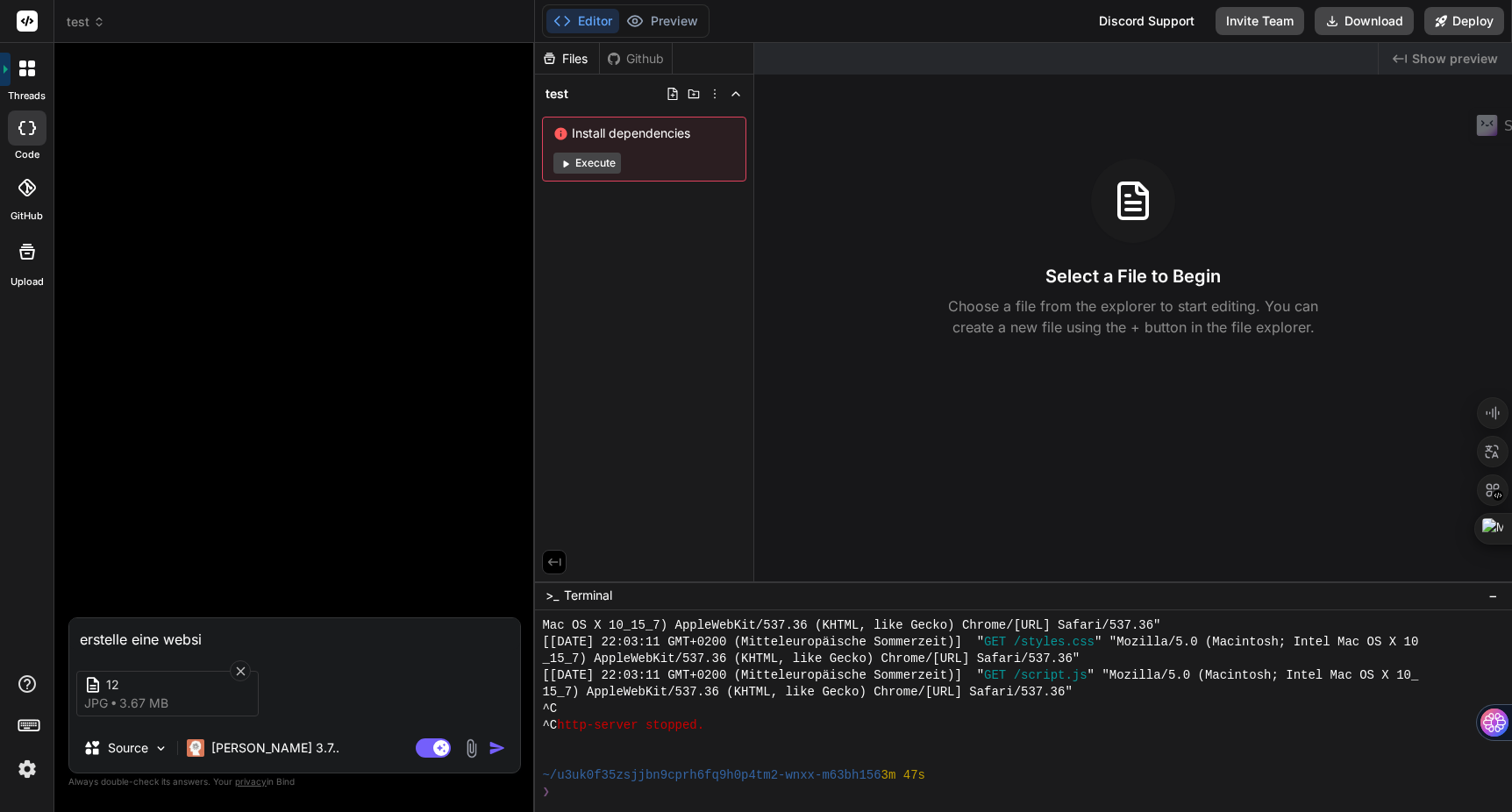
type textarea "erstelle eine websit"
type textarea "x"
type textarea "erstelle eine website"
type textarea "x"
type textarea "erstelle eine website"
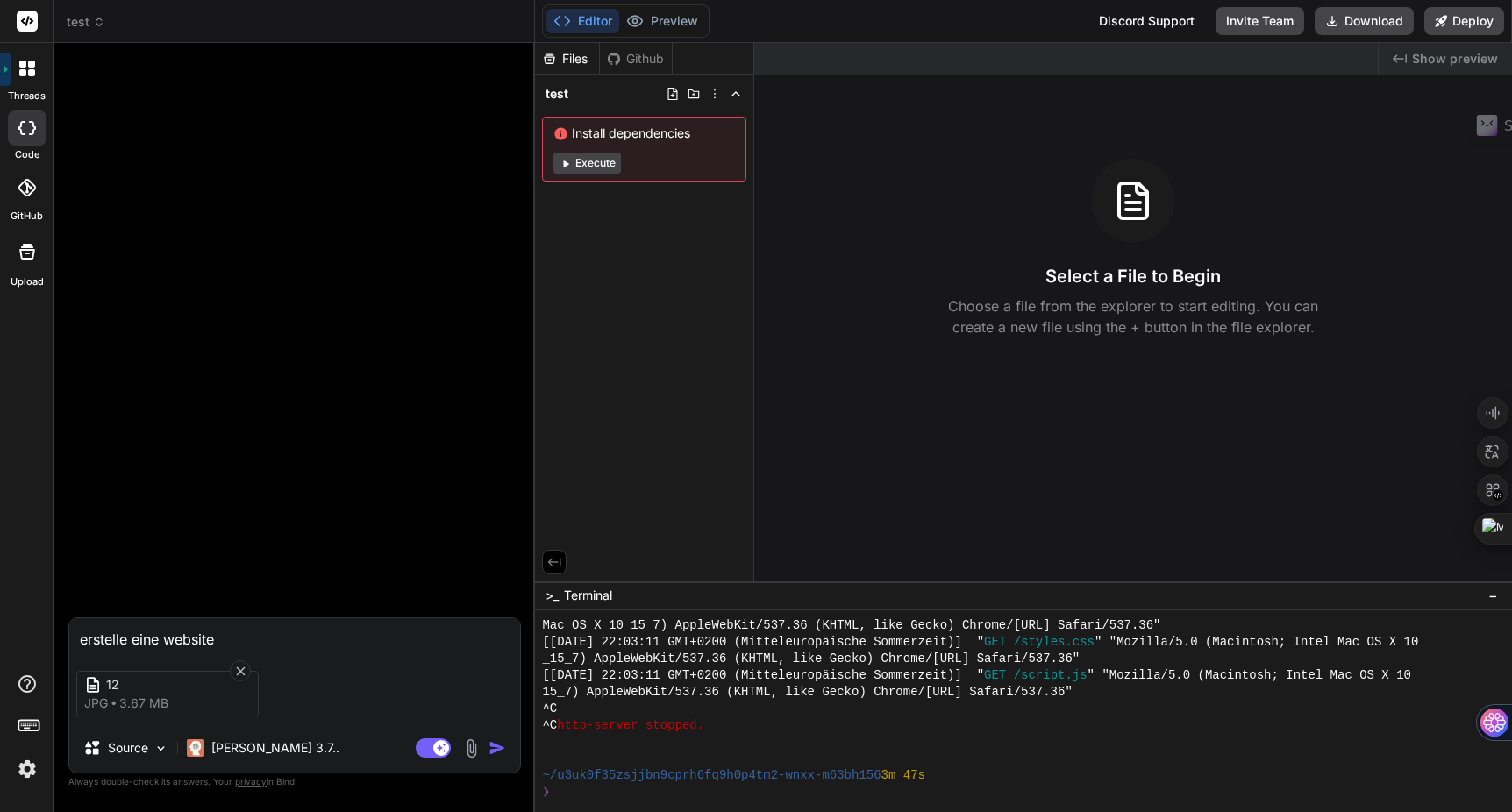
type textarea "x"
type textarea "erstelle eine website w"
type textarea "x"
type textarea "erstelle eine website wi"
type textarea "x"
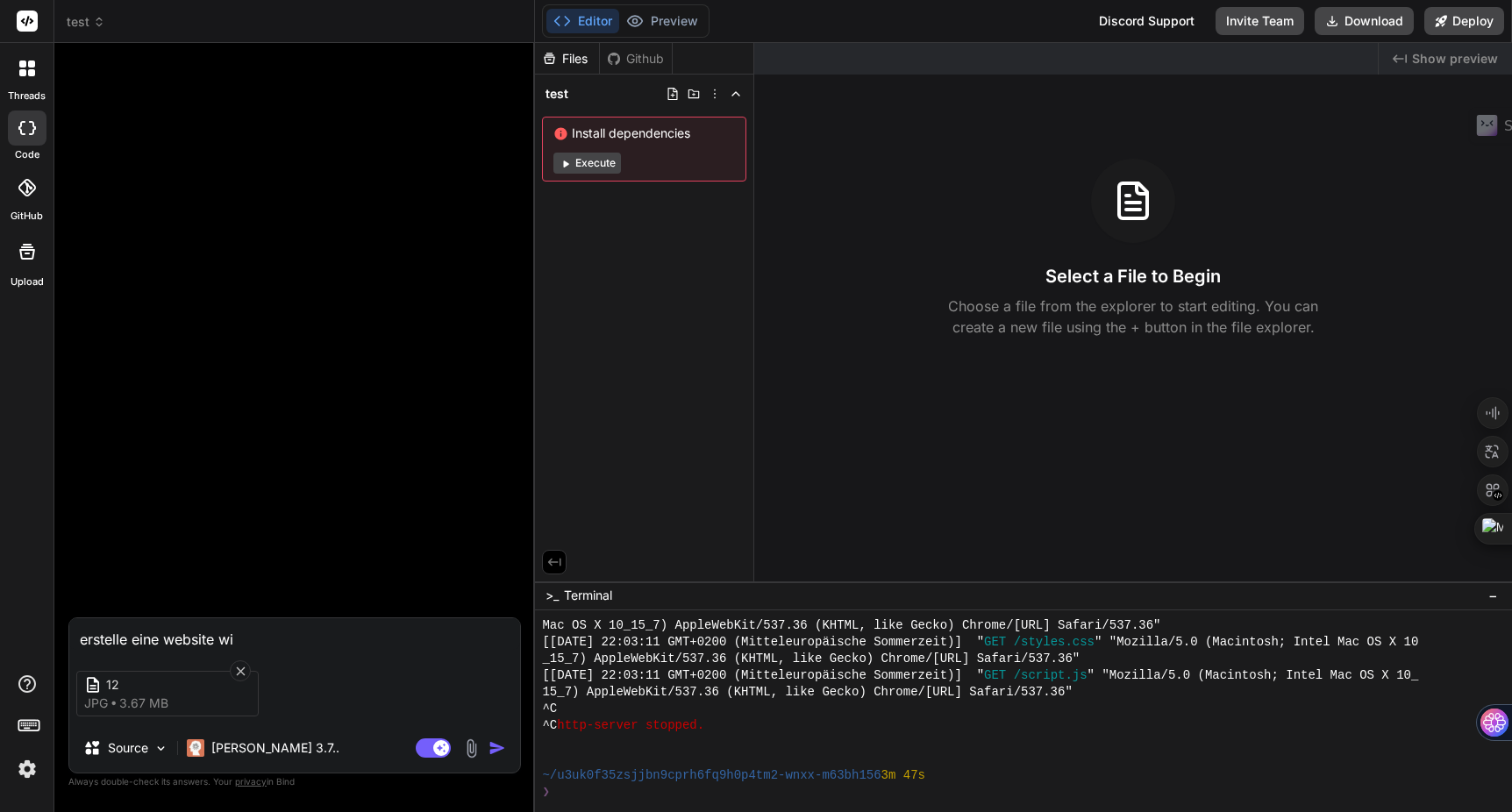
type textarea "erstelle eine website wie"
type textarea "x"
type textarea "erstelle eine website wie"
type textarea "x"
type textarea "erstelle eine website wie u"
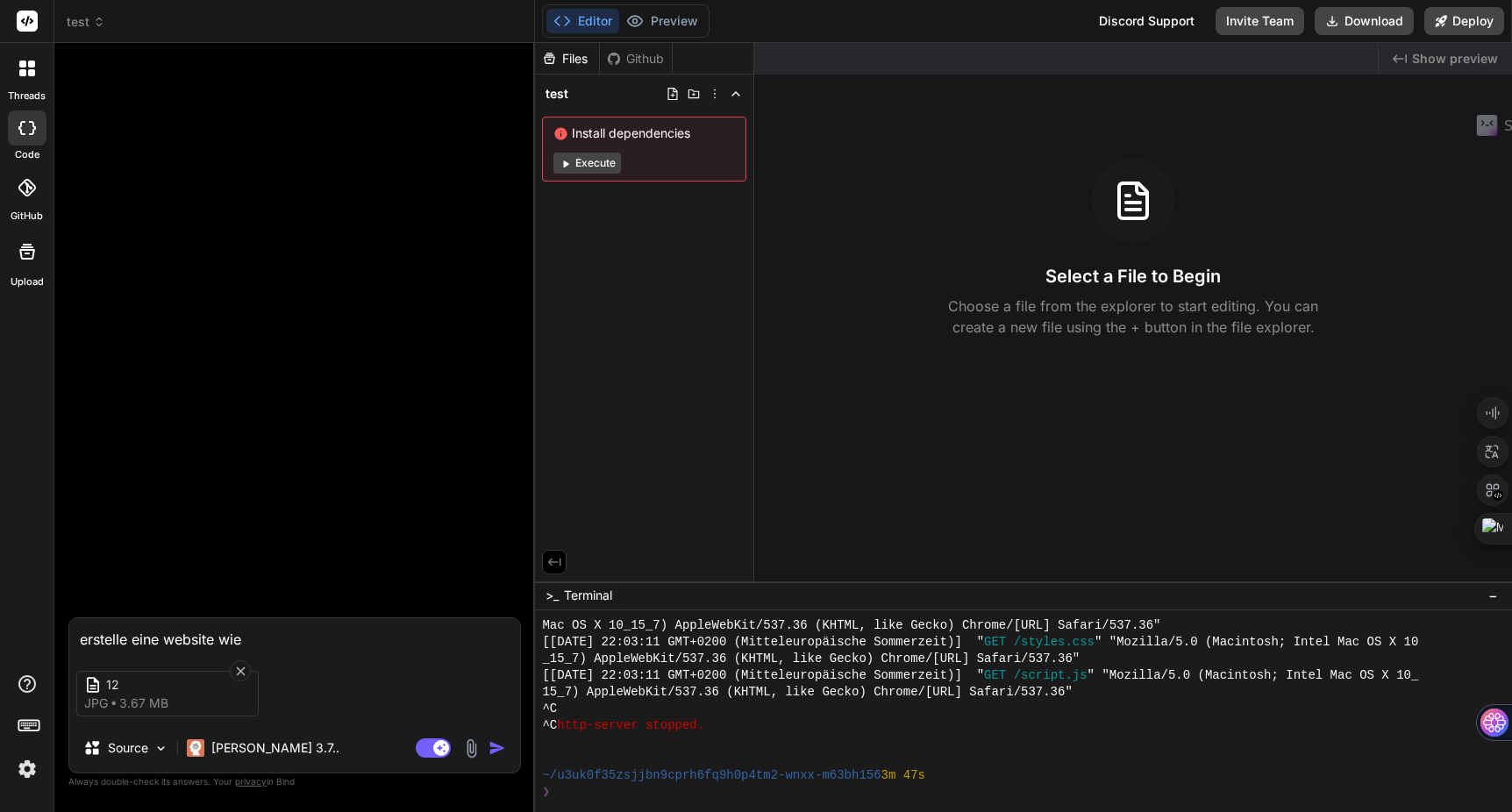
type textarea "x"
type textarea "erstelle eine website wie uf"
type textarea "x"
type textarea "erstelle eine website wie uf"
type textarea "x"
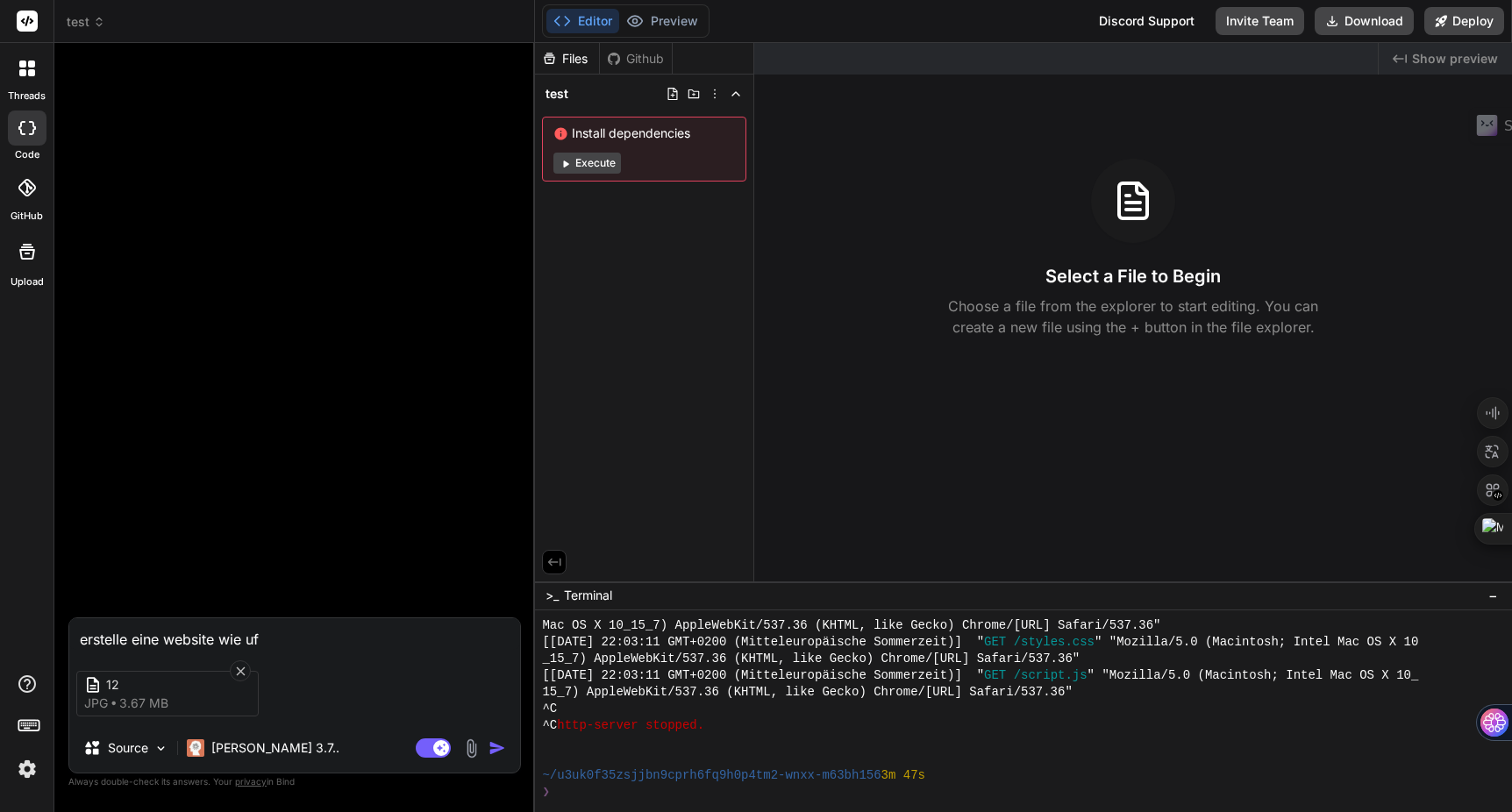
type textarea "erstelle eine website wie uf d"
type textarea "x"
type textarea "erstelle eine website wie uf di"
type textarea "x"
type textarea "erstelle eine website wie uf die"
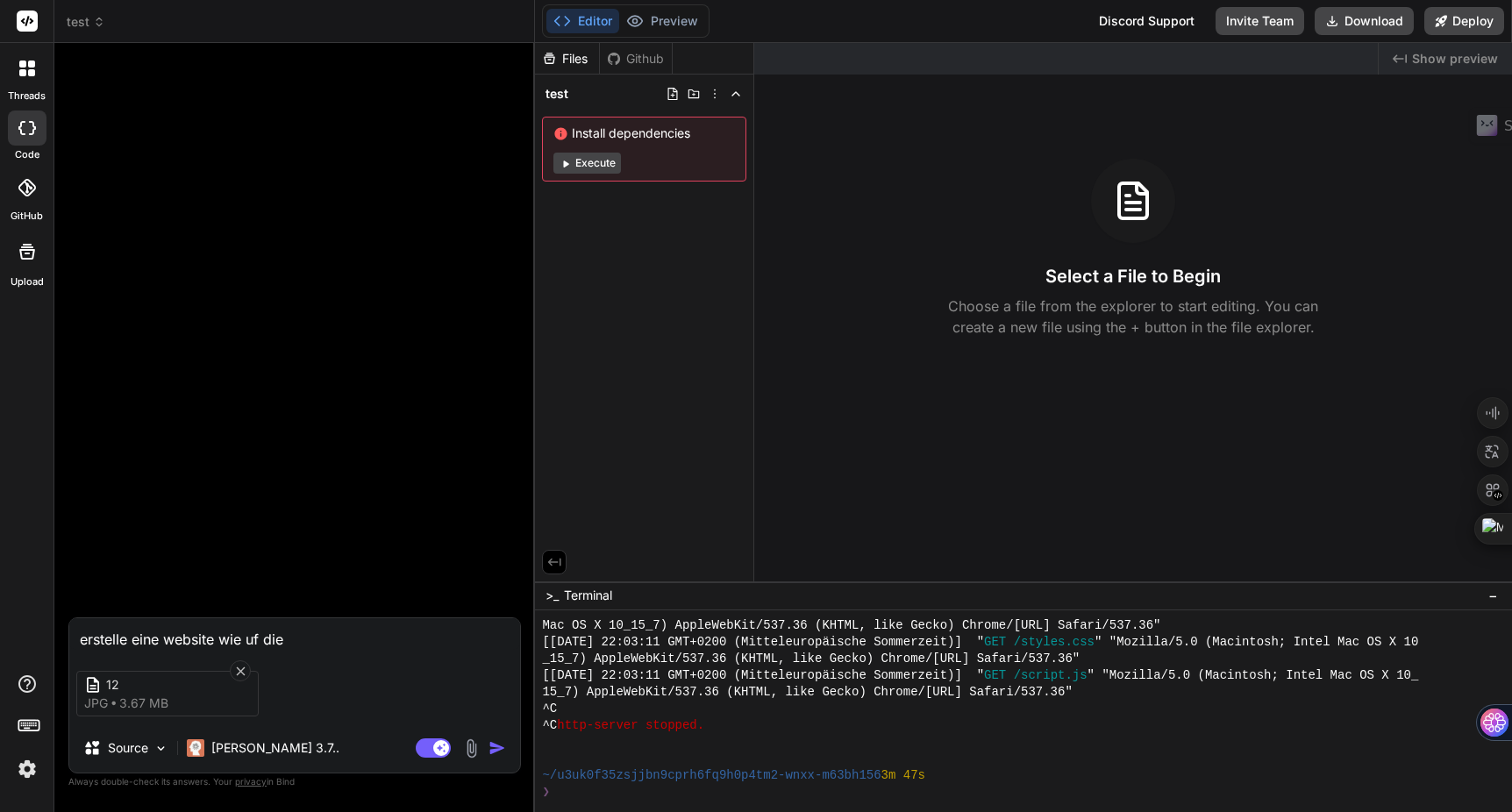
type textarea "x"
type textarea "erstelle eine website wie uf dies"
type textarea "x"
type textarea "erstelle eine website wie uf diese"
type textarea "x"
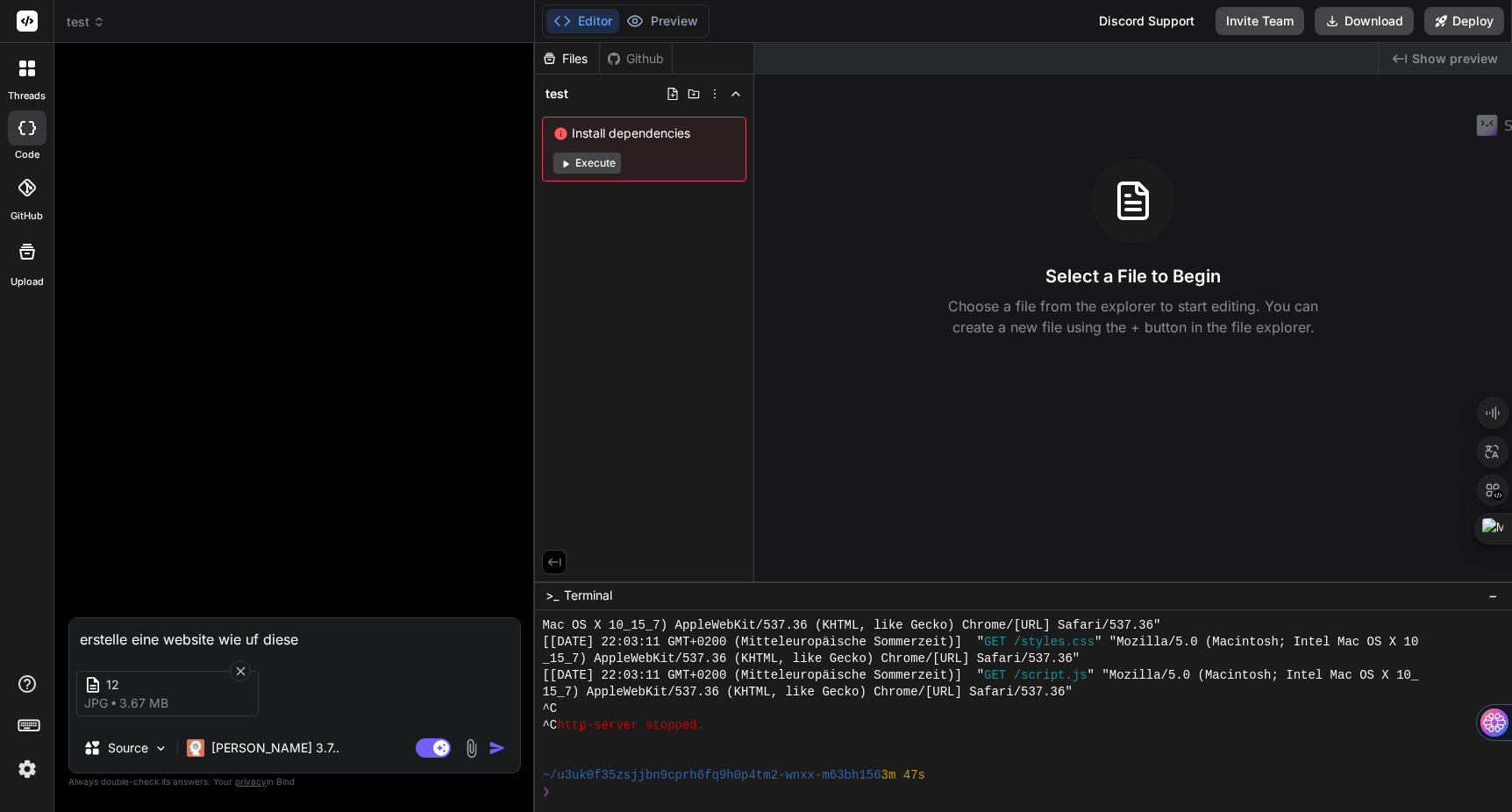
type textarea "erstelle eine website wie uf diesem"
type textarea "x"
type textarea "erstelle eine website wie uf diesem"
type textarea "x"
type textarea "erstelle eine website wie uf diesem b"
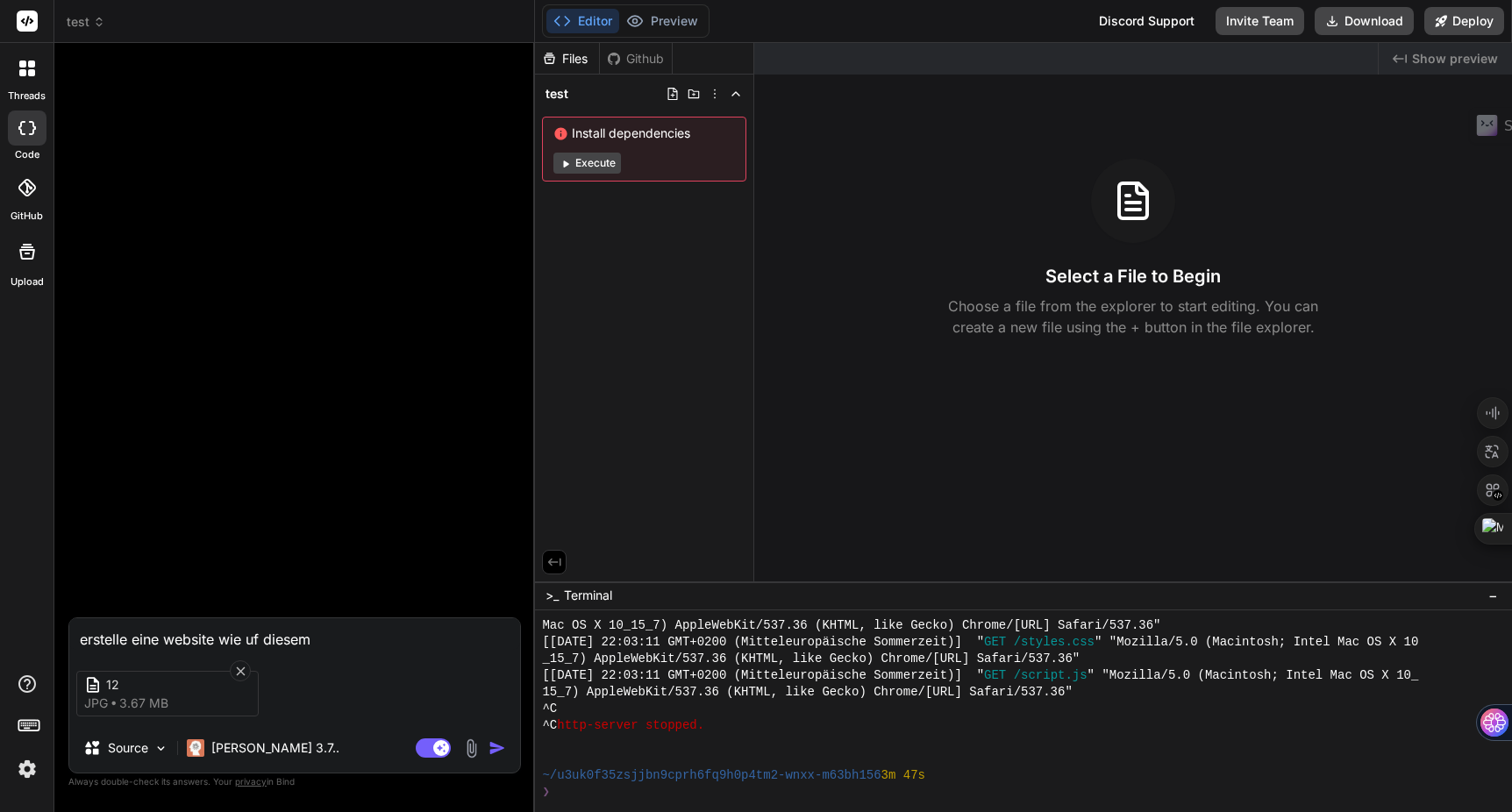
type textarea "x"
type textarea "erstelle eine website wie uf diesem bi"
type textarea "x"
type textarea "erstelle eine website wie uf diesem bil"
type textarea "x"
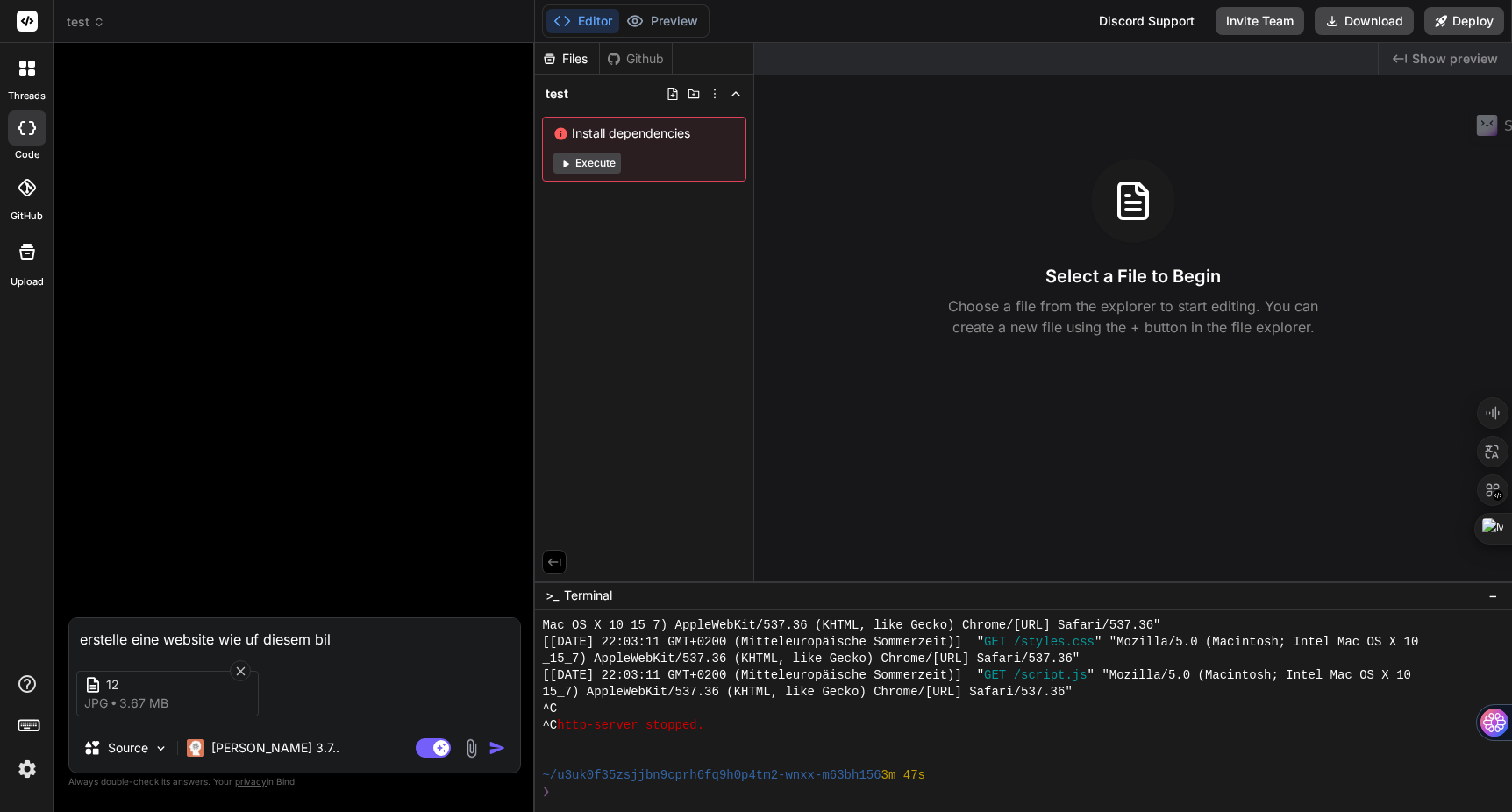
type textarea "erstelle eine website wie uf diesem bild"
type textarea "x"
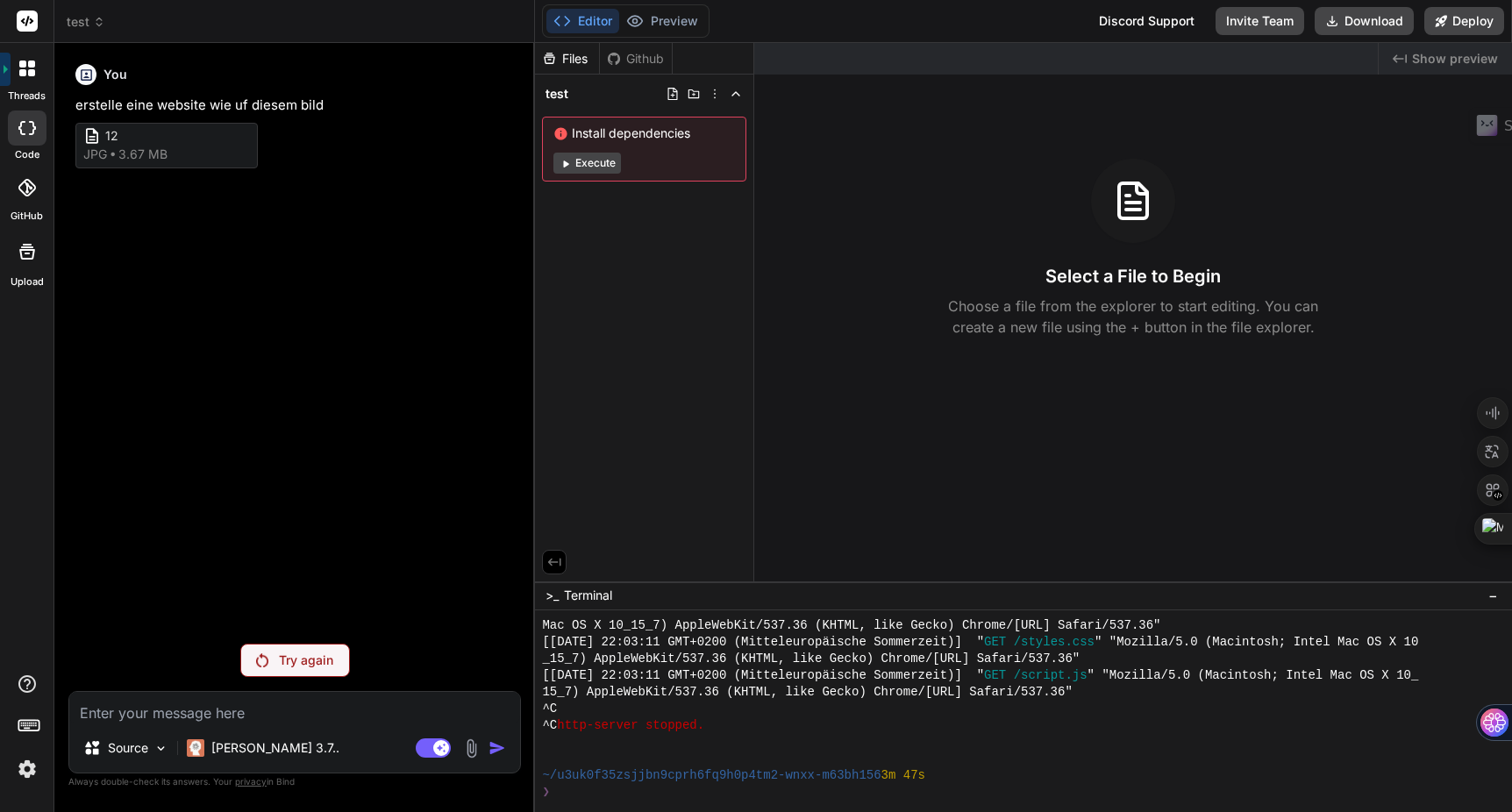
click at [276, 649] on div "Try again" at bounding box center [295, 660] width 110 height 33
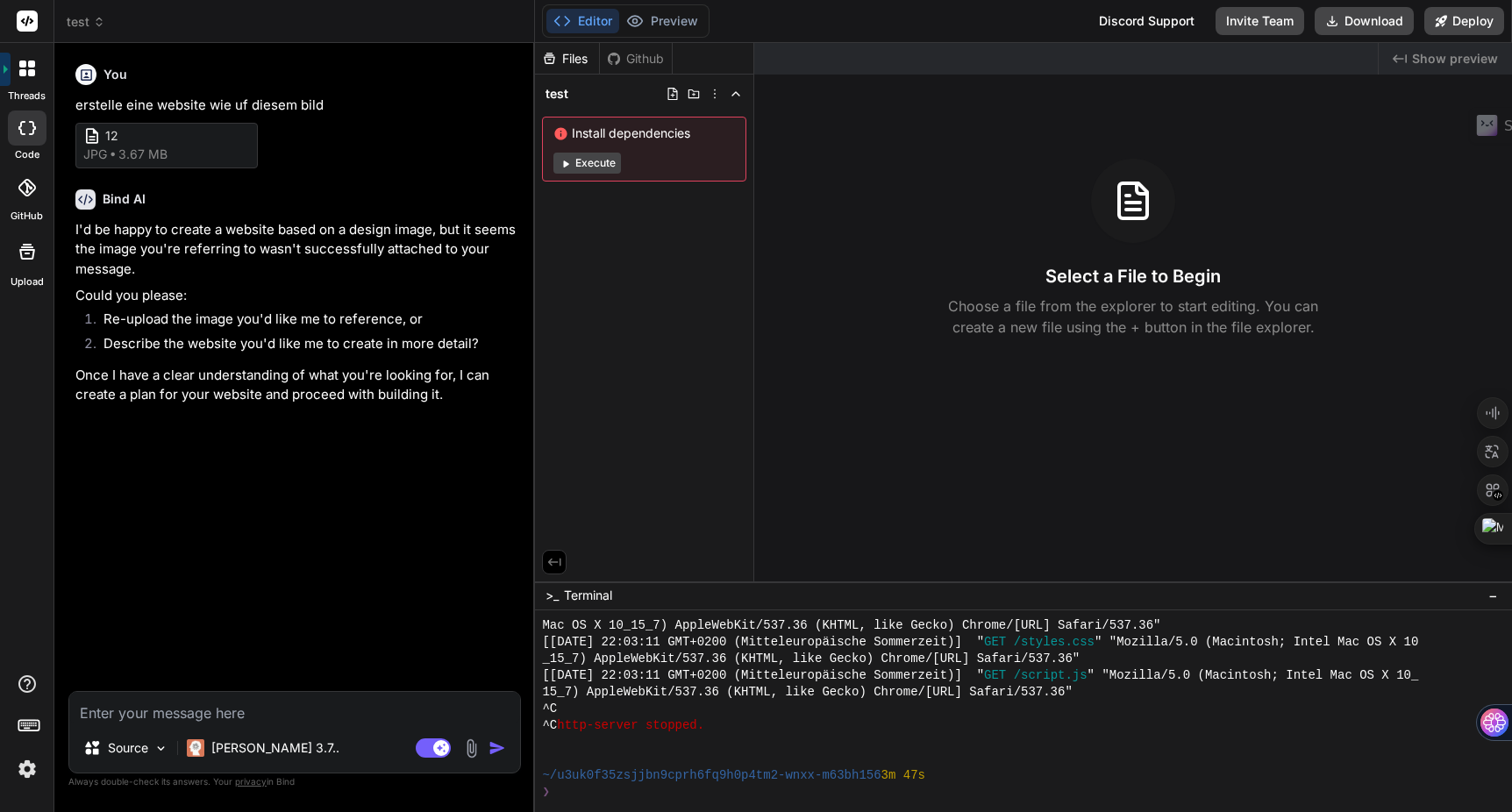
click at [468, 753] on img at bounding box center [471, 748] width 20 height 20
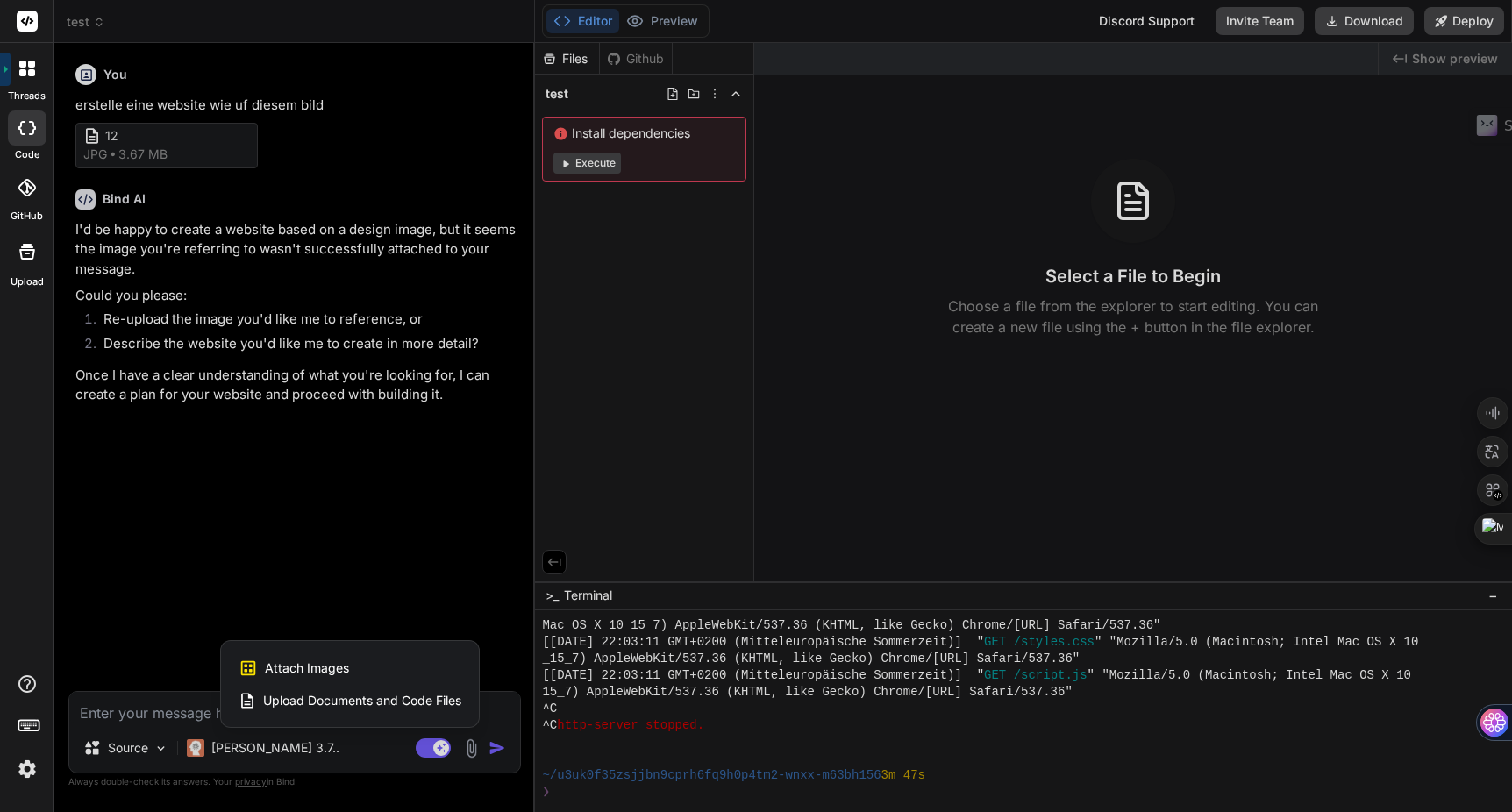
click at [396, 710] on div "Upload Documents and Code Files" at bounding box center [349, 700] width 222 height 32
type textarea "x"
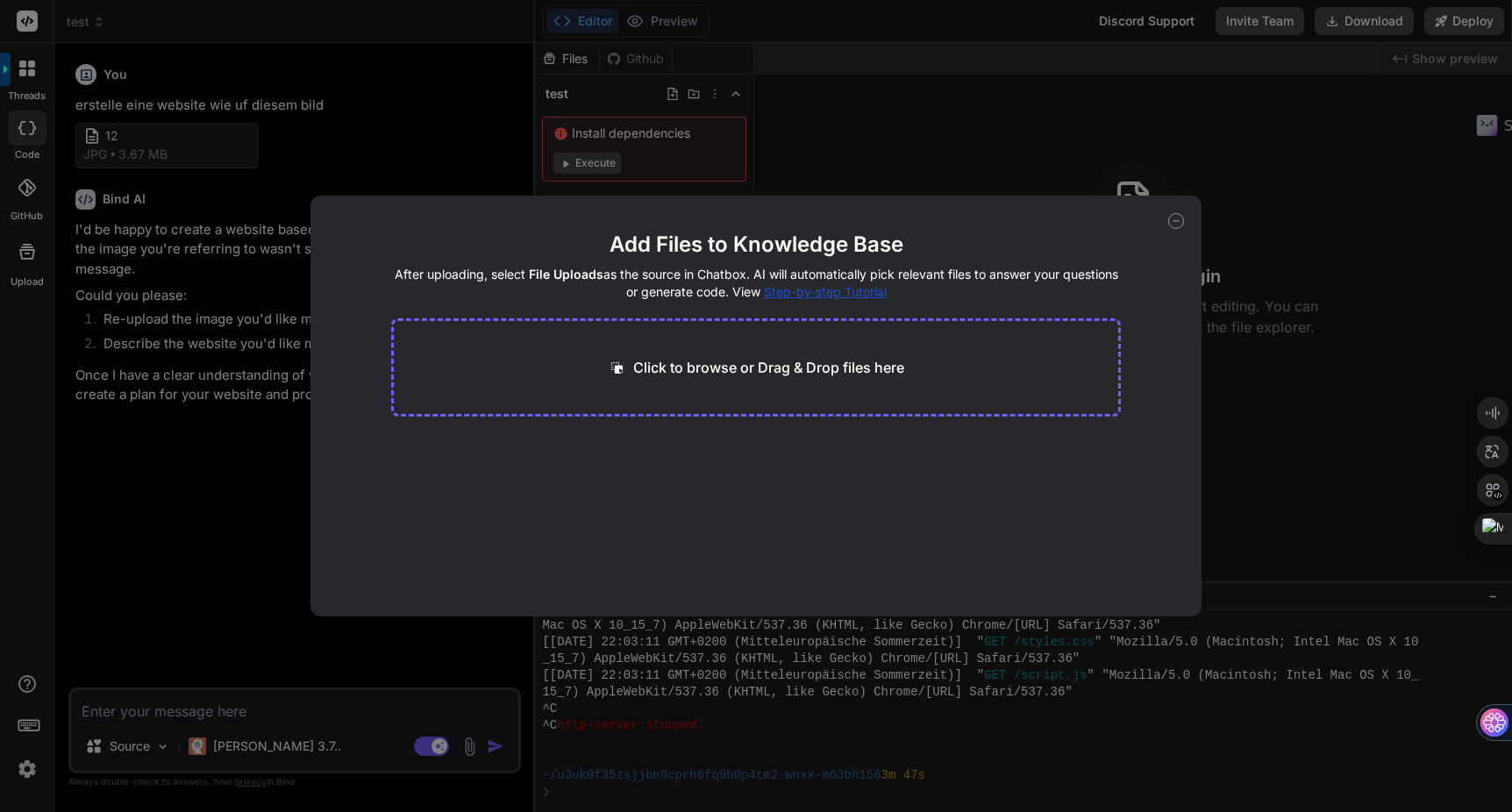
click at [627, 374] on div "Click to browse or Drag & Drop files here" at bounding box center [756, 366] width 296 height 21
type input "C:\fakepath\MyHammer - Der zuverlässige Weg, einen [PERSON_NAME] zu beauftrage…"
click at [1173, 222] on icon at bounding box center [1177, 221] width 16 height 16
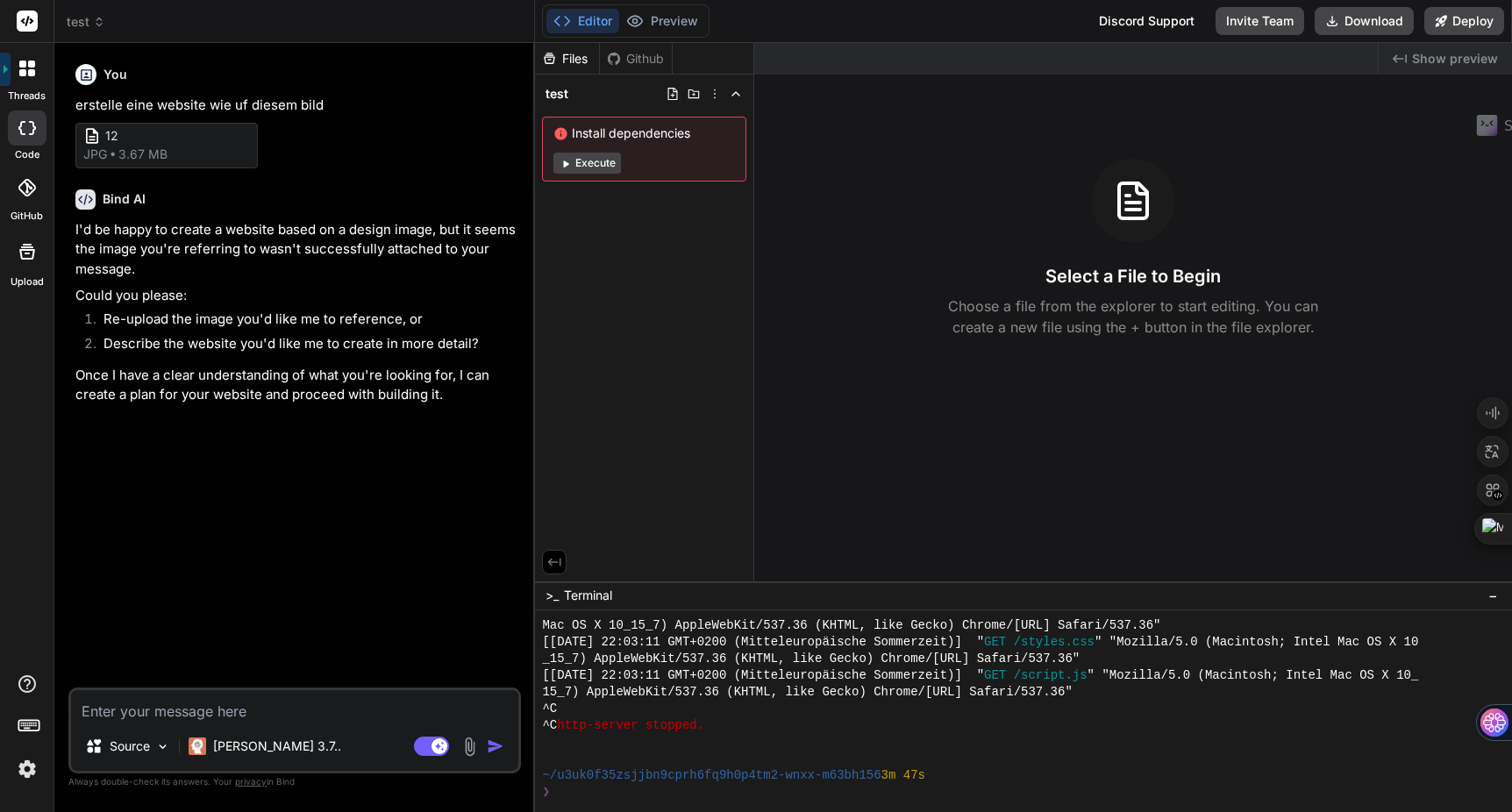
click at [473, 744] on img at bounding box center [469, 746] width 20 height 20
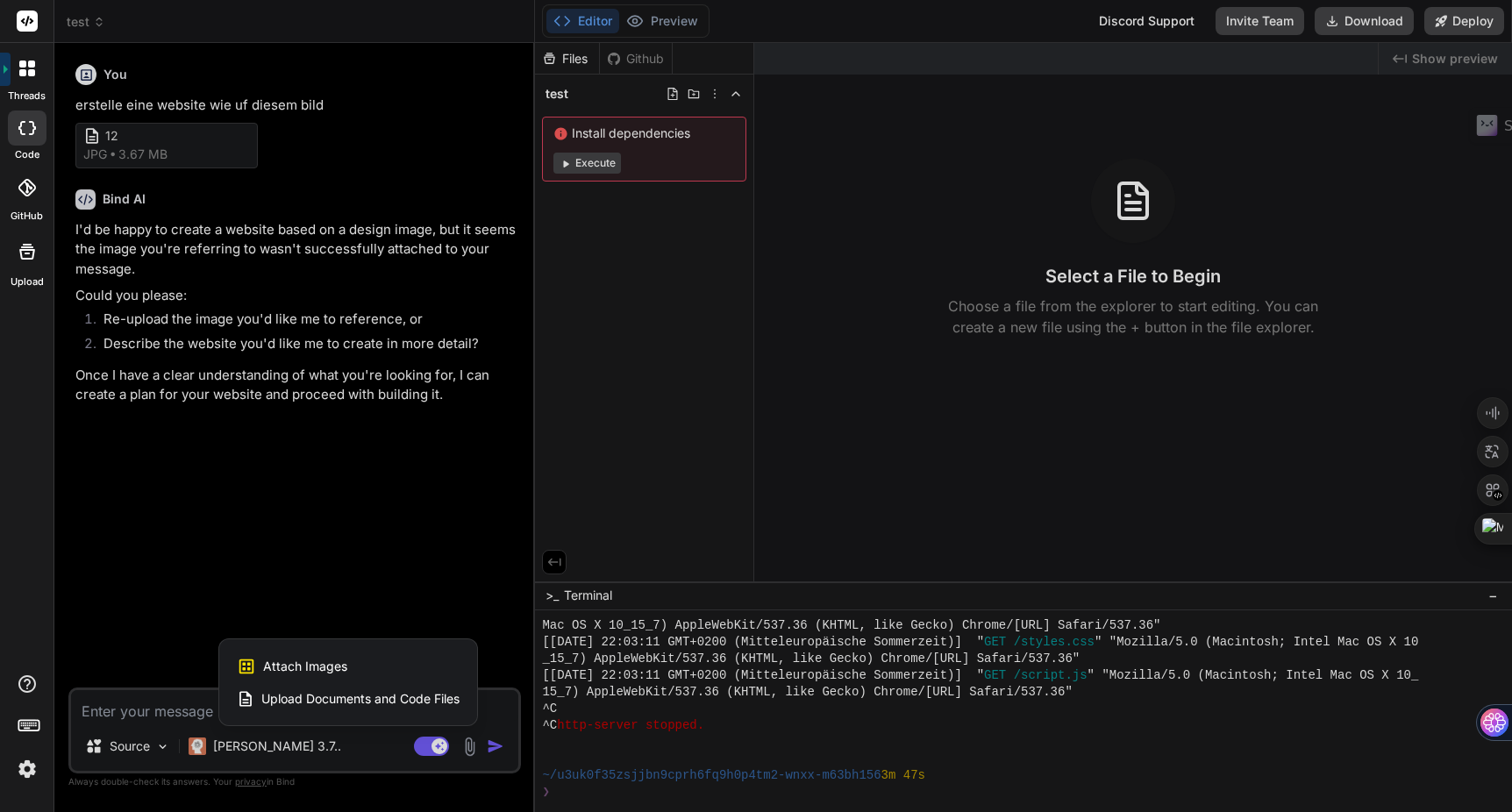
click at [335, 659] on span "Attach Images" at bounding box center [305, 666] width 85 height 17
type textarea "x"
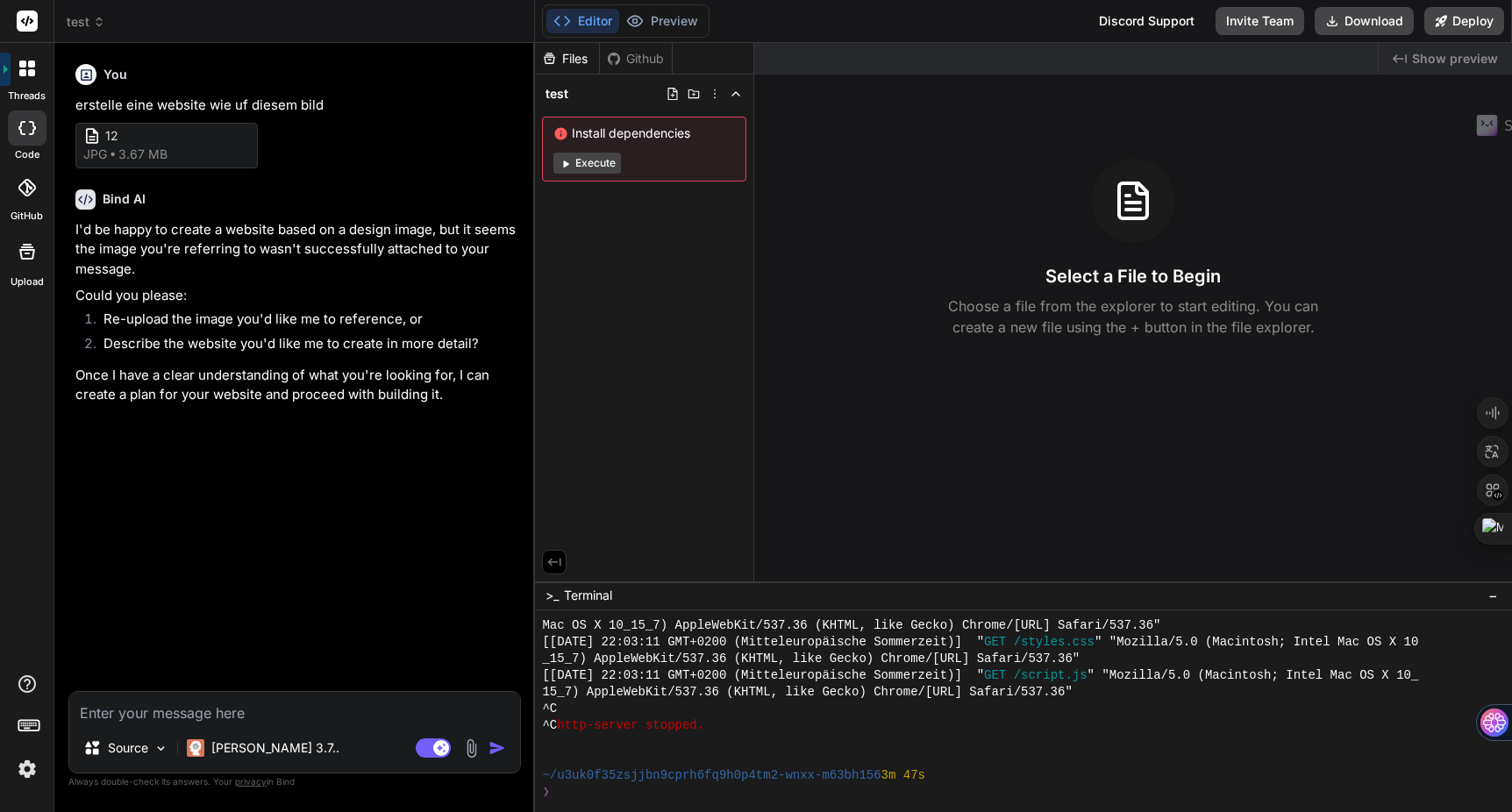
type input "C:\fakepath\12.jpg"
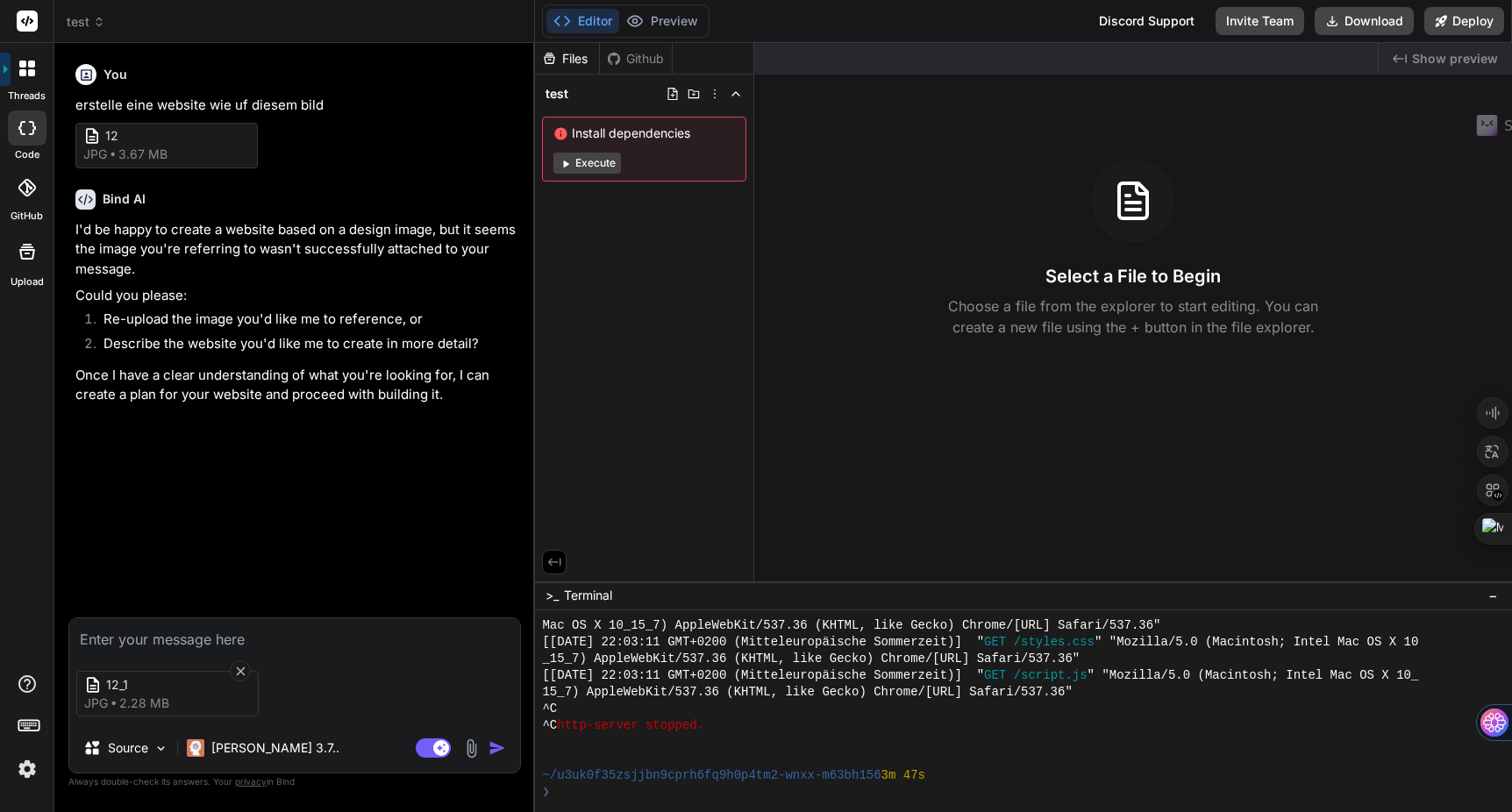
type textarea "x"
click at [140, 635] on textarea at bounding box center [294, 634] width 451 height 32
type textarea "j"
type textarea "x"
type textarea "je"
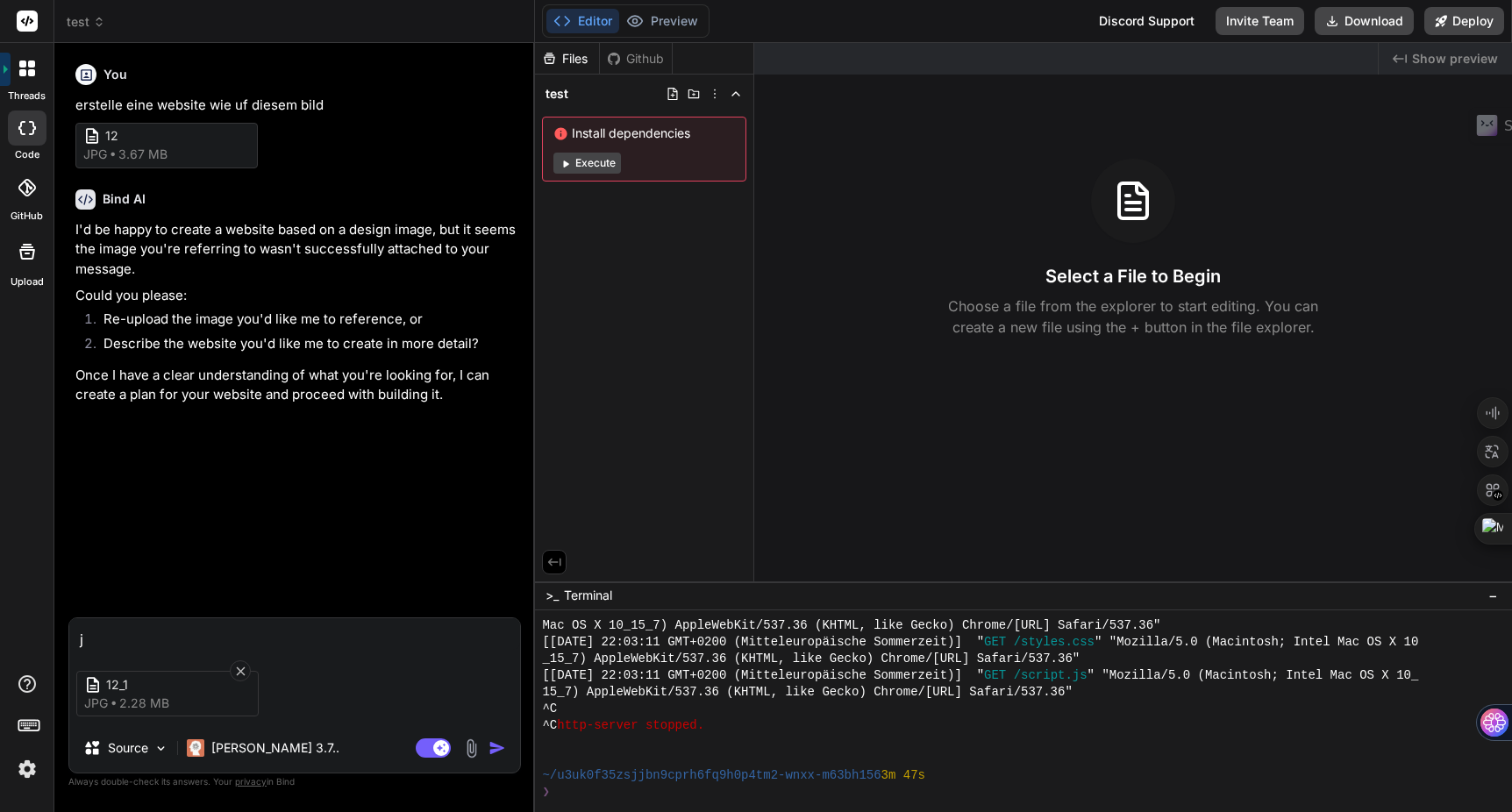
type textarea "x"
type textarea "jet"
type textarea "x"
type textarea "jetz"
type textarea "x"
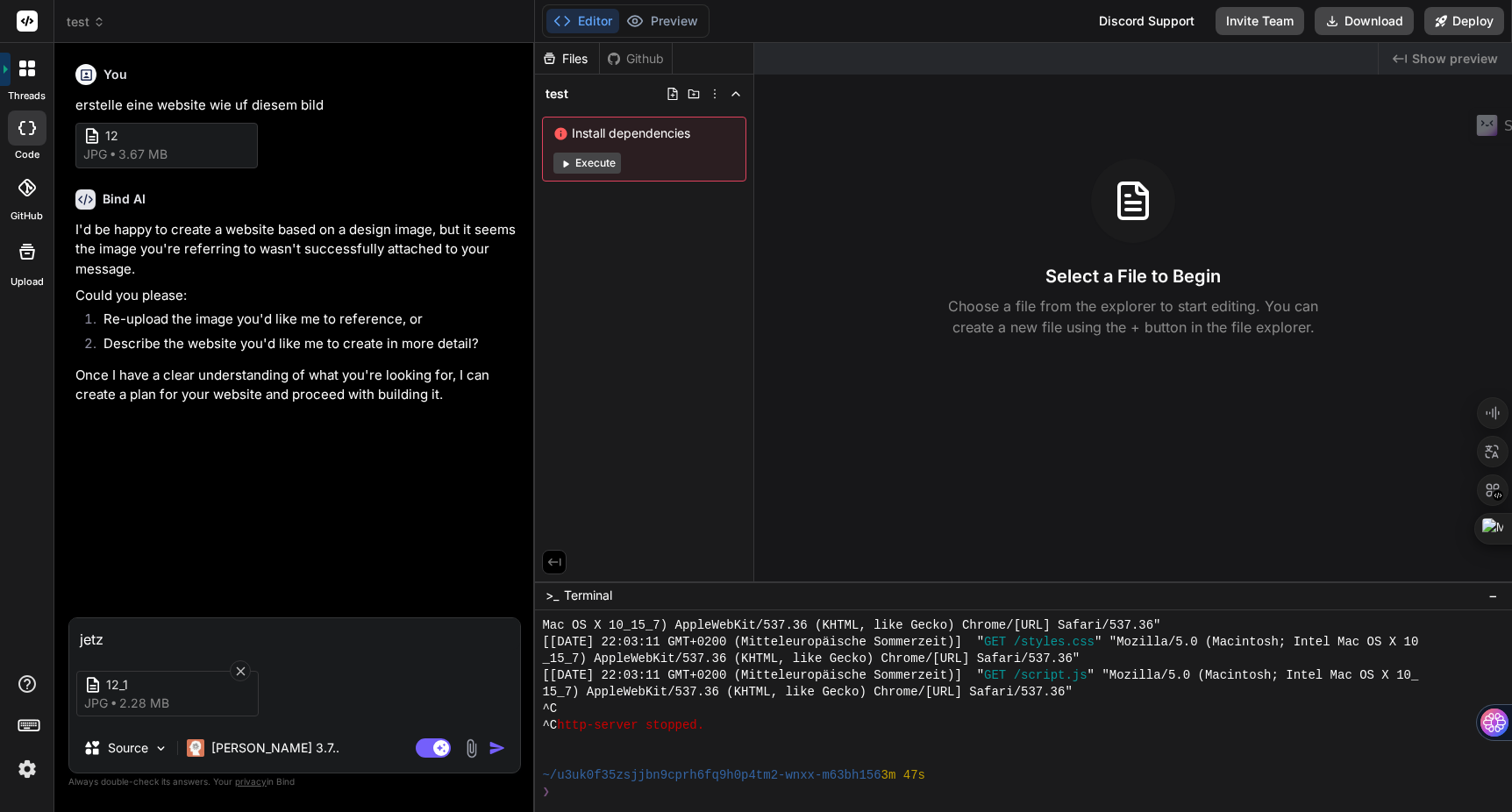
type textarea "jetzt"
type textarea "x"
type textarea "jetzt?"
type textarea "x"
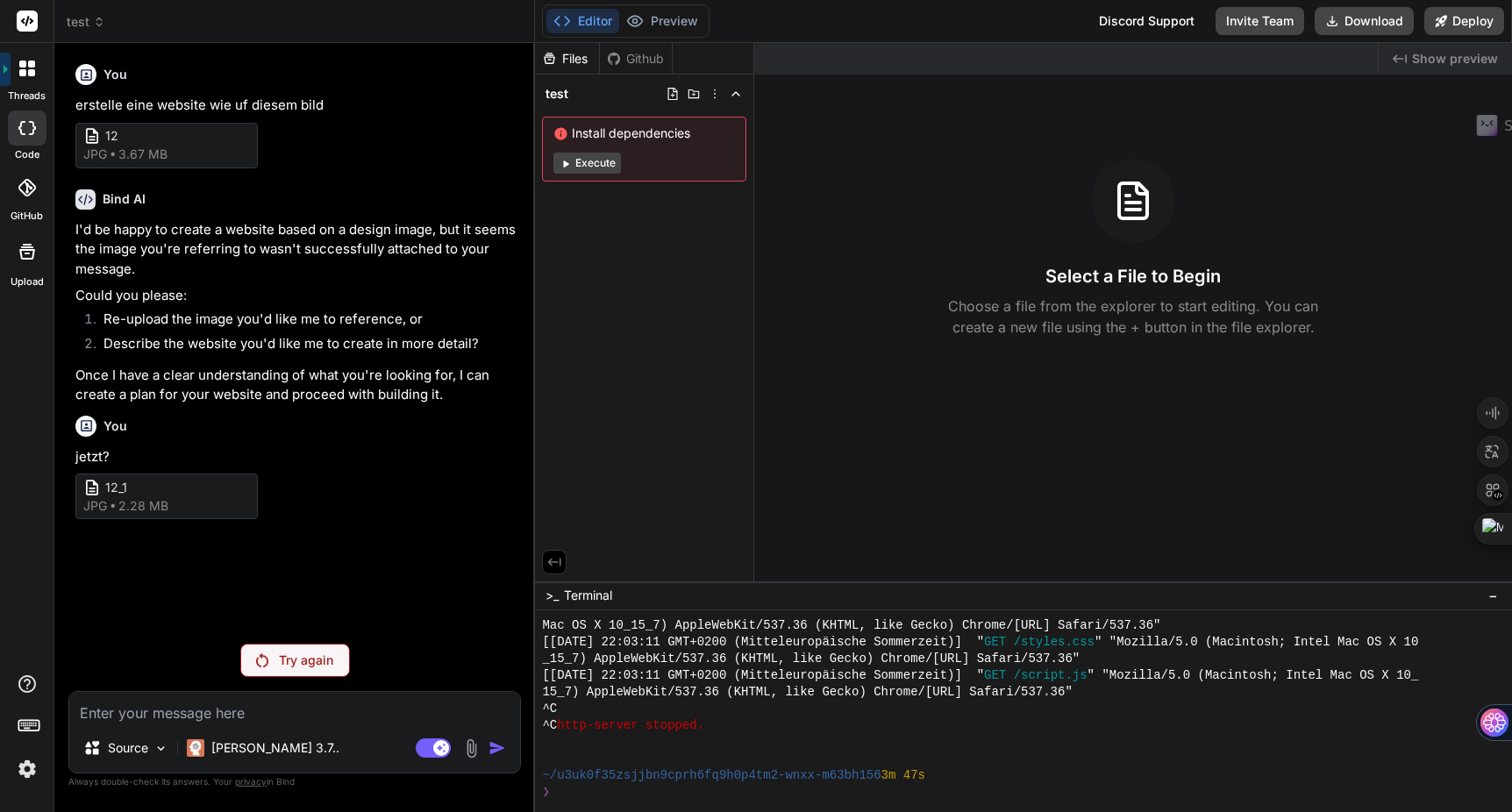
click at [268, 668] on div "Try again" at bounding box center [295, 660] width 110 height 33
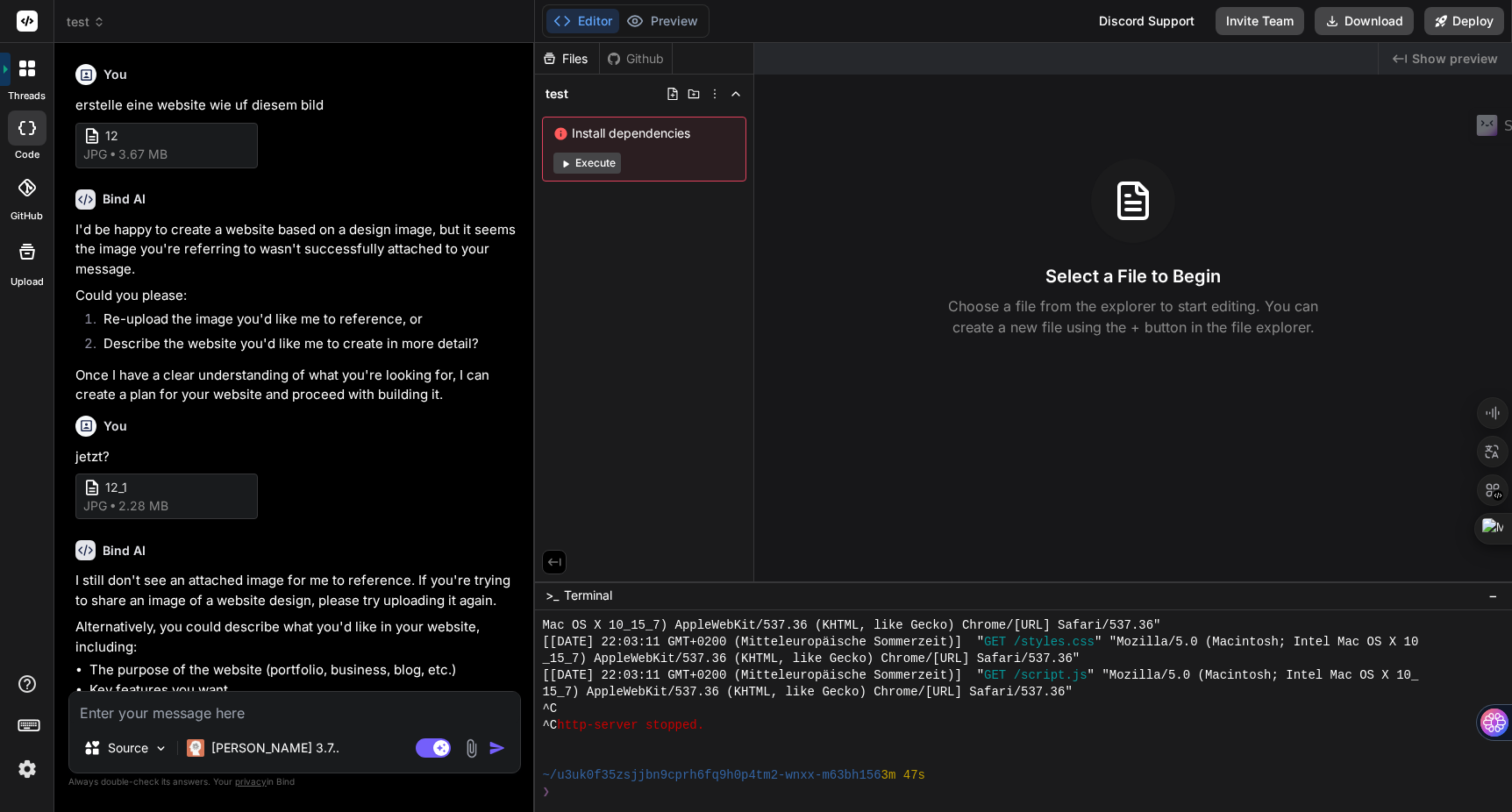
scroll to position [98, 0]
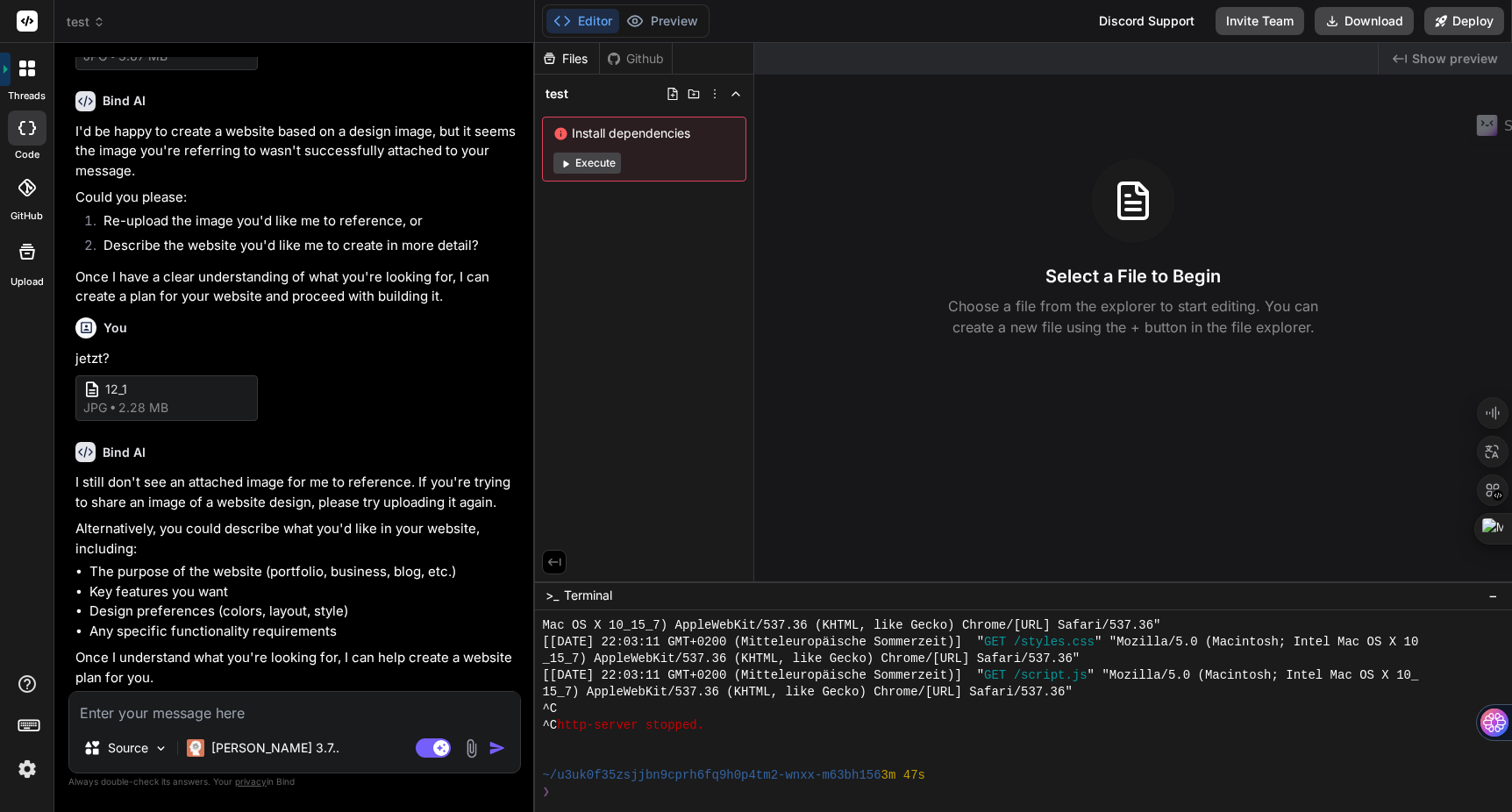
click at [471, 743] on img at bounding box center [471, 748] width 20 height 20
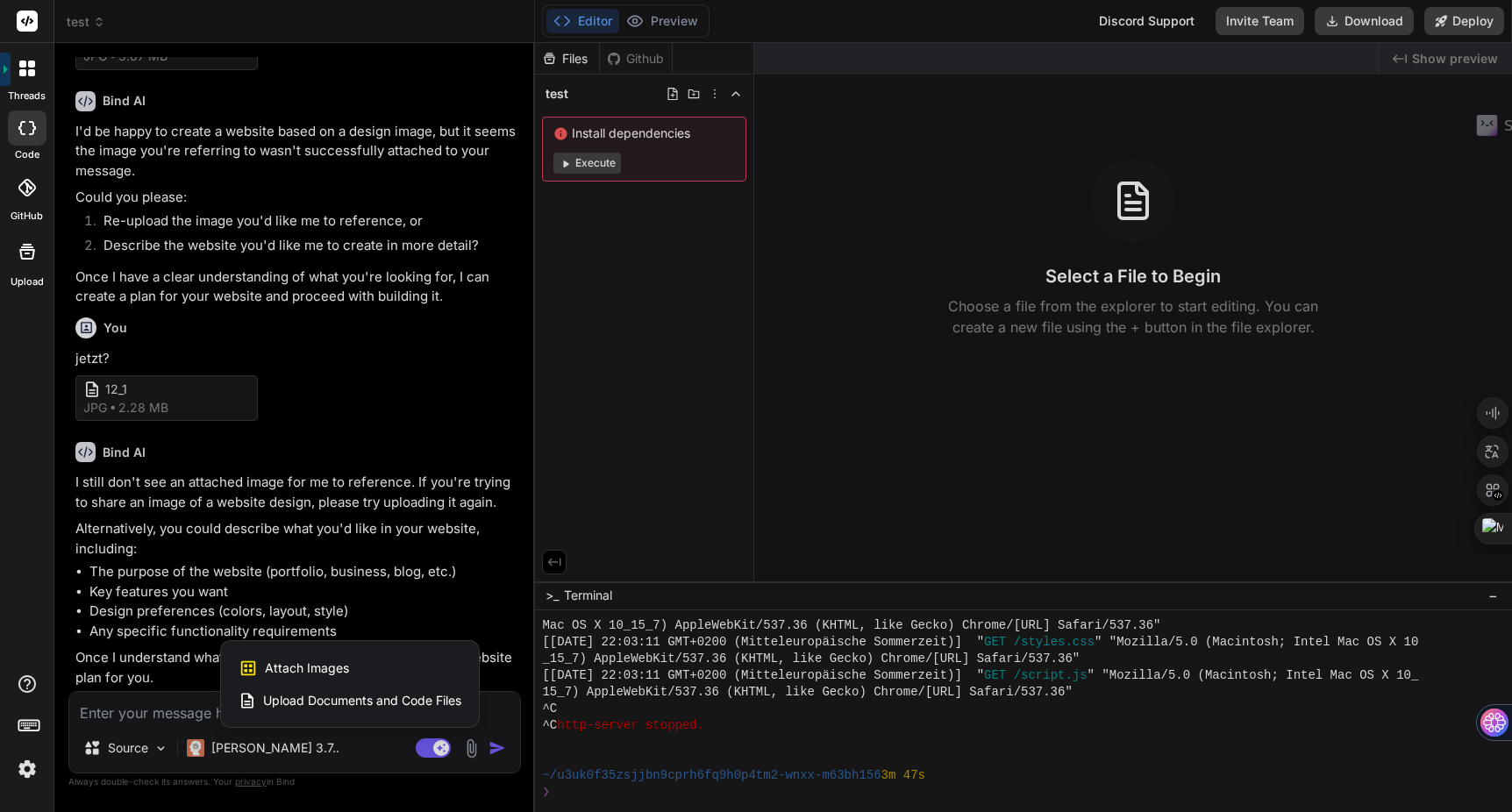
click at [362, 669] on div "Attach Images Image attachments are only supported in Claude and Gemini models." at bounding box center [349, 668] width 222 height 33
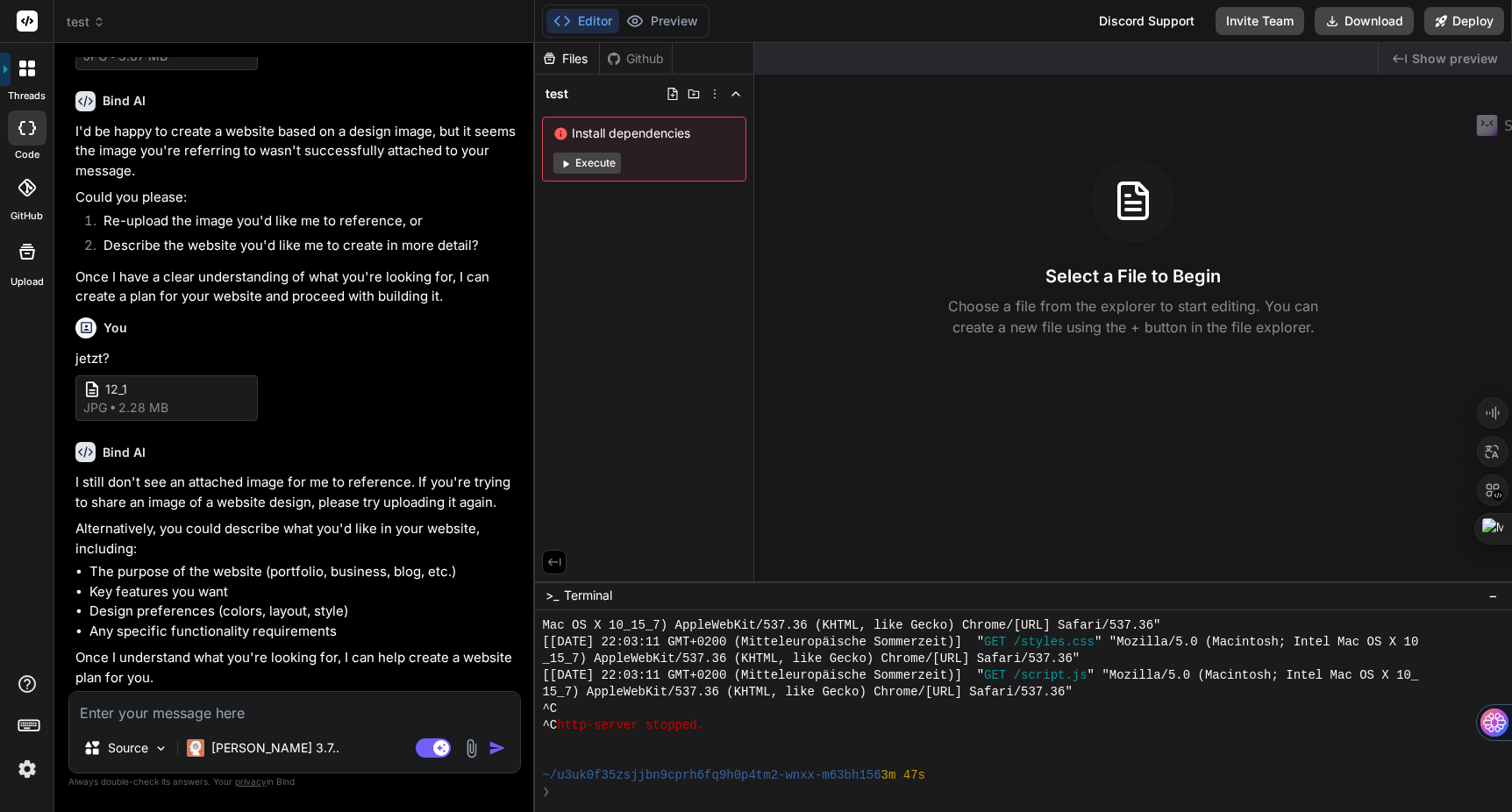
click at [499, 747] on img "button" at bounding box center [497, 747] width 17 height 17
click at [469, 746] on img at bounding box center [471, 748] width 20 height 20
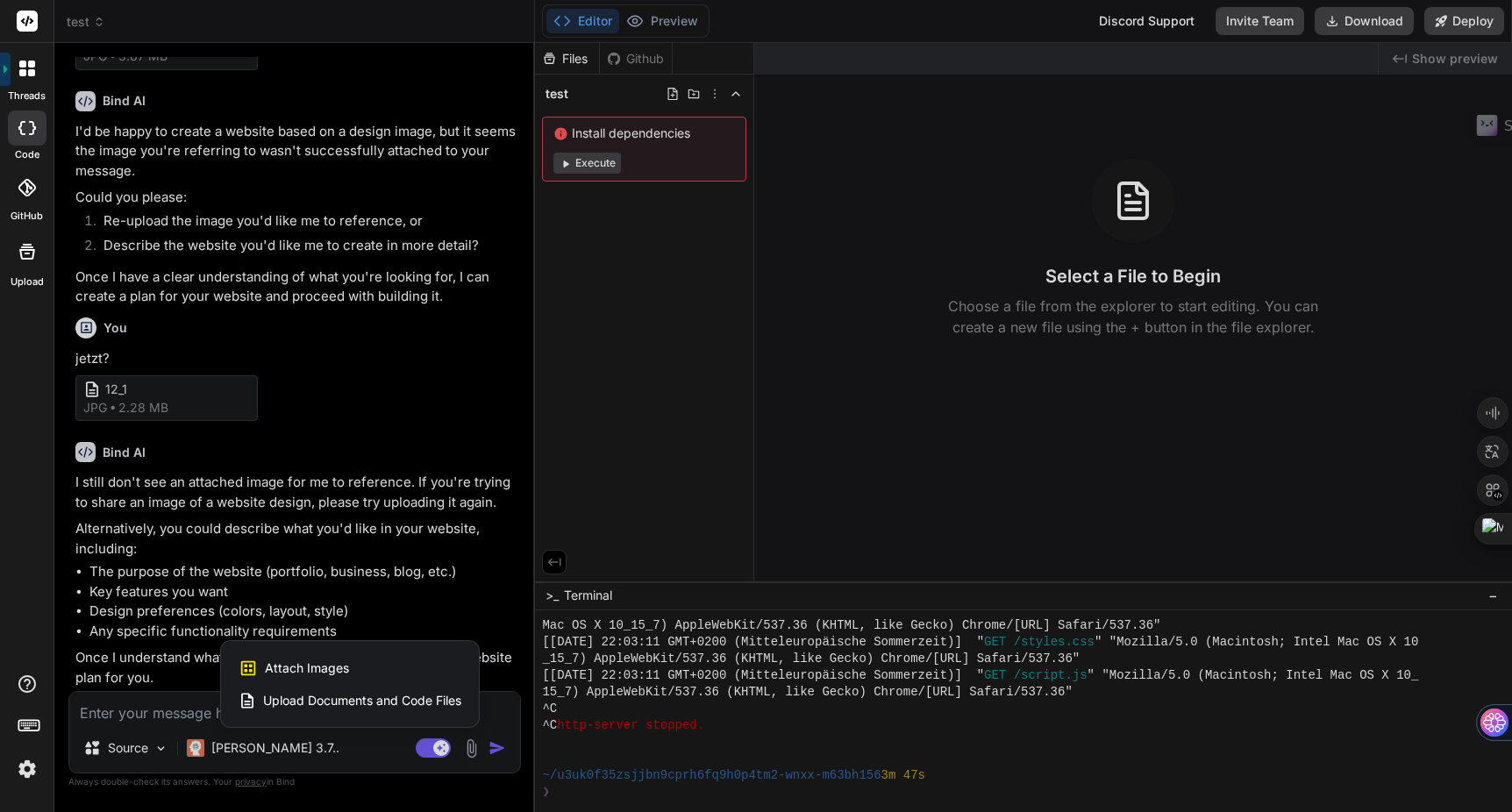
click at [294, 670] on span "Attach Images" at bounding box center [307, 668] width 85 height 17
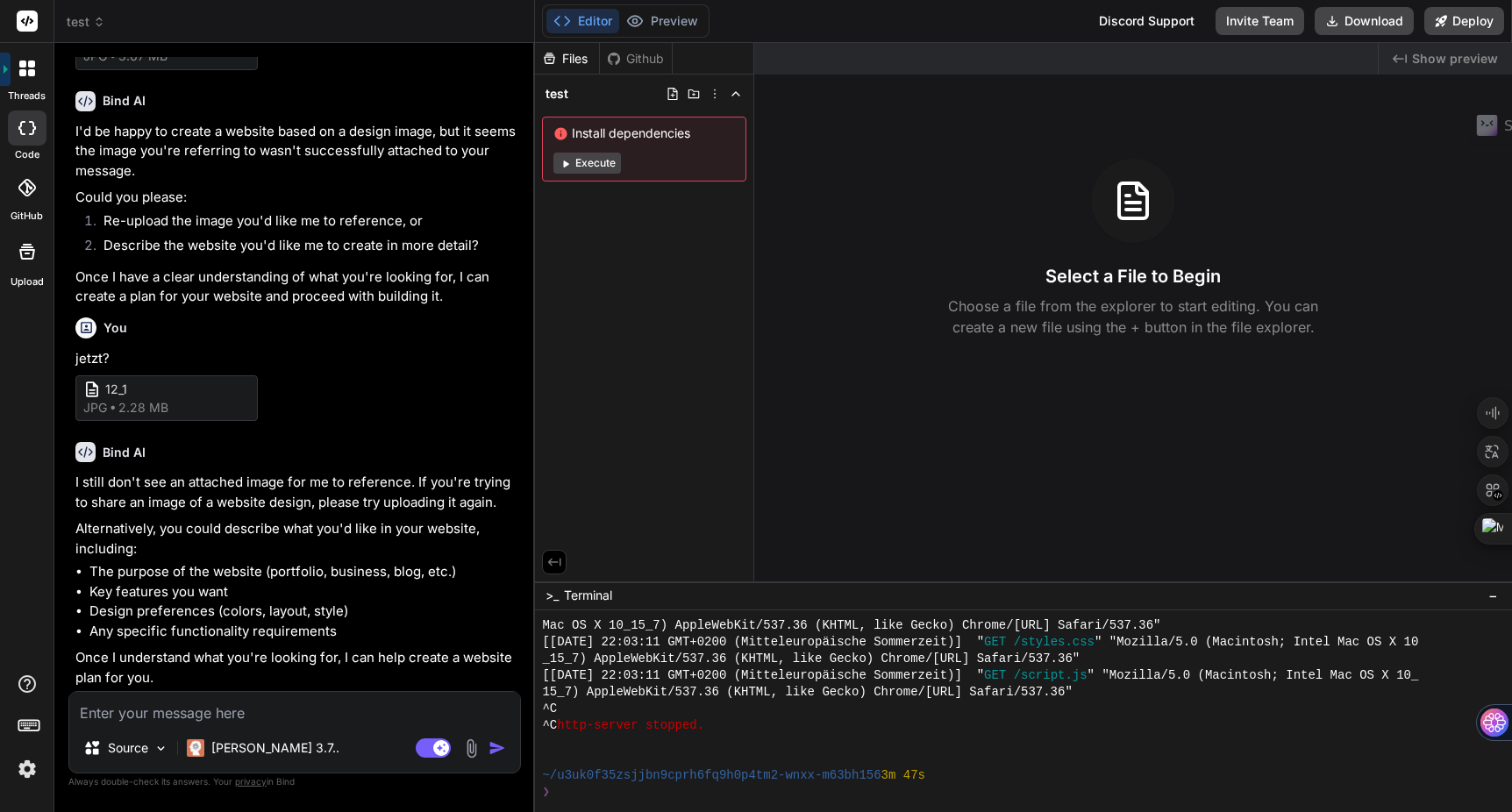
click at [474, 749] on img at bounding box center [471, 748] width 20 height 20
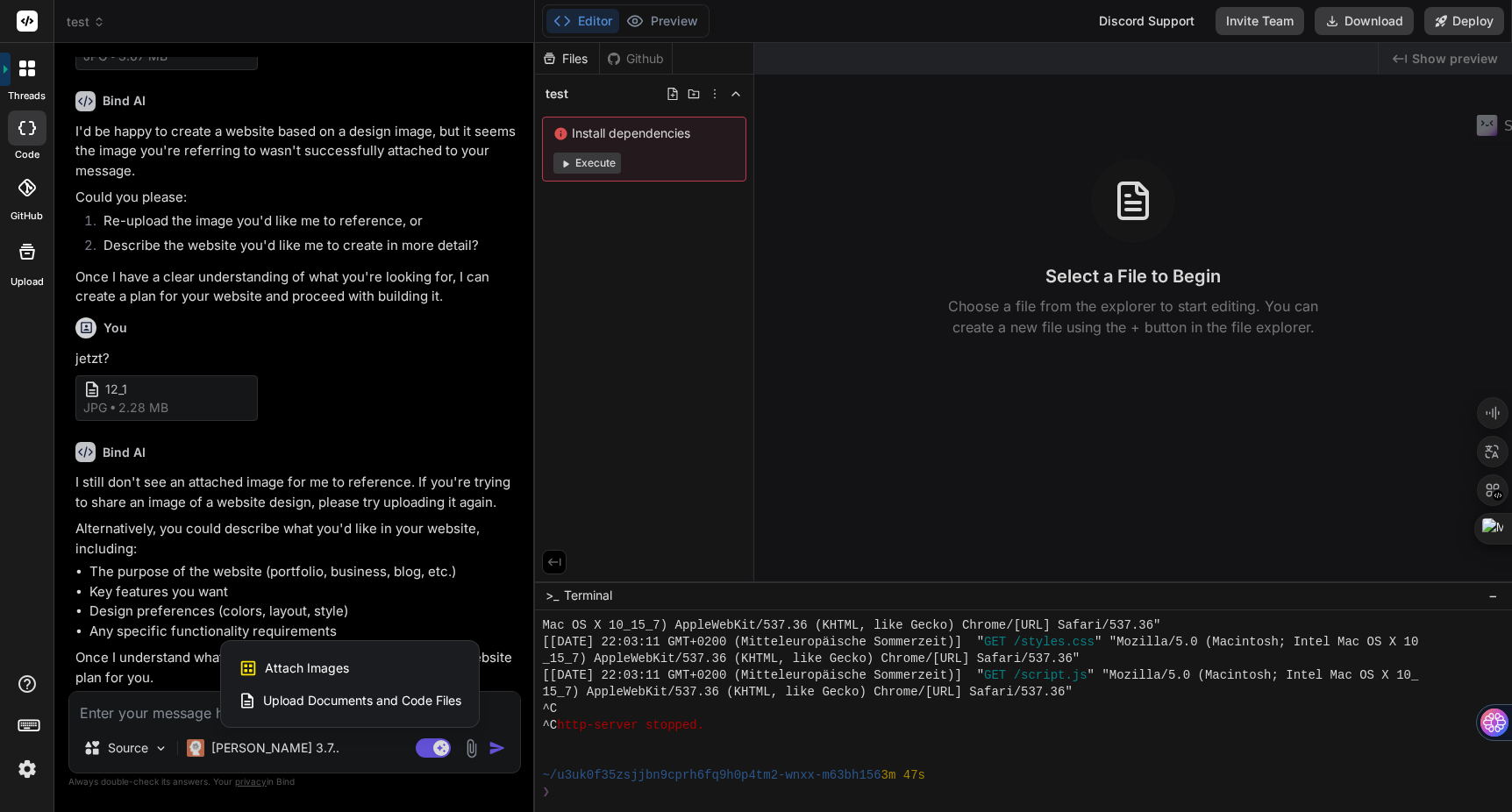
click at [358, 670] on div "Attach Images Image attachments are only supported in Claude and Gemini models." at bounding box center [349, 668] width 222 height 33
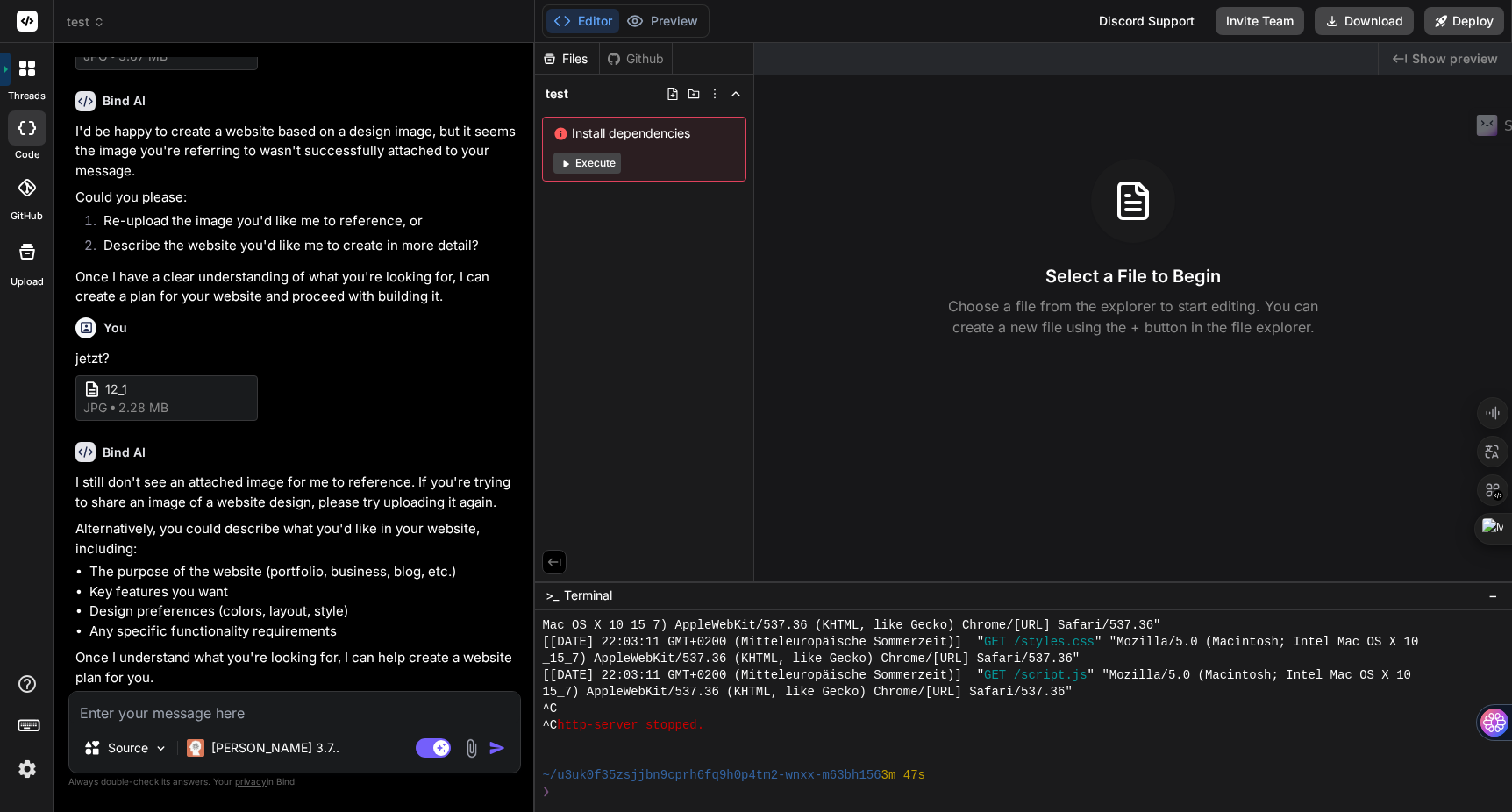
click at [312, 718] on textarea at bounding box center [294, 708] width 451 height 32
click at [466, 740] on img at bounding box center [471, 748] width 20 height 20
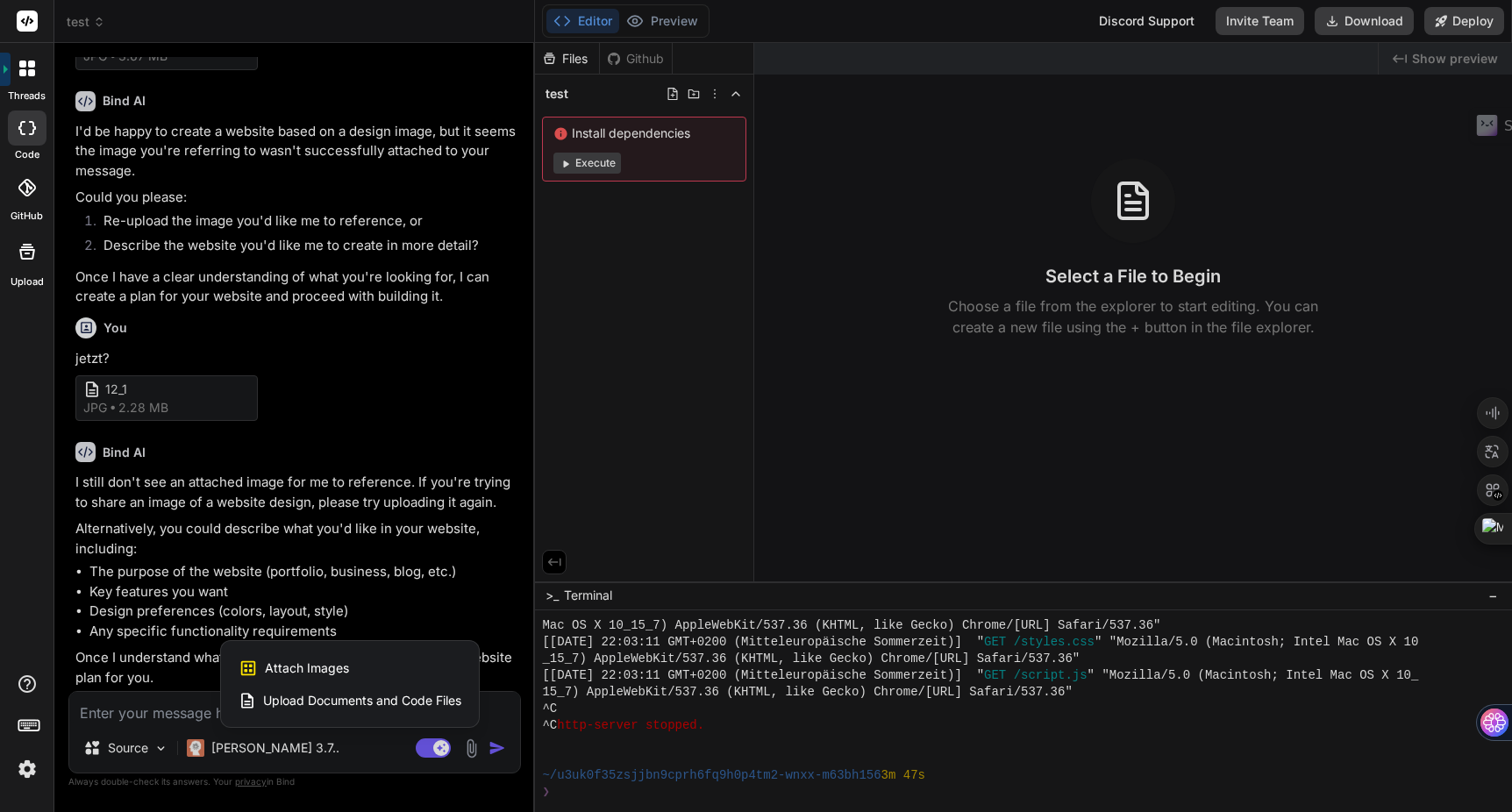
click at [427, 697] on span "Upload Documents and Code Files" at bounding box center [362, 700] width 198 height 17
type textarea "x"
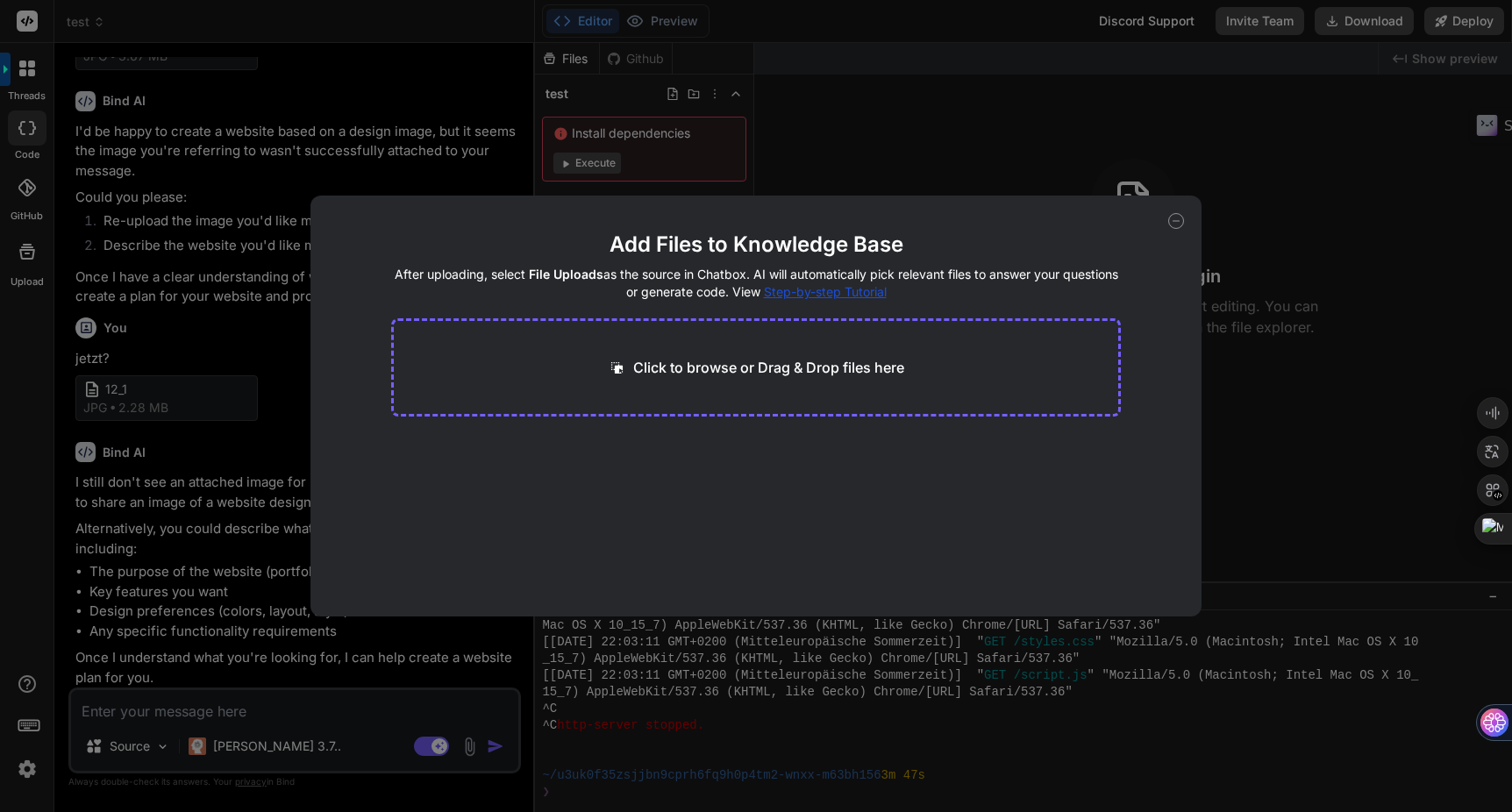
click at [658, 369] on p "Click to browse or Drag & Drop files here" at bounding box center [768, 366] width 271 height 21
type input "C:\fakepath\MyHammer - Der zuverlässige Weg, einen [PERSON_NAME] zu beauftrage…"
click at [1179, 221] on icon at bounding box center [1177, 221] width 16 height 16
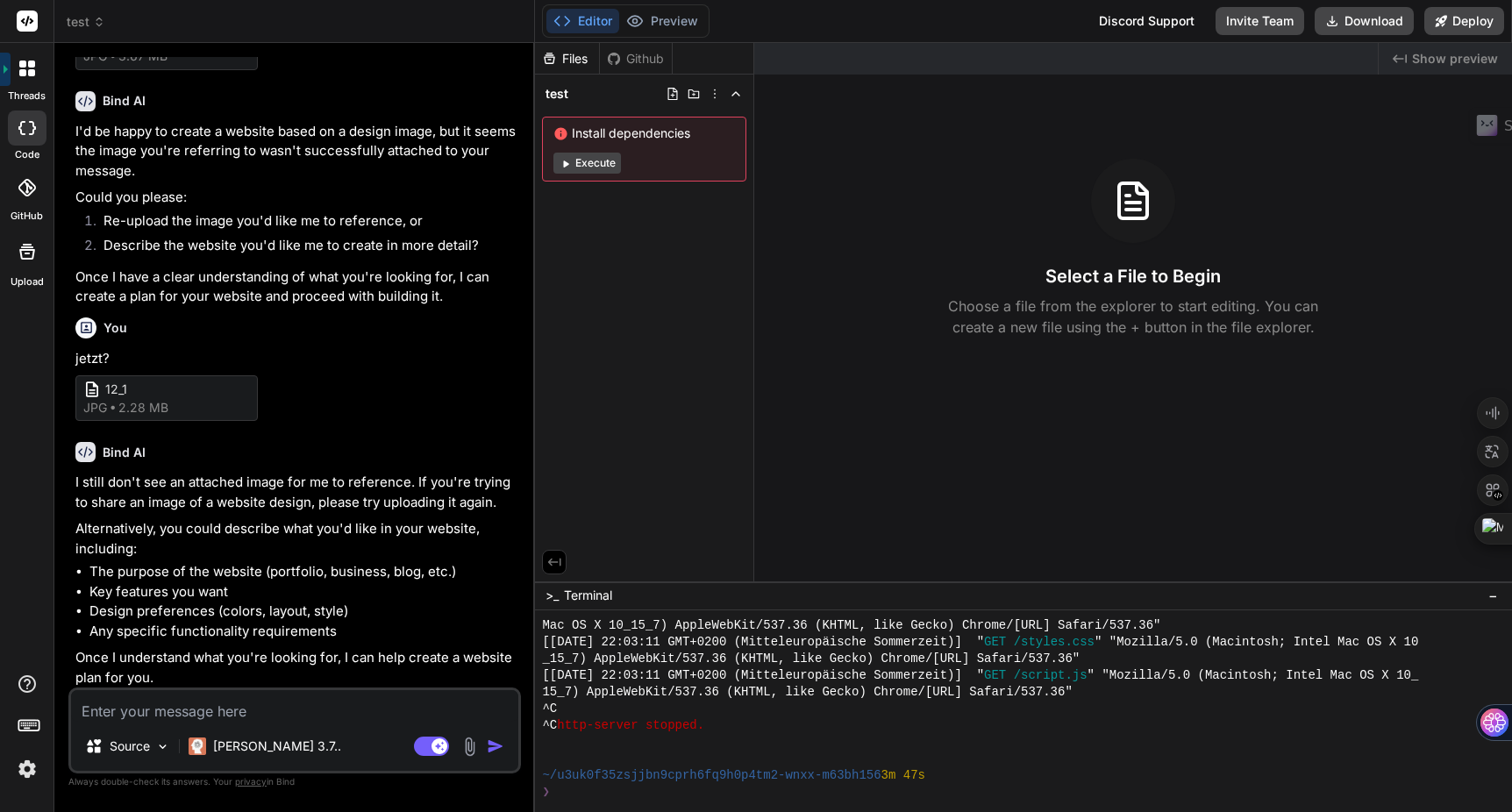
click at [467, 745] on img at bounding box center [469, 746] width 20 height 20
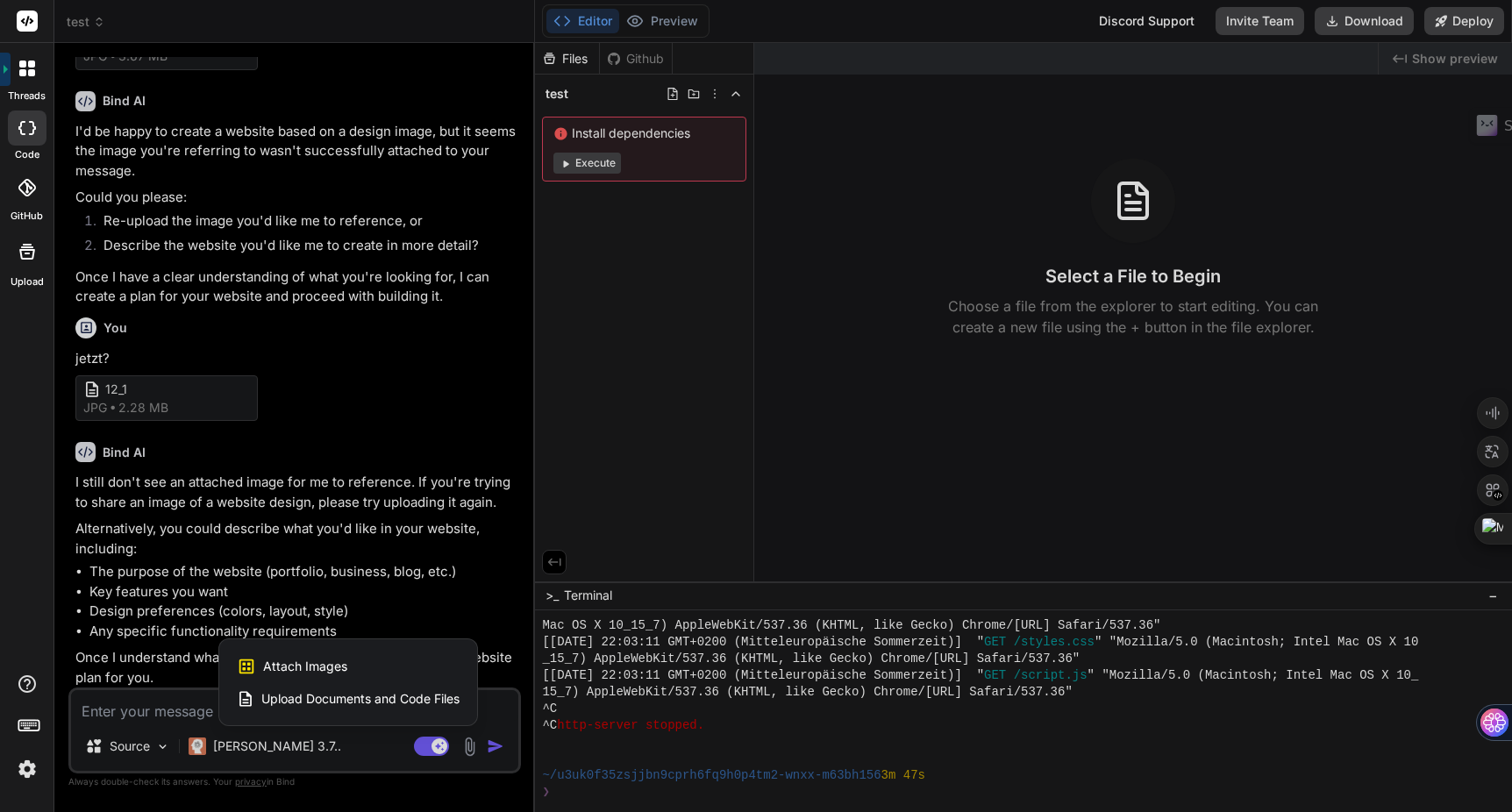
click at [346, 664] on span "Attach Images" at bounding box center [305, 666] width 85 height 17
type textarea "x"
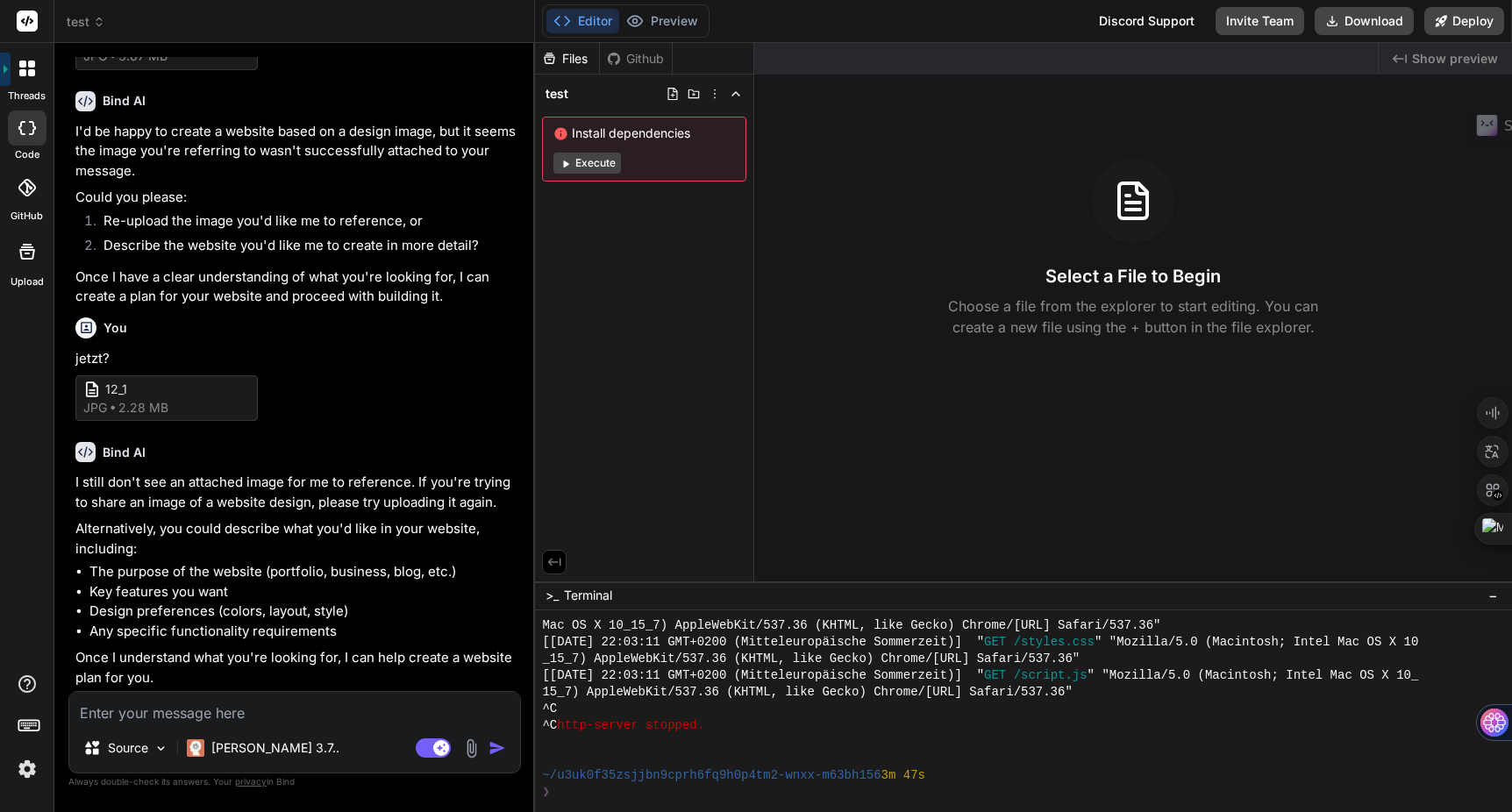
type input "C:\fakepath\12.jpg"
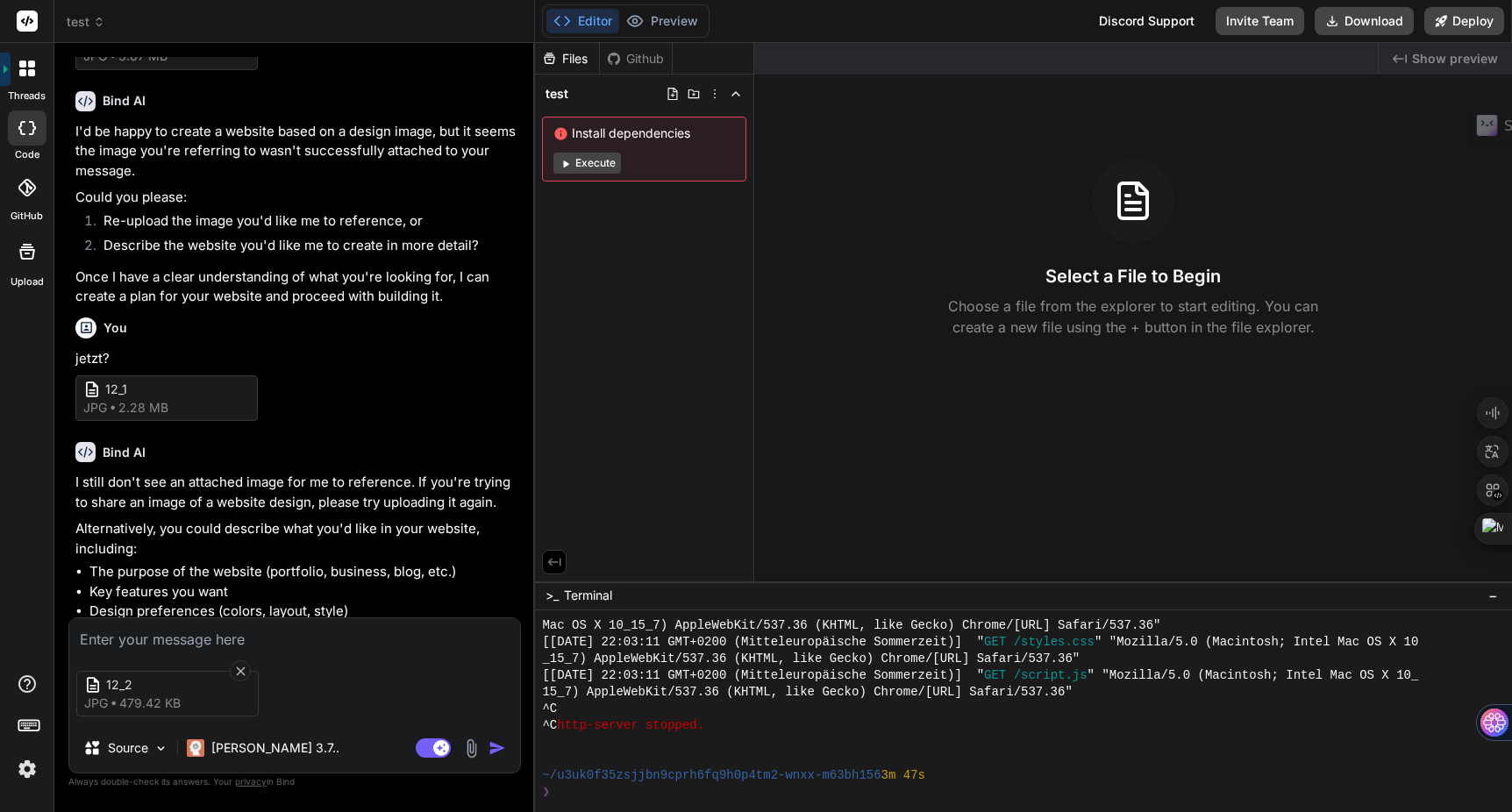
type textarea "x"
click at [197, 637] on textarea at bounding box center [294, 634] width 451 height 32
type textarea "j"
type textarea "x"
type textarea "je"
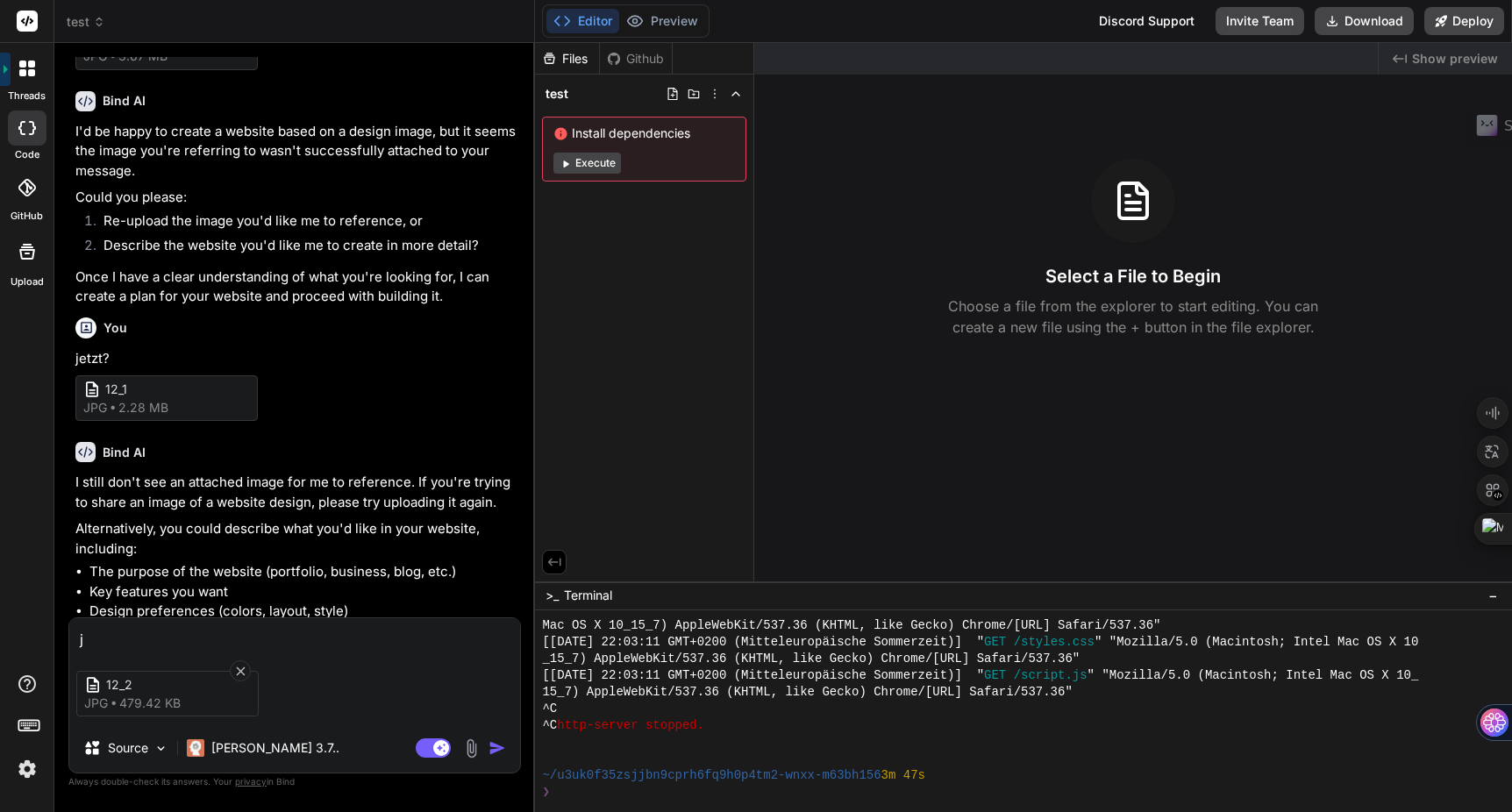
type textarea "x"
type textarea "jet"
type textarea "x"
type textarea "jetz"
type textarea "x"
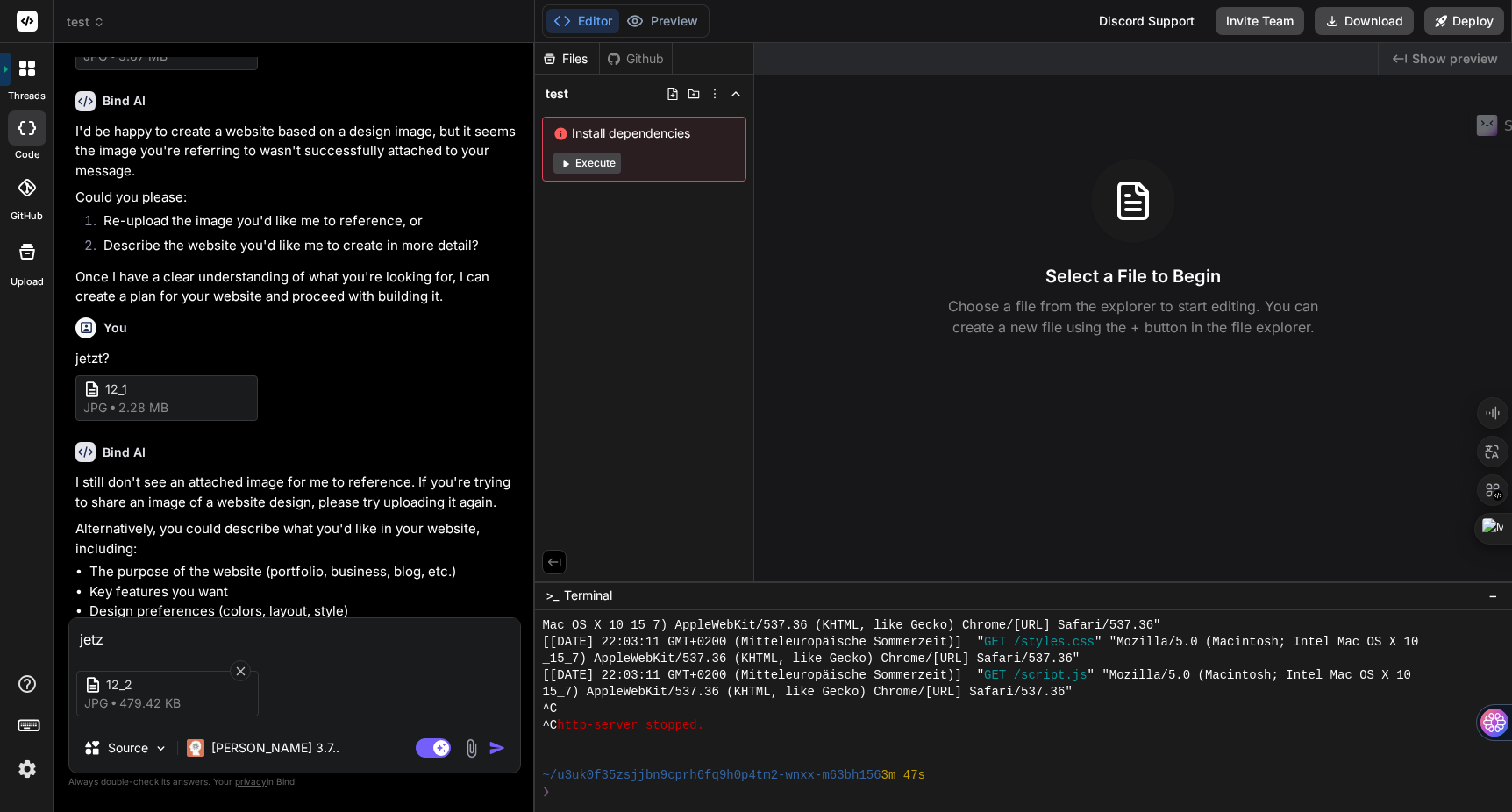
type textarea "jetzt"
type textarea "x"
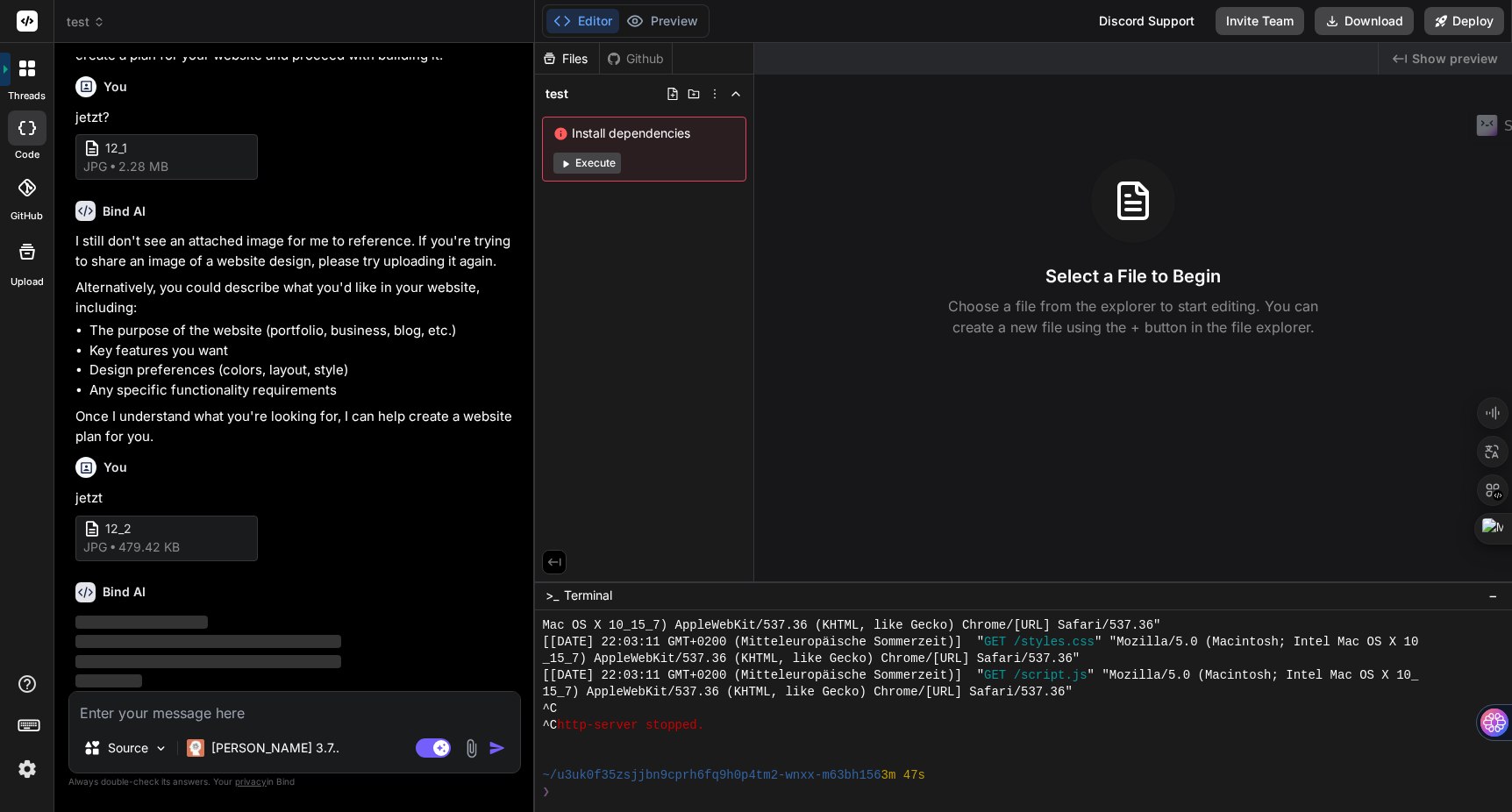
scroll to position [339, 0]
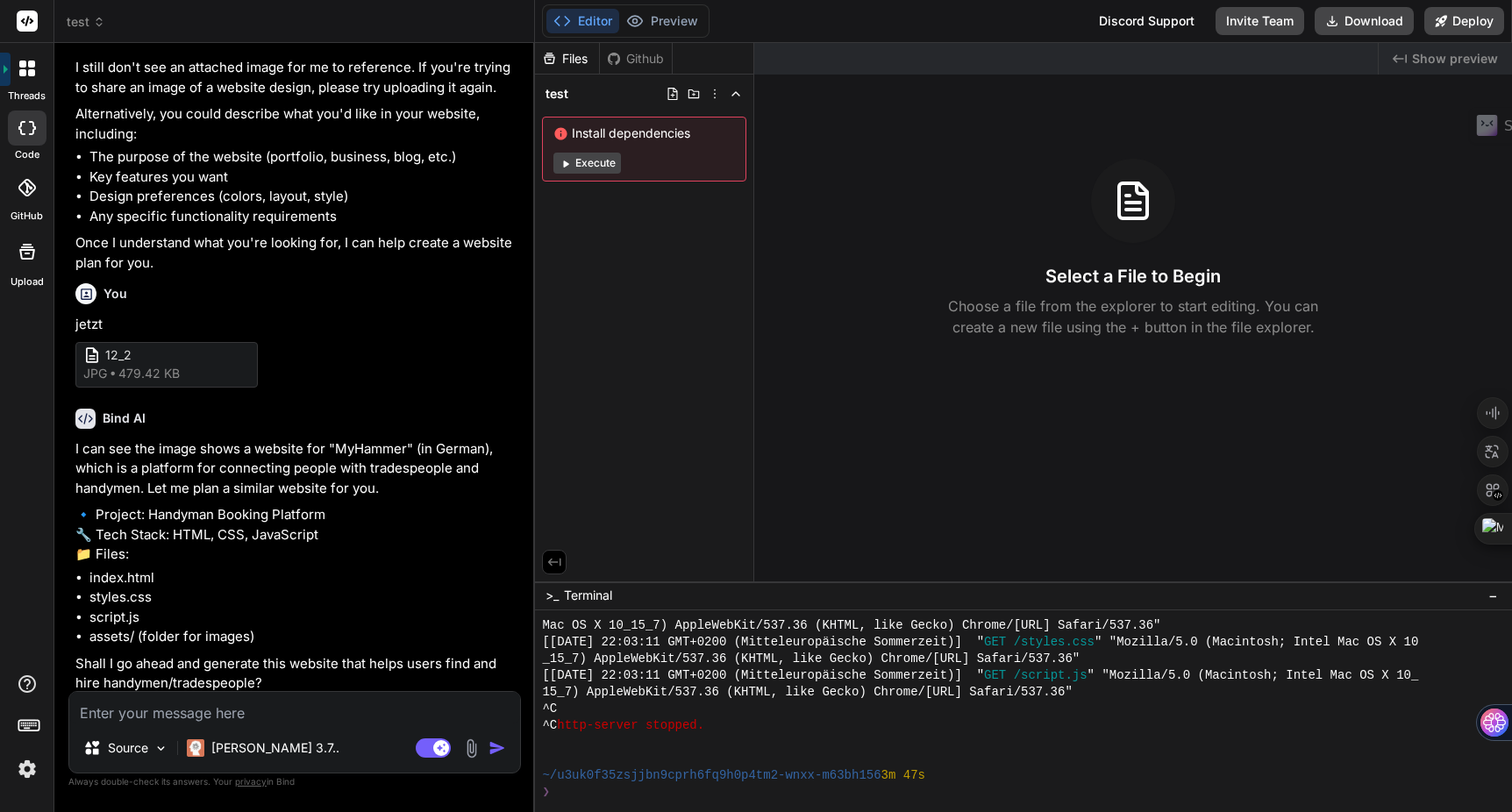
type textarea "x"
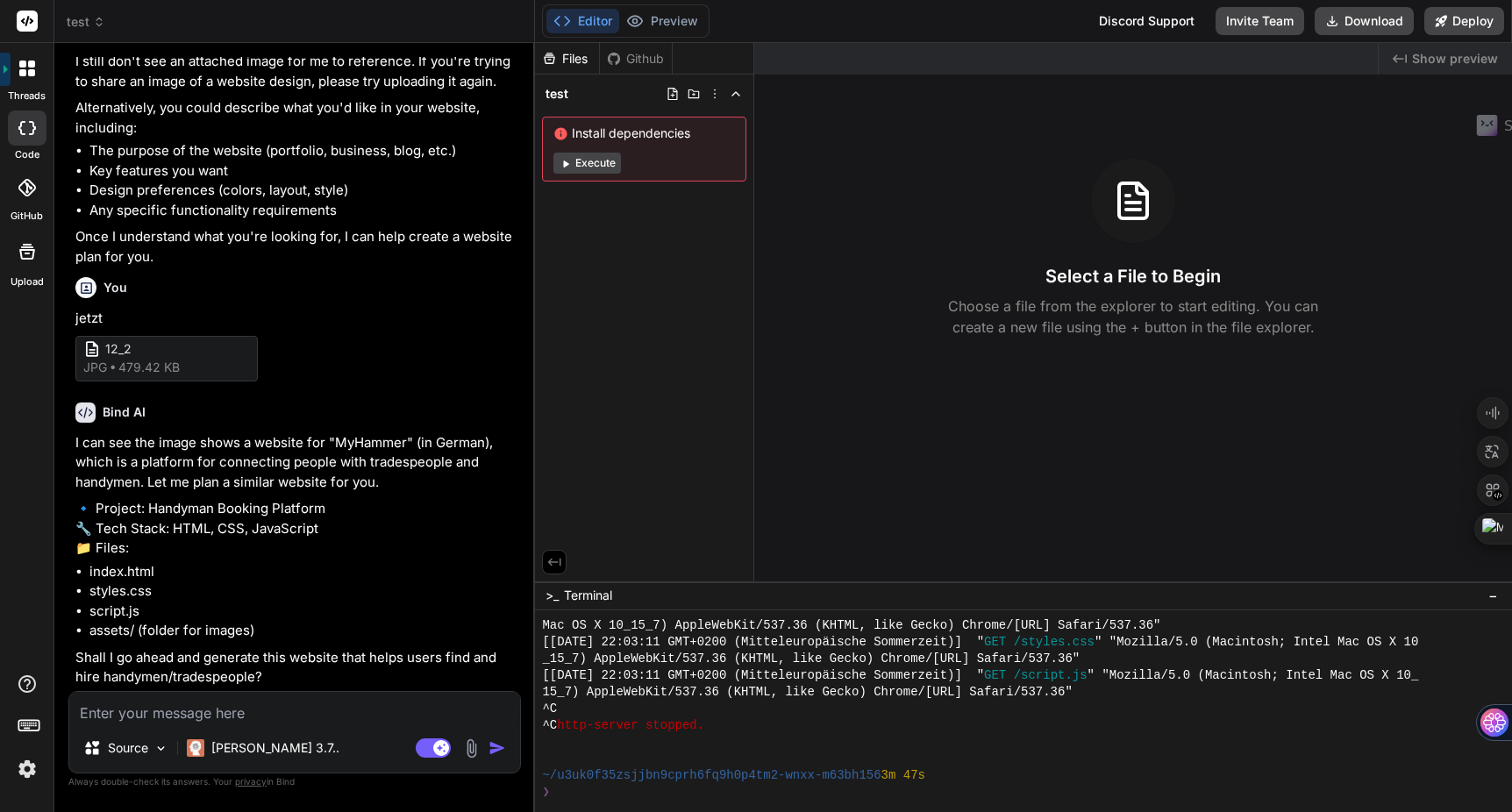
scroll to position [558, 0]
click at [153, 717] on textarea at bounding box center [294, 708] width 451 height 32
type textarea "g"
type textarea "x"
type textarea "ge"
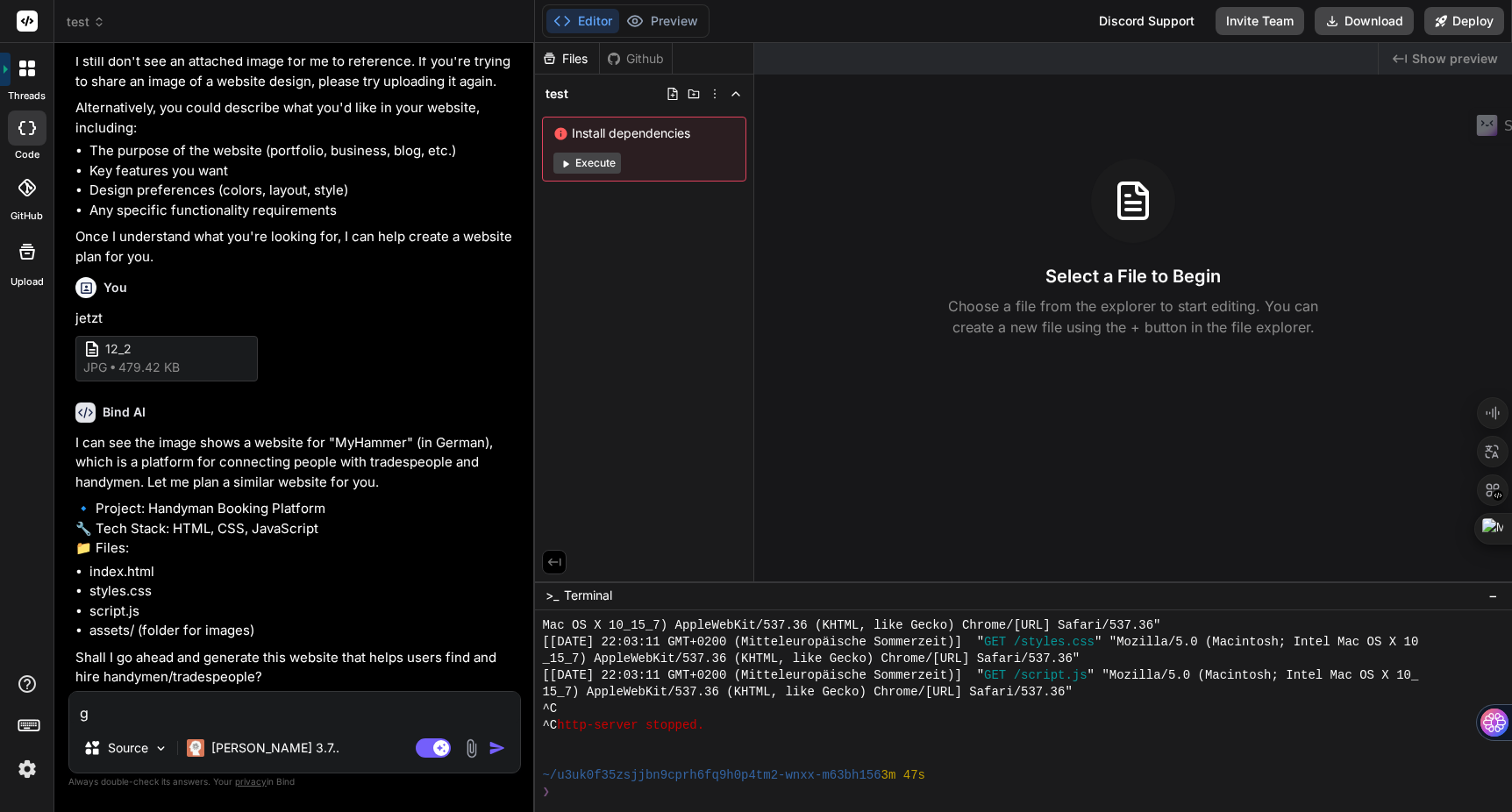
type textarea "x"
type textarea "gen"
type textarea "x"
type textarea "gene"
type textarea "x"
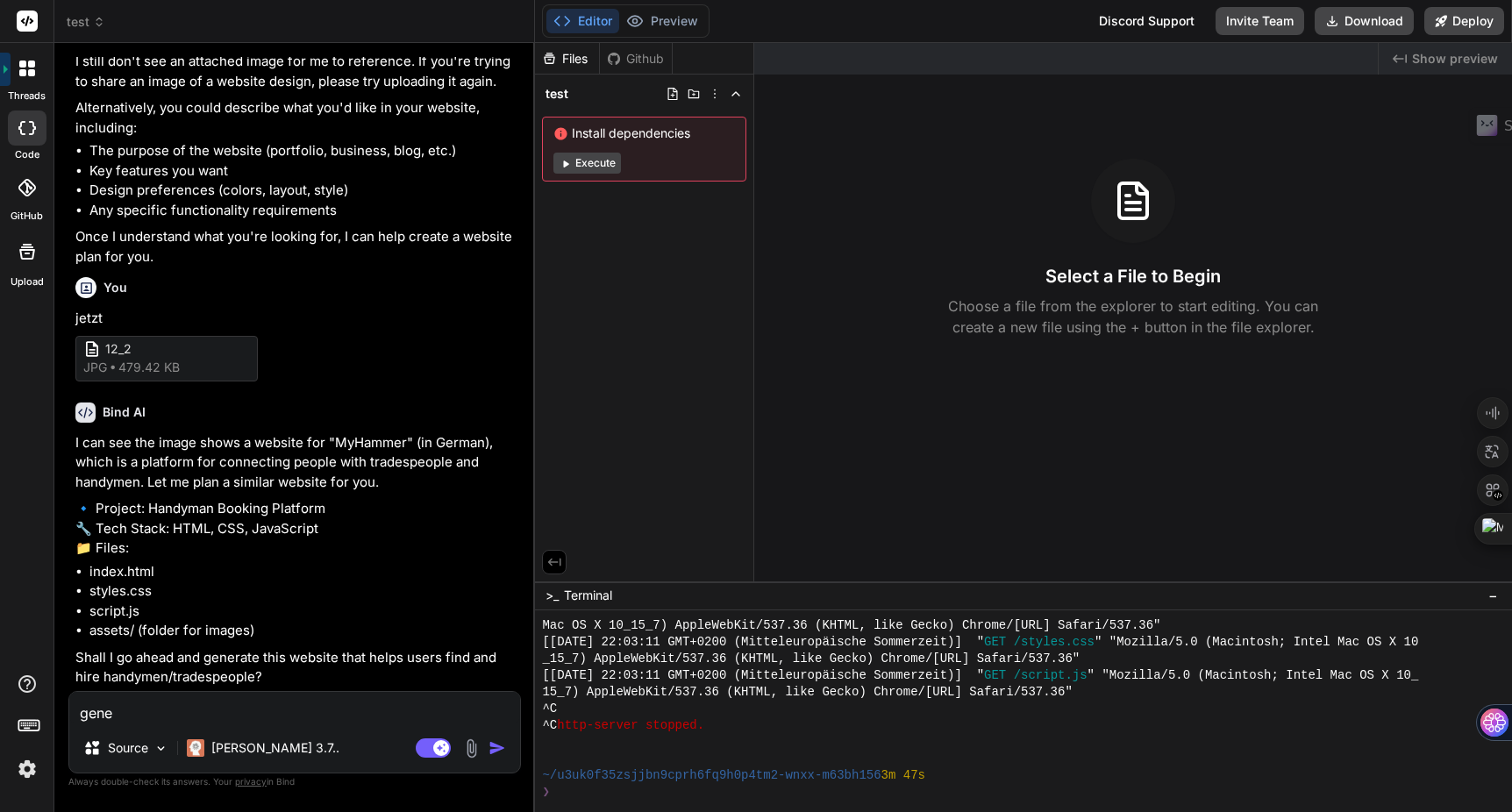
type textarea "gener"
type textarea "x"
type textarea "genera"
type textarea "x"
type textarea "generat"
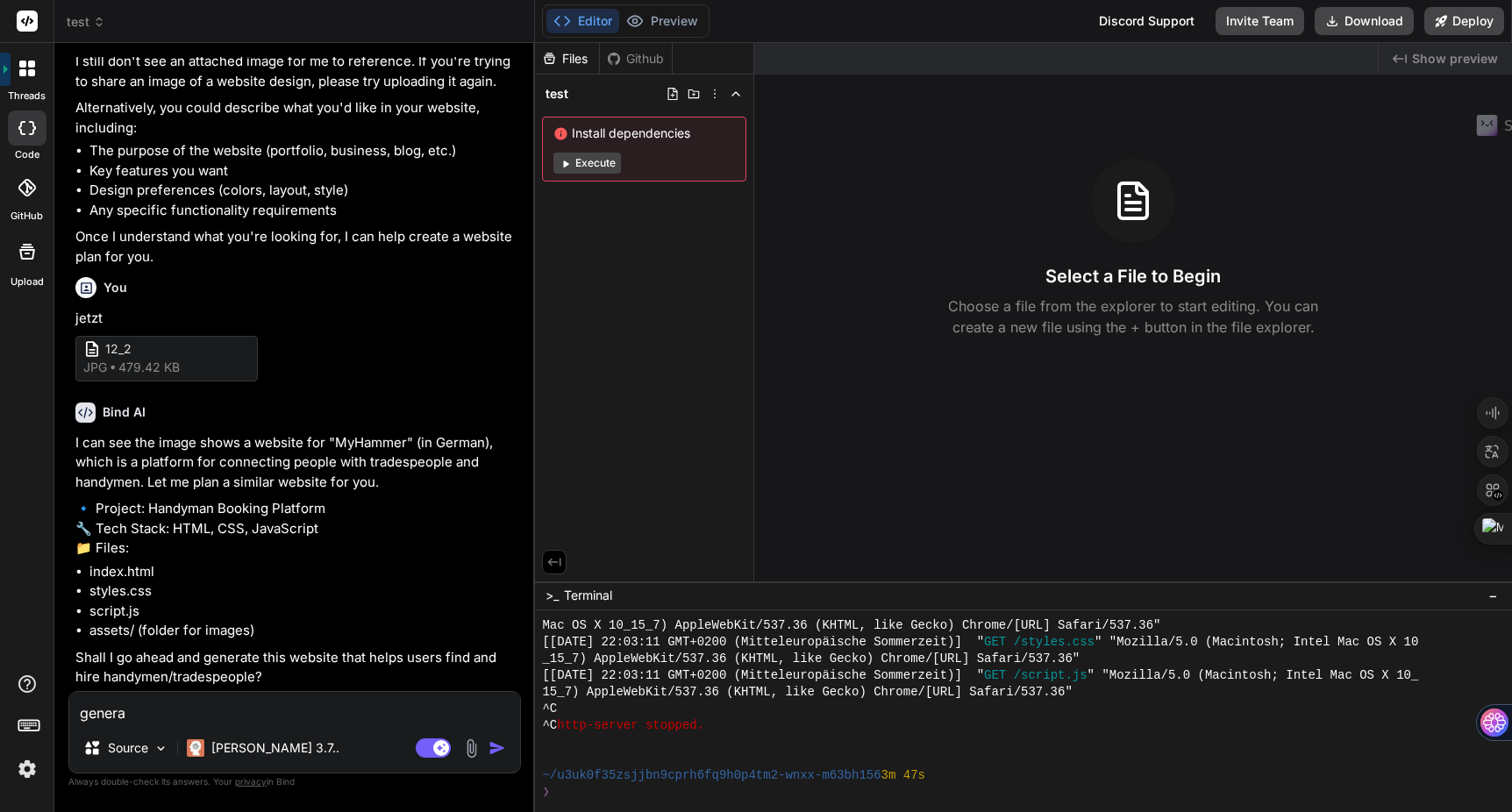
type textarea "x"
type textarea "generate"
type textarea "x"
type textarea "generate"
type textarea "x"
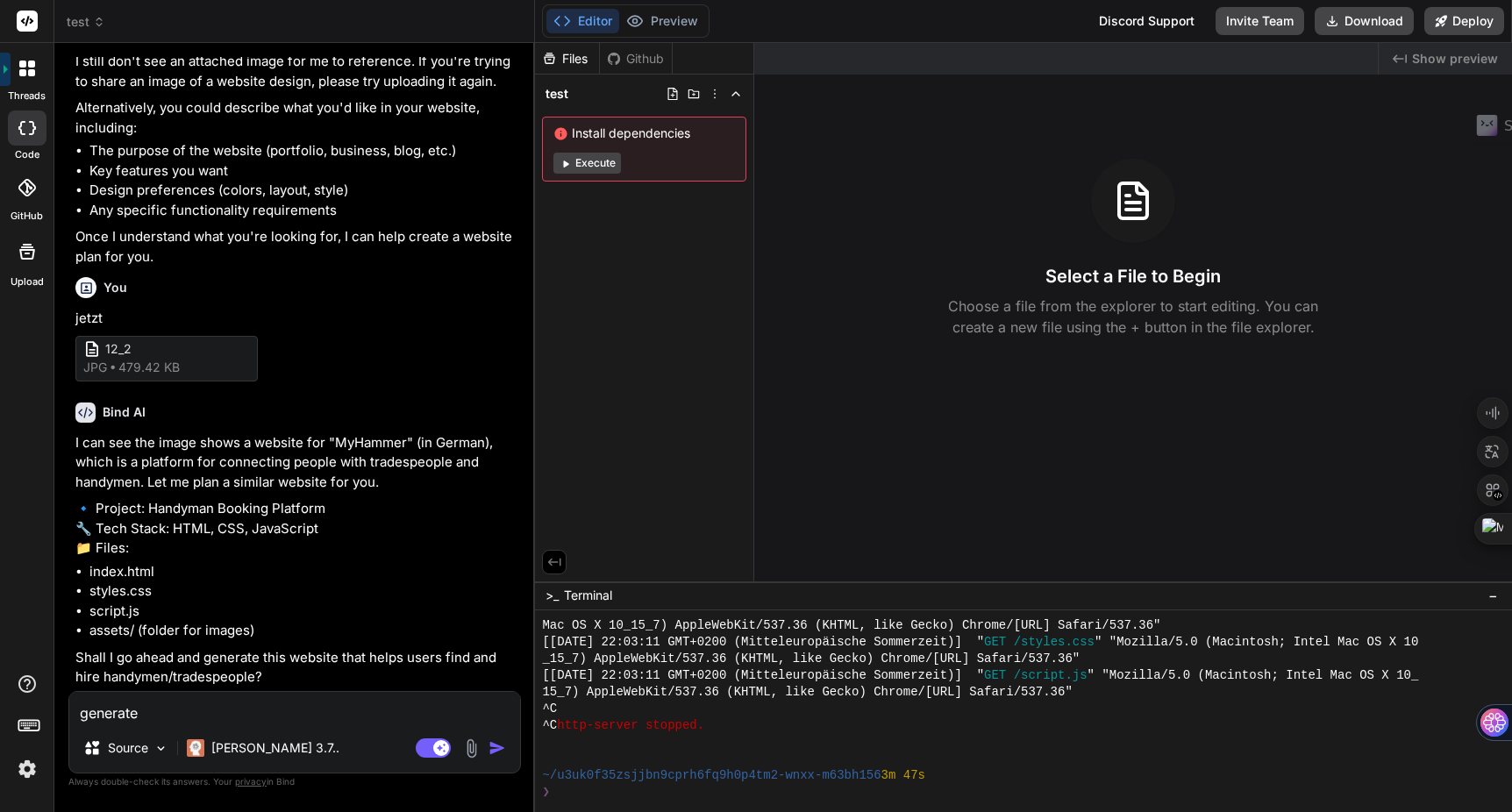
type textarea "generate t"
type textarea "x"
type textarea "generate th"
type textarea "x"
type textarea "generate the"
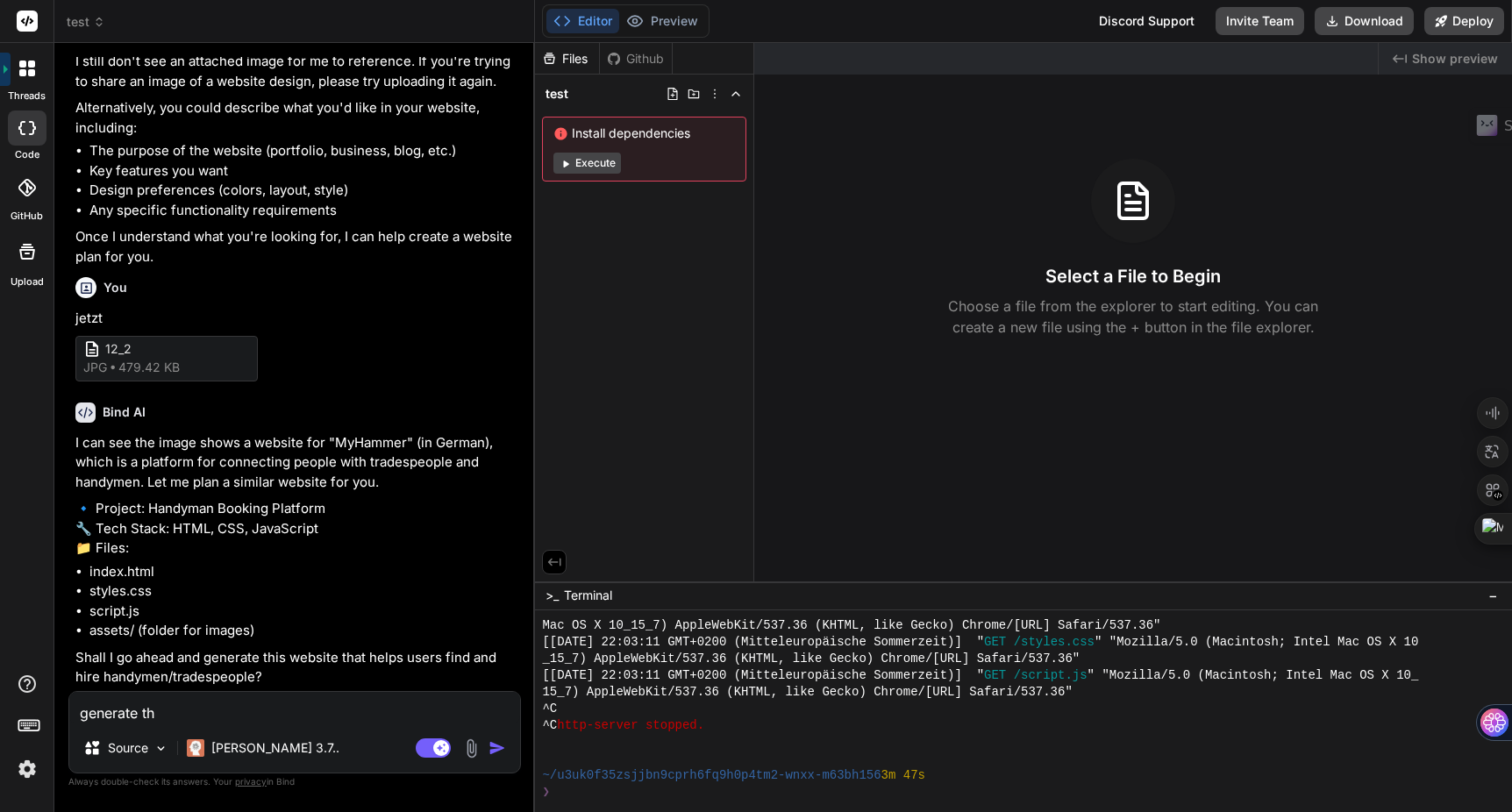
type textarea "x"
type textarea "generate the"
type textarea "x"
type textarea "generate the w"
type textarea "x"
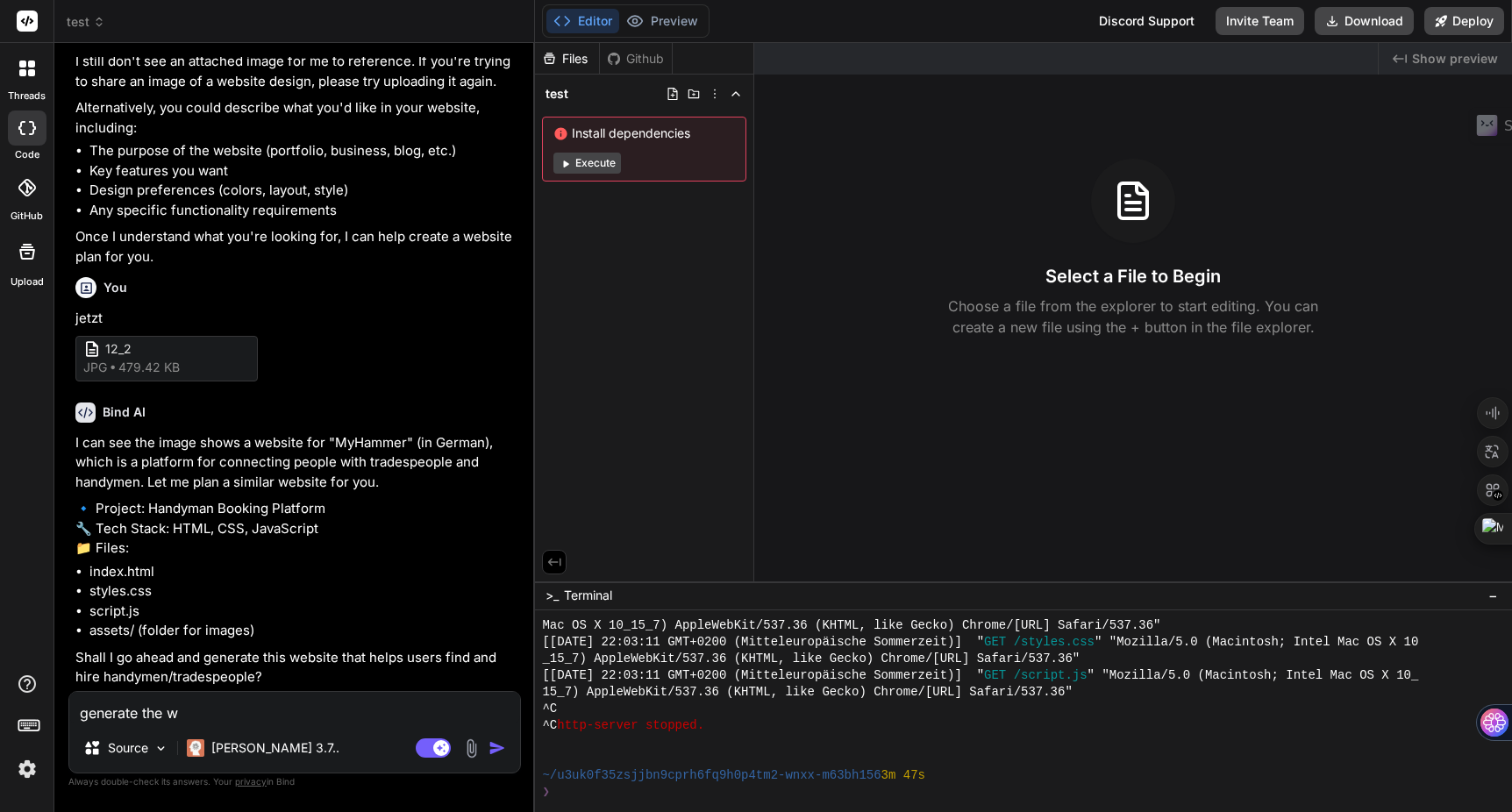
type textarea "generate the wh"
type textarea "x"
type textarea "generate the who"
type textarea "x"
type textarea "generate the whol"
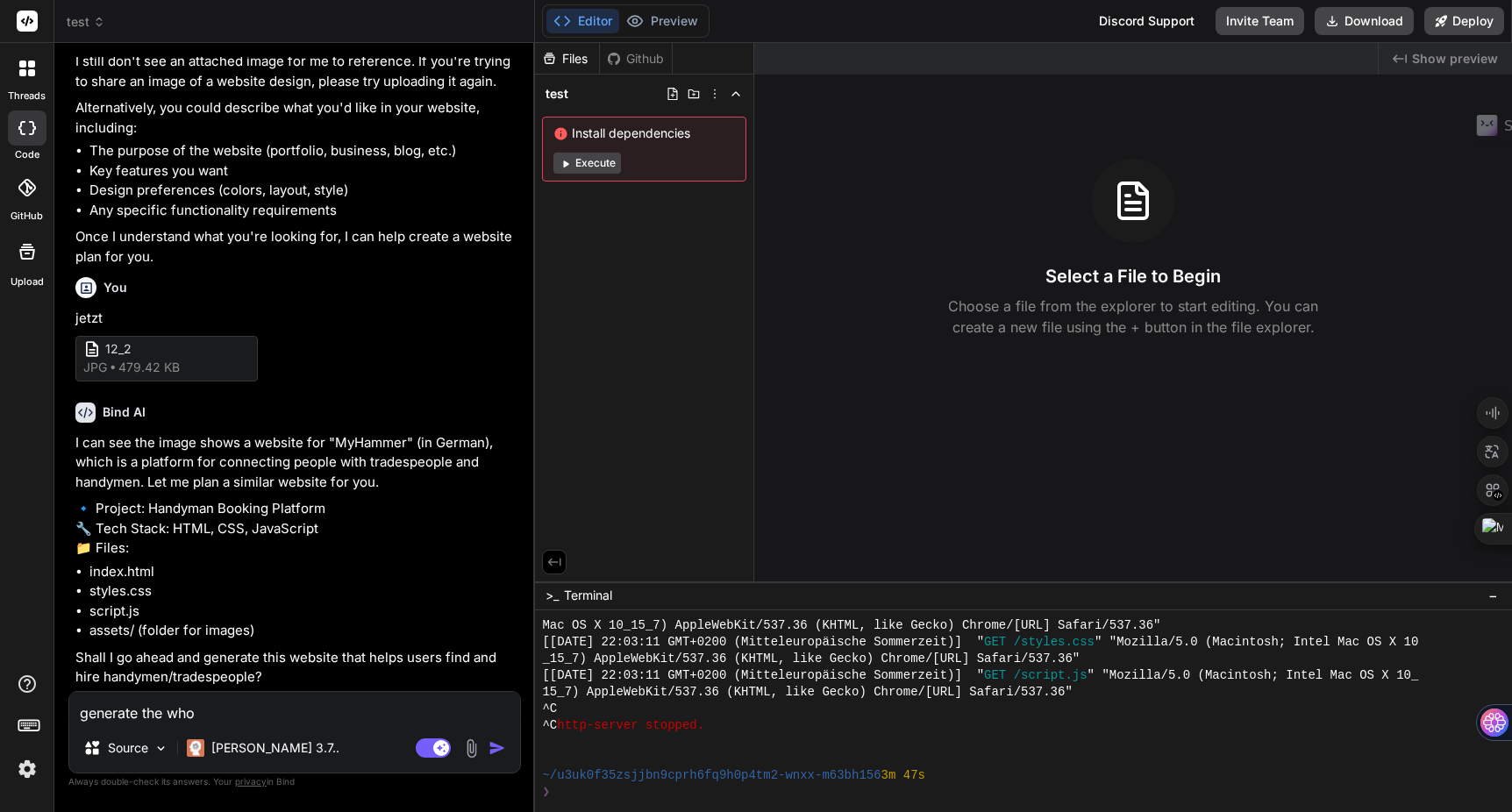
type textarea "x"
type textarea "generate the whole"
type textarea "x"
type textarea "generate the whole"
type textarea "x"
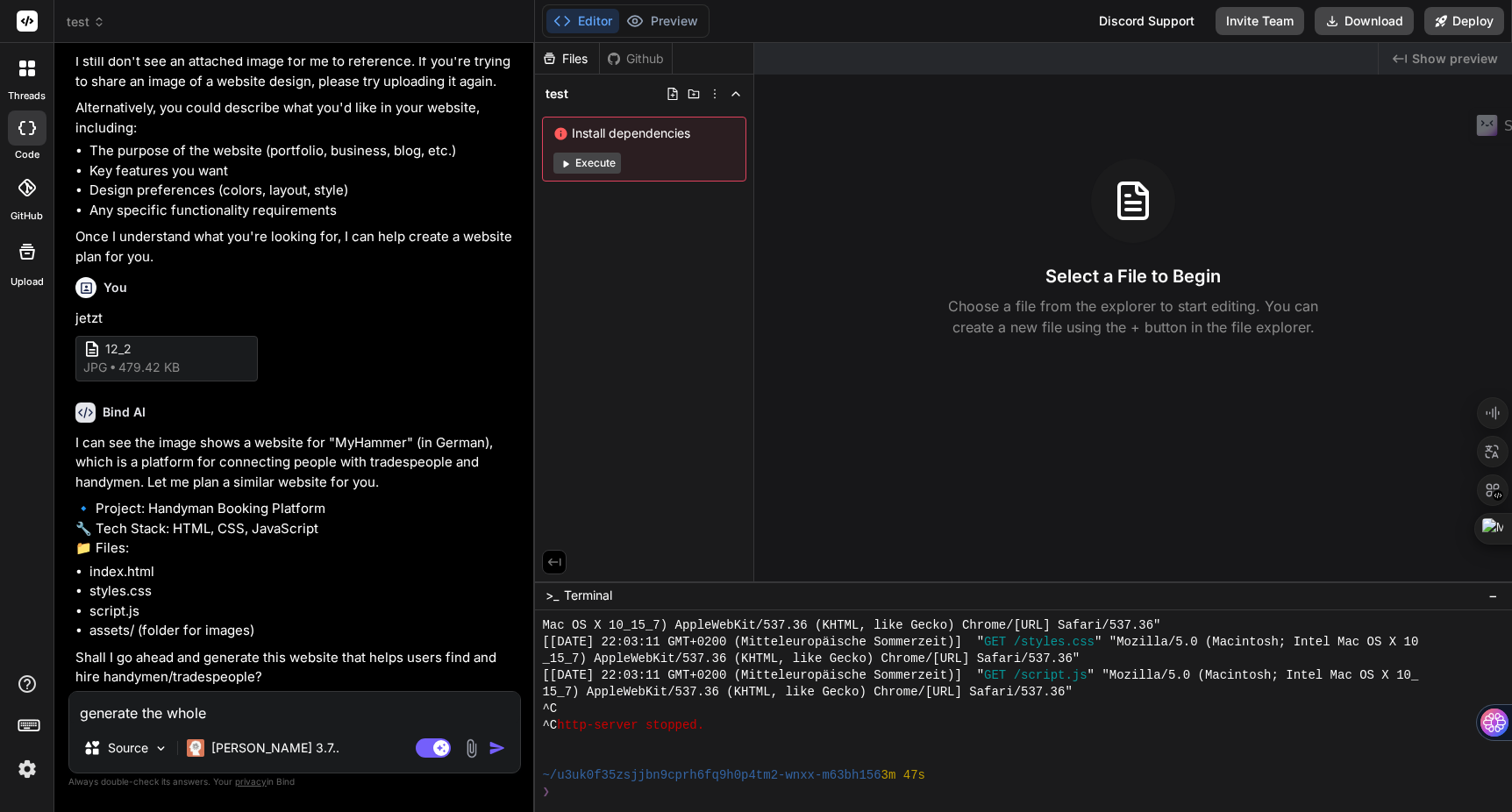
type textarea "generate the whole s"
type textarea "x"
type textarea "generate the whole si"
type textarea "x"
type textarea "generate the whole sit"
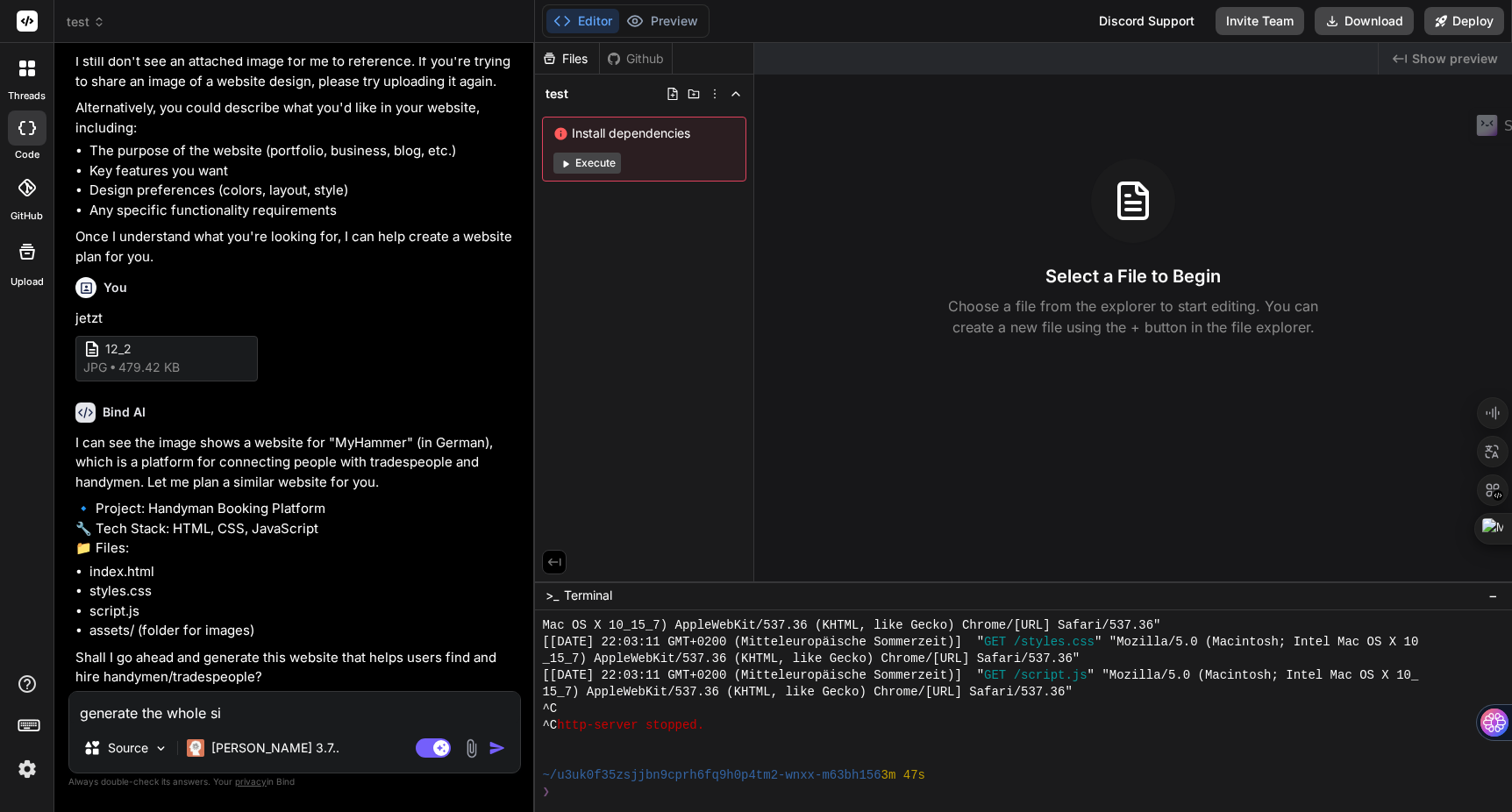
type textarea "x"
type textarea "generate the whole site"
type textarea "x"
type textarea "generate the whole site"
type textarea "x"
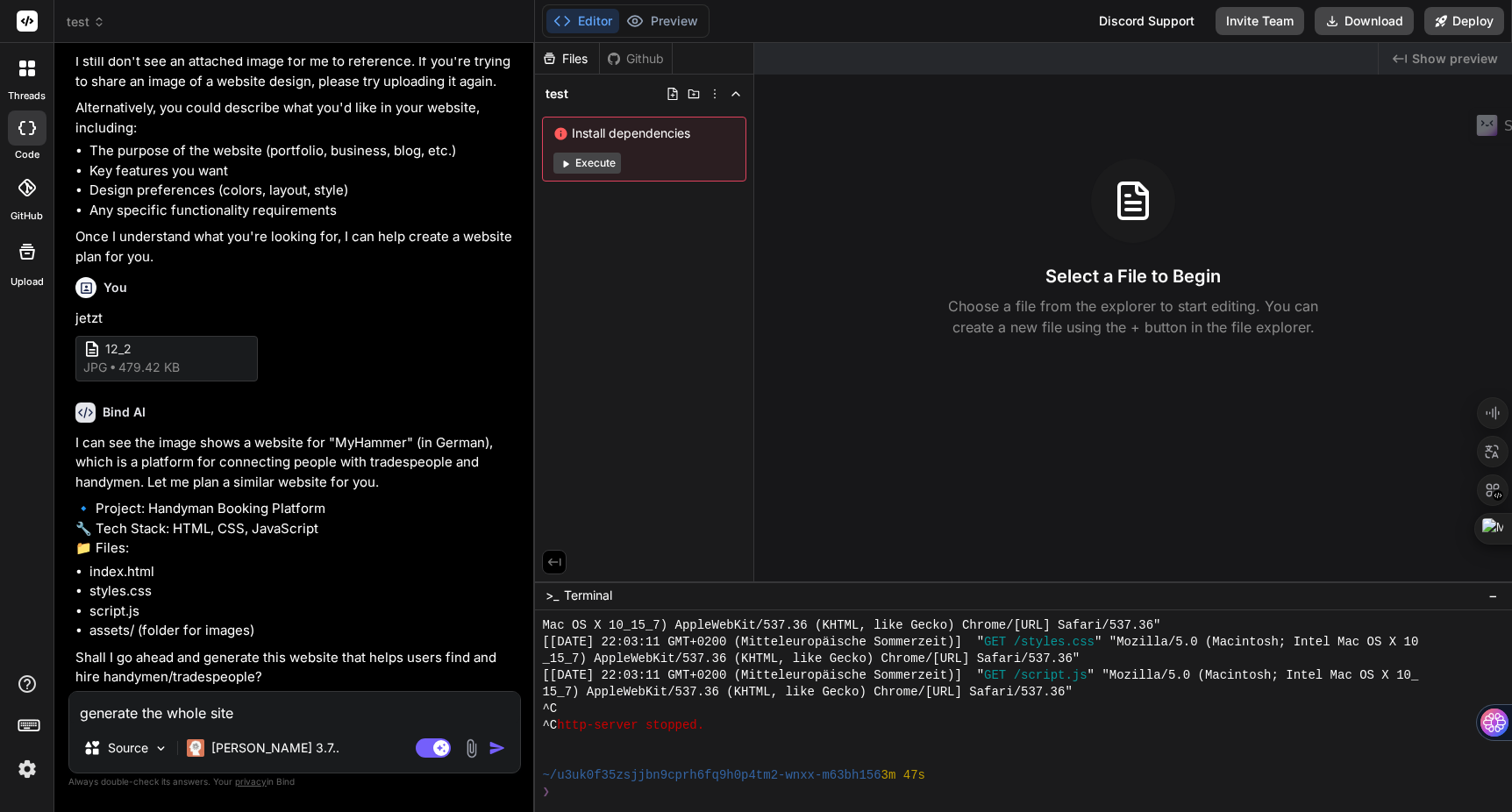
type textarea "generate the whole site e"
type textarea "x"
type textarea "generate the whole site ex"
type textarea "x"
type textarea "generate the whole site exa"
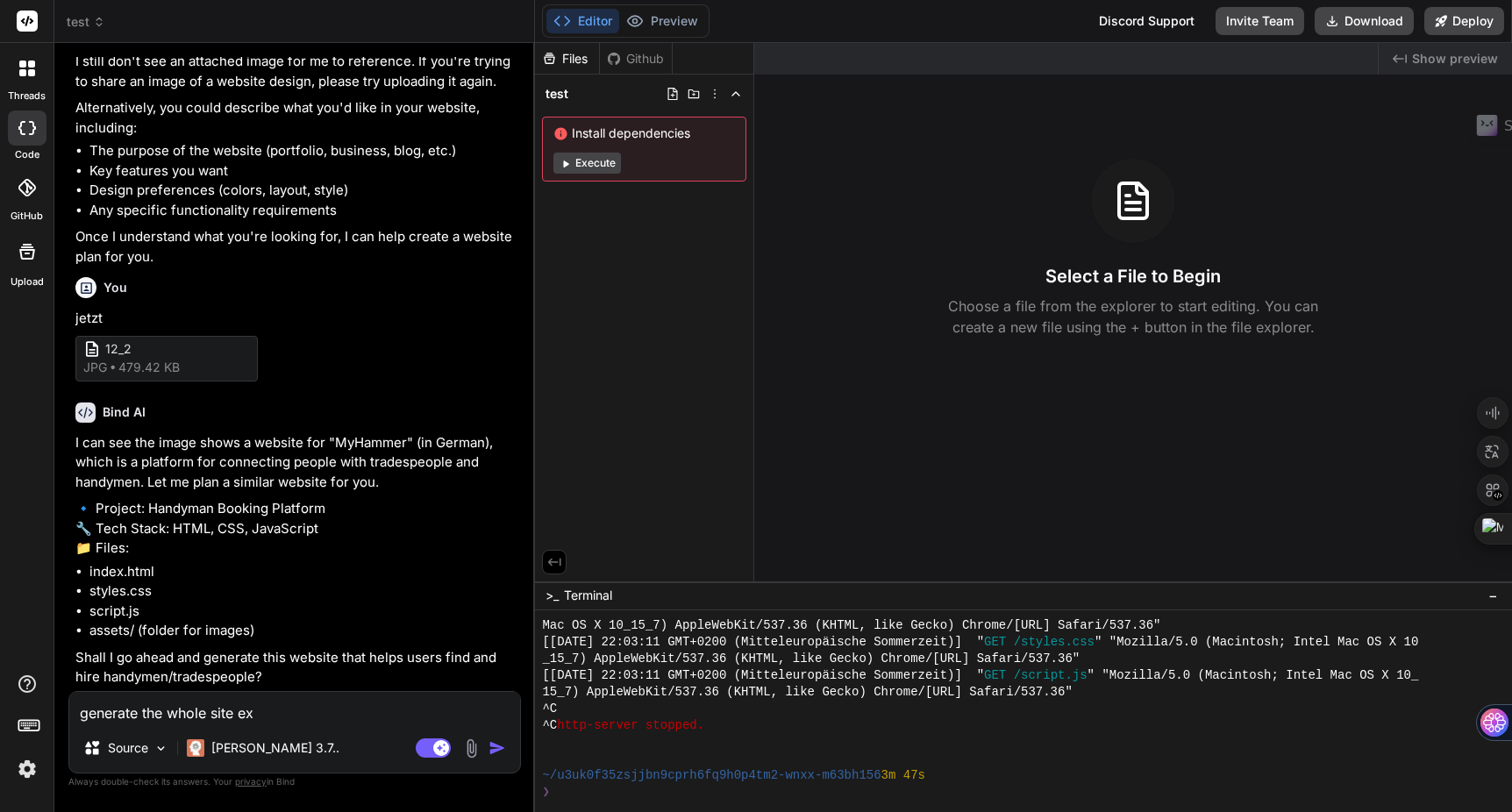
type textarea "x"
type textarea "generate the whole site exac"
type textarea "x"
type textarea "generate the whole site exact"
type textarea "x"
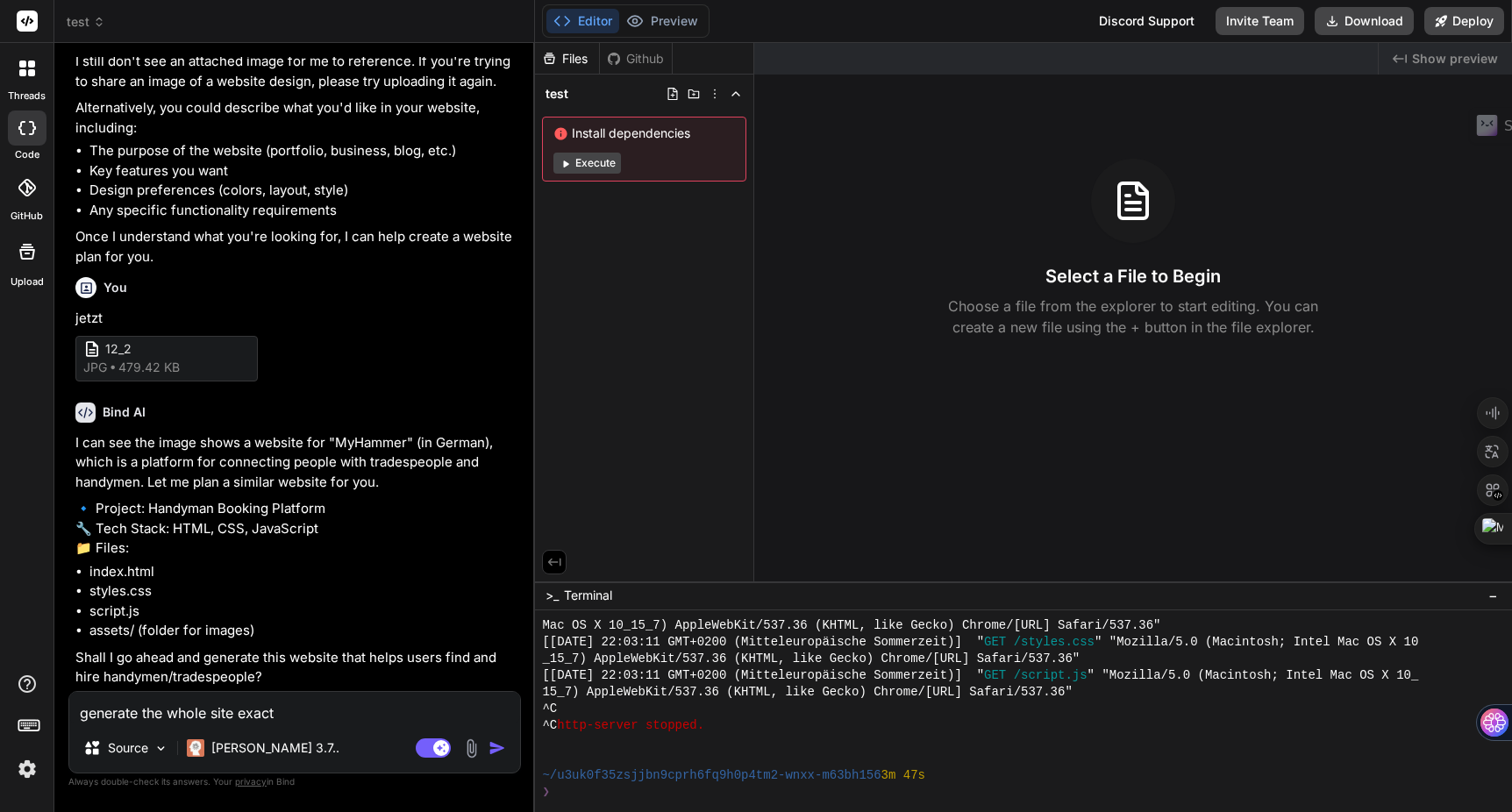
type textarea "generate the whole site exactl"
type textarea "x"
type textarea "generate the whole site exactly"
type textarea "x"
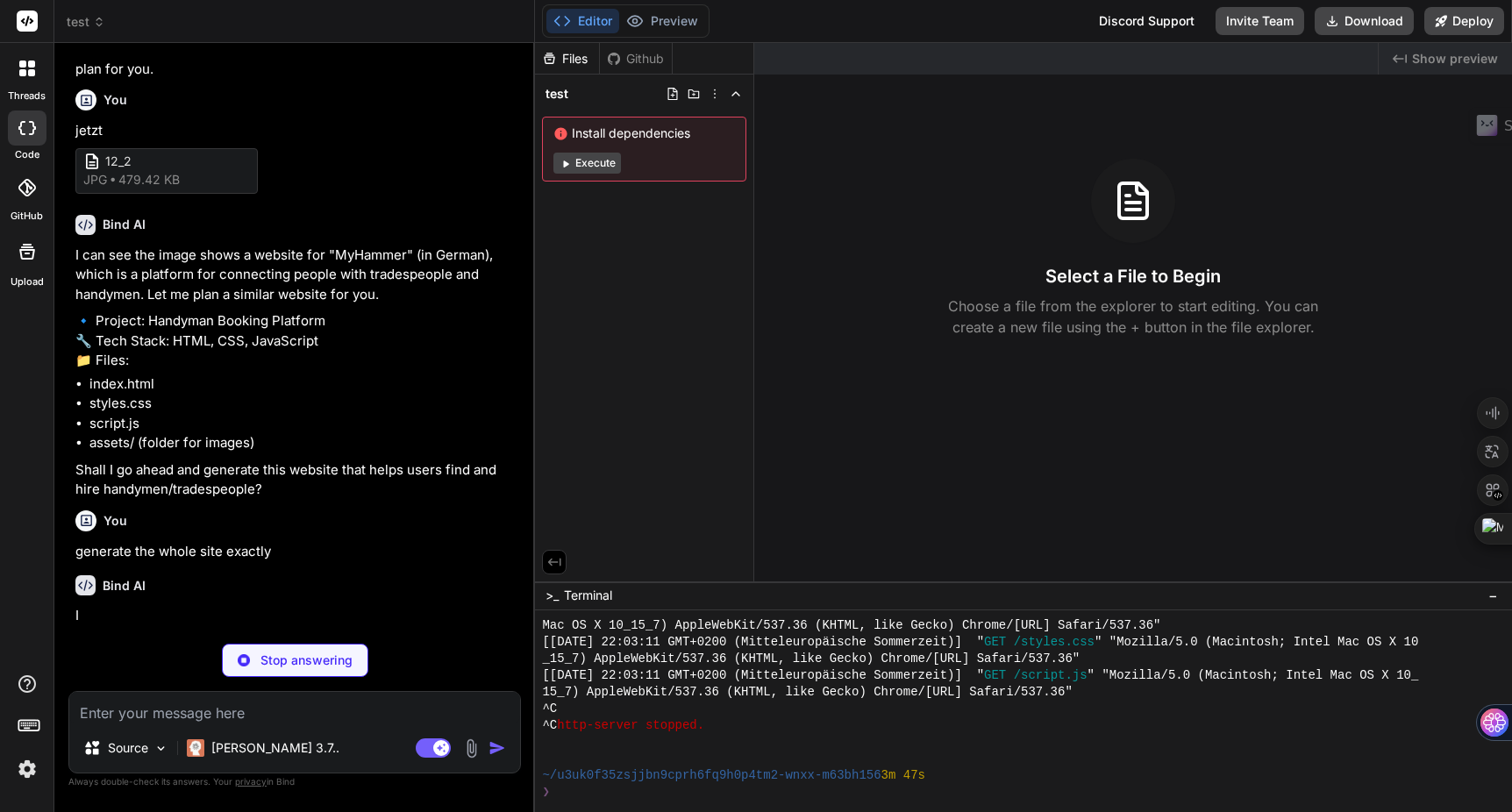
scroll to position [740, 0]
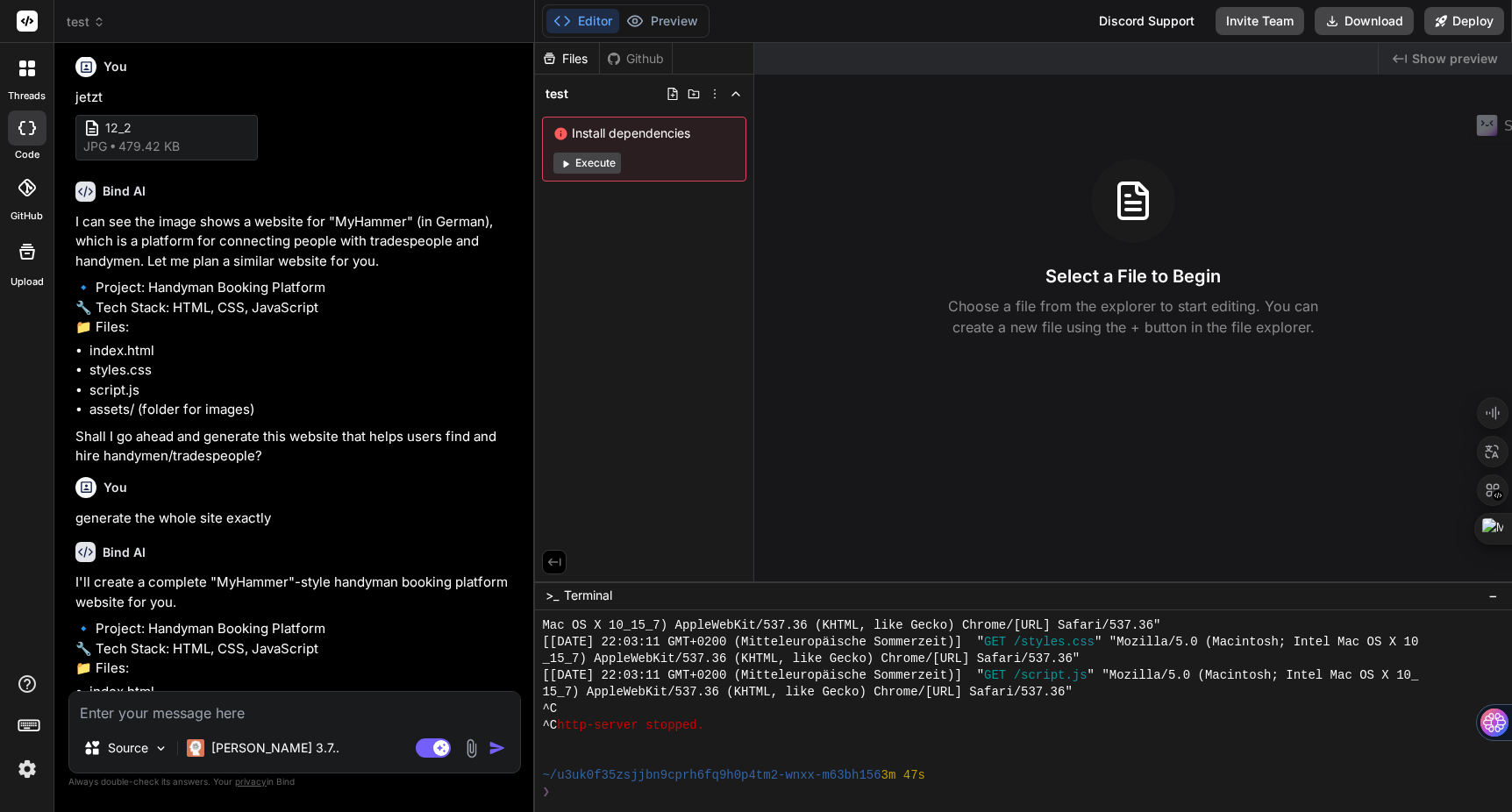
type textarea "x"
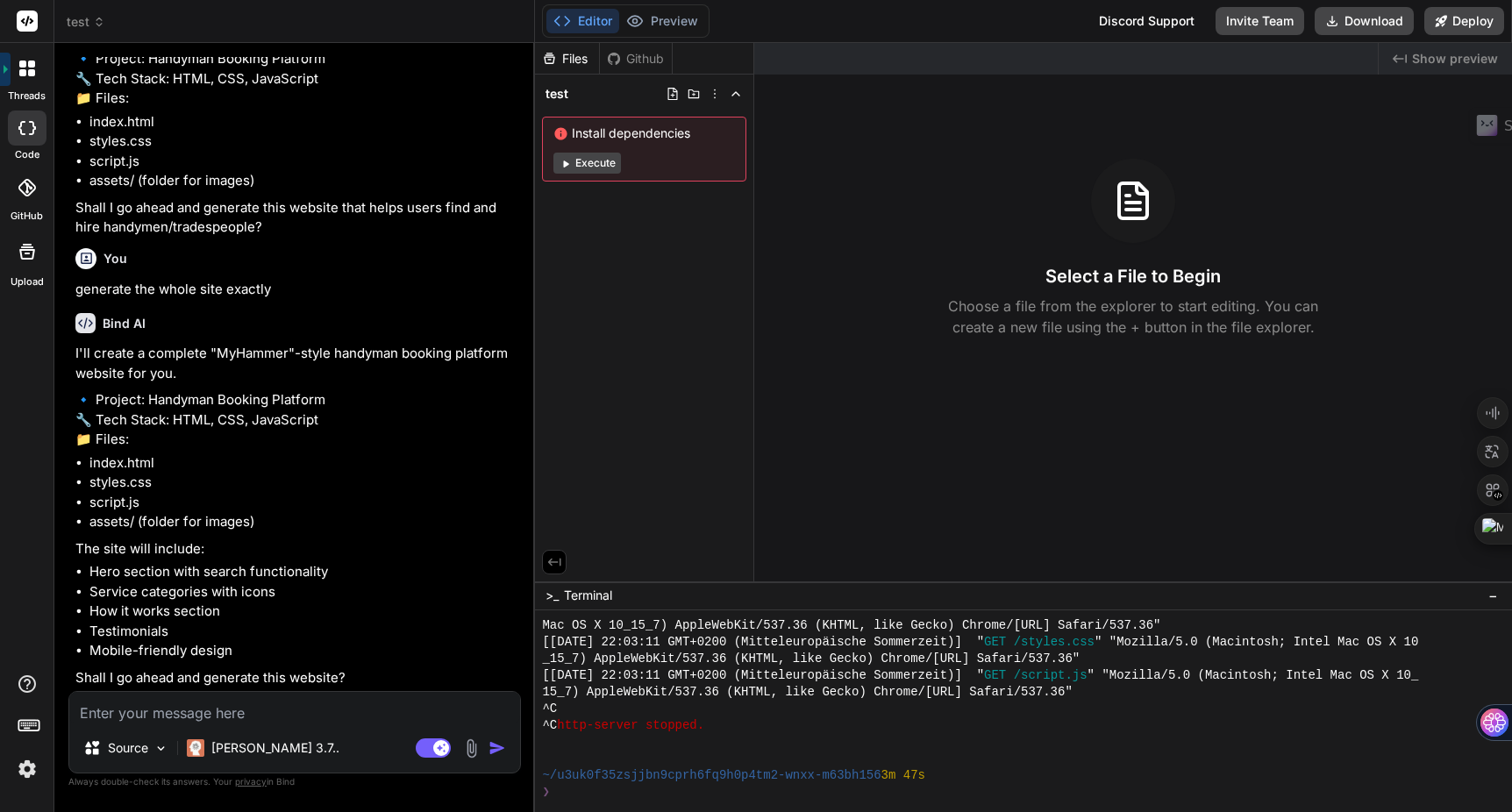
scroll to position [1048, 0]
click at [169, 713] on textarea at bounding box center [294, 708] width 451 height 32
type textarea "y"
type textarea "x"
type textarea "ye"
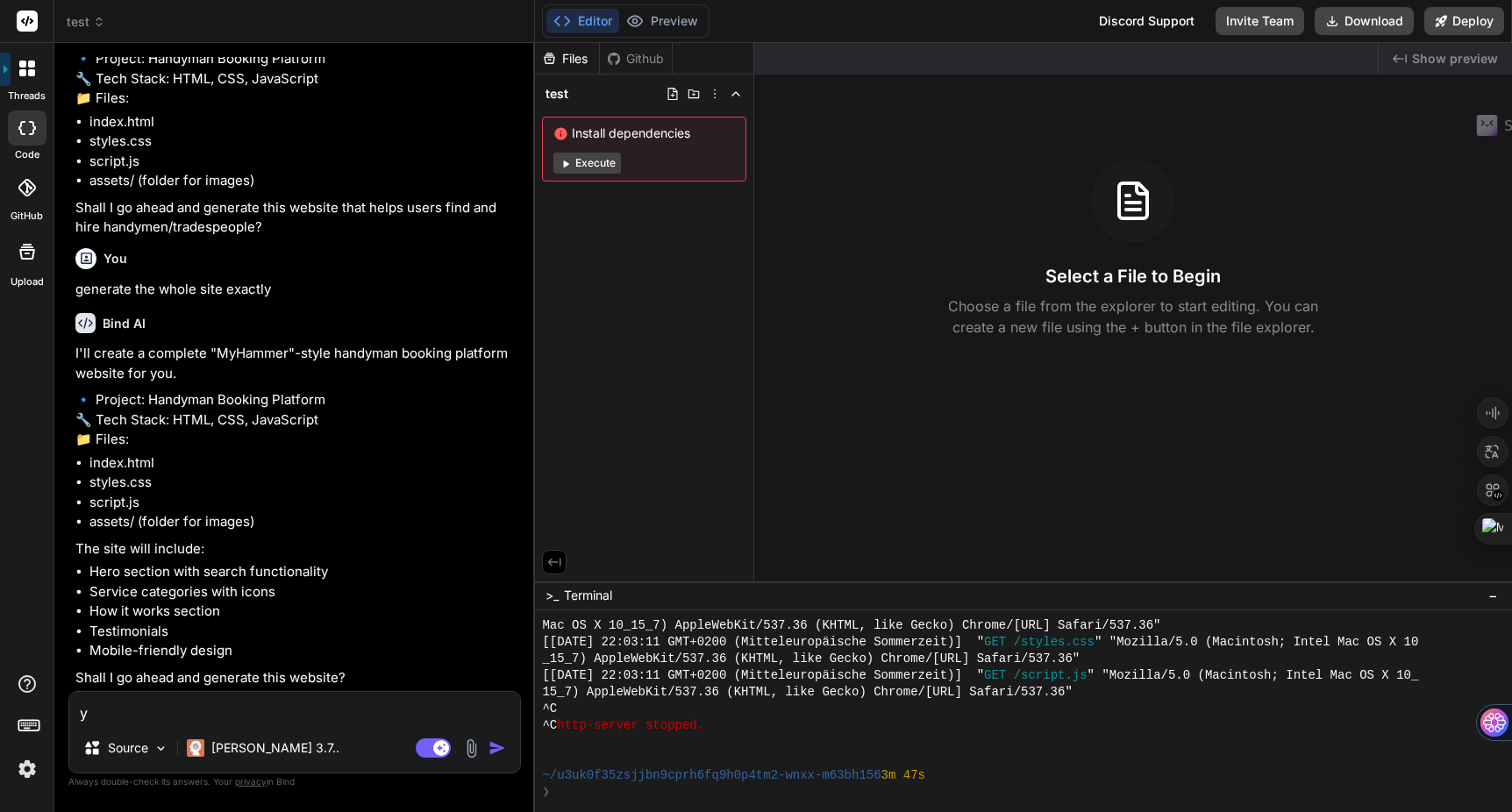
type textarea "x"
type textarea "yes"
type textarea "x"
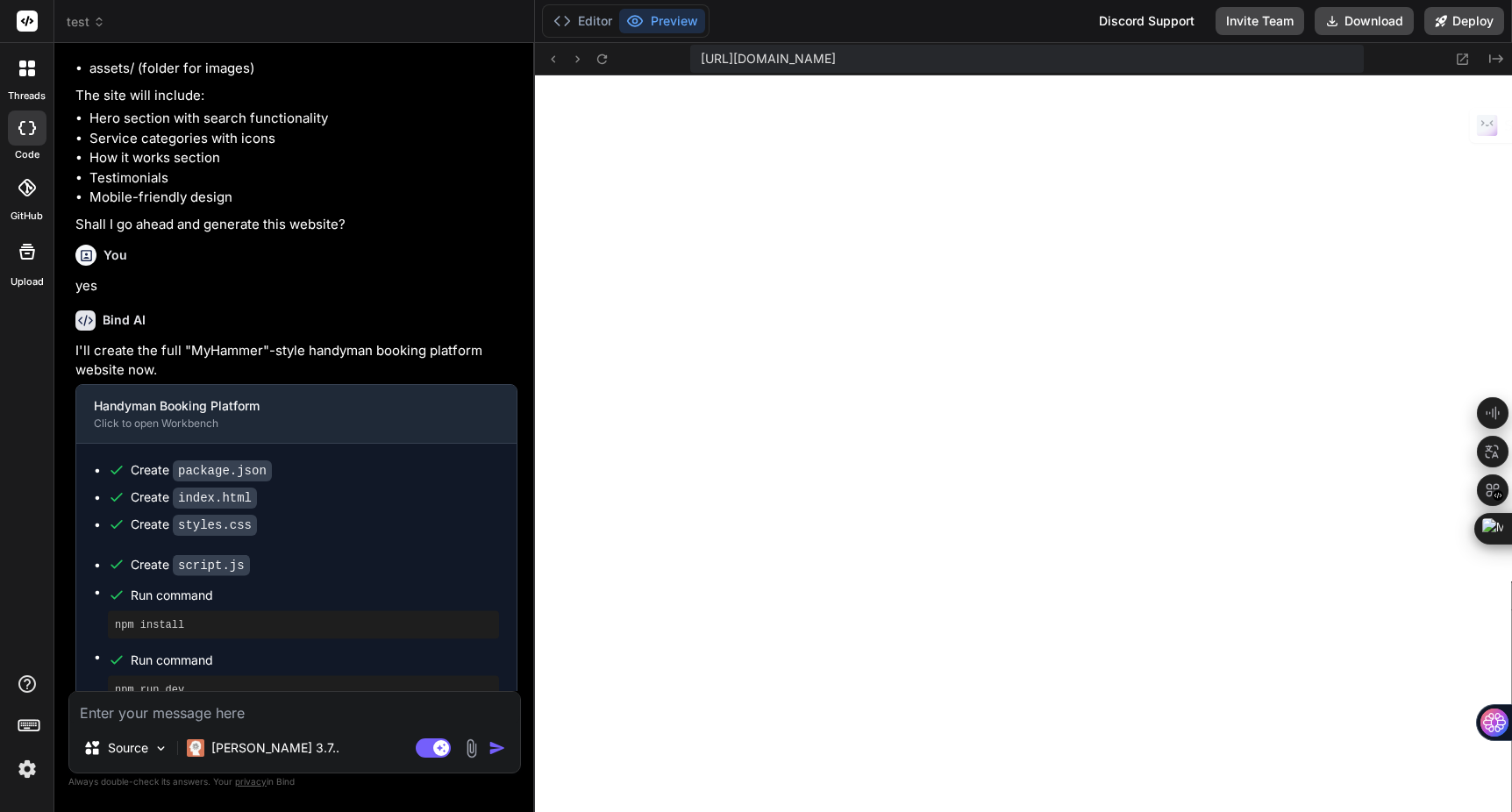
scroll to position [3999, 0]
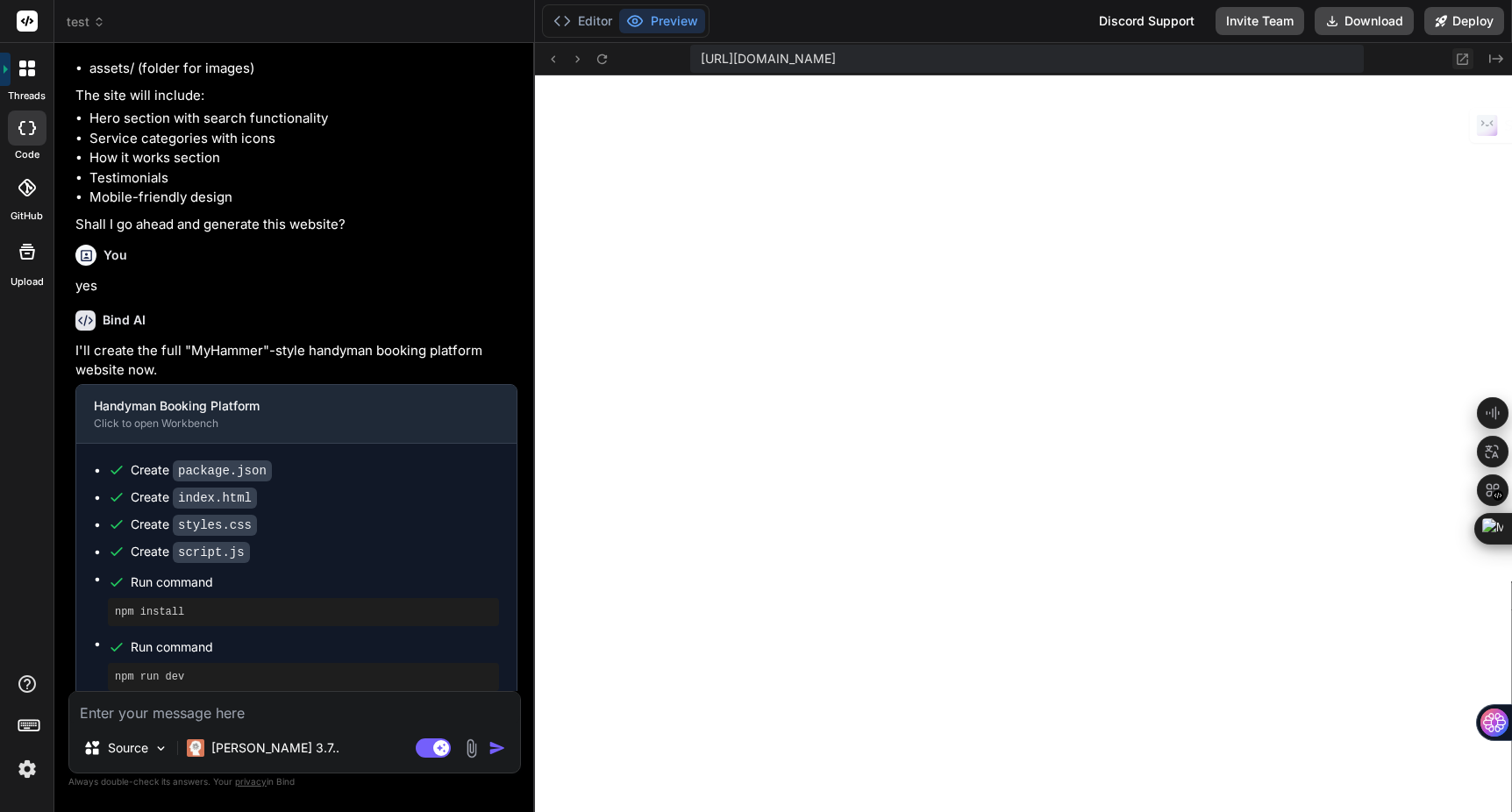
click at [1465, 59] on icon at bounding box center [1462, 59] width 15 height 15
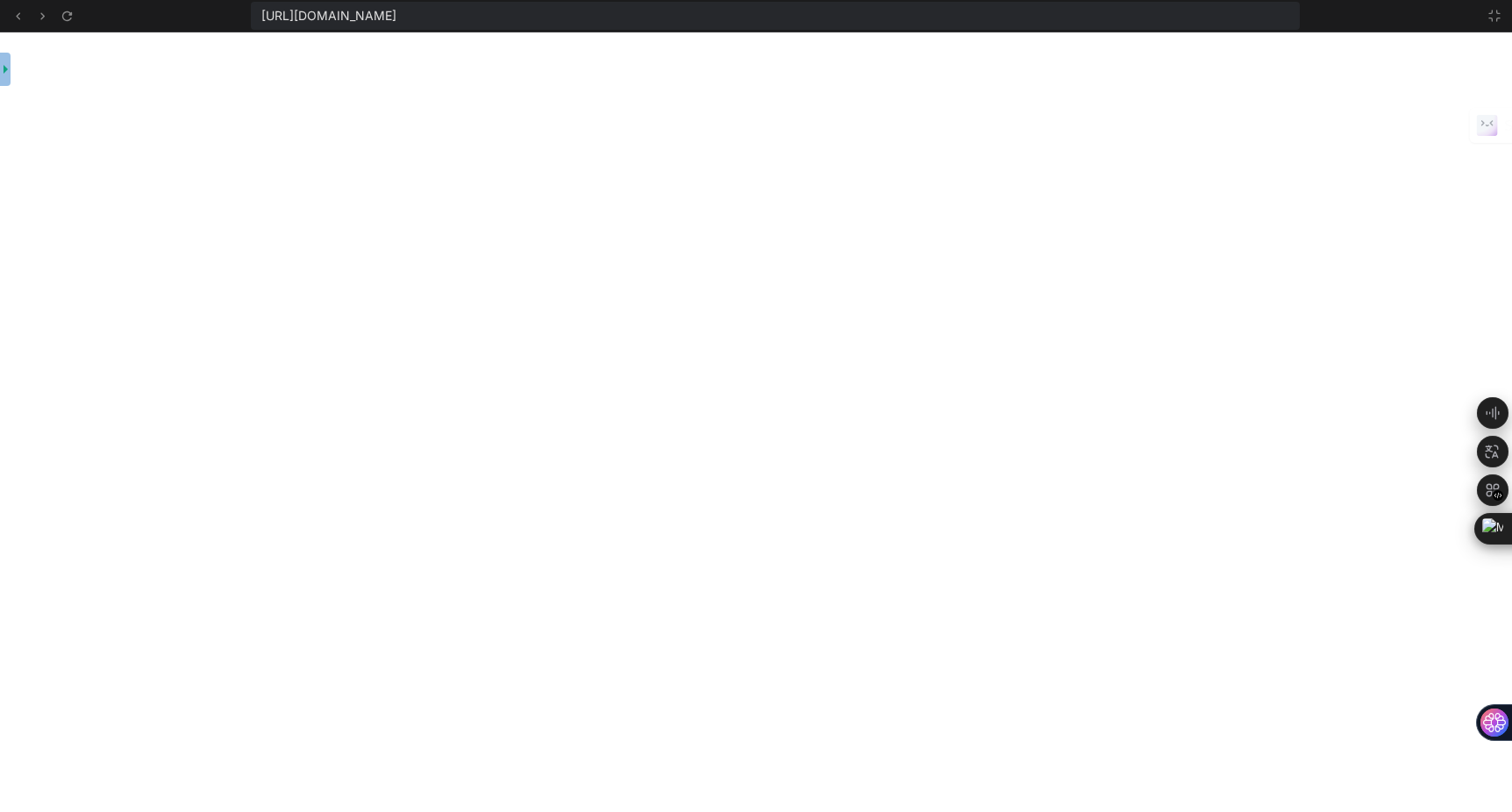
scroll to position [4099, 0]
